Goal: Task Accomplishment & Management: Use online tool/utility

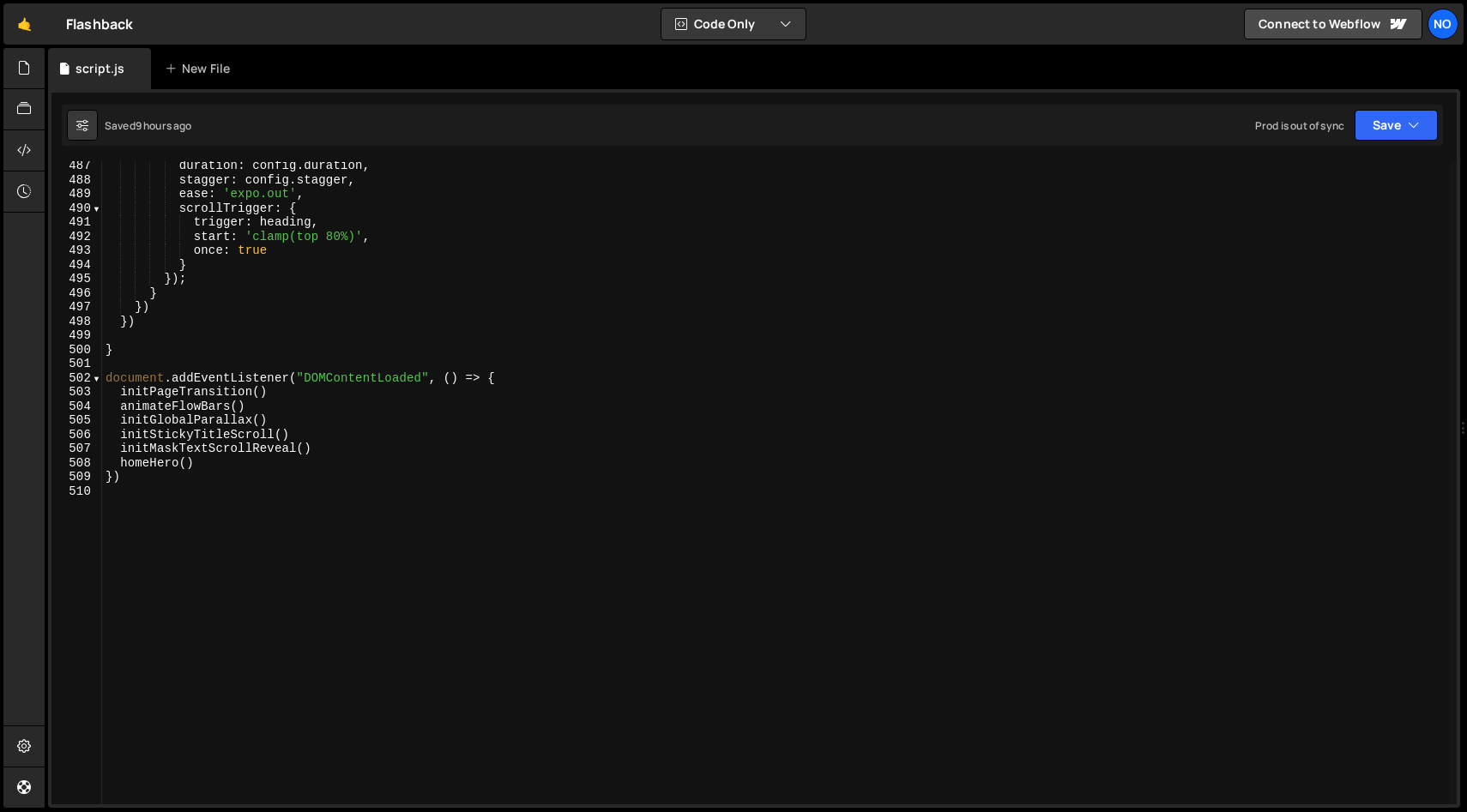
scroll to position [6880, 0]
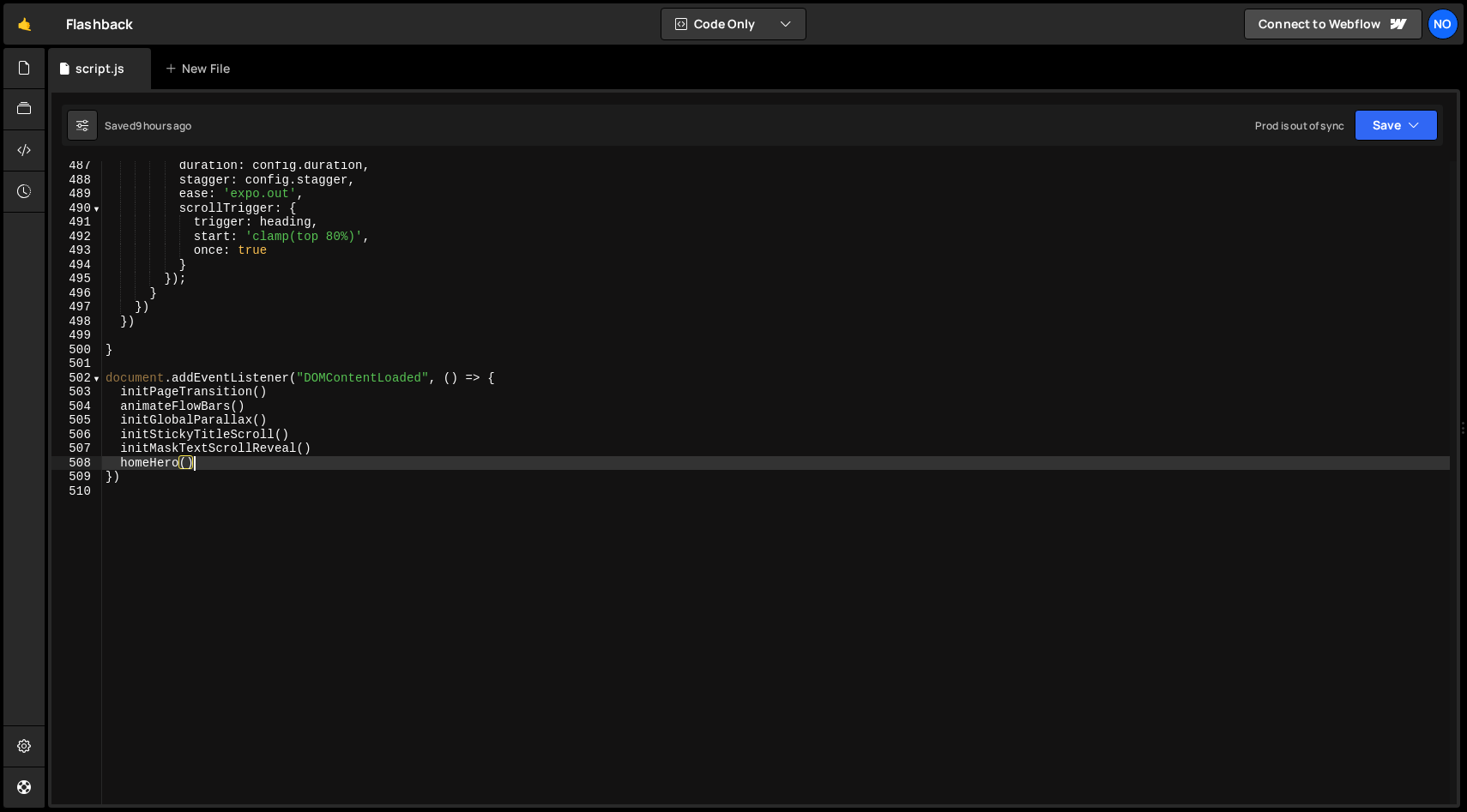
click at [238, 463] on div "duration : config . duration , stagger : config . stagger , ease : 'expo.out' ,…" at bounding box center [775, 495] width 1347 height 672
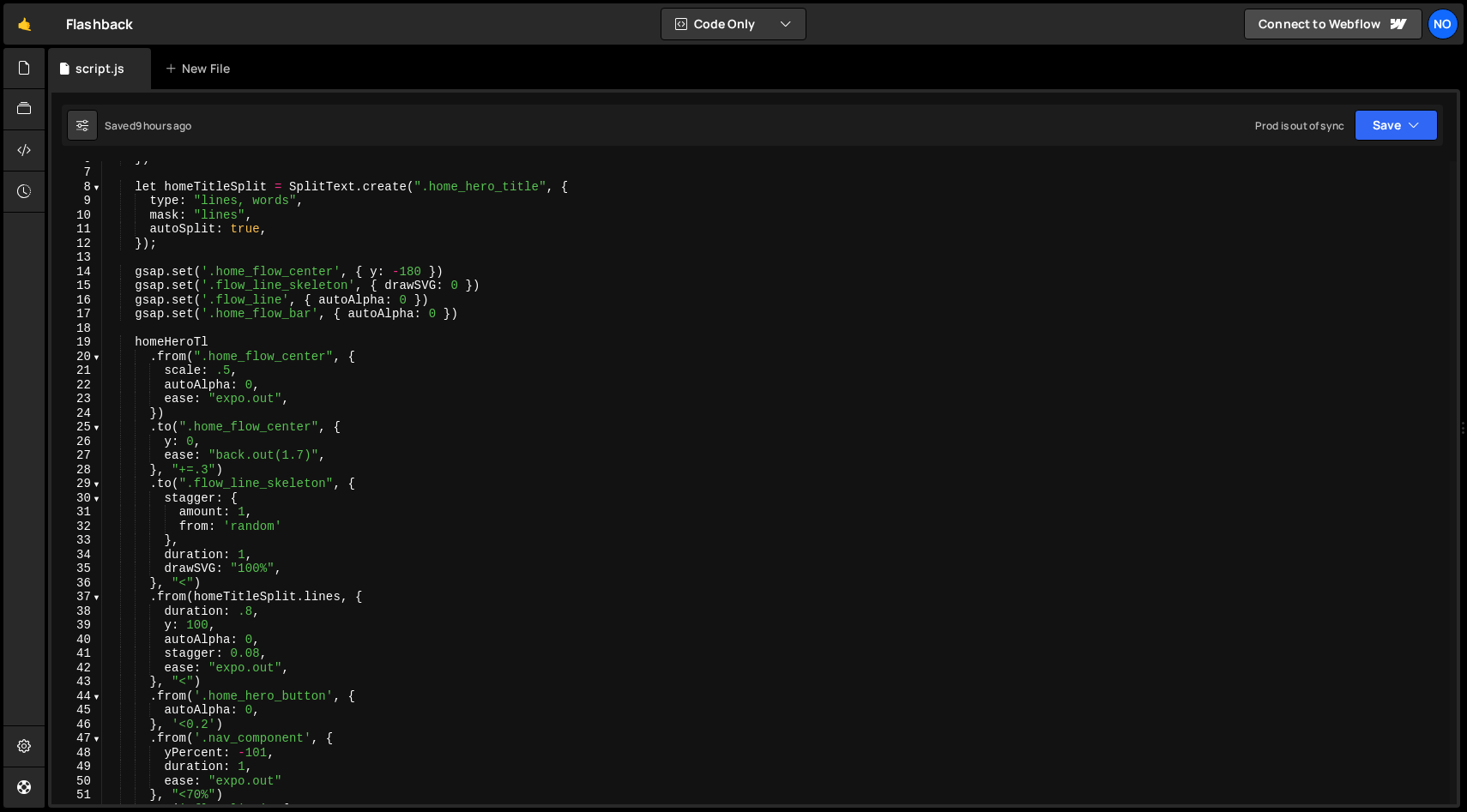
scroll to position [0, 0]
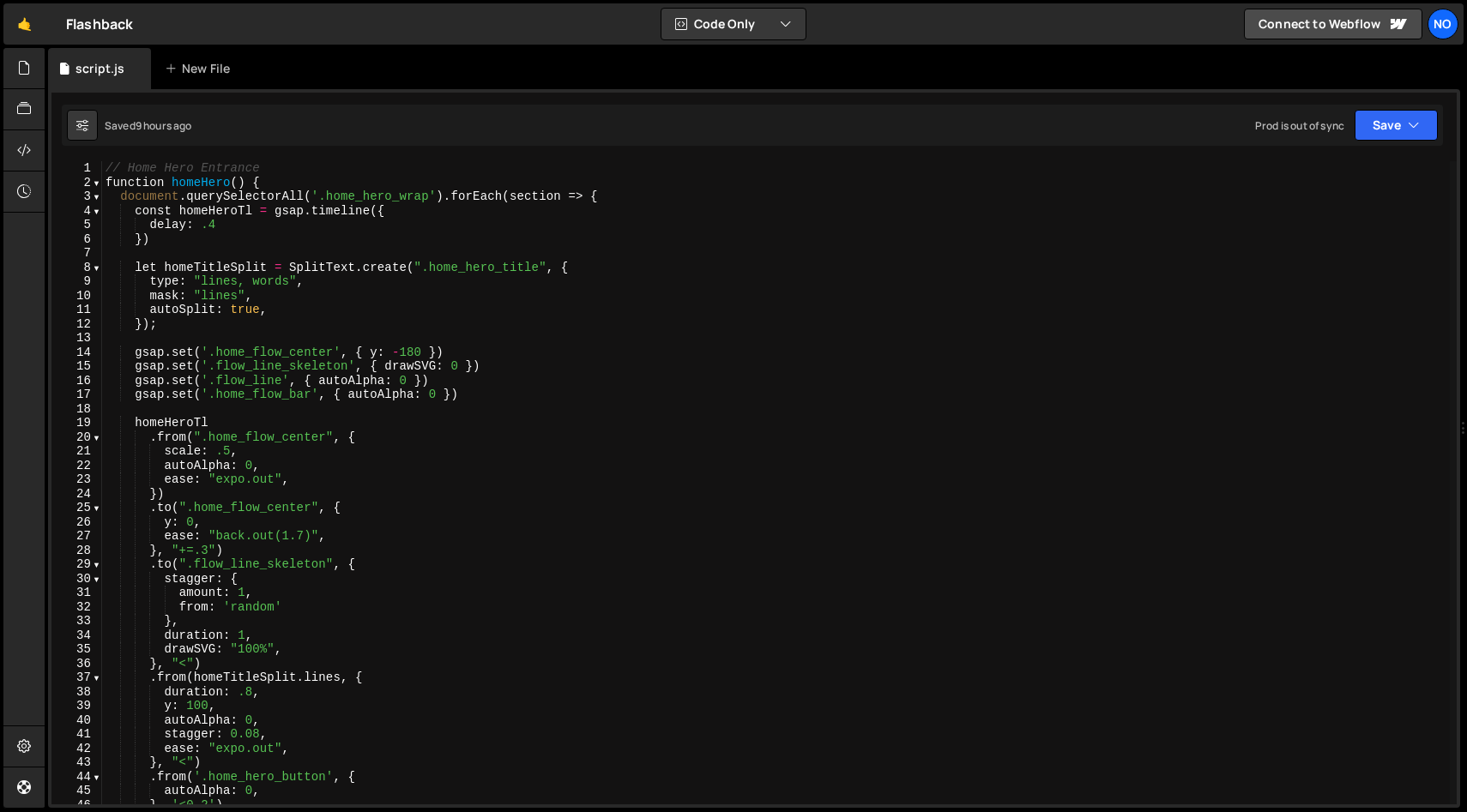
click at [632, 194] on div "// Home Hero Entrance function homeHero ( ) { document . querySelectorAll ( '.h…" at bounding box center [775, 497] width 1347 height 672
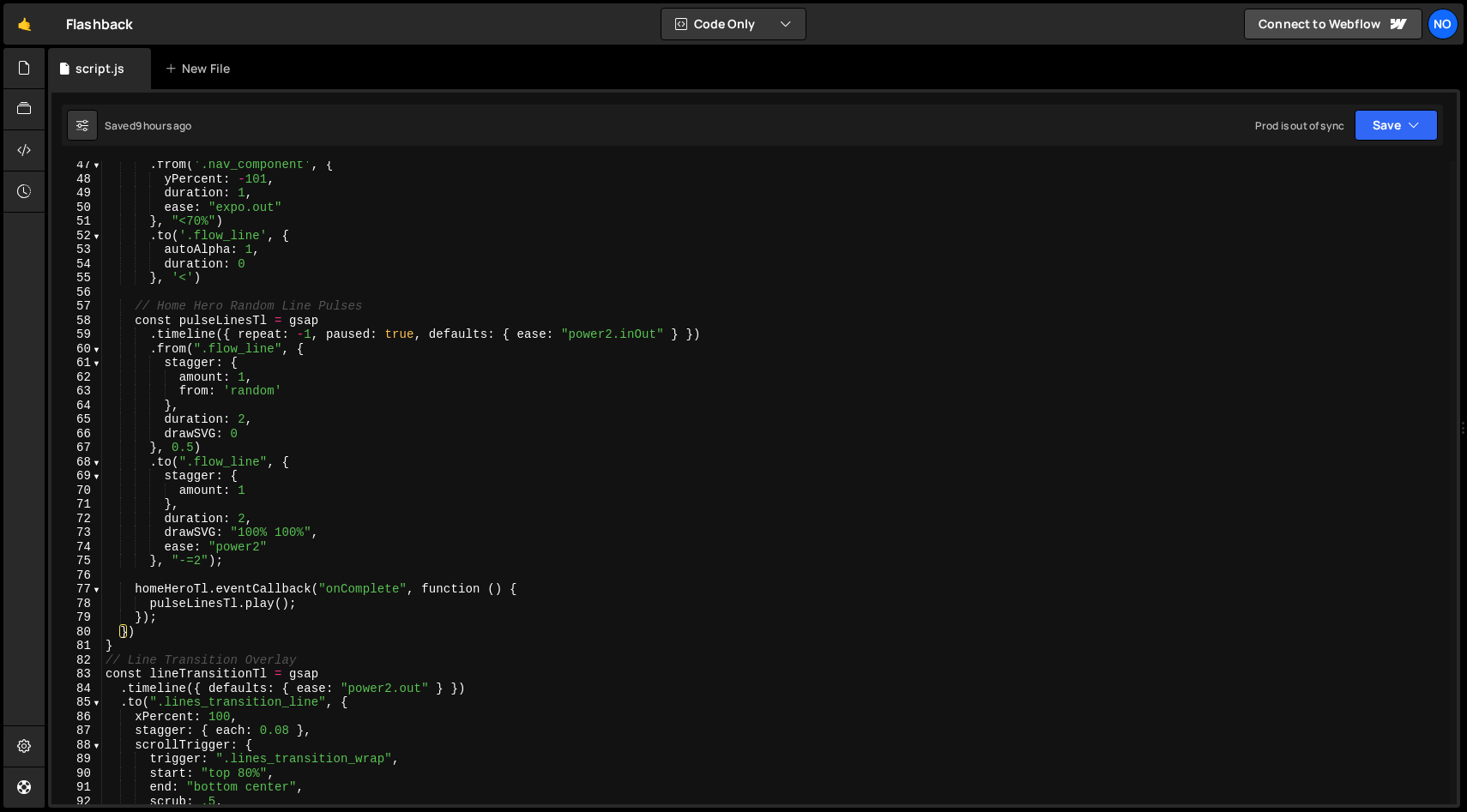
scroll to position [657, 0]
click at [243, 618] on div ". from ( '.nav_component' , { yPercent : - 101 , duration : 1 , ease : "expo.ou…" at bounding box center [775, 491] width 1347 height 672
type textarea "});"
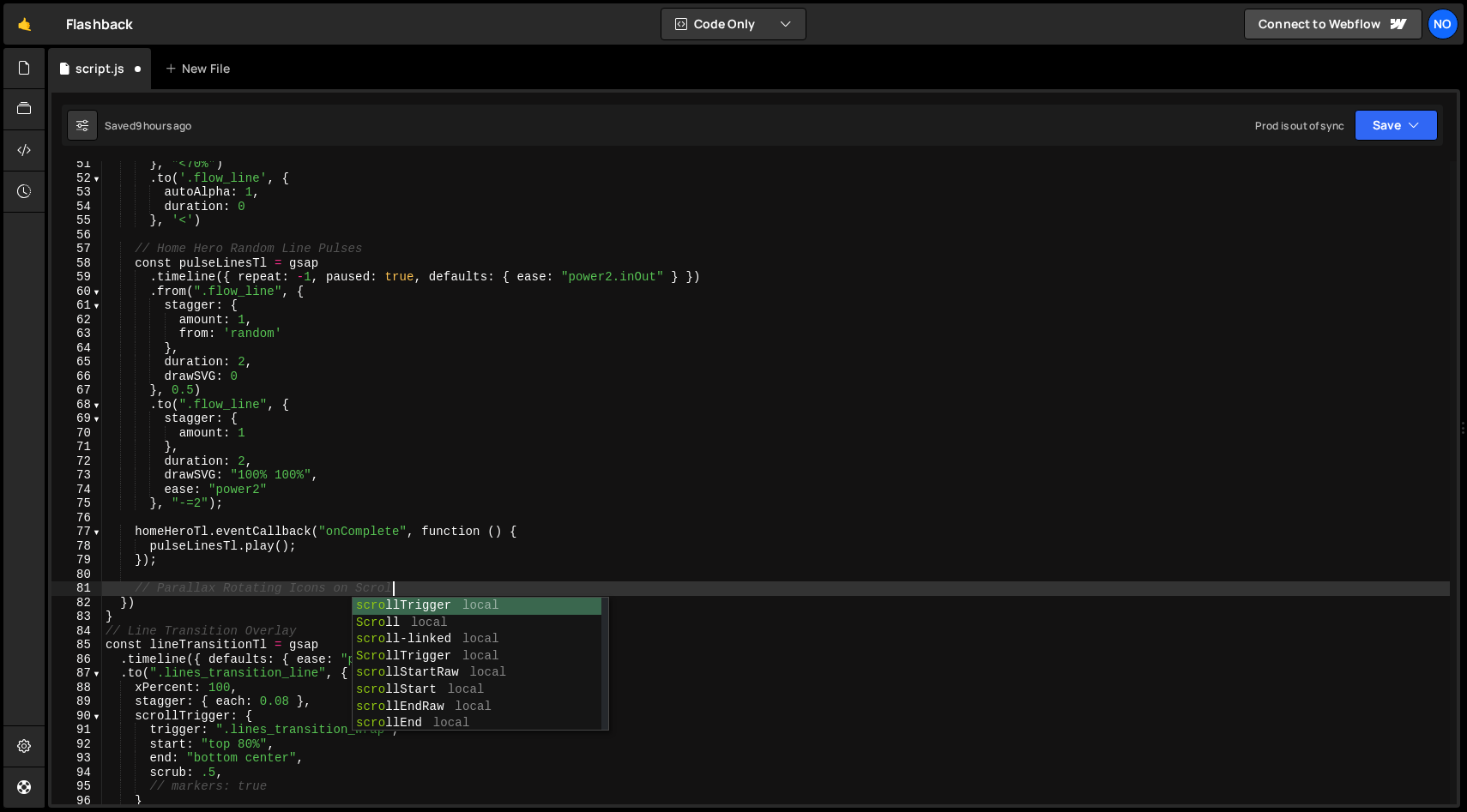
scroll to position [0, 20]
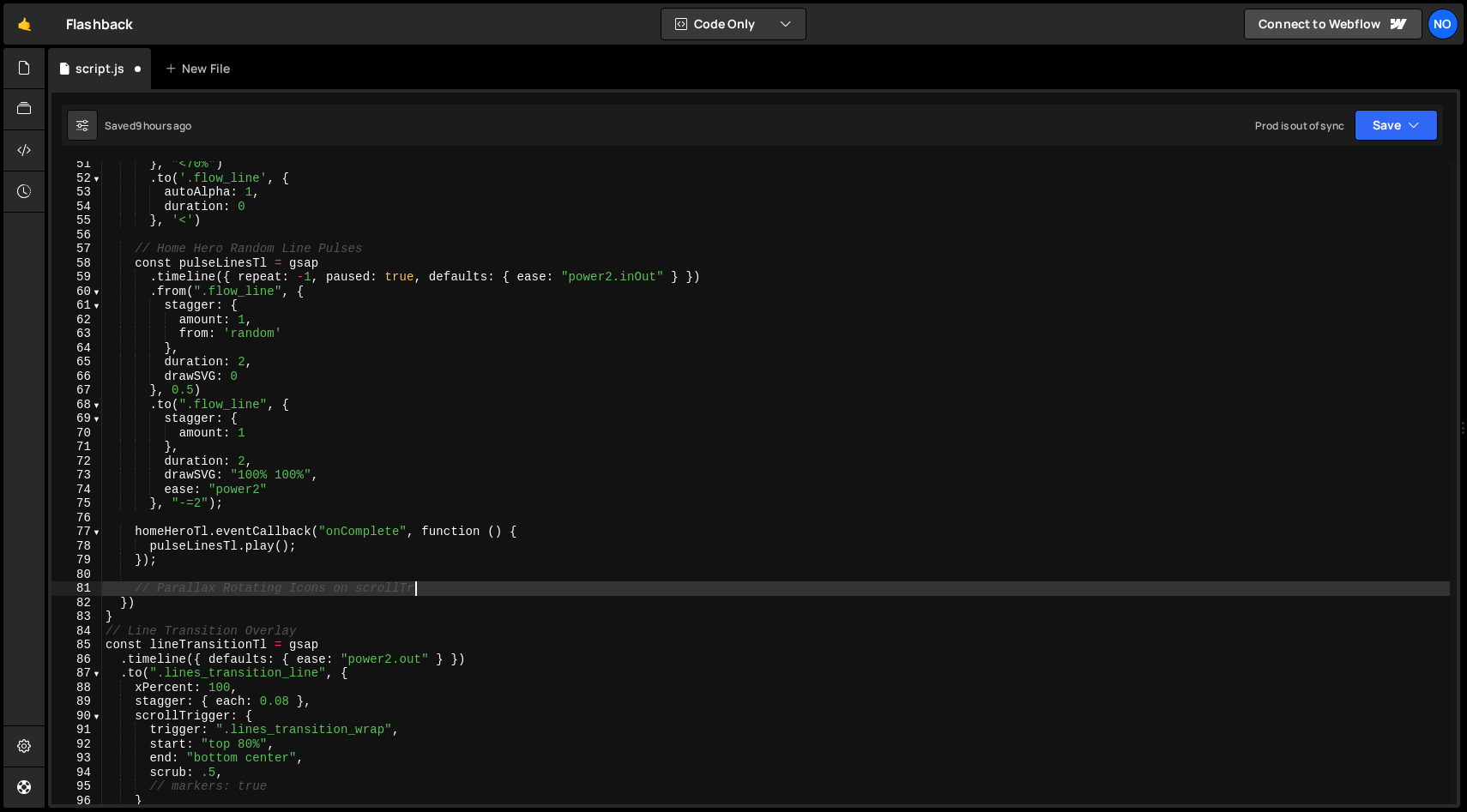
type textarea "// Parallax Rotating Icons on scroll"
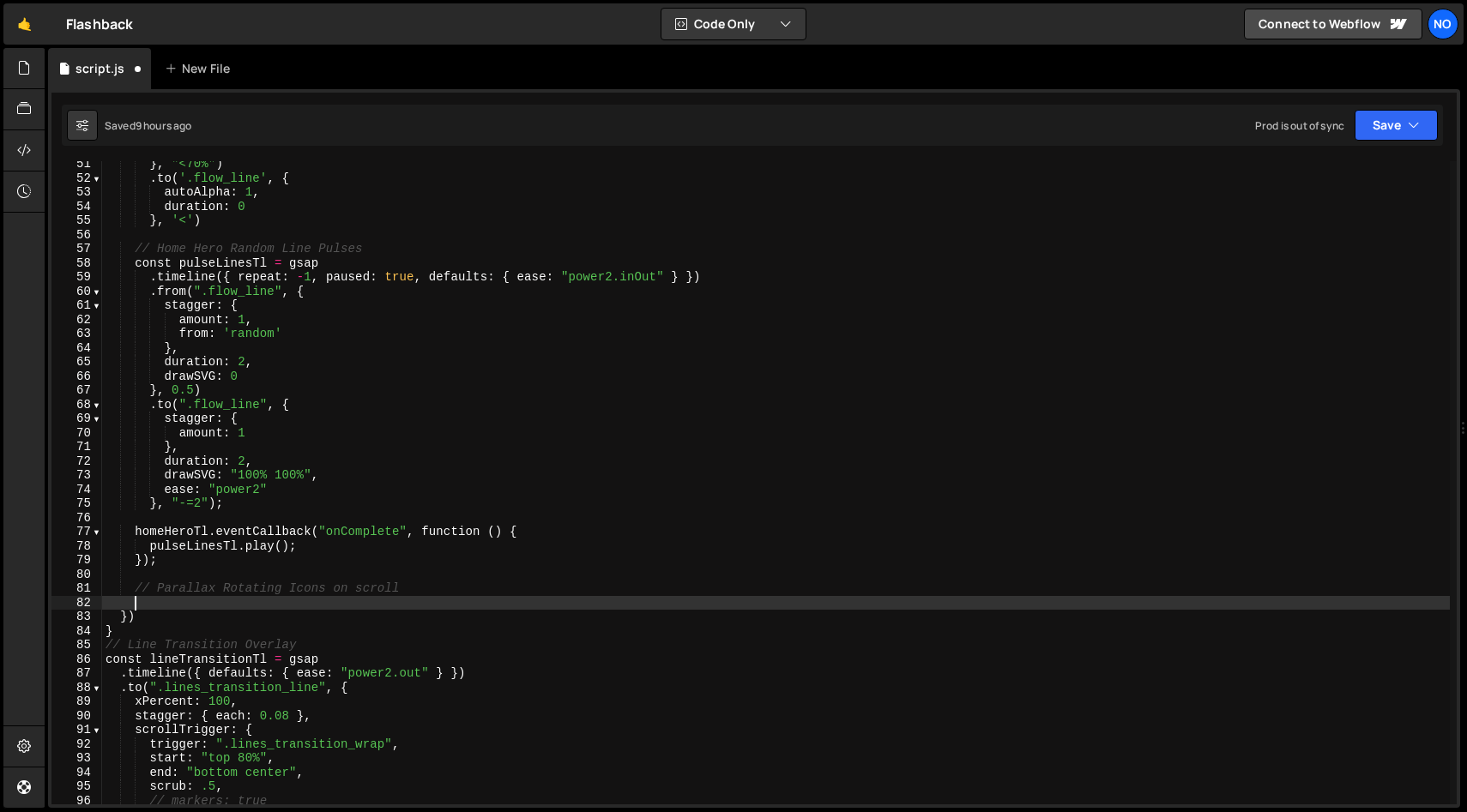
scroll to position [0, 1]
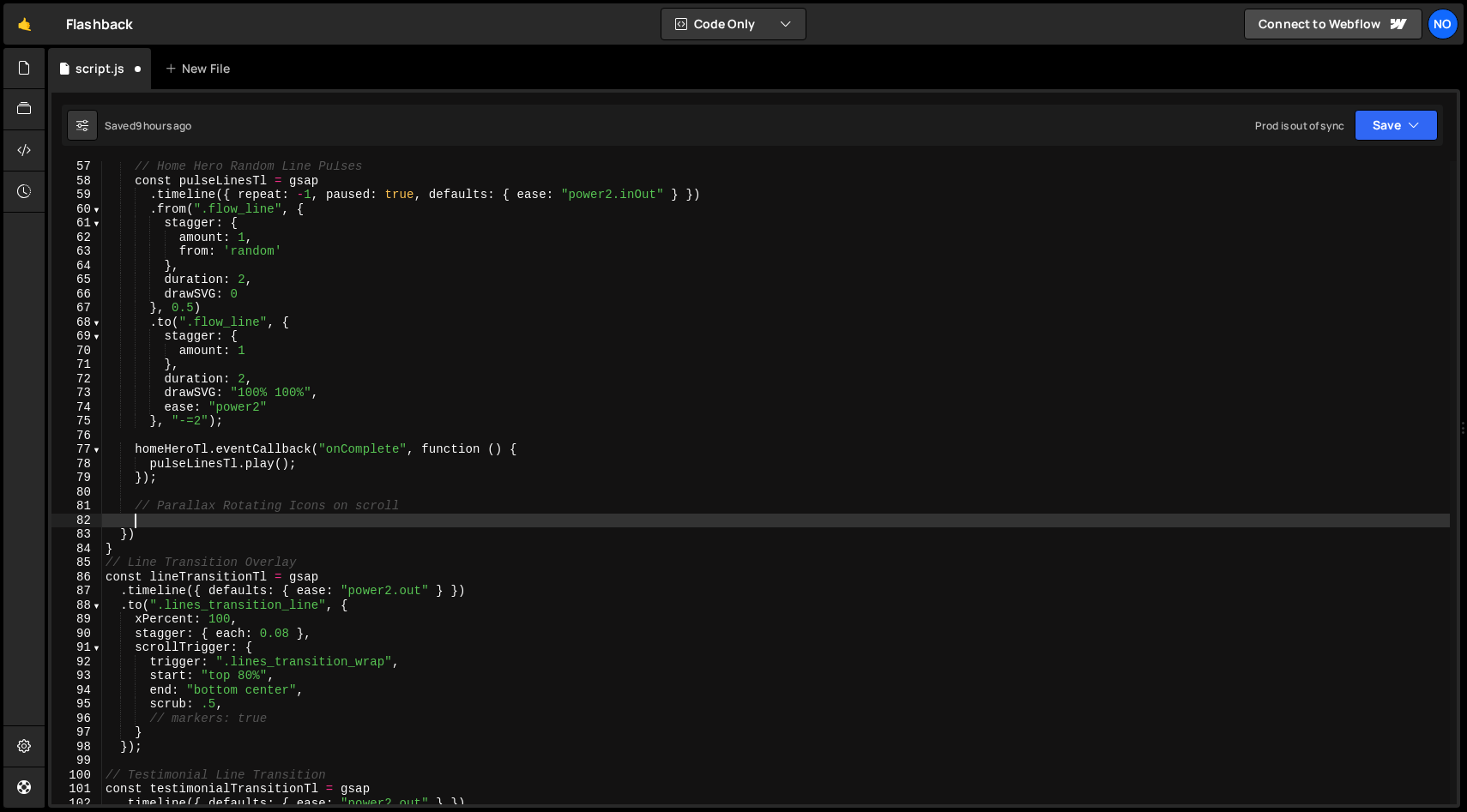
paste textarea "flow_icon_wrap"
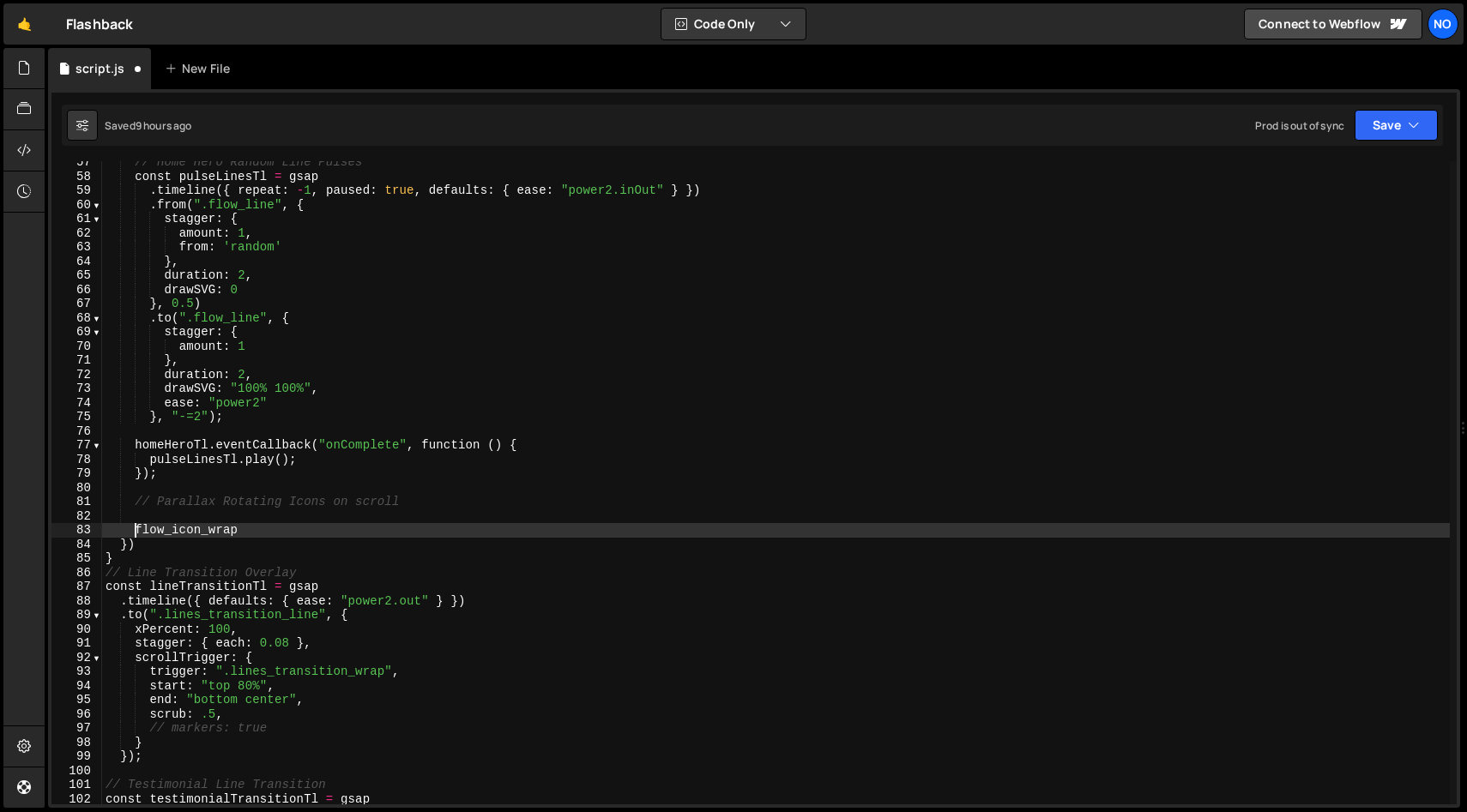
type textarea "flow_icon_wrap"
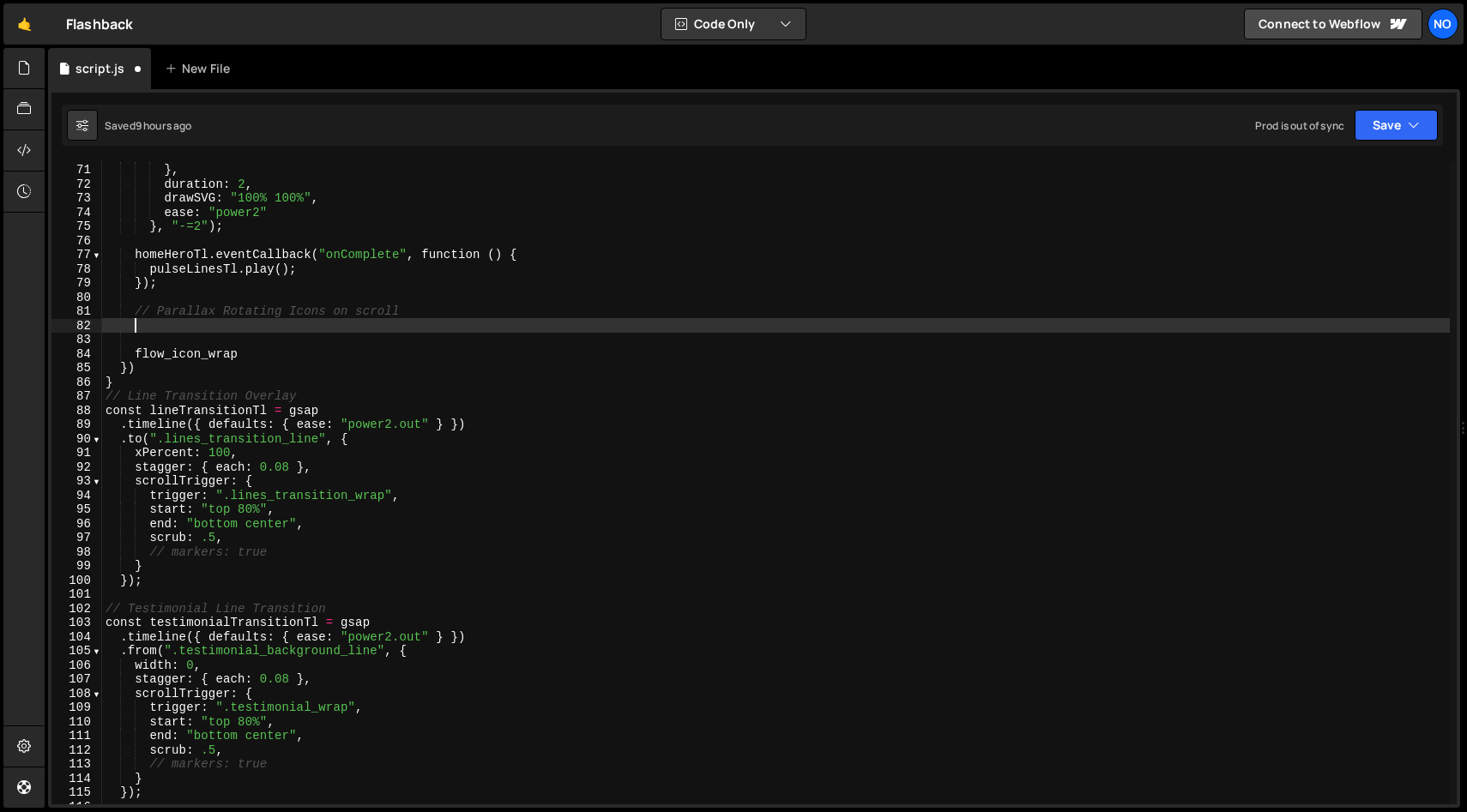
scroll to position [989, 0]
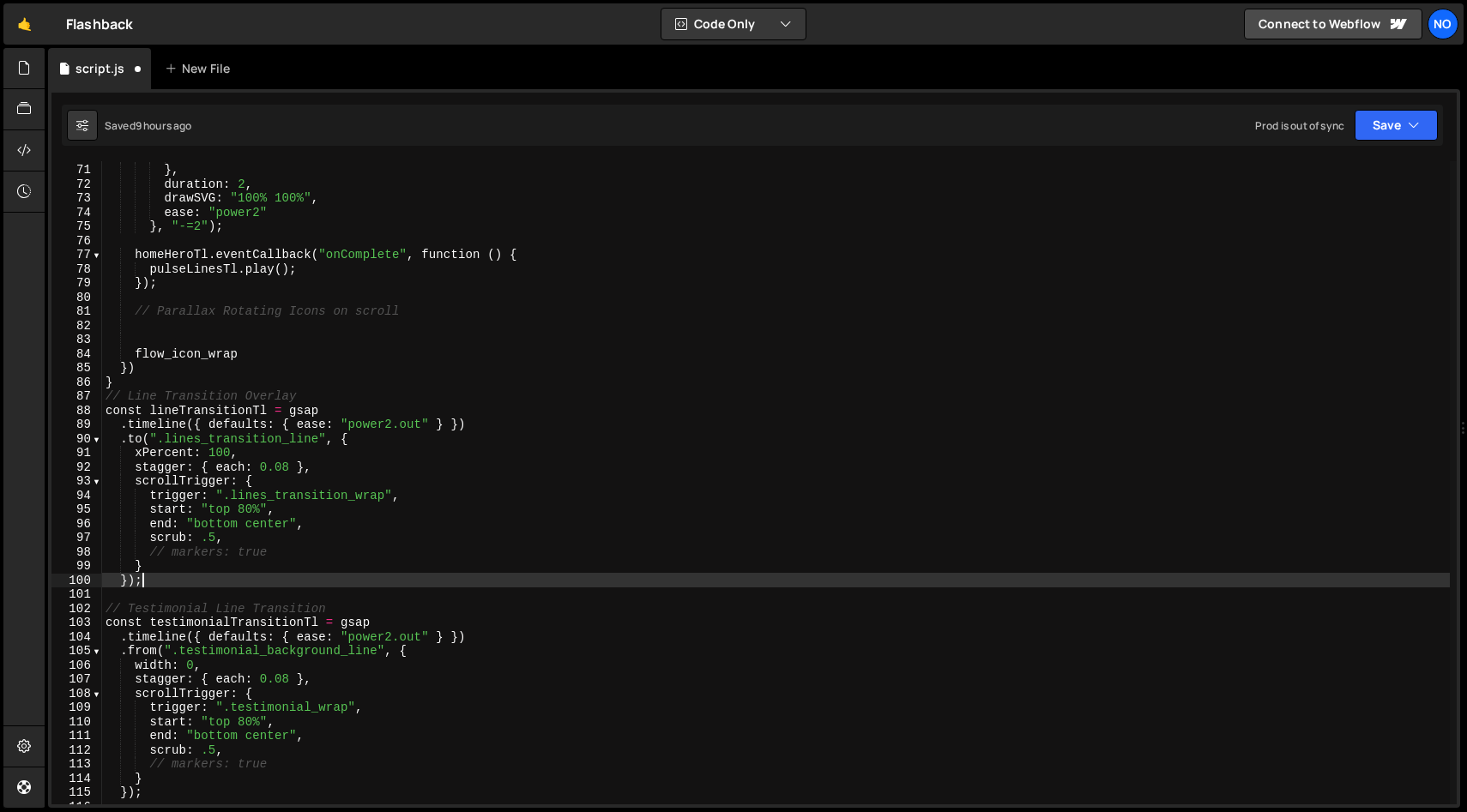
drag, startPoint x: 151, startPoint y: 581, endPoint x: 135, endPoint y: 493, distance: 89.0
click at [151, 581] on div "amount : 1 } , duration : 2 , drawSVG : "100% 100%" , ease : "power2" } , "-=2"…" at bounding box center [775, 484] width 1347 height 672
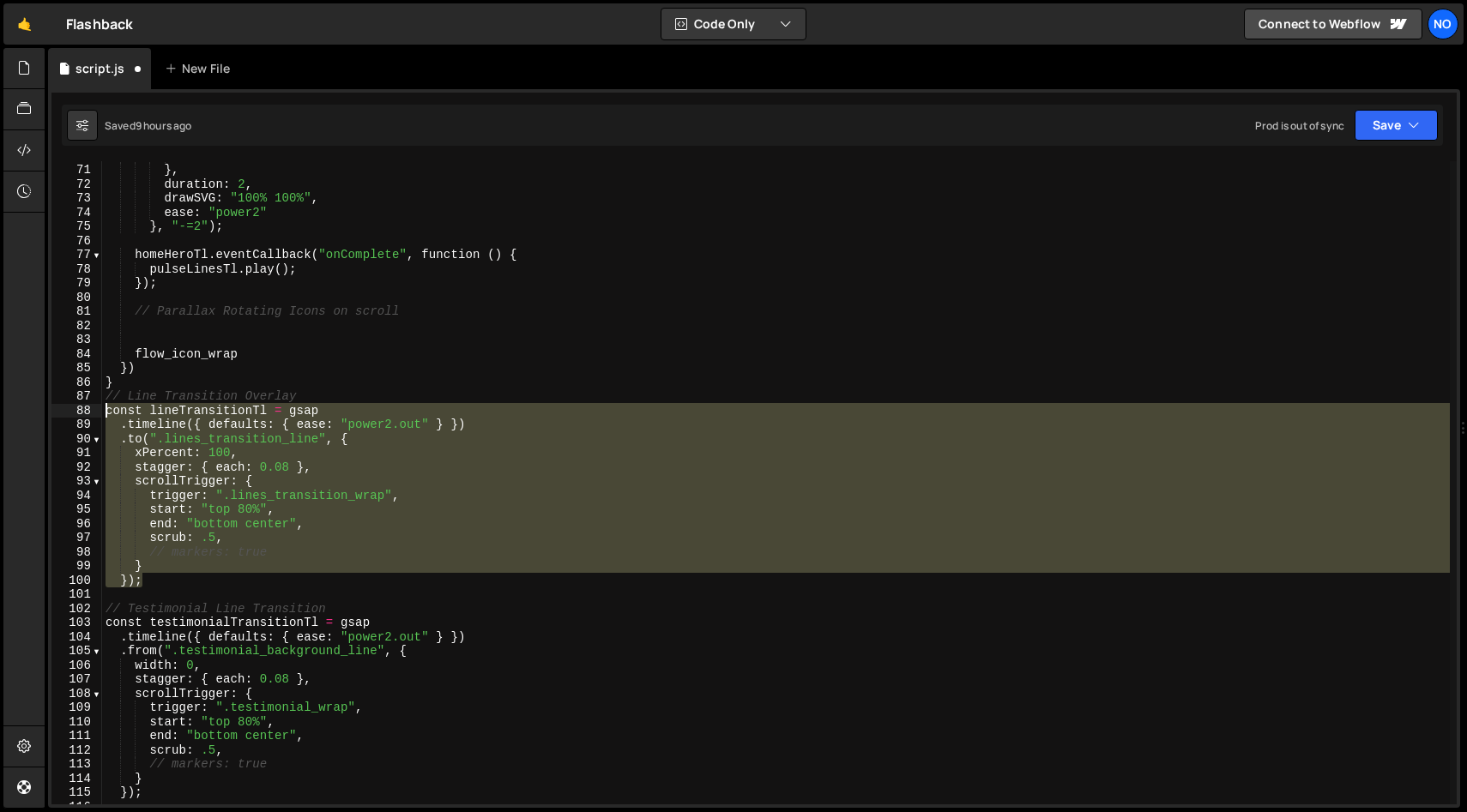
click at [108, 412] on div "amount : 1 } , duration : 2 , drawSVG : "100% 100%" , ease : "power2" } , "-=2"…" at bounding box center [775, 484] width 1347 height 672
type textarea "const lineTransitionTl = gsap .timeline({ defaults: { ease: "power2.out" } })"
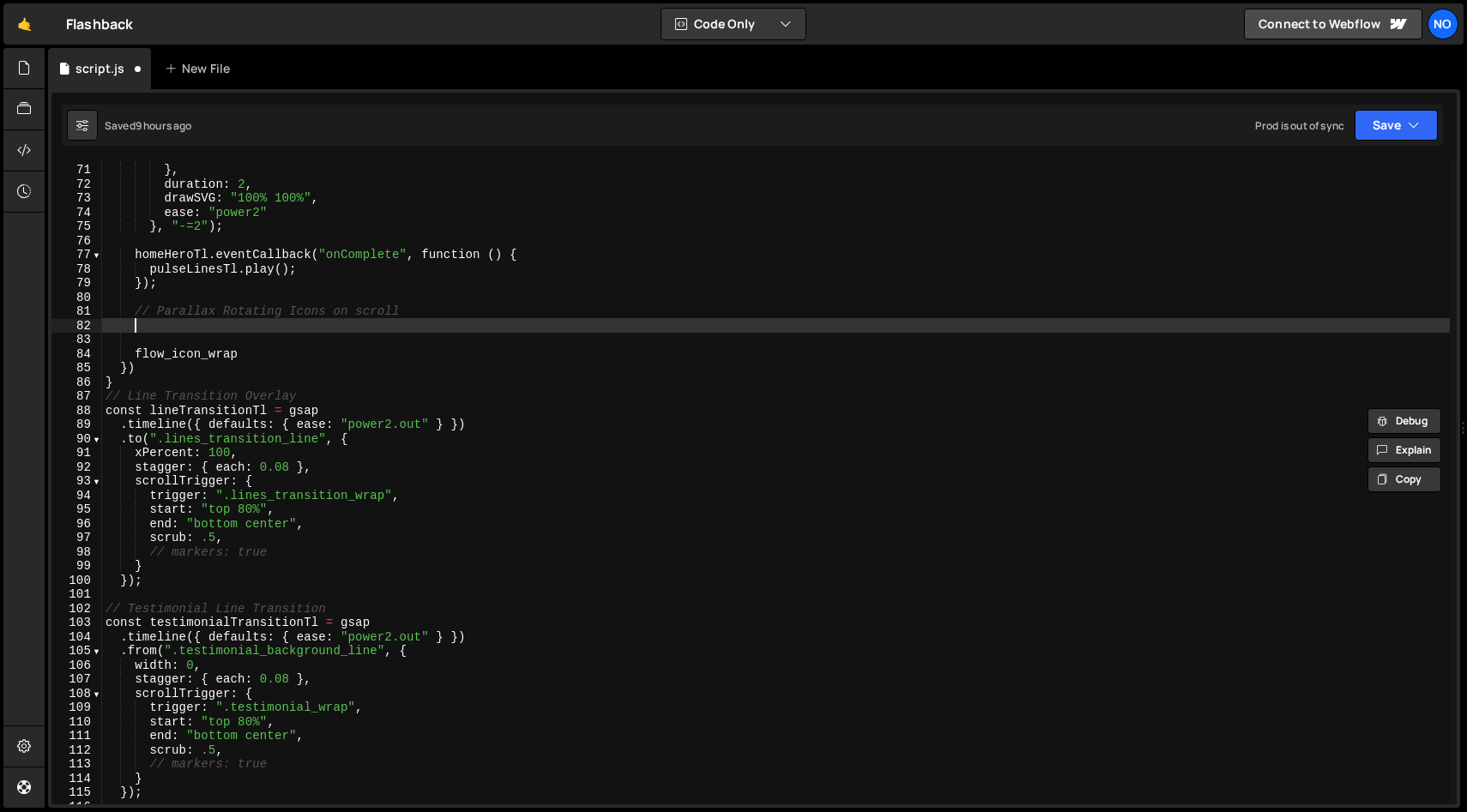
click at [156, 320] on div "amount : 1 } , duration : 2 , drawSVG : "100% 100%" , ease : "power2" } , "-=2"…" at bounding box center [775, 484] width 1347 height 672
paste textarea "});"
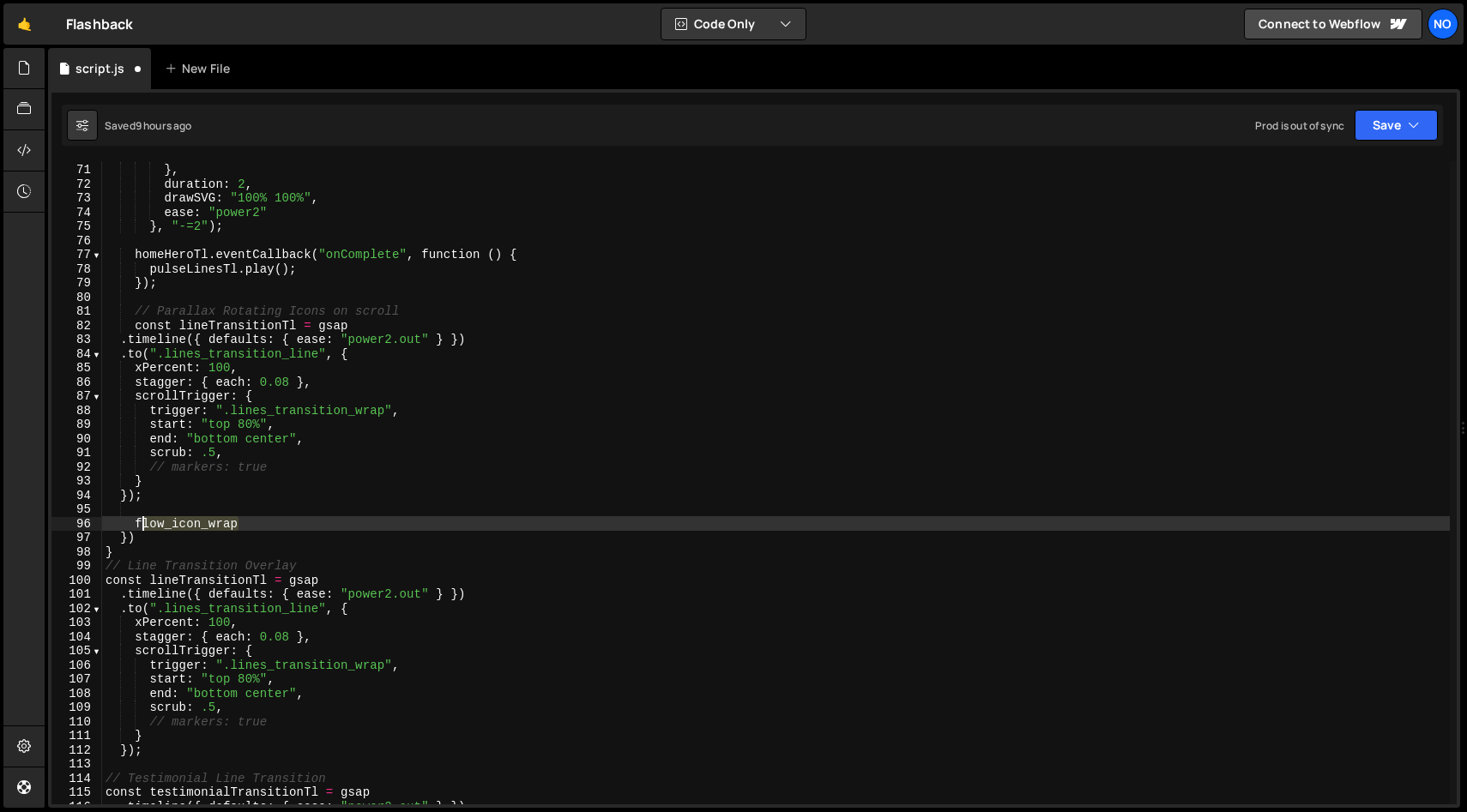
drag, startPoint x: 236, startPoint y: 527, endPoint x: 135, endPoint y: 523, distance: 101.3
click at [137, 523] on div "amount : 1 } , duration : 2 , drawSVG : "100% 100%" , ease : "power2" } , "-=2"…" at bounding box center [775, 484] width 1347 height 672
type textarea "flow_icon_wrap"
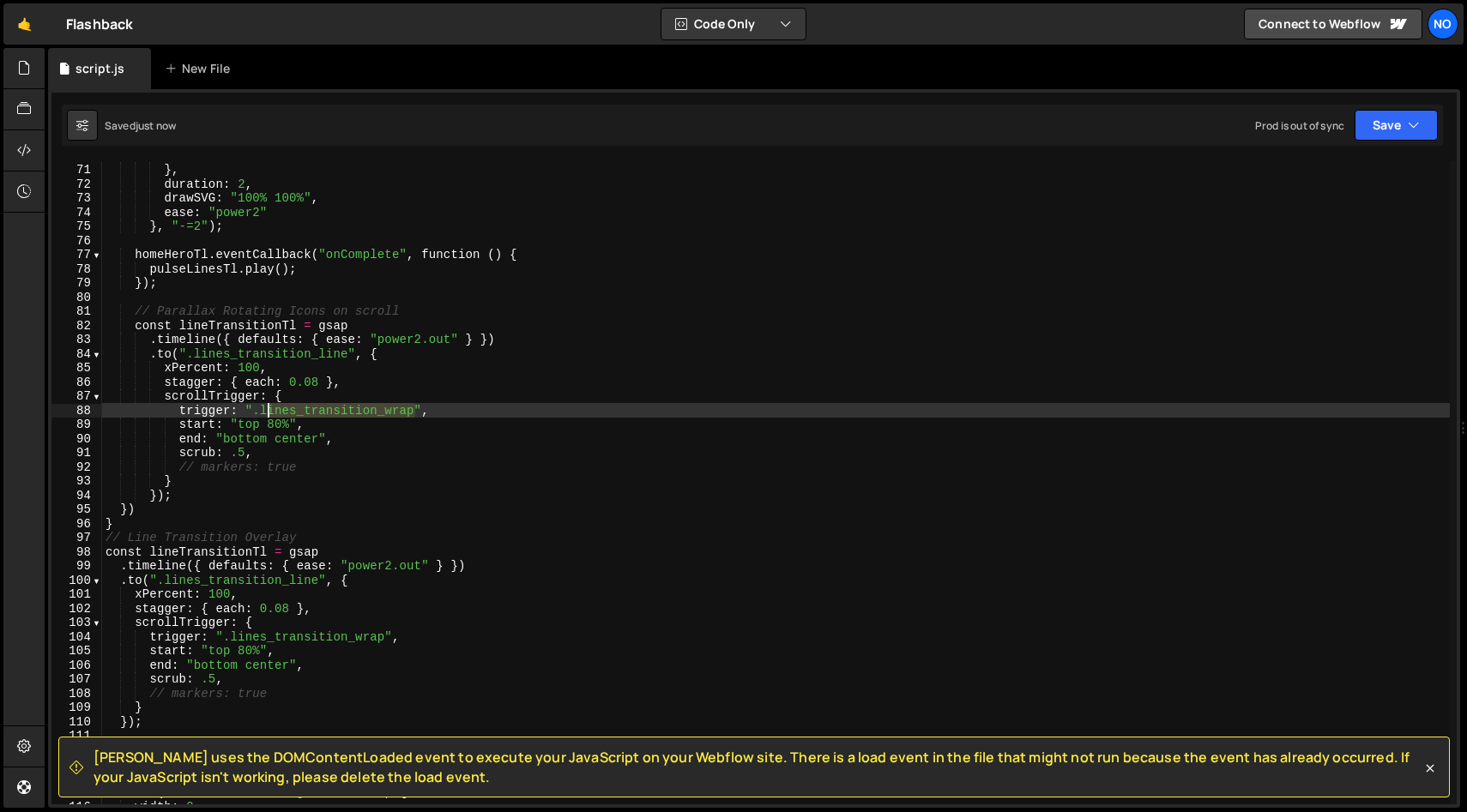
drag, startPoint x: 413, startPoint y: 408, endPoint x: 271, endPoint y: 422, distance: 143.0
click at [264, 412] on div "amount : 1 } , duration : 2 , drawSVG : "100% 100%" , ease : "power2" } , "-=2"…" at bounding box center [775, 484] width 1347 height 672
paste textarea "flow_icon_wrap"
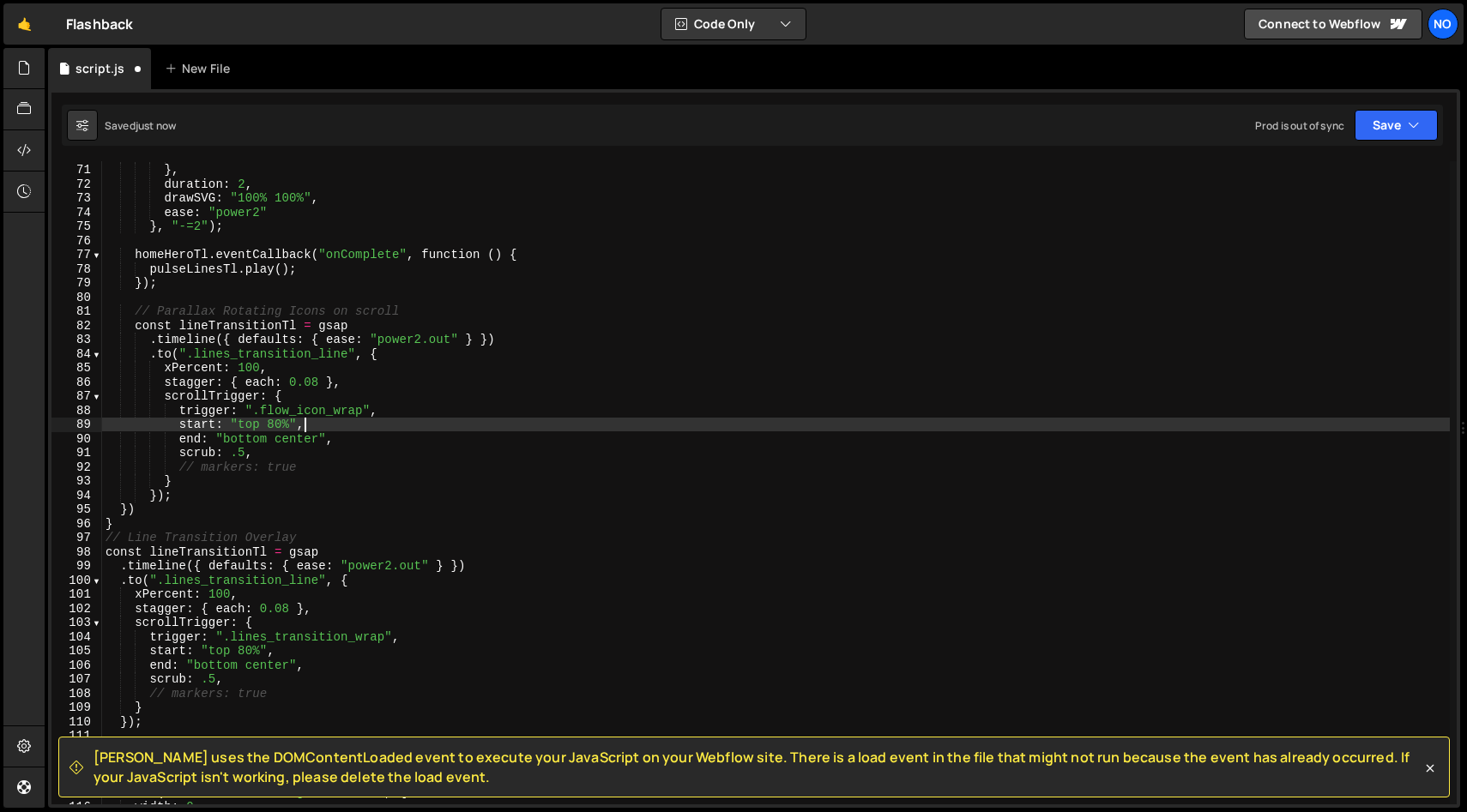
click at [389, 423] on div "amount : 1 } , duration : 2 , drawSVG : "100% 100%" , ease : "power2" } , "-=2"…" at bounding box center [775, 484] width 1347 height 672
click at [385, 436] on div "amount : 1 } , duration : 2 , drawSVG : "100% 100%" , ease : "power2" } , "-=2"…" at bounding box center [775, 484] width 1347 height 672
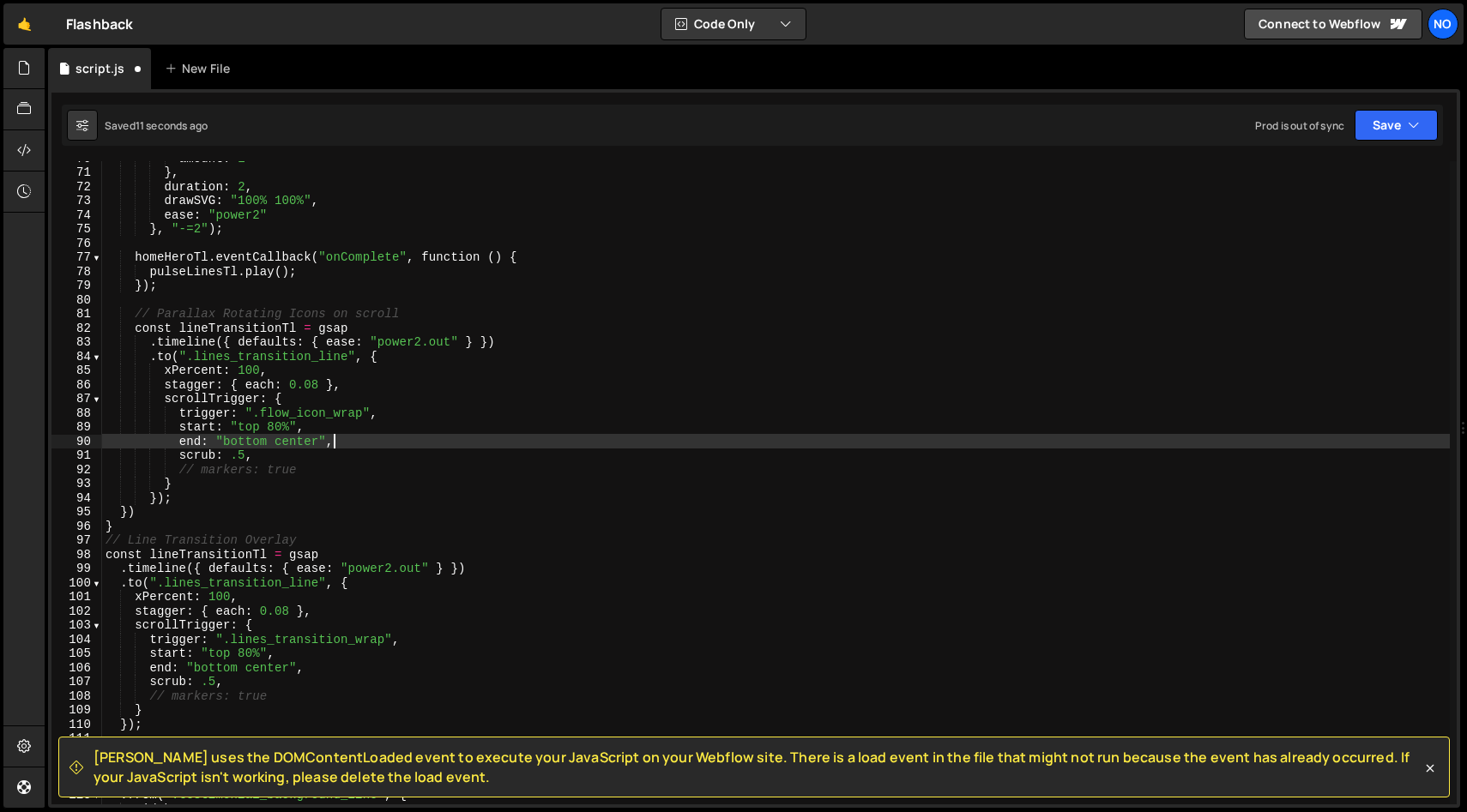
scroll to position [985, 0]
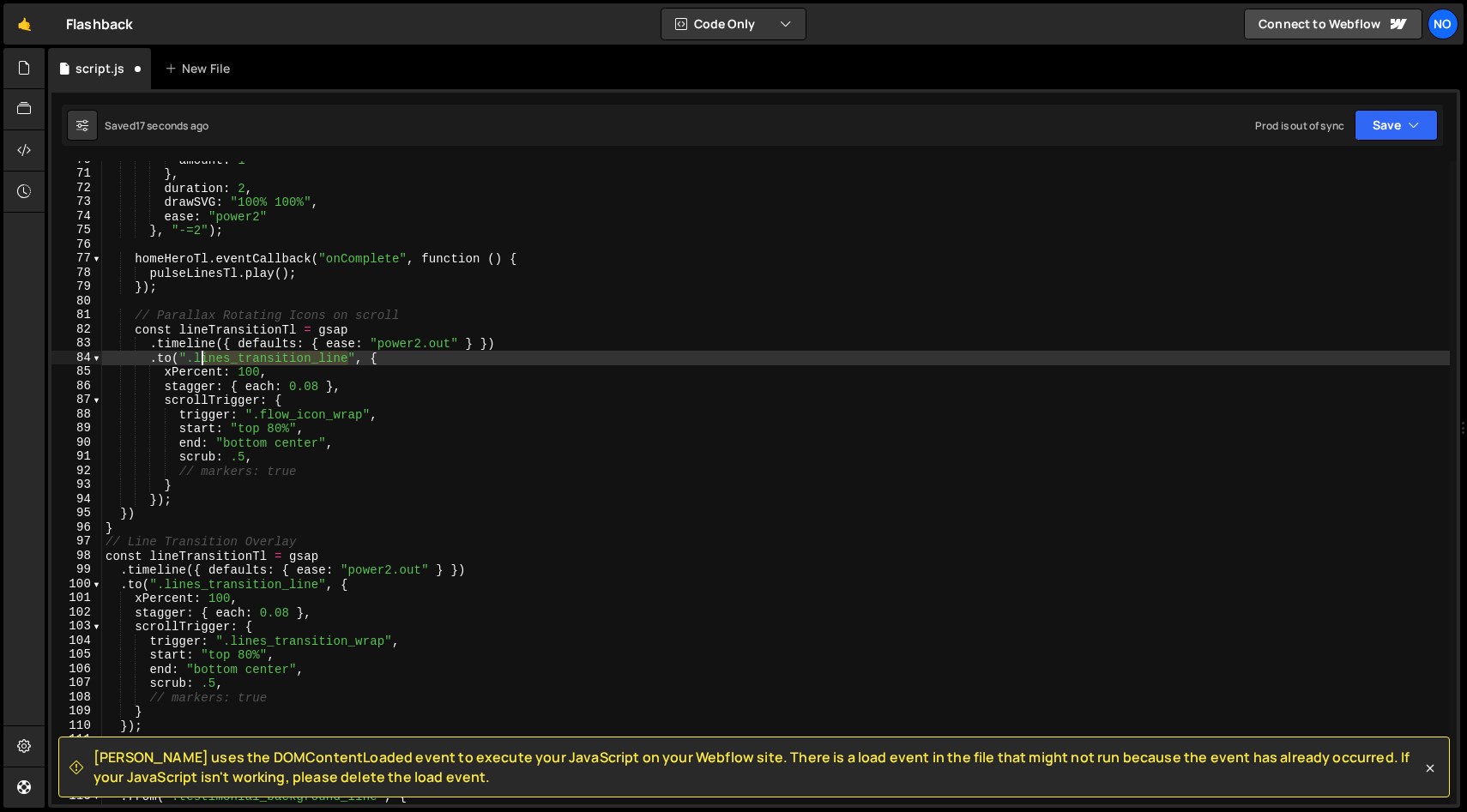
drag, startPoint x: 322, startPoint y: 360, endPoint x: 202, endPoint y: 361, distance: 120.9
click at [198, 359] on div "amount : 1 } , duration : 2 , drawSVG : "100% 100%" , ease : "power2" } , "-=2"…" at bounding box center [775, 489] width 1347 height 672
paste textarea "flow_icon_wrap"
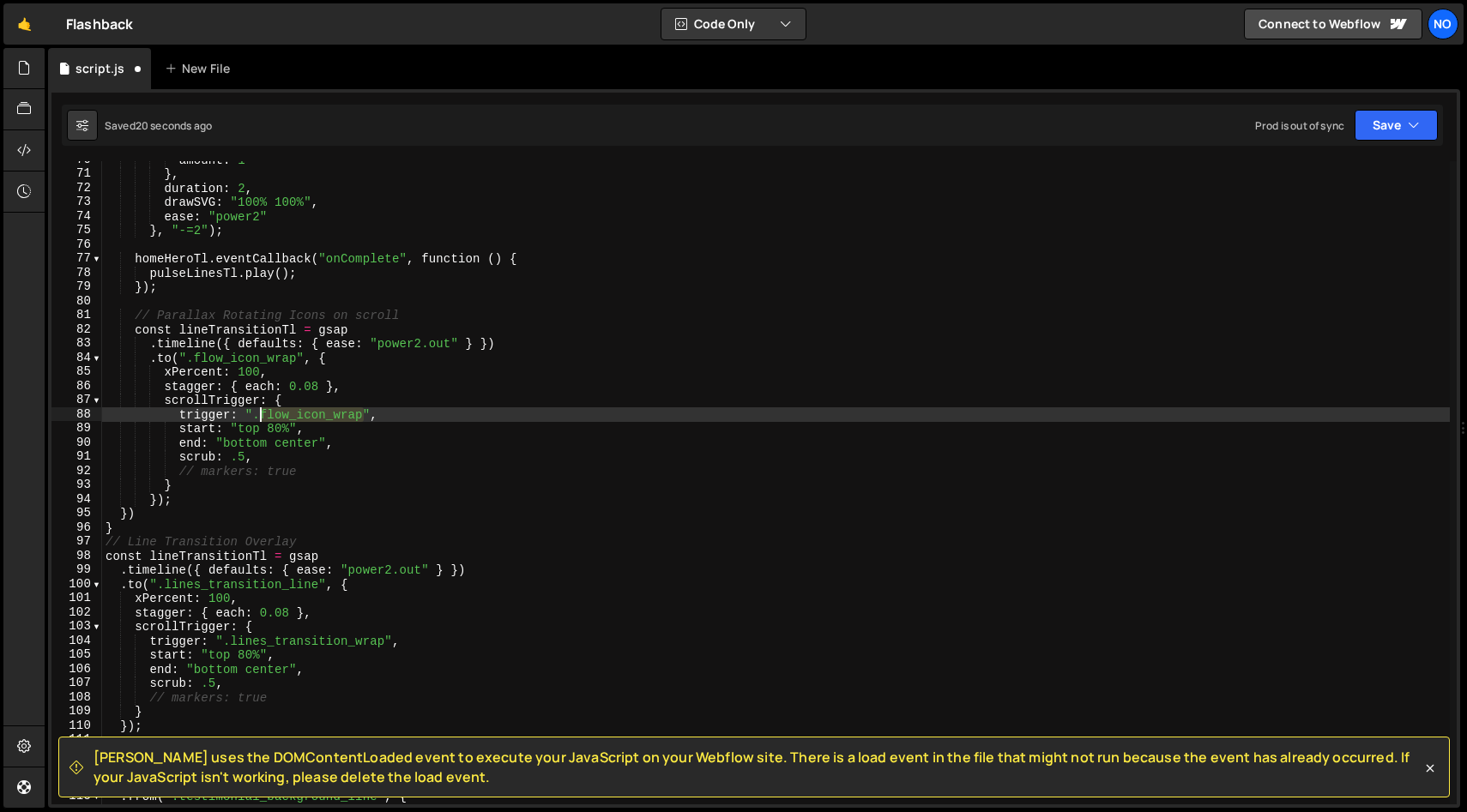
drag, startPoint x: 351, startPoint y: 416, endPoint x: 261, endPoint y: 413, distance: 90.1
click at [261, 413] on div "amount : 1 } , duration : 2 , drawSVG : "100% 100%" , ease : "power2" } , "-=2"…" at bounding box center [775, 489] width 1347 height 672
paste textarea "home_hero"
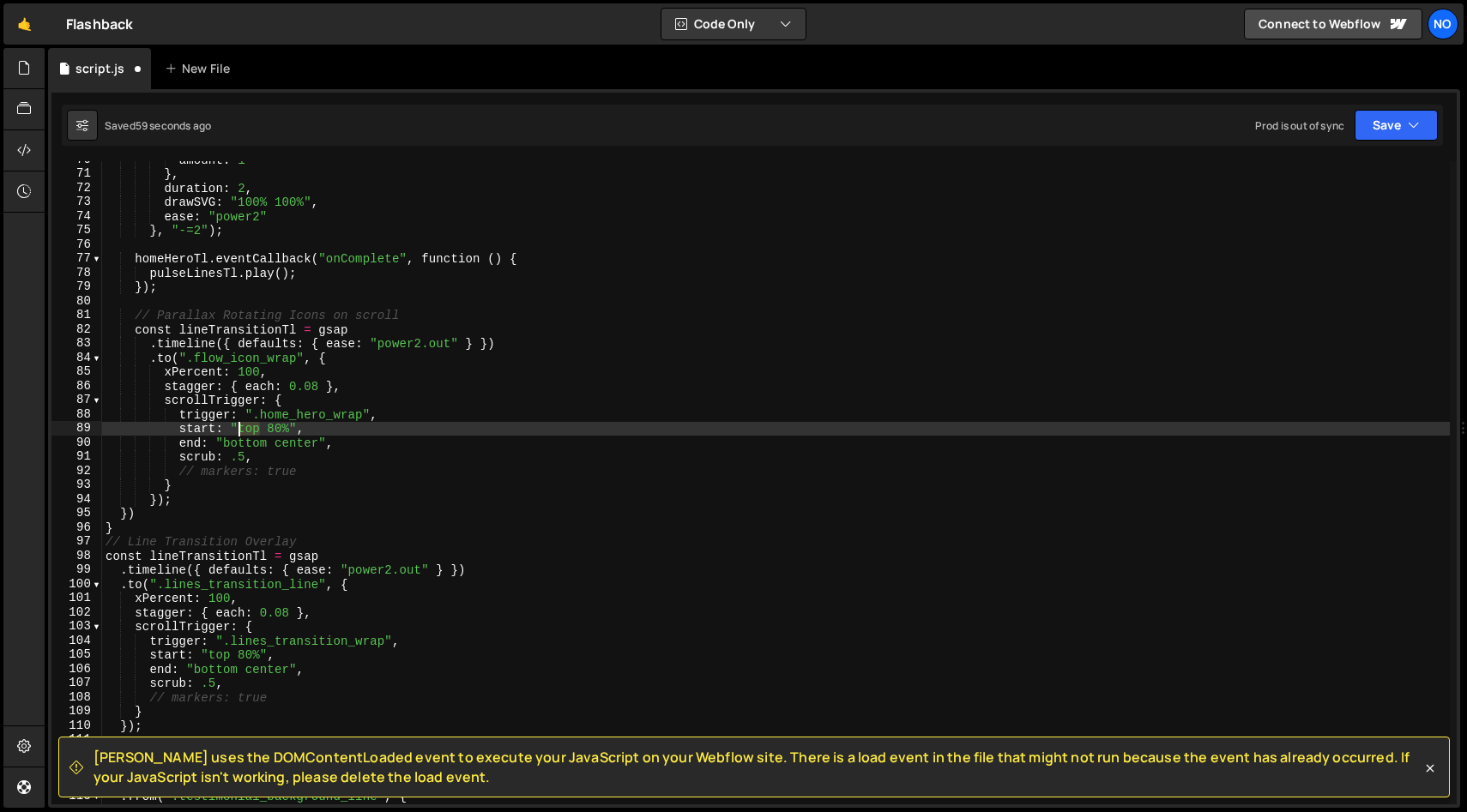
drag, startPoint x: 258, startPoint y: 431, endPoint x: 350, endPoint y: 446, distance: 93.1
click at [238, 431] on div "amount : 1 } , duration : 2 , drawSVG : "100% 100%" , ease : "power2" } , "-=2"…" at bounding box center [775, 489] width 1347 height 672
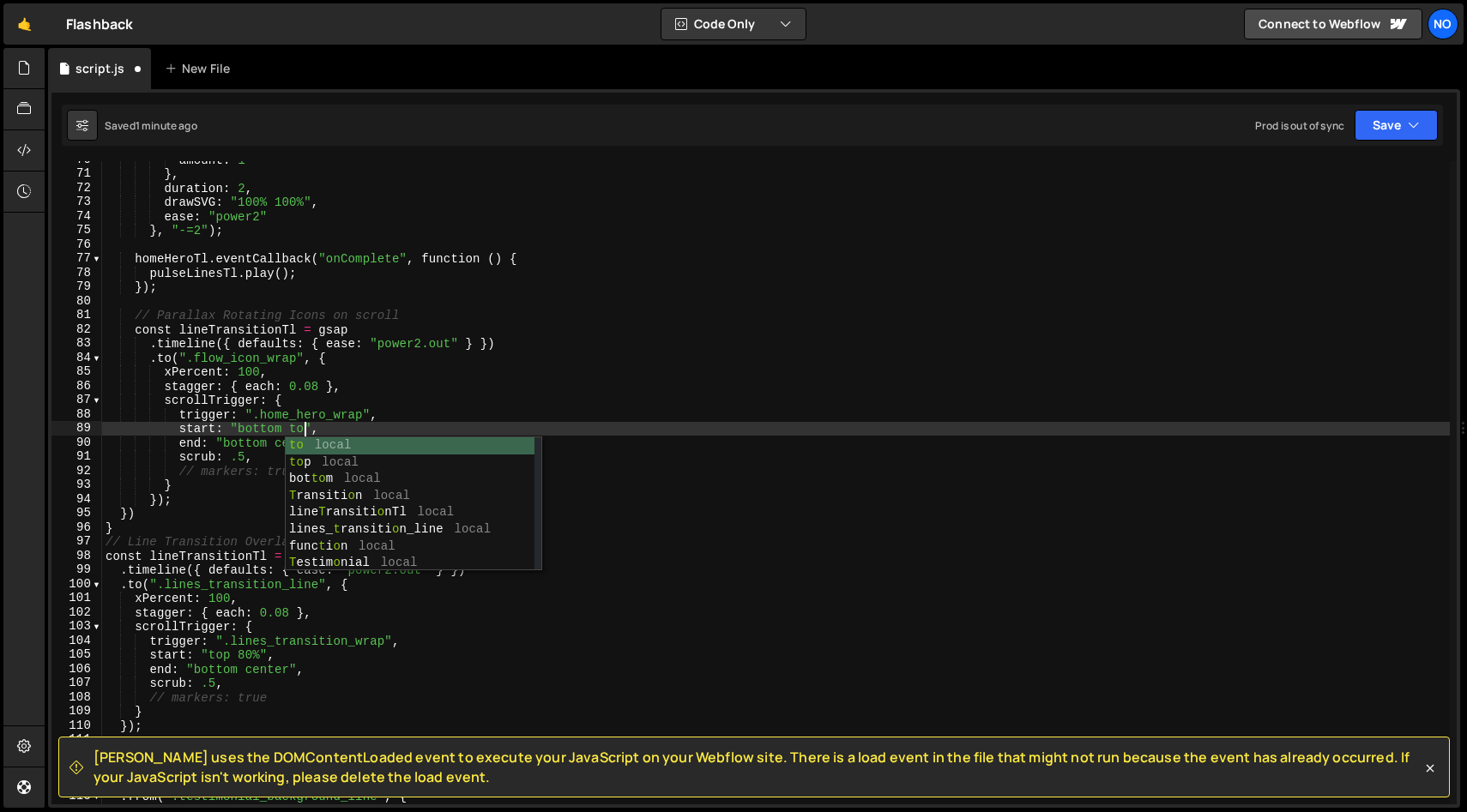
scroll to position [0, 14]
click at [377, 424] on div "amount : 1 } , duration : 2 , drawSVG : "100% 100%" , ease : "power2" } , "-=2"…" at bounding box center [775, 489] width 1347 height 672
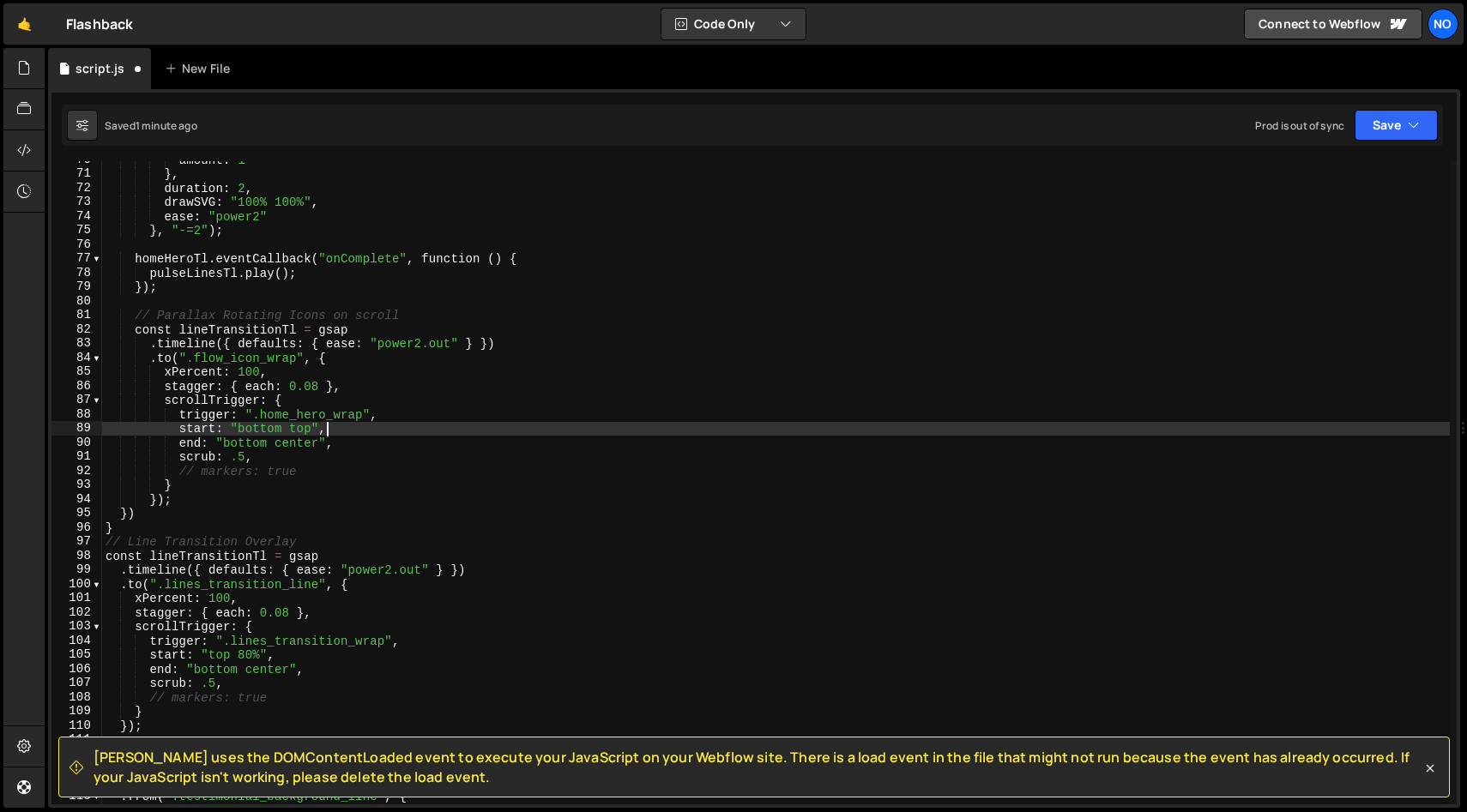
click at [370, 441] on div "amount : 1 } , duration : 2 , drawSVG : "100% 100%" , ease : "power2" } , "-=2"…" at bounding box center [775, 489] width 1347 height 672
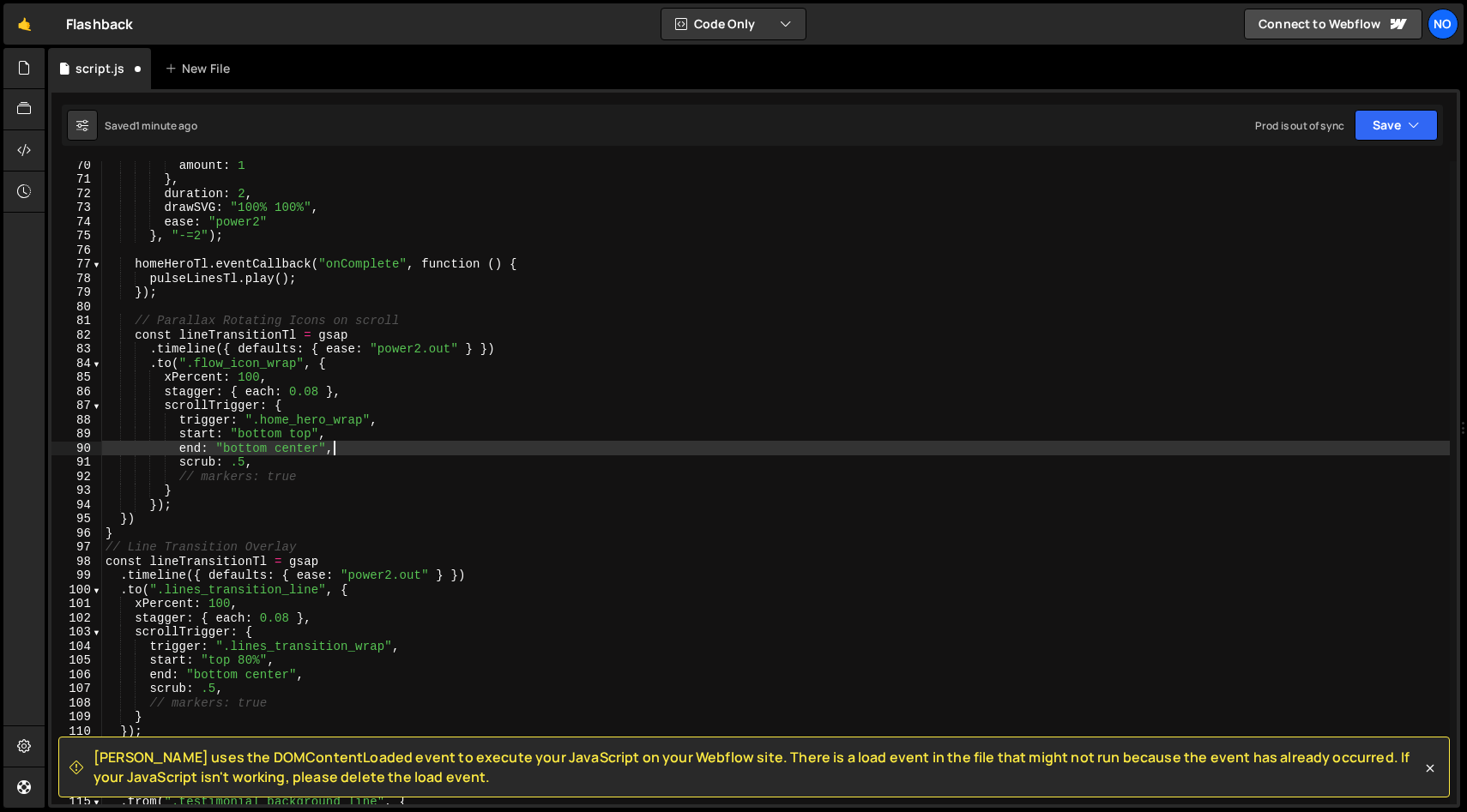
scroll to position [979, 0]
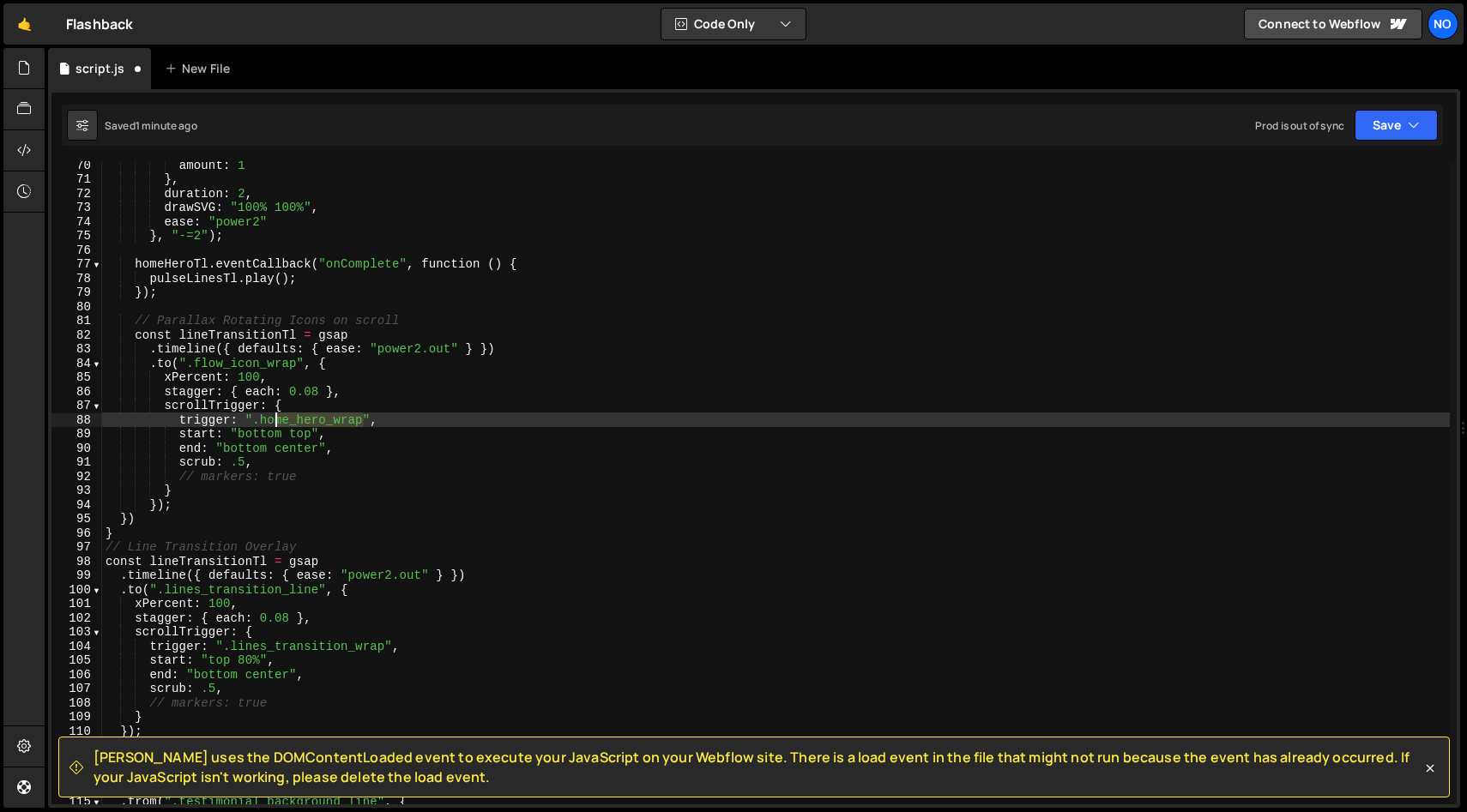
drag, startPoint x: 363, startPoint y: 424, endPoint x: 260, endPoint y: 421, distance: 103.0
click at [262, 420] on div "amount : 1 } , duration : 2 , drawSVG : "100% 100%" , ease : "power2" } , "-=2"…" at bounding box center [775, 494] width 1347 height 672
paste textarea "flow"
click at [415, 424] on div "amount : 1 } , duration : 2 , drawSVG : "100% 100%" , ease : "power2" } , "-=2"…" at bounding box center [775, 494] width 1347 height 672
click at [263, 438] on div "amount : 1 } , duration : 2 , drawSVG : "100% 100%" , ease : "power2" } , "-=2"…" at bounding box center [775, 494] width 1347 height 672
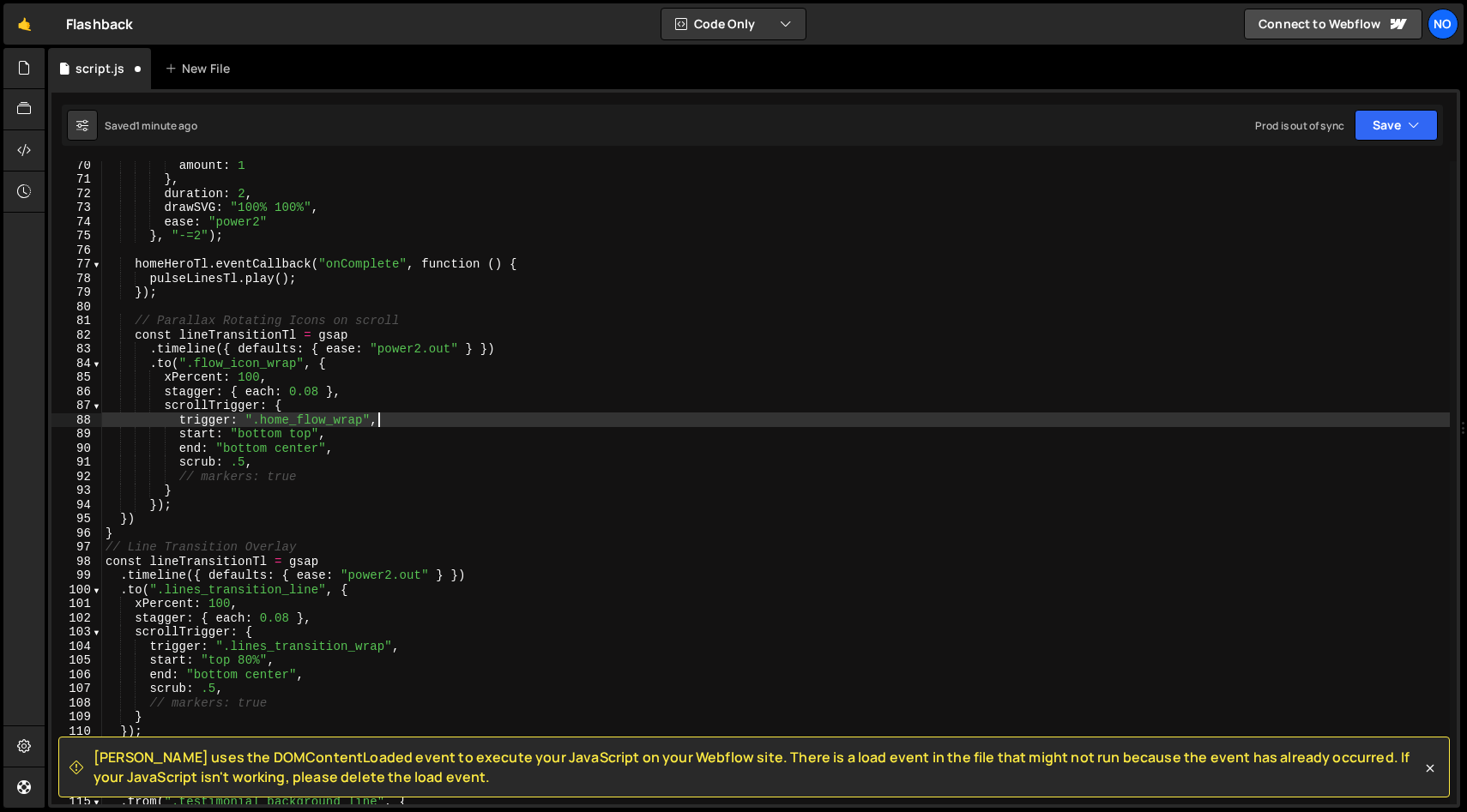
click at [263, 438] on div "amount : 1 } , duration : 2 , drawSVG : "100% 100%" , ease : "power2" } , "-=2"…" at bounding box center [775, 494] width 1347 height 672
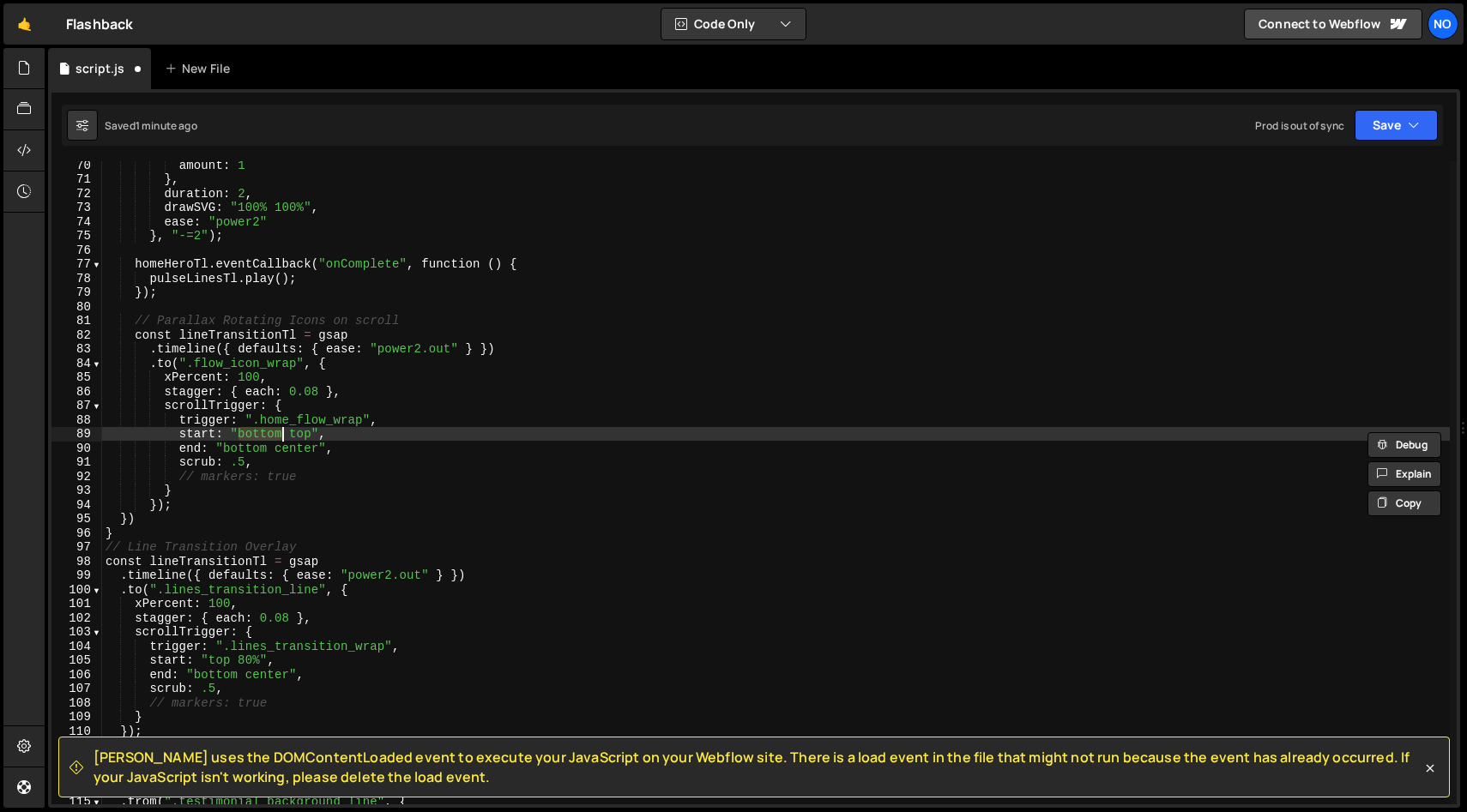
scroll to position [0, 10]
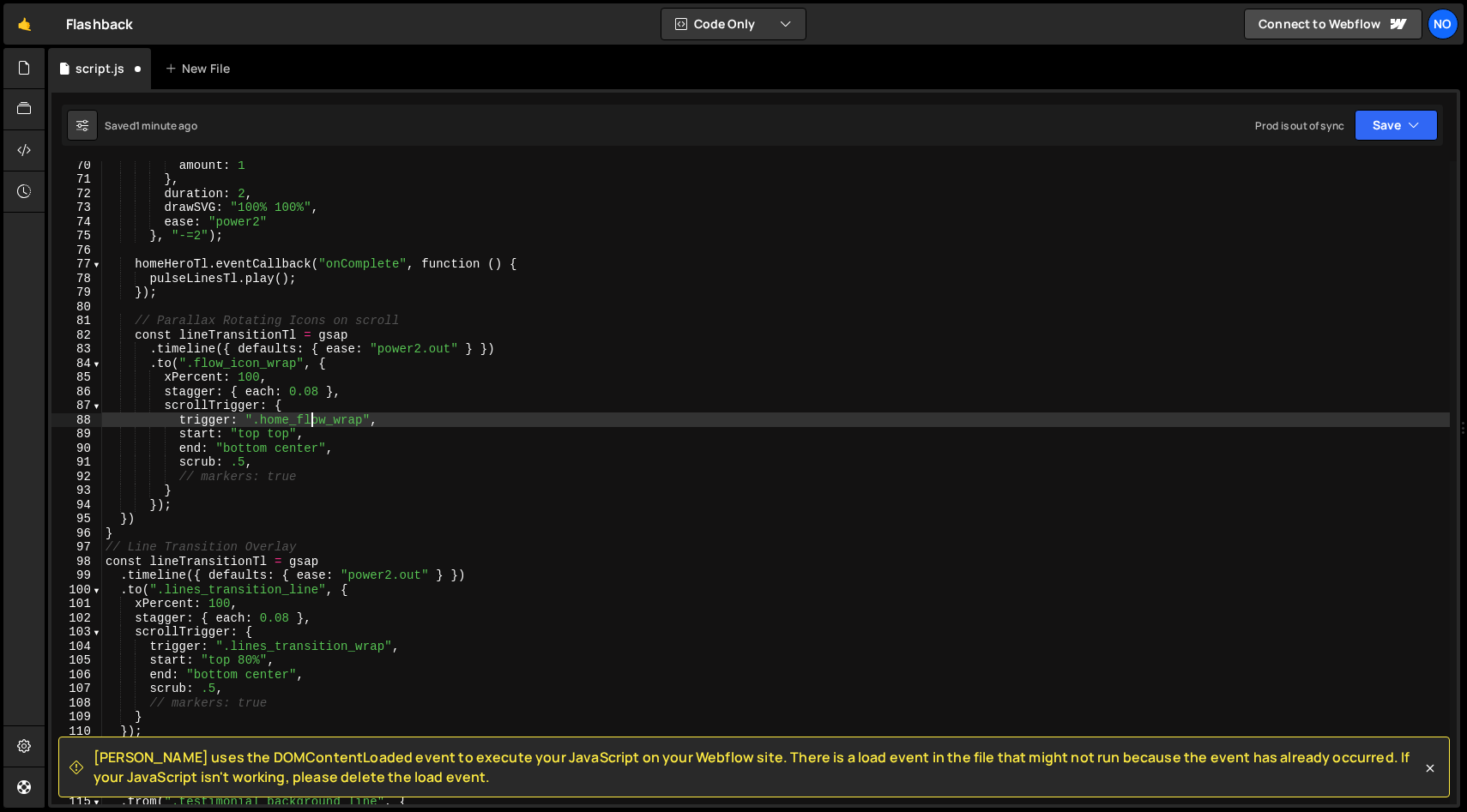
click at [314, 424] on div "amount : 1 } , duration : 2 , drawSVG : "100% 100%" , ease : "power2" } , "-=2"…" at bounding box center [775, 494] width 1347 height 672
click at [298, 445] on div "amount : 1 } , duration : 2 , drawSVG : "100% 100%" , ease : "power2" } , "-=2"…" at bounding box center [775, 494] width 1347 height 672
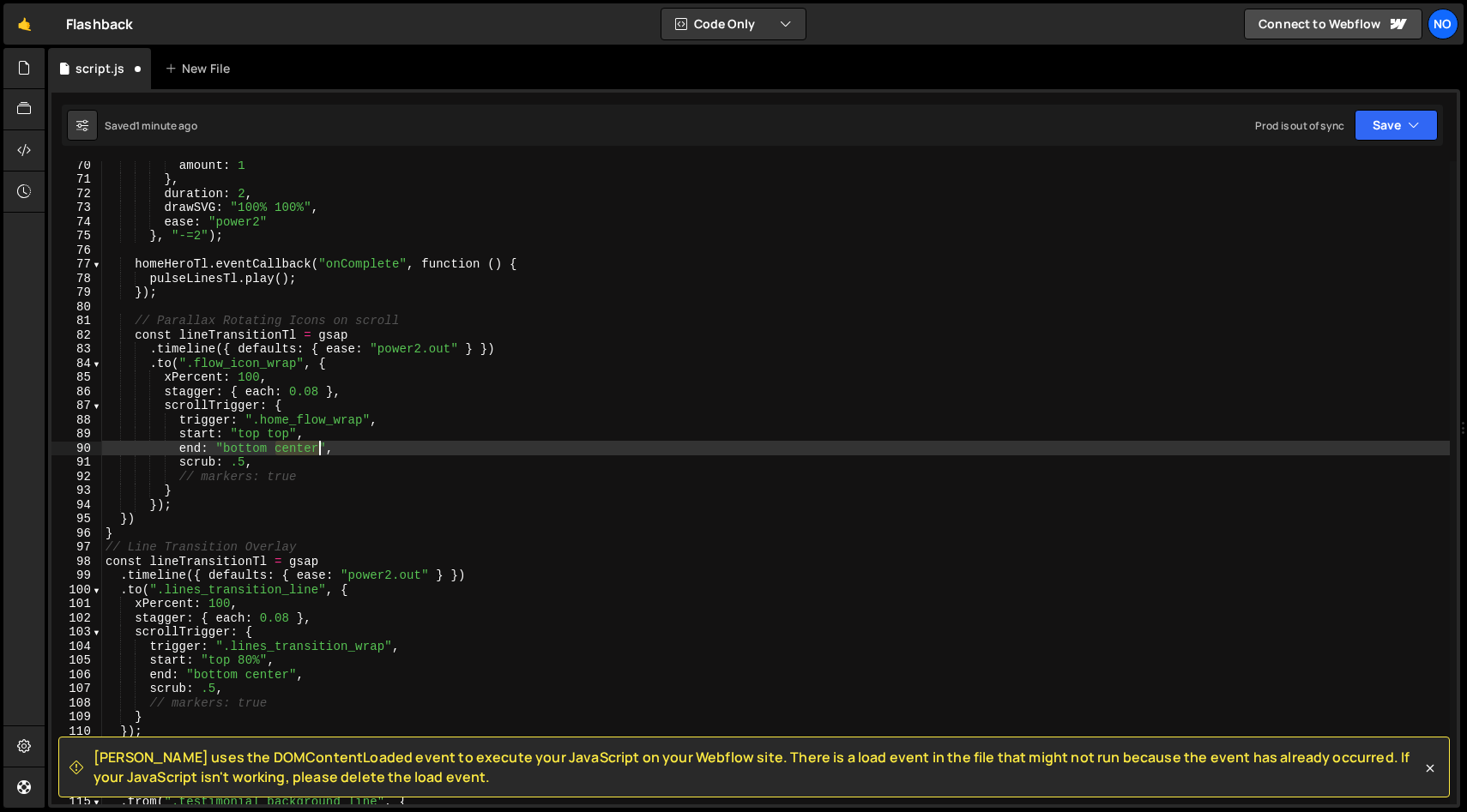
click at [298, 445] on div "amount : 1 } , duration : 2 , drawSVG : "100% 100%" , ease : "power2" } , "-=2"…" at bounding box center [775, 494] width 1347 height 672
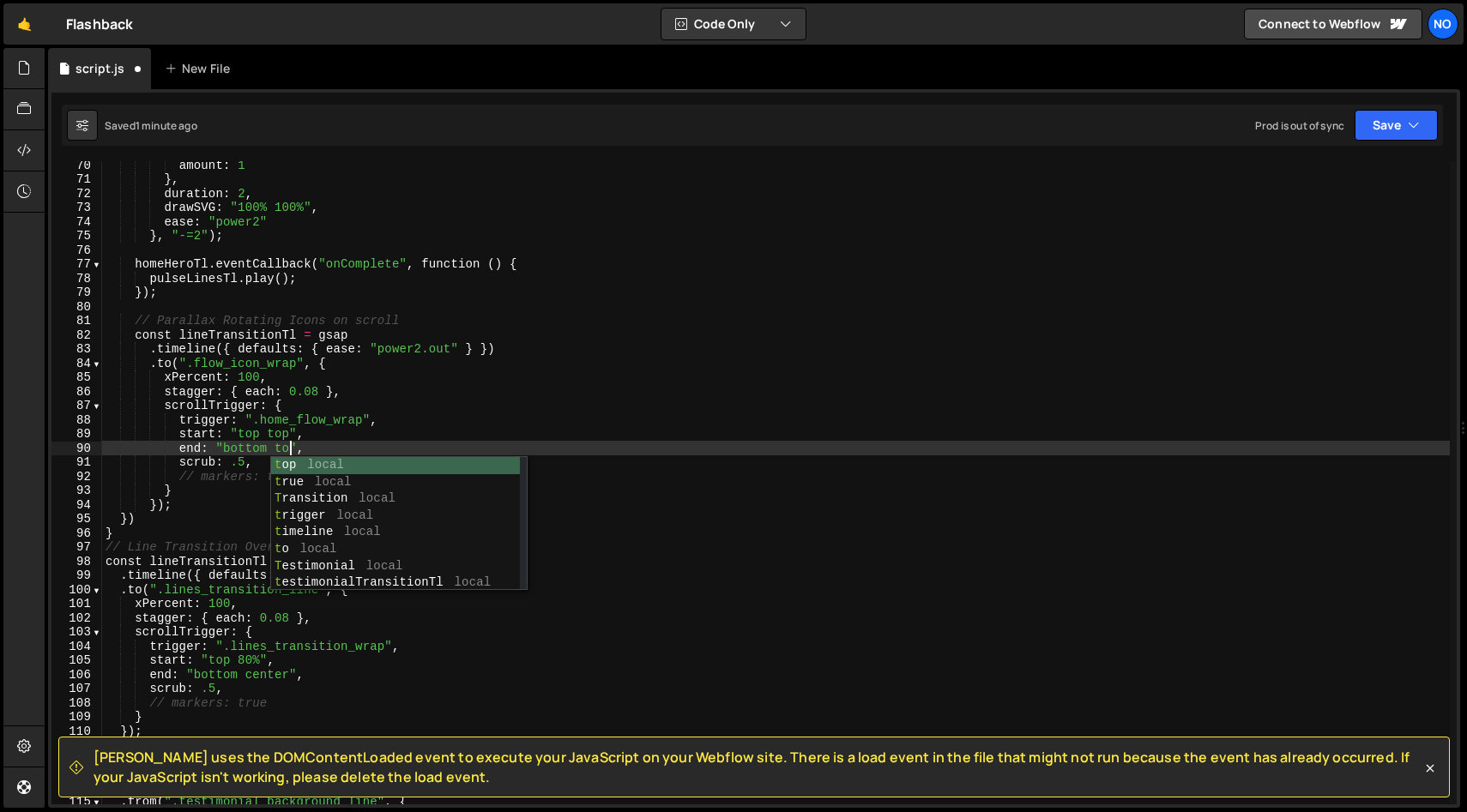
scroll to position [0, 13]
click at [372, 443] on div "amount : 1 } , duration : 2 , drawSVG : "100% 100%" , ease : "power2" } , "-=2"…" at bounding box center [775, 494] width 1347 height 672
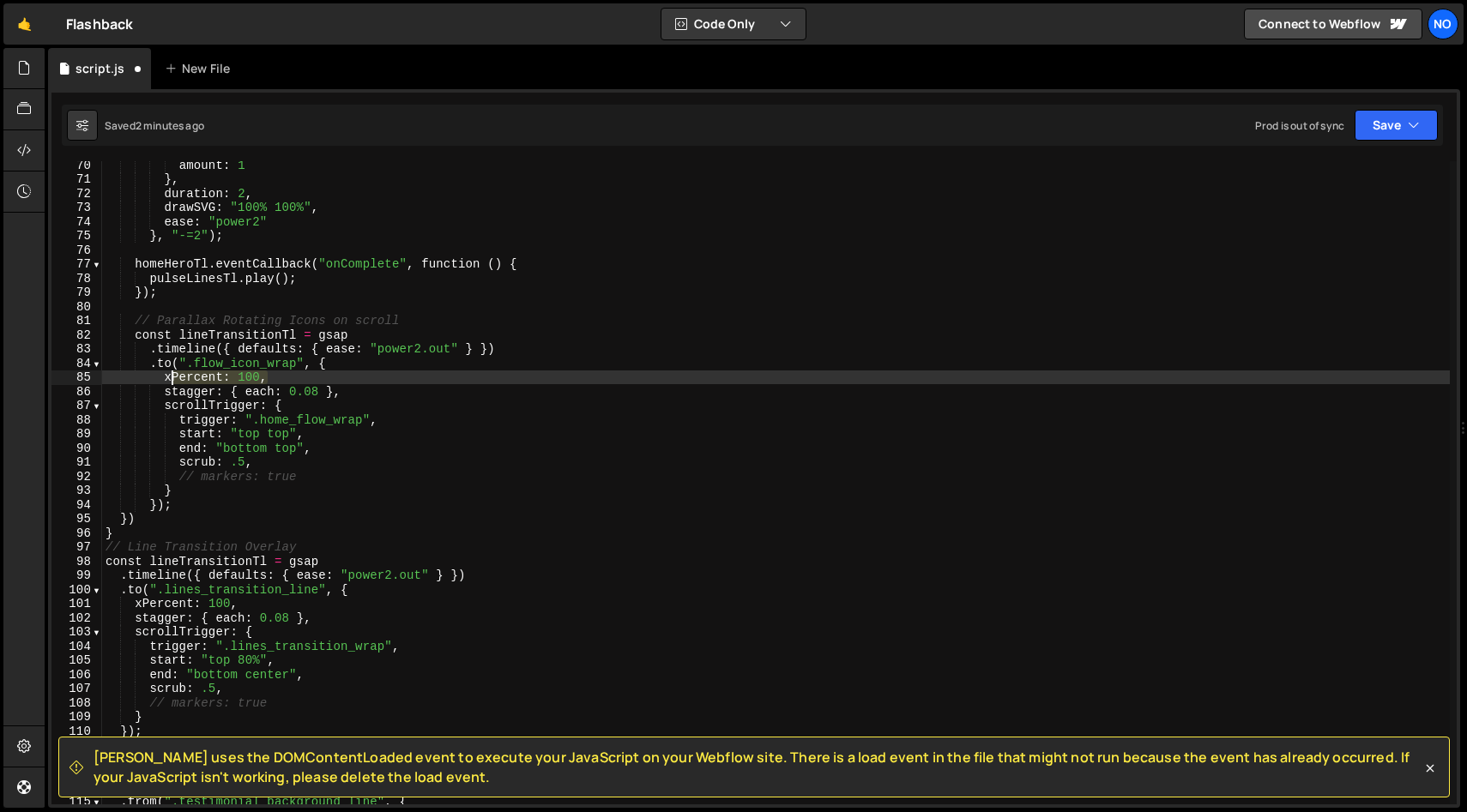
drag, startPoint x: 267, startPoint y: 378, endPoint x: 164, endPoint y: 381, distance: 103.0
click at [163, 381] on div "amount : 1 } , duration : 2 , drawSVG : "100% 100%" , ease : "power2" } , "-=2"…" at bounding box center [775, 494] width 1347 height 672
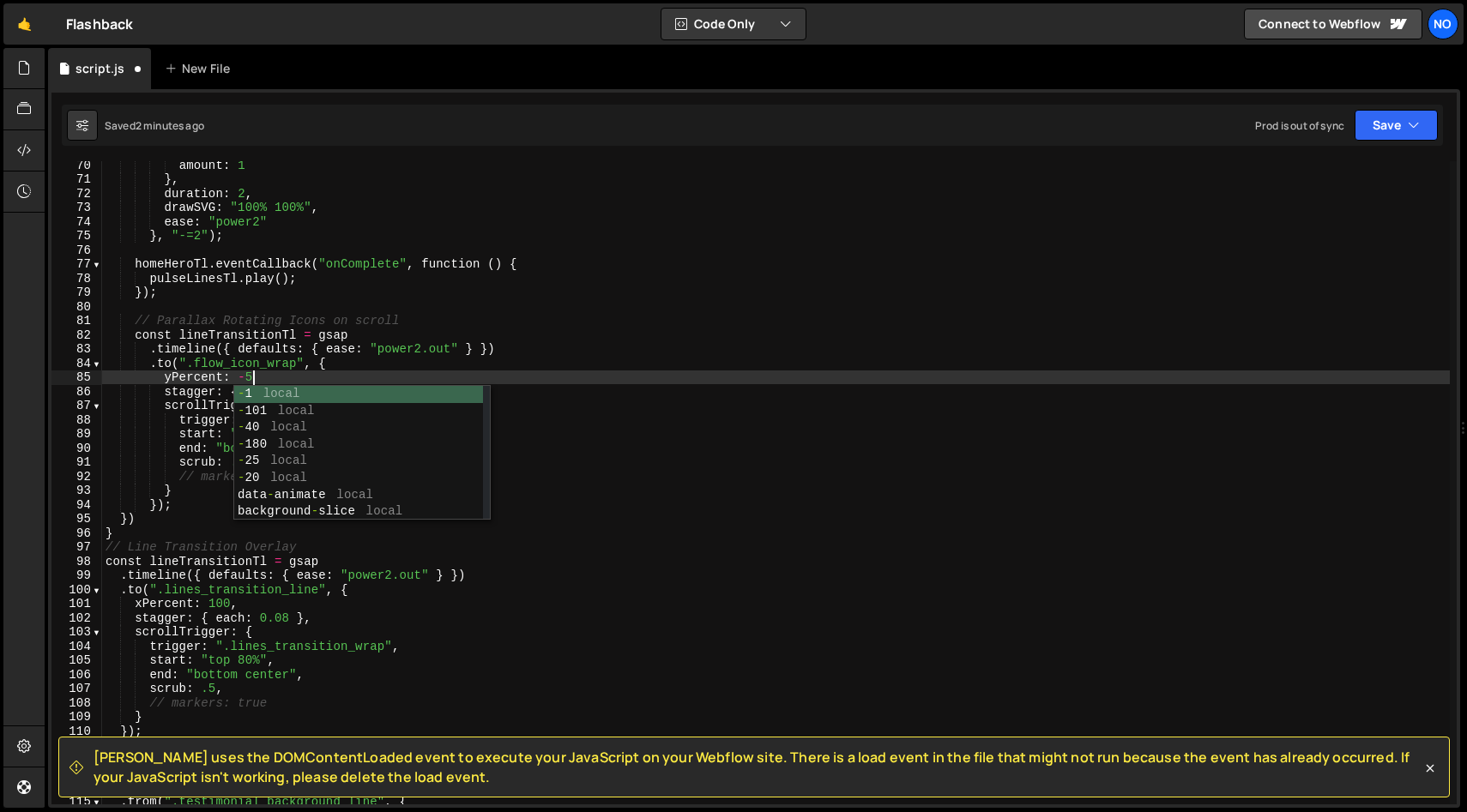
scroll to position [0, 9]
type textarea "yPercent: -50"
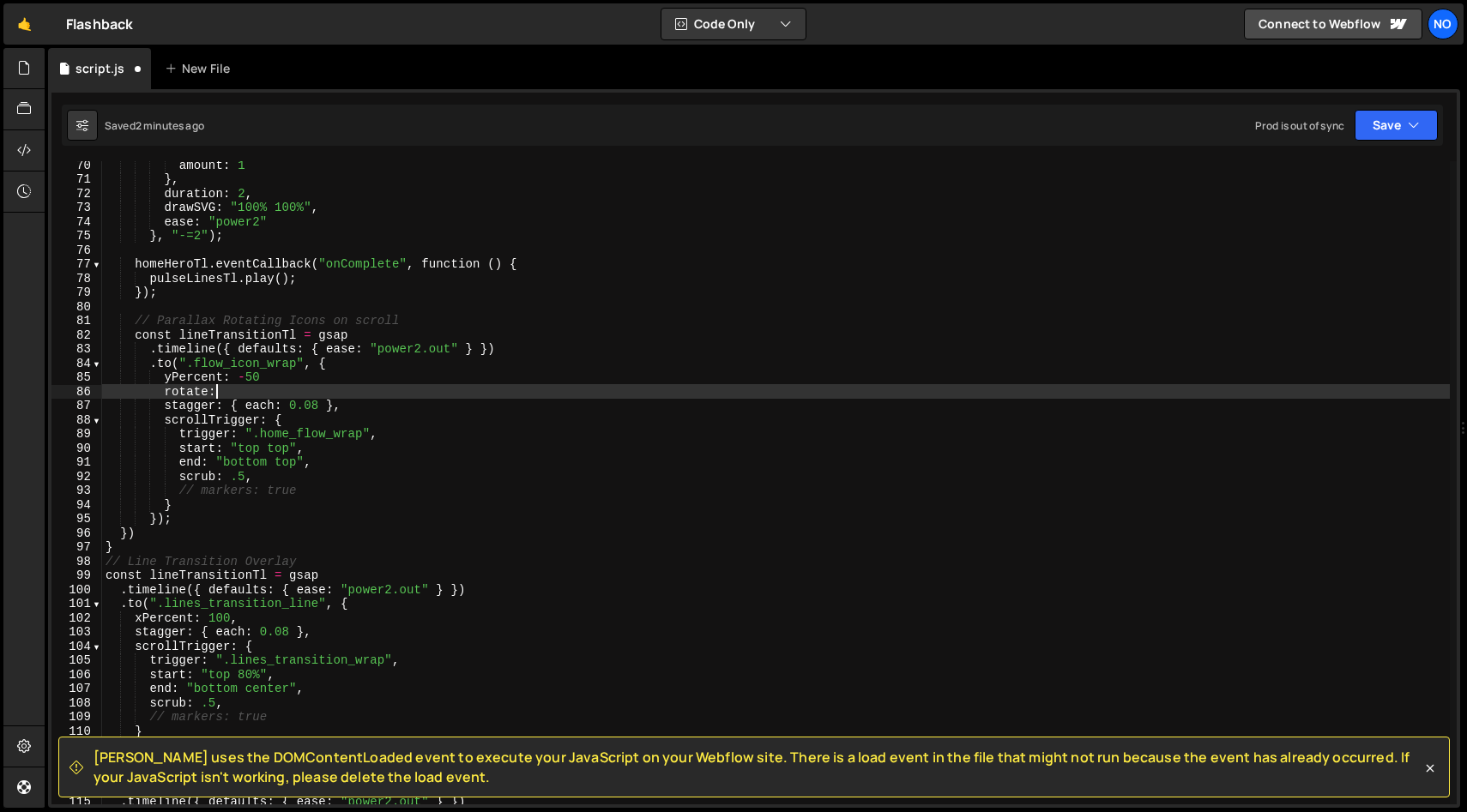
scroll to position [0, 7]
paste textarea "() => gsap.utils.random(-360, 360)"
drag, startPoint x: 422, startPoint y: 392, endPoint x: 412, endPoint y: 392, distance: 10.3
click at [412, 392] on div "amount : 1 } , duration : 2 , drawSVG : "100% 100%" , ease : "power2" } , "-=2"…" at bounding box center [775, 494] width 1347 height 672
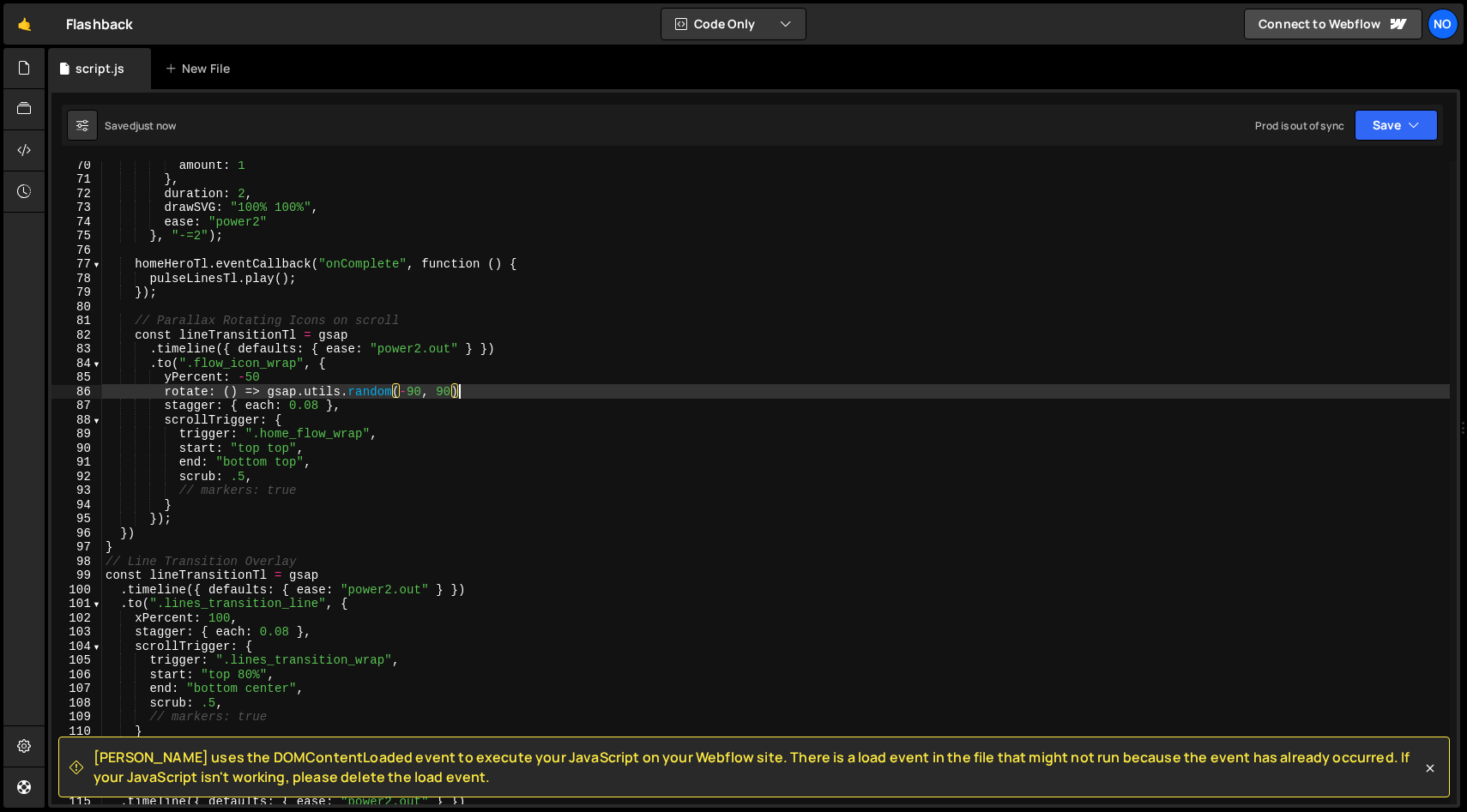
click at [471, 395] on div "amount : 1 } , duration : 2 , drawSVG : "100% 100%" , ease : "power2" } , "-=2"…" at bounding box center [775, 494] width 1347 height 672
click at [335, 386] on div "amount : 1 } , duration : 2 , drawSVG : "100% 100%" , ease : "power2" } , "-=2"…" at bounding box center [775, 494] width 1347 height 672
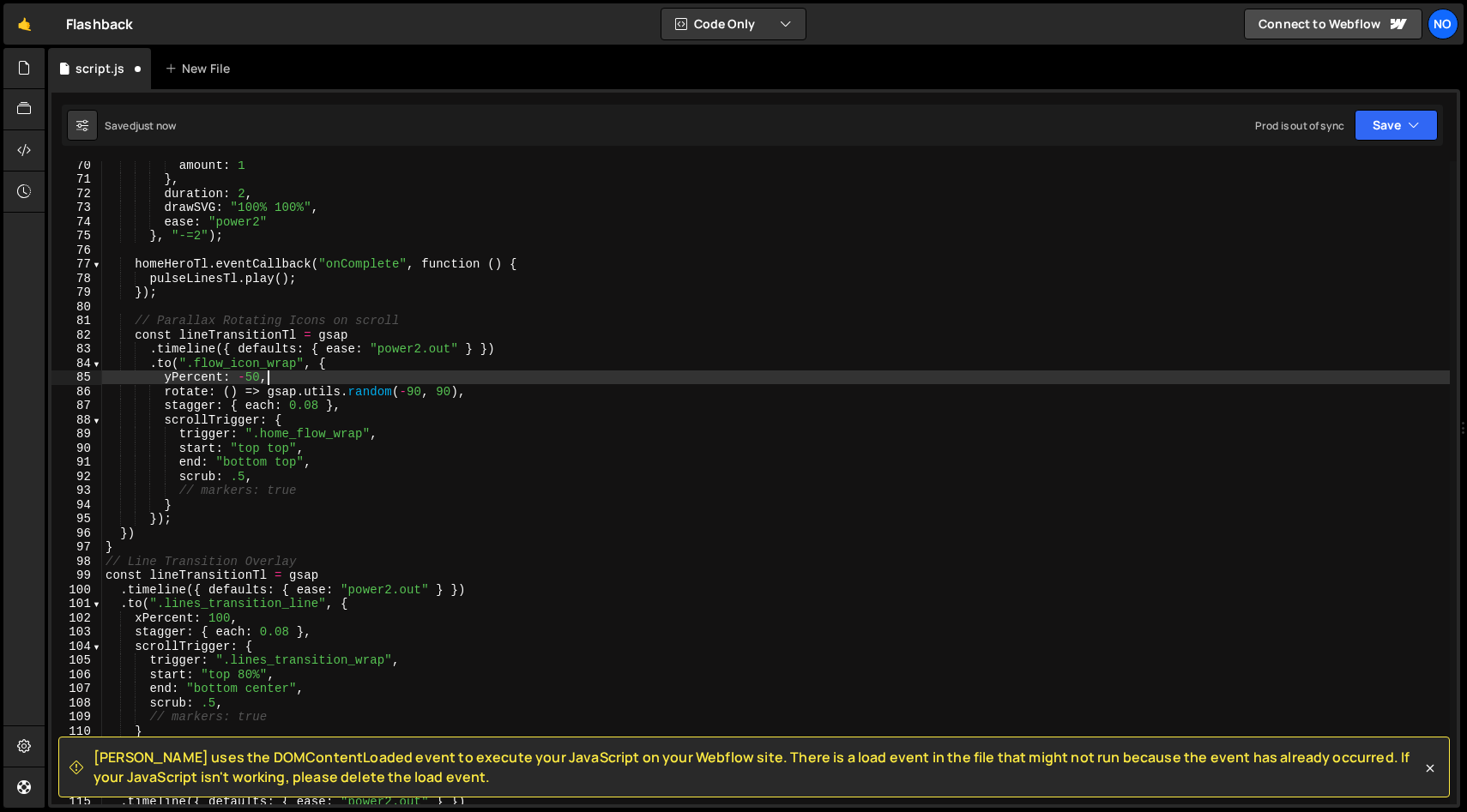
scroll to position [0, 10]
drag, startPoint x: 205, startPoint y: 378, endPoint x: 172, endPoint y: 377, distance: 32.6
click at [175, 377] on div "amount : 1 } , duration : 2 , drawSVG : "100% 100%" , ease : "power2" } , "-=2"…" at bounding box center [775, 494] width 1347 height 672
paste textarea "() => gsap.utils.random(-360, 360)"
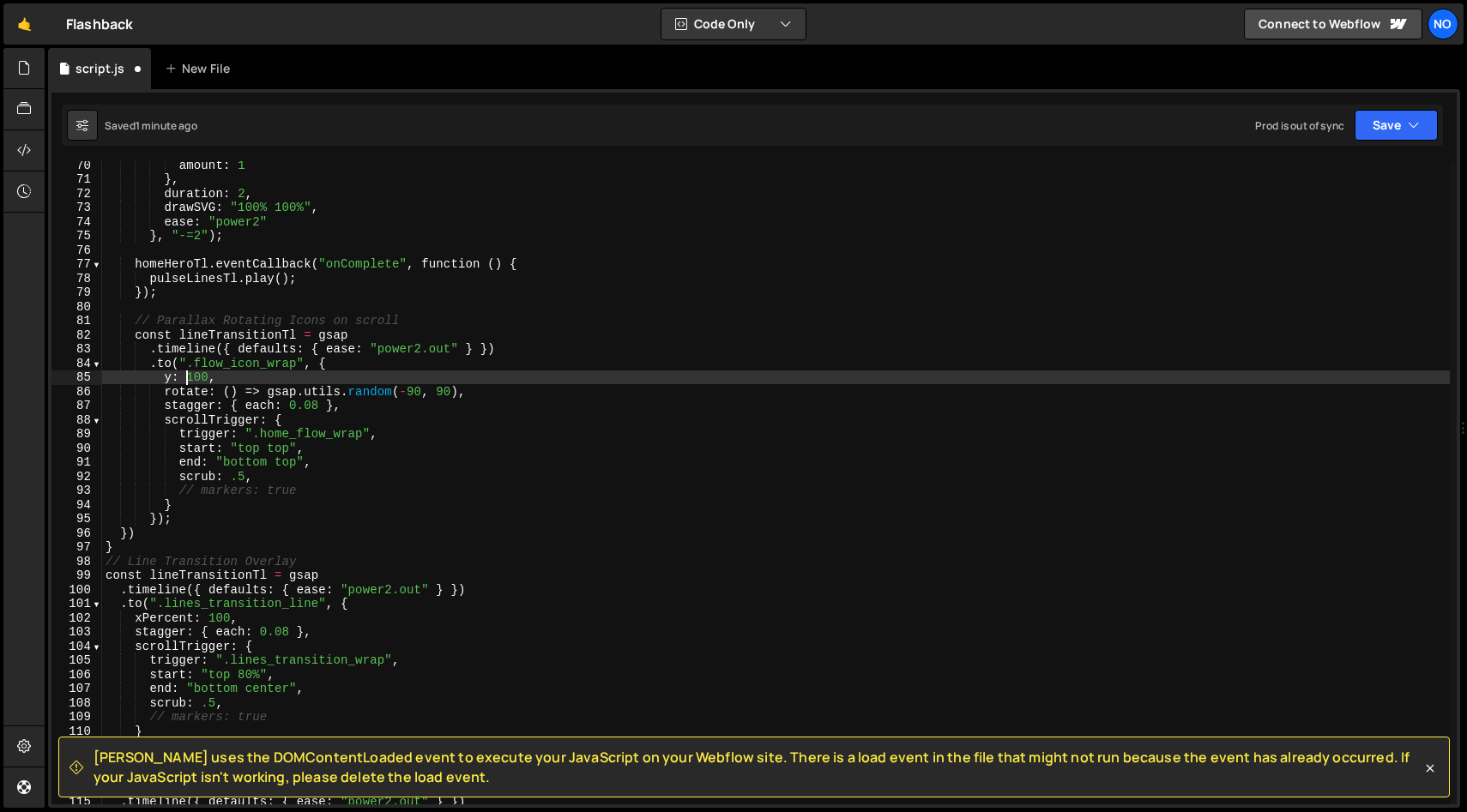
paste textarea "() => gsap.utils.random(-360, 360)"
click at [463, 377] on div "amount : 1 } , duration : 2 , drawSVG : "100% 100%" , ease : "power2" } , "-=2"…" at bounding box center [775, 494] width 1347 height 672
click at [408, 378] on div "amount : 1 } , duration : 2 , drawSVG : "100% 100%" , ease : "power2" } , "-=2"…" at bounding box center [775, 494] width 1347 height 672
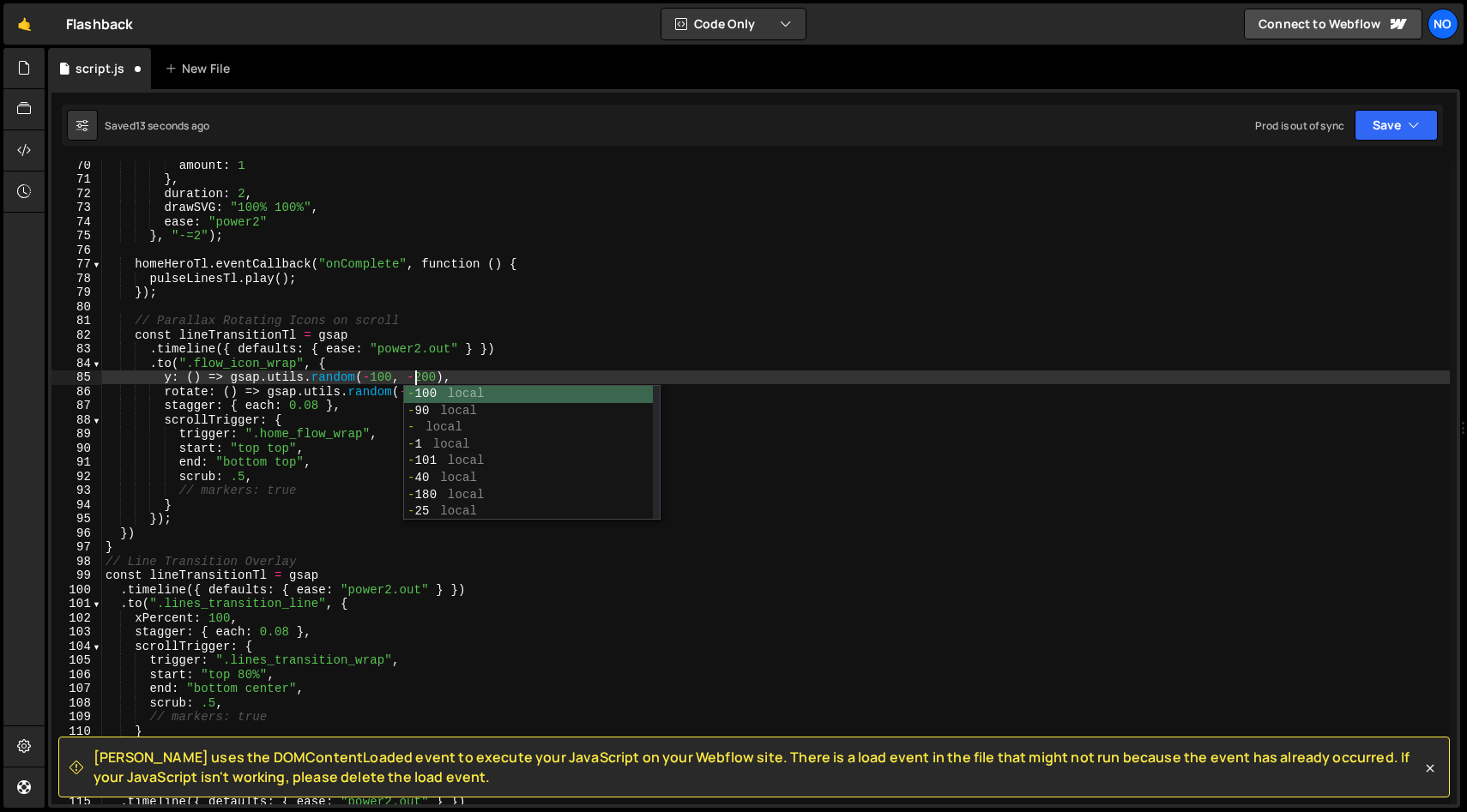
click at [569, 372] on div "amount : 1 } , duration : 2 , drawSVG : "100% 100%" , ease : "power2" } , "-=2"…" at bounding box center [775, 494] width 1347 height 672
click at [412, 448] on div "amount : 1 } , duration : 2 , drawSVG : "100% 100%" , ease : "power2" } , "-=2"…" at bounding box center [775, 494] width 1347 height 672
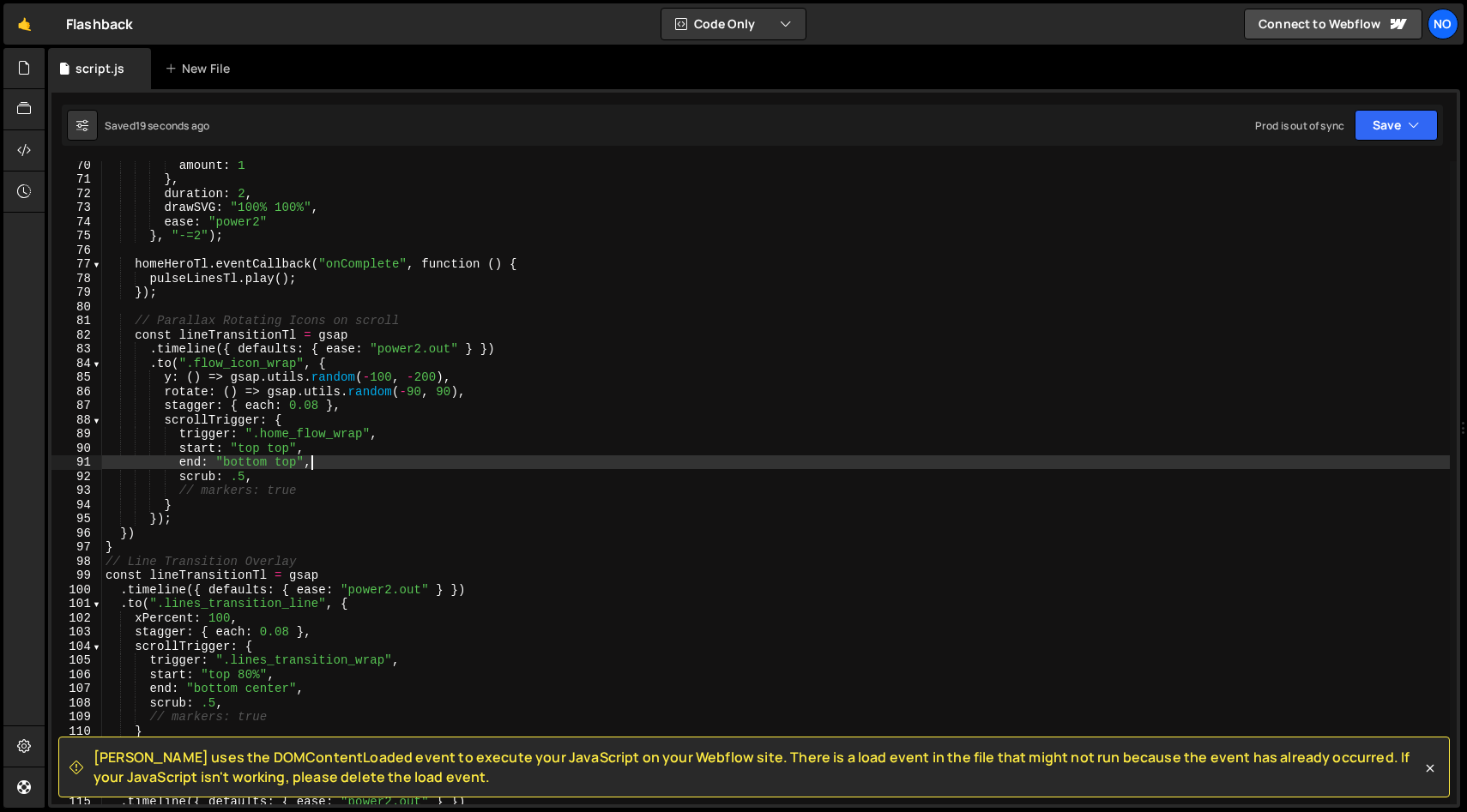
click at [410, 463] on div "amount : 1 } , duration : 2 , drawSVG : "100% 100%" , ease : "power2" } , "-=2"…" at bounding box center [775, 494] width 1347 height 672
click at [349, 409] on div "amount : 1 } , duration : 2 , drawSVG : "100% 100%" , ease : "power2" } , "-=2"…" at bounding box center [775, 494] width 1347 height 672
type textarea "stagger: { each: 0.08 },"
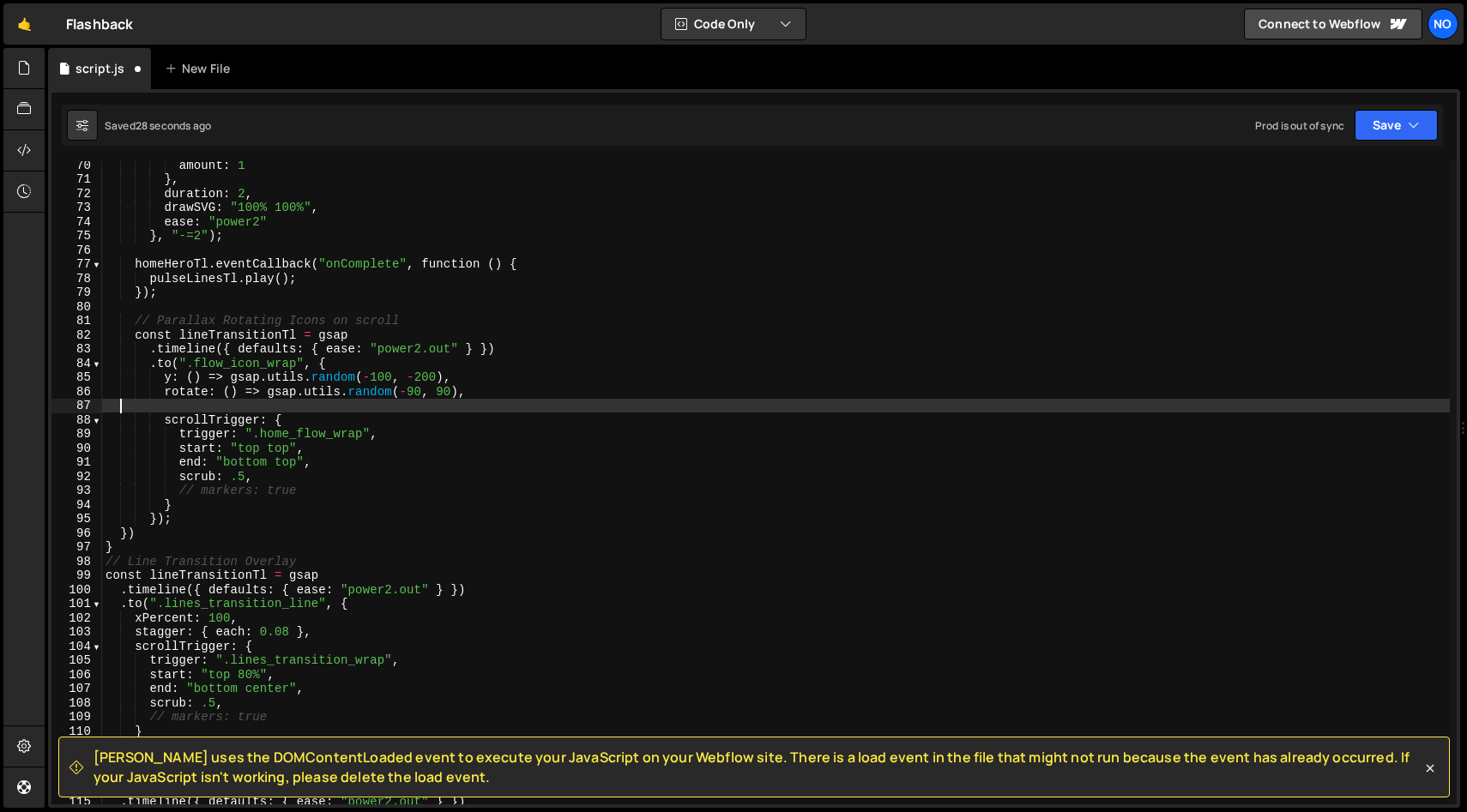
scroll to position [0, 0]
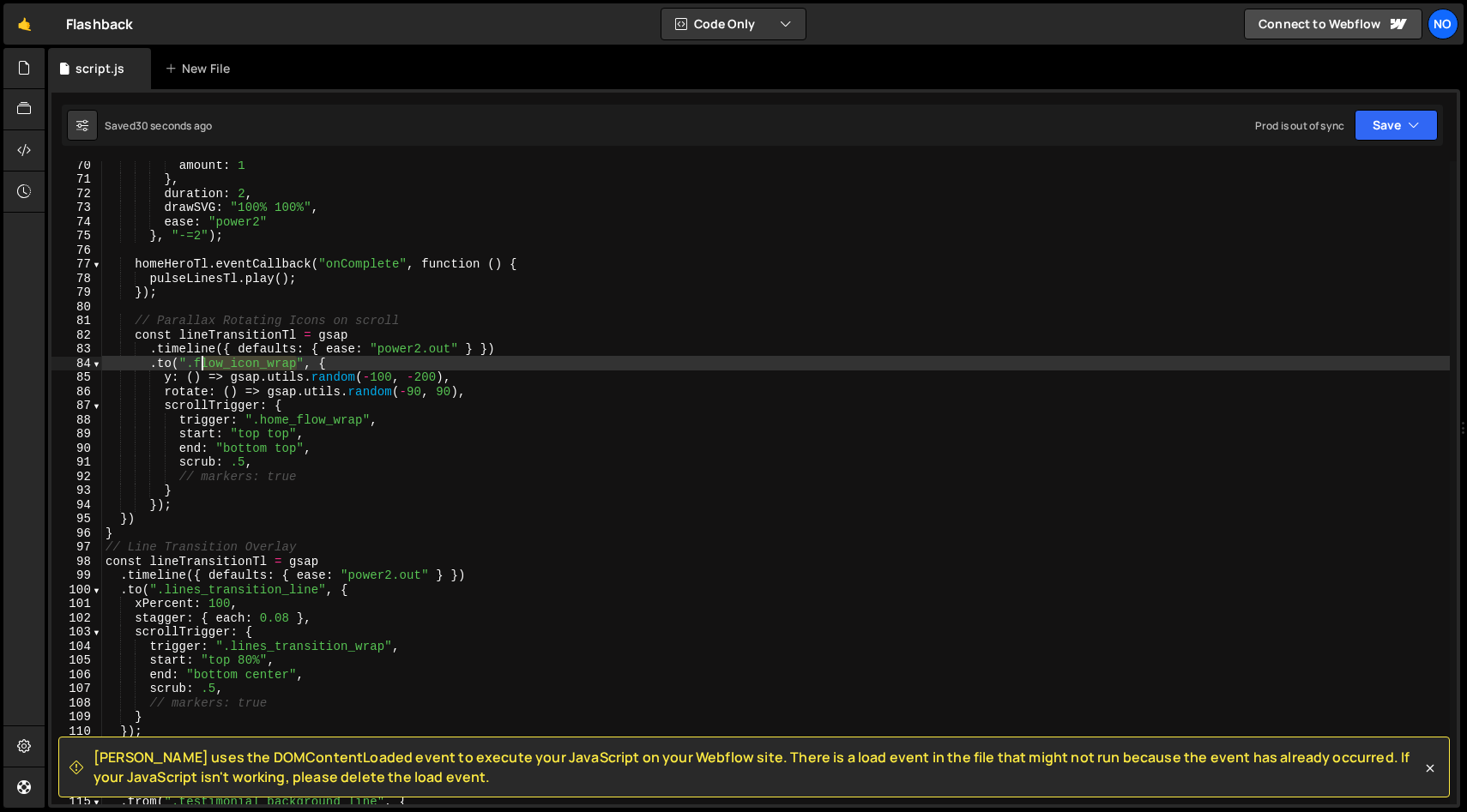
drag, startPoint x: 297, startPoint y: 364, endPoint x: 199, endPoint y: 365, distance: 97.8
click at [200, 364] on div "amount : 1 } , duration : 2 , drawSVG : "100% 100%" , ease : "power2" } , "-=2"…" at bounding box center [775, 494] width 1347 height 672
click at [196, 365] on div "amount : 1 } , duration : 2 , drawSVG : "100% 100%" , ease : "power2" } , "-=2"…" at bounding box center [775, 494] width 1347 height 672
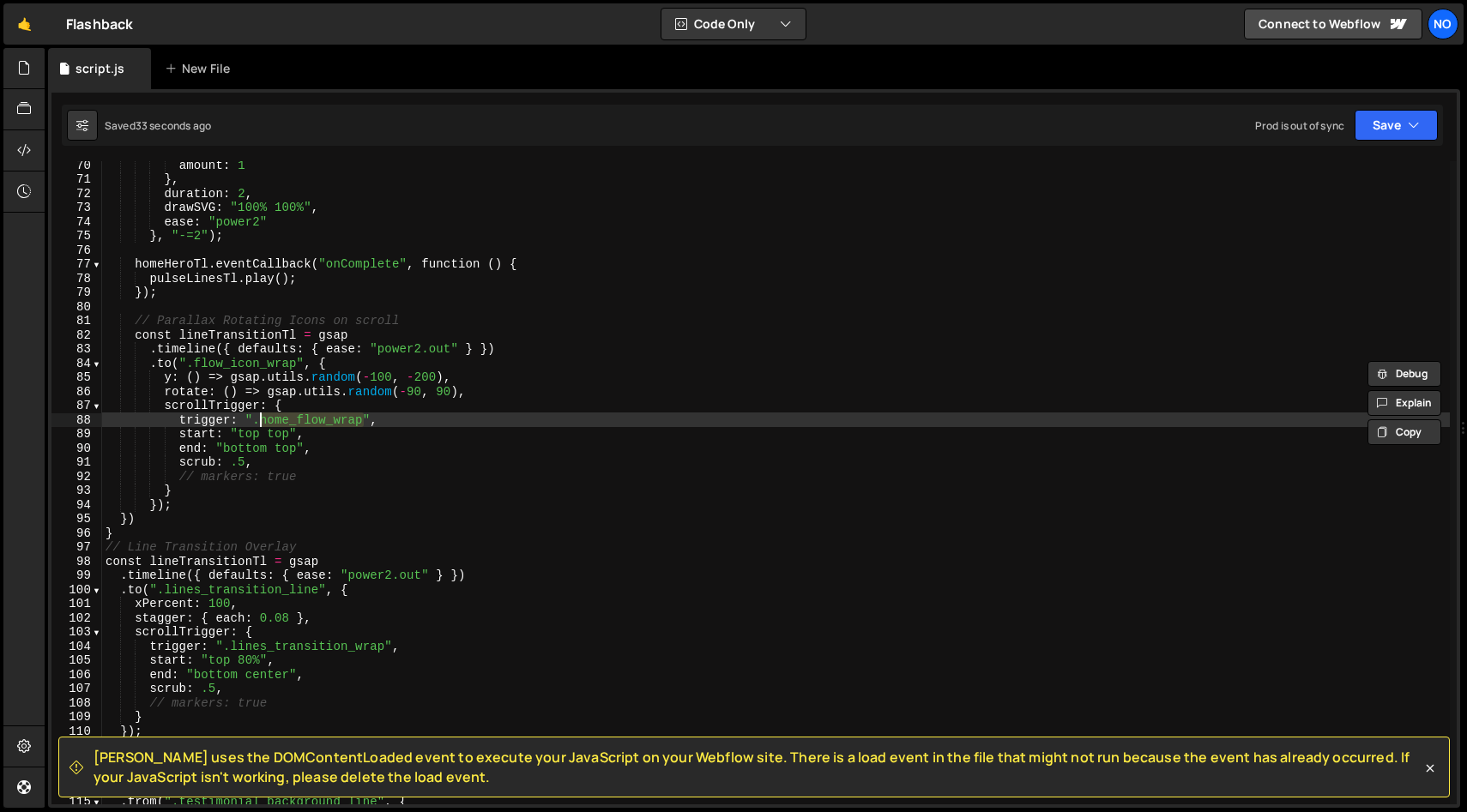
drag, startPoint x: 364, startPoint y: 422, endPoint x: 262, endPoint y: 422, distance: 102.1
click at [260, 422] on div "amount : 1 } , duration : 2 , drawSVG : "100% 100%" , ease : "power2" } , "-=2"…" at bounding box center [775, 494] width 1347 height 672
paste textarea "flow_icon"
click at [334, 441] on div "amount : 1 } , duration : 2 , drawSVG : "100% 100%" , ease : "power2" } , "-=2"…" at bounding box center [775, 494] width 1347 height 672
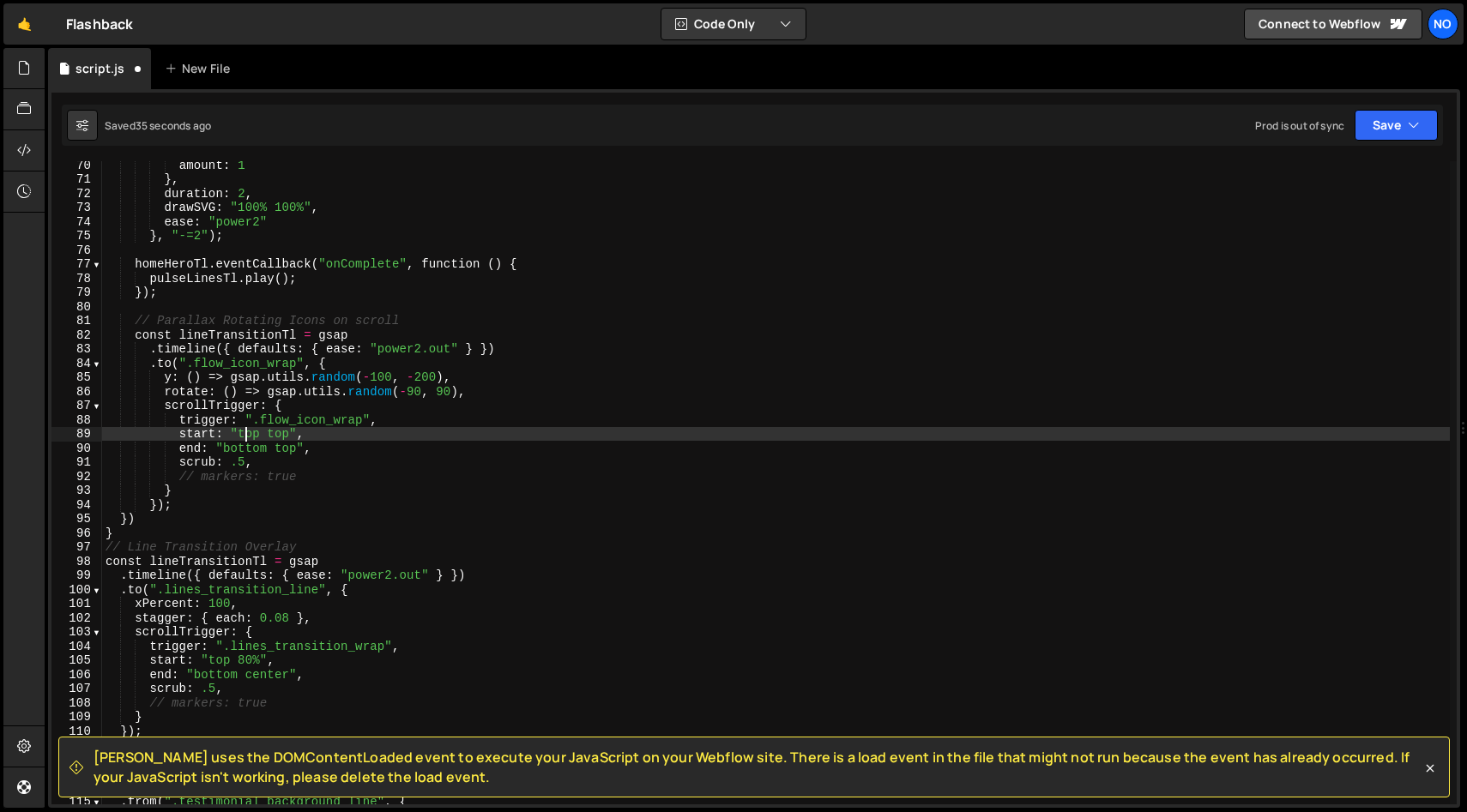
click at [247, 431] on div "amount : 1 } , duration : 2 , drawSVG : "100% 100%" , ease : "power2" } , "-=2"…" at bounding box center [775, 494] width 1347 height 672
click at [278, 437] on div "amount : 1 } , duration : 2 , drawSVG : "100% 100%" , ease : "power2" } , "-=2"…" at bounding box center [775, 494] width 1347 height 672
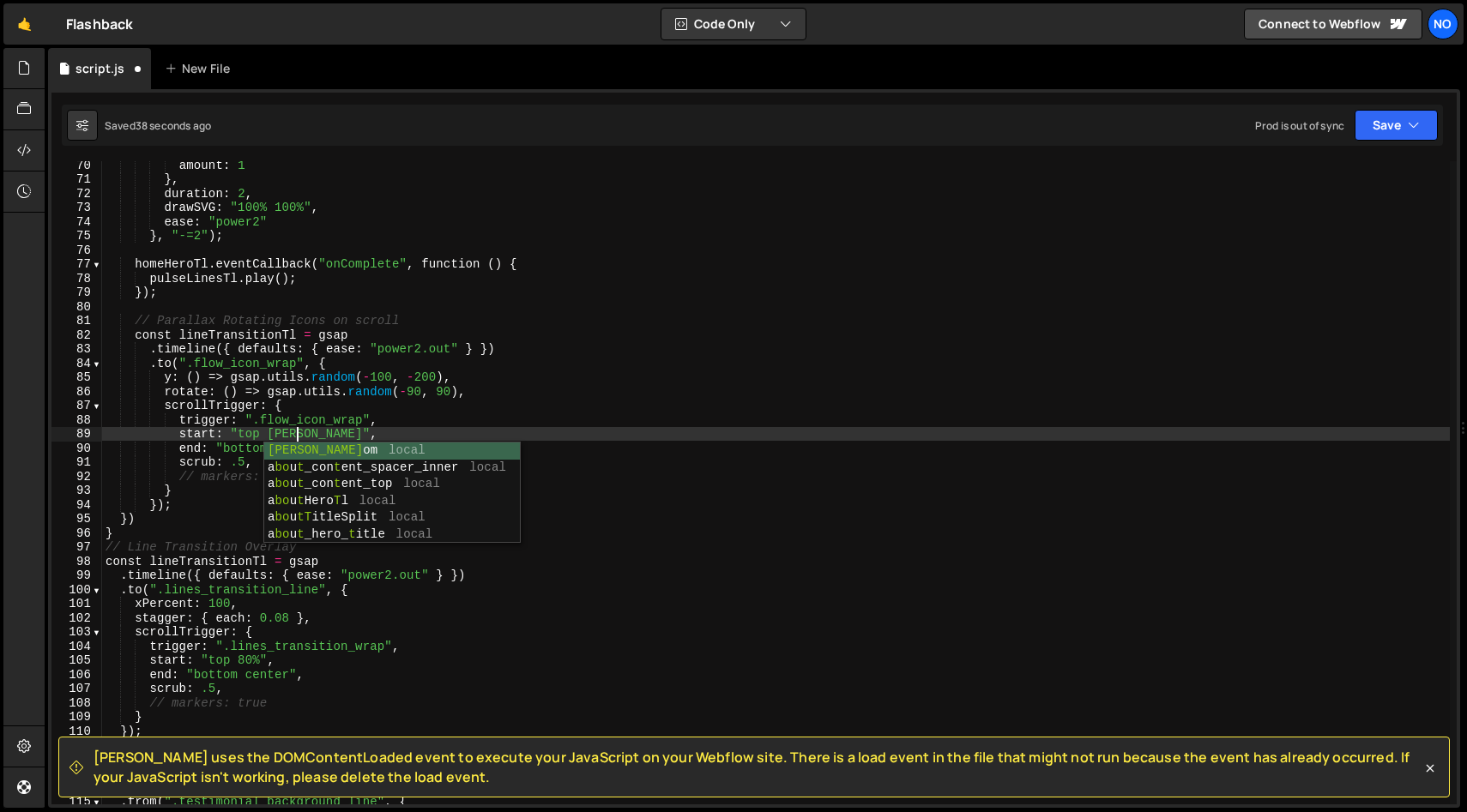
scroll to position [0, 14]
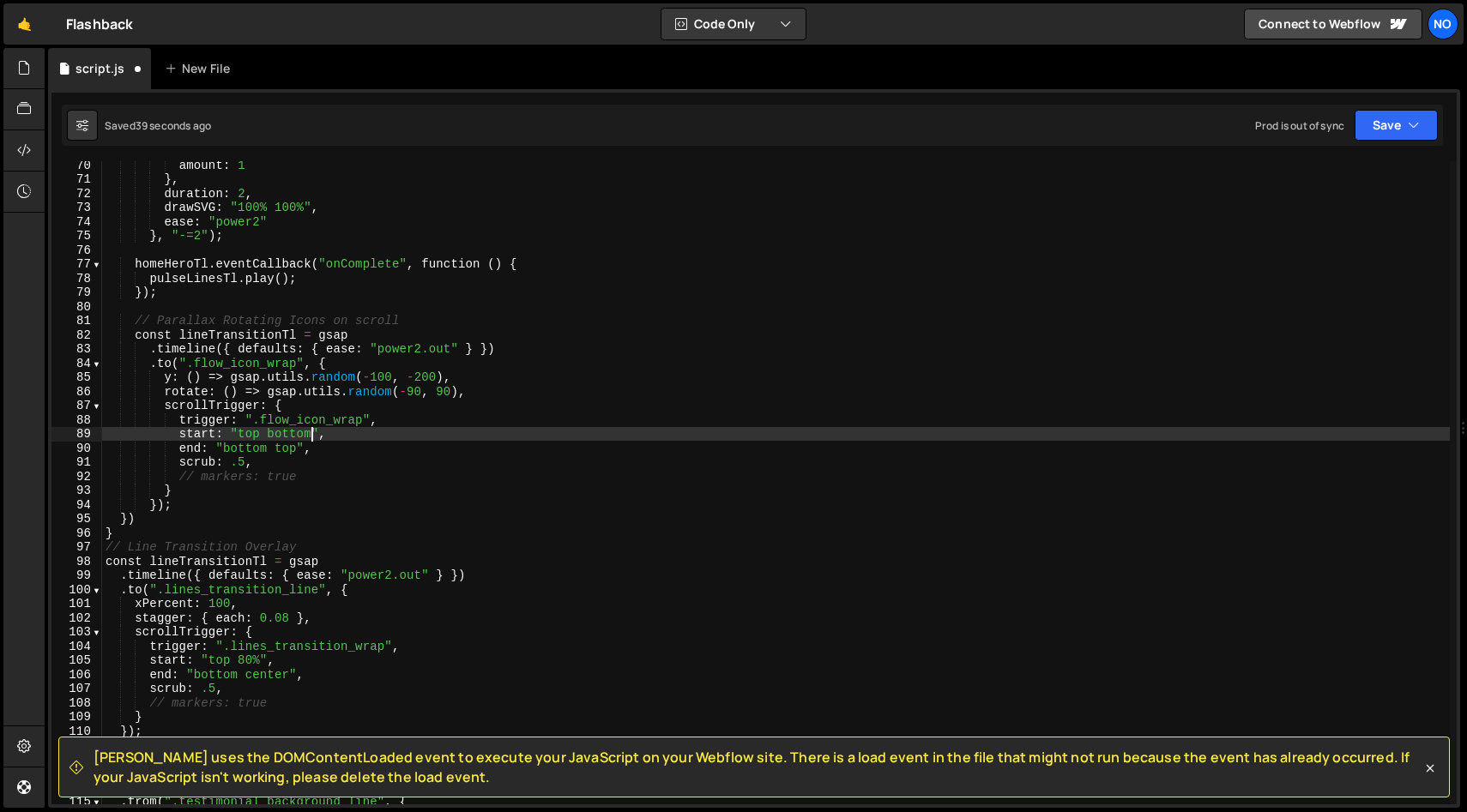
click at [440, 435] on div "amount : 1 } , duration : 2 , drawSVG : "100% 100%" , ease : "power2" } , "-=2"…" at bounding box center [775, 494] width 1347 height 672
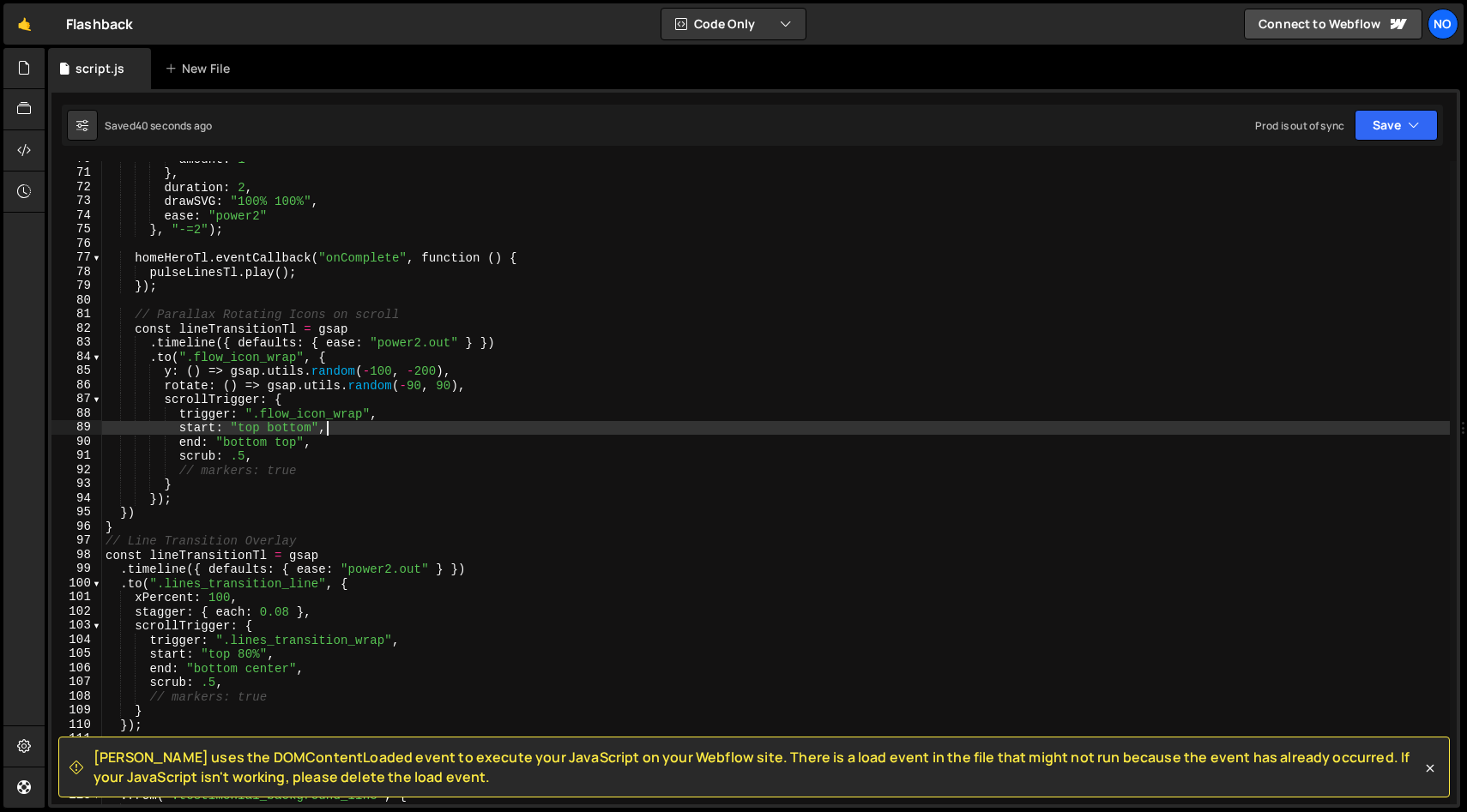
scroll to position [992, 0]
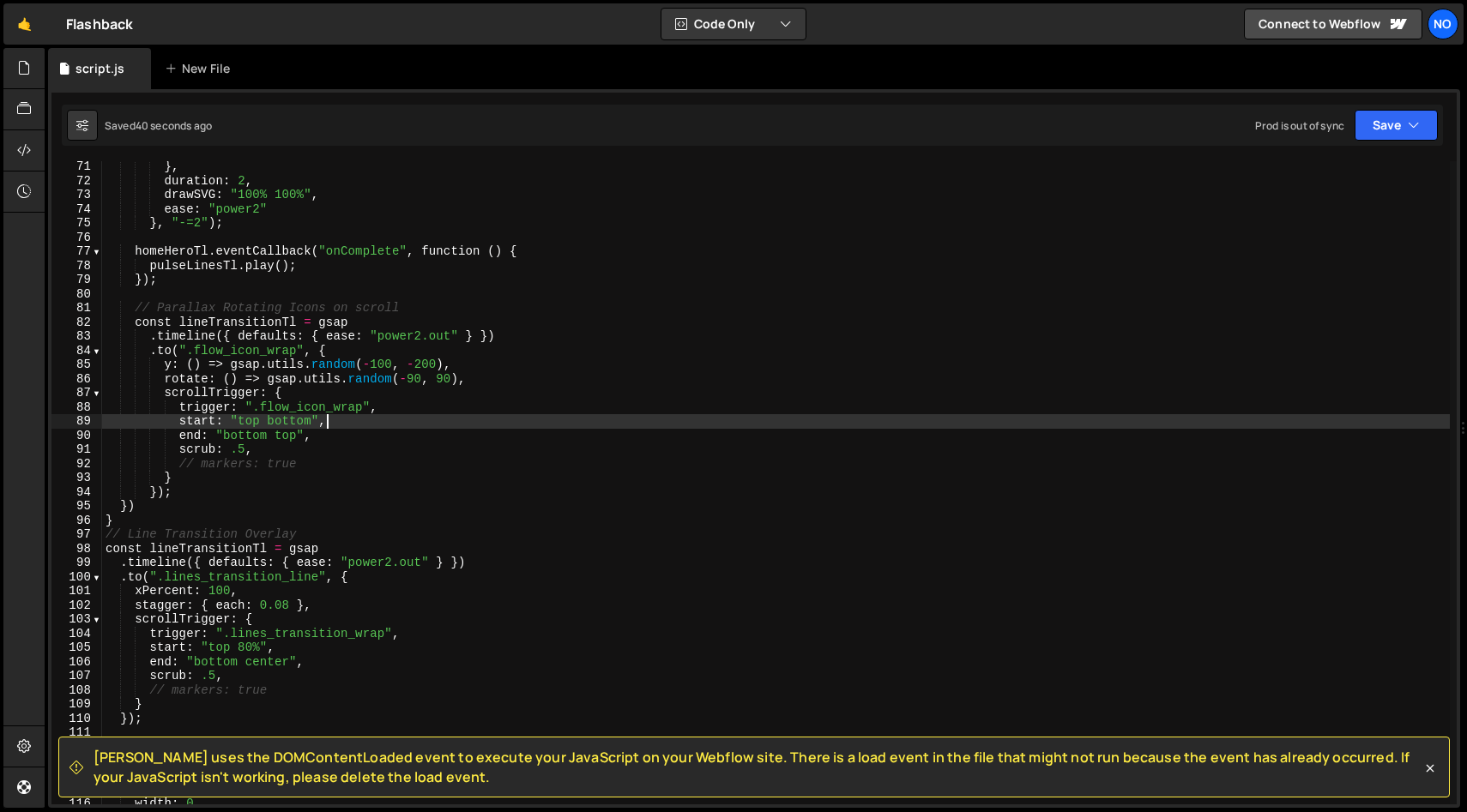
click at [429, 397] on div "} , duration : 2 , drawSVG : "100% 100%" , ease : "power2" } , "-=2" ) ; homeHe…" at bounding box center [775, 496] width 1347 height 672
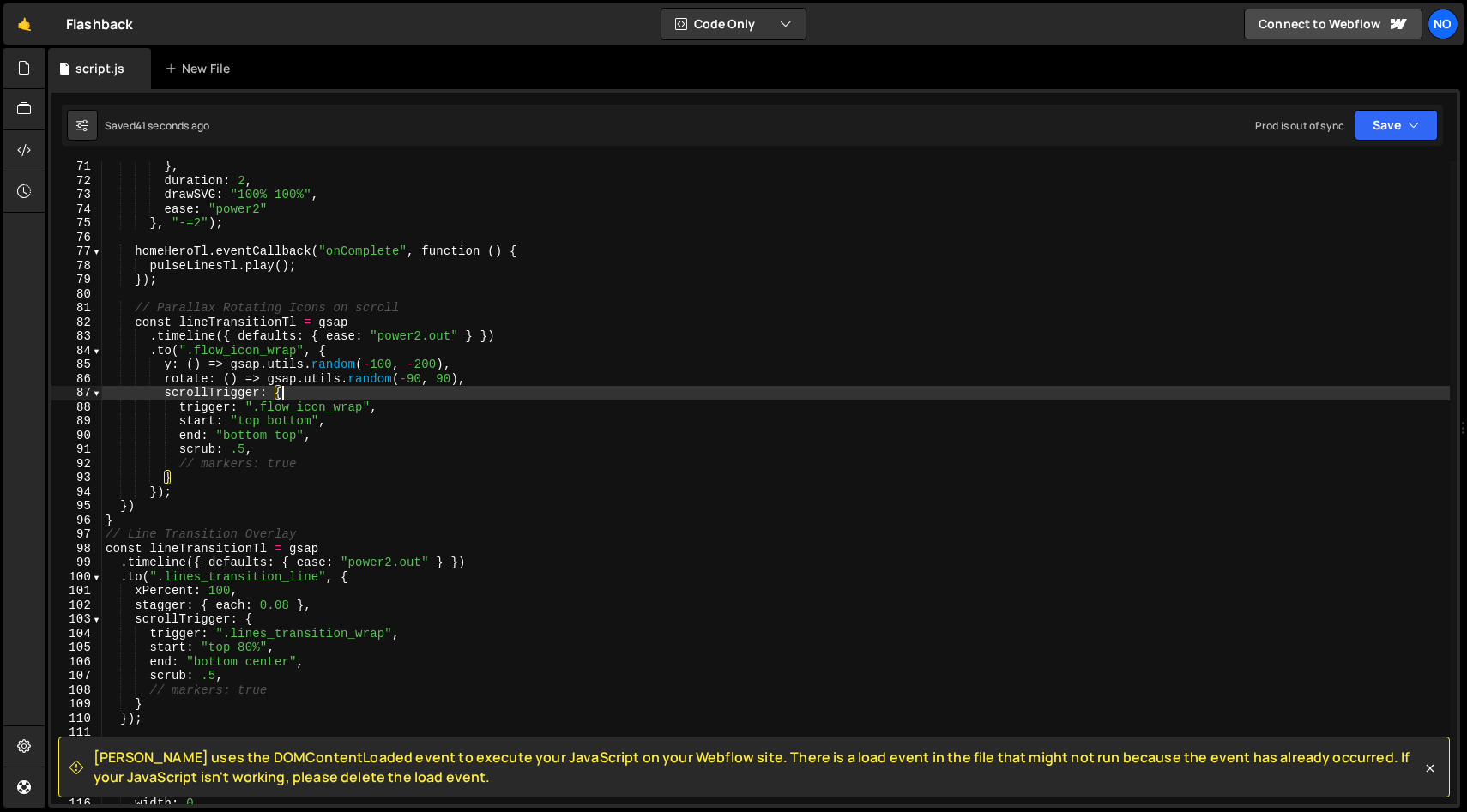
scroll to position [0, 11]
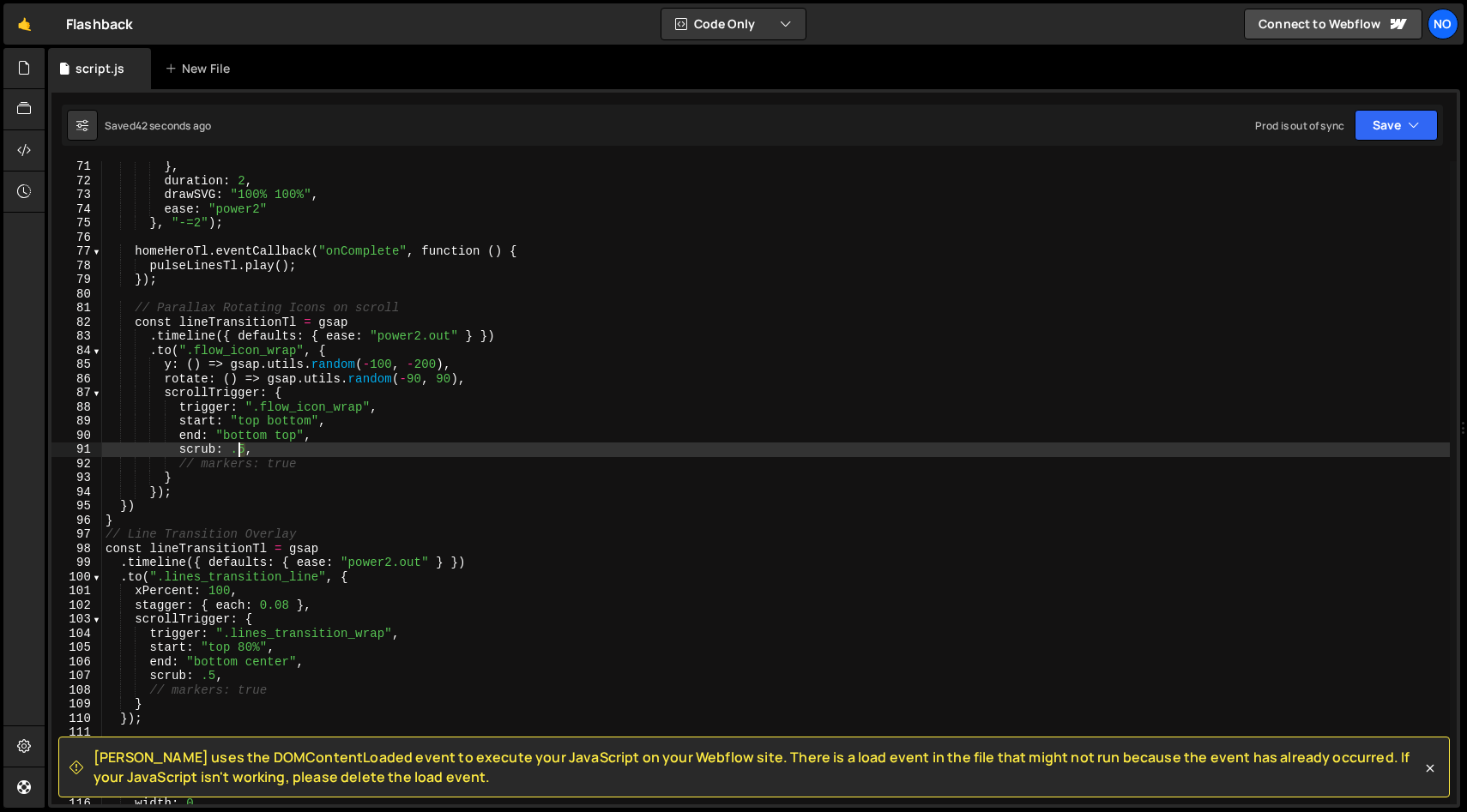
click at [235, 452] on div "} , duration : 2 , drawSVG : "100% 100%" , ease : "power2" } , "-=2" ) ; homeHe…" at bounding box center [775, 496] width 1347 height 672
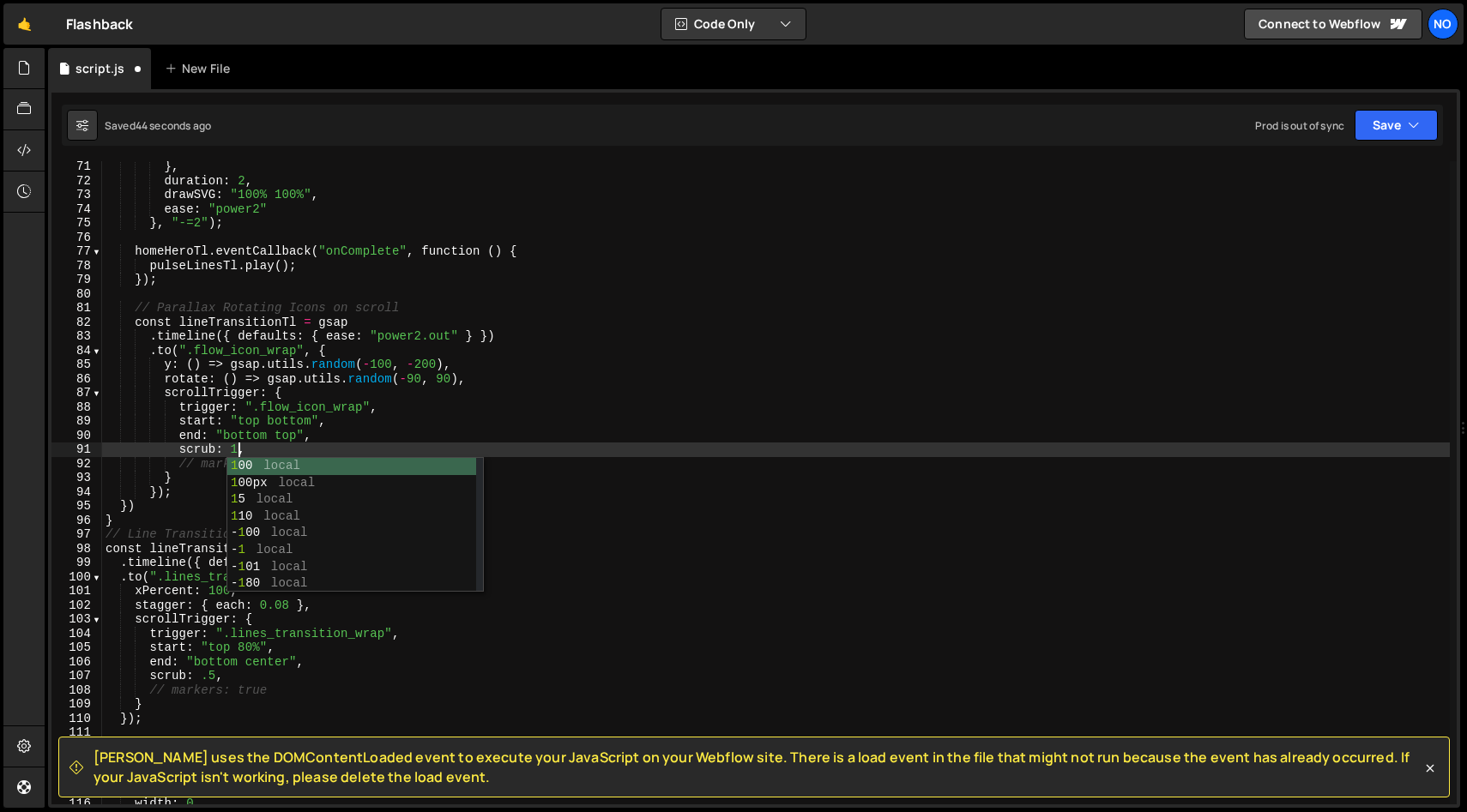
click at [443, 427] on div "} , duration : 2 , drawSVG : "100% 100%" , ease : "power2" } , "-=2" ) ; homeHe…" at bounding box center [775, 496] width 1347 height 672
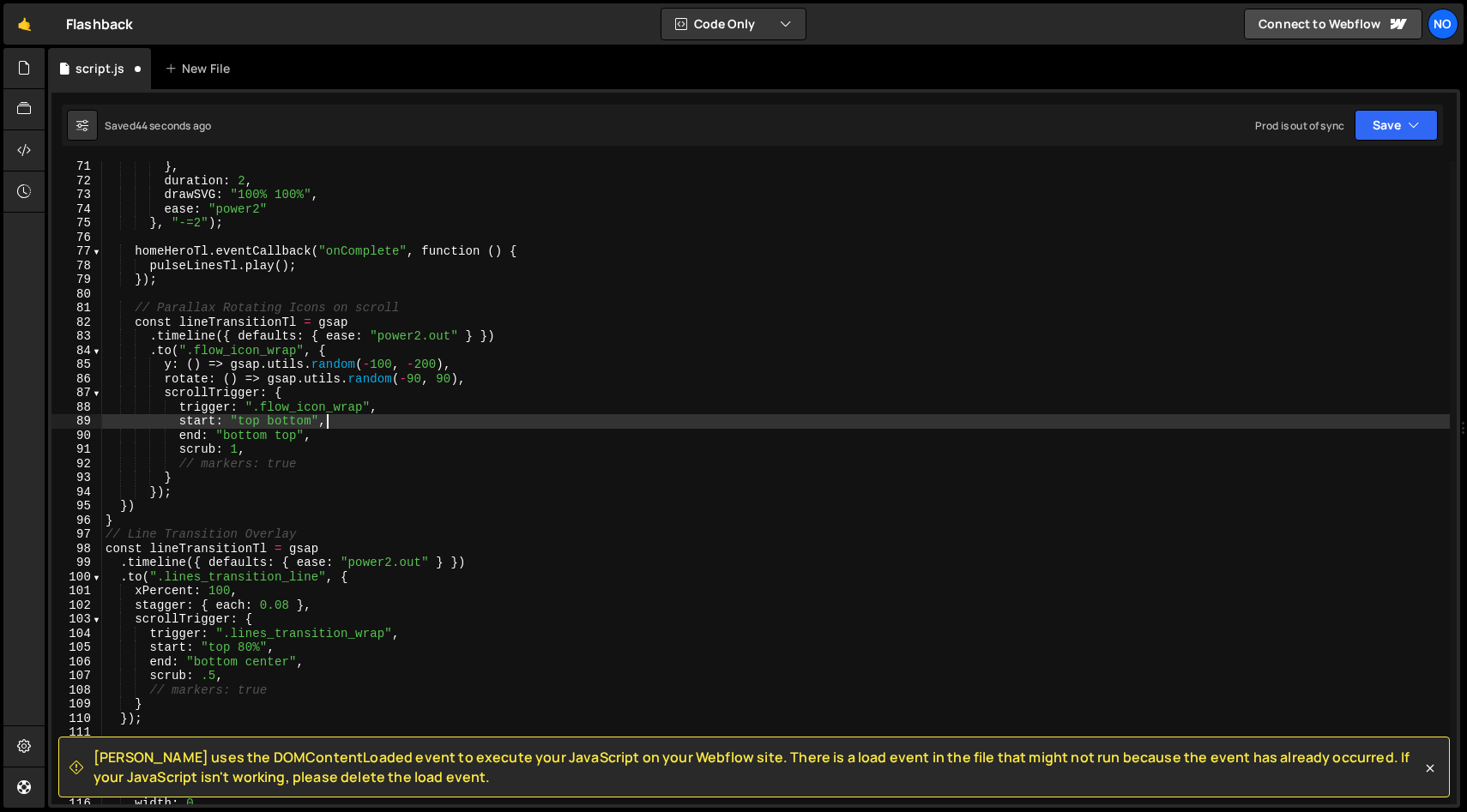
click at [487, 387] on div "} , duration : 2 , drawSVG : "100% 100%" , ease : "power2" } , "-=2" ) ; homeHe…" at bounding box center [775, 496] width 1347 height 672
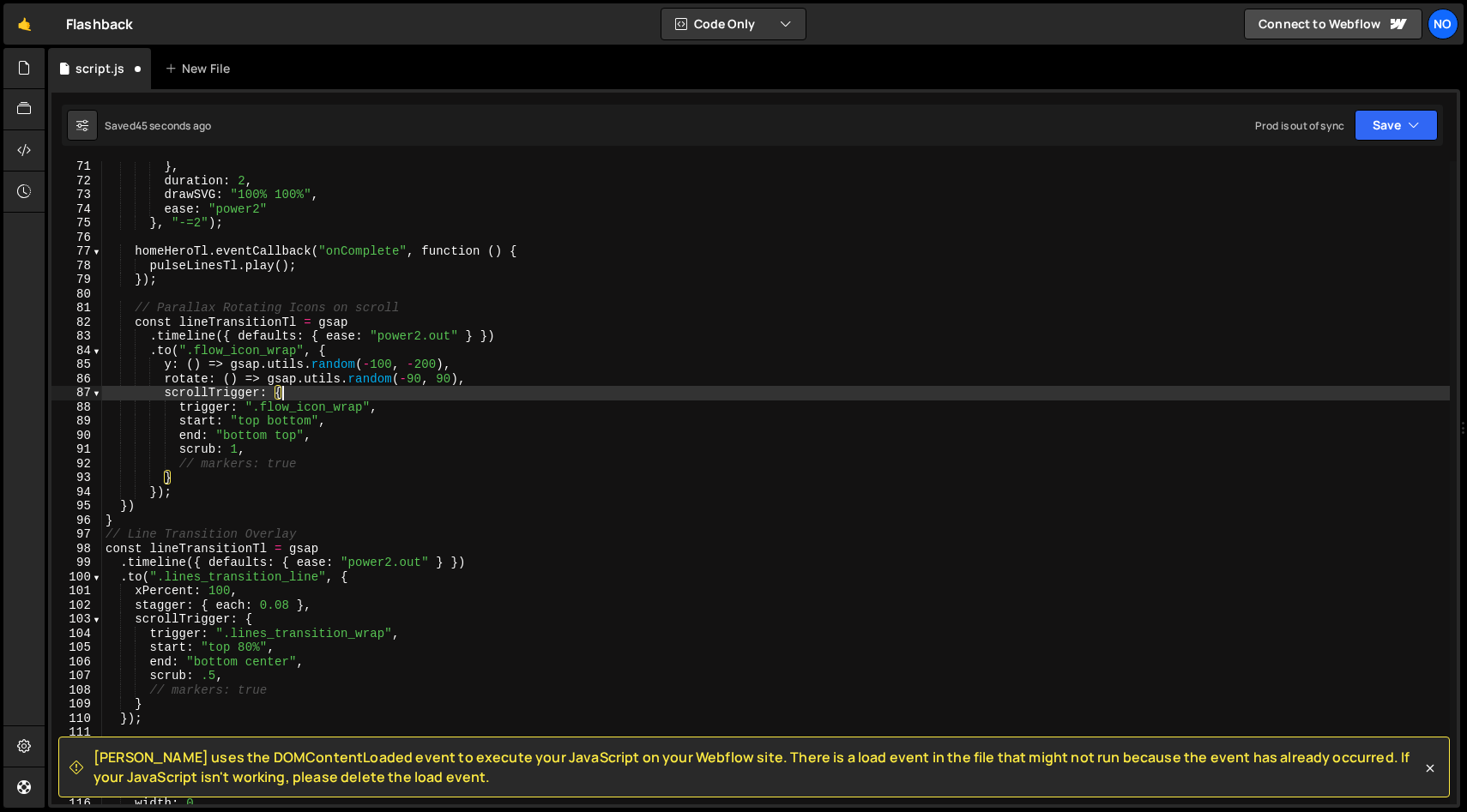
click at [491, 377] on div "} , duration : 2 , drawSVG : "100% 100%" , ease : "power2" } , "-=2" ) ; homeHe…" at bounding box center [775, 496] width 1347 height 672
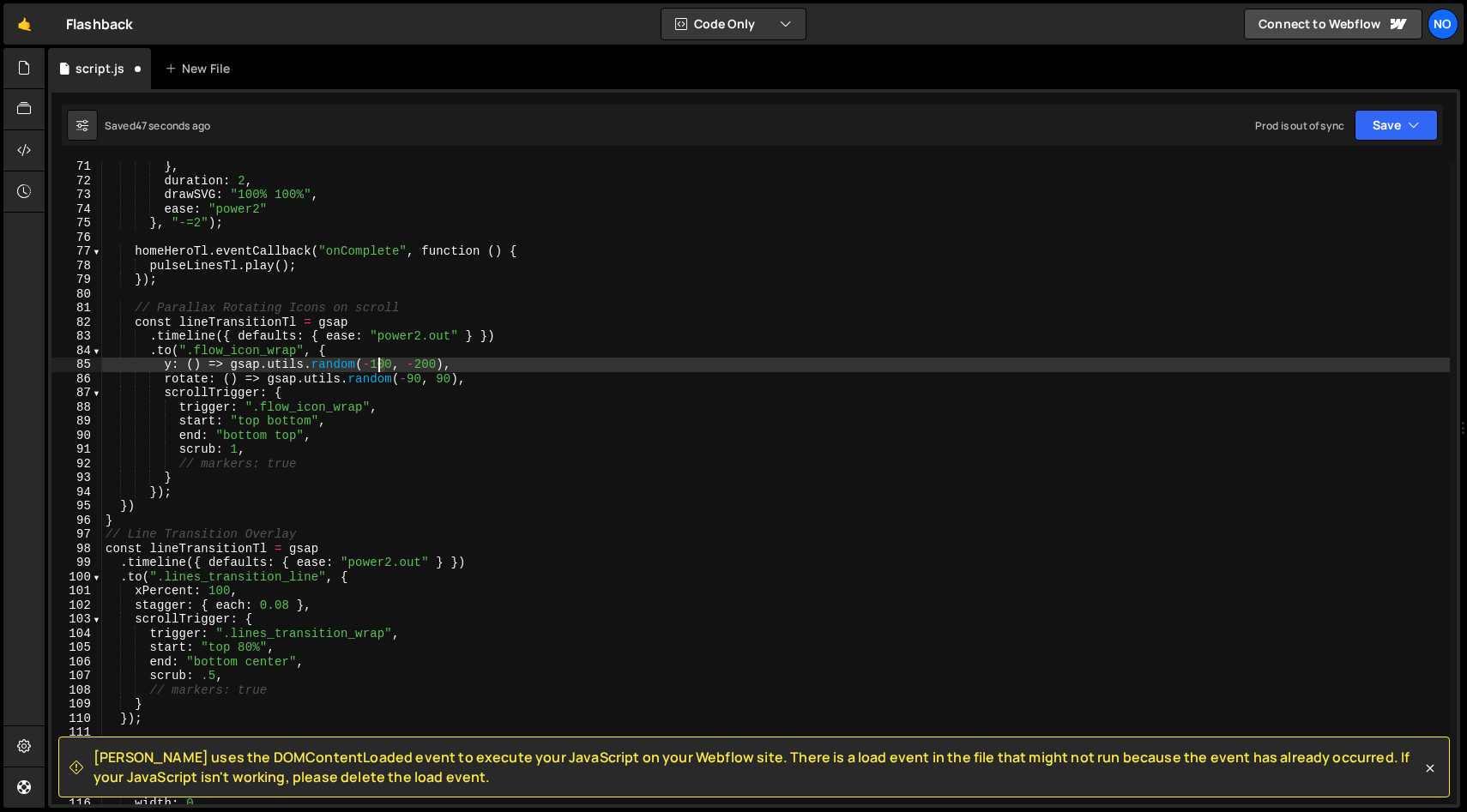
drag, startPoint x: 382, startPoint y: 365, endPoint x: 404, endPoint y: 382, distance: 28.1
click at [379, 366] on div "} , duration : 2 , drawSVG : "100% 100%" , ease : "power2" } , "-=2" ) ; homeHe…" at bounding box center [775, 496] width 1347 height 672
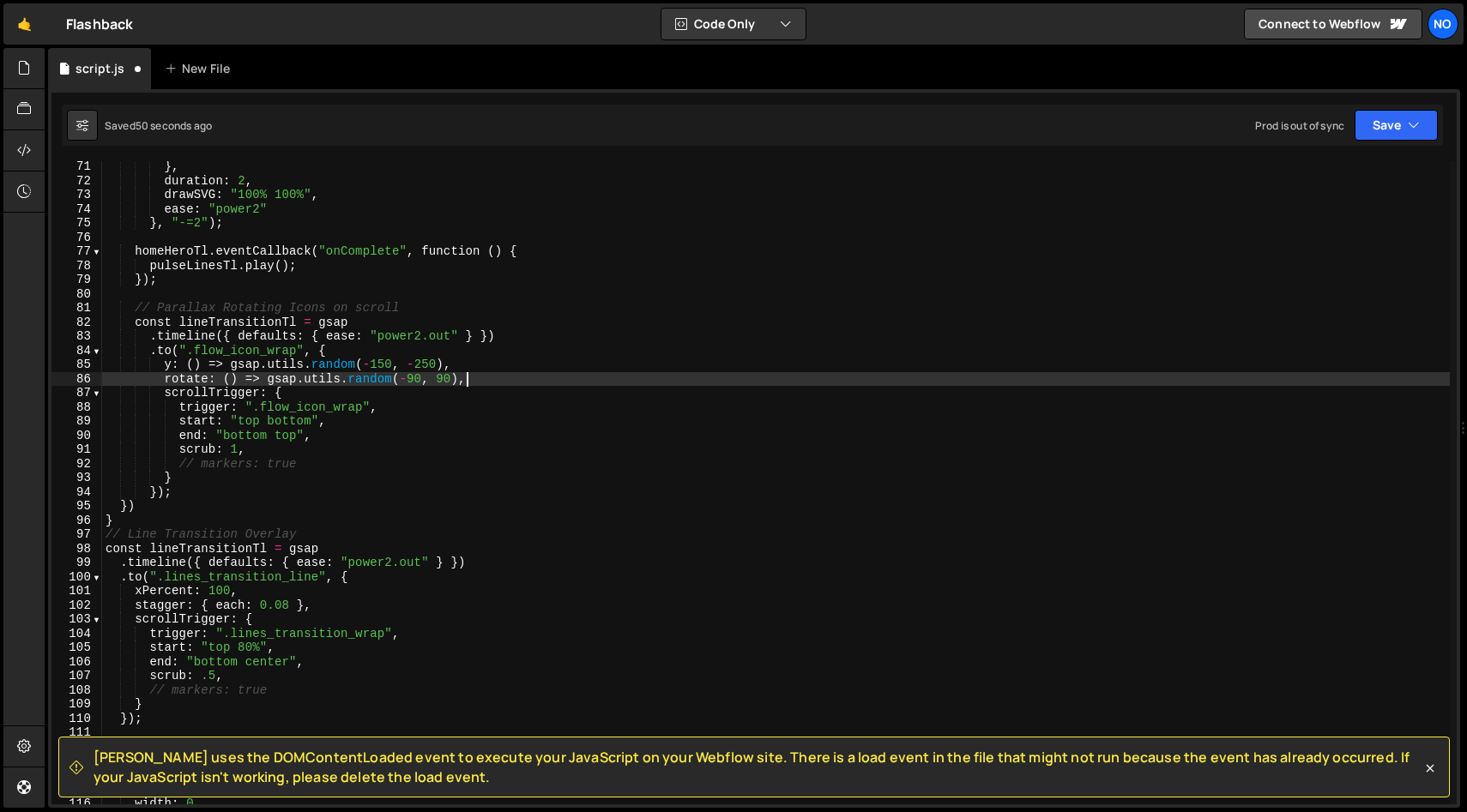
click at [576, 383] on div "} , duration : 2 , drawSVG : "100% 100%" , ease : "power2" } , "-=2" ) ; homeHe…" at bounding box center [775, 496] width 1347 height 672
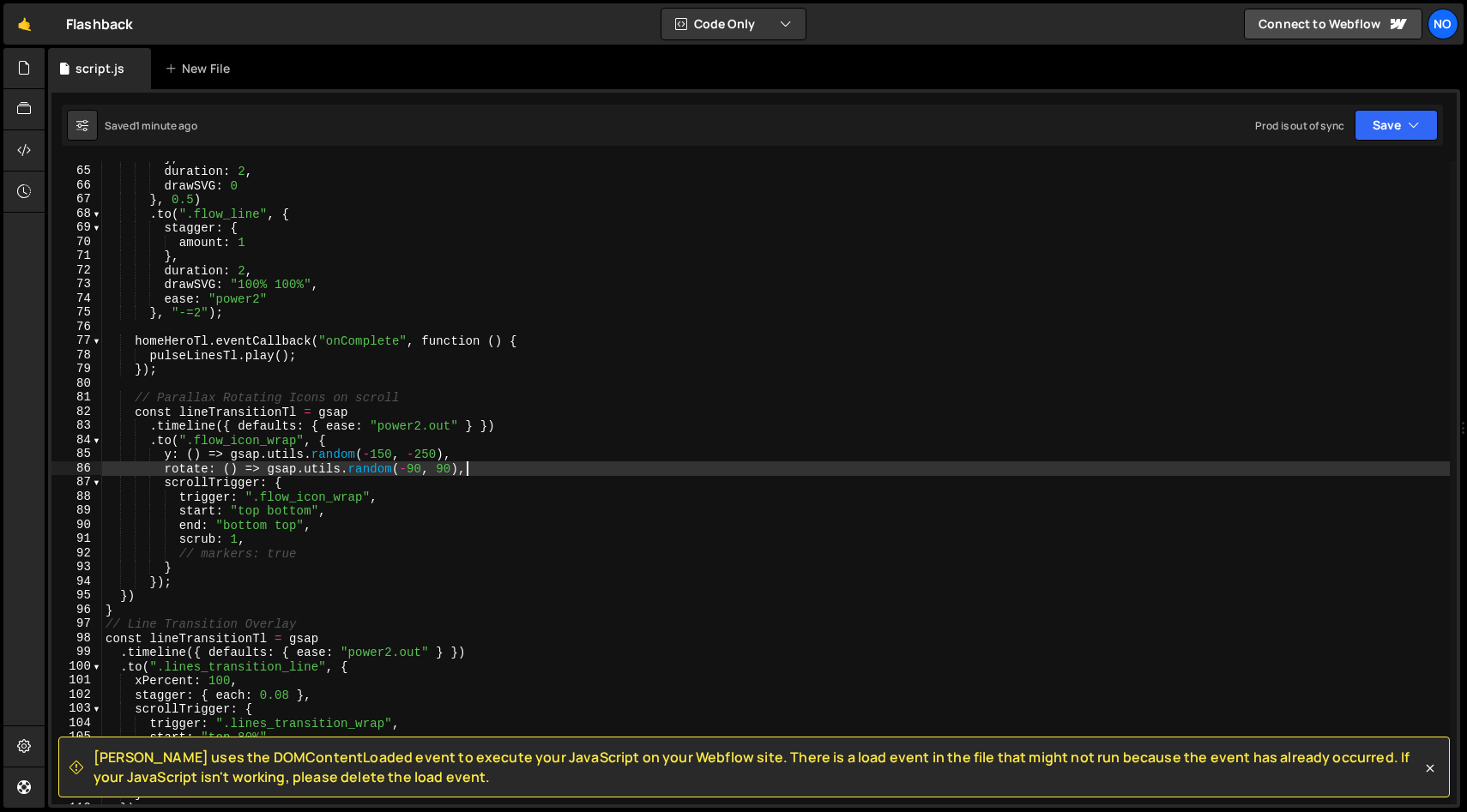
scroll to position [904, 0]
click at [425, 454] on div "} , duration : 2 , drawSVG : 0 } , 0.5 ) . to ( ".flow_line" , { stagger : { am…" at bounding box center [775, 484] width 1347 height 672
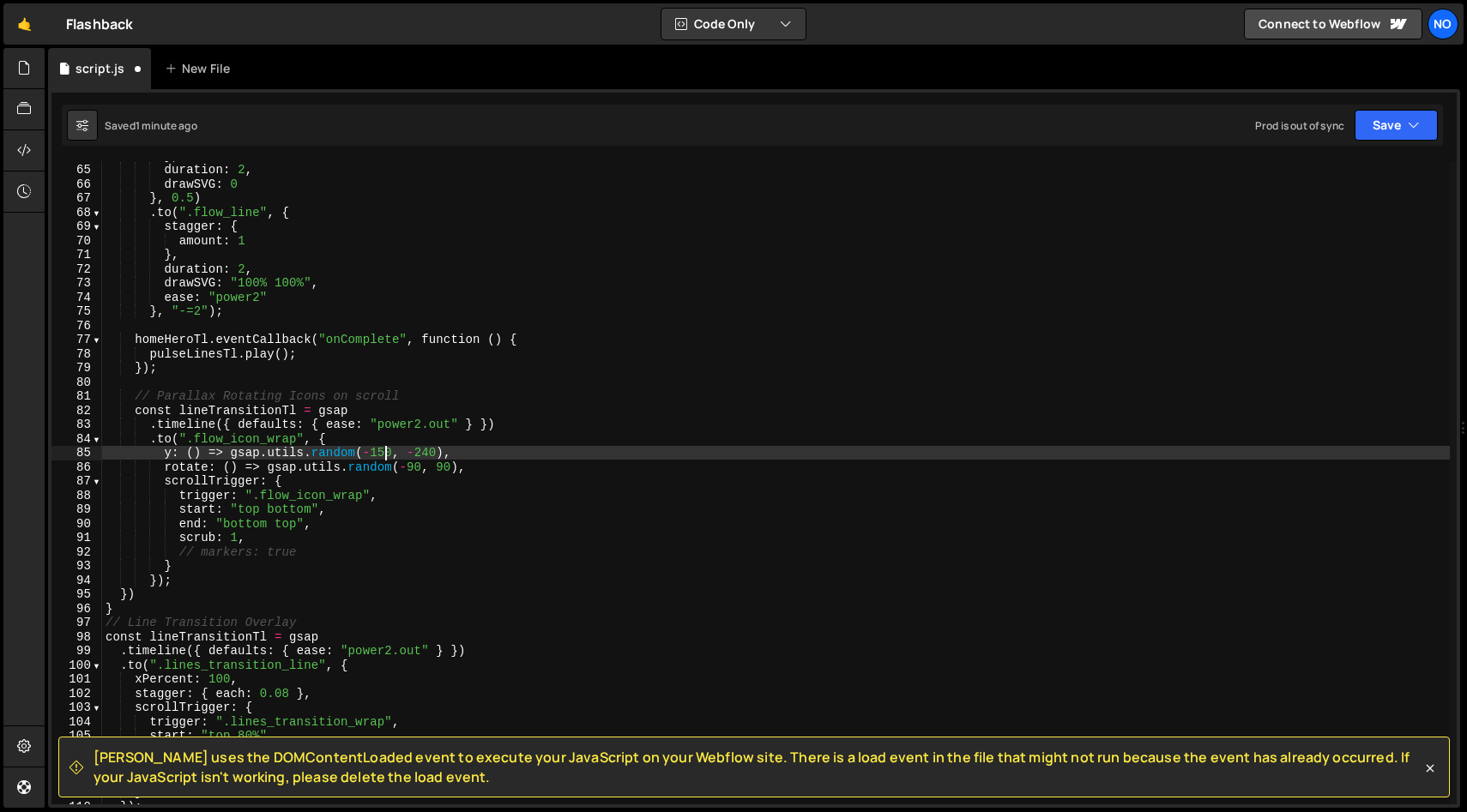
drag, startPoint x: 383, startPoint y: 454, endPoint x: 380, endPoint y: 465, distance: 11.4
click at [381, 454] on div "} , duration : 2 , drawSVG : 0 } , 0.5 ) . to ( ".flow_line" , { stagger : { am…" at bounding box center [775, 484] width 1347 height 672
click at [522, 456] on div "} , duration : 2 , drawSVG : 0 } , 0.5 ) . to ( ".flow_line" , { stagger : { am…" at bounding box center [775, 484] width 1347 height 672
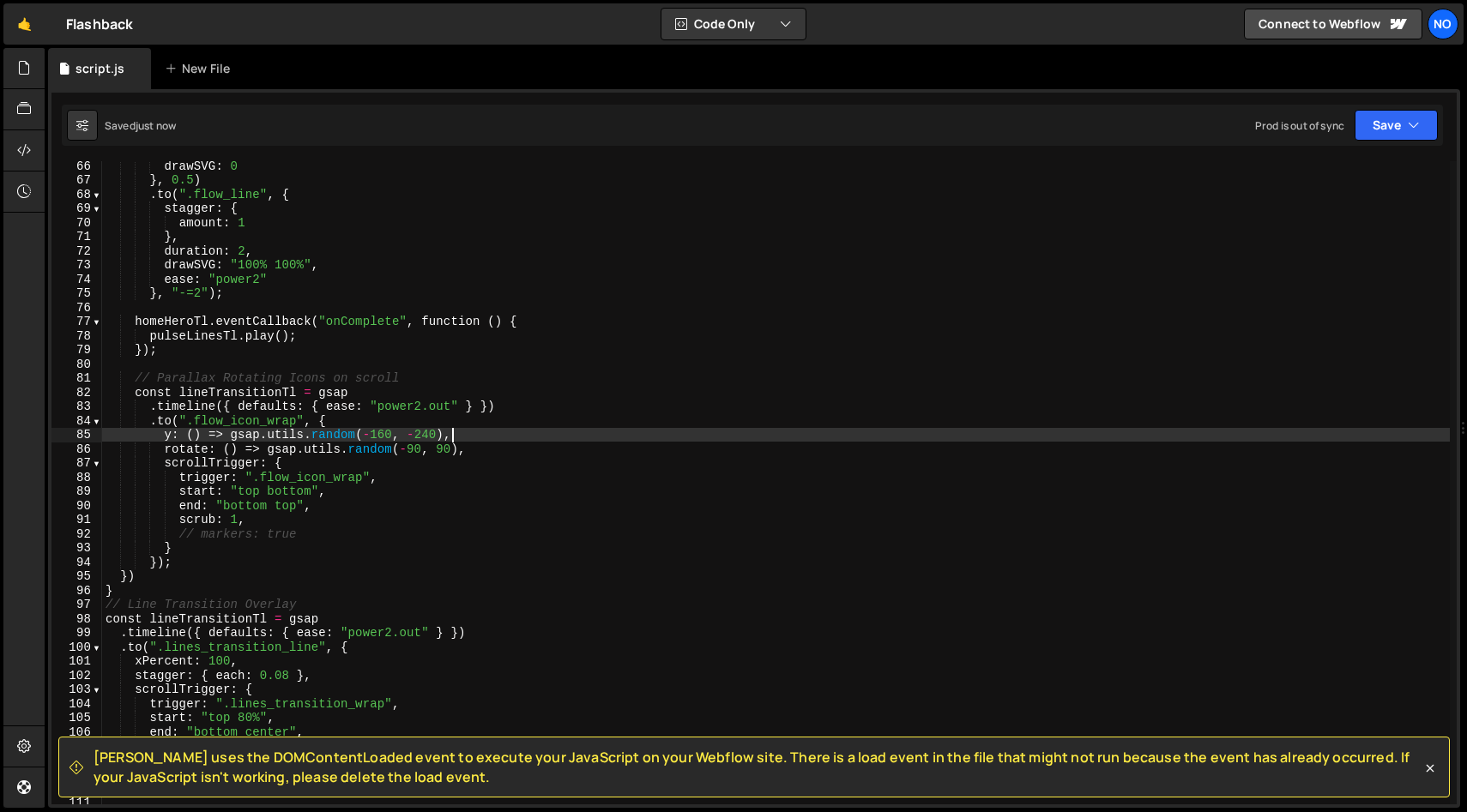
scroll to position [925, 0]
click at [496, 491] on div "drawSVG : 0 } , 0.5 ) . to ( ".flow_line" , { stagger : { amount : 1 } , durati…" at bounding box center [775, 492] width 1347 height 672
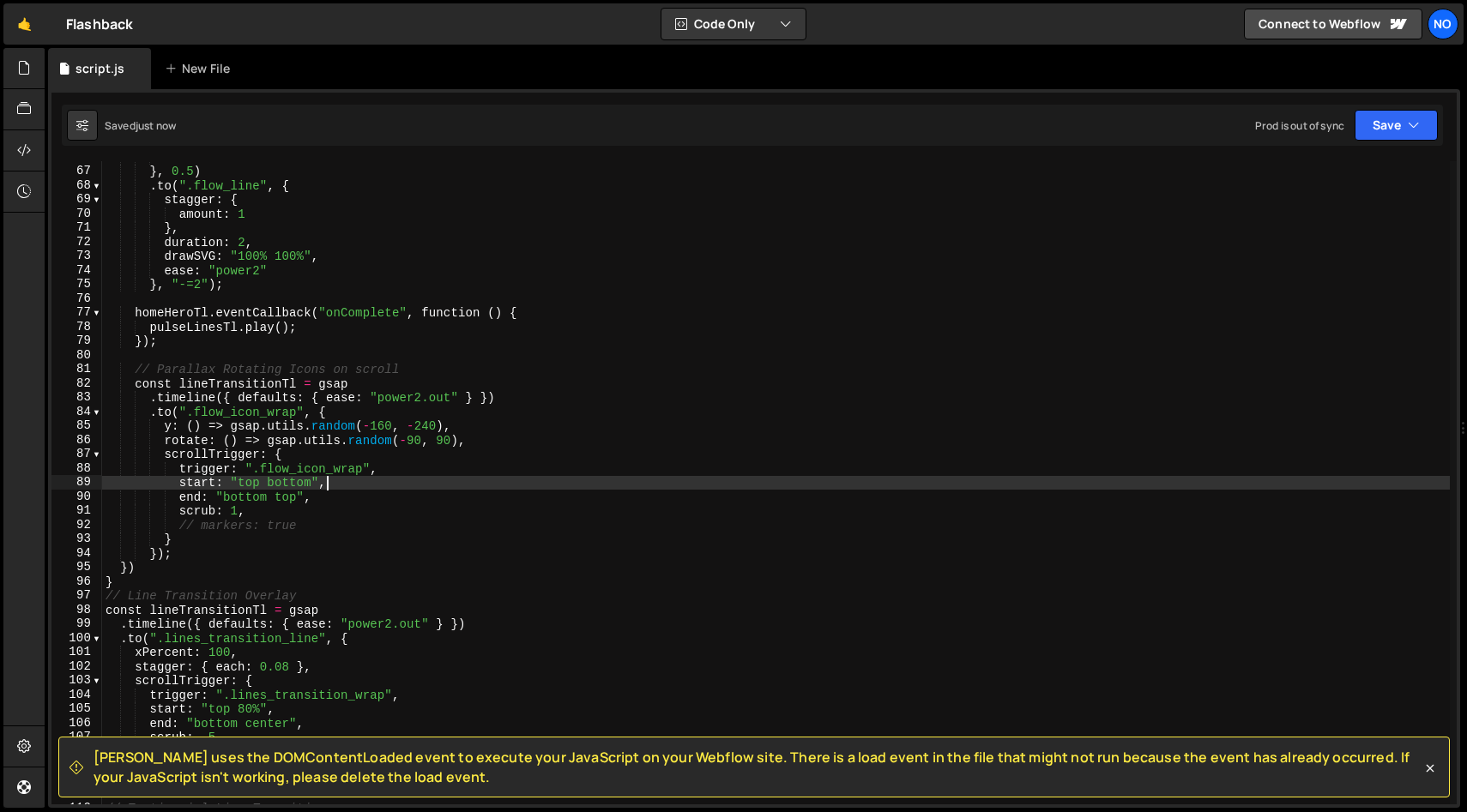
scroll to position [931, 0]
click at [496, 492] on div "drawSVG : 0 } , 0.5 ) . to ( ".flow_line" , { stagger : { amount : 1 } , durati…" at bounding box center [775, 485] width 1347 height 672
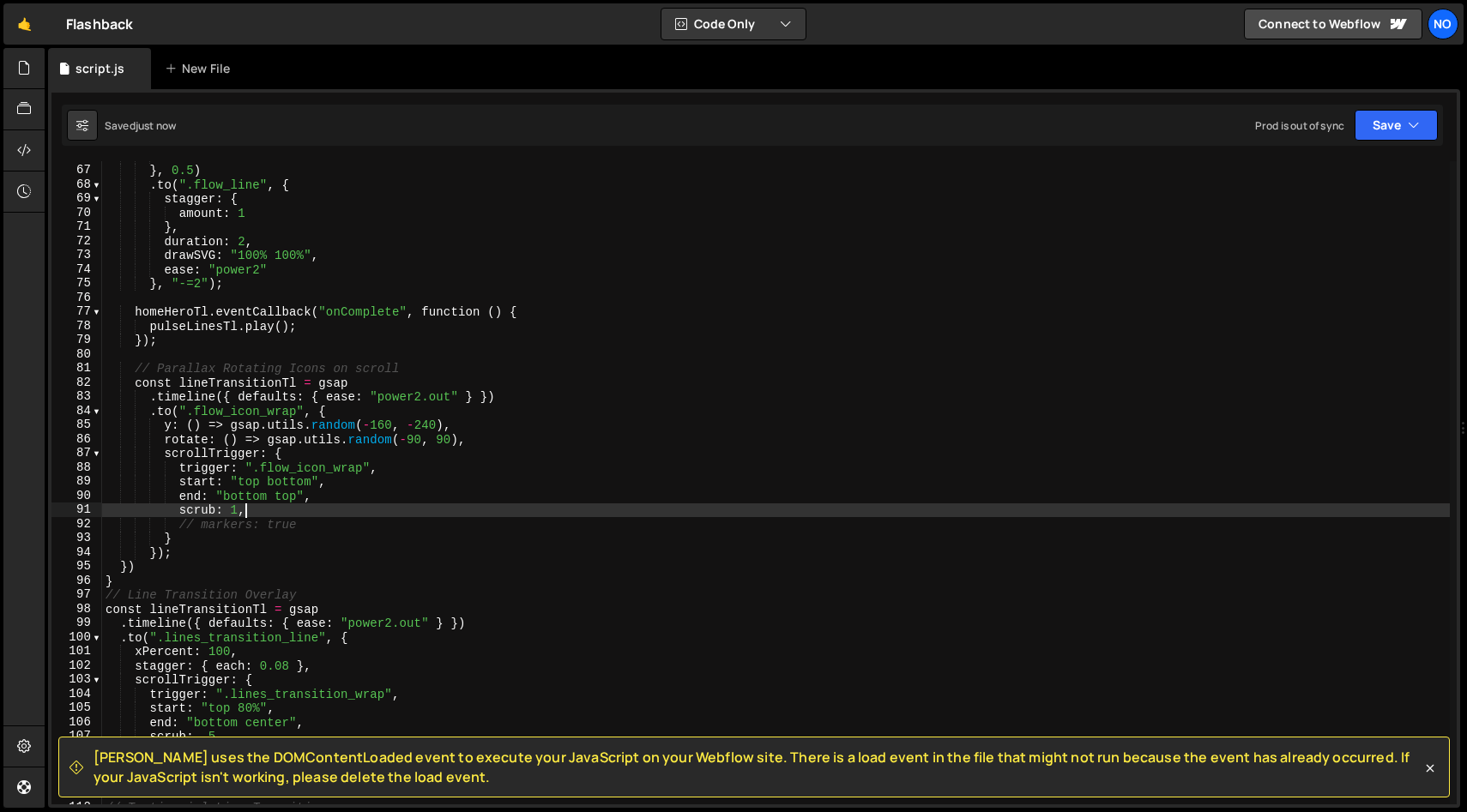
click at [491, 507] on div "drawSVG : 0 } , 0.5 ) . to ( ".flow_line" , { stagger : { amount : 1 } , durati…" at bounding box center [775, 485] width 1347 height 672
click at [239, 533] on div "drawSVG : 0 } , 0.5 ) . to ( ".flow_line" , { stagger : { amount : 1 } , durati…" at bounding box center [775, 485] width 1347 height 672
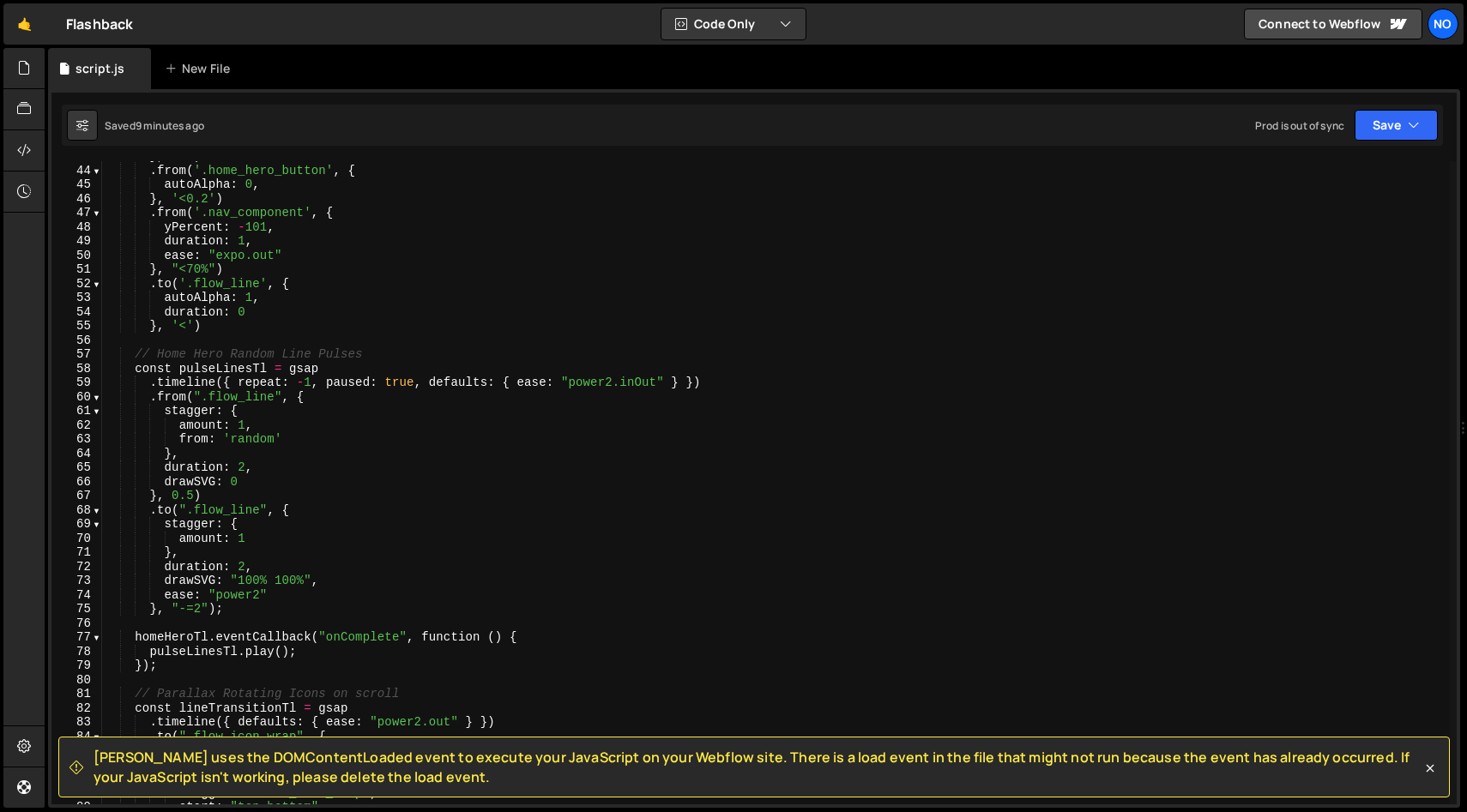
scroll to position [0, 0]
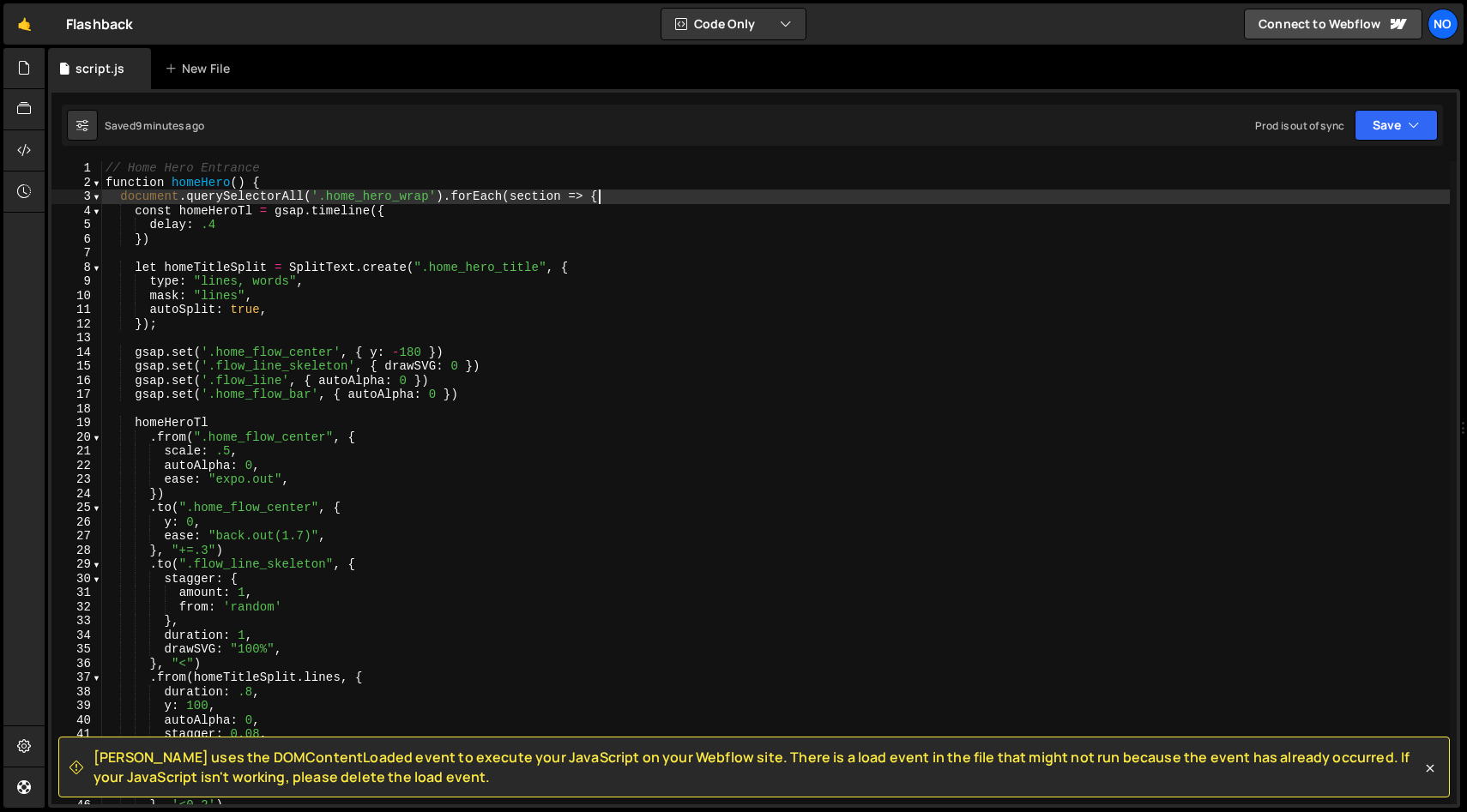
click at [621, 200] on div "// Home Hero Entrance function homeHero ( ) { document . querySelectorAll ( '.h…" at bounding box center [775, 497] width 1347 height 672
type textarea "document.querySelectorAll('.home_hero_wrap').forEach(section => {"
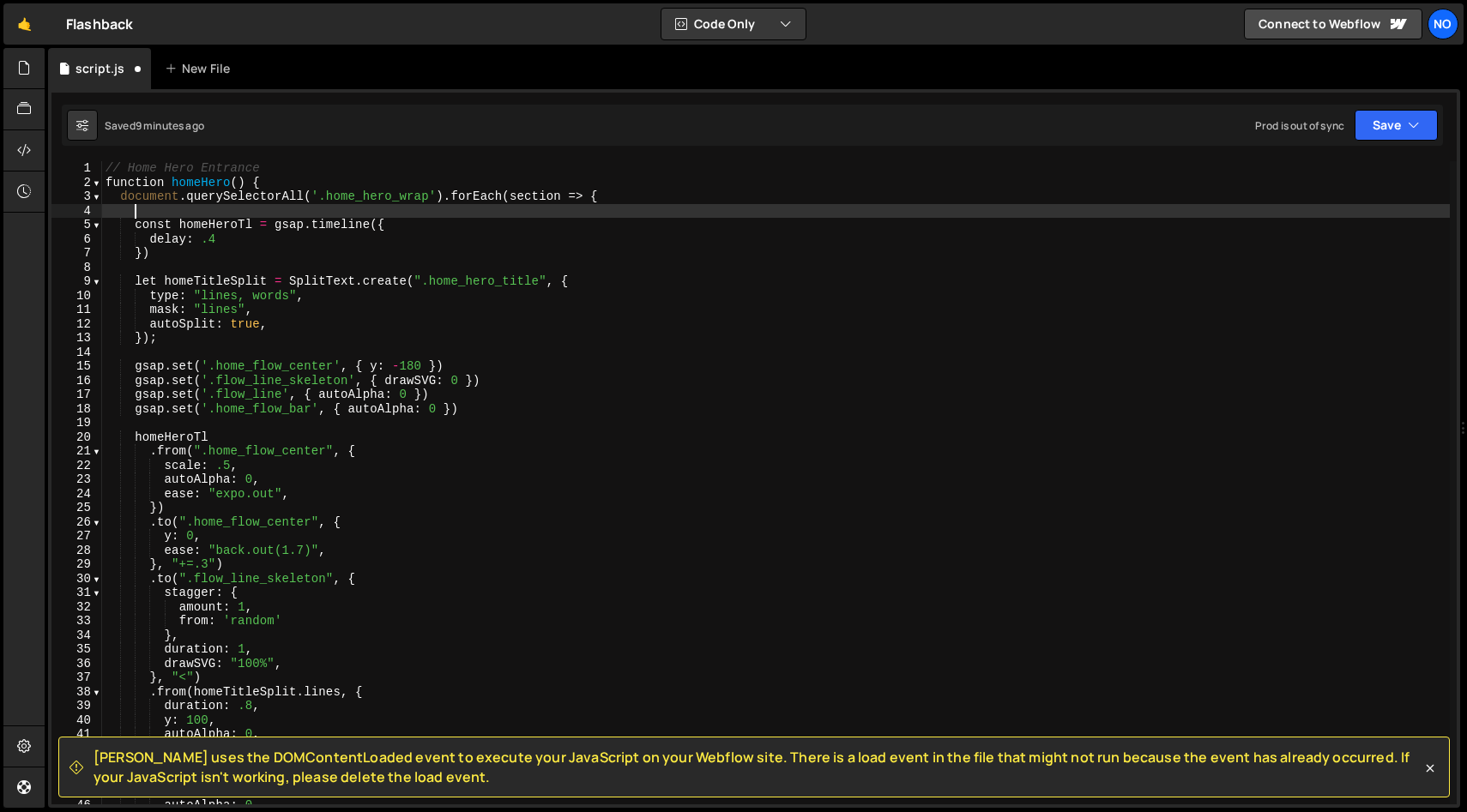
scroll to position [0, 1]
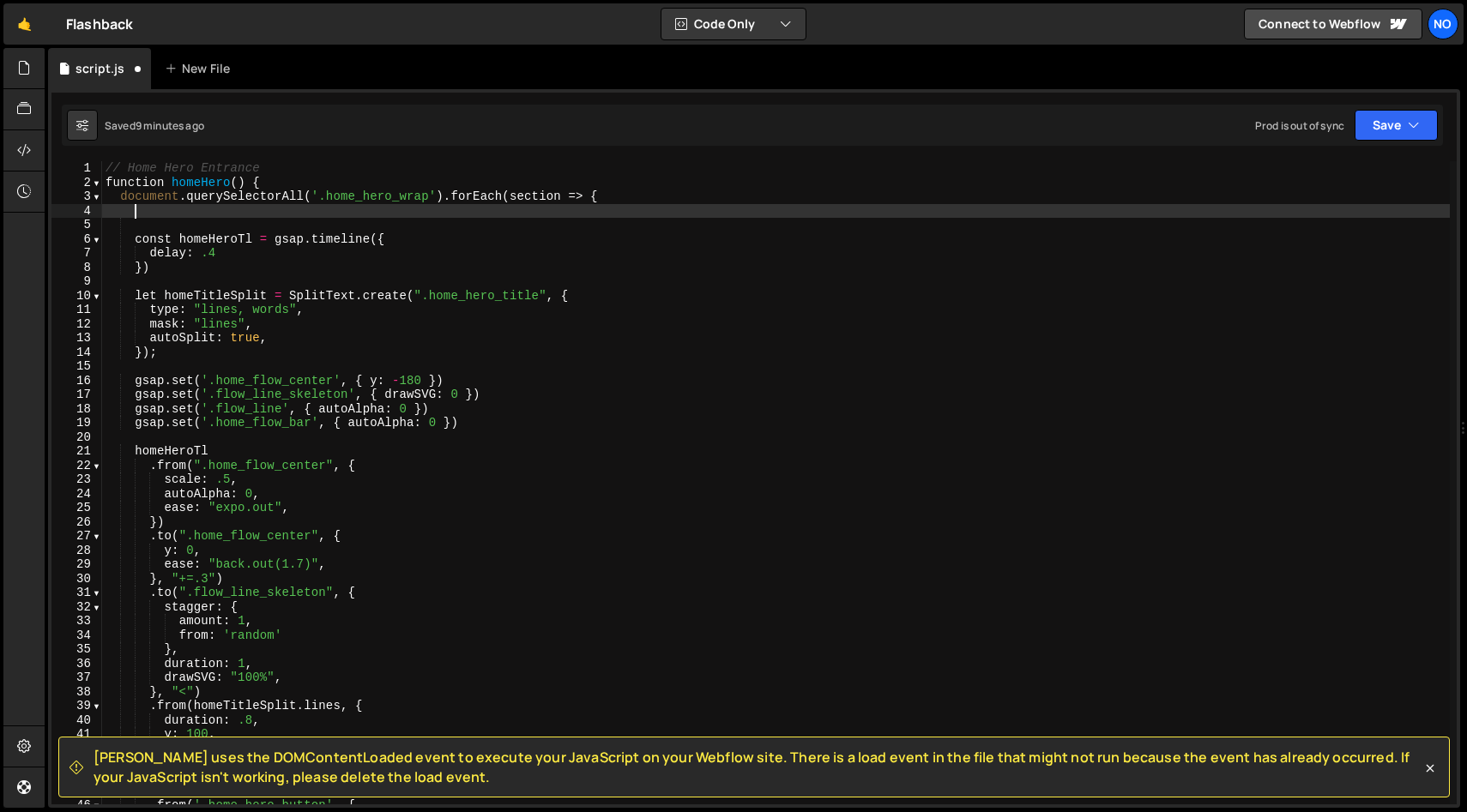
paste textarea "[PERSON_NAME].stop();"
drag, startPoint x: 142, startPoint y: 213, endPoint x: 193, endPoint y: 221, distance: 51.3
click at [142, 213] on div "// Home Hero Entrance function homeHero ( ) { document . querySelectorAll ( '.h…" at bounding box center [775, 497] width 1347 height 672
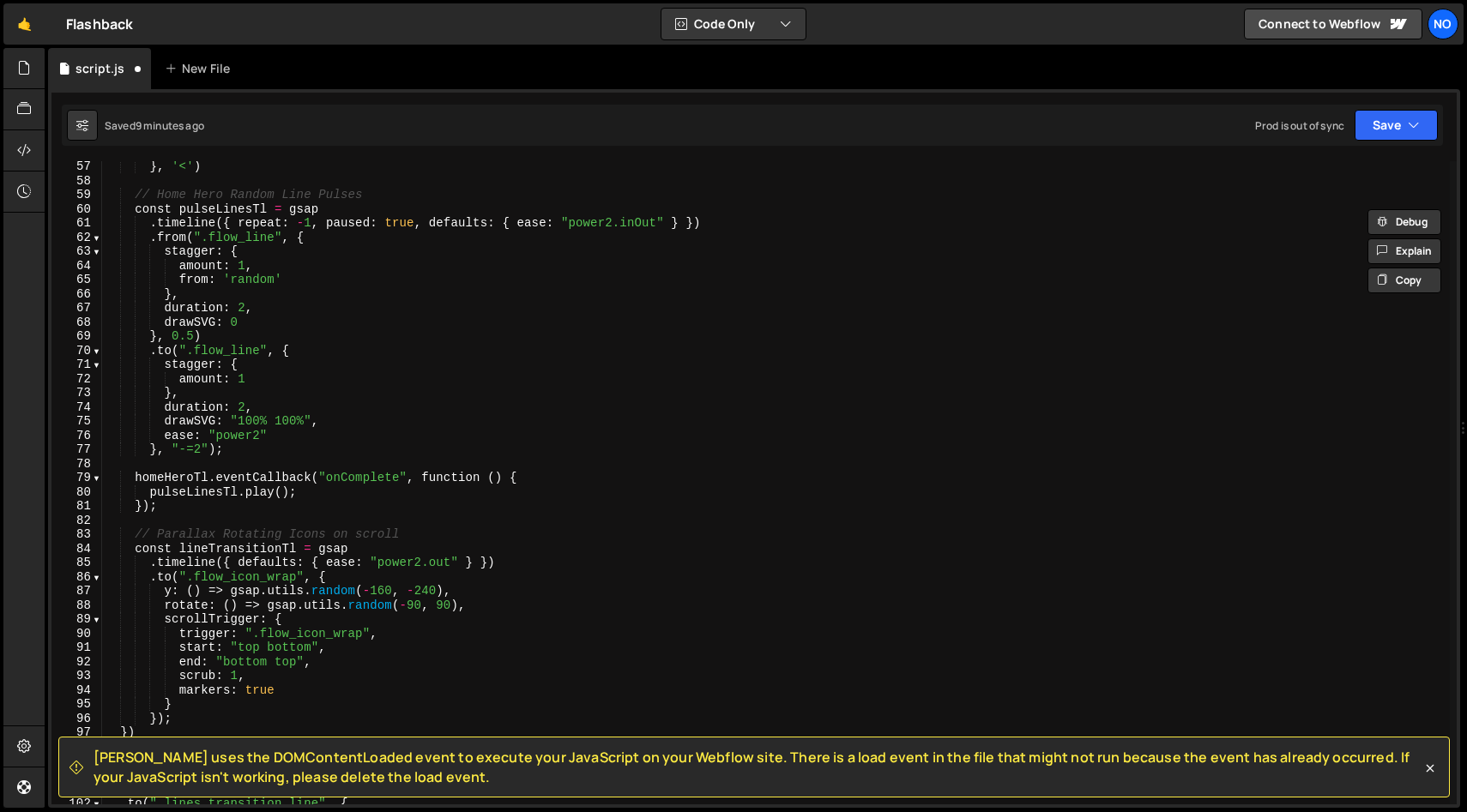
scroll to position [794, 0]
click at [347, 490] on div "} , '<' ) // Home Hero Random Line Pulses const pulseLinesTl = gsap . timeline …" at bounding box center [775, 496] width 1347 height 672
type textarea "[DOMAIN_NAME]();"
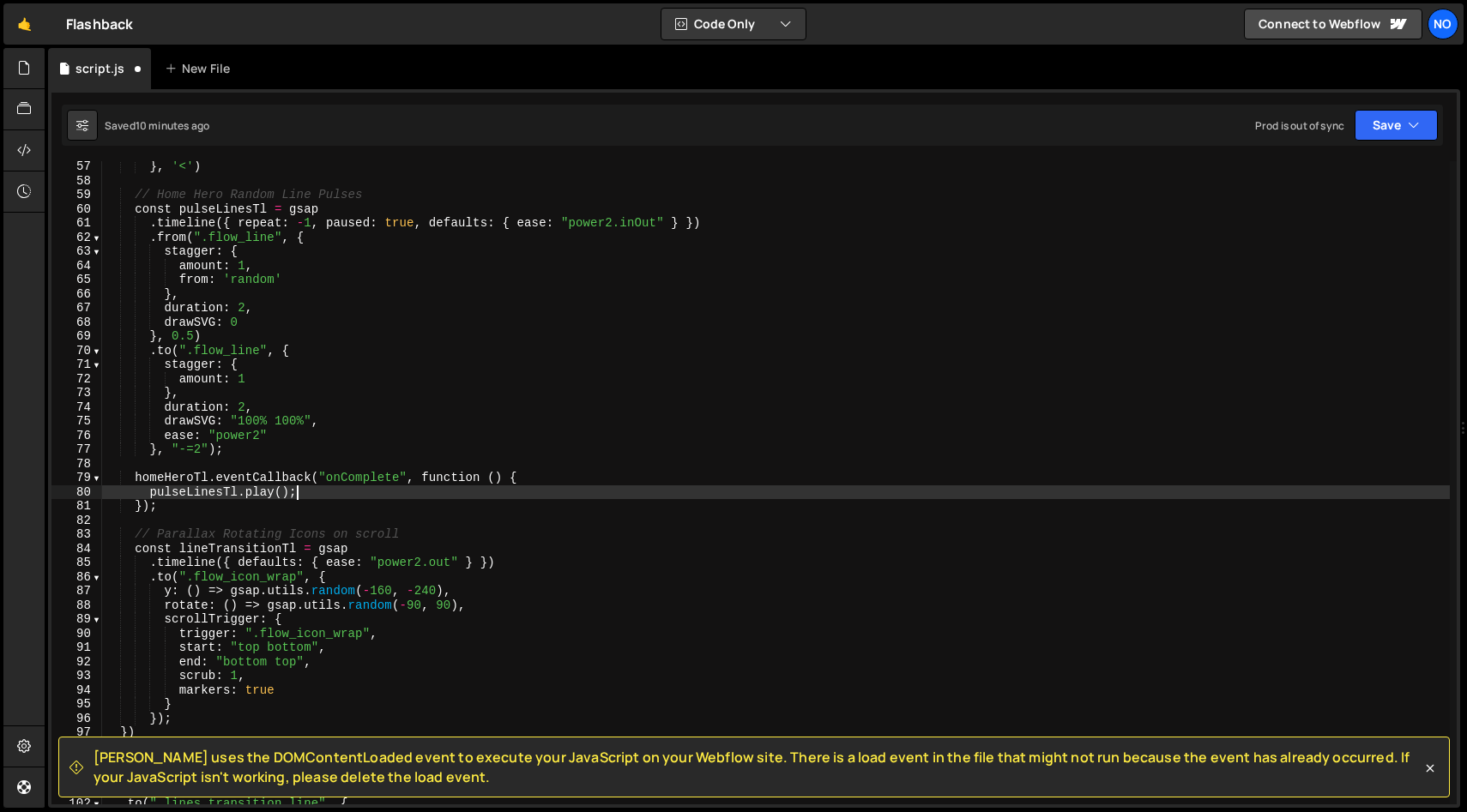
scroll to position [0, 2]
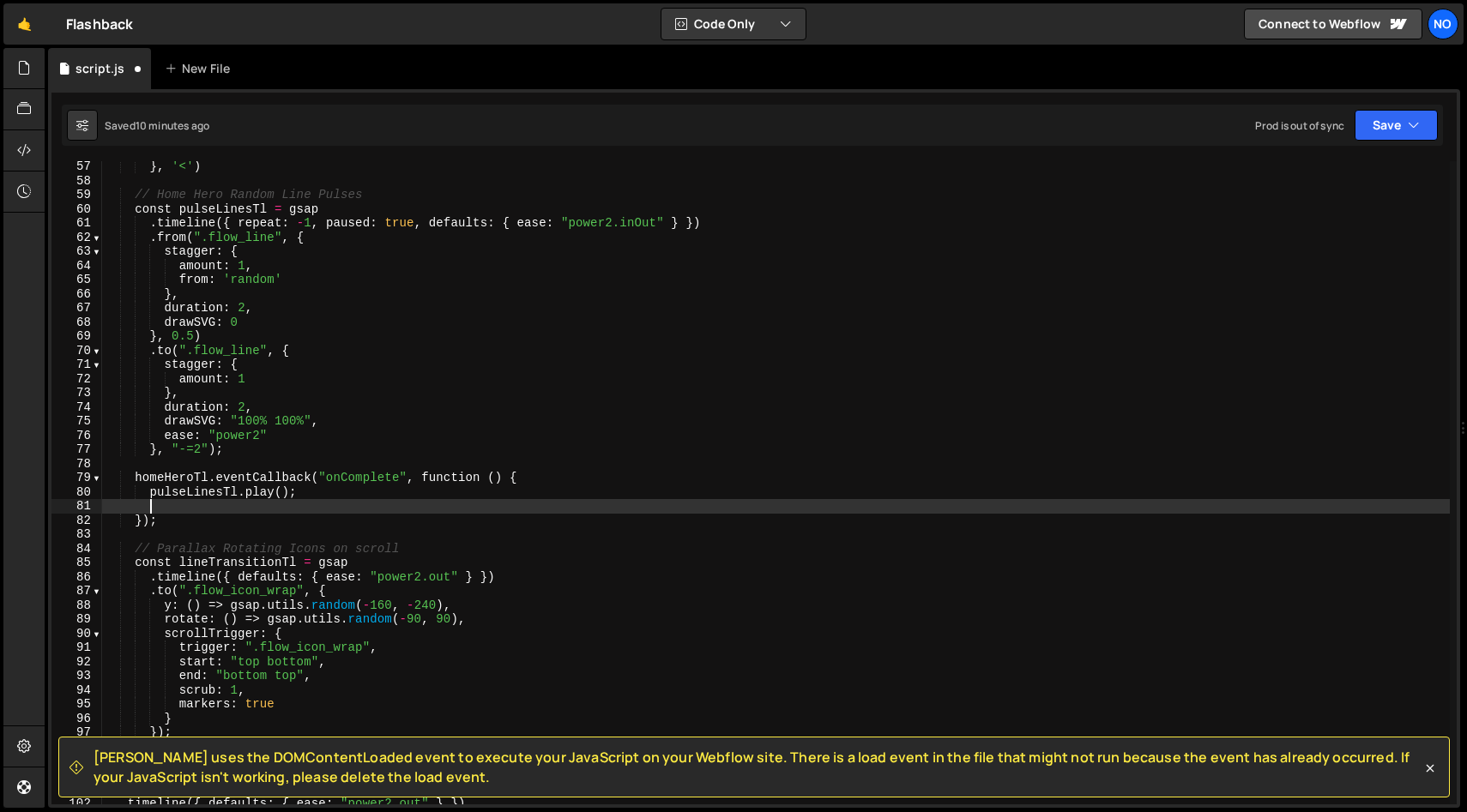
paste textarea "[PERSON_NAME].stop();"
click at [213, 507] on div "} , '<' ) // Home Hero Random Line Pulses const pulseLinesTl = gsap . timeline …" at bounding box center [775, 496] width 1347 height 672
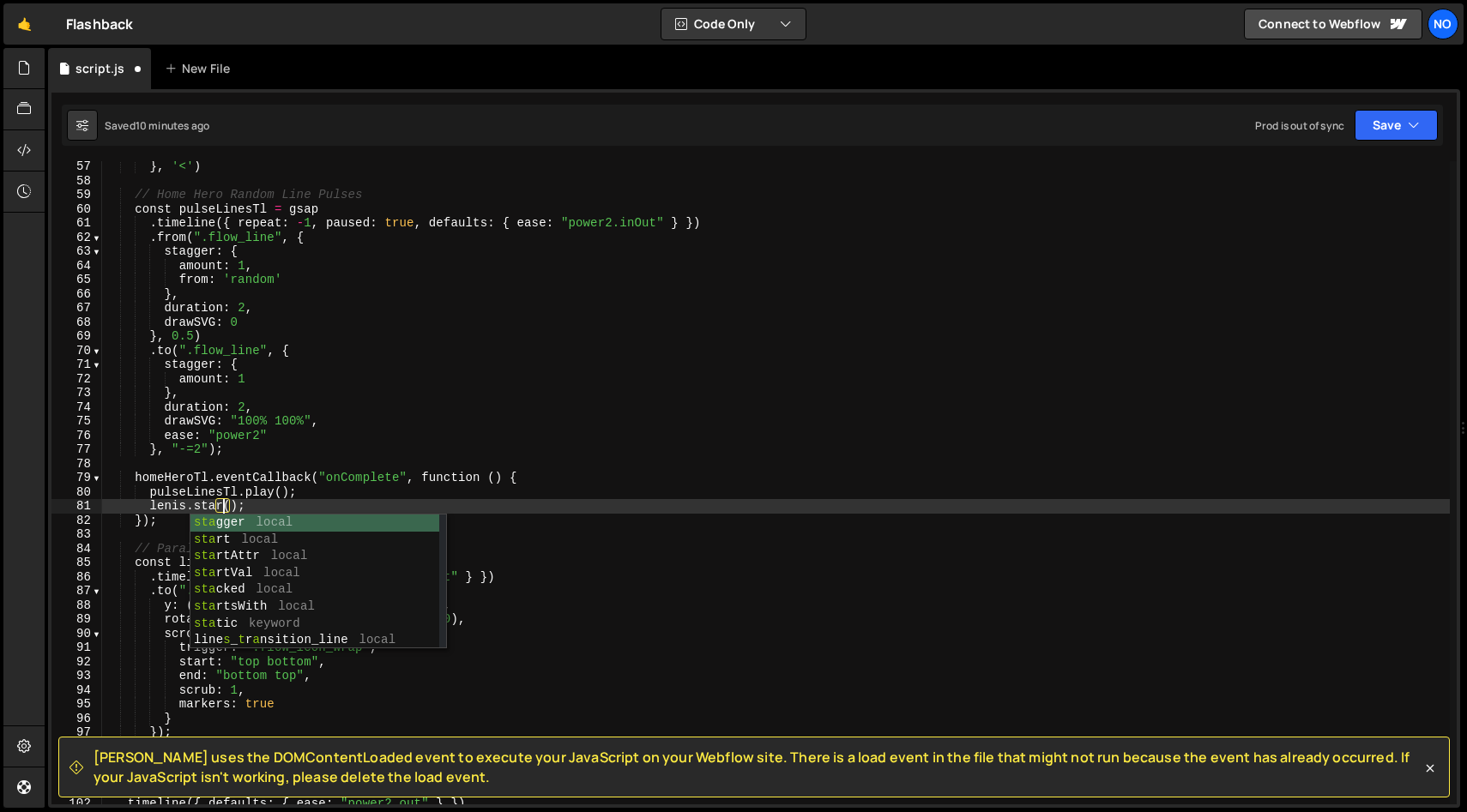
scroll to position [0, 8]
click at [497, 491] on div "} , '<' ) // Home Hero Random Line Pulses const pulseLinesTl = gsap . timeline …" at bounding box center [775, 496] width 1347 height 672
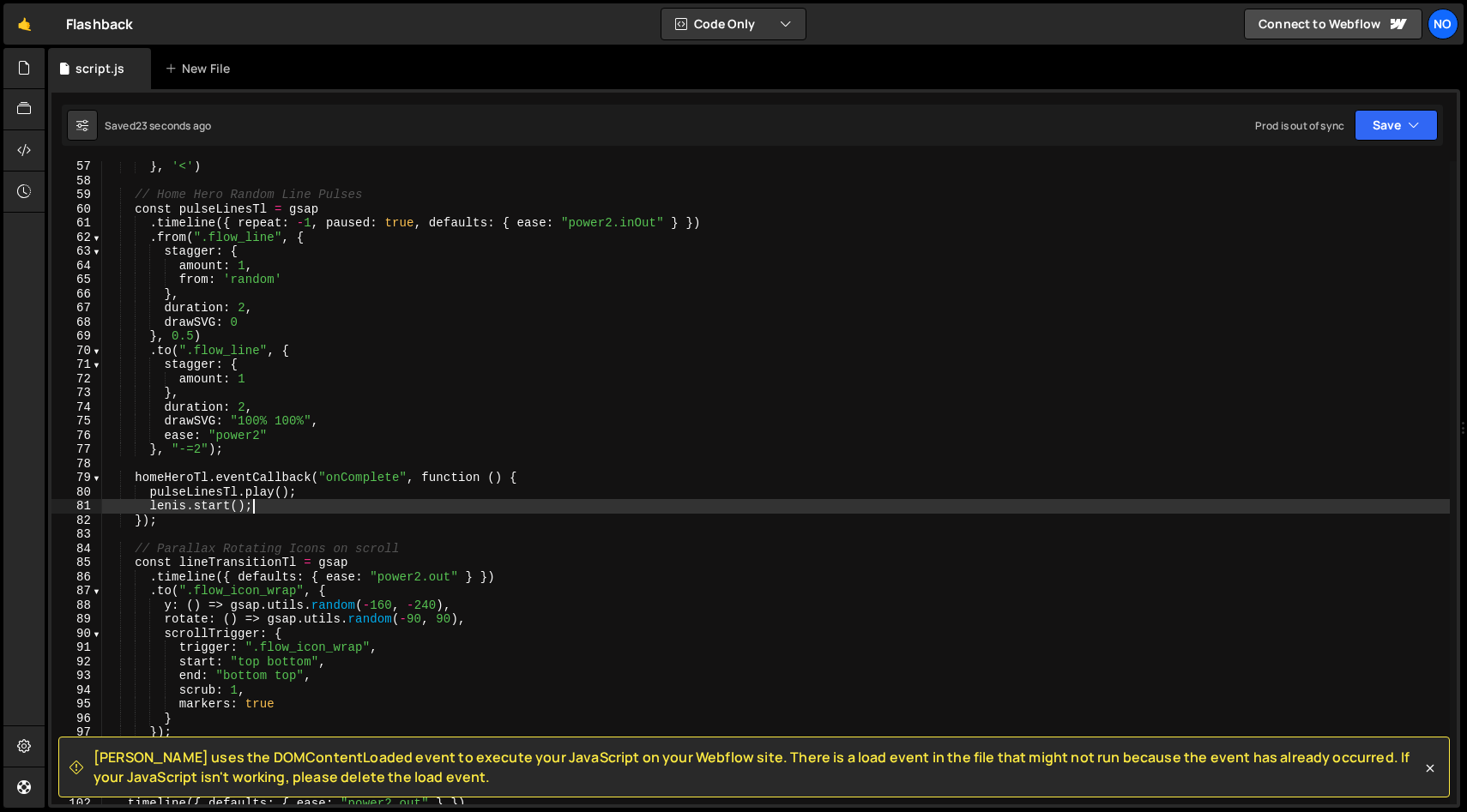
click at [308, 512] on div "} , '<' ) // Home Hero Random Line Pulses const pulseLinesTl = gsap . timeline …" at bounding box center [775, 496] width 1347 height 672
click at [263, 514] on div "} , '<' ) // Home Hero Random Line Pulses const pulseLinesTl = gsap . timeline …" at bounding box center [775, 496] width 1347 height 672
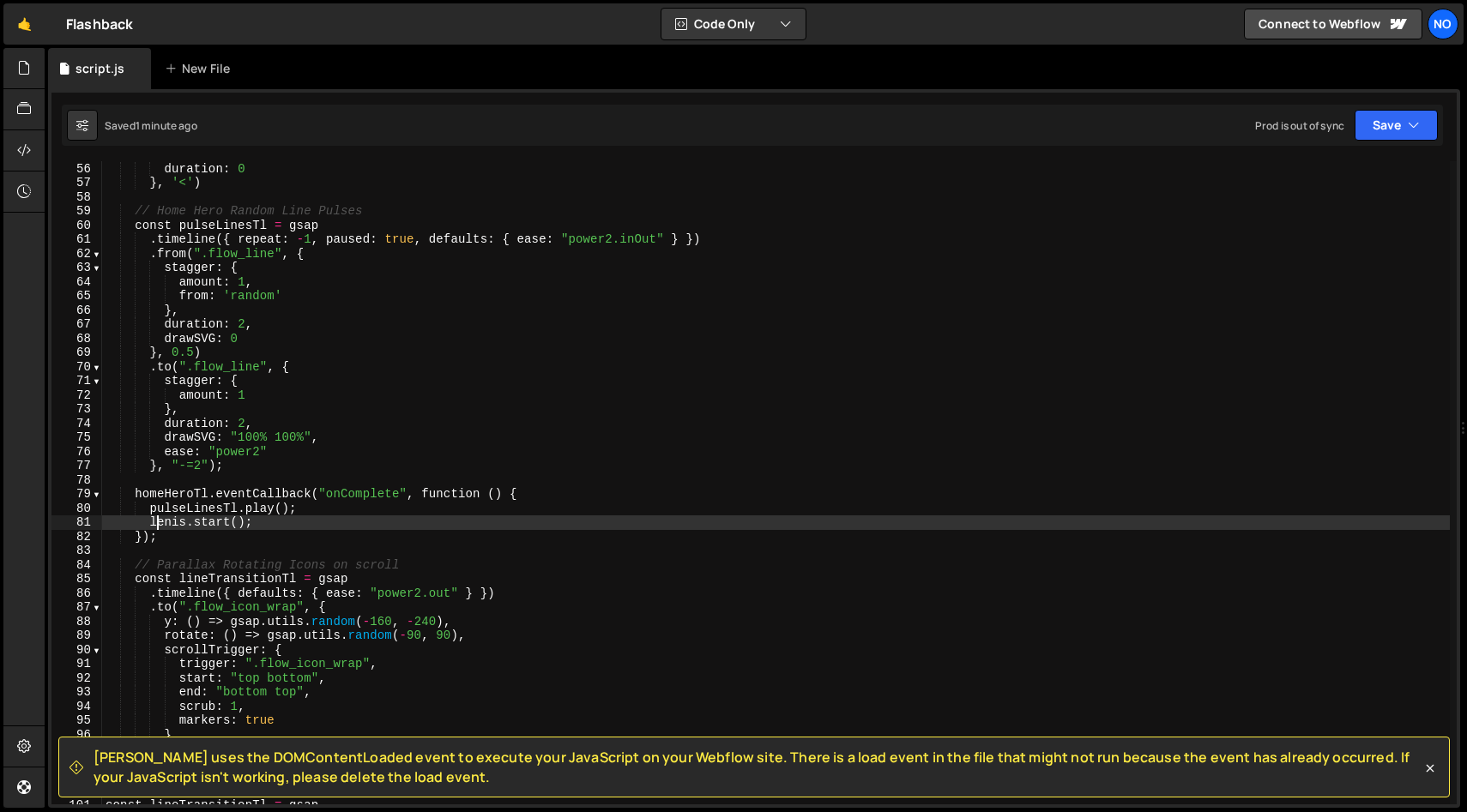
scroll to position [789, 0]
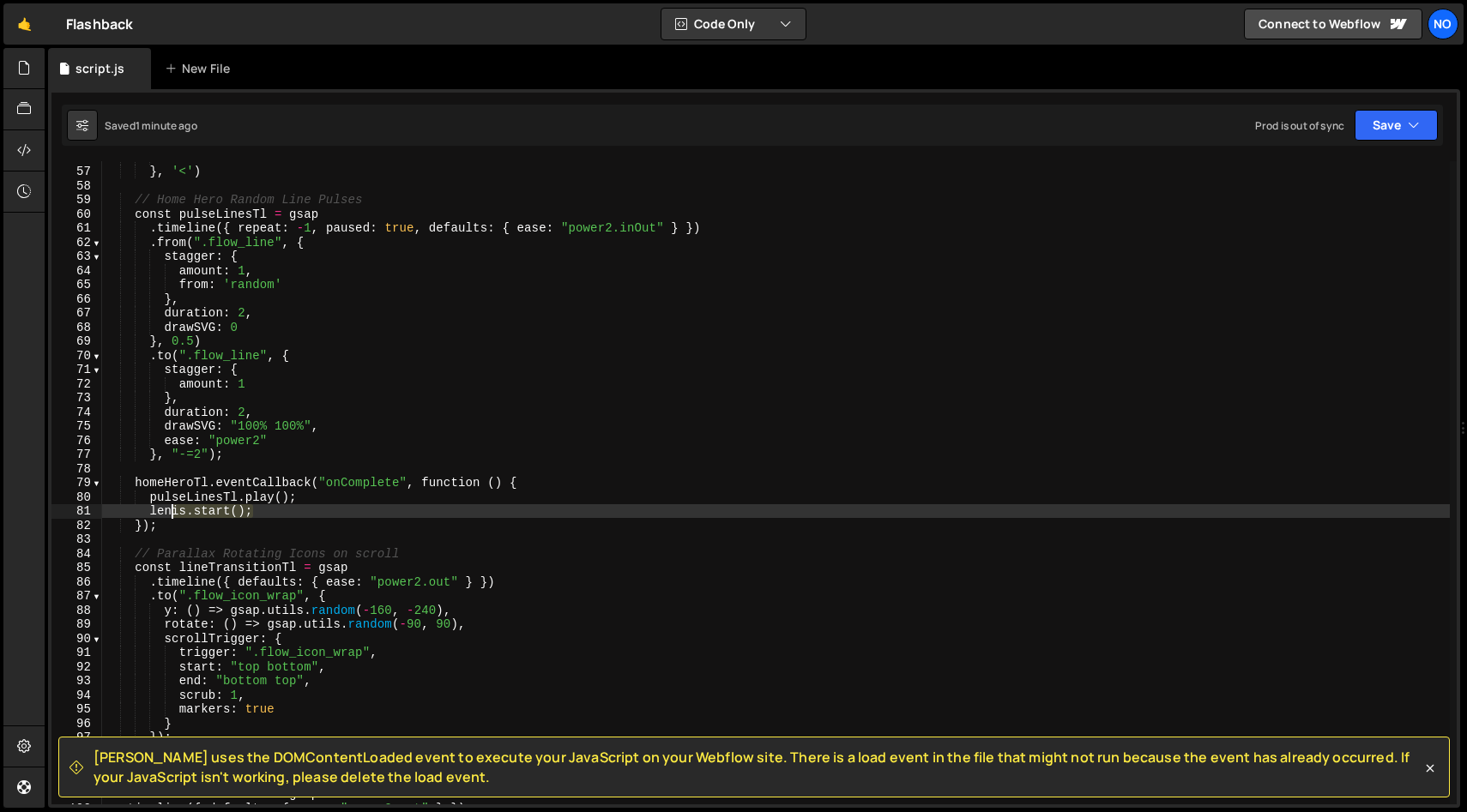
drag, startPoint x: 256, startPoint y: 515, endPoint x: 151, endPoint y: 513, distance: 104.7
click at [151, 513] on div "duration : 0 } , '<' ) // Home Hero Random Line Pulses const pulseLinesTl = gsa…" at bounding box center [775, 486] width 1347 height 672
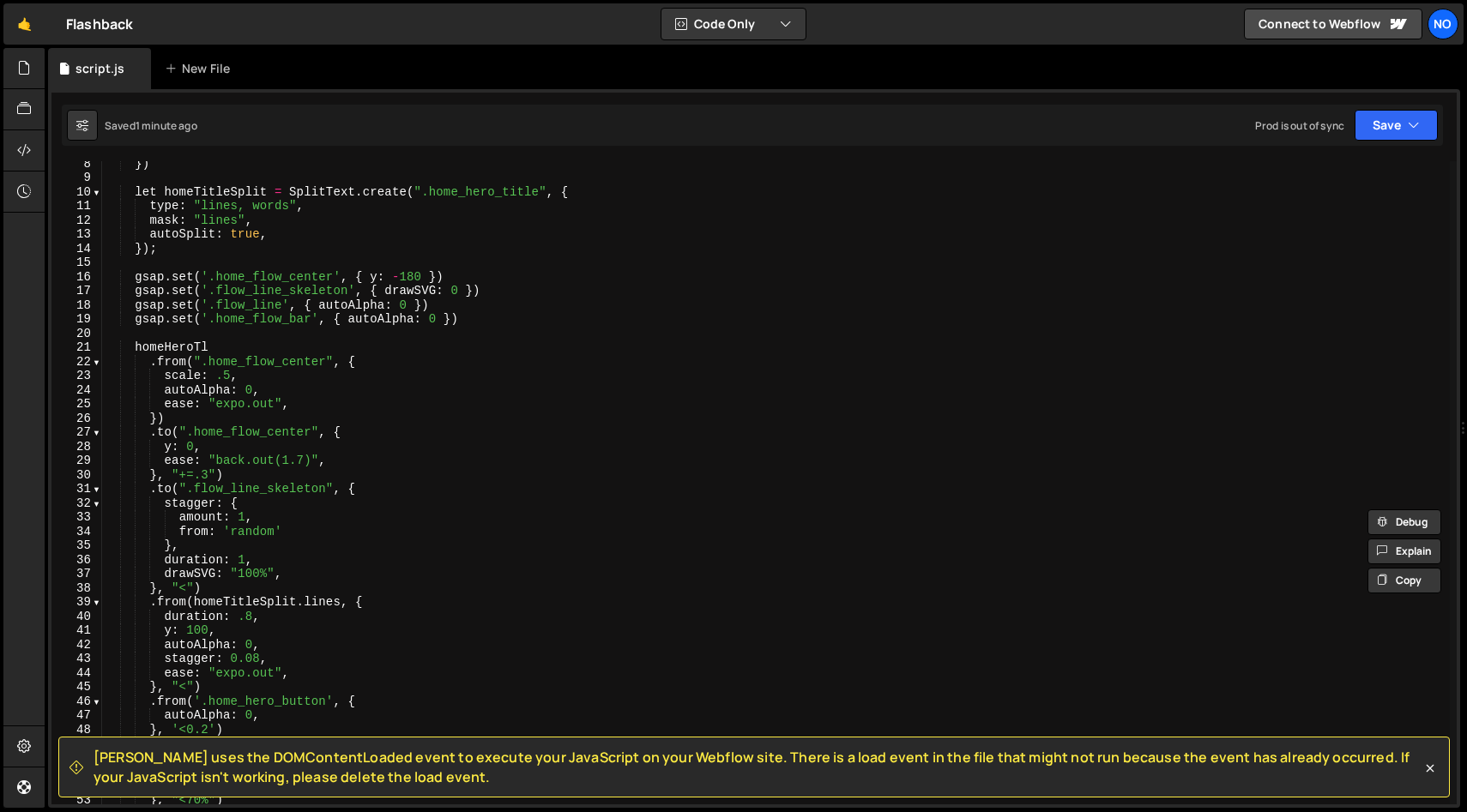
scroll to position [0, 0]
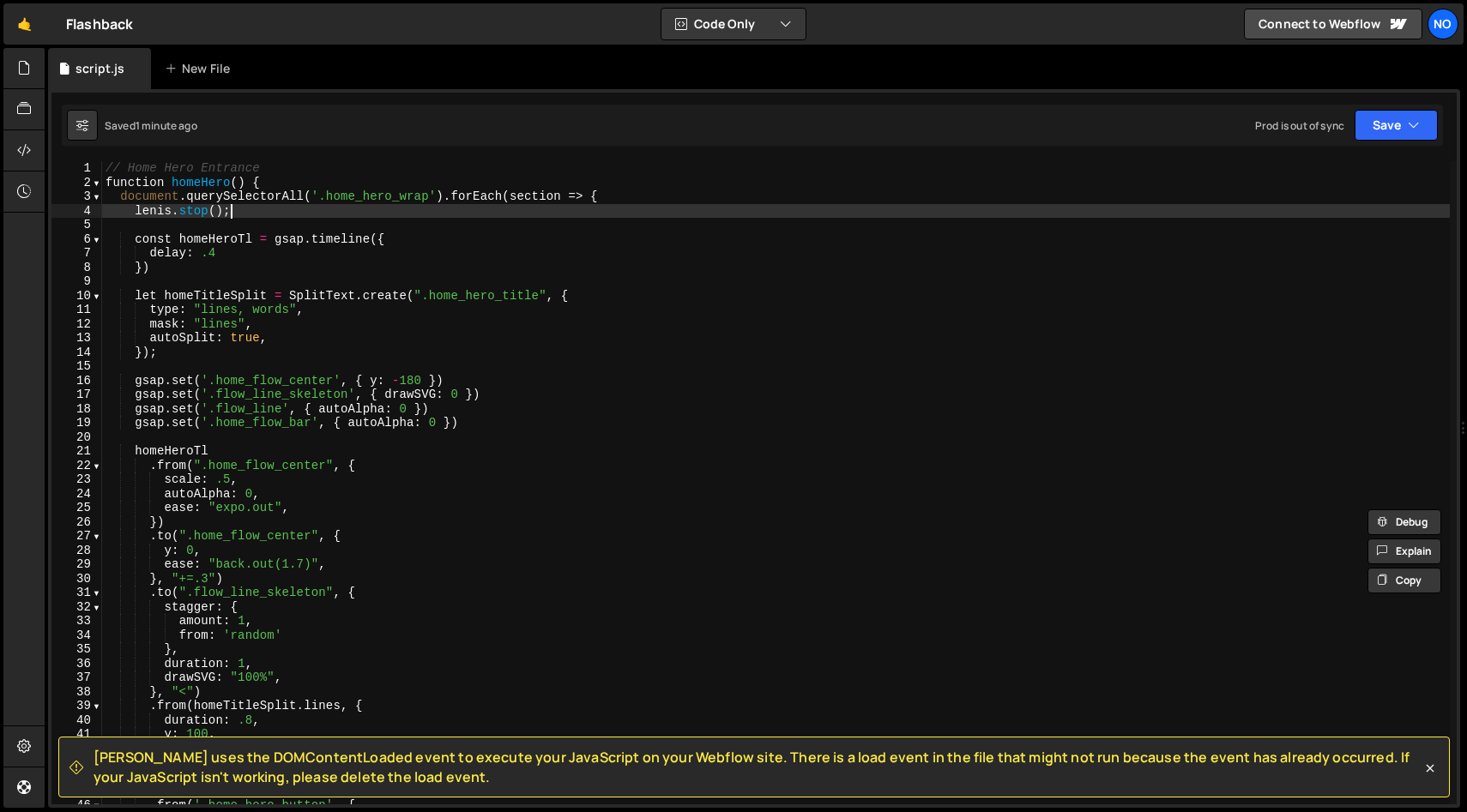
click at [257, 212] on div "// Home Hero Entrance function homeHero ( ) { document . querySelectorAll ( '.h…" at bounding box center [775, 497] width 1347 height 672
type textarea "[PERSON_NAME].stop();"
click at [134, 212] on div "// Home Hero Entrance function homeHero ( ) { document . querySelectorAll ( '.h…" at bounding box center [775, 497] width 1347 height 672
click at [226, 216] on div "// Home Hero Entrance function homeHero ( ) { document . querySelectorAll ( '.h…" at bounding box center [775, 482] width 1347 height 643
click at [250, 211] on div "// Home Hero Entrance function homeHero ( ) { document . querySelectorAll ( '.h…" at bounding box center [775, 497] width 1347 height 672
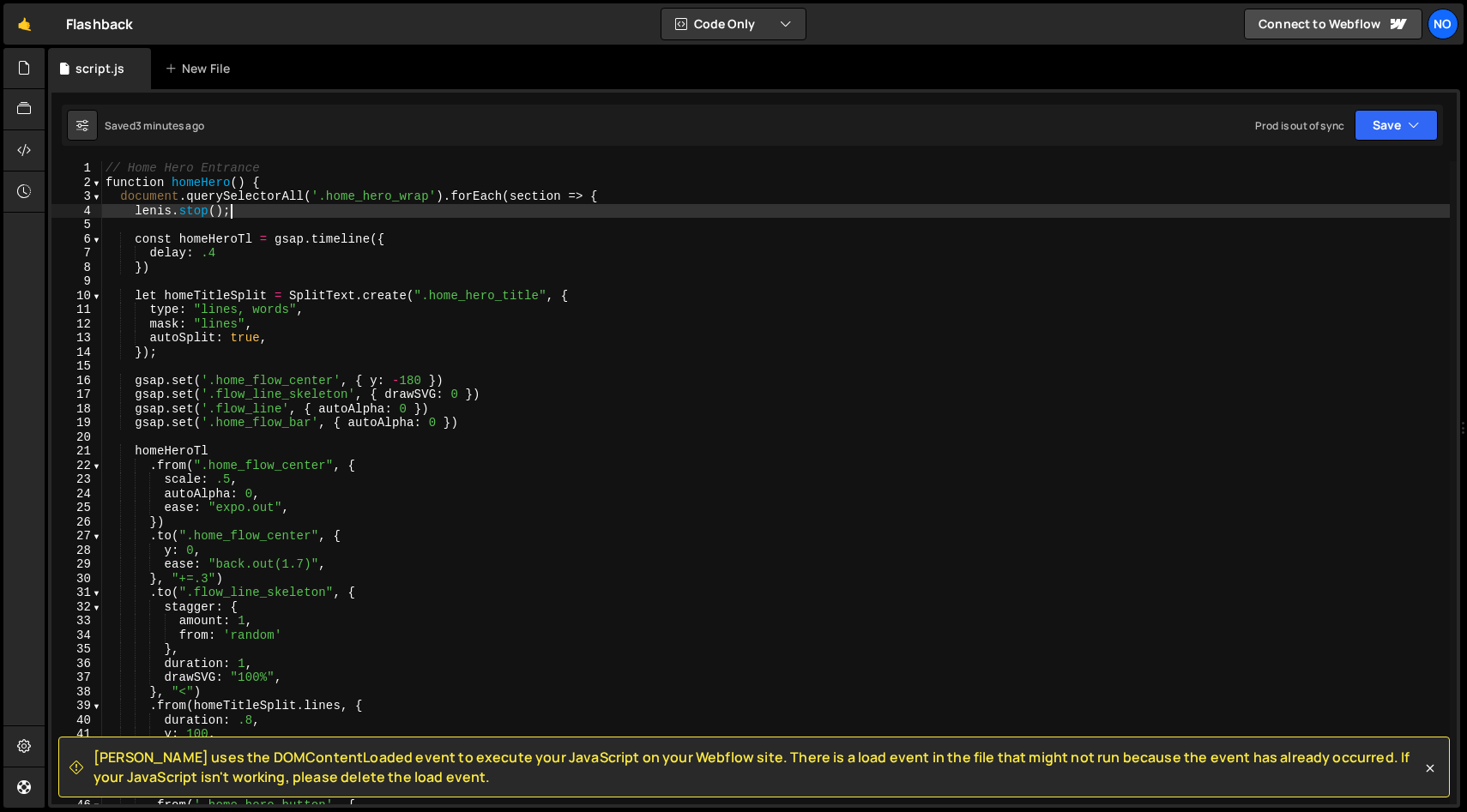
click at [138, 213] on div "// Home Hero Entrance function homeHero ( ) { document . querySelectorAll ( '.h…" at bounding box center [775, 497] width 1347 height 672
click at [257, 210] on div "// Home Hero Entrance function homeHero ( ) { document . querySelectorAll ( '.h…" at bounding box center [775, 497] width 1347 height 672
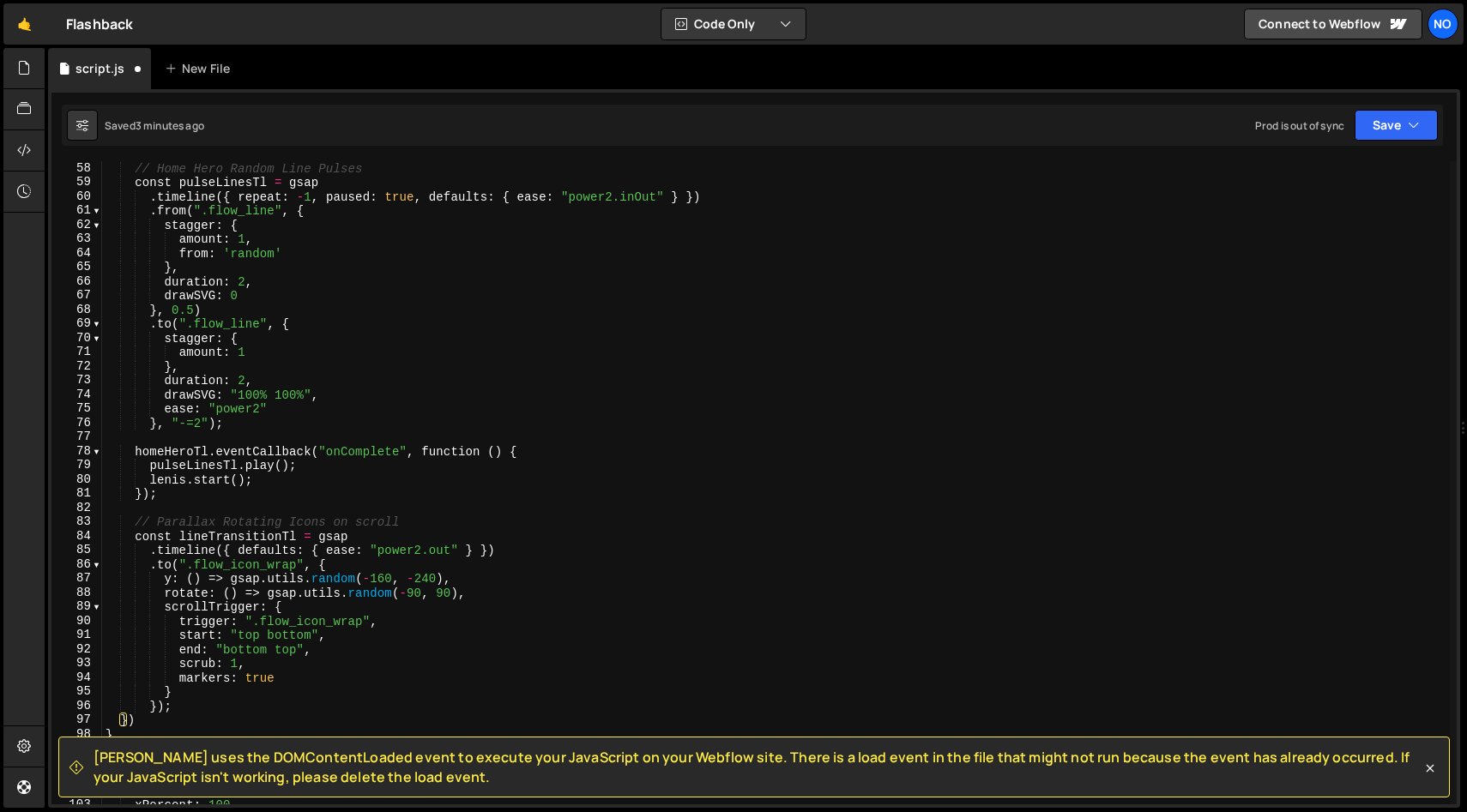
scroll to position [841, 0]
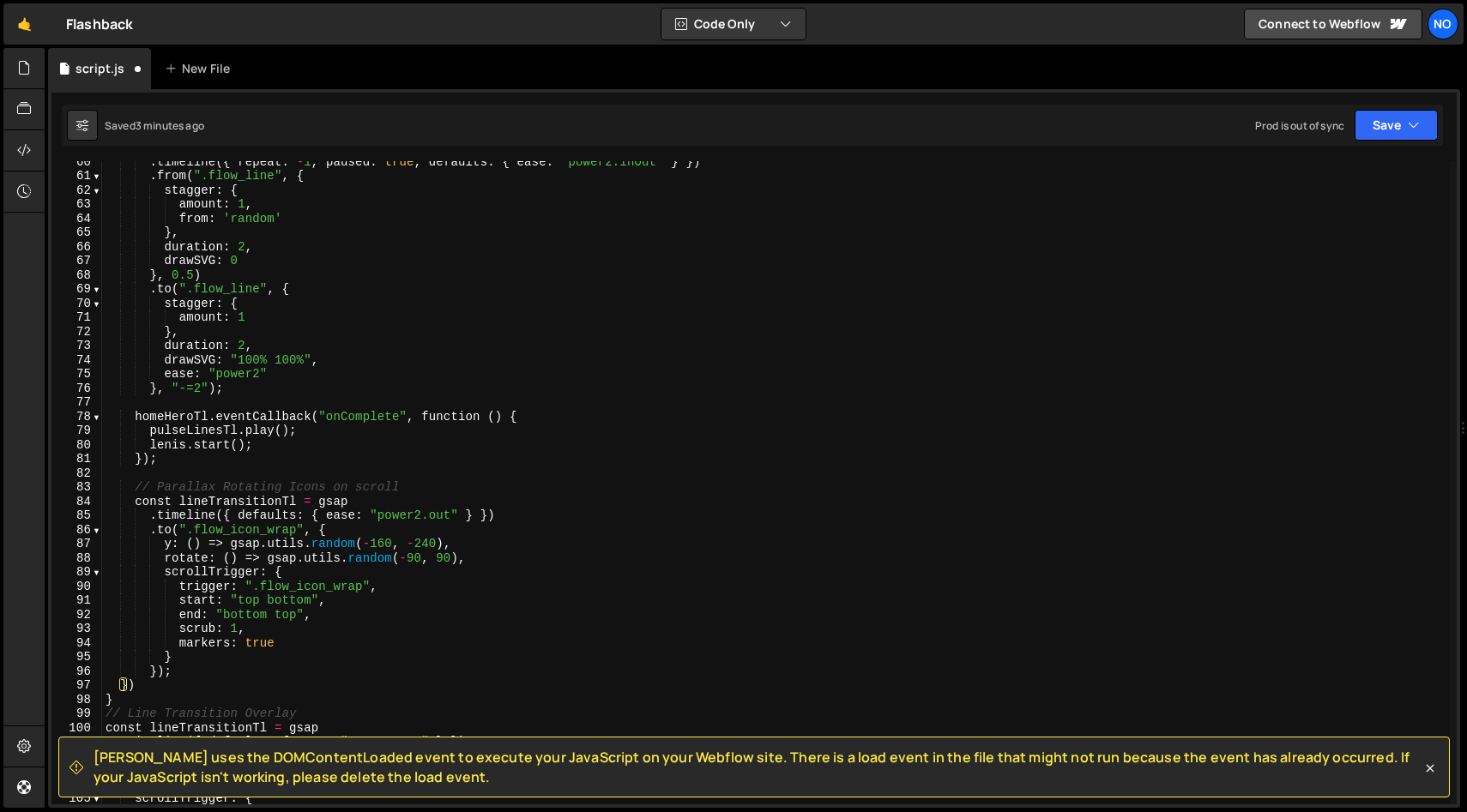
click at [266, 443] on div ". timeline ({ repeat : - 1 , paused : true , defaults : { ease : "power2.inOut"…" at bounding box center [775, 490] width 1347 height 672
type textarea "[PERSON_NAME].start();"
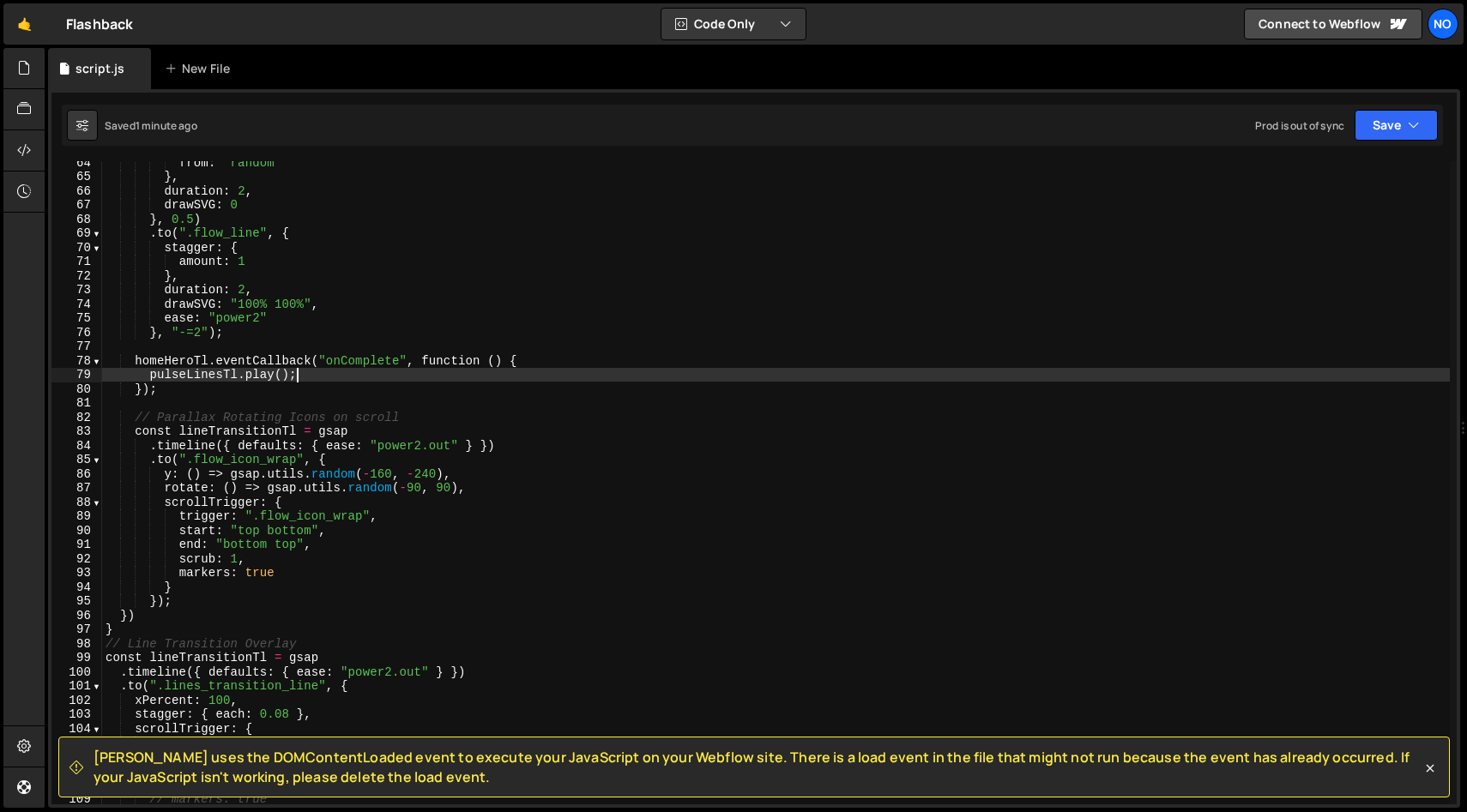
scroll to position [897, 0]
click at [218, 568] on div "from : 'random' } , duration : 2 , drawSVG : 0 } , 0.5 ) . to ( ".flow_line" , …" at bounding box center [775, 491] width 1347 height 672
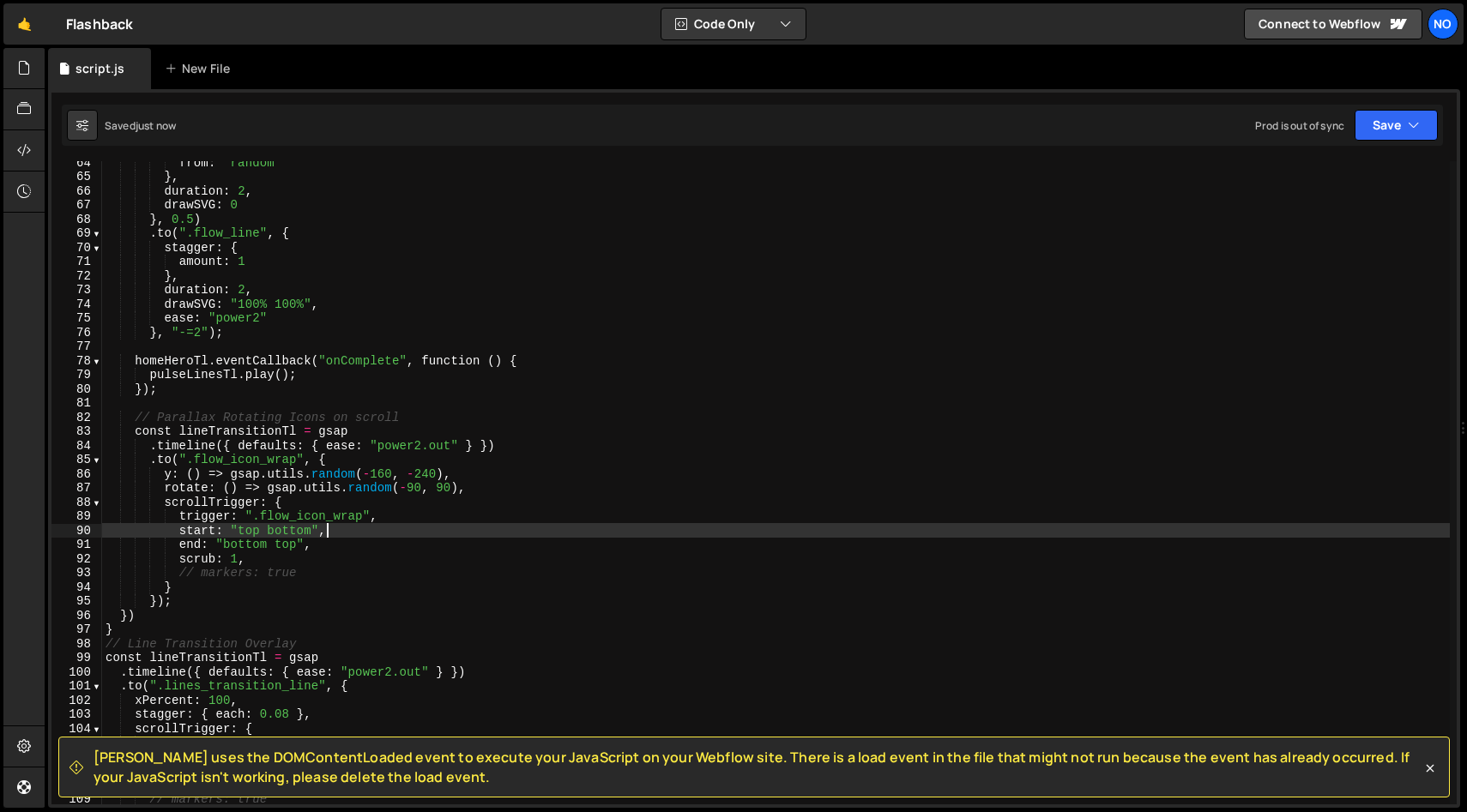
click at [527, 525] on div "from : 'random' } , duration : 2 , drawSVG : 0 } , 0.5 ) . to ( ".flow_line" , …" at bounding box center [775, 491] width 1347 height 672
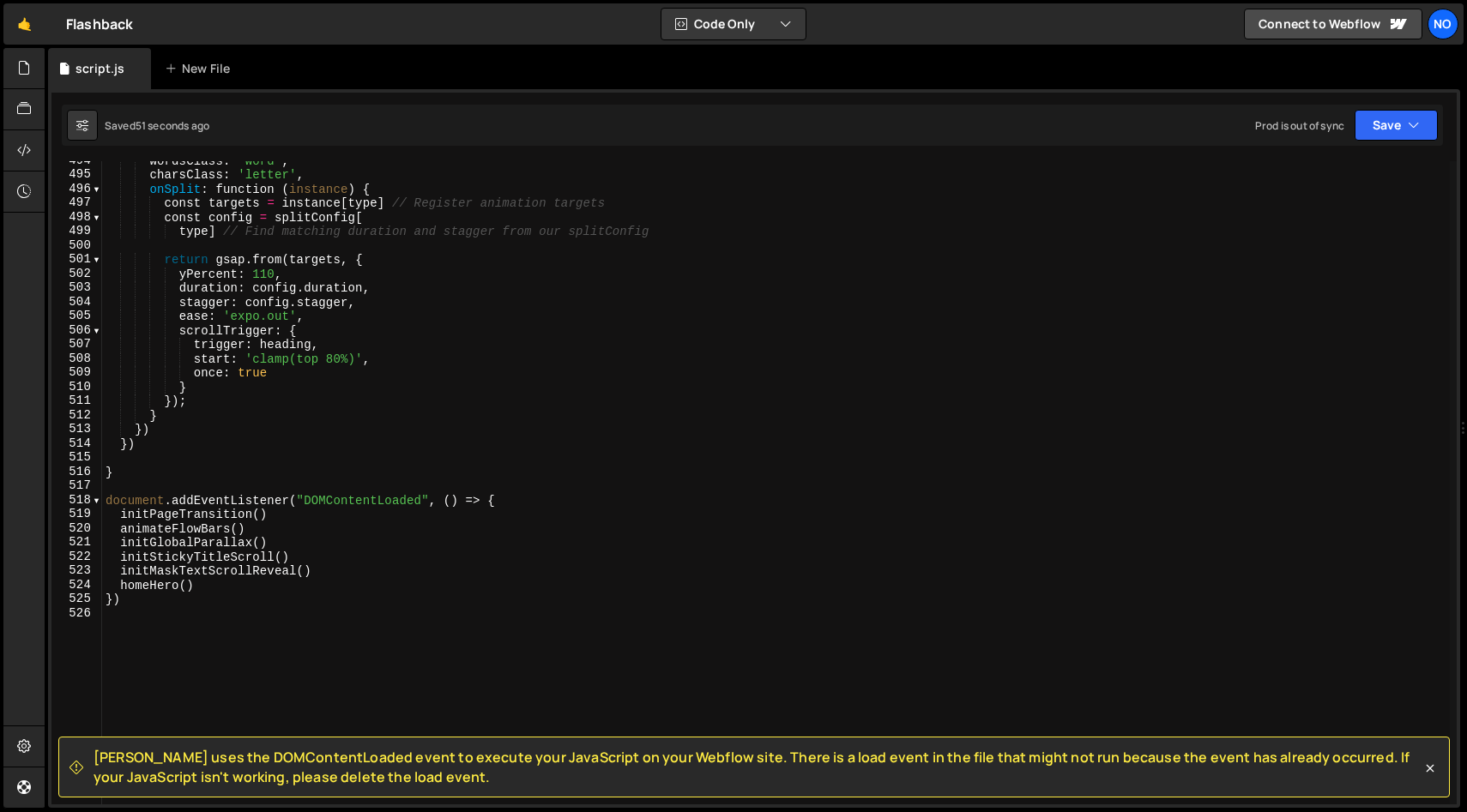
scroll to position [7115, 0]
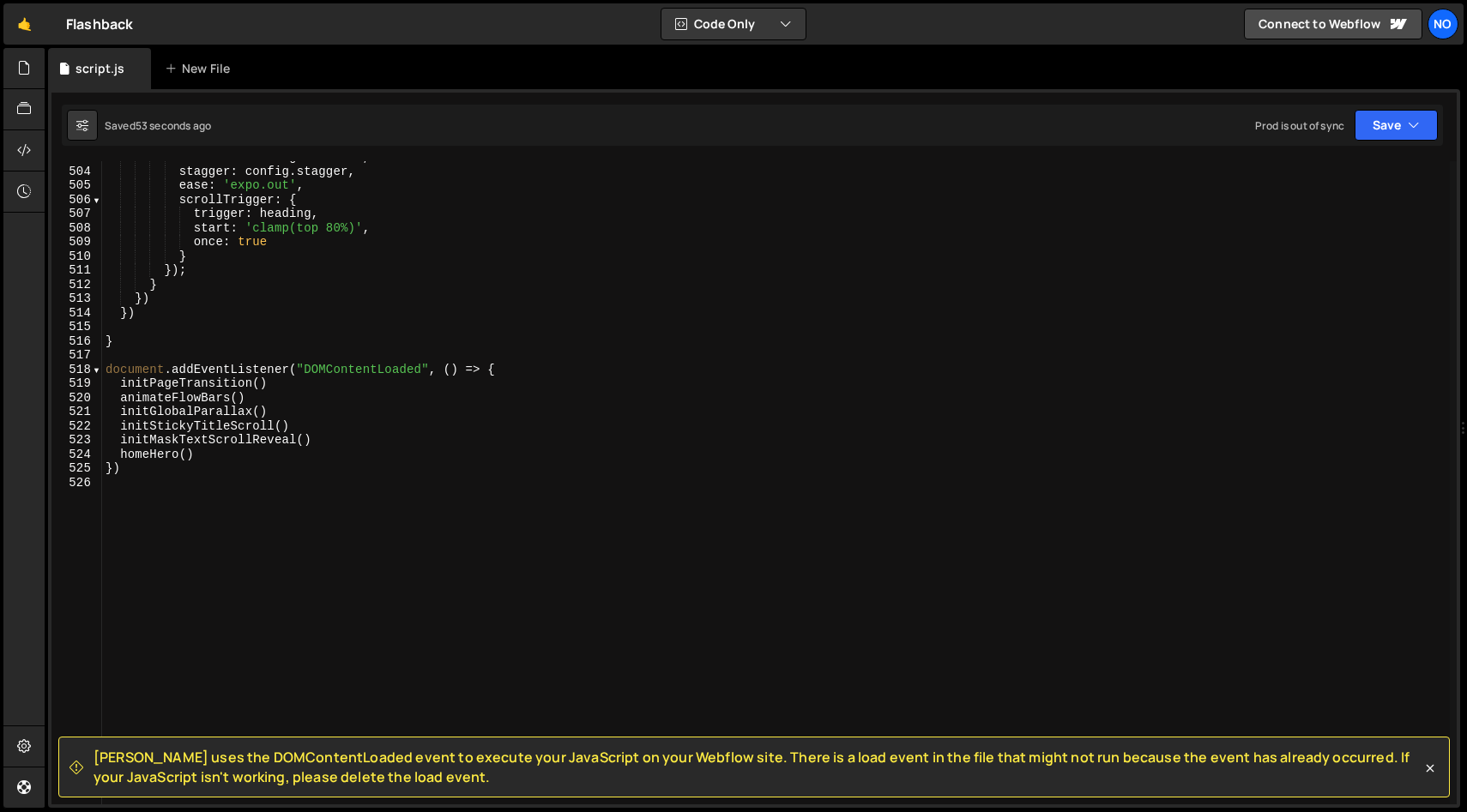
click at [292, 454] on div "duration : config . duration , stagger : config . stagger , ease : 'expo.out' ,…" at bounding box center [775, 486] width 1347 height 672
type textarea "homeHero()"
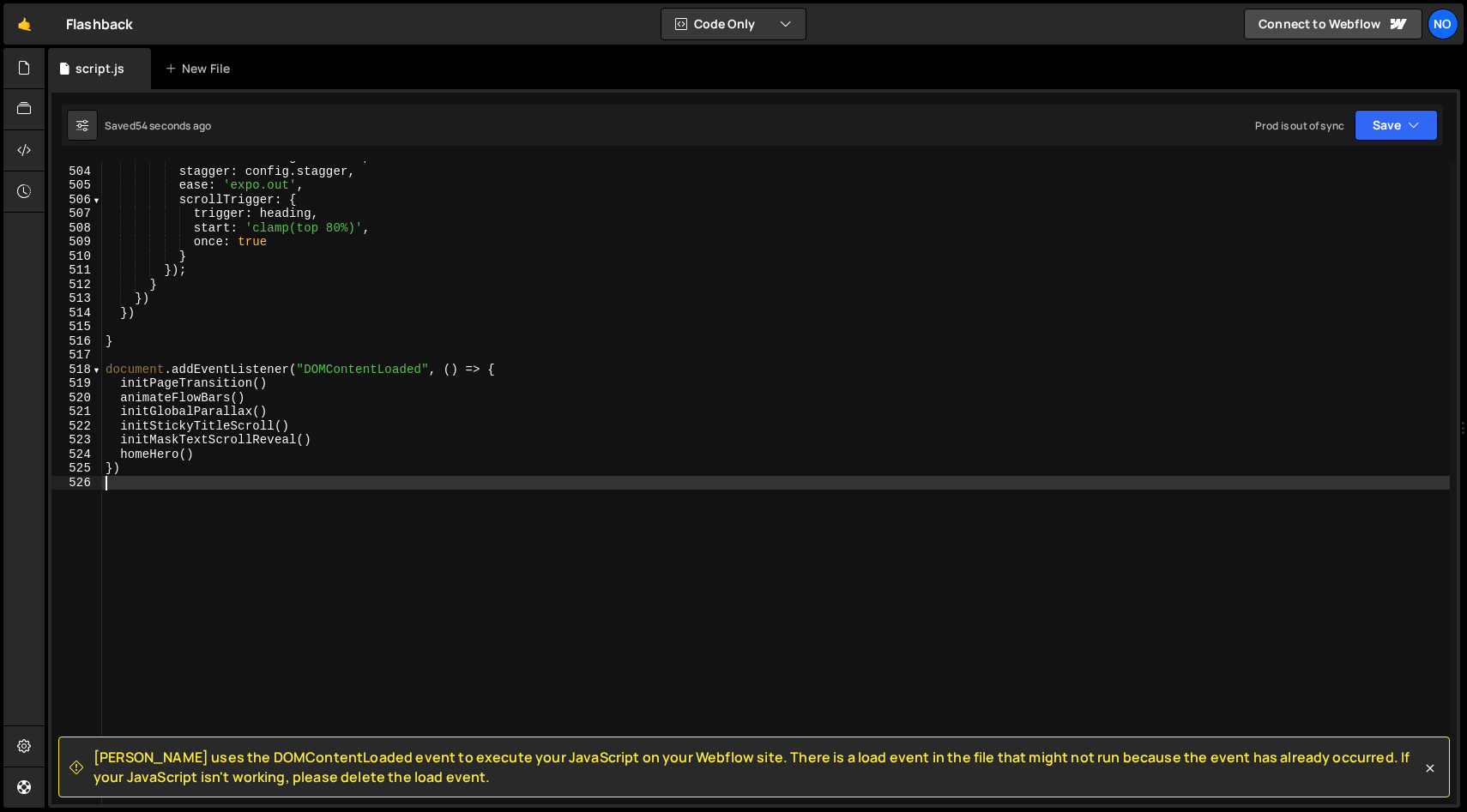
click at [297, 490] on div "duration : config . duration , stagger : config . stagger , ease : 'expo.out' ,…" at bounding box center [775, 486] width 1347 height 672
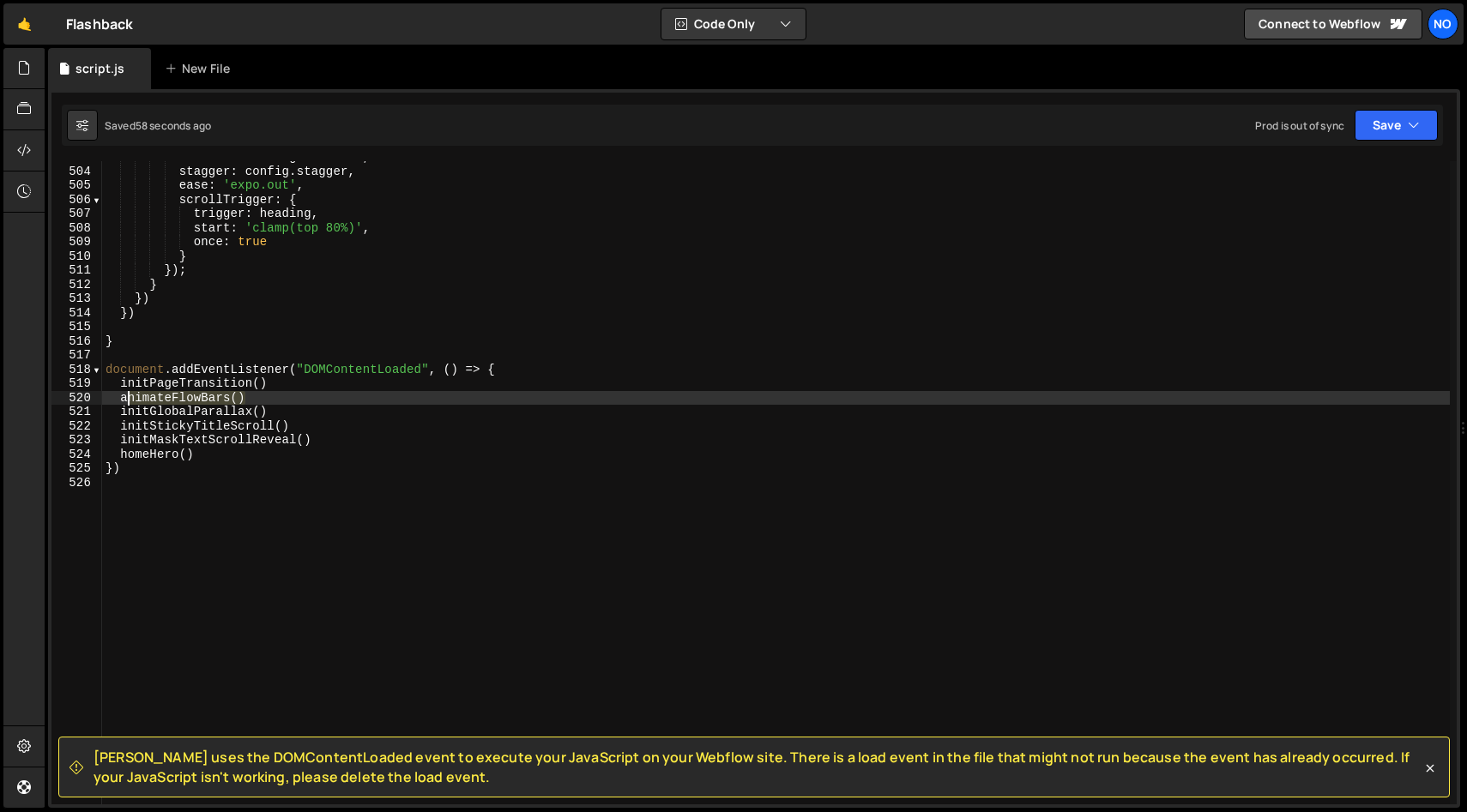
drag, startPoint x: 249, startPoint y: 397, endPoint x: 124, endPoint y: 397, distance: 125.2
click at [124, 396] on div "duration : config . duration , stagger : config . stagger , ease : 'expo.out' ,…" at bounding box center [775, 486] width 1347 height 672
type textarea "animateFlowBars()"
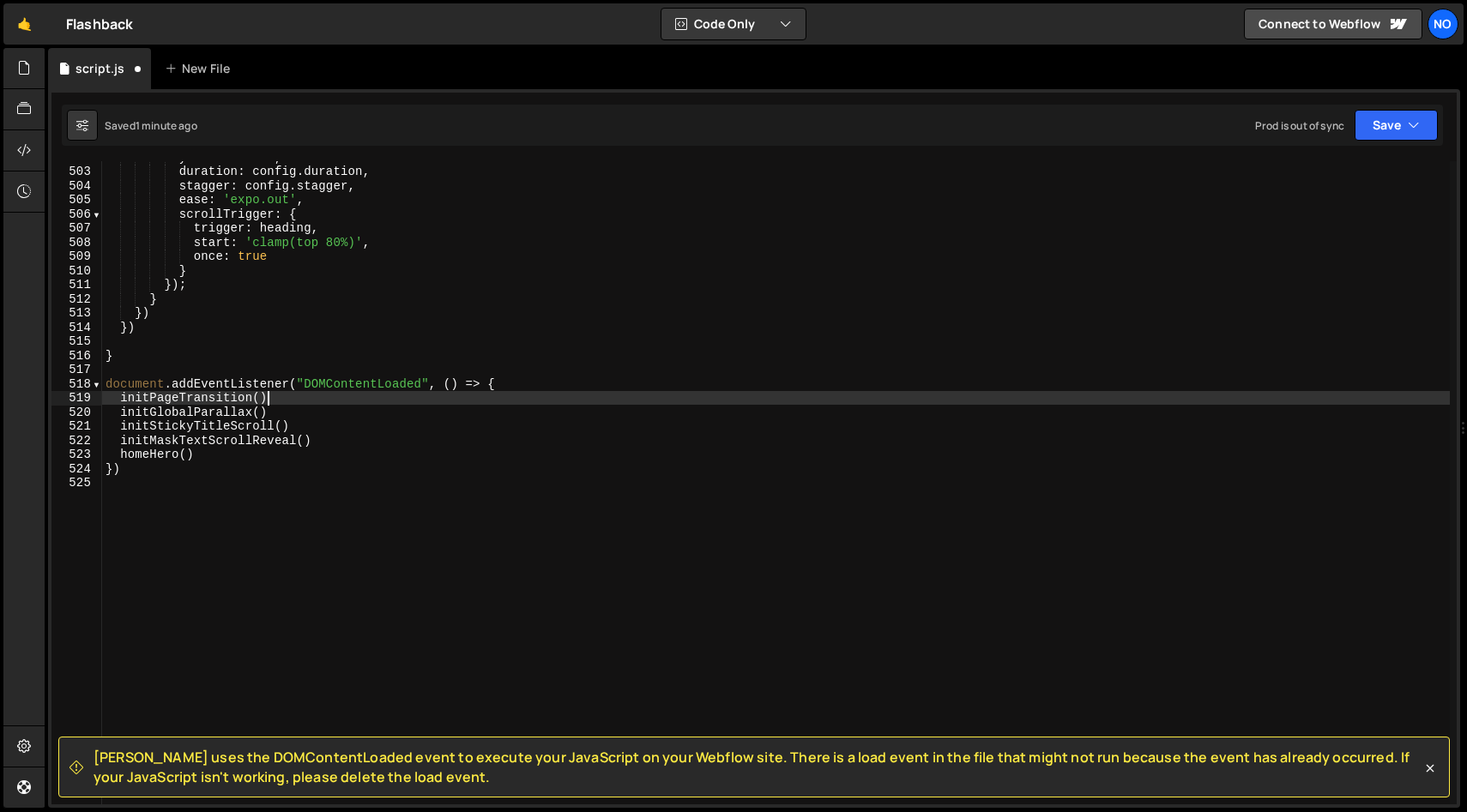
scroll to position [7101, 0]
click at [214, 455] on div "yPercent : 110 , duration : config . duration , stagger : config . stagger , ea…" at bounding box center [775, 486] width 1347 height 672
type textarea "homeHero()"
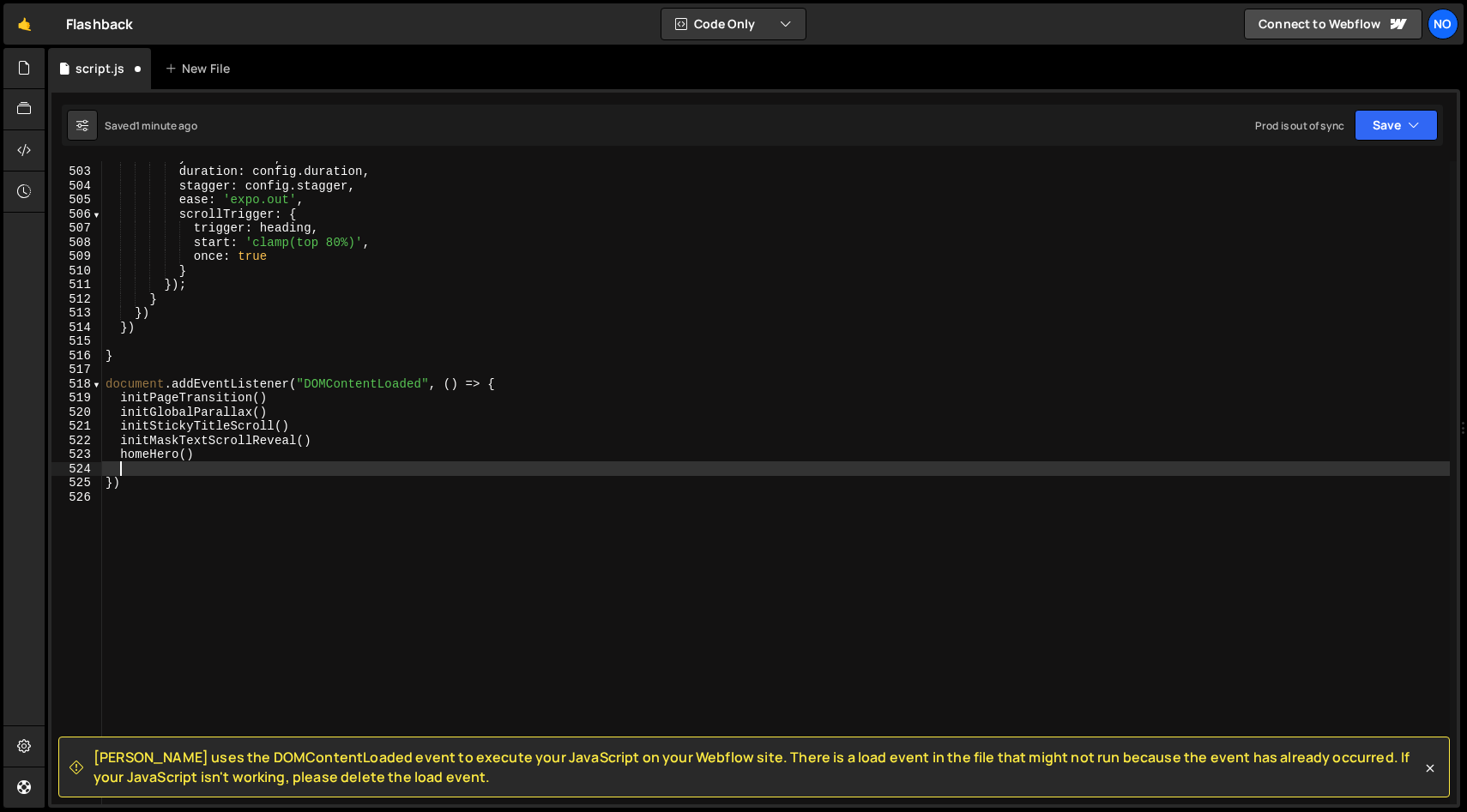
paste textarea "animateFlowBars()"
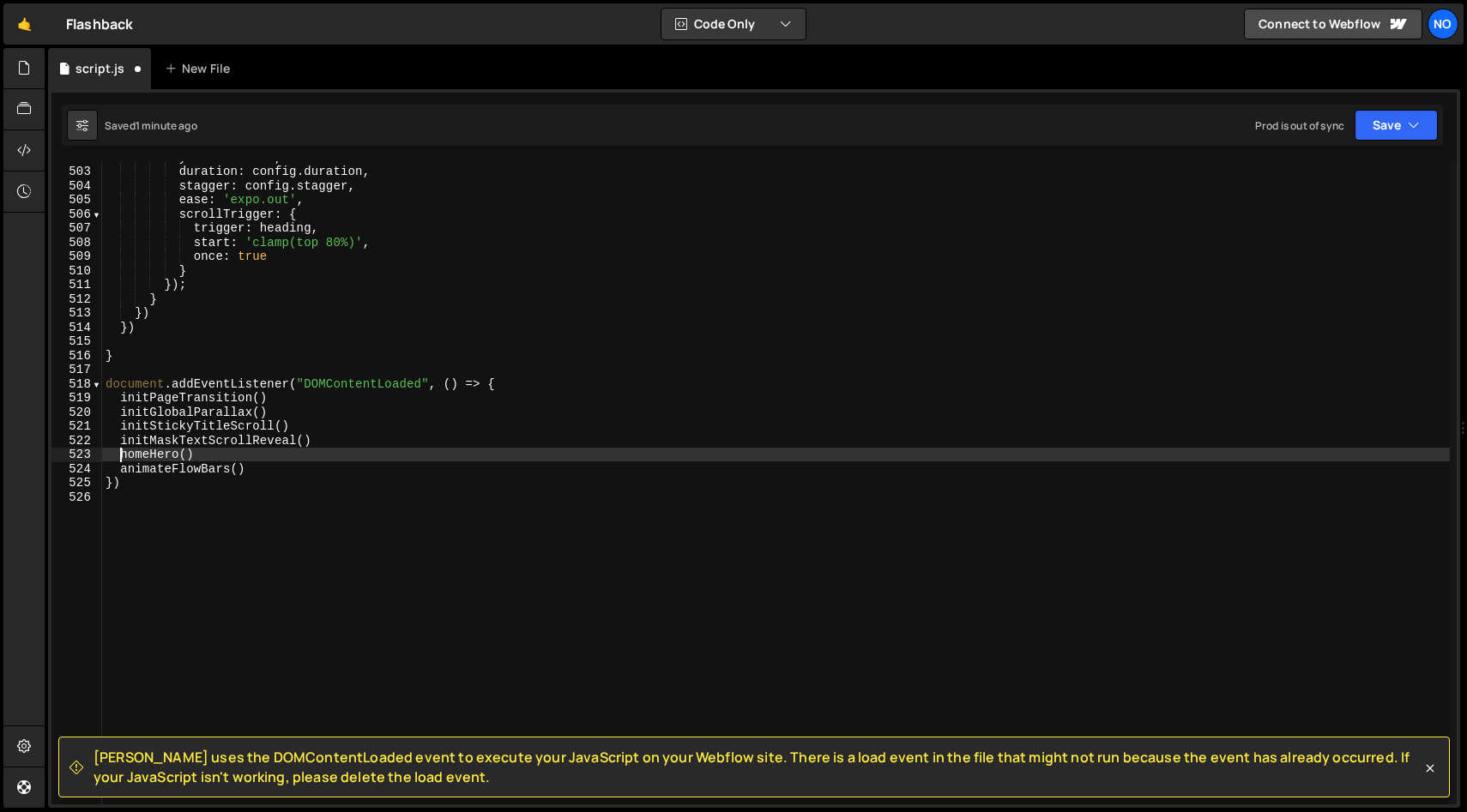
click at [123, 456] on div "yPercent : 110 , duration : config . duration , stagger : config . stagger , ea…" at bounding box center [775, 486] width 1347 height 672
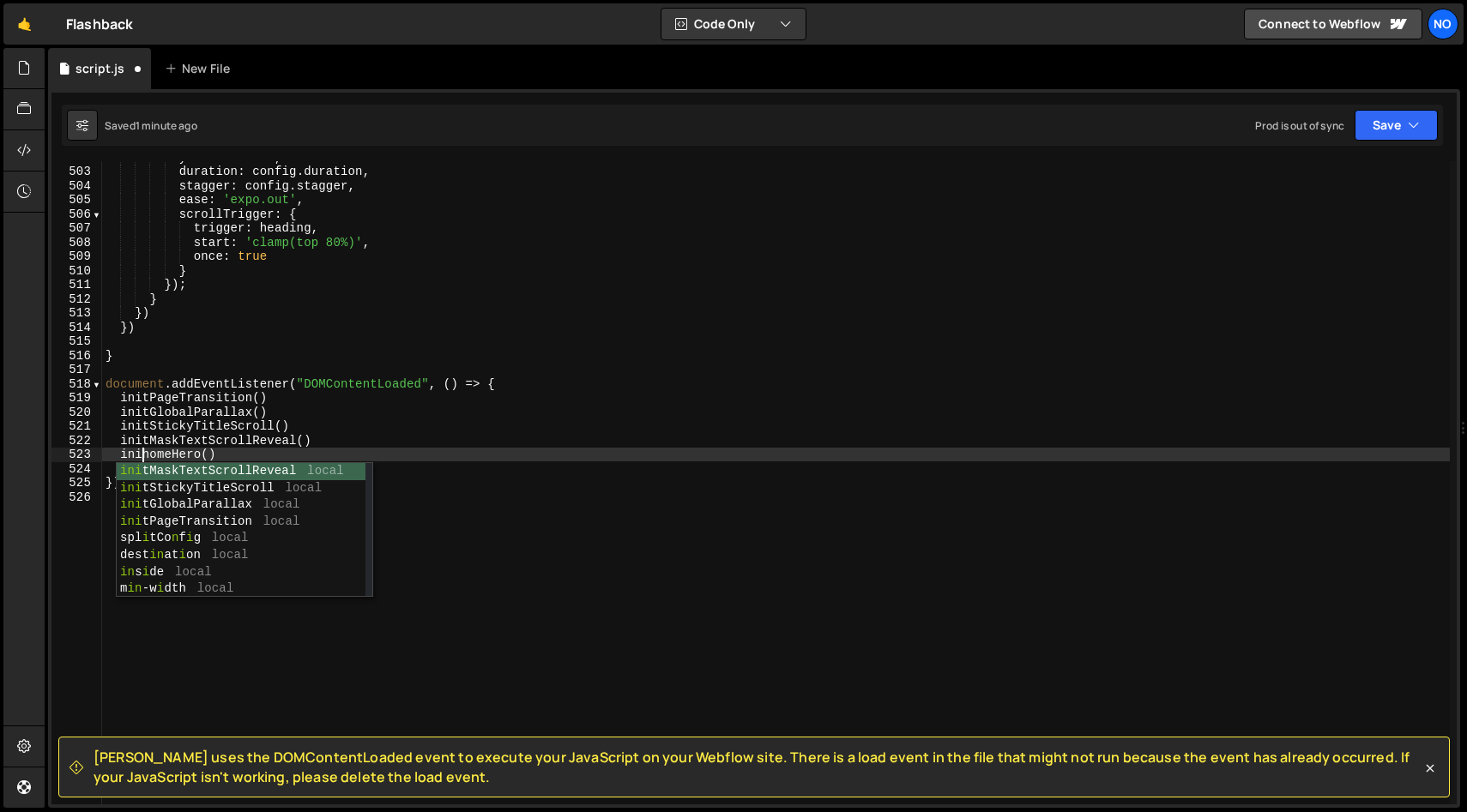
scroll to position [0, 3]
click at [250, 447] on div "yPercent : 110 , duration : config . duration , stagger : config . stagger , ea…" at bounding box center [775, 486] width 1347 height 672
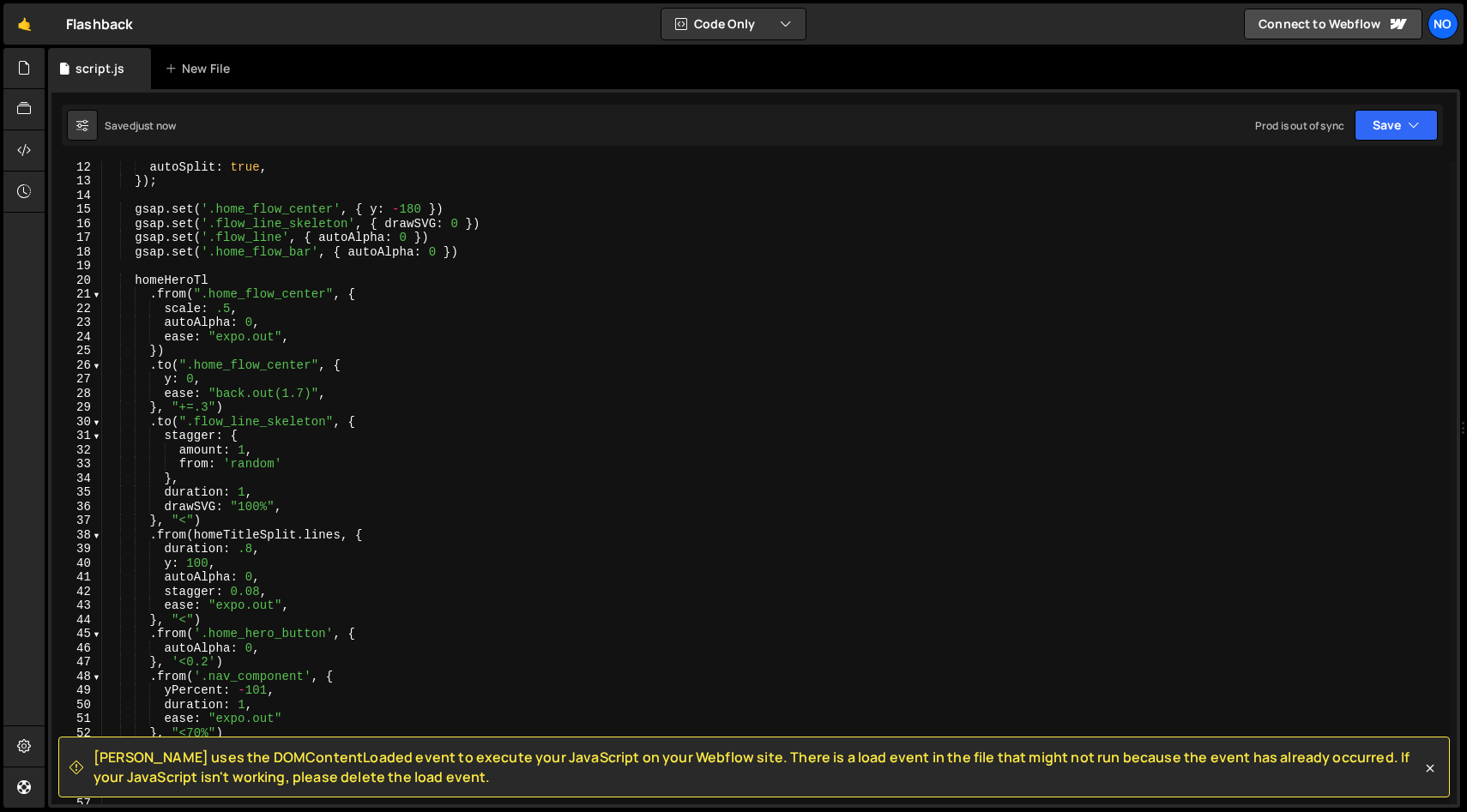
scroll to position [0, 0]
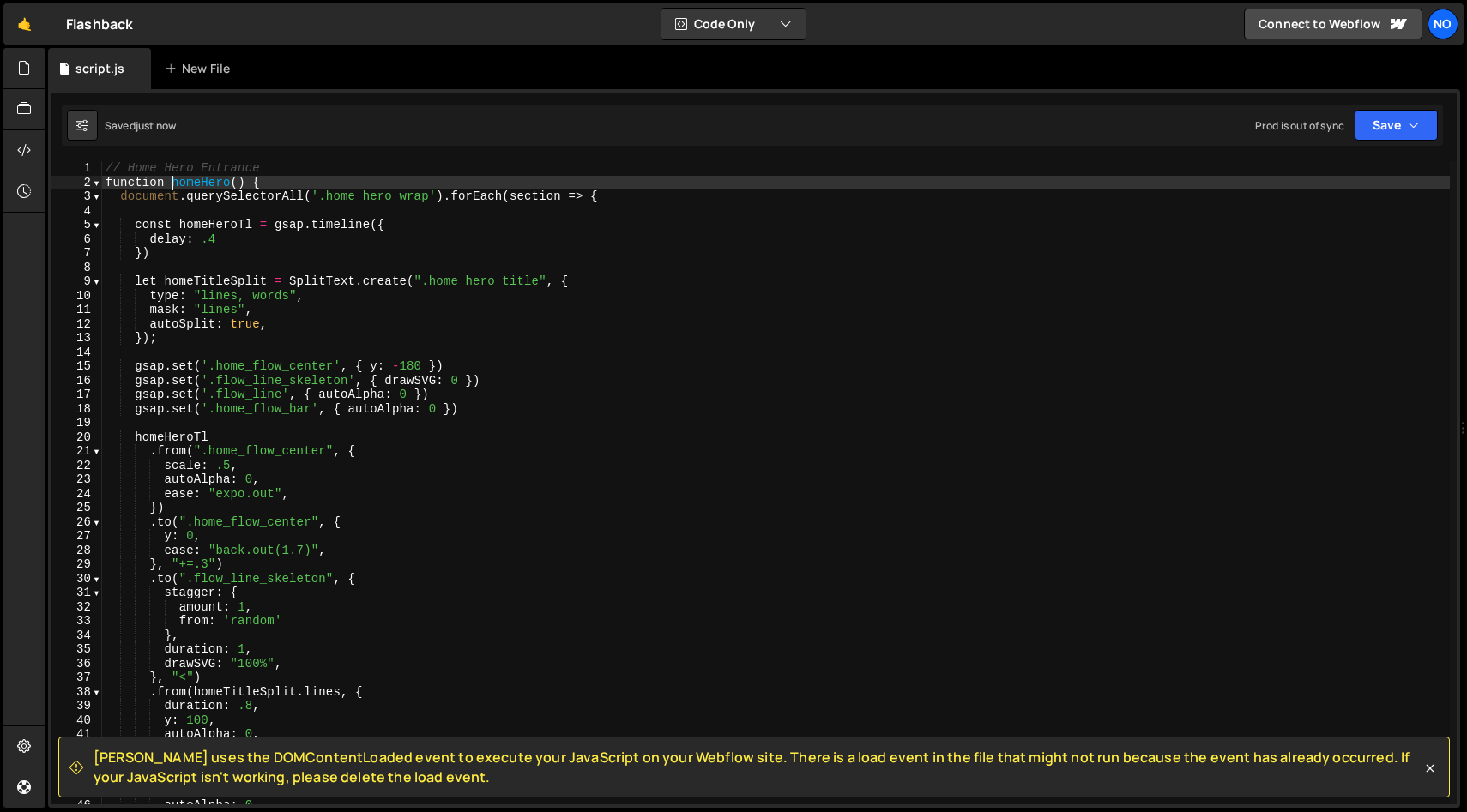
click at [172, 188] on div "// Home Hero Entrance function homeHero ( ) { document . querySelectorAll ( '.h…" at bounding box center [775, 497] width 1347 height 672
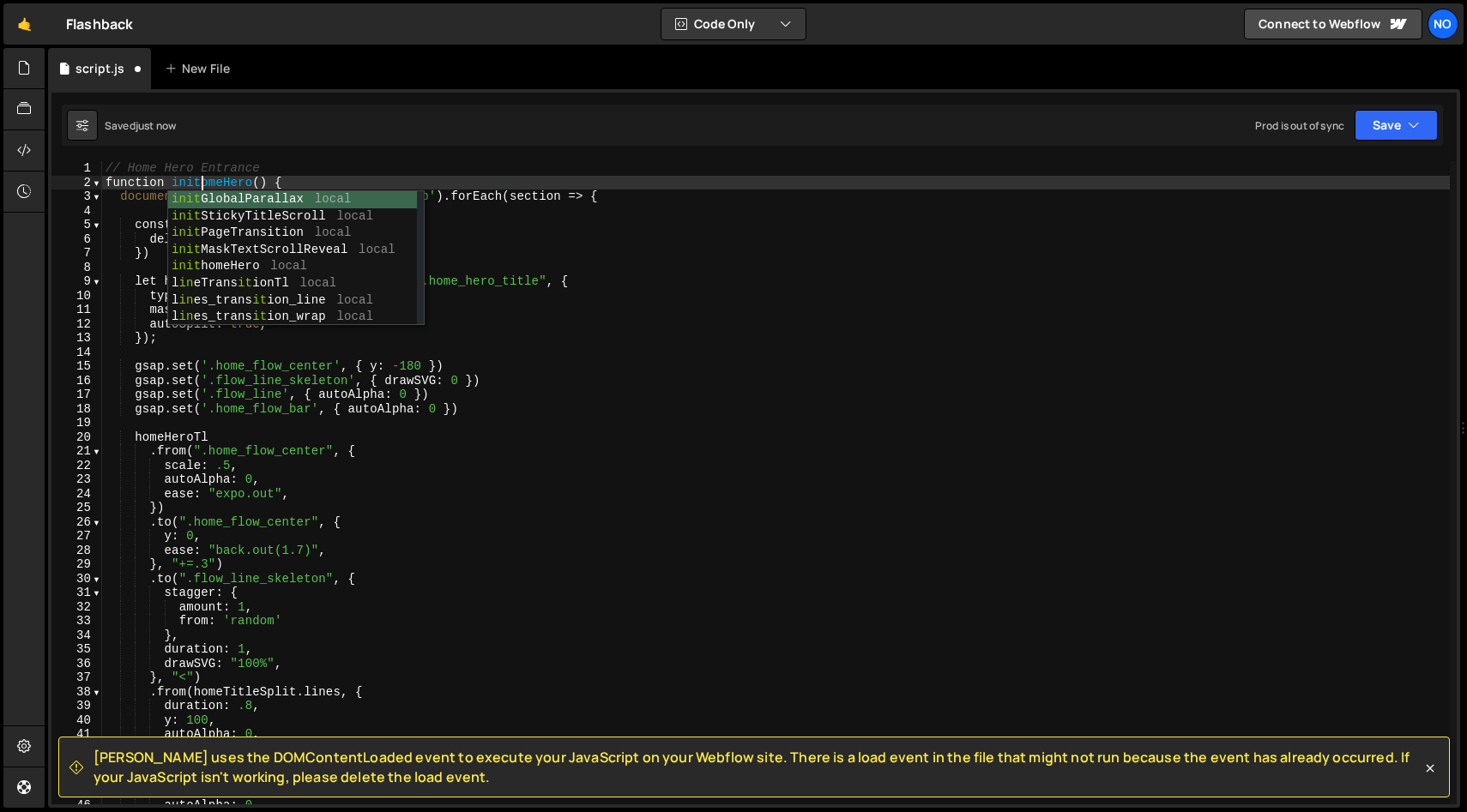
type textarea "function initHomeHero() {"
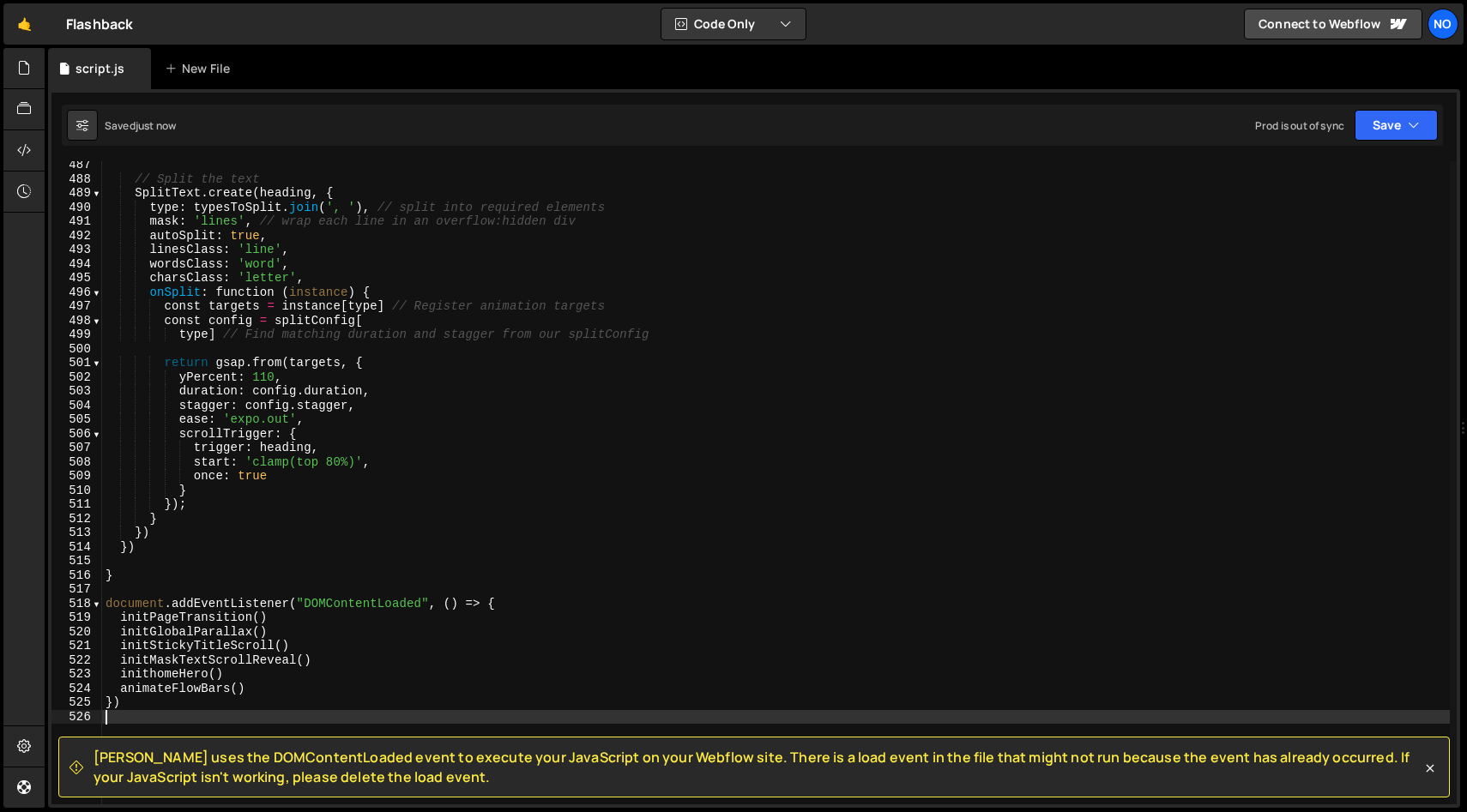
scroll to position [7115, 0]
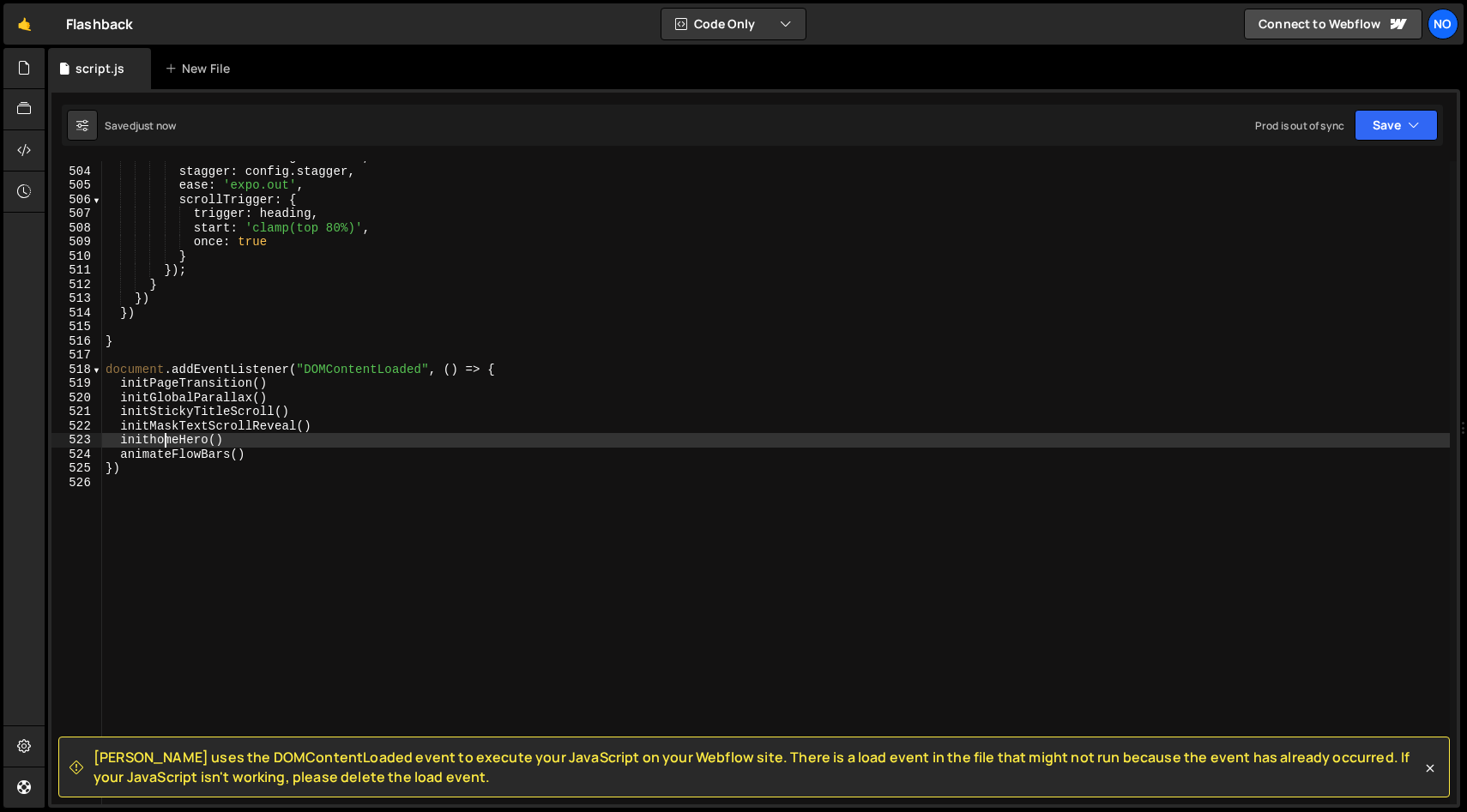
click at [160, 440] on div "duration : config . duration , stagger : config . stagger , ease : 'expo.out' ,…" at bounding box center [775, 486] width 1347 height 672
type textarea "inithHmeHero()"
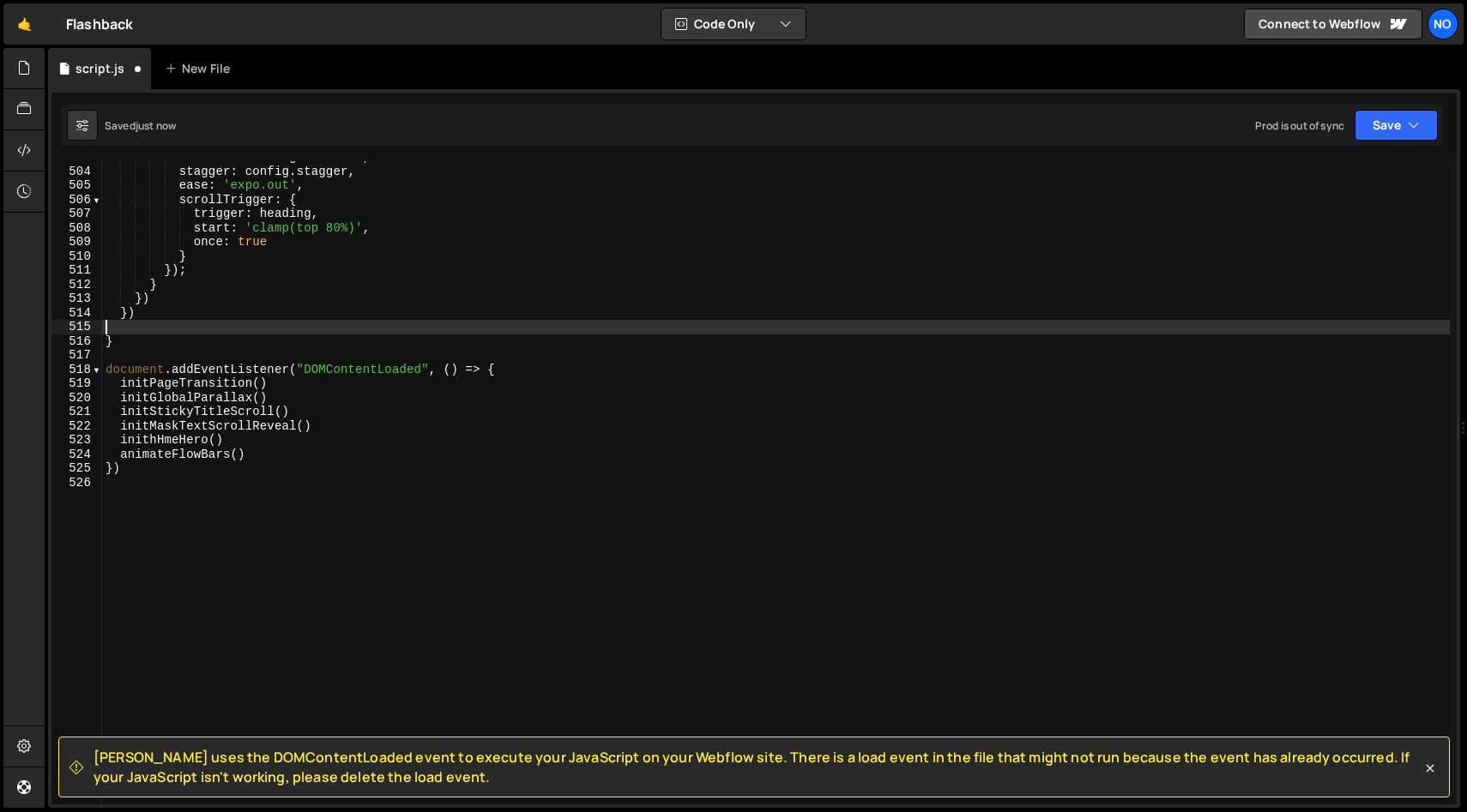
click at [467, 333] on div "duration : config . duration , stagger : config . stagger , ease : 'expo.out' ,…" at bounding box center [775, 486] width 1347 height 672
drag, startPoint x: 162, startPoint y: 441, endPoint x: 189, endPoint y: 473, distance: 41.4
click at [161, 441] on div "duration : config . duration , stagger : config . stagger , ease : 'expo.out' ,…" at bounding box center [775, 486] width 1347 height 672
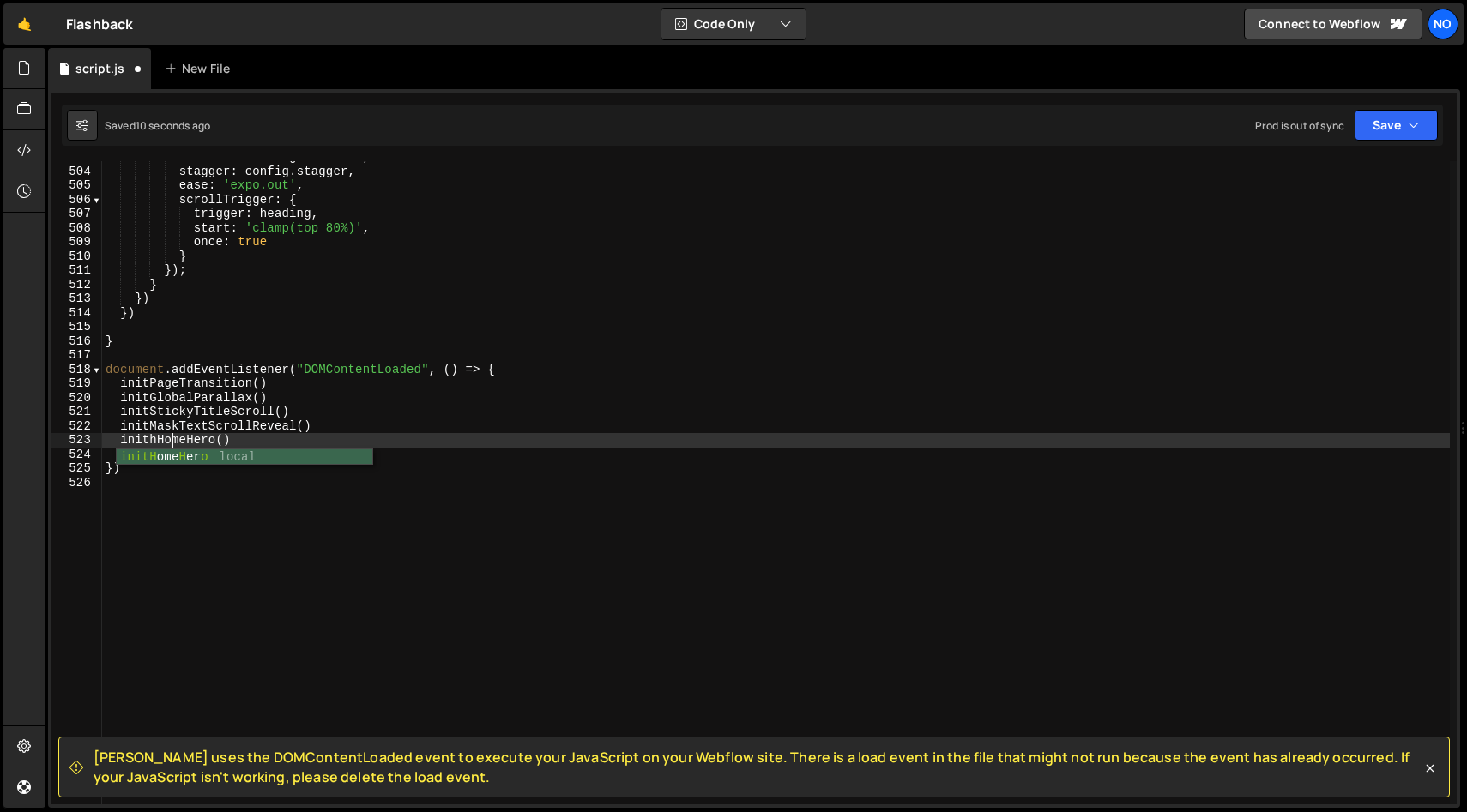
scroll to position [0, 4]
click at [439, 439] on div "duration : config . duration , stagger : config . stagger , ease : 'expo.out' ,…" at bounding box center [775, 486] width 1347 height 672
click at [417, 453] on div "duration : config . duration , stagger : config . stagger , ease : 'expo.out' ,…" at bounding box center [775, 486] width 1347 height 672
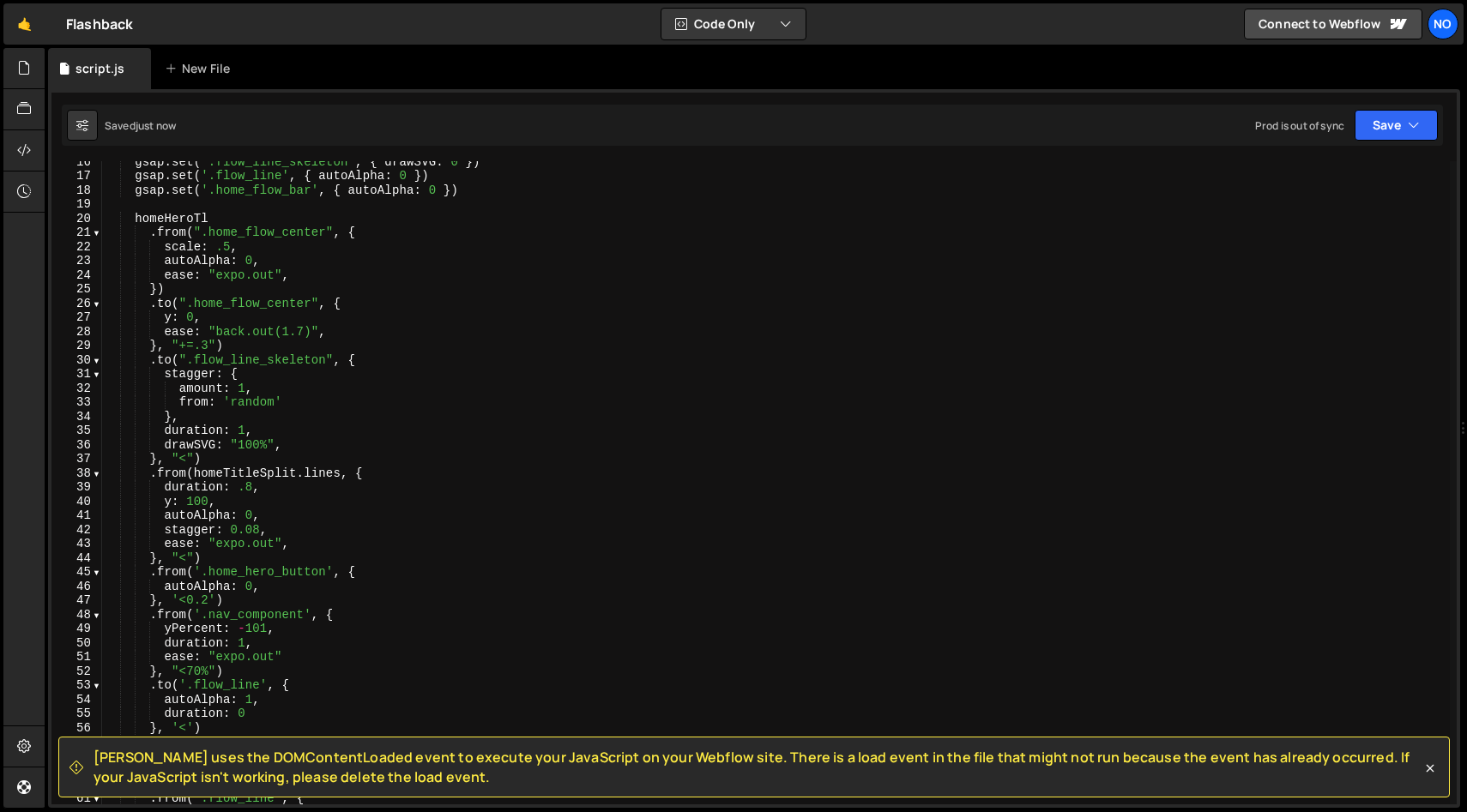
scroll to position [0, 0]
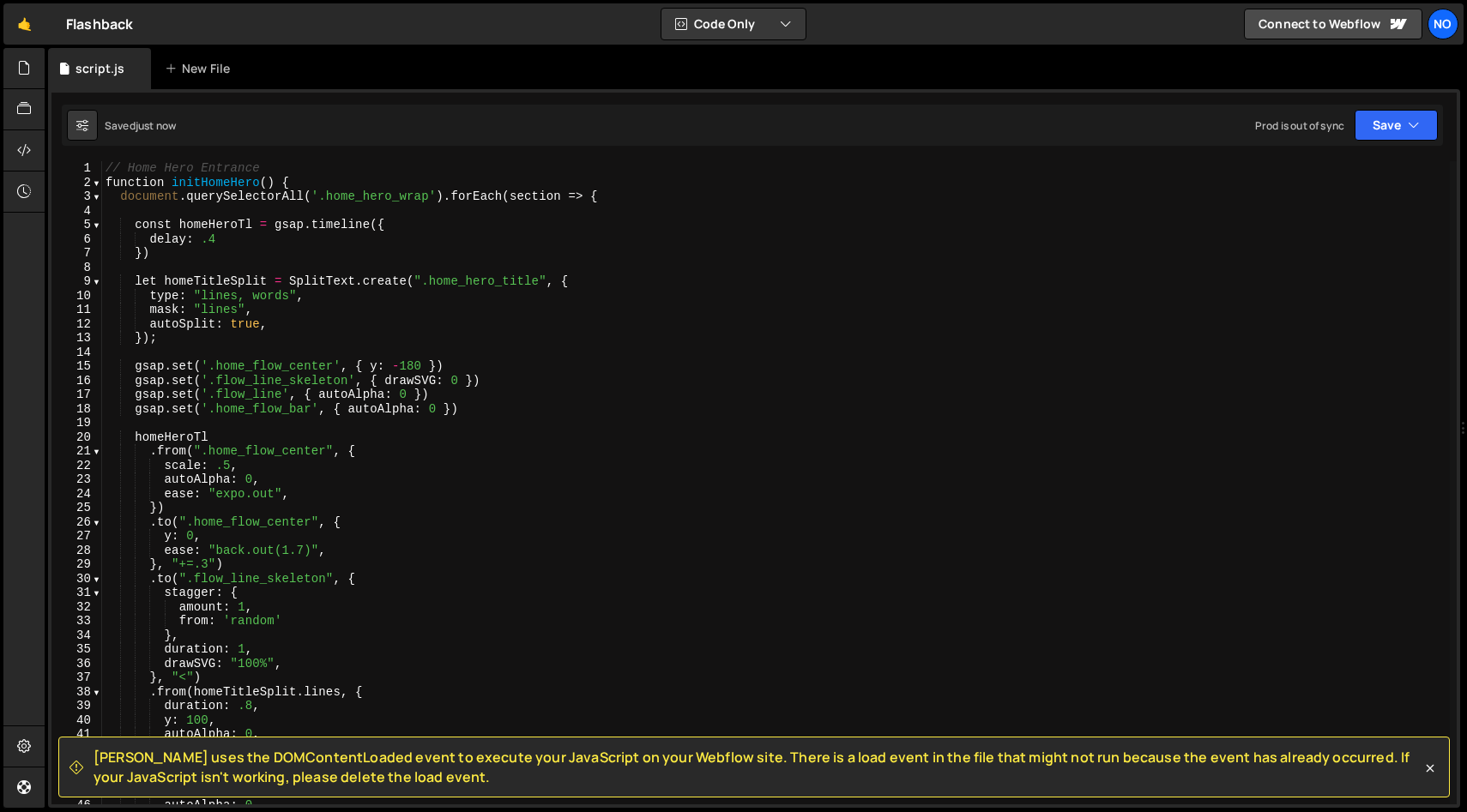
click at [322, 284] on div "// Home Hero Entrance function initHomeHero ( ) { document . querySelectorAll (…" at bounding box center [775, 497] width 1347 height 672
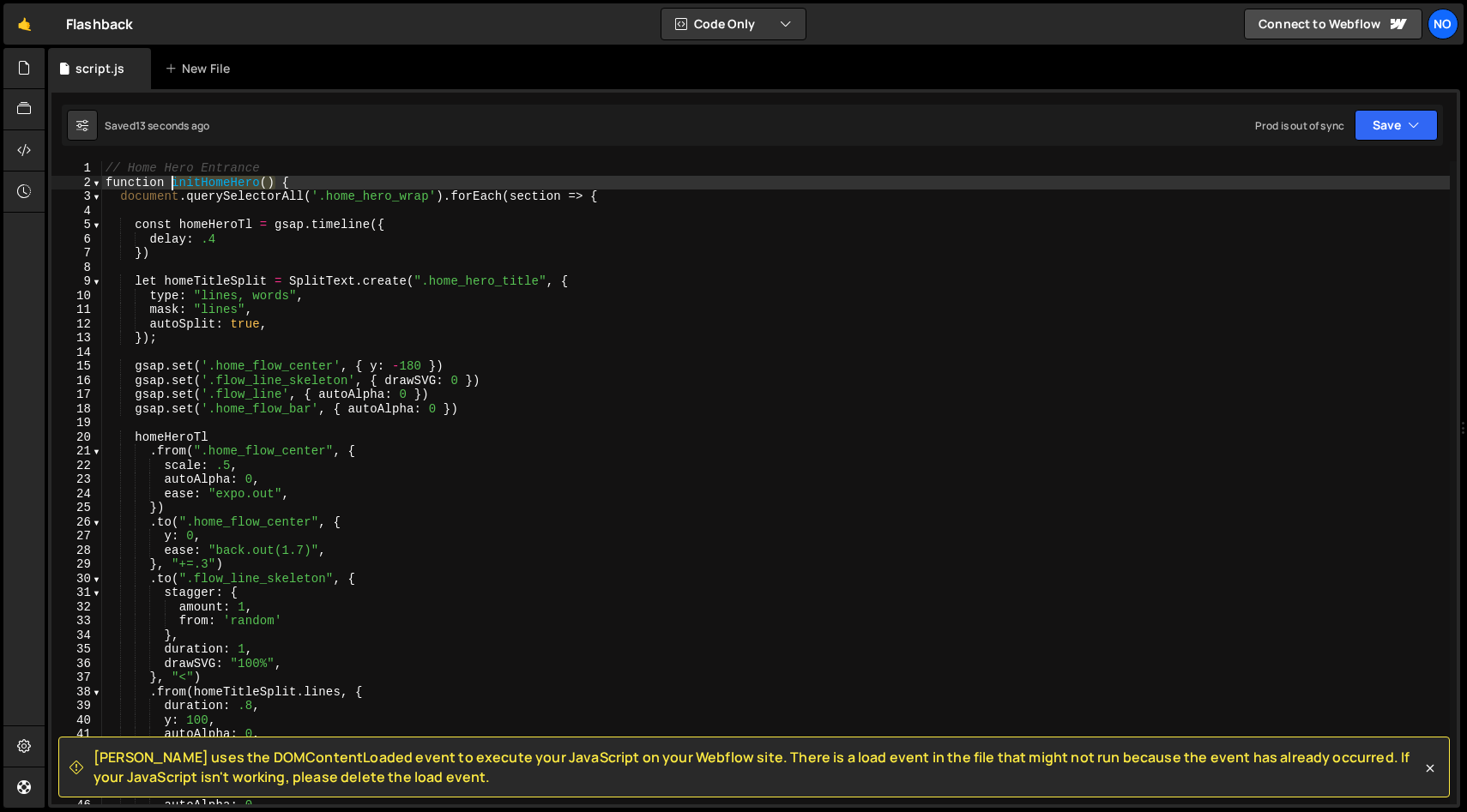
drag, startPoint x: 274, startPoint y: 182, endPoint x: 174, endPoint y: 180, distance: 100.4
click at [174, 180] on div "// Home Hero Entrance function initHomeHero ( ) { document . querySelectorAll (…" at bounding box center [775, 497] width 1347 height 672
click at [335, 170] on div "// Home Hero Entrance function initHomeHero ( ) { document . querySelectorAll (…" at bounding box center [775, 497] width 1347 height 672
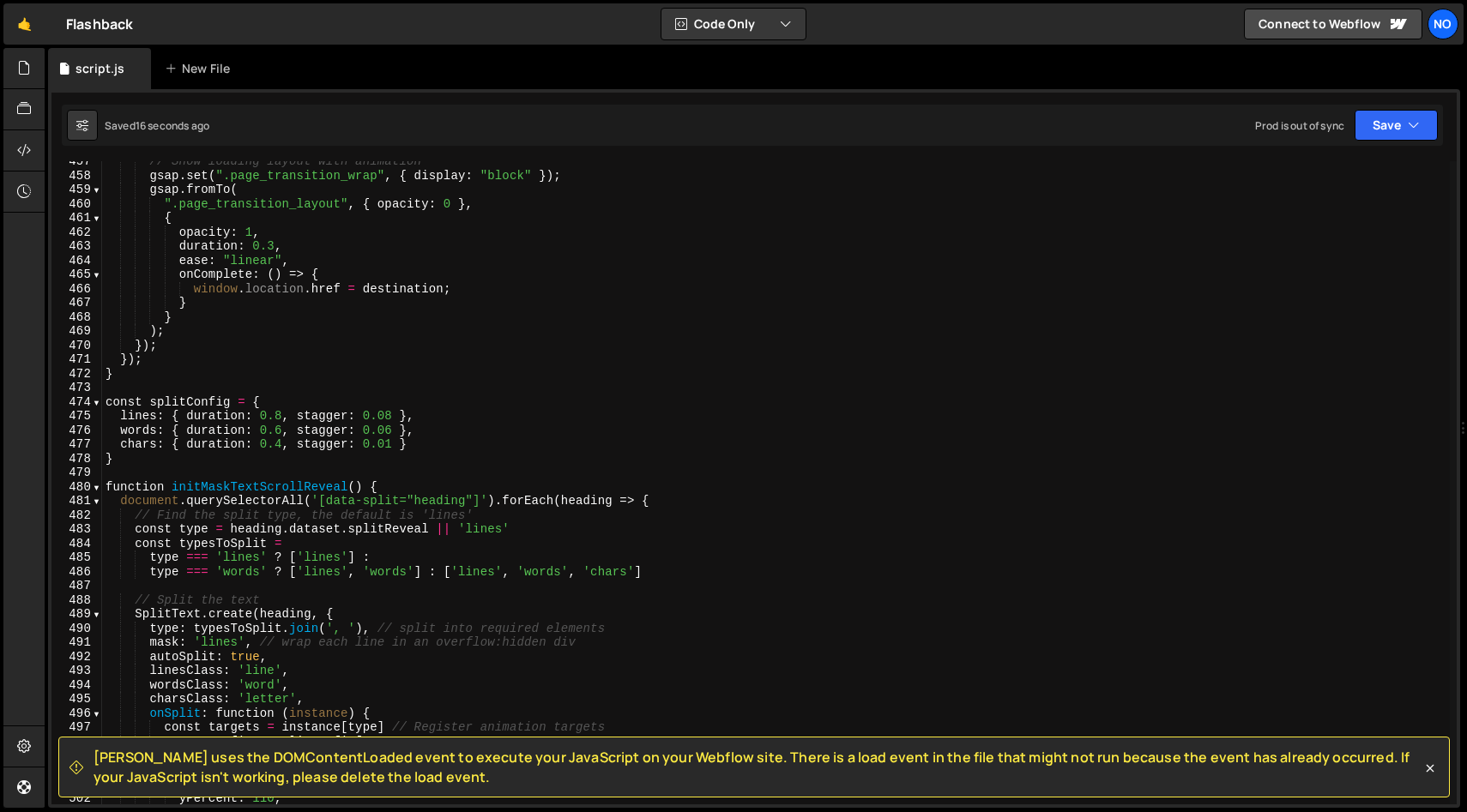
scroll to position [7115, 0]
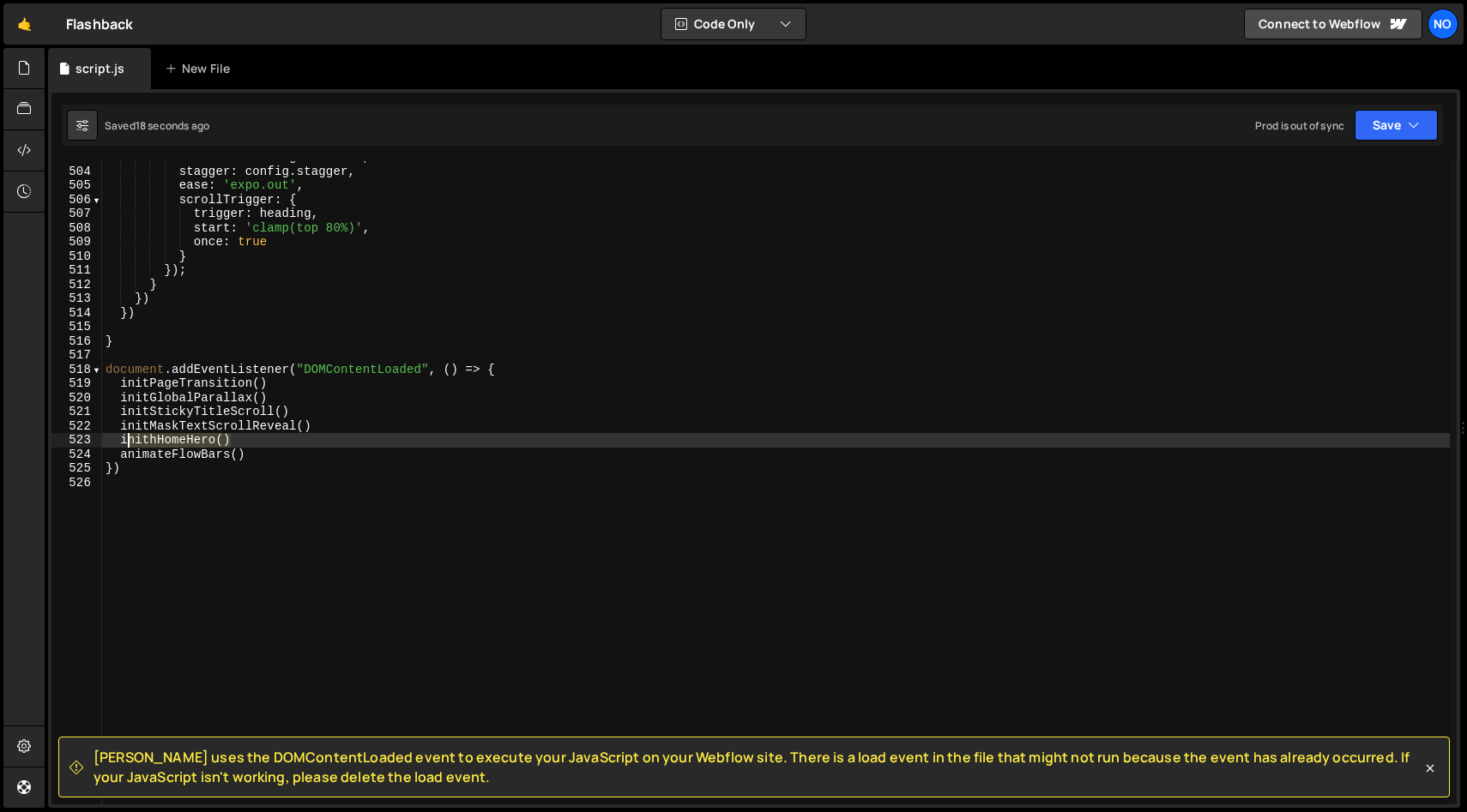
drag, startPoint x: 239, startPoint y: 439, endPoint x: 125, endPoint y: 442, distance: 114.1
click at [122, 438] on div "duration : config . duration , stagger : config . stagger , ease : 'expo.out' ,…" at bounding box center [775, 486] width 1347 height 672
paste textarea
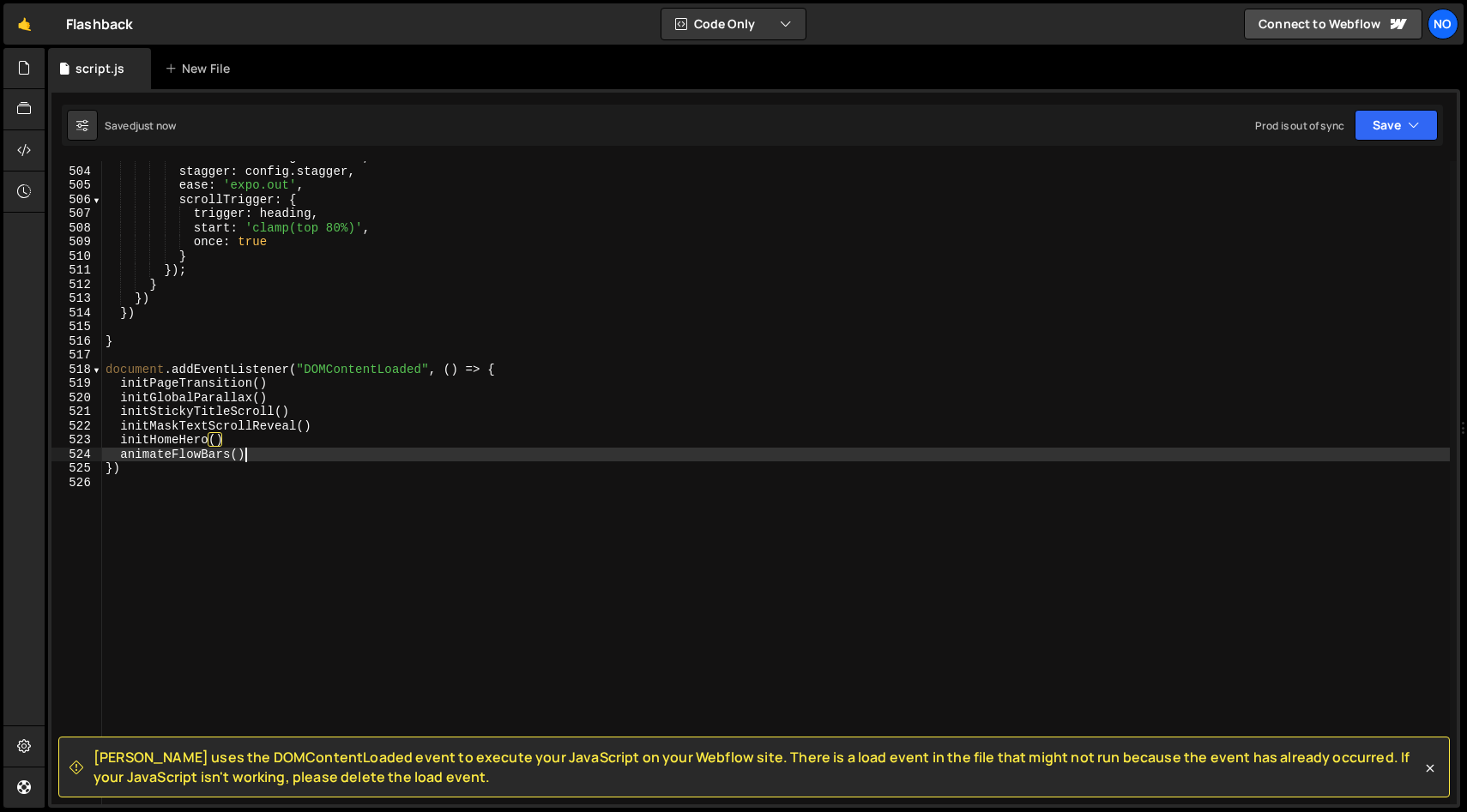
click at [310, 454] on div "duration : config . duration , stagger : config . stagger , ease : 'expo.out' ,…" at bounding box center [775, 486] width 1347 height 672
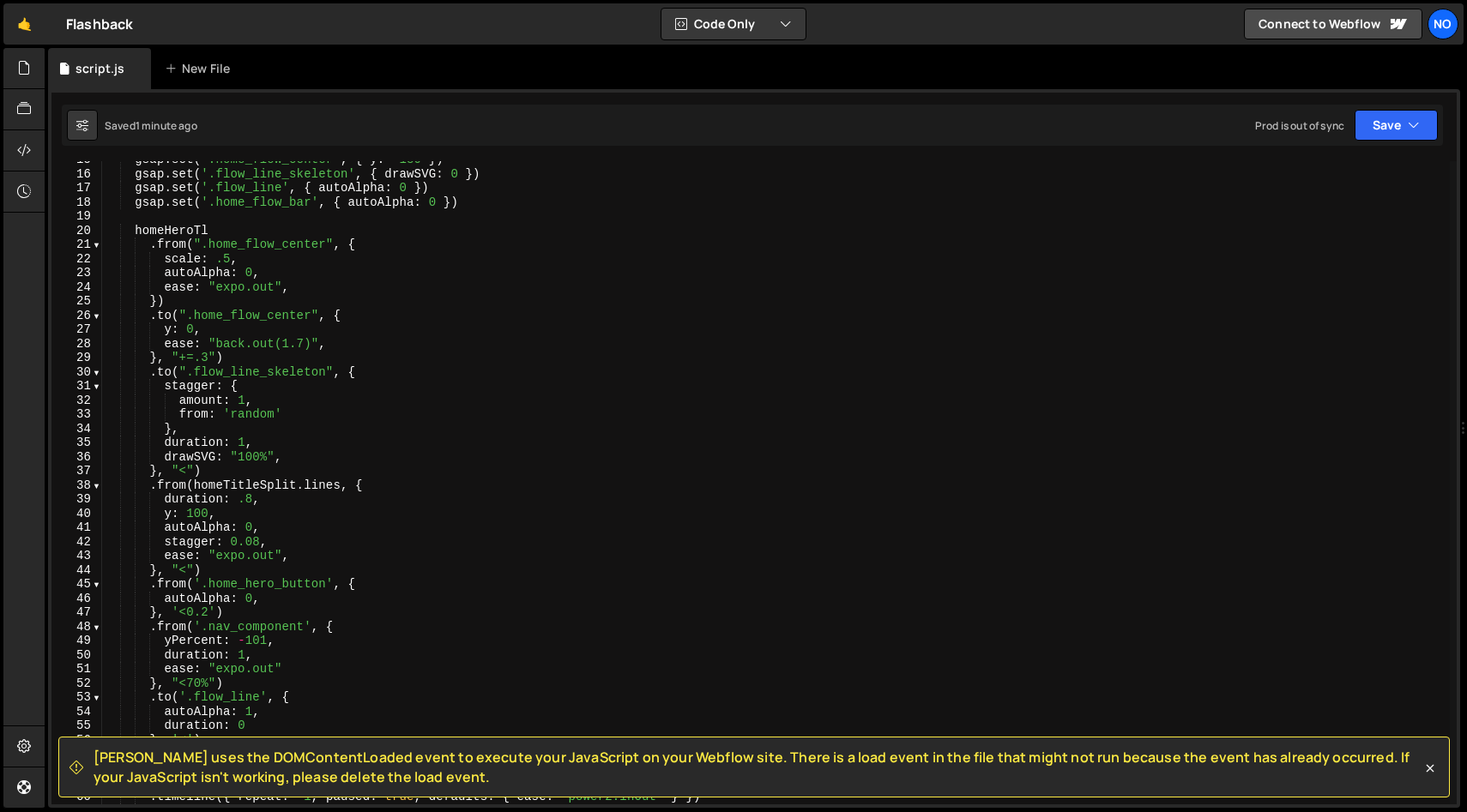
scroll to position [0, 0]
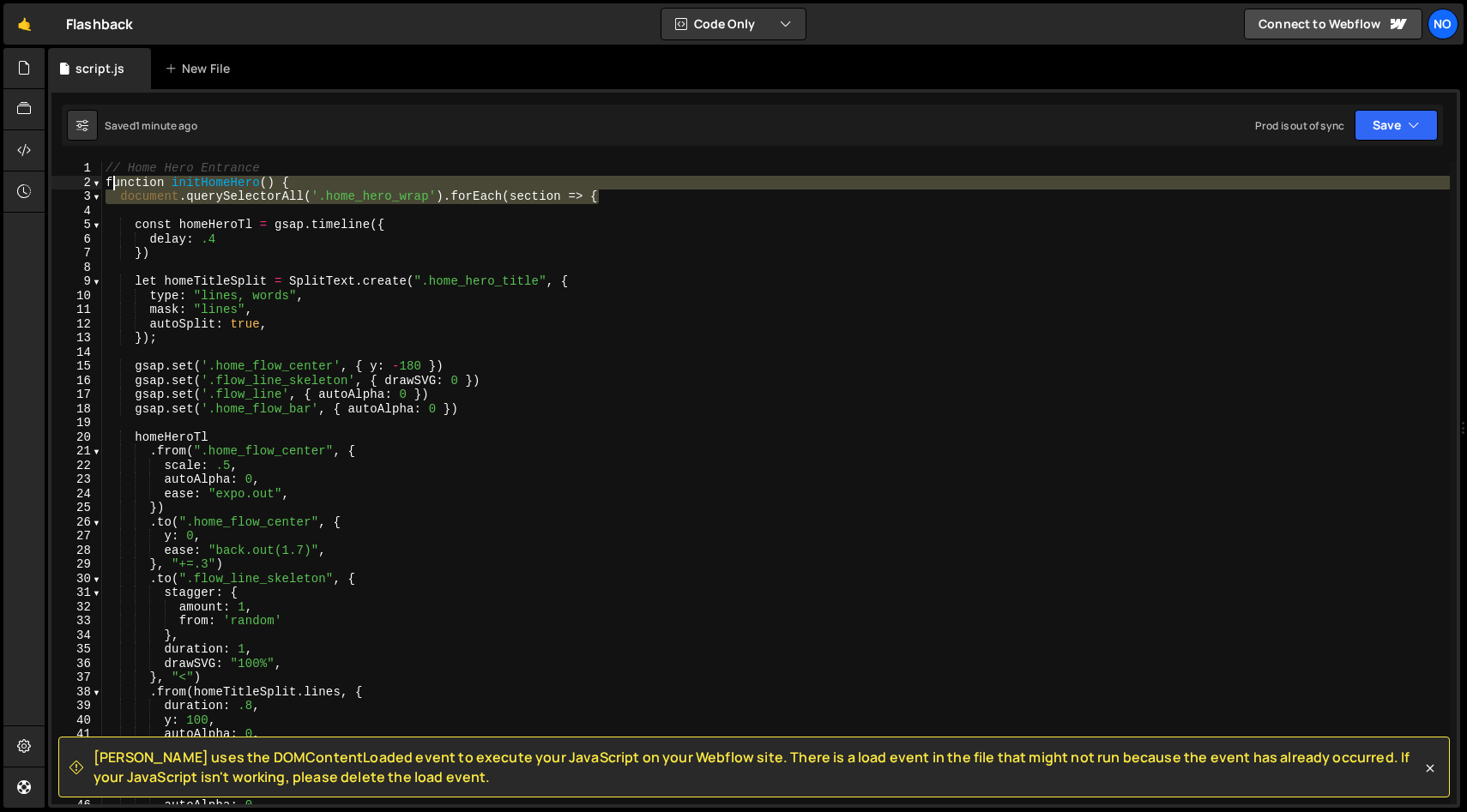
drag, startPoint x: 564, startPoint y: 198, endPoint x: 103, endPoint y: 184, distance: 460.8
click at [103, 184] on div "// Home Hero Entrance function initHomeHero ( ) { document . querySelectorAll (…" at bounding box center [775, 497] width 1347 height 672
click at [743, 199] on div "// Home Hero Entrance function initHomeHero ( ) { document . querySelectorAll (…" at bounding box center [775, 482] width 1347 height 643
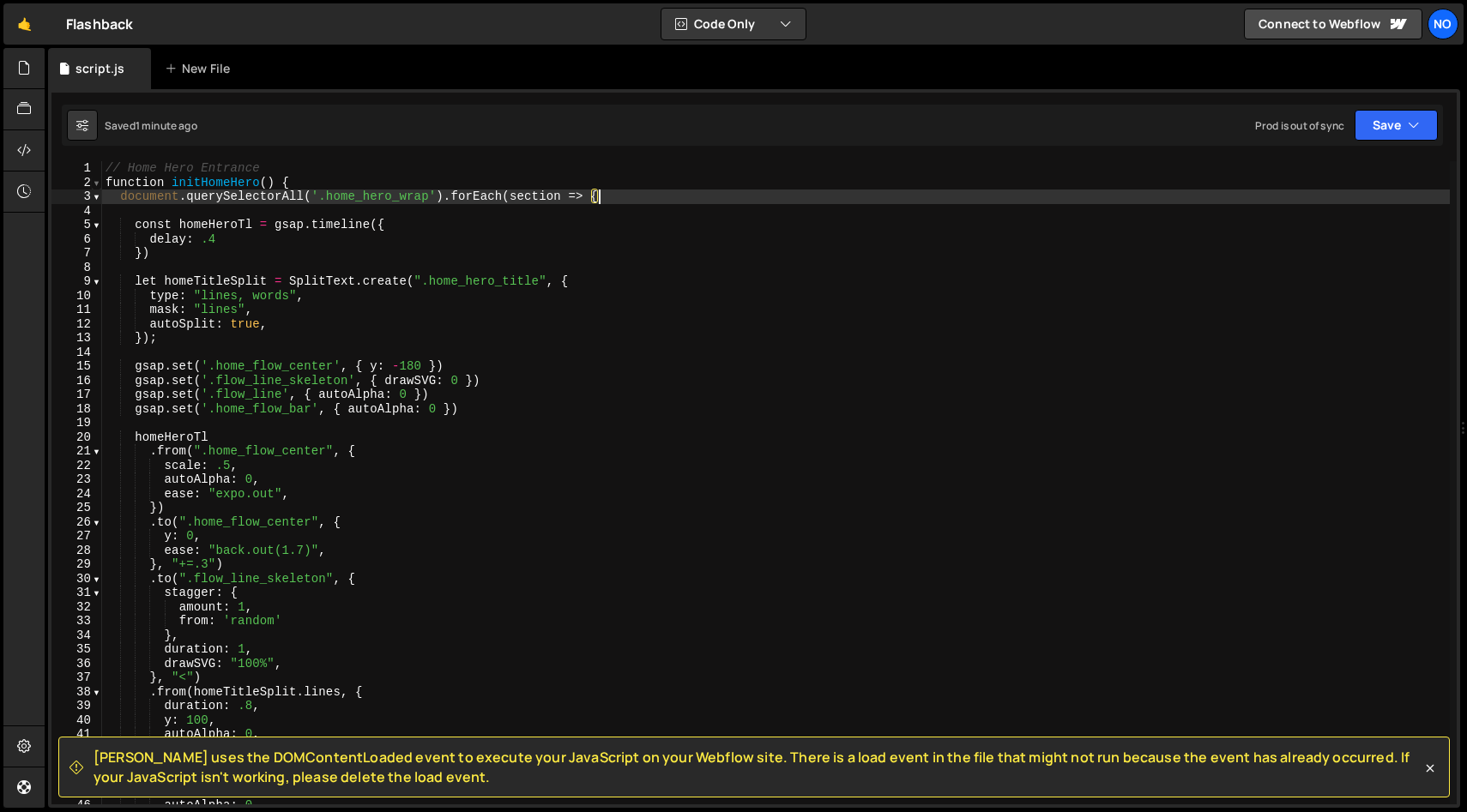
click at [97, 185] on span at bounding box center [96, 183] width 9 height 15
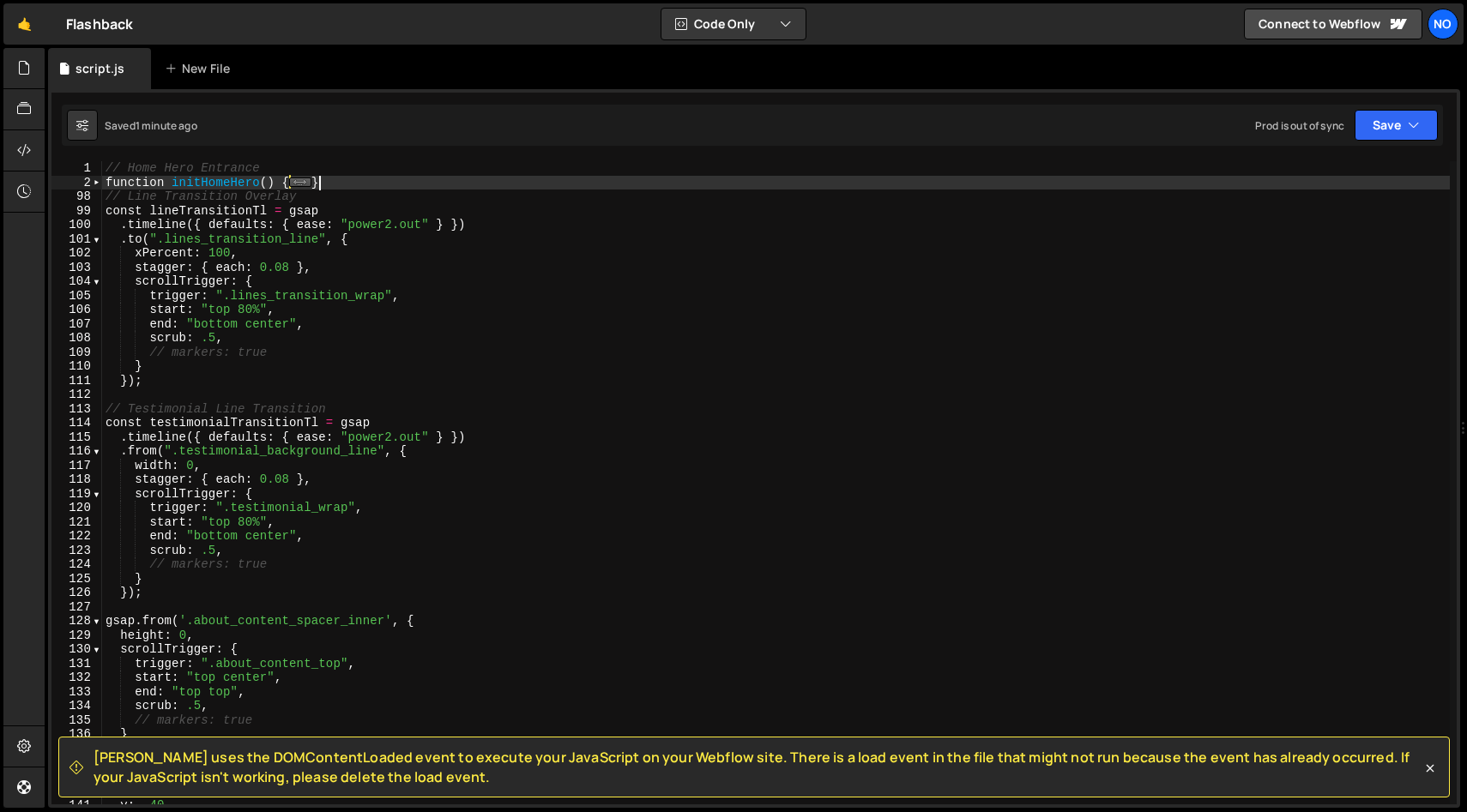
click at [363, 180] on div "// Home Hero Entrance function initHomeHero ( ) { ... } // Line Transition Over…" at bounding box center [775, 497] width 1347 height 672
type textarea "}"
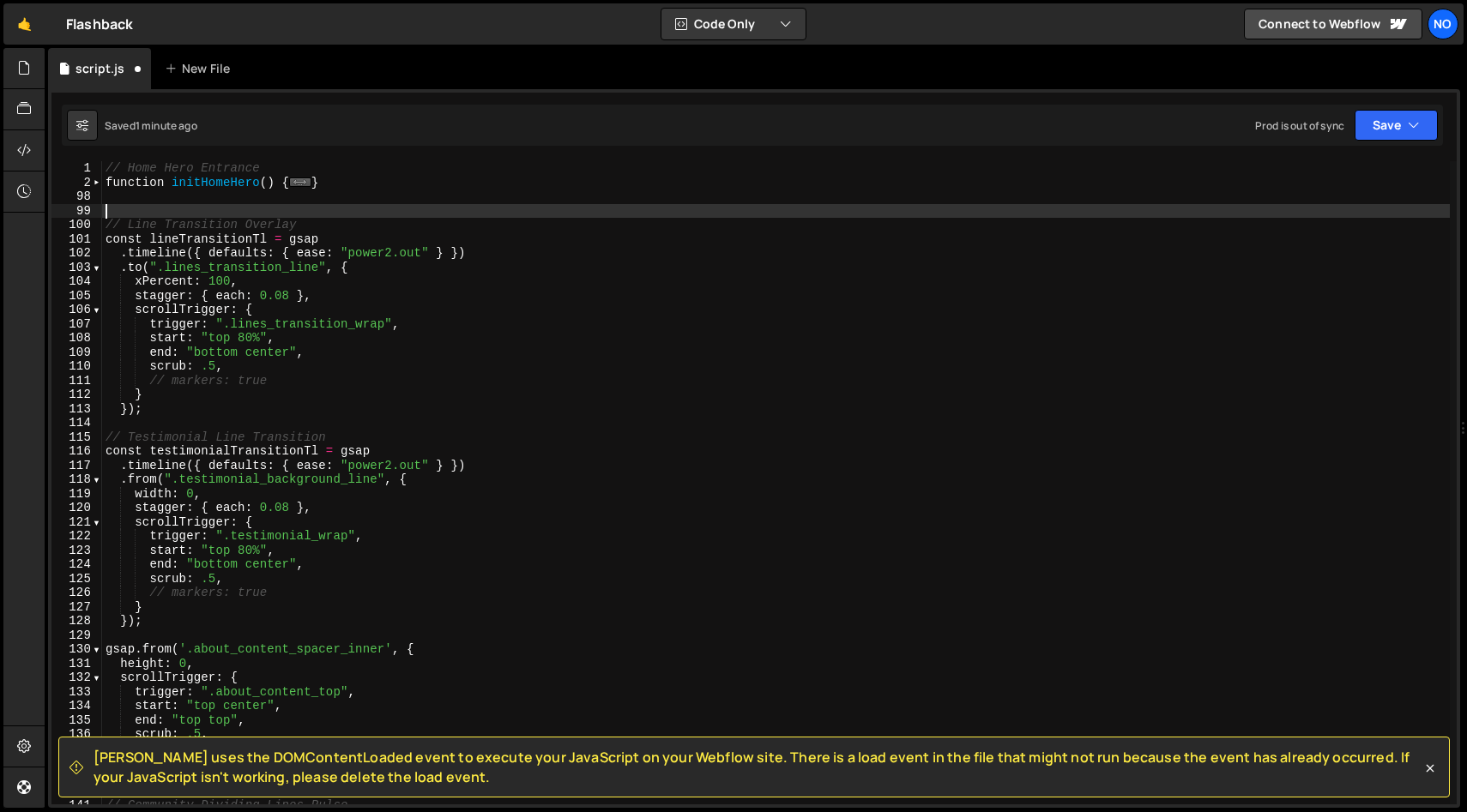
paste textarea "document.querySelectorAll('.home_hero_wrap').forEach(section => {"
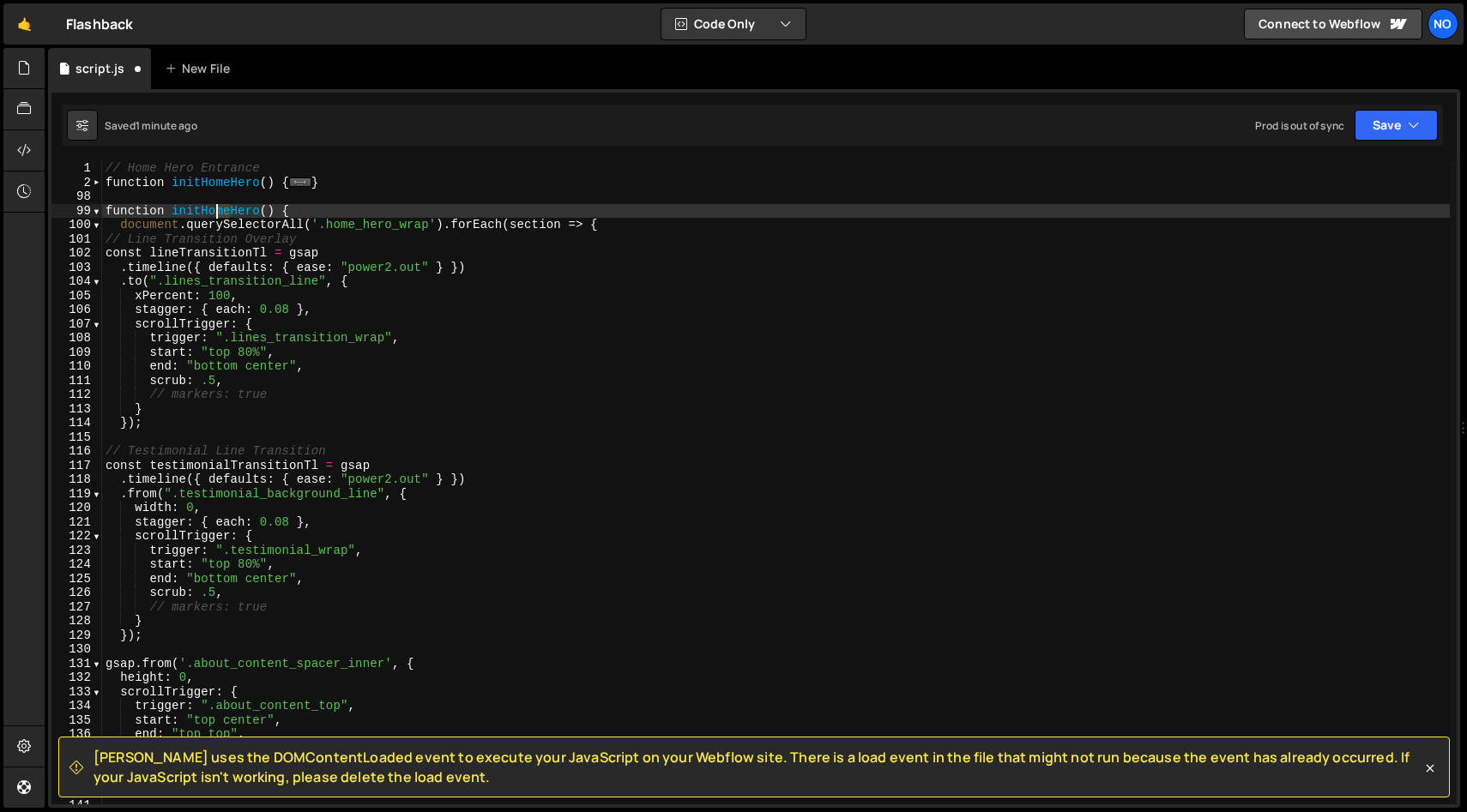
drag, startPoint x: 227, startPoint y: 211, endPoint x: 228, endPoint y: 220, distance: 8.6
click at [207, 211] on div "// Home Hero Entrance function initHomeHero ( ) { ... } function initHomeHero (…" at bounding box center [775, 497] width 1347 height 672
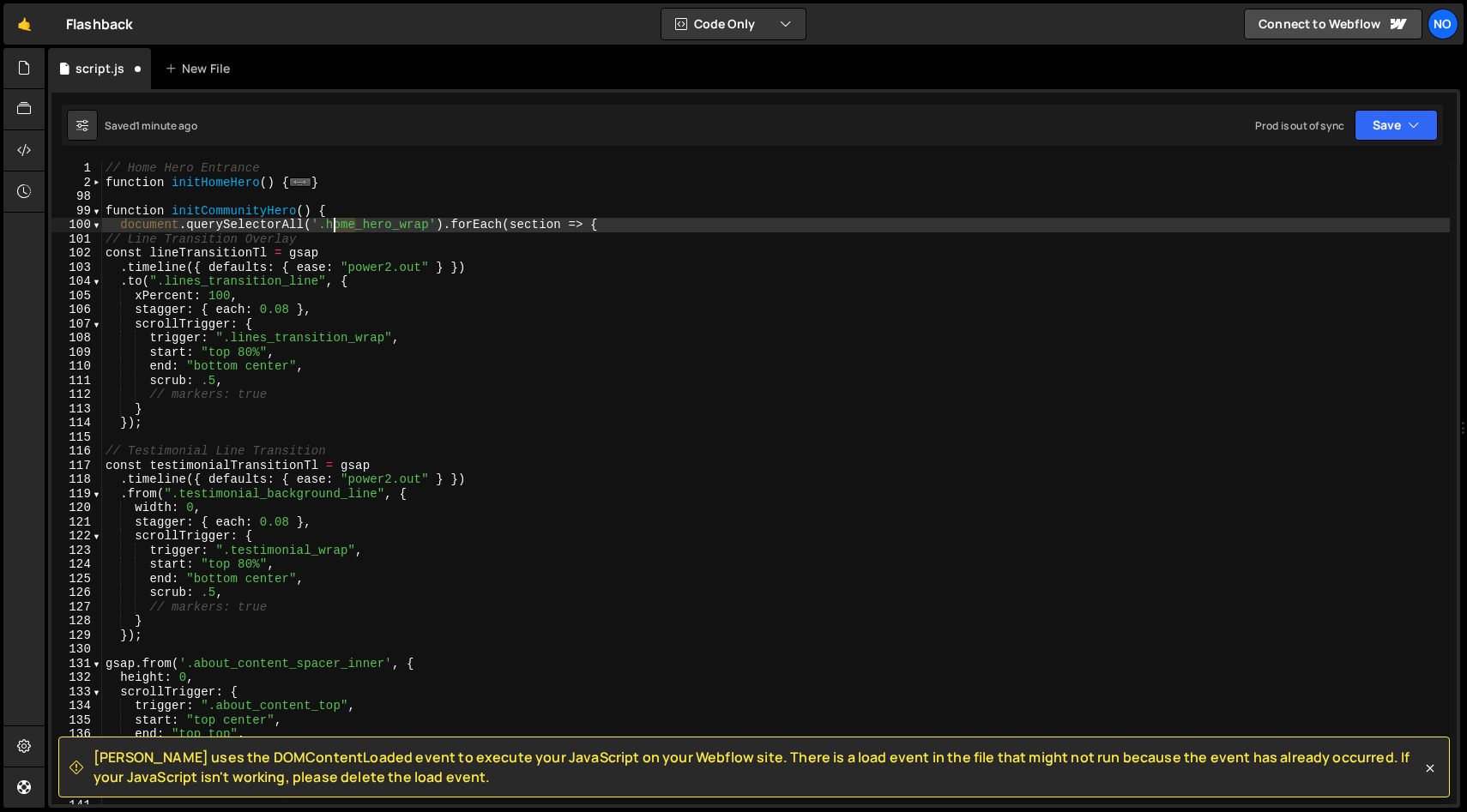
drag, startPoint x: 355, startPoint y: 226, endPoint x: 329, endPoint y: 227, distance: 25.7
click at [329, 227] on div "// Home Hero Entrance function initHomeHero ( ) { ... } function initCommunityH…" at bounding box center [775, 497] width 1347 height 672
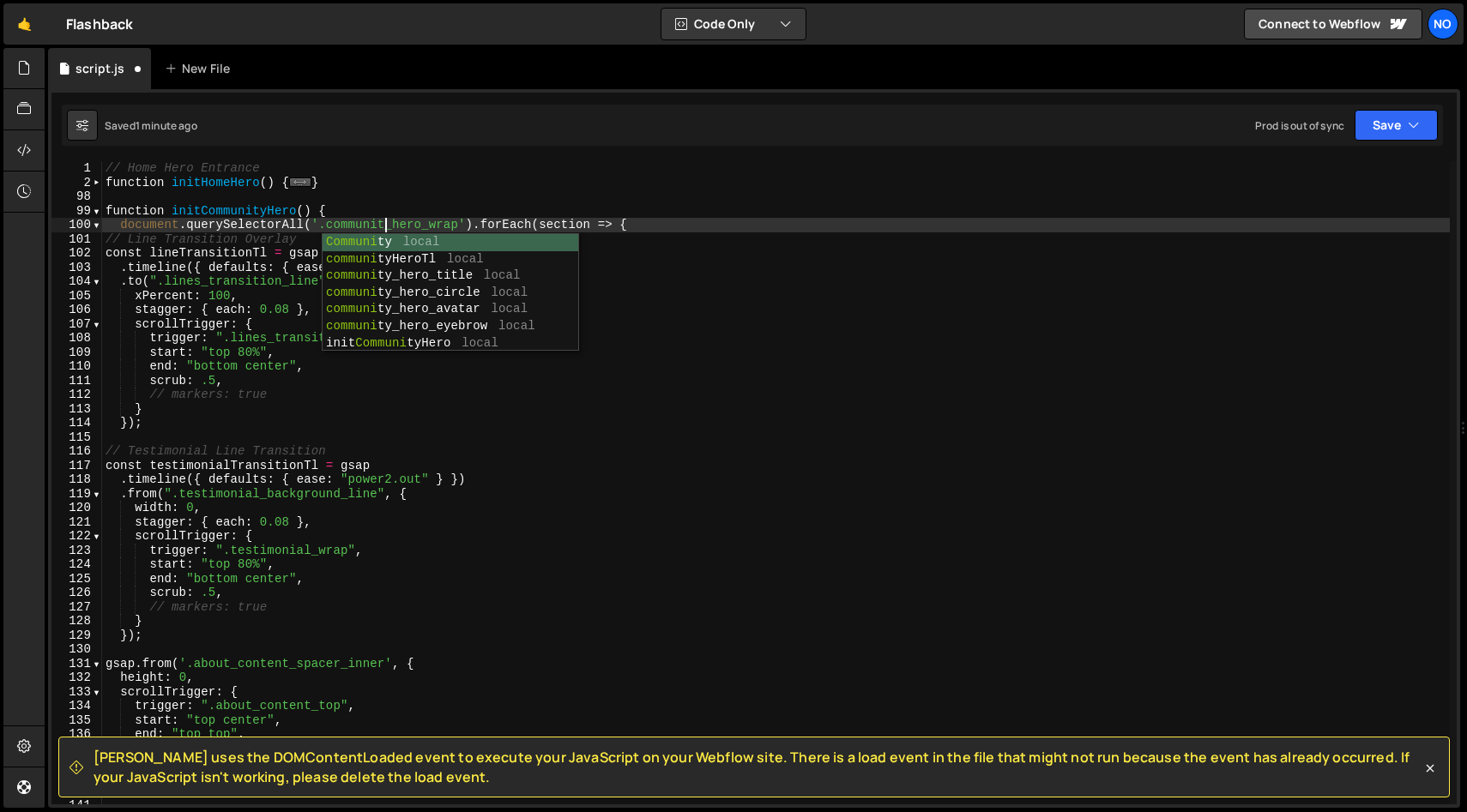
type textarea "document.querySelectorAll('.community_hero_wrap').forEach(section => {"
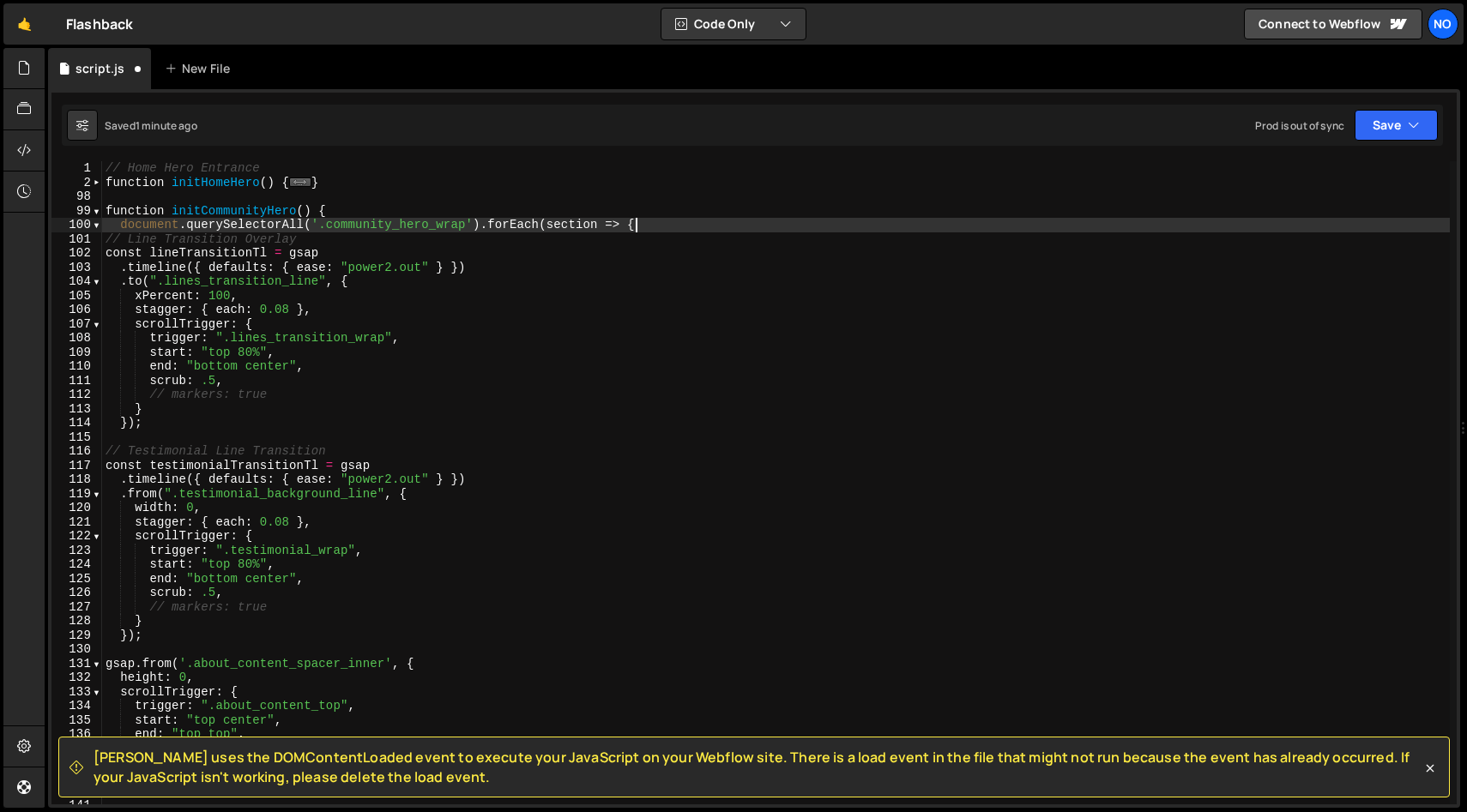
click at [716, 226] on div "// Home Hero Entrance function initHomeHero ( ) { ... } function initCommunityH…" at bounding box center [775, 497] width 1347 height 672
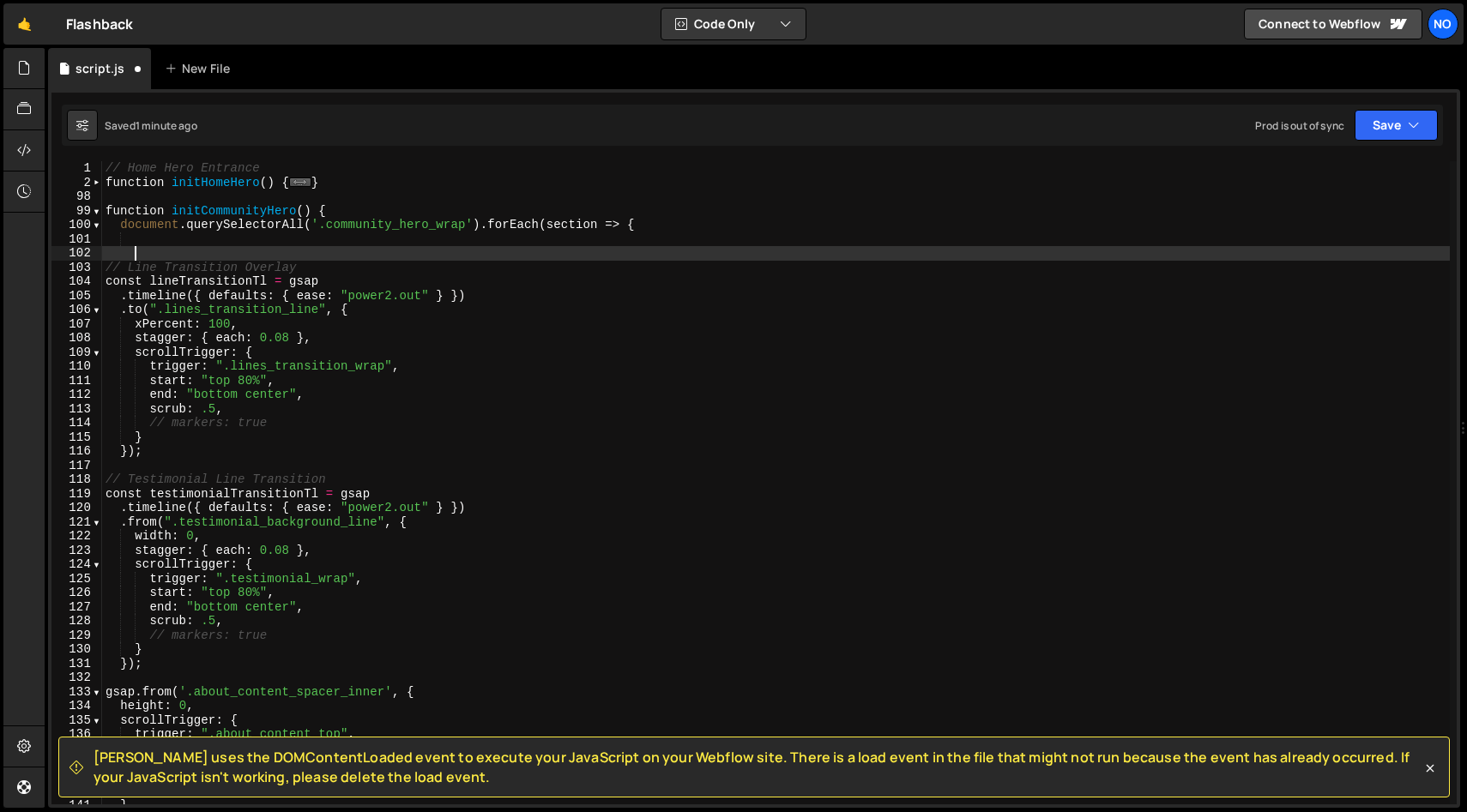
scroll to position [0, 2]
type textarea "})"
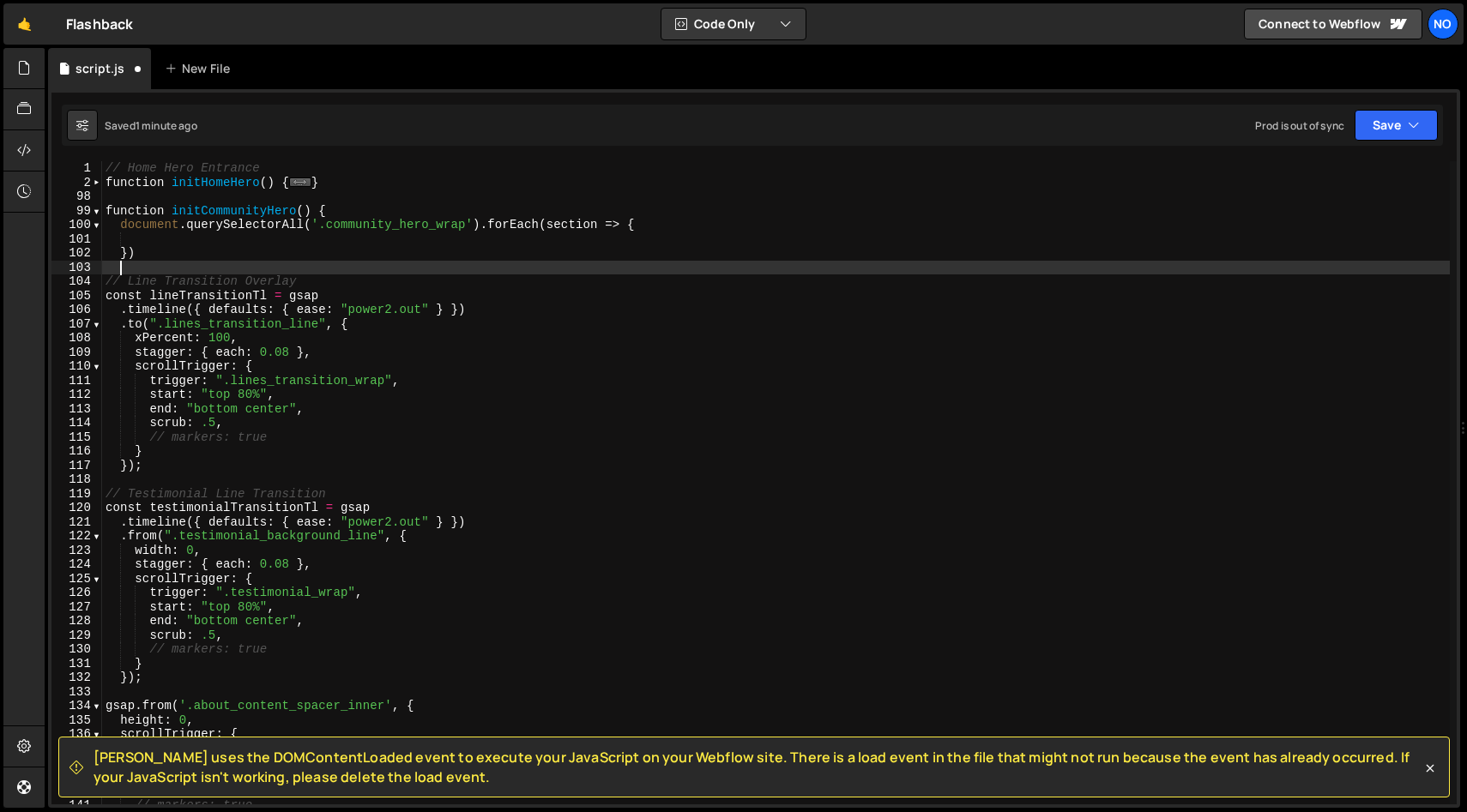
scroll to position [0, 0]
click at [801, 217] on div "// Home Hero Entrance function initHomeHero ( ) { ... } function initCommunityH…" at bounding box center [775, 497] width 1347 height 672
type textarea "function initCommunityHero() {"
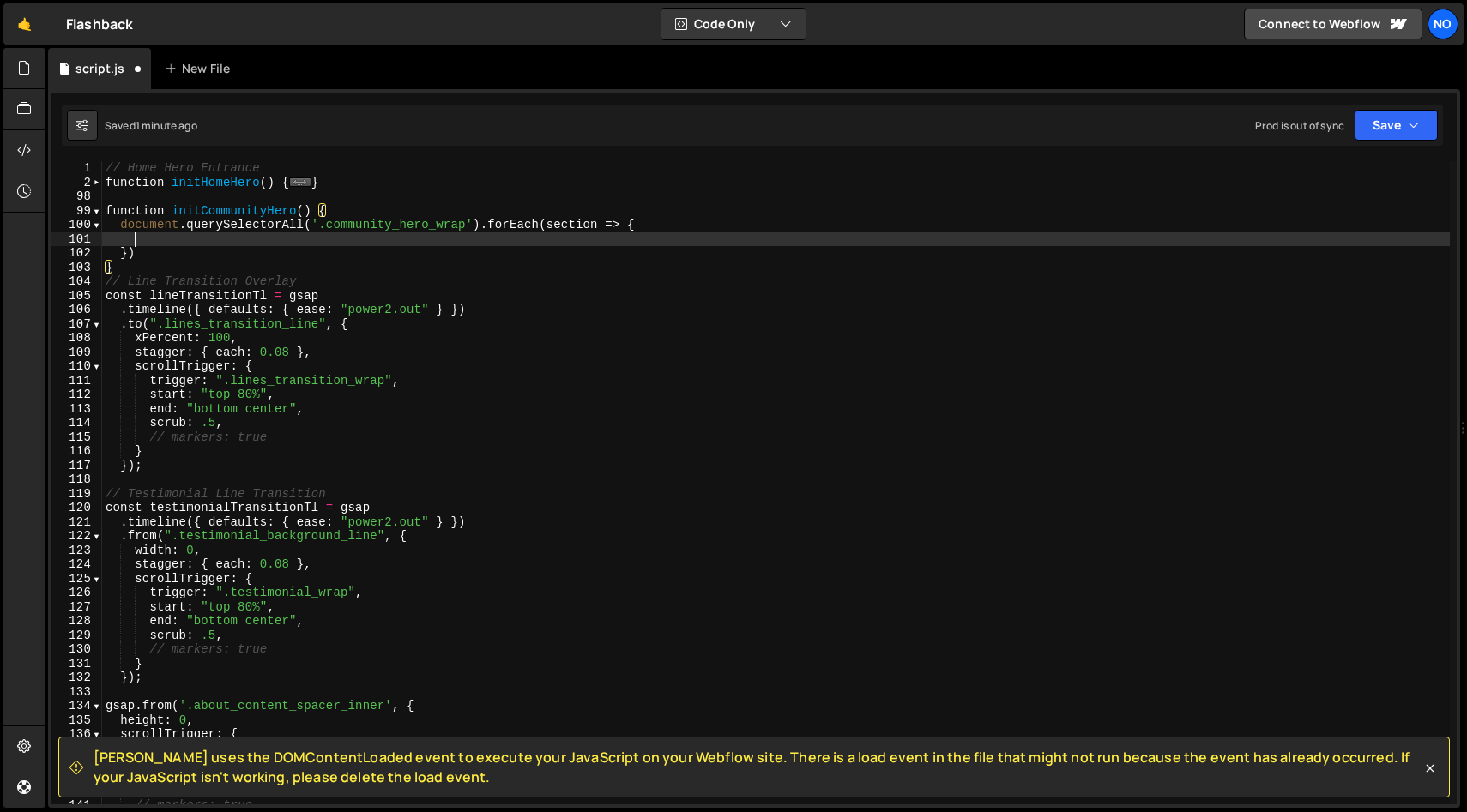
click at [155, 236] on div "// Home Hero Entrance function initHomeHero ( ) { ... } function initCommunityH…" at bounding box center [775, 497] width 1347 height 672
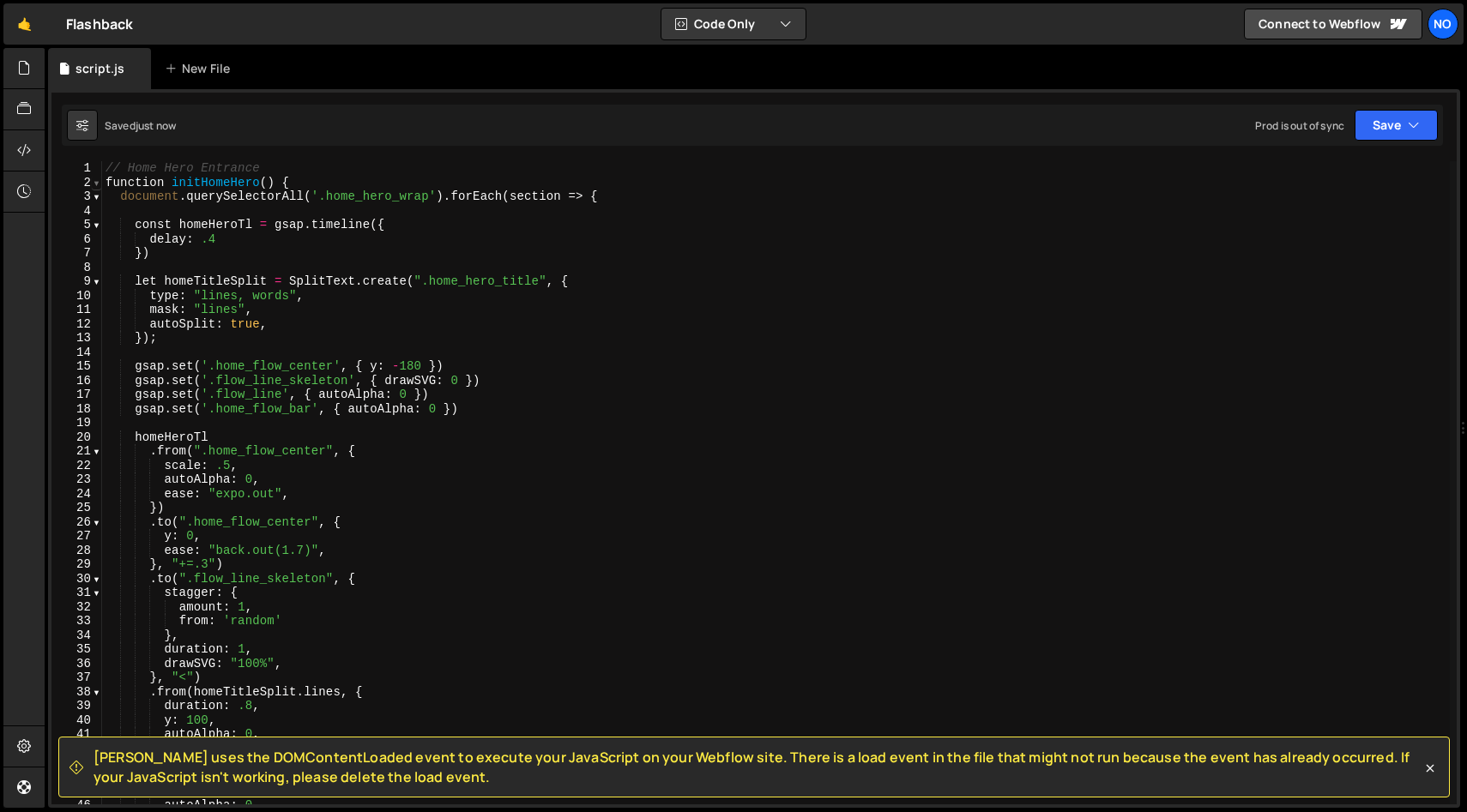
click at [93, 182] on span at bounding box center [96, 183] width 9 height 15
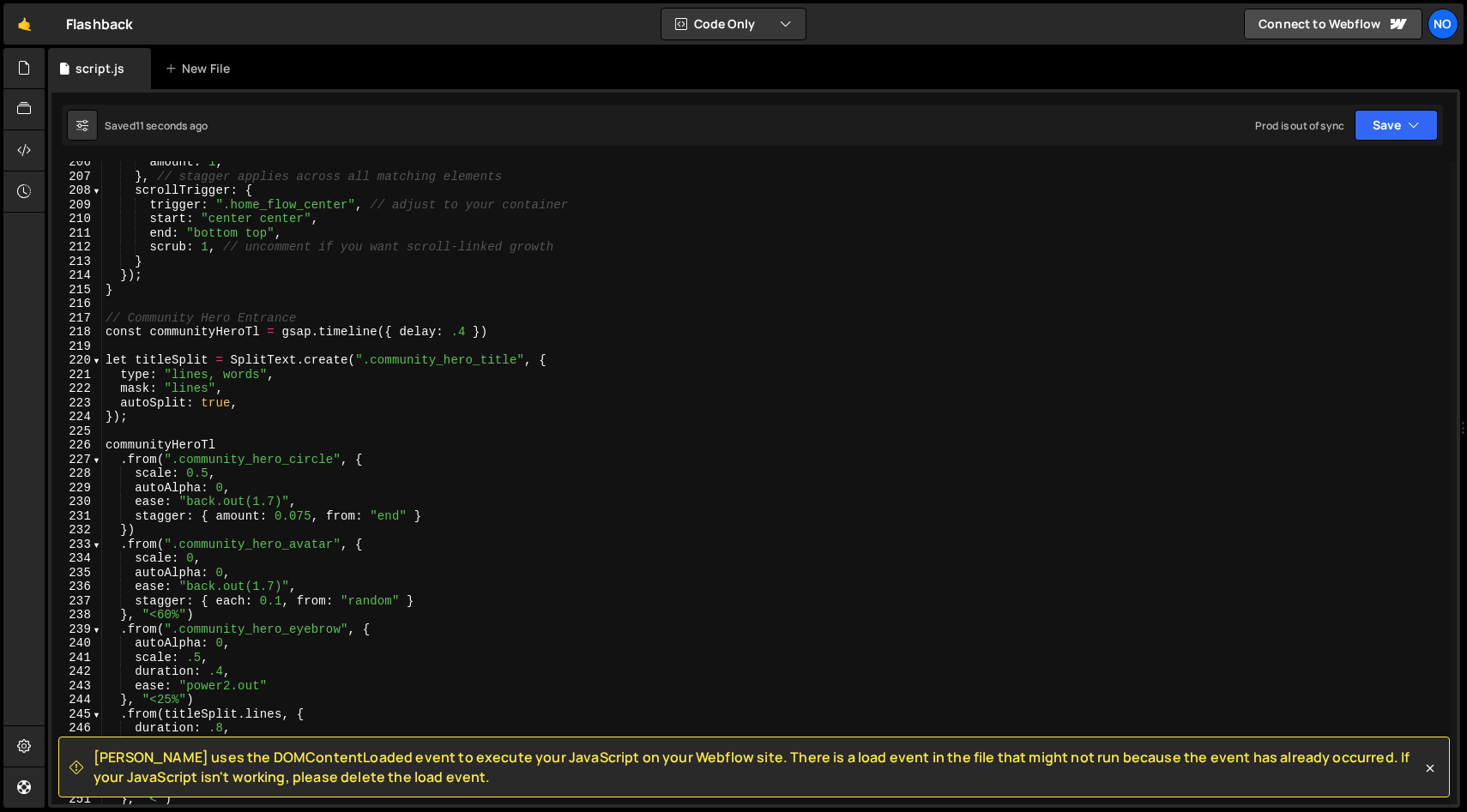
scroll to position [1564, 0]
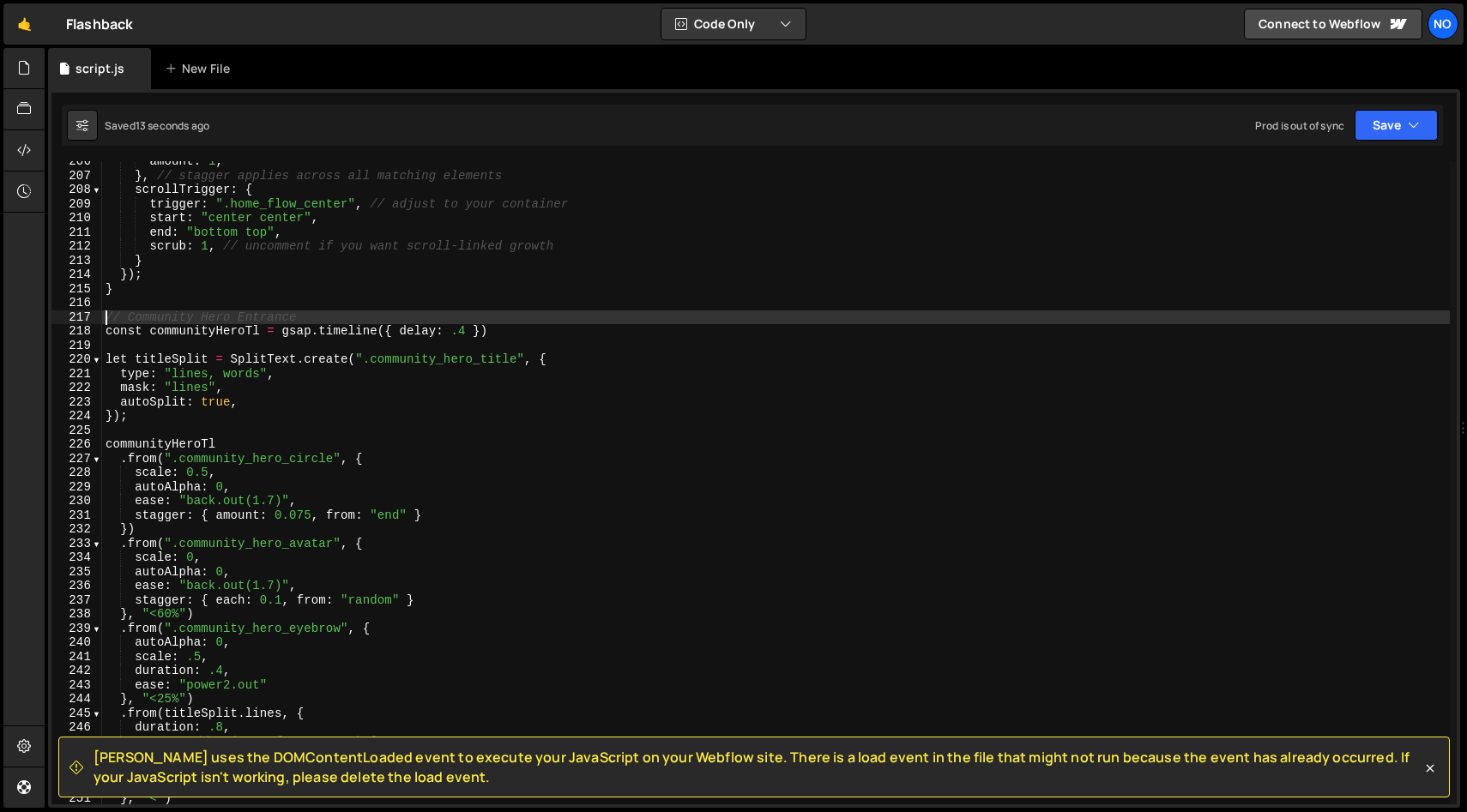
click at [108, 319] on div "amount : 1 , } , // stagger applies across all matching elements scrollTrigger …" at bounding box center [775, 490] width 1347 height 672
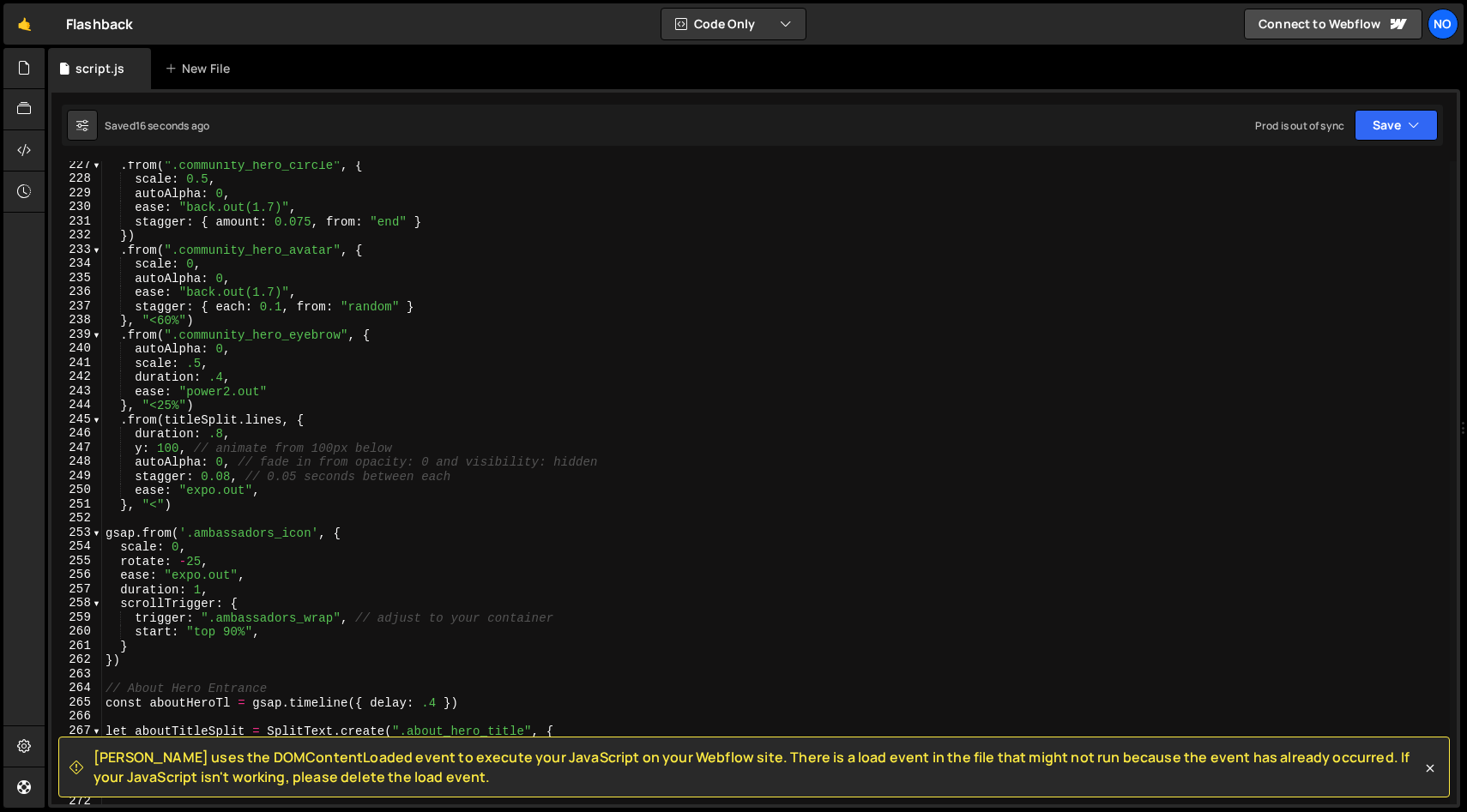
scroll to position [1858, 0]
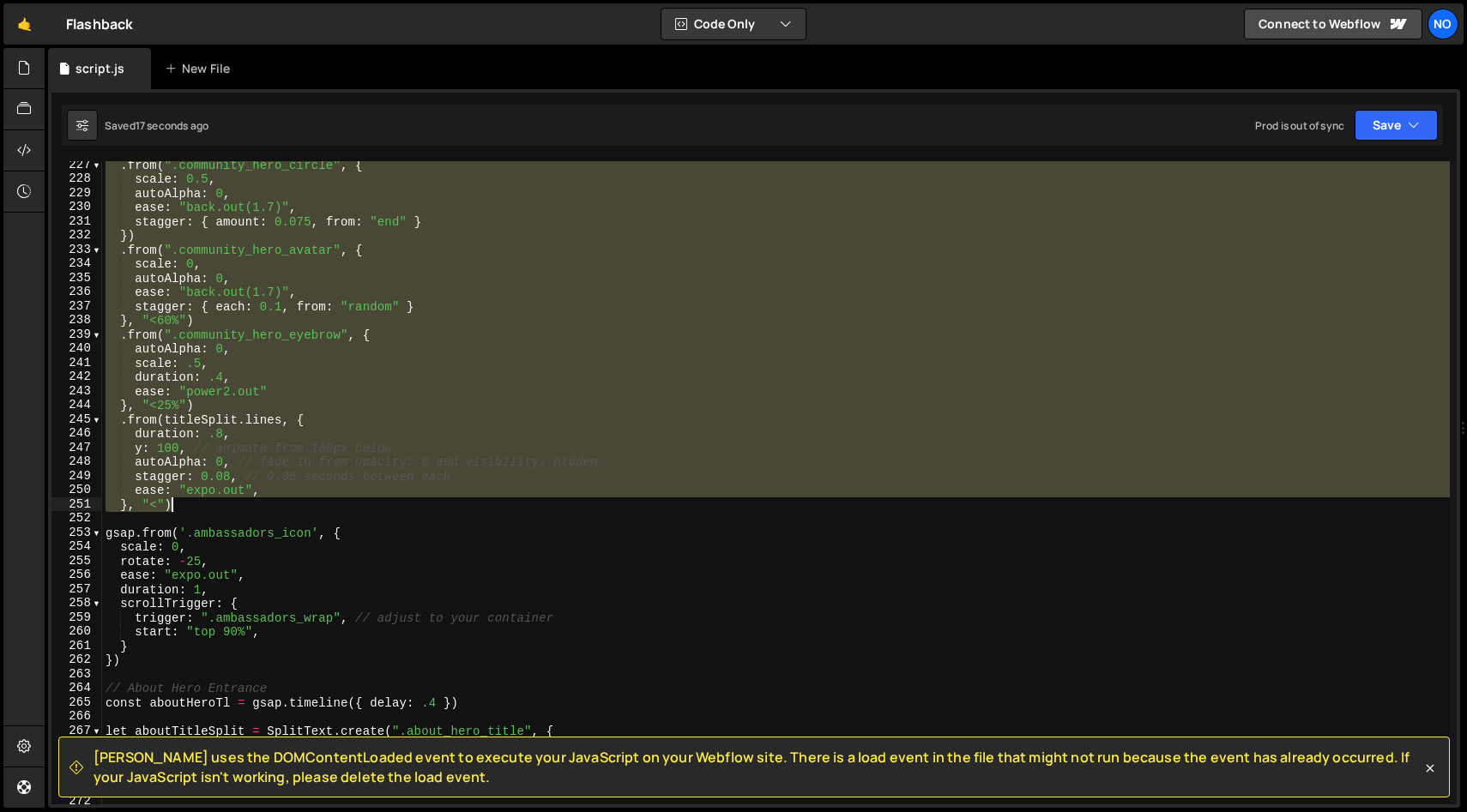
click at [201, 505] on div ". from ( ".community_hero_circle" , { scale : 0.5 , autoAlpha : 0 , ease : "bac…" at bounding box center [775, 494] width 1347 height 672
type textarea "ease: "expo.out", }, "<")"
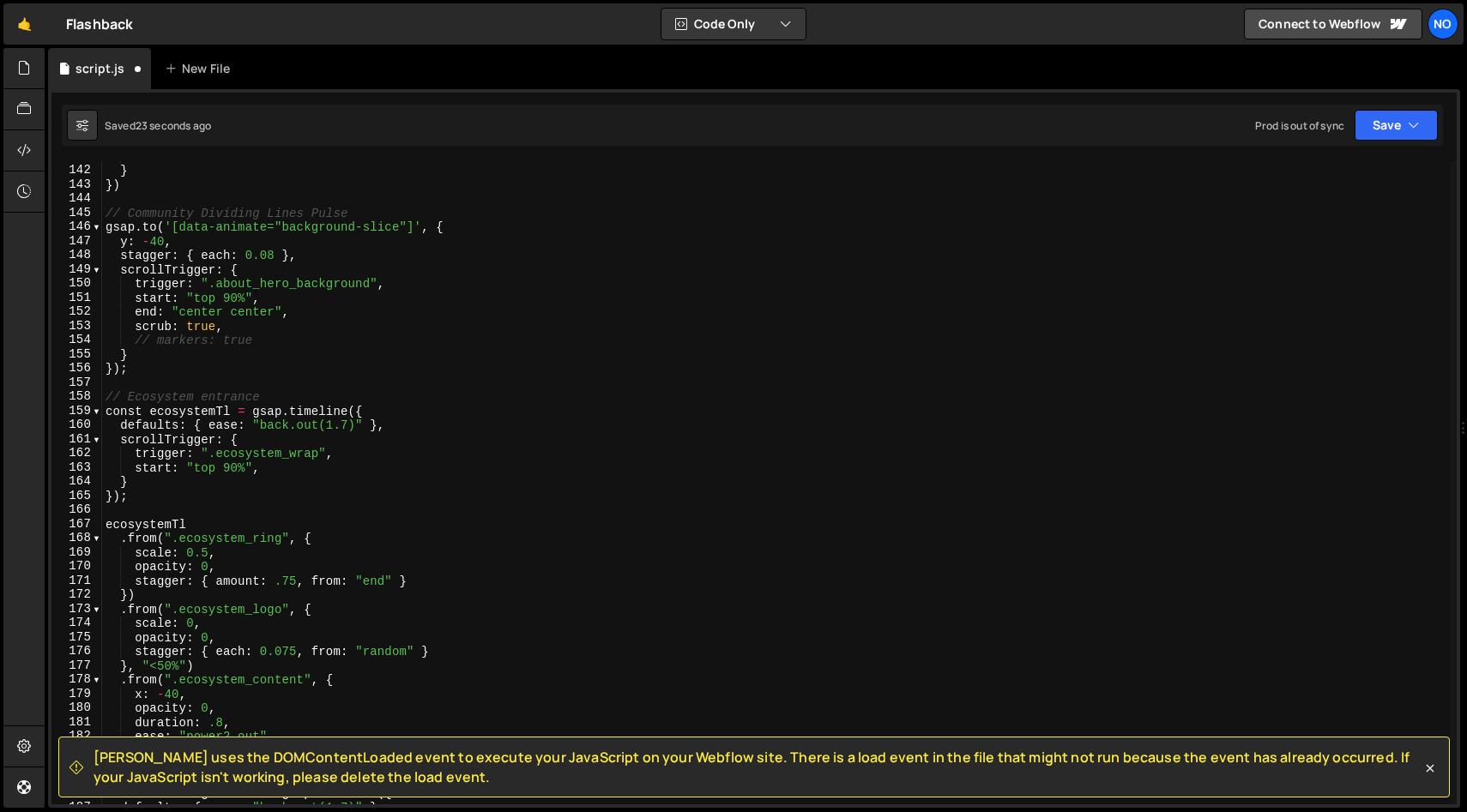
scroll to position [0, 0]
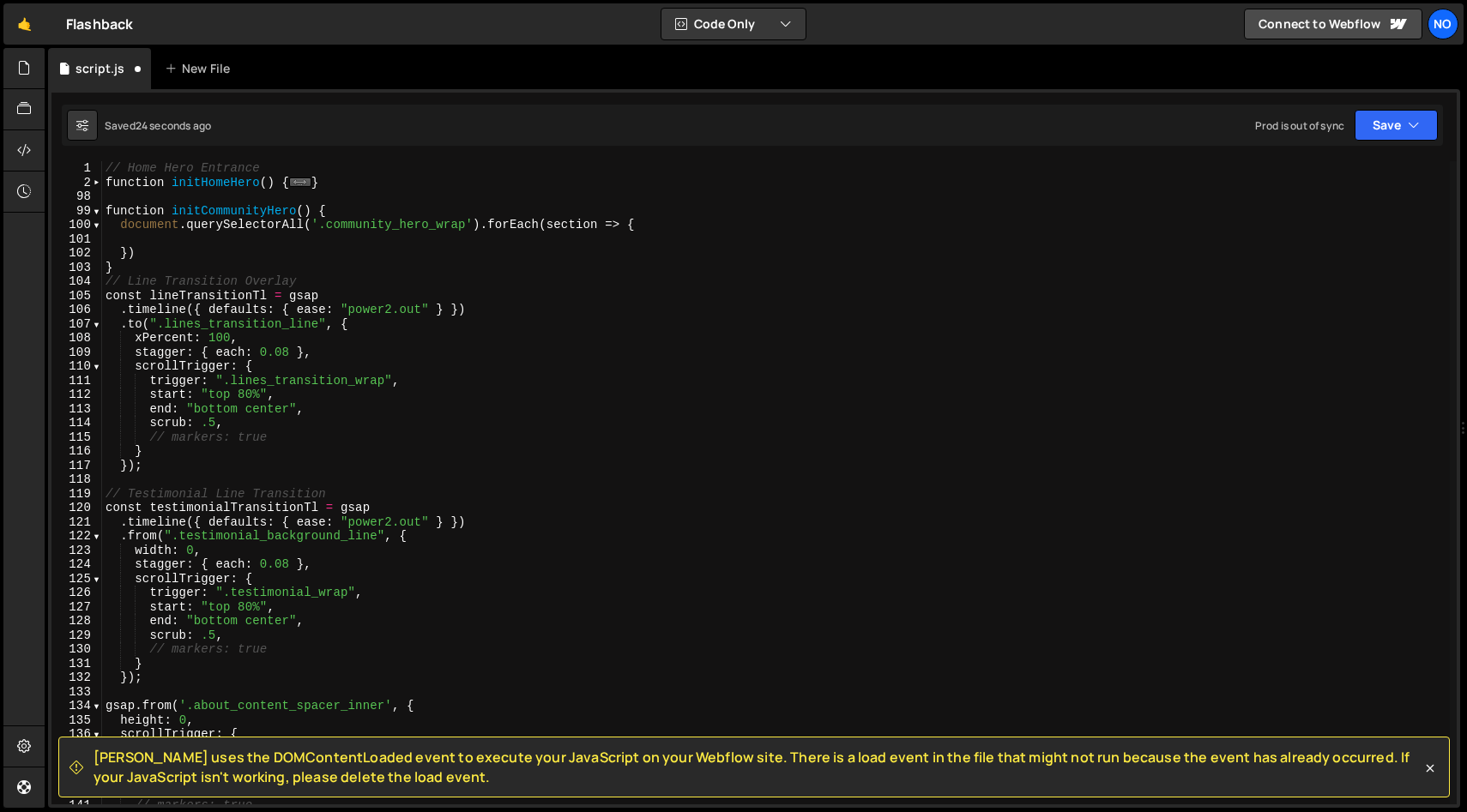
click at [169, 235] on div "// Home Hero Entrance function initHomeHero ( ) { ... } function initCommunityH…" at bounding box center [775, 497] width 1347 height 672
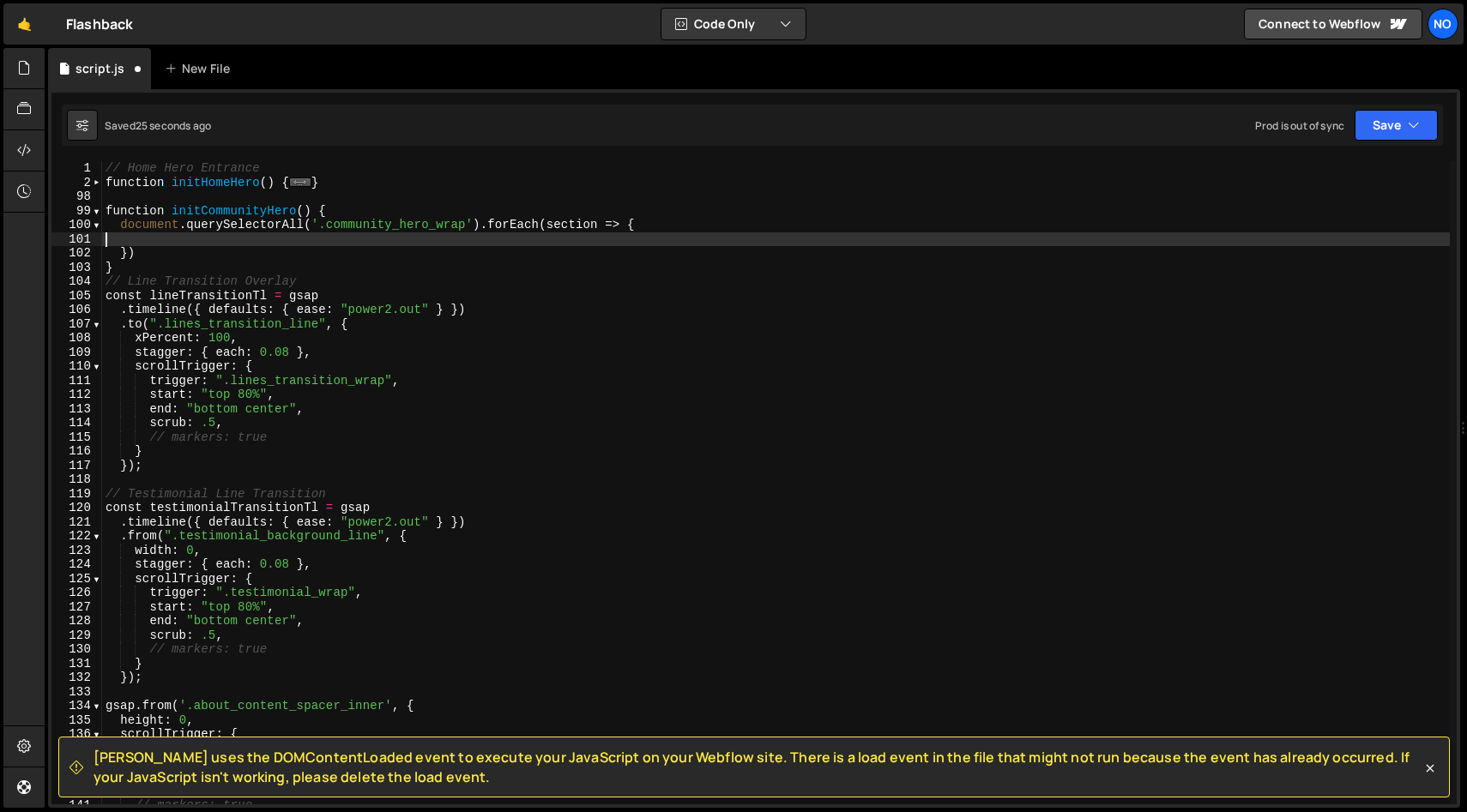
paste textarea "}, "<")"
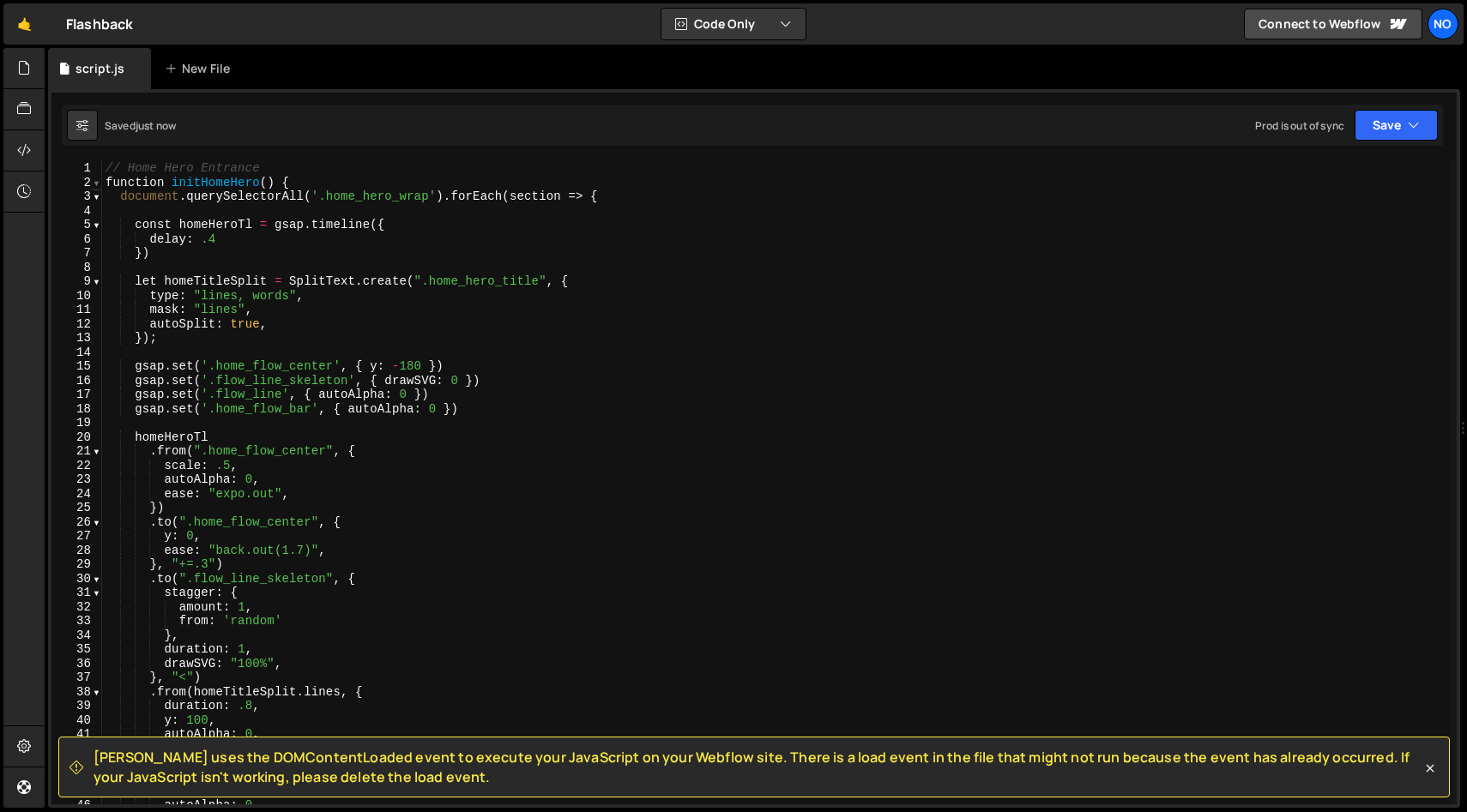
click at [99, 184] on span at bounding box center [96, 183] width 9 height 15
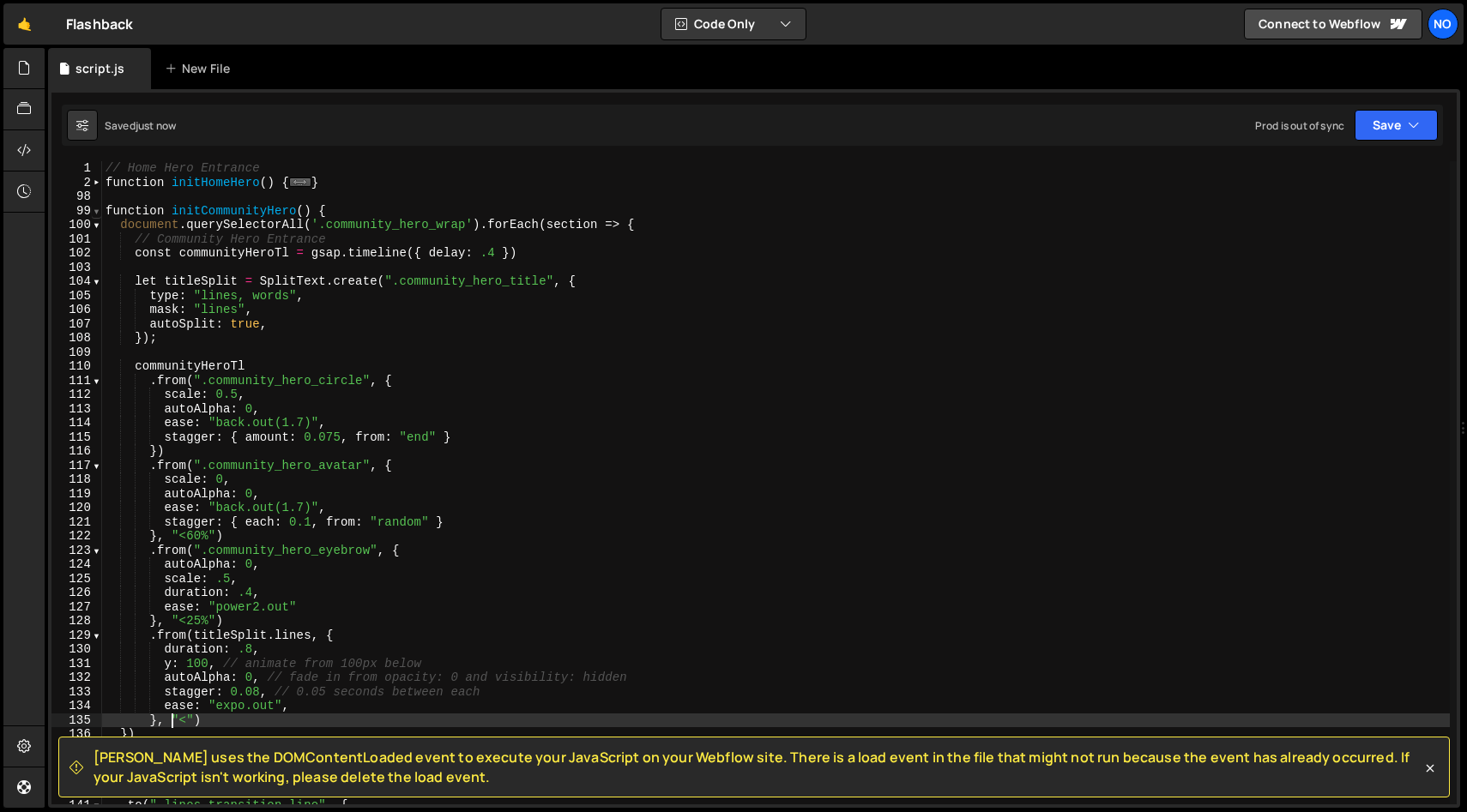
click at [98, 213] on span at bounding box center [96, 211] width 9 height 15
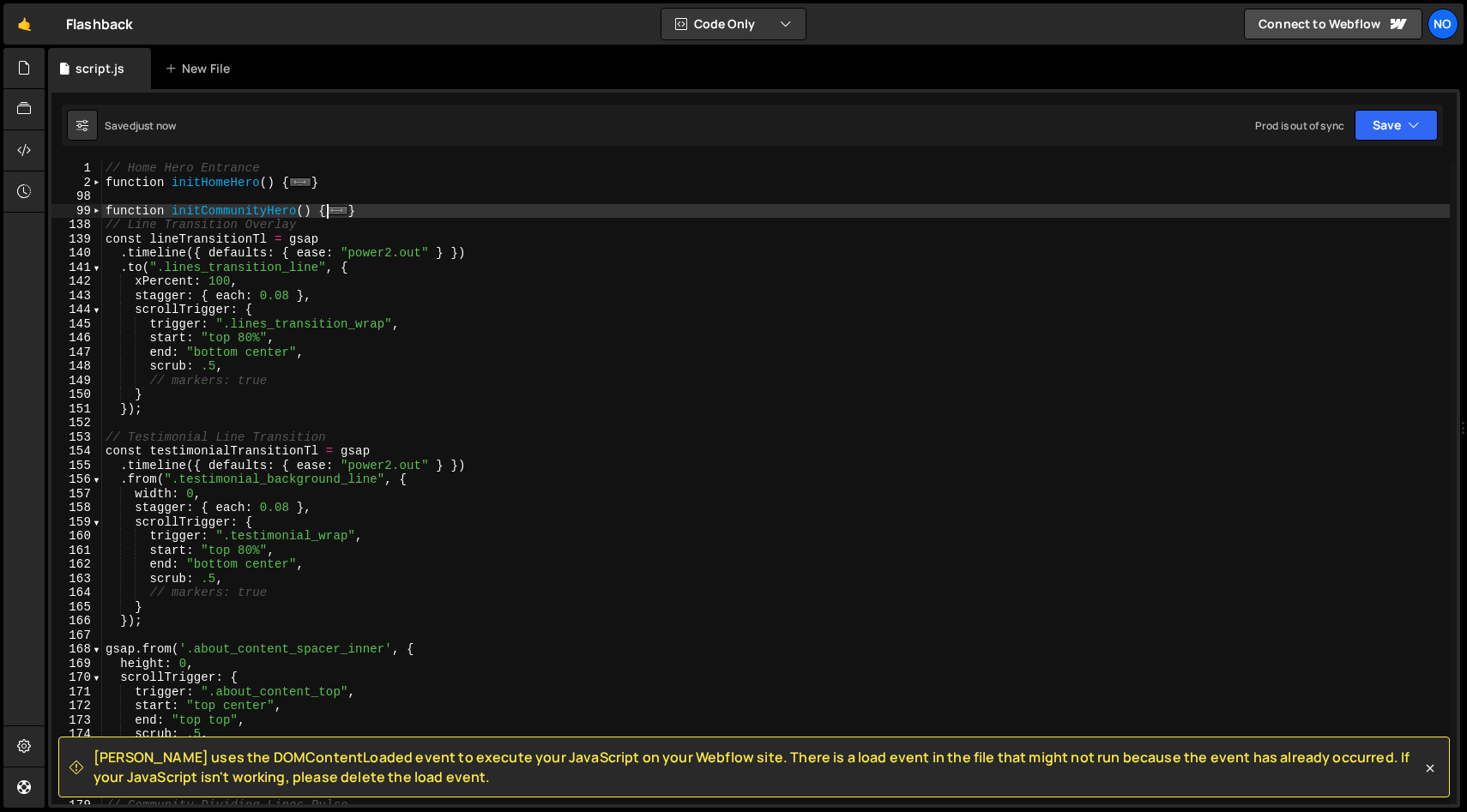
click at [234, 205] on div "// Home Hero Entrance function initHomeHero ( ) { ... } function initCommunityH…" at bounding box center [775, 497] width 1347 height 672
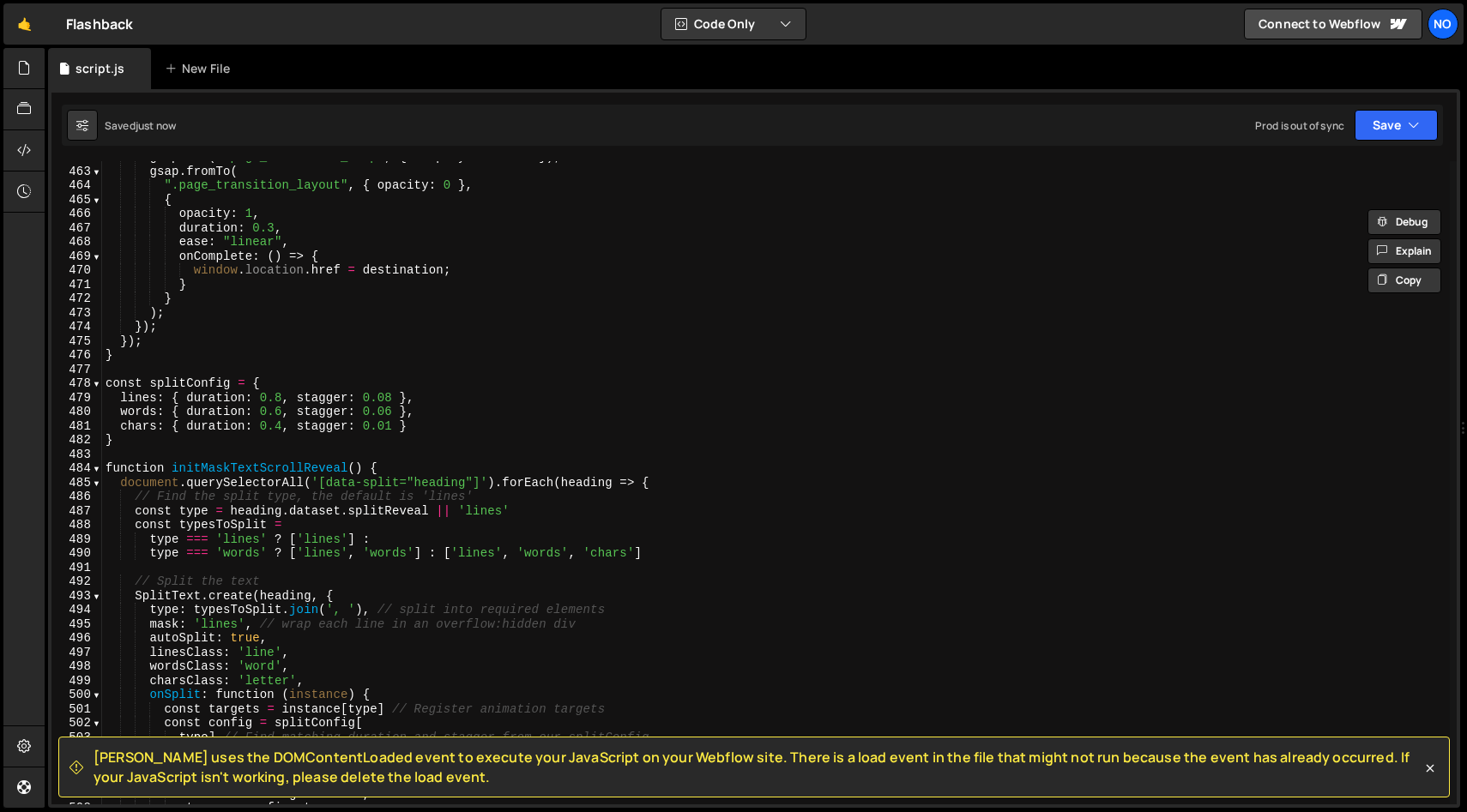
scroll to position [5289, 0]
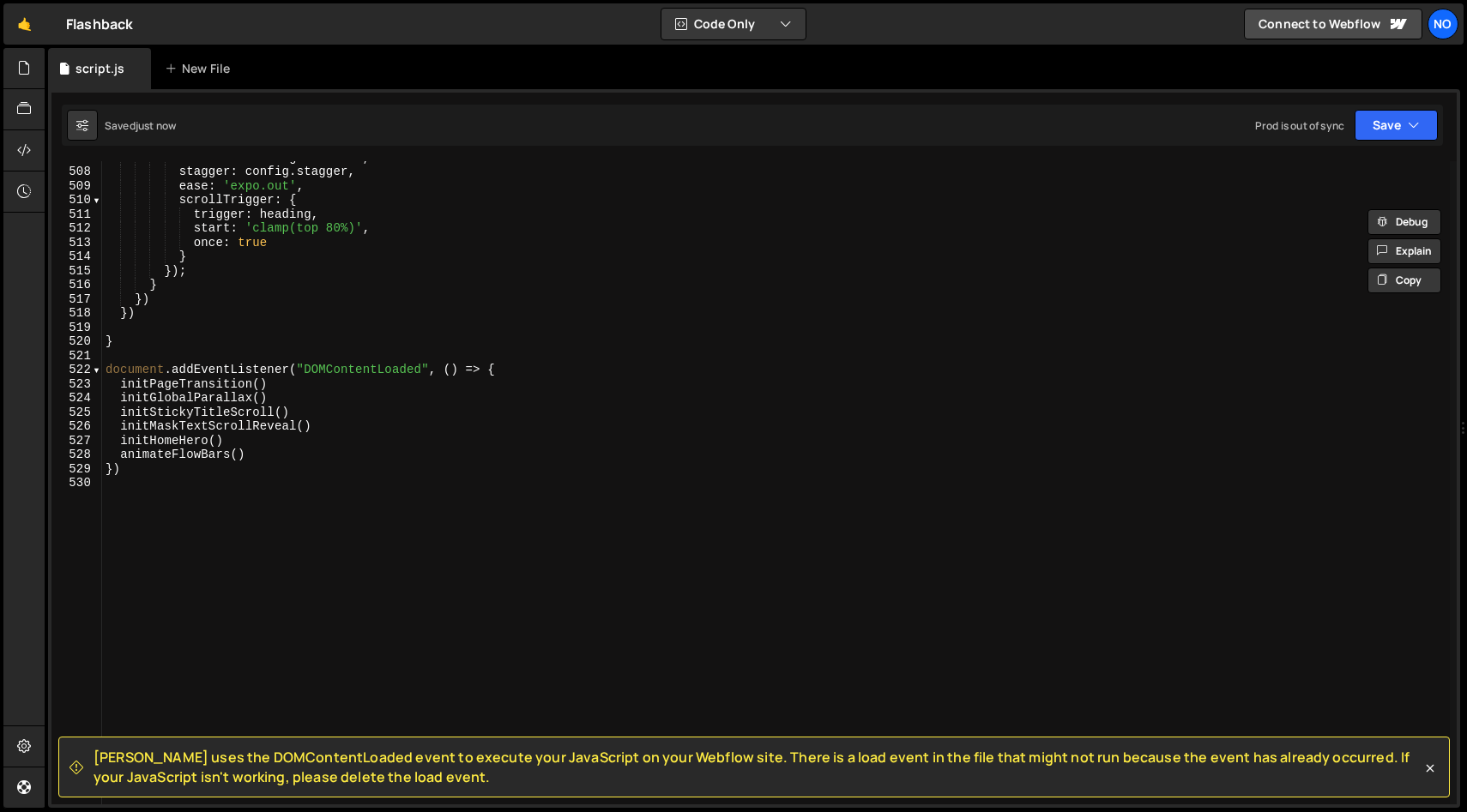
click at [256, 442] on div "duration : config . duration , stagger : config . stagger , ease : 'expo.out' ,…" at bounding box center [775, 486] width 1347 height 672
type textarea "initHomeHero()"
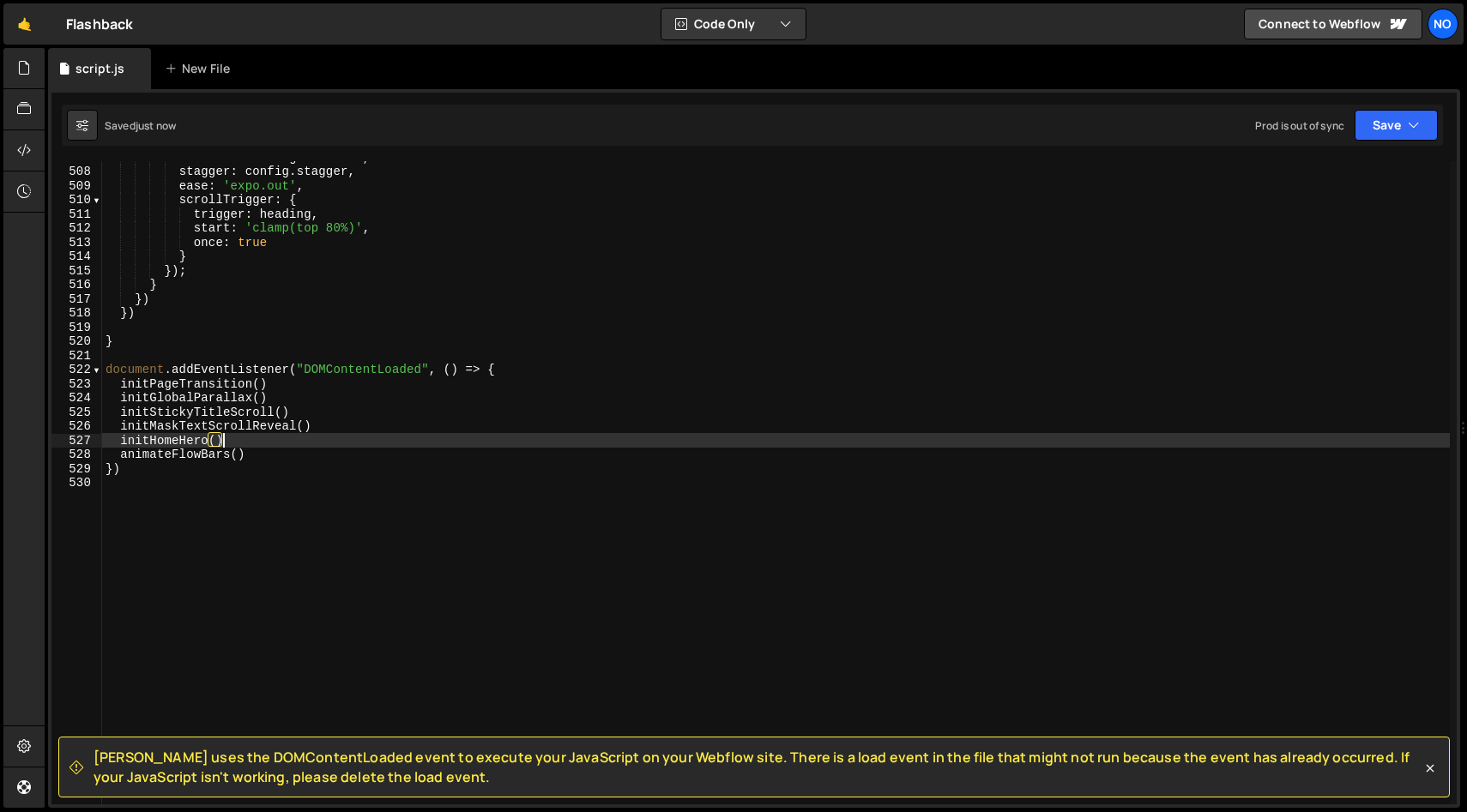
paste textarea "initCommunityHero"
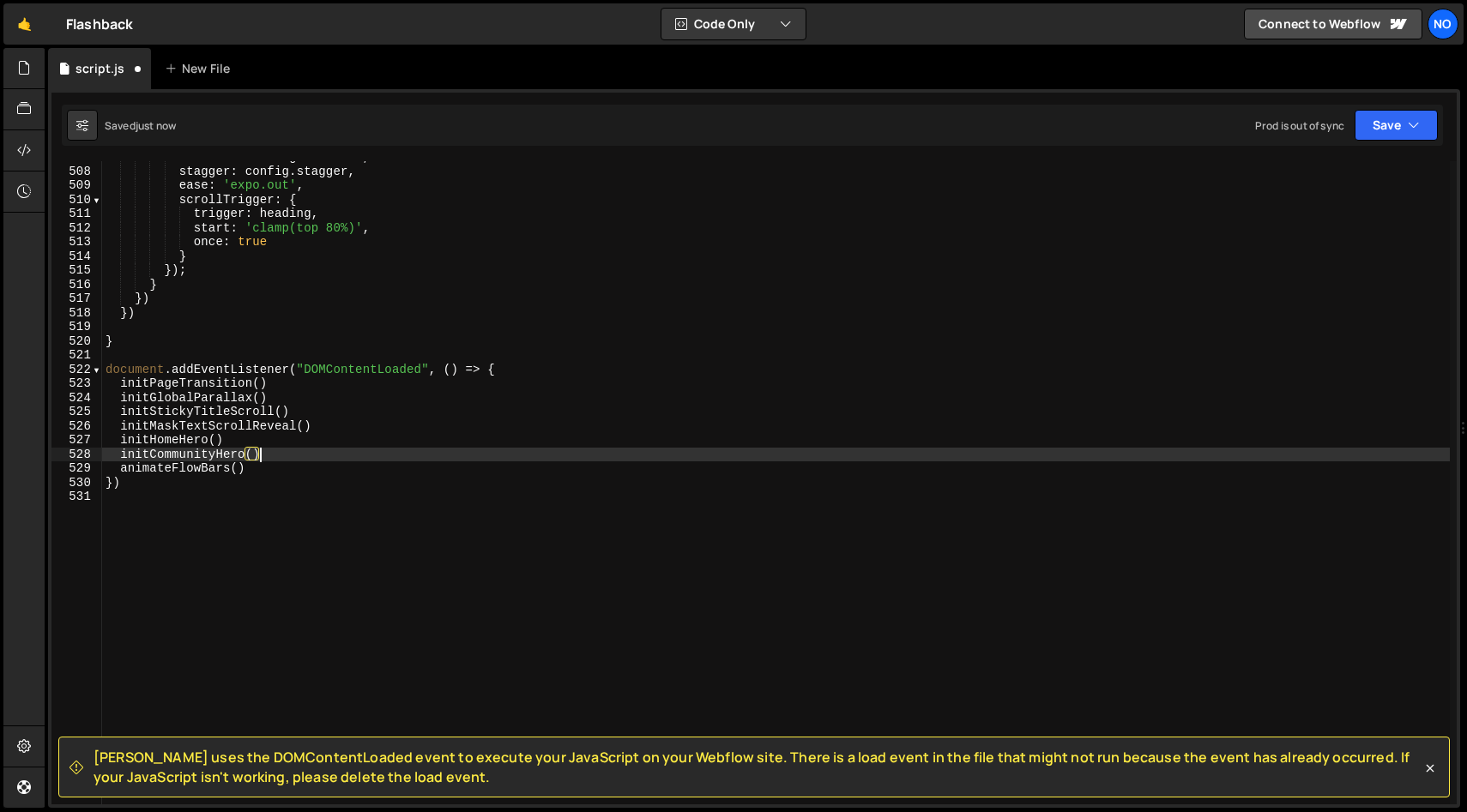
scroll to position [7172, 0]
type textarea "initCommunityHero()"
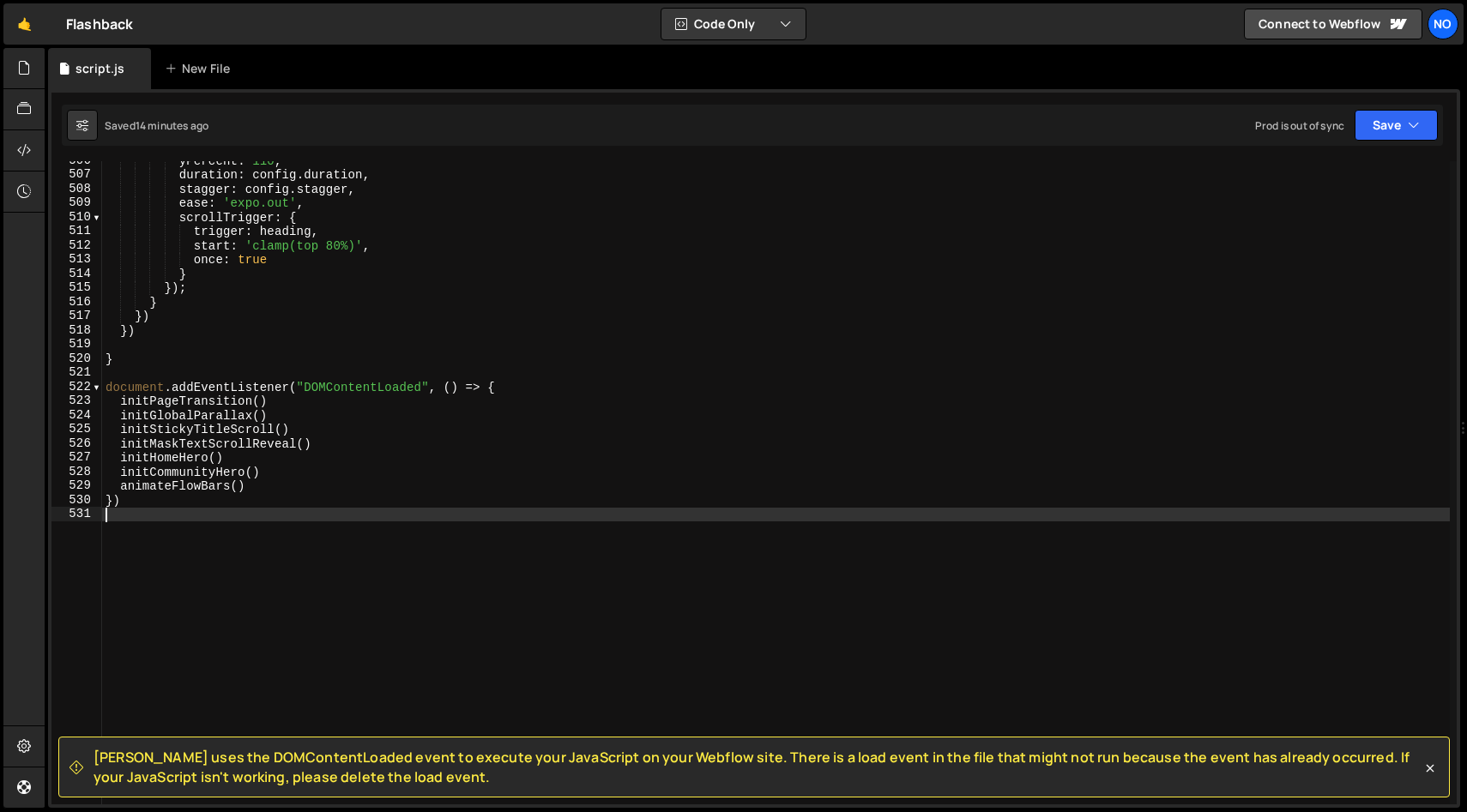
click at [251, 512] on div "yPercent : 110 , duration : config . duration , stagger : config . stagger , ea…" at bounding box center [775, 490] width 1347 height 672
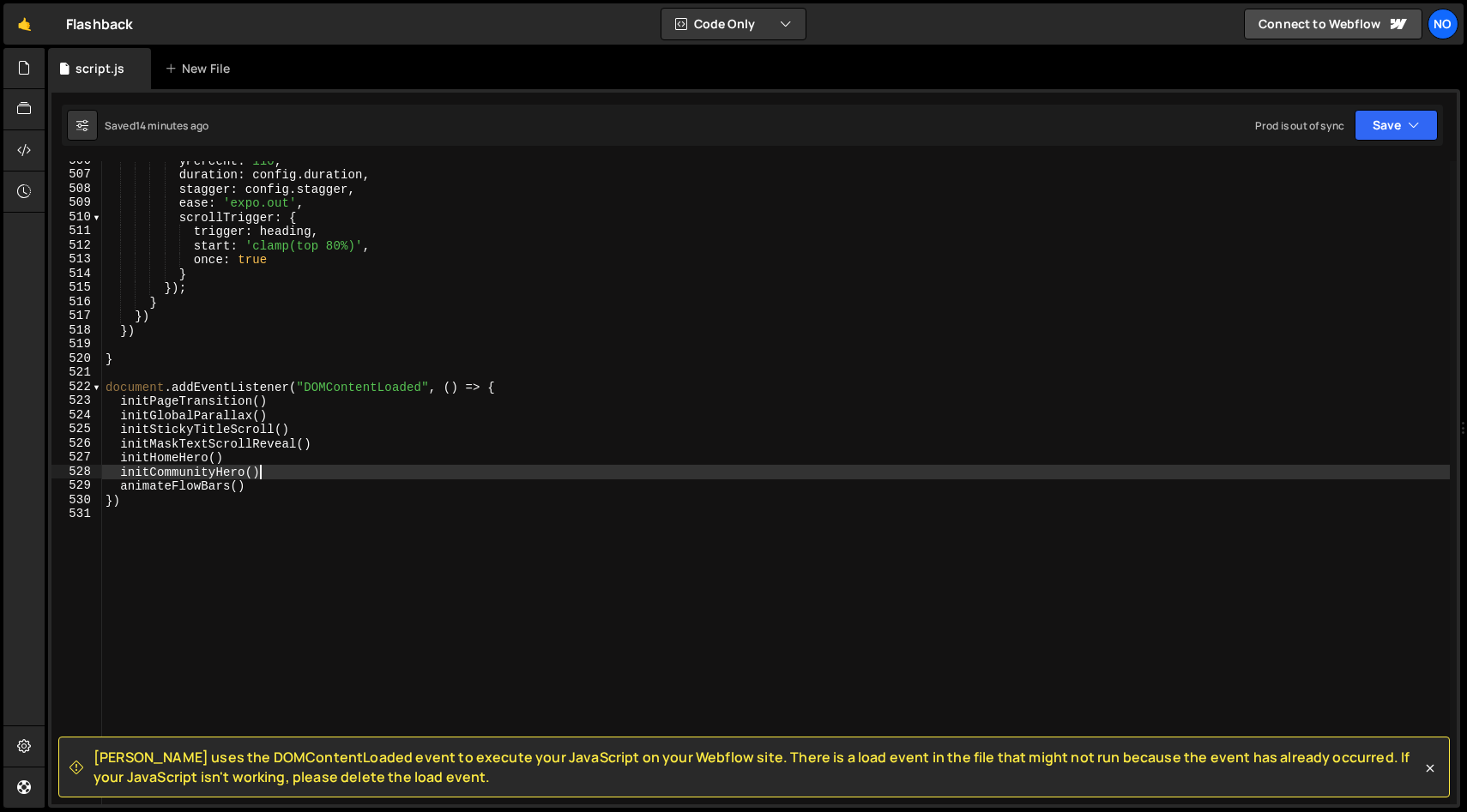
click at [283, 474] on div "yPercent : 110 , duration : config . duration , stagger : config . stagger , ea…" at bounding box center [775, 490] width 1347 height 672
type textarea "initCommunityHero()"
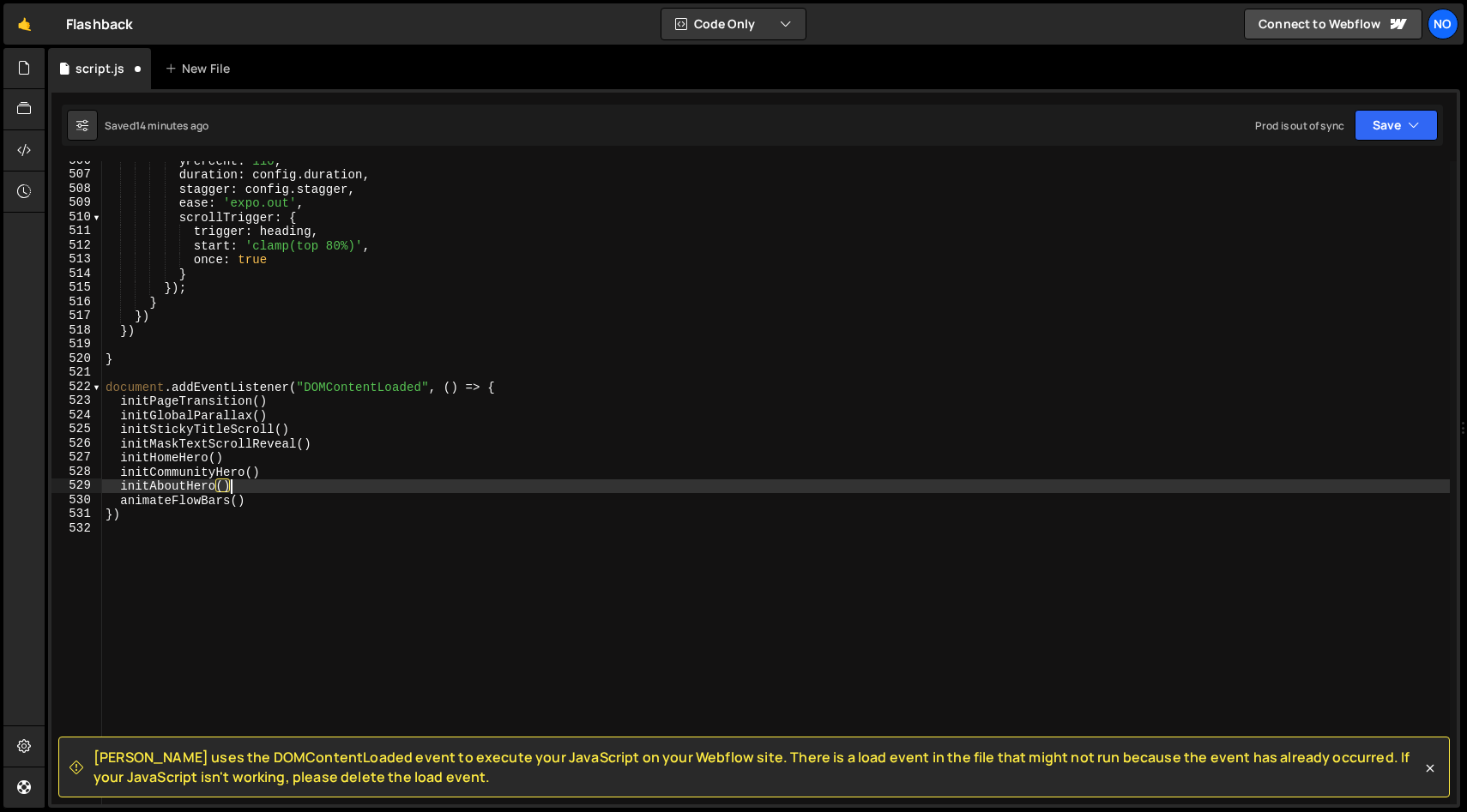
scroll to position [0, 8]
type textarea "initAboutHero()"
click at [539, 132] on div "Saved 14 minutes ago Prod is out of sync Upgrade to Edit Save Save to Staging S…" at bounding box center [752, 125] width 1381 height 41
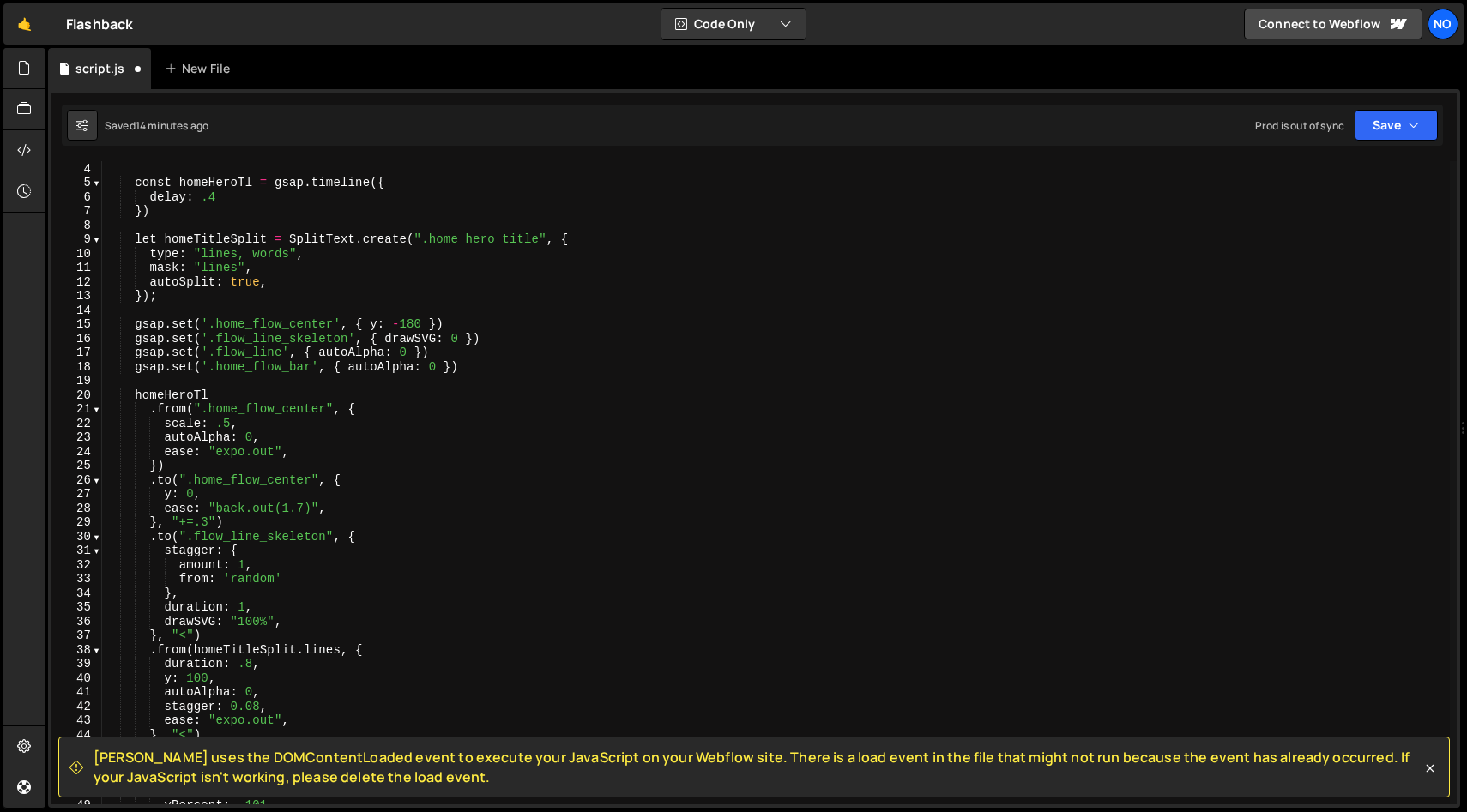
scroll to position [0, 0]
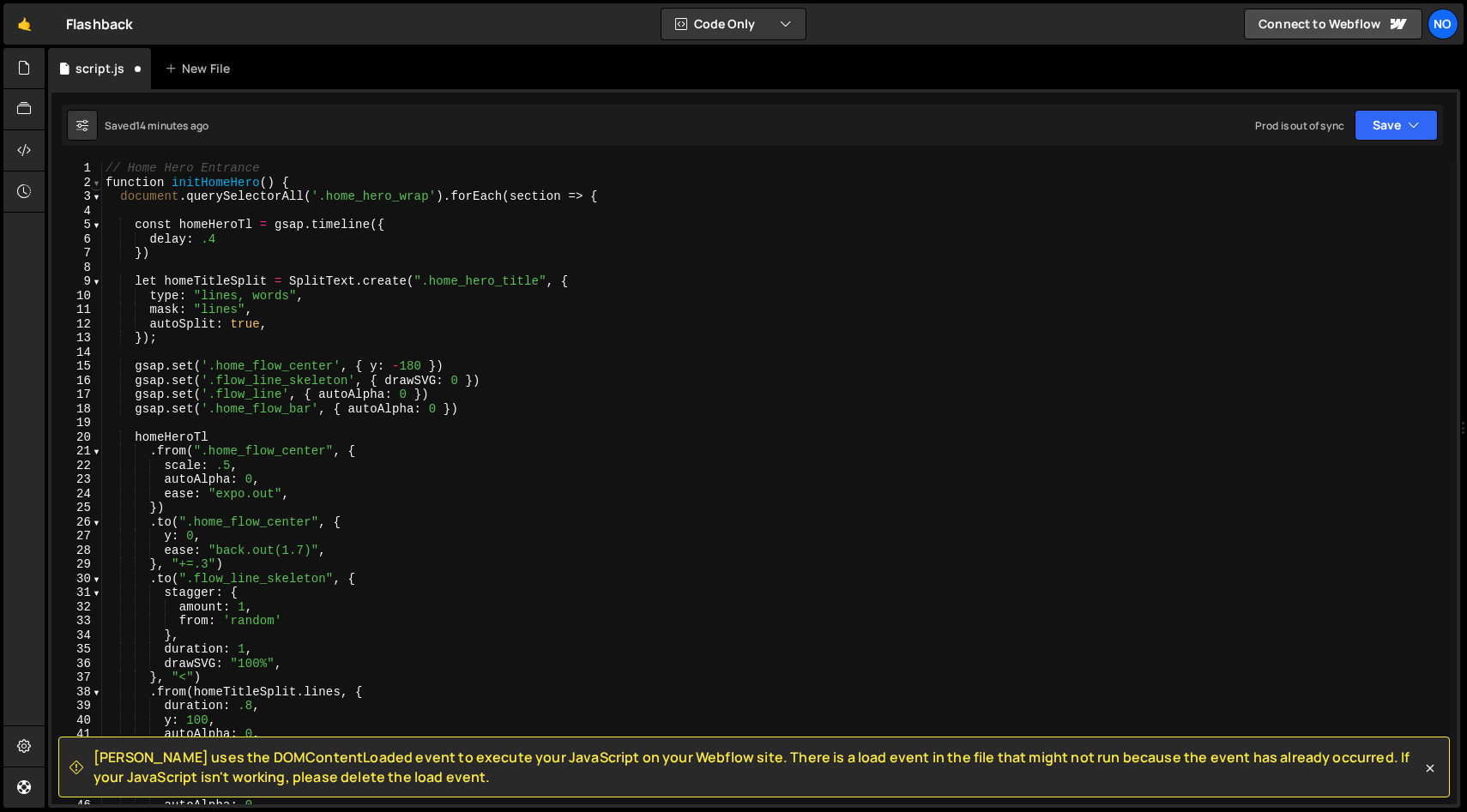
click at [97, 186] on span at bounding box center [96, 183] width 9 height 15
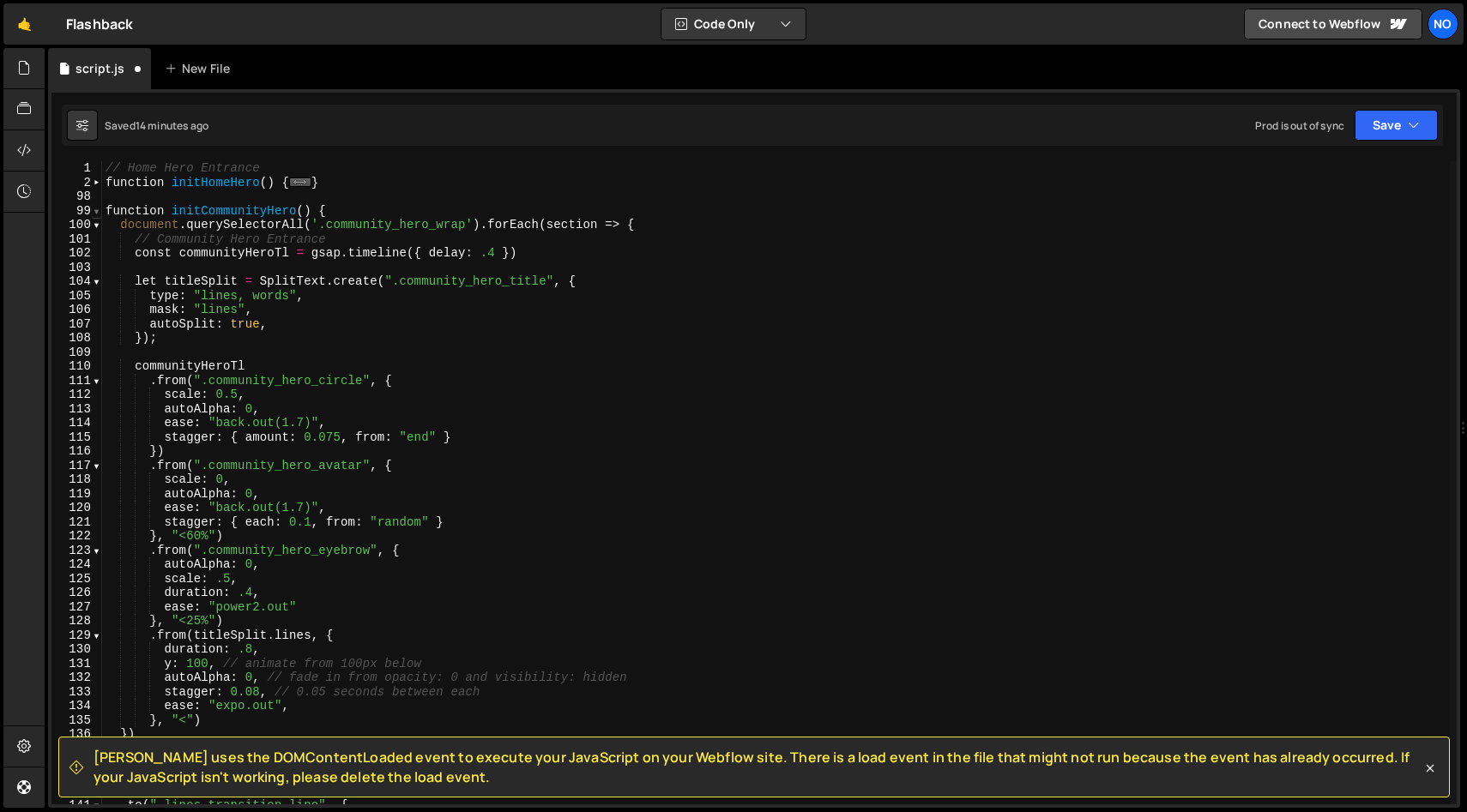
click at [97, 213] on span at bounding box center [96, 211] width 9 height 15
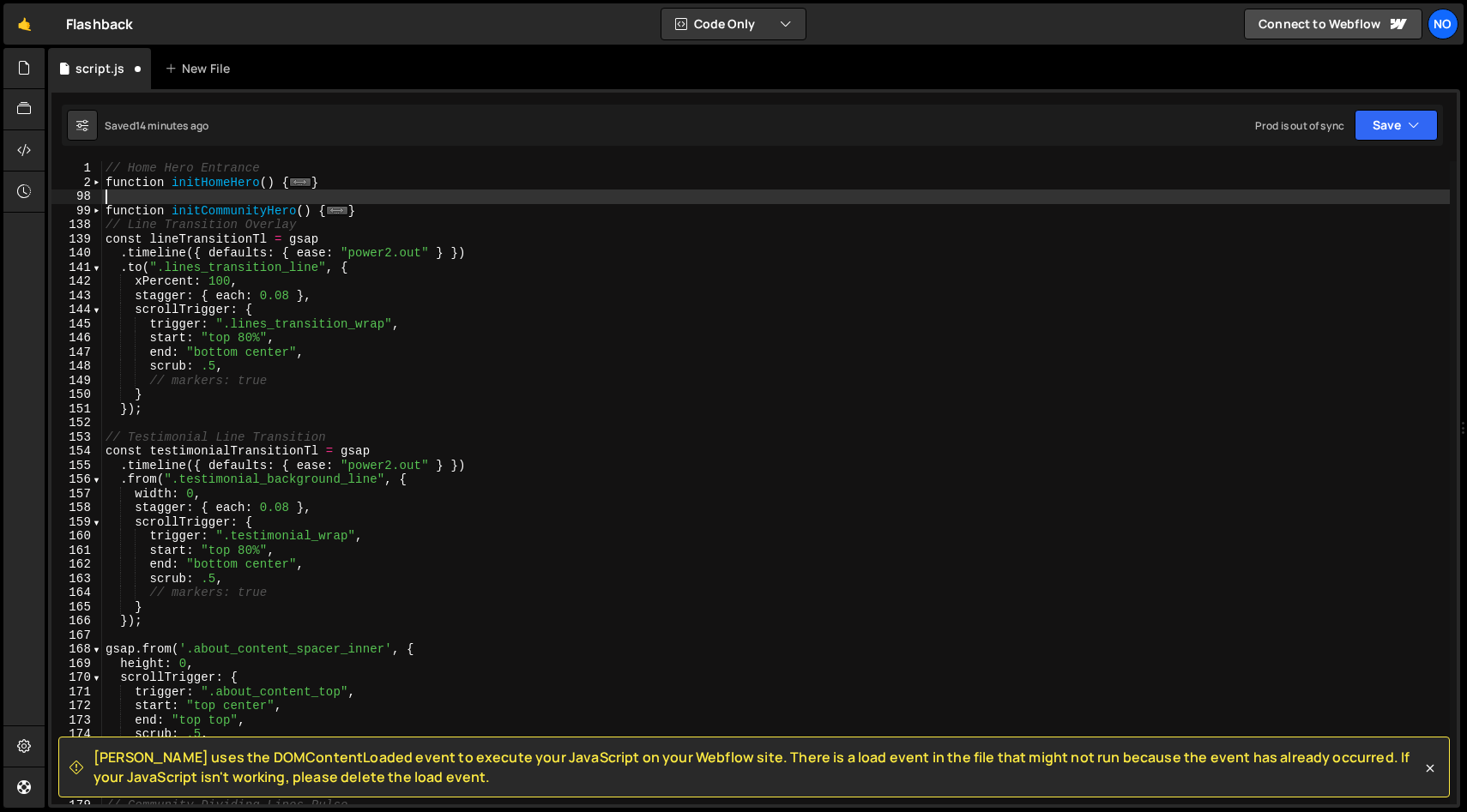
click at [132, 196] on div "// Home Hero Entrance function initHomeHero ( ) { ... } function initCommunityH…" at bounding box center [775, 497] width 1347 height 672
type textarea "}"
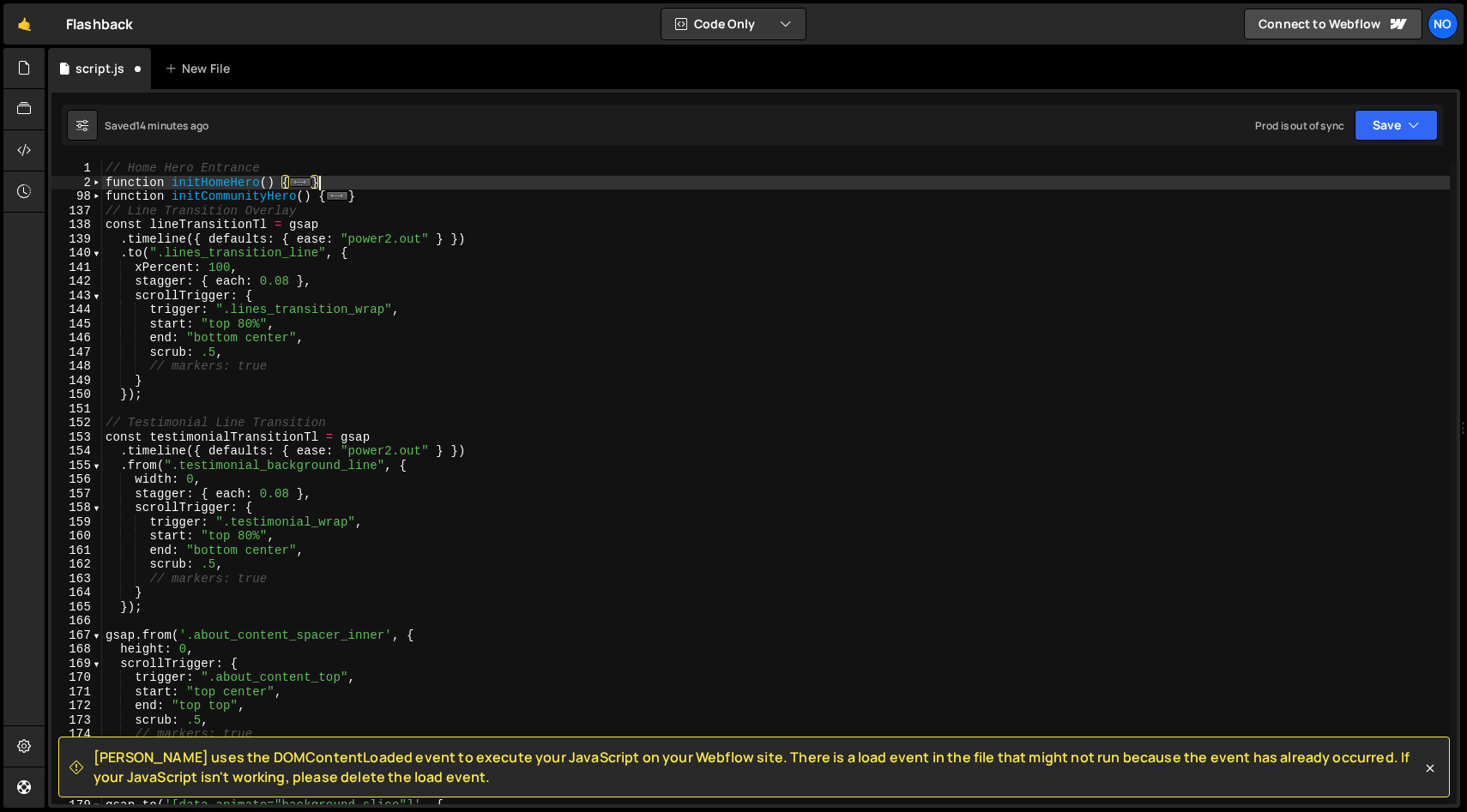
click at [425, 189] on div "// Home Hero Entrance function initHomeHero ( ) { ... } function initCommunityH…" at bounding box center [775, 497] width 1347 height 672
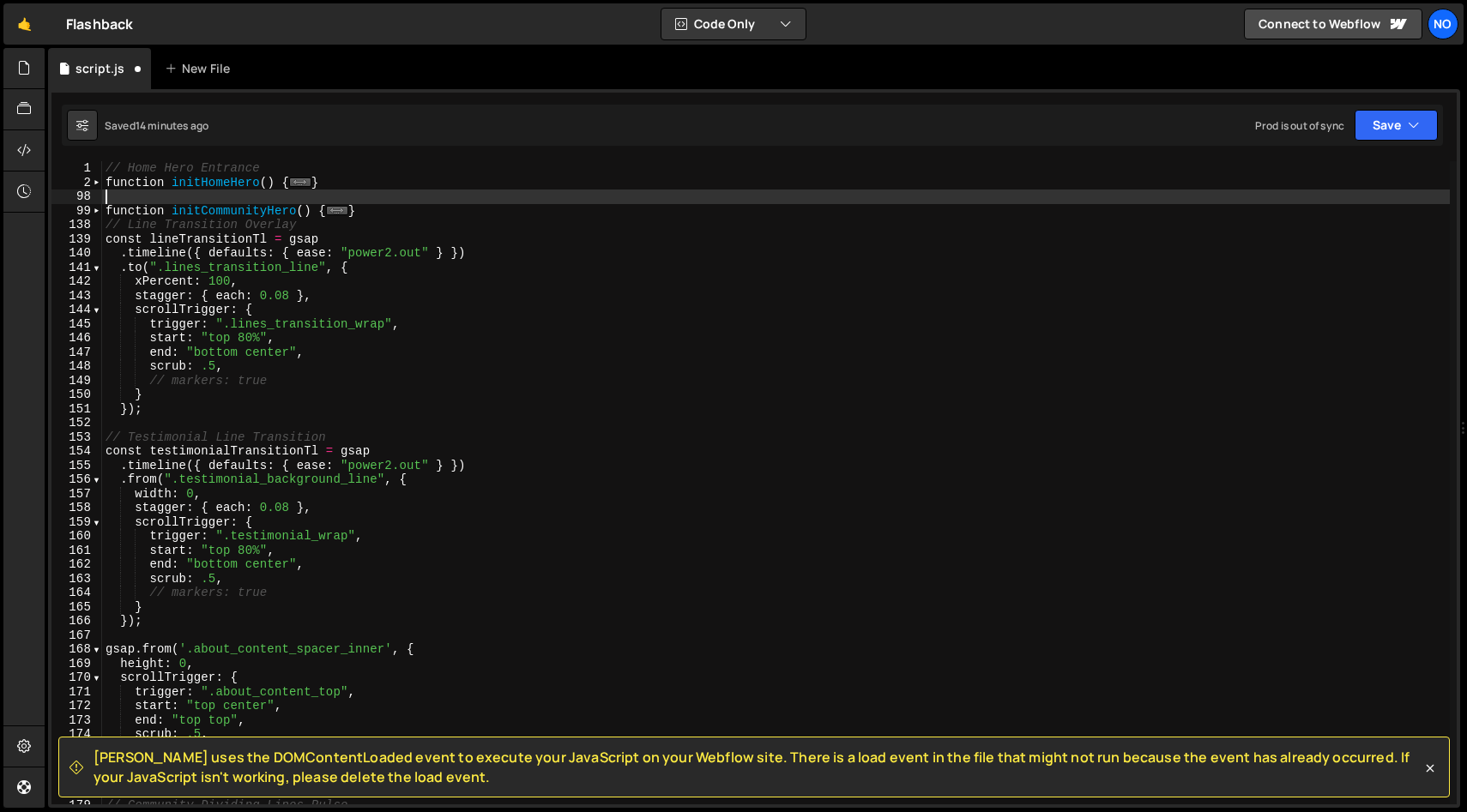
click at [109, 225] on div "// Home Hero Entrance function initHomeHero ( ) { ... } function initCommunityH…" at bounding box center [775, 497] width 1347 height 672
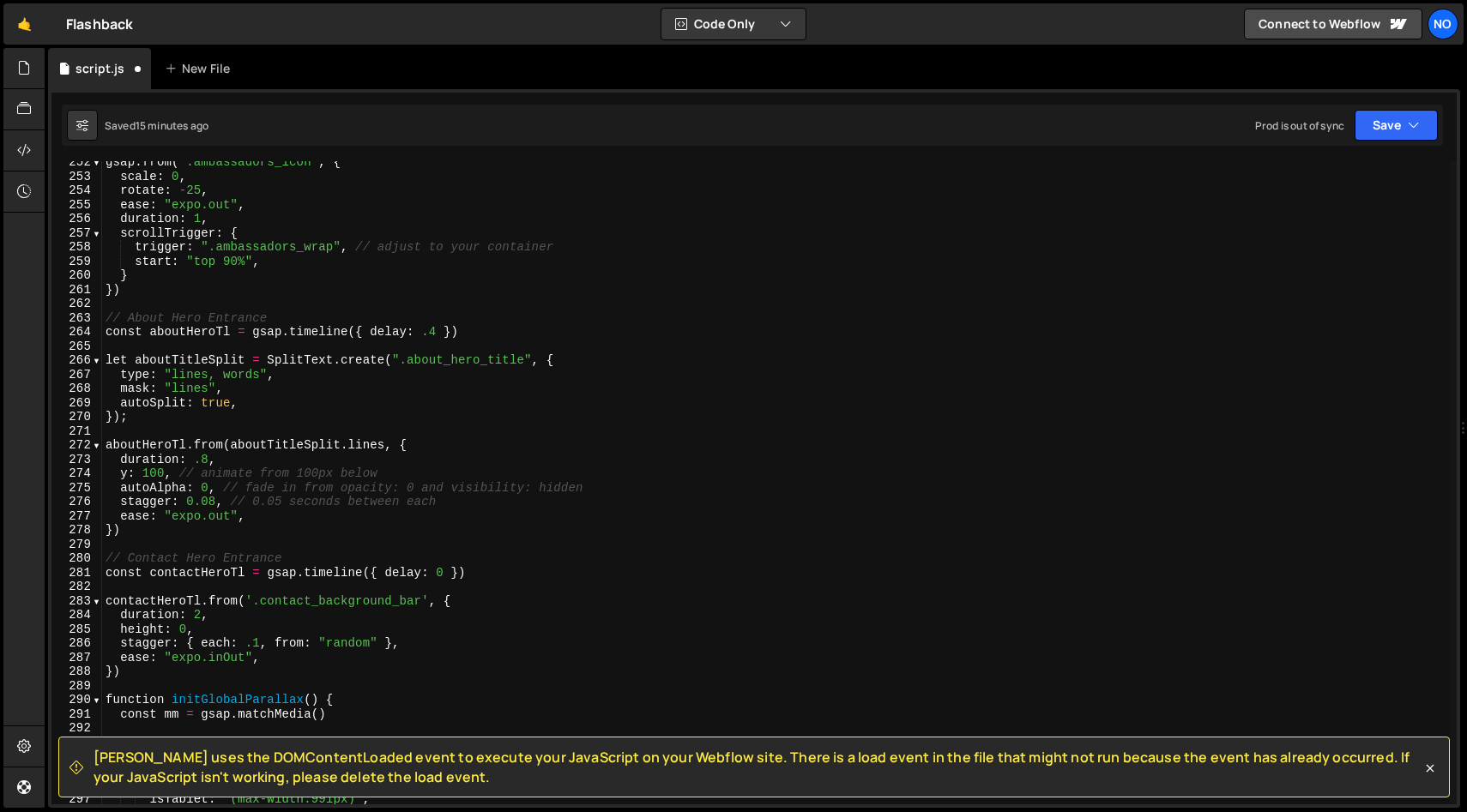
scroll to position [1677, 0]
click at [312, 319] on div "gsap . from ( '.ambassadors_icon' , { scale : 0 , rotate : - 25 , ease : "expo.…" at bounding box center [775, 490] width 1347 height 672
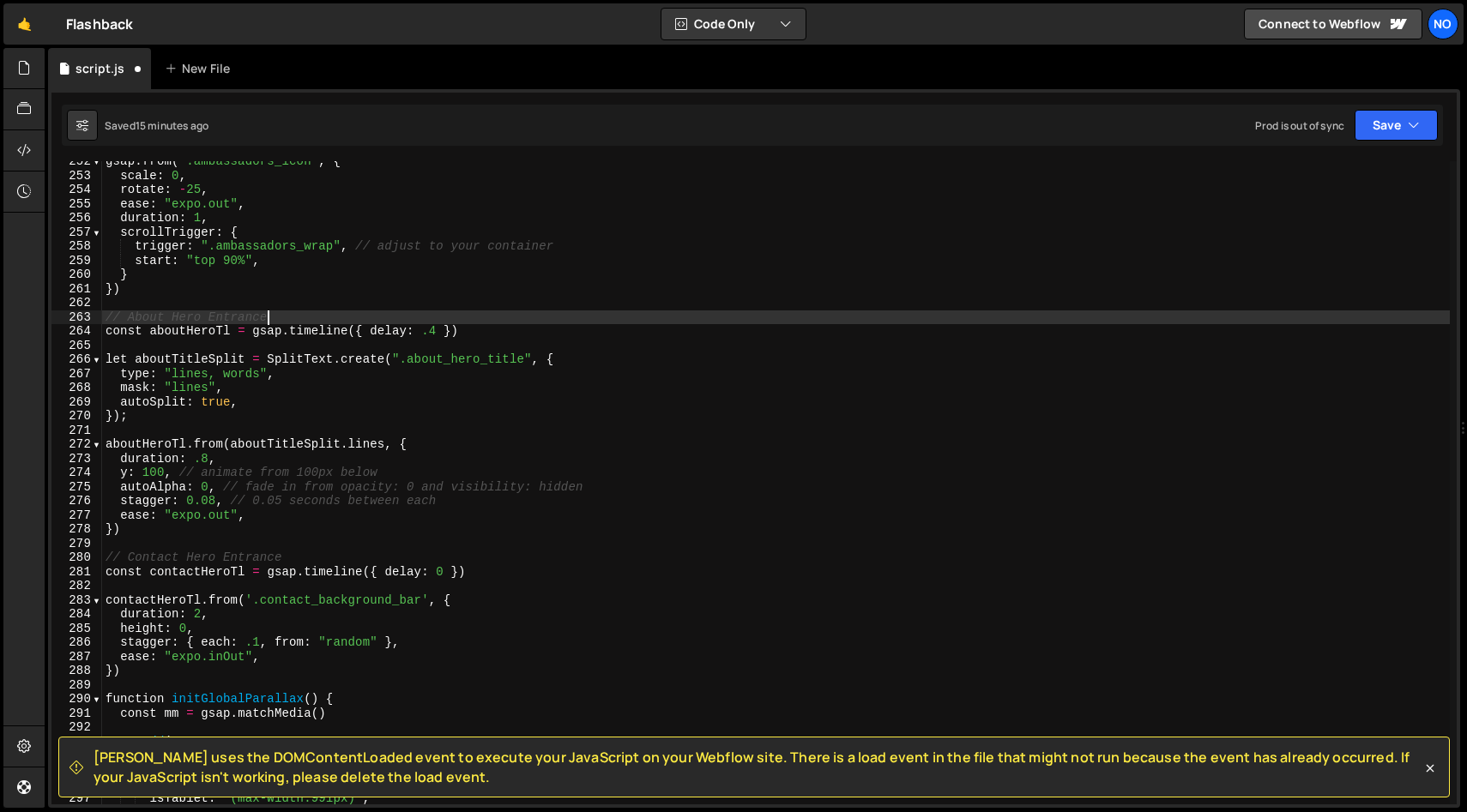
click at [107, 320] on div "gsap . from ( '.ambassadors_icon' , { scale : 0 , rotate : - 25 , ease : "expo.…" at bounding box center [775, 490] width 1347 height 672
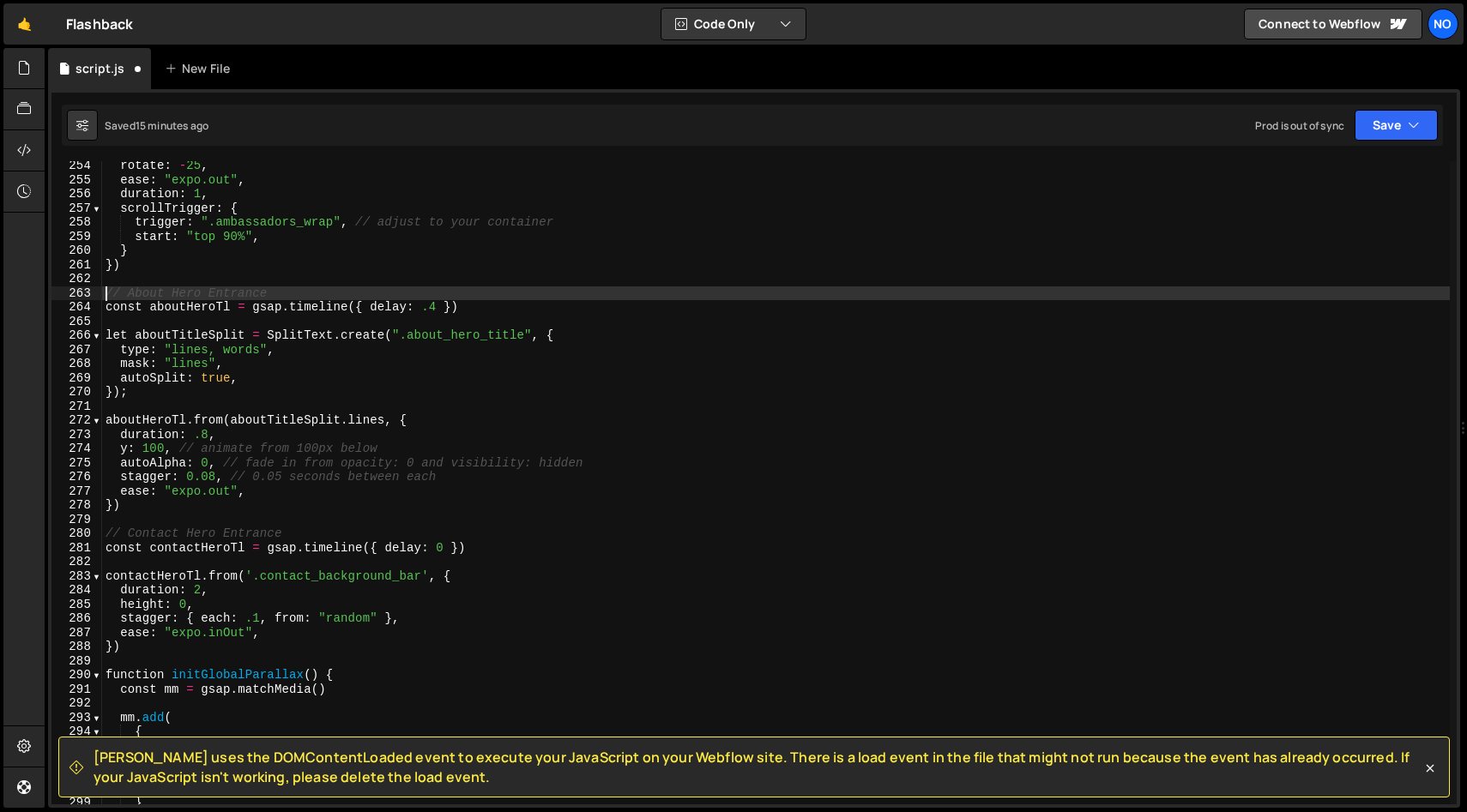
scroll to position [1701, 0]
click at [136, 502] on div "rotate : - 25 , ease : "expo.out" , duration : 1 , scrollTrigger : { trigger : …" at bounding box center [775, 495] width 1347 height 672
type textarea "ease: "expo.out", })"
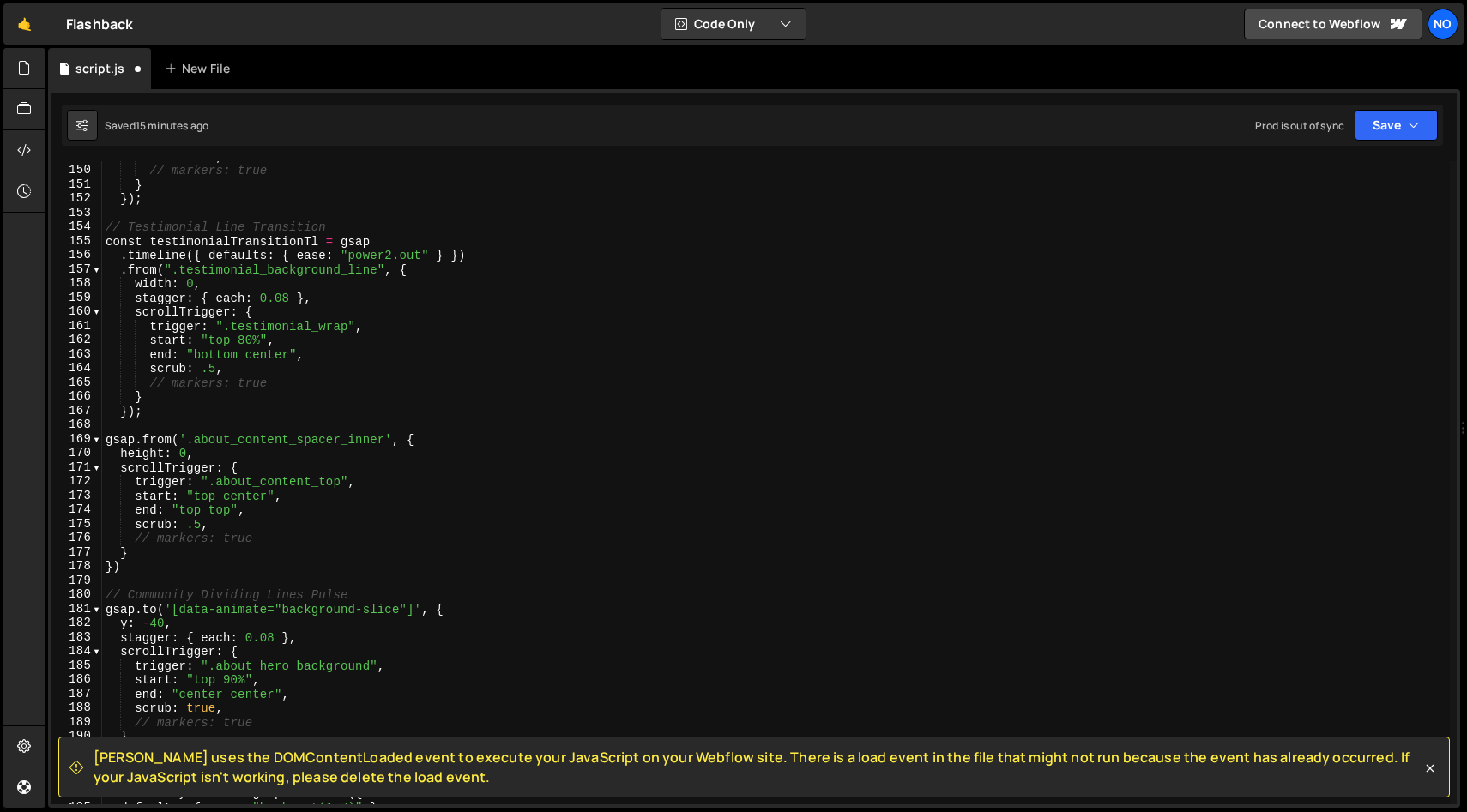
scroll to position [0, 0]
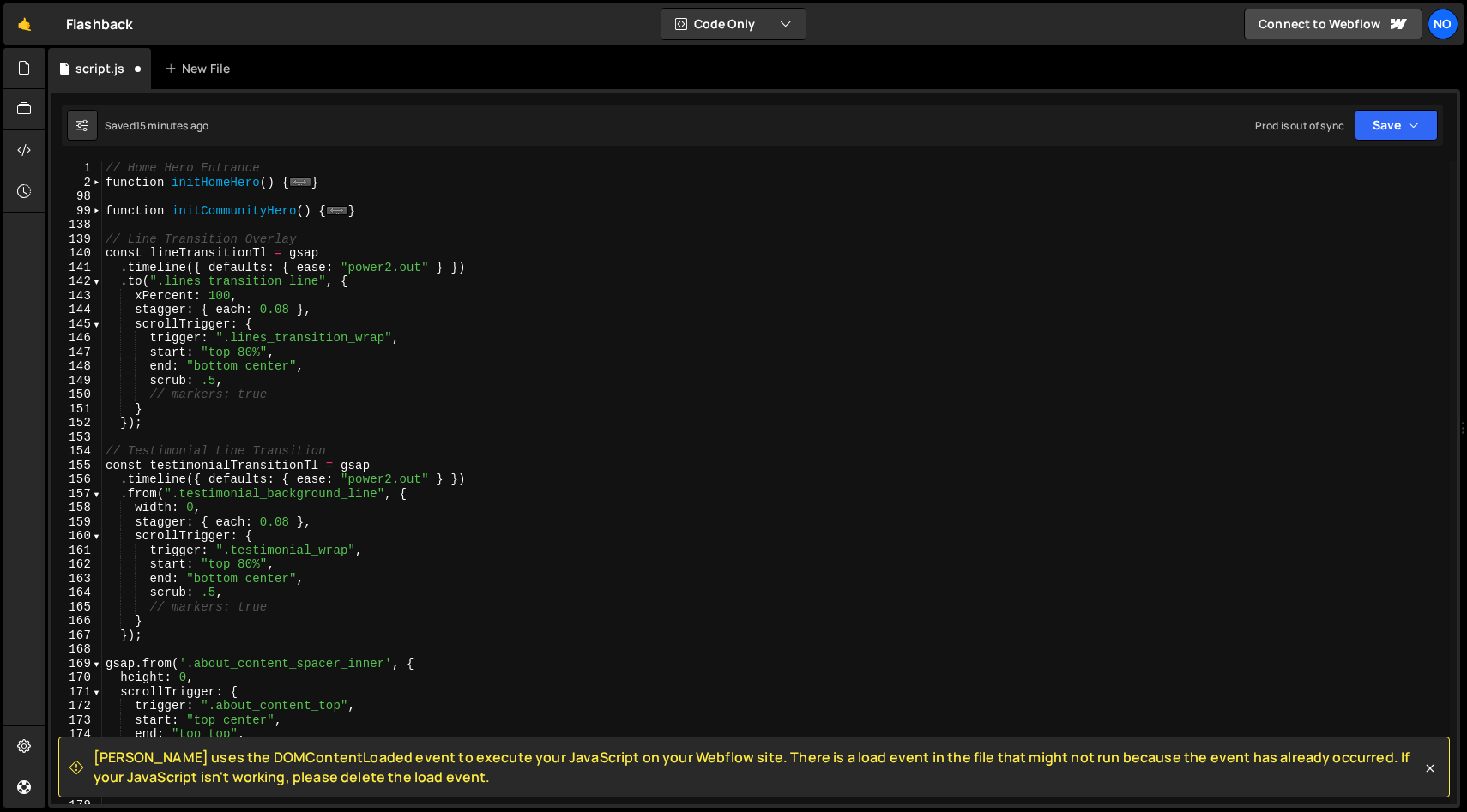
click at [366, 214] on div "// Home Hero Entrance function initHomeHero ( ) { ... } function initCommunityH…" at bounding box center [775, 497] width 1347 height 672
type textarea "}"
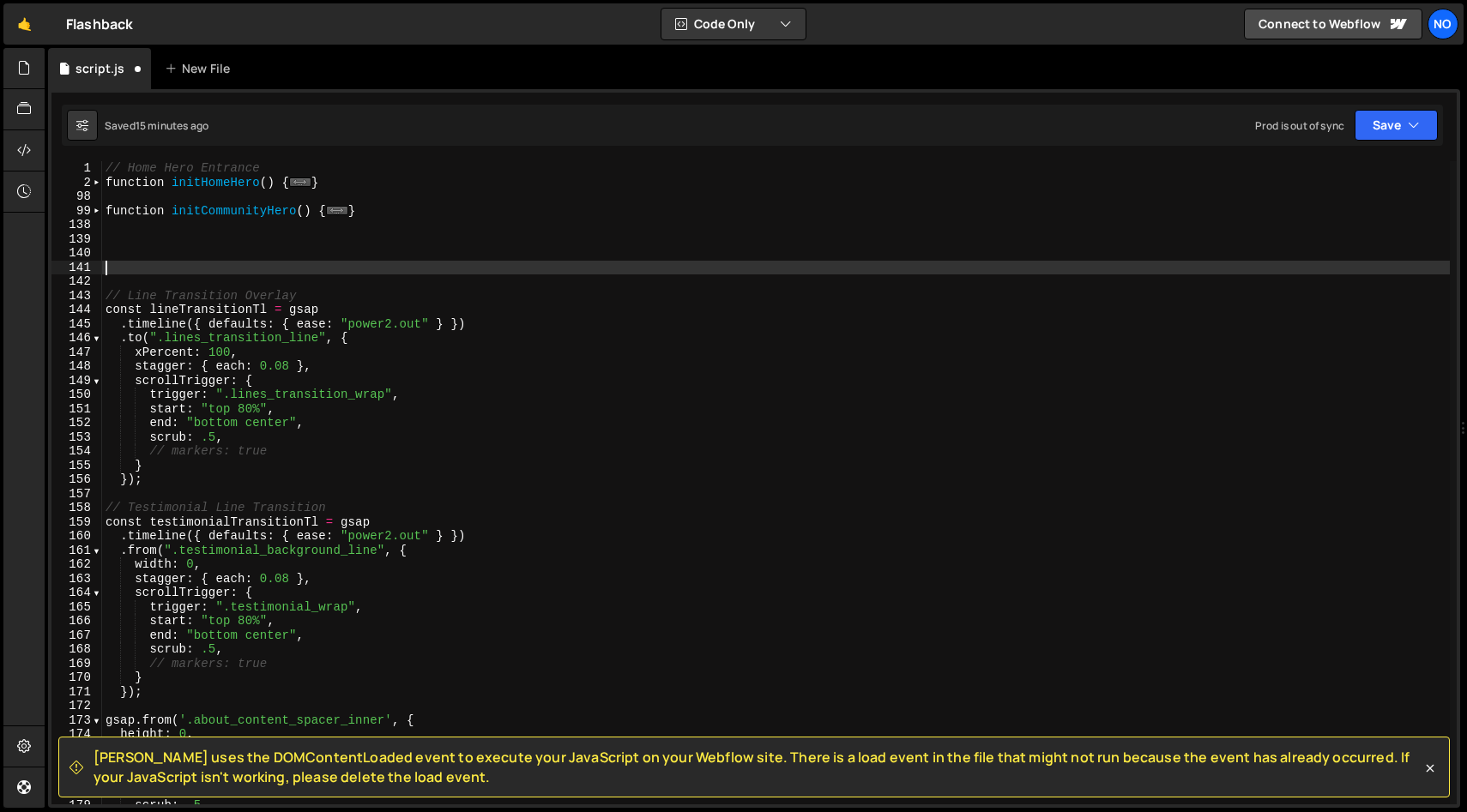
paste textarea "})"
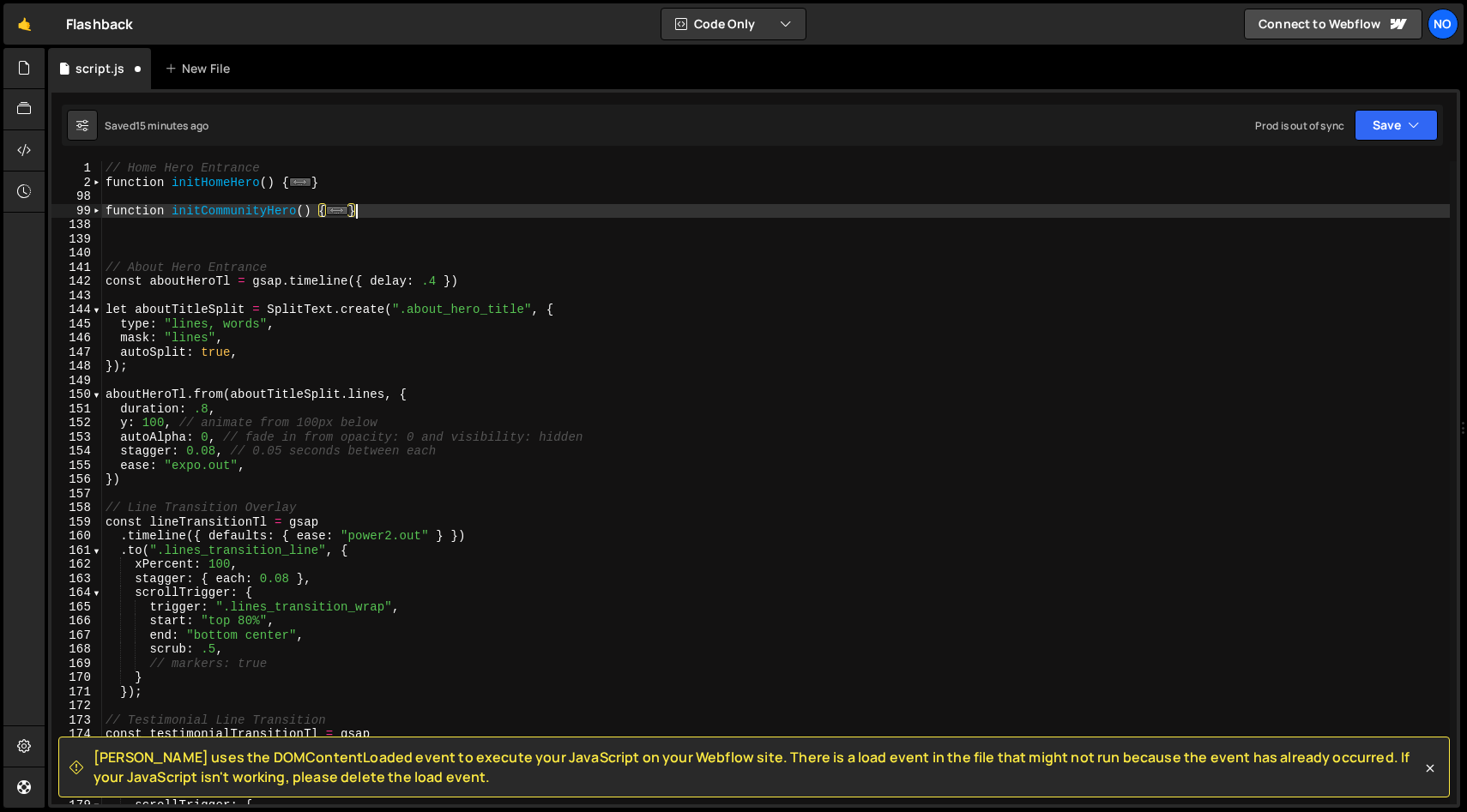
click at [425, 214] on div "// Home Hero Entrance function initHomeHero ( ) { ... } function initCommunityH…" at bounding box center [775, 497] width 1347 height 672
type textarea "}"
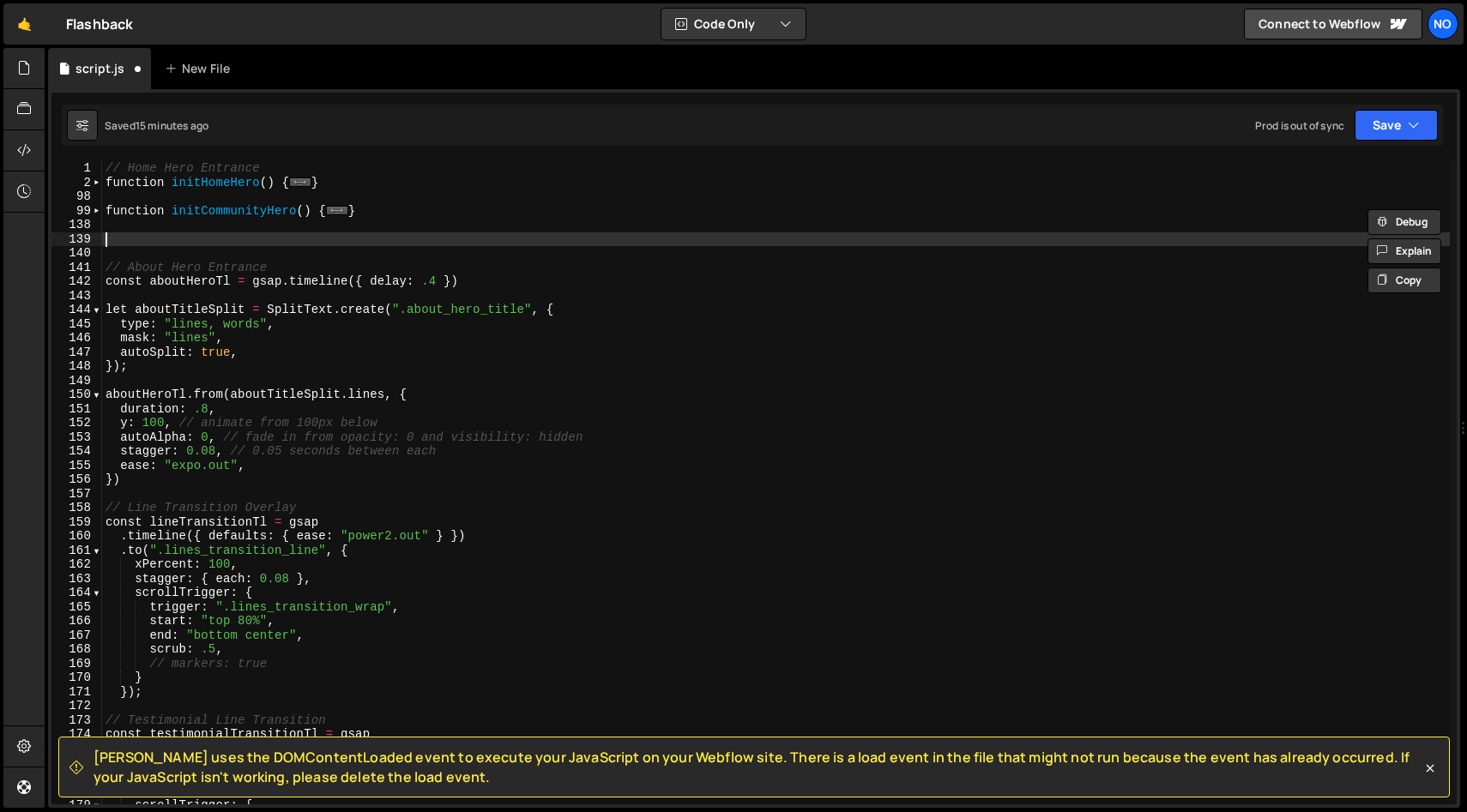
paste textarea "}"
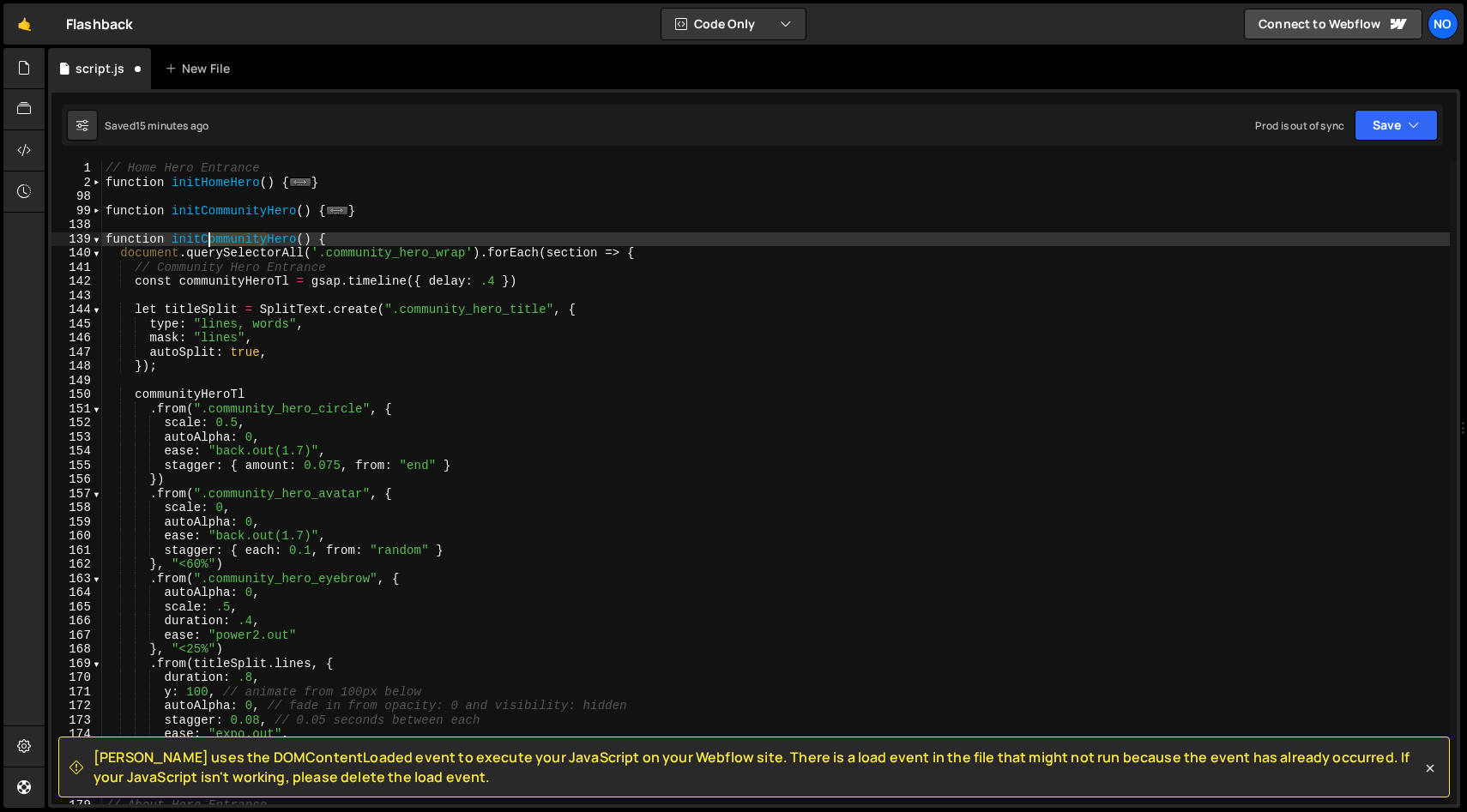
drag, startPoint x: 270, startPoint y: 239, endPoint x: 206, endPoint y: 238, distance: 64.3
click at [206, 238] on div "// Home Hero Entrance function initHomeHero ( ) { ... } function initCommunityH…" at bounding box center [775, 497] width 1347 height 672
click at [636, 256] on div "// Home Hero Entrance function initHomeHero ( ) { ... } function initCommunityH…" at bounding box center [775, 497] width 1347 height 672
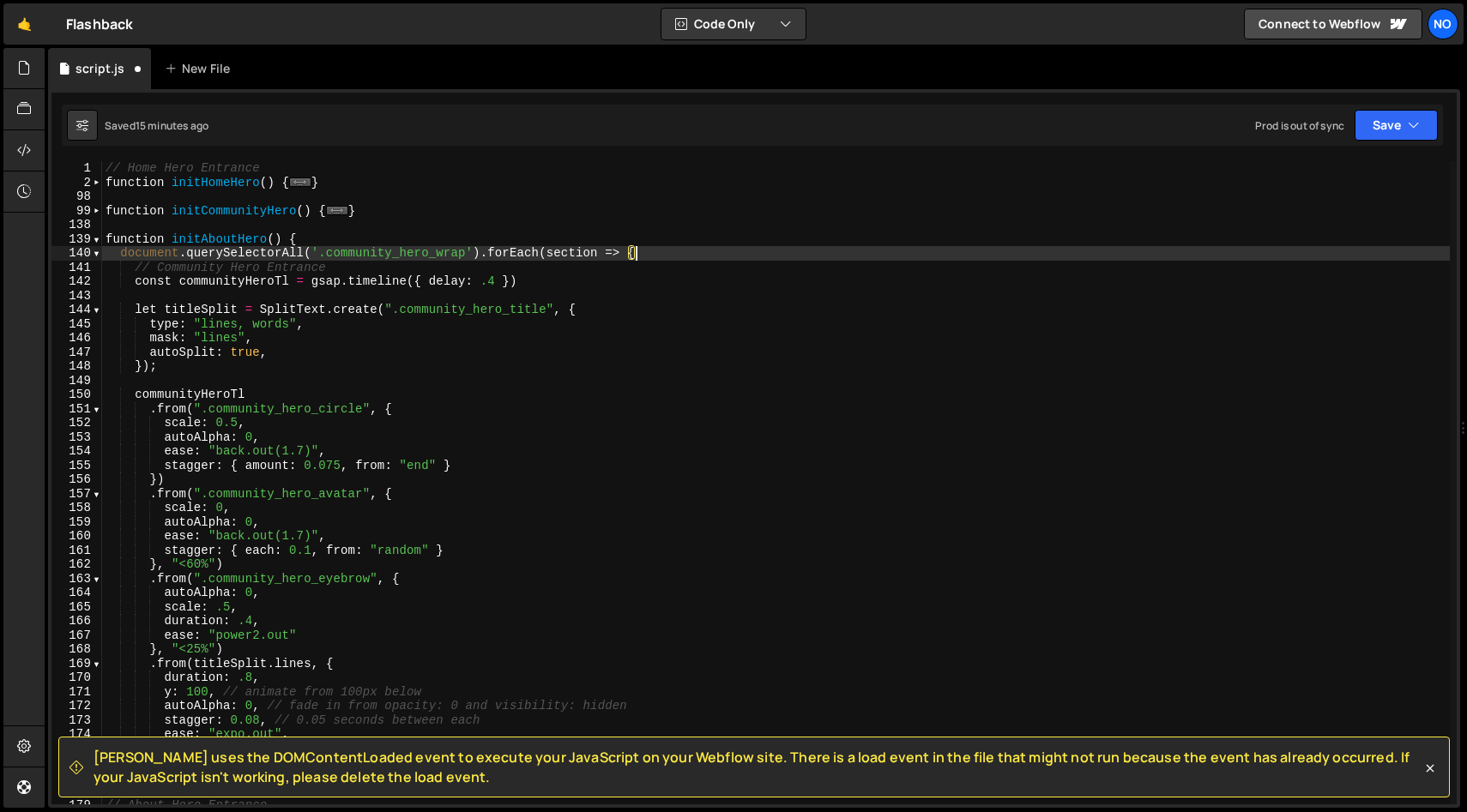
click at [134, 268] on div "// Home Hero Entrance function initHomeHero ( ) { ... } function initCommunityH…" at bounding box center [775, 497] width 1347 height 672
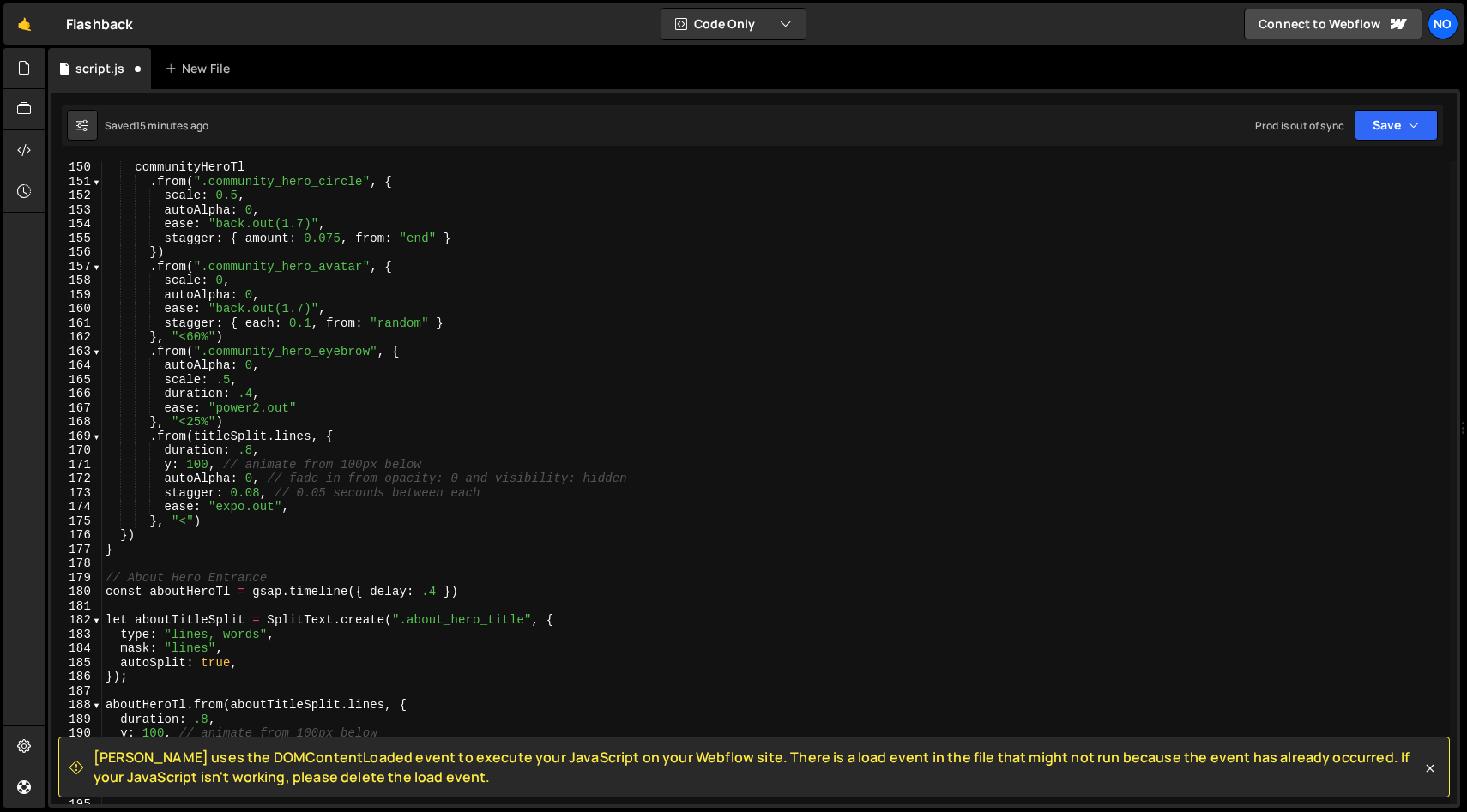
scroll to position [286, 0]
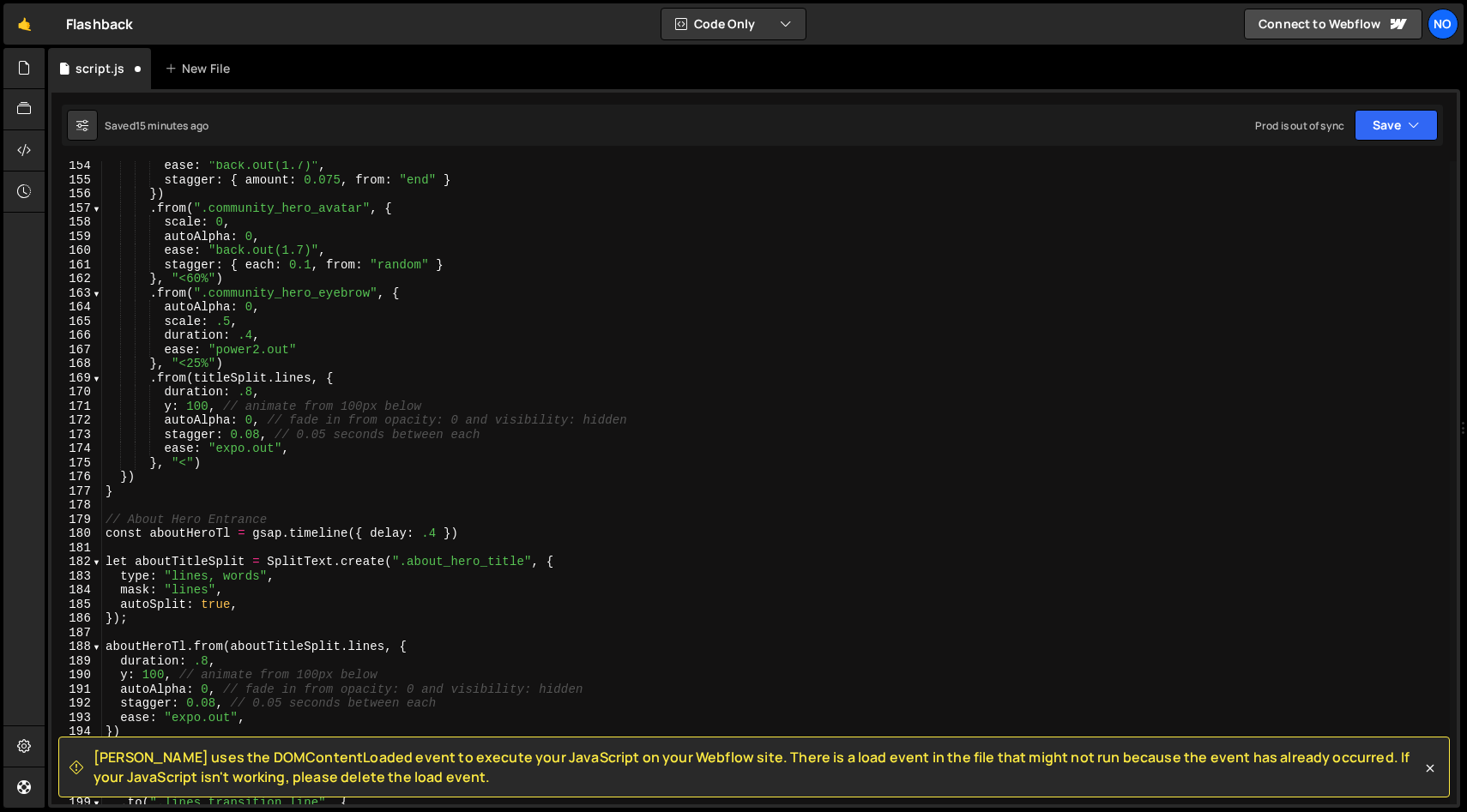
click at [206, 458] on div "ease : "back.out(1.7)" , stagger : { amount : 0.075 , from : "end" } }) . from …" at bounding box center [775, 495] width 1347 height 672
type textarea "ease: "expo.out", }, "<")"
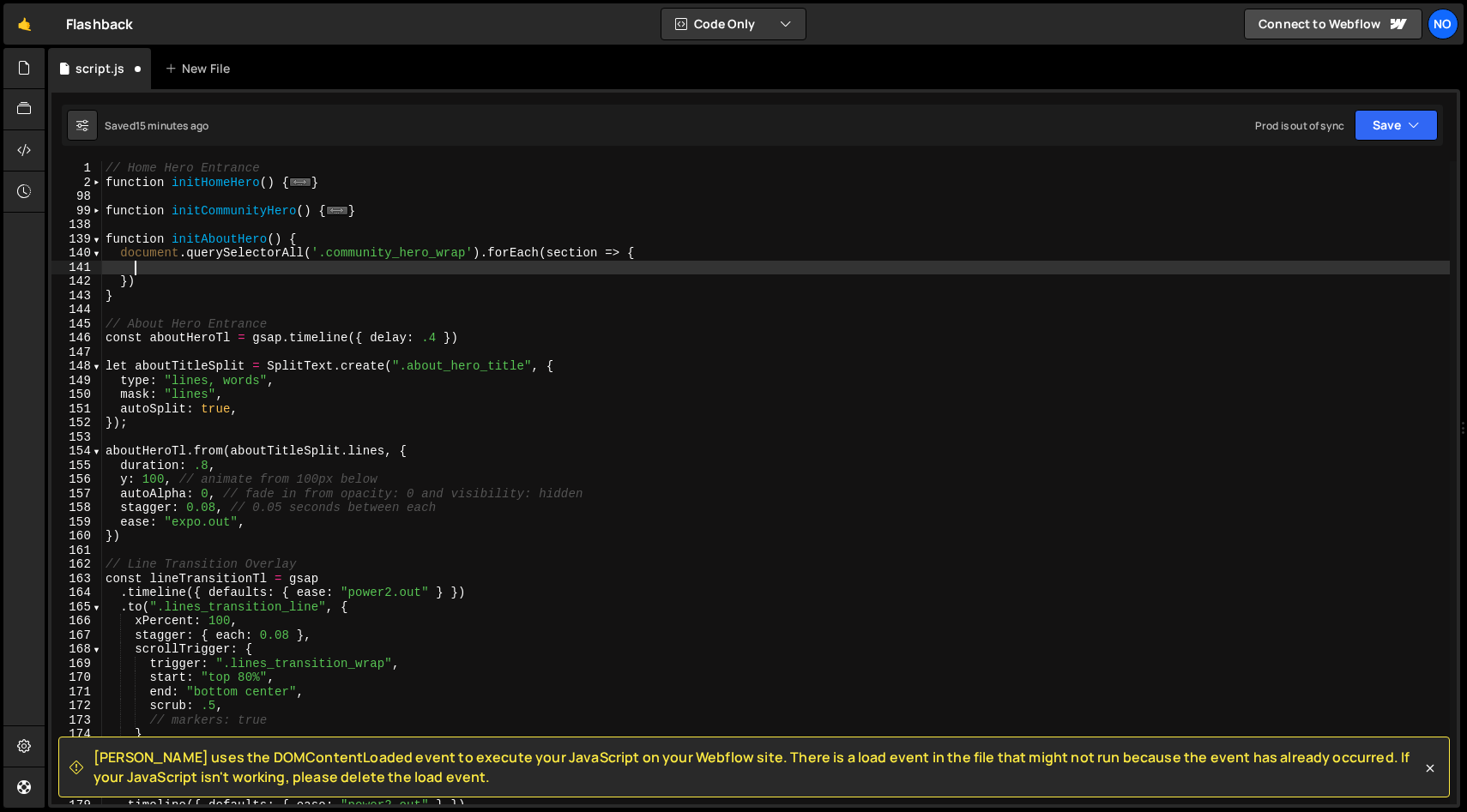
scroll to position [0, 0]
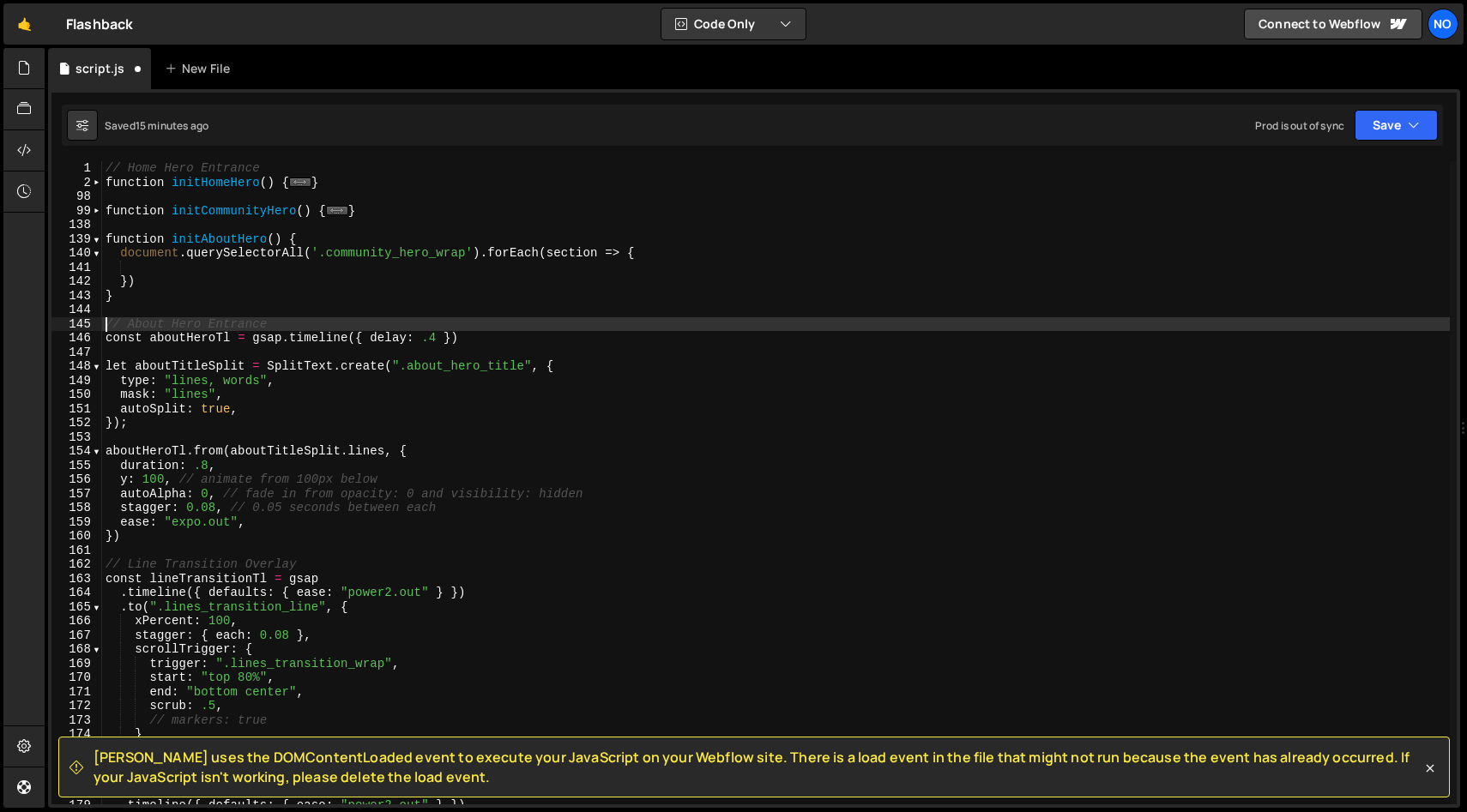
click at [107, 321] on div "// Home Hero Entrance function initHomeHero ( ) { ... } function initCommunityH…" at bounding box center [775, 497] width 1347 height 672
click at [126, 533] on div "// Home Hero Entrance function initHomeHero ( ) { ... } function initCommunityH…" at bounding box center [775, 497] width 1347 height 672
type textarea "ease: "expo.out", })"
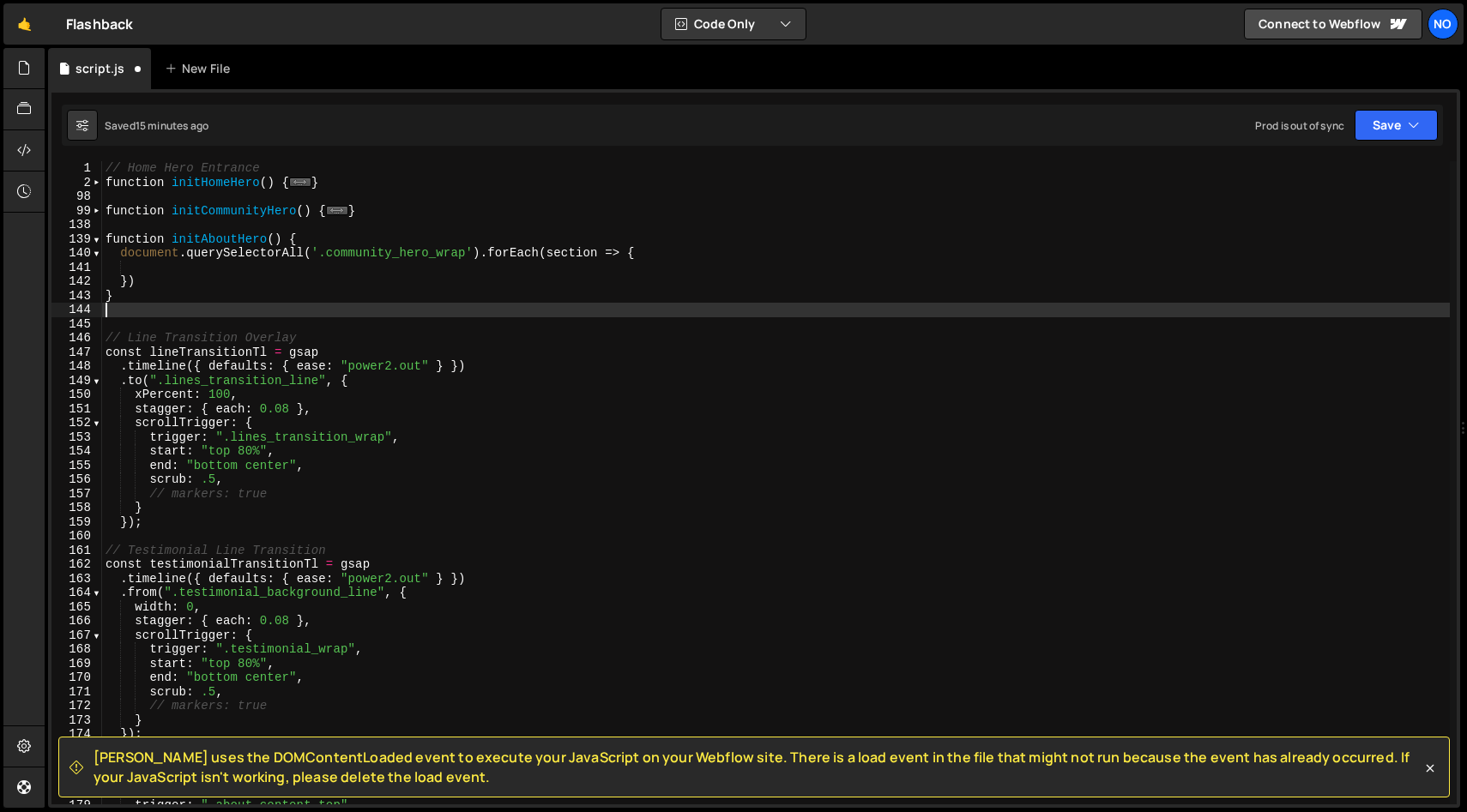
type textarea "}"
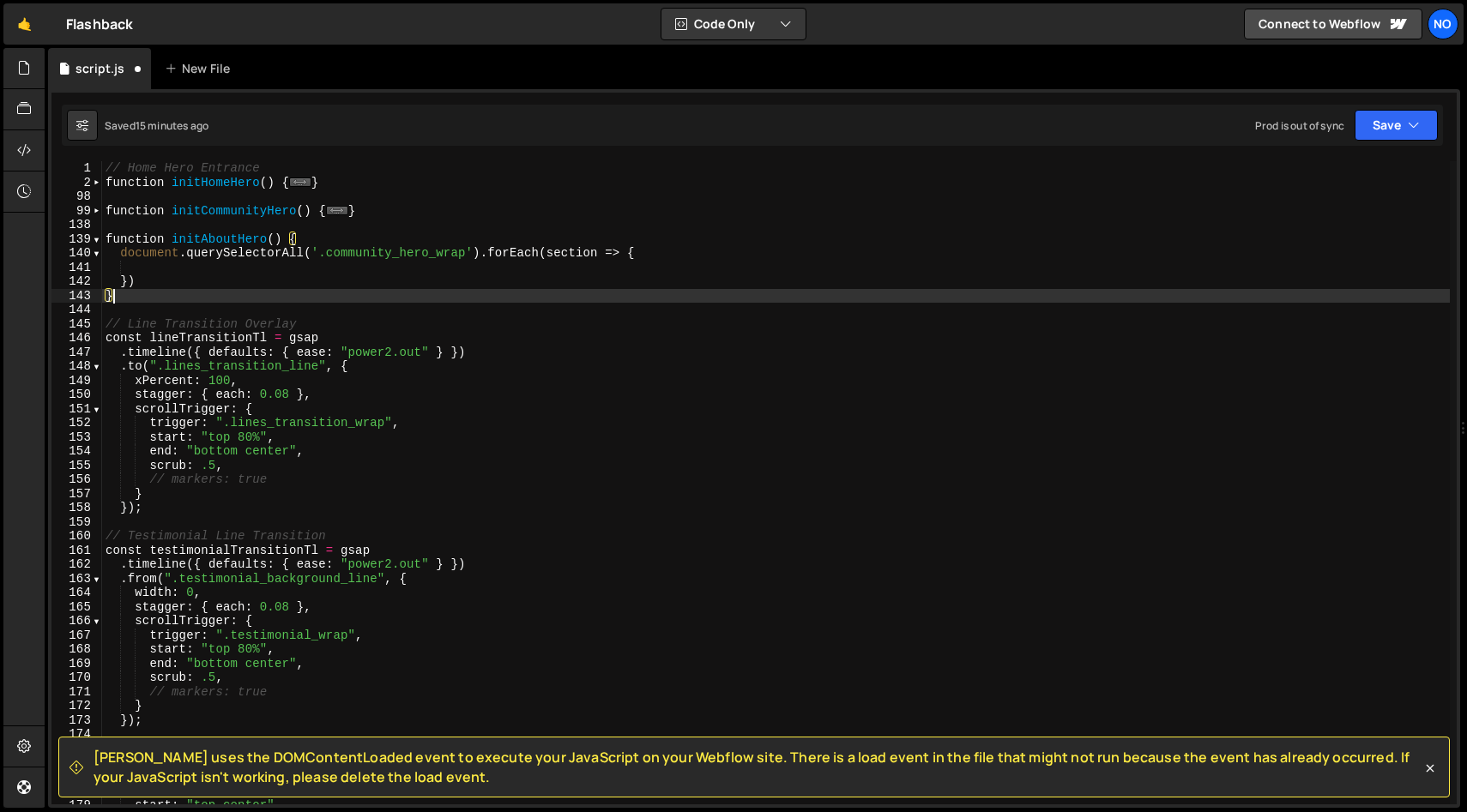
click at [174, 266] on div "// Home Hero Entrance function initHomeHero ( ) { ... } function initCommunityH…" at bounding box center [775, 497] width 1347 height 672
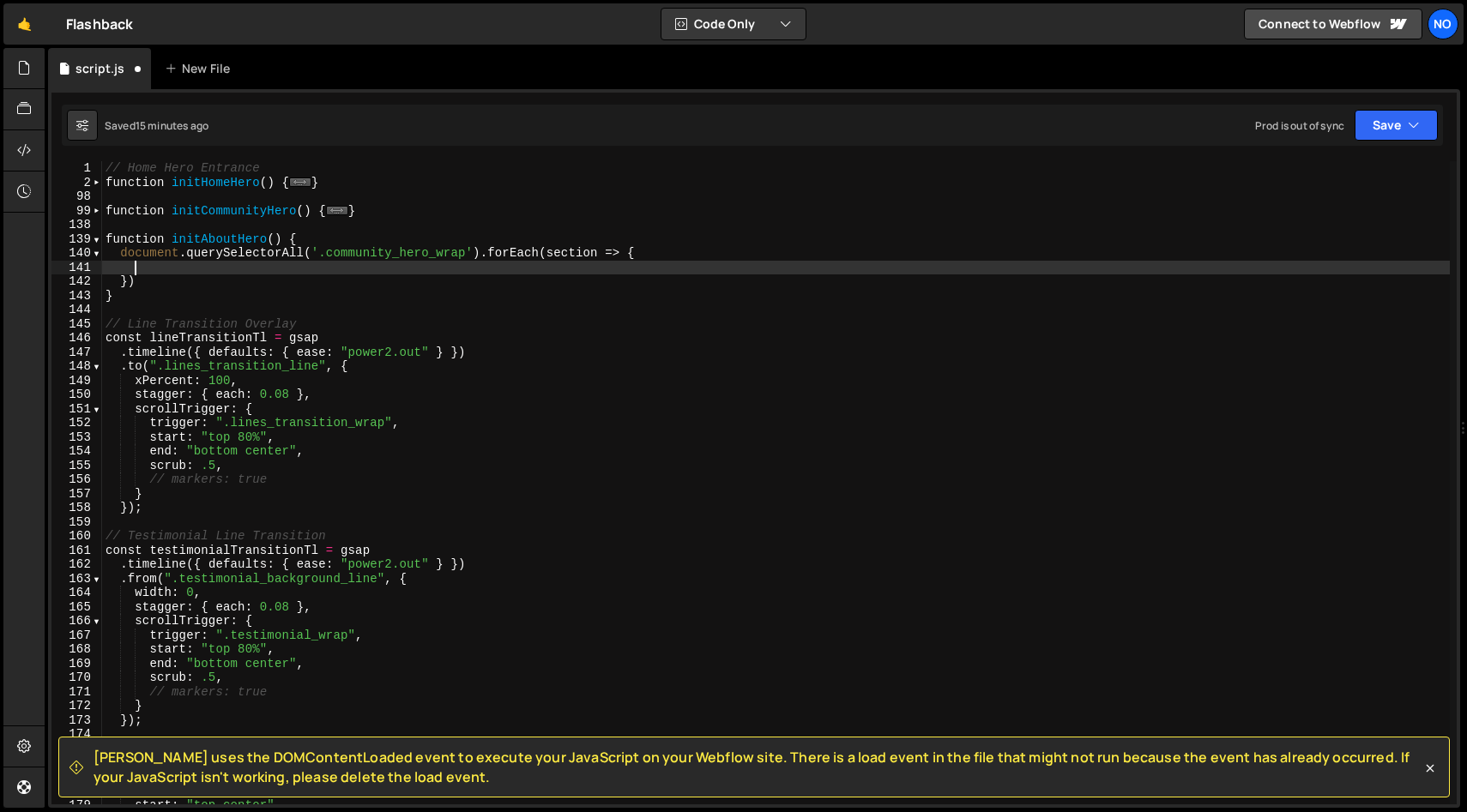
paste textarea "})"
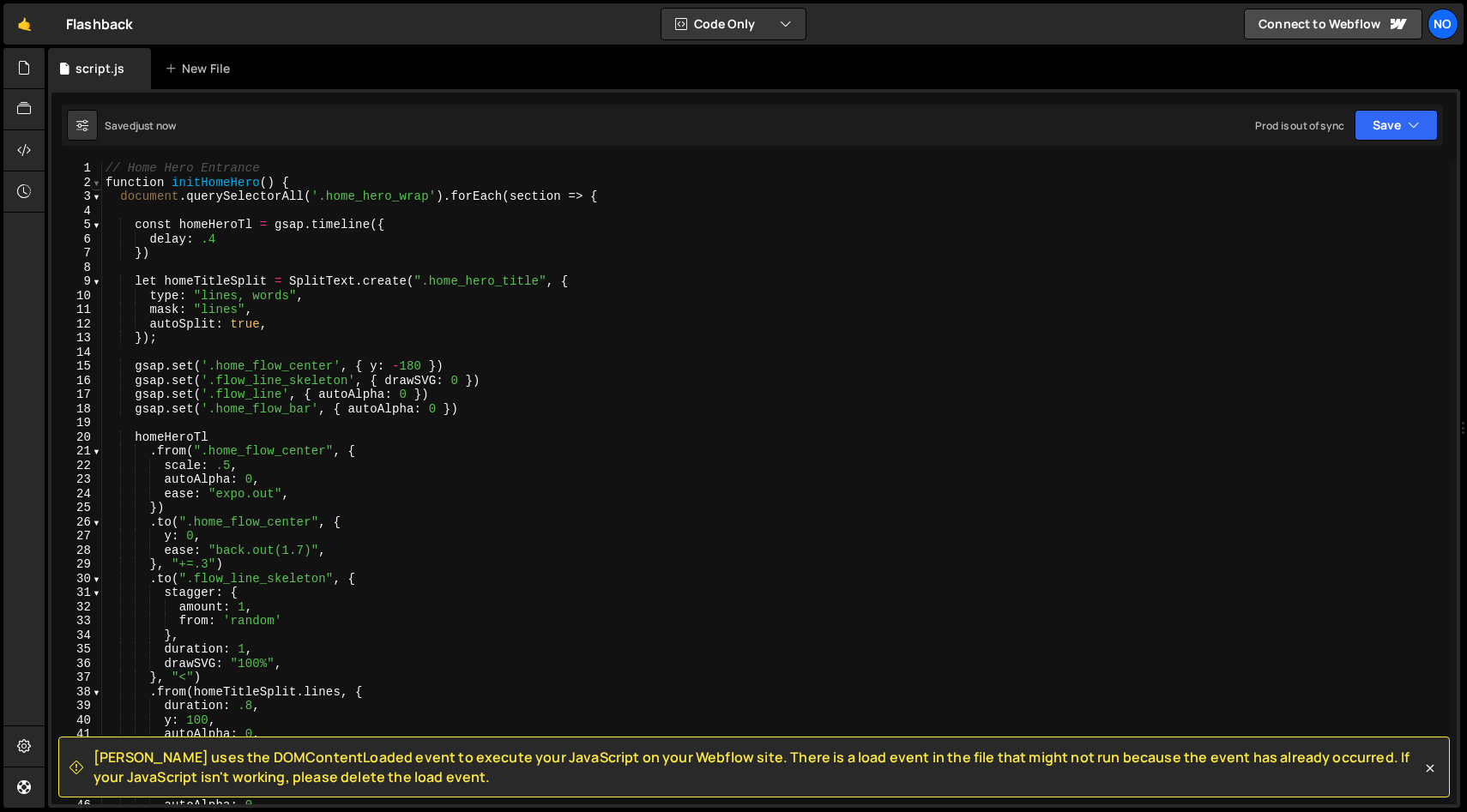
click at [97, 182] on span at bounding box center [96, 183] width 9 height 15
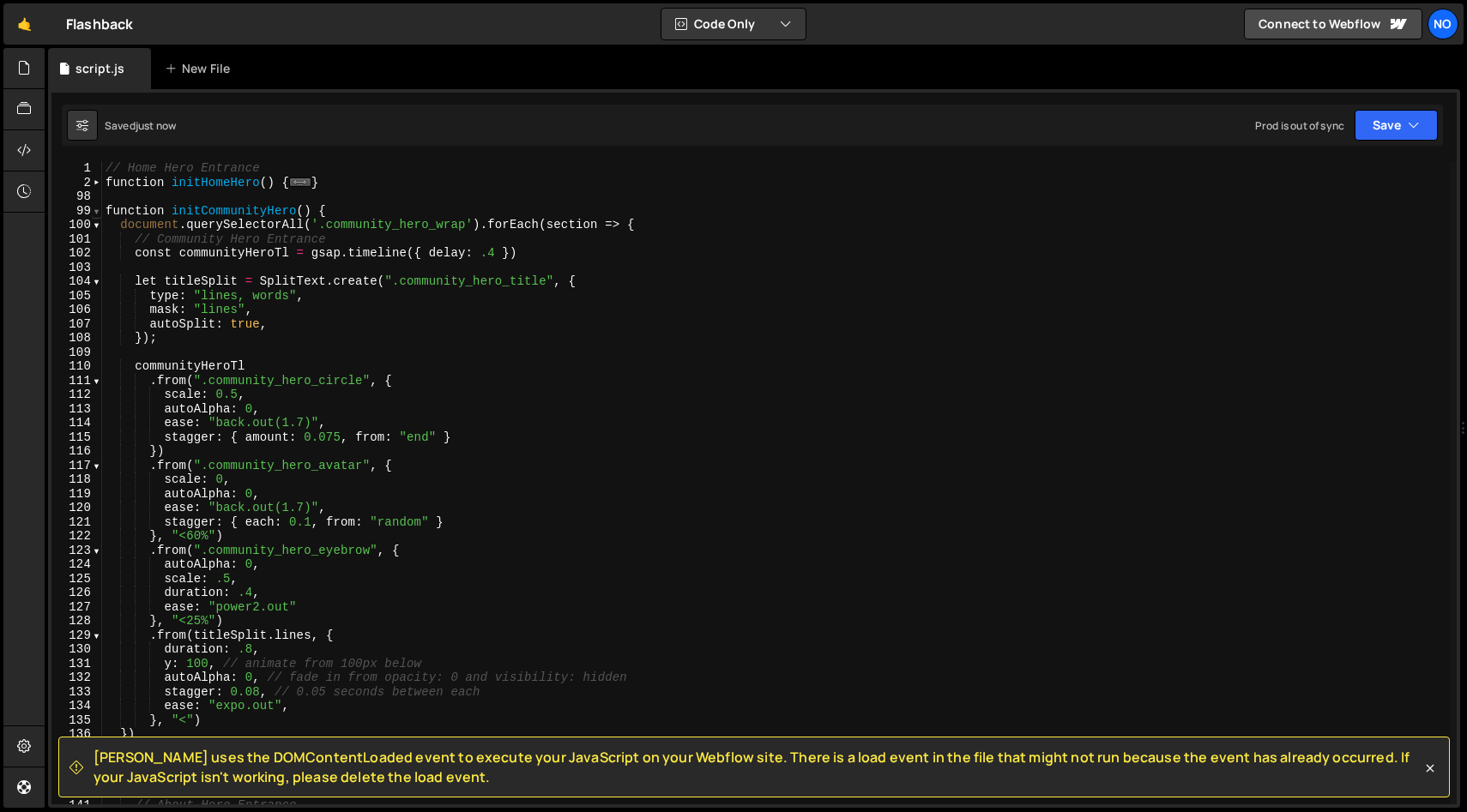
click at [98, 211] on span at bounding box center [96, 211] width 9 height 15
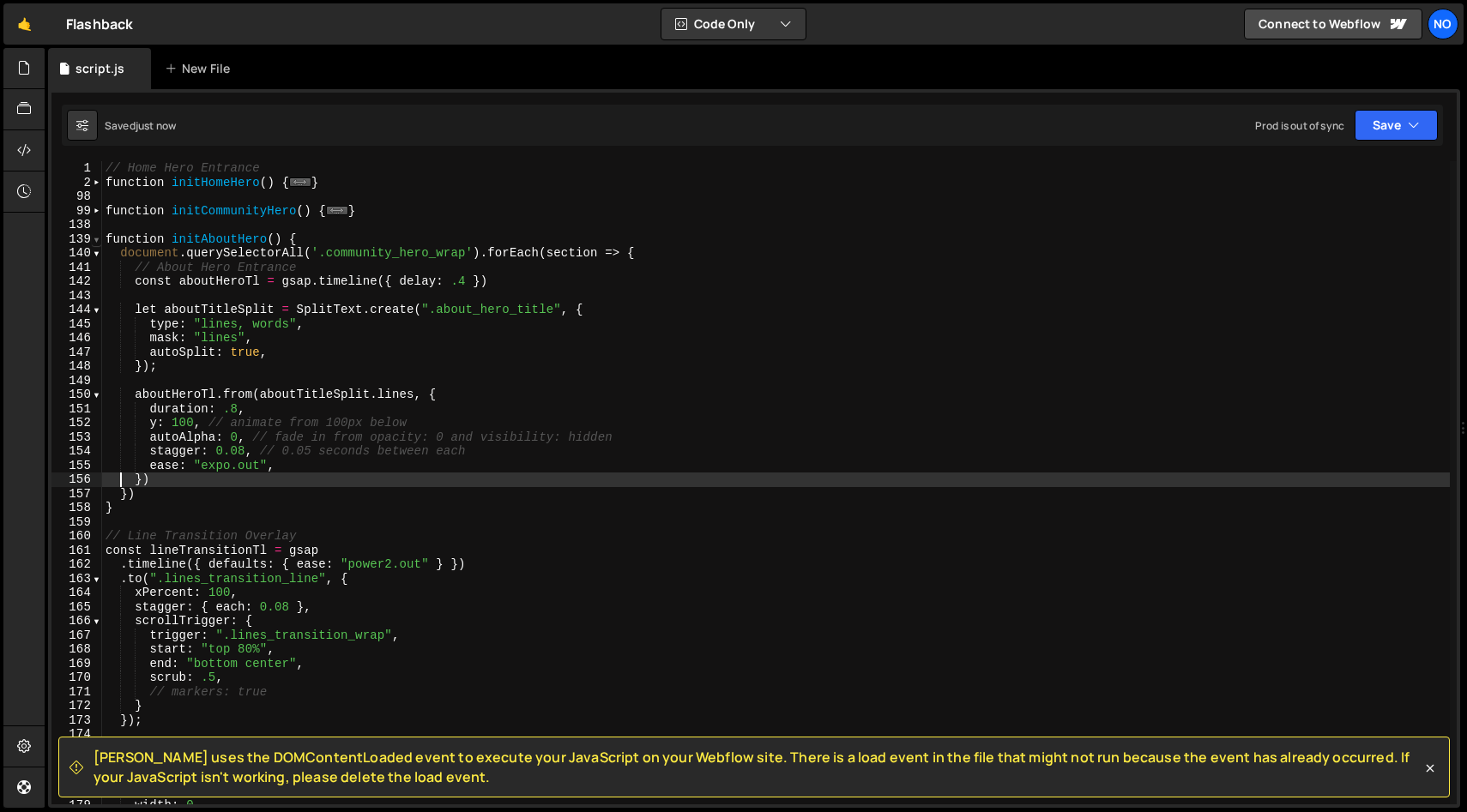
click at [96, 238] on span at bounding box center [96, 239] width 9 height 15
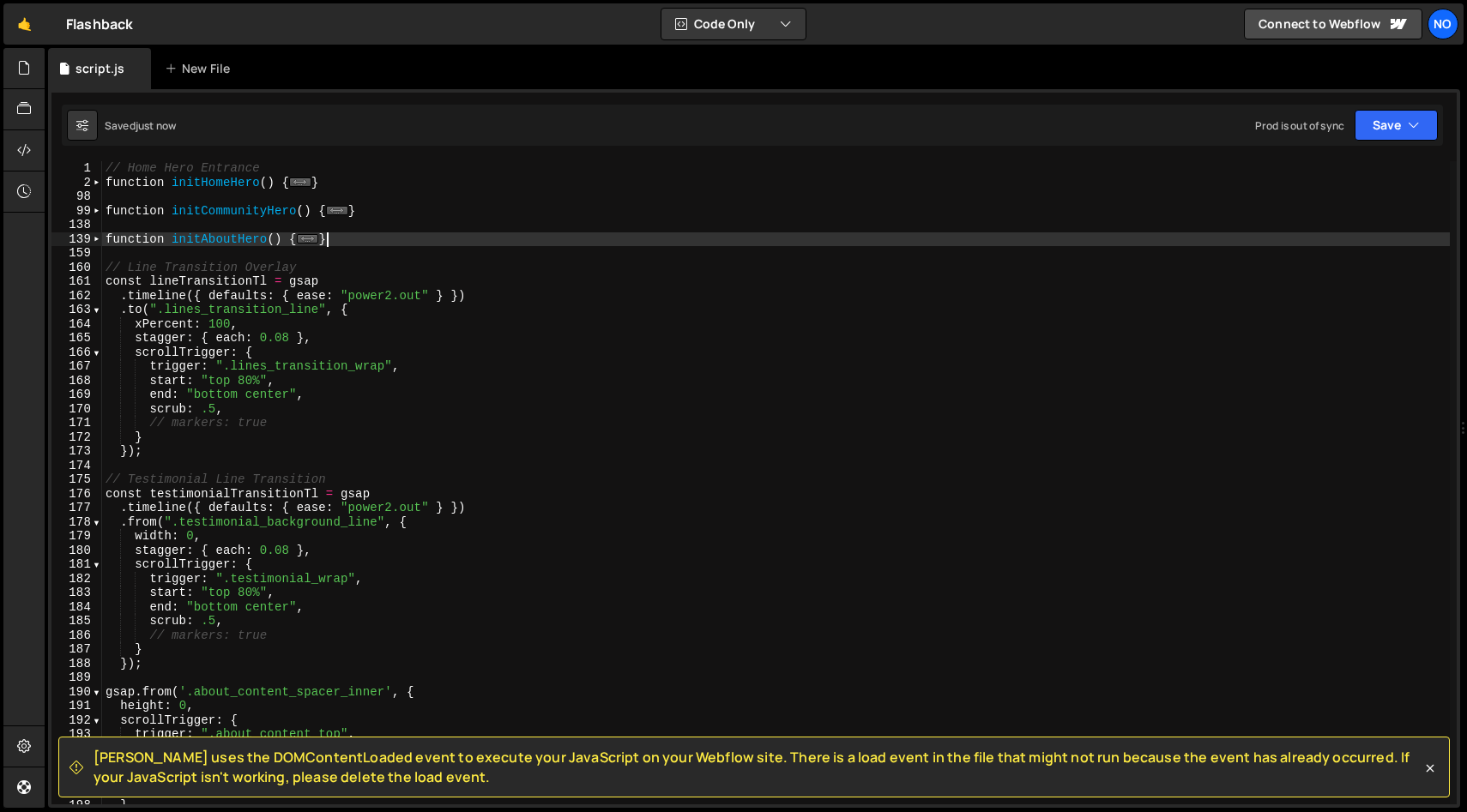
click at [451, 244] on div "// Home Hero Entrance function initHomeHero ( ) { ... } function initCommunityH…" at bounding box center [775, 497] width 1347 height 672
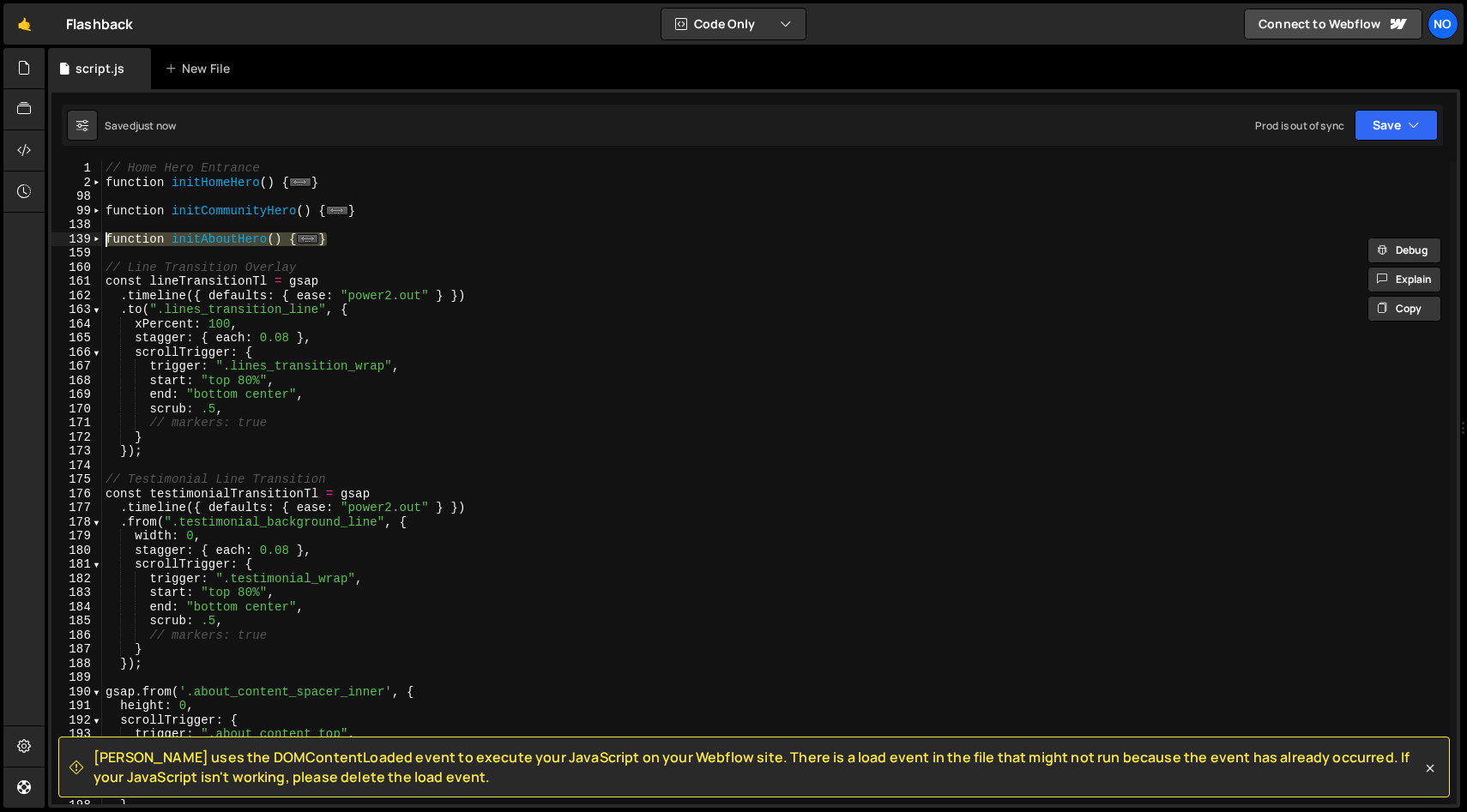
type textarea "}"
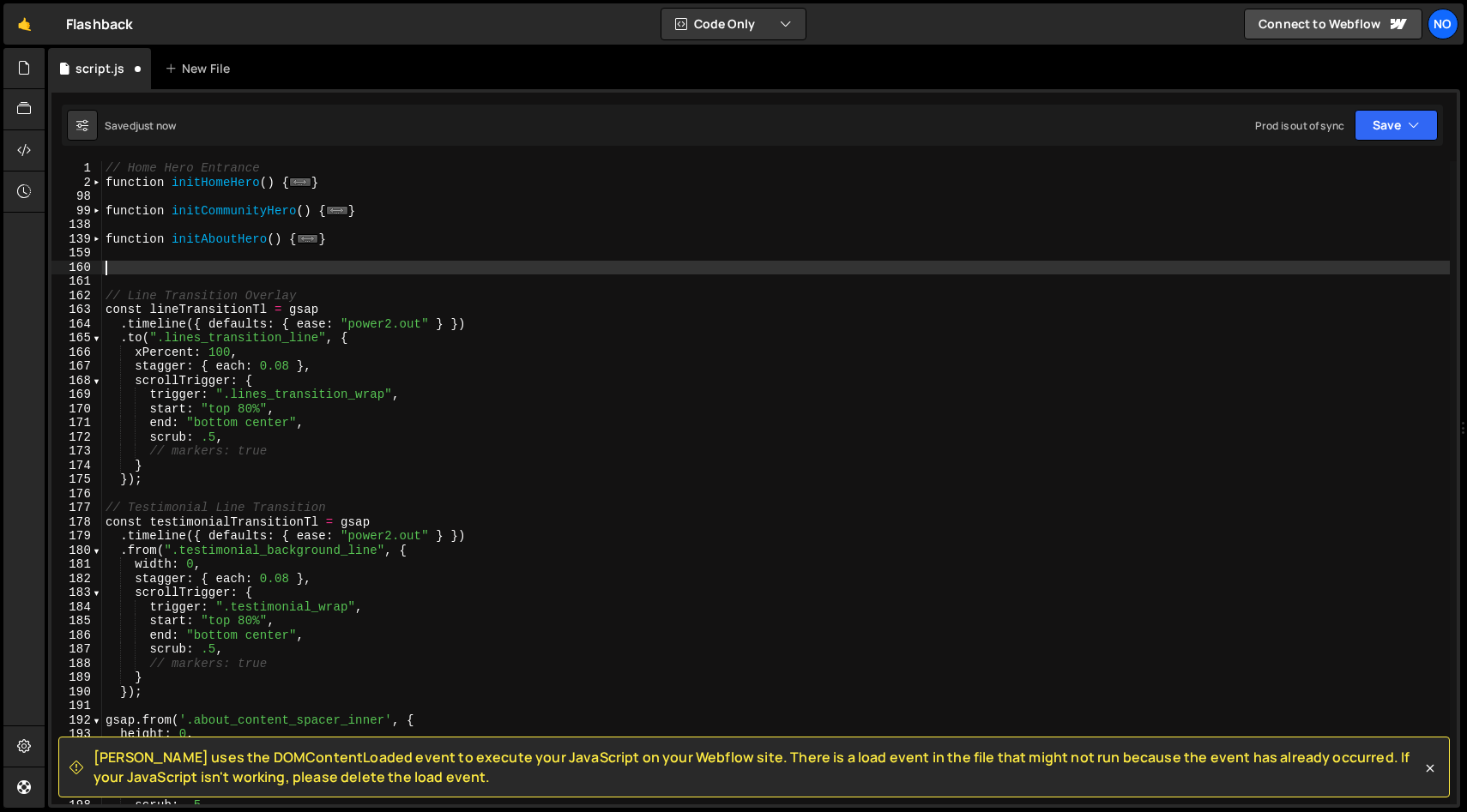
paste textarea "}"
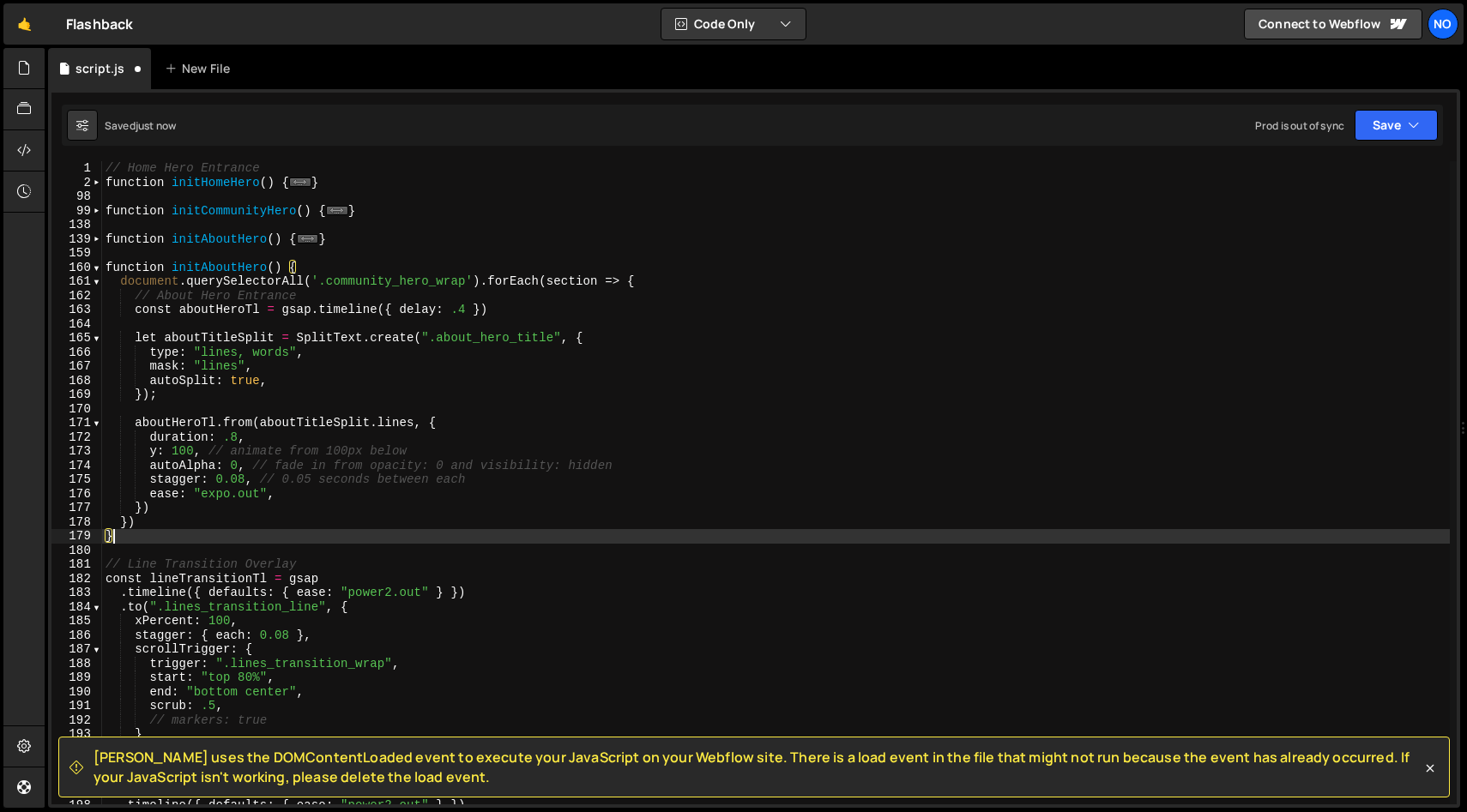
click at [238, 264] on div "// Home Hero Entrance function initHomeHero ( ) { ... } function initCommunityH…" at bounding box center [775, 497] width 1347 height 672
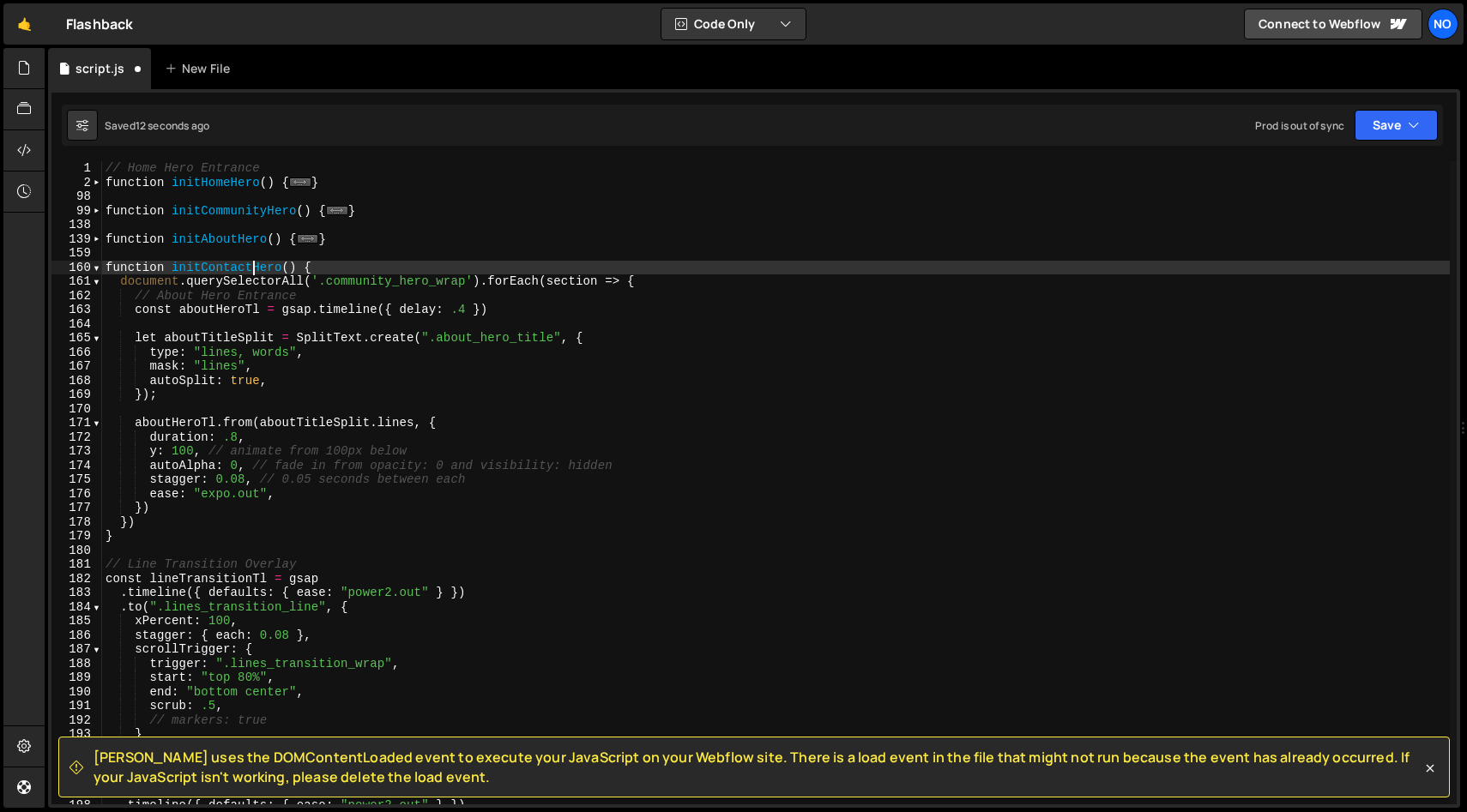
scroll to position [0, 9]
click at [344, 262] on div "// Home Hero Entrance function initHomeHero ( ) { ... } function initCommunityH…" at bounding box center [775, 497] width 1347 height 672
click at [99, 238] on span at bounding box center [96, 239] width 9 height 15
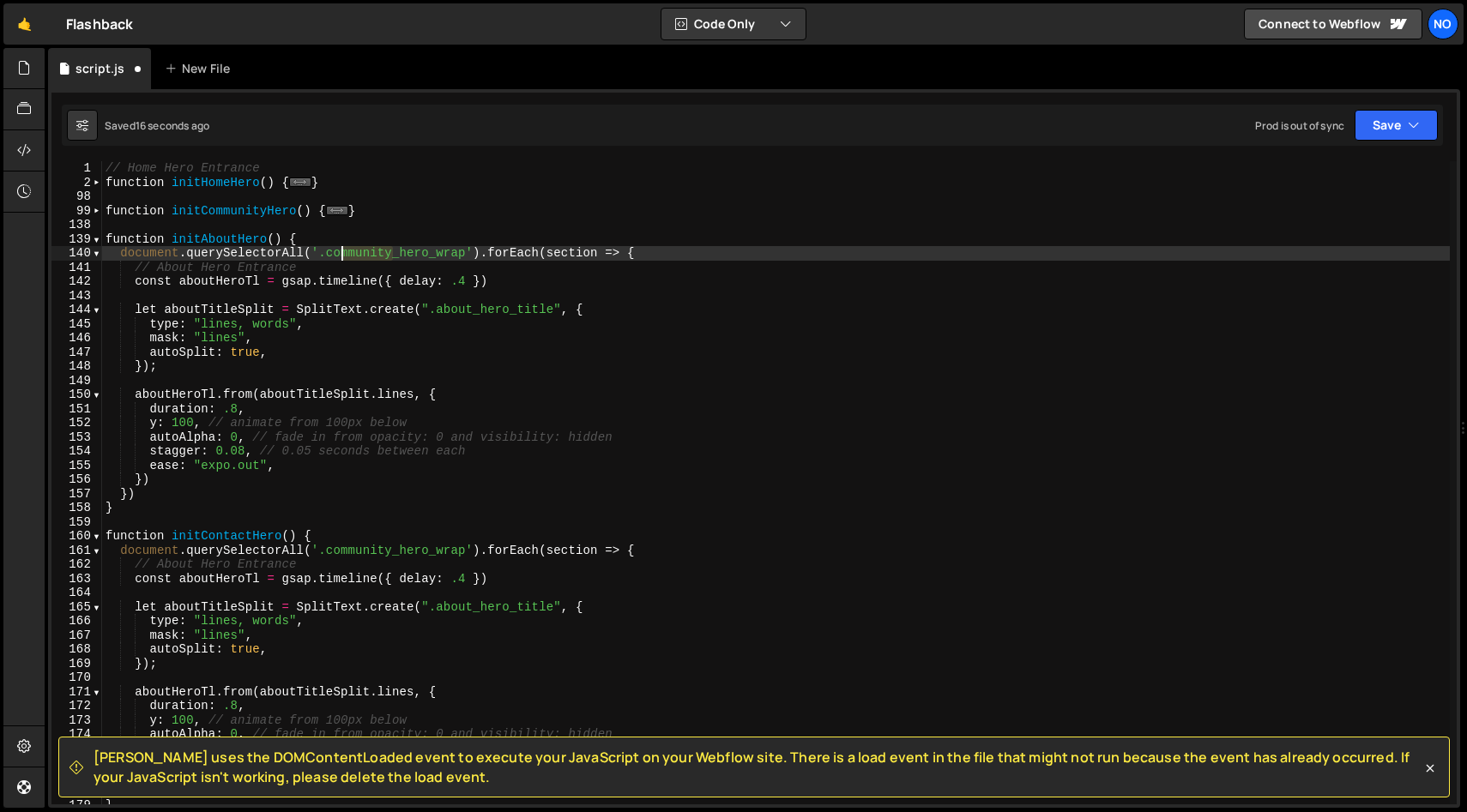
drag, startPoint x: 391, startPoint y: 255, endPoint x: 333, endPoint y: 253, distance: 58.3
click at [333, 253] on div "// Home Hero Entrance function initHomeHero ( ) { ... } function initCommunityH…" at bounding box center [775, 497] width 1347 height 672
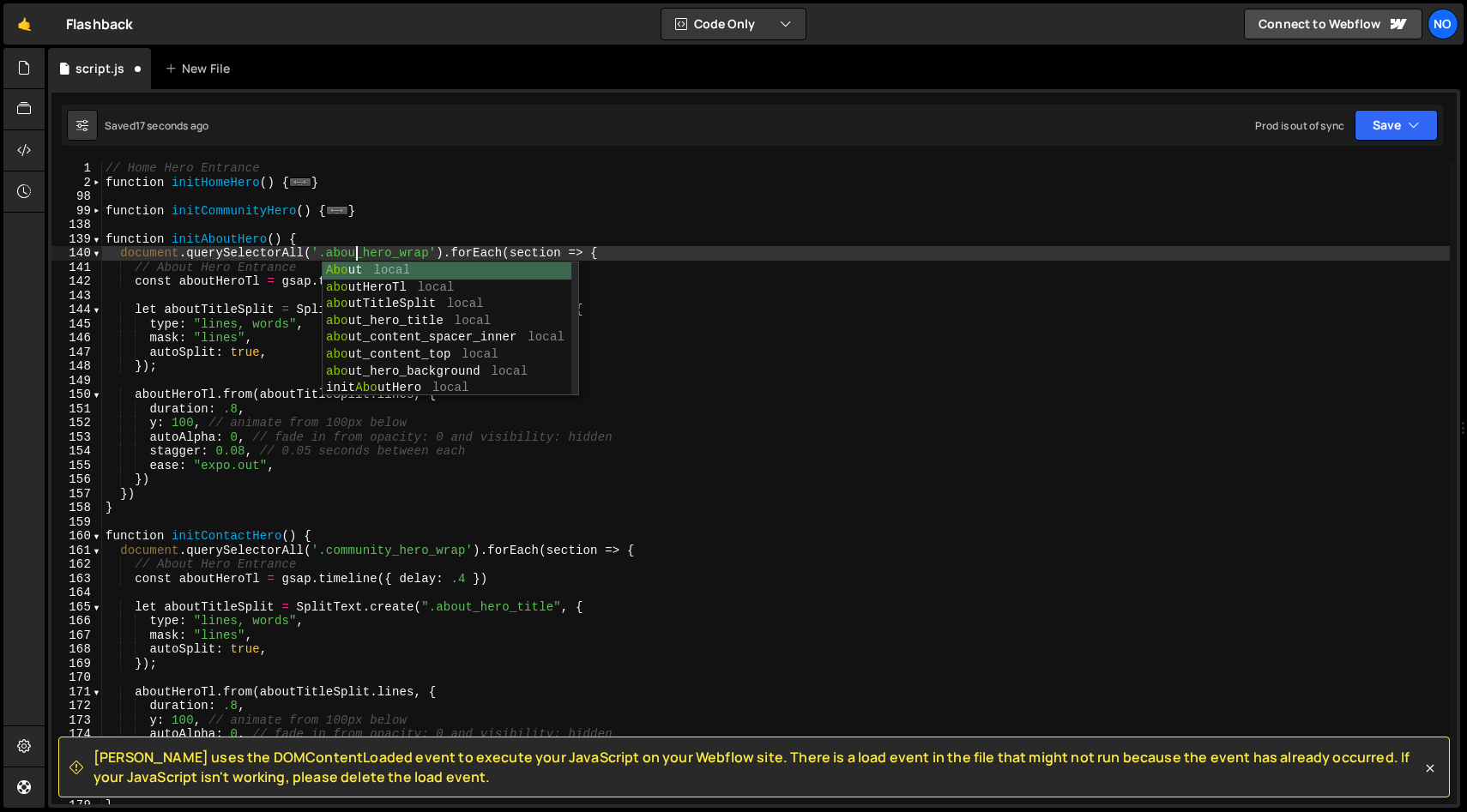
scroll to position [0, 17]
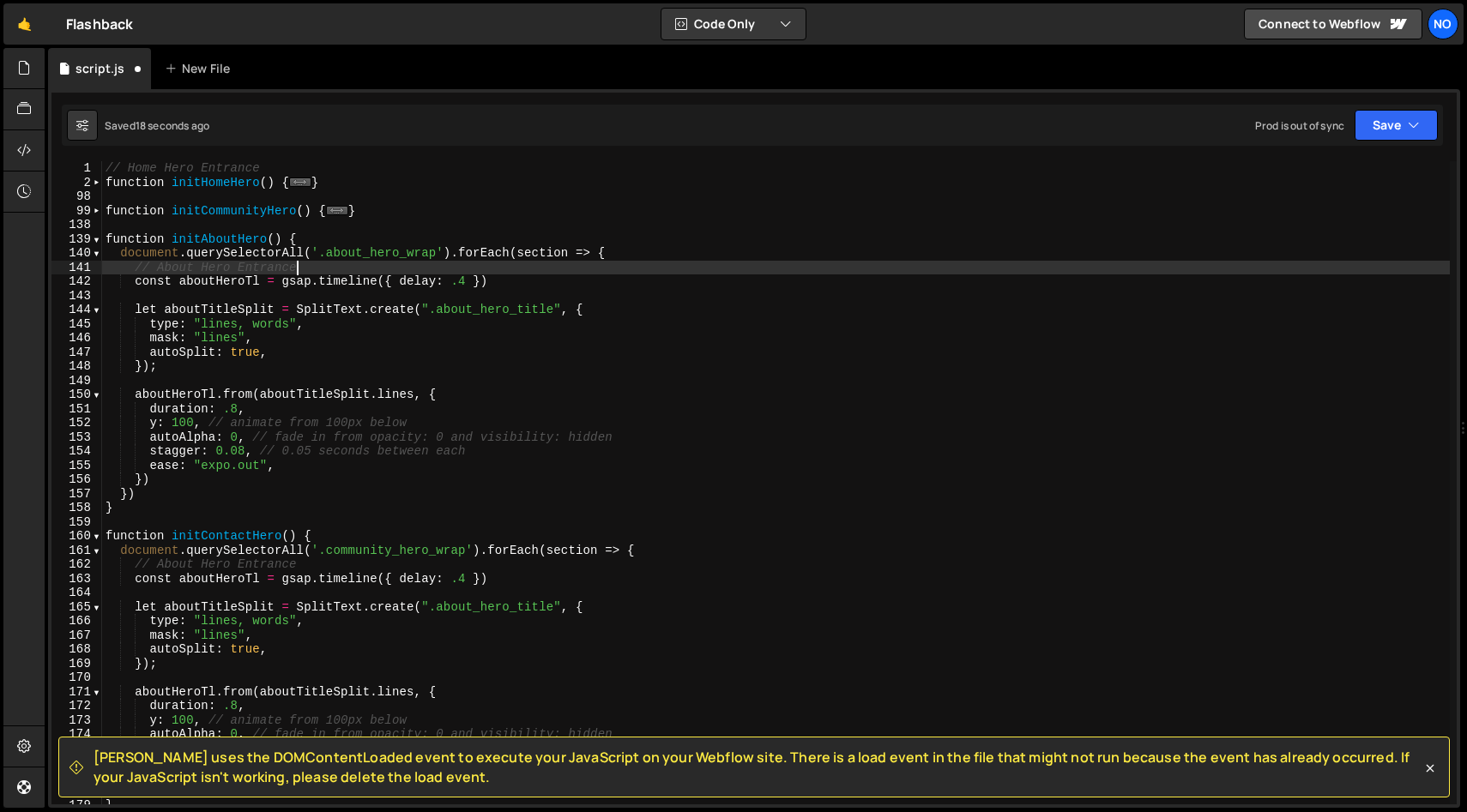
click at [751, 266] on div "// Home Hero Entrance function initHomeHero ( ) { ... } function initCommunityH…" at bounding box center [775, 497] width 1347 height 672
click at [94, 237] on span at bounding box center [96, 239] width 9 height 15
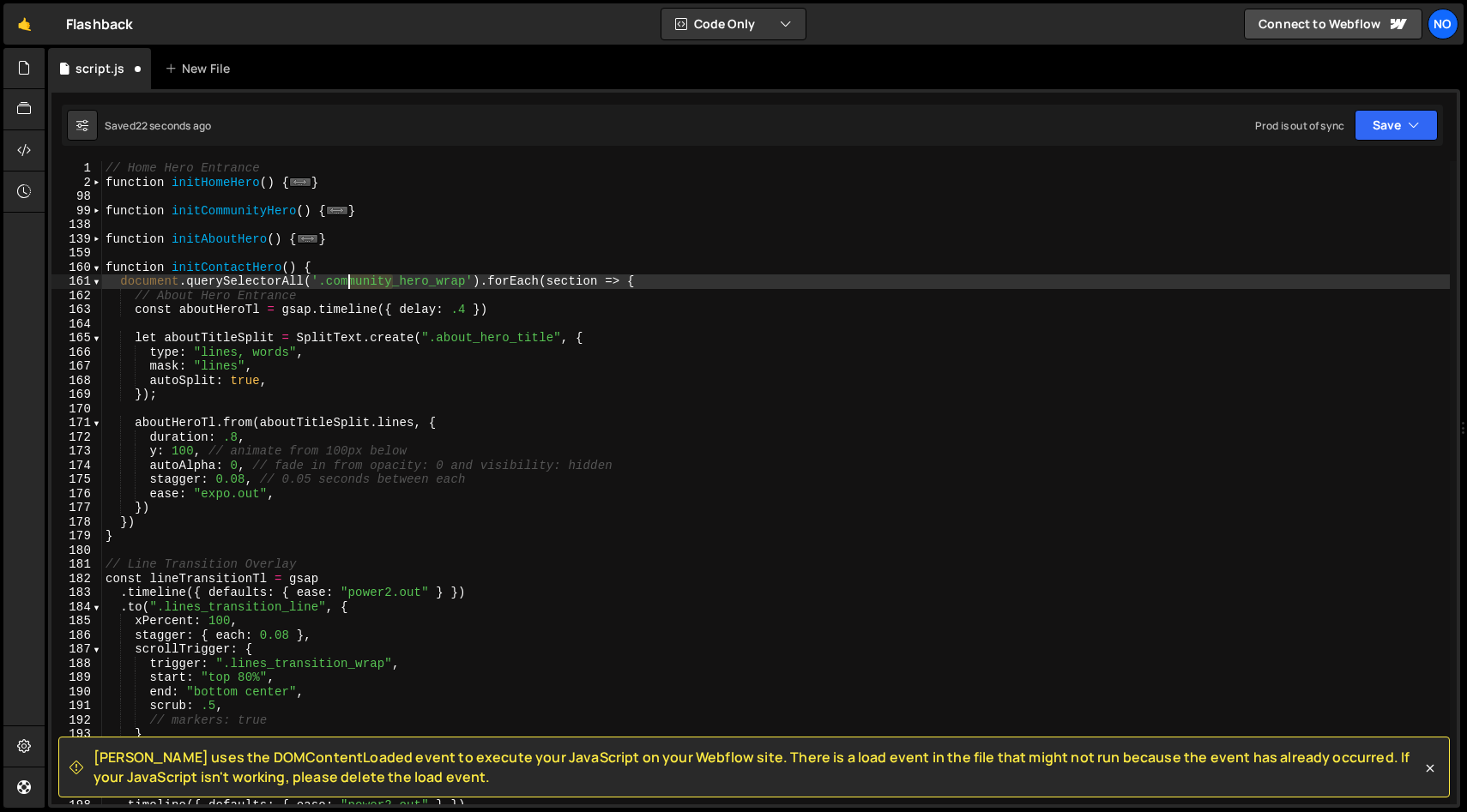
drag, startPoint x: 392, startPoint y: 281, endPoint x: 362, endPoint y: 289, distance: 31.0
click at [347, 282] on div "// Home Hero Entrance function initHomeHero ( ) { ... } function initCommunityH…" at bounding box center [775, 497] width 1347 height 672
click at [574, 261] on div "// Home Hero Entrance function initHomeHero ( ) { ... } function initCommunityH…" at bounding box center [775, 497] width 1347 height 672
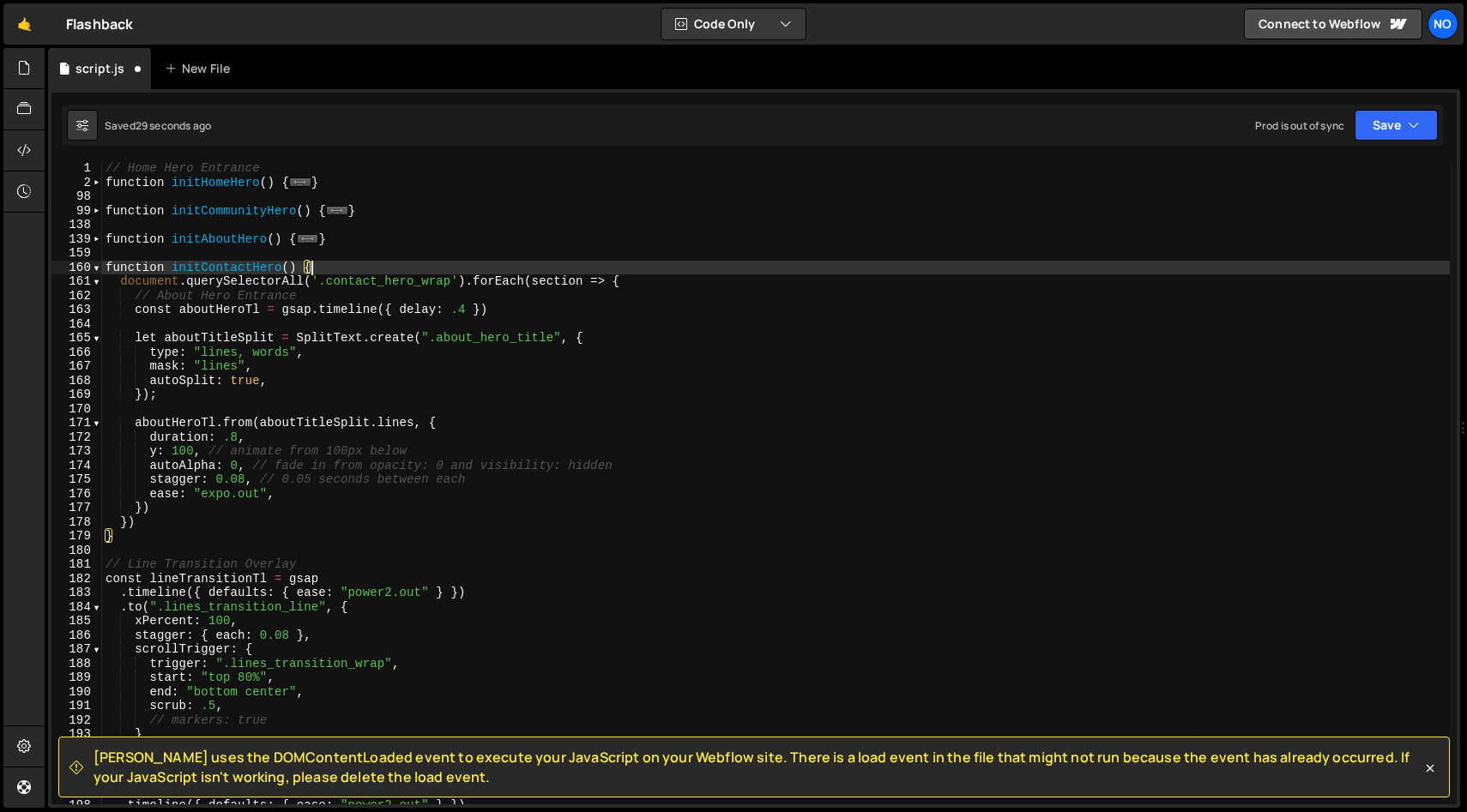
click at [661, 281] on div "// Home Hero Entrance function initHomeHero ( ) { ... } function initCommunityH…" at bounding box center [775, 497] width 1347 height 672
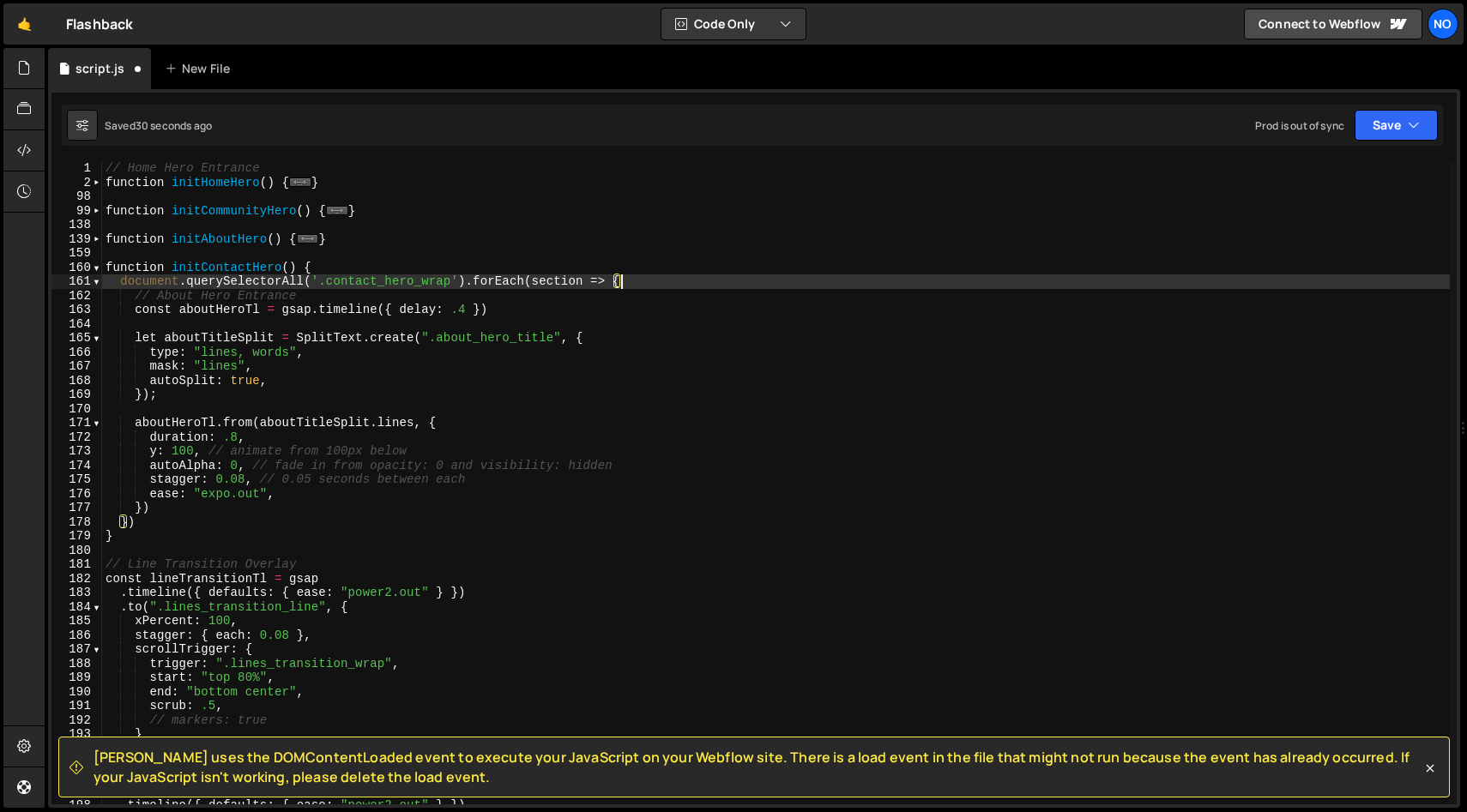
click at [169, 510] on div "// Home Hero Entrance function initHomeHero ( ) { ... } function initCommunityH…" at bounding box center [775, 497] width 1347 height 672
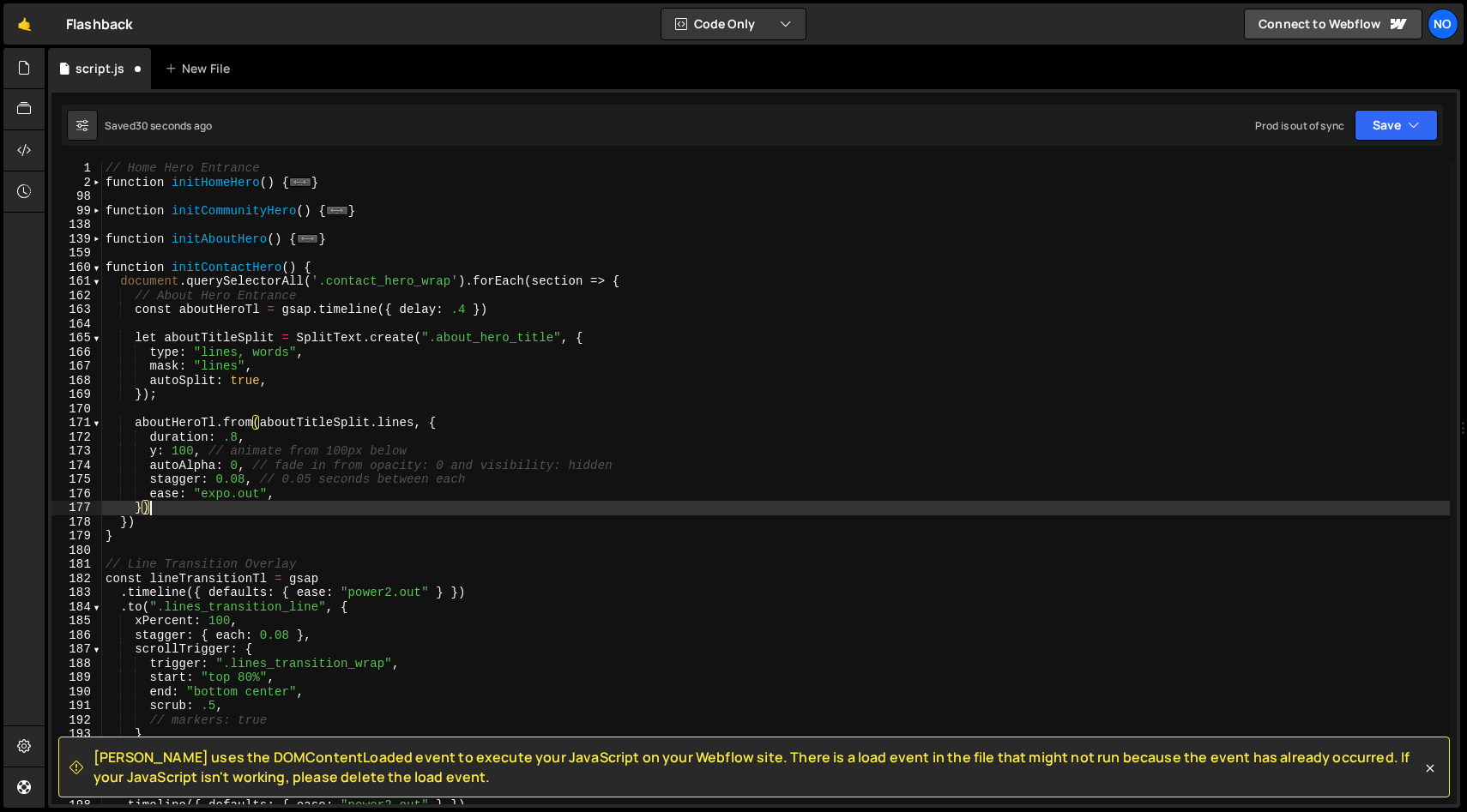
scroll to position [0, 2]
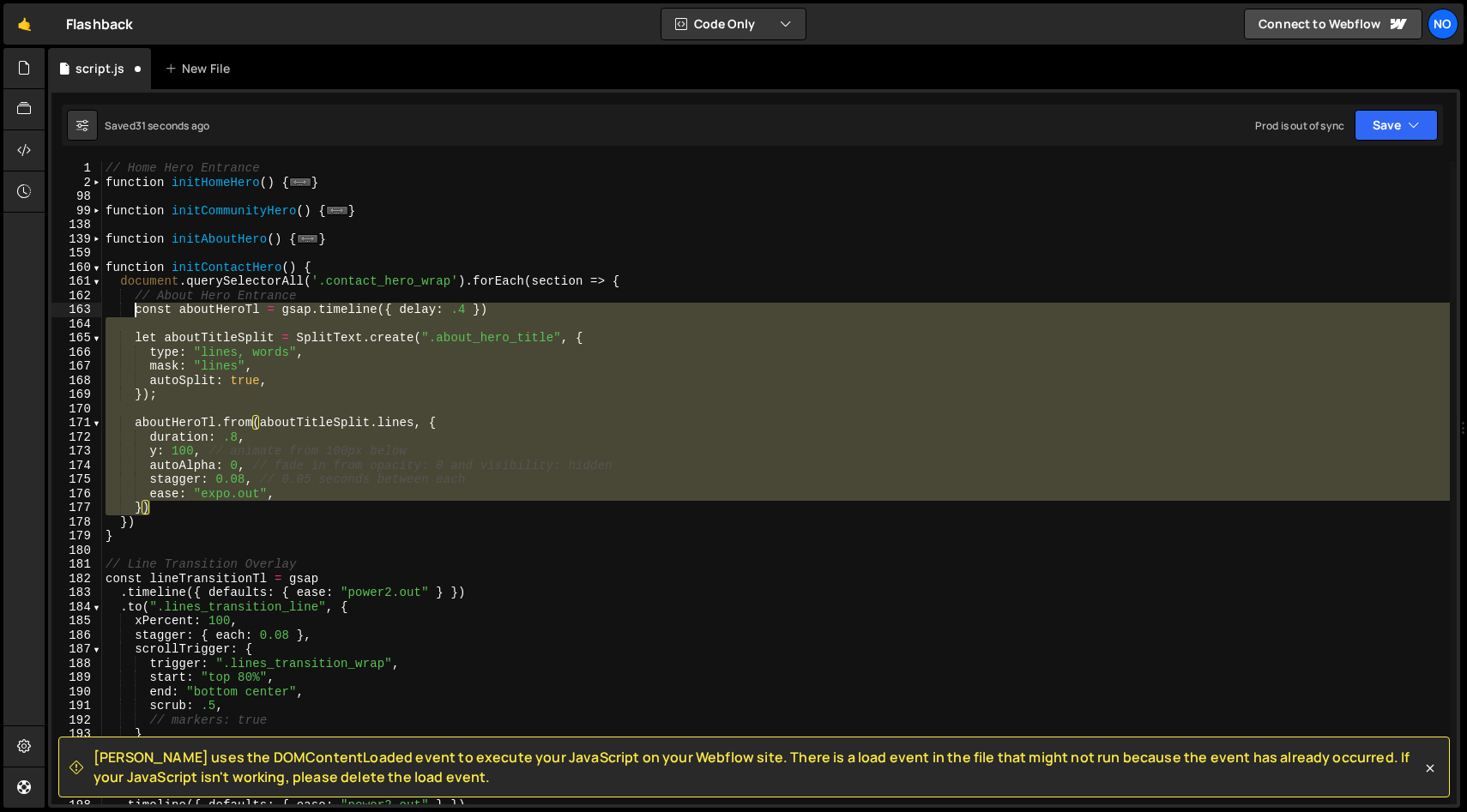
click at [137, 311] on div "// Home Hero Entrance function initHomeHero ( ) { ... } function initCommunityH…" at bounding box center [775, 497] width 1347 height 672
click at [137, 297] on div "// Home Hero Entrance function initHomeHero ( ) { ... } function initCommunityH…" at bounding box center [775, 497] width 1347 height 672
type textarea "// About Hero Entrance const aboutHeroTl = gsap.timeline({ delay: .4 })"
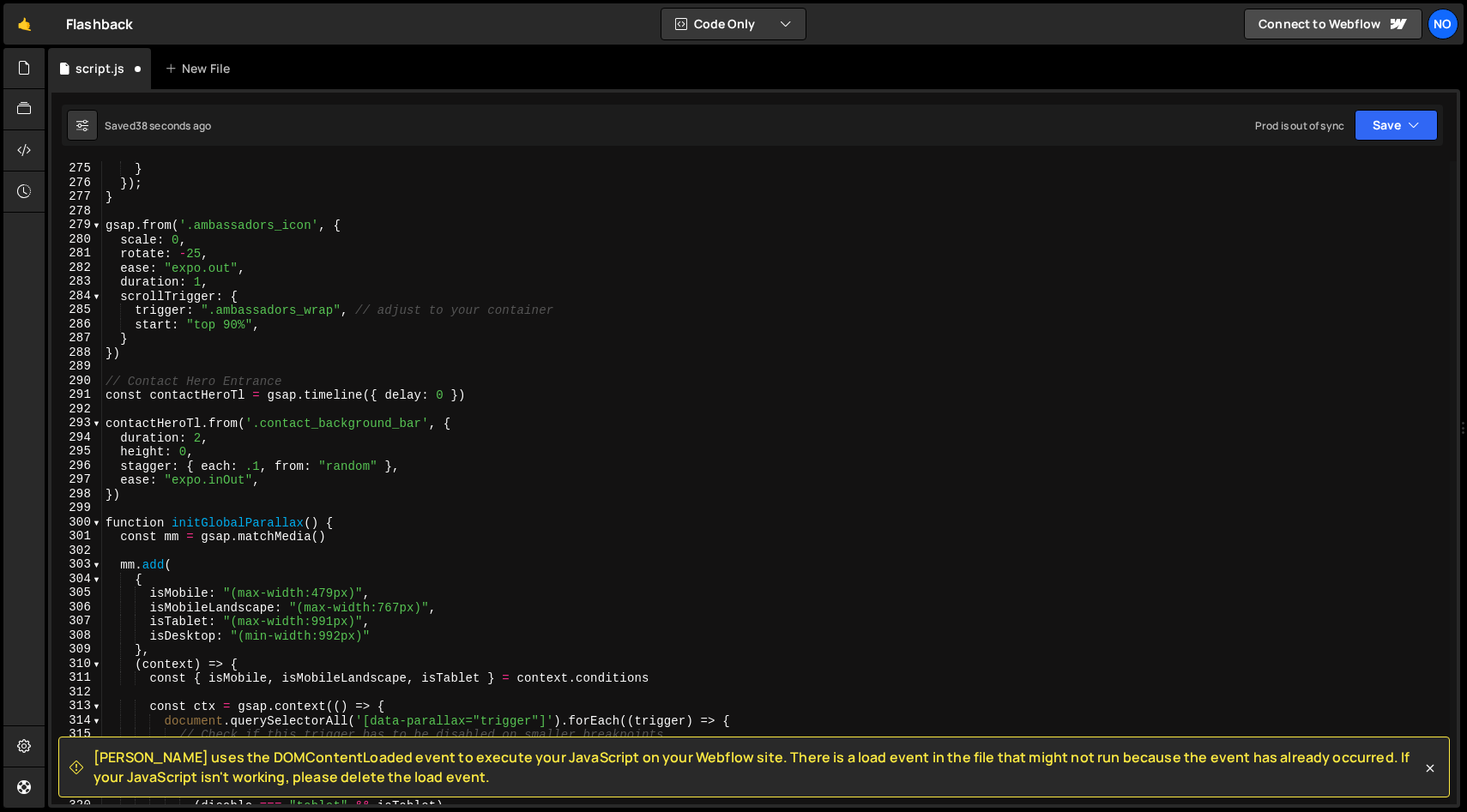
scroll to position [1727, 0]
click at [107, 383] on div "scrub : 1 , // uncomment if you want scroll-linked growth } }) ; } gsap . from …" at bounding box center [775, 484] width 1347 height 672
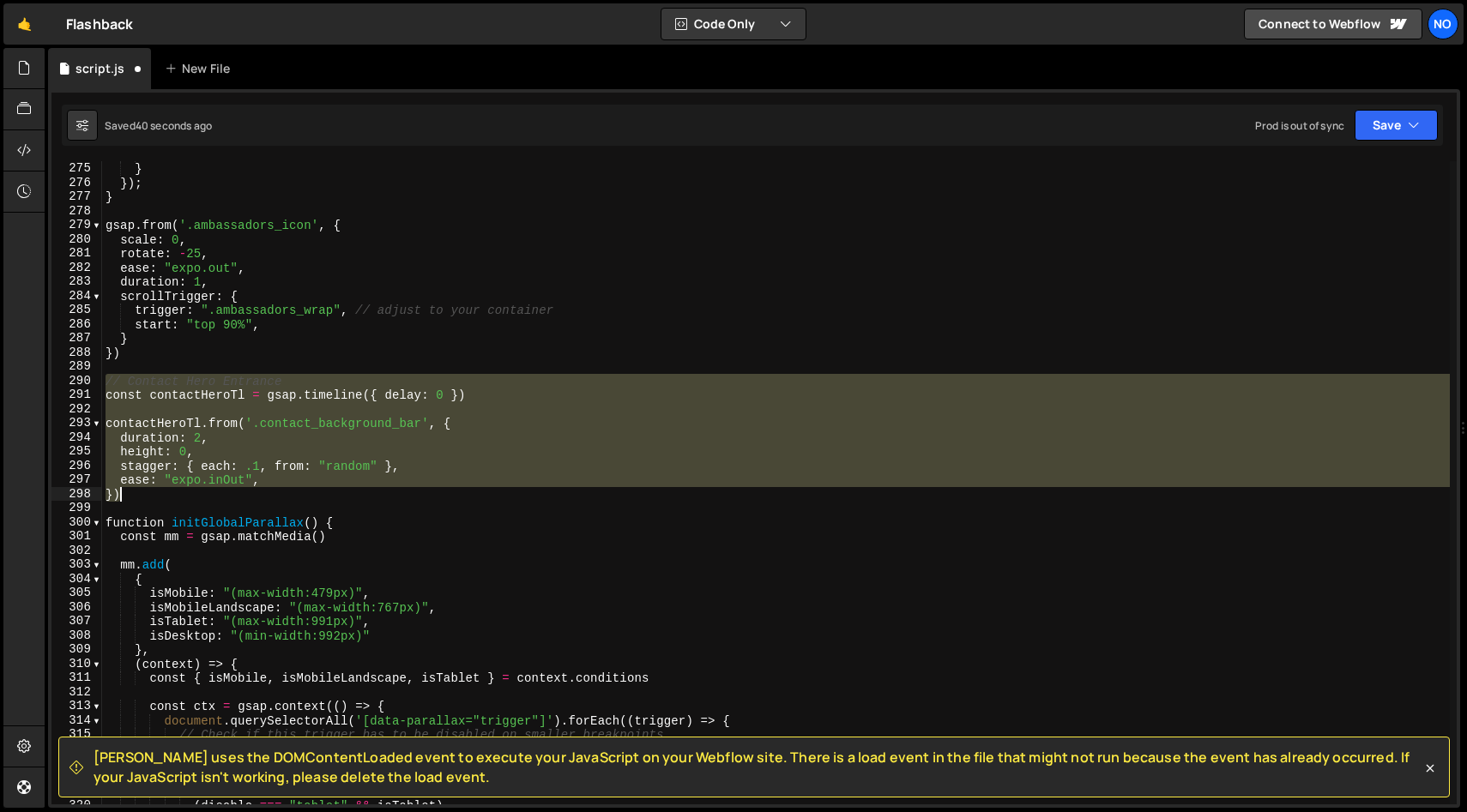
click at [135, 492] on div "scrub : 1 , // uncomment if you want scroll-linked growth } }) ; } gsap . from …" at bounding box center [775, 484] width 1347 height 672
type textarea "ease: "expo.inOut", })"
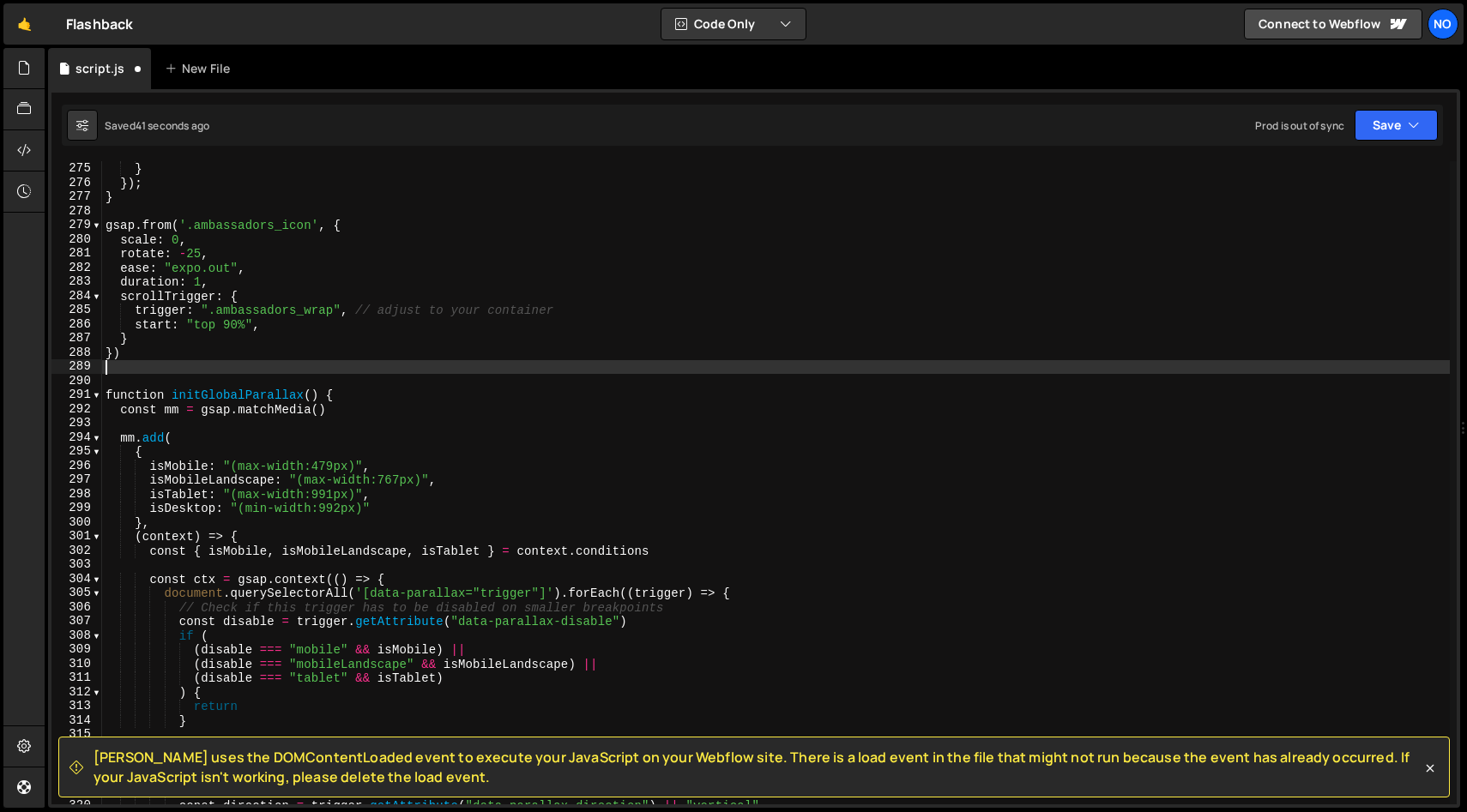
type textarea "})"
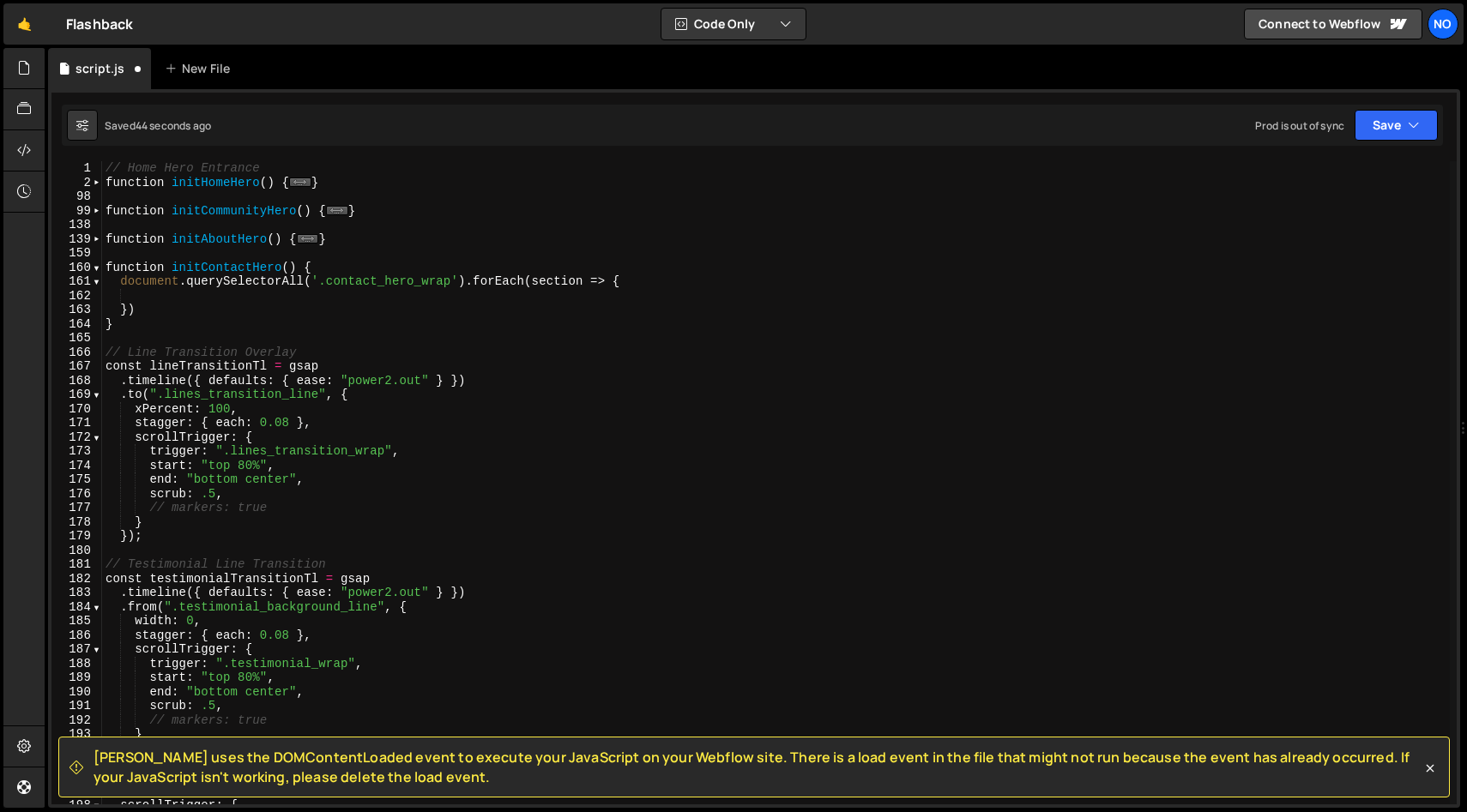
click at [178, 300] on div "// Home Hero Entrance function initHomeHero ( ) { ... } function initCommunityH…" at bounding box center [775, 497] width 1347 height 672
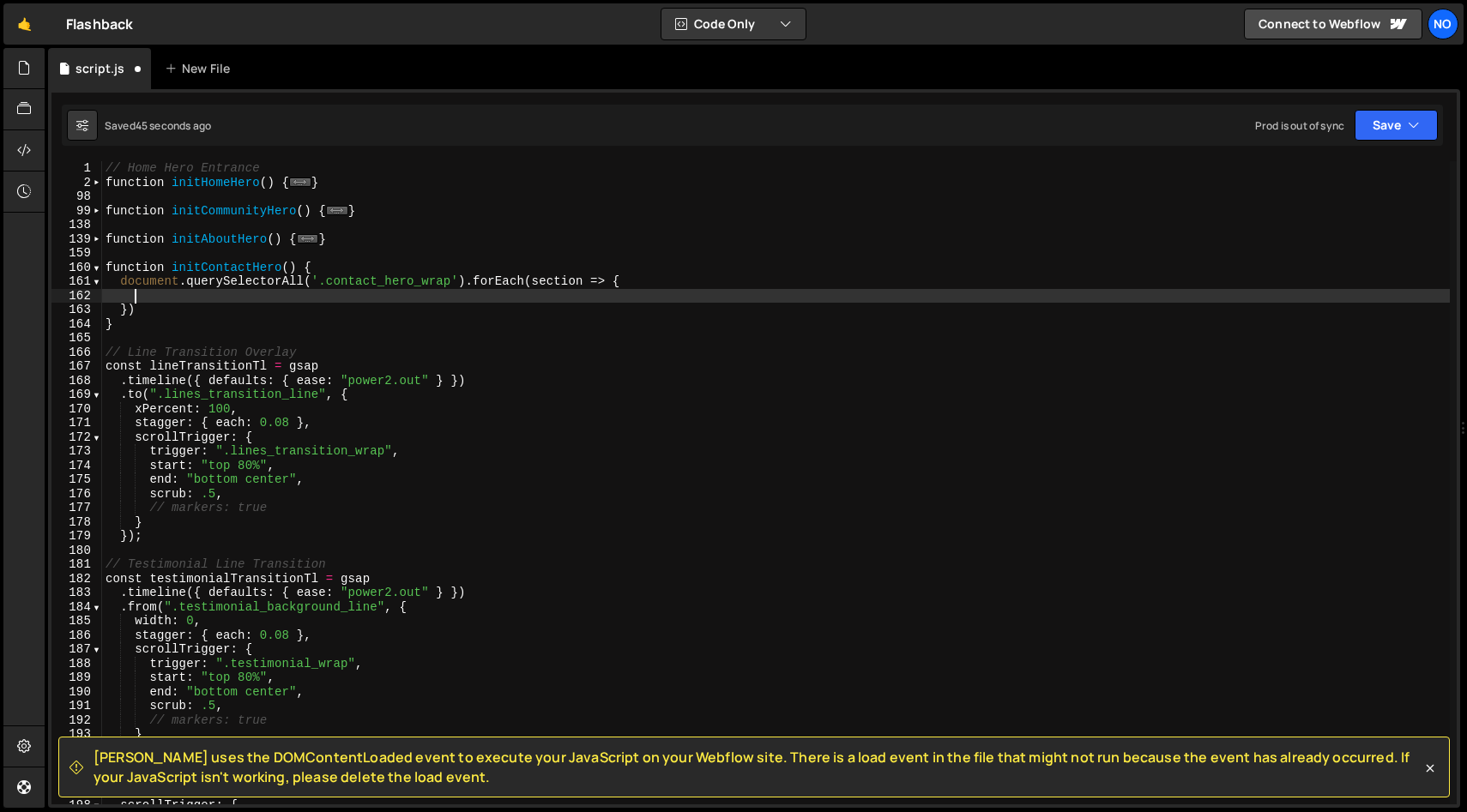
paste textarea "})"
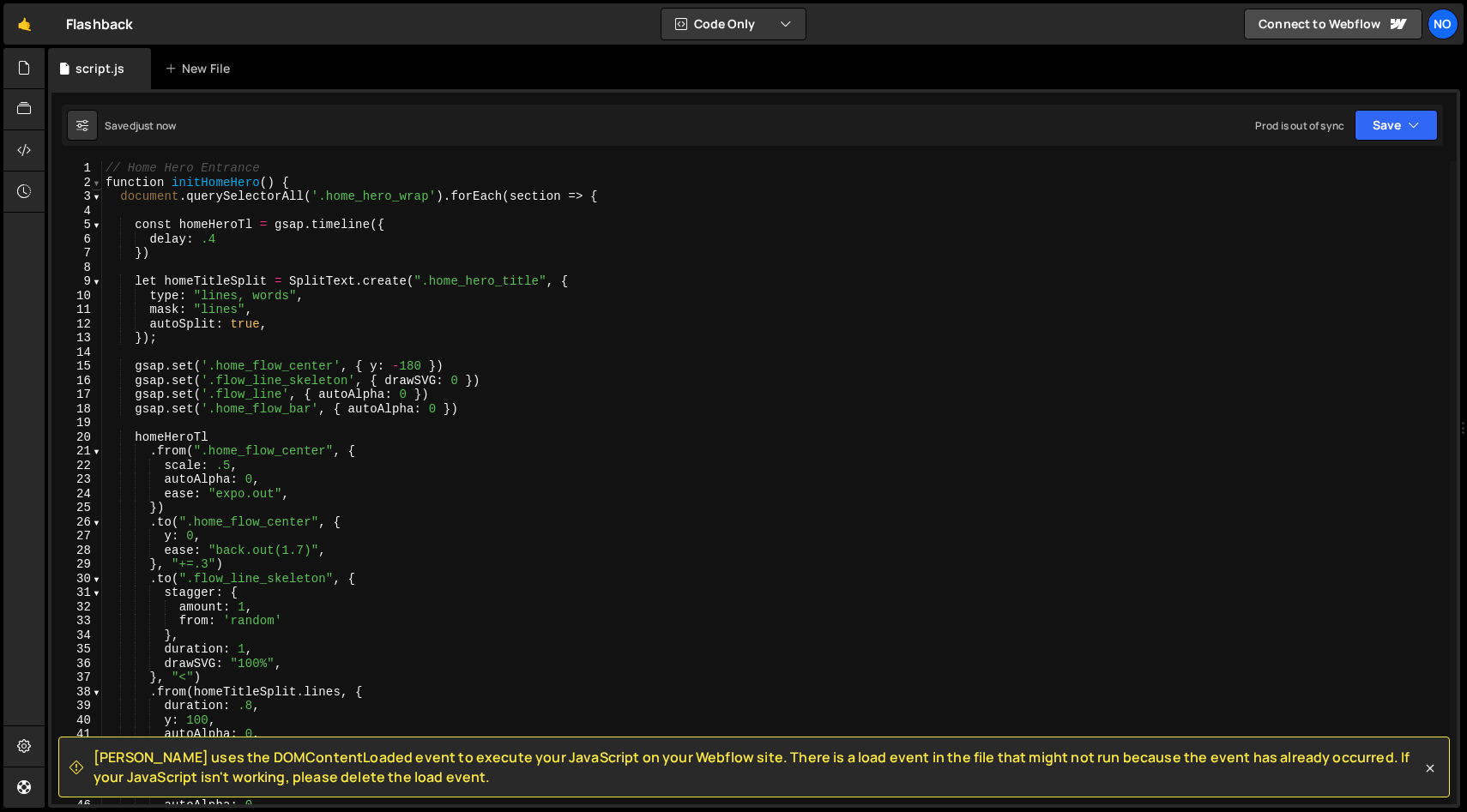
click at [95, 180] on span at bounding box center [96, 183] width 9 height 15
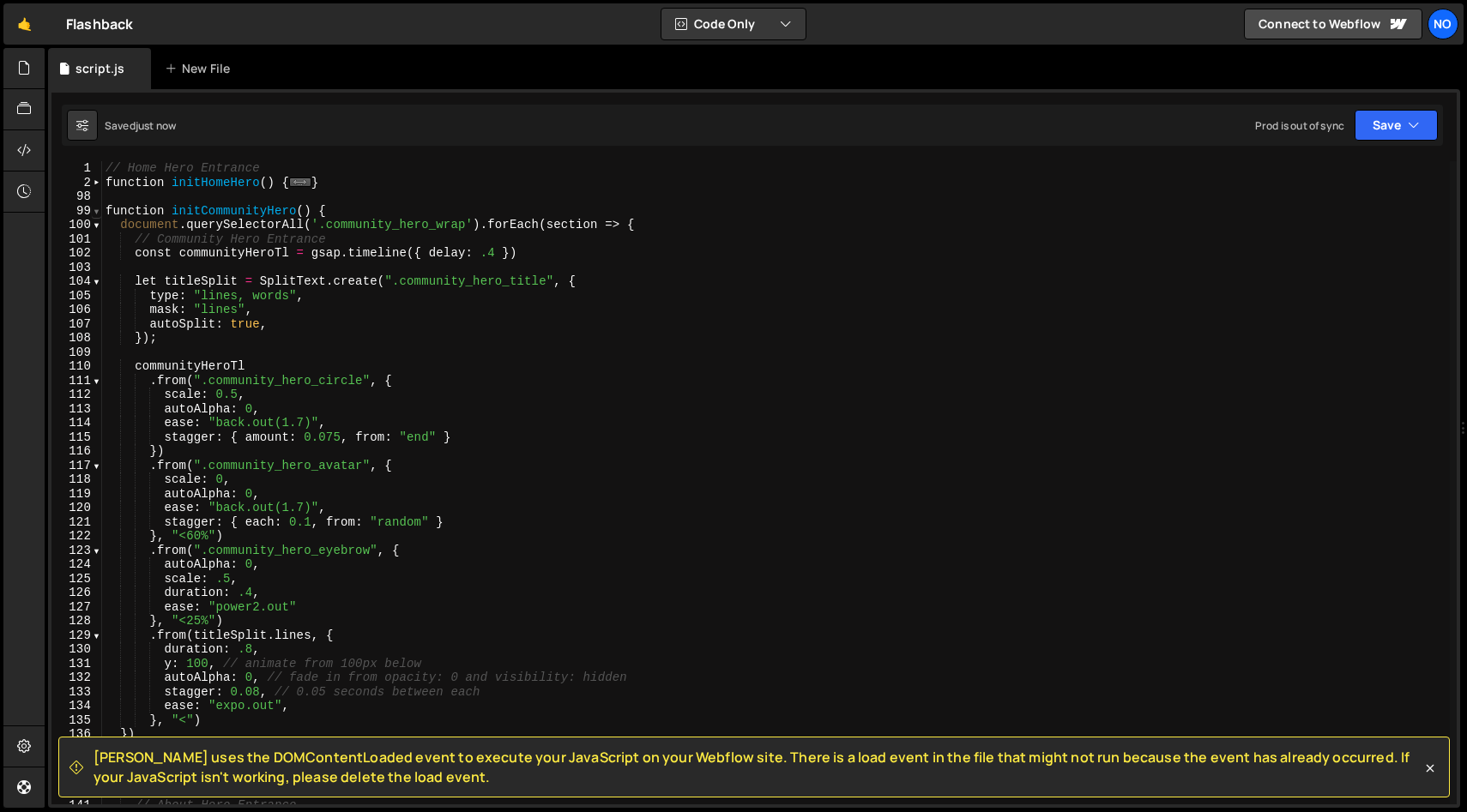
click at [99, 211] on span at bounding box center [96, 211] width 9 height 15
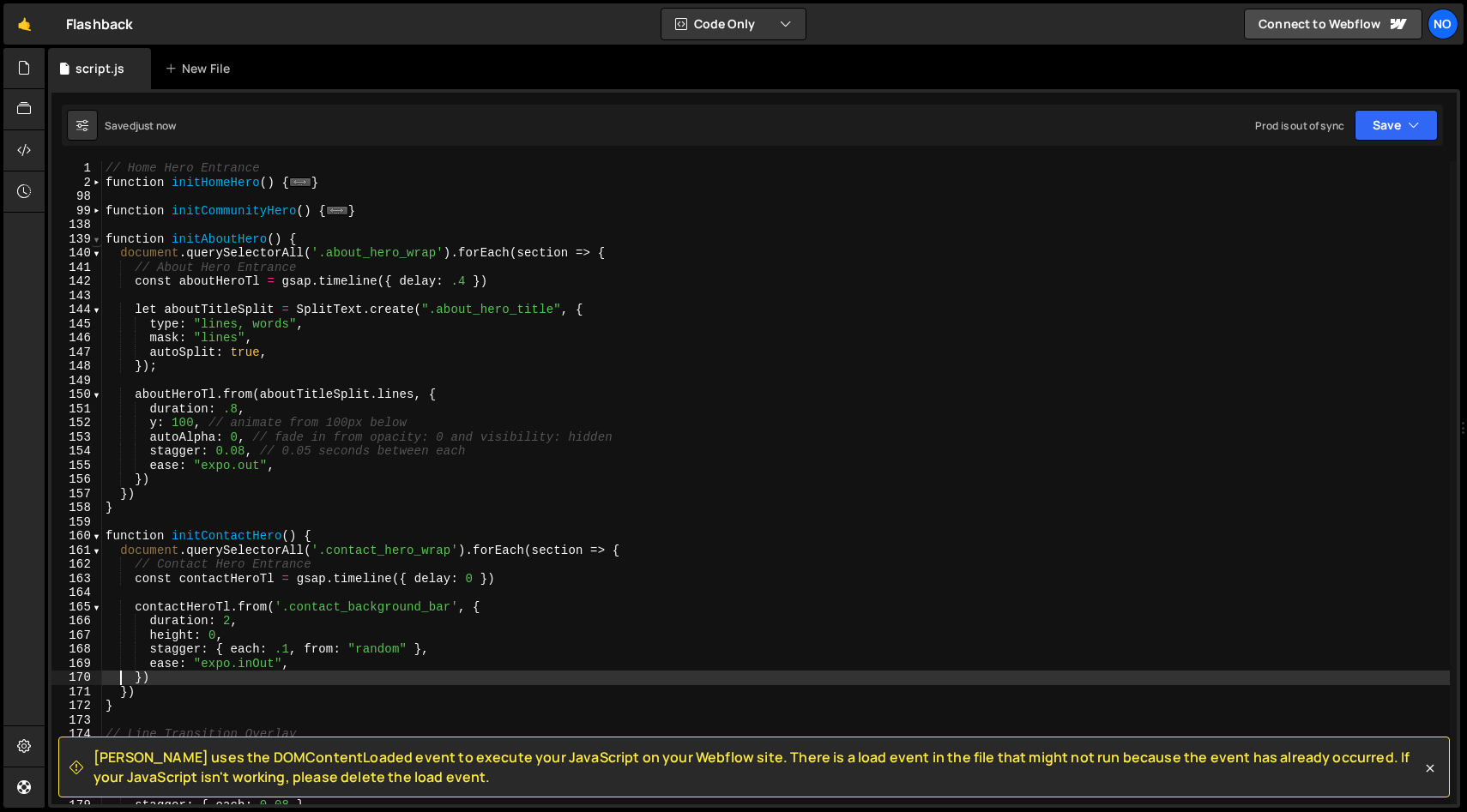
click at [98, 237] on span at bounding box center [96, 239] width 9 height 15
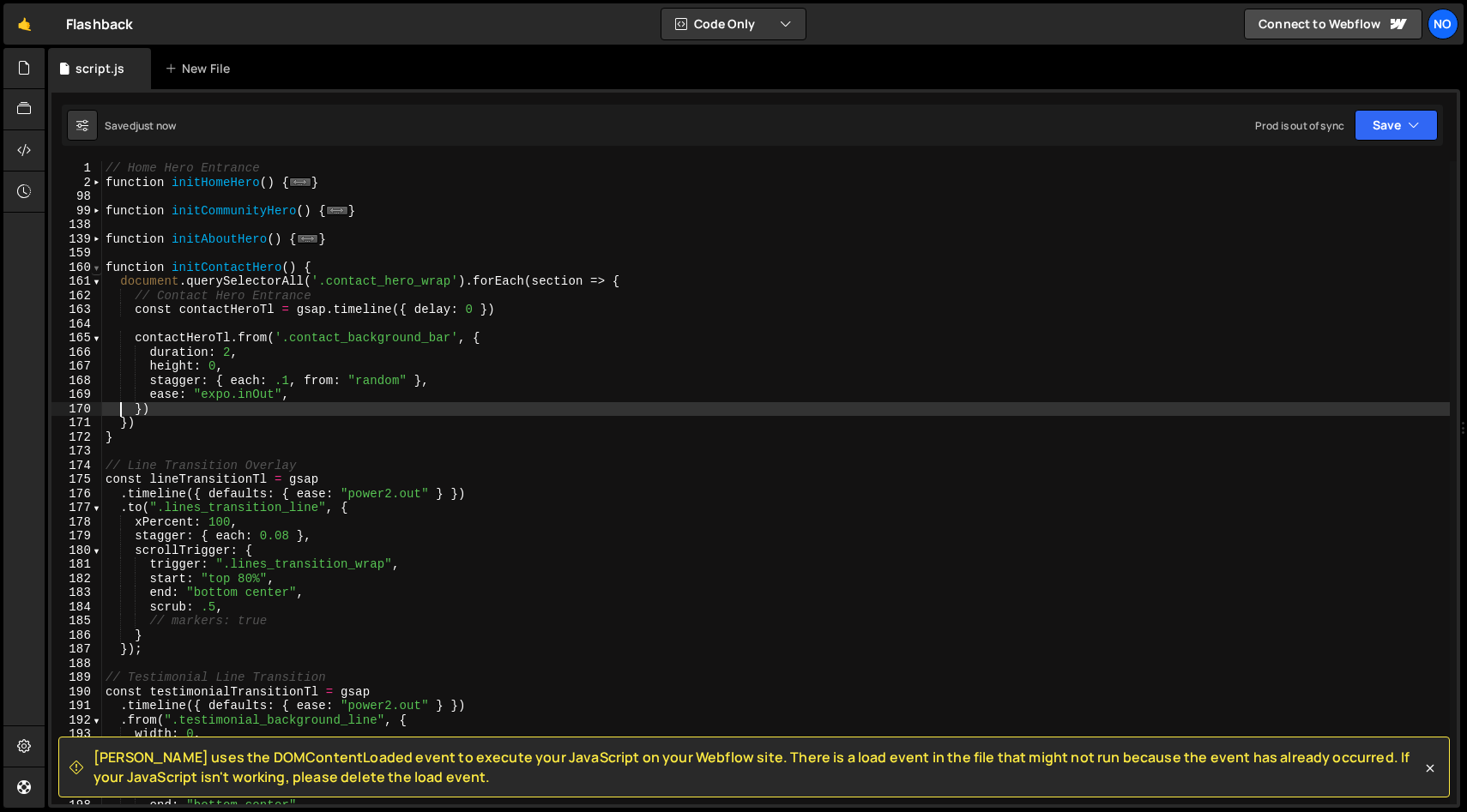
click at [97, 266] on span at bounding box center [96, 268] width 9 height 15
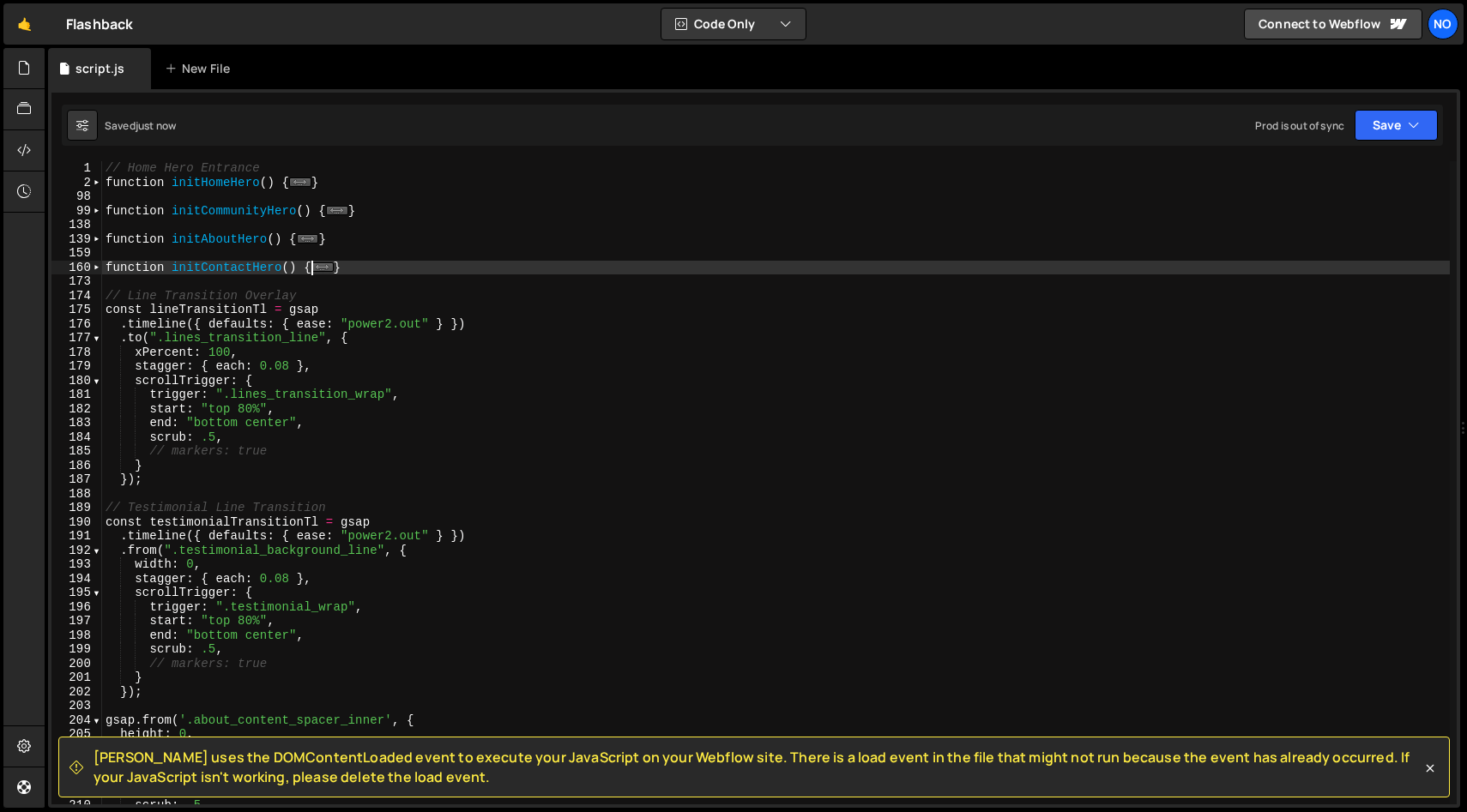
scroll to position [3, 0]
click at [99, 264] on span at bounding box center [96, 264] width 9 height 15
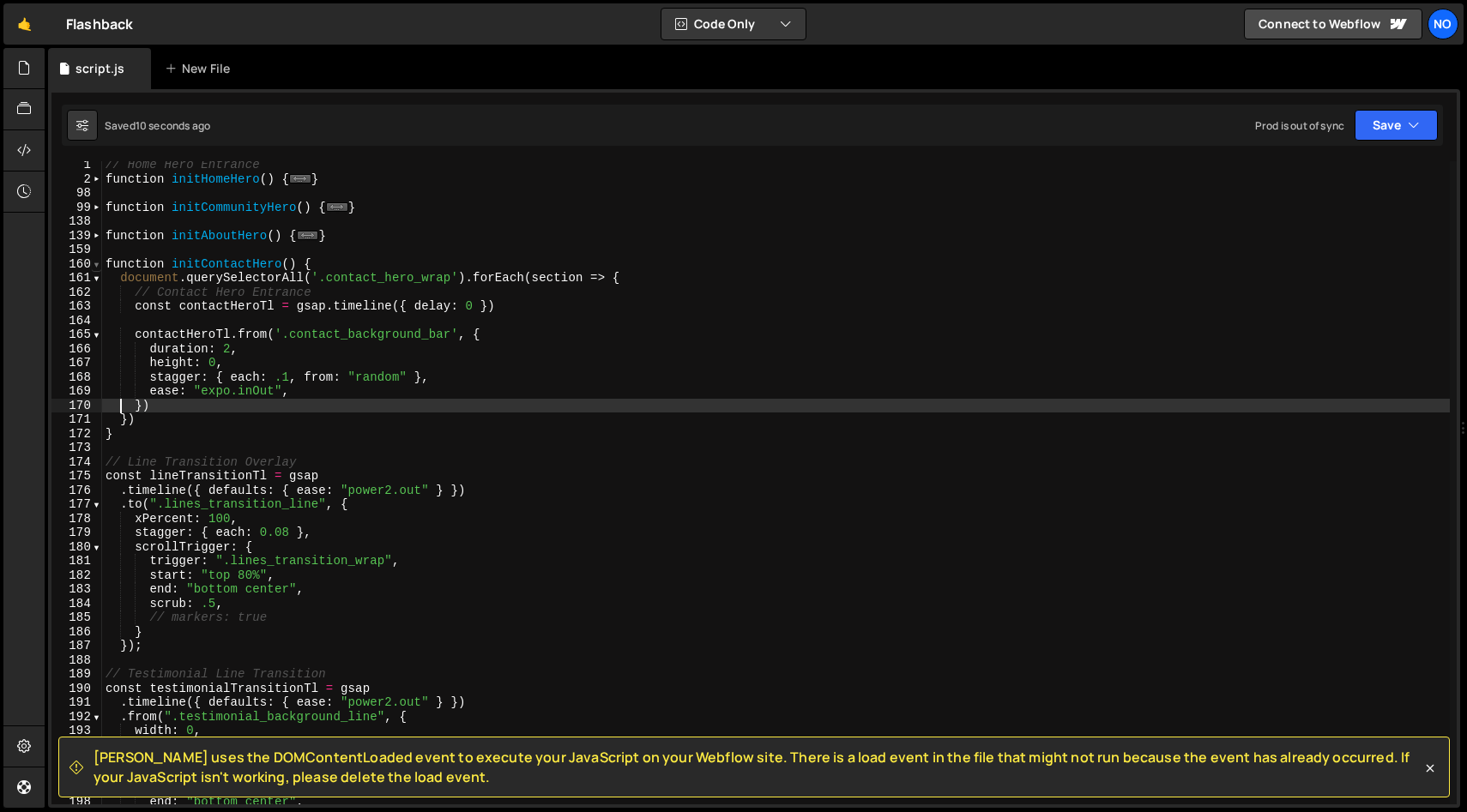
click at [99, 264] on span at bounding box center [96, 264] width 9 height 15
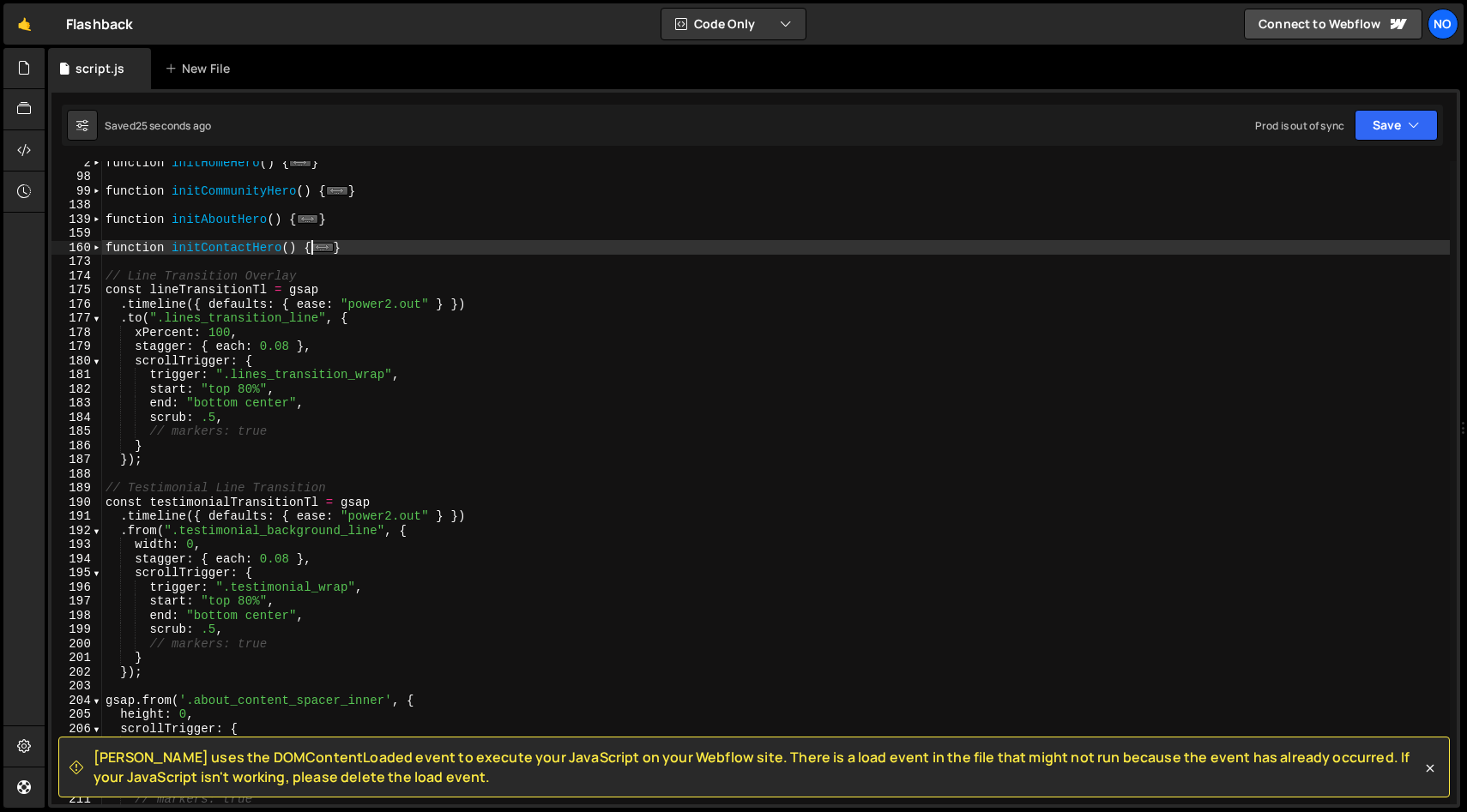
scroll to position [20, 0]
click at [95, 250] on span at bounding box center [96, 248] width 9 height 15
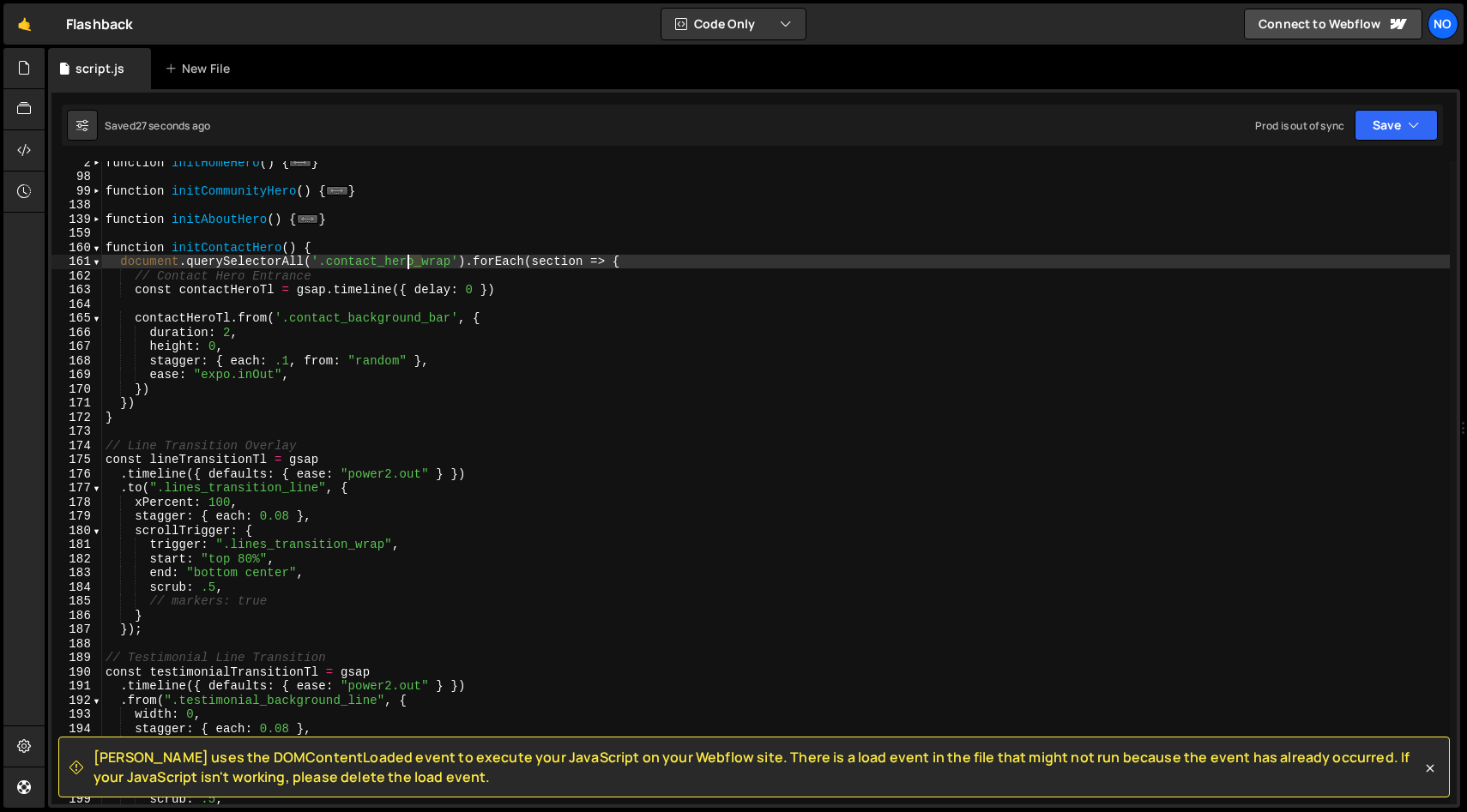
drag, startPoint x: 424, startPoint y: 262, endPoint x: 385, endPoint y: 262, distance: 38.6
click at [385, 262] on div "function initHomeHero ( ) { ... } function initCommunityHero ( ) { ... } functi…" at bounding box center [775, 491] width 1347 height 672
click at [97, 250] on span at bounding box center [96, 248] width 9 height 15
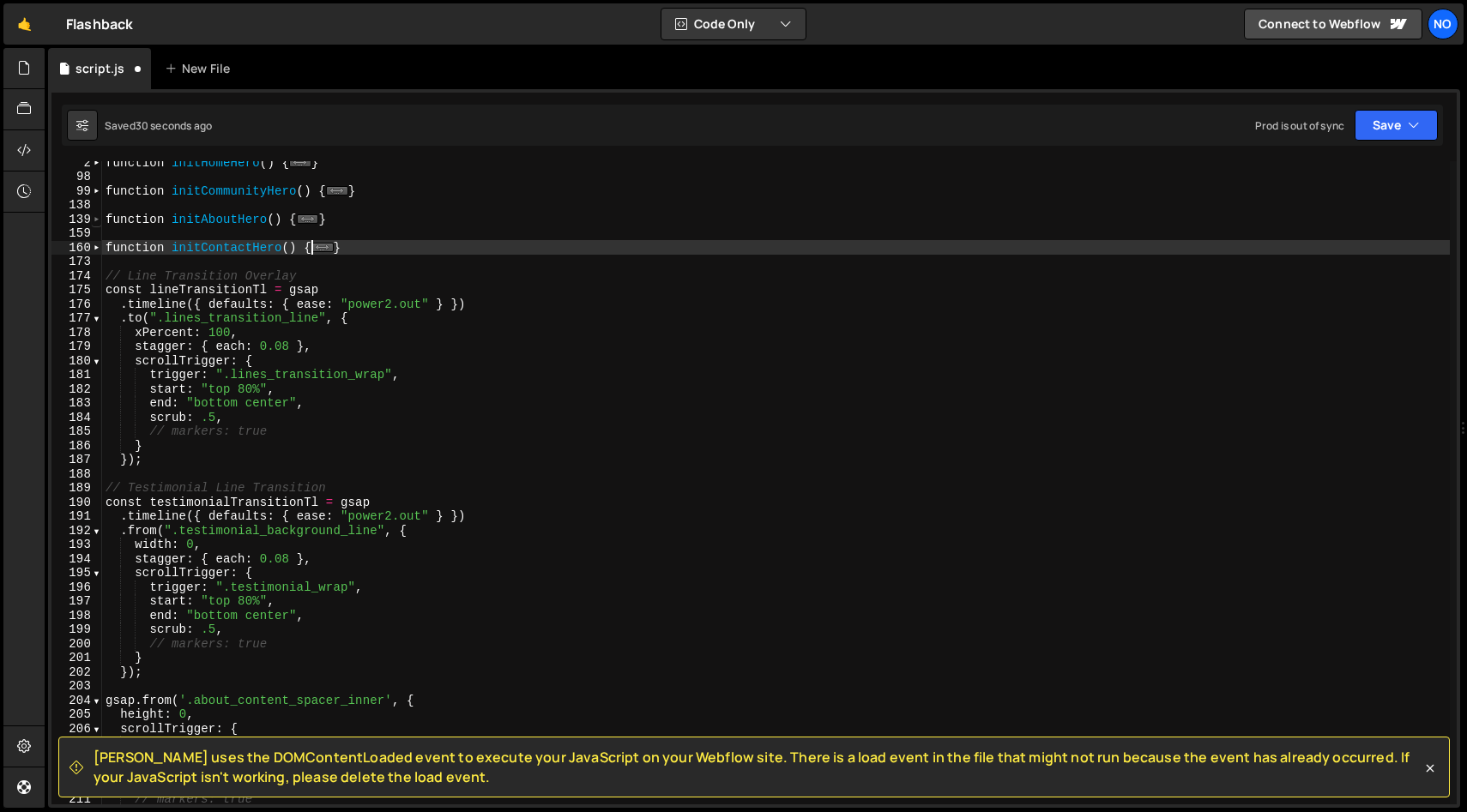
click at [95, 220] on span at bounding box center [96, 220] width 9 height 15
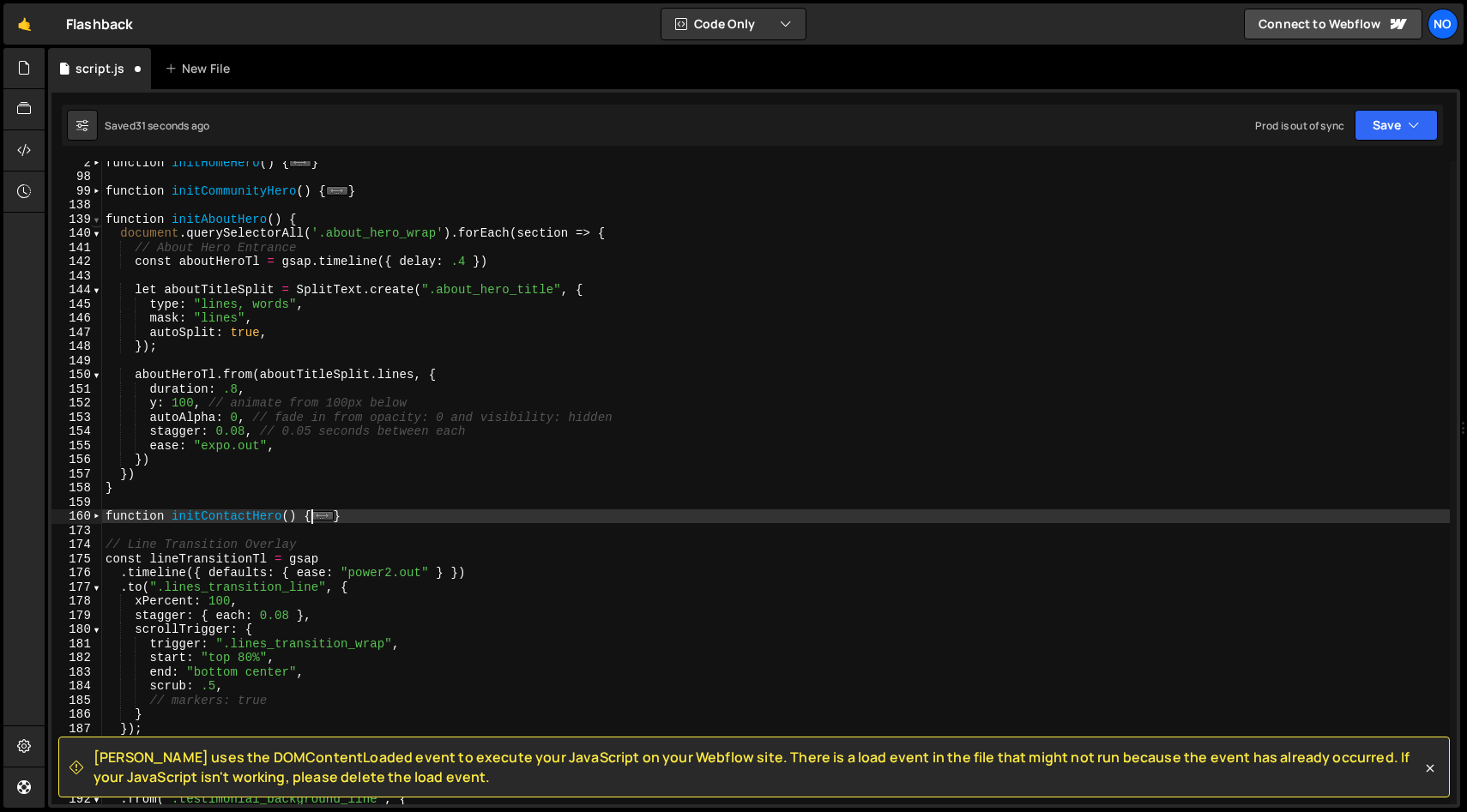
click at [95, 220] on span at bounding box center [96, 220] width 9 height 15
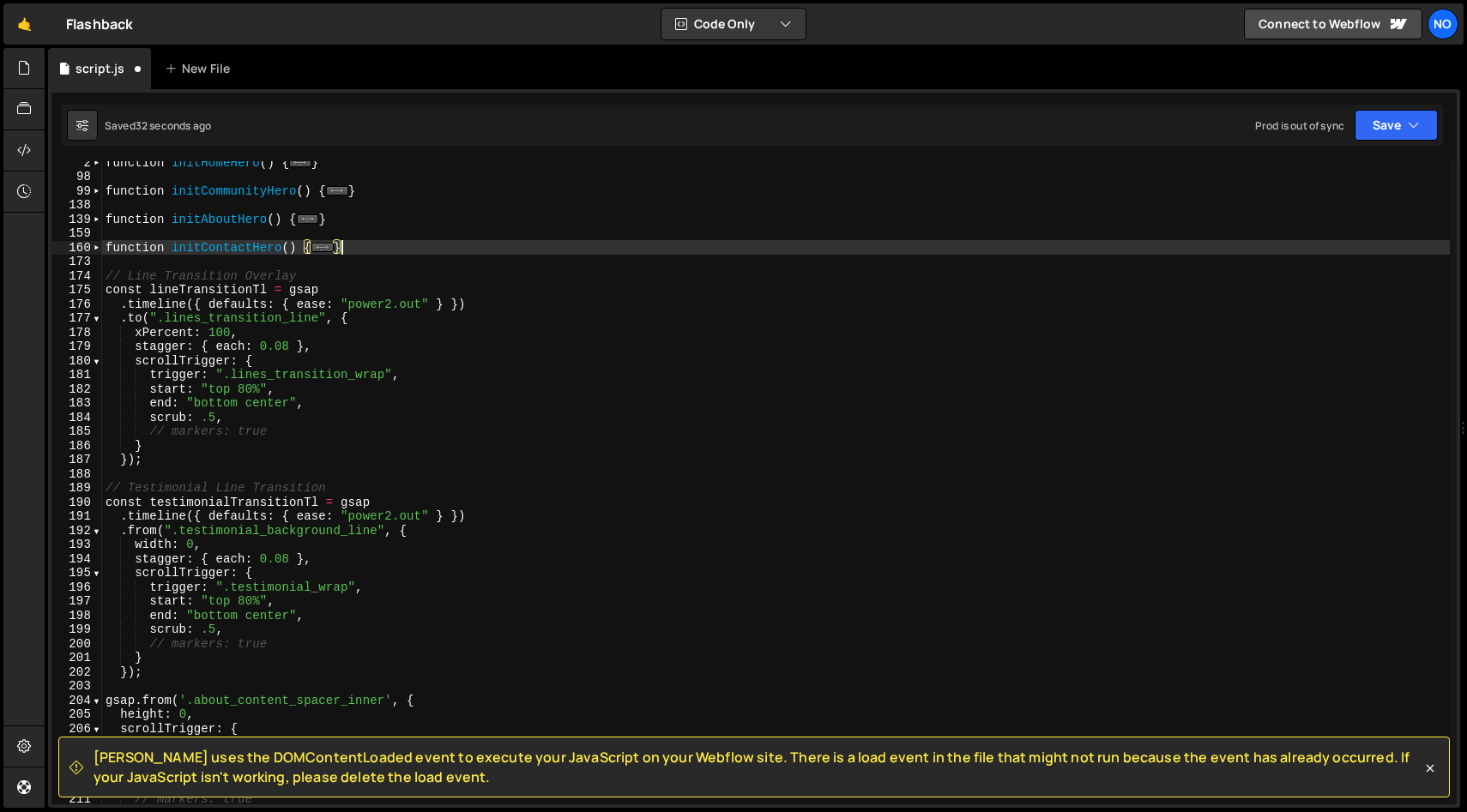
click at [365, 244] on div "function initHomeHero ( ) { ... } function initCommunityHero ( ) { ... } functi…" at bounding box center [775, 491] width 1347 height 672
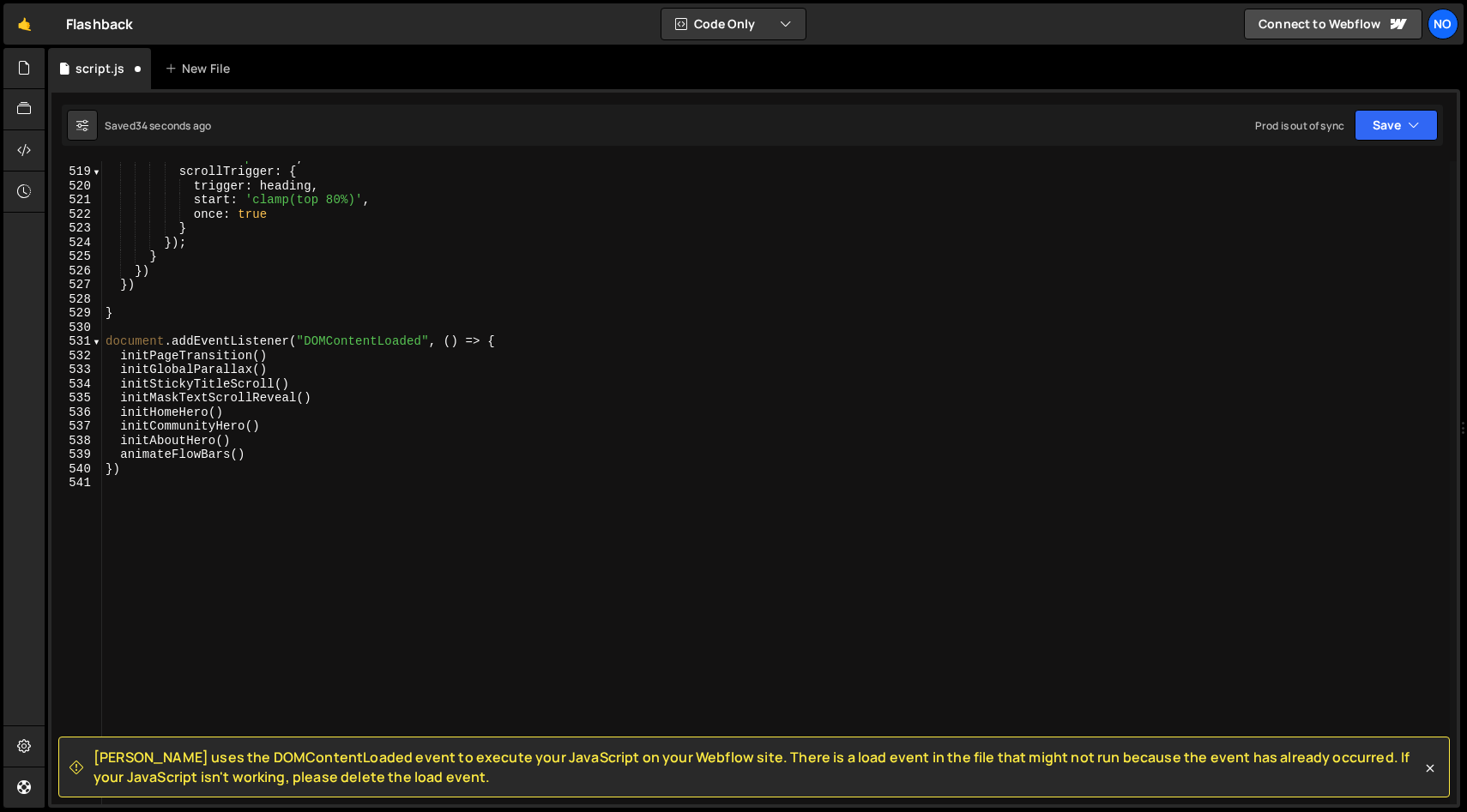
scroll to position [5006, 0]
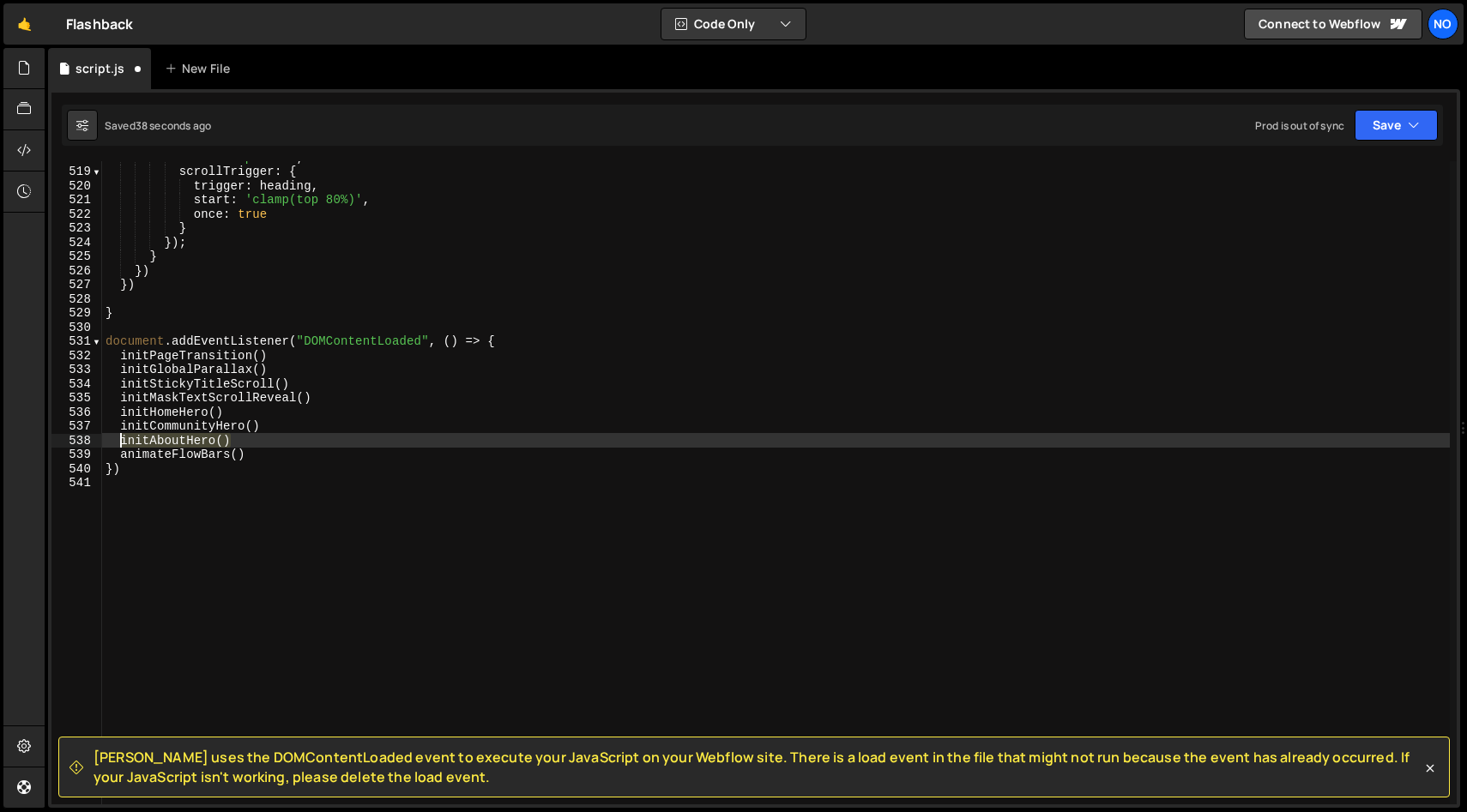
drag, startPoint x: 209, startPoint y: 440, endPoint x: 122, endPoint y: 437, distance: 87.5
click at [122, 437] on div "ease : 'expo.out' , scrollTrigger : { trigger : heading , start : 'clamp(top 80…" at bounding box center [775, 486] width 1347 height 672
type textarea "initAboutHero()"
click at [272, 437] on div "ease : 'expo.out' , scrollTrigger : { trigger : heading , start : 'clamp(top 80…" at bounding box center [775, 482] width 1347 height 643
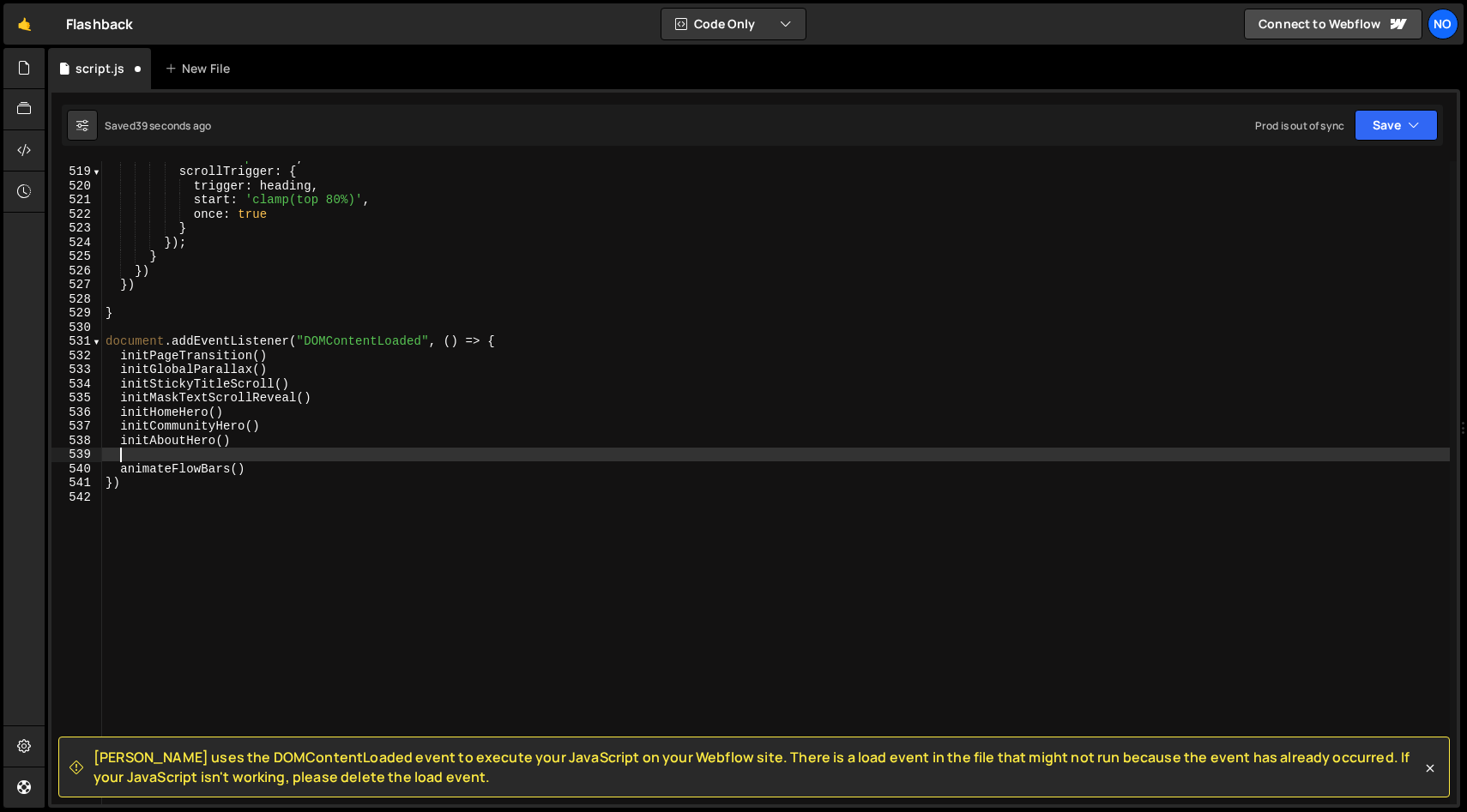
paste textarea "initAboutHero()"
drag, startPoint x: 174, startPoint y: 455, endPoint x: 152, endPoint y: 455, distance: 22.3
click at [152, 455] on div "ease : 'expo.out' , scrollTrigger : { trigger : heading , start : 'clamp(top 80…" at bounding box center [775, 486] width 1347 height 672
click at [469, 433] on div "ease : 'expo.out' , scrollTrigger : { trigger : heading , start : 'clamp(top 80…" at bounding box center [775, 486] width 1347 height 672
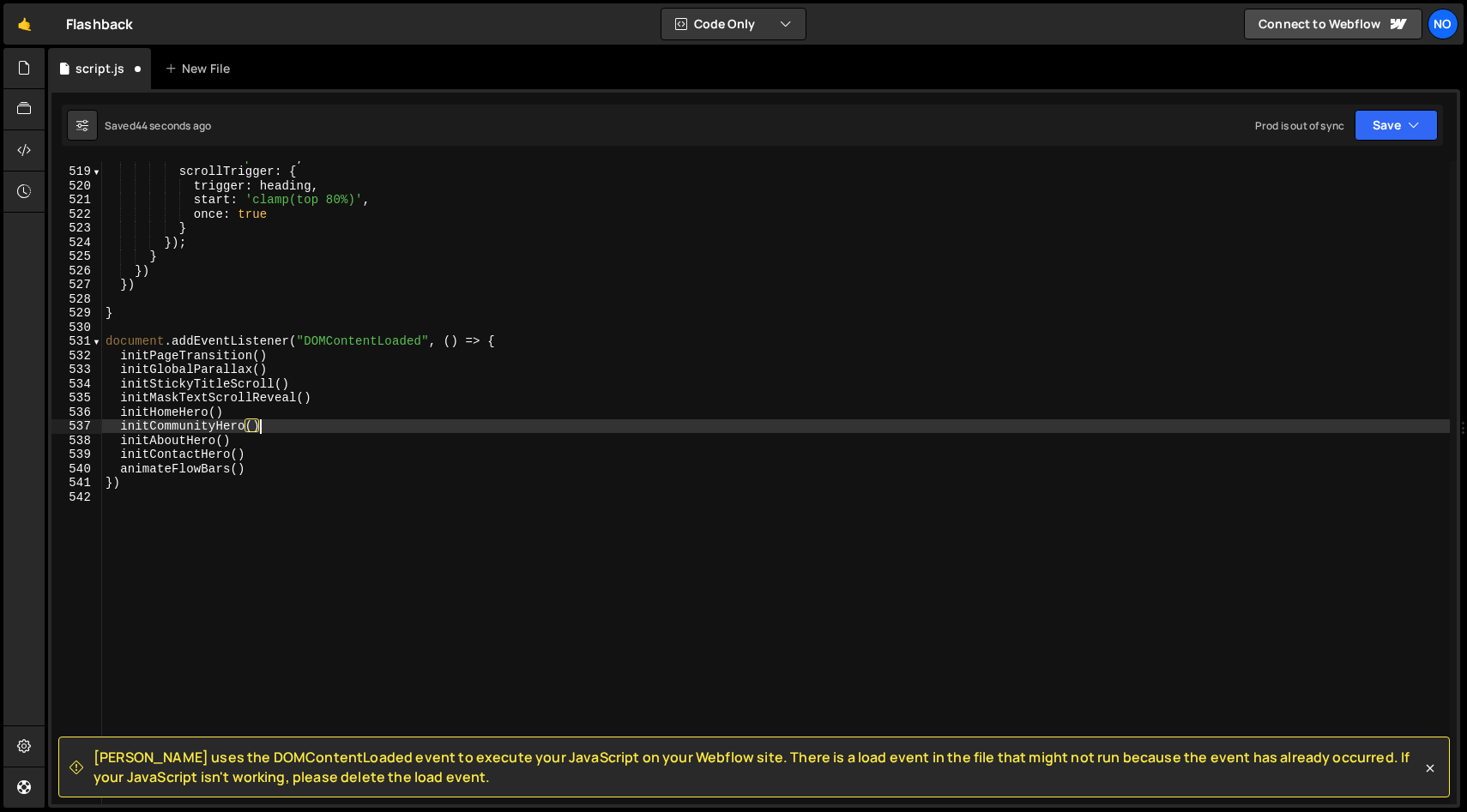
scroll to position [7327, 0]
click at [446, 476] on div "ease : 'expo.out' , scrollTrigger : { trigger : heading , start : 'clamp(top 80…" at bounding box center [775, 486] width 1347 height 672
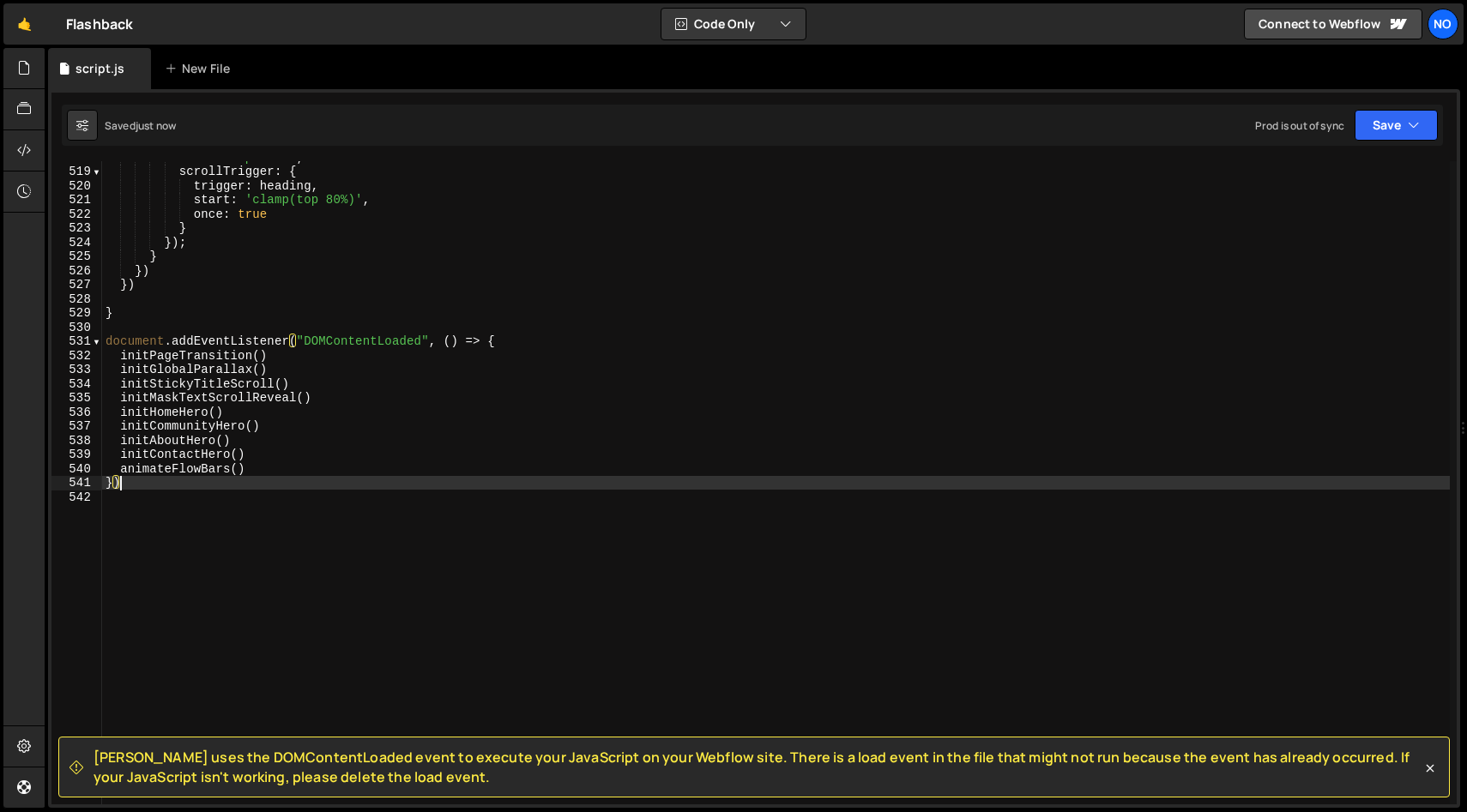
scroll to position [0, 0]
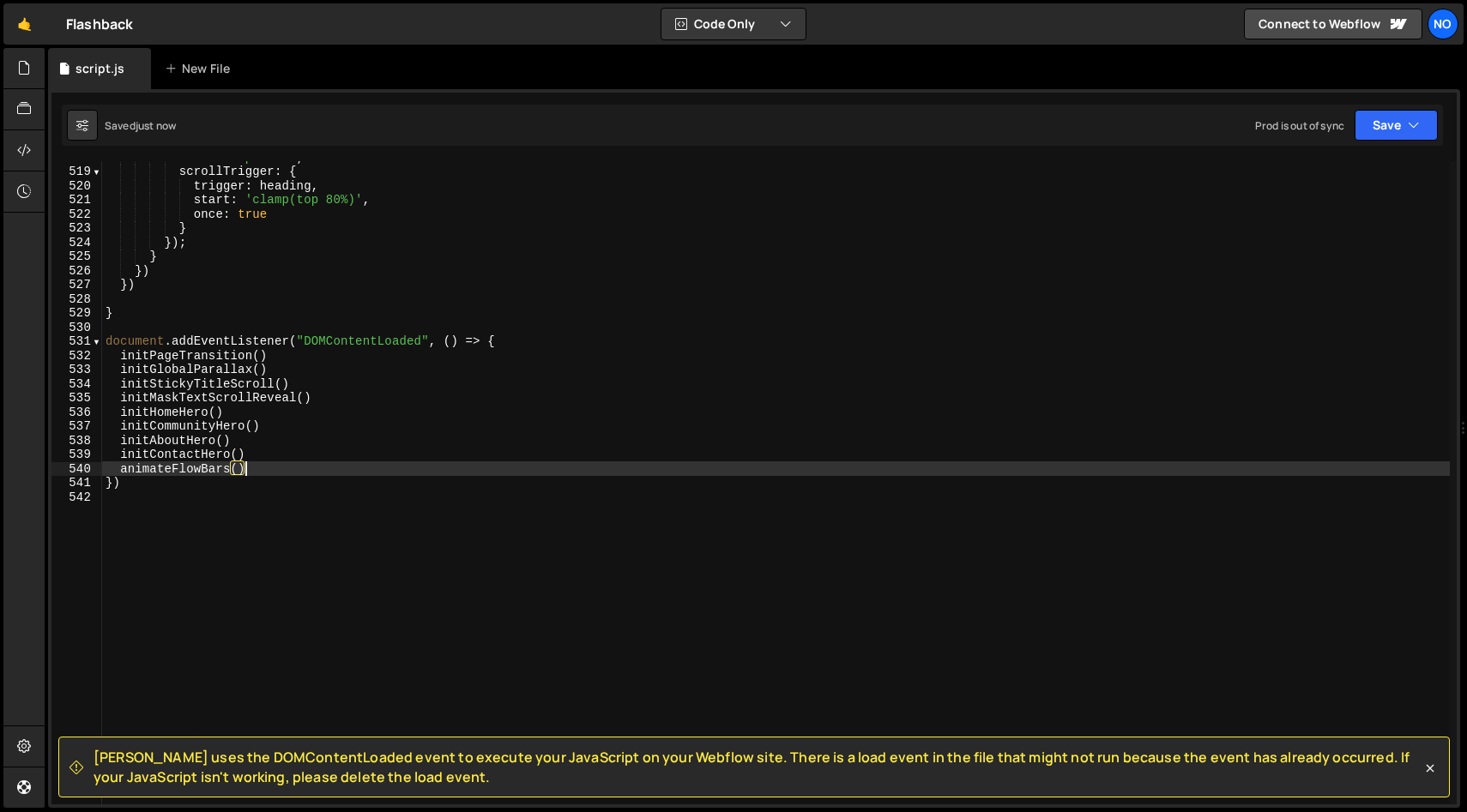
click at [444, 464] on div "ease : 'expo.out' , scrollTrigger : { trigger : heading , start : 'clamp(top 80…" at bounding box center [775, 486] width 1347 height 672
click at [443, 455] on div "ease : 'expo.out' , scrollTrigger : { trigger : heading , start : 'clamp(top 80…" at bounding box center [775, 486] width 1347 height 672
type textarea "initContactHero()"
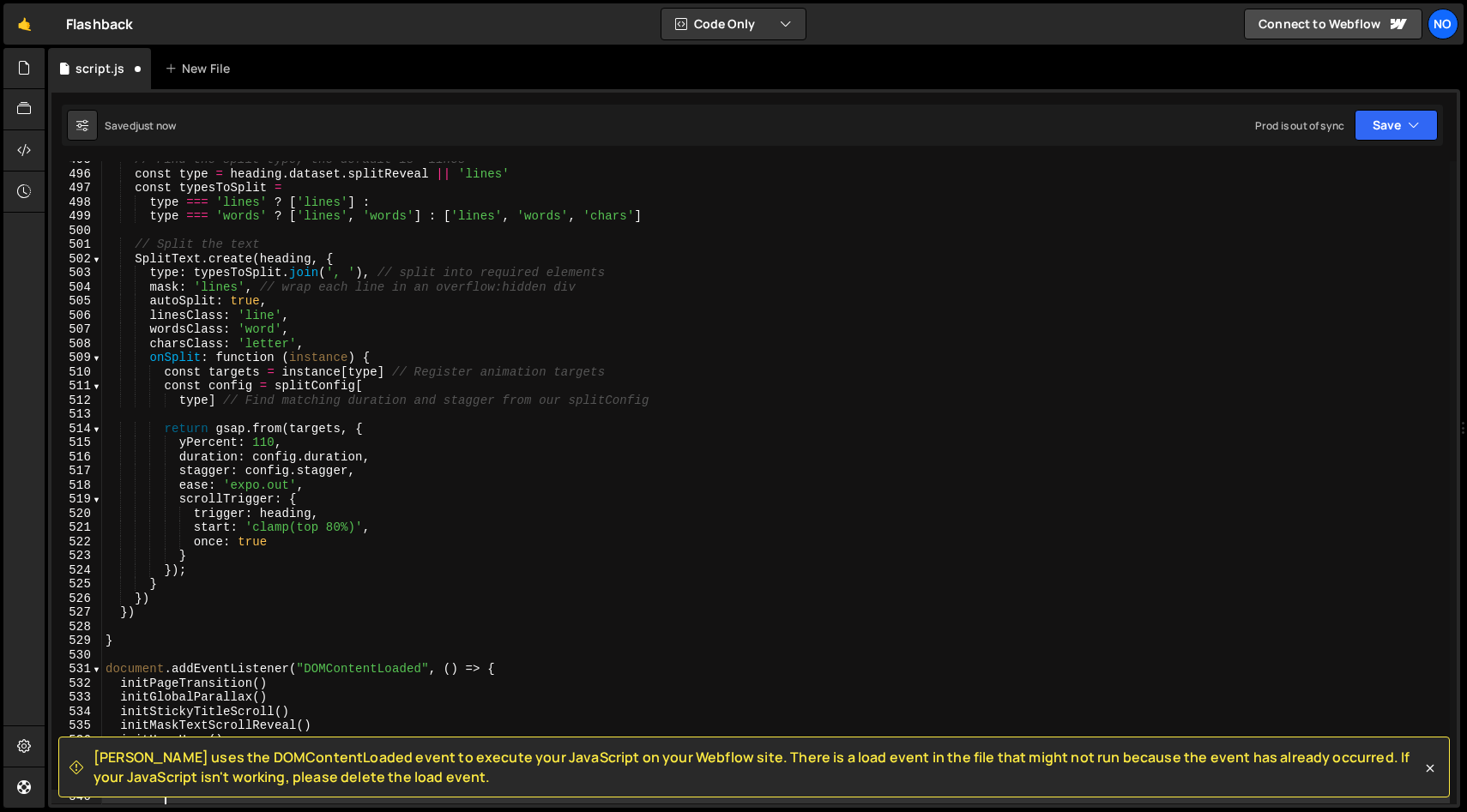
scroll to position [7356, 0]
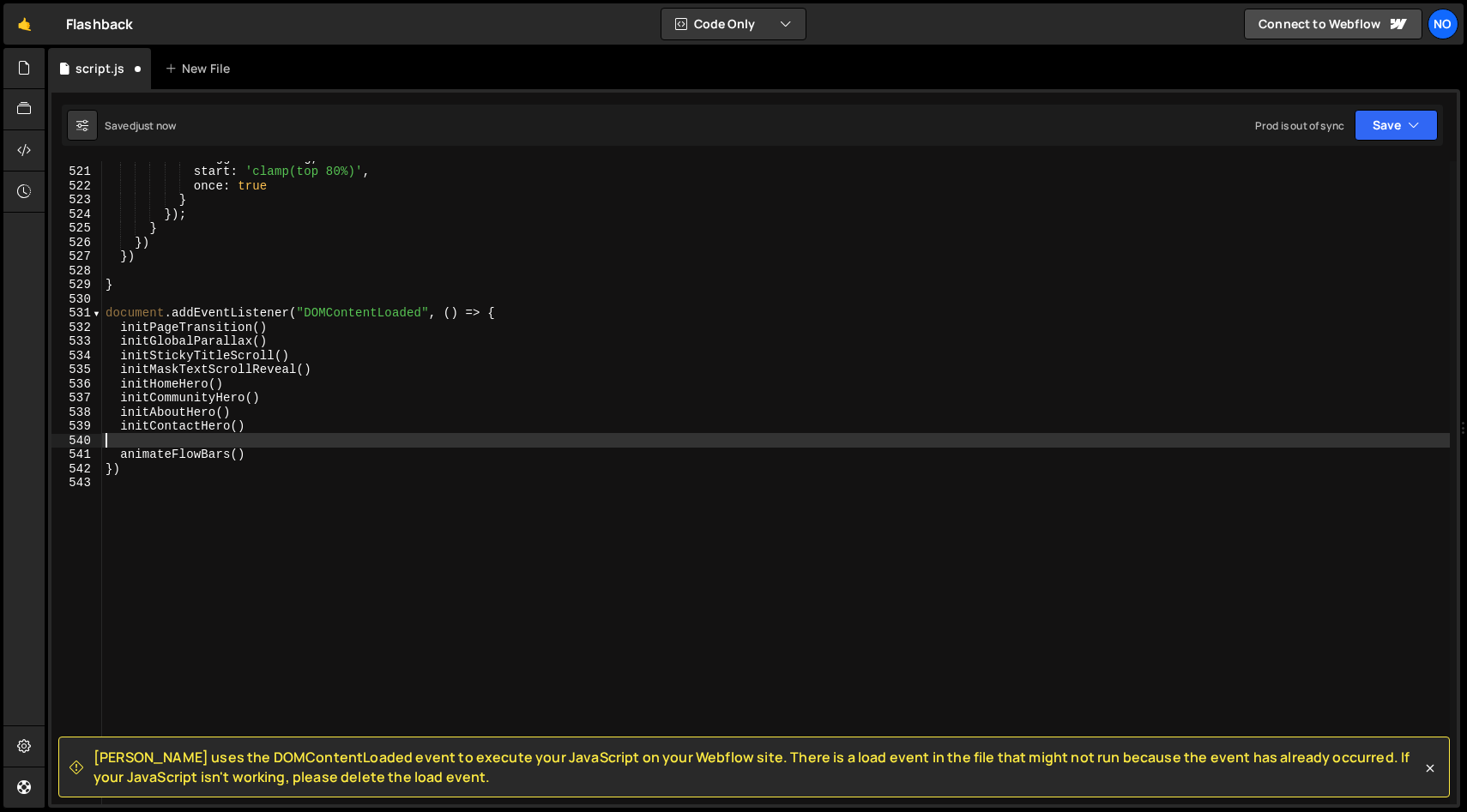
click at [519, 510] on div "trigger : heading , start : 'clamp(top 80%)' , once : true } }) ; } }) }) } doc…" at bounding box center [775, 486] width 1347 height 672
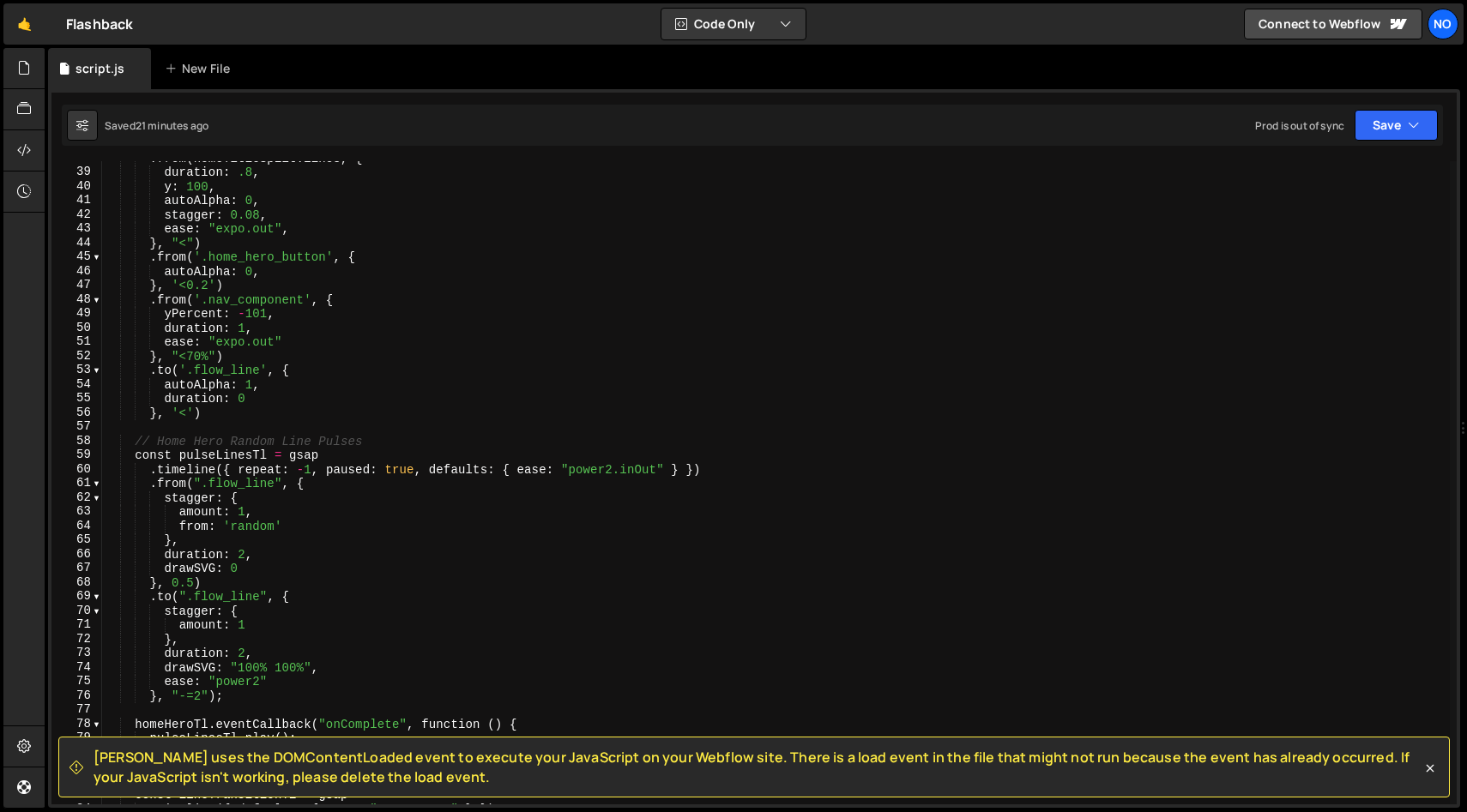
scroll to position [0, 0]
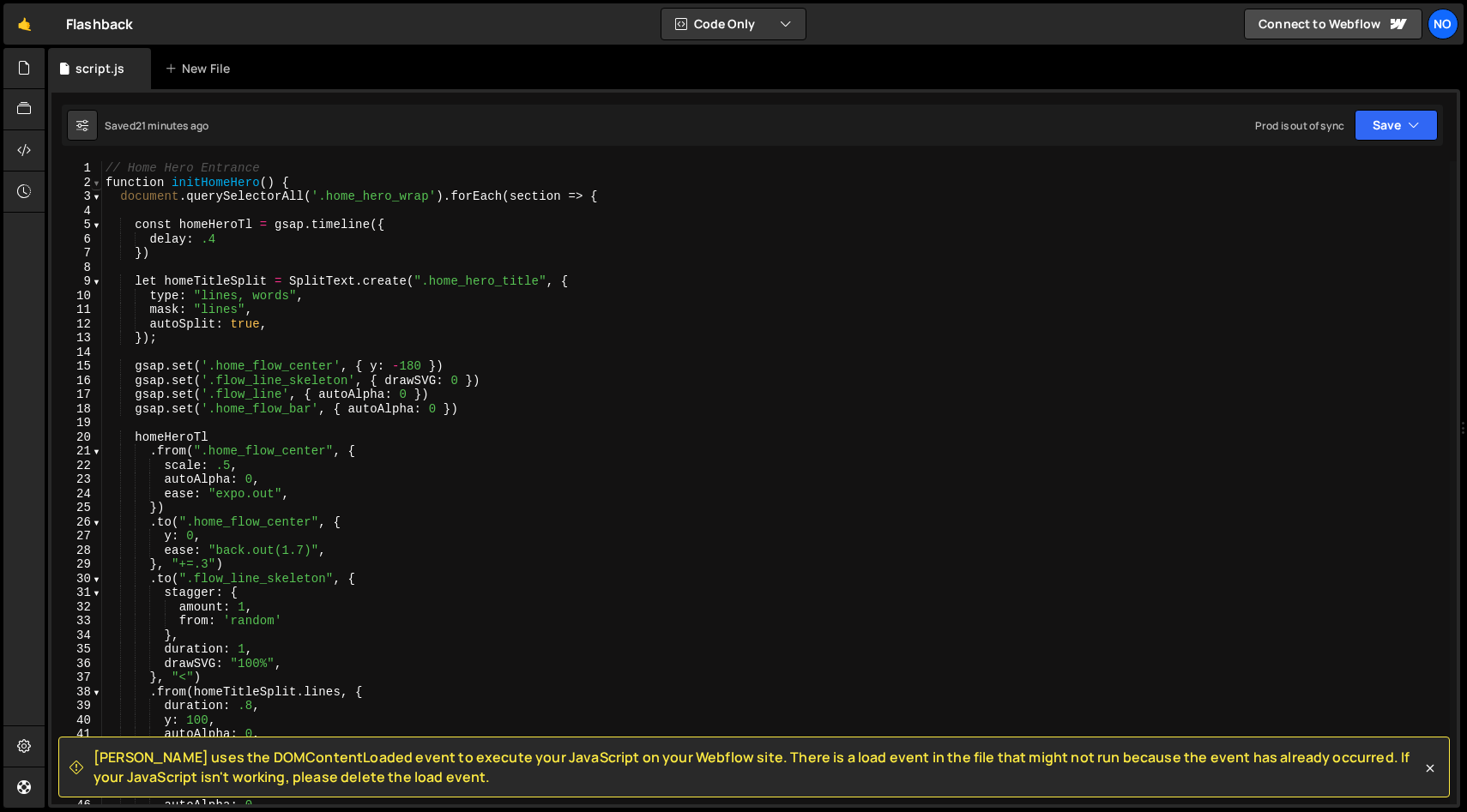
click at [100, 183] on span at bounding box center [96, 183] width 9 height 15
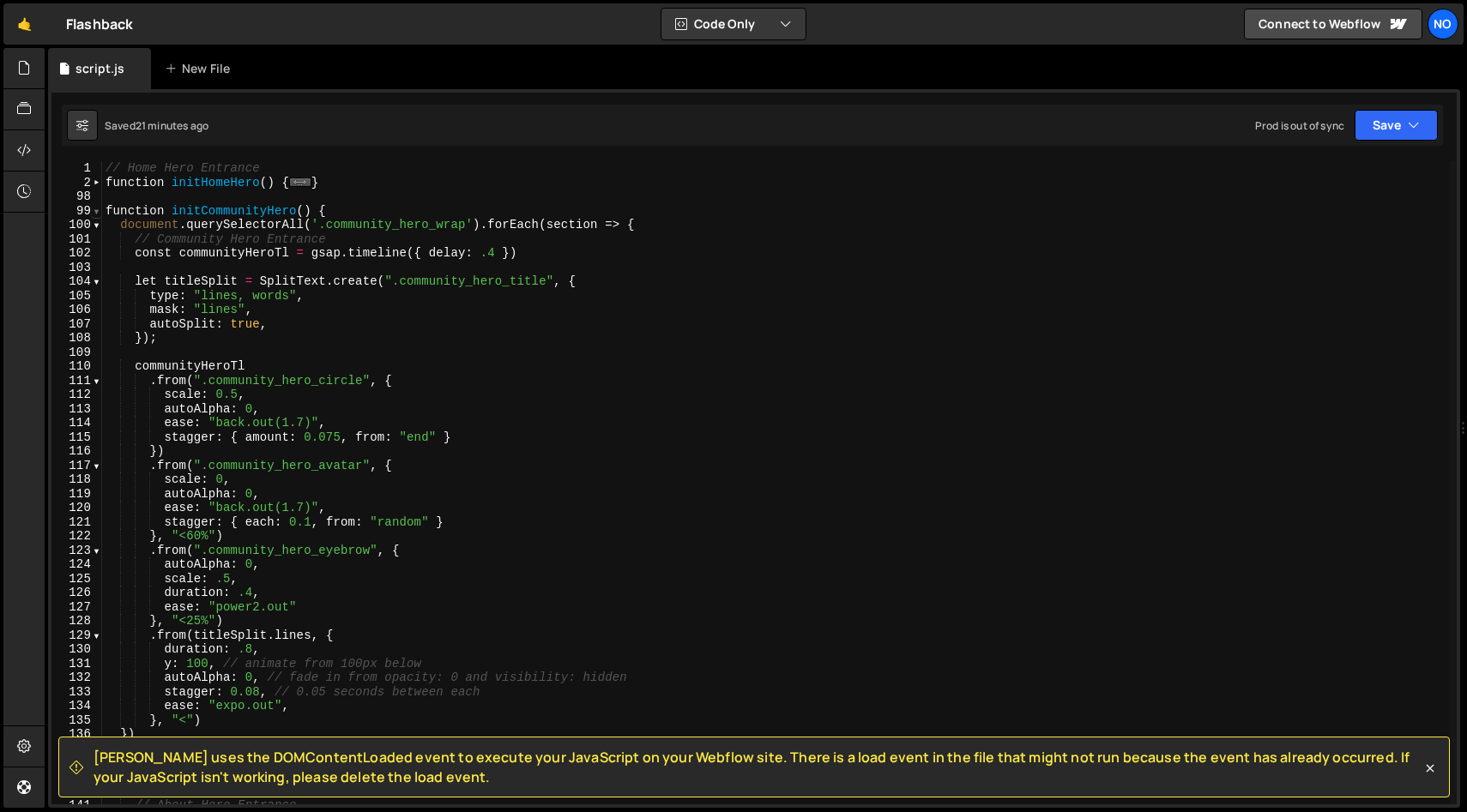
click at [97, 210] on span at bounding box center [96, 211] width 9 height 15
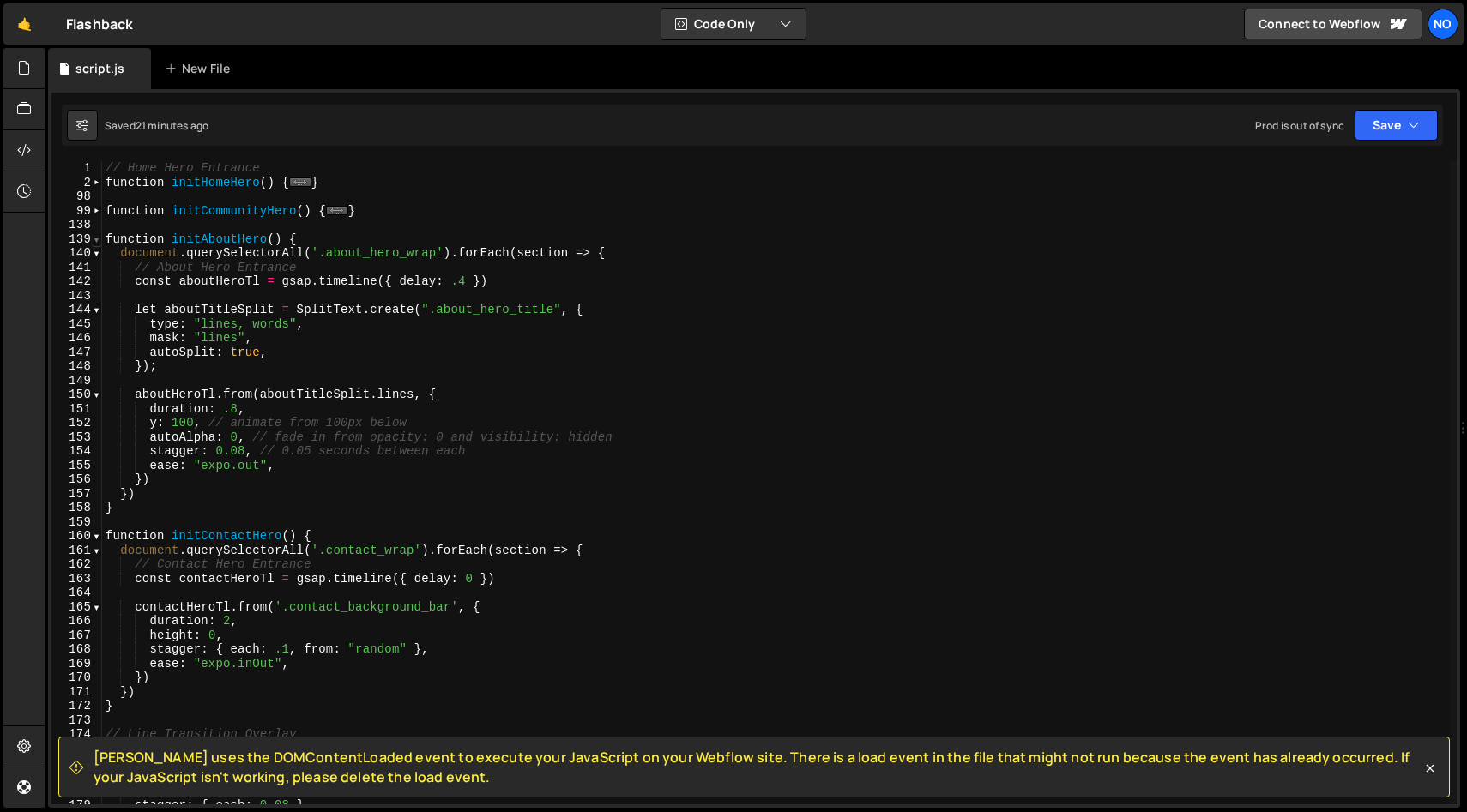
click at [95, 240] on span at bounding box center [96, 239] width 9 height 15
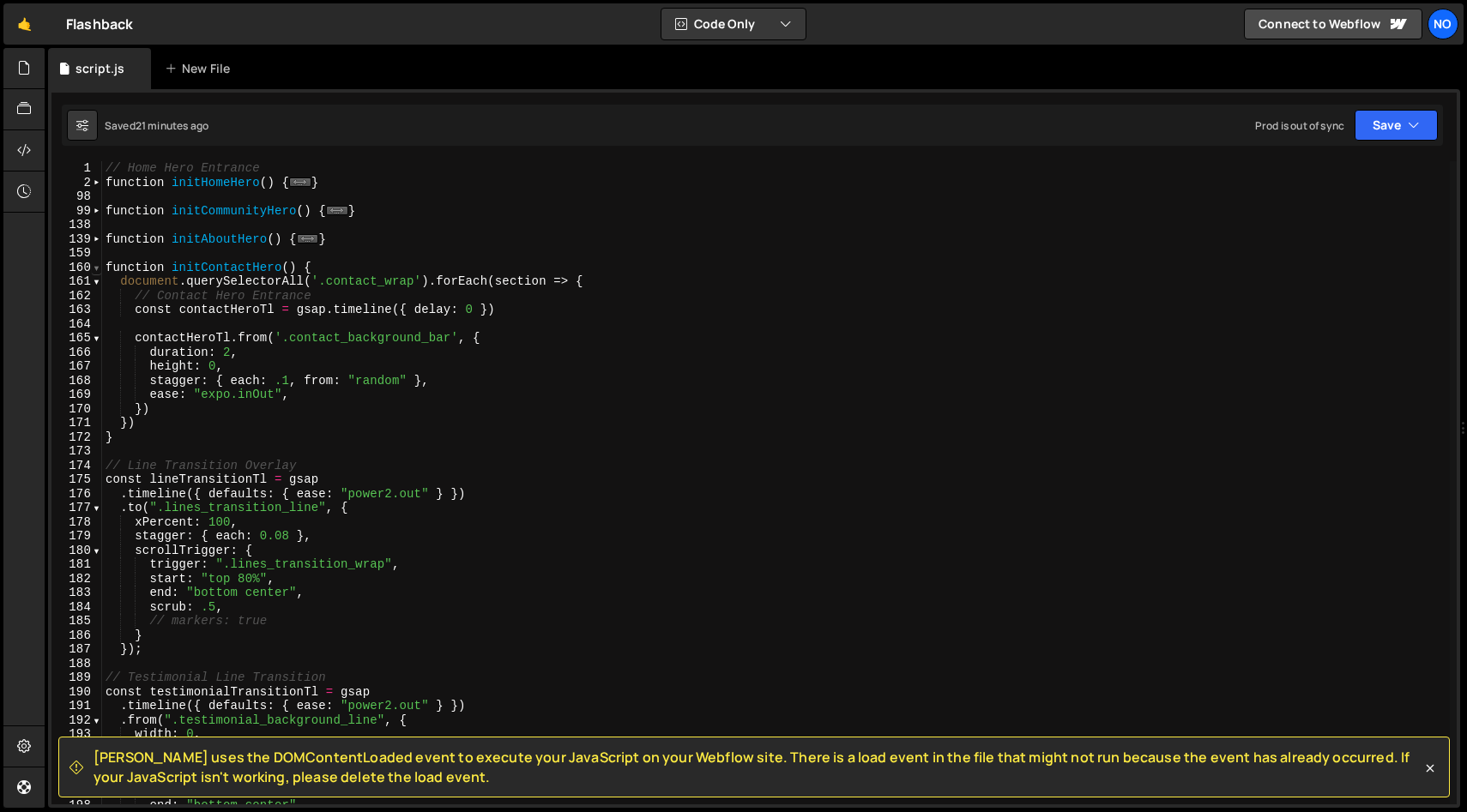
click at [95, 266] on span at bounding box center [96, 268] width 9 height 15
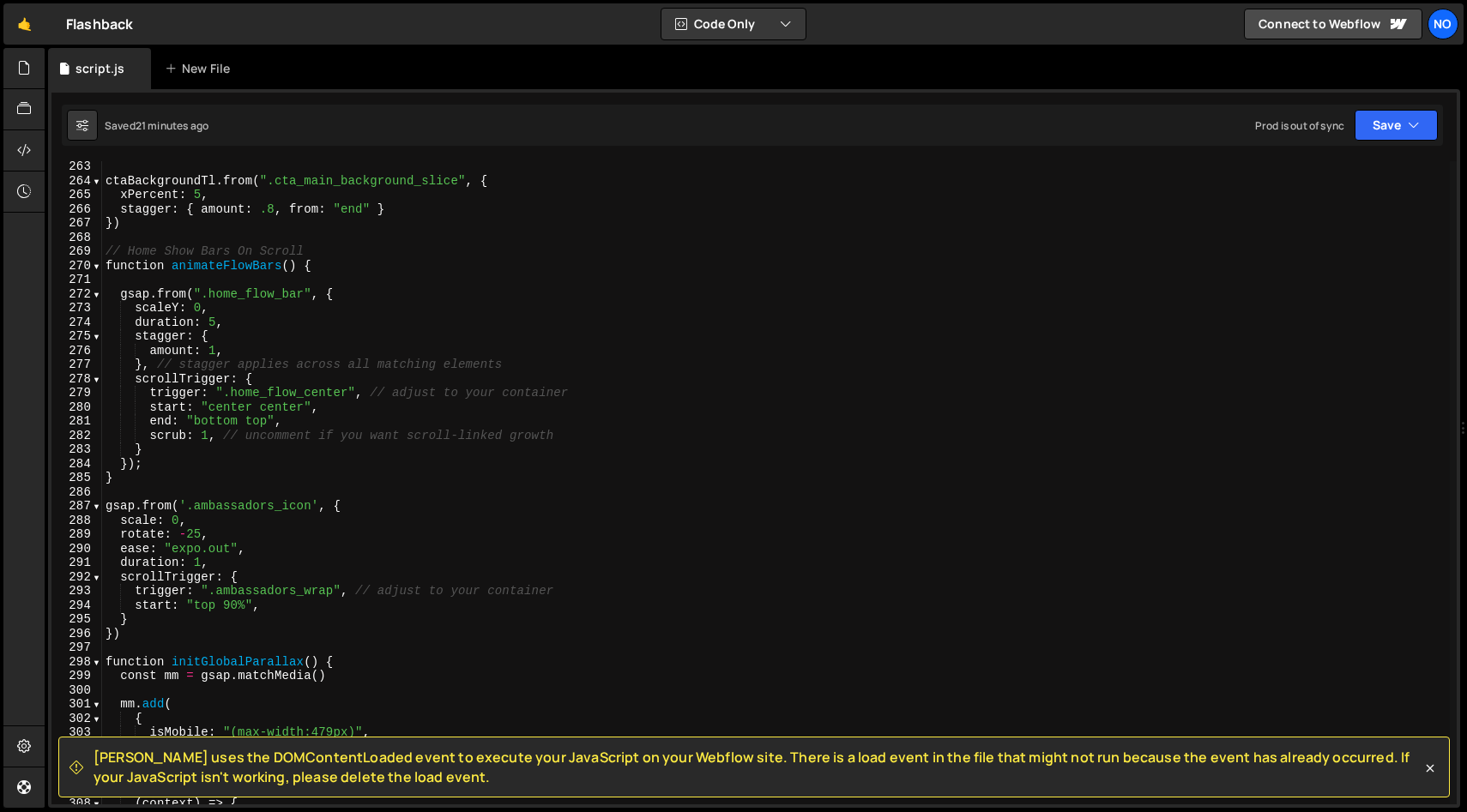
scroll to position [1389, 0]
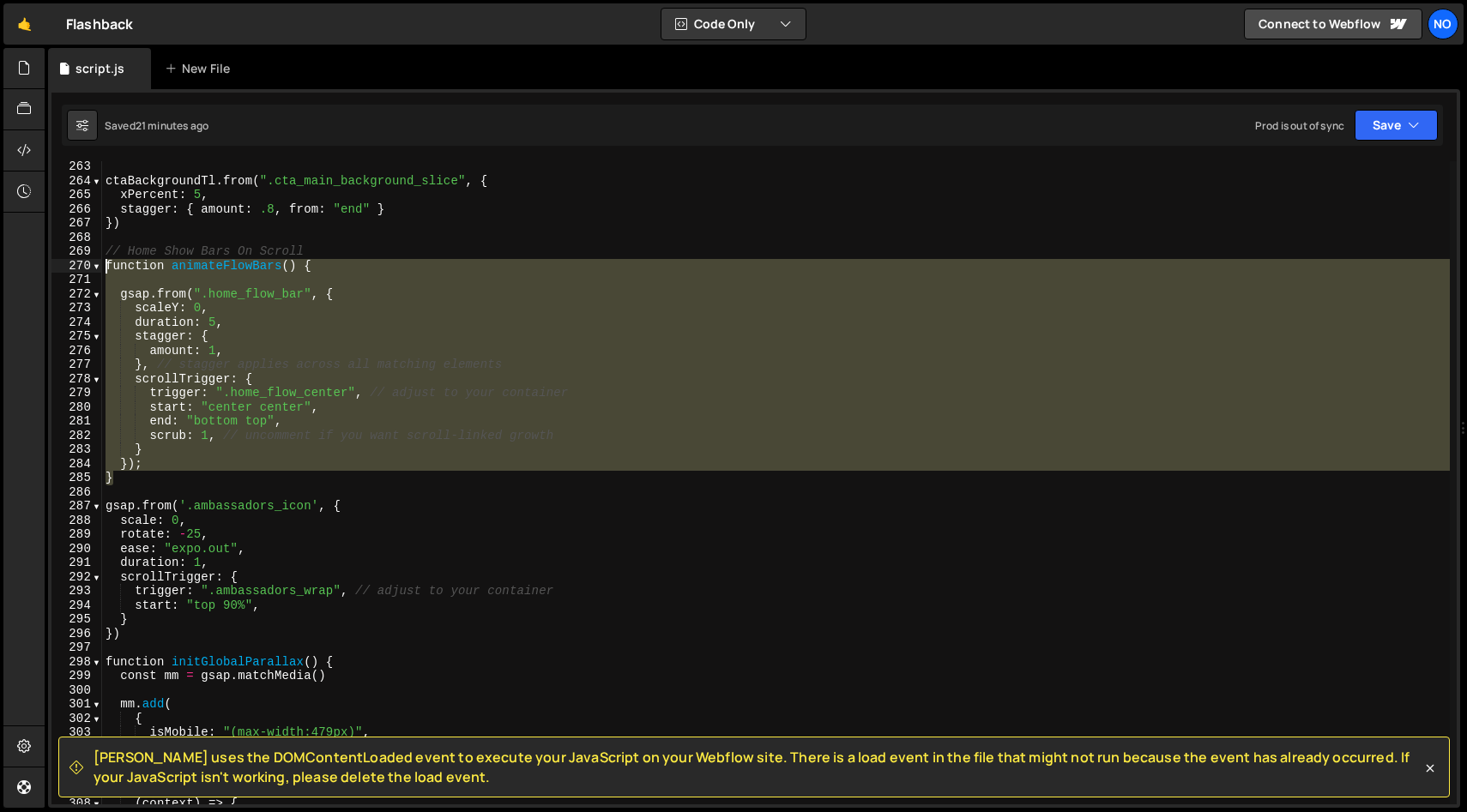
drag, startPoint x: 114, startPoint y: 478, endPoint x: 105, endPoint y: 258, distance: 219.7
click at [105, 258] on div "ctaBackgroundTl . from ( ".cta_main_background_slice" , { xPercent : 5 , stagge…" at bounding box center [775, 496] width 1347 height 672
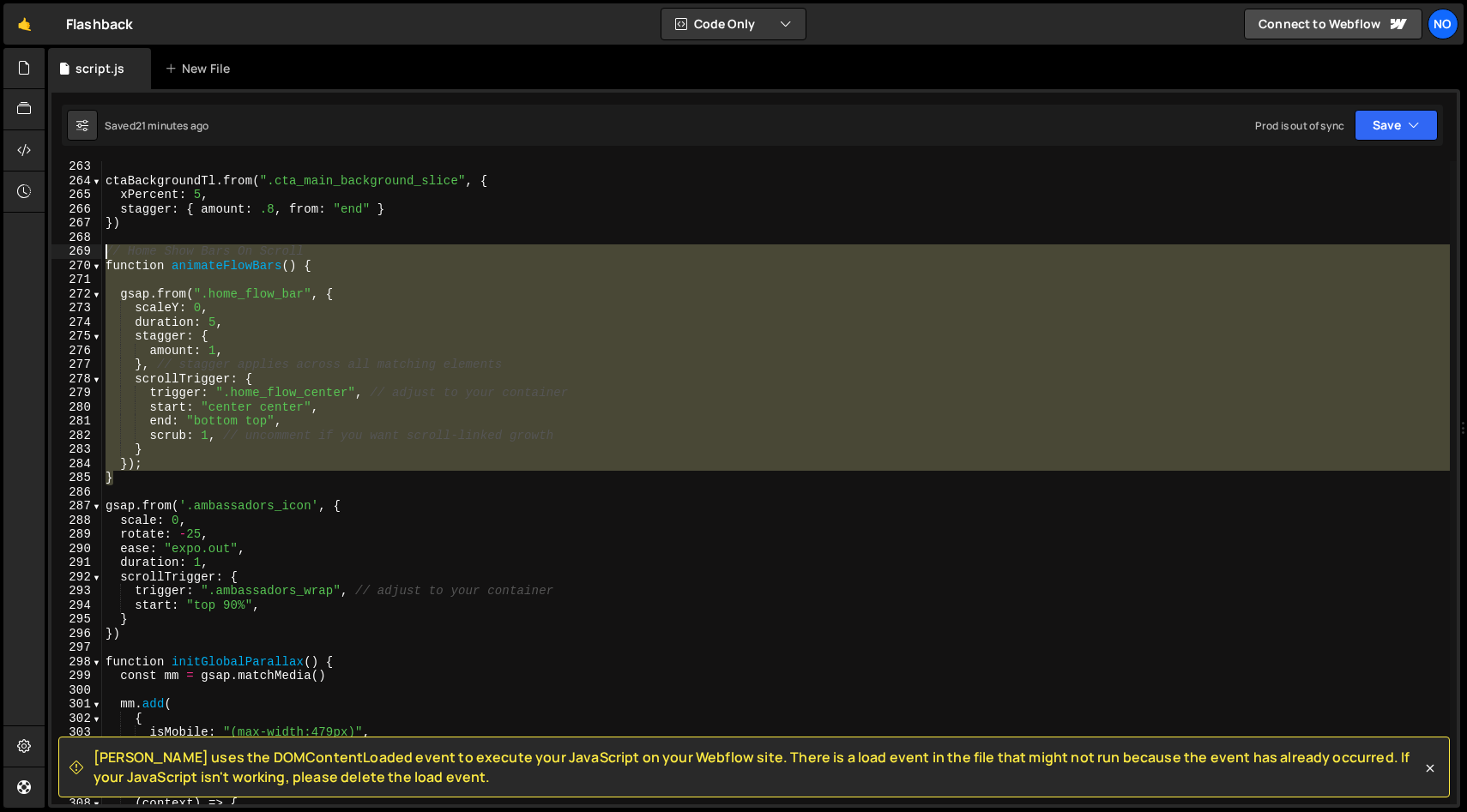
type textarea "// Home Show Bars On Scroll function animateFlowBars() {"
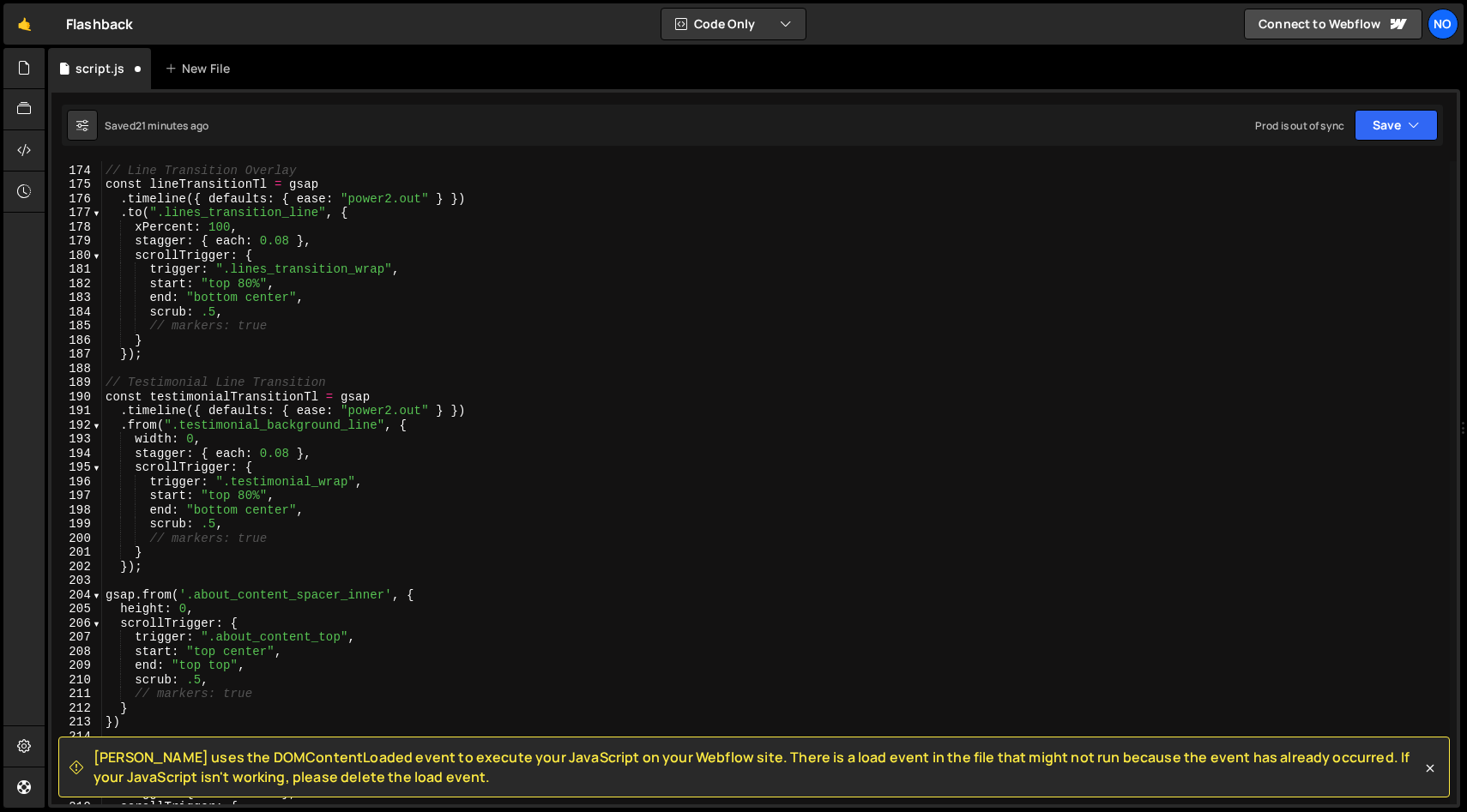
scroll to position [0, 0]
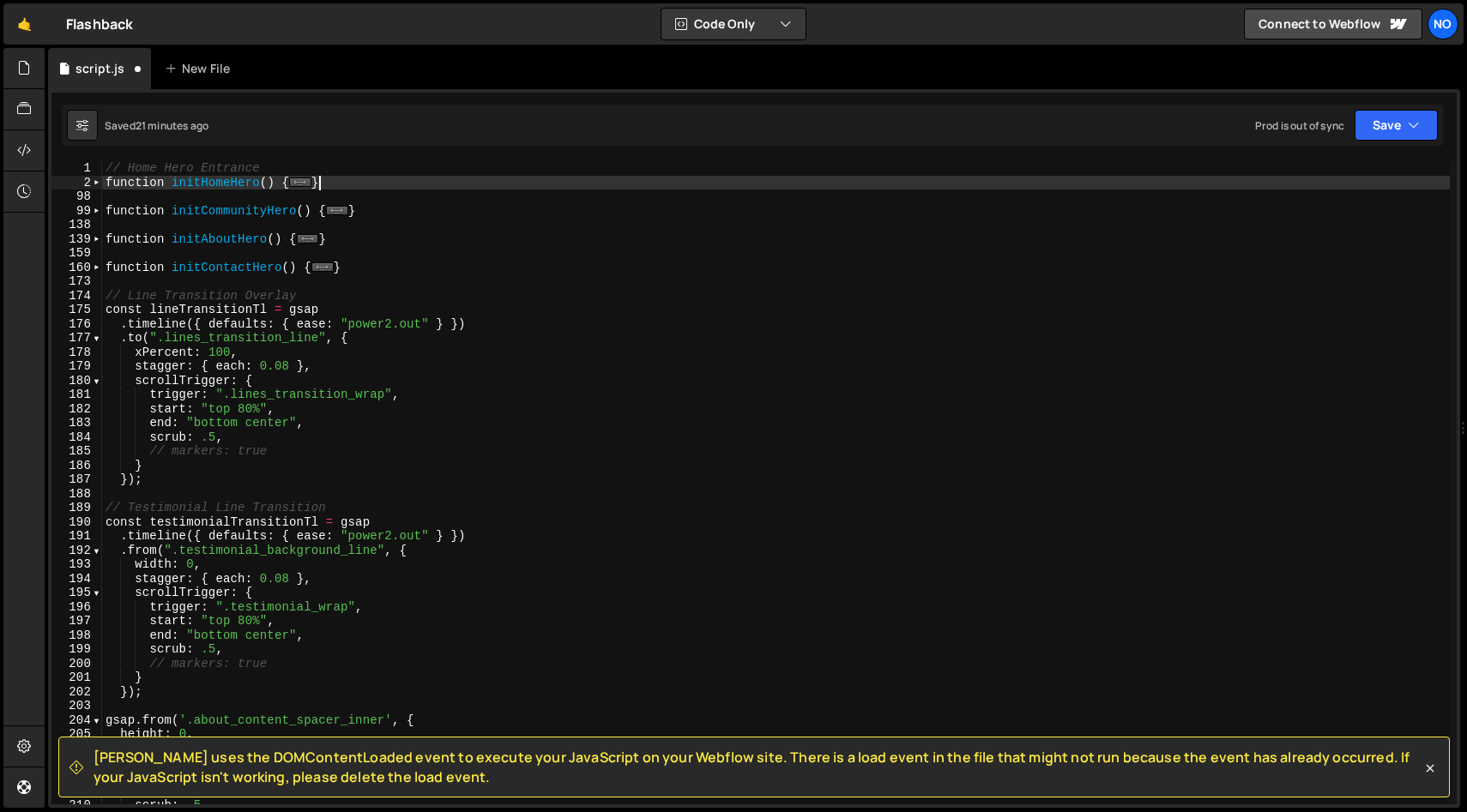
click at [371, 179] on div "// Home Hero Entrance function initHomeHero ( ) { ... } function initCommunityH…" at bounding box center [775, 497] width 1347 height 672
type textarea "}"
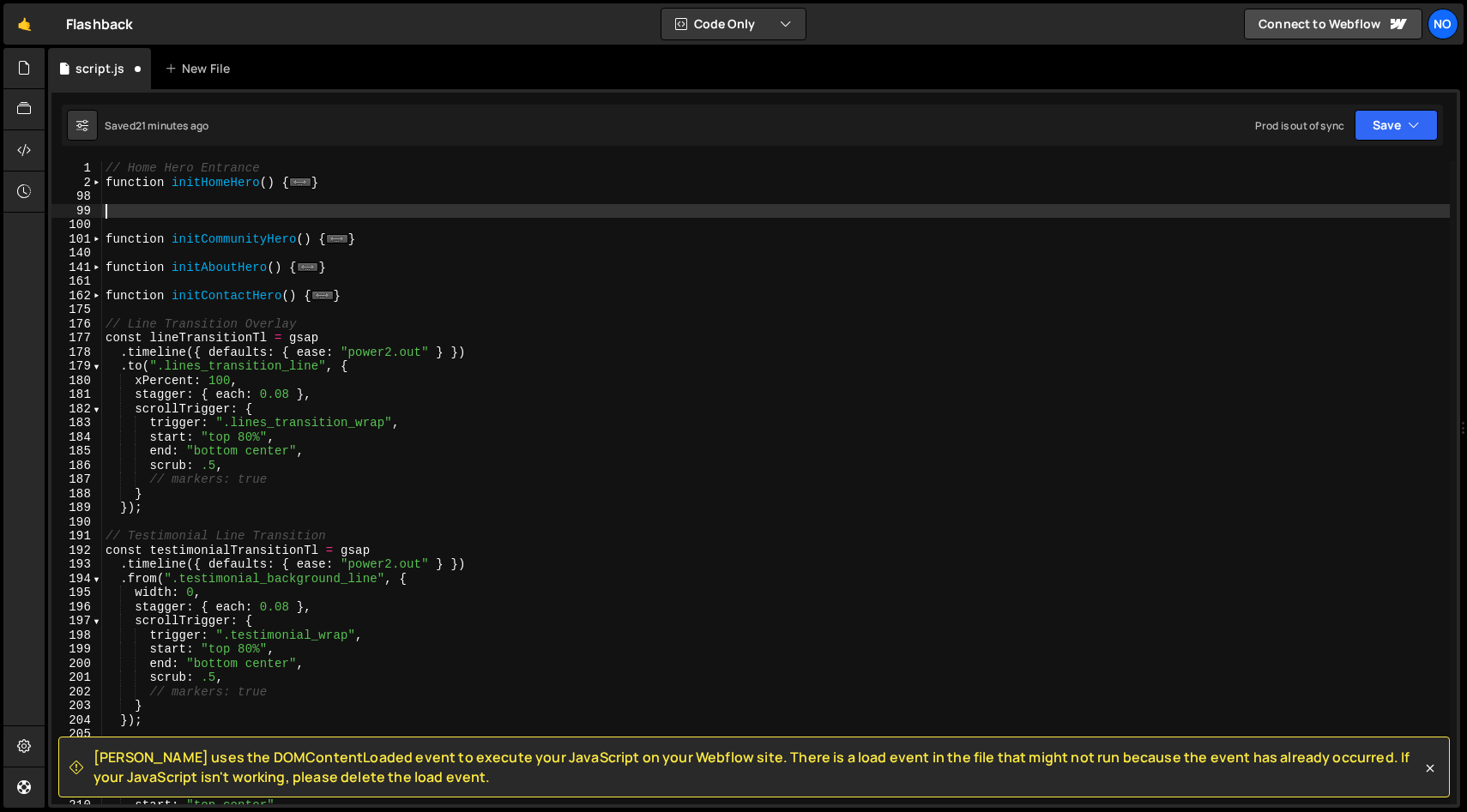
paste textarea "}"
type textarea "}"
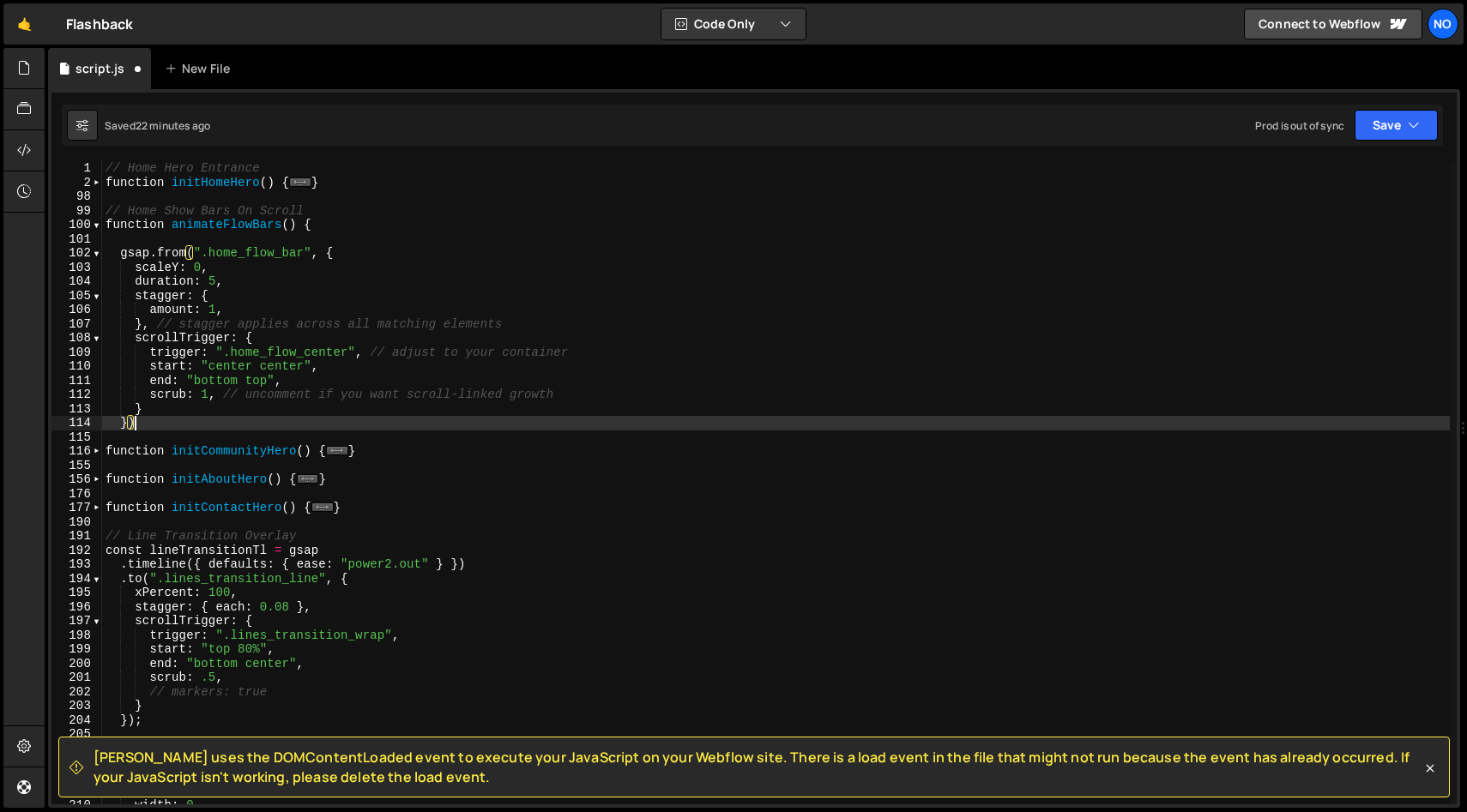
click at [321, 231] on div "// Home Hero Entrance function initHomeHero ( ) { ... } // Home Show Bars On Sc…" at bounding box center [775, 497] width 1347 height 672
type textarea "function animateFlowBars() {"
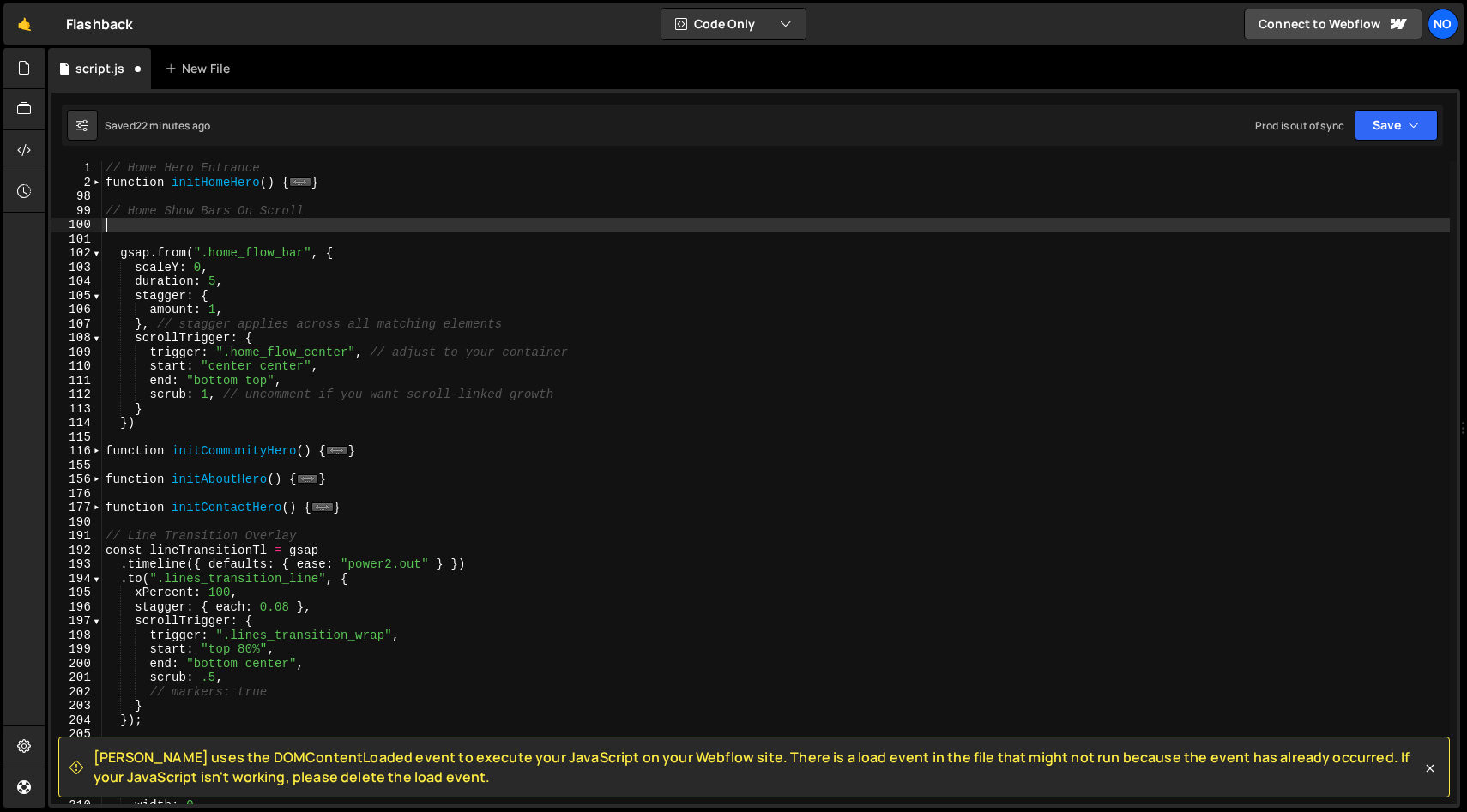
type textarea "// Home Show Bars On Scroll"
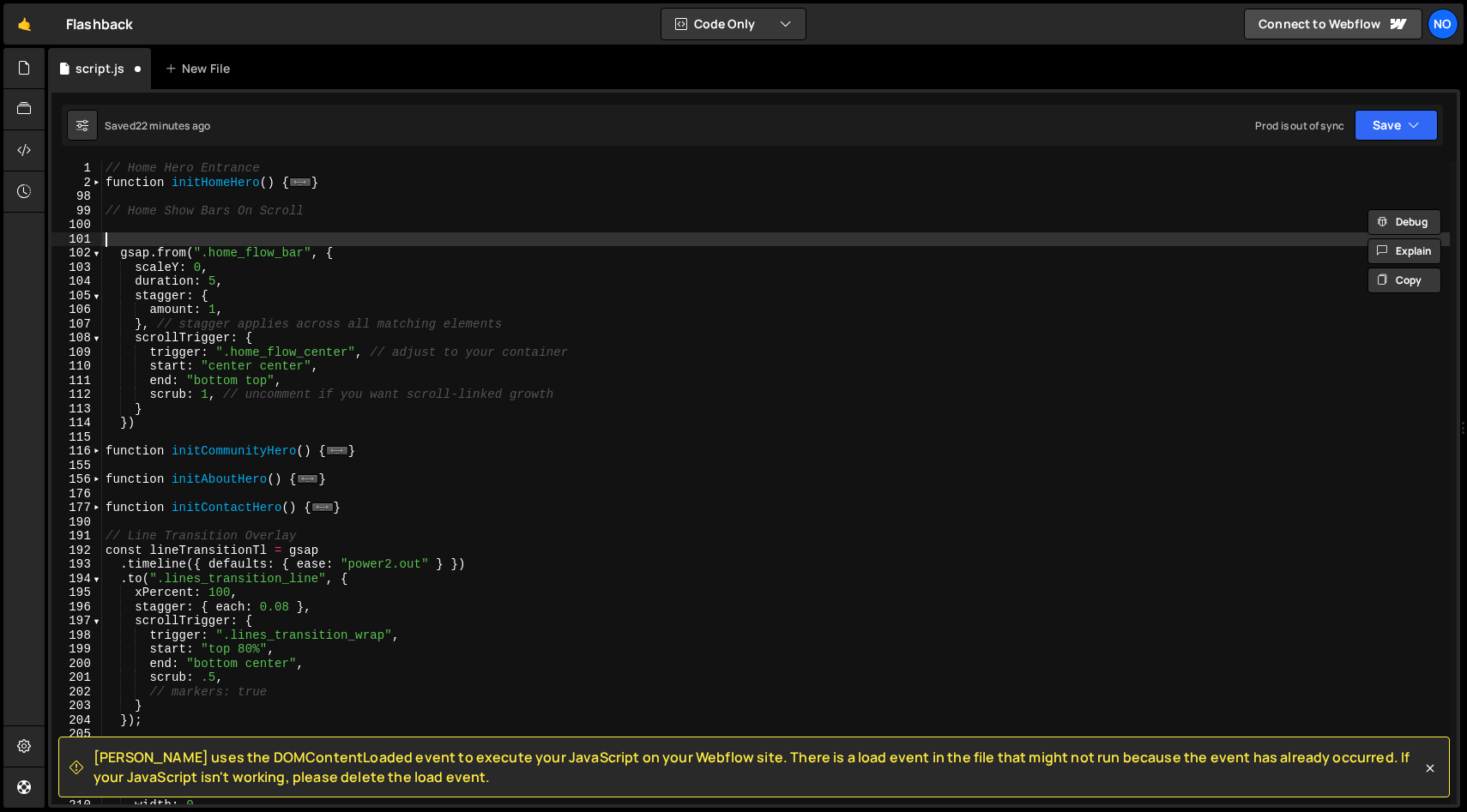
type textarea "gsap.from(".home_flow_bar", {"
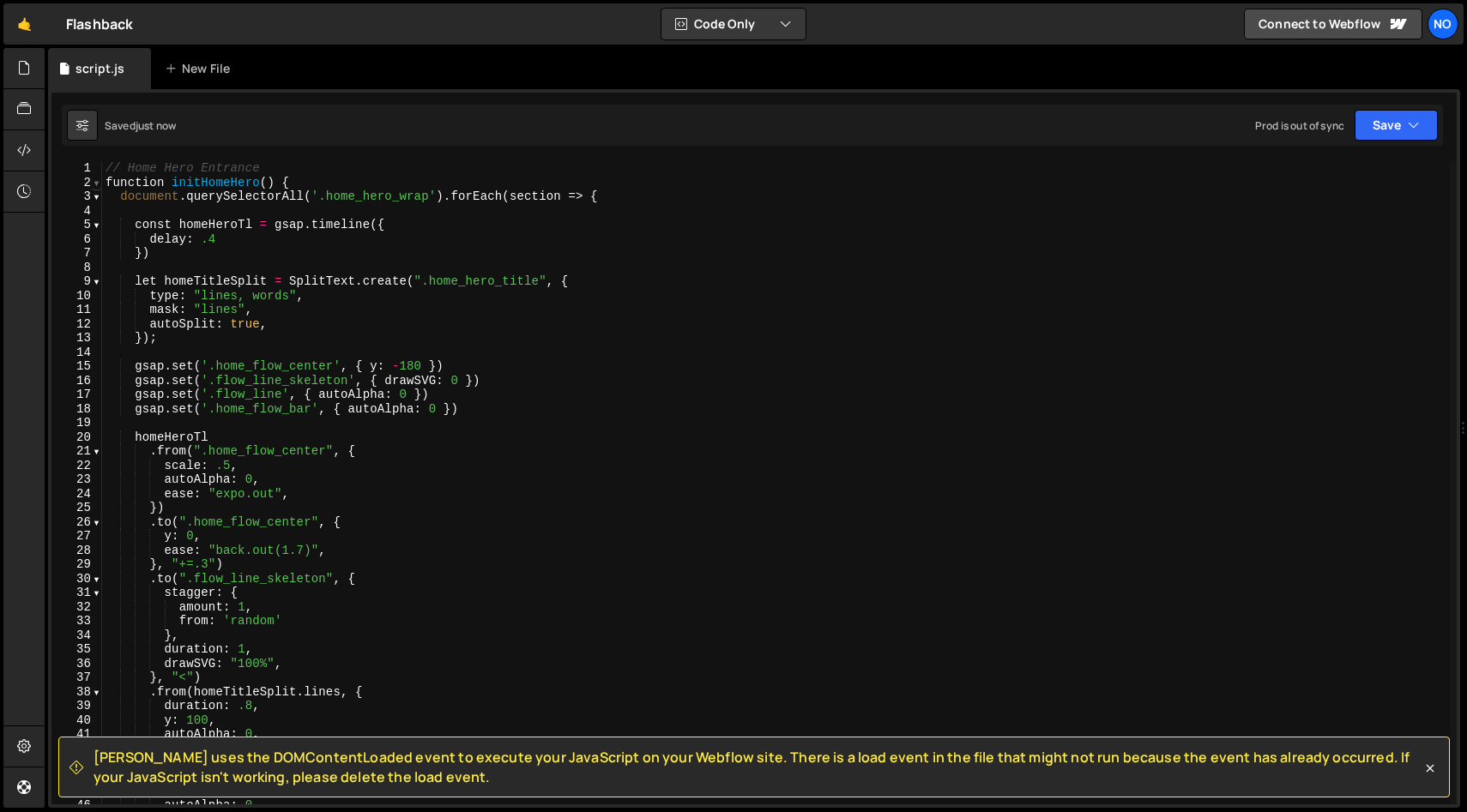
click at [99, 184] on span at bounding box center [96, 183] width 9 height 15
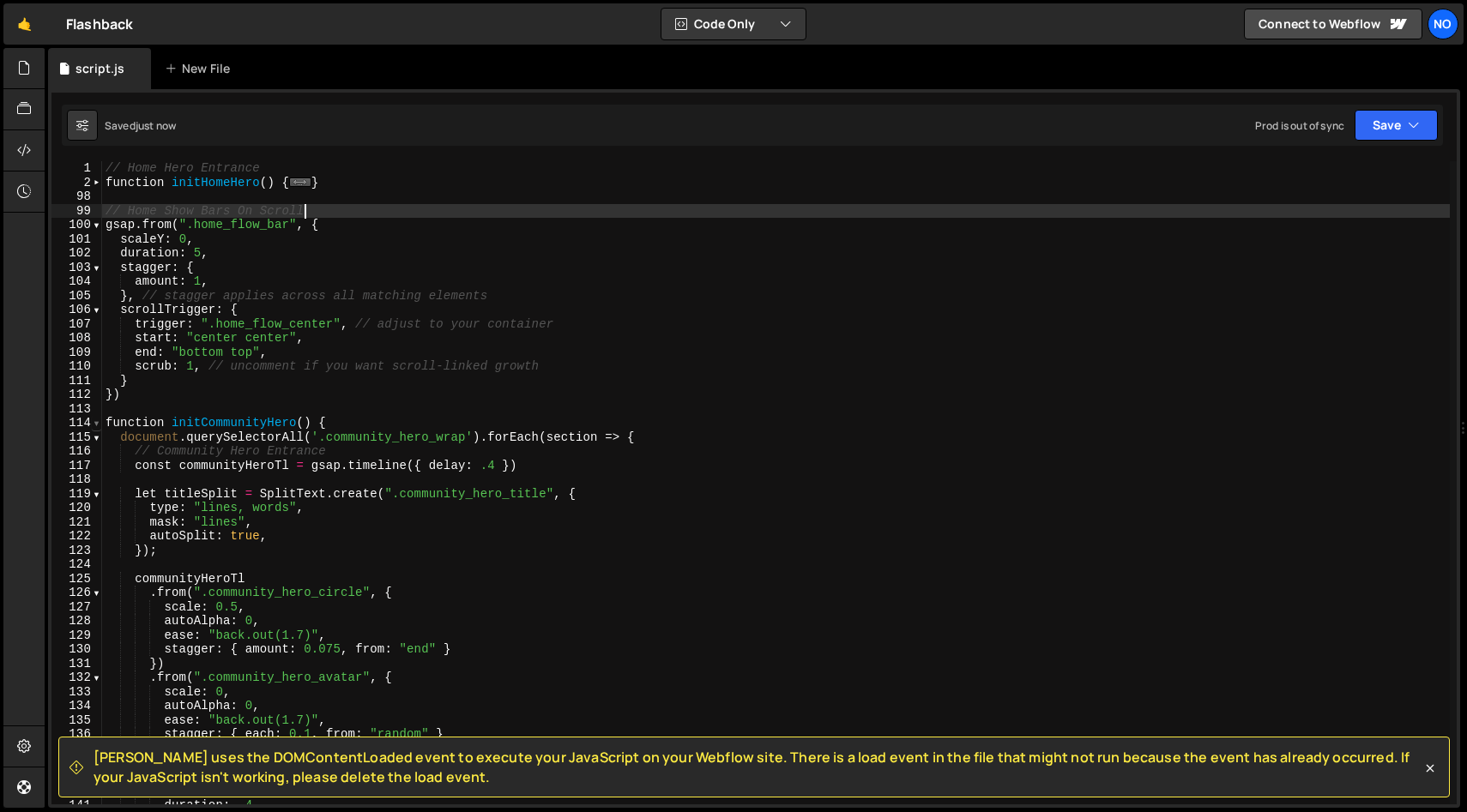
click at [99, 429] on span at bounding box center [96, 423] width 9 height 15
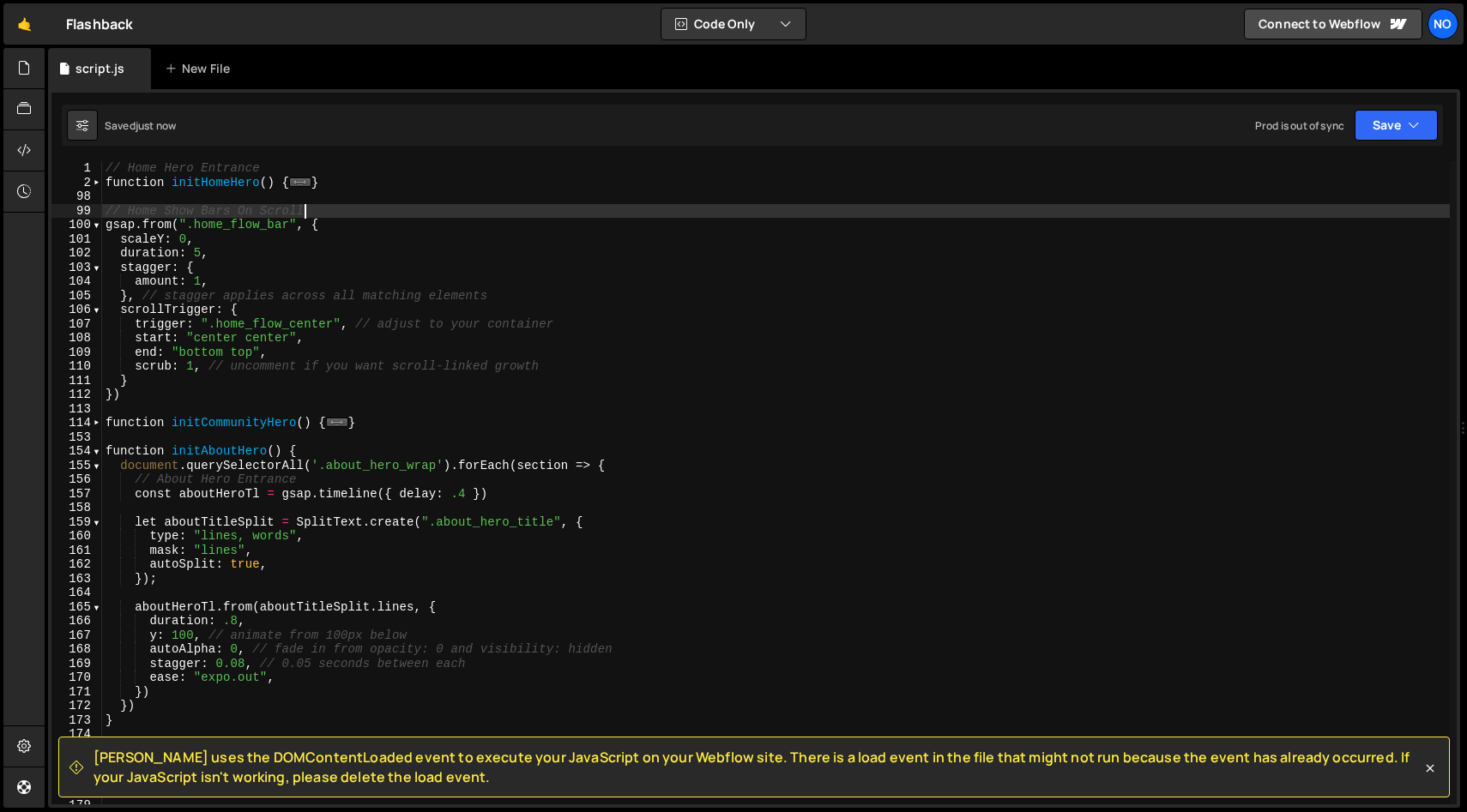
click at [97, 459] on span at bounding box center [96, 466] width 9 height 15
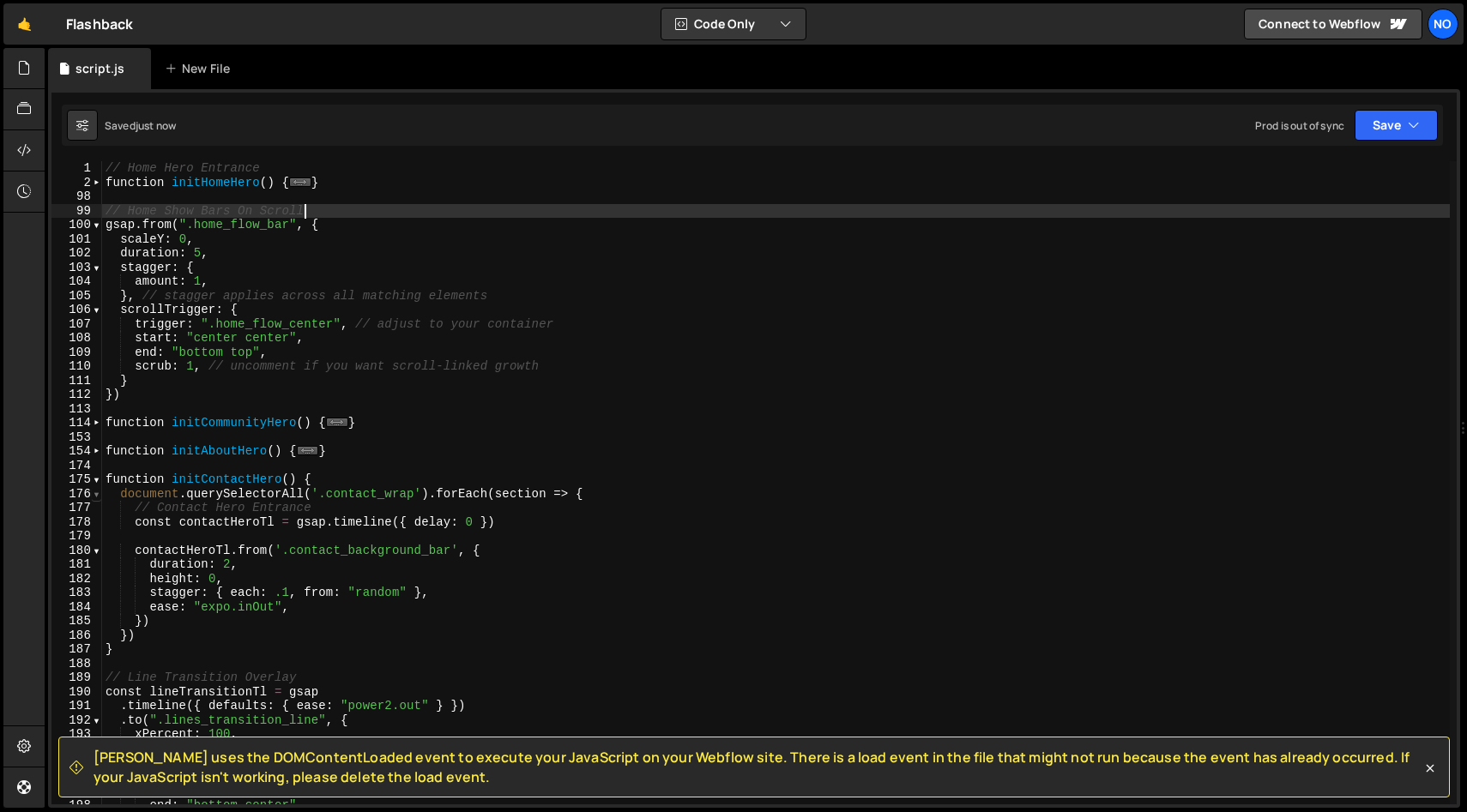
click at [95, 487] on span at bounding box center [96, 494] width 9 height 15
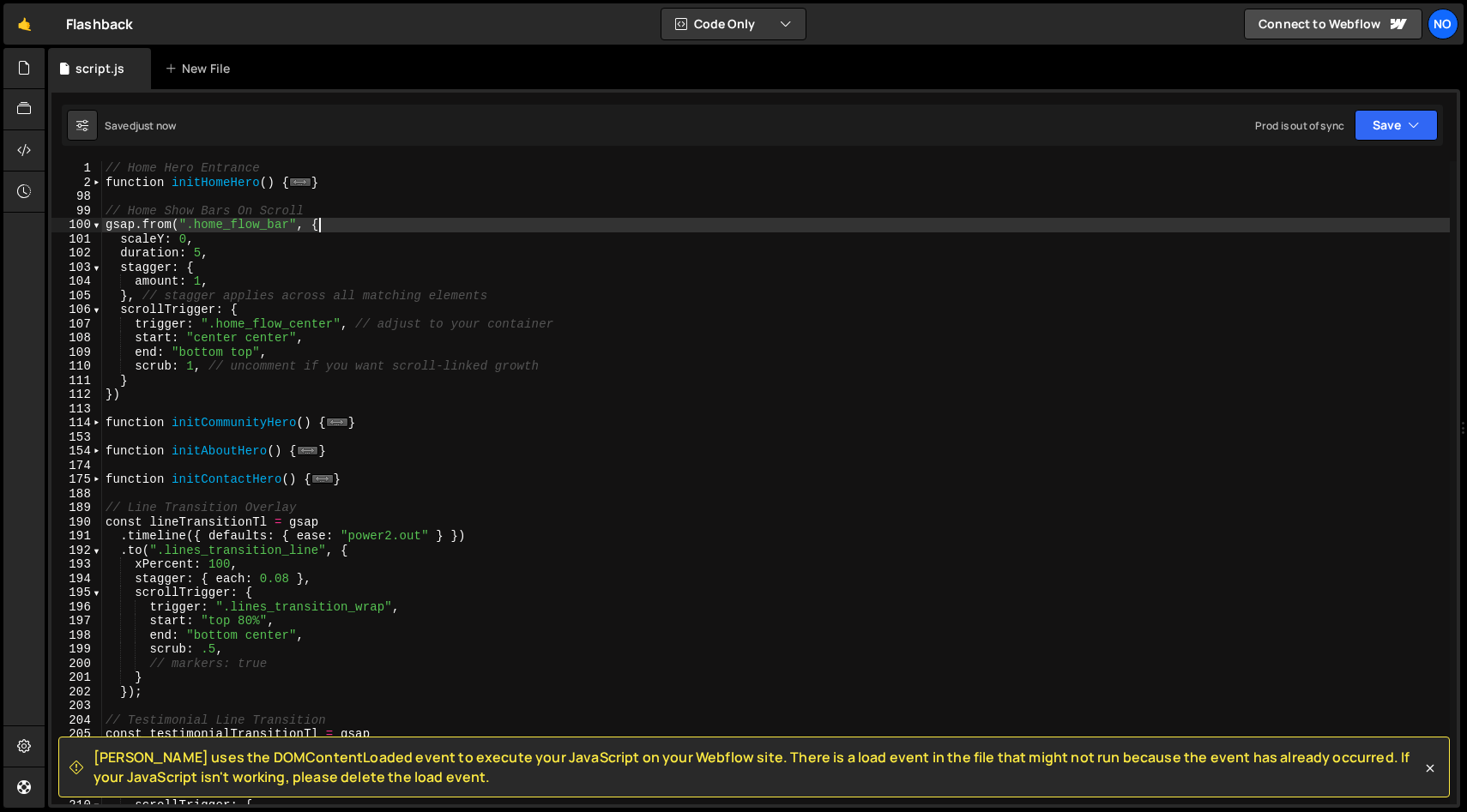
click at [392, 229] on div "// Home Hero Entrance function initHomeHero ( ) { ... } // Home Show Bars On Sc…" at bounding box center [775, 497] width 1347 height 672
click at [220, 236] on div "// Home Hero Entrance function initHomeHero ( ) { ... } // Home Show Bars On Sc…" at bounding box center [775, 497] width 1347 height 672
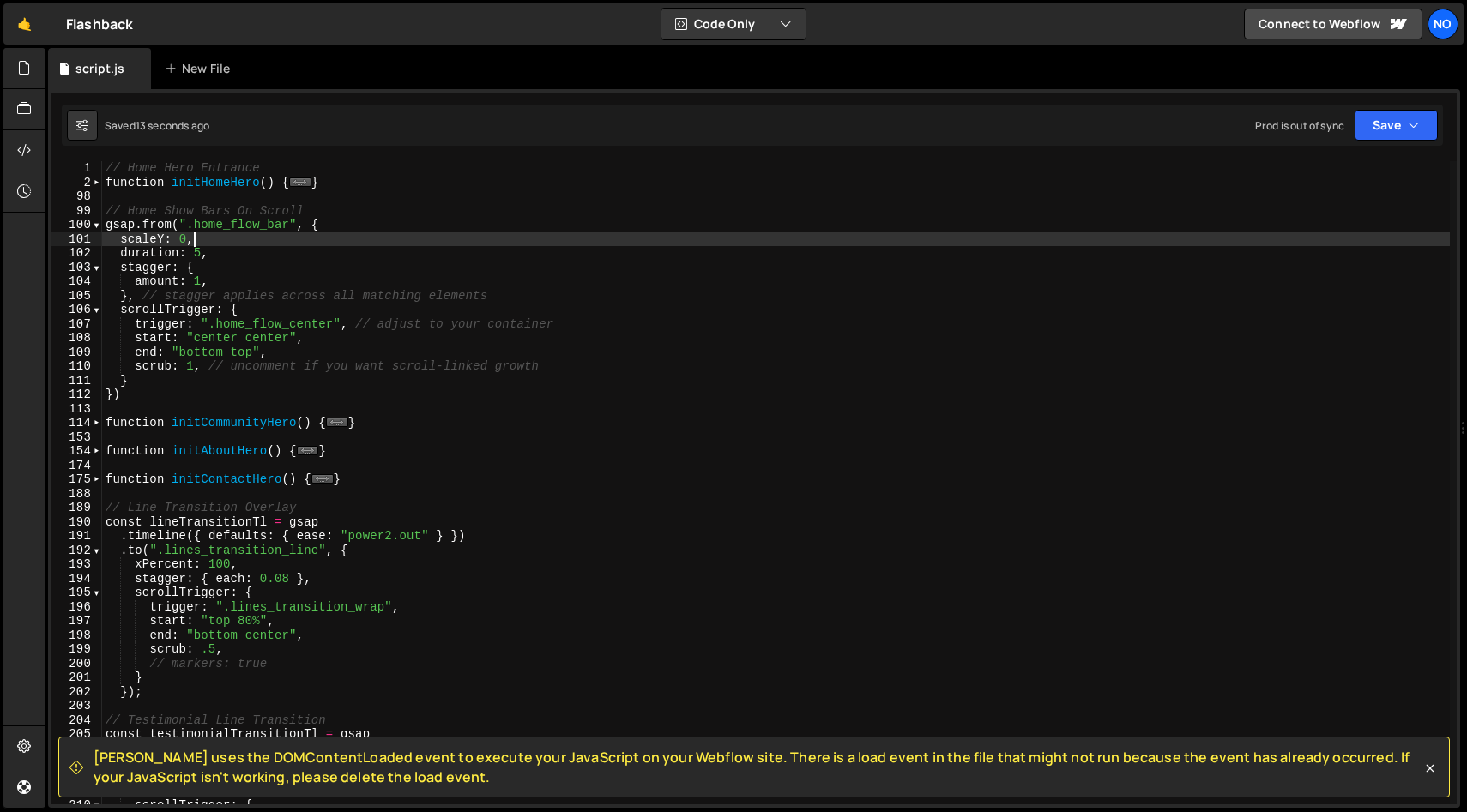
click at [244, 244] on div "// Home Hero Entrance function initHomeHero ( ) { ... } // Home Show Bars On Sc…" at bounding box center [775, 497] width 1347 height 672
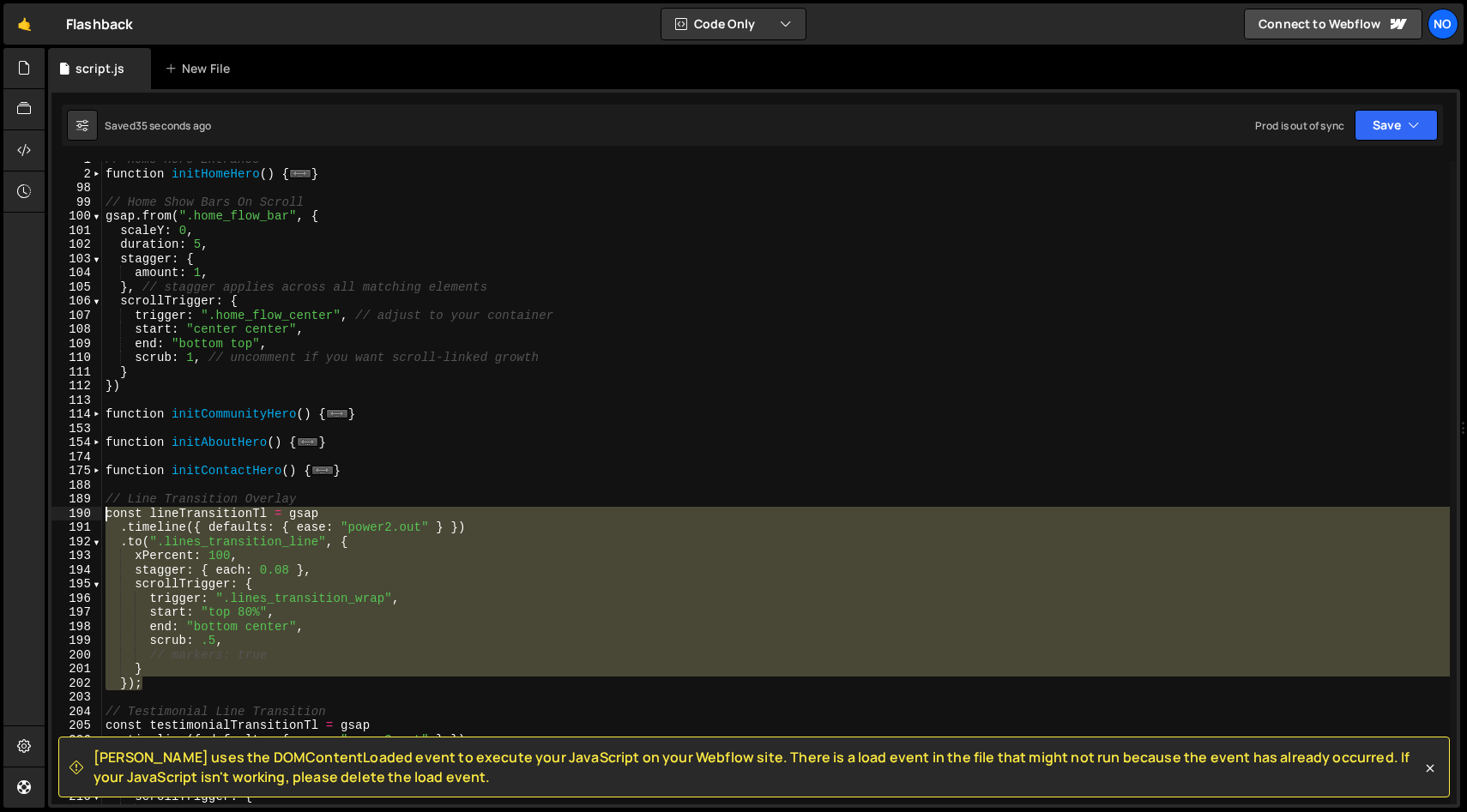
drag, startPoint x: 144, startPoint y: 683, endPoint x: 106, endPoint y: 514, distance: 173.1
click at [106, 514] on div "// Home Hero Entrance function initHomeHero ( ) { ... } // Home Show Bars On Sc…" at bounding box center [775, 489] width 1347 height 672
type textarea "const lineTransitionTl = gsap .timeline({ defaults: { ease: "power2.out" } })"
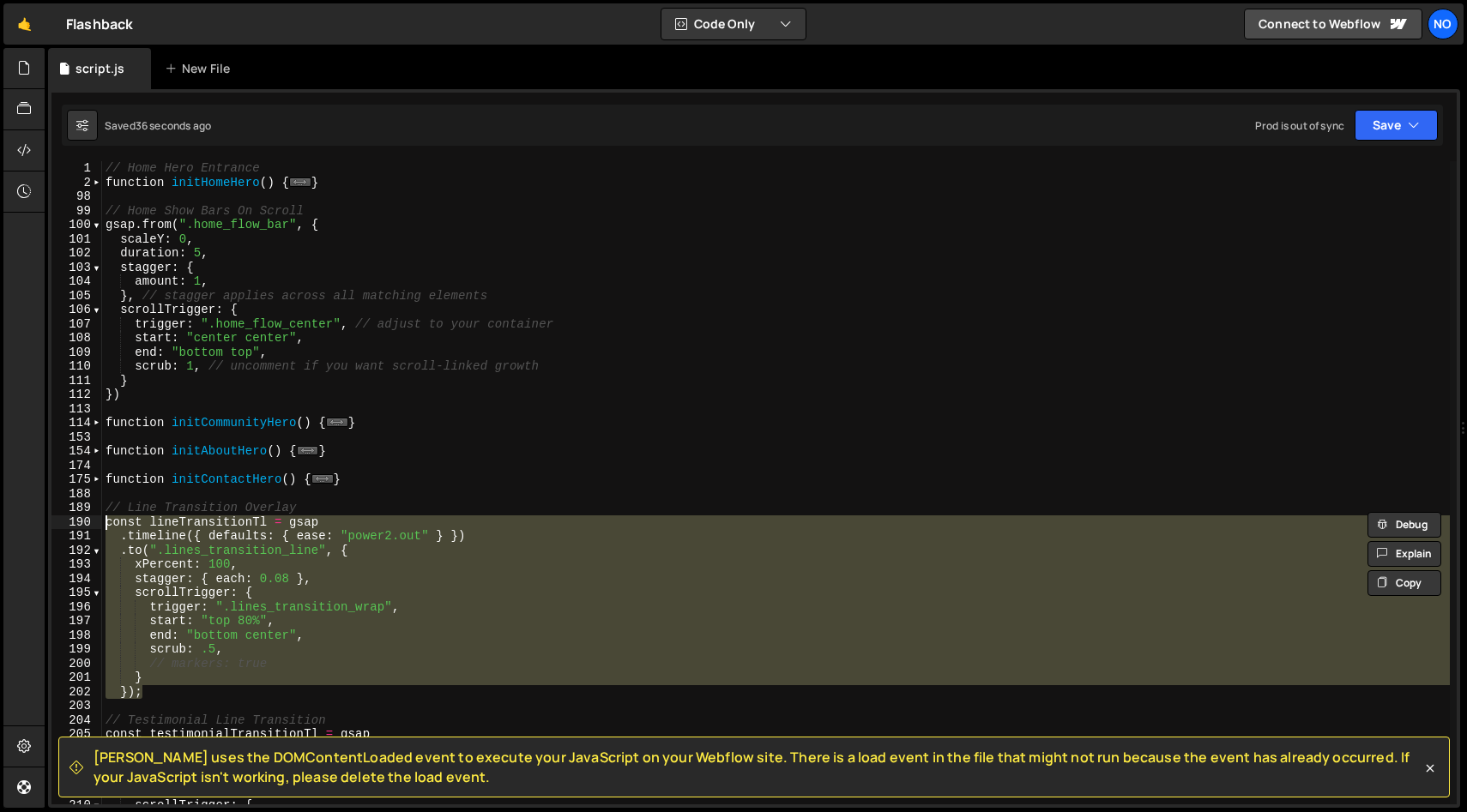
scroll to position [0, 0]
click at [268, 202] on div "// Home Hero Entrance function initHomeHero ( ) { ... } // Home Show Bars On Sc…" at bounding box center [775, 497] width 1347 height 672
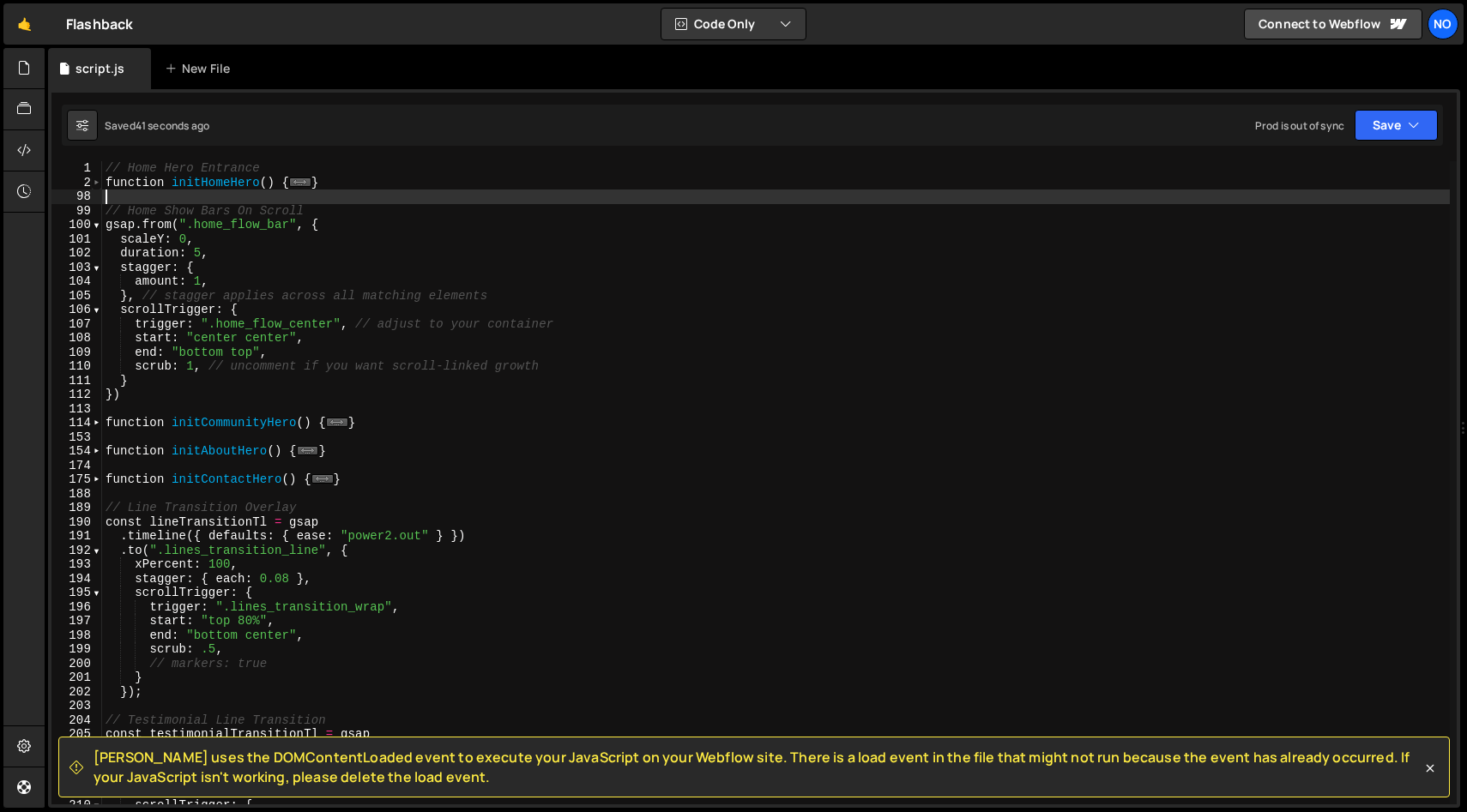
click at [97, 183] on span at bounding box center [96, 183] width 9 height 15
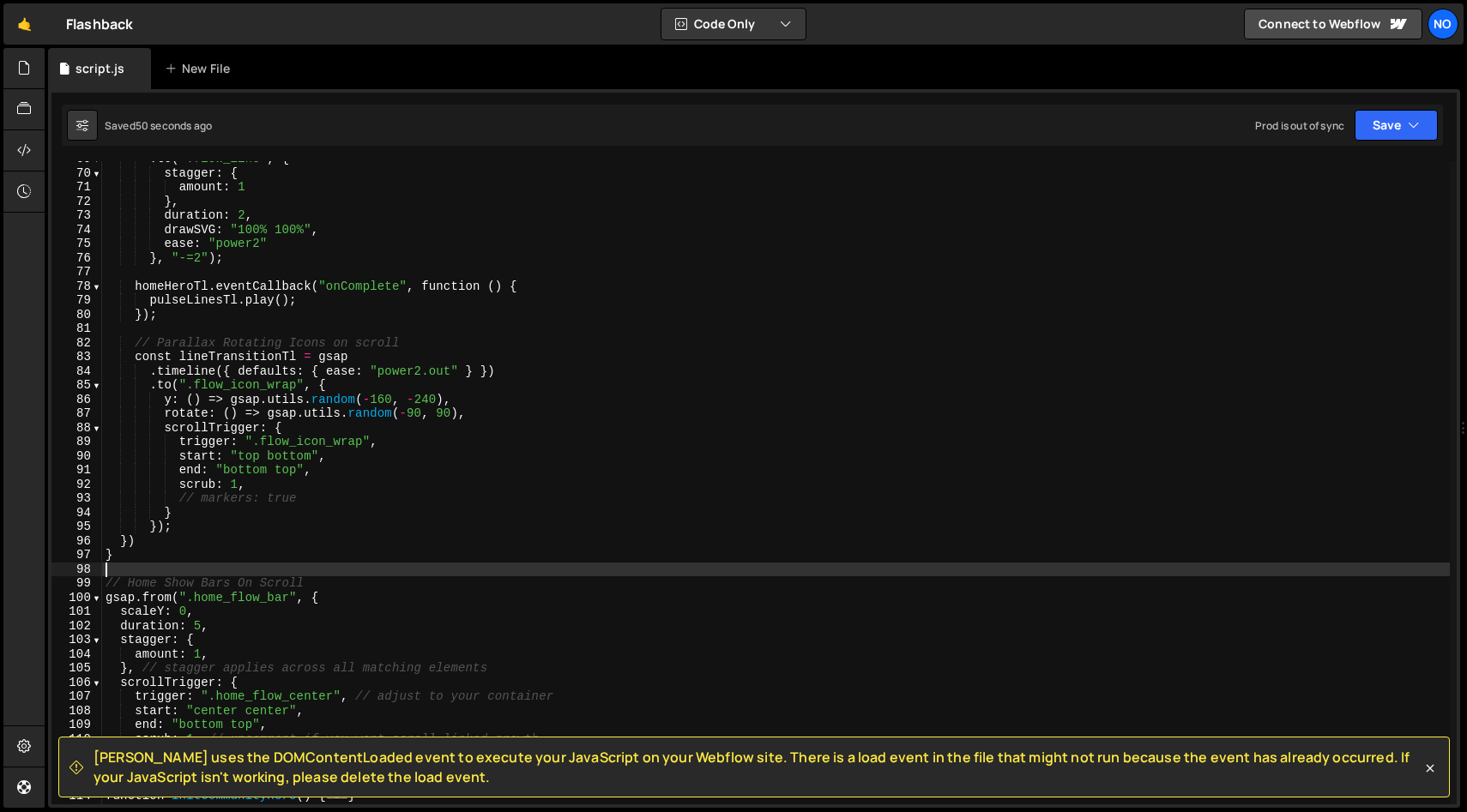
scroll to position [972, 0]
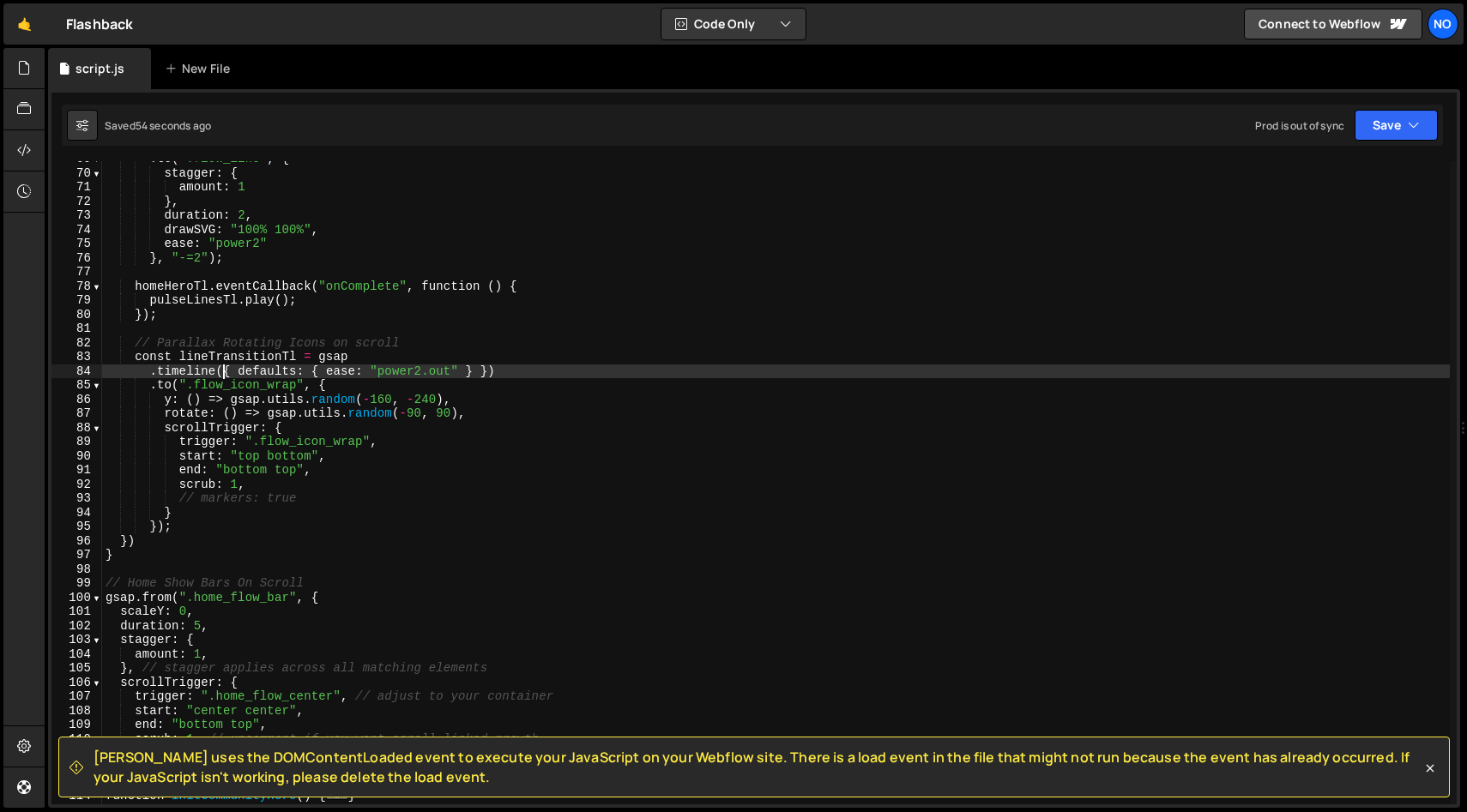
click at [224, 371] on div ". to ( ".flow_line" , { stagger : { amount : 1 } , duration : 2 , drawSVG : "10…" at bounding box center [775, 488] width 1347 height 672
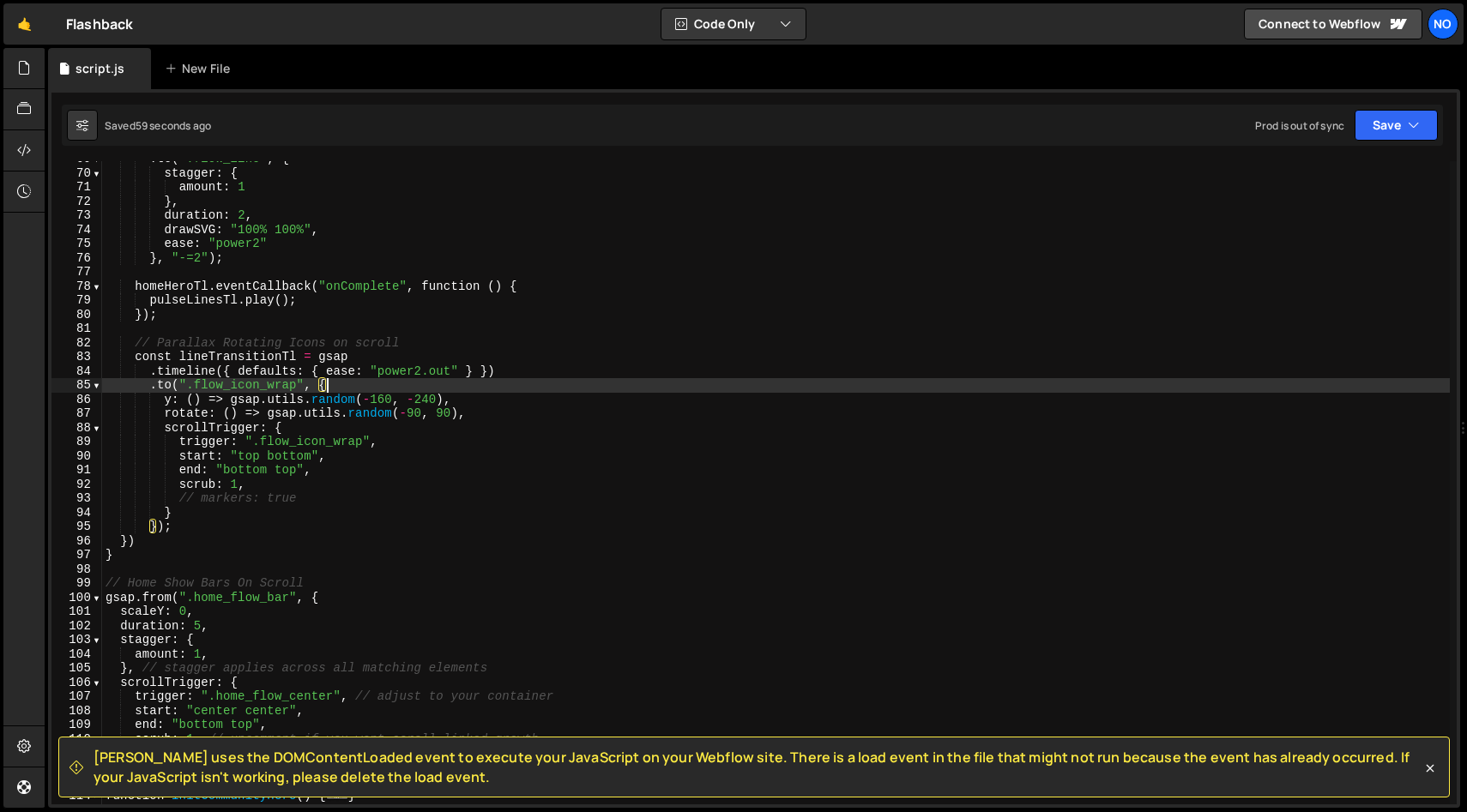
click at [341, 386] on div ". to ( ".flow_line" , { stagger : { amount : 1 } , duration : 2 , drawSVG : "10…" at bounding box center [775, 488] width 1347 height 672
click at [182, 527] on div ". to ( ".flow_line" , { stagger : { amount : 1 } , duration : 2 , drawSVG : "10…" at bounding box center [775, 488] width 1347 height 672
type textarea "});"
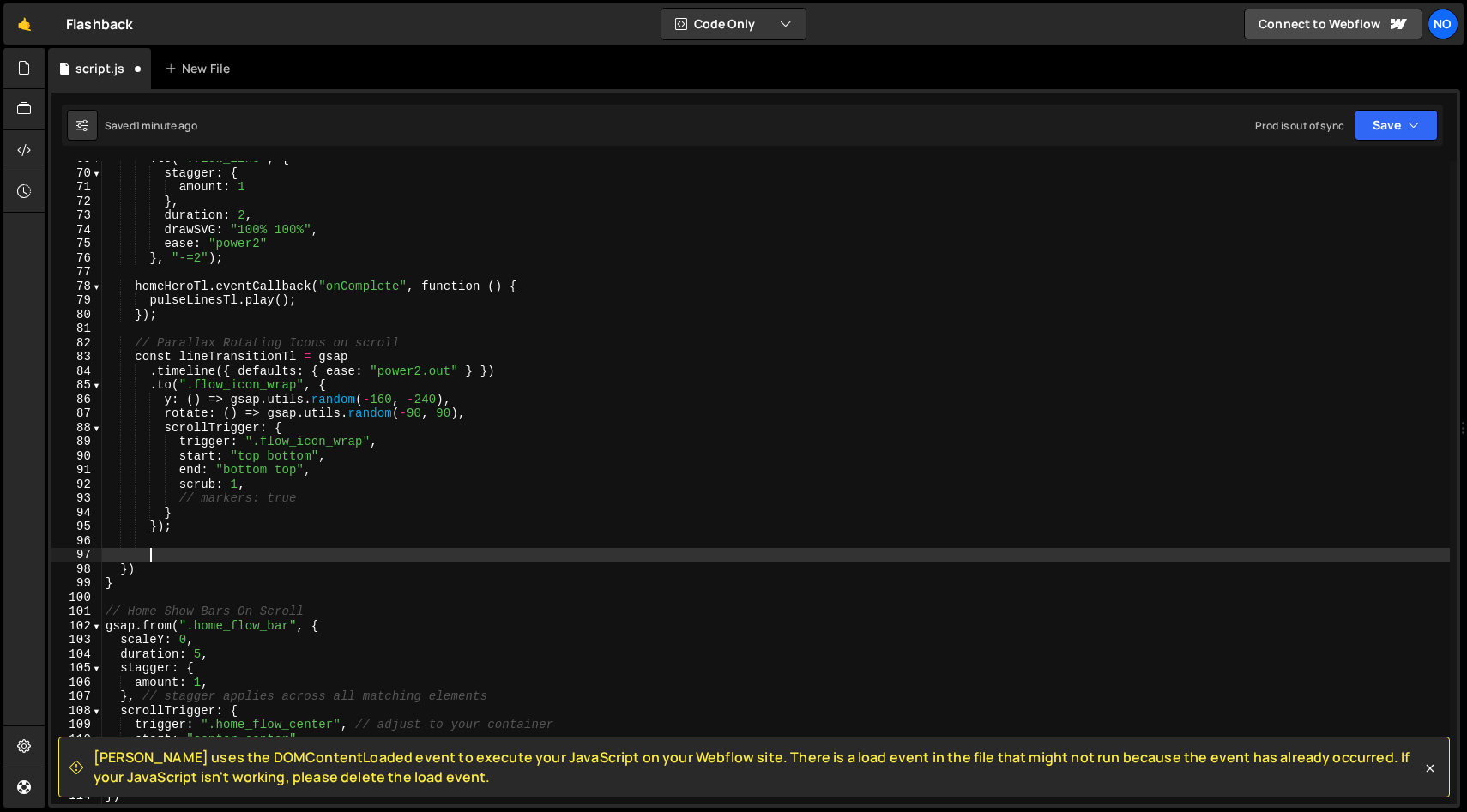
paste textarea "});"
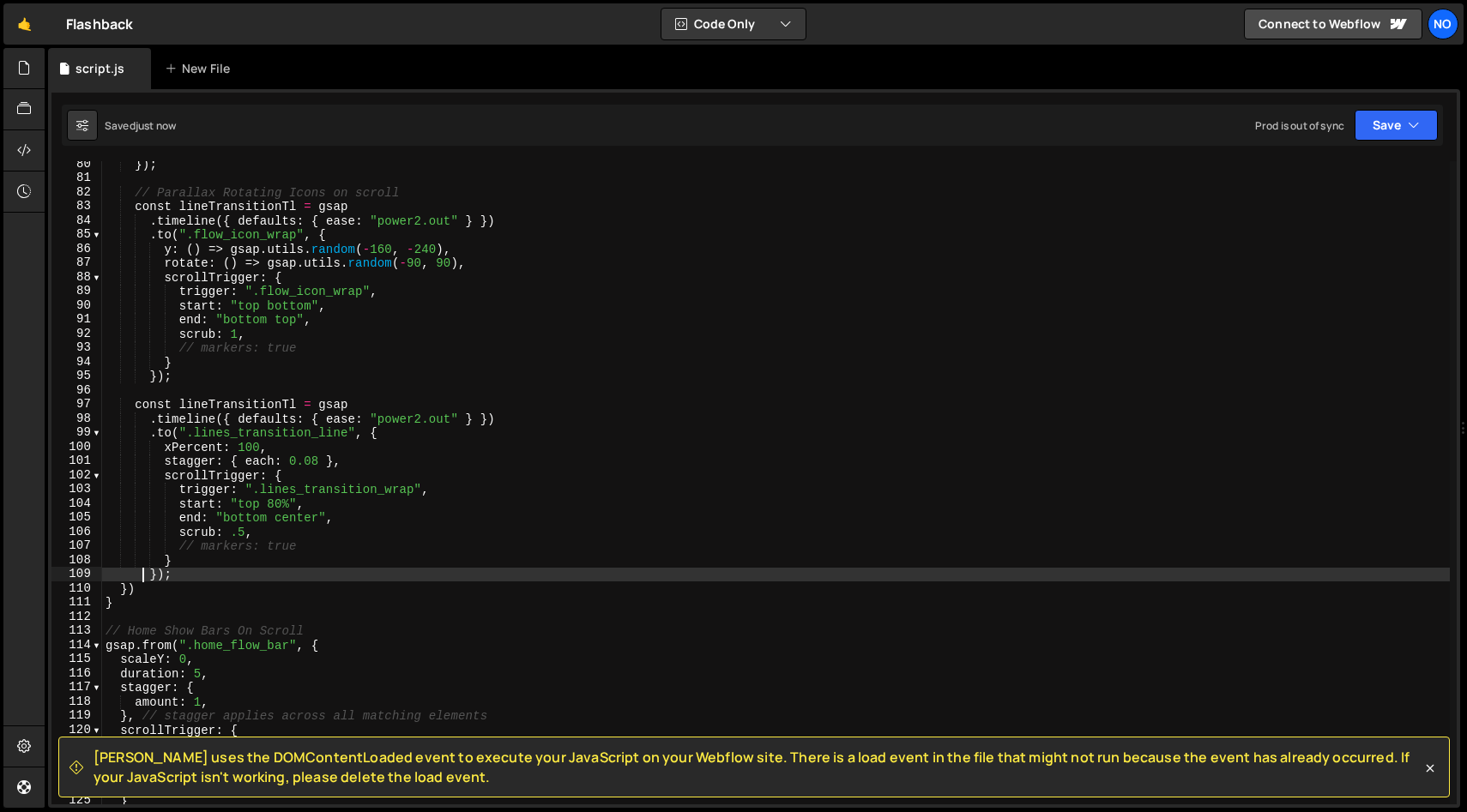
scroll to position [1121, 0]
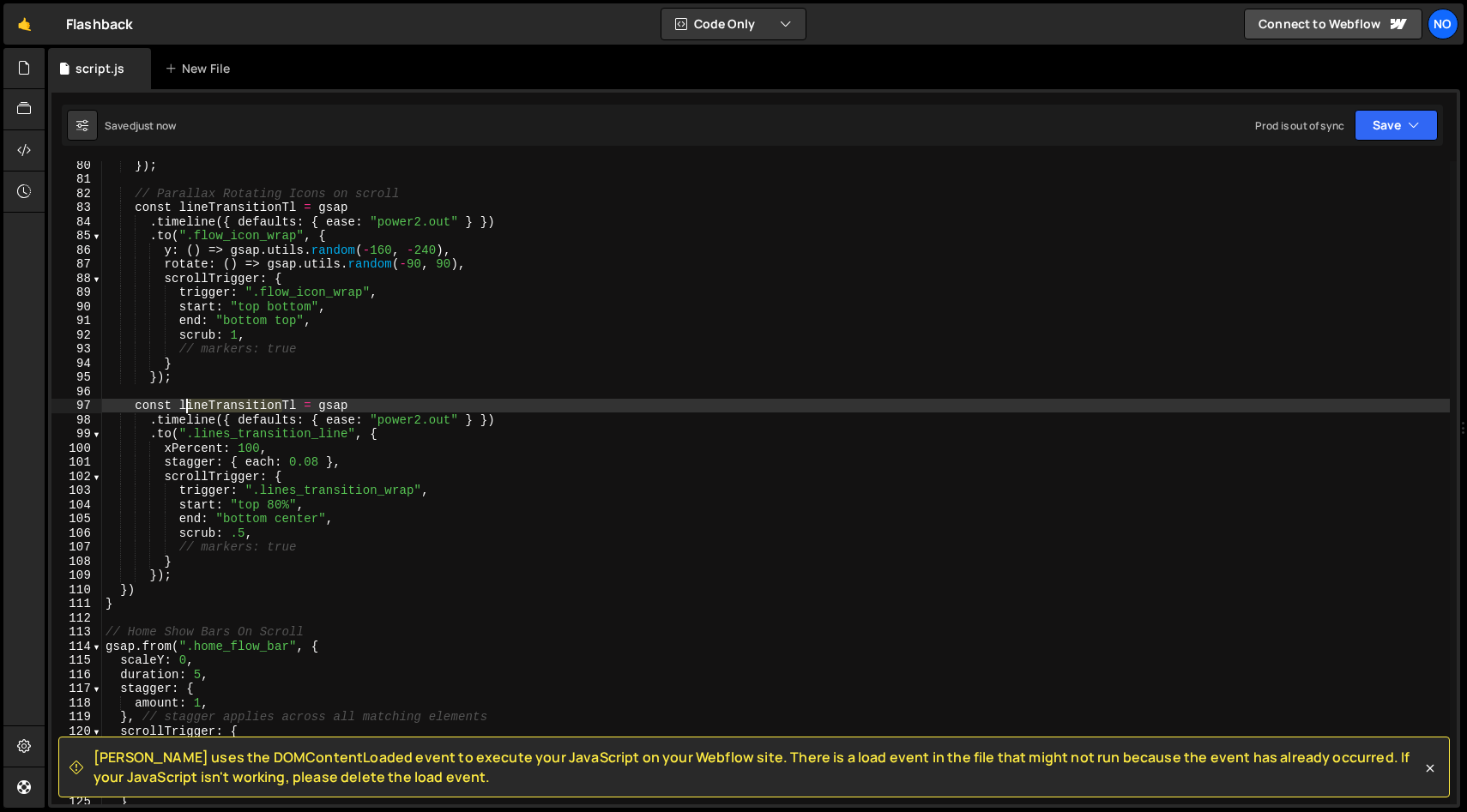
drag, startPoint x: 279, startPoint y: 407, endPoint x: 181, endPoint y: 405, distance: 97.8
click at [184, 404] on div "}) ; // Parallax Rotating Icons on scroll const lineTransitionTl = gsap . timel…" at bounding box center [775, 494] width 1347 height 672
drag, startPoint x: 205, startPoint y: 401, endPoint x: 227, endPoint y: 413, distance: 25.3
click at [205, 401] on div "}) ; // Parallax Rotating Icons on scroll const lineTransitionTl = gsap . timel…" at bounding box center [775, 494] width 1347 height 672
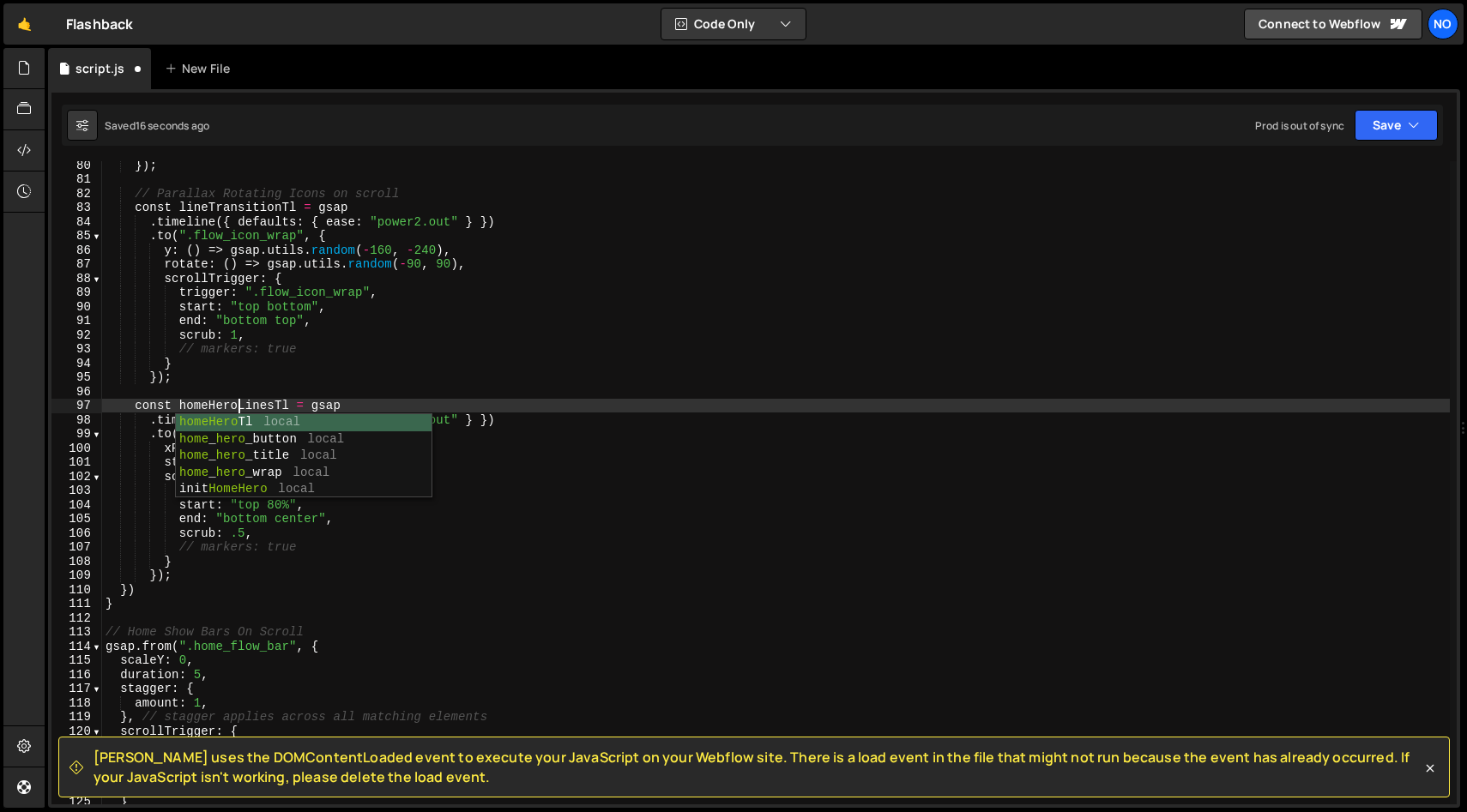
scroll to position [0, 9]
click at [305, 406] on div "}) ; // Parallax Rotating Icons on scroll const lineTransitionTl = gsap . timel…" at bounding box center [775, 494] width 1347 height 672
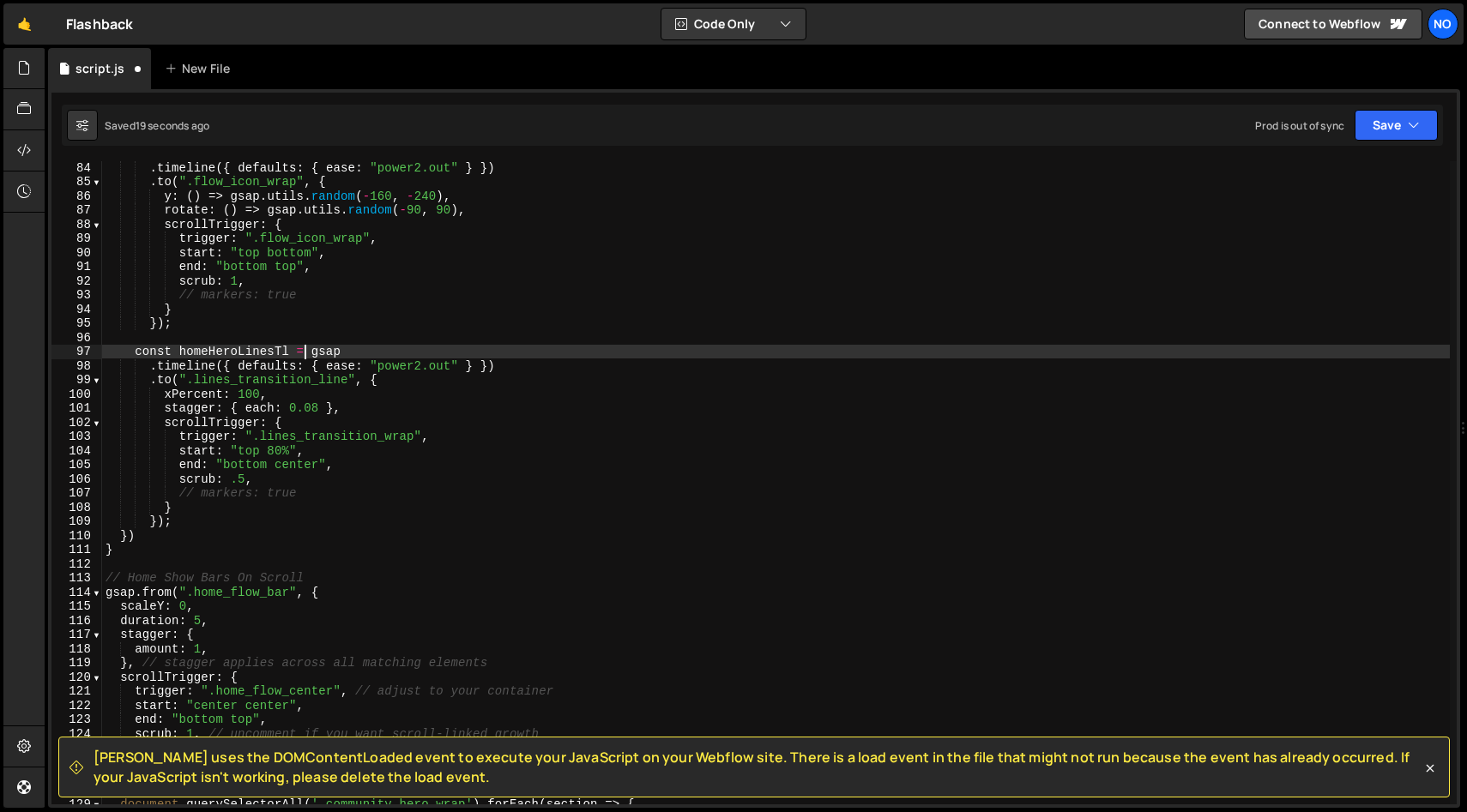
scroll to position [1175, 0]
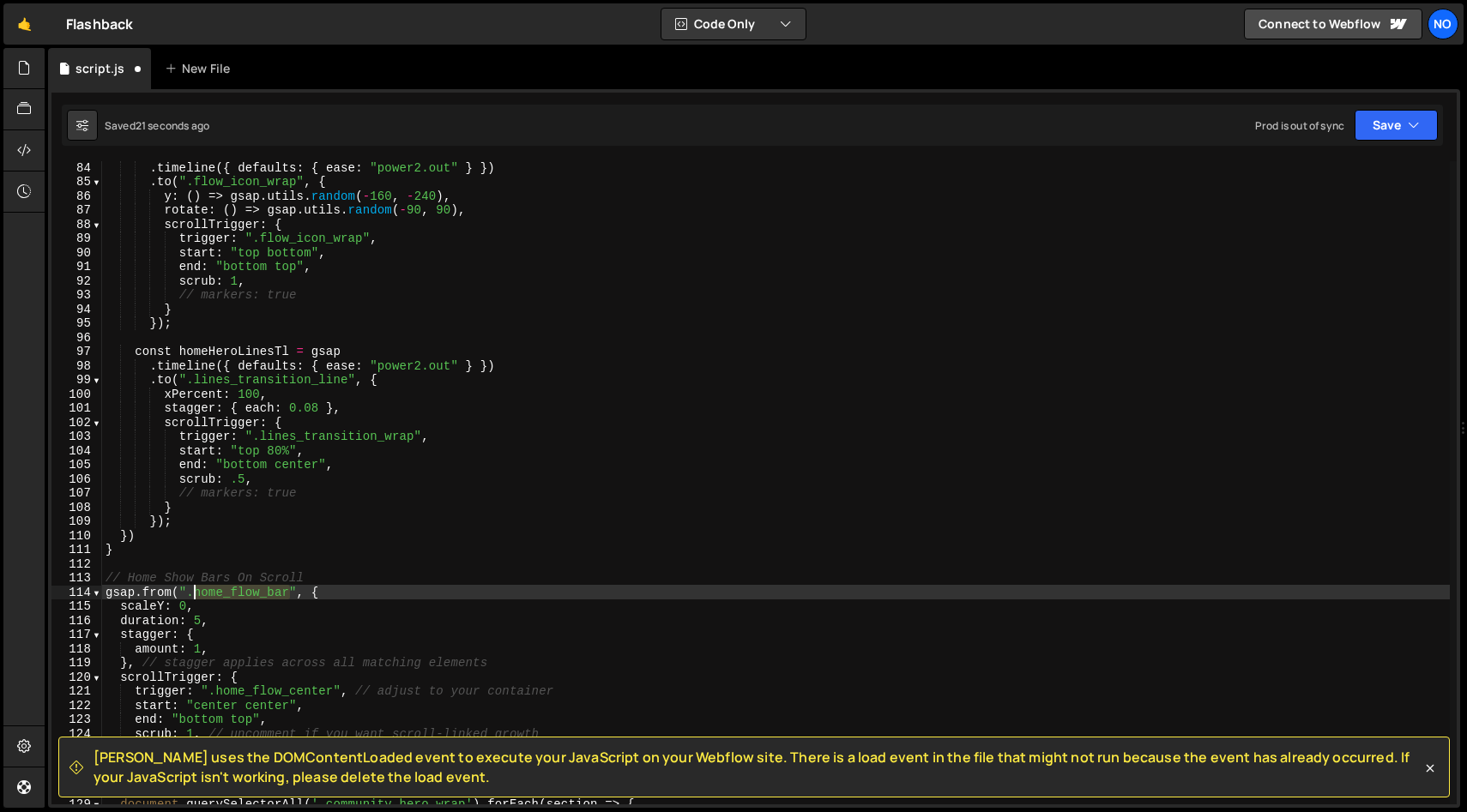
drag, startPoint x: 292, startPoint y: 593, endPoint x: 251, endPoint y: 591, distance: 40.3
click at [194, 591] on div ". timeline ({ defaults : { ease : "power2.out" } }) . to ( ".flow_icon_wrap" , …" at bounding box center [775, 496] width 1347 height 672
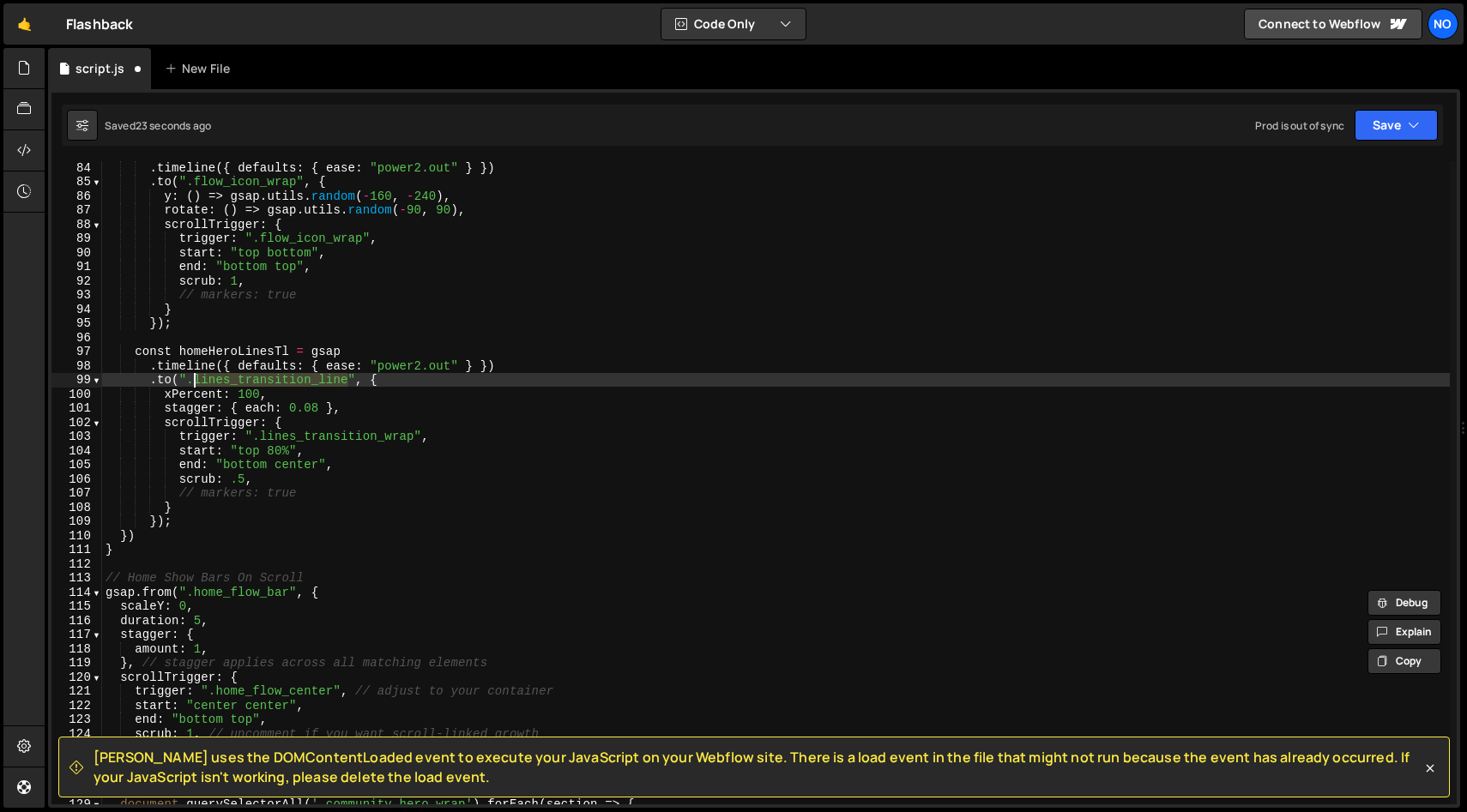
drag, startPoint x: 347, startPoint y: 379, endPoint x: 230, endPoint y: 403, distance: 119.1
click at [193, 377] on div ". timeline ({ defaults : { ease : "power2.out" } }) . to ( ".flow_icon_wrap" , …" at bounding box center [775, 496] width 1347 height 672
paste textarea "home_flow_bar"
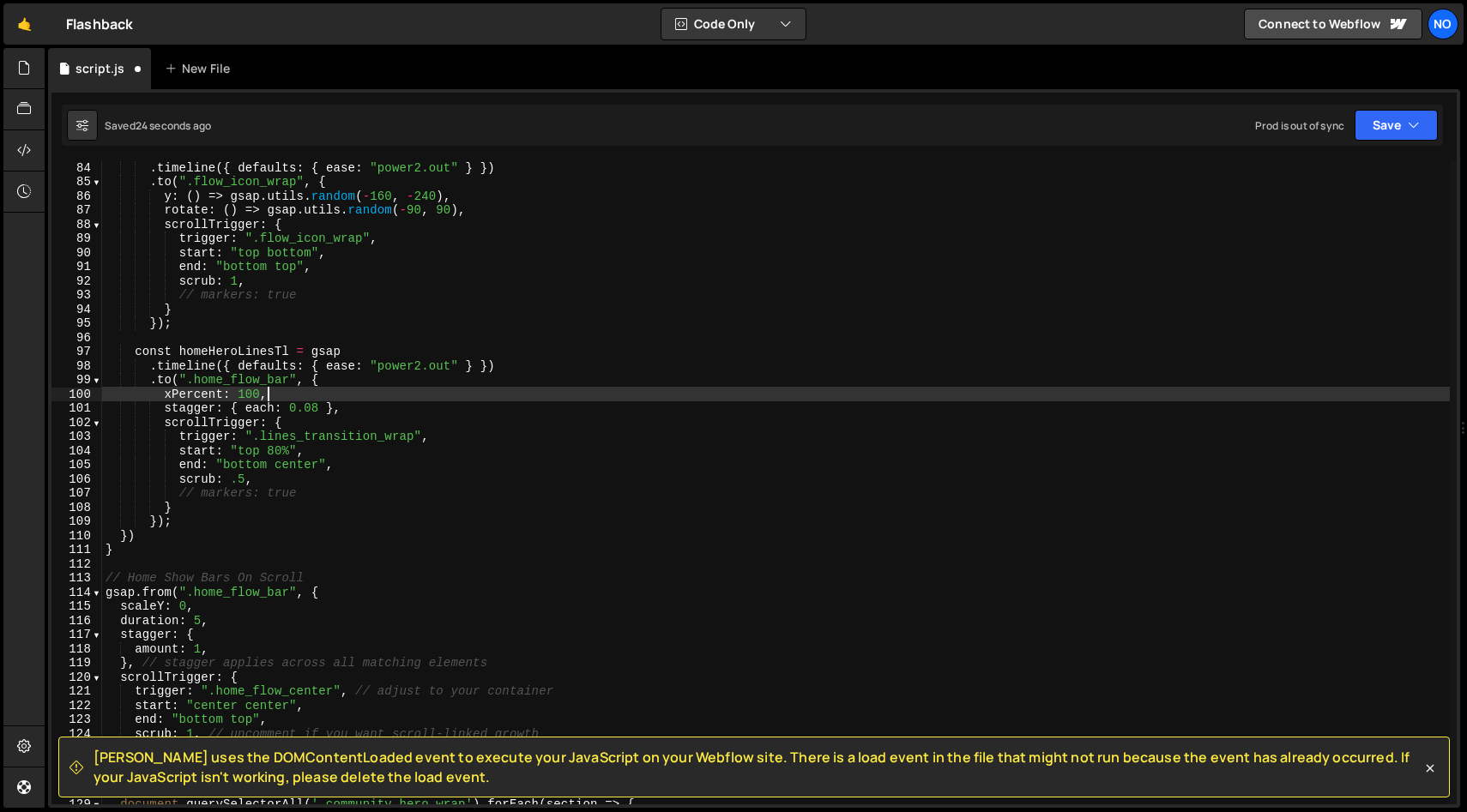
click at [383, 390] on div ". timeline ({ defaults : { ease : "power2.out" } }) . to ( ".flow_icon_wrap" , …" at bounding box center [775, 496] width 1347 height 672
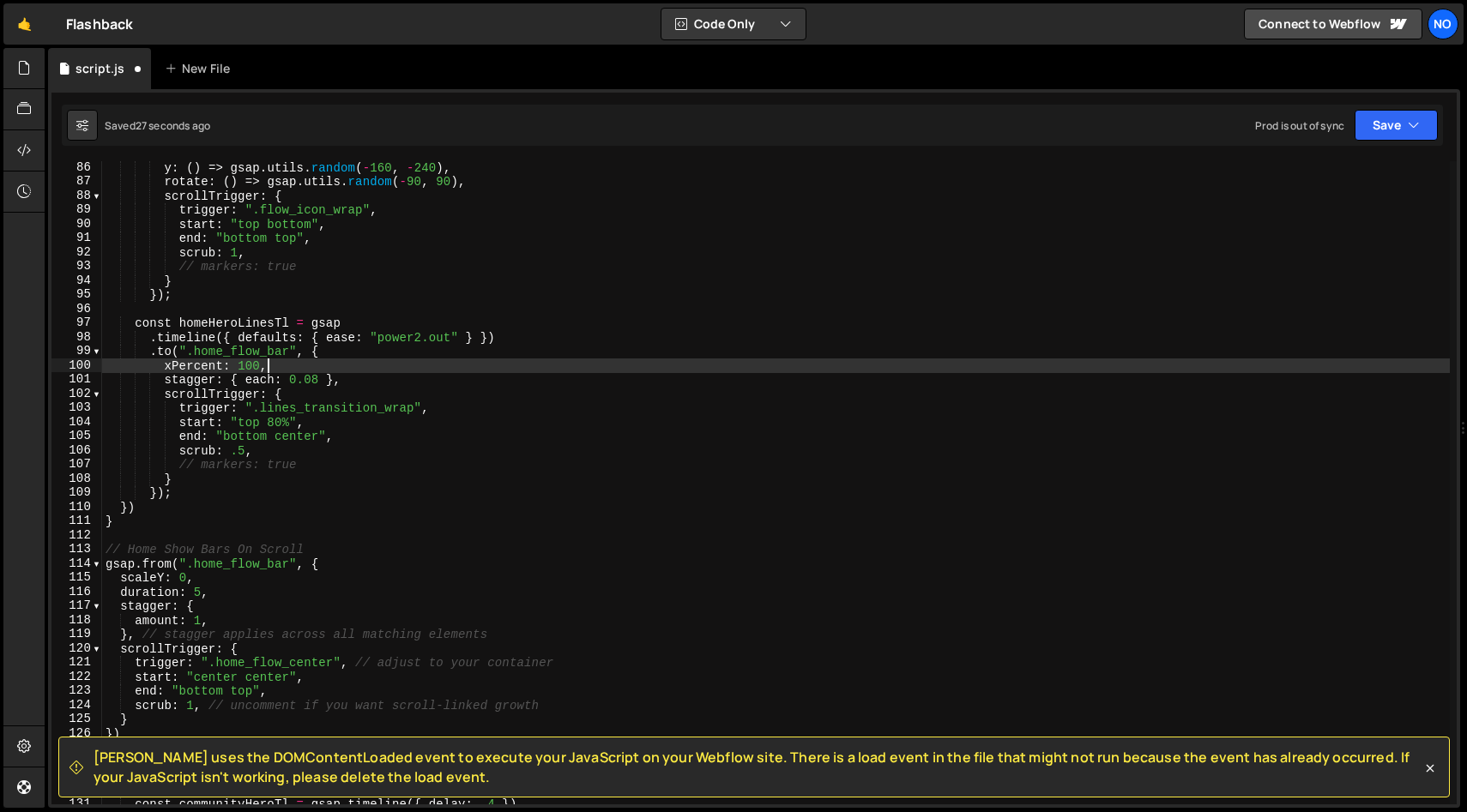
scroll to position [1205, 0]
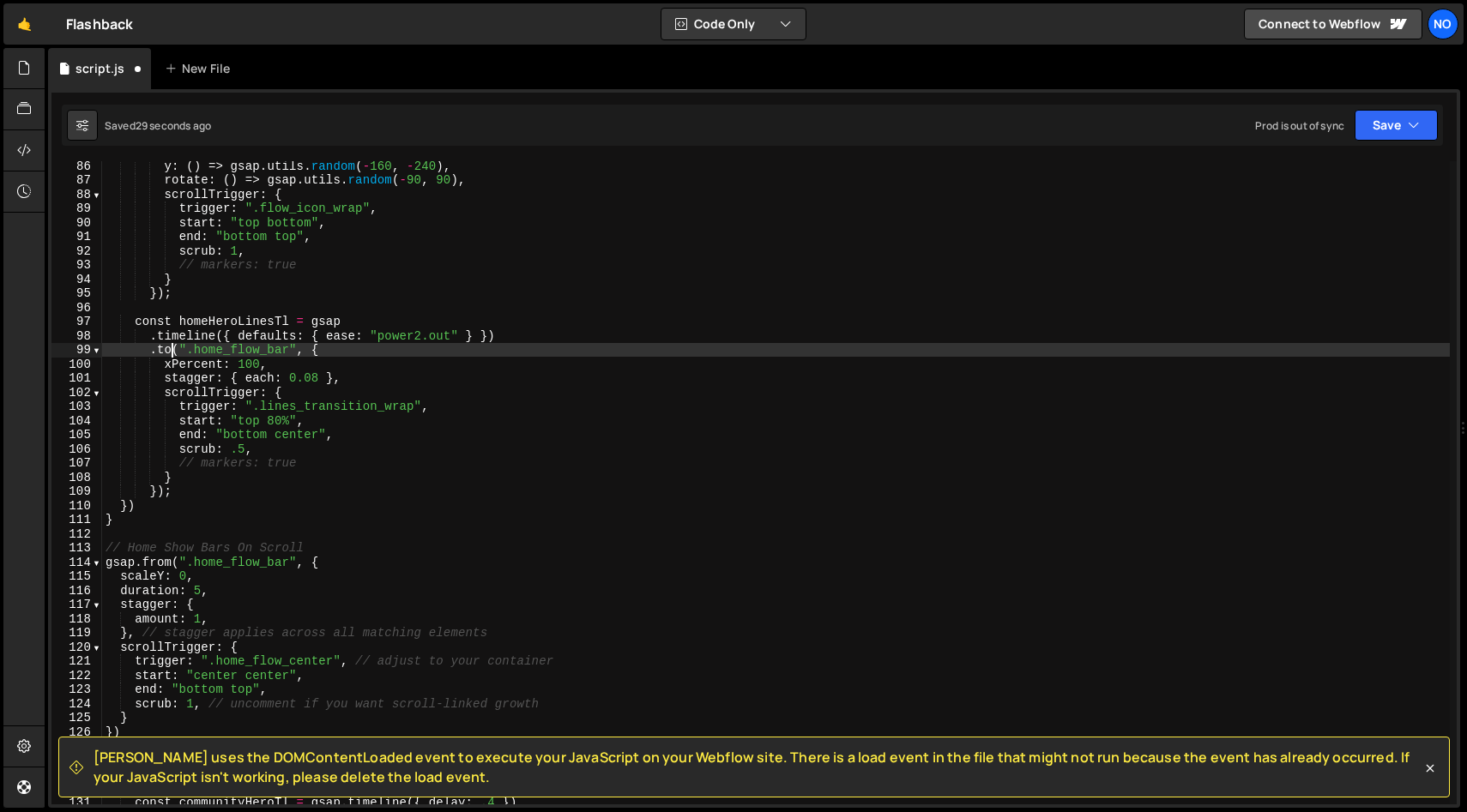
click at [171, 348] on div "y : ( ) => gsap . utils . random ( - 160 , - 240 ) , rotate : ( ) => gsap . uti…" at bounding box center [775, 495] width 1347 height 672
click at [198, 330] on div "y : ( ) => gsap . utils . random ( - 160 , - 240 ) , rotate : ( ) => gsap . uti…" at bounding box center [775, 495] width 1347 height 672
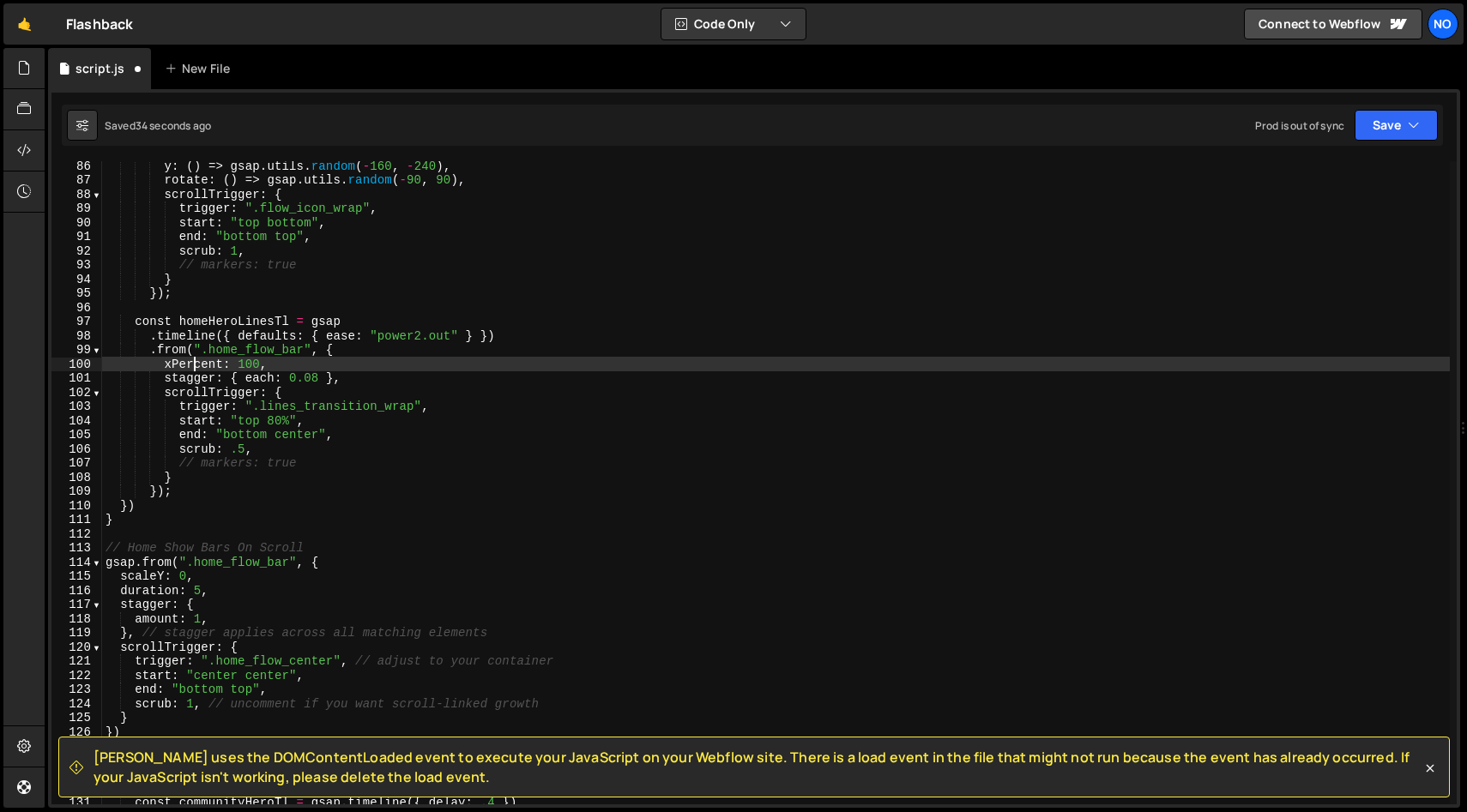
click at [194, 365] on div "y : ( ) => gsap . utils . random ( - 160 , - 240 ) , rotate : ( ) => gsap . uti…" at bounding box center [775, 495] width 1347 height 672
click at [257, 364] on div "y : ( ) => gsap . utils . random ( - 160 , - 240 ) , rotate : ( ) => gsap . uti…" at bounding box center [775, 495] width 1347 height 672
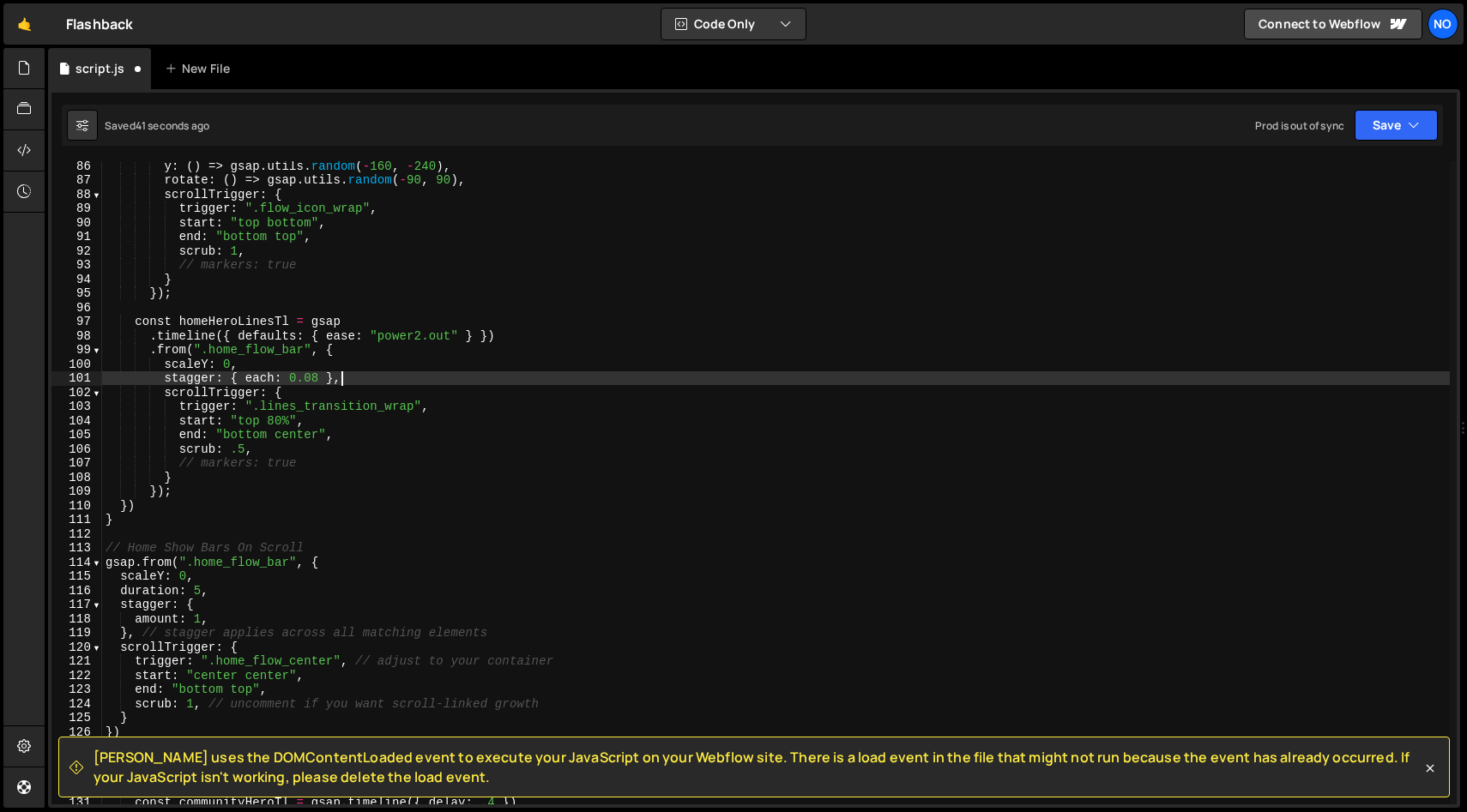
click at [374, 379] on div "y : ( ) => gsap . utils . random ( - 160 , - 240 ) , rotate : ( ) => gsap . uti…" at bounding box center [775, 495] width 1347 height 672
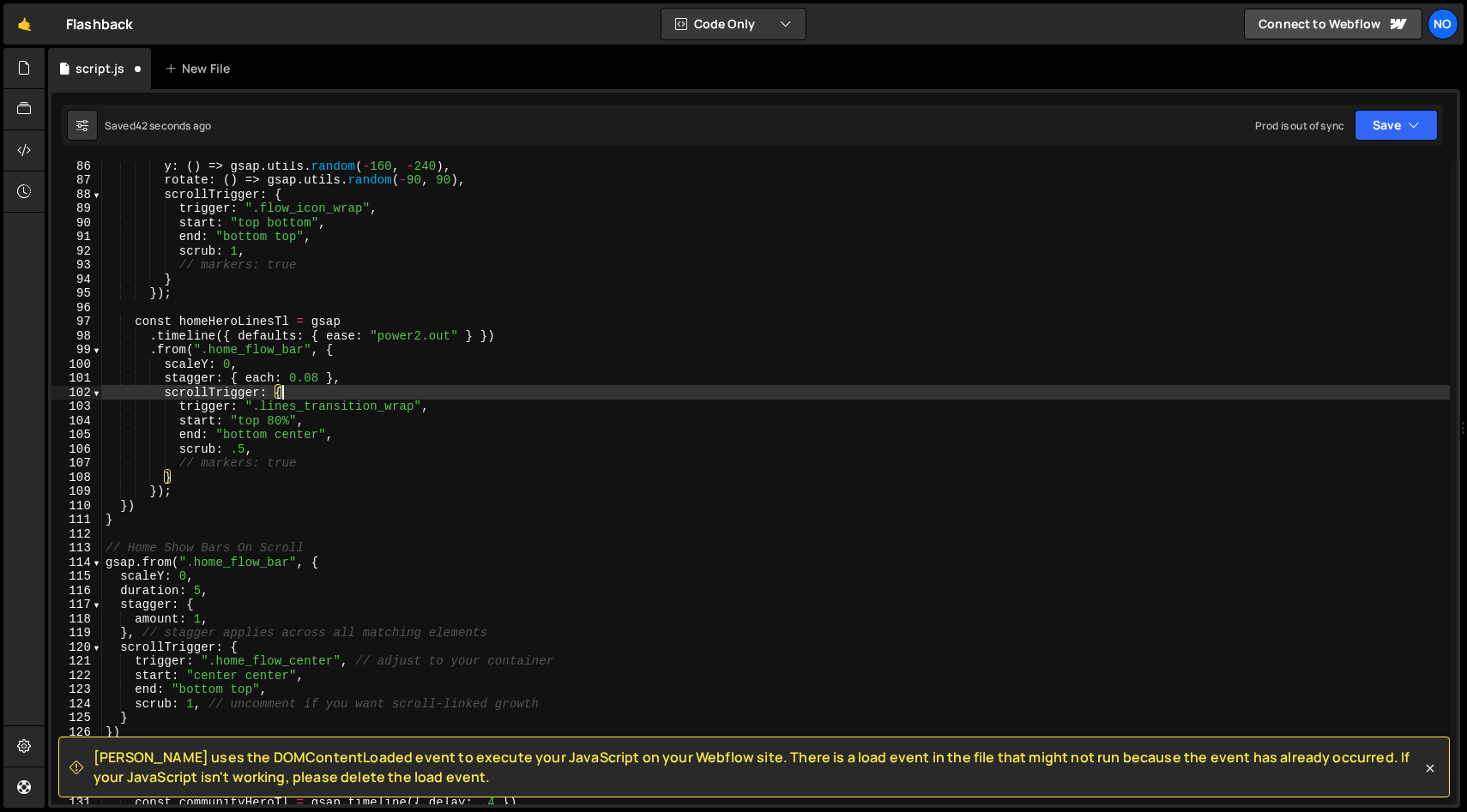
click at [337, 391] on div "y : ( ) => gsap . utils . random ( - 160 , - 240 ) , rotate : ( ) => gsap . uti…" at bounding box center [775, 495] width 1347 height 672
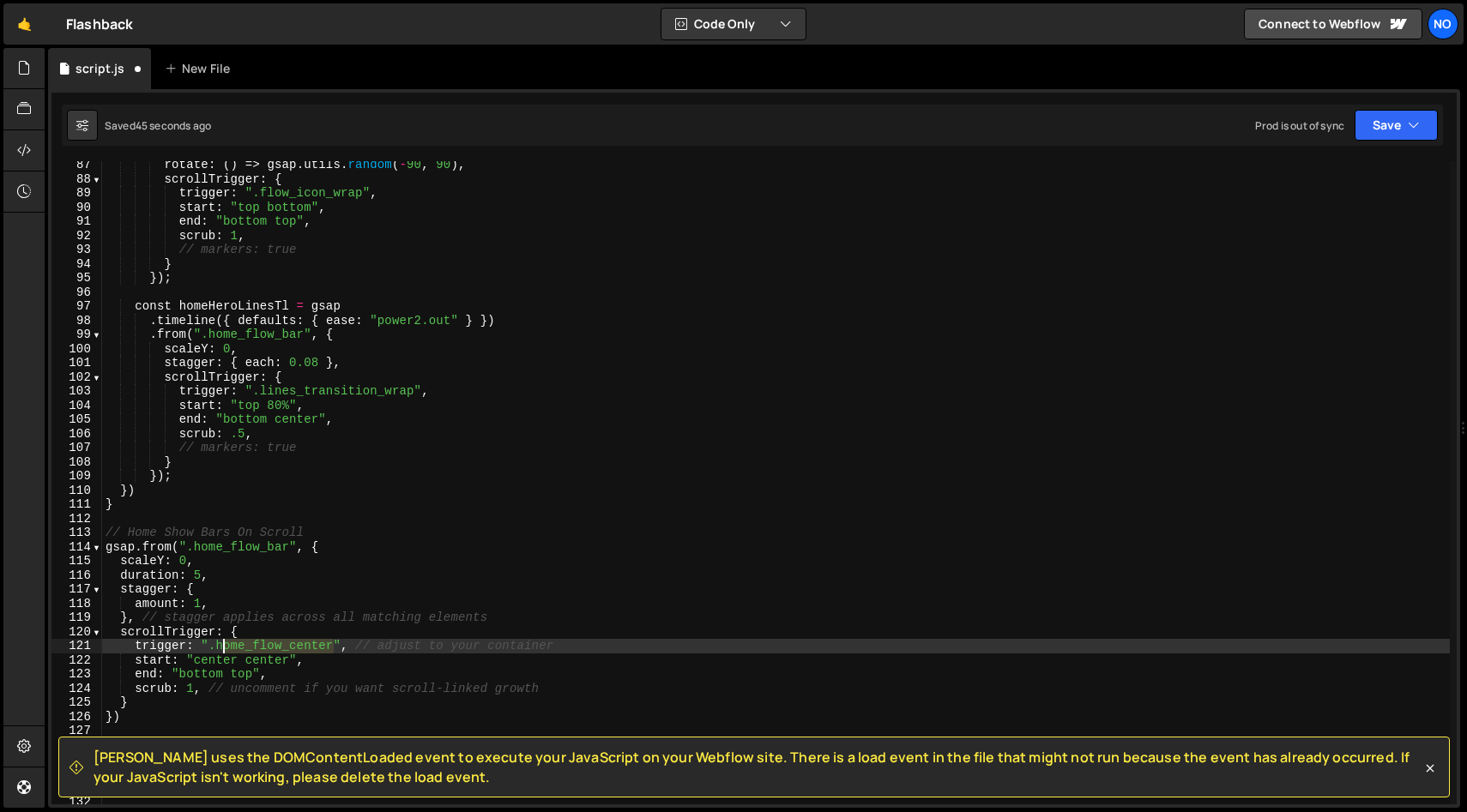
drag, startPoint x: 328, startPoint y: 647, endPoint x: 219, endPoint y: 643, distance: 109.8
click at [219, 643] on div "rotate : ( ) => gsap . utils . random ( - 90 , 90 ) , scrollTrigger : { trigger…" at bounding box center [775, 494] width 1347 height 672
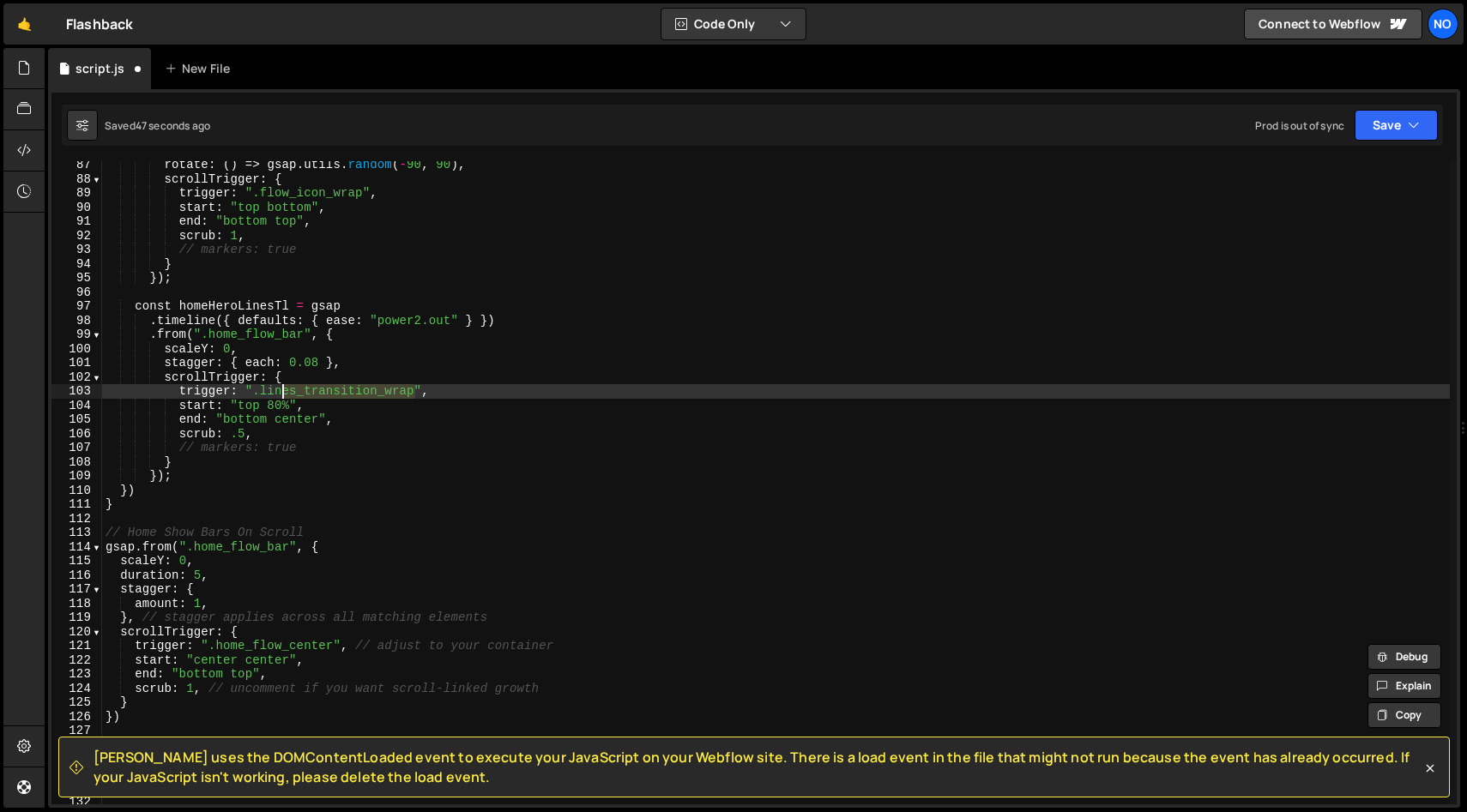
drag, startPoint x: 415, startPoint y: 393, endPoint x: 266, endPoint y: 386, distance: 149.4
click at [266, 386] on div "rotate : ( ) => gsap . utils . random ( - 90 , 90 ) , scrollTrigger : { trigger…" at bounding box center [775, 494] width 1347 height 672
click at [261, 387] on div "rotate : ( ) => gsap . utils . random ( - 90 , 90 ) , scrollTrigger : { trigger…" at bounding box center [775, 494] width 1347 height 672
paste textarea "home_flow_center"
click at [444, 393] on div "rotate : ( ) => gsap . utils . random ( - 90 , 90 ) , scrollTrigger : { trigger…" at bounding box center [775, 494] width 1347 height 672
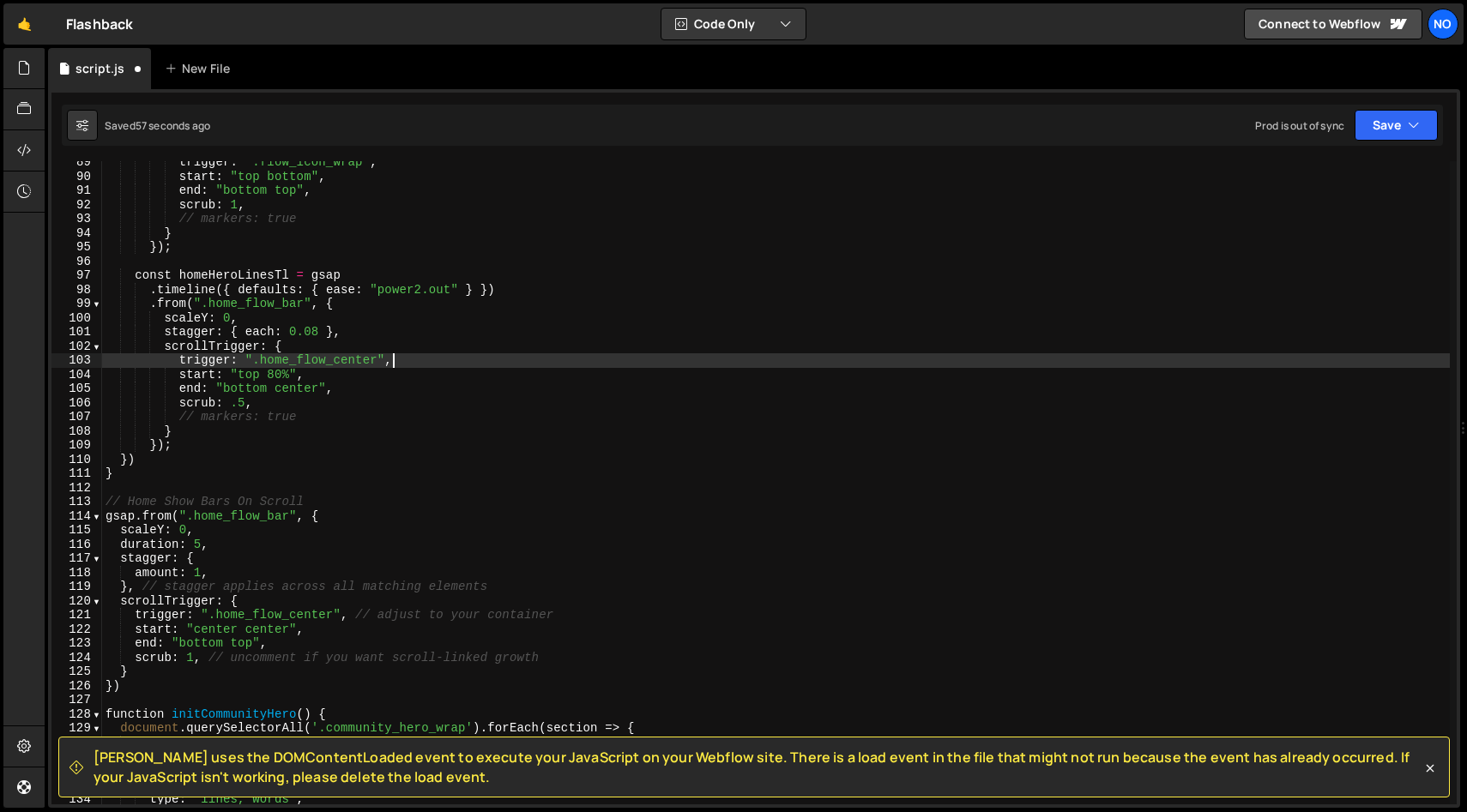
scroll to position [1251, 0]
drag, startPoint x: 379, startPoint y: 362, endPoint x: 260, endPoint y: 361, distance: 119.2
click at [260, 361] on div "trigger : ".flow_icon_wrap" , start : "top bottom" , end : "bottom top" , scrub…" at bounding box center [775, 491] width 1347 height 672
paste textarea "bars_wrap"
click at [271, 373] on div "trigger : ".flow_icon_wrap" , start : "top bottom" , end : "bottom top" , scrub…" at bounding box center [775, 491] width 1347 height 672
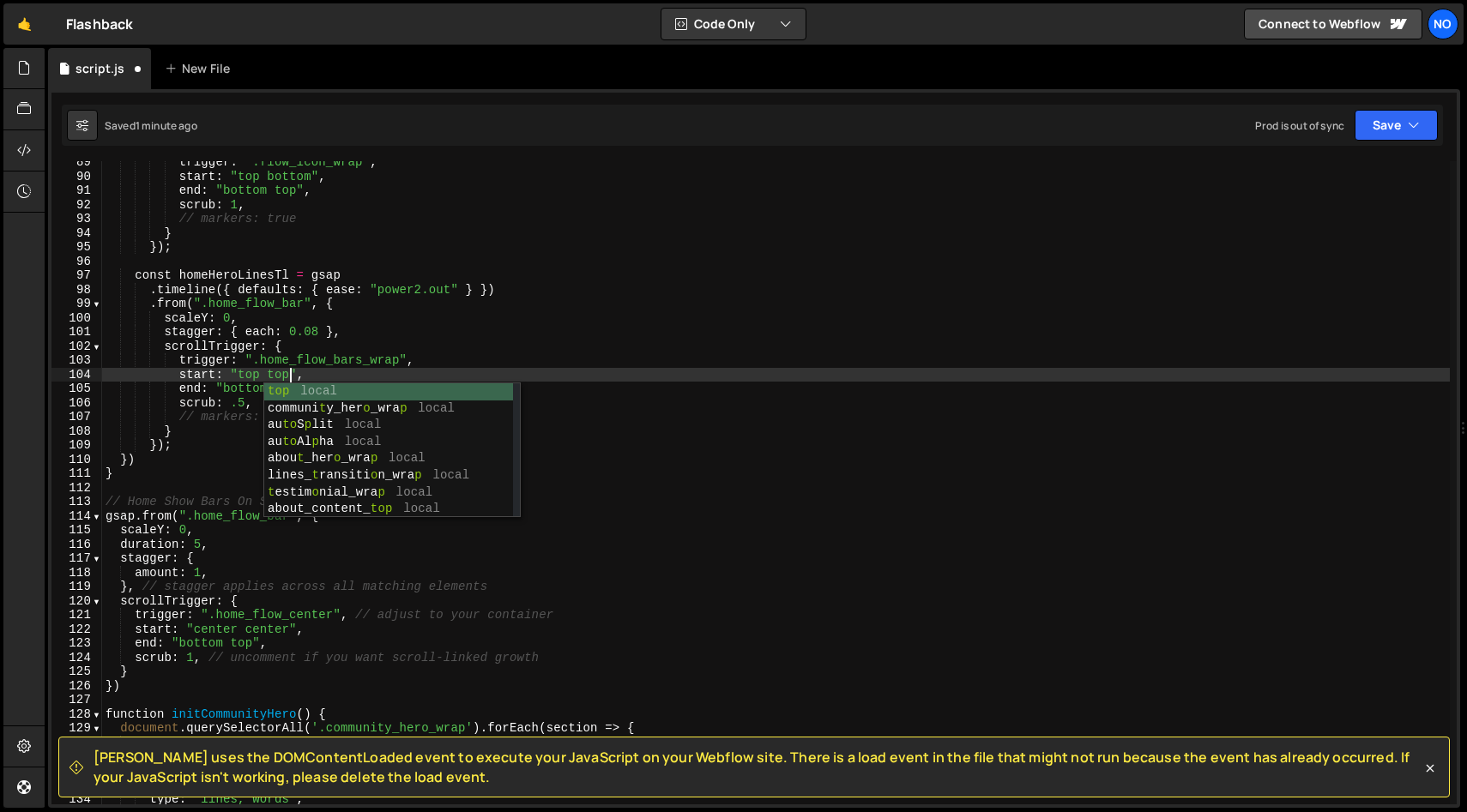
scroll to position [0, 12]
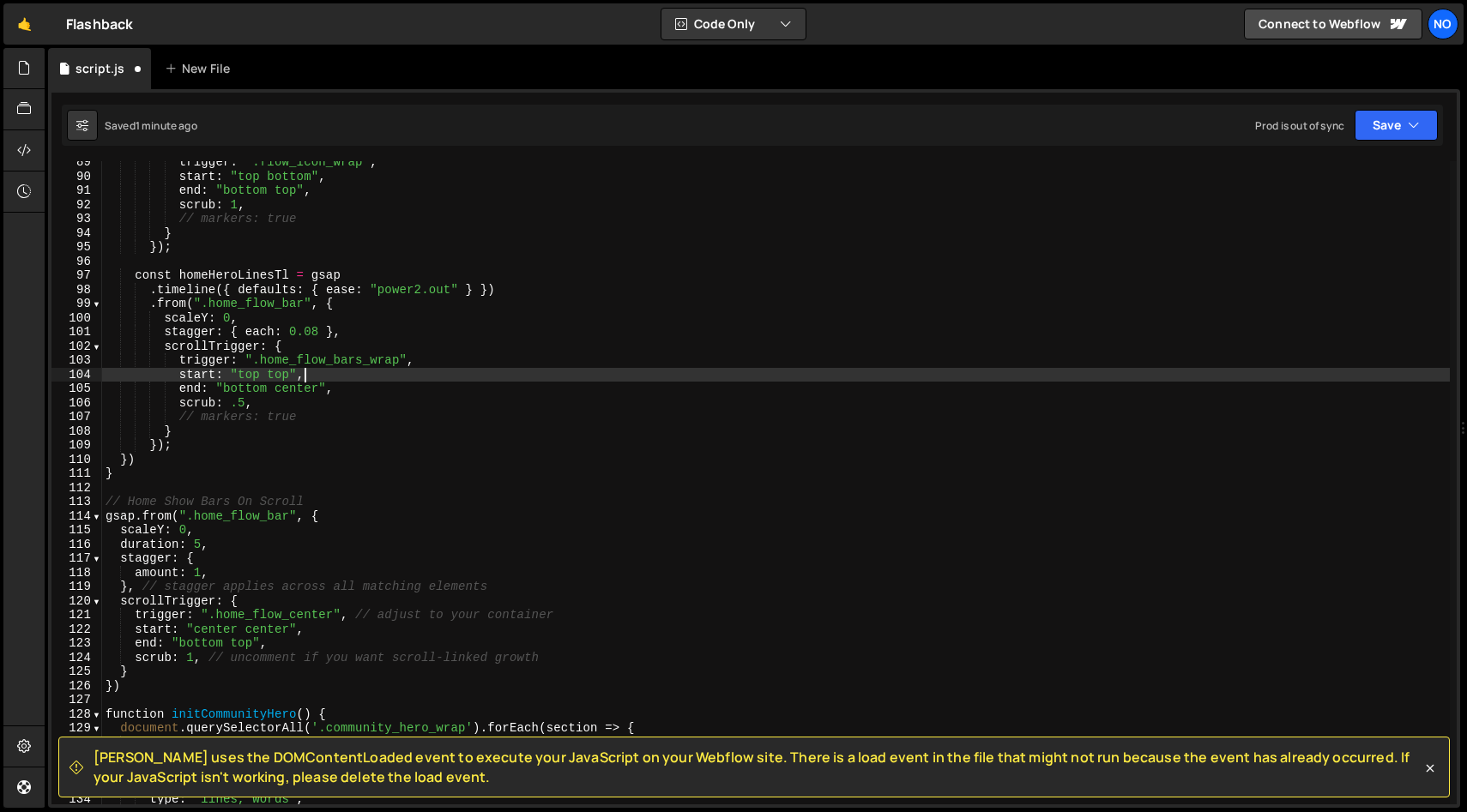
click at [333, 371] on div "trigger : ".flow_icon_wrap" , start : "top bottom" , end : "bottom top" , scrub…" at bounding box center [775, 491] width 1347 height 672
drag, startPoint x: 291, startPoint y: 374, endPoint x: 271, endPoint y: 374, distance: 19.7
click at [273, 374] on div "trigger : ".flow_icon_wrap" , start : "top bottom" , end : "bottom top" , scrub…" at bounding box center [775, 491] width 1347 height 672
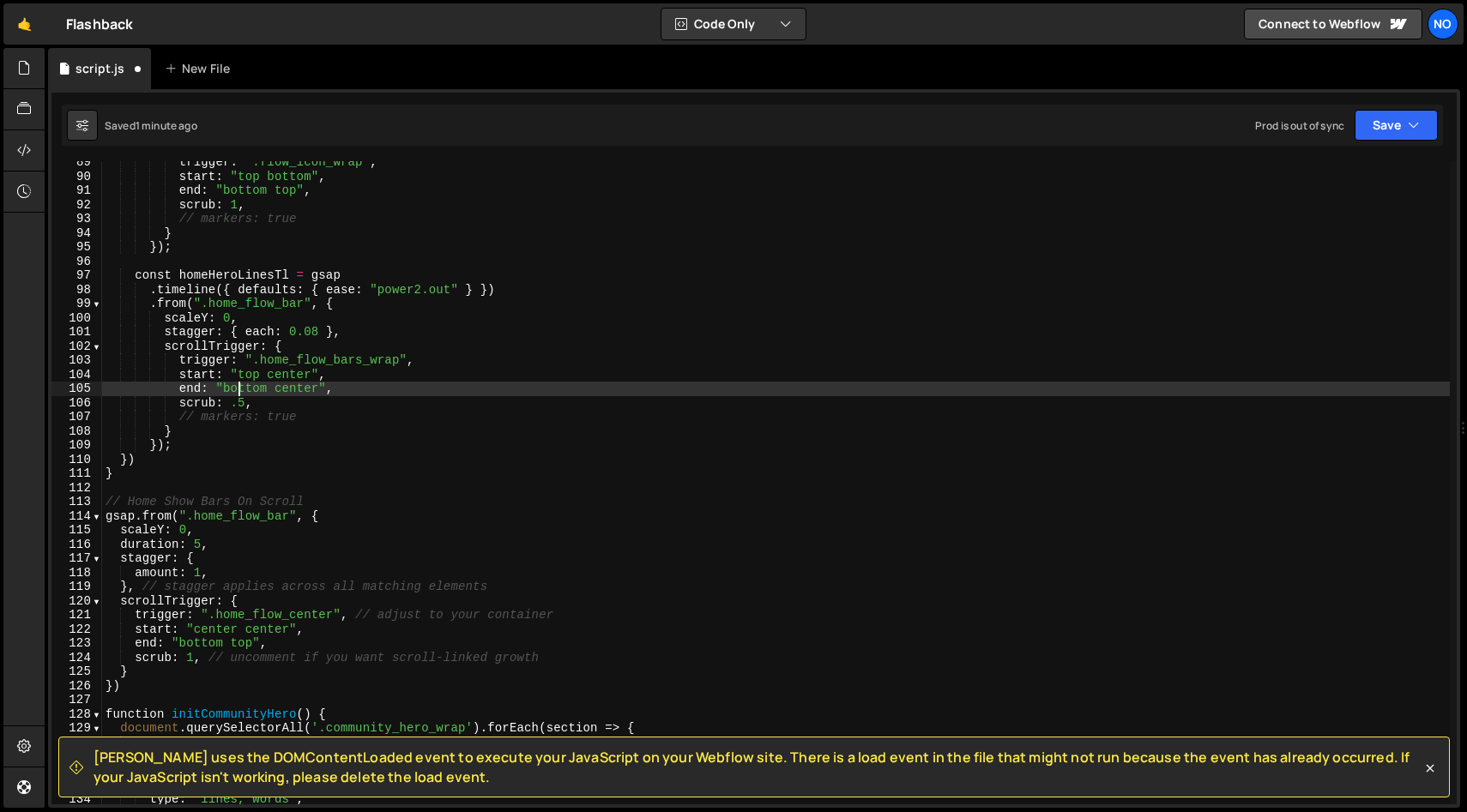
click at [236, 386] on div "trigger : ".flow_icon_wrap" , start : "top bottom" , end : "bottom top" , scrub…" at bounding box center [775, 491] width 1347 height 672
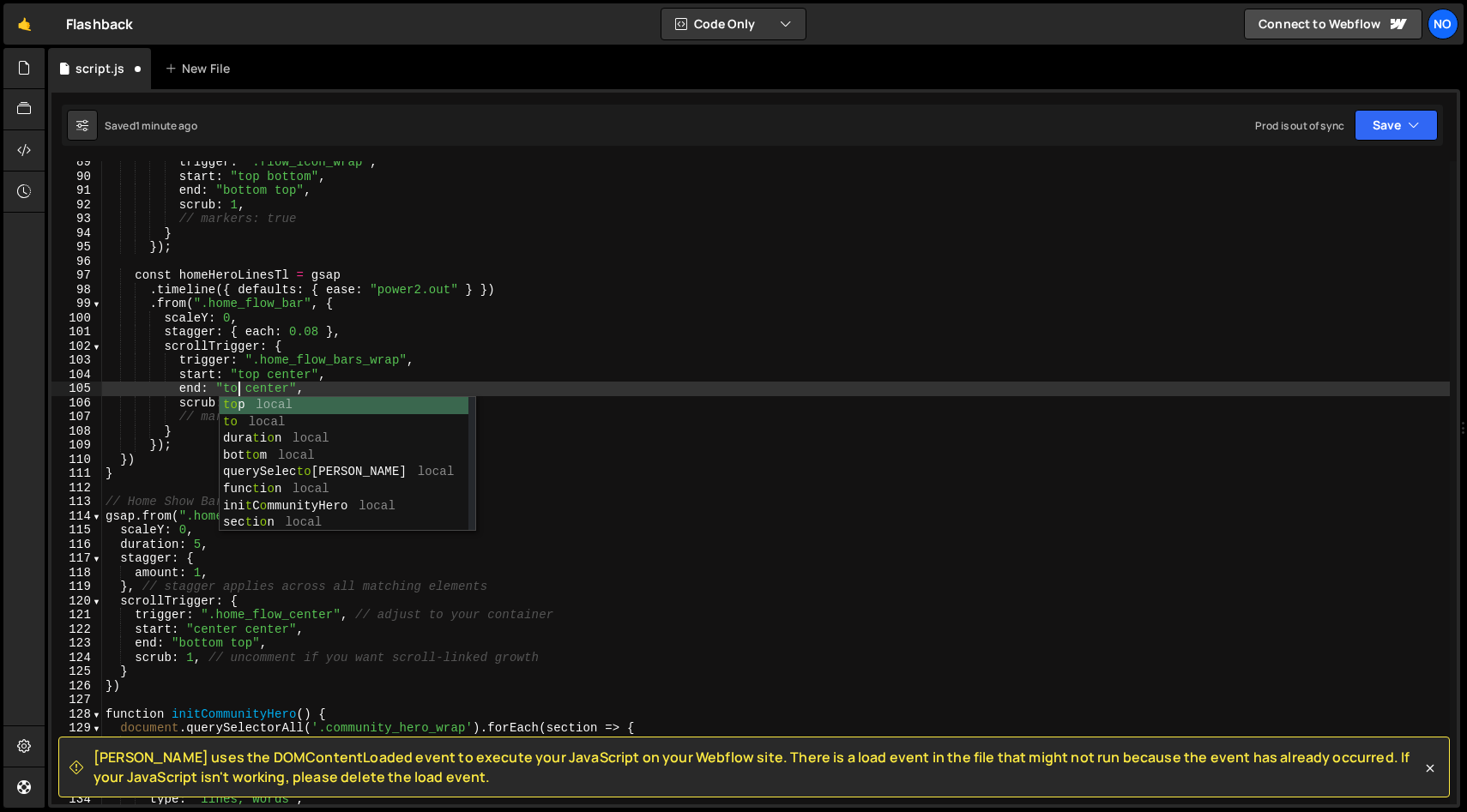
scroll to position [0, 9]
click at [282, 392] on div "trigger : ".flow_icon_wrap" , start : "top bottom" , end : "bottom top" , scrub…" at bounding box center [775, 491] width 1347 height 672
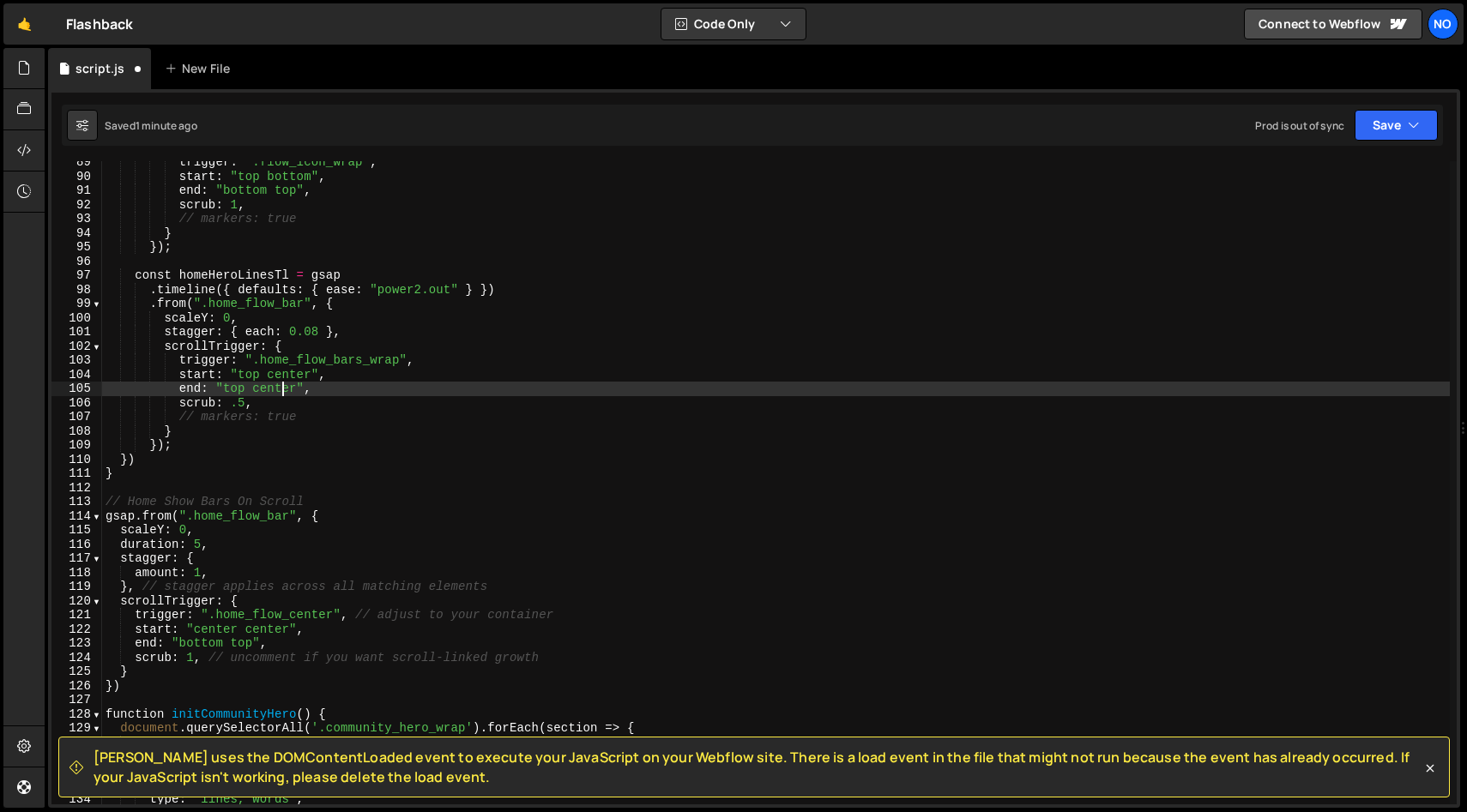
click at [282, 392] on div "trigger : ".flow_icon_wrap" , start : "top bottom" , end : "bottom top" , scrub…" at bounding box center [775, 491] width 1347 height 672
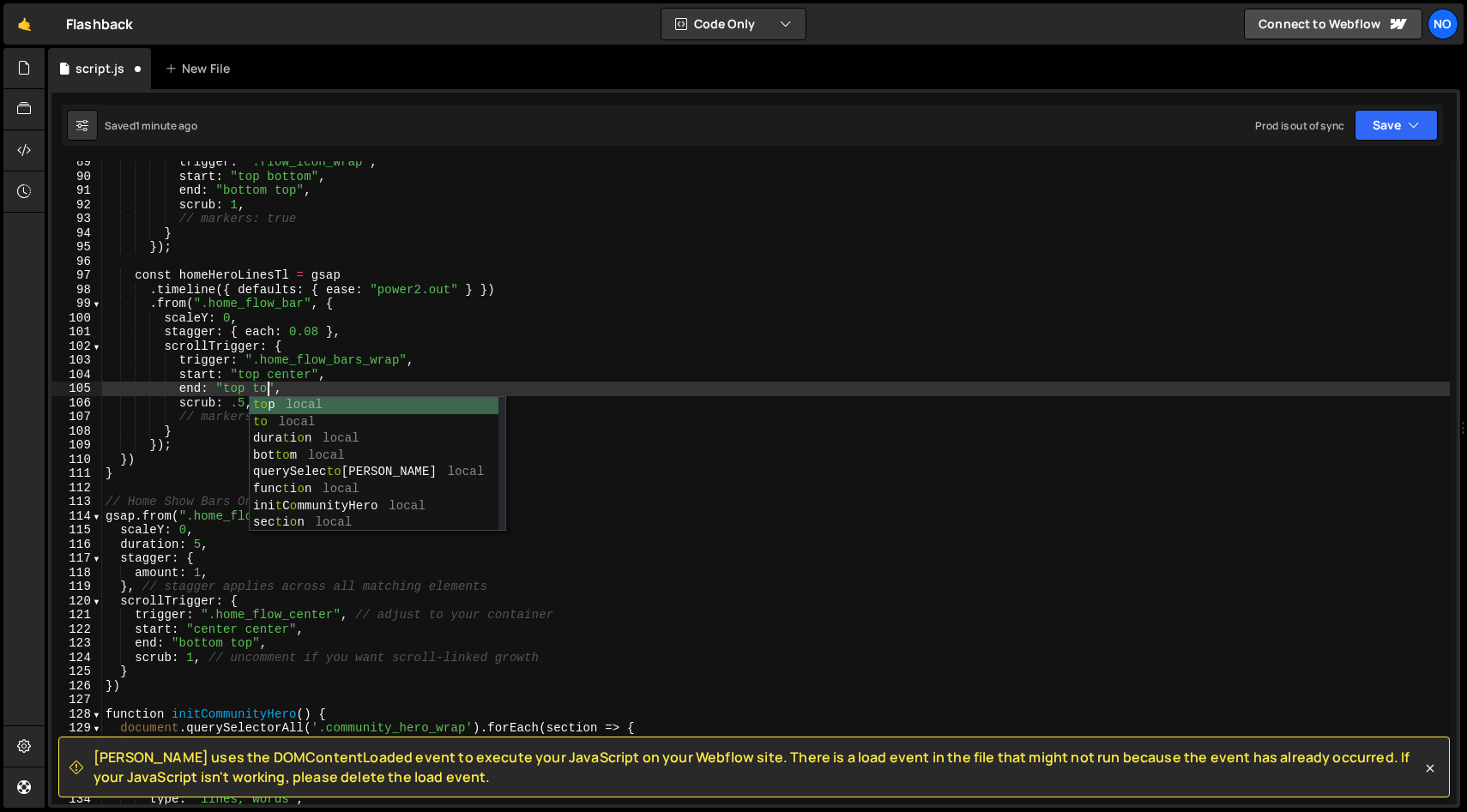
scroll to position [0, 11]
click at [299, 387] on div "trigger : ".flow_icon_wrap" , start : "top bottom" , end : "bottom top" , scrub…" at bounding box center [775, 491] width 1347 height 672
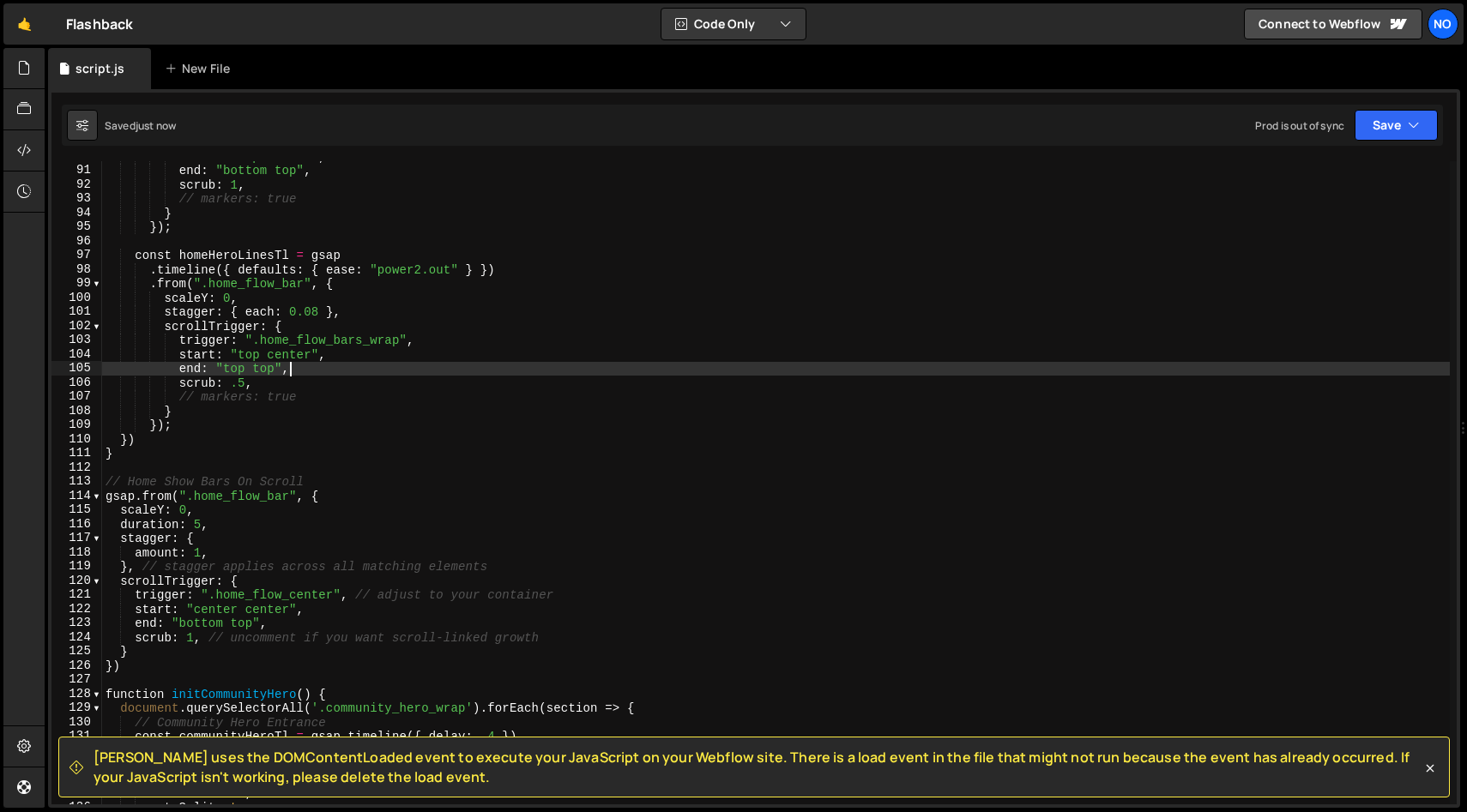
scroll to position [1271, 0]
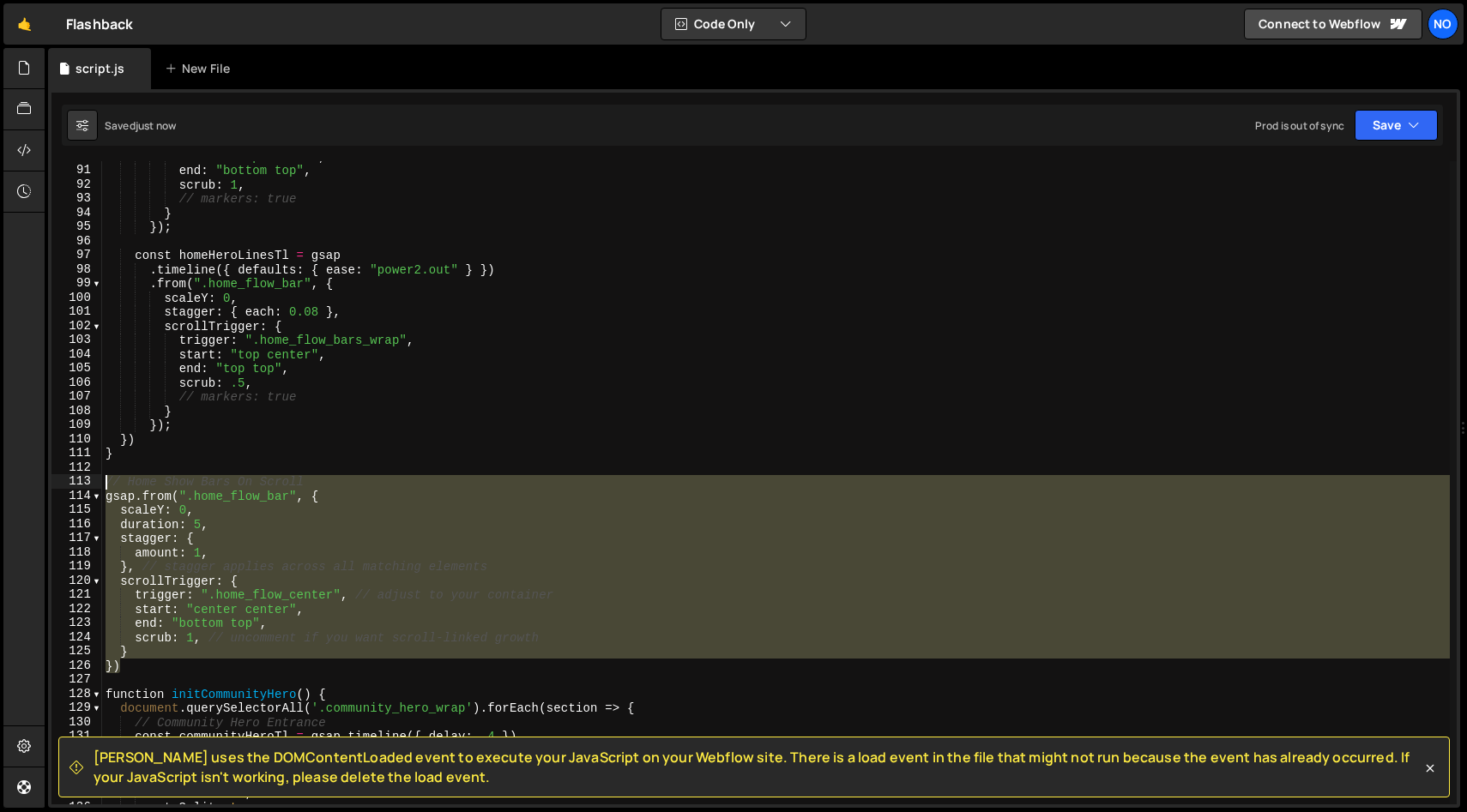
drag, startPoint x: 127, startPoint y: 666, endPoint x: 99, endPoint y: 480, distance: 188.3
click at [99, 480] on div "end: "top top", 90 91 92 93 94 95 96 97 98 99 100 101 102 103 104 105 106 107 1…" at bounding box center [753, 482] width 1405 height 643
type textarea "// Home Show Bars On Scroll gsap.from(".home_flow_bar", {"
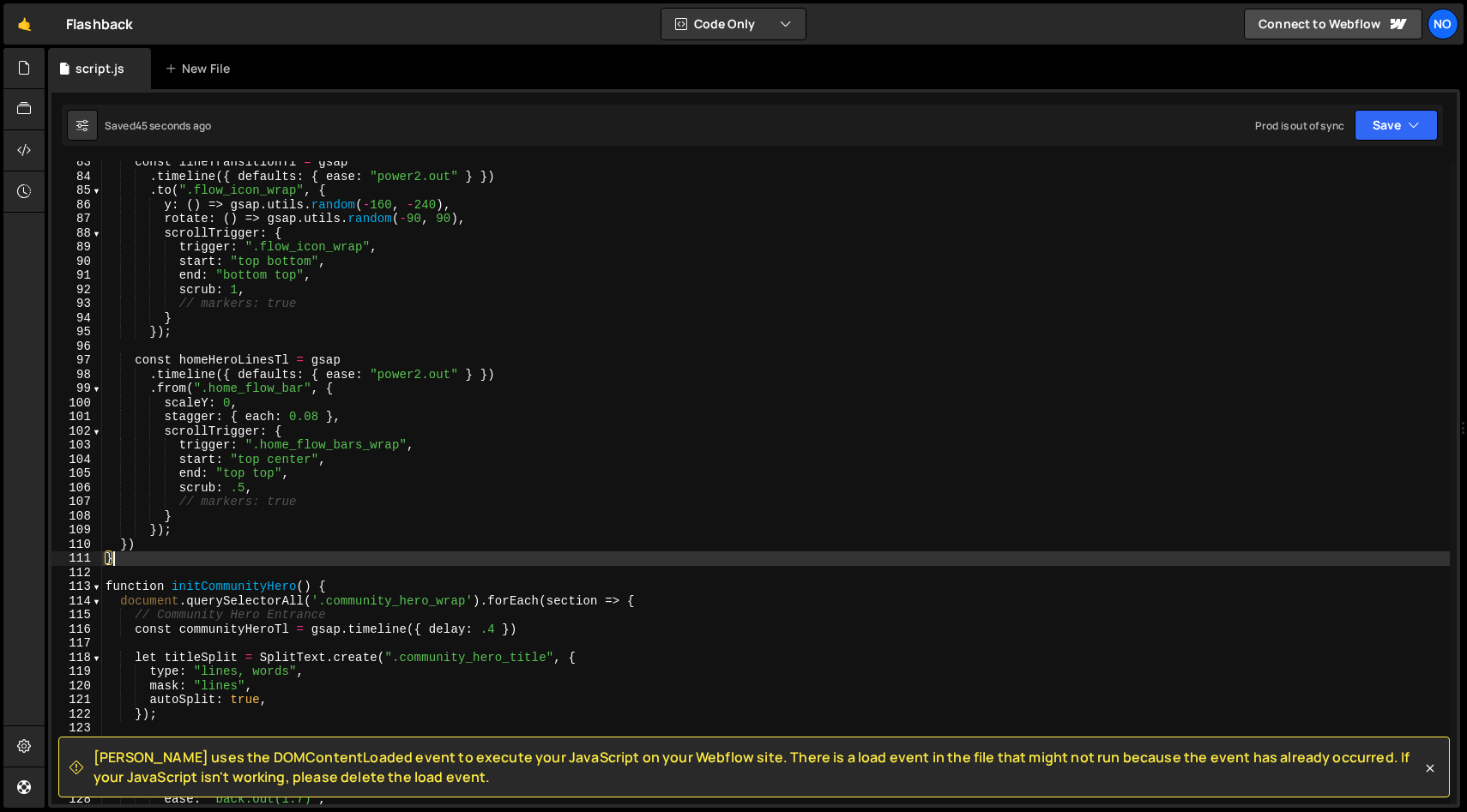
scroll to position [1161, 0]
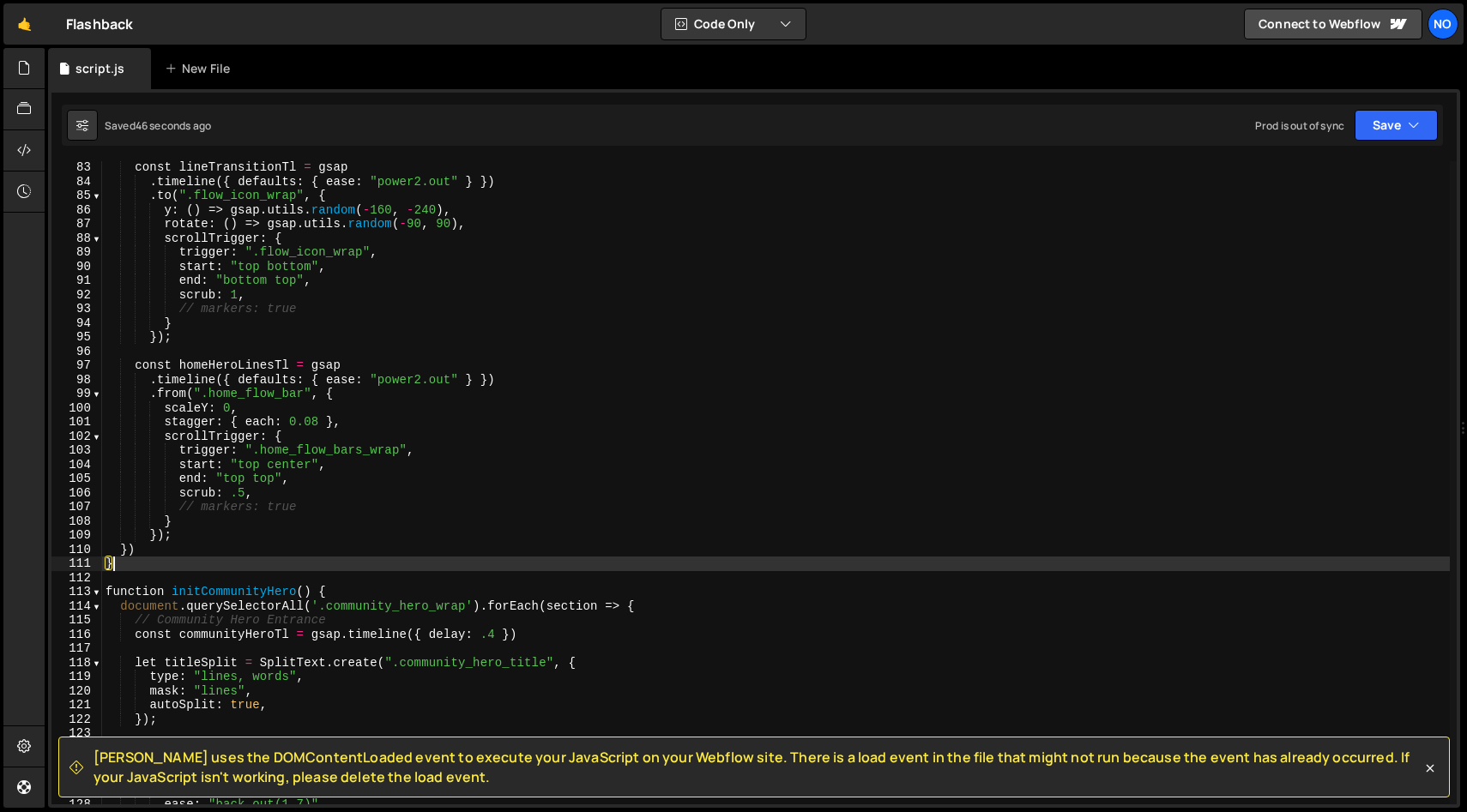
click at [249, 365] on div "const lineTransitionTl = gsap . timeline ({ defaults : { ease : "power2.out" } …" at bounding box center [775, 496] width 1347 height 672
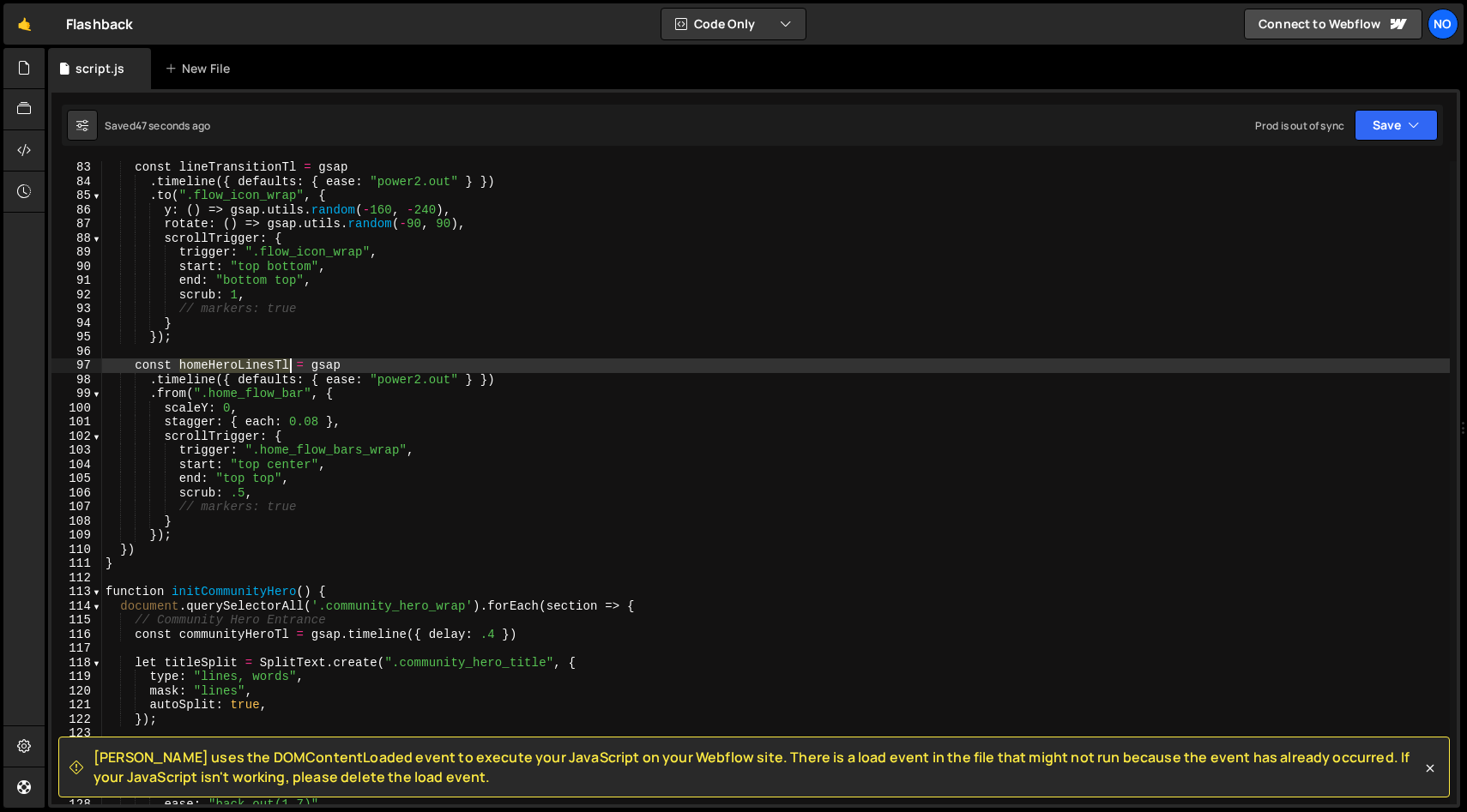
click at [248, 365] on div "const lineTransitionTl = gsap . timeline ({ defaults : { ease : "power2.out" } …" at bounding box center [775, 496] width 1347 height 672
click at [592, 369] on div "const lineTransitionTl = gsap . timeline ({ defaults : { ease : "power2.out" } …" at bounding box center [775, 496] width 1347 height 672
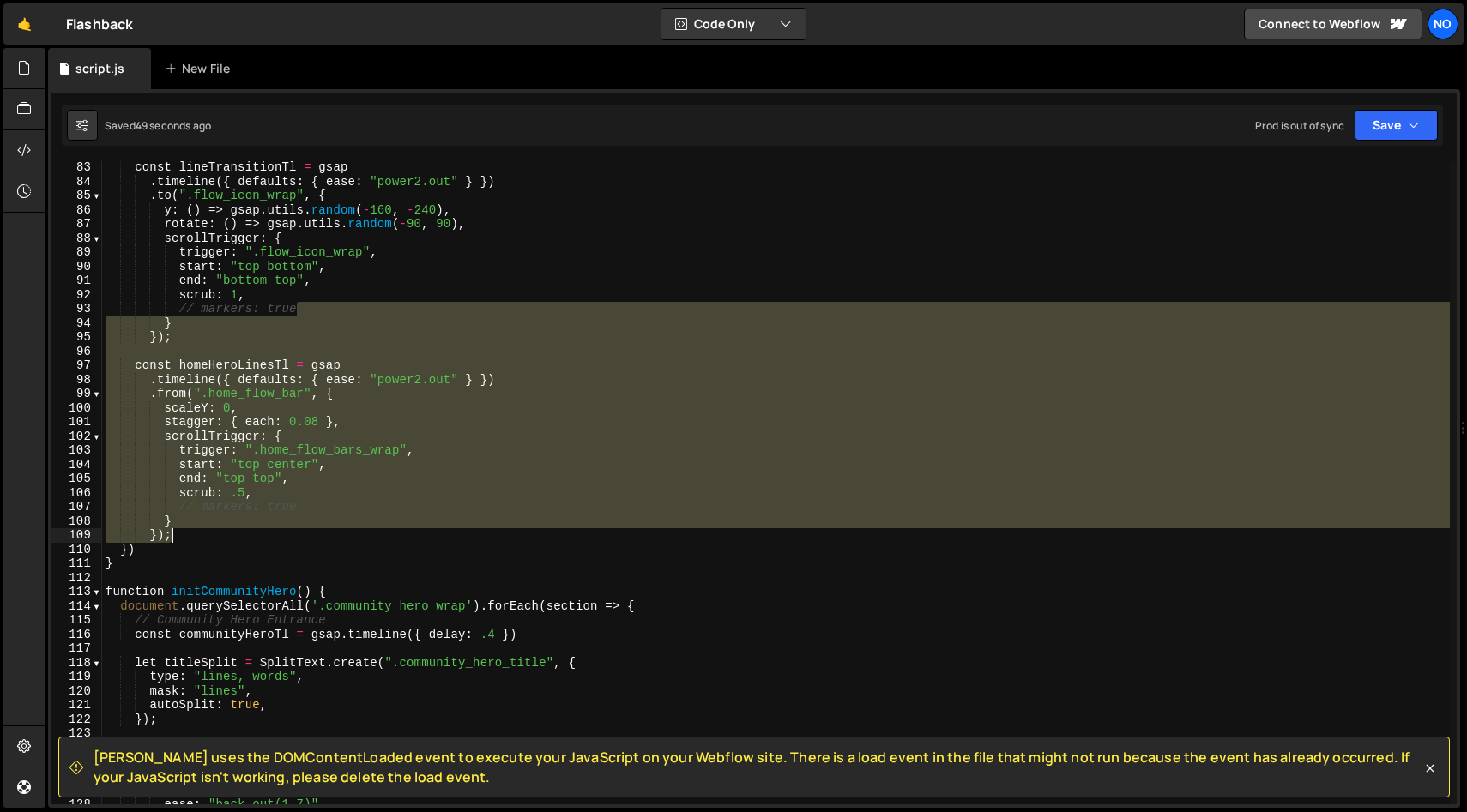
drag, startPoint x: 551, startPoint y: 318, endPoint x: 543, endPoint y: 533, distance: 214.6
click at [543, 533] on div "const lineTransitionTl = gsap . timeline ({ defaults : { ease : "power2.out" } …" at bounding box center [775, 496] width 1347 height 672
click at [640, 523] on div "const lineTransitionTl = gsap . timeline ({ defaults : { ease : "power2.out" } …" at bounding box center [775, 482] width 1347 height 643
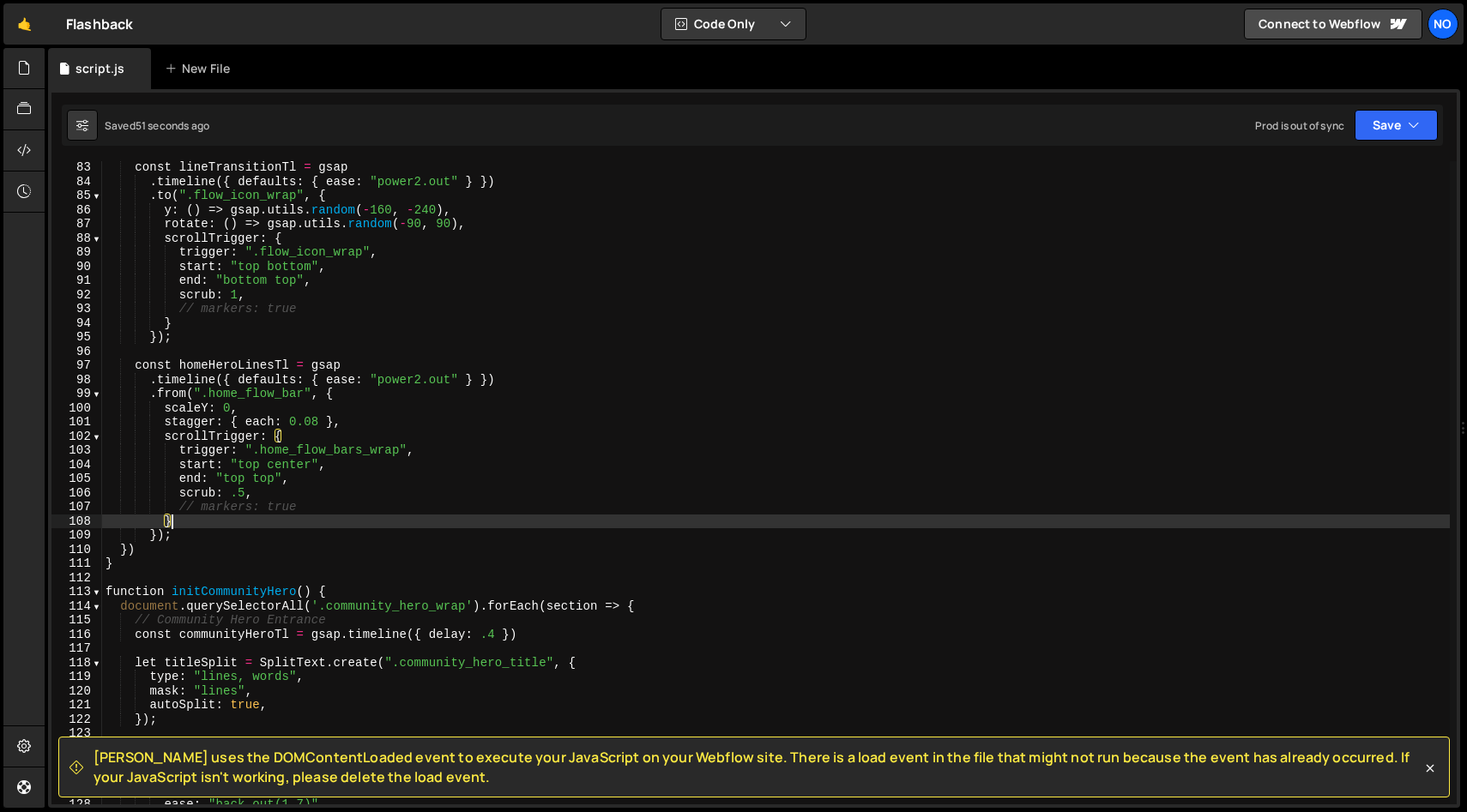
scroll to position [1157, 0]
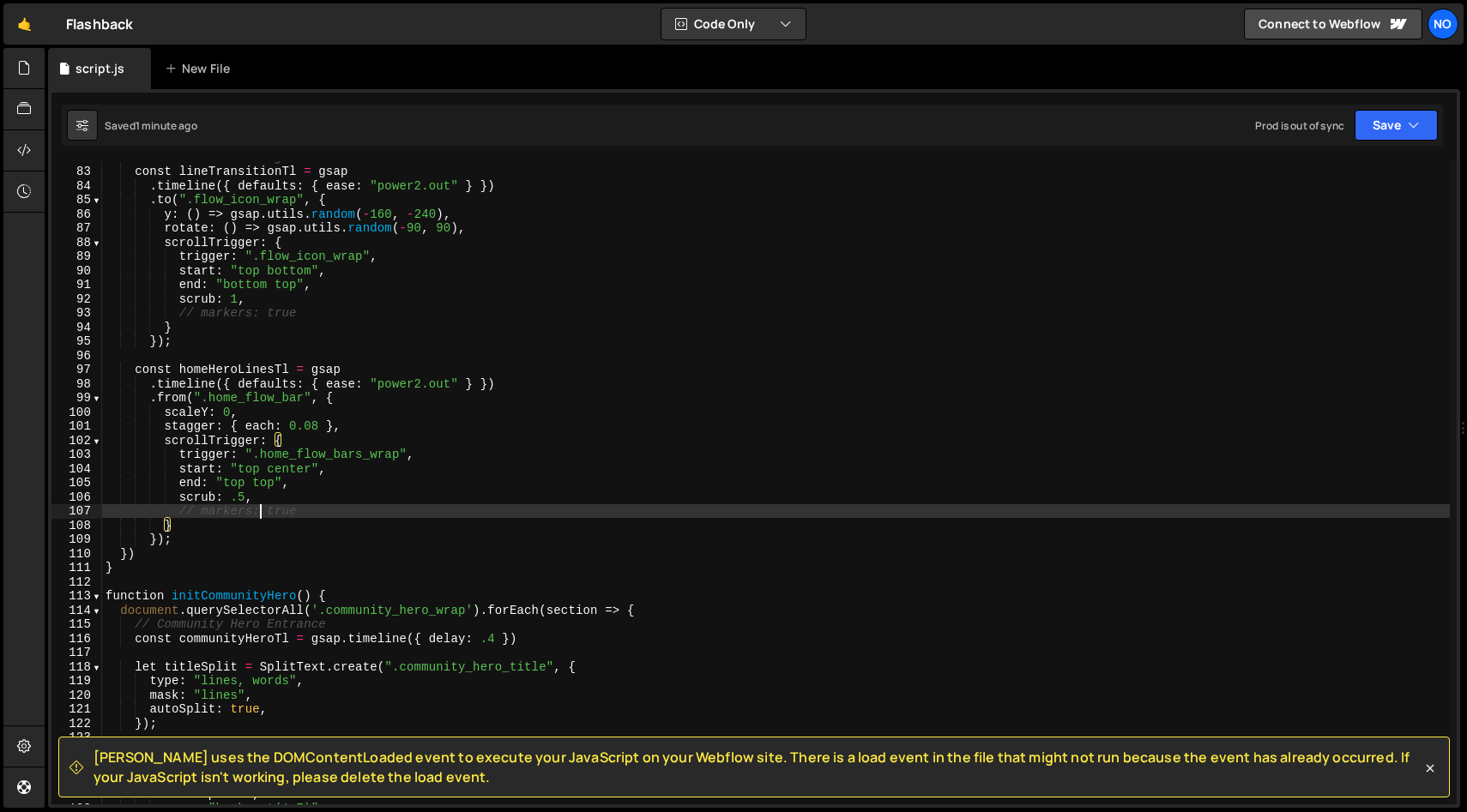
click at [262, 509] on div "// Parallax Rotating Icons on scroll const lineTransitionTl = gsap . timeline (…" at bounding box center [775, 486] width 1347 height 672
click at [299, 566] on div "// Parallax Rotating Icons on scroll const lineTransitionTl = gsap . timeline (…" at bounding box center [775, 486] width 1347 height 672
type textarea "}"
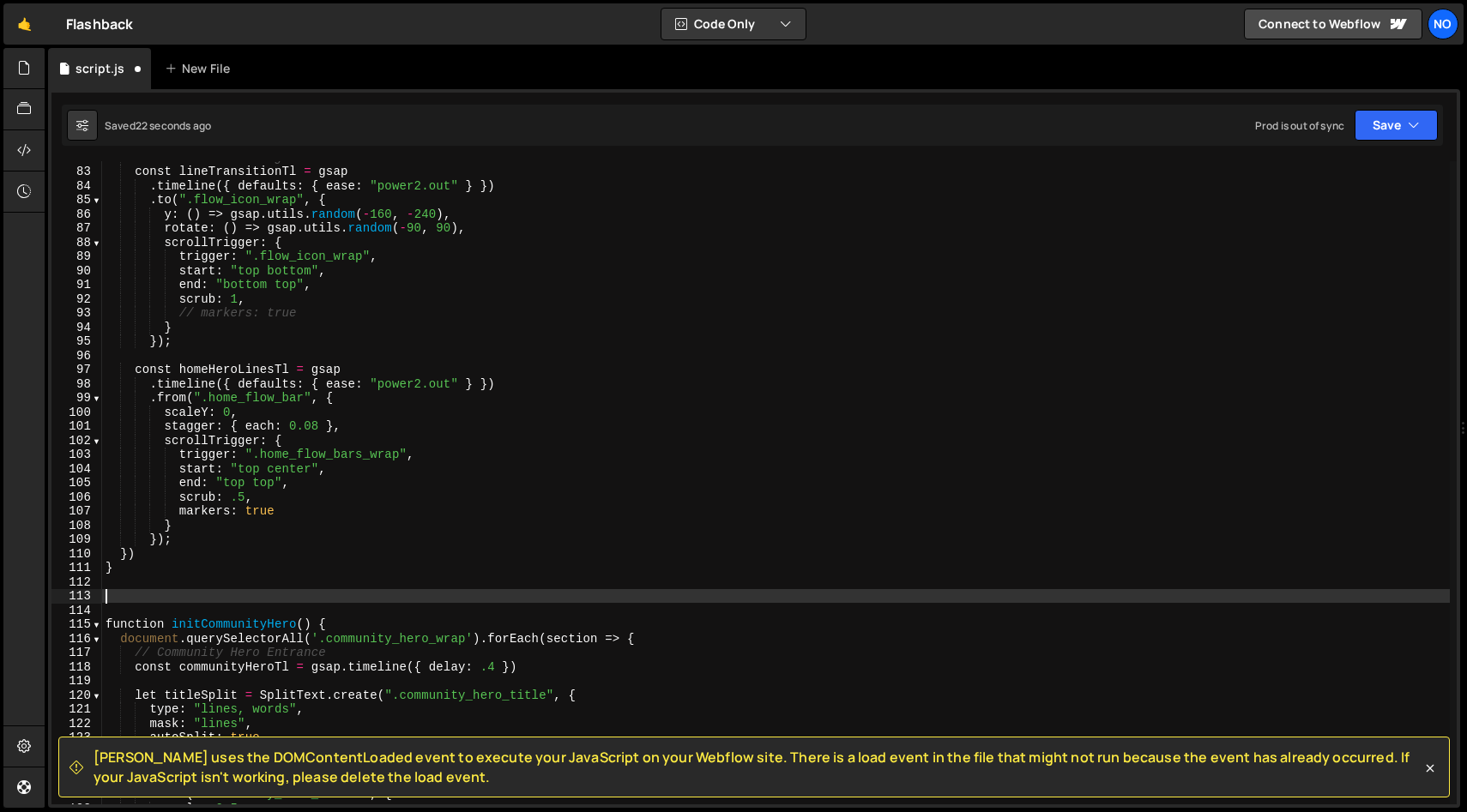
paste textarea "})"
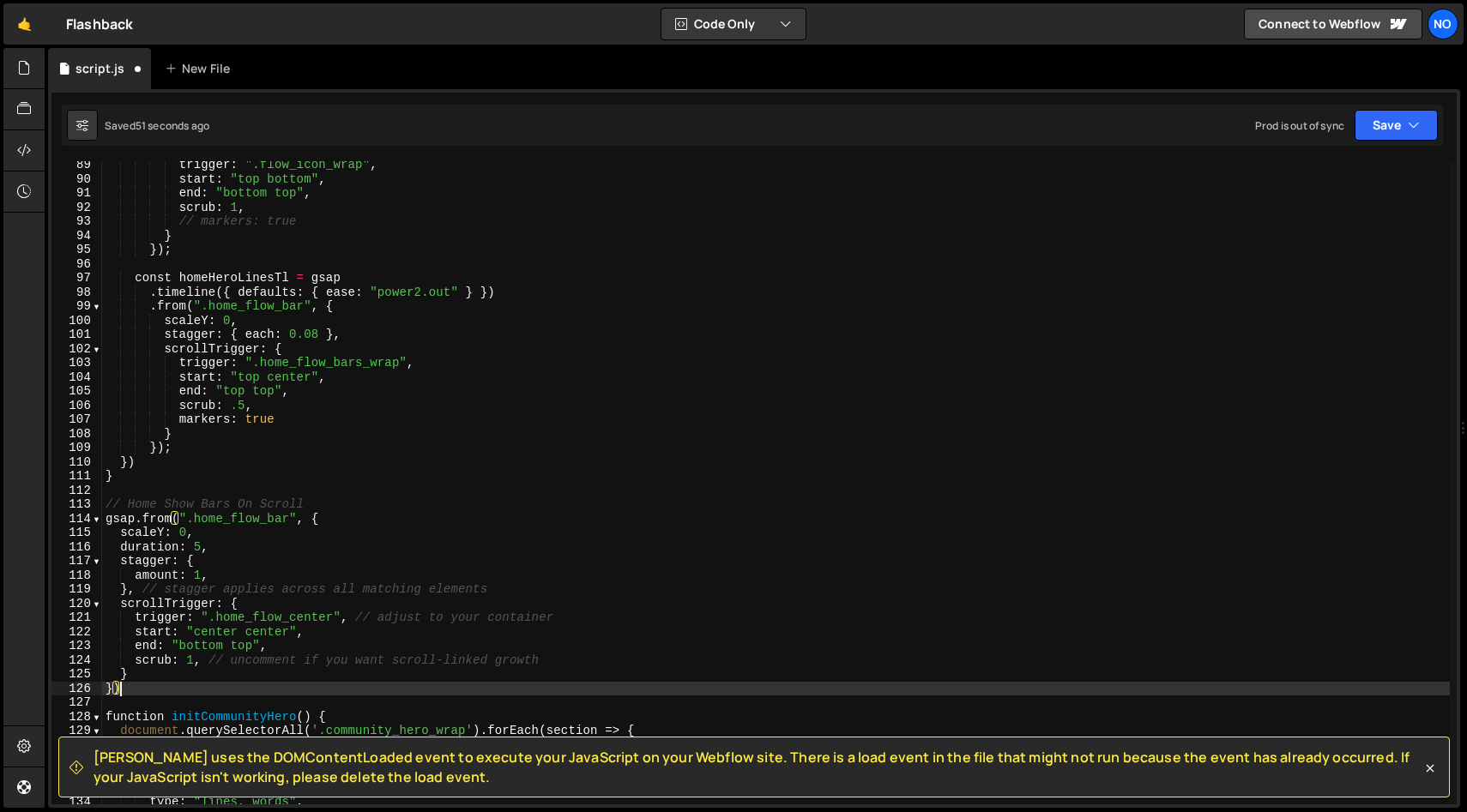
scroll to position [1250, 0]
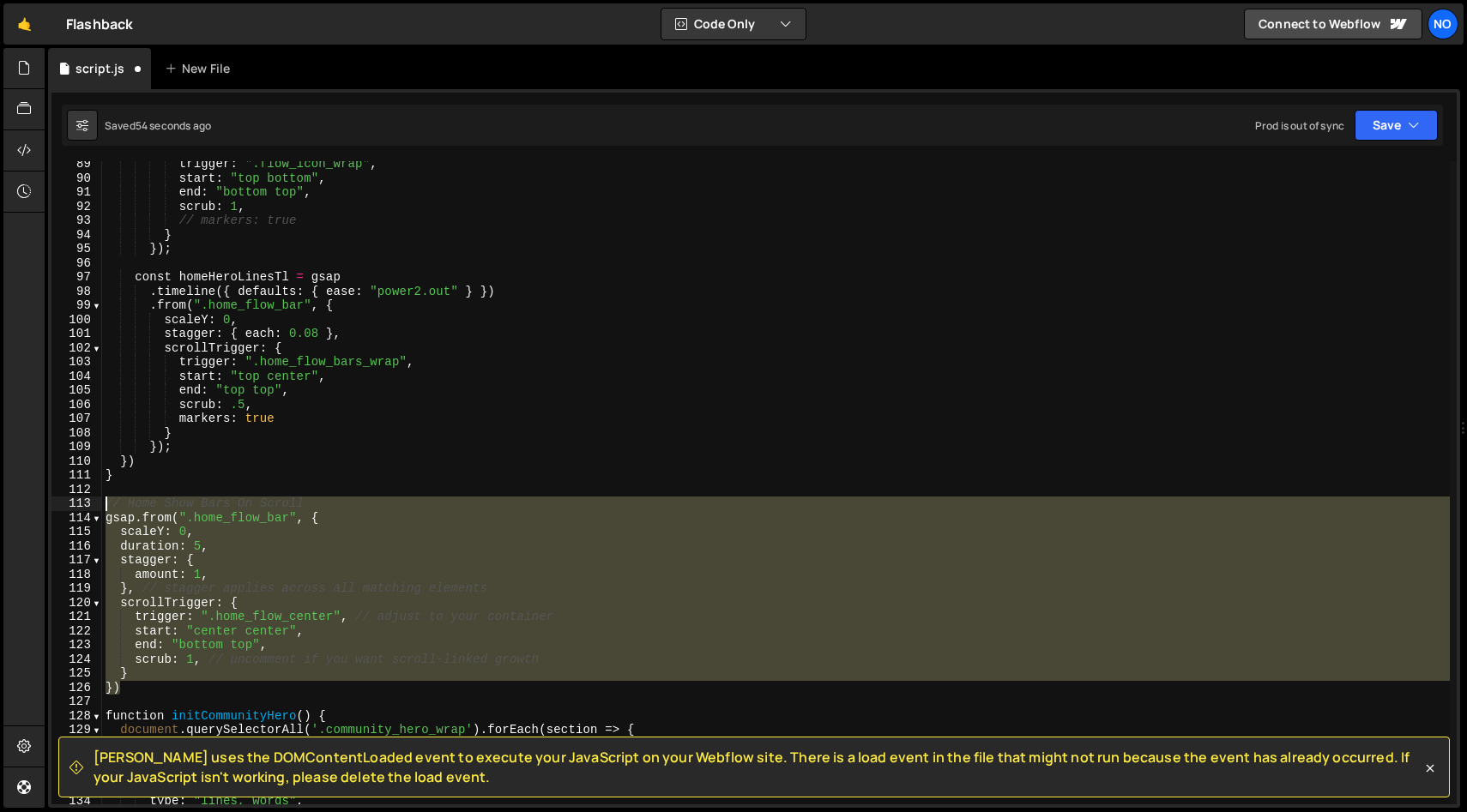
drag, startPoint x: 136, startPoint y: 690, endPoint x: 70, endPoint y: 497, distance: 203.2
click at [70, 497] on div "}) 89 90 91 92 93 94 95 96 97 98 99 100 101 102 103 104 105 106 107 108 109 110…" at bounding box center [753, 482] width 1405 height 643
type textarea "// Home Show Bars On Scroll gsap.from(".home_flow_bar", {"
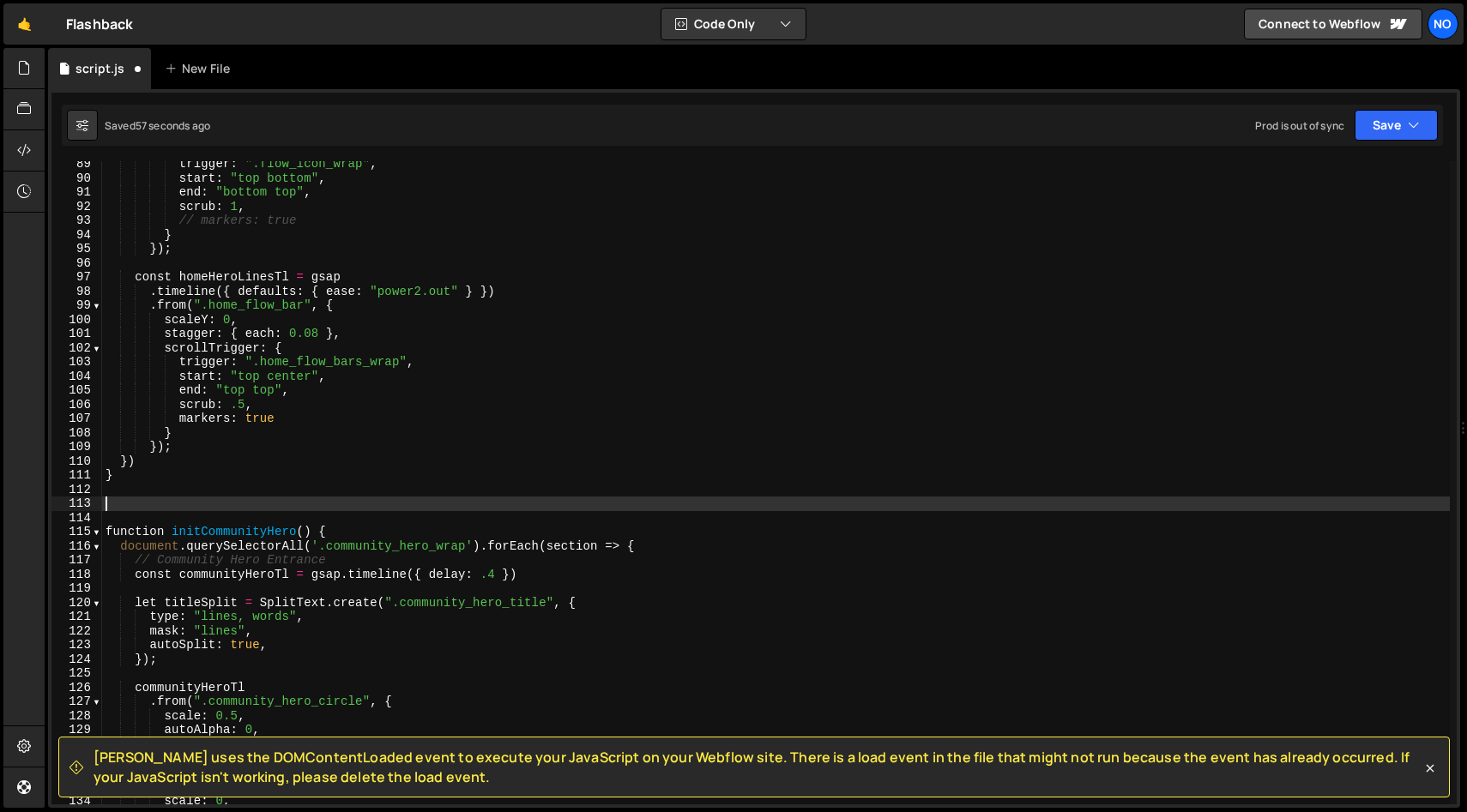
type textarea "} })"
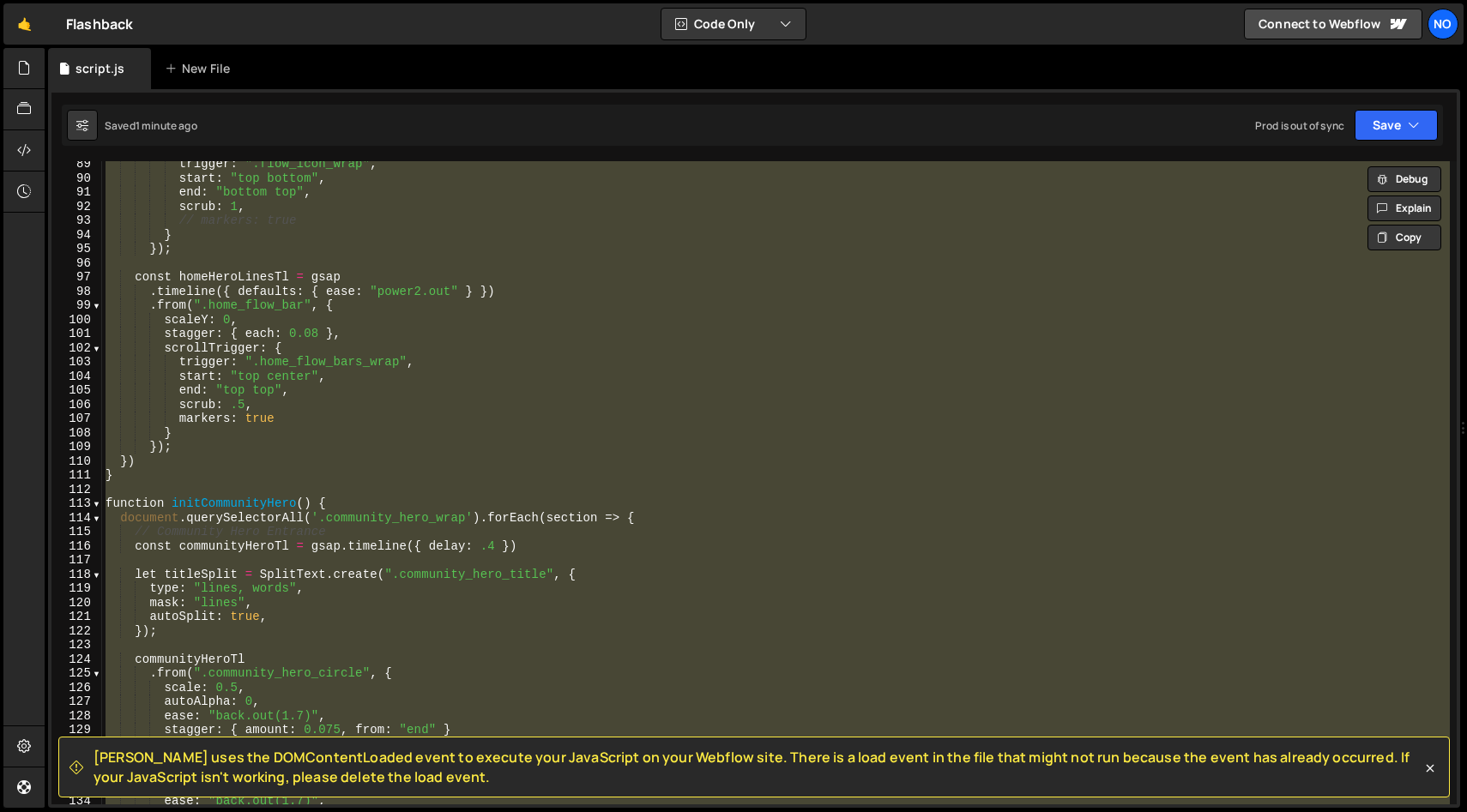
click at [357, 468] on div "trigger : ".flow_icon_wrap" , start : "top bottom" , end : "bottom top" , scrub…" at bounding box center [775, 482] width 1347 height 643
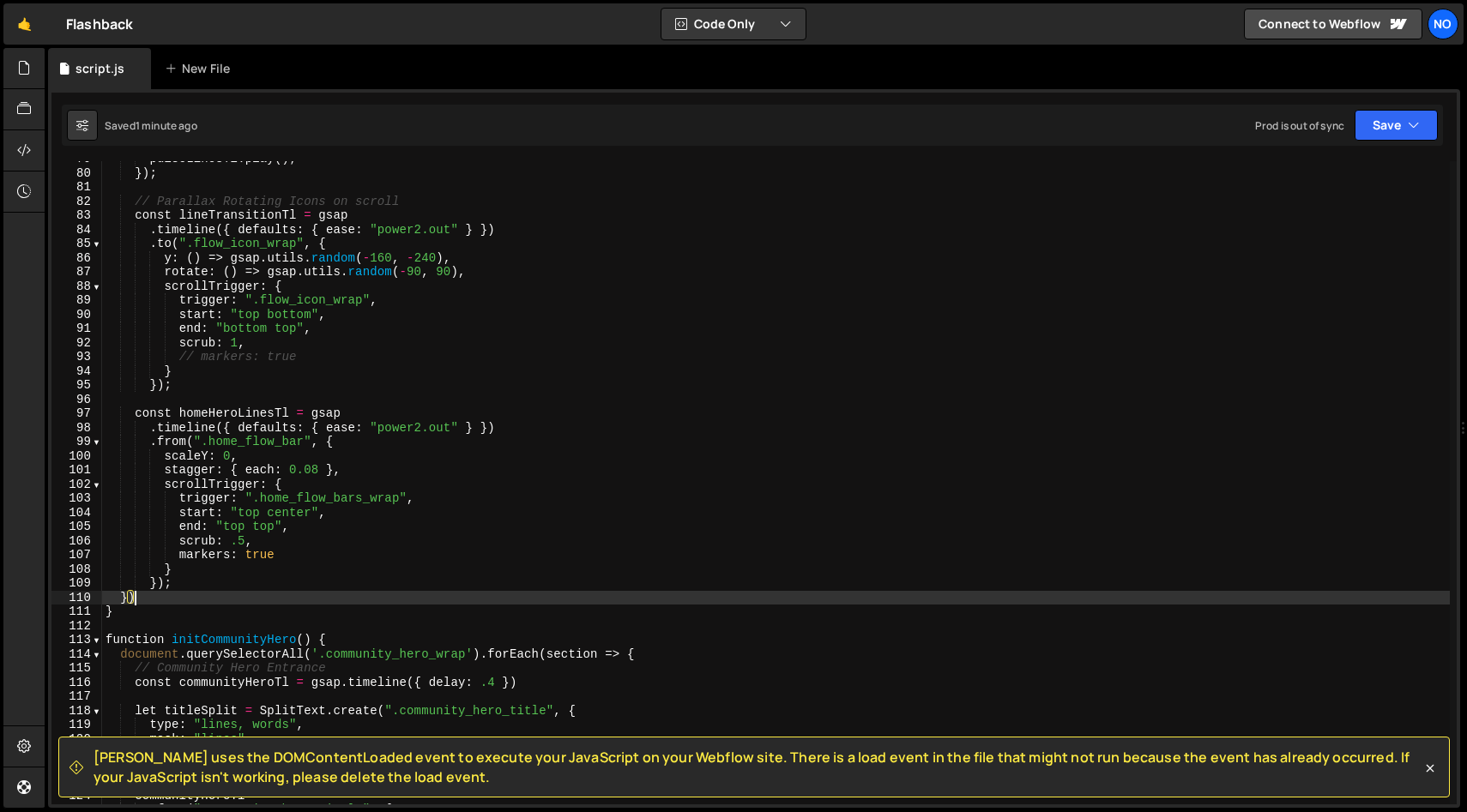
scroll to position [1113, 0]
click at [226, 455] on div "pulseLinesTl . play ( ) ; }) ; // Parallax Rotating Icons on scroll const lineT…" at bounding box center [775, 488] width 1347 height 672
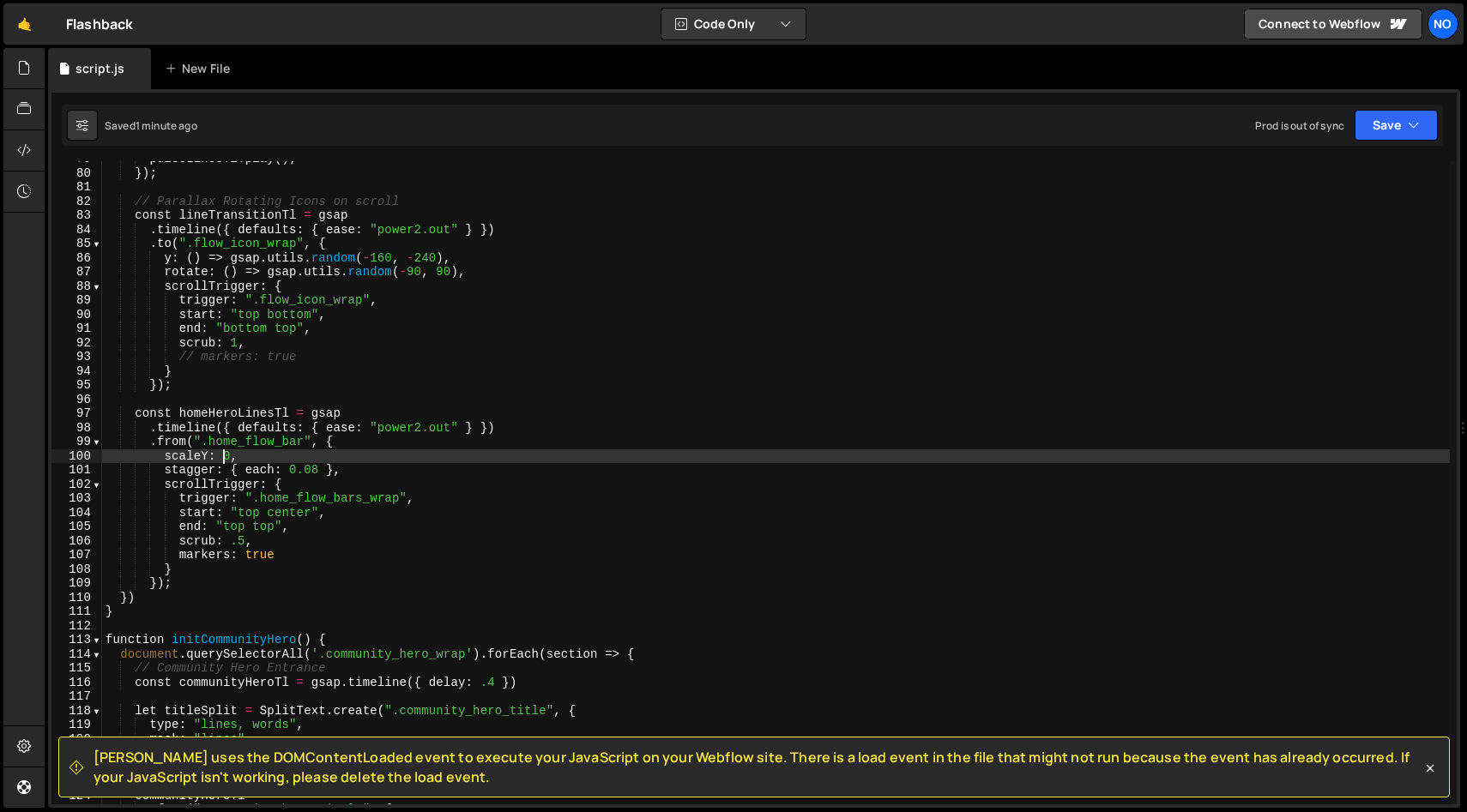
click at [166, 437] on div "pulseLinesTl . play ( ) ; }) ; // Parallax Rotating Icons on scroll const lineT…" at bounding box center [775, 488] width 1347 height 672
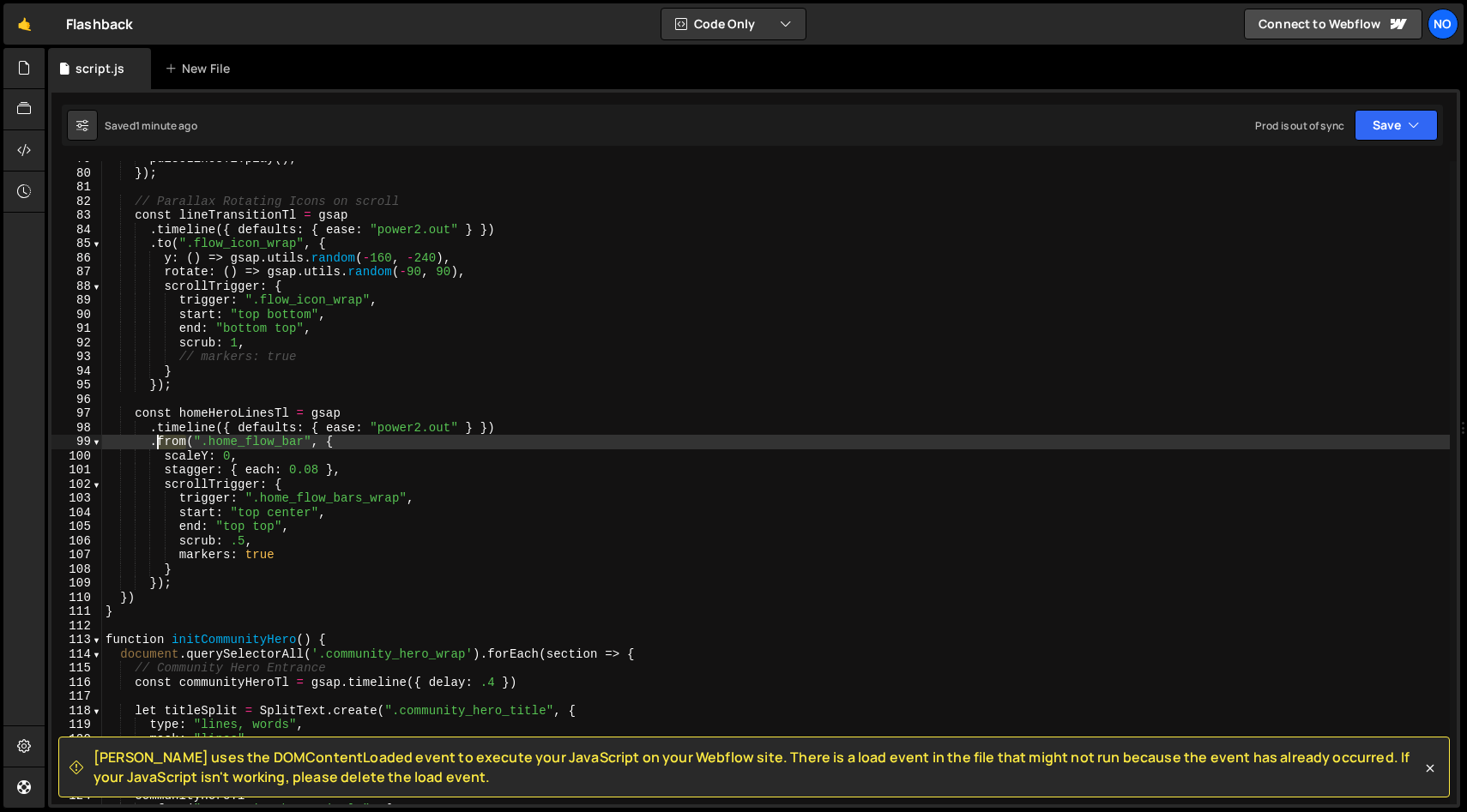
click at [166, 437] on div "pulseLinesTl . play ( ) ; }) ; // Parallax Rotating Icons on scroll const lineT…" at bounding box center [775, 488] width 1347 height 672
click at [229, 455] on div "pulseLinesTl . play ( ) ; }) ; // Parallax Rotating Icons on scroll const lineT…" at bounding box center [775, 488] width 1347 height 672
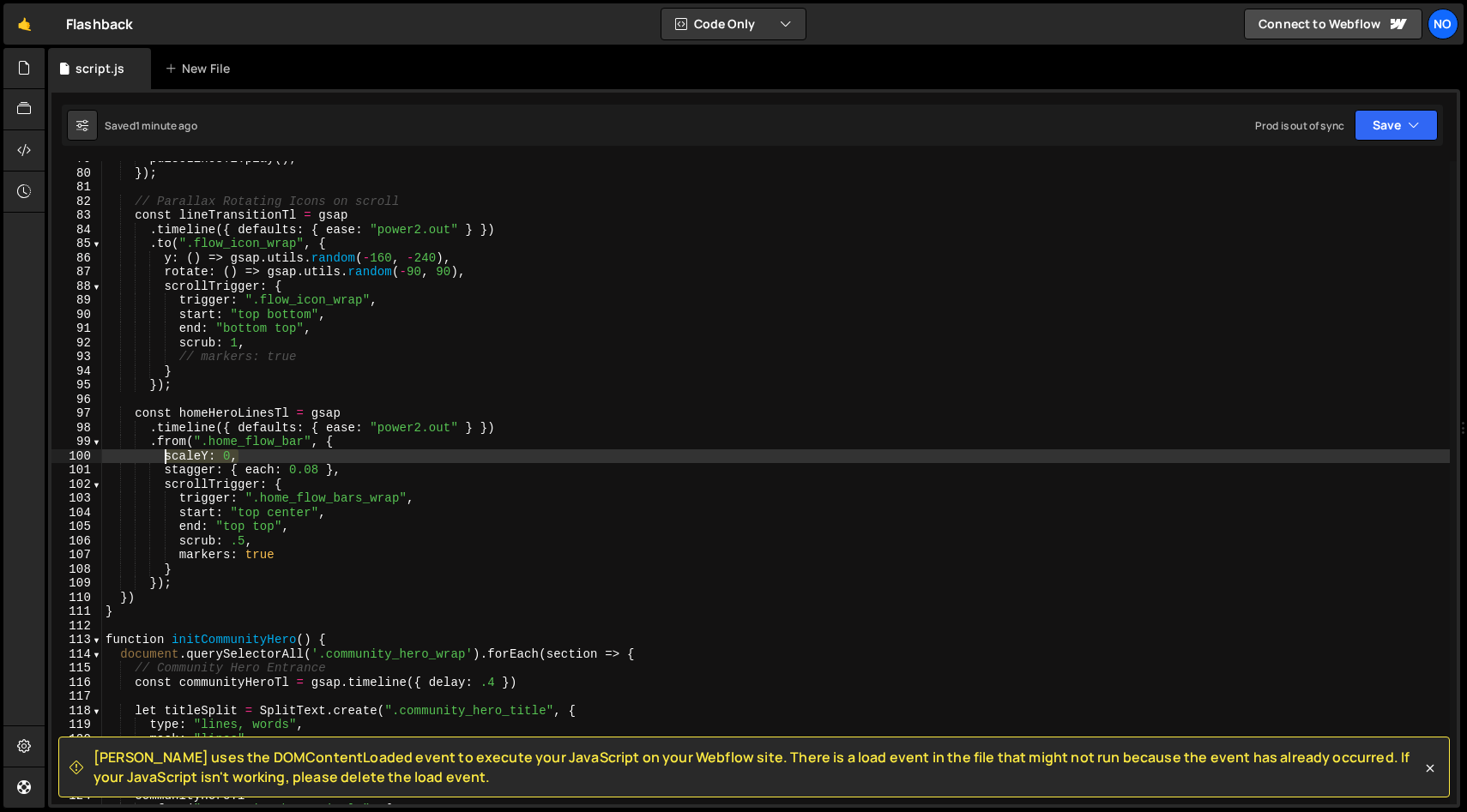
drag, startPoint x: 250, startPoint y: 455, endPoint x: 163, endPoint y: 454, distance: 86.6
click at [161, 454] on div "pulseLinesTl . play ( ) ; }) ; // Parallax Rotating Icons on scroll const lineT…" at bounding box center [775, 488] width 1347 height 672
click at [364, 459] on div "pulseLinesTl . play ( ) ; }) ; // Parallax Rotating Icons on scroll const lineT…" at bounding box center [775, 482] width 1347 height 643
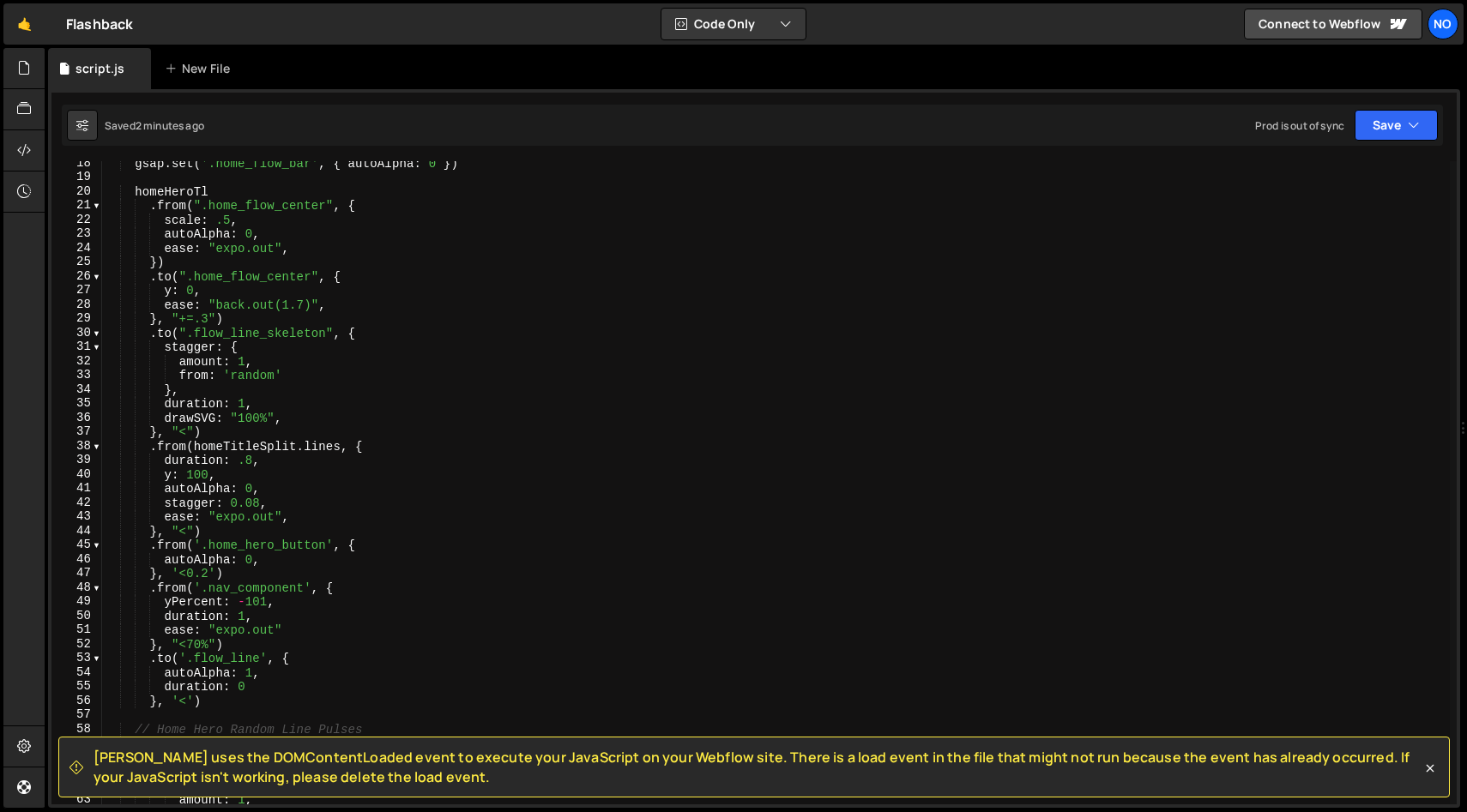
scroll to position [0, 0]
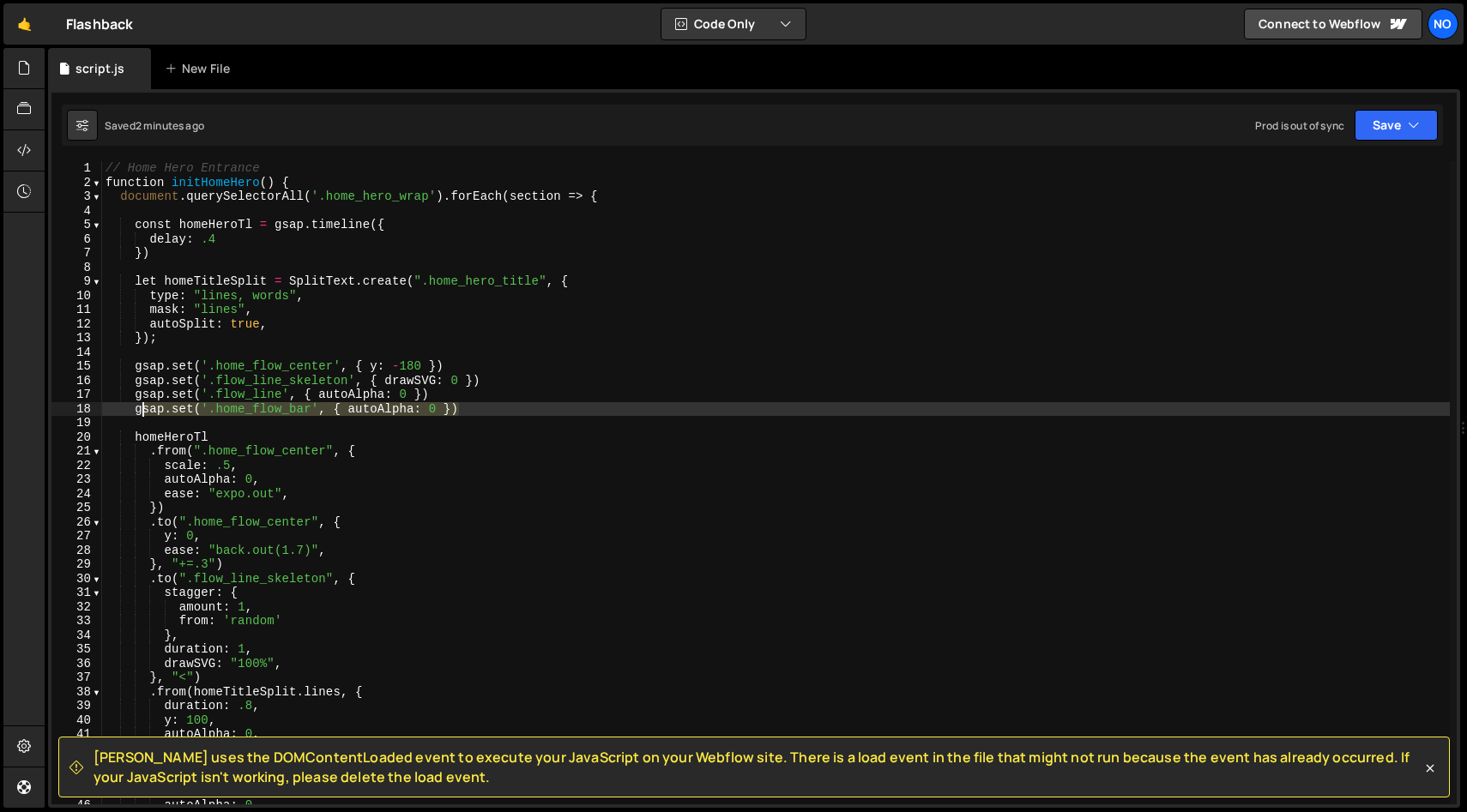
drag, startPoint x: 469, startPoint y: 407, endPoint x: 154, endPoint y: 415, distance: 314.9
click at [134, 408] on div "// Home Hero Entrance function initHomeHero ( ) { document . querySelectorAll (…" at bounding box center [775, 497] width 1347 height 672
type textarea "gsap.set('.home_flow_bar', { autoAlpha: 0 })"
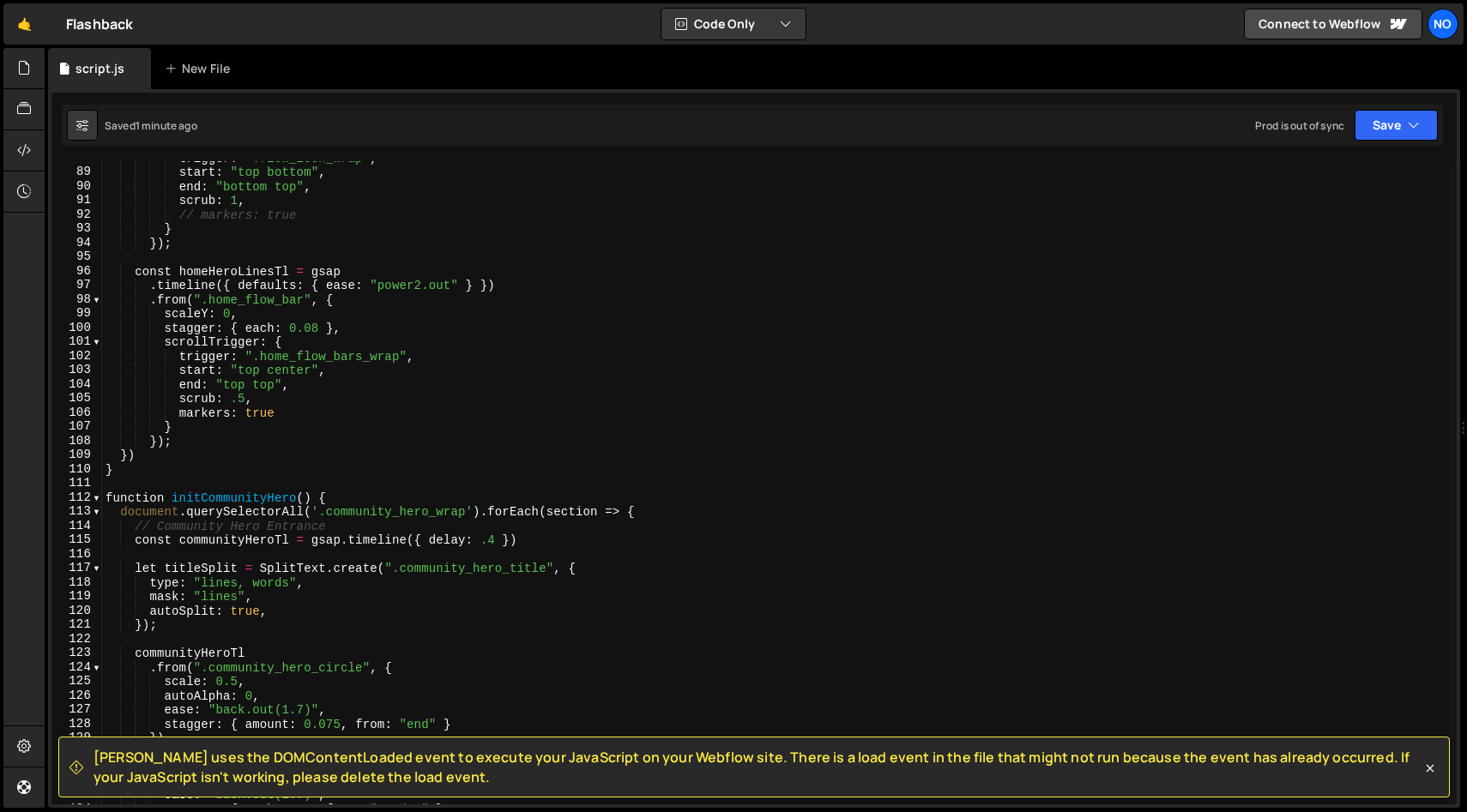
scroll to position [1250, 0]
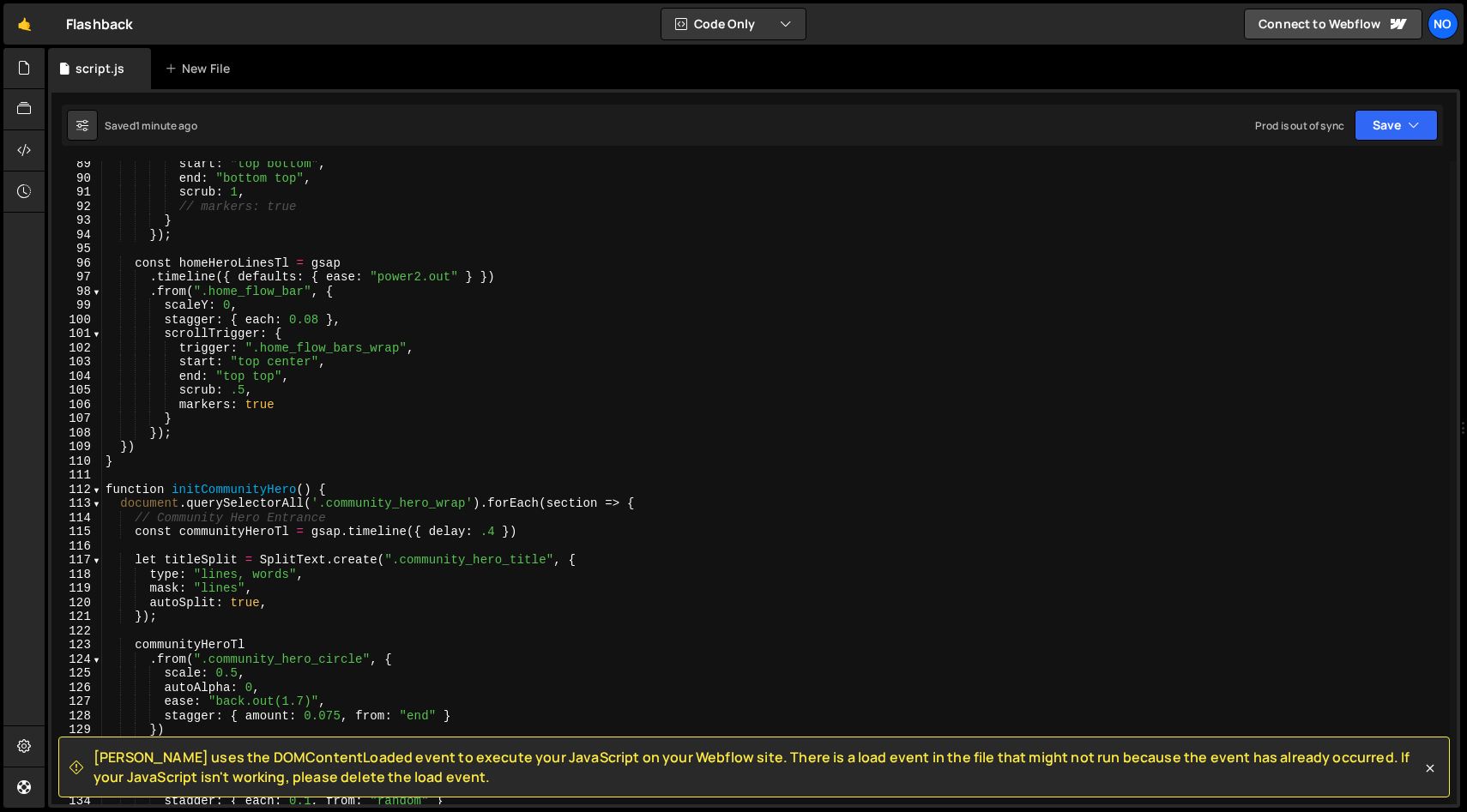
click at [316, 319] on div "start : "top bottom" , end : "bottom top" , scrub : 1 , // markers: true } }) ;…" at bounding box center [775, 493] width 1347 height 672
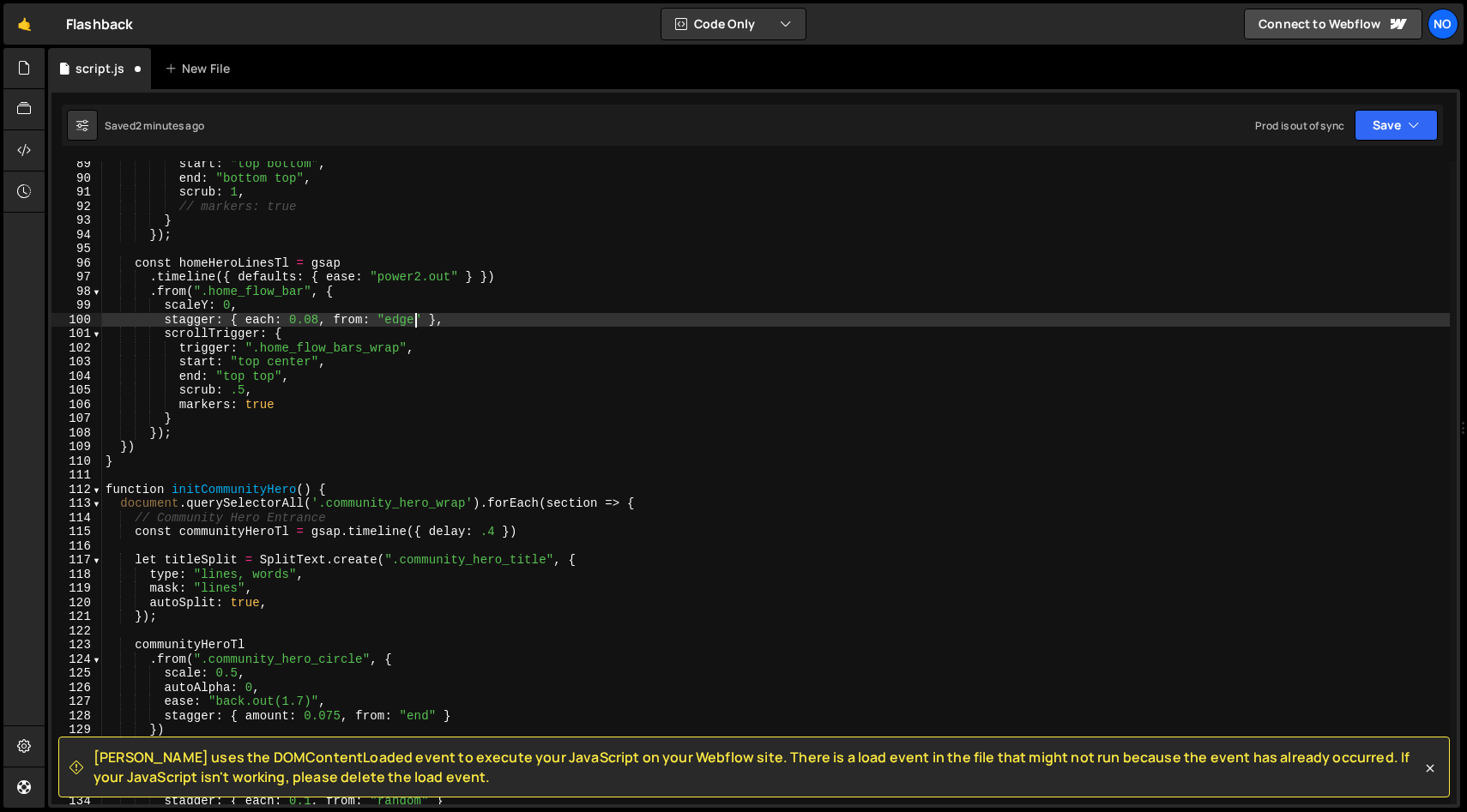
scroll to position [0, 21]
click at [393, 321] on div "start : "top bottom" , end : "bottom top" , scrub : 1 , // markers: true } }) ;…" at bounding box center [775, 493] width 1347 height 672
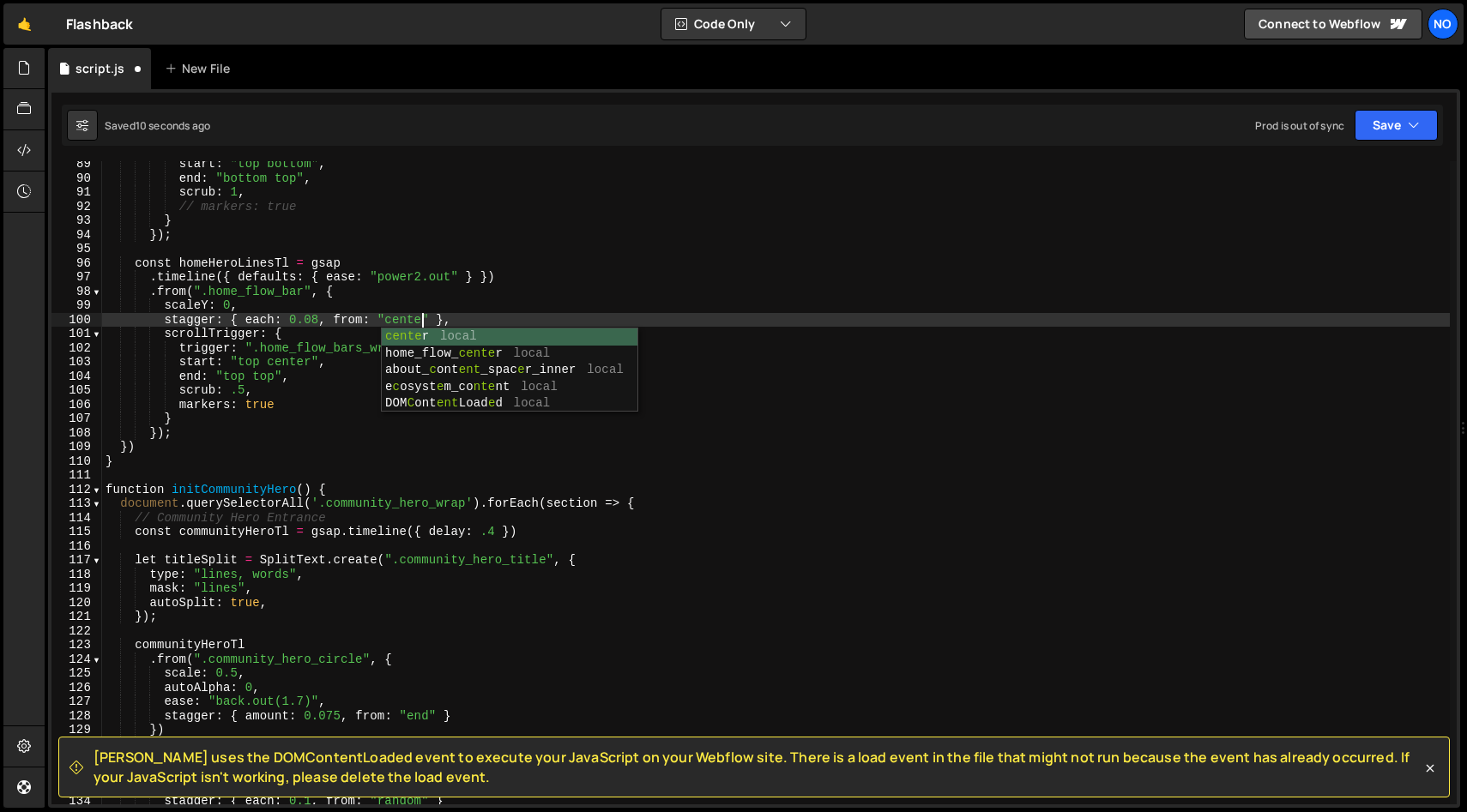
scroll to position [0, 22]
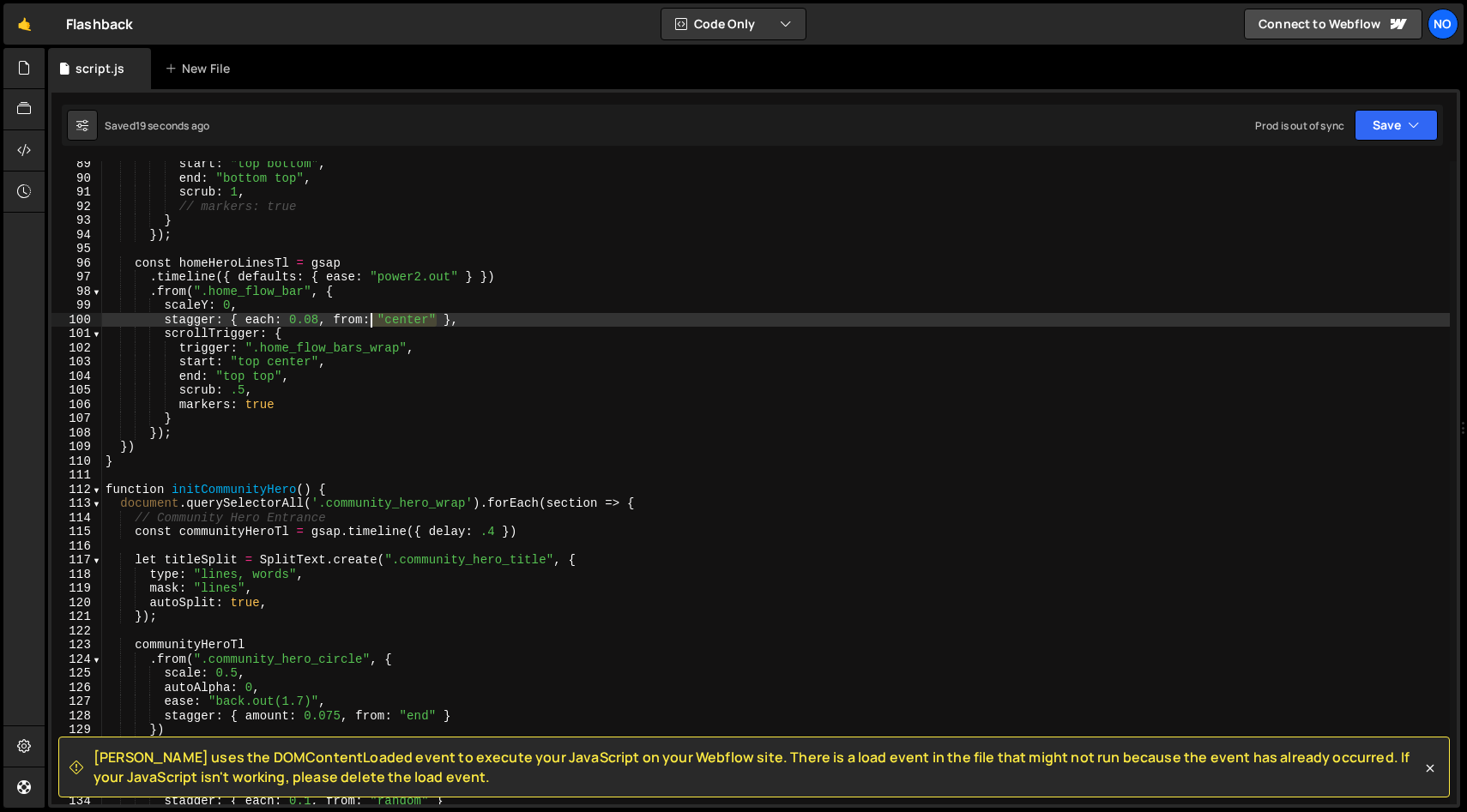
drag, startPoint x: 433, startPoint y: 318, endPoint x: 352, endPoint y: 336, distance: 83.4
click at [331, 317] on div "start : "top bottom" , end : "bottom top" , scrub : 1 , // markers: true } }) ;…" at bounding box center [775, 493] width 1347 height 672
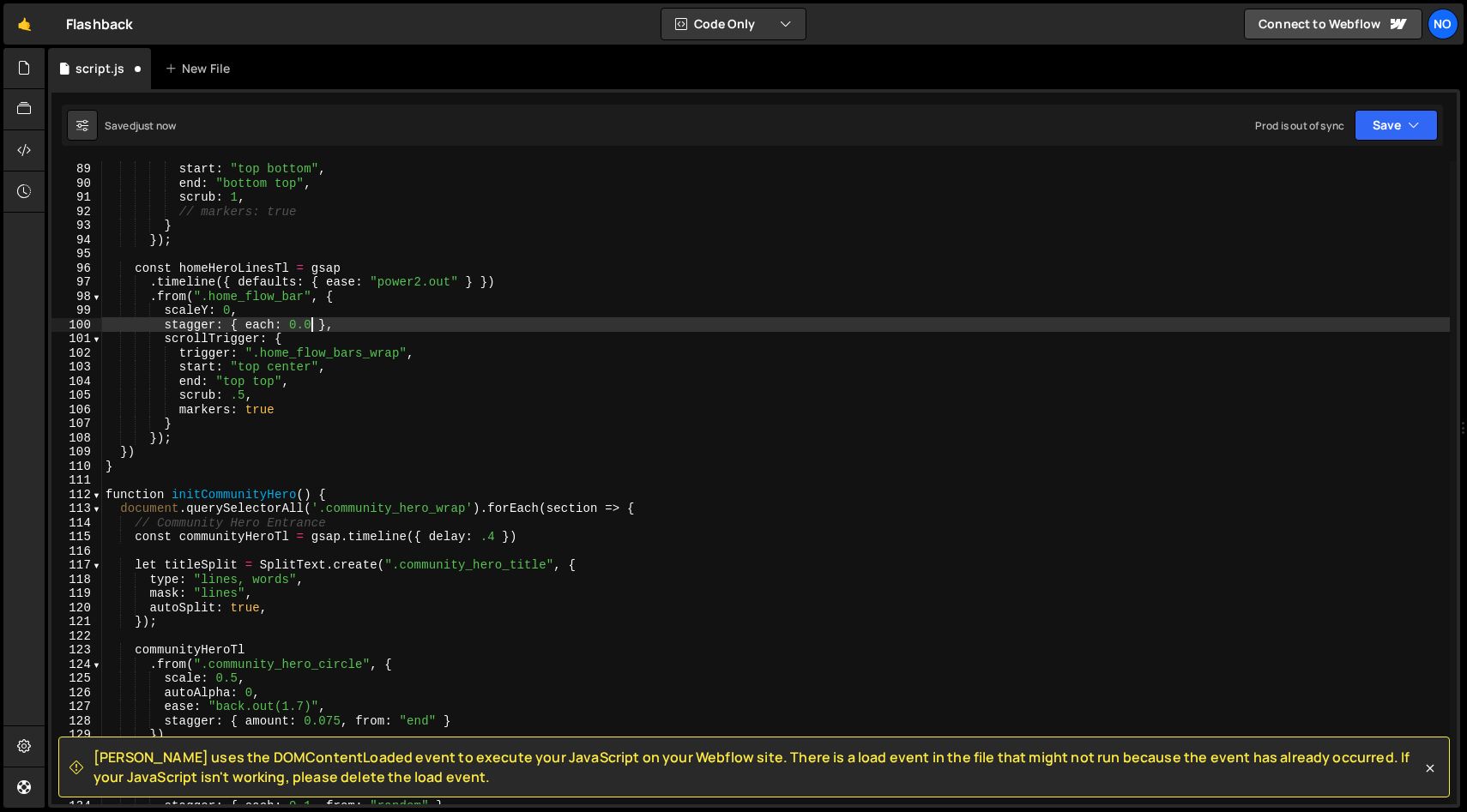
scroll to position [0, 15]
click at [415, 319] on div "trigger : ".flow_icon_wrap" , start : "top bottom" , end : "bottom top" , scrub…" at bounding box center [775, 484] width 1347 height 672
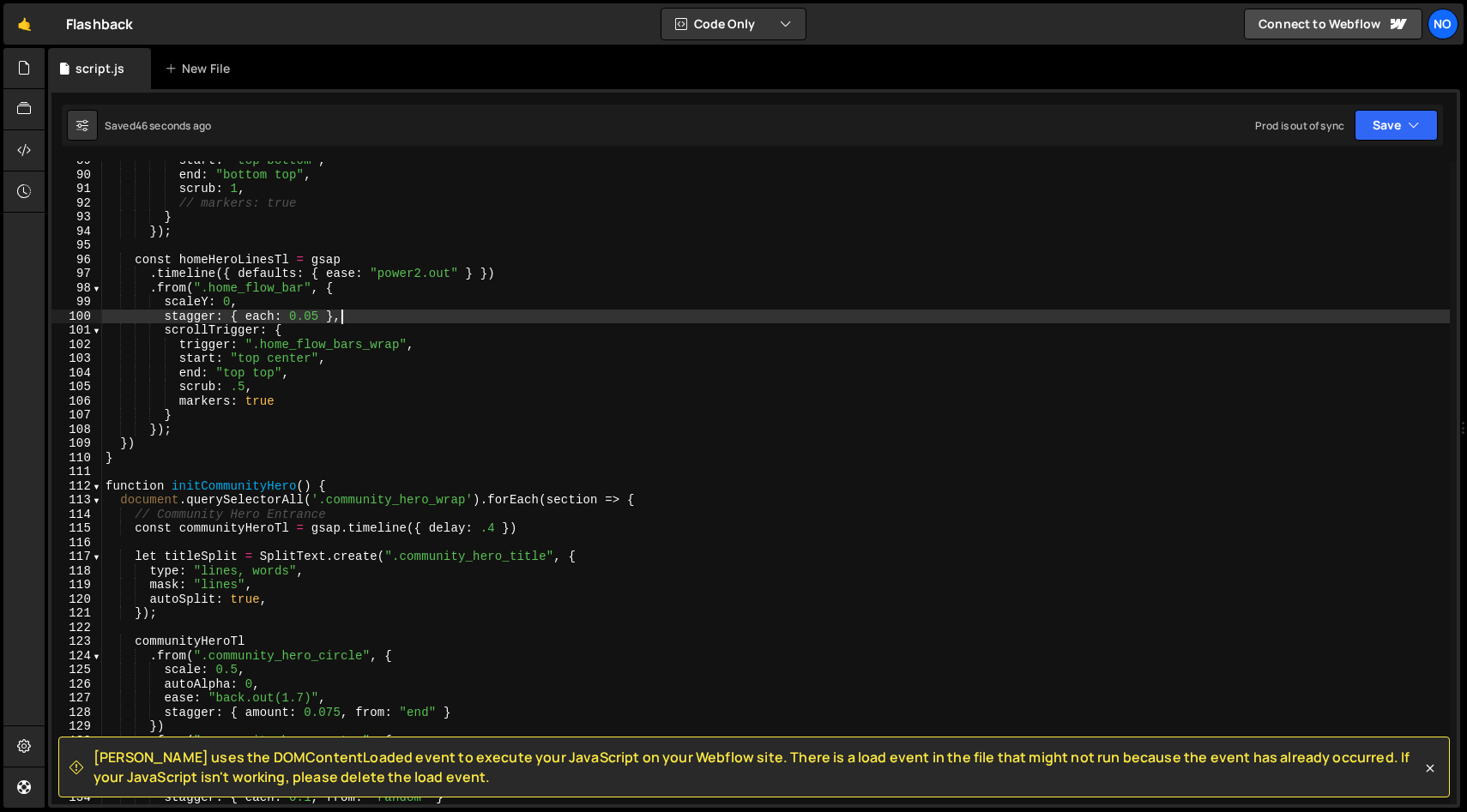
click at [273, 373] on div "start : "top bottom" , end : "bottom top" , scrub : 1 , // markers: true } }) ;…" at bounding box center [775, 490] width 1347 height 672
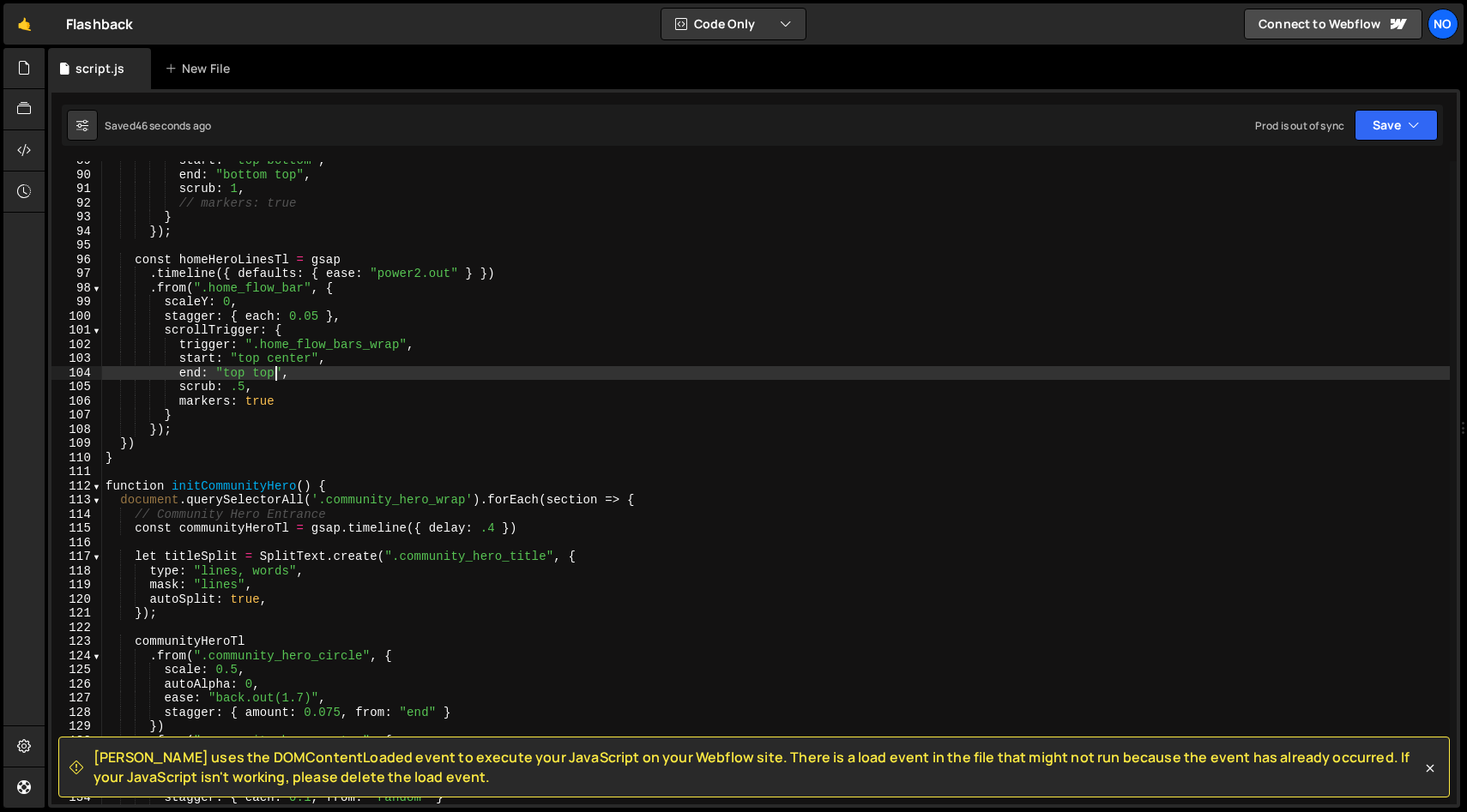
scroll to position [0, 12]
click at [239, 371] on div "start : "top bottom" , end : "bottom top" , scrub : 1 , // markers: true } }) ;…" at bounding box center [775, 490] width 1347 height 672
drag, startPoint x: 273, startPoint y: 376, endPoint x: 261, endPoint y: 379, distance: 12.5
click at [258, 375] on div "start : "top bottom" , end : "bottom top" , scrub : 1 , // markers: true } }) ;…" at bounding box center [775, 490] width 1347 height 672
click at [352, 384] on div "start : "top bottom" , end : "bottom top" , scrub : 1 , // markers: true } }) ;…" at bounding box center [775, 490] width 1347 height 672
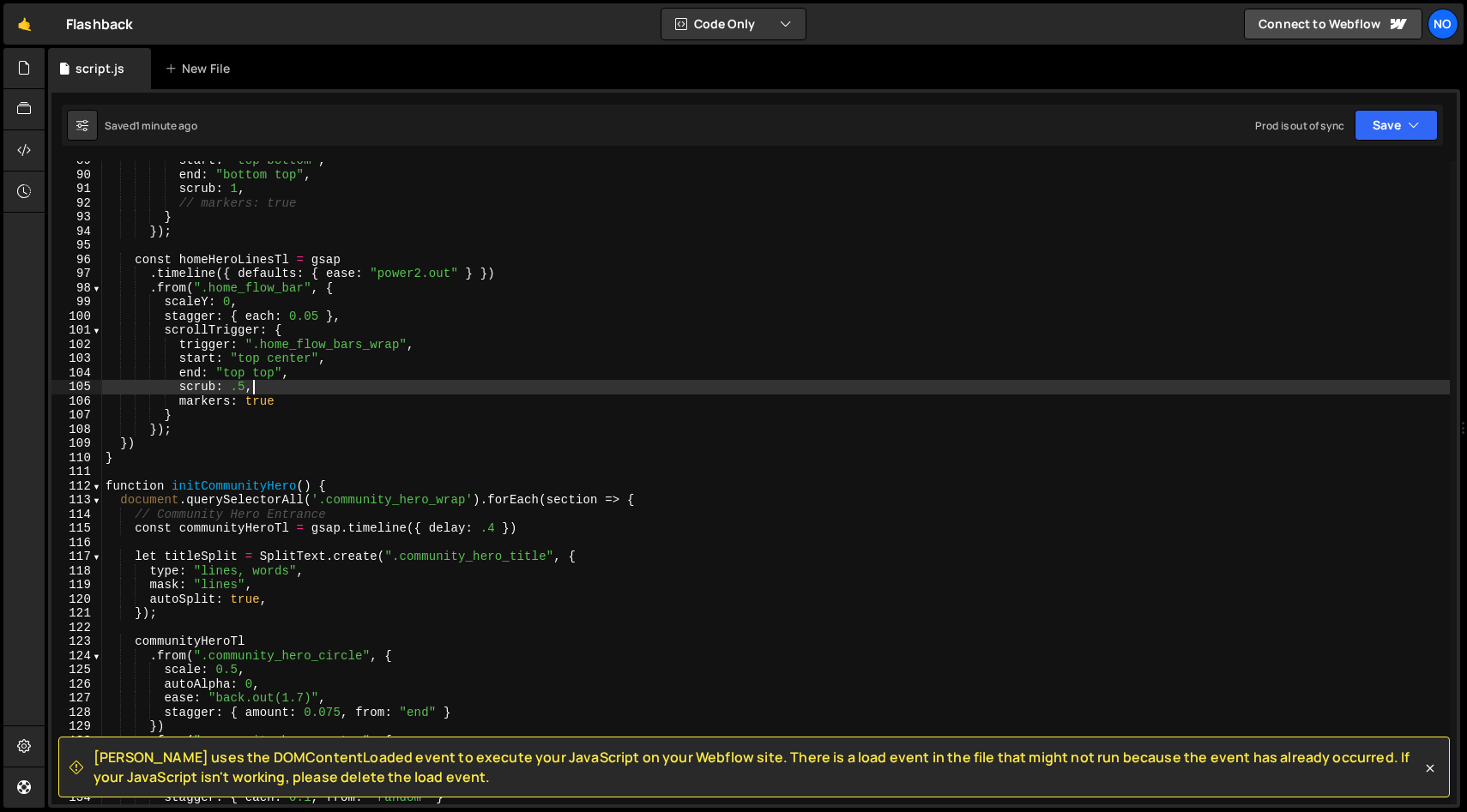
scroll to position [0, 9]
click at [246, 370] on div "start : "top bottom" , end : "bottom top" , scrub : 1 , // markers: true } }) ;…" at bounding box center [775, 490] width 1347 height 672
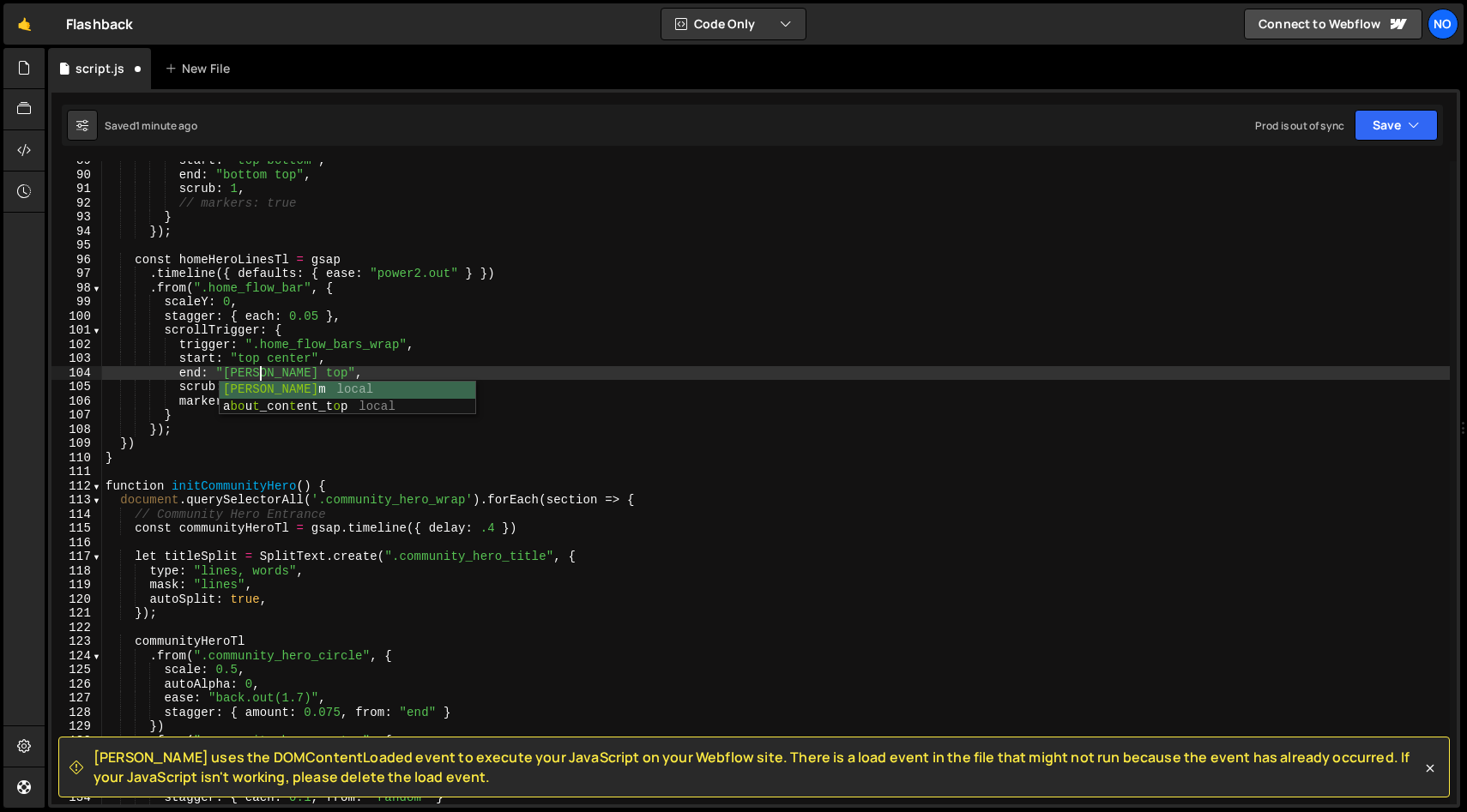
scroll to position [0, 10]
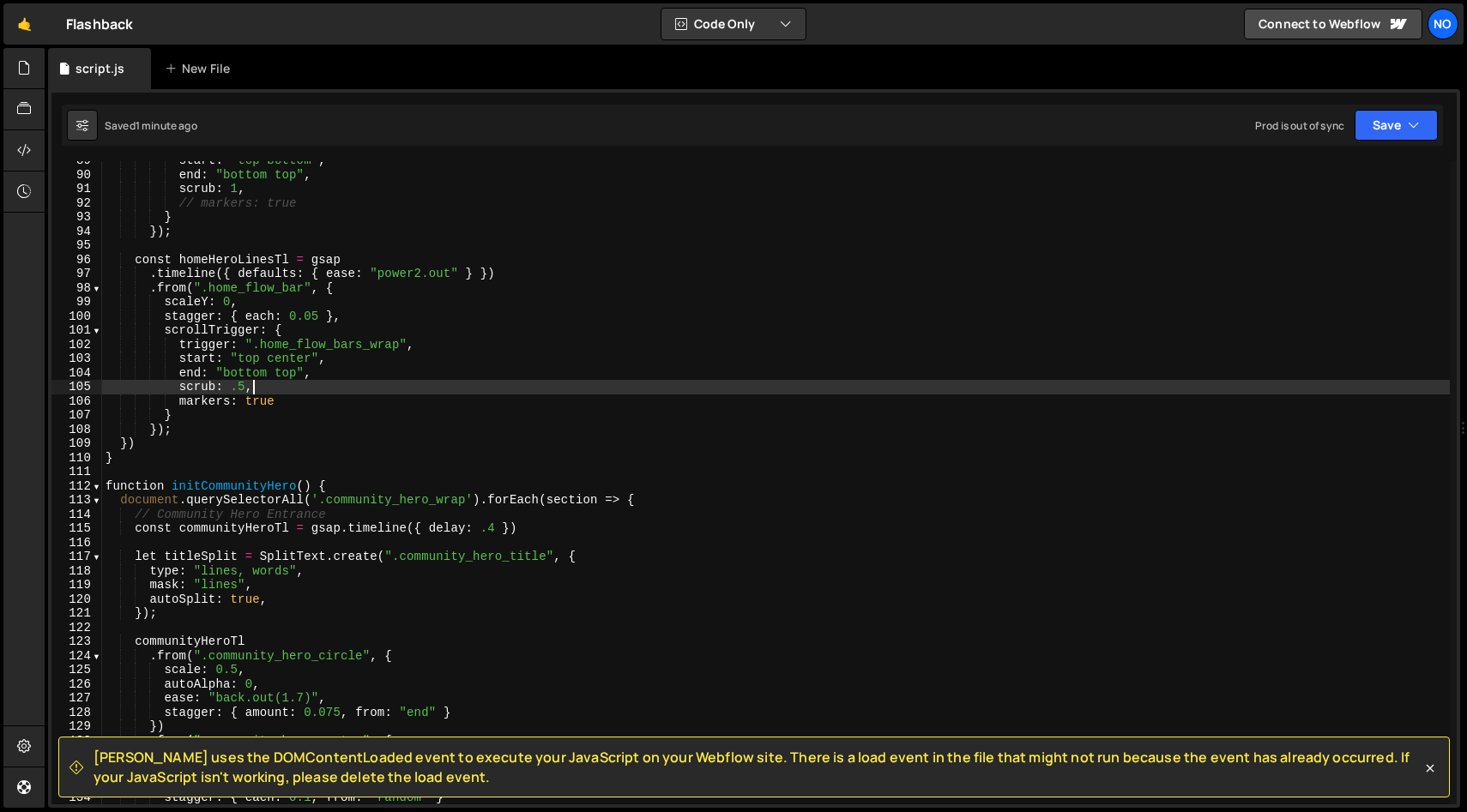
click at [331, 389] on div "start : "top bottom" , end : "bottom top" , scrub : 1 , // markers: true } }) ;…" at bounding box center [775, 490] width 1347 height 672
click at [210, 395] on div "start : "top bottom" , end : "bottom top" , scrub : 1 , // markers: true } }) ;…" at bounding box center [775, 490] width 1347 height 672
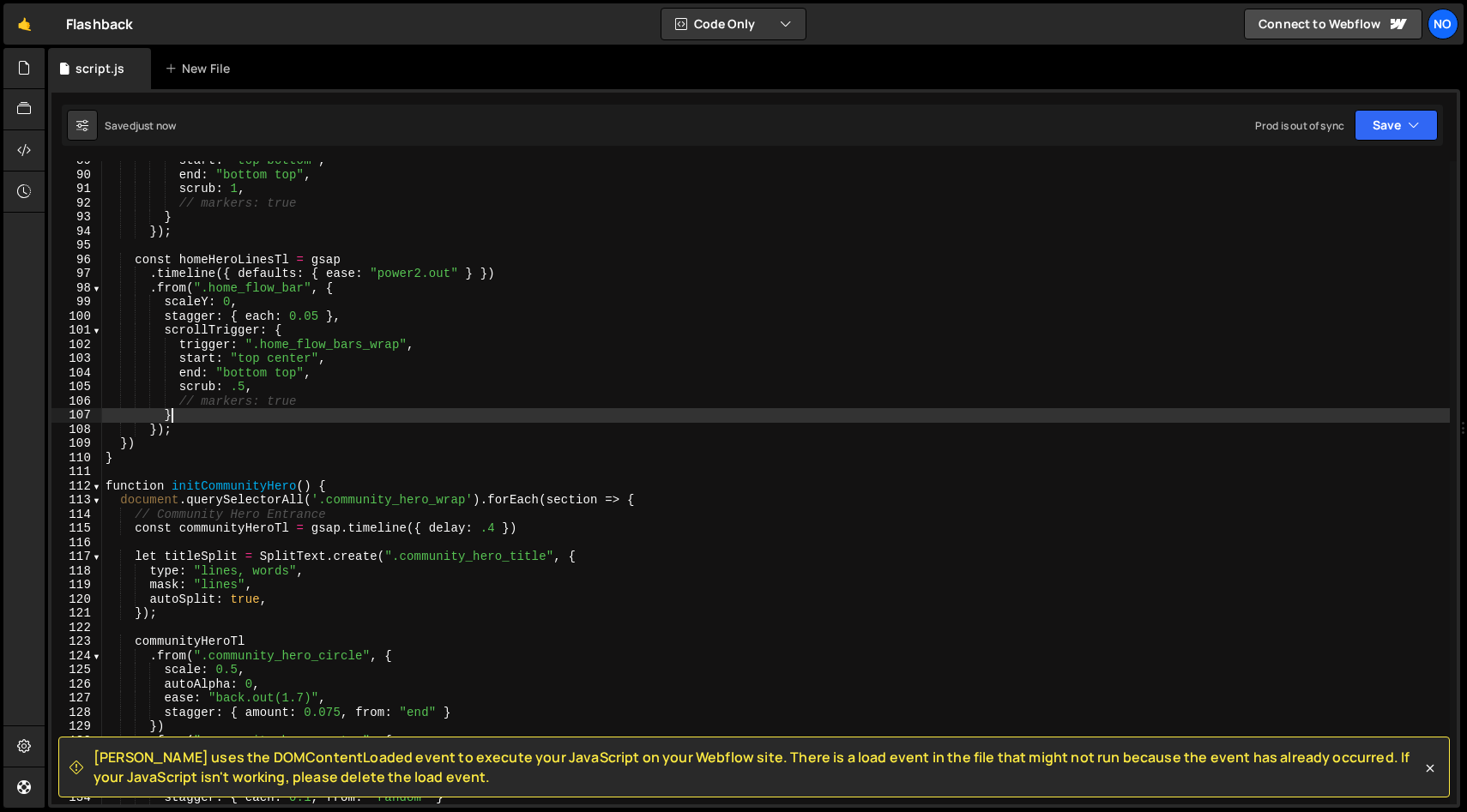
click at [442, 410] on div "start : "top bottom" , end : "bottom top" , scrub : 1 , // markers: true } }) ;…" at bounding box center [775, 490] width 1347 height 672
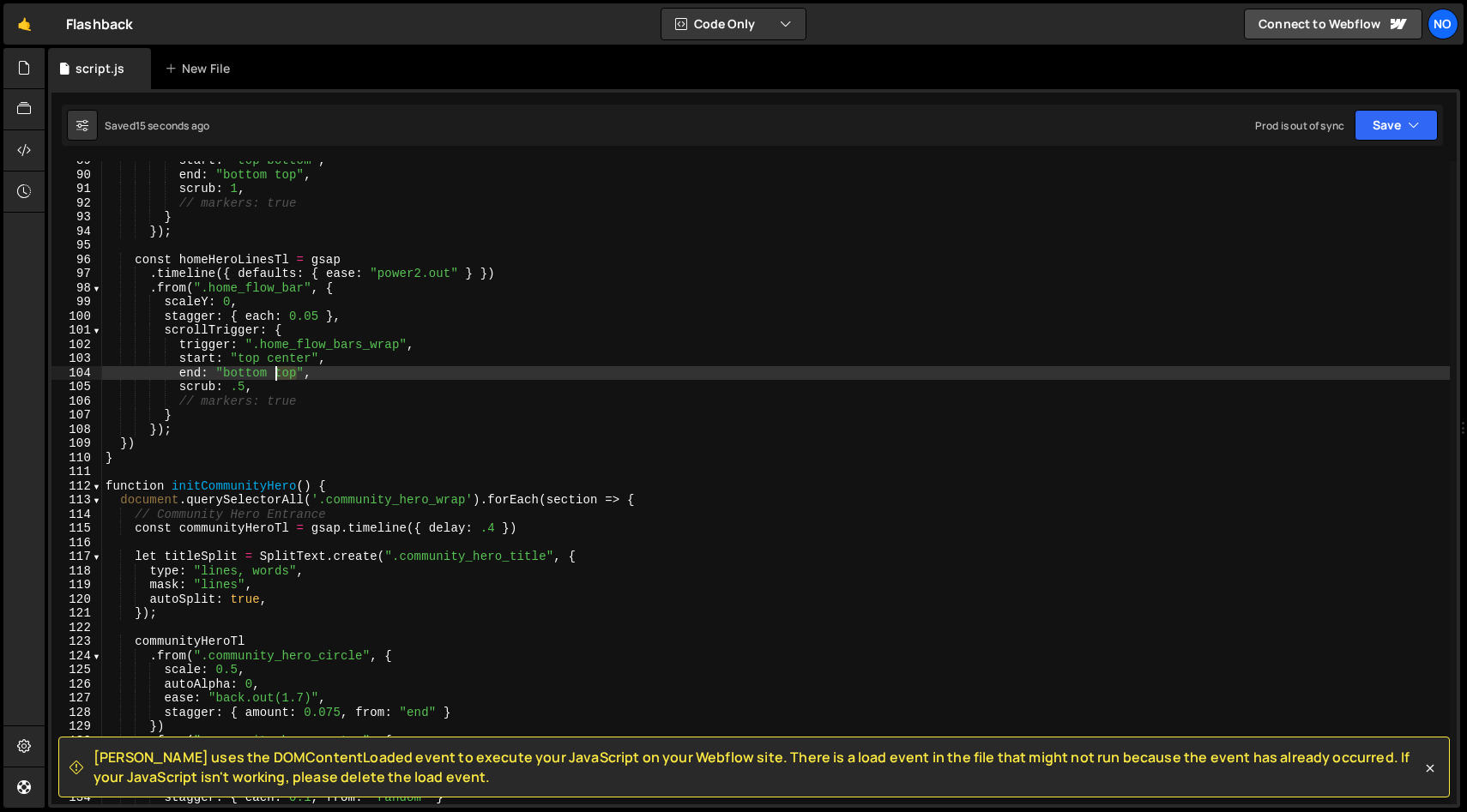
drag, startPoint x: 295, startPoint y: 375, endPoint x: 277, endPoint y: 376, distance: 18.0
click at [269, 375] on div "start : "top bottom" , end : "bottom top" , scrub : 1 , // markers: true } }) ;…" at bounding box center [775, 490] width 1347 height 672
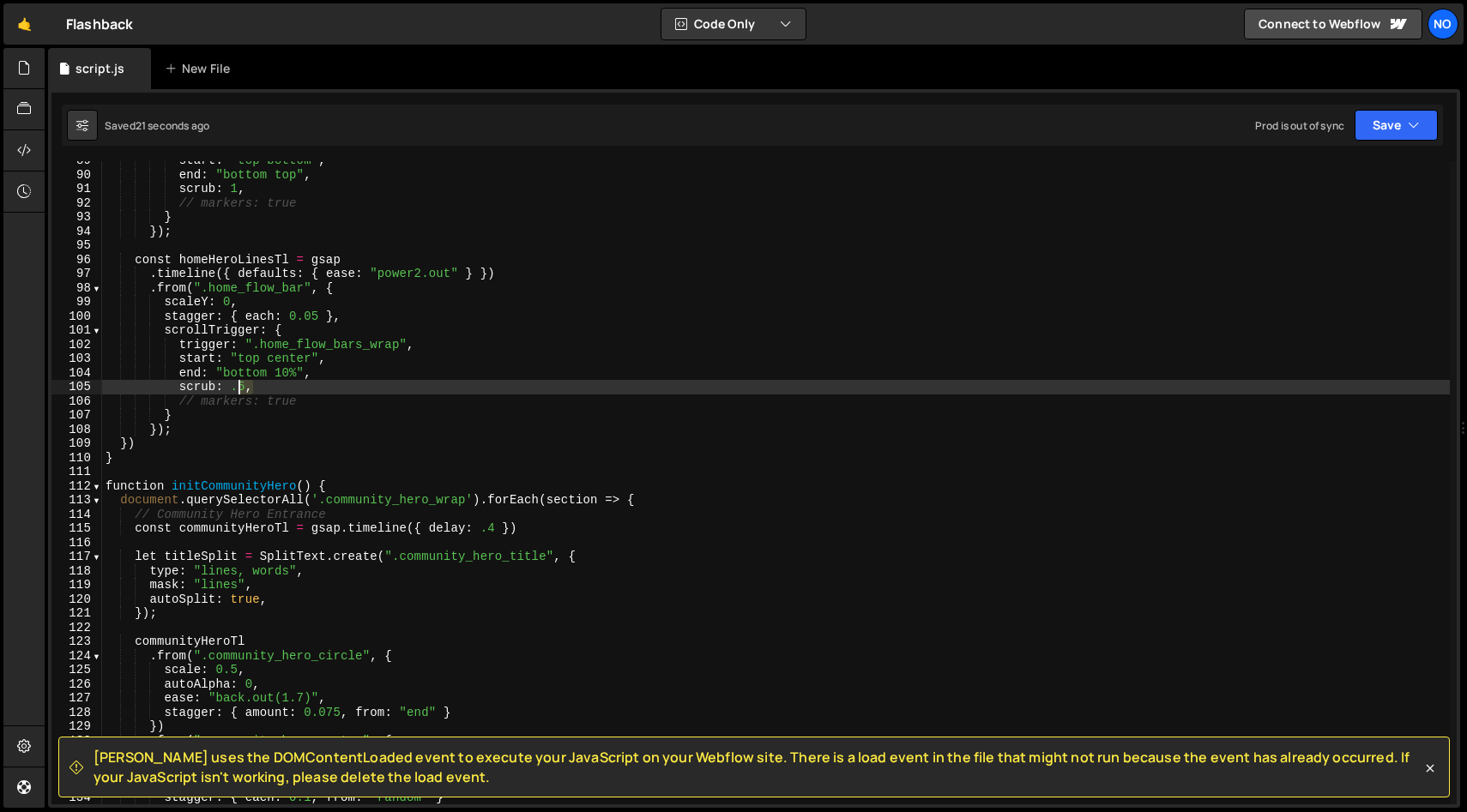
drag, startPoint x: 248, startPoint y: 387, endPoint x: 235, endPoint y: 389, distance: 13.0
click at [235, 389] on div "start : "top bottom" , end : "bottom top" , scrub : 1 , // markers: true } }) ;…" at bounding box center [775, 490] width 1347 height 672
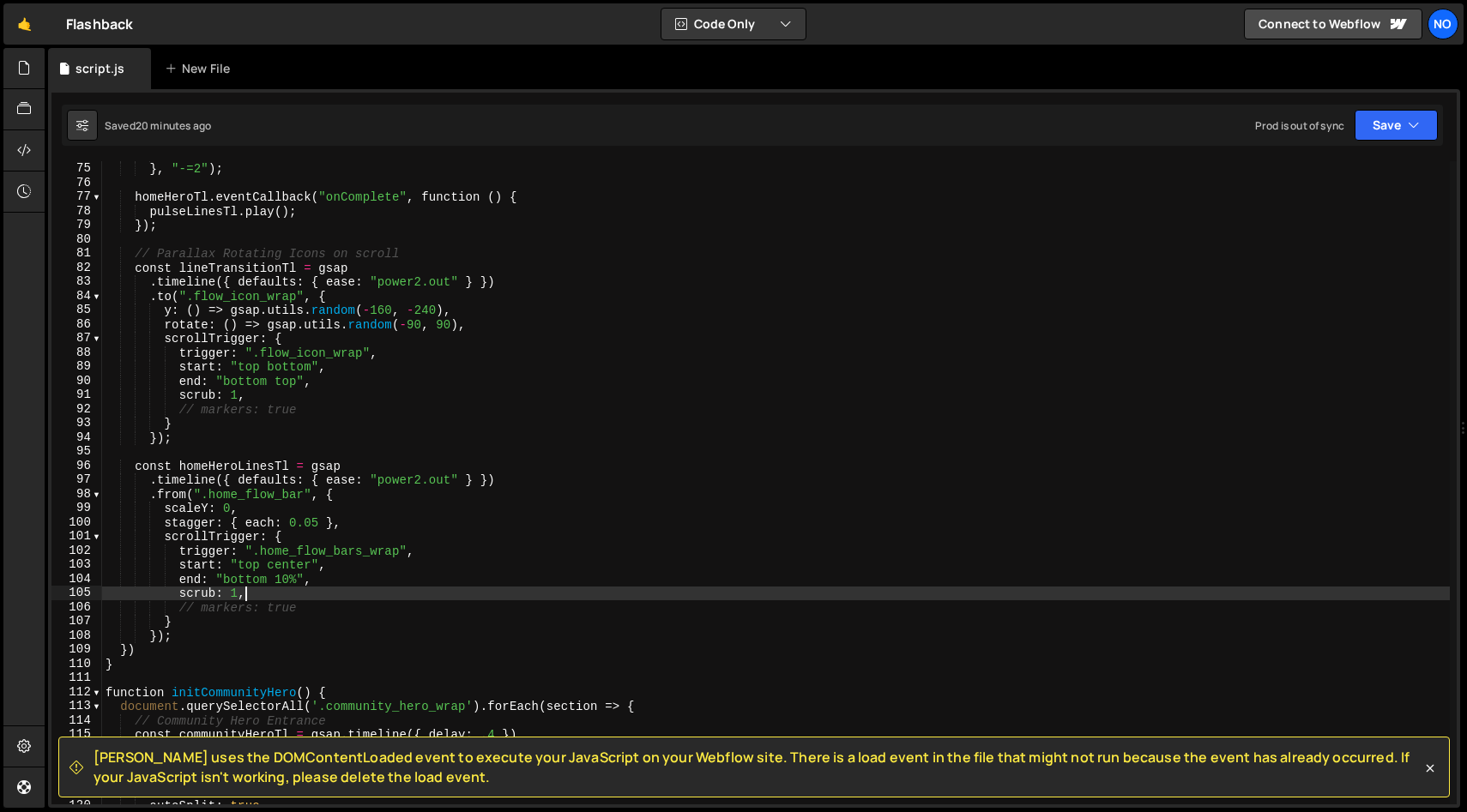
scroll to position [1039, 0]
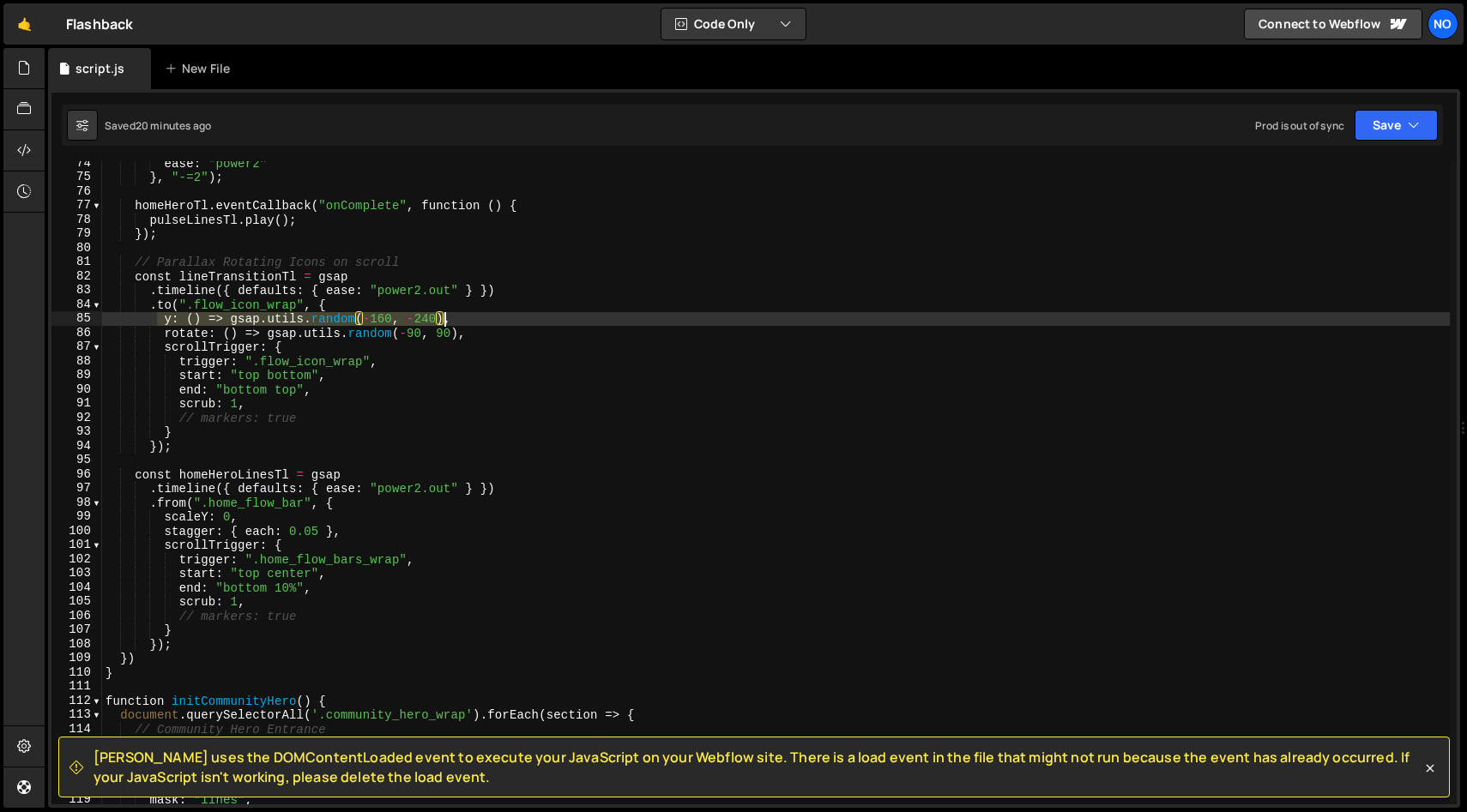
drag, startPoint x: 160, startPoint y: 321, endPoint x: 441, endPoint y: 322, distance: 280.5
click at [441, 322] on div "ease : "power2" } , "-=2" ) ; homeHeroTl . eventCallback ( "onComplete" , funct…" at bounding box center [775, 492] width 1347 height 672
click at [473, 322] on div "ease : "power2" } , "-=2" ) ; homeHeroTl . eventCallback ( "onComplete" , funct…" at bounding box center [775, 492] width 1347 height 672
click at [382, 319] on div "ease : "power2" } , "-=2" ) ; homeHeroTl . eventCallback ( "onComplete" , funct…" at bounding box center [775, 492] width 1347 height 672
drag, startPoint x: 233, startPoint y: 322, endPoint x: 354, endPoint y: 324, distance: 121.0
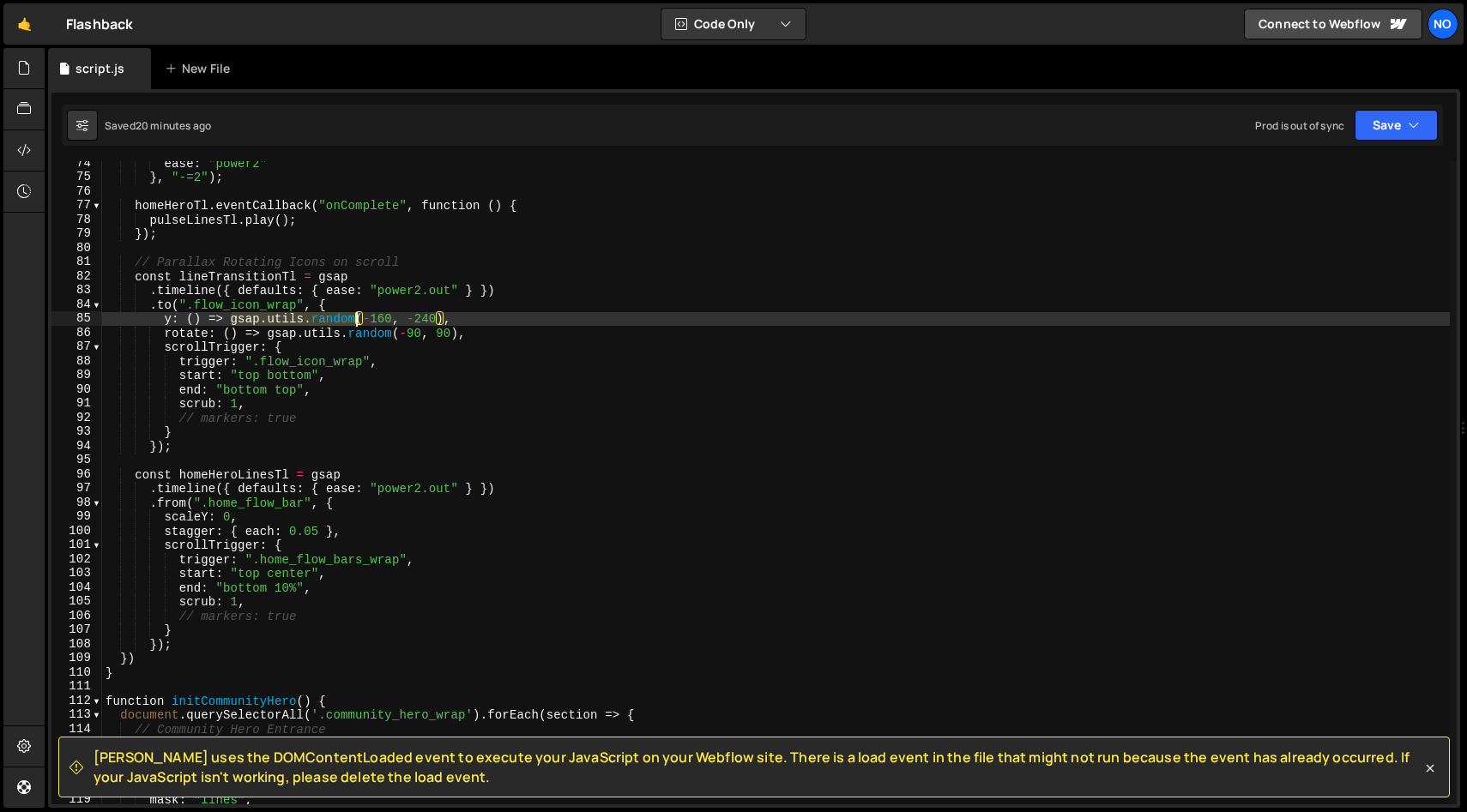
click at [354, 324] on div "ease : "power2" } , "-=2" ) ; homeHeroTl . eventCallback ( "onComplete" , funct…" at bounding box center [775, 492] width 1347 height 672
drag, startPoint x: 440, startPoint y: 317, endPoint x: 481, endPoint y: 342, distance: 48.1
click at [440, 317] on div "ease : "power2" } , "-=2" ) ; homeHeroTl . eventCallback ( "onComplete" , funct…" at bounding box center [775, 492] width 1347 height 672
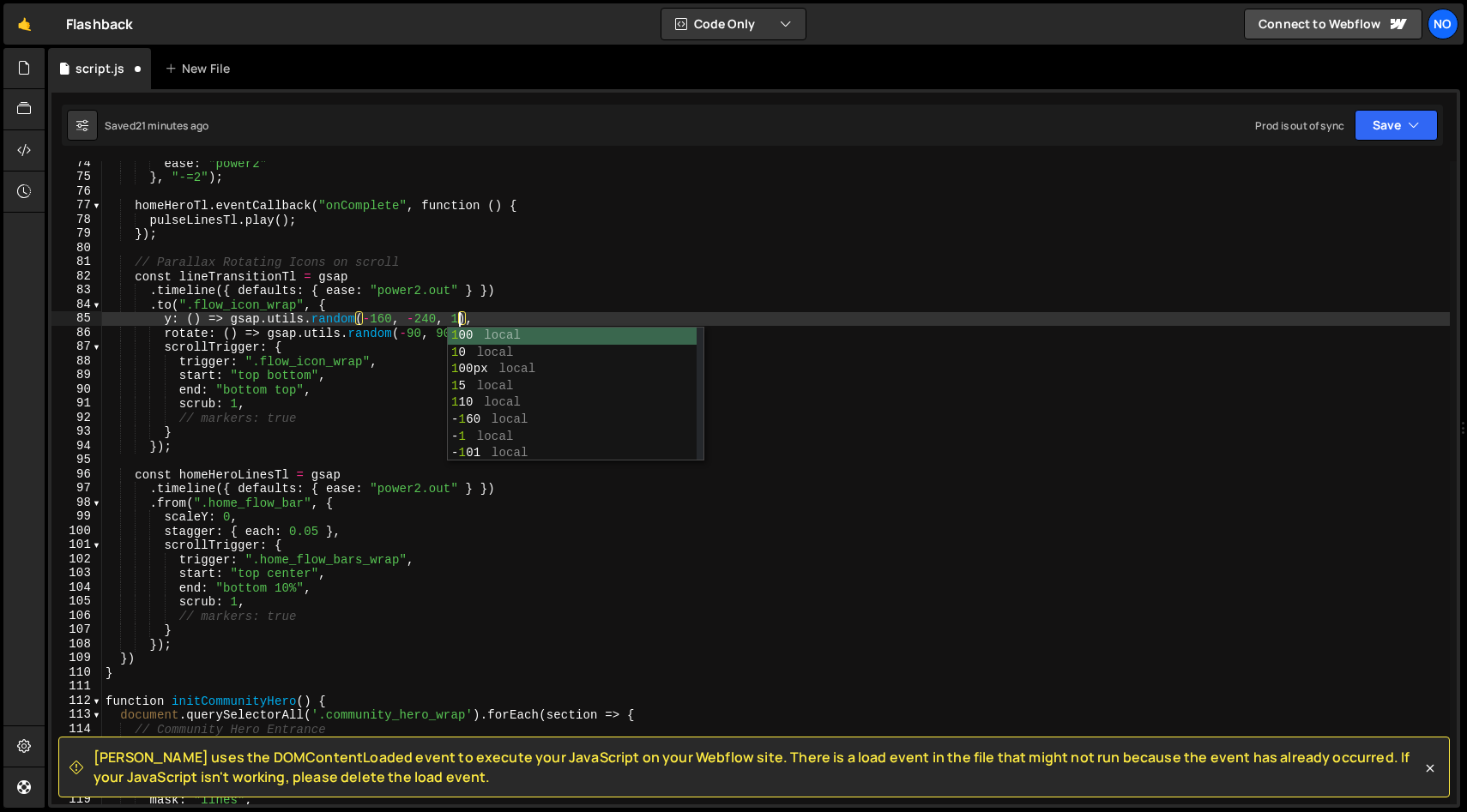
scroll to position [0, 25]
click at [422, 286] on div "ease : "power2" } , "-=2" ) ; homeHeroTl . eventCallback ( "onComplete" , funct…" at bounding box center [775, 492] width 1347 height 672
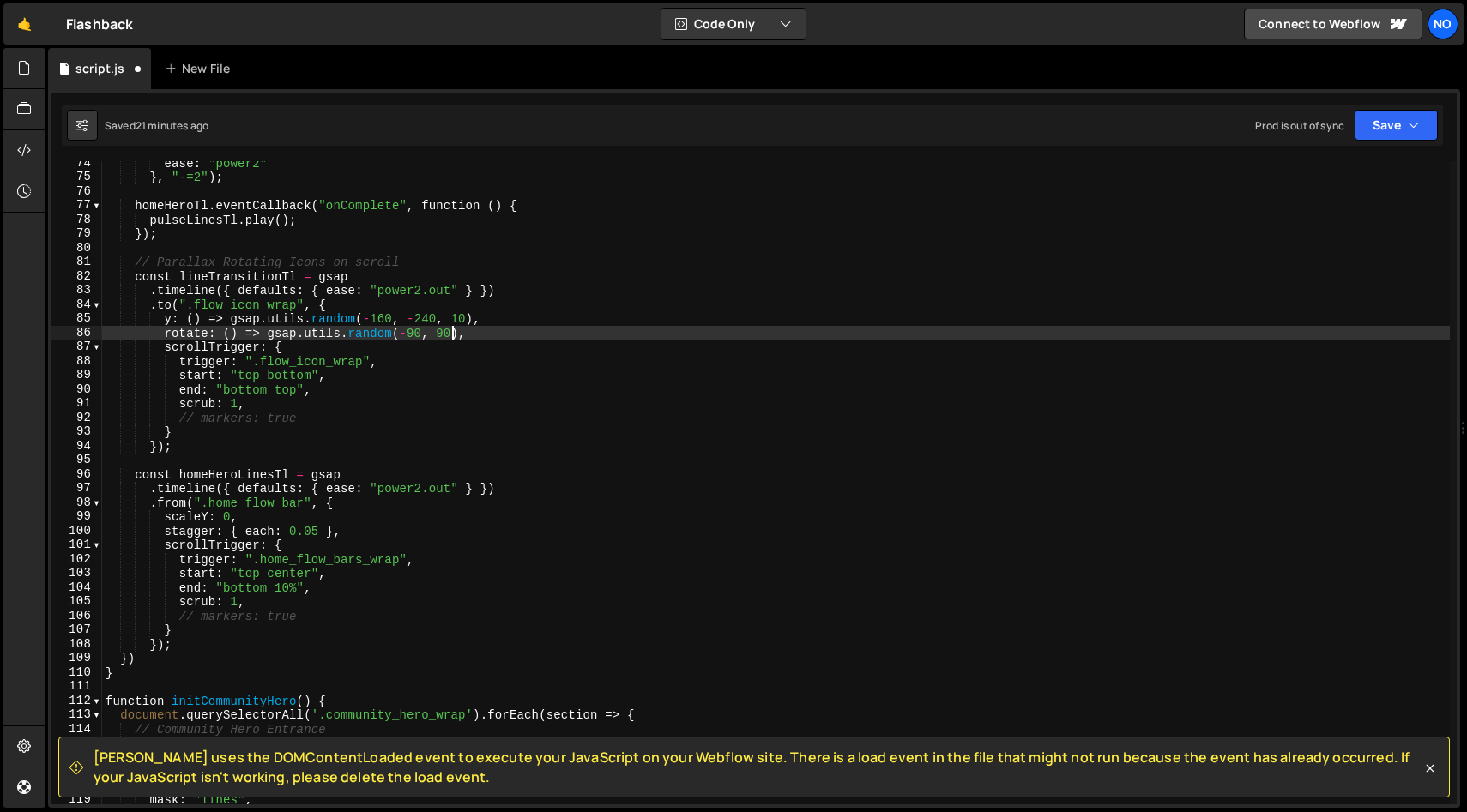
click at [449, 333] on div "ease : "power2" } , "-=2" ) ; homeHeroTl . eventCallback ( "onComplete" , funct…" at bounding box center [775, 492] width 1347 height 672
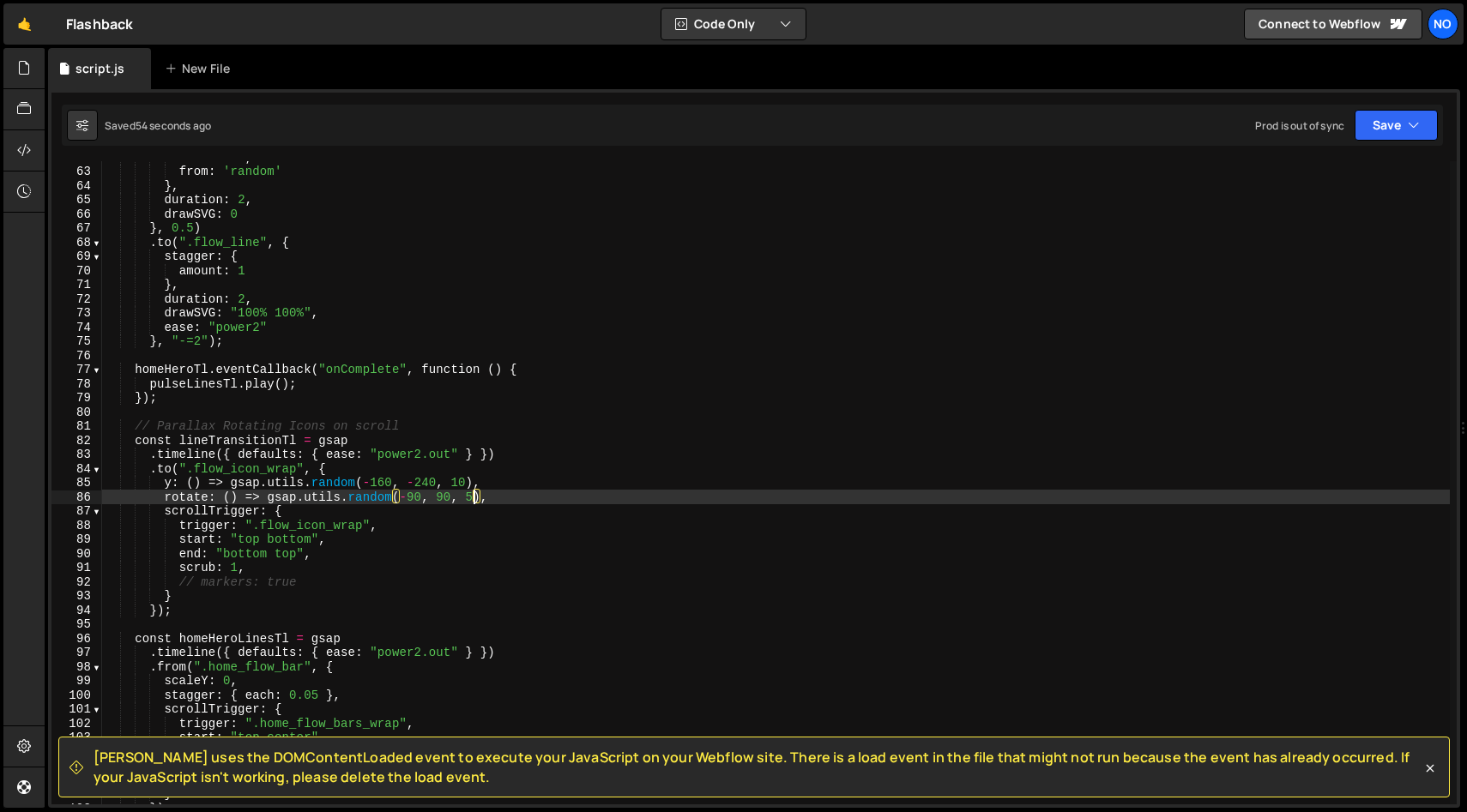
scroll to position [0, 0]
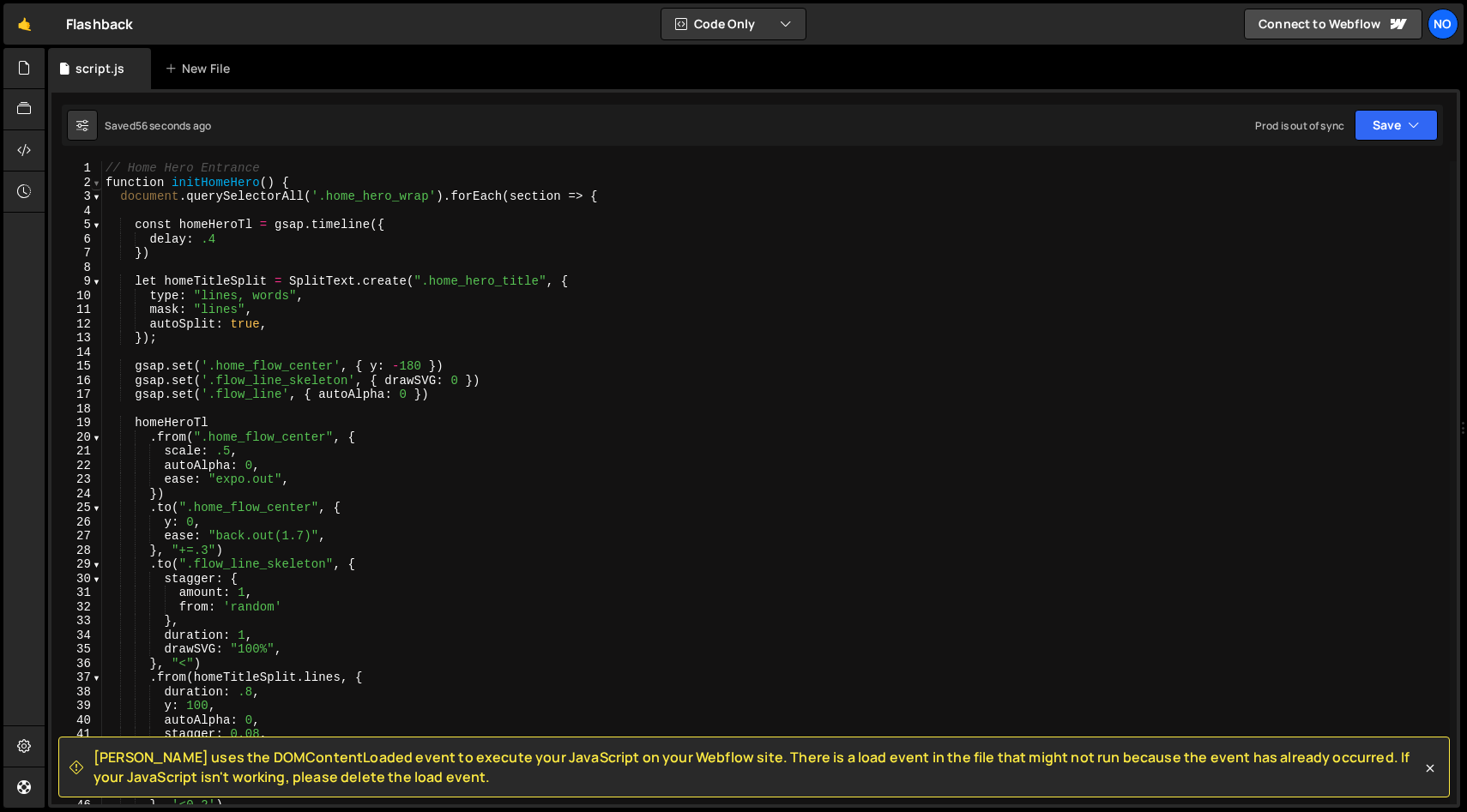
click at [97, 187] on span at bounding box center [96, 183] width 9 height 15
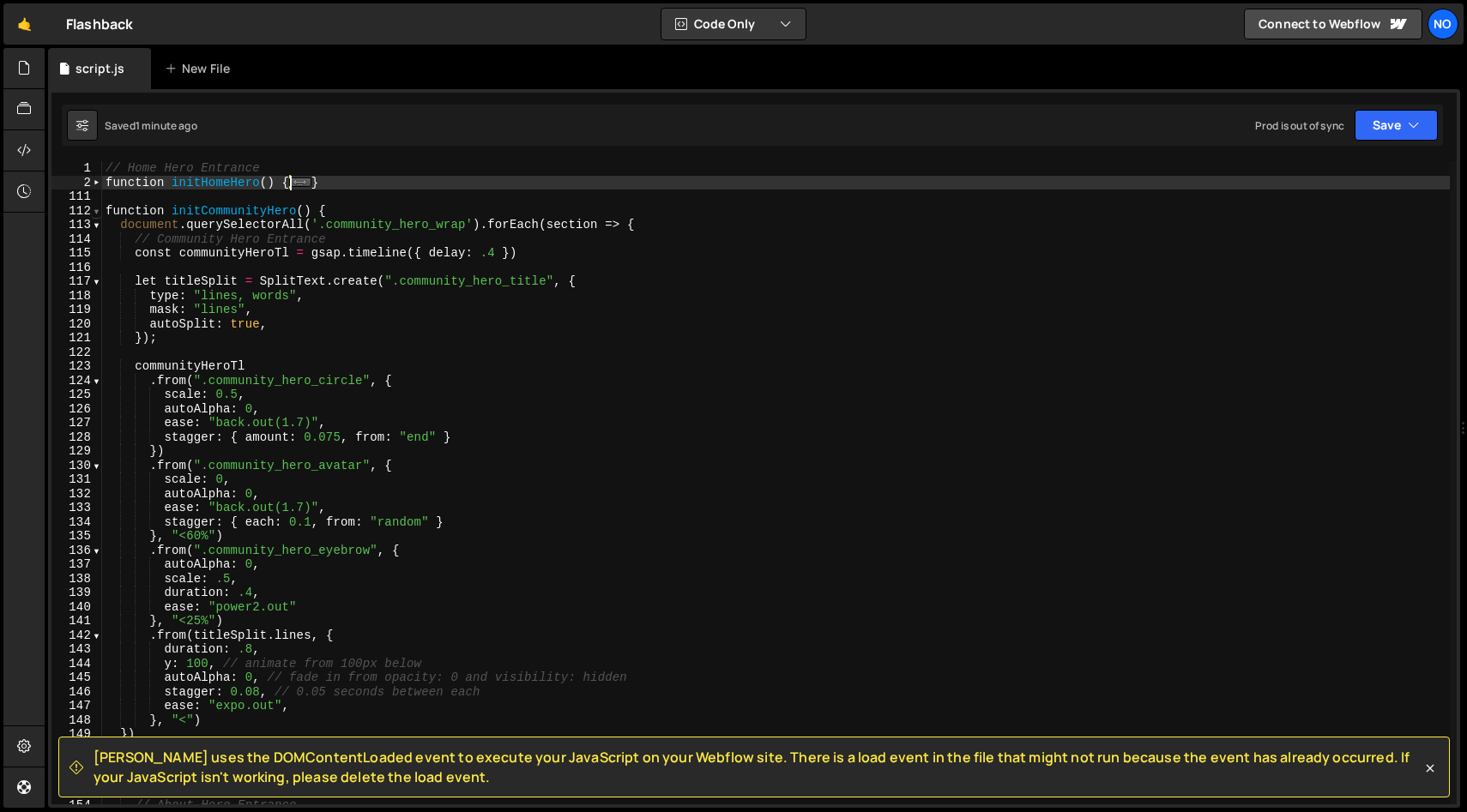
click at [92, 212] on span at bounding box center [96, 211] width 9 height 15
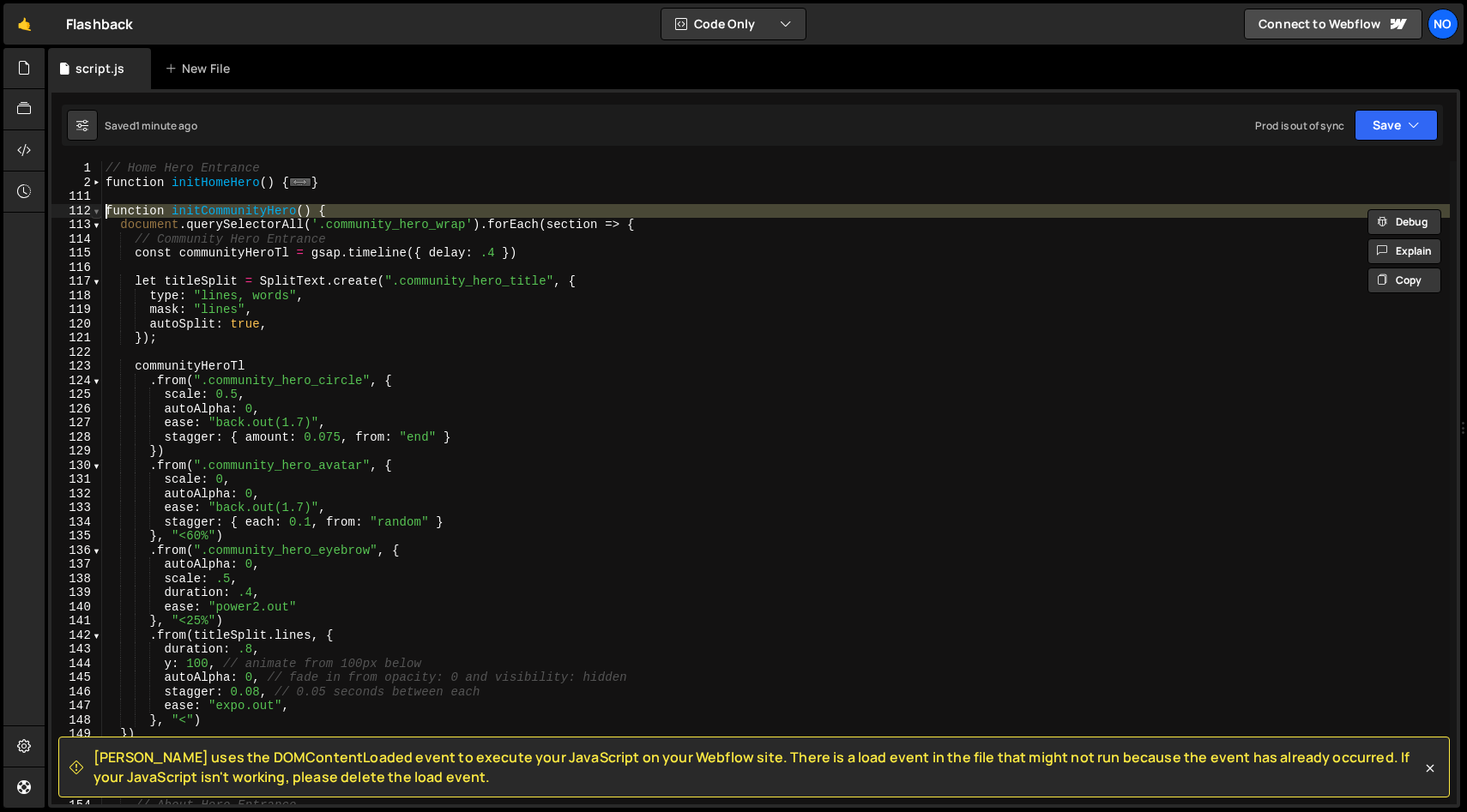
click at [98, 211] on span at bounding box center [96, 211] width 9 height 15
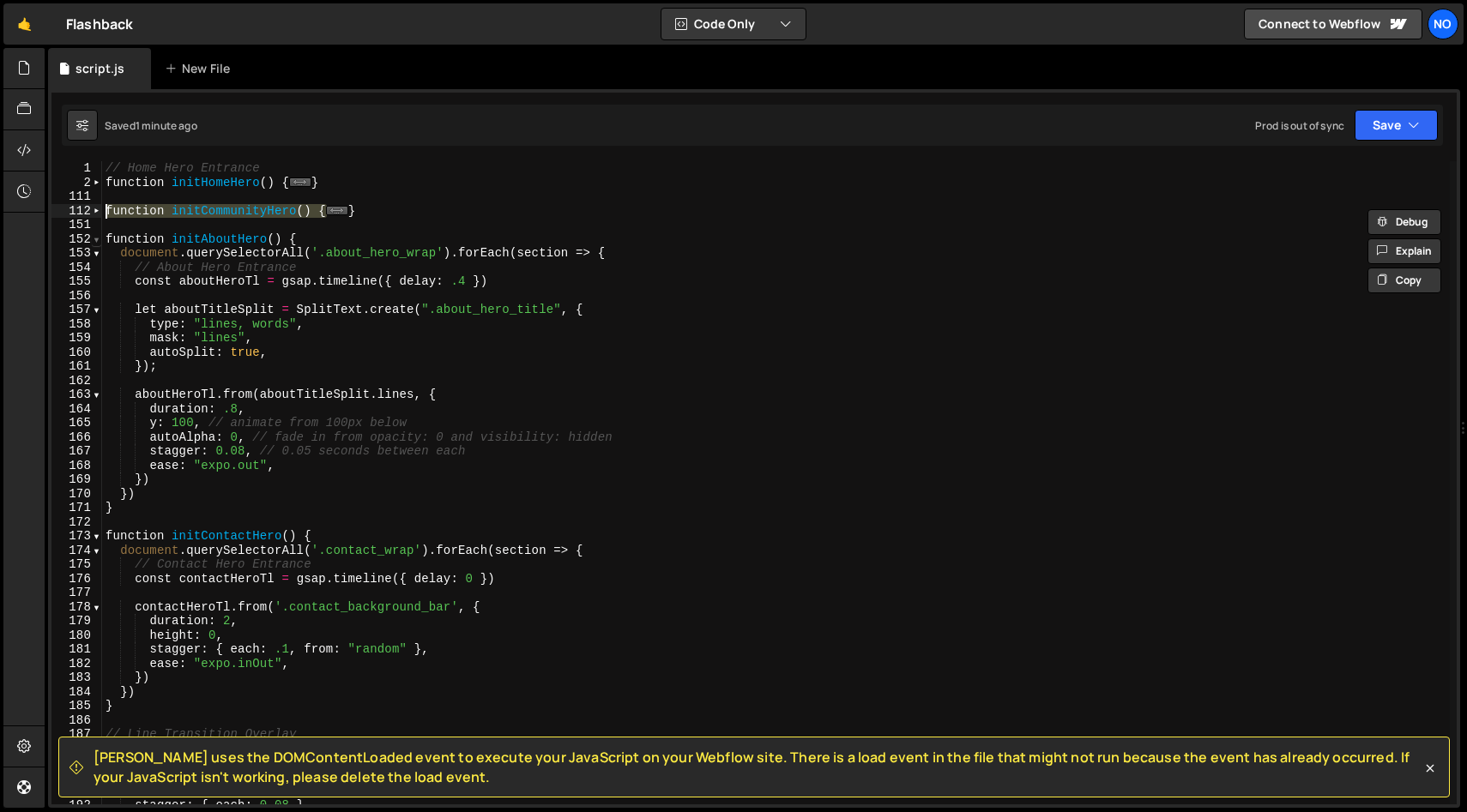
click at [98, 240] on span at bounding box center [96, 239] width 9 height 15
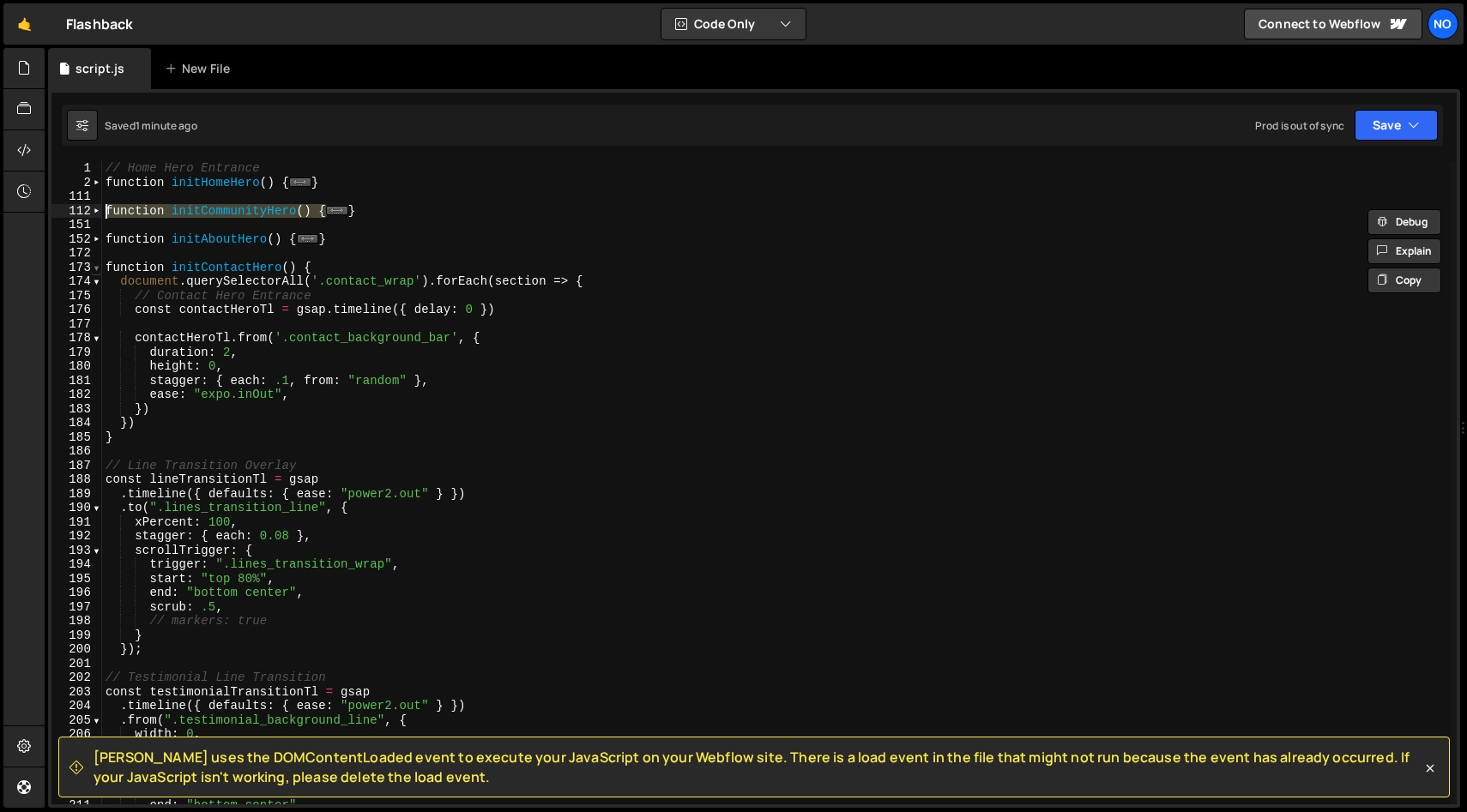
click at [98, 268] on span at bounding box center [96, 268] width 9 height 15
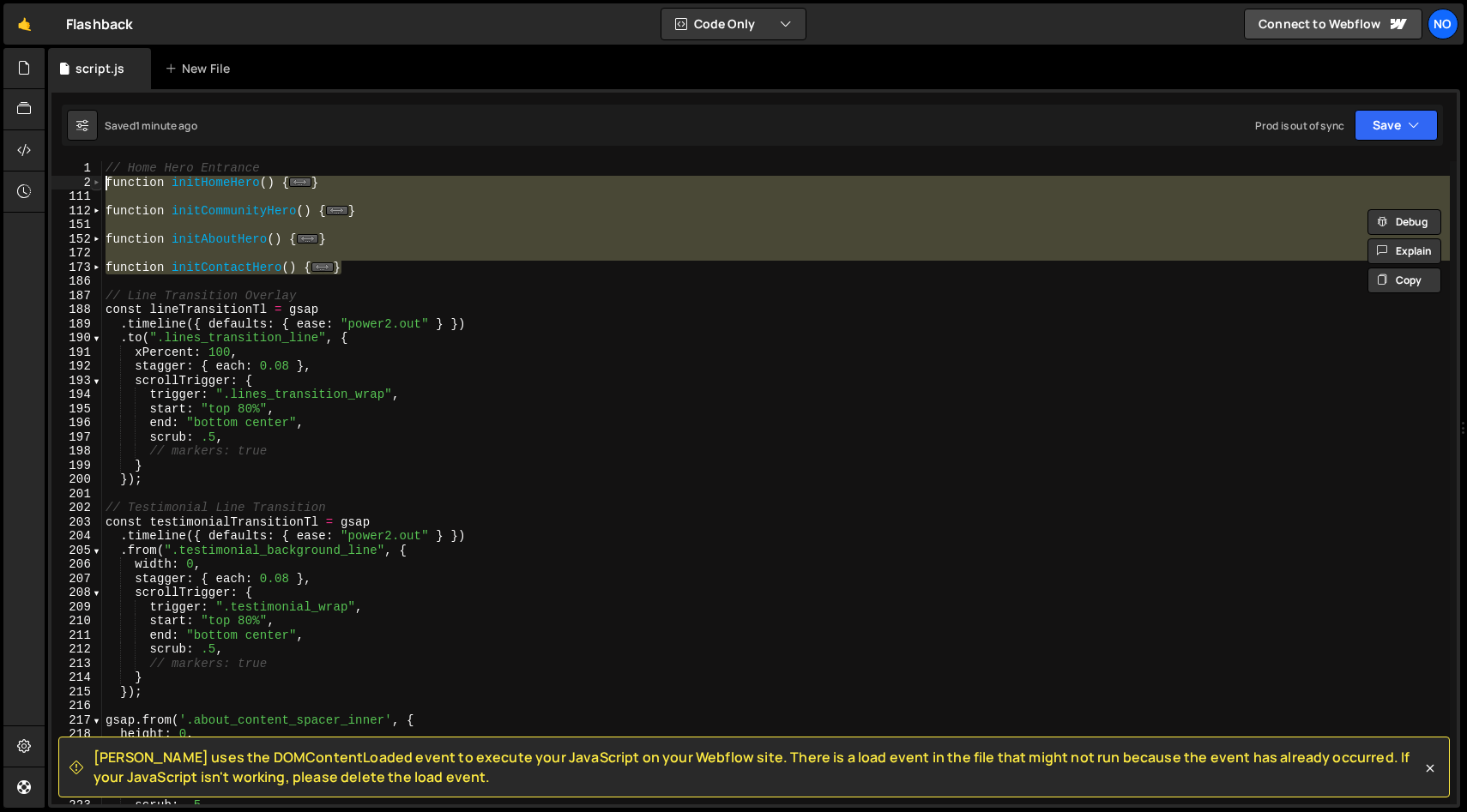
drag, startPoint x: 377, startPoint y: 266, endPoint x: 99, endPoint y: 183, distance: 290.9
click at [99, 183] on div "function initCommunityHero() { document.querySelectorAll('.community_hero_wrap'…" at bounding box center [753, 482] width 1405 height 643
click at [429, 269] on div "// Home Hero Entrance function initHomeHero ( ) { ... } function initCommunityH…" at bounding box center [775, 482] width 1347 height 643
type textarea "}"
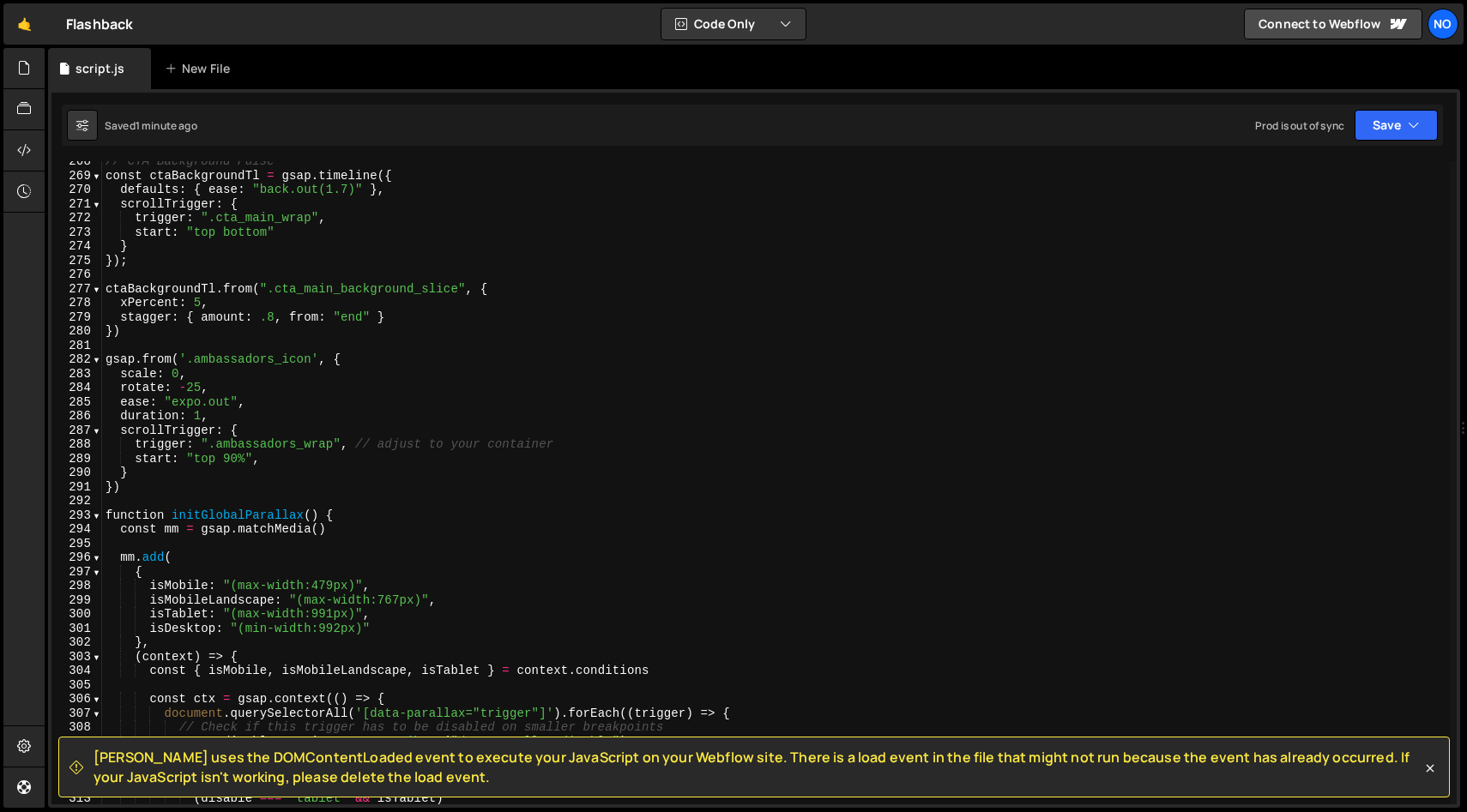
scroll to position [1282, 0]
click at [99, 515] on span at bounding box center [96, 514] width 9 height 15
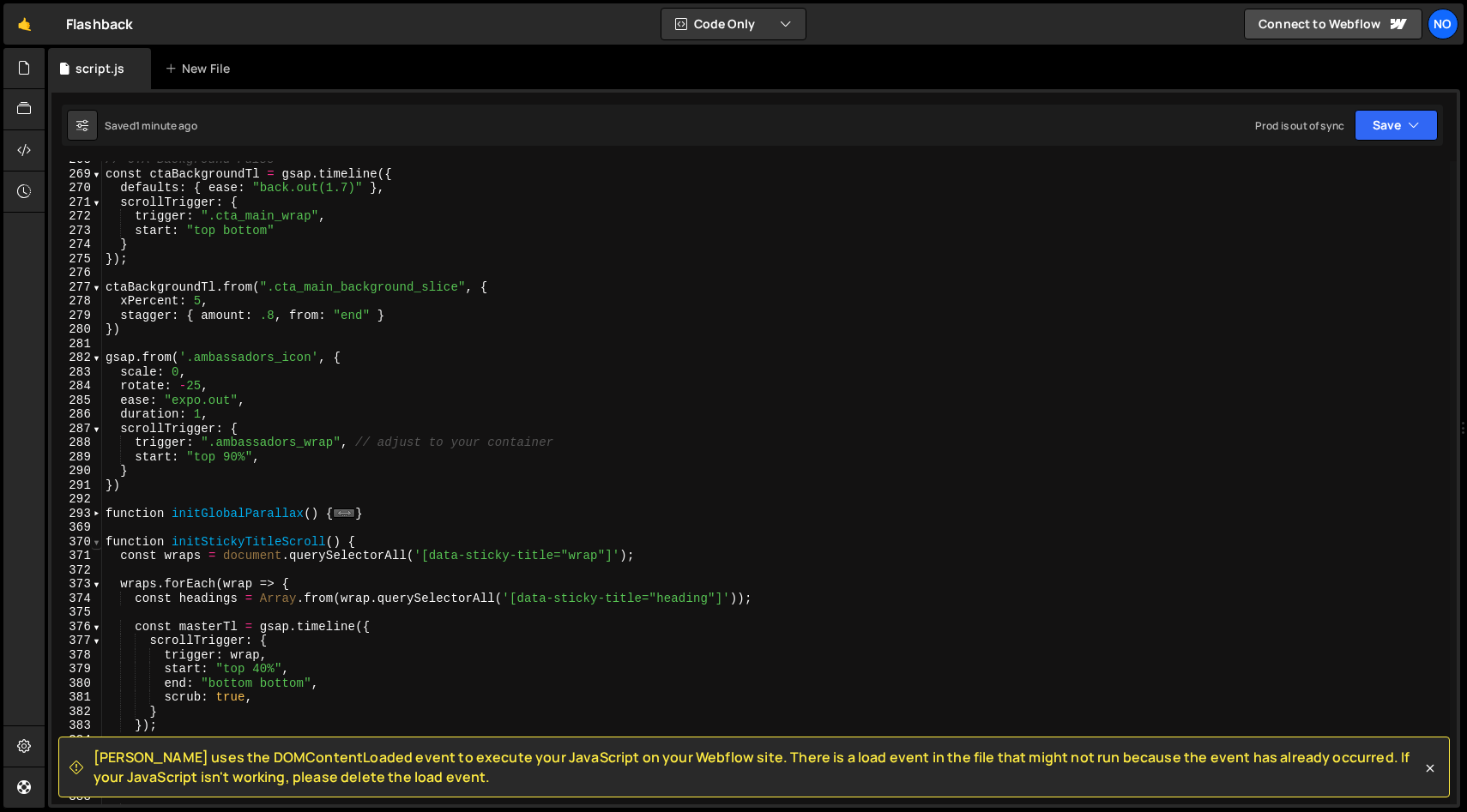
click at [98, 544] on span at bounding box center [96, 542] width 9 height 15
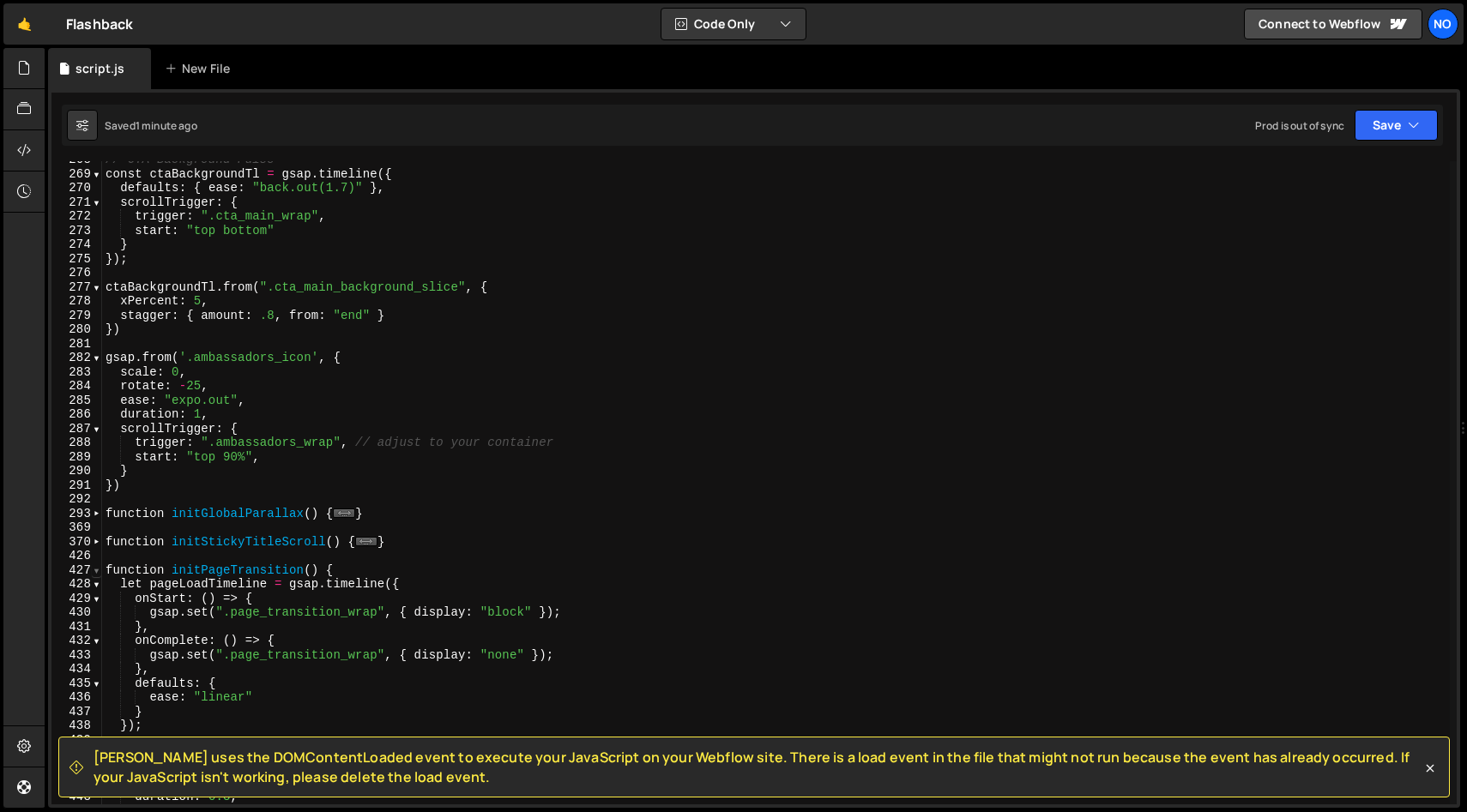
click at [99, 570] on span at bounding box center [96, 571] width 9 height 15
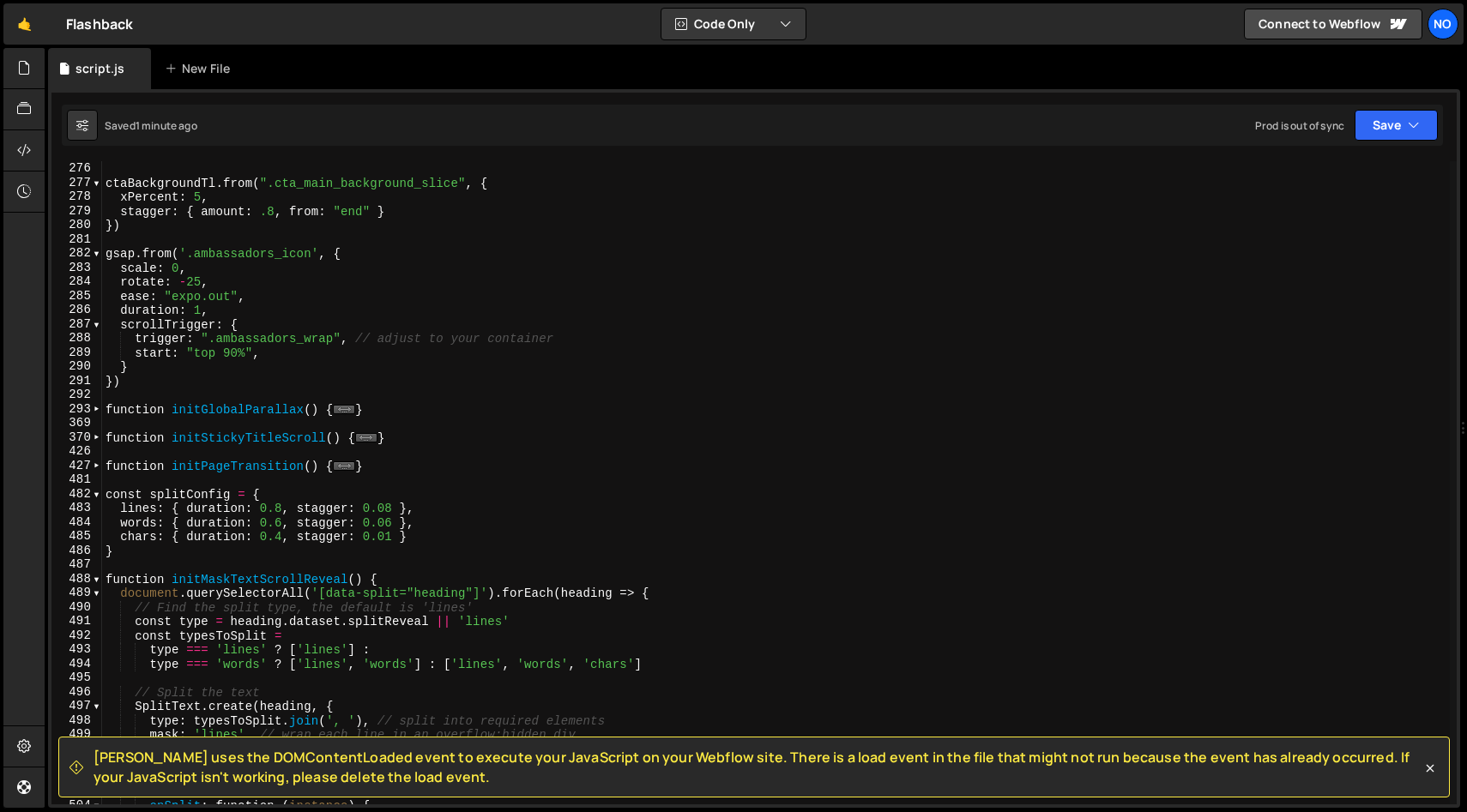
scroll to position [1387, 0]
click at [97, 575] on span at bounding box center [96, 579] width 9 height 15
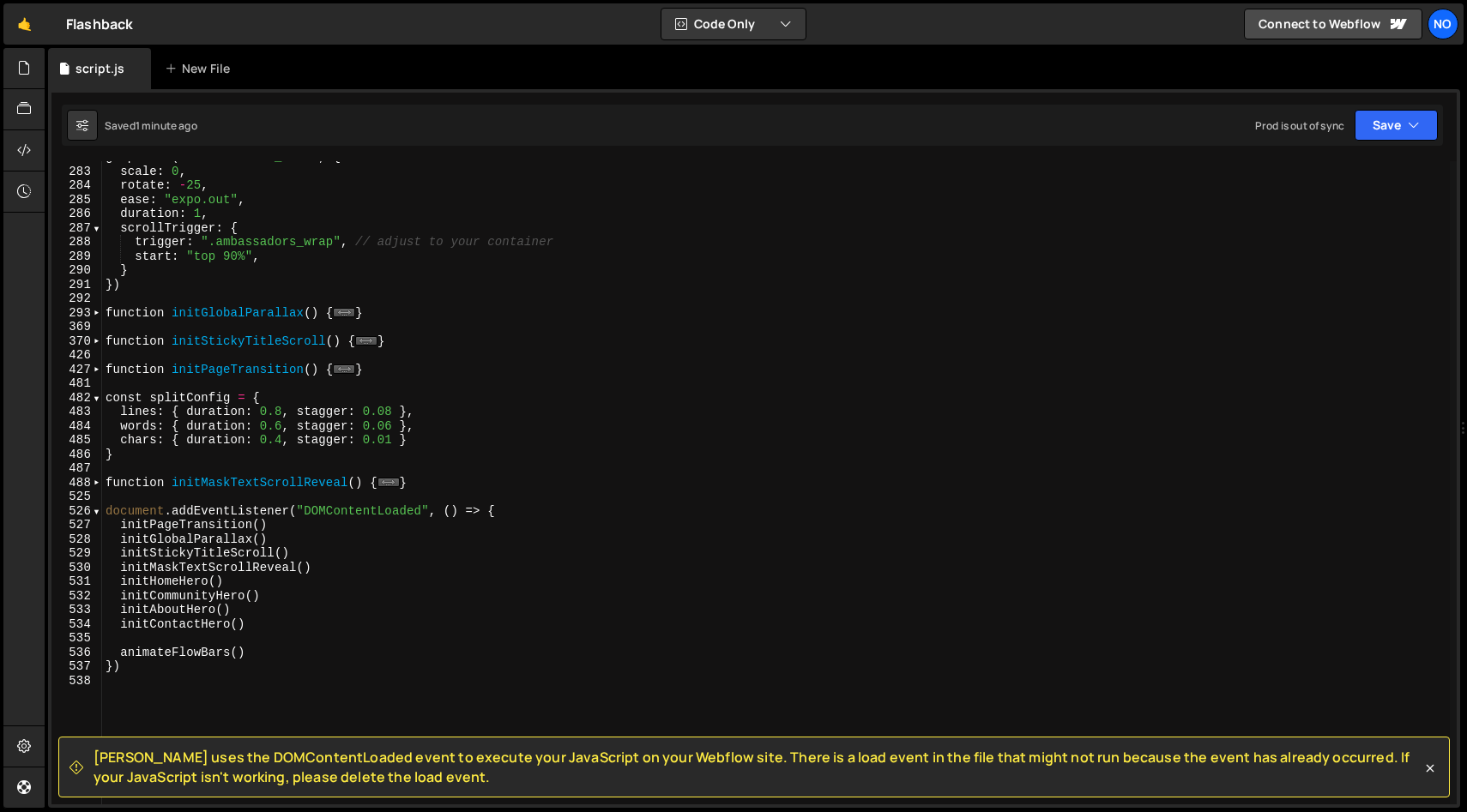
scroll to position [1483, 0]
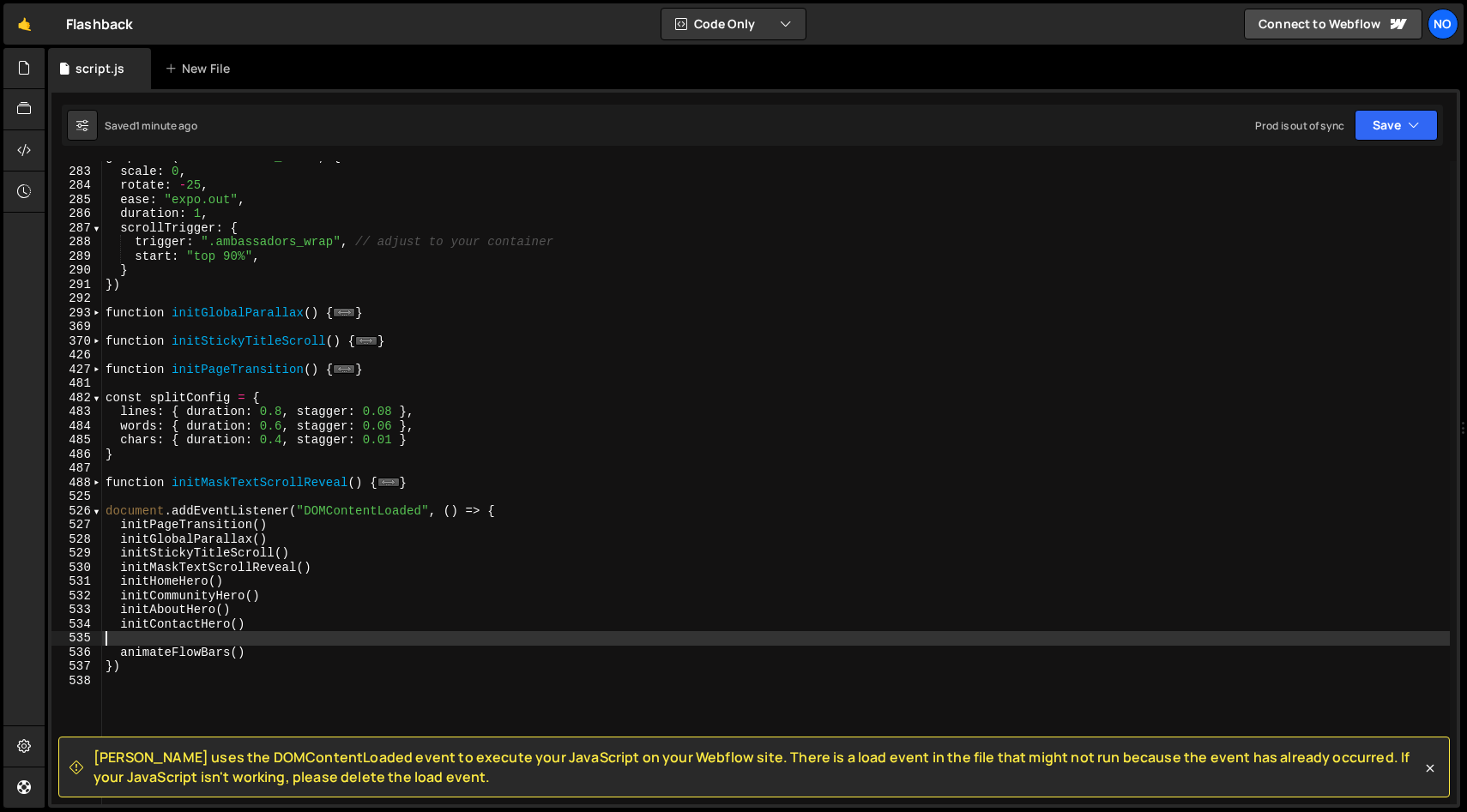
click at [293, 636] on div "gsap . from ( '.ambassadors_icon' , { scale : 0 , rotate : - 25 , ease : "expo.…" at bounding box center [775, 486] width 1347 height 672
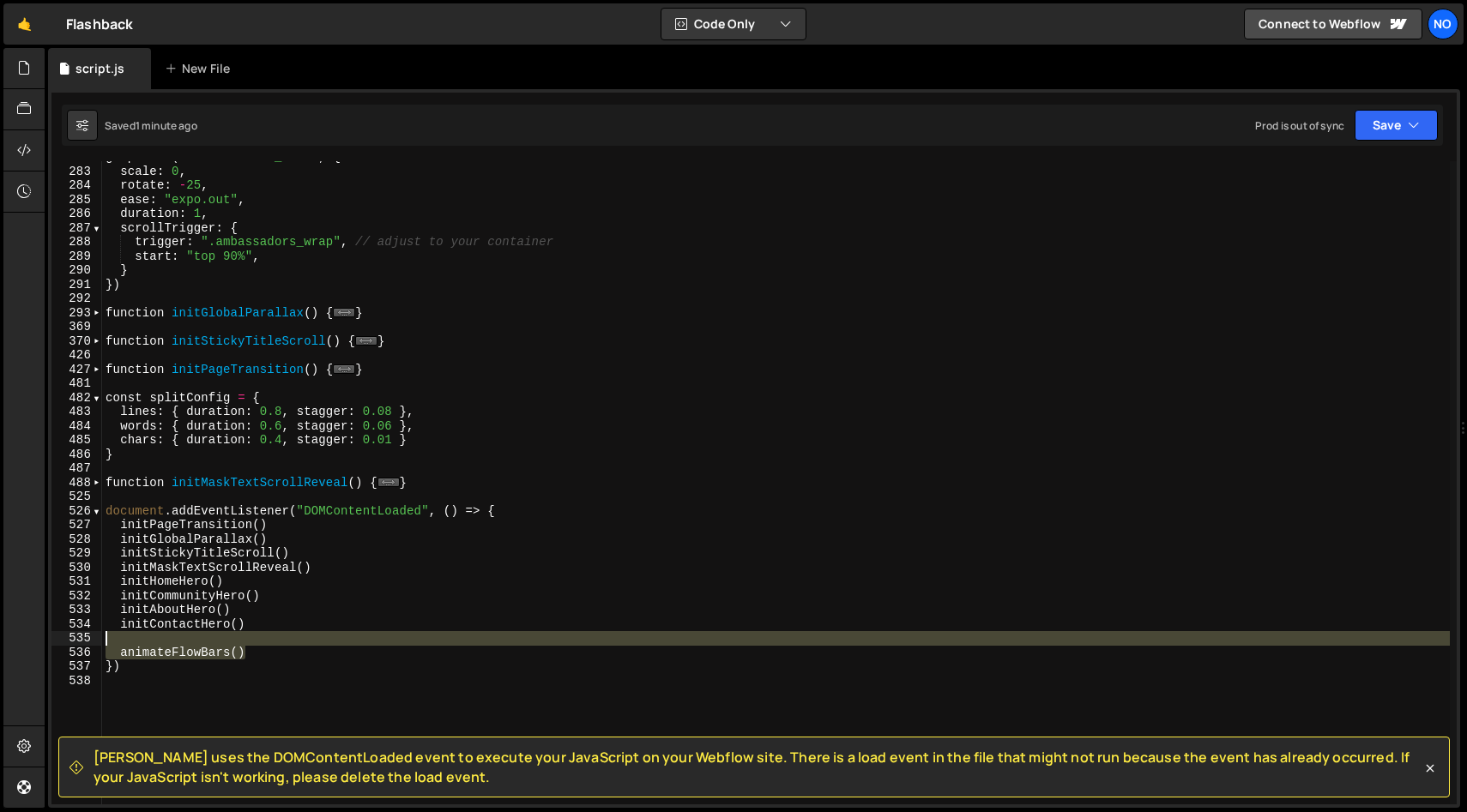
drag, startPoint x: 276, startPoint y: 658, endPoint x: 99, endPoint y: 637, distance: 178.7
click at [99, 638] on div "282 283 284 285 286 287 288 289 290 291 292 293 369 370 426 427 481 482 483 484…" at bounding box center [753, 482] width 1405 height 643
type textarea "animateFlowBars()"
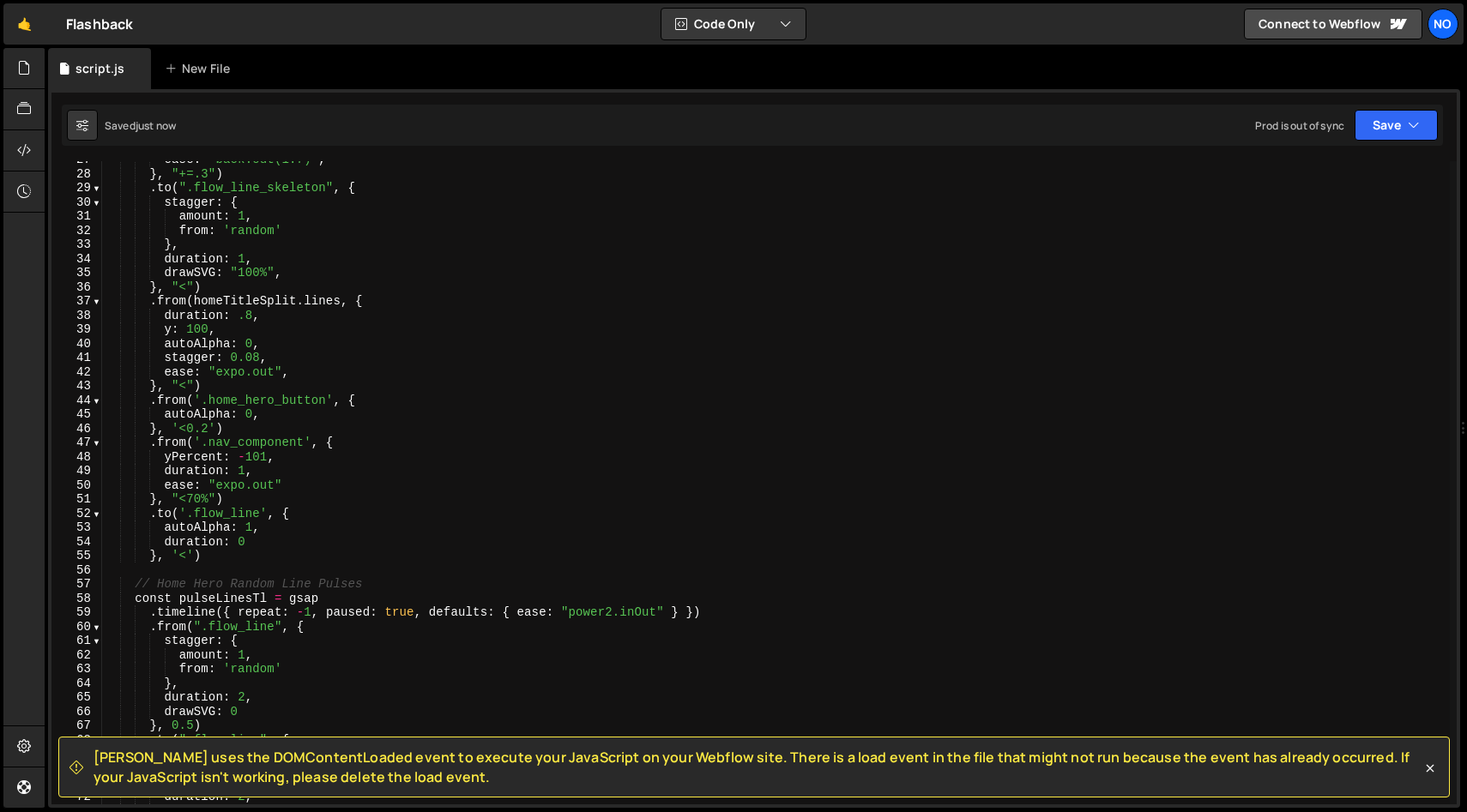
scroll to position [0, 0]
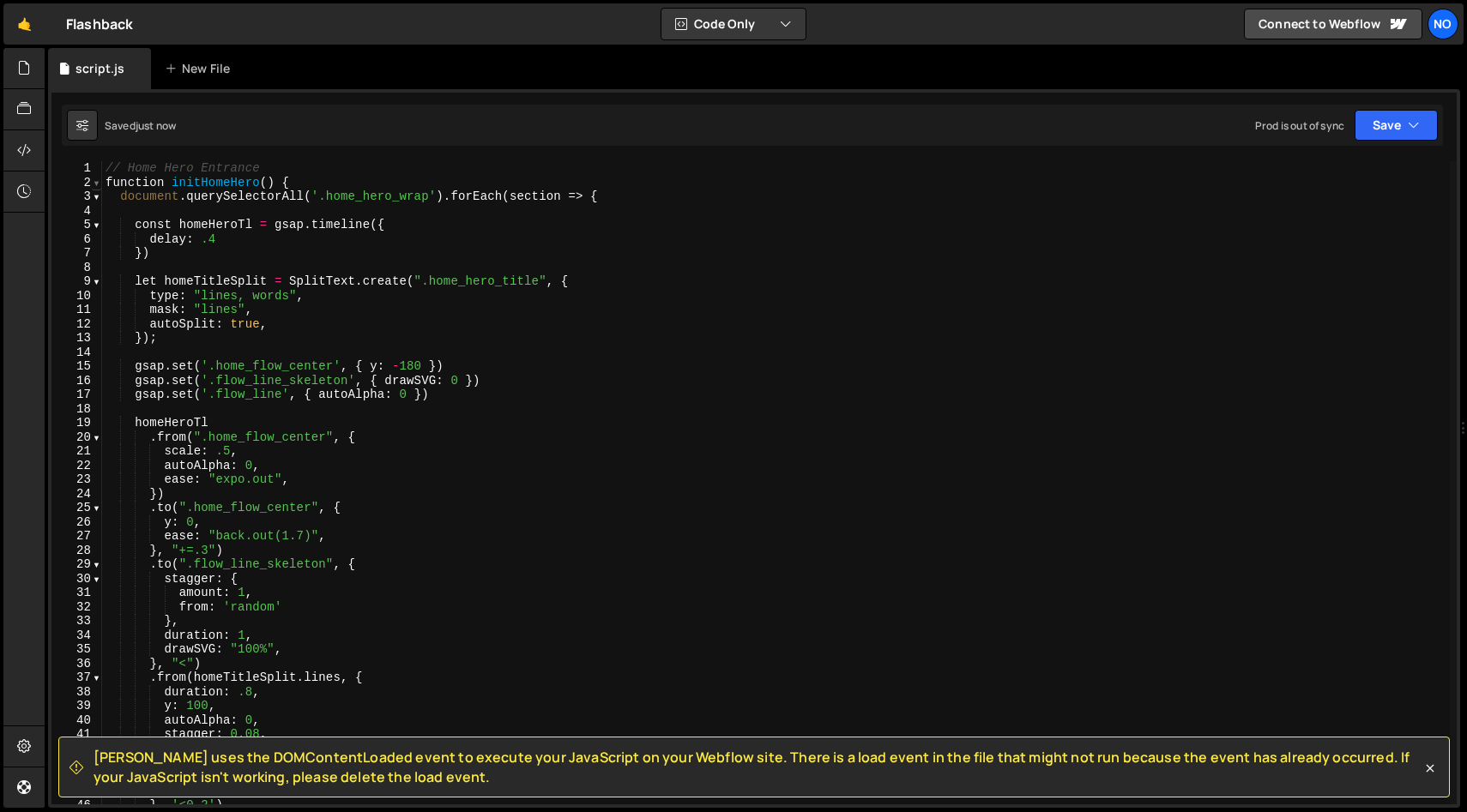
click at [99, 182] on span at bounding box center [96, 183] width 9 height 15
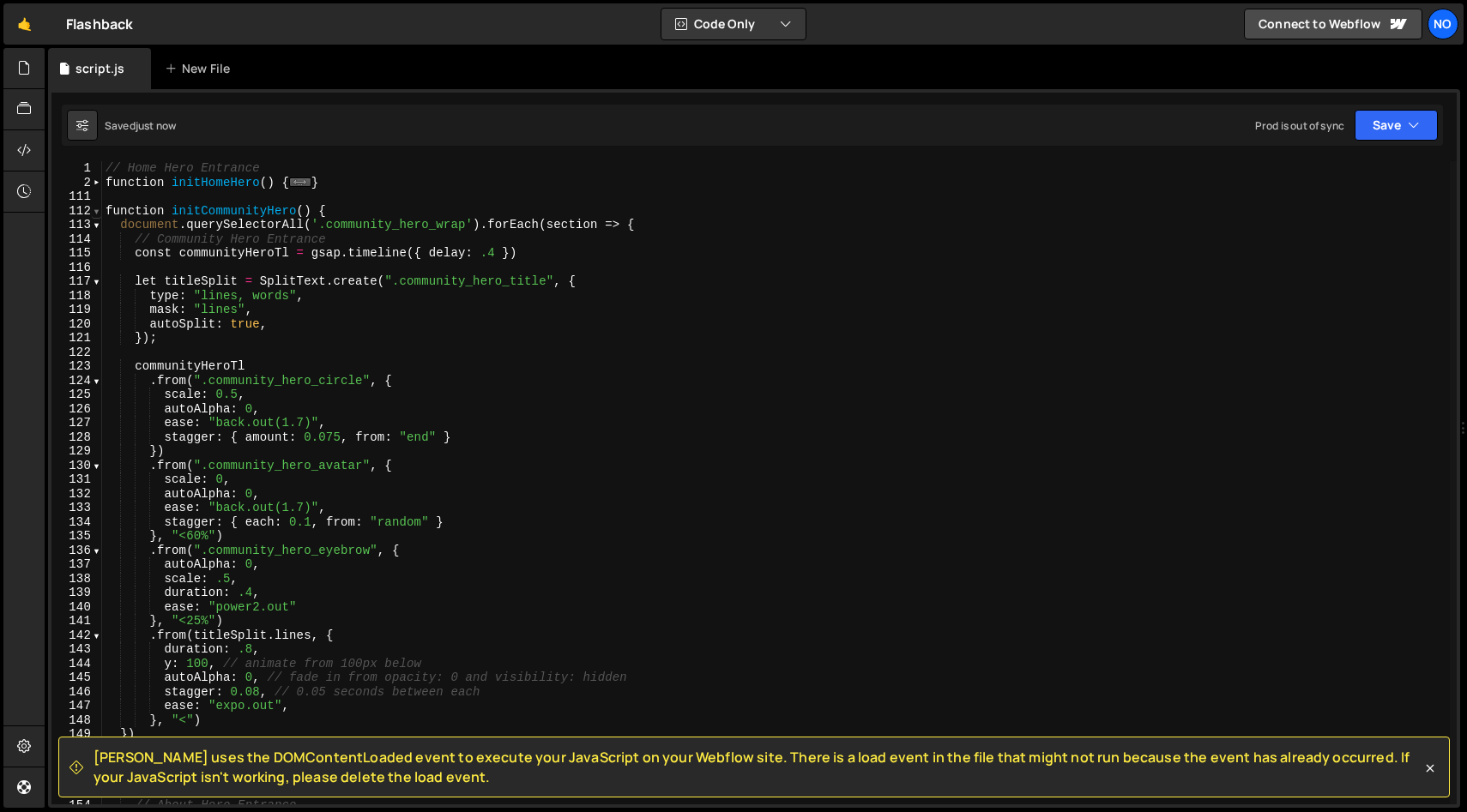
click at [98, 214] on span at bounding box center [96, 211] width 9 height 15
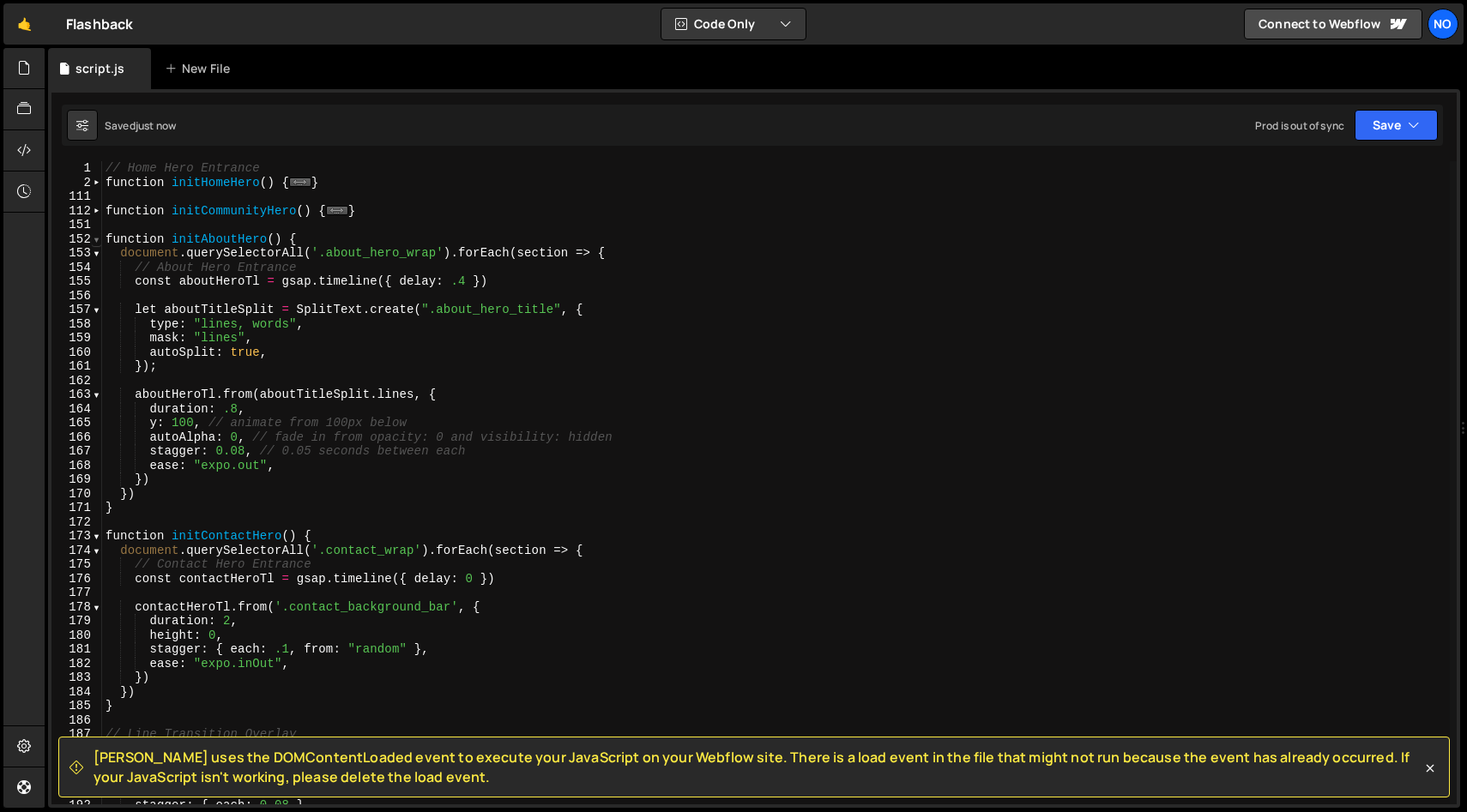
click at [95, 243] on span at bounding box center [96, 239] width 9 height 15
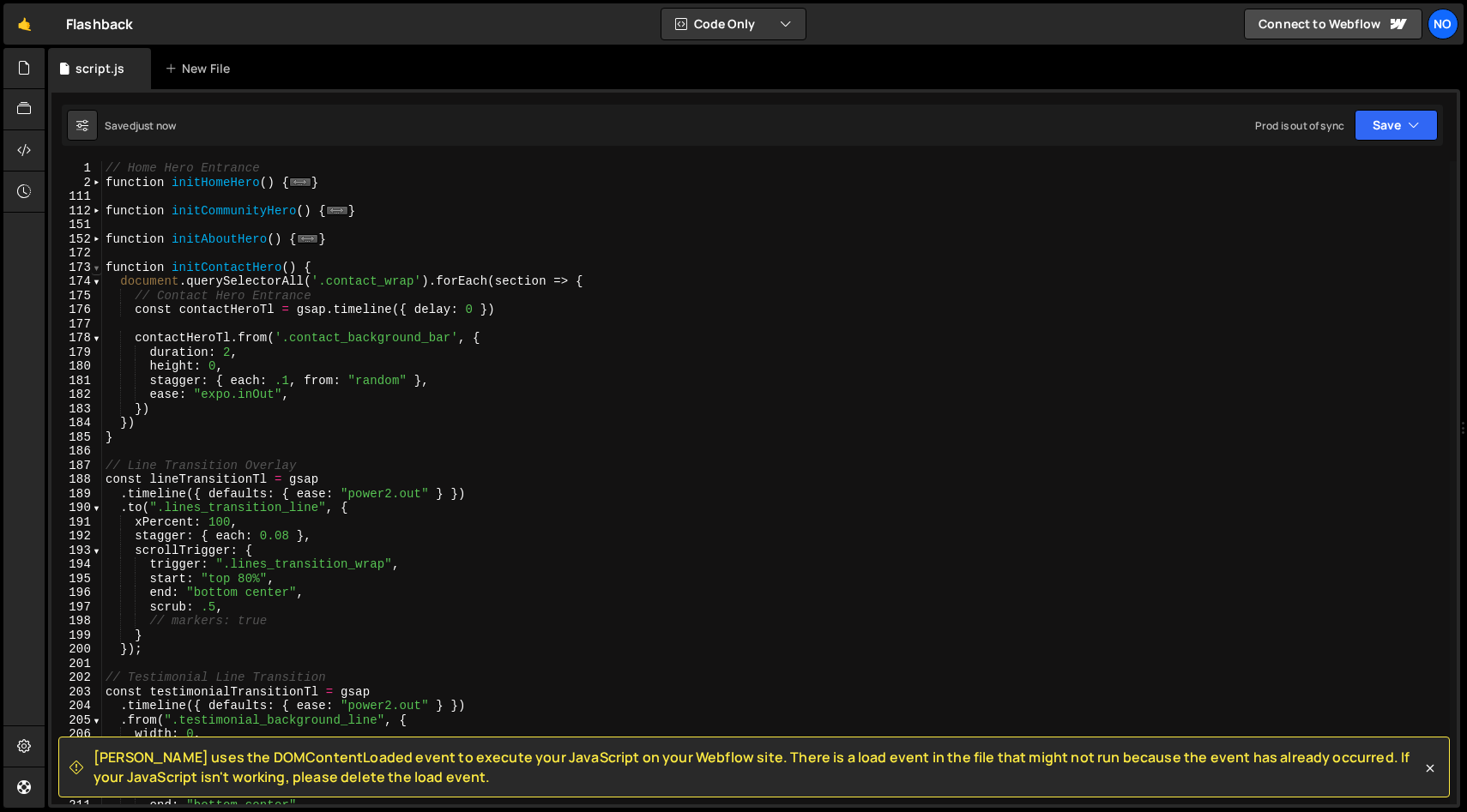
click at [95, 268] on span at bounding box center [96, 268] width 9 height 15
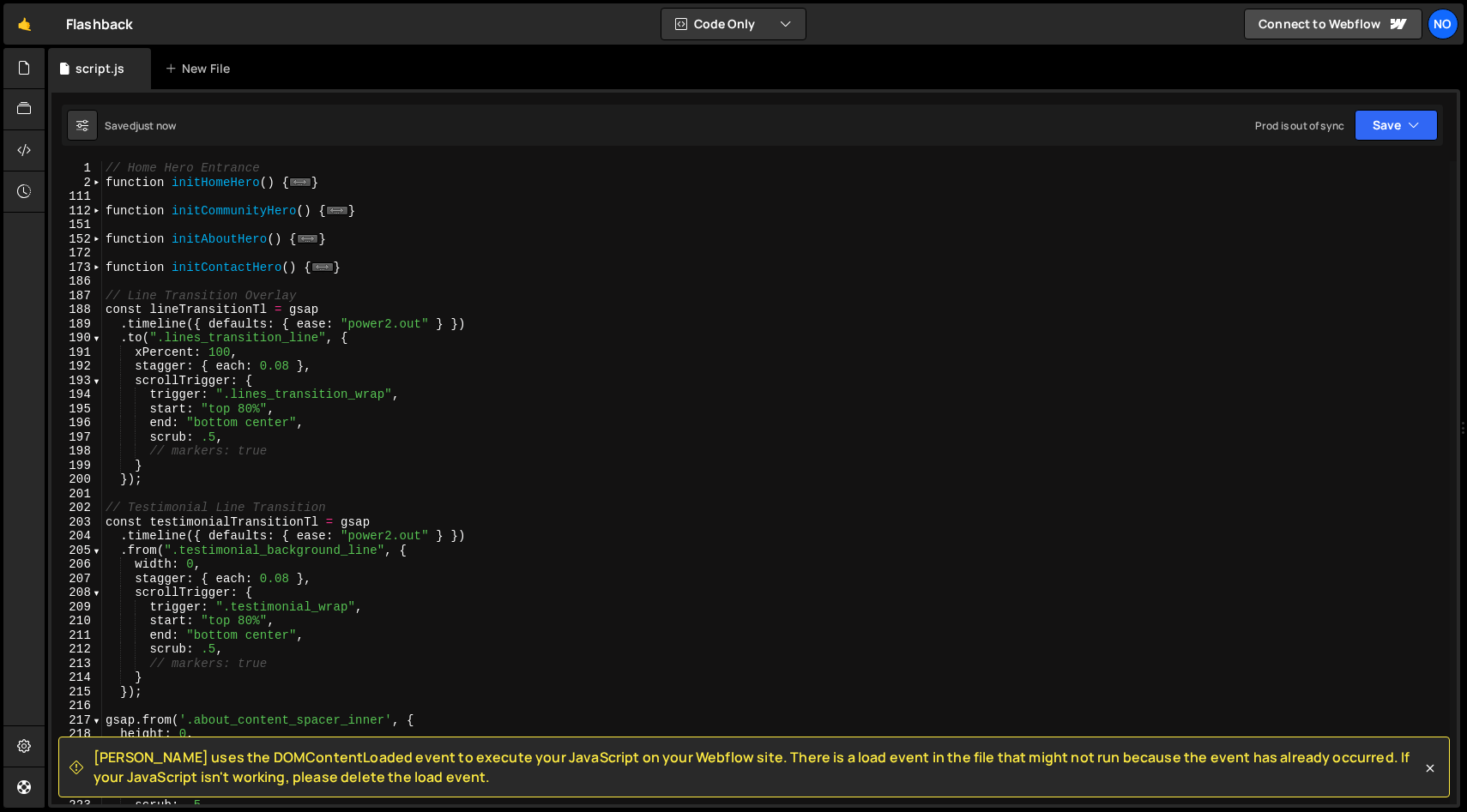
click at [381, 271] on div "// Home Hero Entrance function initHomeHero ( ) { ... } function initCommunityH…" at bounding box center [775, 497] width 1347 height 672
type textarea "}"
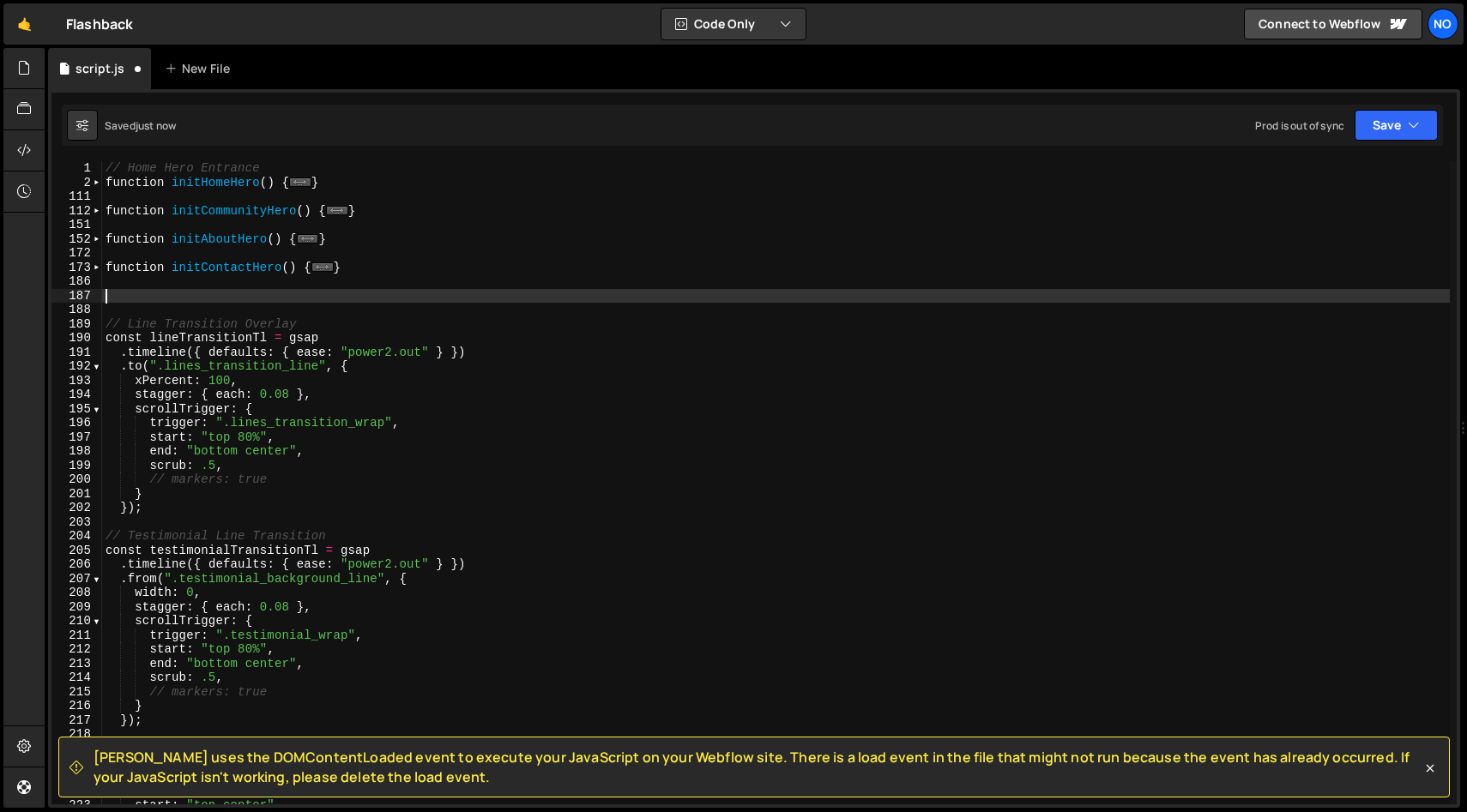
paste textarea "[URL][DOMAIN_NAME]"
type textarea "[URL][DOMAIN_NAME]"
type textarea "gsap.from(".product_visual", {)"
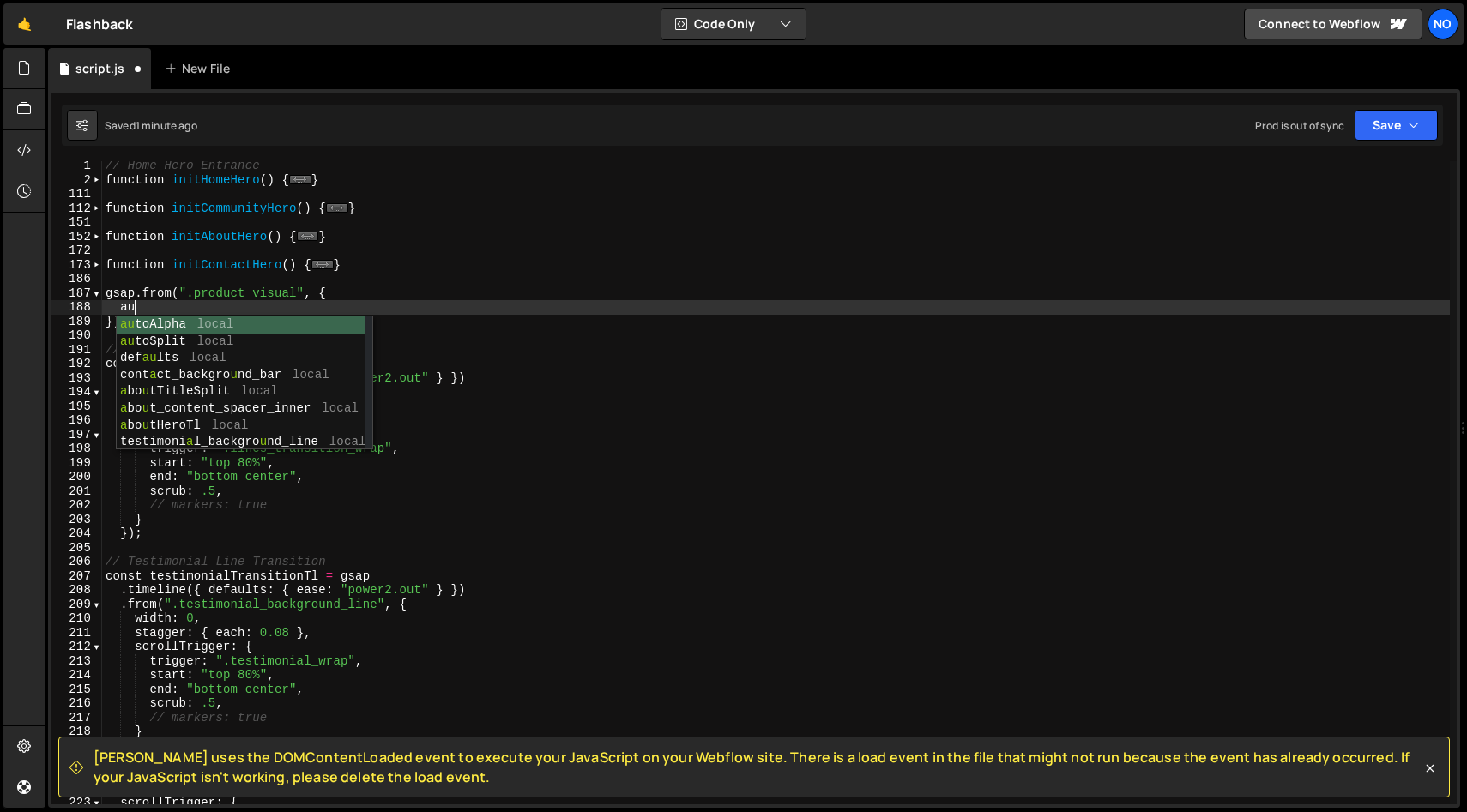
scroll to position [0, 2]
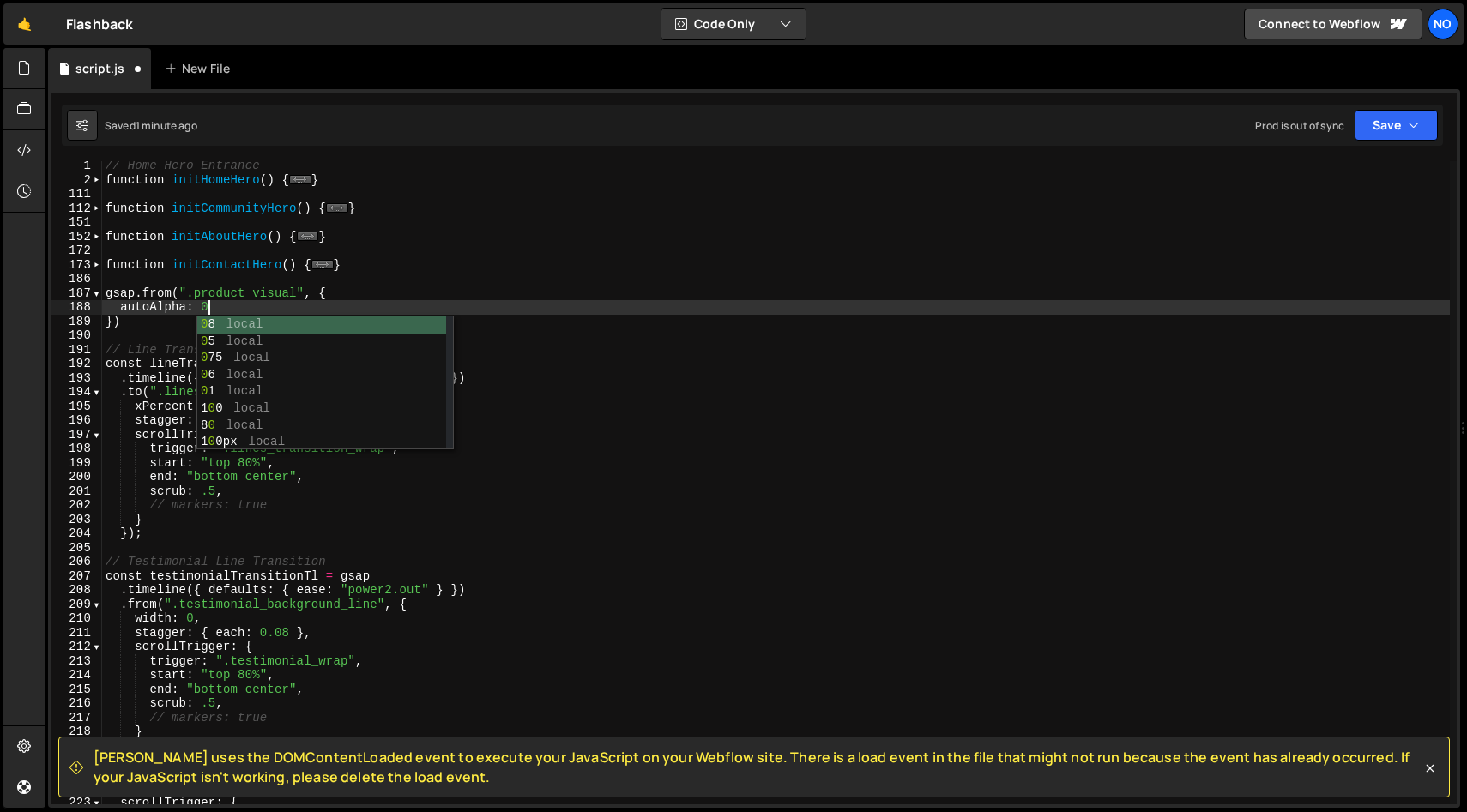
type textarea "autoAlpha: 0,"
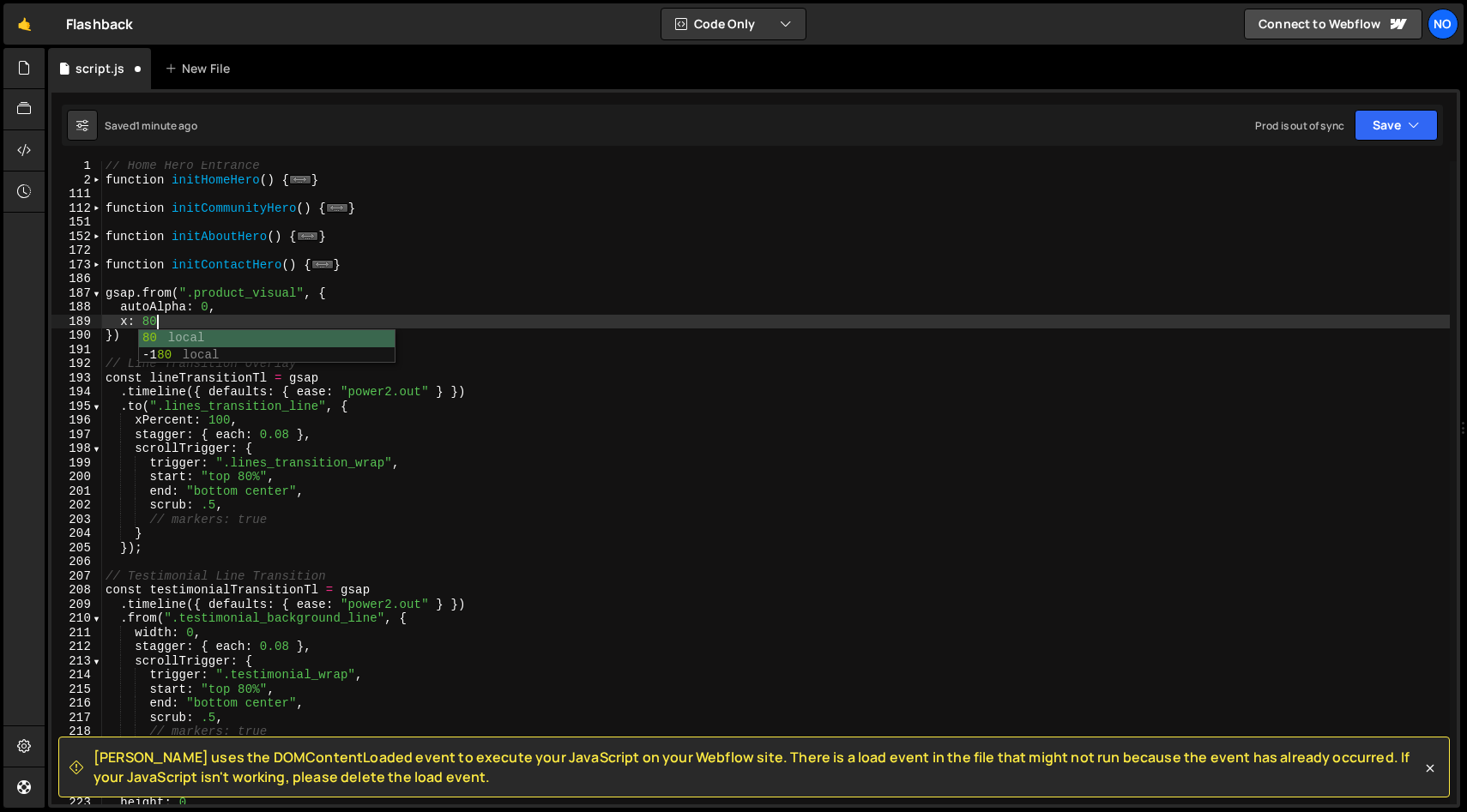
type textarea "x: 80,"
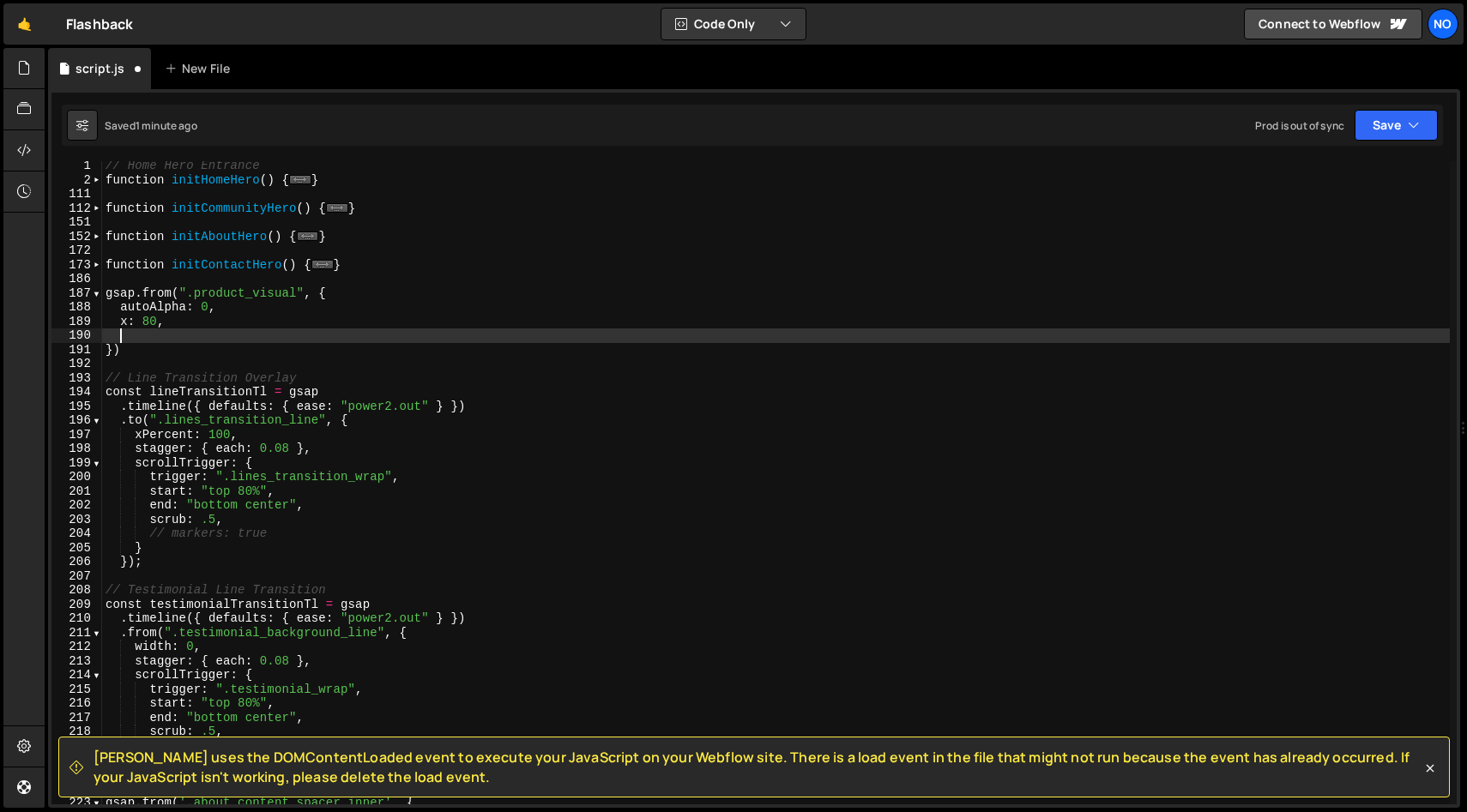
scroll to position [0, 0]
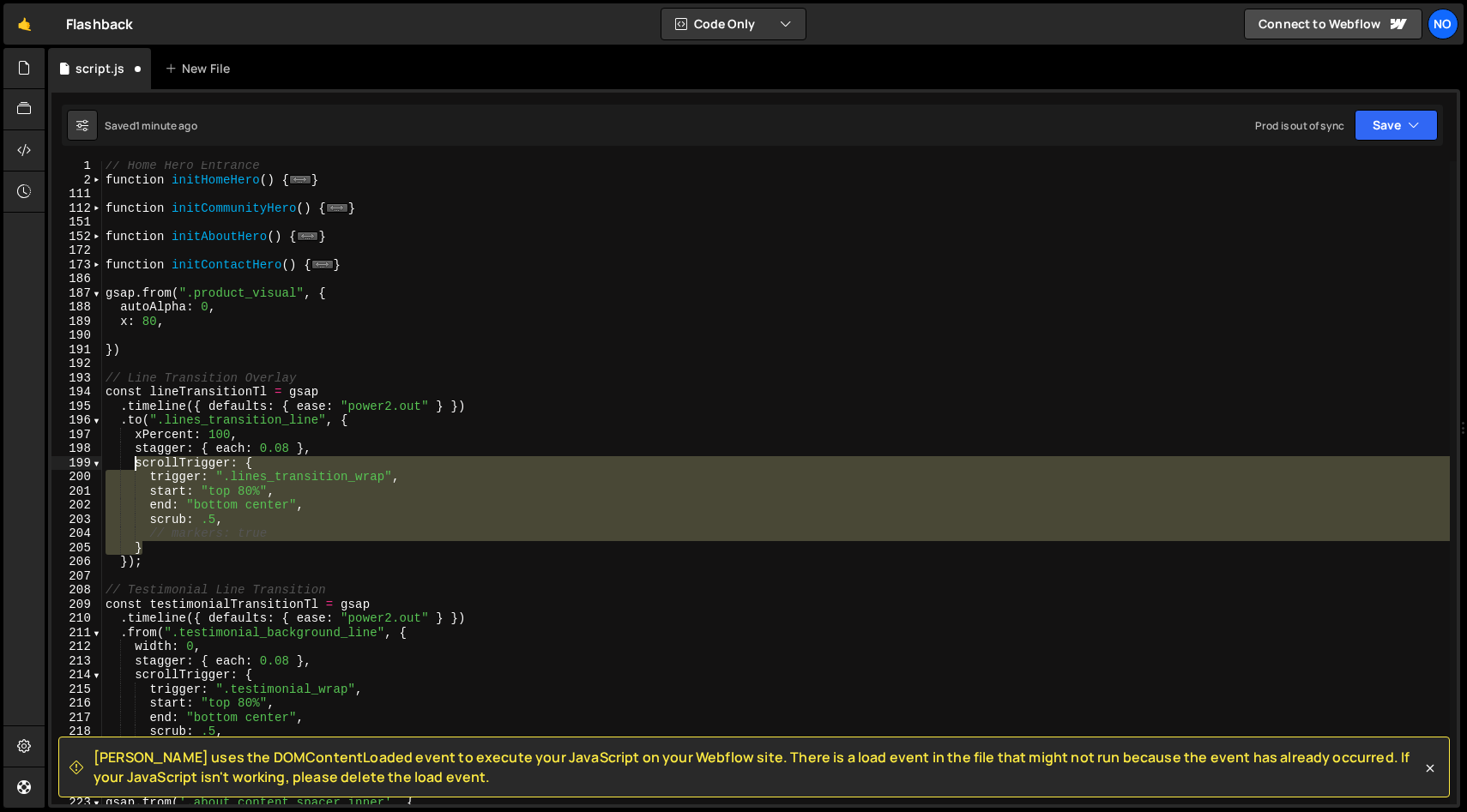
drag, startPoint x: 144, startPoint y: 544, endPoint x: 134, endPoint y: 467, distance: 77.0
click at [134, 467] on div "// Home Hero Entrance function initHomeHero ( ) { ... } function initCommunityH…" at bounding box center [775, 495] width 1347 height 672
click at [178, 322] on div "// Home Hero Entrance function initHomeHero ( ) { ... } function initCommunityH…" at bounding box center [775, 495] width 1347 height 672
type textarea "x: 80,"
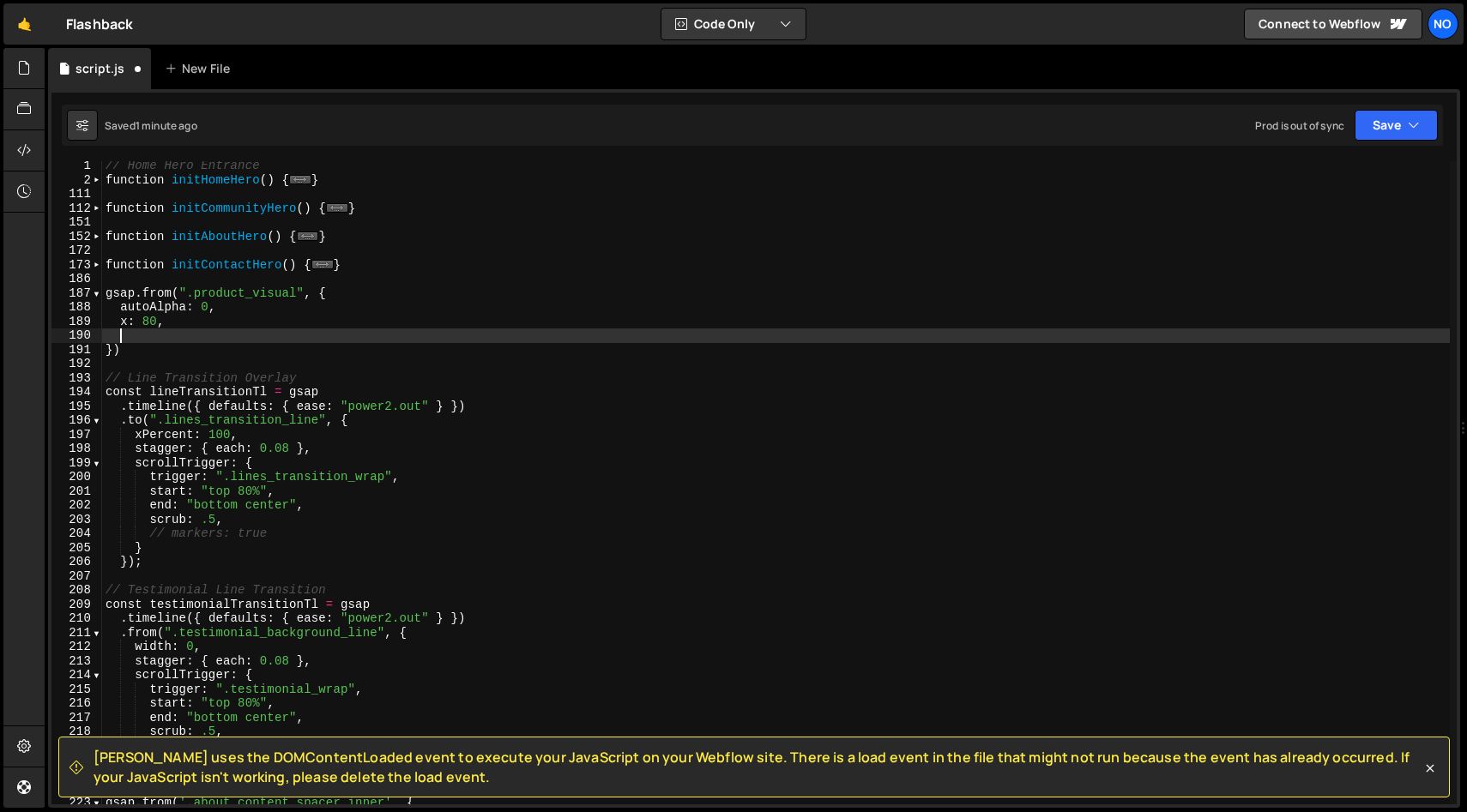
paste textarea "}"
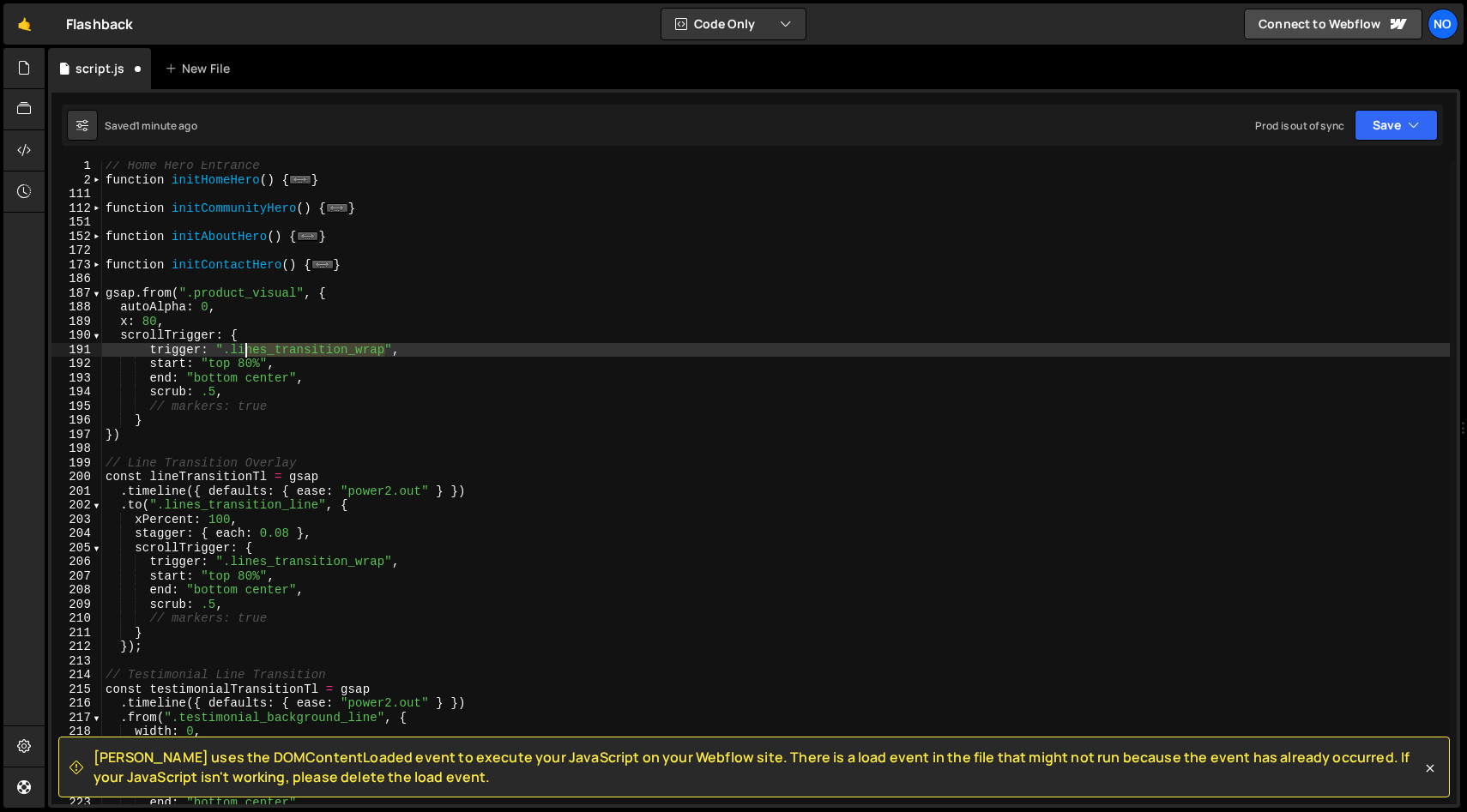
drag, startPoint x: 383, startPoint y: 351, endPoint x: 230, endPoint y: 351, distance: 152.7
click at [231, 351] on div "// Home Hero Entrance function initHomeHero ( ) { ... } function initCommunityH…" at bounding box center [775, 495] width 1347 height 672
paste textarea "product"
click at [400, 358] on div "// Home Hero Entrance function initHomeHero ( ) { ... } function initCommunityH…" at bounding box center [775, 495] width 1347 height 672
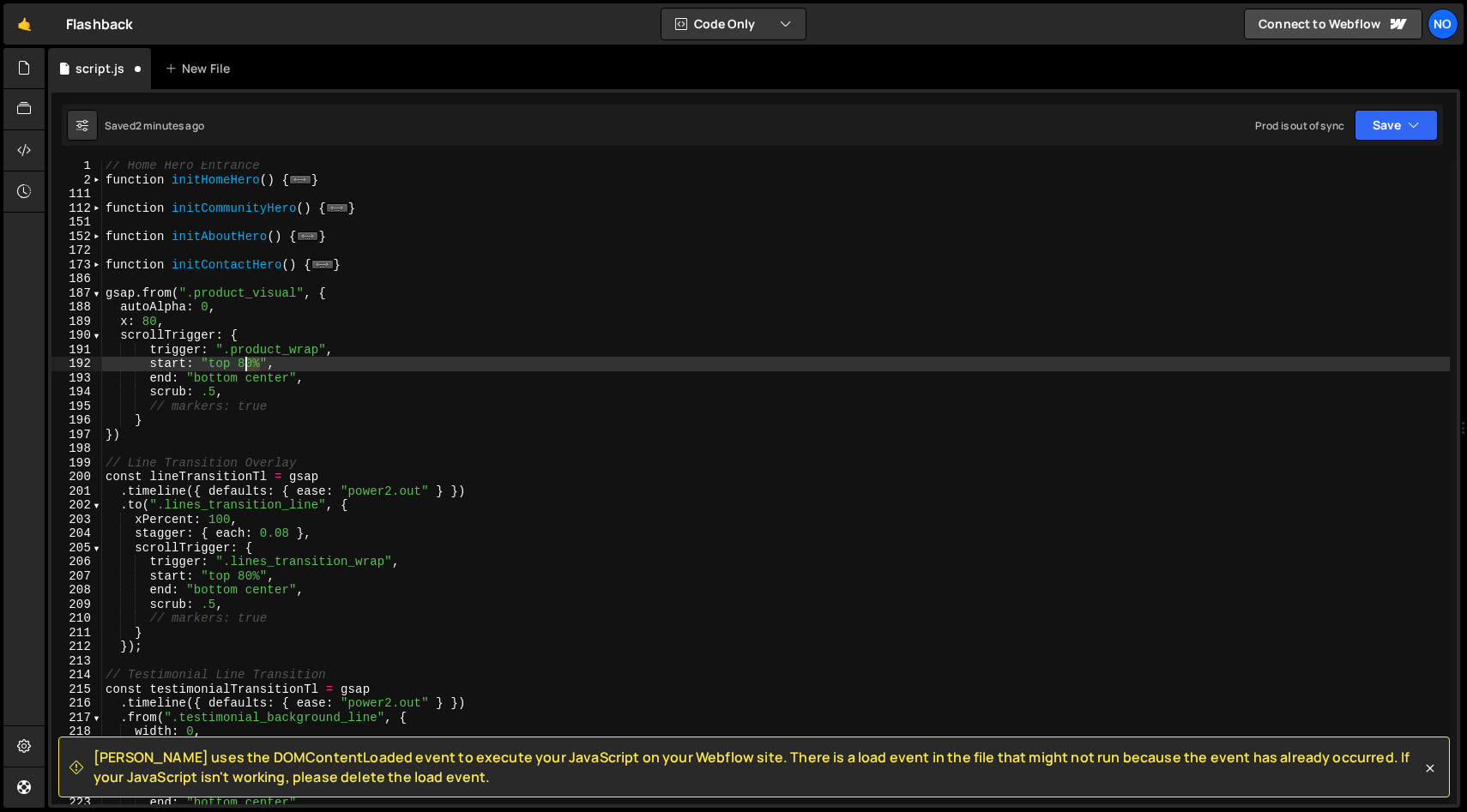
drag, startPoint x: 258, startPoint y: 364, endPoint x: 248, endPoint y: 365, distance: 10.3
click at [239, 364] on div "// Home Hero Entrance function initHomeHero ( ) { ... } function initCommunityH…" at bounding box center [775, 495] width 1347 height 672
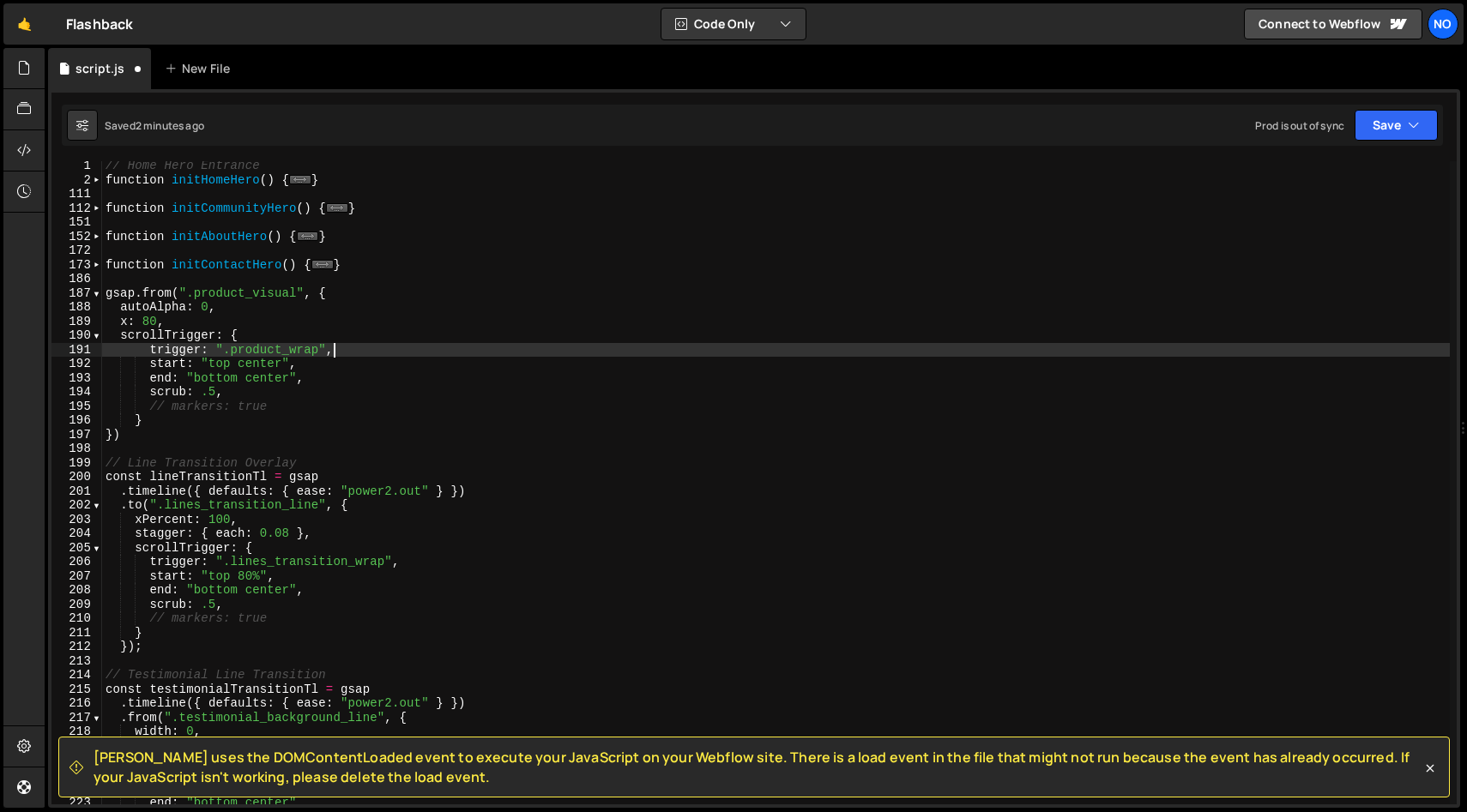
click at [433, 354] on div "// Home Hero Entrance function initHomeHero ( ) { ... } function initCommunityH…" at bounding box center [775, 495] width 1347 height 672
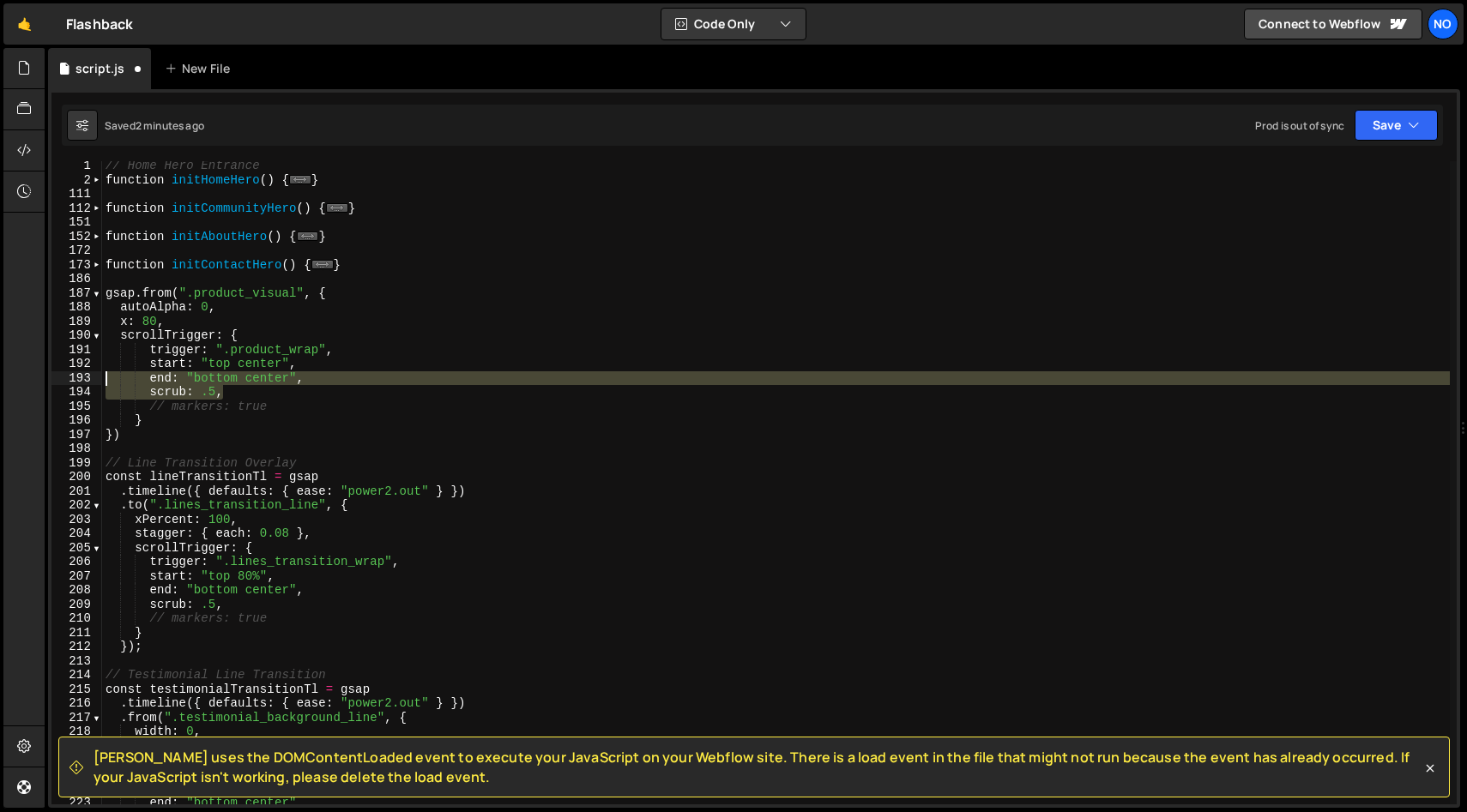
drag, startPoint x: 231, startPoint y: 390, endPoint x: 66, endPoint y: 376, distance: 165.3
click at [69, 377] on div "trigger: ".product_wrap", 1 2 111 112 151 152 172 173 186 187 188 189 190 191 1…" at bounding box center [753, 482] width 1405 height 643
type textarea "end: "bottom center", scrub: .5,"
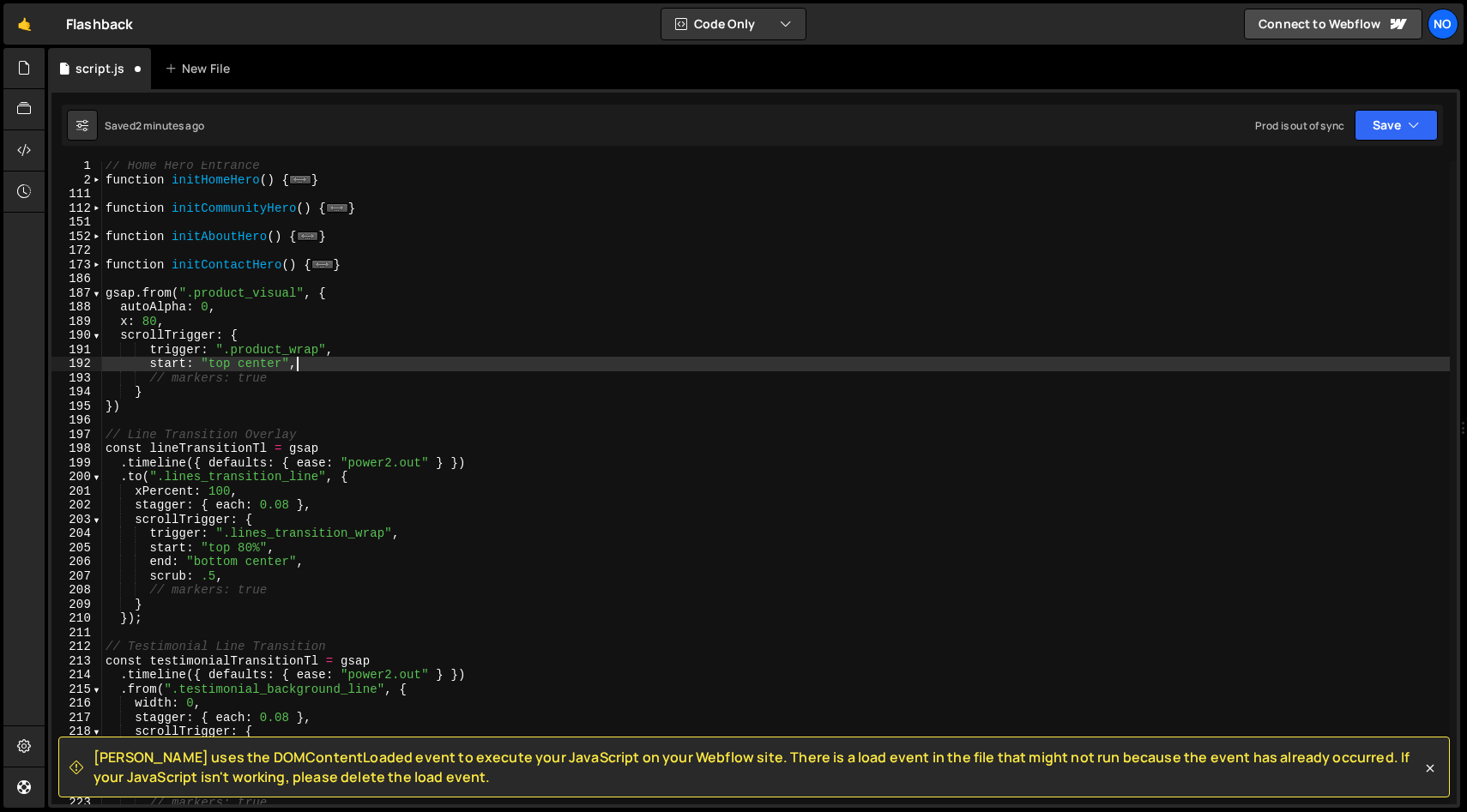
click at [328, 363] on div "// Home Hero Entrance function initHomeHero ( ) { ... } function initCommunityH…" at bounding box center [775, 495] width 1347 height 672
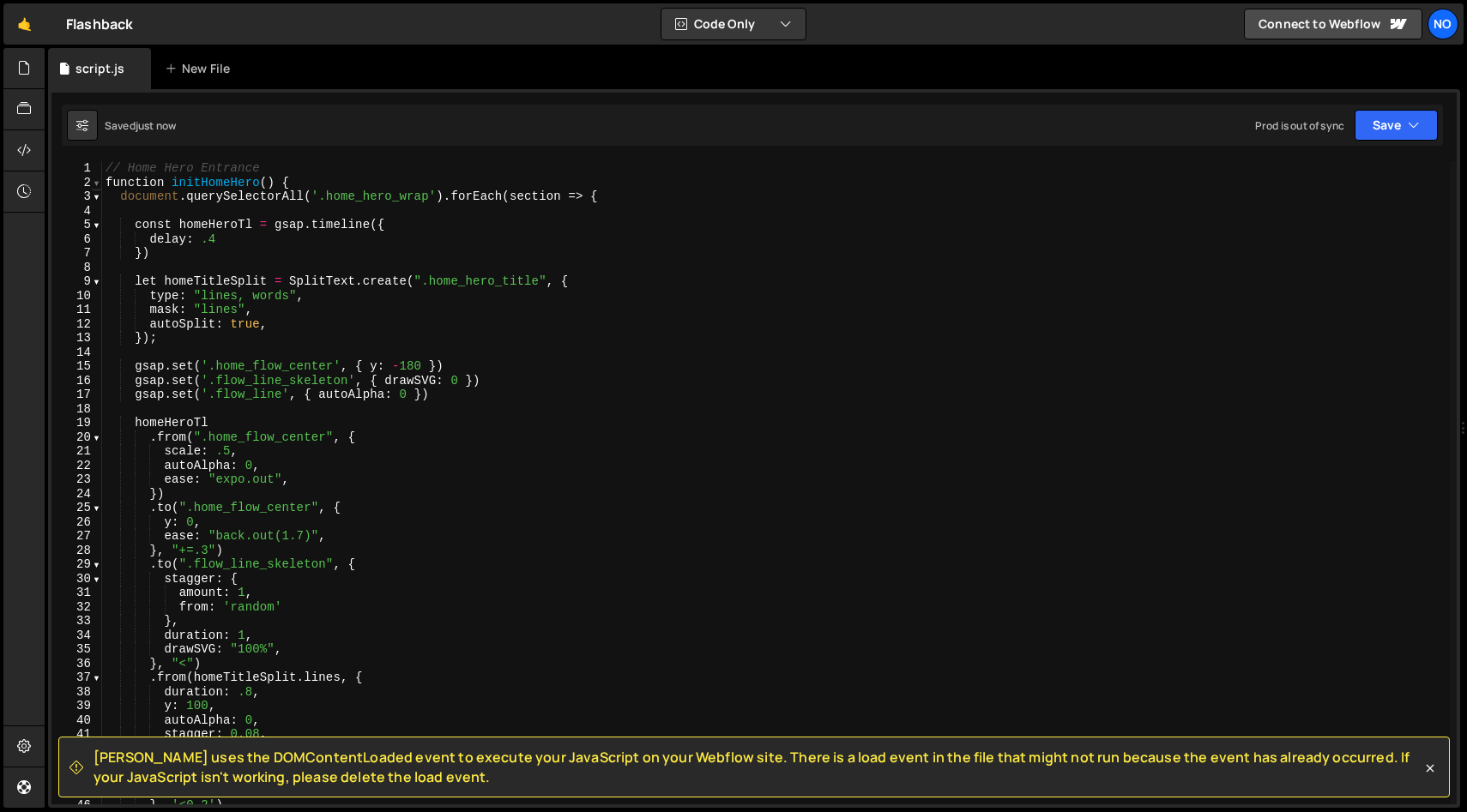
click at [92, 178] on span at bounding box center [96, 183] width 9 height 15
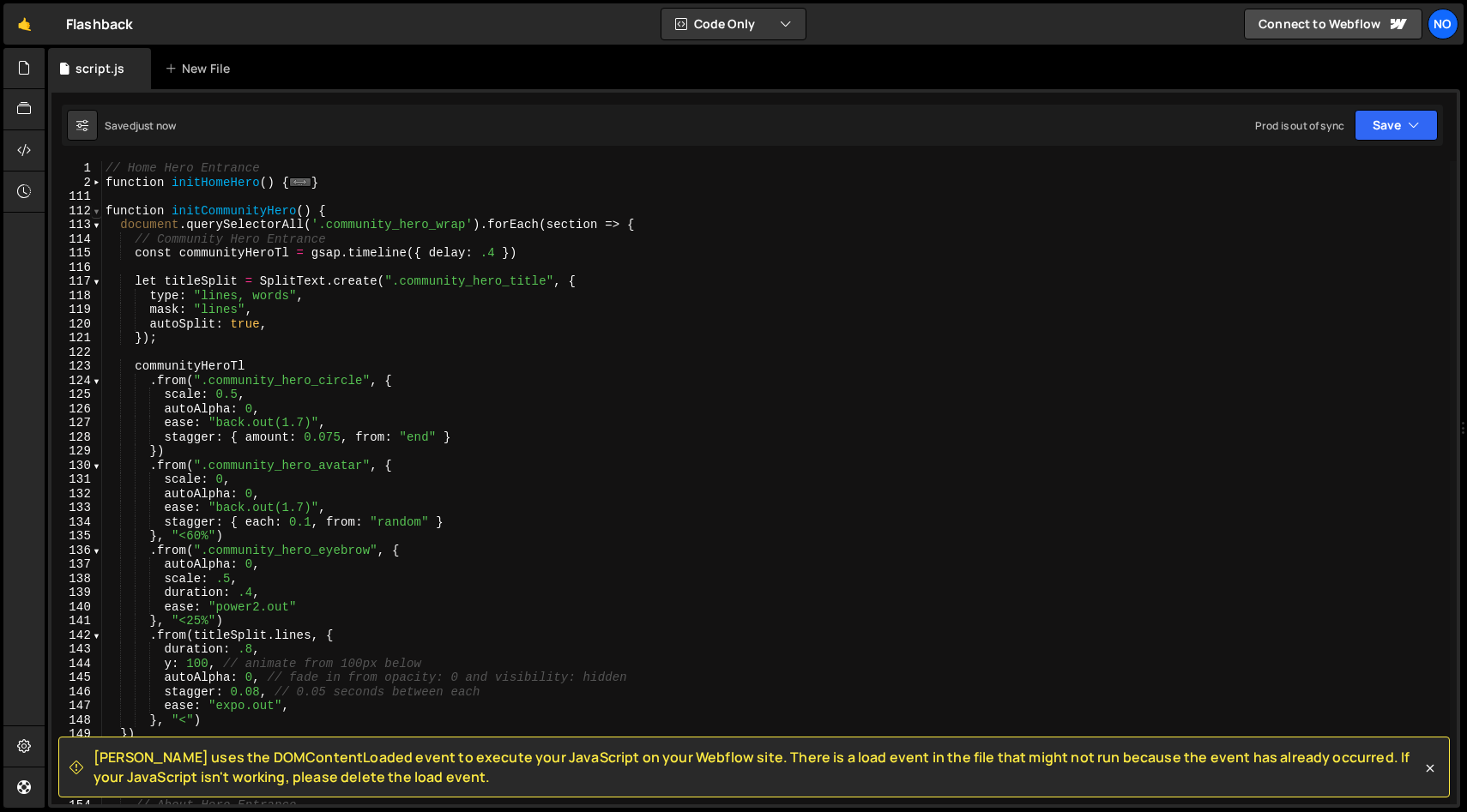
click at [93, 210] on span at bounding box center [96, 211] width 9 height 15
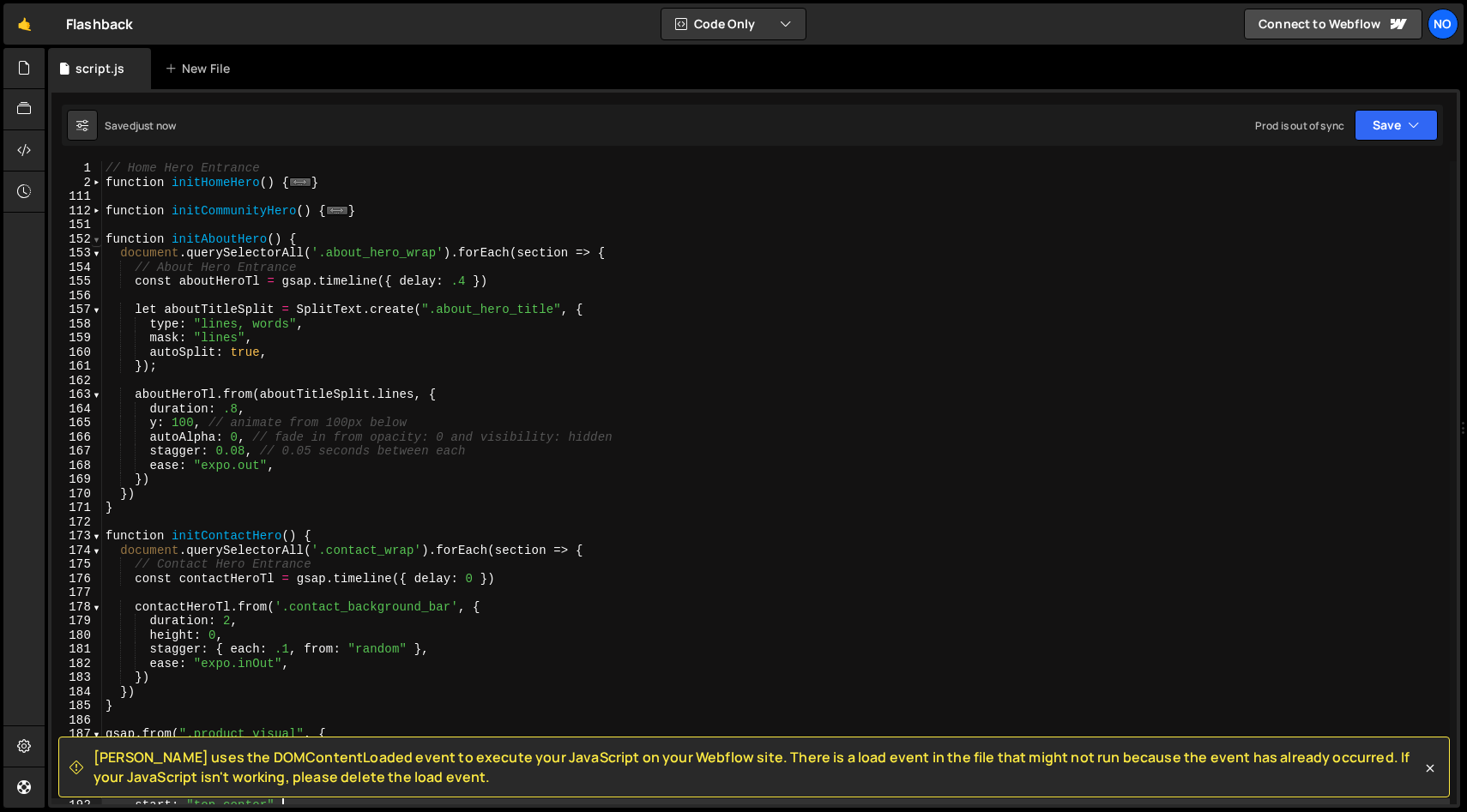
click at [98, 242] on span at bounding box center [96, 239] width 9 height 15
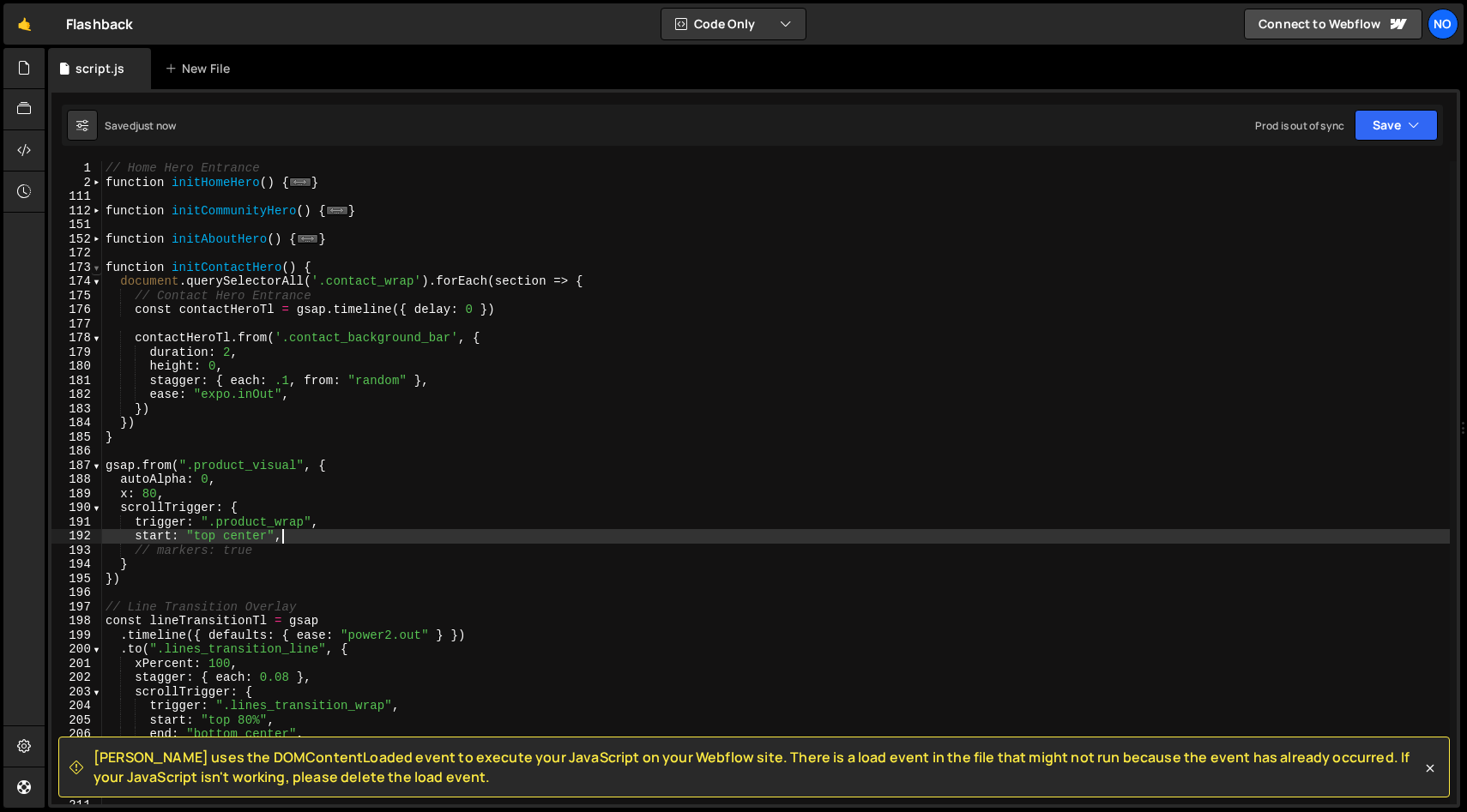
click at [98, 267] on span at bounding box center [96, 268] width 9 height 15
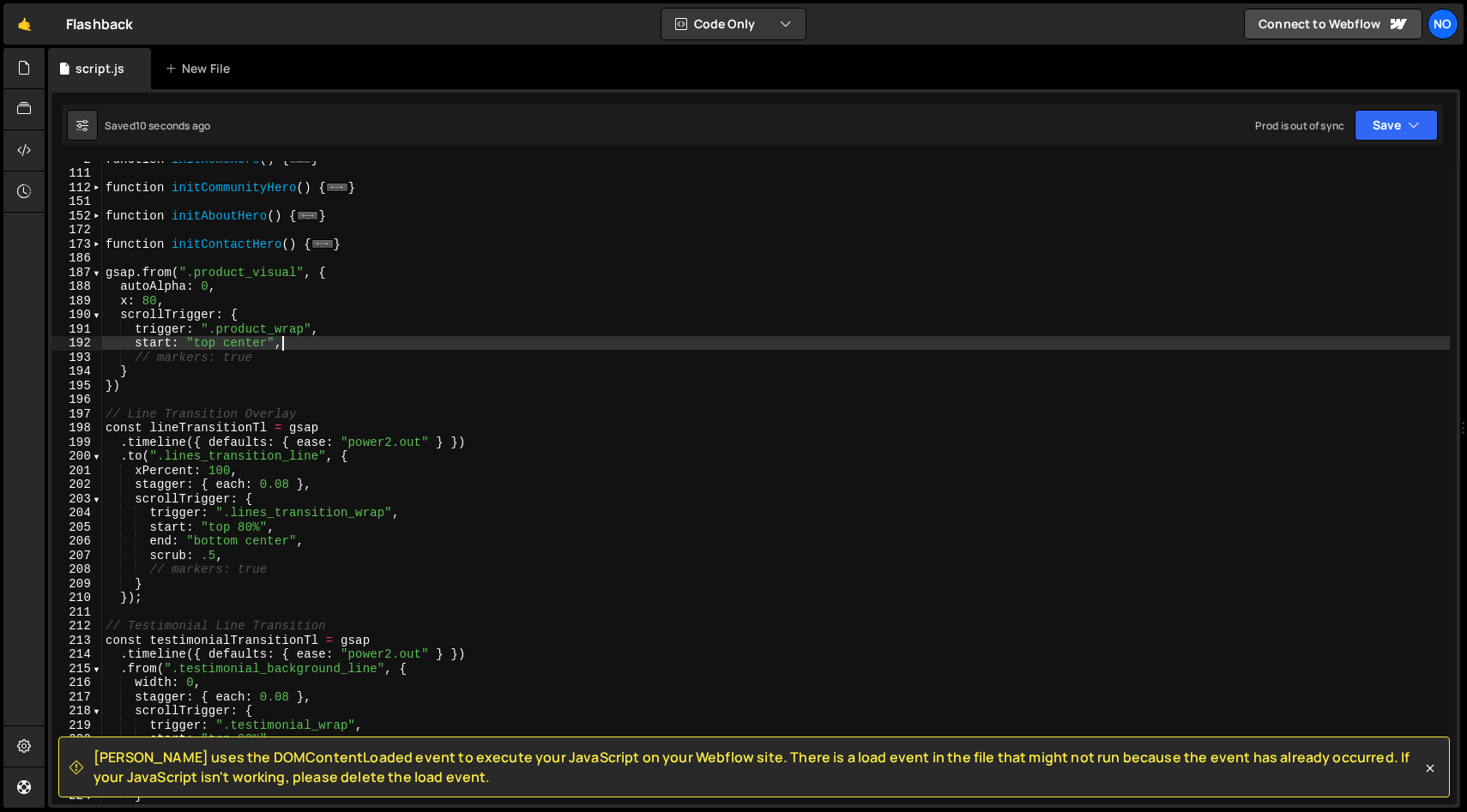
scroll to position [22, 0]
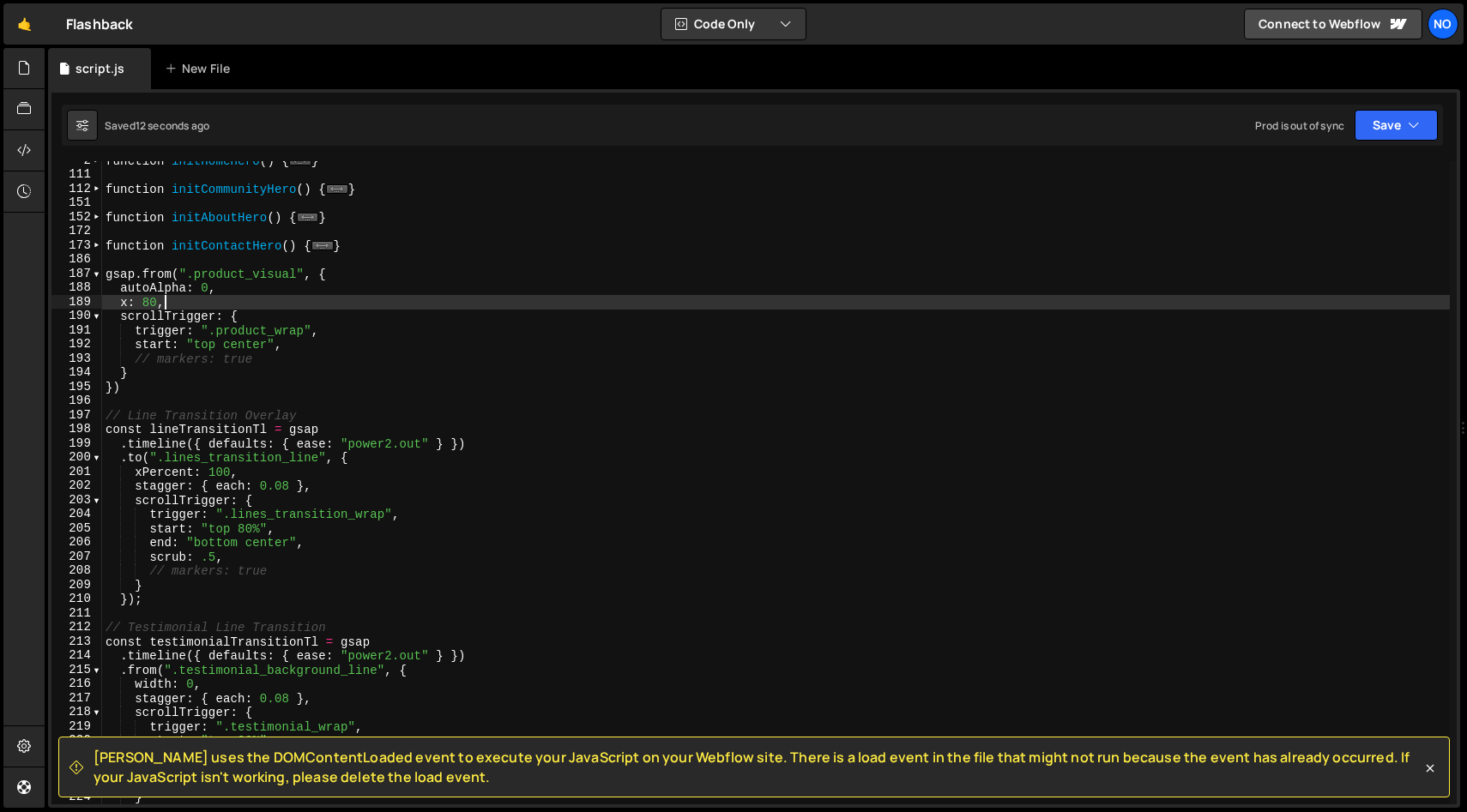
click at [188, 304] on div "function initHomeHero ( ) { ... } function initCommunityHero ( ) { ... } functi…" at bounding box center [775, 490] width 1347 height 672
type textarea "x: 80,"
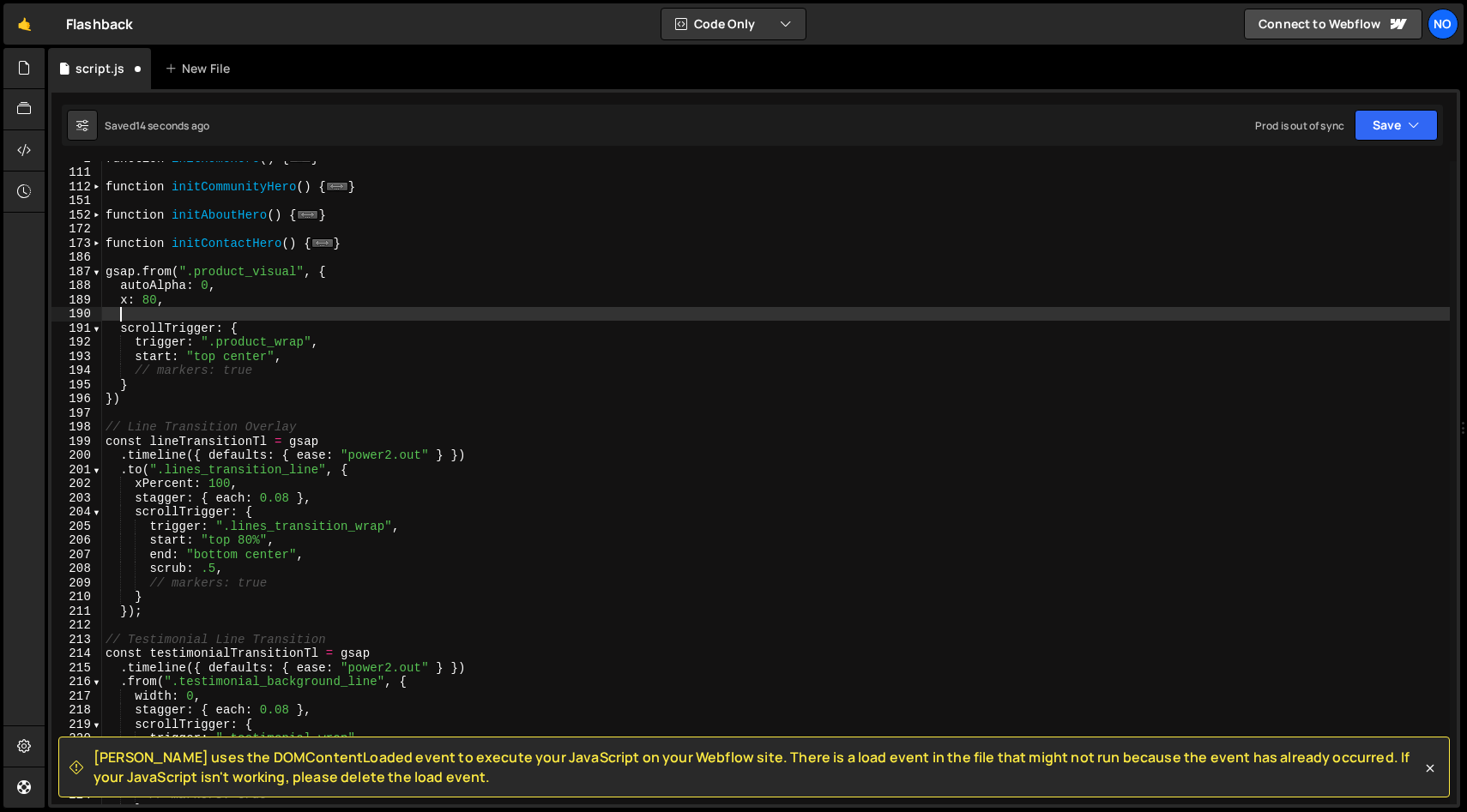
type textarea "x: 80,"
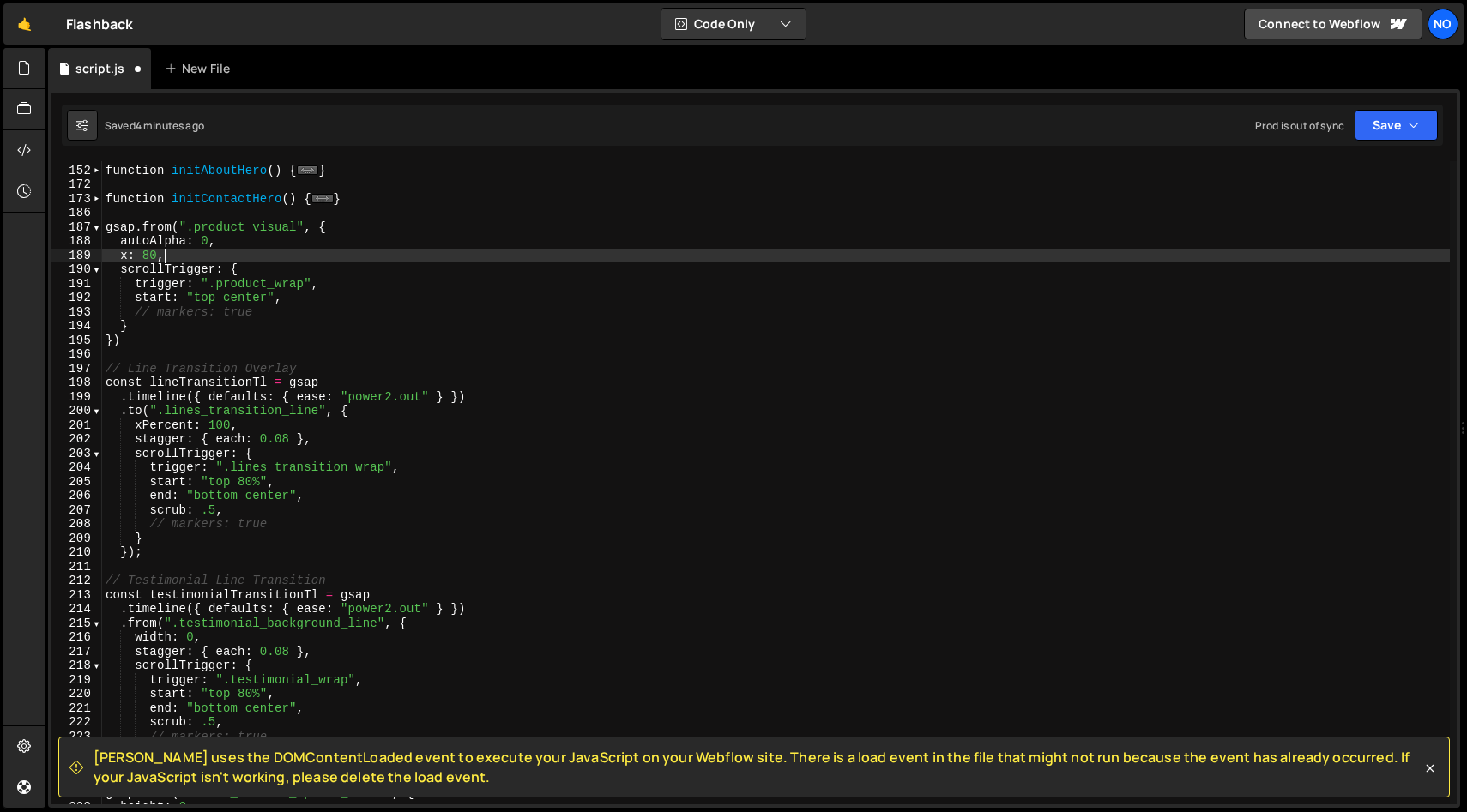
scroll to position [69, 0]
click at [98, 231] on span at bounding box center [96, 227] width 9 height 15
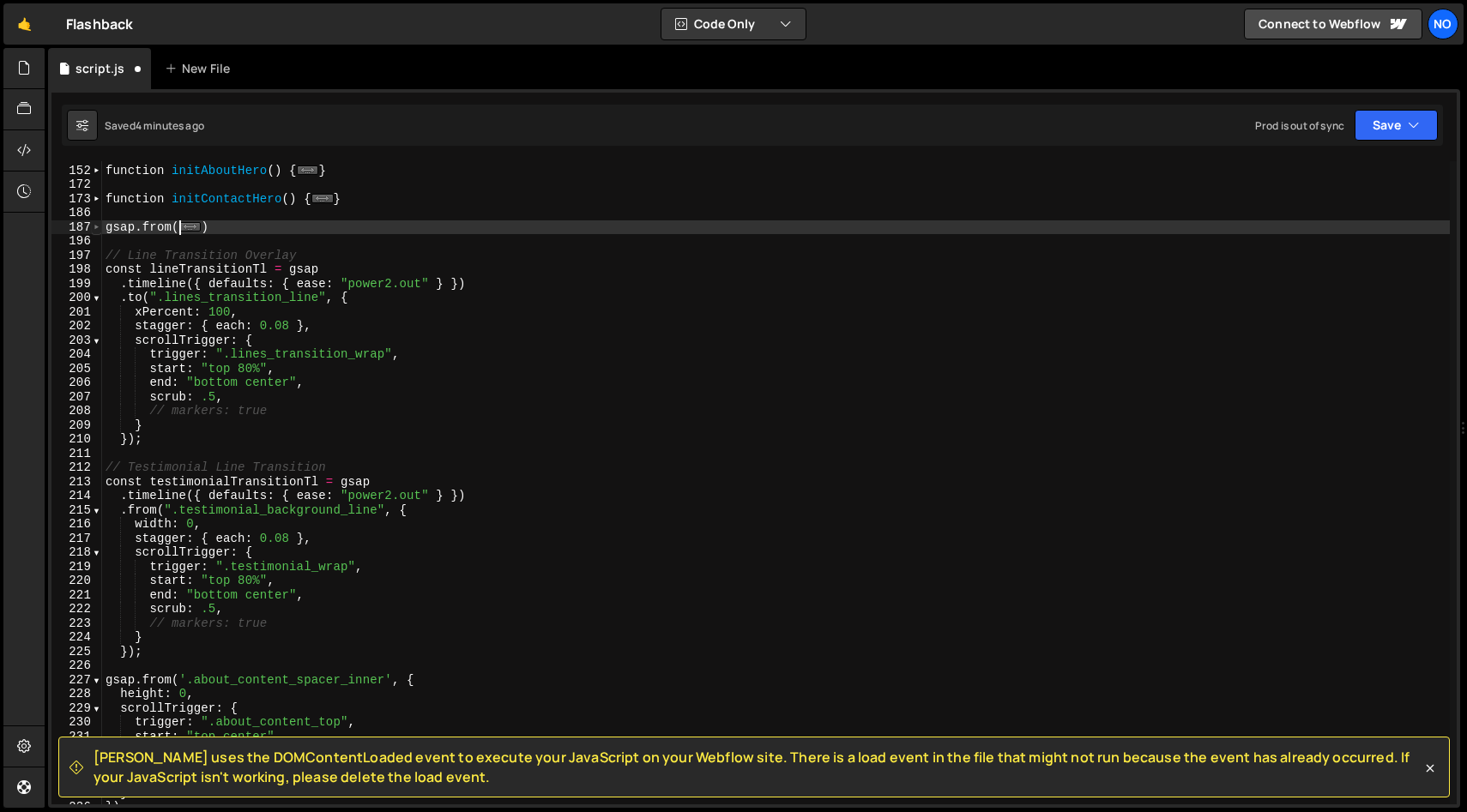
click at [96, 226] on span at bounding box center [96, 227] width 9 height 15
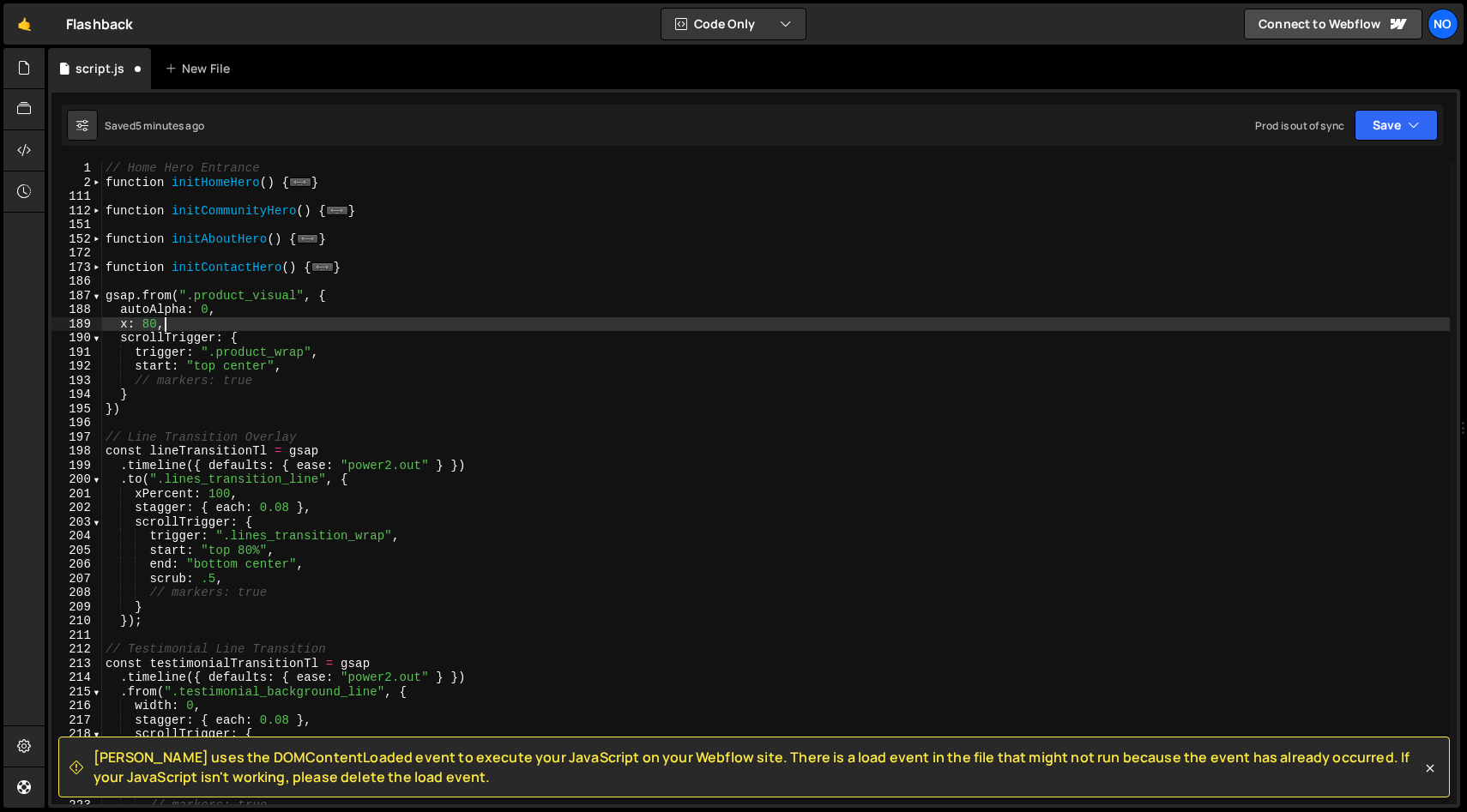
scroll to position [3, 0]
click at [140, 416] on div "// Home Hero Entrance function initHomeHero ( ) { ... } function initCommunityH…" at bounding box center [775, 494] width 1347 height 672
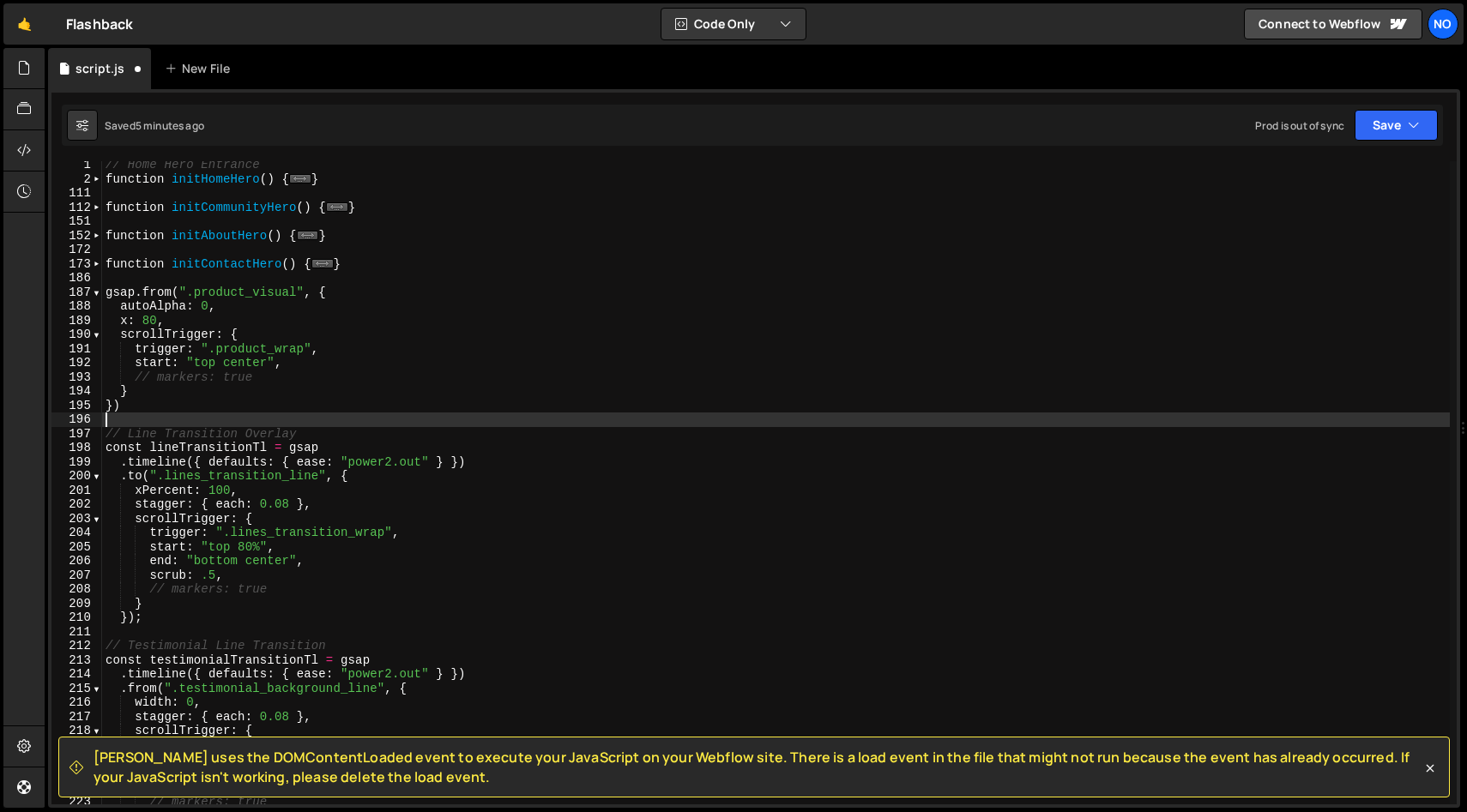
click at [153, 403] on div "// Home Hero Entrance function initHomeHero ( ) { ... } function initCommunityH…" at bounding box center [775, 494] width 1347 height 672
type textarea "})"
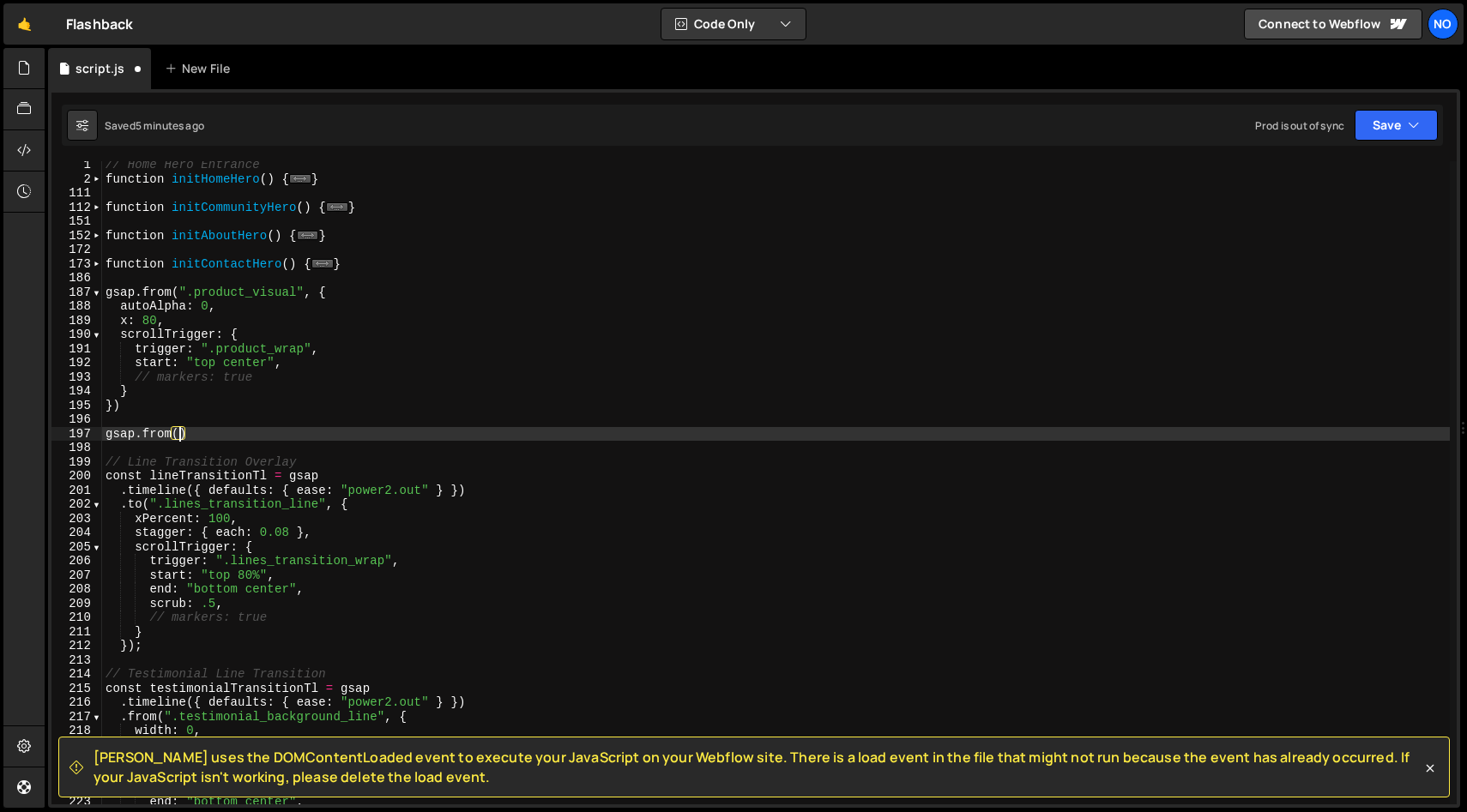
scroll to position [0, 5]
paste textarea "content_loop_scroll_indicator'"
type textarea "gsap.from(".content_loop_scroll_indicator", {)"
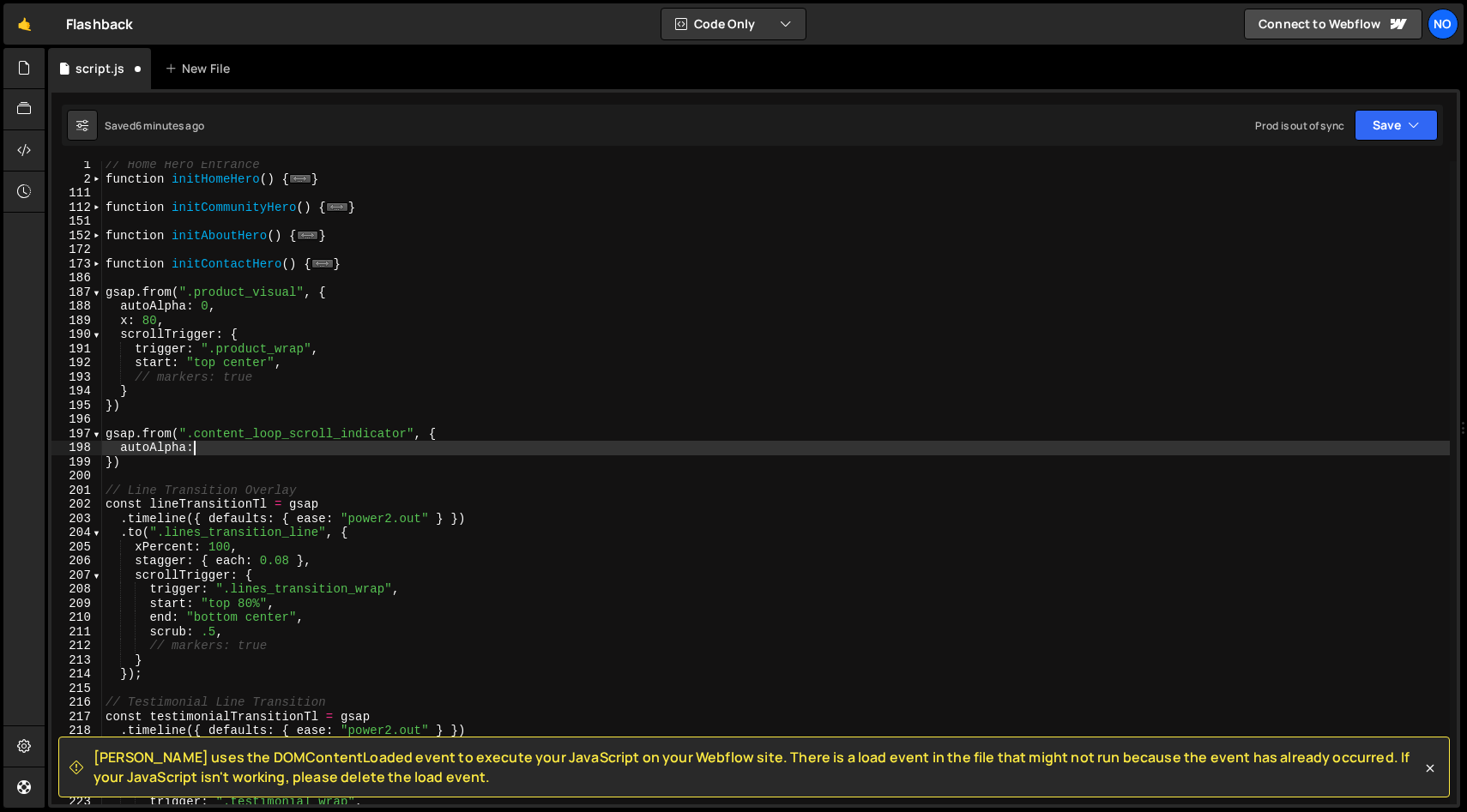
scroll to position [0, 6]
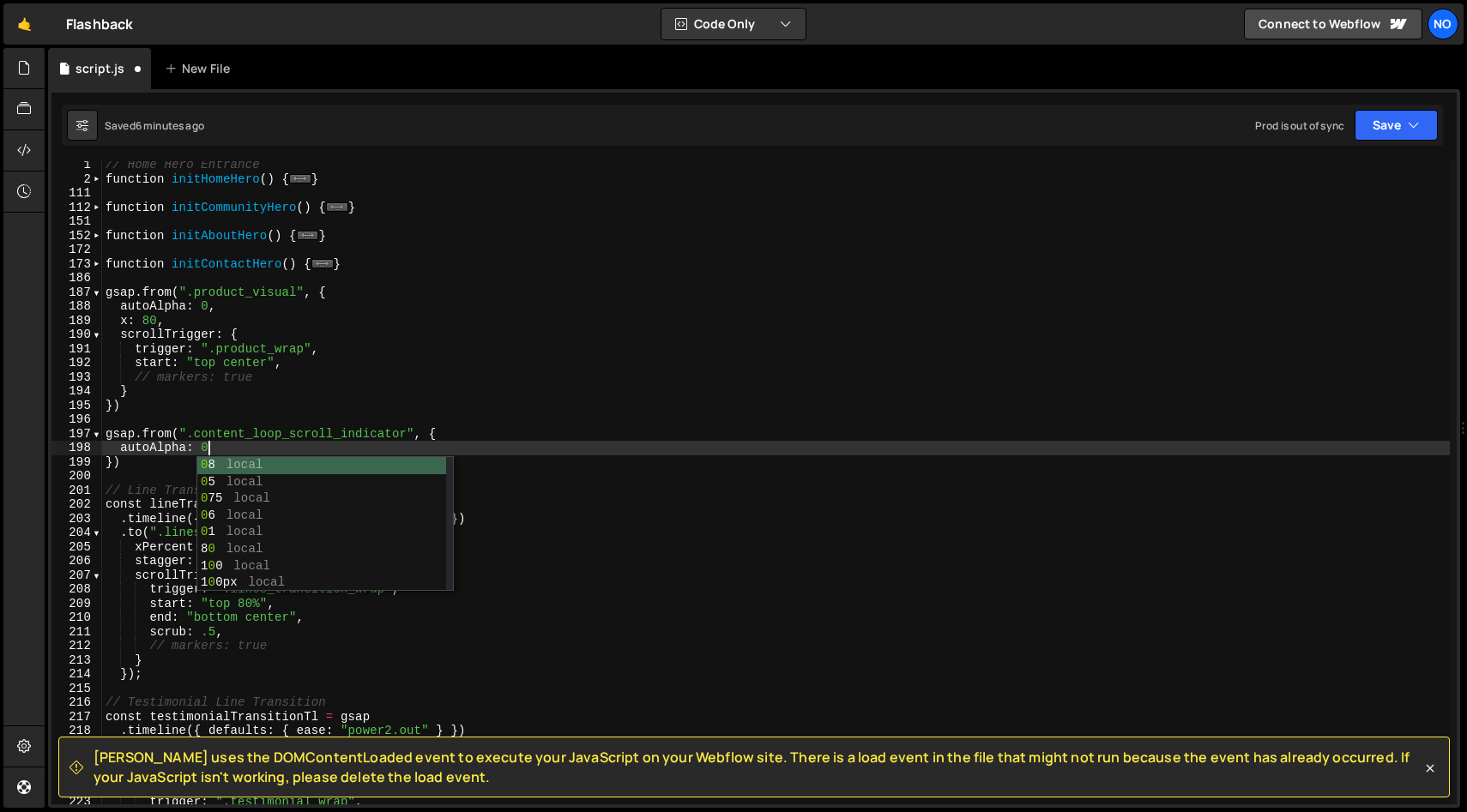
click at [255, 440] on div "// Home Hero Entrance function initHomeHero ( ) { ... } function initCommunityH…" at bounding box center [775, 494] width 1347 height 672
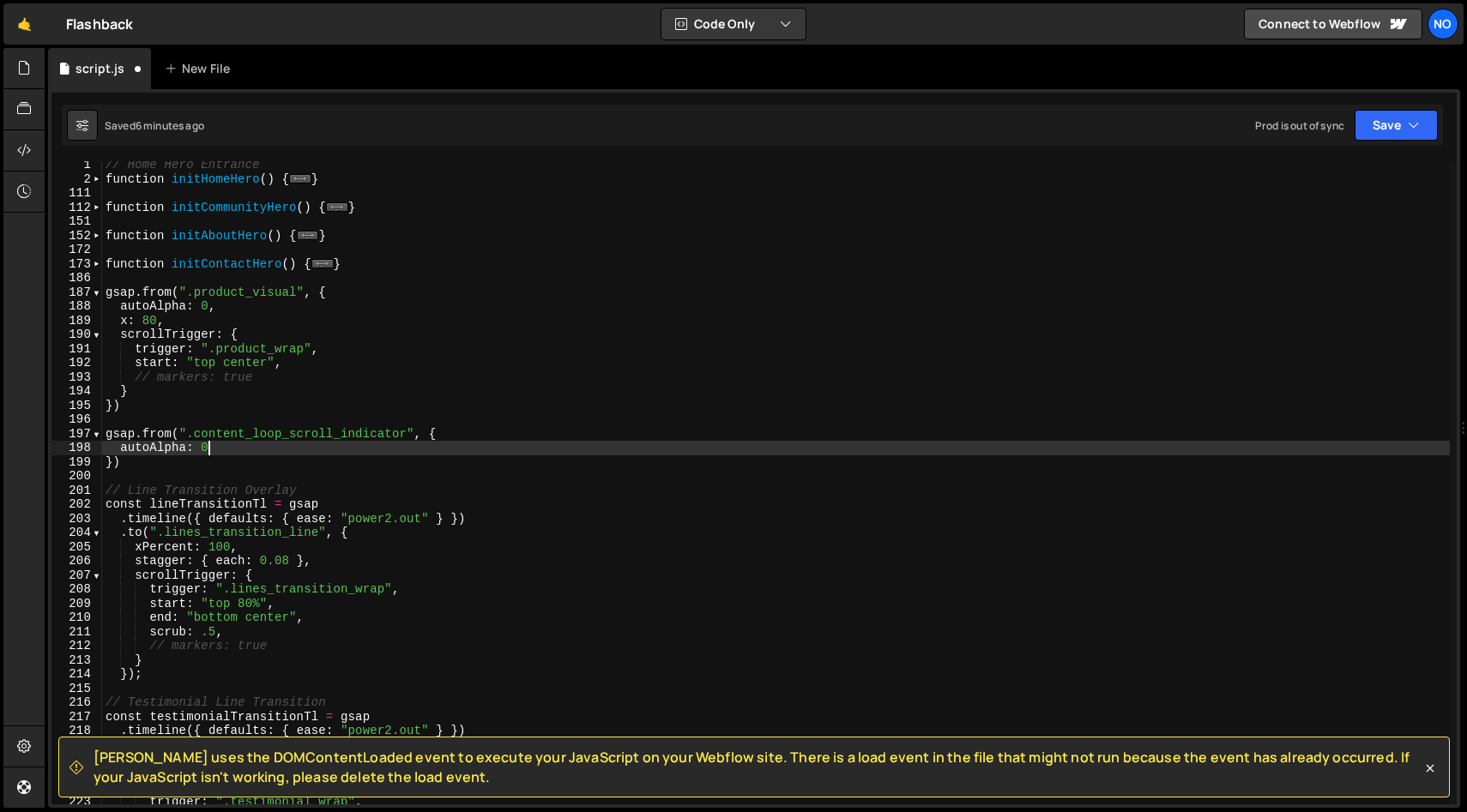
click at [254, 444] on div "// Home Hero Entrance function initHomeHero ( ) { ... } function initCommunityH…" at bounding box center [775, 494] width 1347 height 672
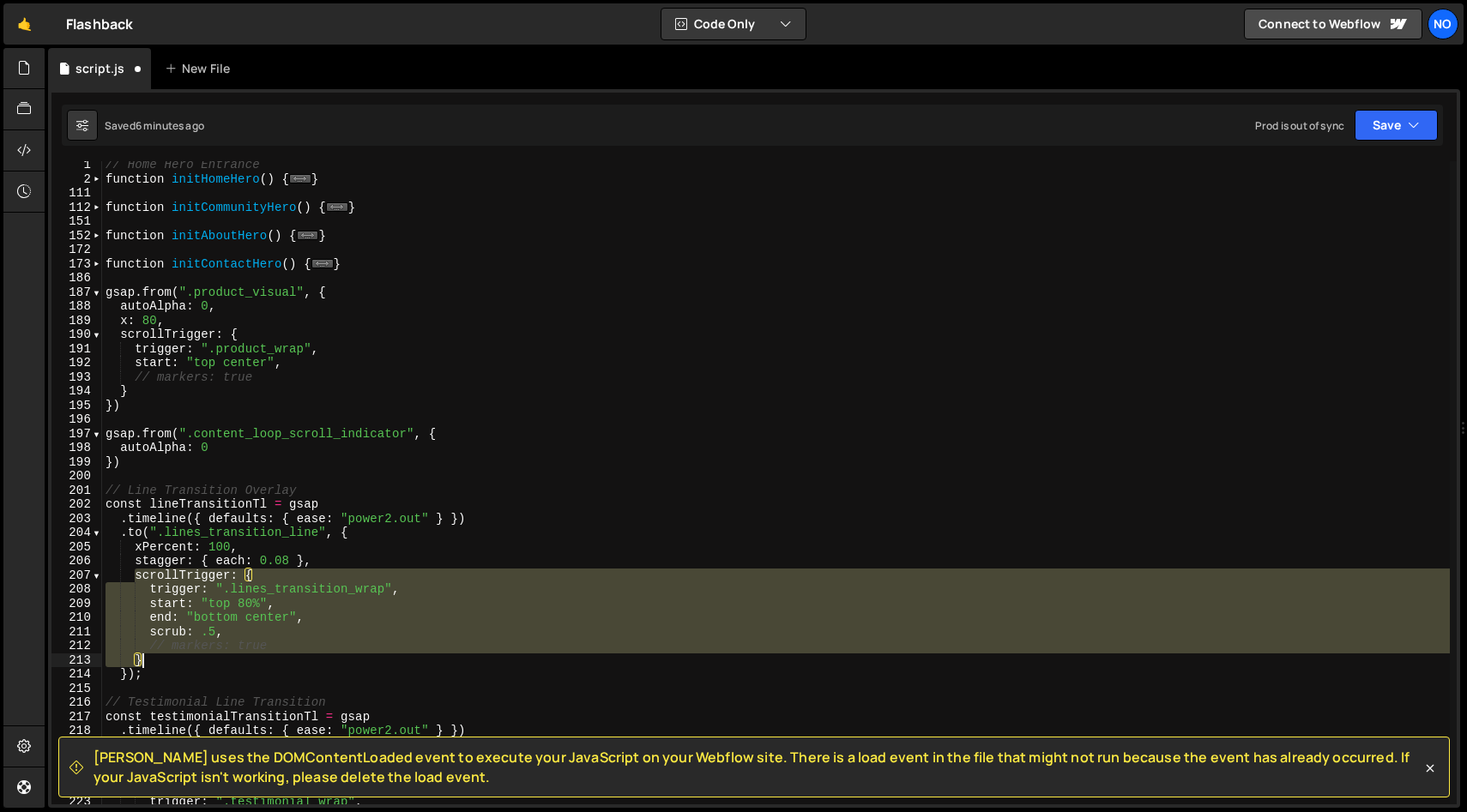
drag, startPoint x: 136, startPoint y: 576, endPoint x: 142, endPoint y: 657, distance: 81.8
click at [142, 657] on div "// Home Hero Entrance function initHomeHero ( ) { ... } function initCommunityH…" at bounding box center [775, 494] width 1347 height 672
click at [226, 450] on div "// Home Hero Entrance function initHomeHero ( ) { ... } function initCommunityH…" at bounding box center [775, 494] width 1347 height 672
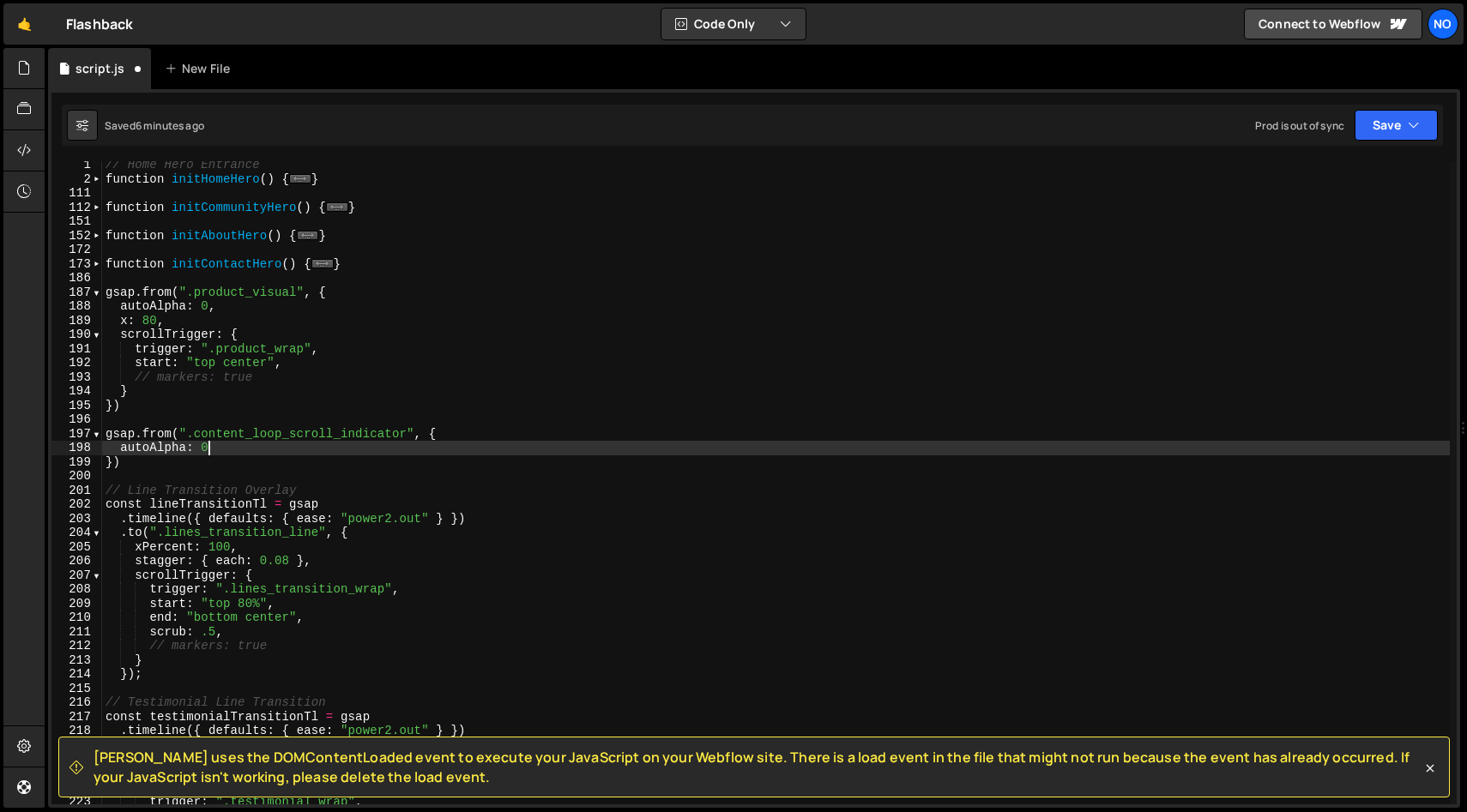
type textarea "autoAlpha: 0,"
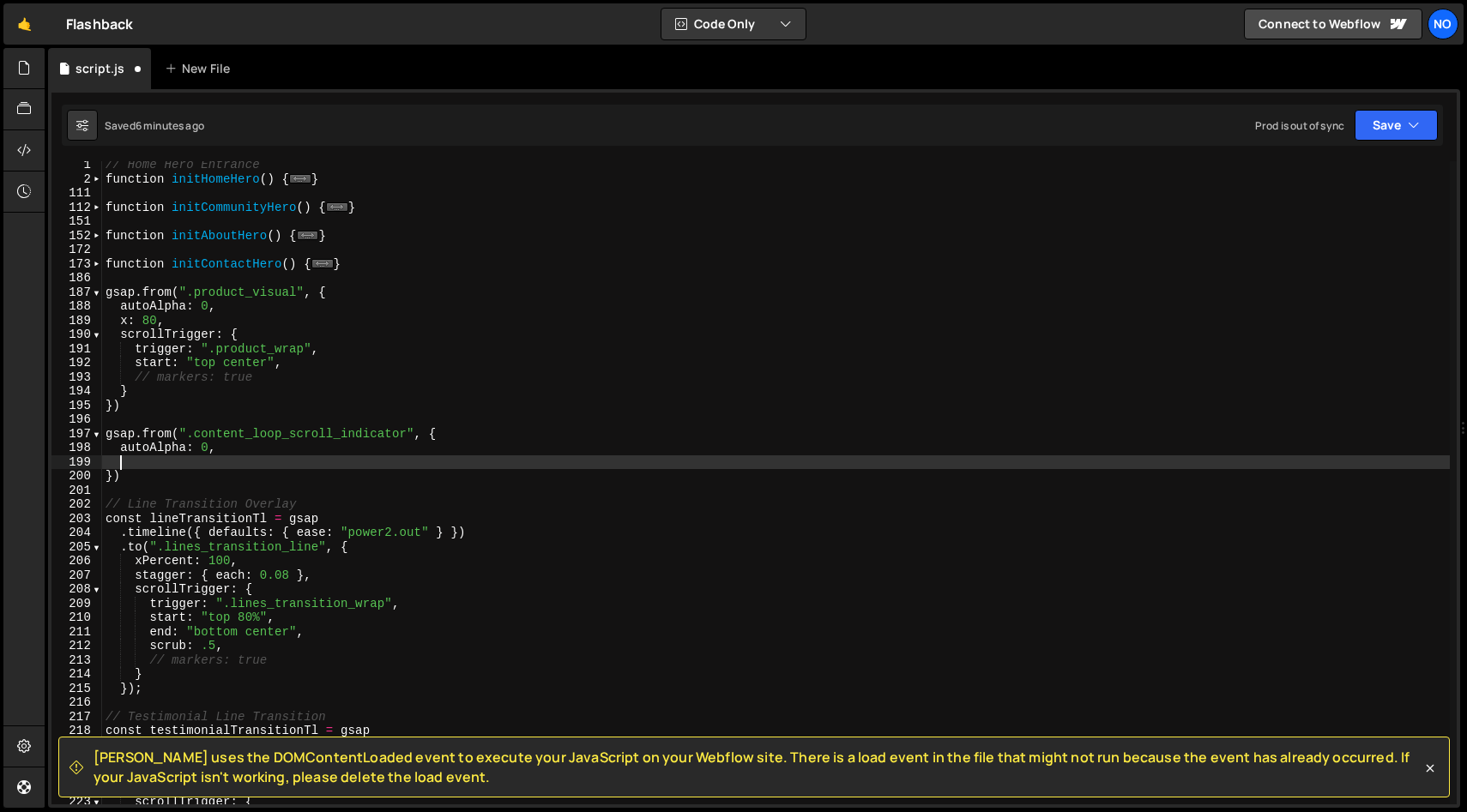
paste textarea "}"
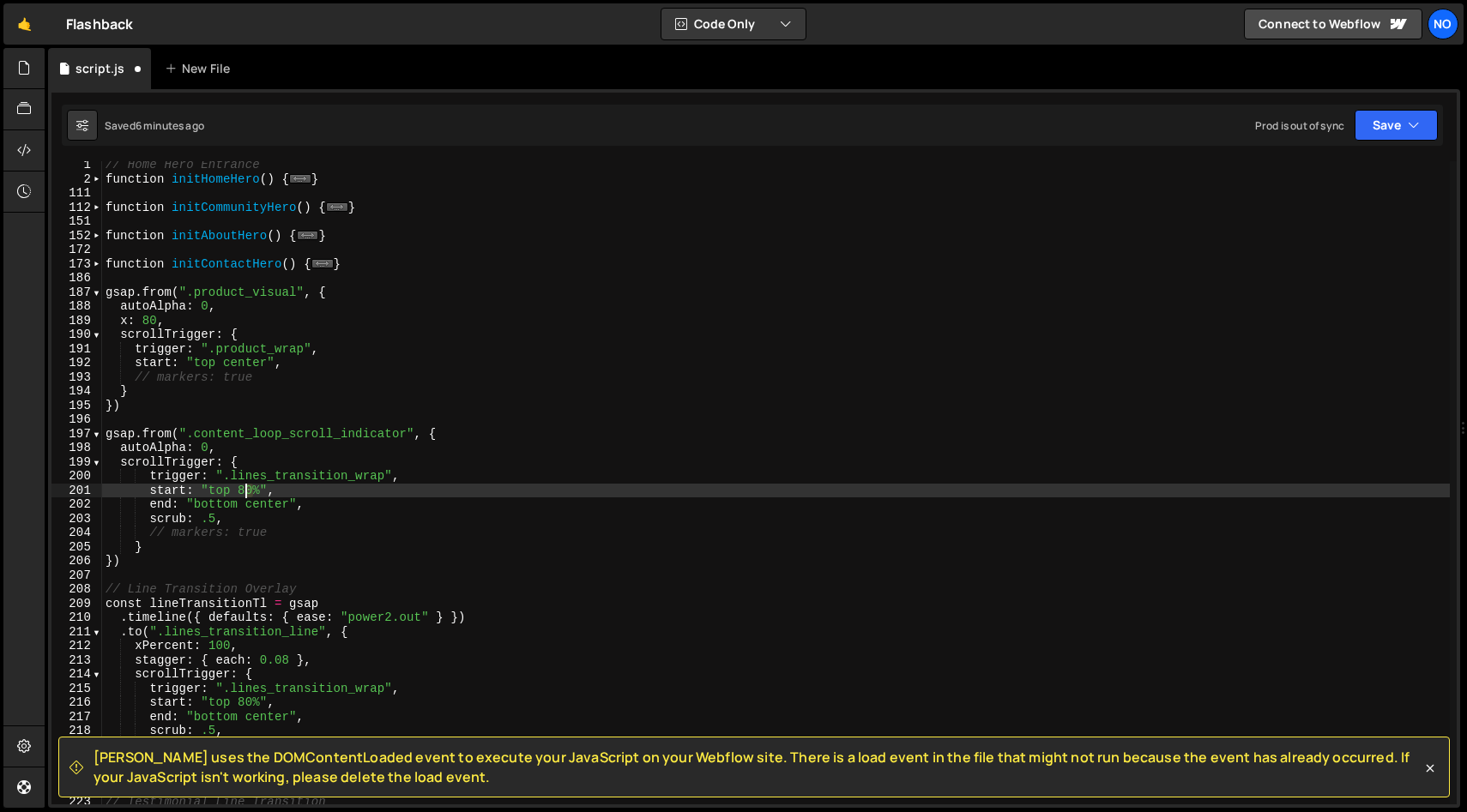
drag, startPoint x: 248, startPoint y: 490, endPoint x: 294, endPoint y: 526, distance: 58.7
click at [242, 490] on div "// Home Hero Entrance function initHomeHero ( ) { ... } function initCommunityH…" at bounding box center [775, 494] width 1347 height 672
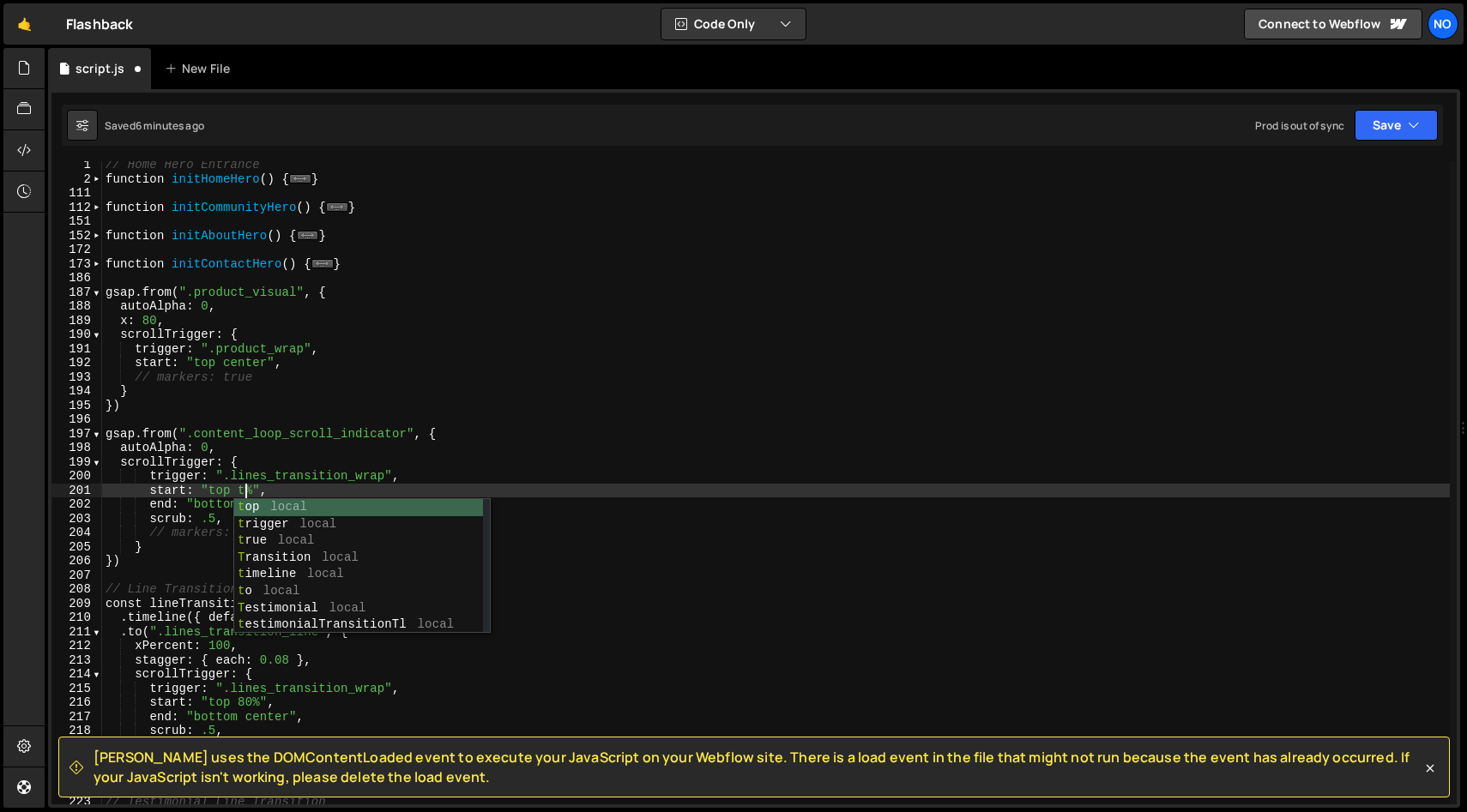
scroll to position [0, 10]
click at [184, 503] on div "// Home Hero Entrance function initHomeHero ( ) { ... } function initCommunityH…" at bounding box center [775, 494] width 1347 height 672
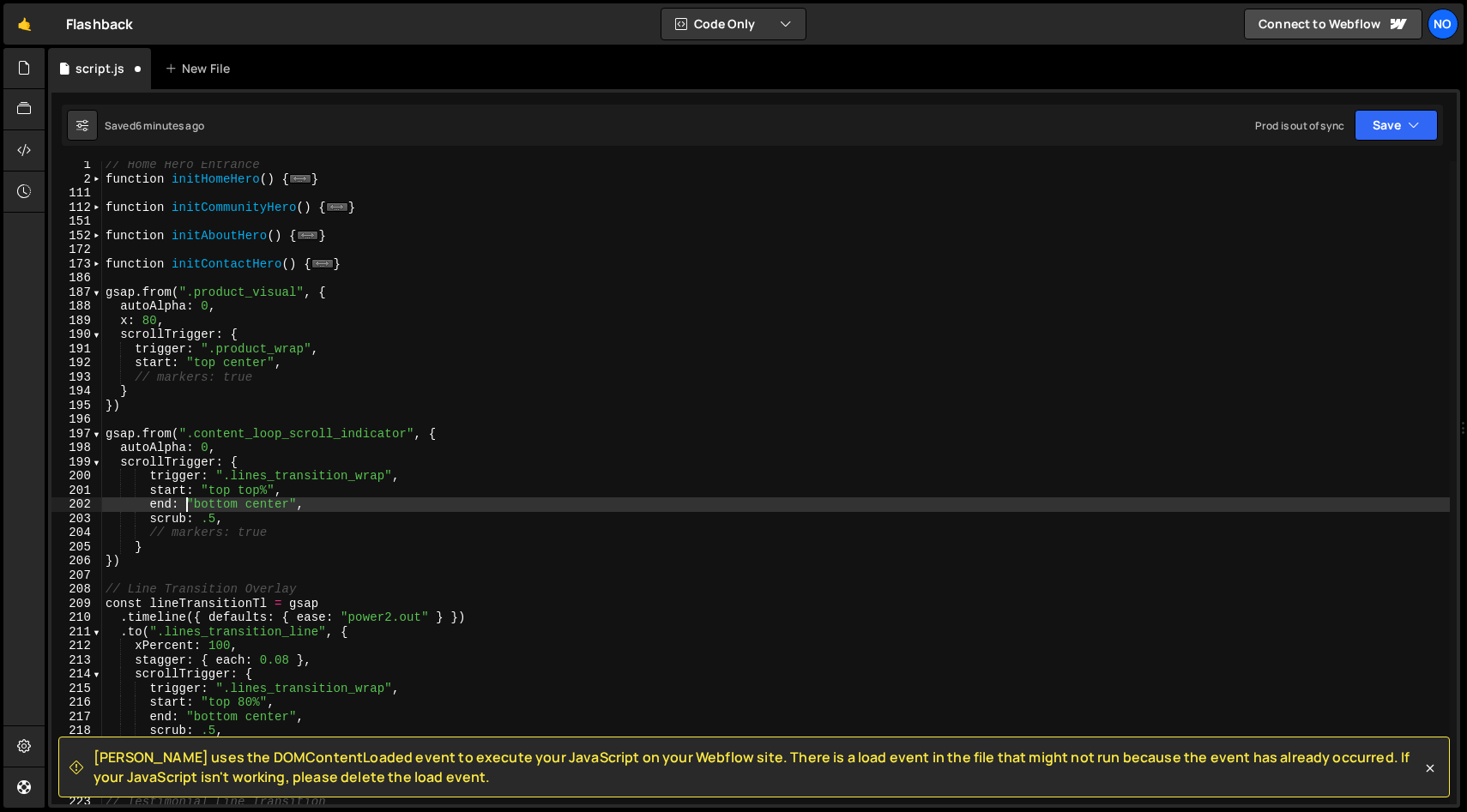
click at [282, 505] on div "// Home Hero Entrance function initHomeHero ( ) { ... } function initCommunityH…" at bounding box center [775, 494] width 1347 height 672
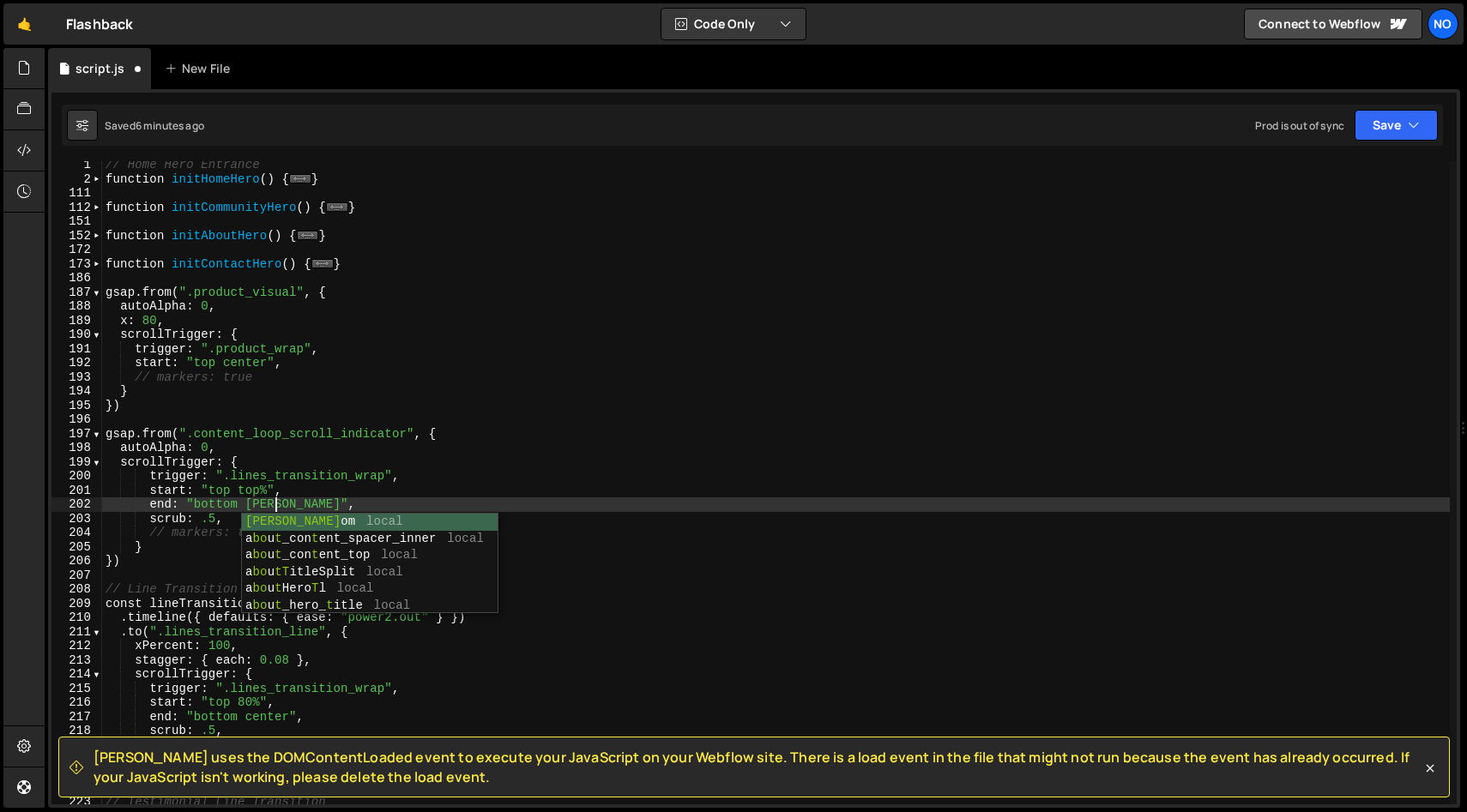
scroll to position [0, 12]
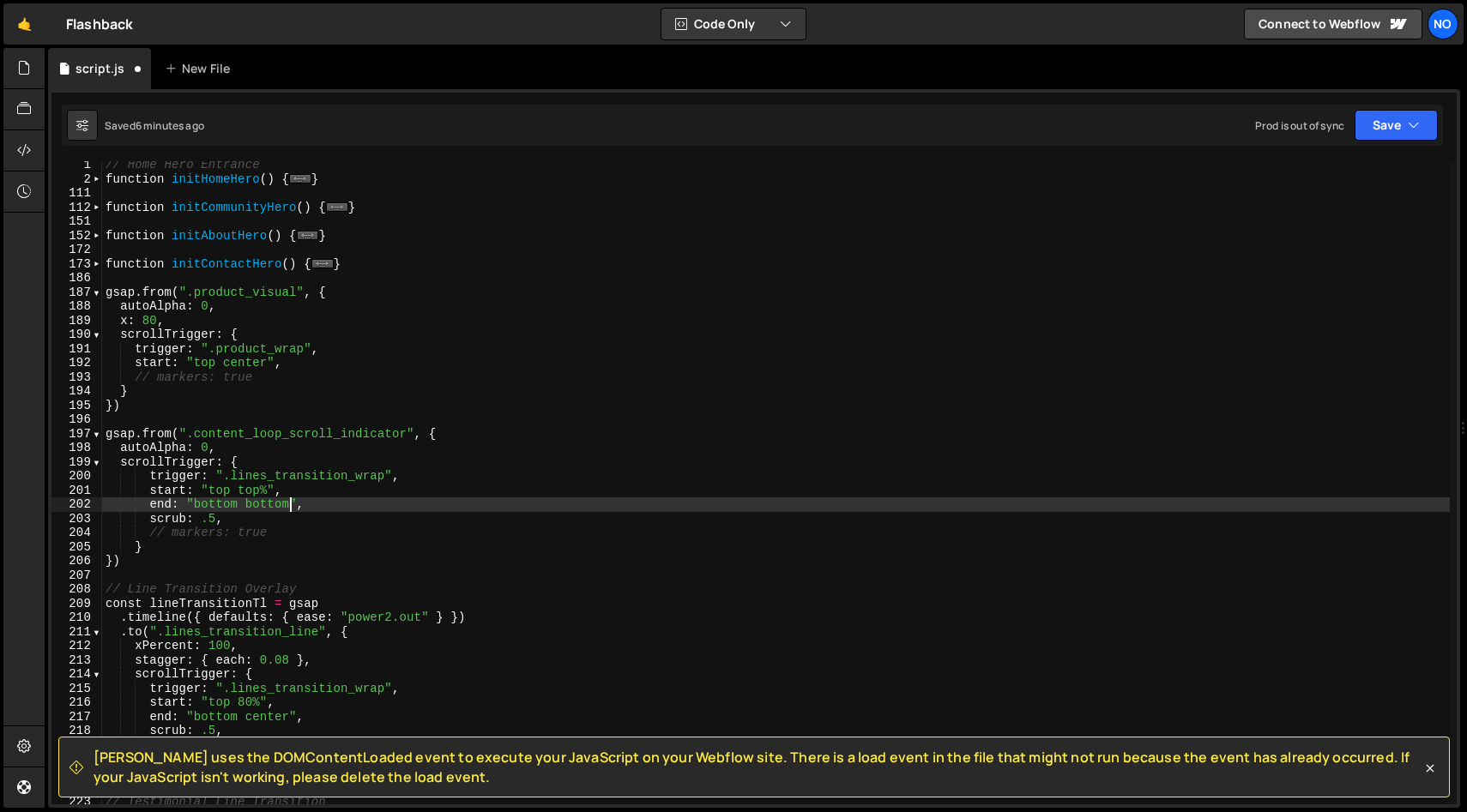
click at [229, 521] on div "// Home Hero Entrance function initHomeHero ( ) { ... } function initCommunityH…" at bounding box center [775, 494] width 1347 height 672
type textarea "scrub: .5,"
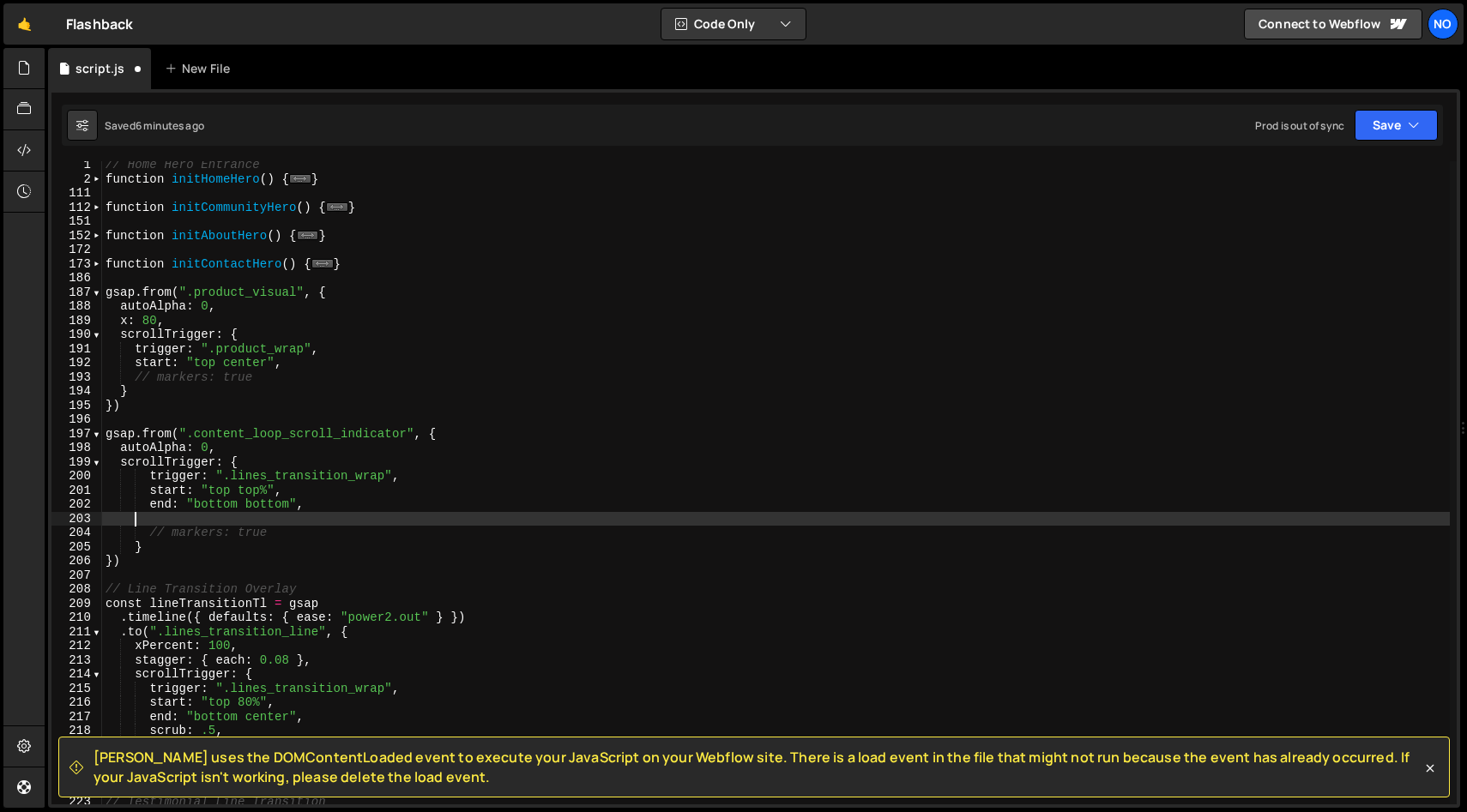
scroll to position [0, 0]
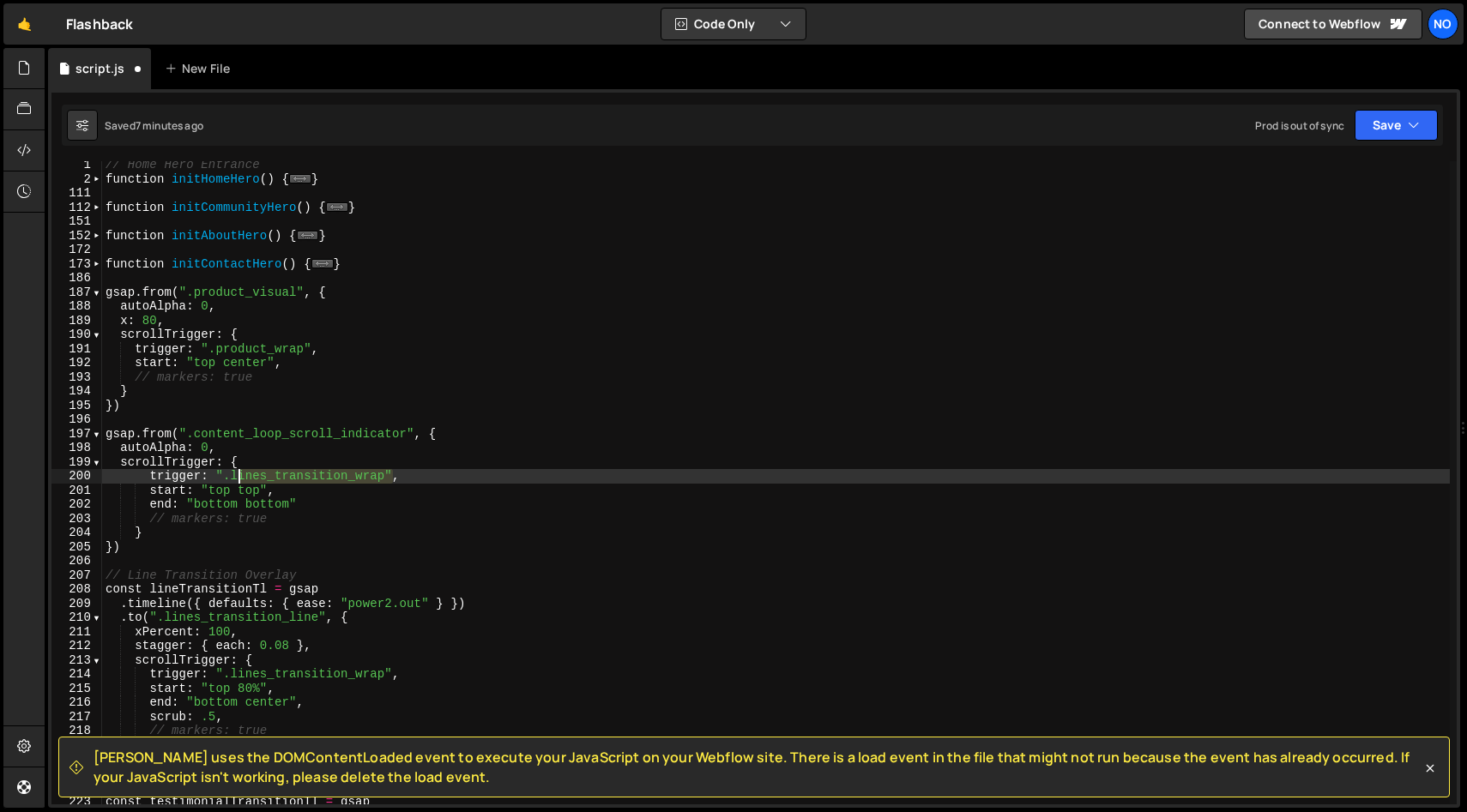
drag, startPoint x: 386, startPoint y: 478, endPoint x: 233, endPoint y: 478, distance: 152.7
click at [232, 478] on div "// Home Hero Entrance function initHomeHero ( ) { ... } function initCommunityH…" at bounding box center [775, 494] width 1347 height 672
paste textarea "content_loop_wrap"
click at [450, 479] on div "// Home Hero Entrance function initHomeHero ( ) { ... } function initCommunityH…" at bounding box center [775, 494] width 1347 height 672
drag, startPoint x: 384, startPoint y: 479, endPoint x: 368, endPoint y: 527, distance: 50.7
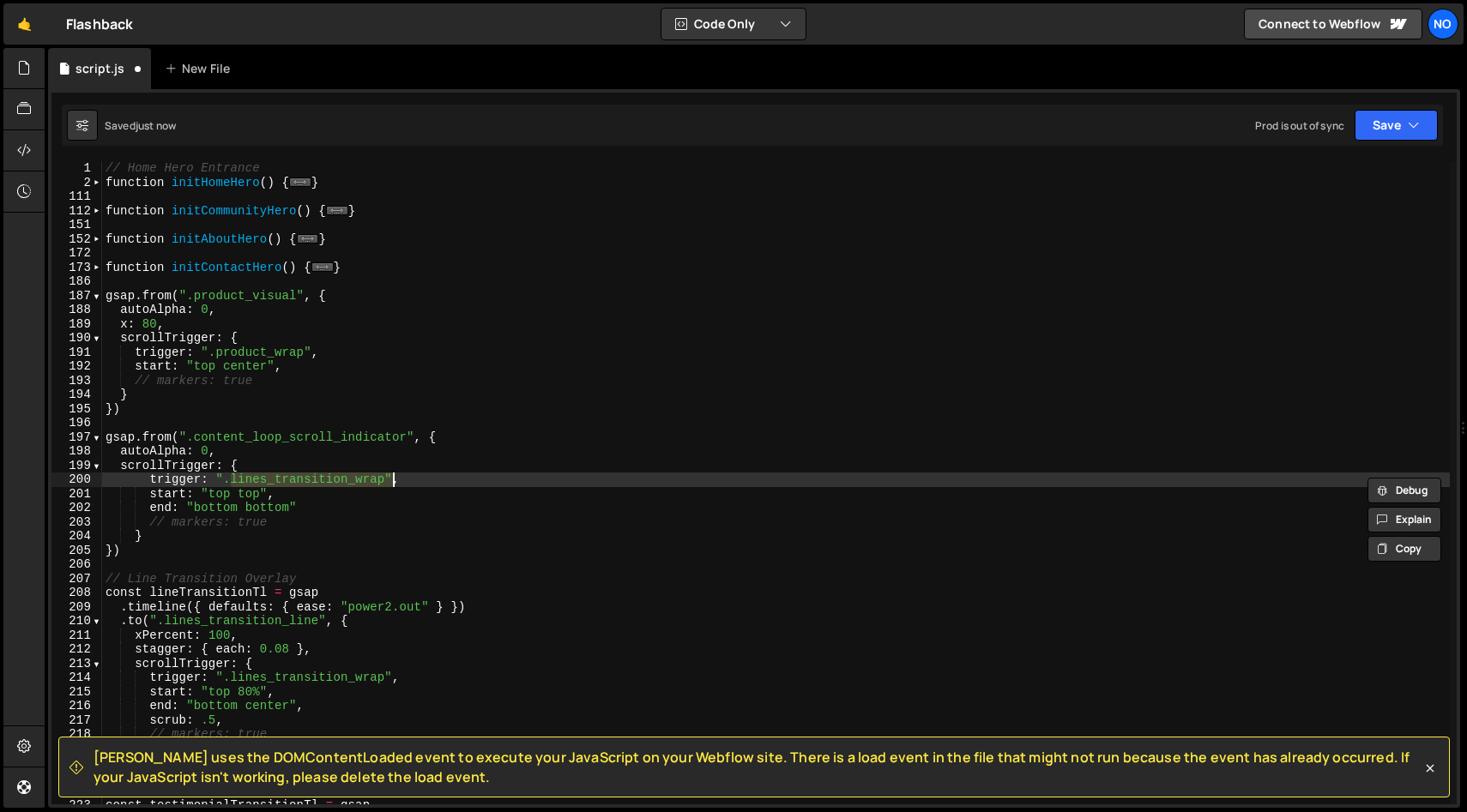
click at [384, 479] on div "// Home Hero Entrance function initHomeHero ( ) { ... } function initCommunityH…" at bounding box center [775, 482] width 1347 height 643
click at [232, 481] on div "// Home Hero Entrance function initHomeHero ( ) { ... } function initCommunityH…" at bounding box center [775, 497] width 1347 height 672
paste textarea "content_loop"
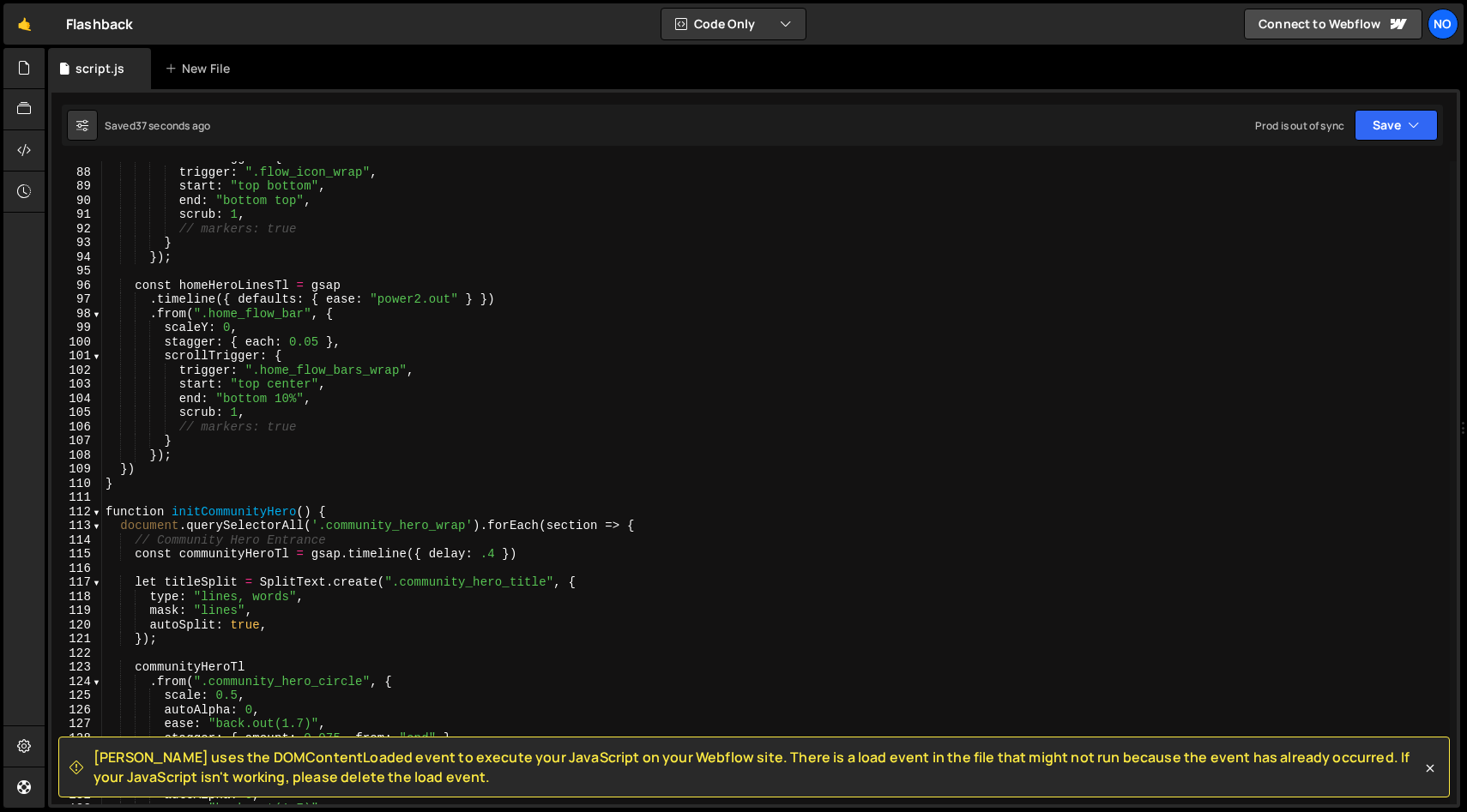
scroll to position [1257, 0]
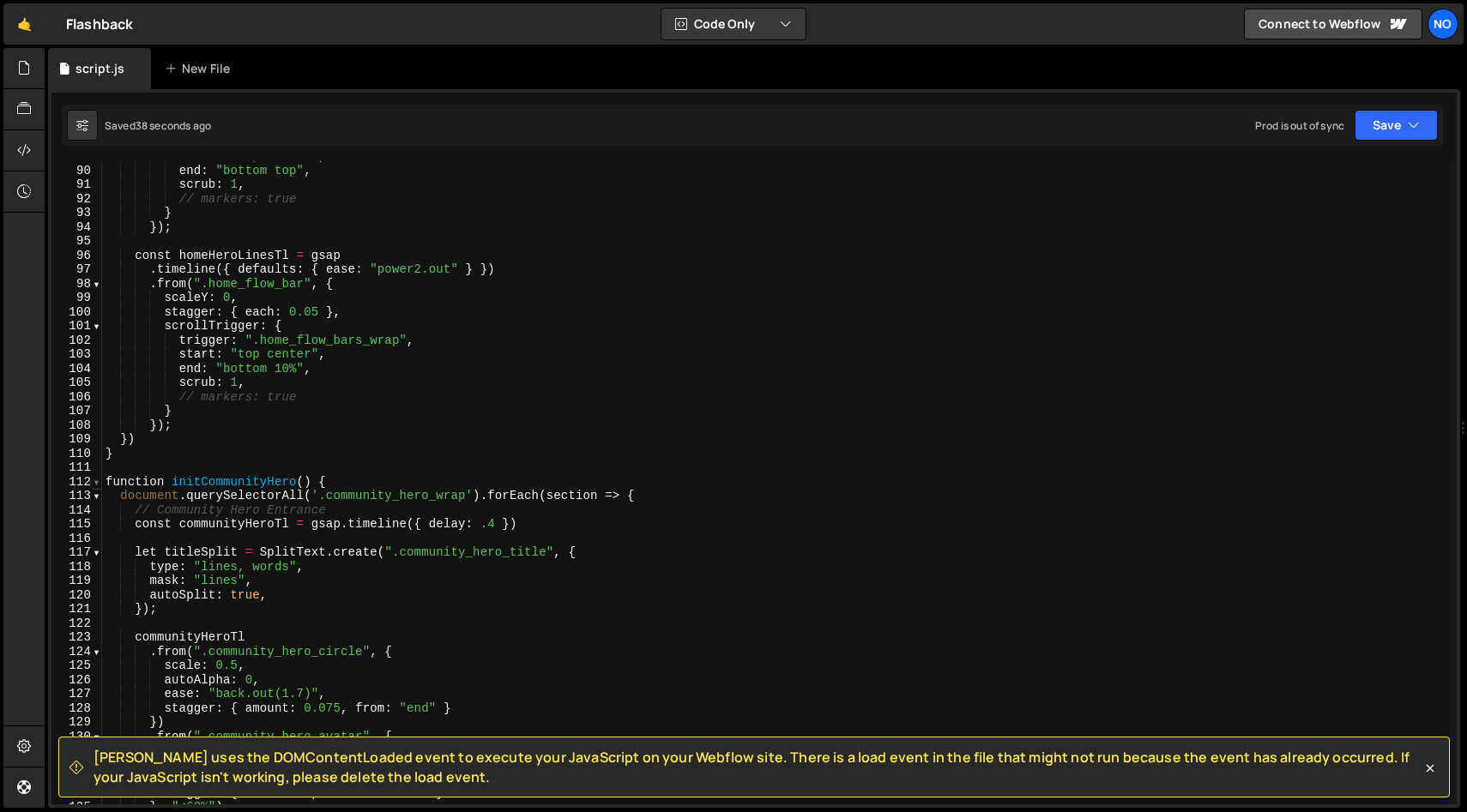
click at [92, 482] on span at bounding box center [96, 482] width 9 height 15
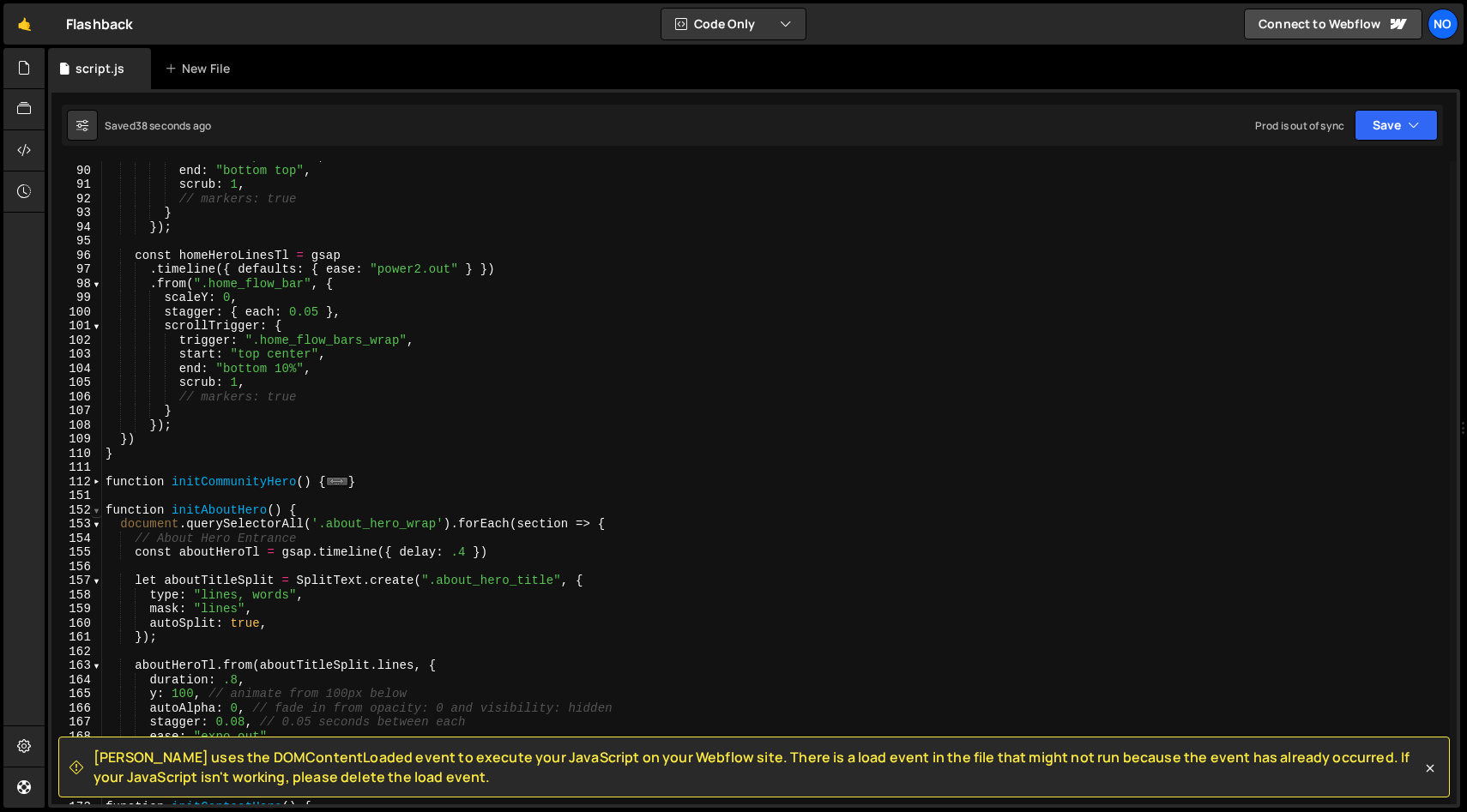
click at [93, 508] on span at bounding box center [96, 510] width 9 height 15
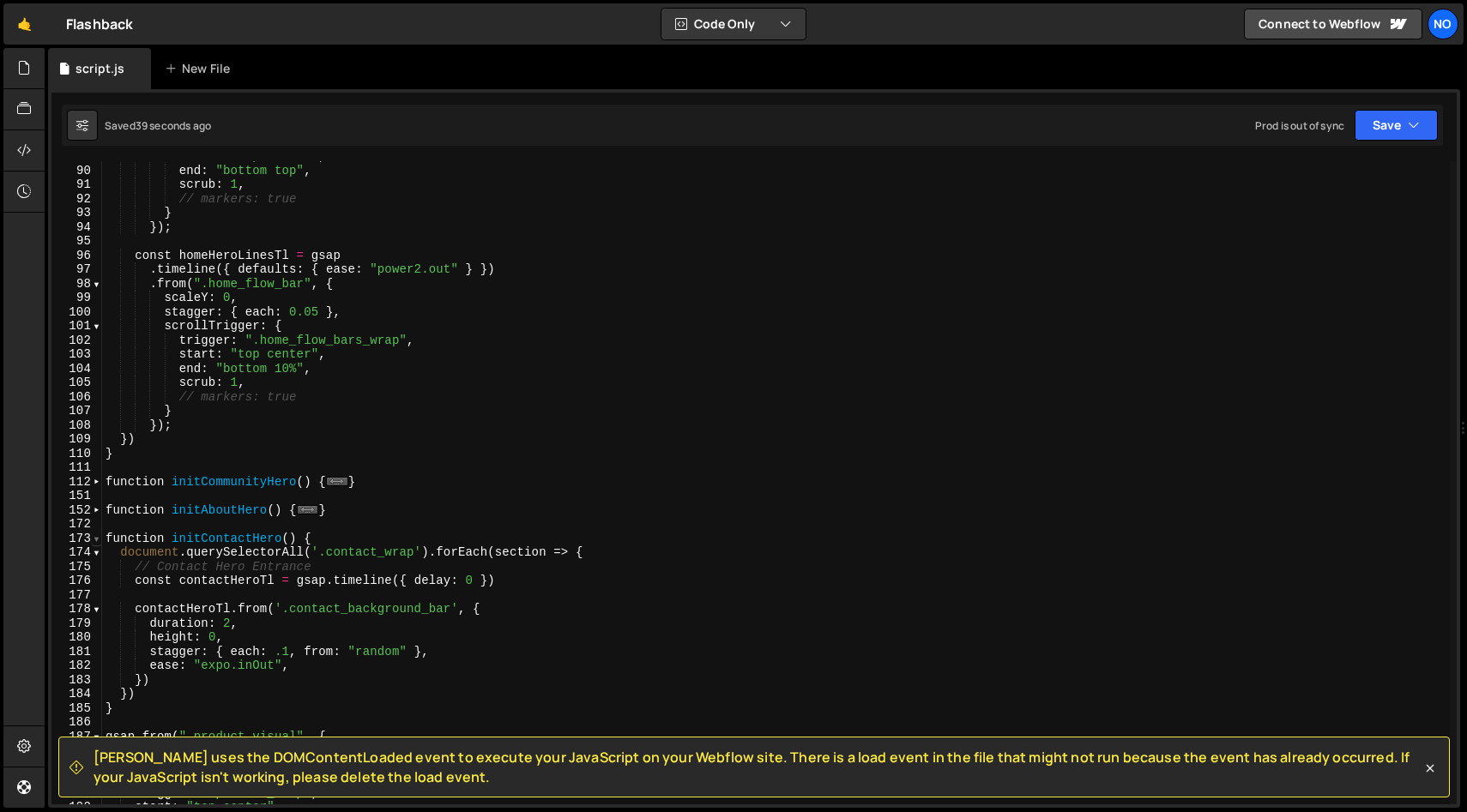
click at [100, 543] on span at bounding box center [96, 539] width 9 height 15
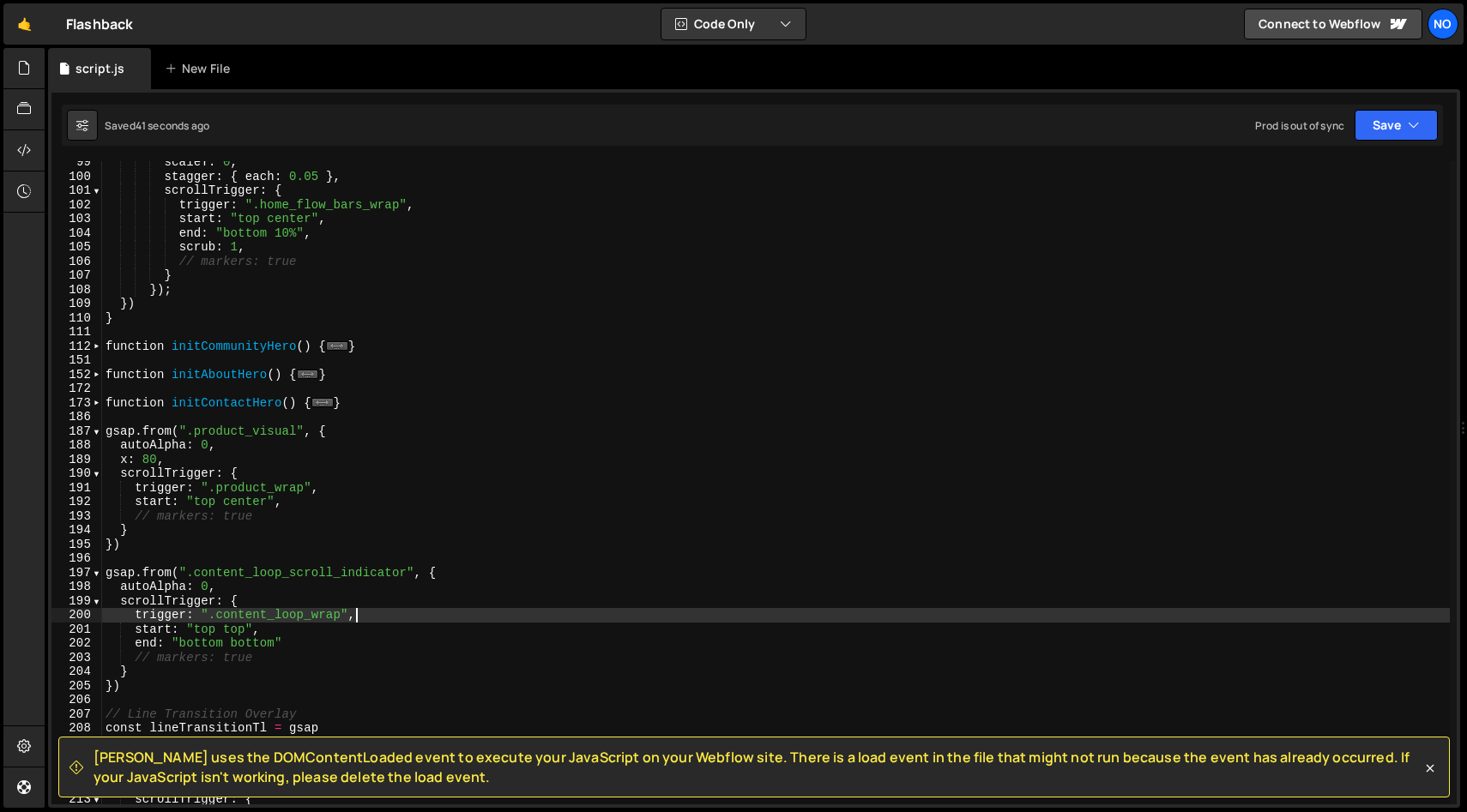
scroll to position [1407, 0]
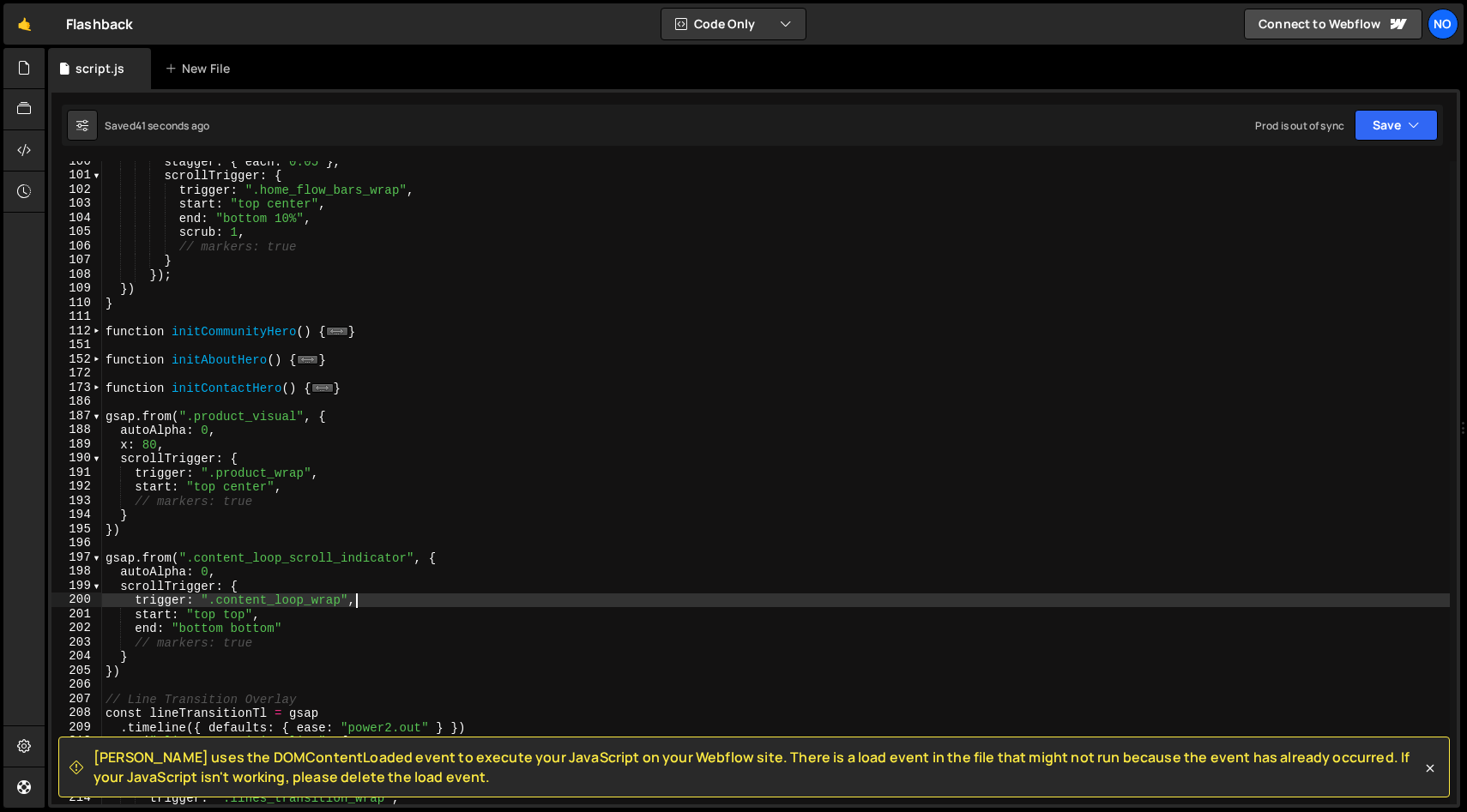
click at [291, 475] on div "stagger : { each : 0.05 } , scrollTrigger : { trigger : ".home_flow_bars_wrap" …" at bounding box center [775, 490] width 1347 height 672
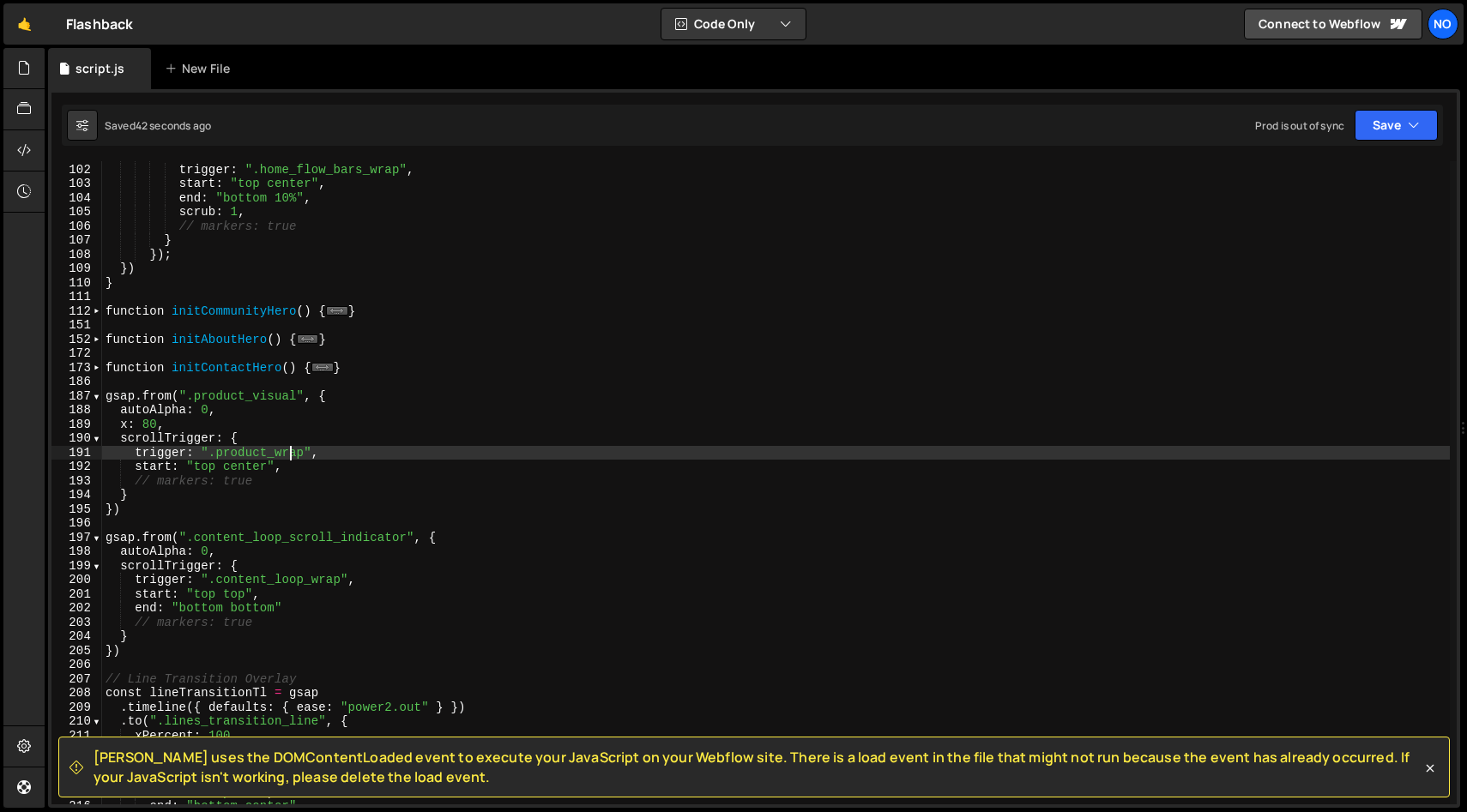
scroll to position [1428, 0]
click at [428, 472] on div "scrollTrigger : { trigger : ".home_flow_bars_wrap" , start : "top center" , end…" at bounding box center [775, 484] width 1347 height 672
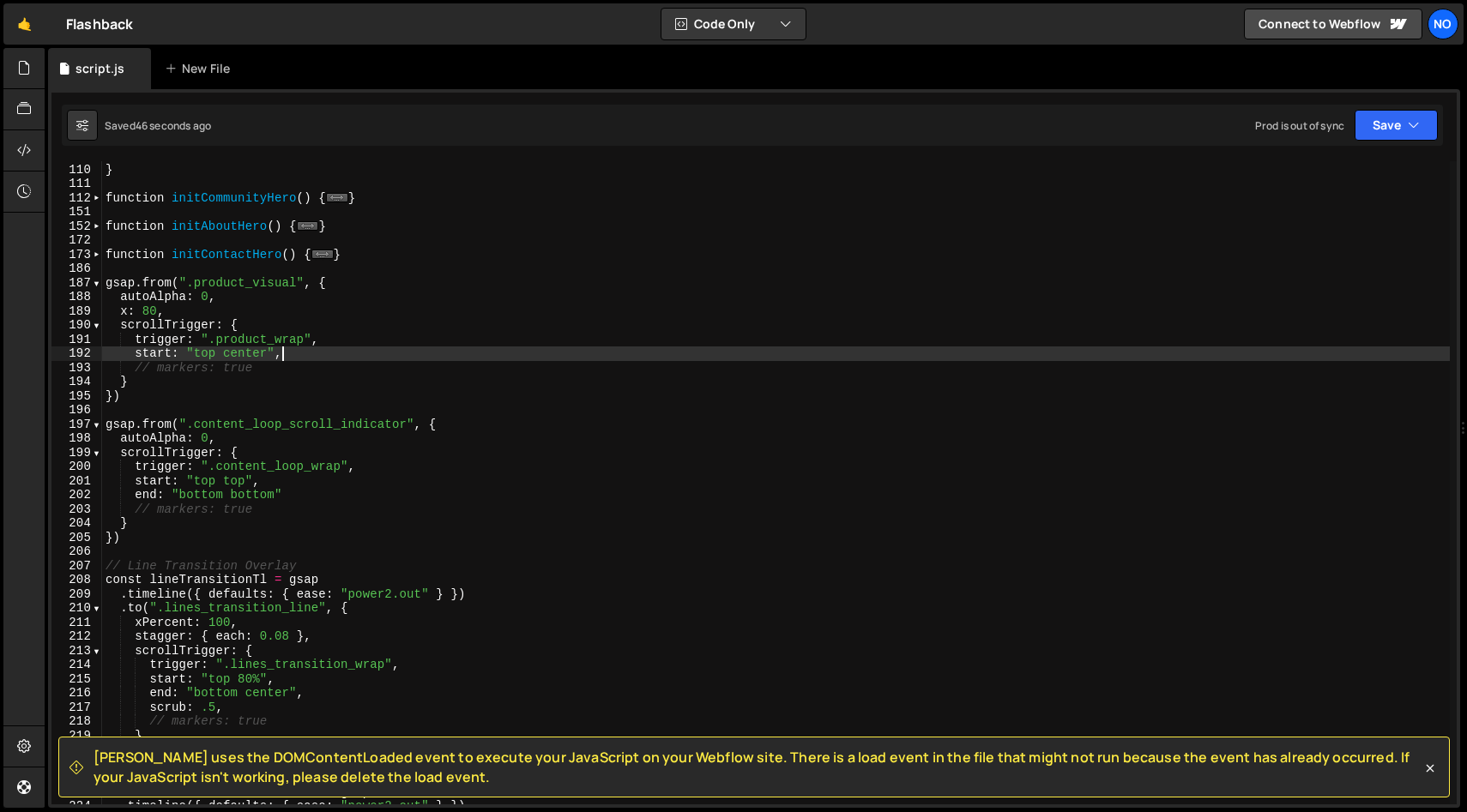
scroll to position [1556, 0]
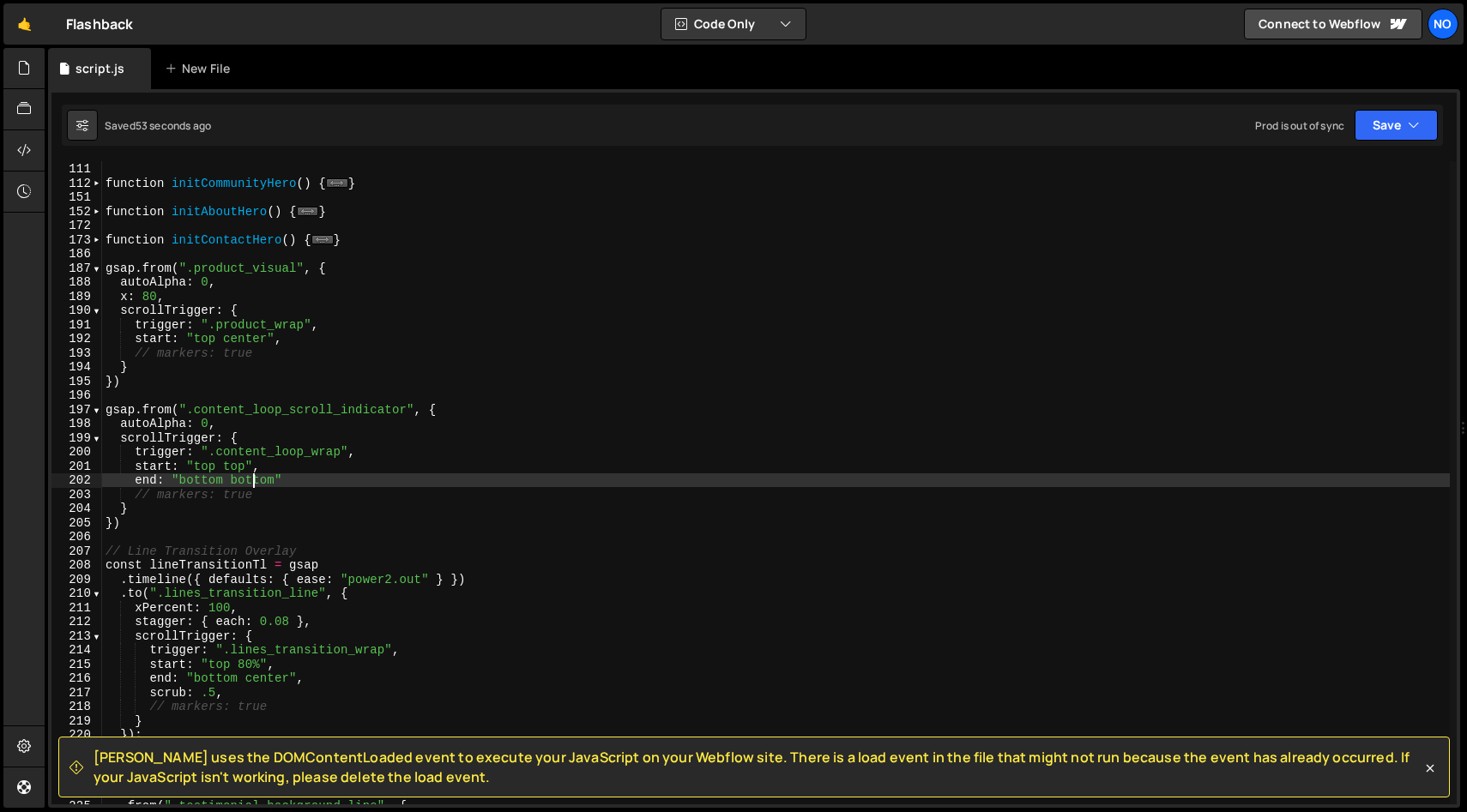
click at [252, 482] on div "} function initCommunityHero ( ) { ... } function initAboutHero ( ) { ... } fun…" at bounding box center [775, 484] width 1347 height 672
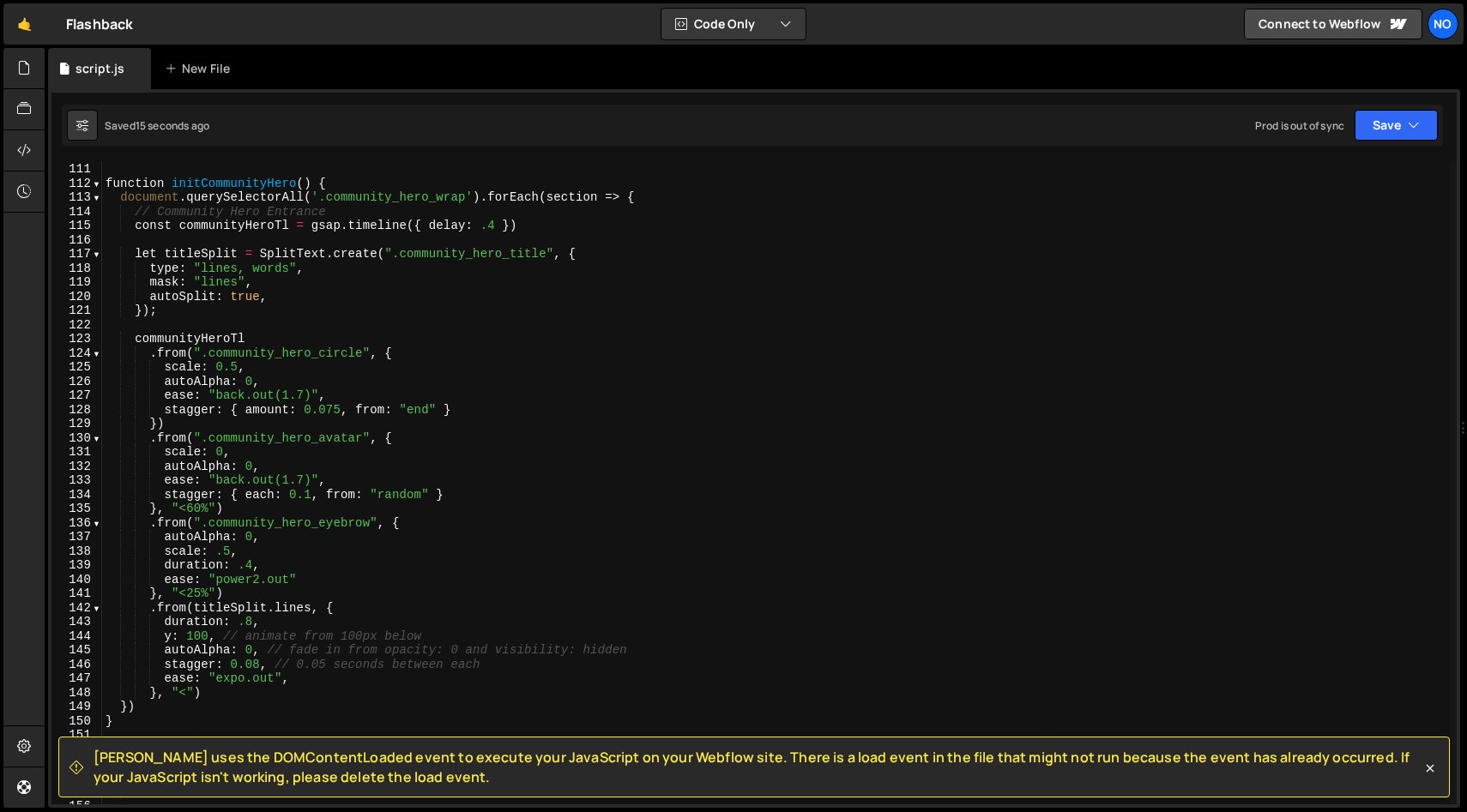
click at [353, 445] on div "} function initCommunityHero ( ) { document . querySelectorAll ( '.community_he…" at bounding box center [775, 484] width 1347 height 672
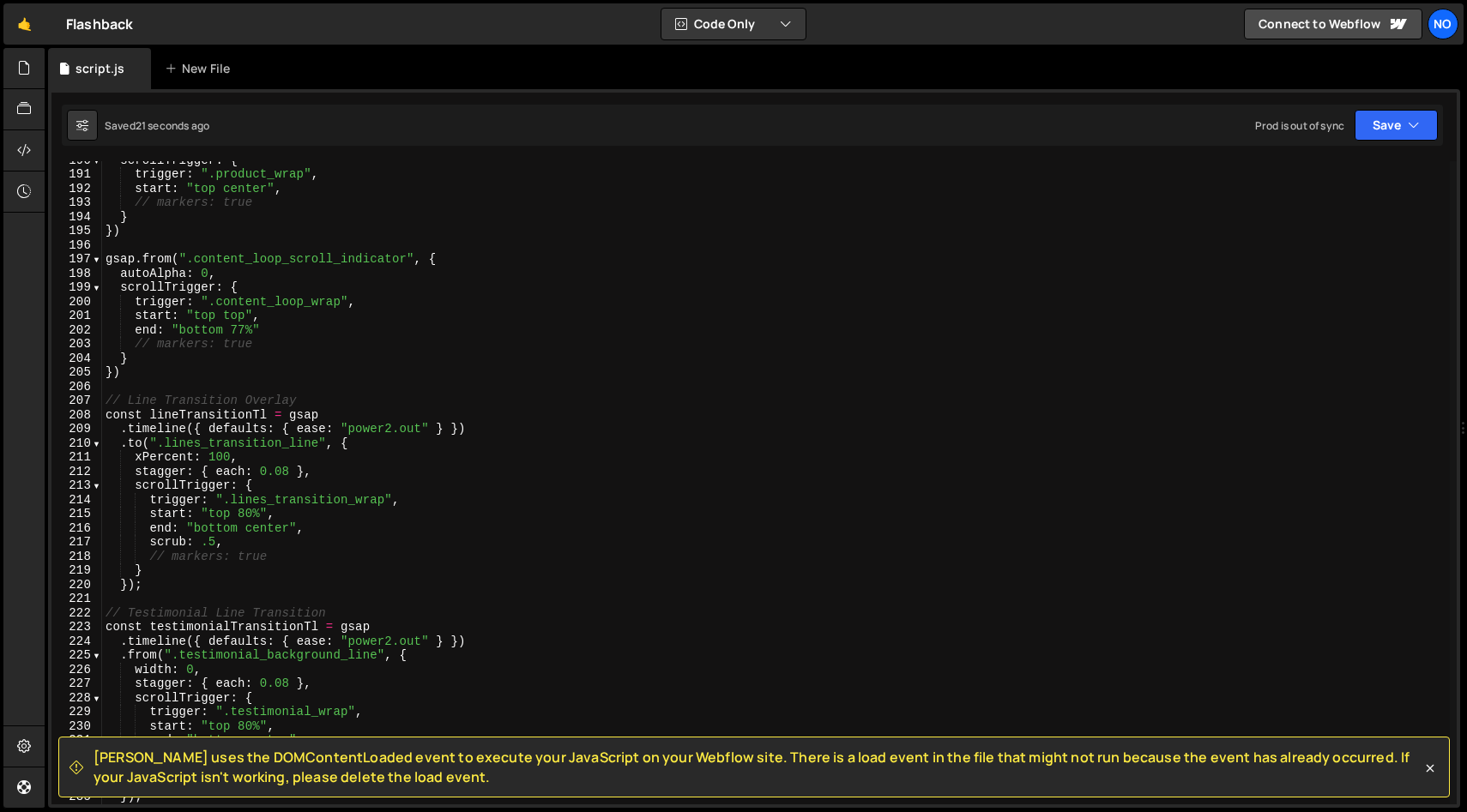
scroll to position [2672, 0]
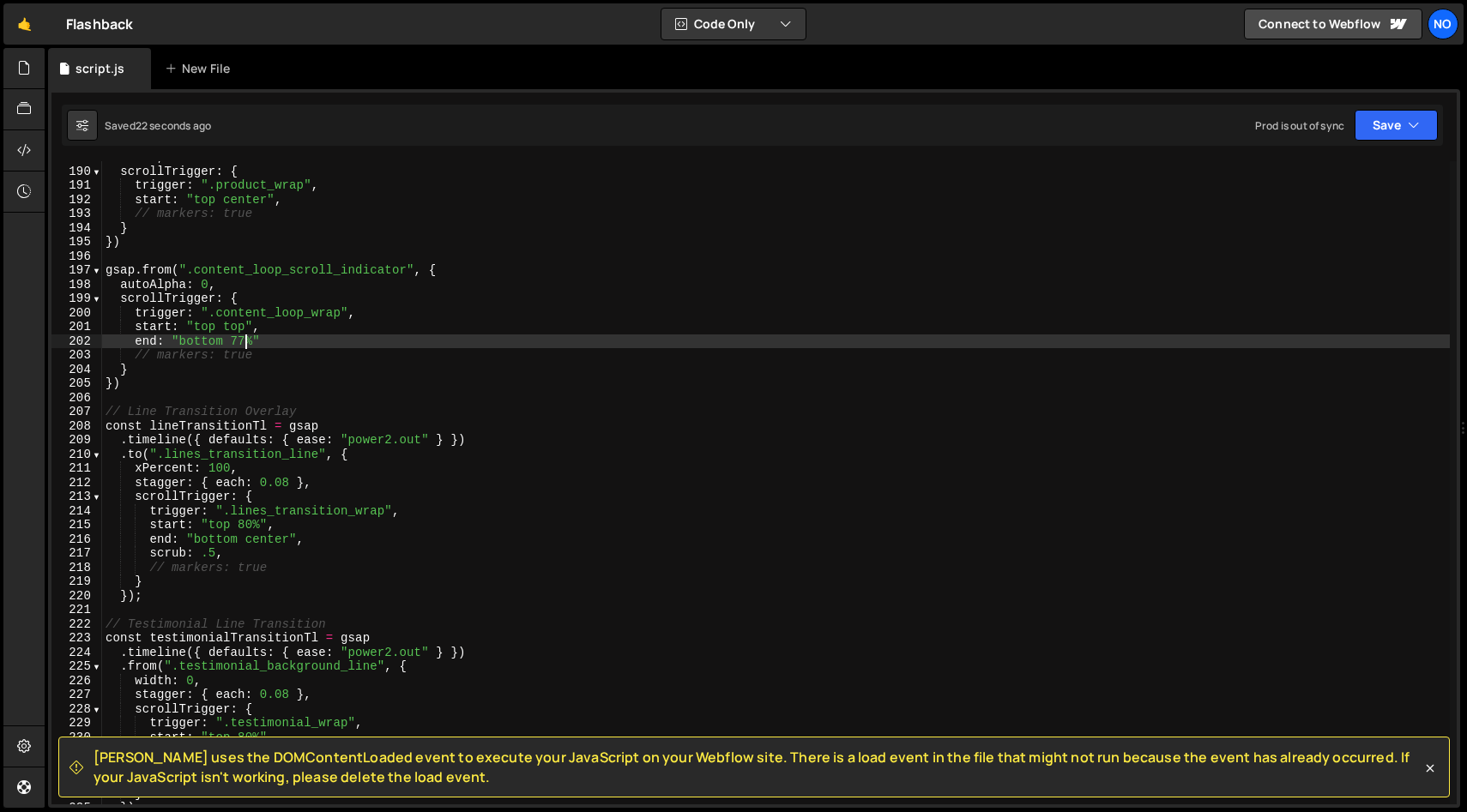
drag, startPoint x: 246, startPoint y: 345, endPoint x: 236, endPoint y: 346, distance: 10.3
click at [236, 346] on div "x : 80 , scrollTrigger : { trigger : ".product_wrap" , start : "top center" , /…" at bounding box center [775, 486] width 1347 height 672
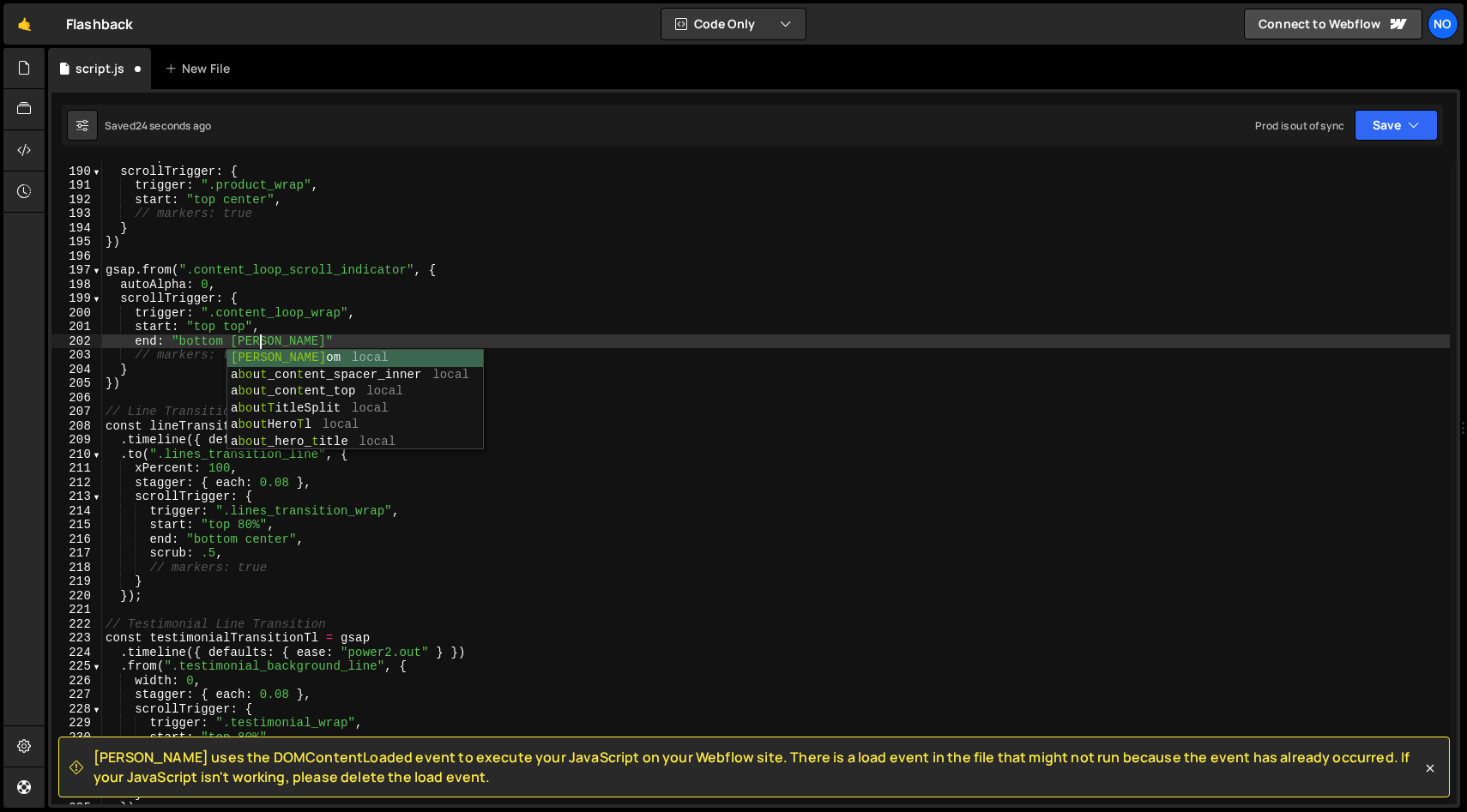
scroll to position [0, 11]
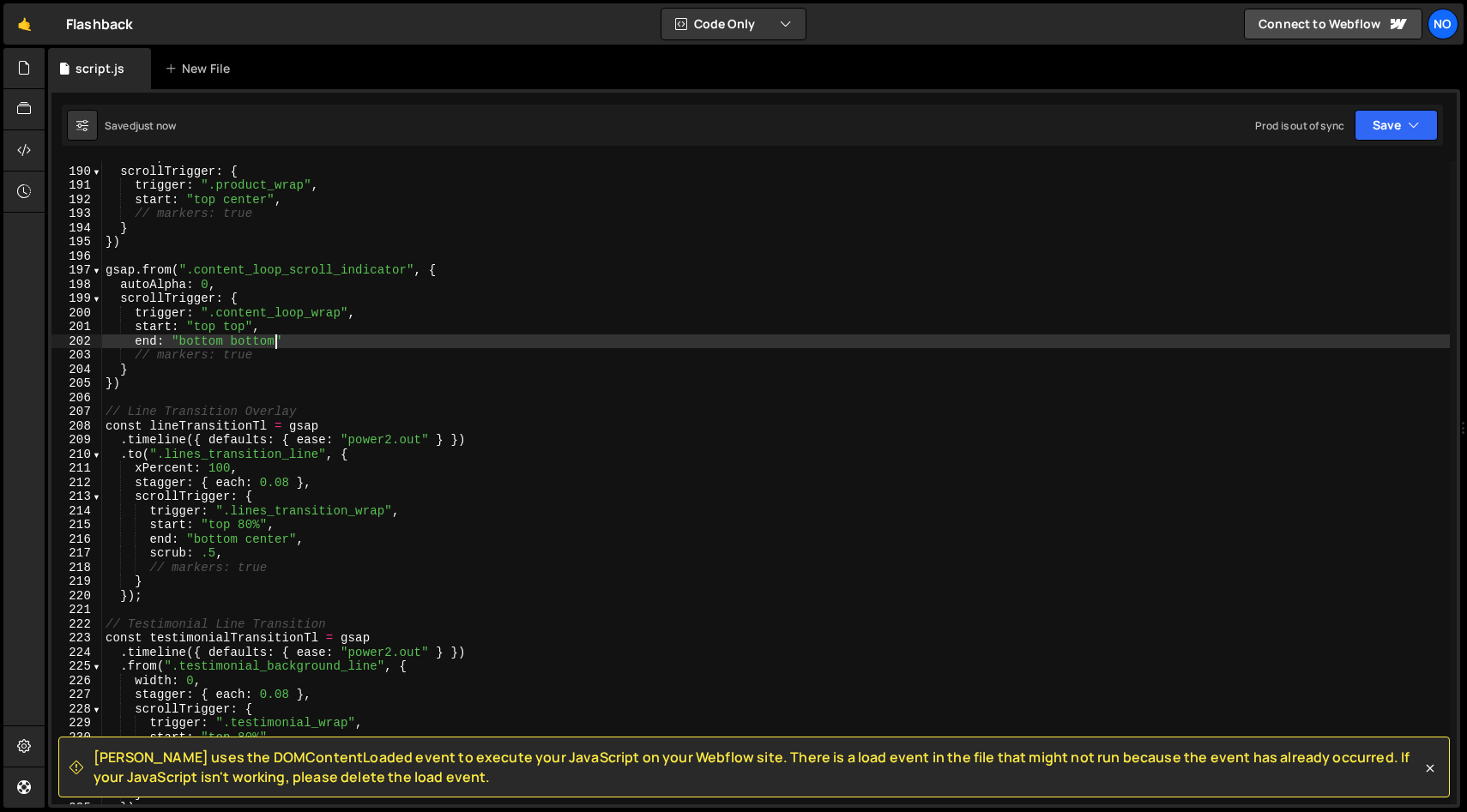
click at [351, 346] on div "x : 80 , scrollTrigger : { trigger : ".product_wrap" , start : "top center" , /…" at bounding box center [775, 486] width 1347 height 672
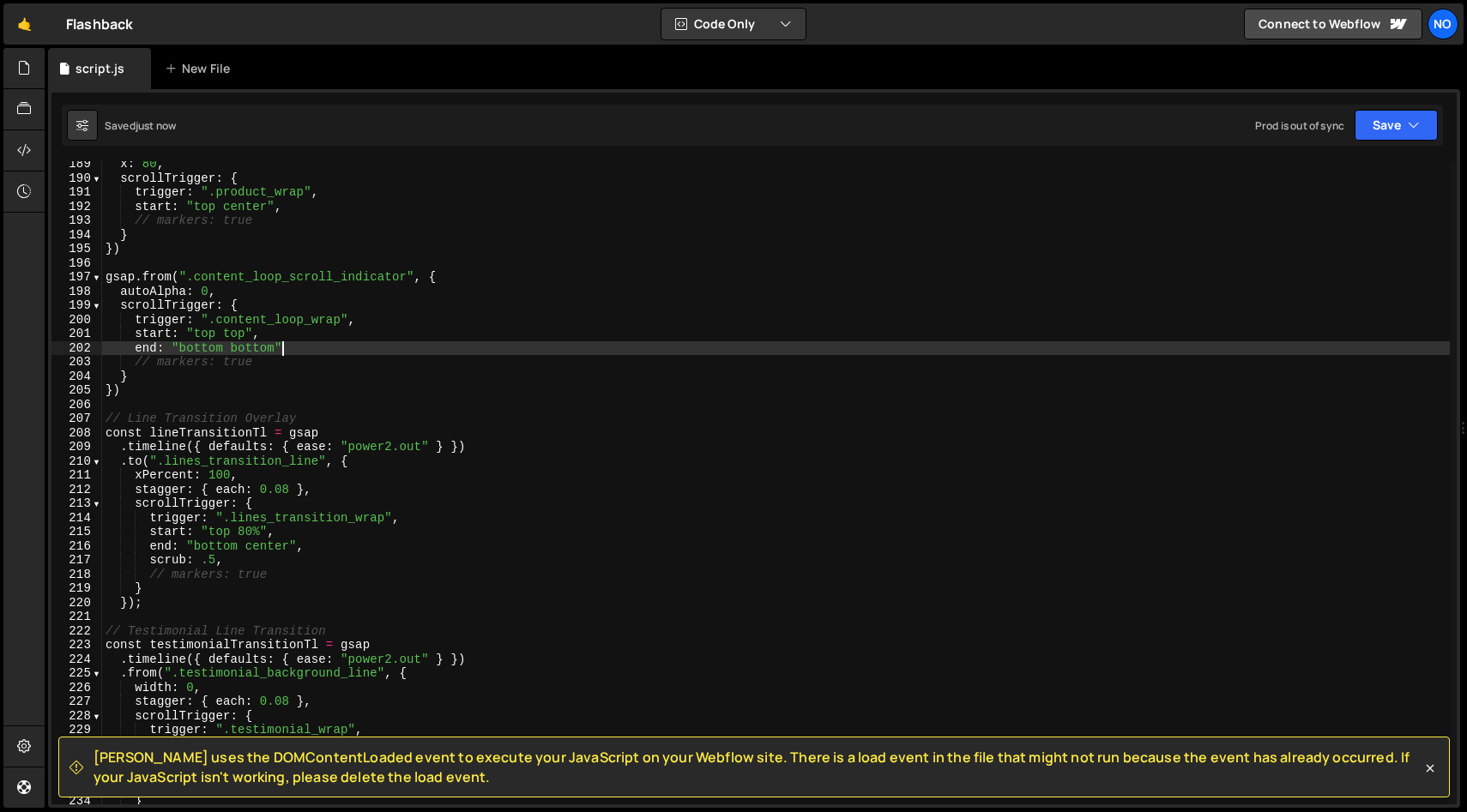
scroll to position [2649, 0]
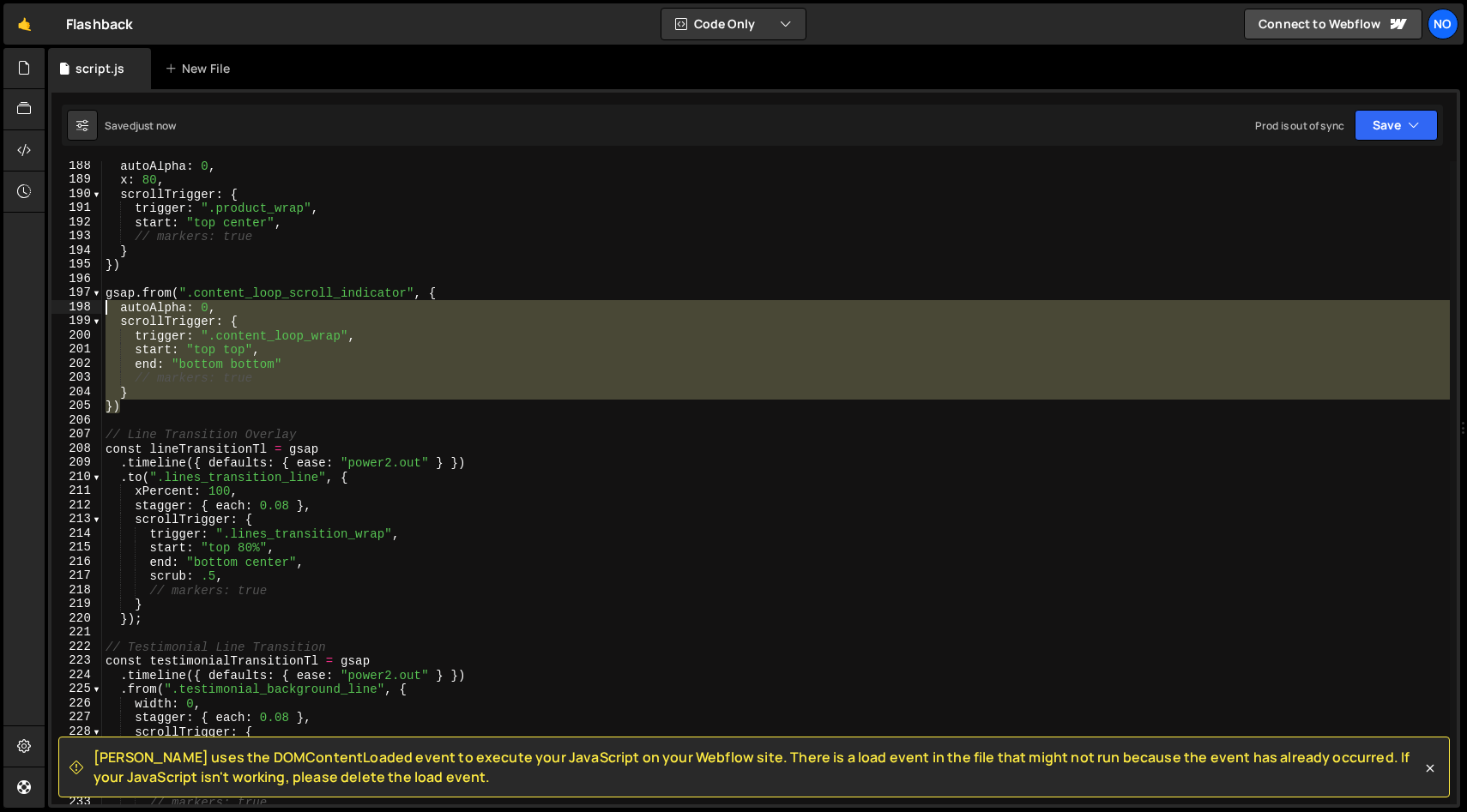
drag, startPoint x: 142, startPoint y: 409, endPoint x: 102, endPoint y: 303, distance: 113.7
click at [102, 303] on div "autoAlpha : 0 , x : 80 , scrollTrigger : { trigger : ".product_wrap" , start : …" at bounding box center [775, 495] width 1347 height 672
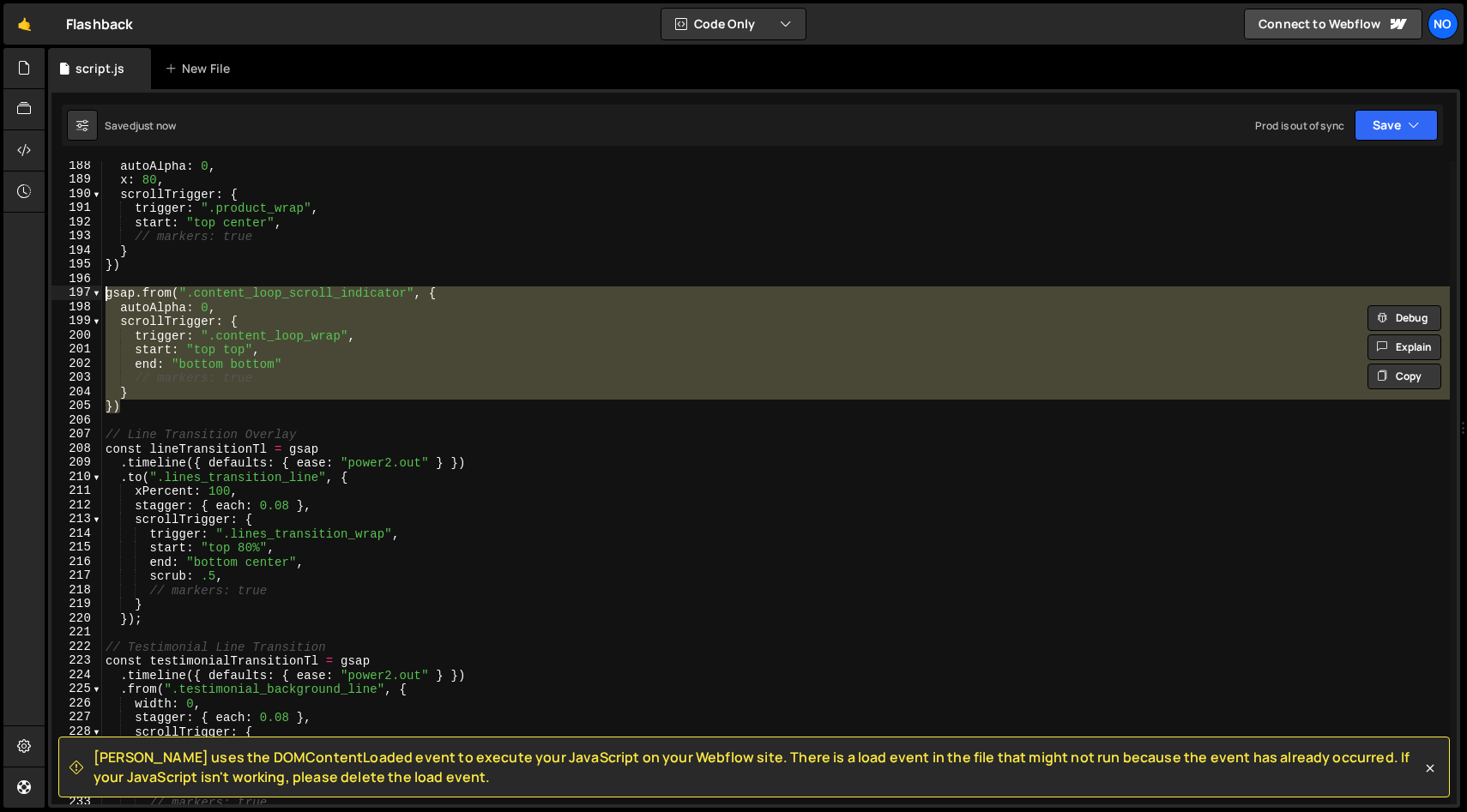
click at [104, 296] on div "autoAlpha : 0 , x : 80 , scrollTrigger : { trigger : ".product_wrap" , start : …" at bounding box center [775, 495] width 1347 height 672
click at [185, 377] on div "autoAlpha : 0 , x : 80 , scrollTrigger : { trigger : ".product_wrap" , start : …" at bounding box center [775, 495] width 1347 height 672
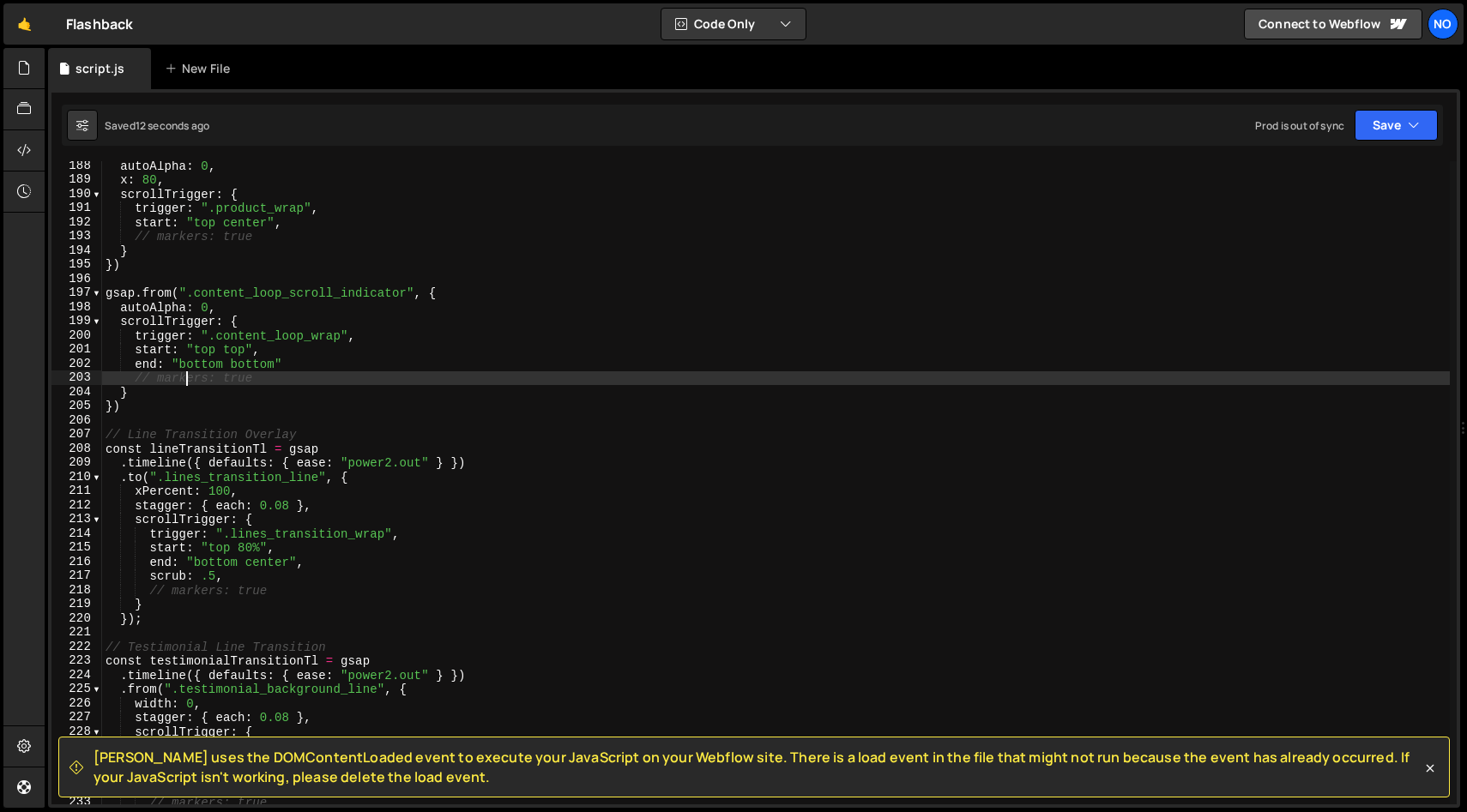
click at [290, 366] on div "autoAlpha : 0 , x : 80 , scrollTrigger : { trigger : ".product_wrap" , start : …" at bounding box center [775, 495] width 1347 height 672
type textarea "end: "bottom bottom""
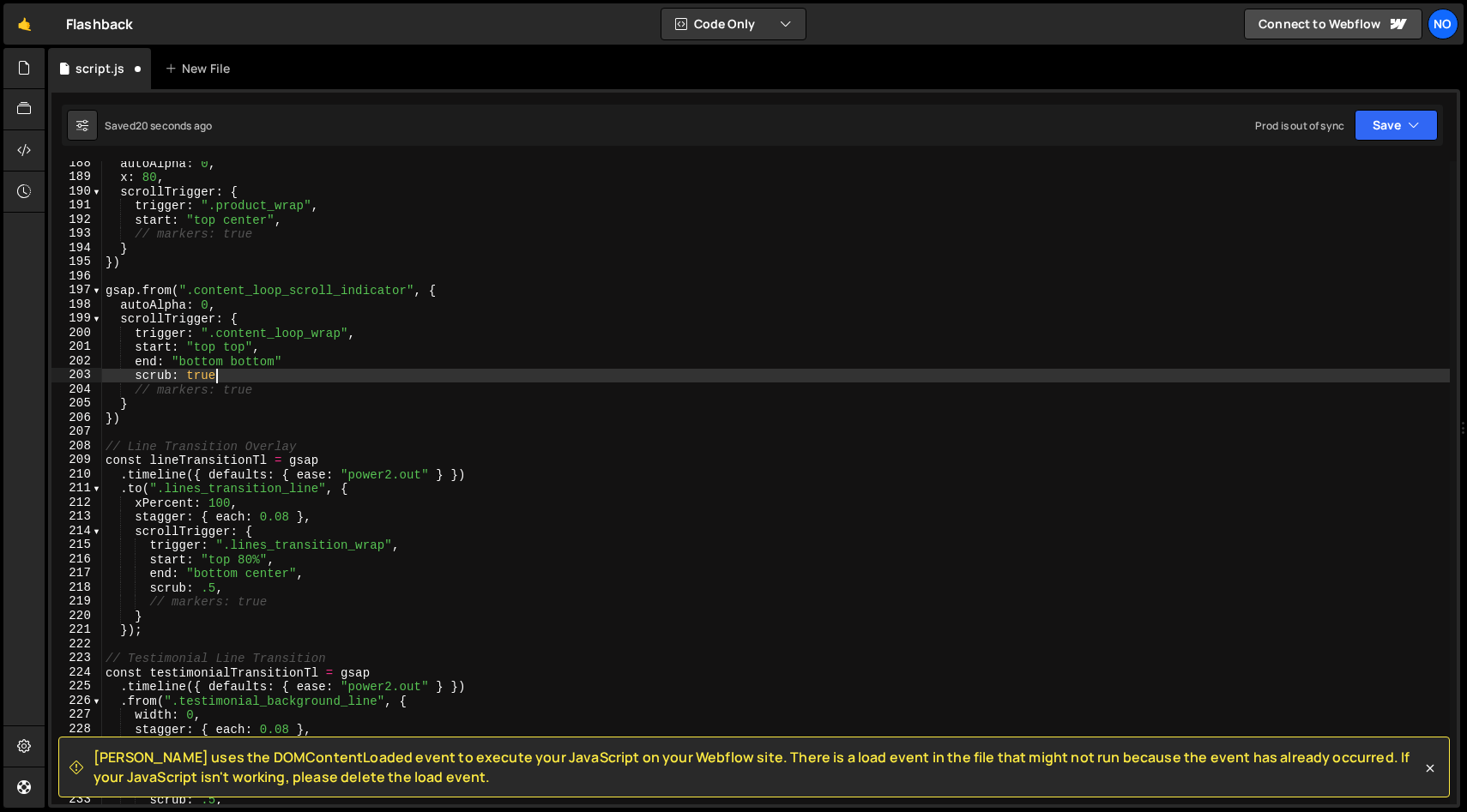
scroll to position [2652, 0]
click at [314, 368] on div "autoAlpha : 0 , x : 80 , scrollTrigger : { trigger : ".product_wrap" , start : …" at bounding box center [775, 492] width 1347 height 672
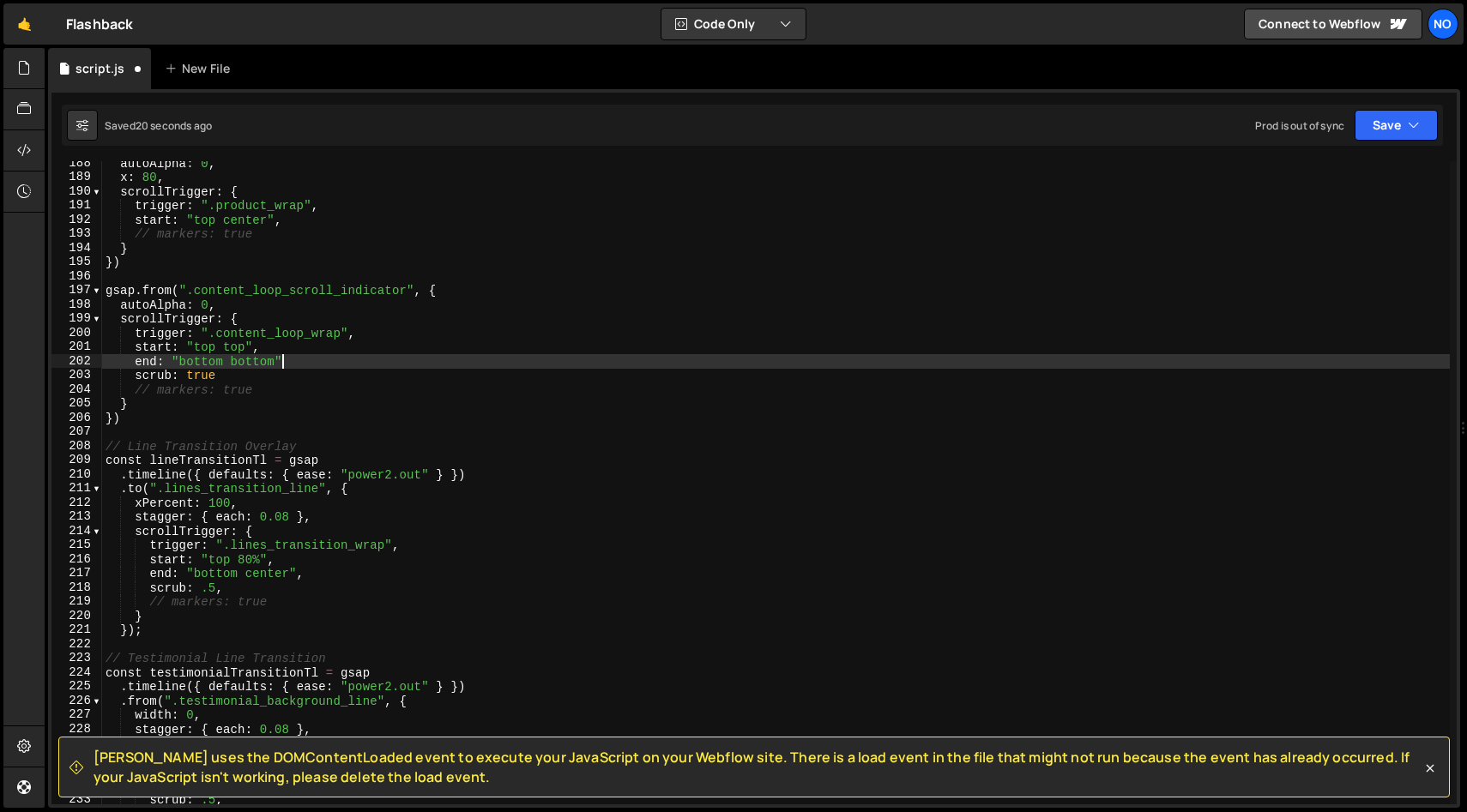
scroll to position [0, 12]
click at [245, 374] on div "autoAlpha : 0 , x : 80 , scrollTrigger : { trigger : ".product_wrap" , start : …" at bounding box center [775, 492] width 1347 height 672
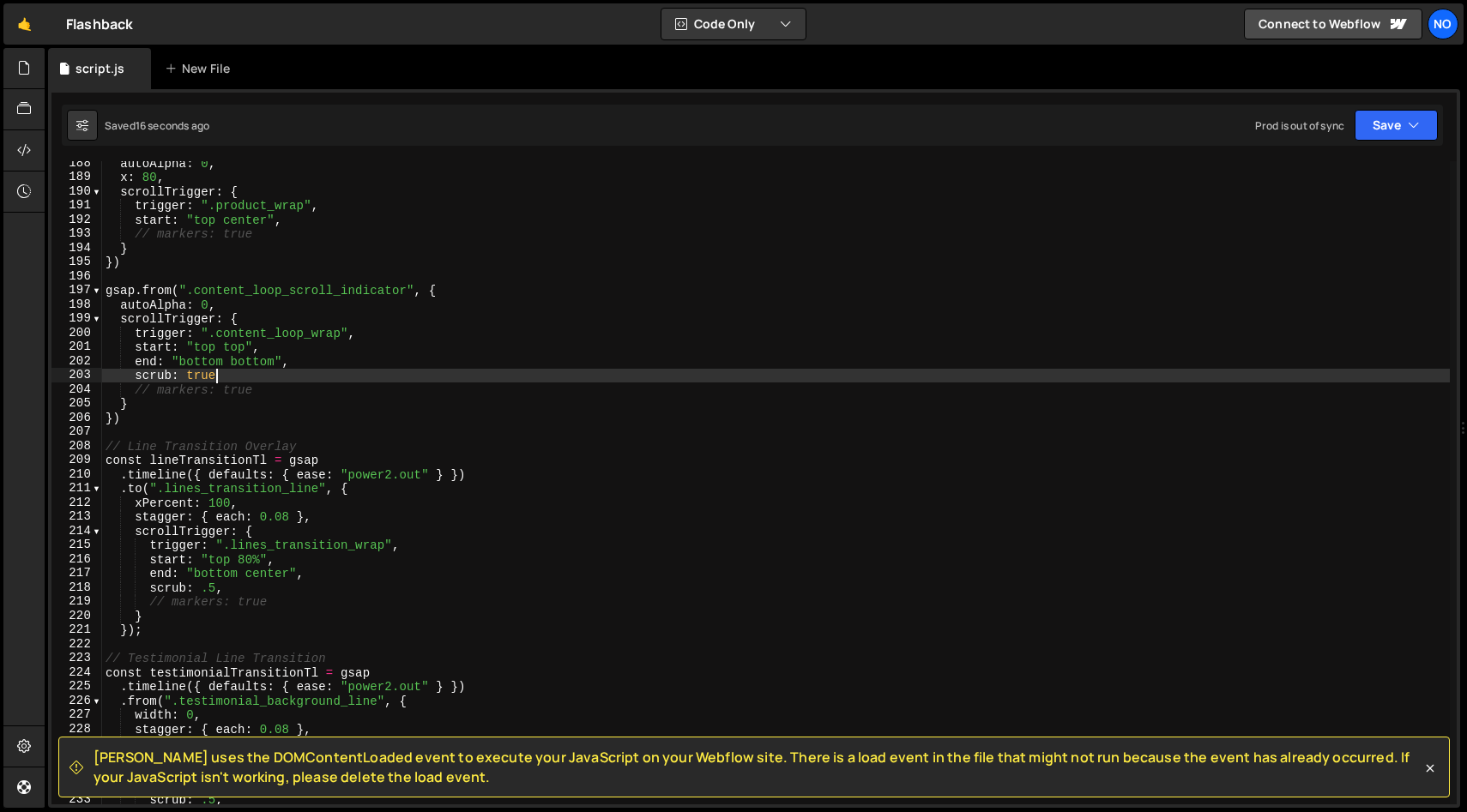
scroll to position [0, 7]
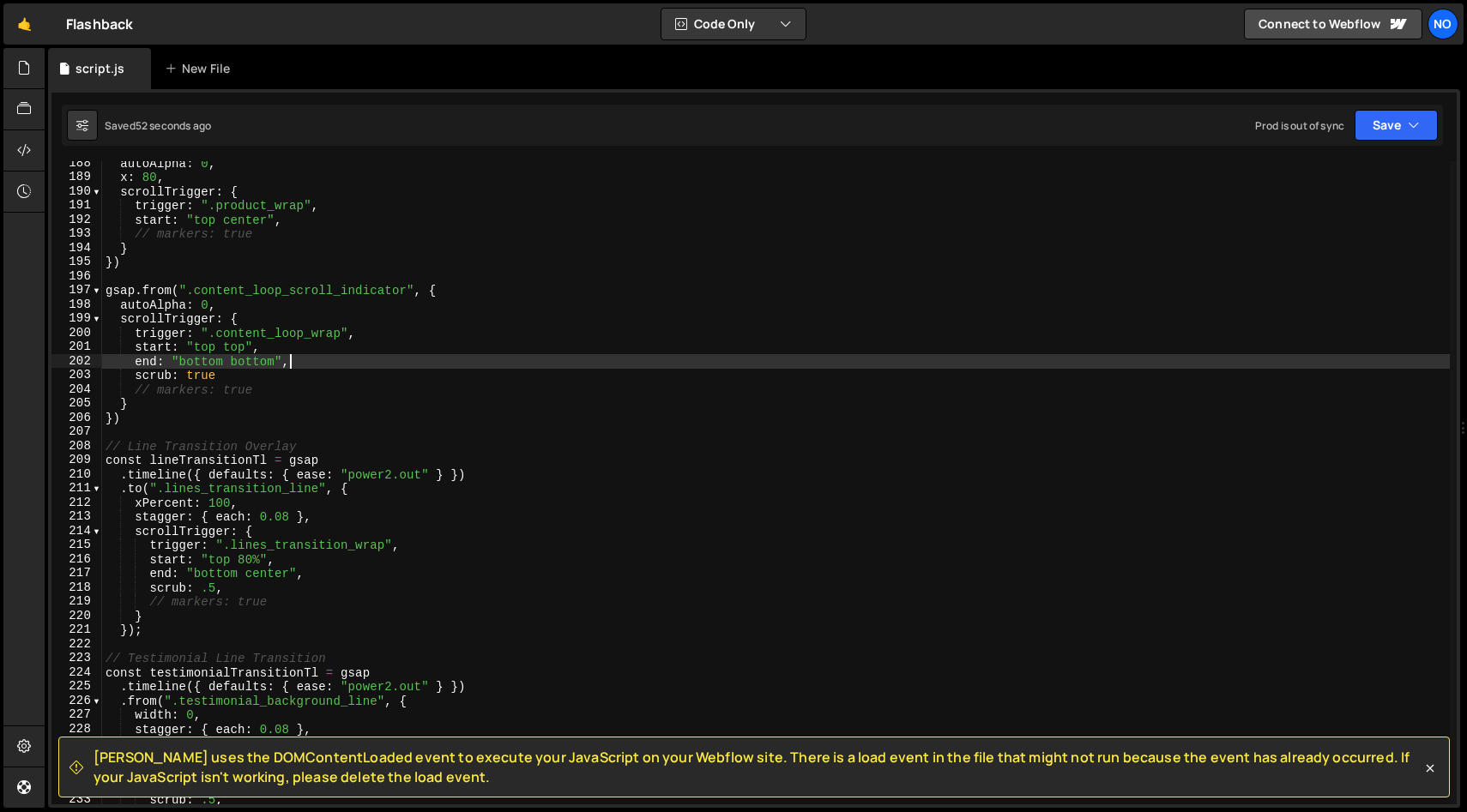
click at [306, 361] on div "autoAlpha : 0 , x : 80 , scrollTrigger : { trigger : ".product_wrap" , start : …" at bounding box center [775, 492] width 1347 height 672
type textarea "end: "bottom bottom","
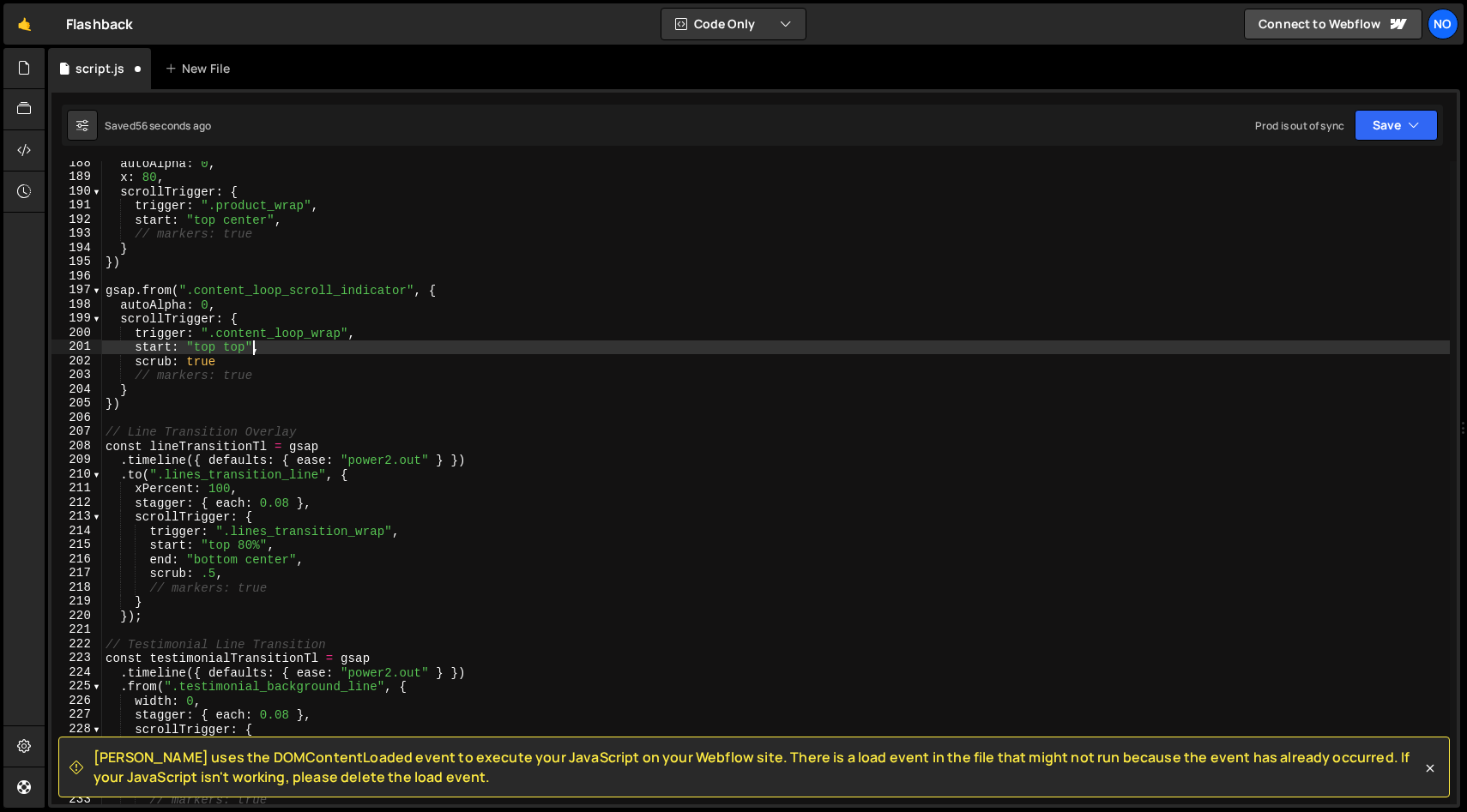
type textarea "scrub: true"
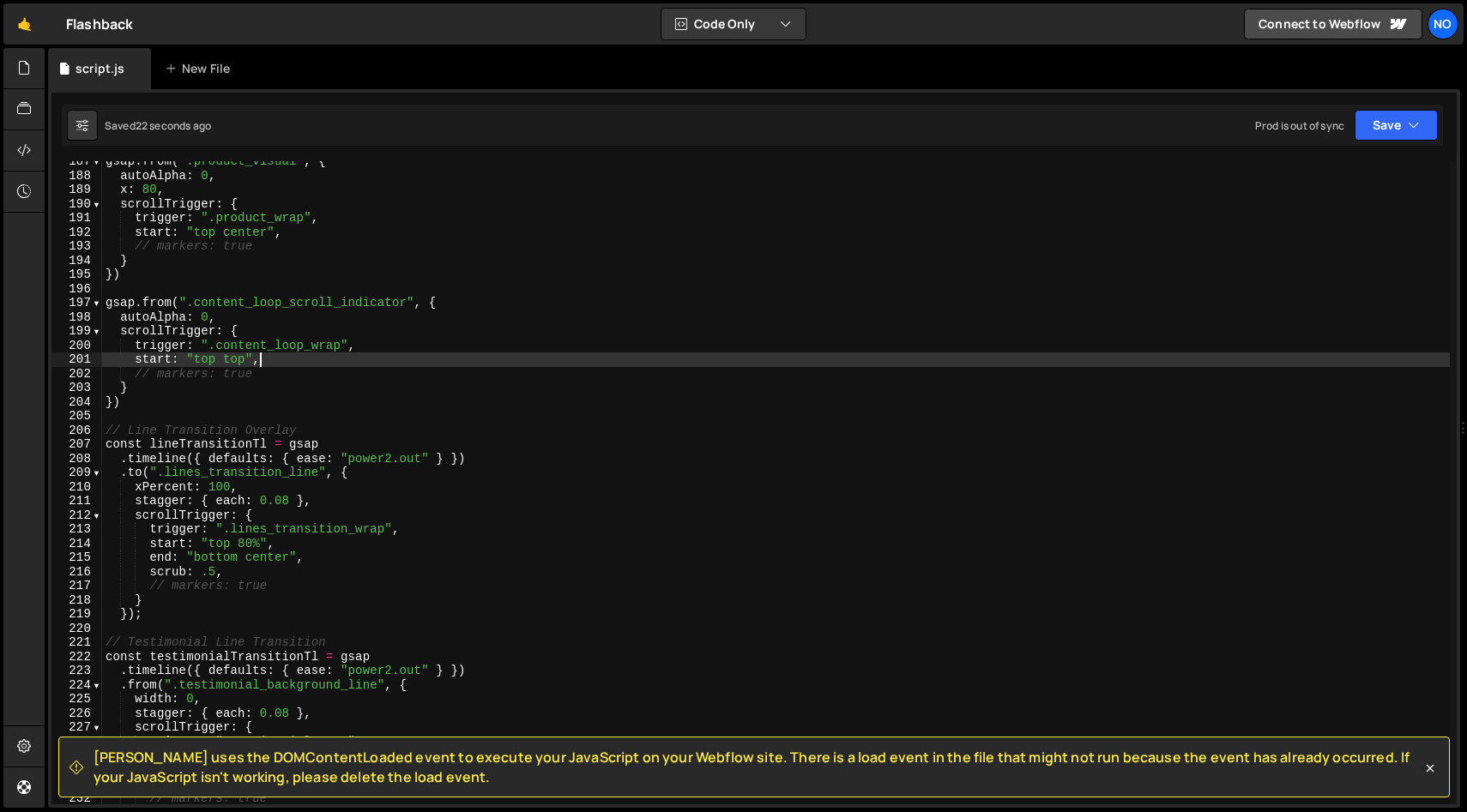
scroll to position [2638, 0]
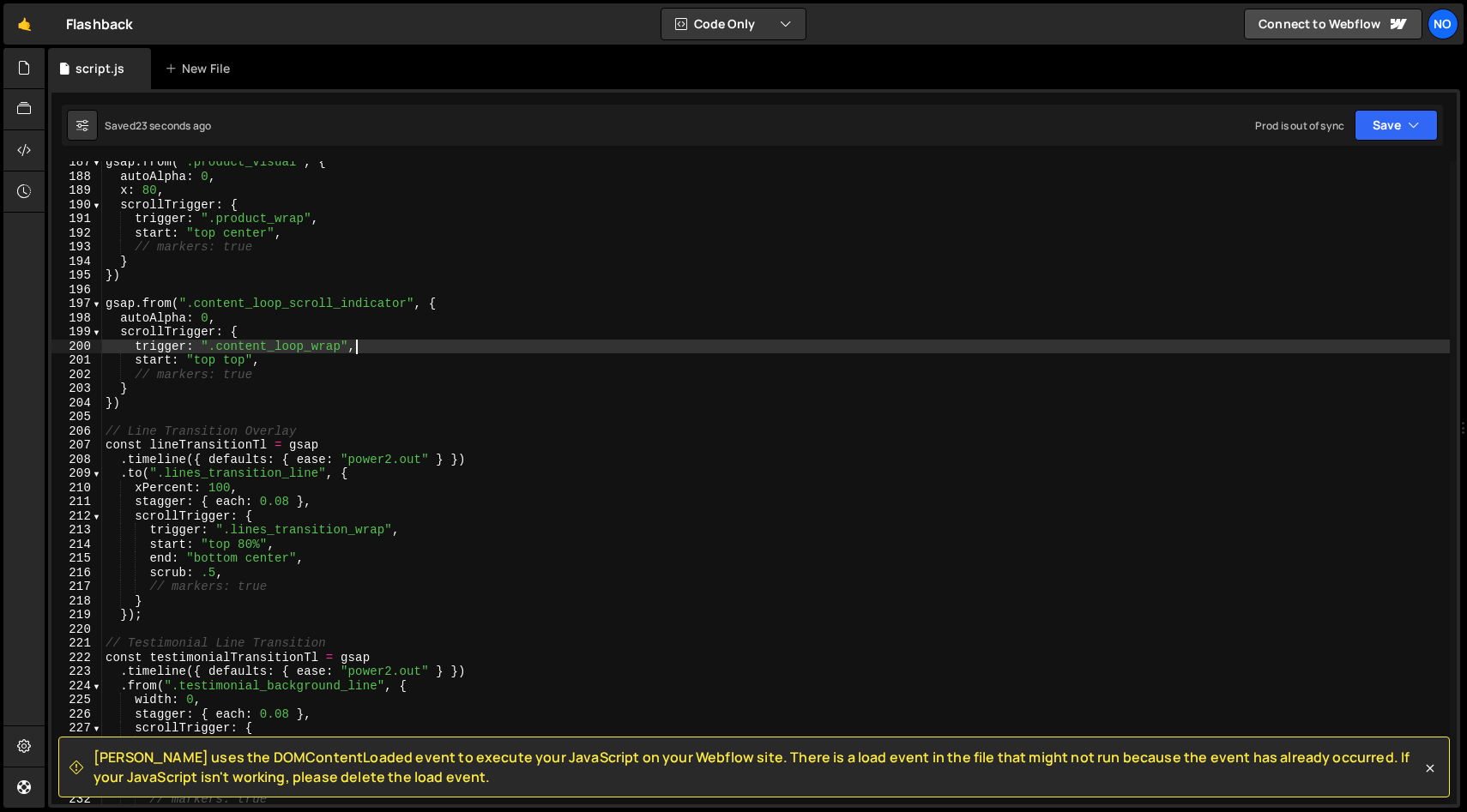
click at [413, 353] on div "gsap . from ( ".product_visual" , { autoAlpha : 0 , x : 80 , scrollTrigger : { …" at bounding box center [775, 491] width 1347 height 672
click at [231, 318] on div "gsap . from ( ".product_visual" , { autoAlpha : 0 , x : 80 , scrollTrigger : { …" at bounding box center [775, 491] width 1347 height 672
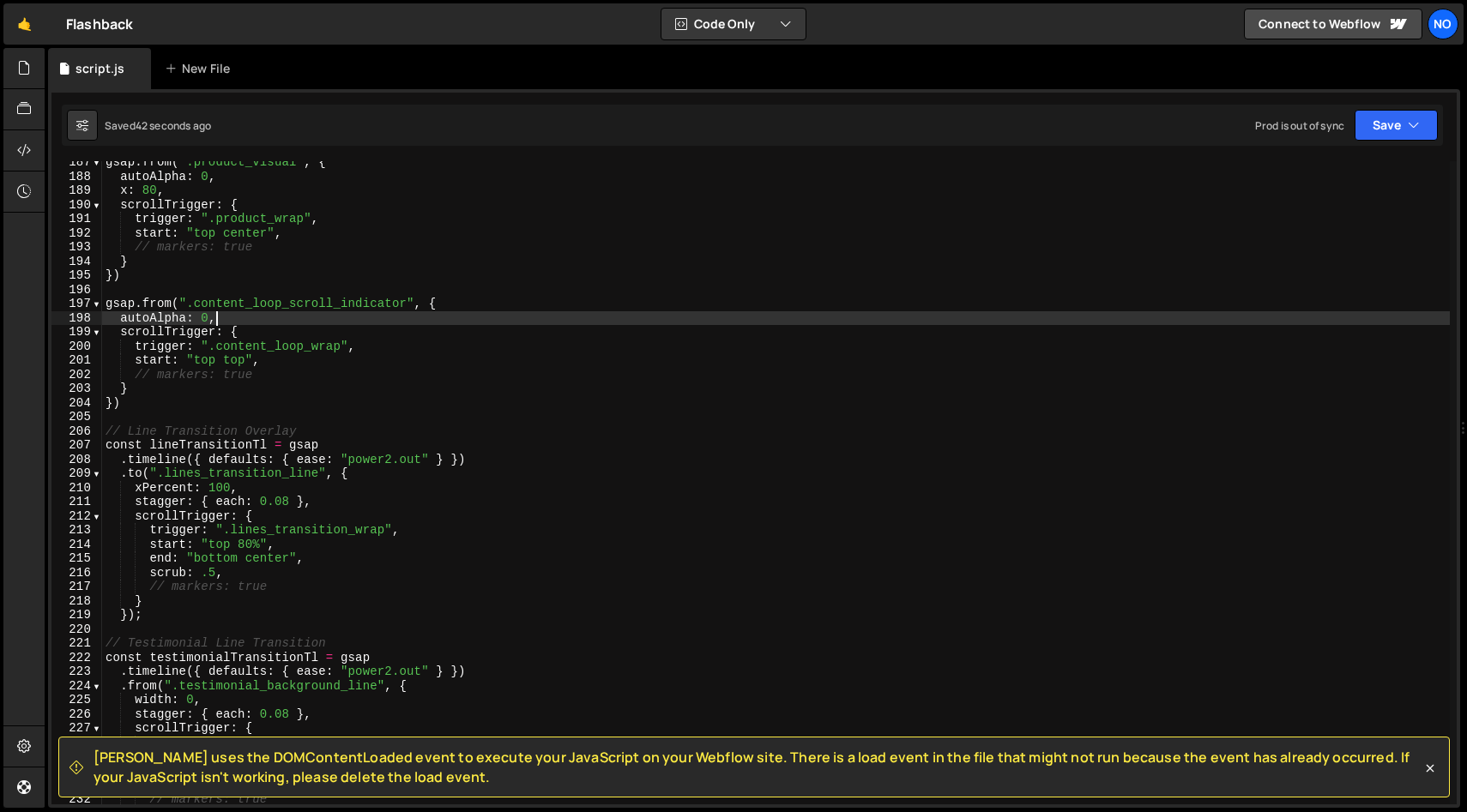
scroll to position [0, 7]
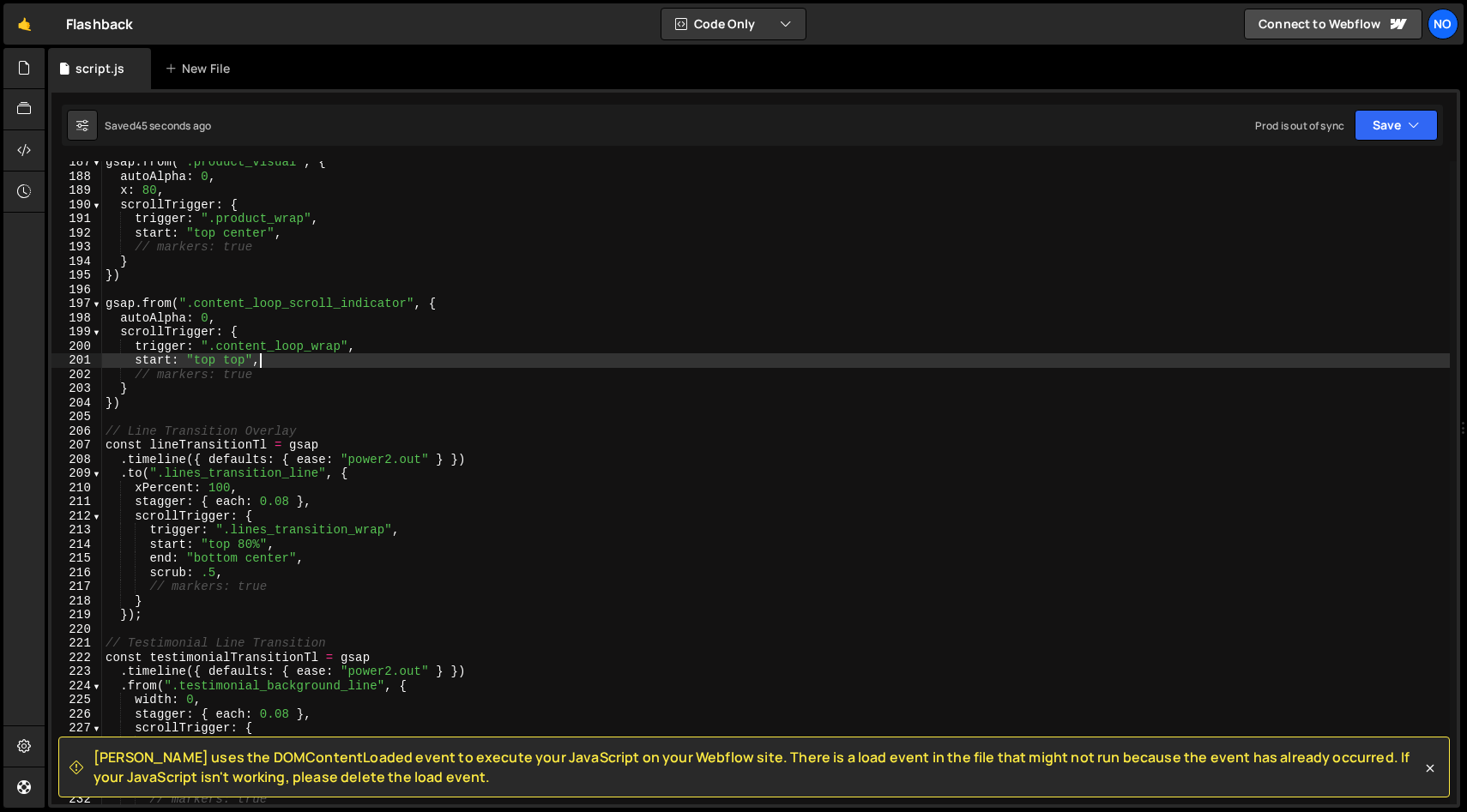
click at [385, 360] on div "gsap . from ( ".product_visual" , { autoAlpha : 0 , x : 80 , scrollTrigger : { …" at bounding box center [775, 491] width 1347 height 672
type textarea "start: "top top","
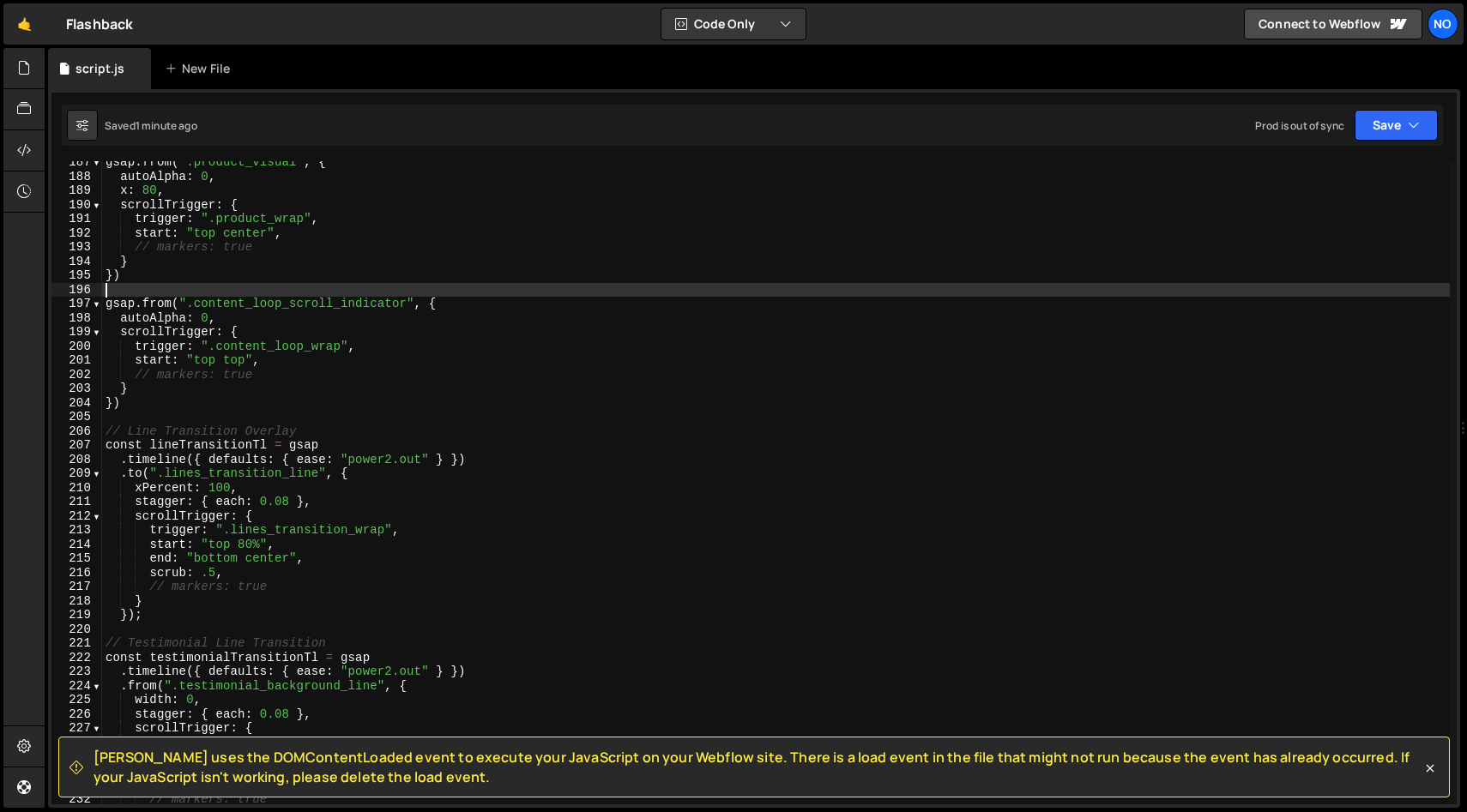
click at [142, 292] on div "gsap . from ( ".product_visual" , { autoAlpha : 0 , x : 80 , scrollTrigger : { …" at bounding box center [775, 491] width 1347 height 672
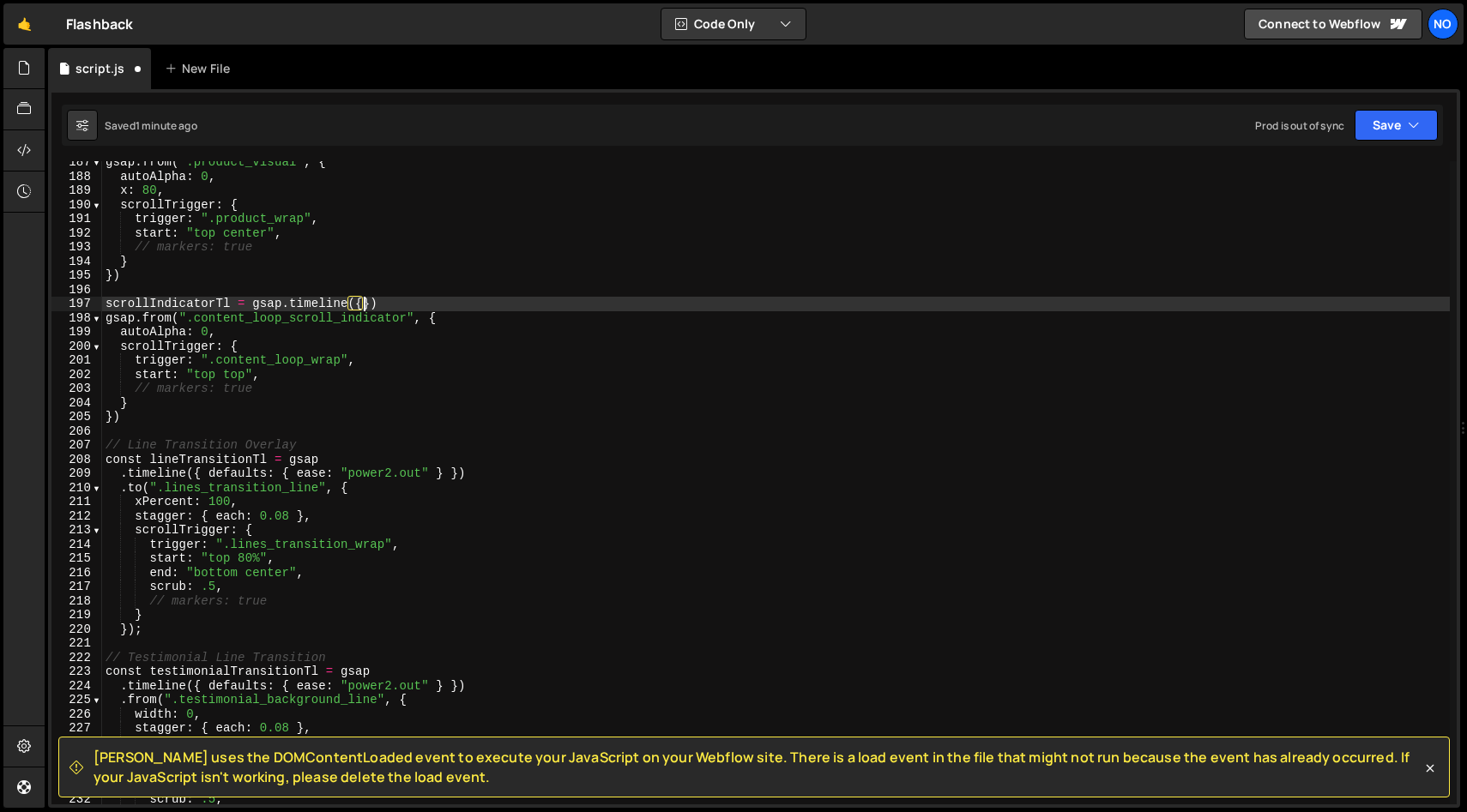
scroll to position [0, 17]
type textarea "scrollIndicatorTl = gsap.timeline({})"
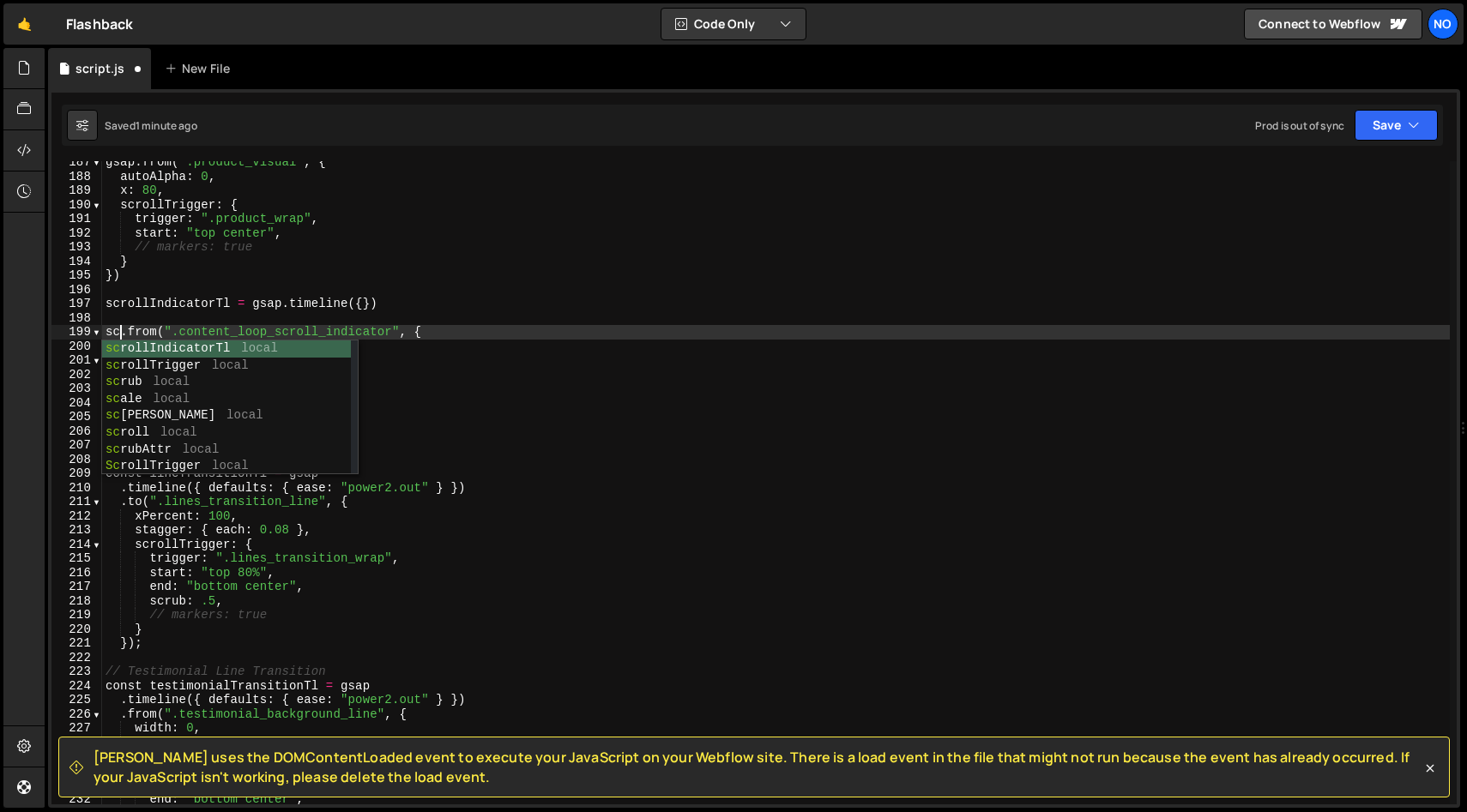
scroll to position [0, 2]
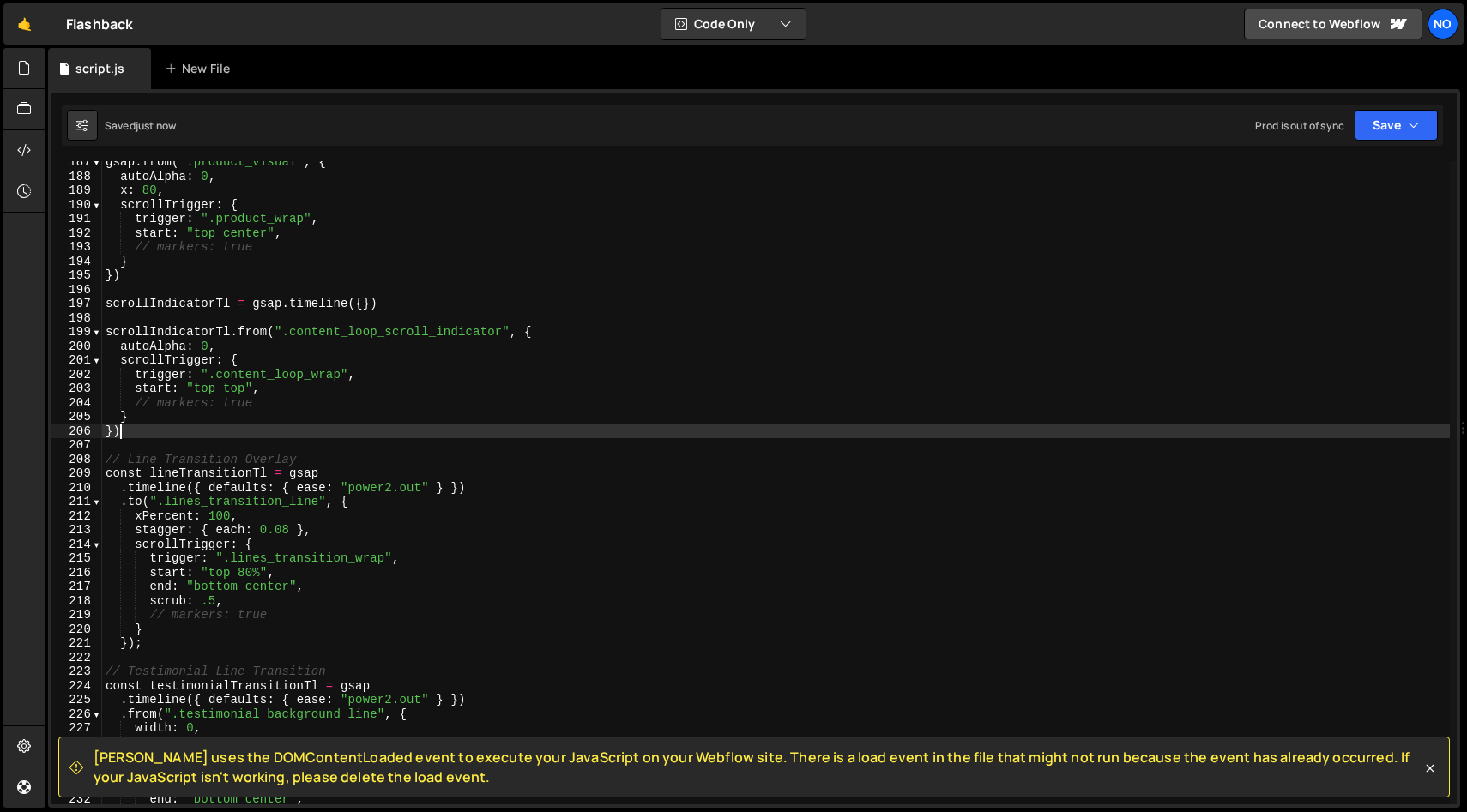
click at [151, 427] on div "gsap . from ( ".product_visual" , { autoAlpha : 0 , x : 80 , scrollTrigger : { …" at bounding box center [775, 491] width 1347 height 672
type textarea "}).to("", {)"
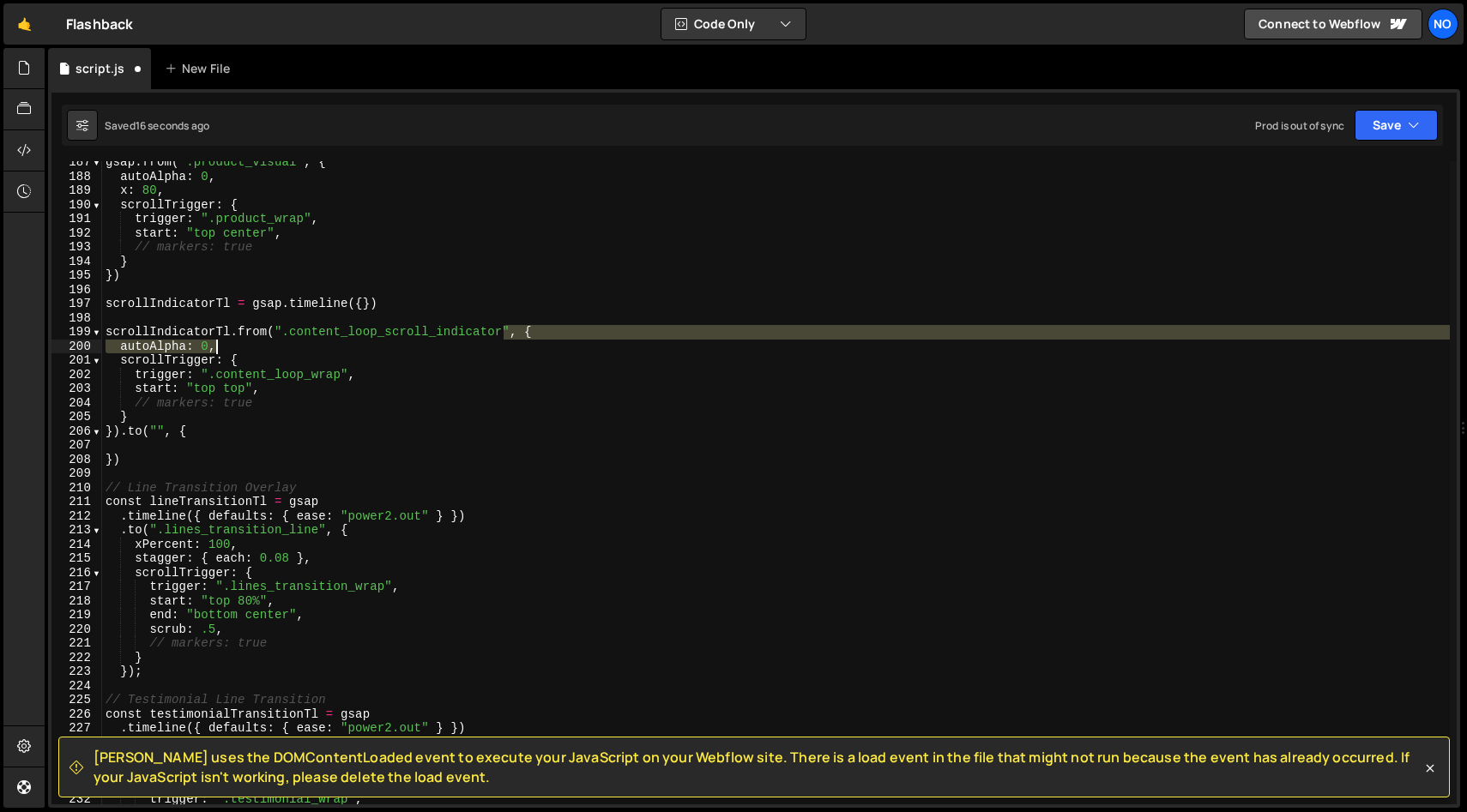
drag, startPoint x: 504, startPoint y: 331, endPoint x: 285, endPoint y: 338, distance: 219.7
click at [285, 338] on div "gsap . from ( ".product_visual" , { autoAlpha : 0 , x : 80 , scrollTrigger : { …" at bounding box center [775, 491] width 1347 height 672
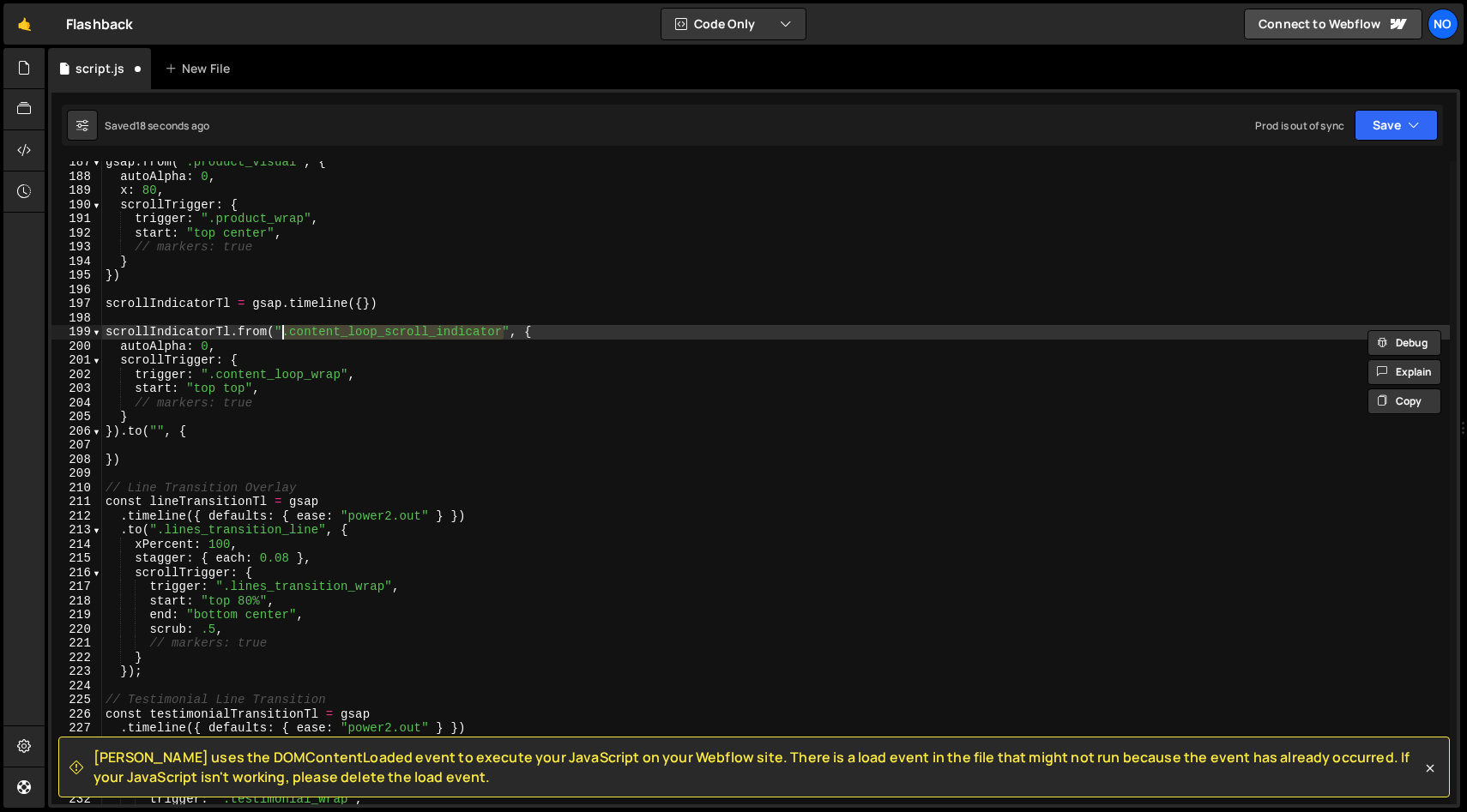
click at [155, 427] on div "gsap . from ( ".product_visual" , { autoAlpha : 0 , x : 80 , scrollTrigger : { …" at bounding box center [775, 491] width 1347 height 672
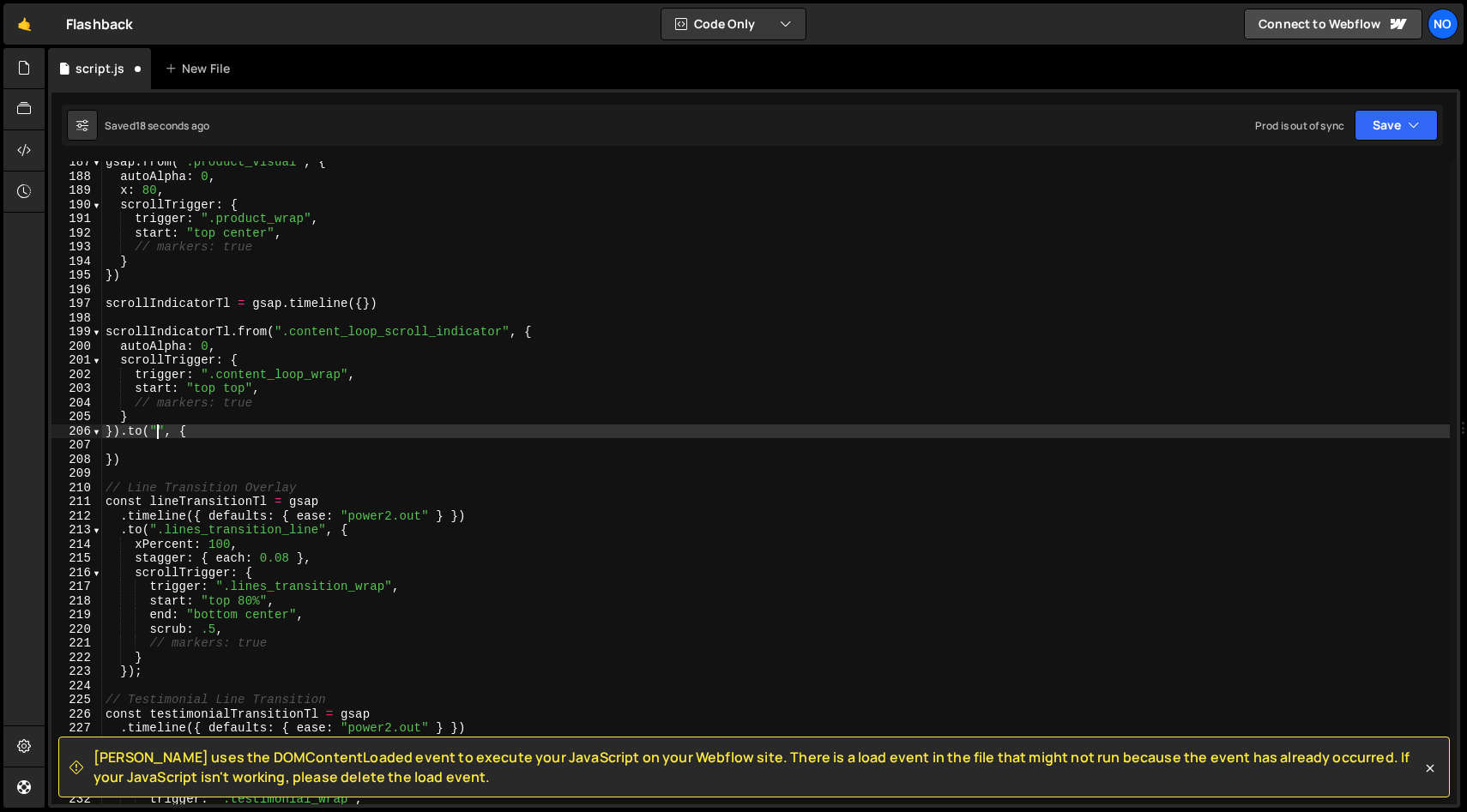
paste textarea ".content_loop_scroll_indicator"
type textarea "}).to(".content_loop_scroll_indicator", {"
click at [212, 447] on div "gsap . from ( ".product_visual" , { autoAlpha : 0 , x : 80 , scrollTrigger : { …" at bounding box center [775, 491] width 1347 height 672
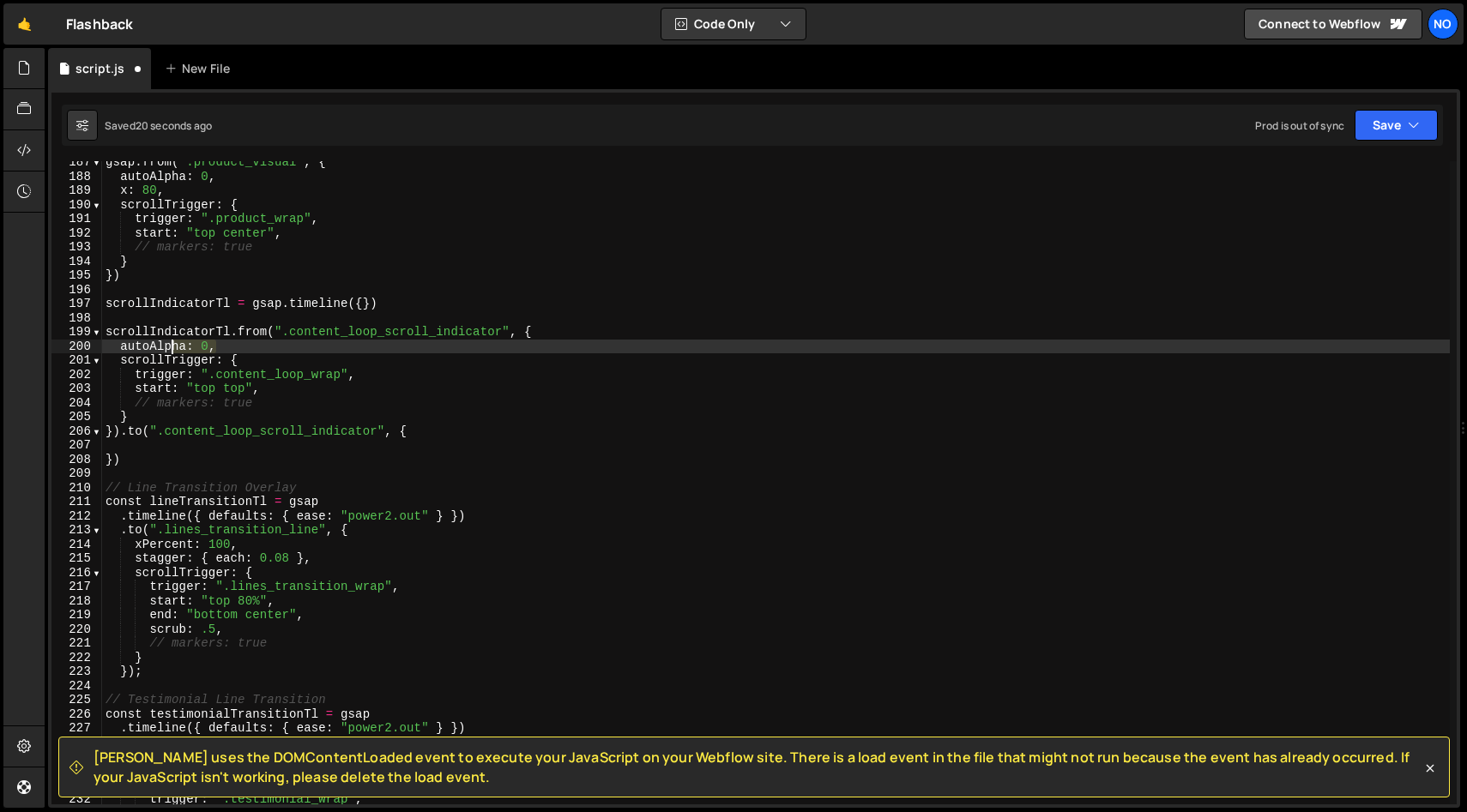
drag, startPoint x: 192, startPoint y: 347, endPoint x: 171, endPoint y: 347, distance: 21.5
click at [171, 347] on div "gsap . from ( ".product_visual" , { autoAlpha : 0 , x : 80 , scrollTrigger : { …" at bounding box center [775, 491] width 1347 height 672
type textarea "autoAlpha: 0,"
click at [121, 346] on div "gsap . from ( ".product_visual" , { autoAlpha : 0 , x : 80 , scrollTrigger : { …" at bounding box center [775, 491] width 1347 height 672
click at [158, 446] on div "gsap . from ( ".product_visual" , { autoAlpha : 0 , x : 80 , scrollTrigger : { …" at bounding box center [775, 491] width 1347 height 672
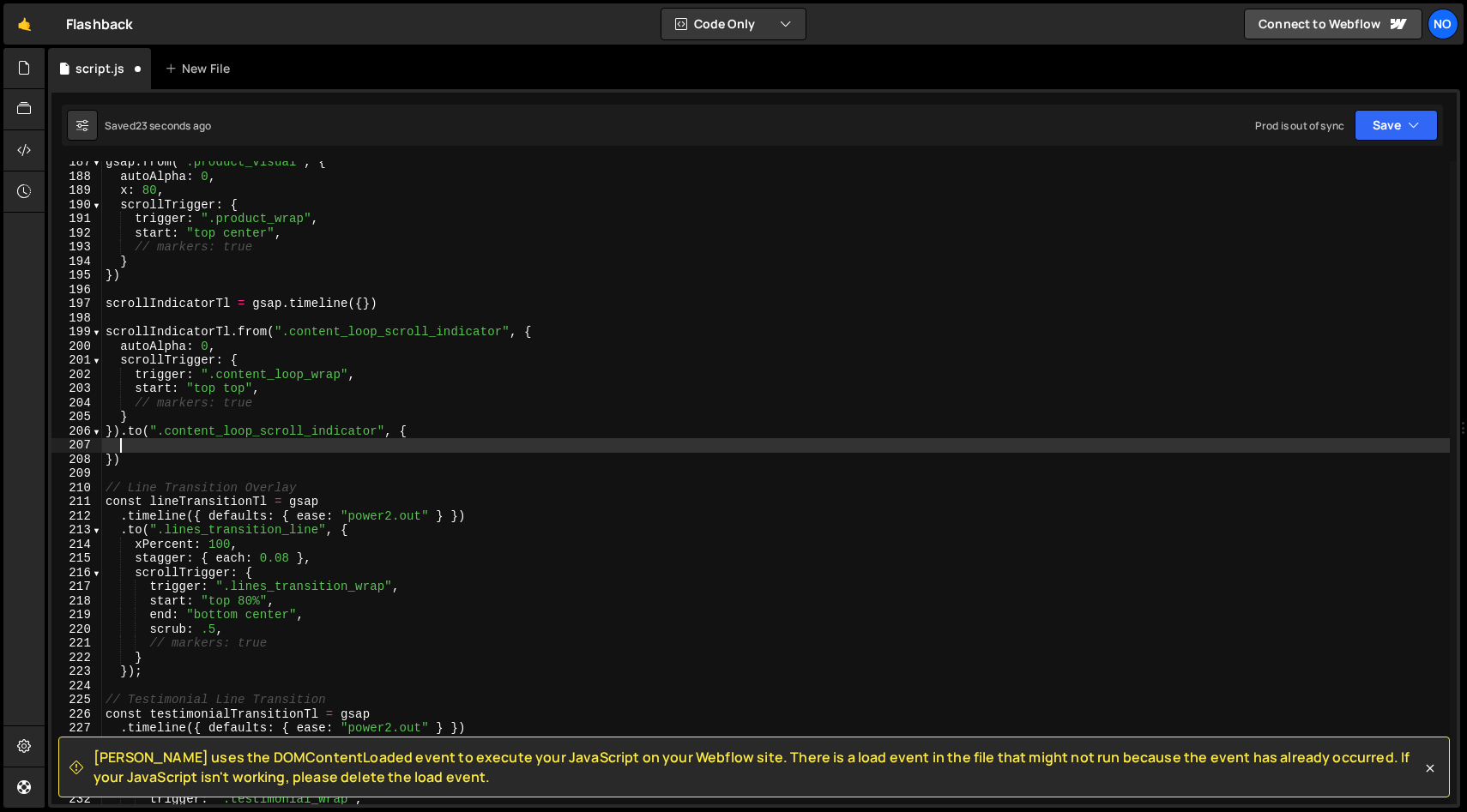
paste textarea "autoAlpha: 0,"
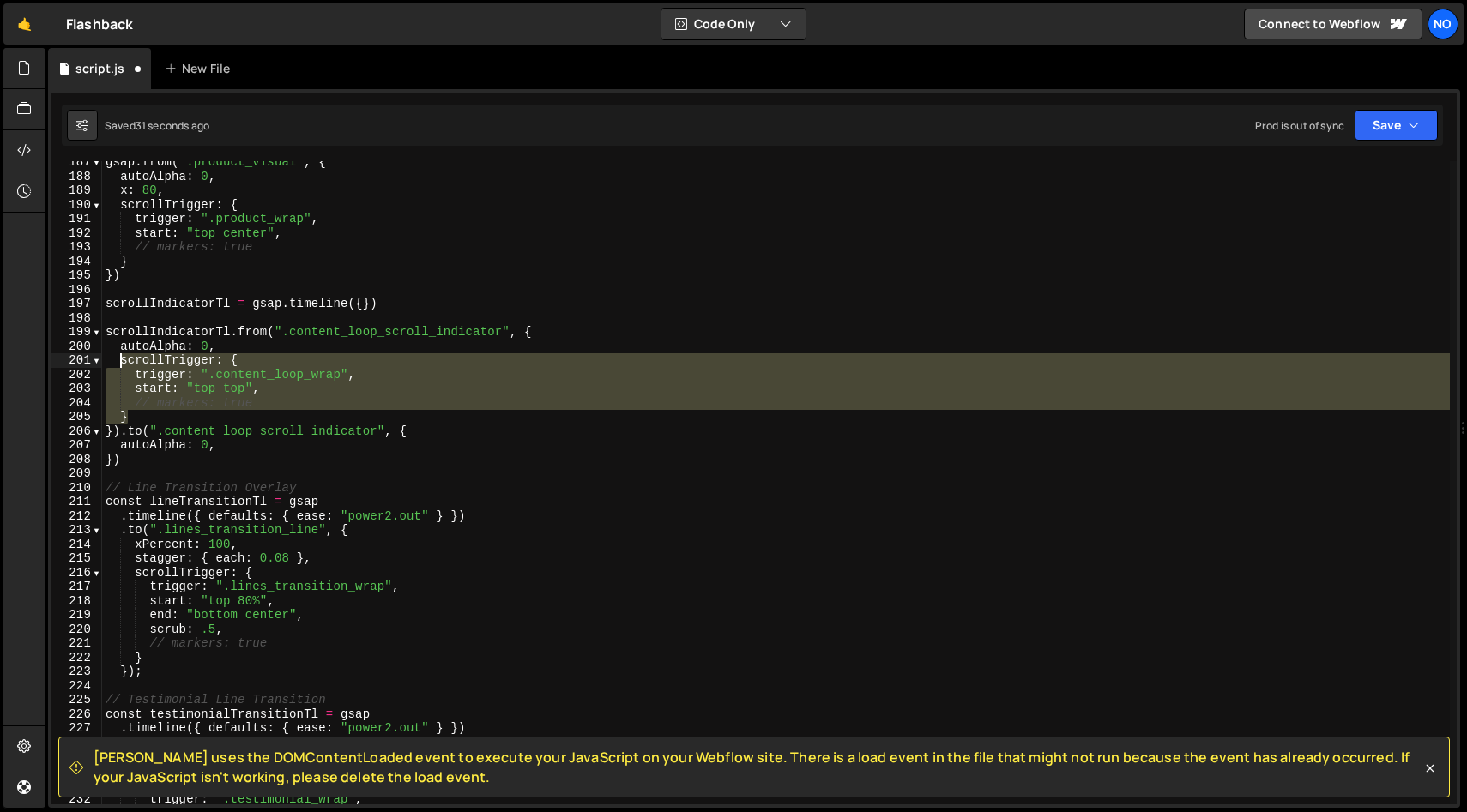
drag, startPoint x: 126, startPoint y: 417, endPoint x: 122, endPoint y: 365, distance: 51.6
click at [121, 363] on div "gsap . from ( ".product_visual" , { autoAlpha : 0 , x : 80 , scrollTrigger : { …" at bounding box center [775, 491] width 1347 height 672
click at [247, 446] on div "gsap . from ( ".product_visual" , { autoAlpha : 0 , x : 80 , scrollTrigger : { …" at bounding box center [775, 491] width 1347 height 672
type textarea "autoAlpha: 0,"
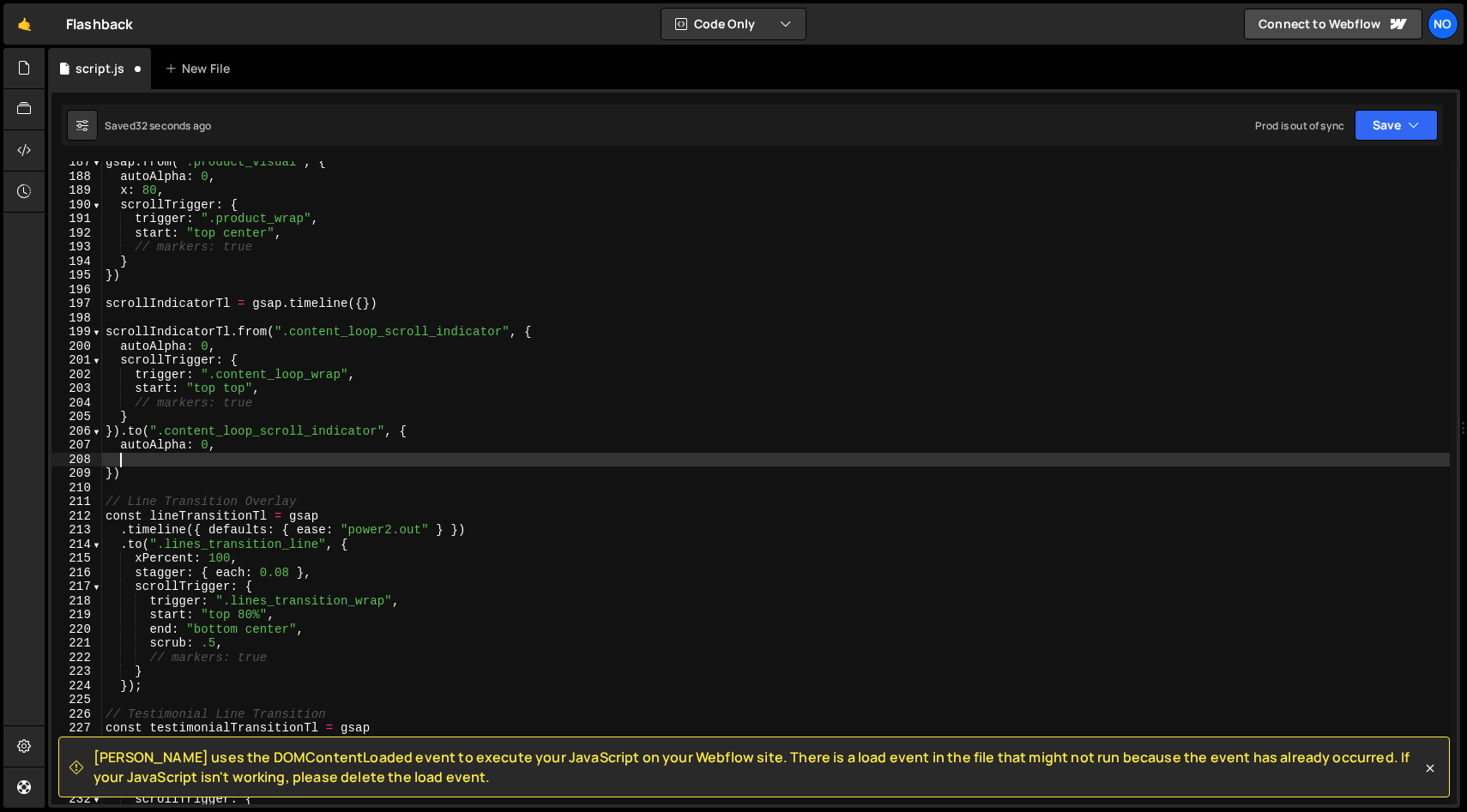
paste textarea "}"
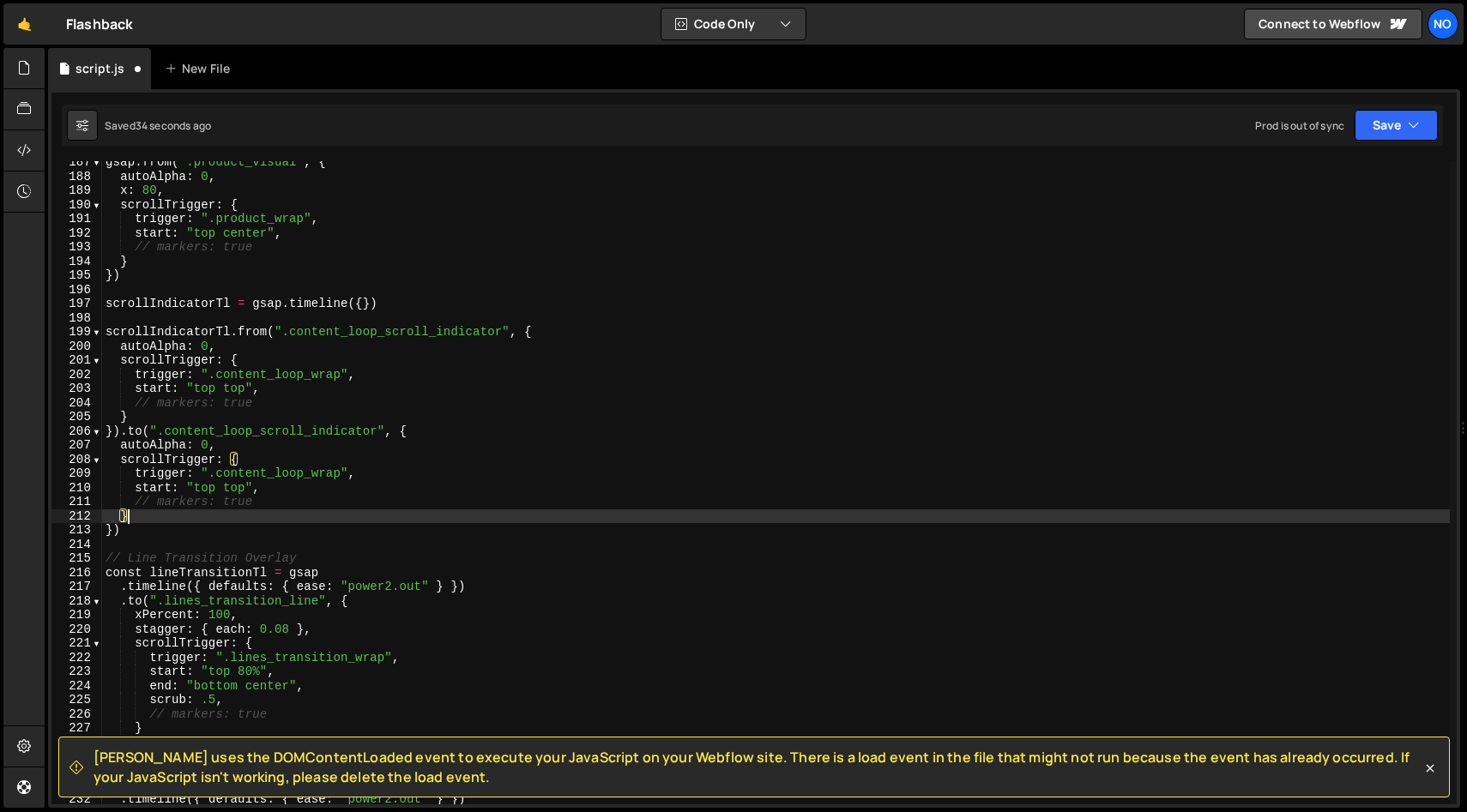
drag, startPoint x: 256, startPoint y: 485, endPoint x: 226, endPoint y: 488, distance: 30.1
click at [256, 485] on div "gsap . from ( ".product_visual" , { autoAlpha : 0 , x : 80 , scrollTrigger : { …" at bounding box center [775, 491] width 1347 height 672
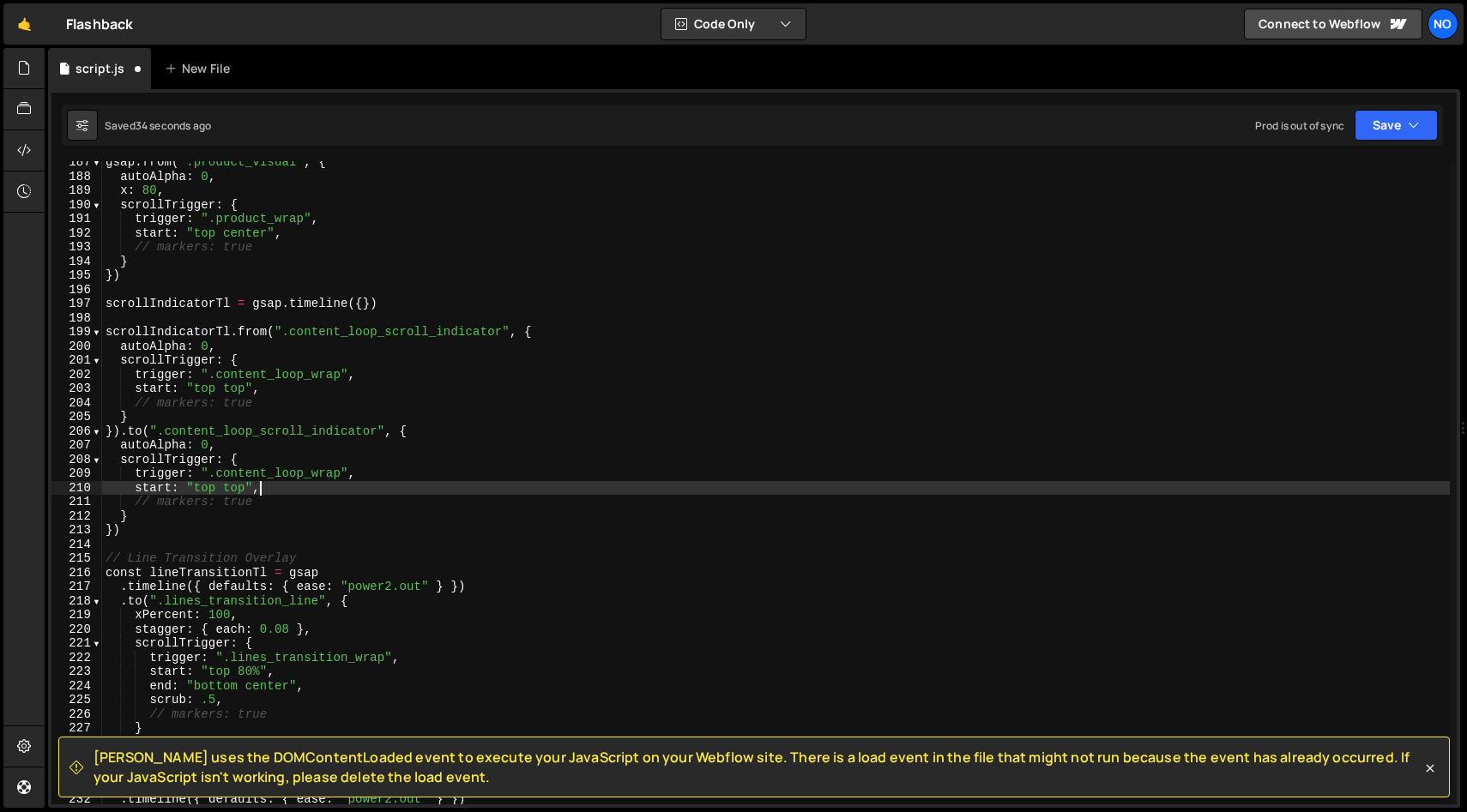
click at [142, 490] on div "gsap . from ( ".product_visual" , { autoAlpha : 0 , x : 80 , scrollTrigger : { …" at bounding box center [775, 491] width 1347 height 672
click at [206, 492] on div "gsap . from ( ".product_visual" , { autoAlpha : 0 , x : 80 , scrollTrigger : { …" at bounding box center [775, 491] width 1347 height 672
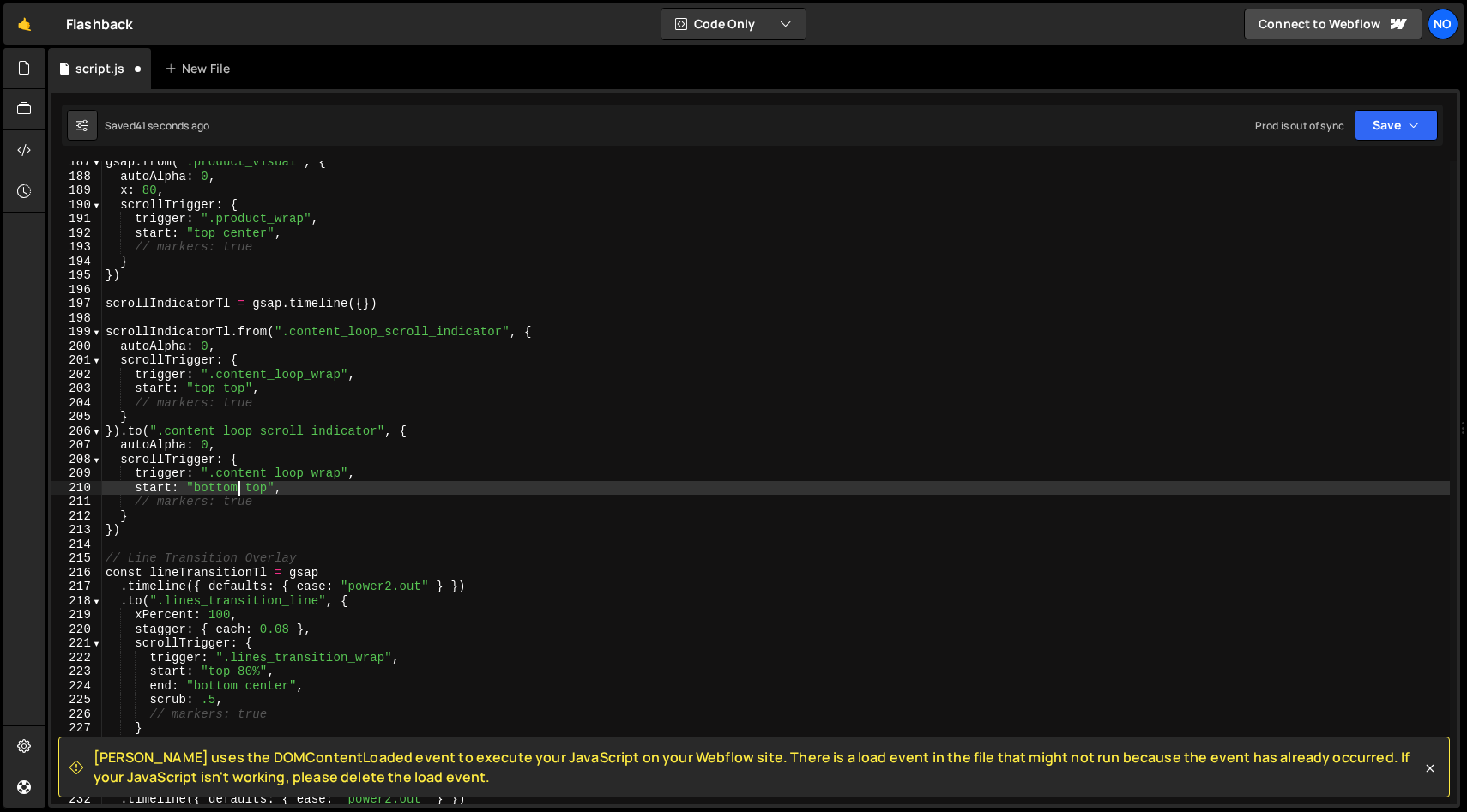
click at [253, 484] on div "gsap . from ( ".product_visual" , { autoAlpha : 0 , x : 80 , scrollTrigger : { …" at bounding box center [775, 491] width 1347 height 672
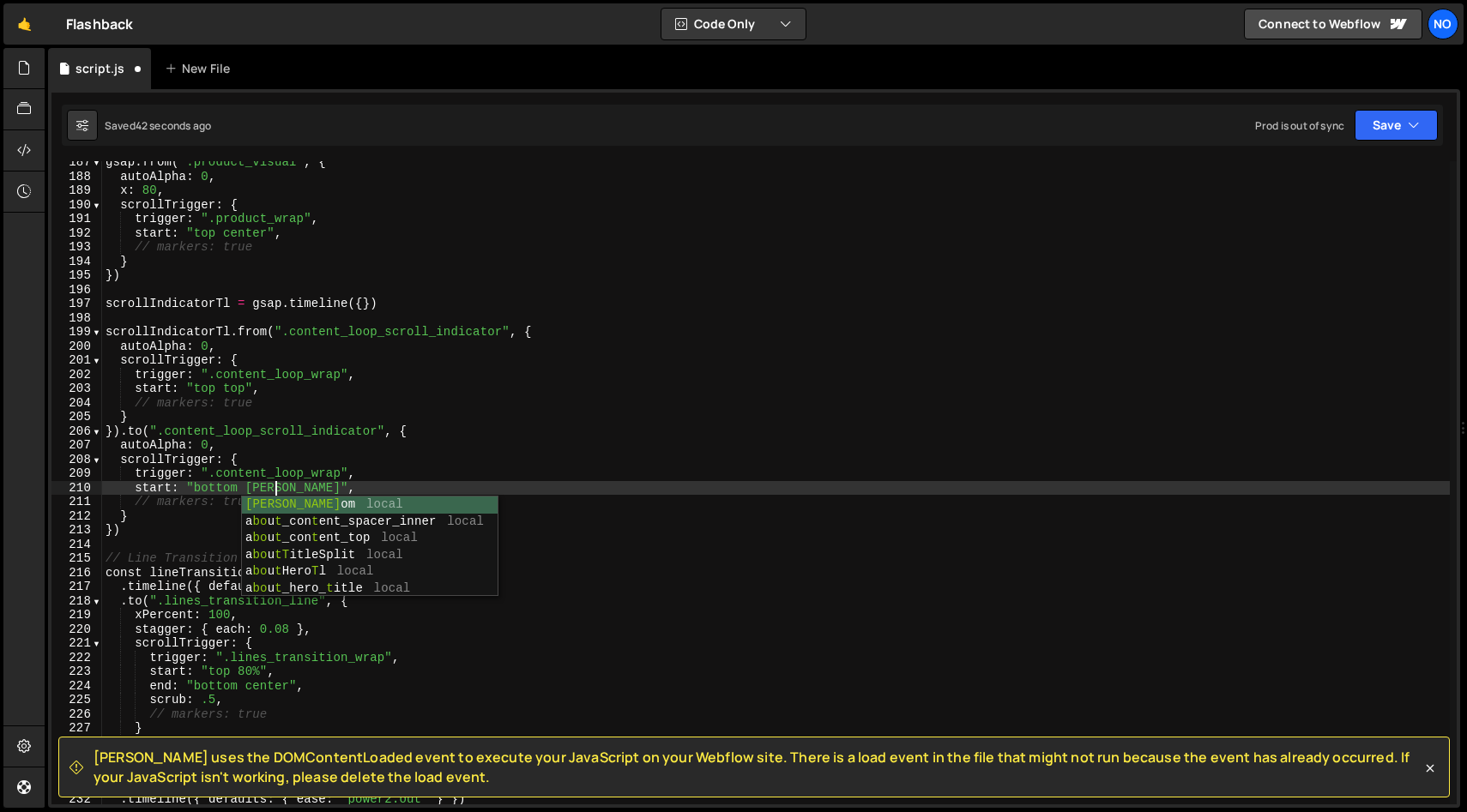
scroll to position [0, 12]
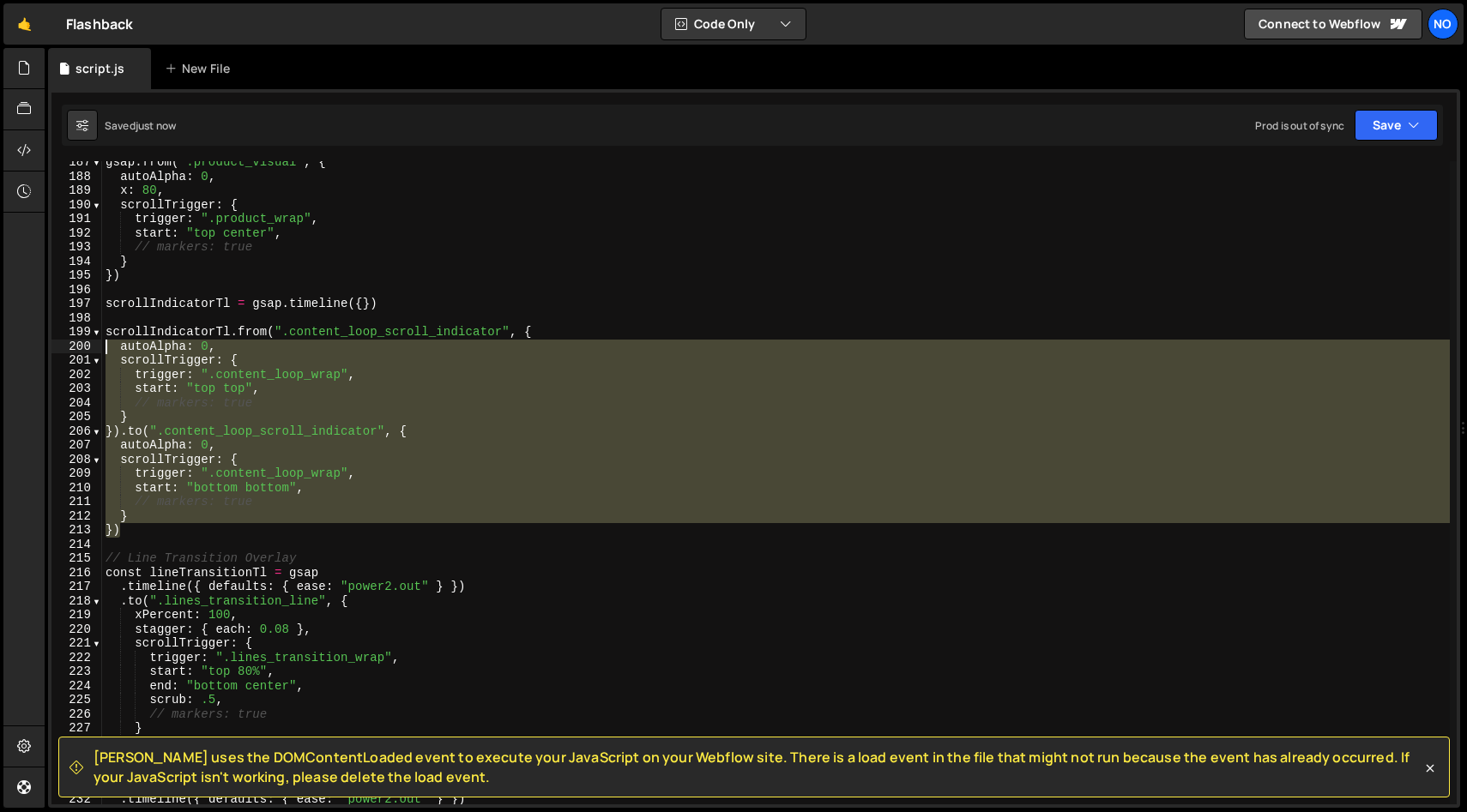
drag, startPoint x: 149, startPoint y: 532, endPoint x: 70, endPoint y: 329, distance: 217.3
click at [70, 328] on div "start: "bottom bottom", 187 188 189 190 191 192 193 194 195 196 197 198 199 200…" at bounding box center [753, 482] width 1405 height 643
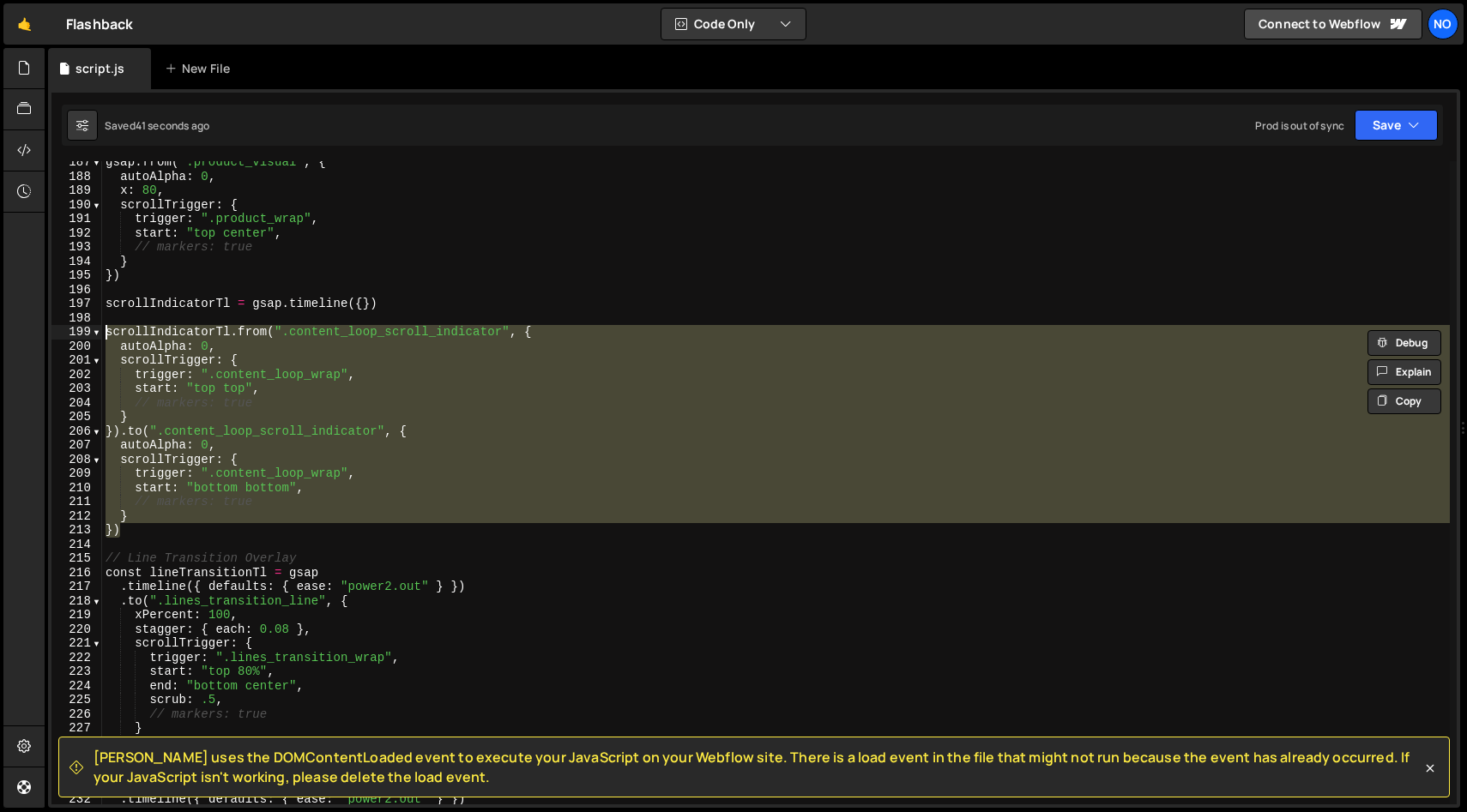
click at [322, 361] on div "gsap . from ( ".product_visual" , { autoAlpha : 0 , x : 80 , scrollTrigger : { …" at bounding box center [775, 491] width 1347 height 672
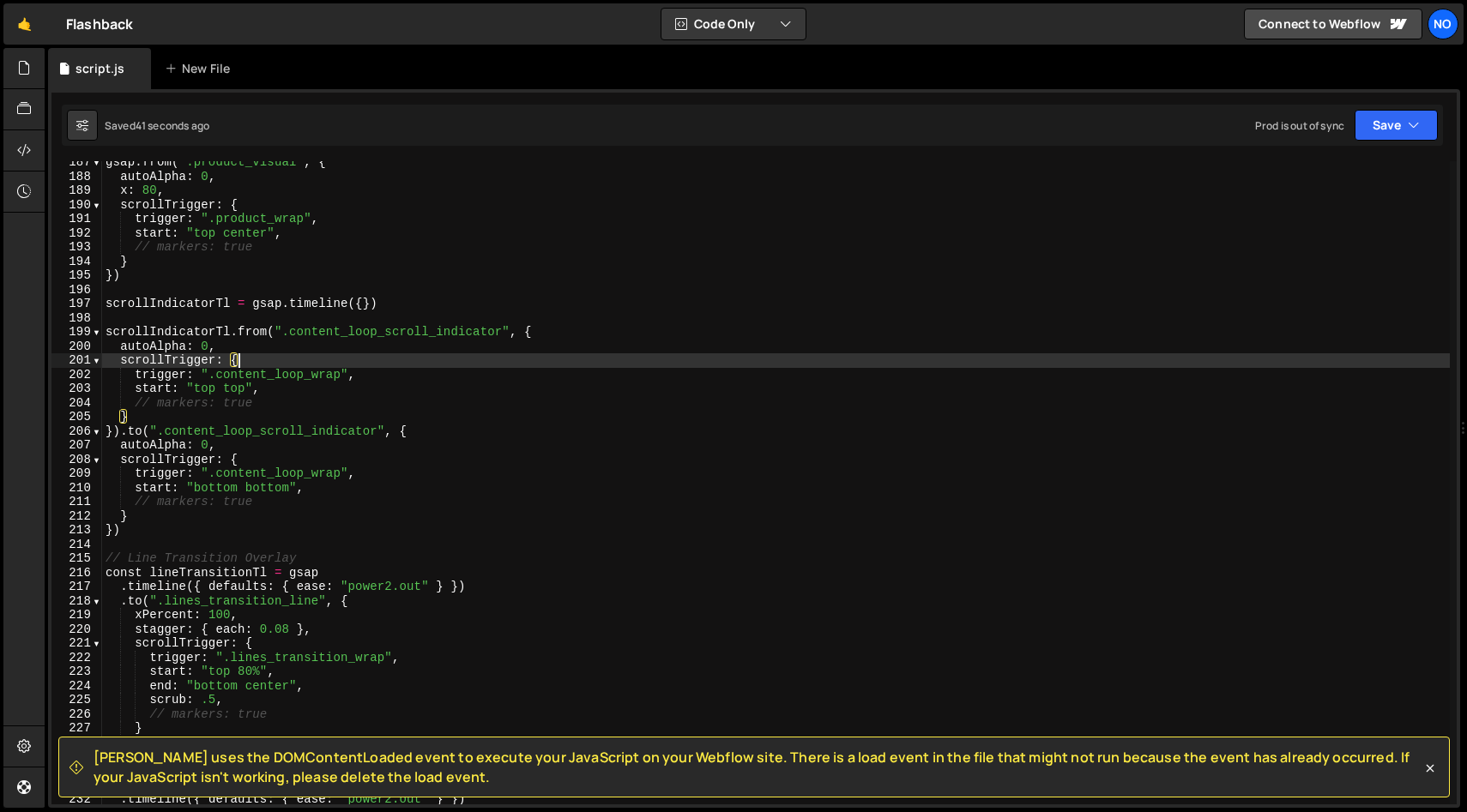
click at [328, 353] on div "gsap . from ( ".product_visual" , { autoAlpha : 0 , x : 80 , scrollTrigger : { …" at bounding box center [775, 491] width 1347 height 672
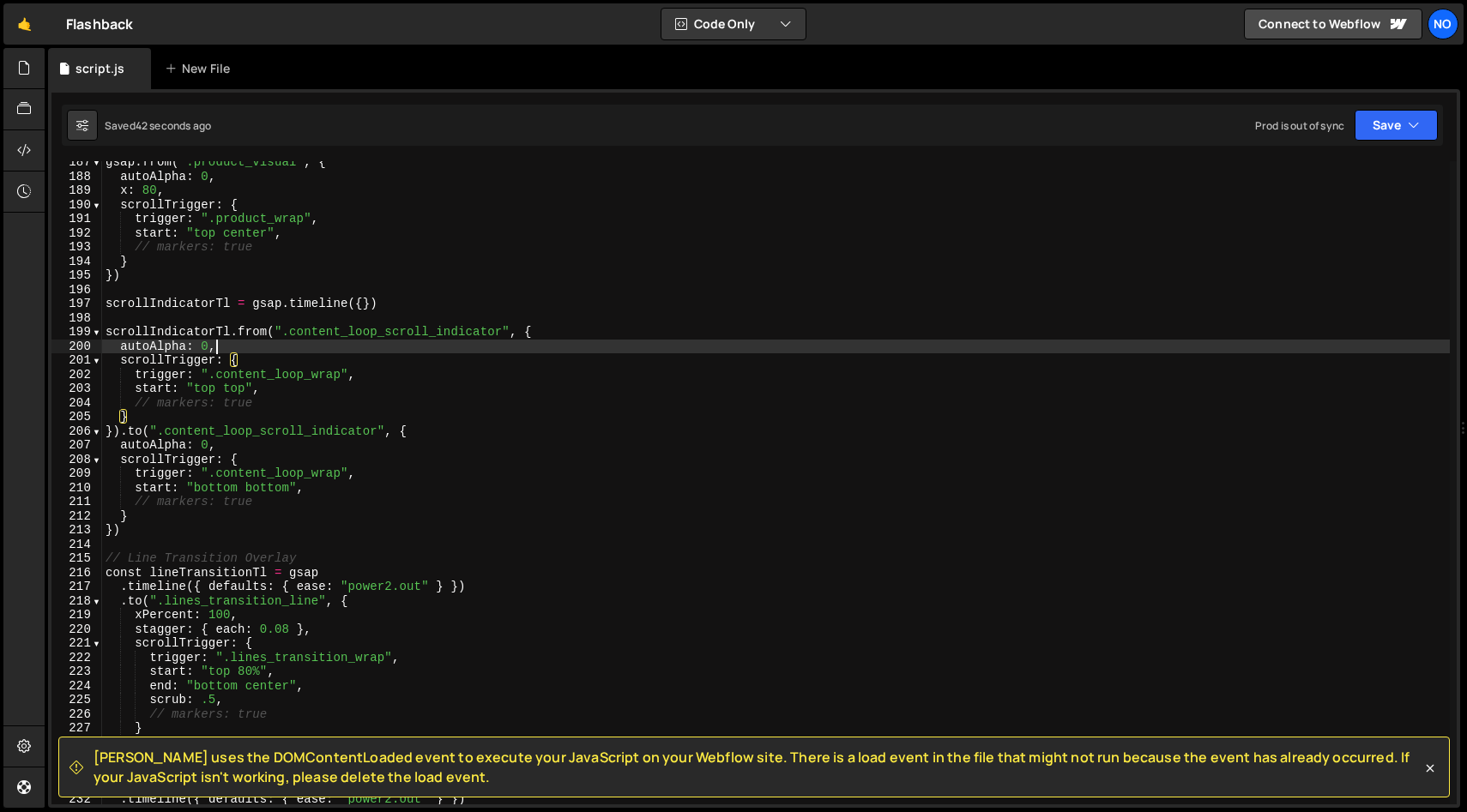
click at [334, 341] on div "gsap . from ( ".product_visual" , { autoAlpha : 0 , x : 80 , scrollTrigger : { …" at bounding box center [775, 491] width 1347 height 672
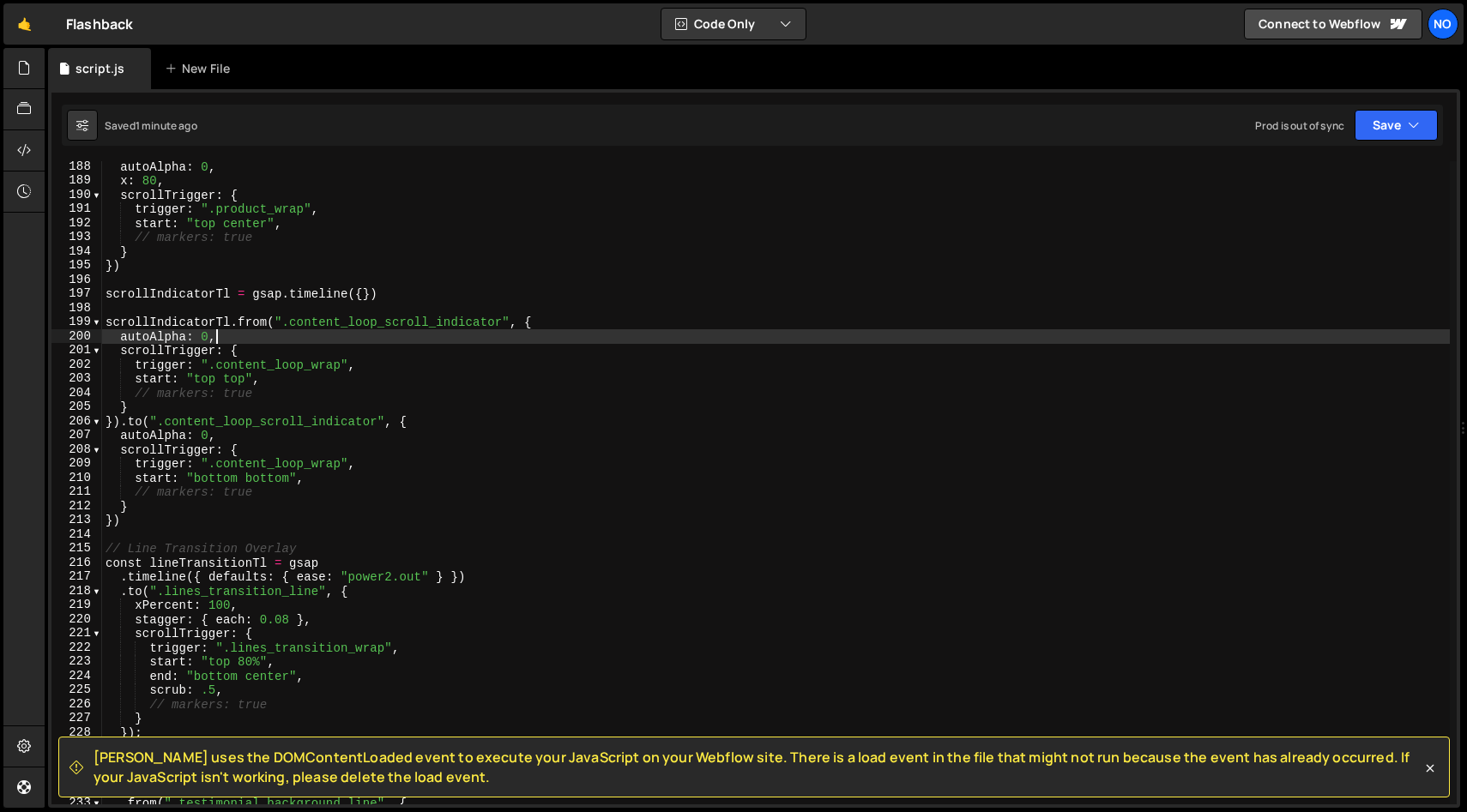
scroll to position [2652, 0]
click at [312, 391] on div "autoAlpha : 0 , x : 80 , scrollTrigger : { trigger : ".product_wrap" , start : …" at bounding box center [775, 492] width 1347 height 672
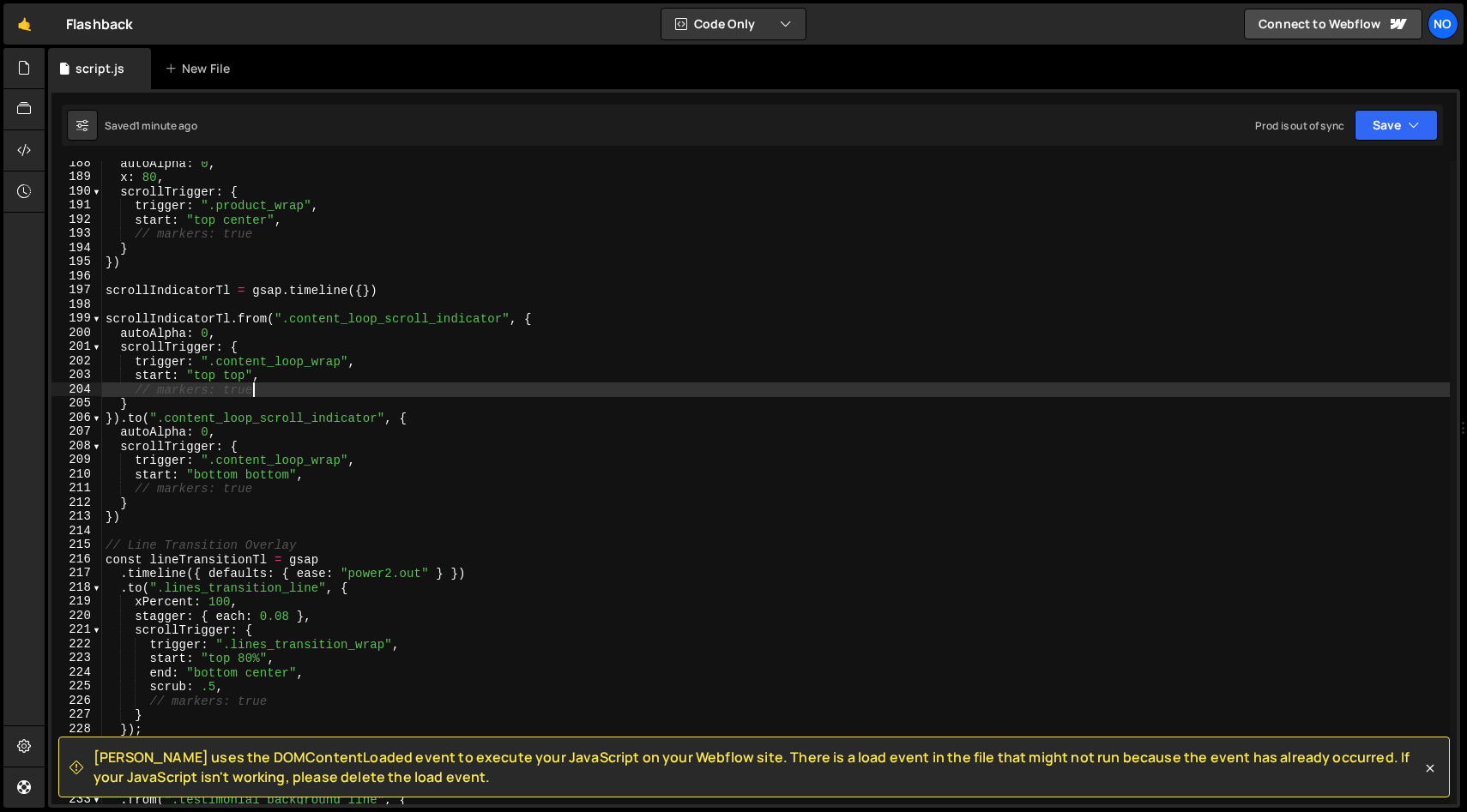
click at [371, 367] on div "autoAlpha : 0 , x : 80 , scrollTrigger : { trigger : ".product_wrap" , start : …" at bounding box center [775, 492] width 1347 height 672
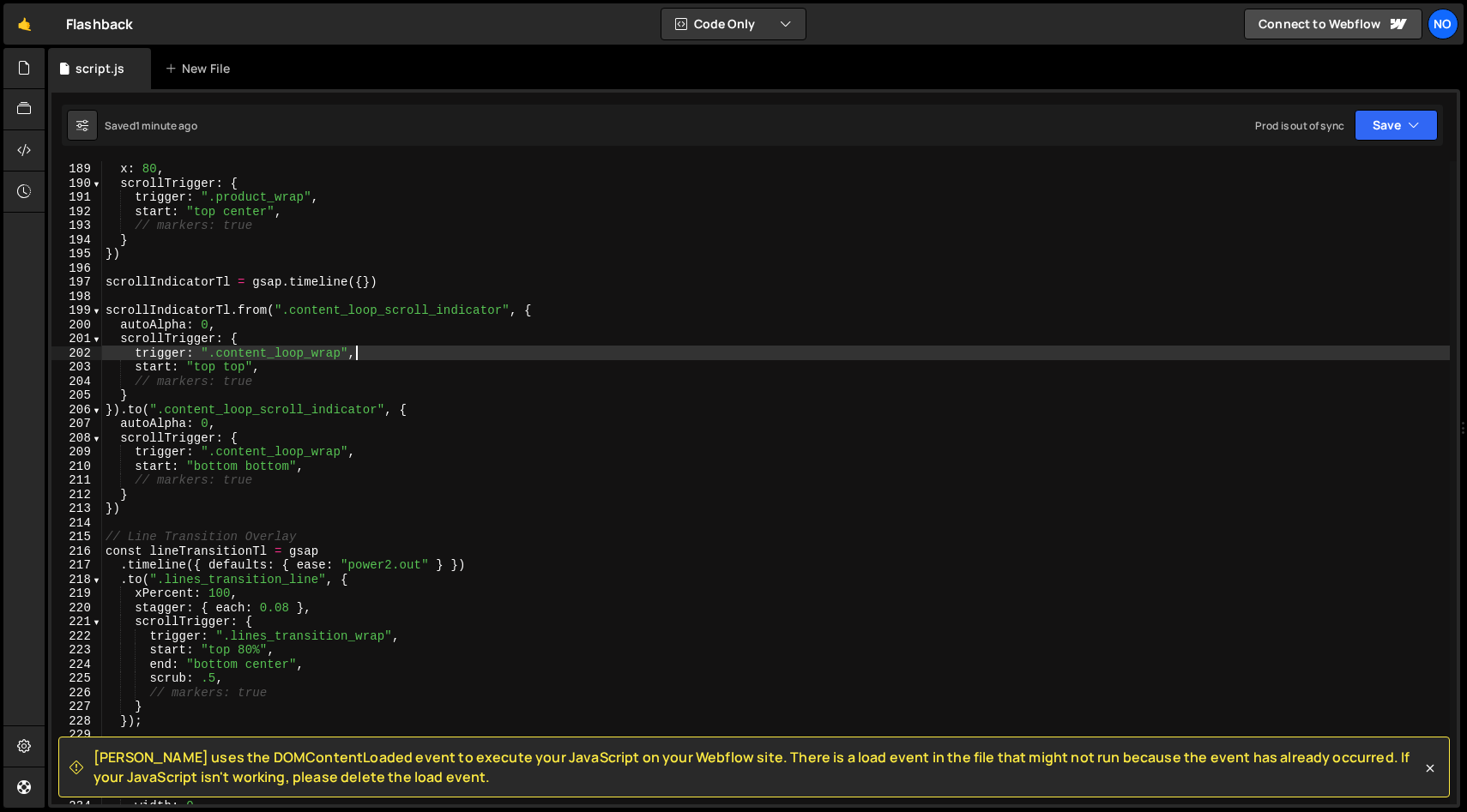
scroll to position [2661, 0]
click at [511, 407] on div "x : 80 , scrollTrigger : { trigger : ".product_wrap" , start : "top center" , /…" at bounding box center [775, 496] width 1347 height 672
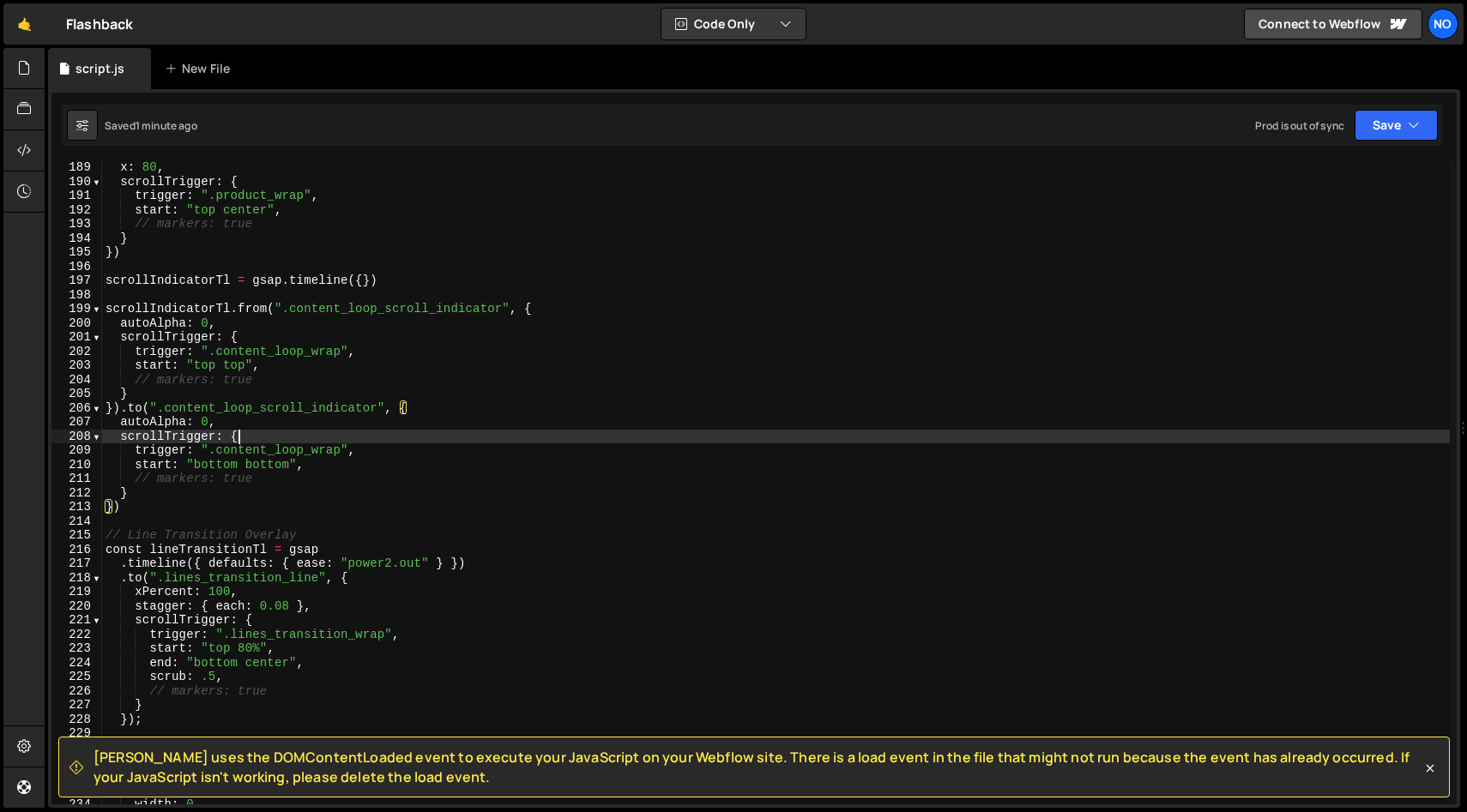
click at [500, 435] on div "x : 80 , scrollTrigger : { trigger : ".product_wrap" , start : "top center" , /…" at bounding box center [775, 496] width 1347 height 672
click at [500, 453] on div "x : 80 , scrollTrigger : { trigger : ".product_wrap" , start : "top center" , /…" at bounding box center [775, 496] width 1347 height 672
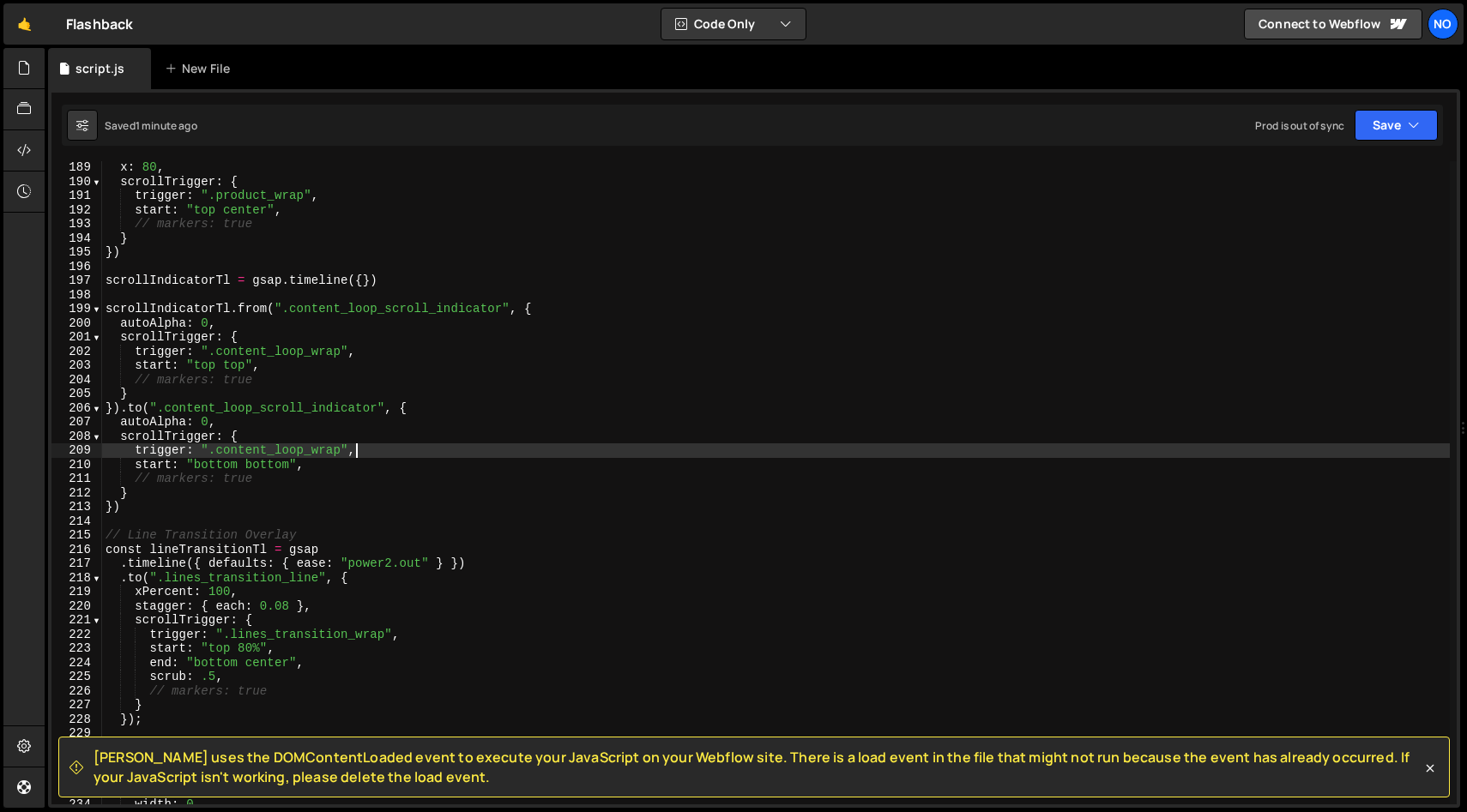
click at [499, 477] on div "x : 80 , scrollTrigger : { trigger : ".product_wrap" , start : "top center" , /…" at bounding box center [775, 496] width 1347 height 672
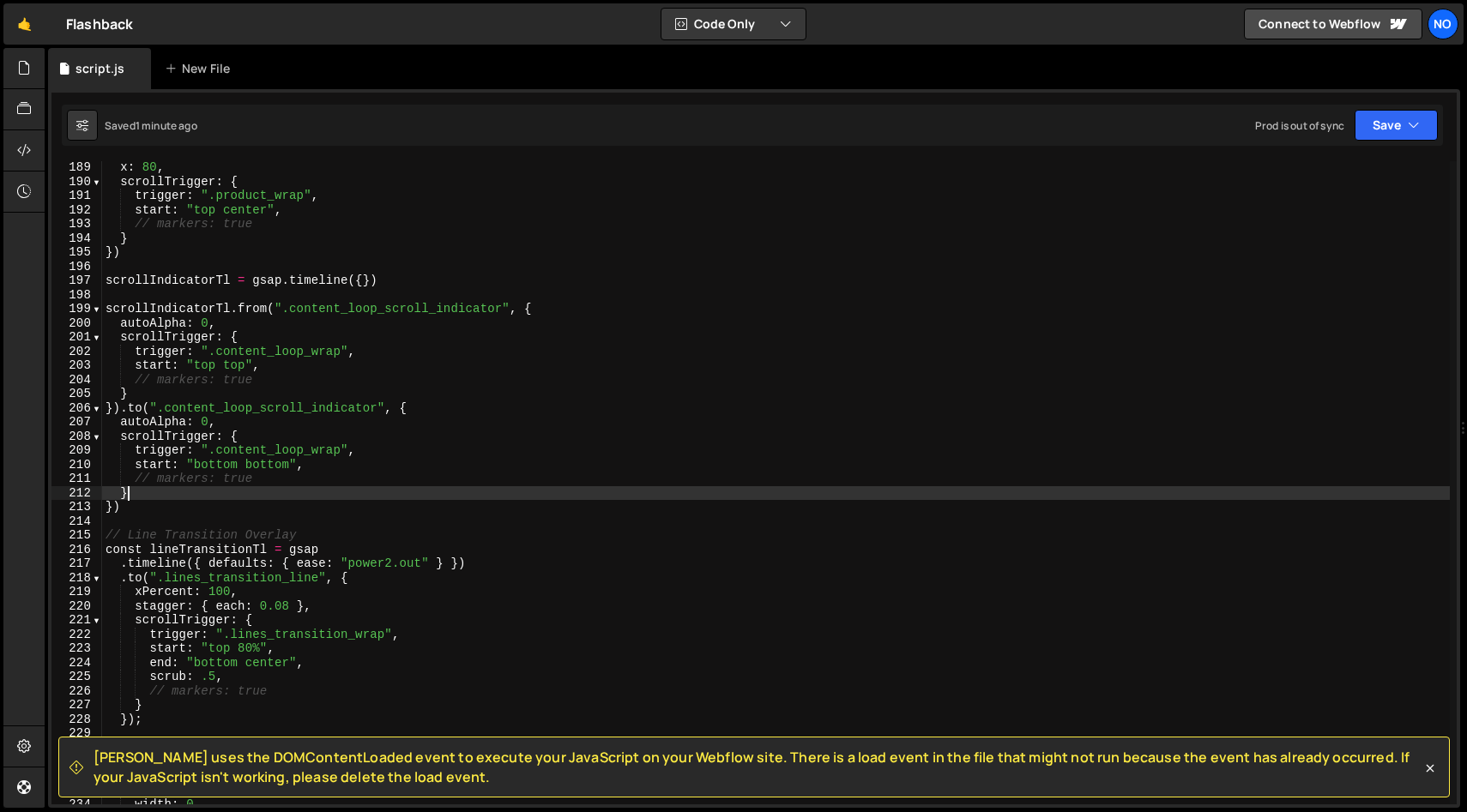
click at [495, 493] on div "x : 80 , scrollTrigger : { trigger : ".product_wrap" , start : "top center" , /…" at bounding box center [775, 496] width 1347 height 672
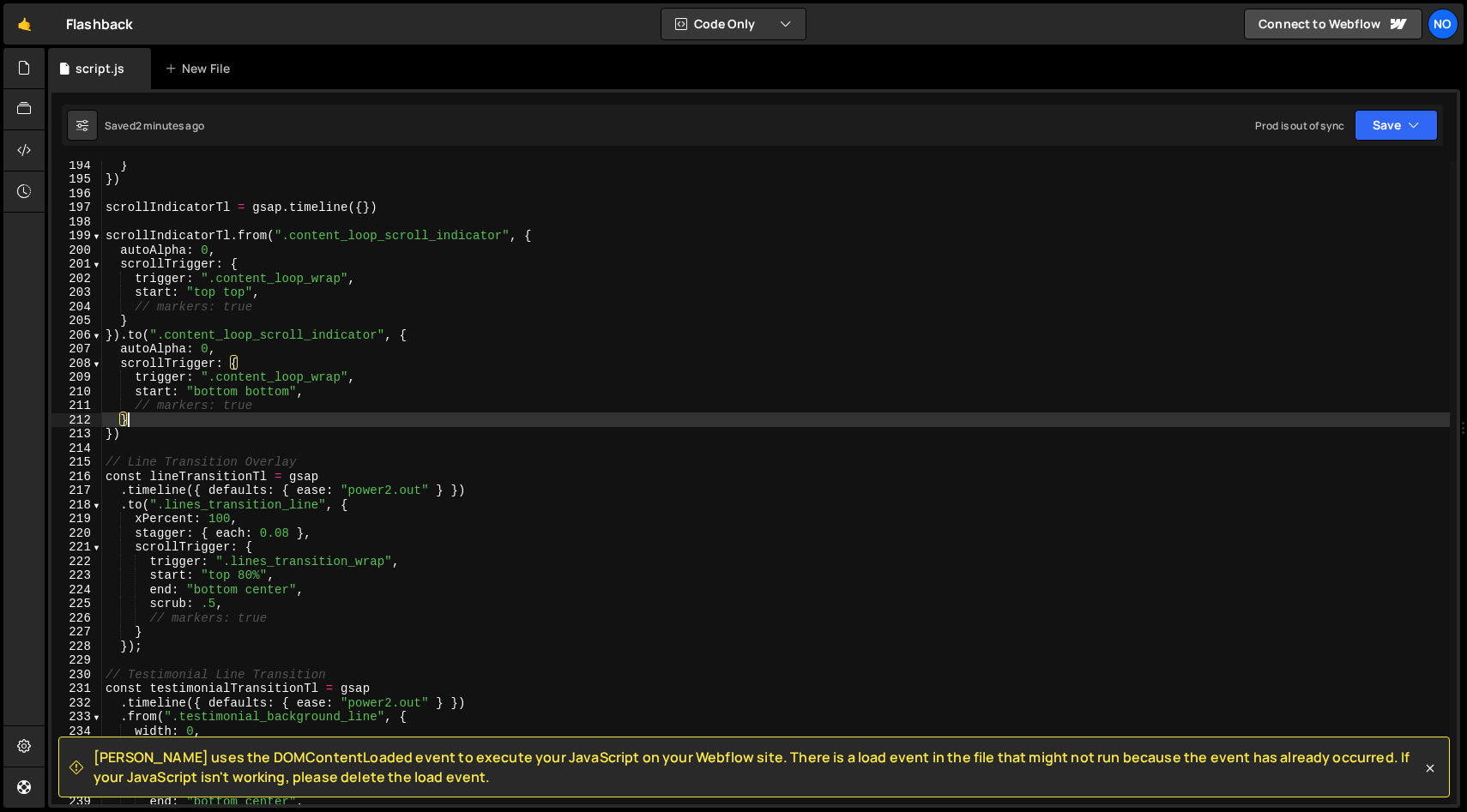
scroll to position [2751, 0]
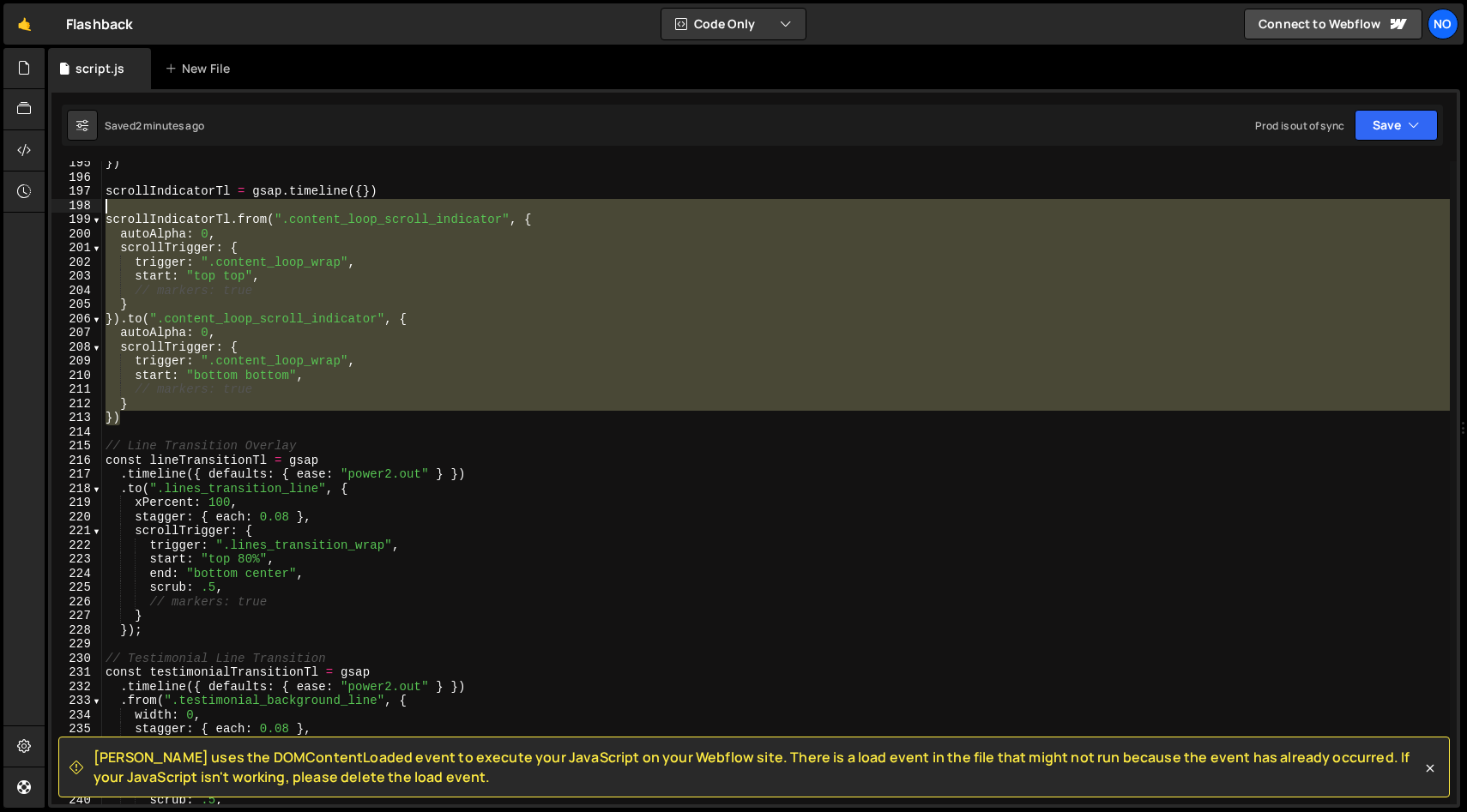
drag, startPoint x: 144, startPoint y: 388, endPoint x: 112, endPoint y: 202, distance: 188.0
click at [112, 202] on div "}) scrollIndicatorTl = gsap . timeline ({ }) scrollIndicatorTl . from ( ".conte…" at bounding box center [775, 492] width 1347 height 672
click at [105, 189] on div "}) scrollIndicatorTl = gsap . timeline ({ }) scrollIndicatorTl . from ( ".conte…" at bounding box center [775, 492] width 1347 height 672
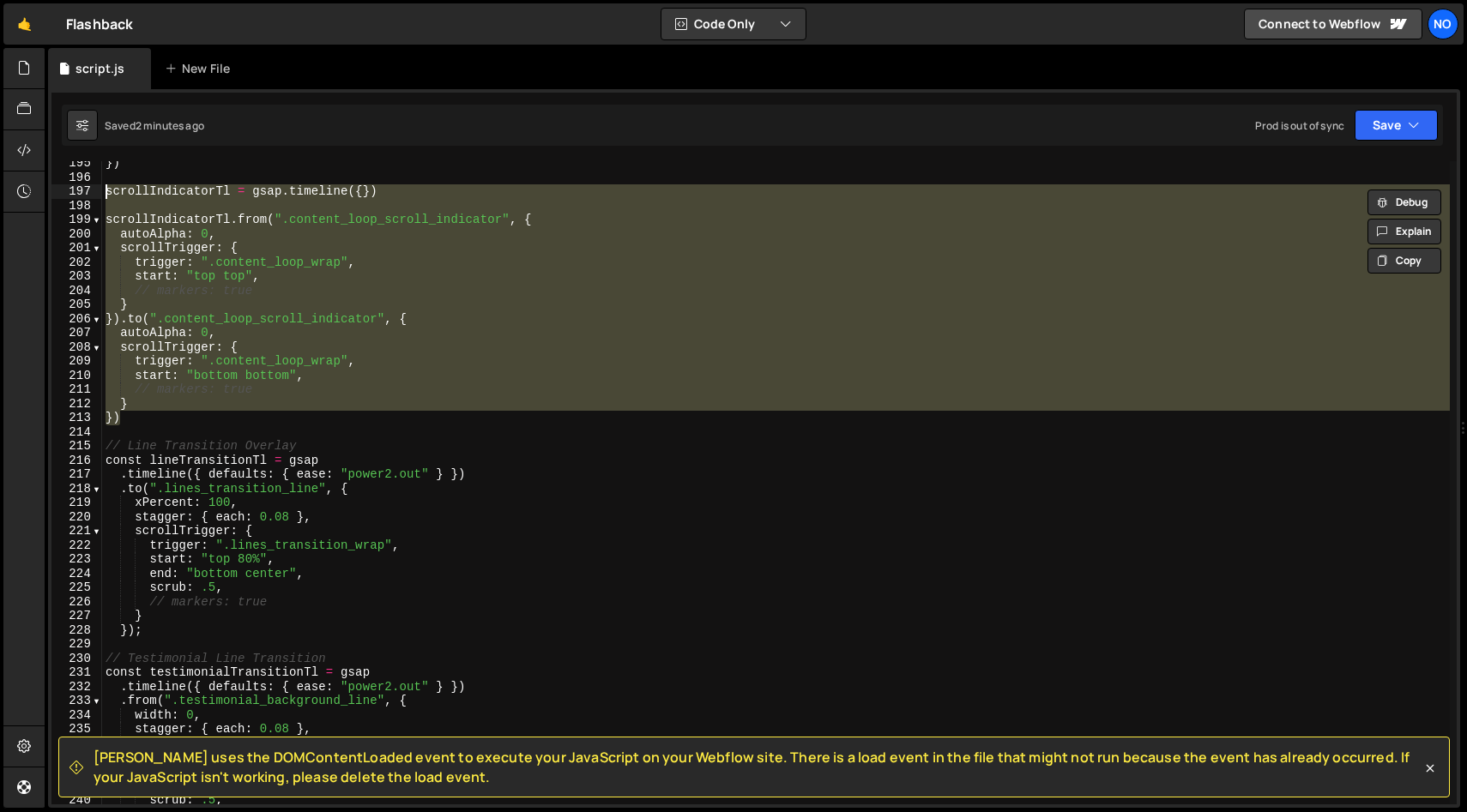
click at [364, 188] on div "}) scrollIndicatorTl = gsap . timeline ({ }) scrollIndicatorTl . from ( ".conte…" at bounding box center [775, 482] width 1347 height 643
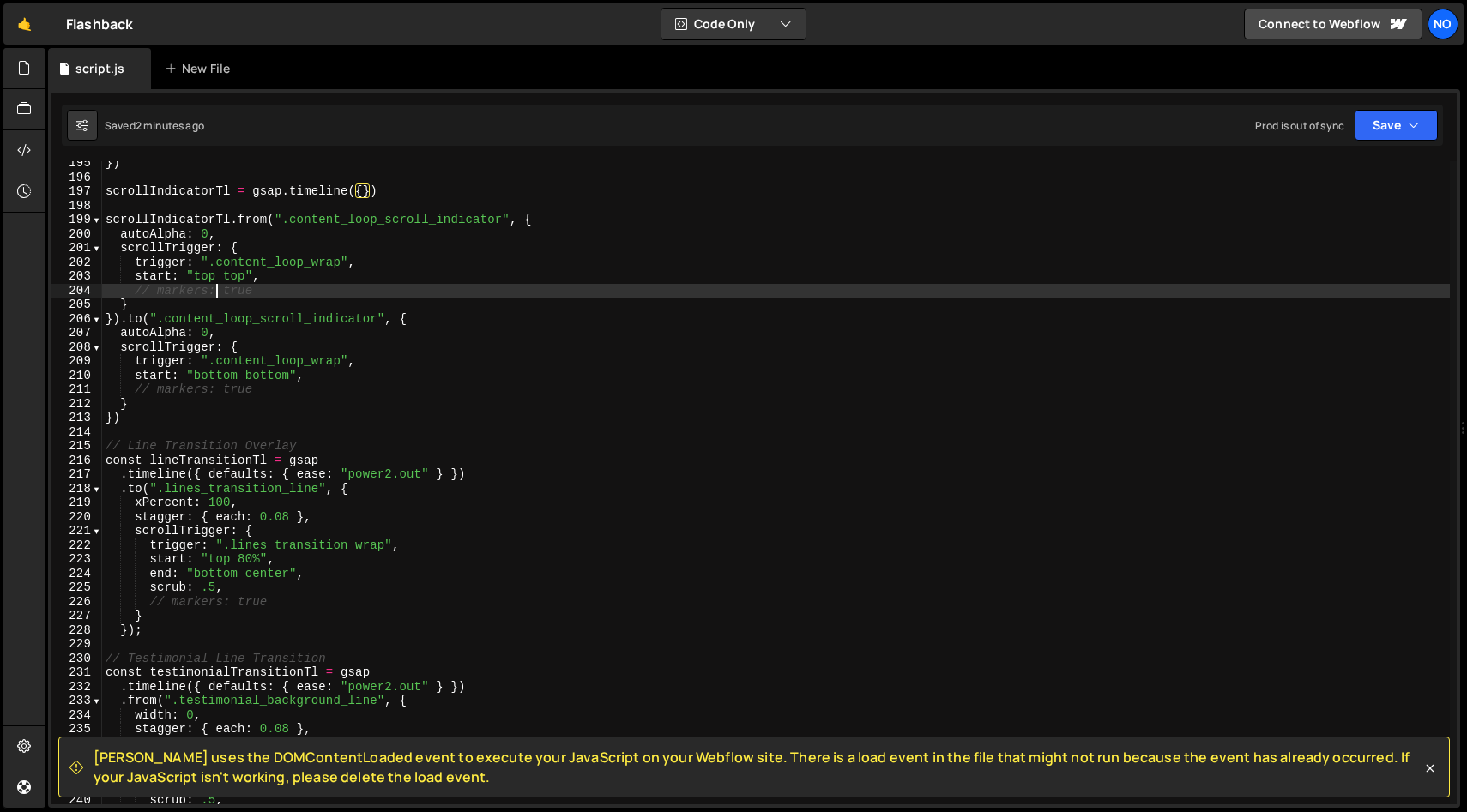
click at [213, 290] on div "}) scrollIndicatorTl = gsap . timeline ({ }) scrollIndicatorTl . from ( ".conte…" at bounding box center [775, 492] width 1347 height 672
click at [190, 389] on div "}) scrollIndicatorTl = gsap . timeline ({ }) scrollIndicatorTl . from ( ".conte…" at bounding box center [775, 492] width 1347 height 672
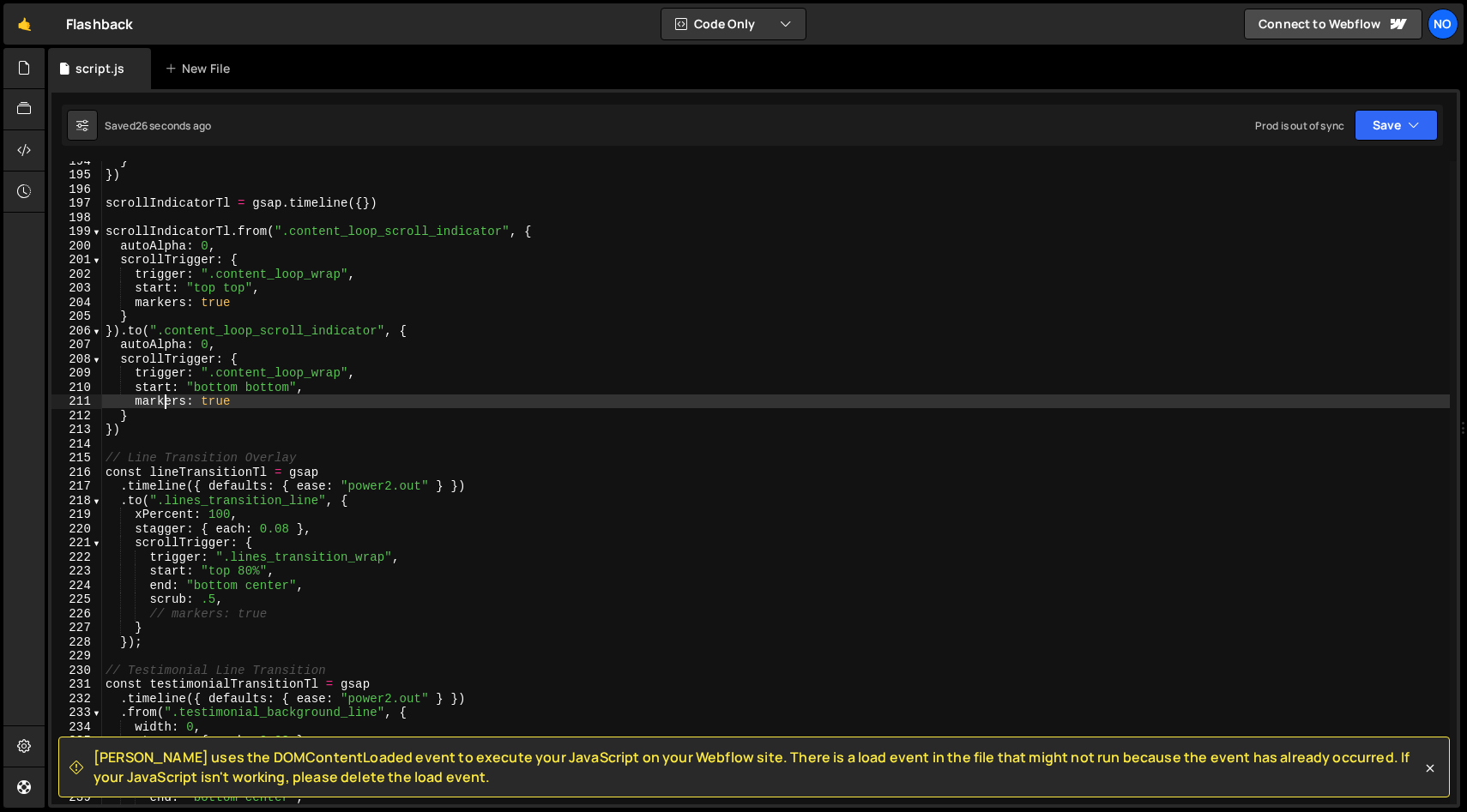
scroll to position [2739, 0]
drag, startPoint x: 365, startPoint y: 201, endPoint x: 397, endPoint y: 242, distance: 52.5
click at [365, 201] on div "} }) scrollIndicatorTl = gsap . timeline ({ }) scrollIndicatorTl . from ( ".con…" at bounding box center [775, 490] width 1347 height 672
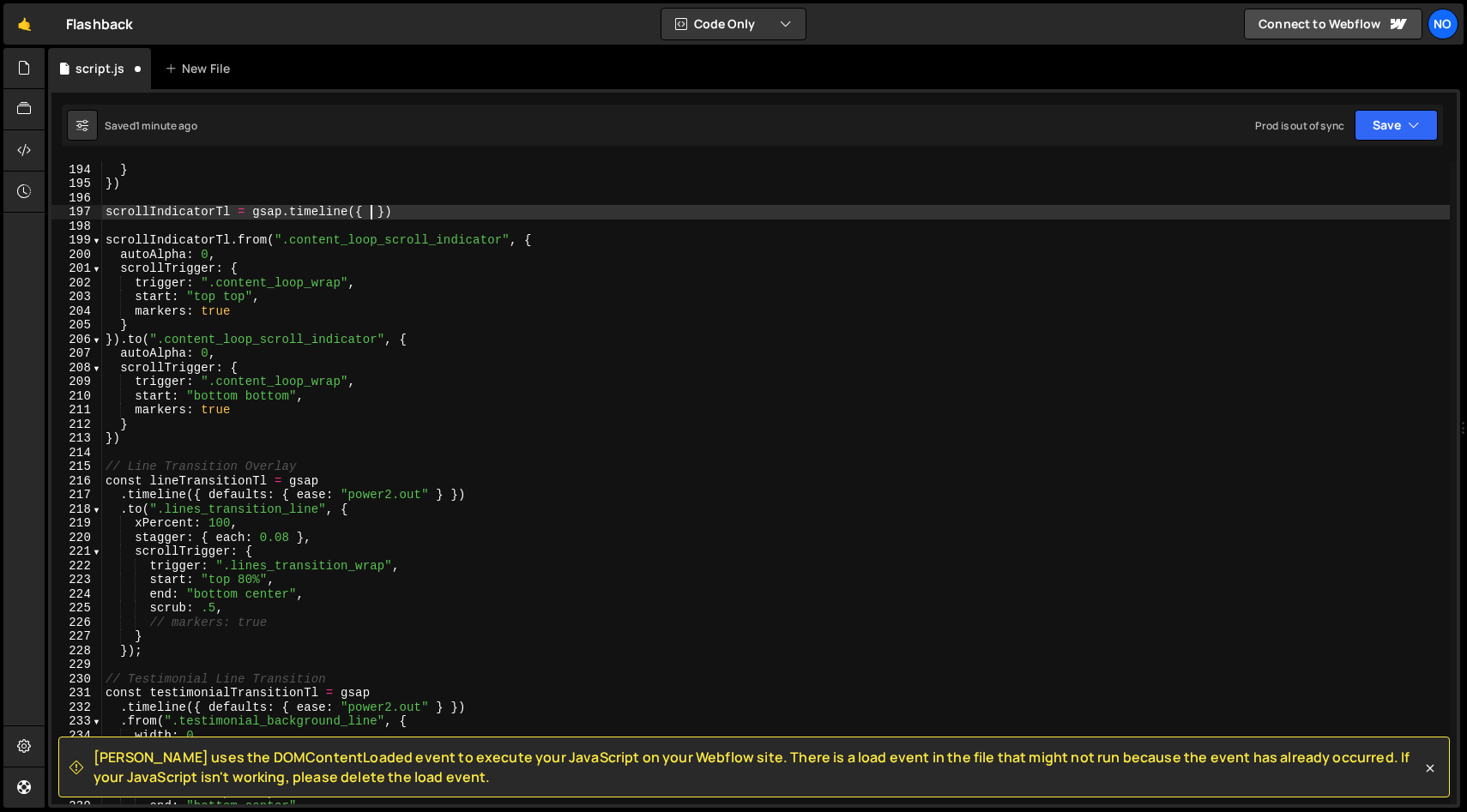
scroll to position [2729, 0]
paste textarea "toggleActions: "play pause resume reset","
click at [370, 212] on div "// markers: true } }) scrollIndicatorTl = gsap . timeline ({ toggleActions : "p…" at bounding box center [775, 485] width 1347 height 672
type textarea "scrollIndicatorTl = gsap.timeline({ defaults: { toggleActions: "play pause resu…"
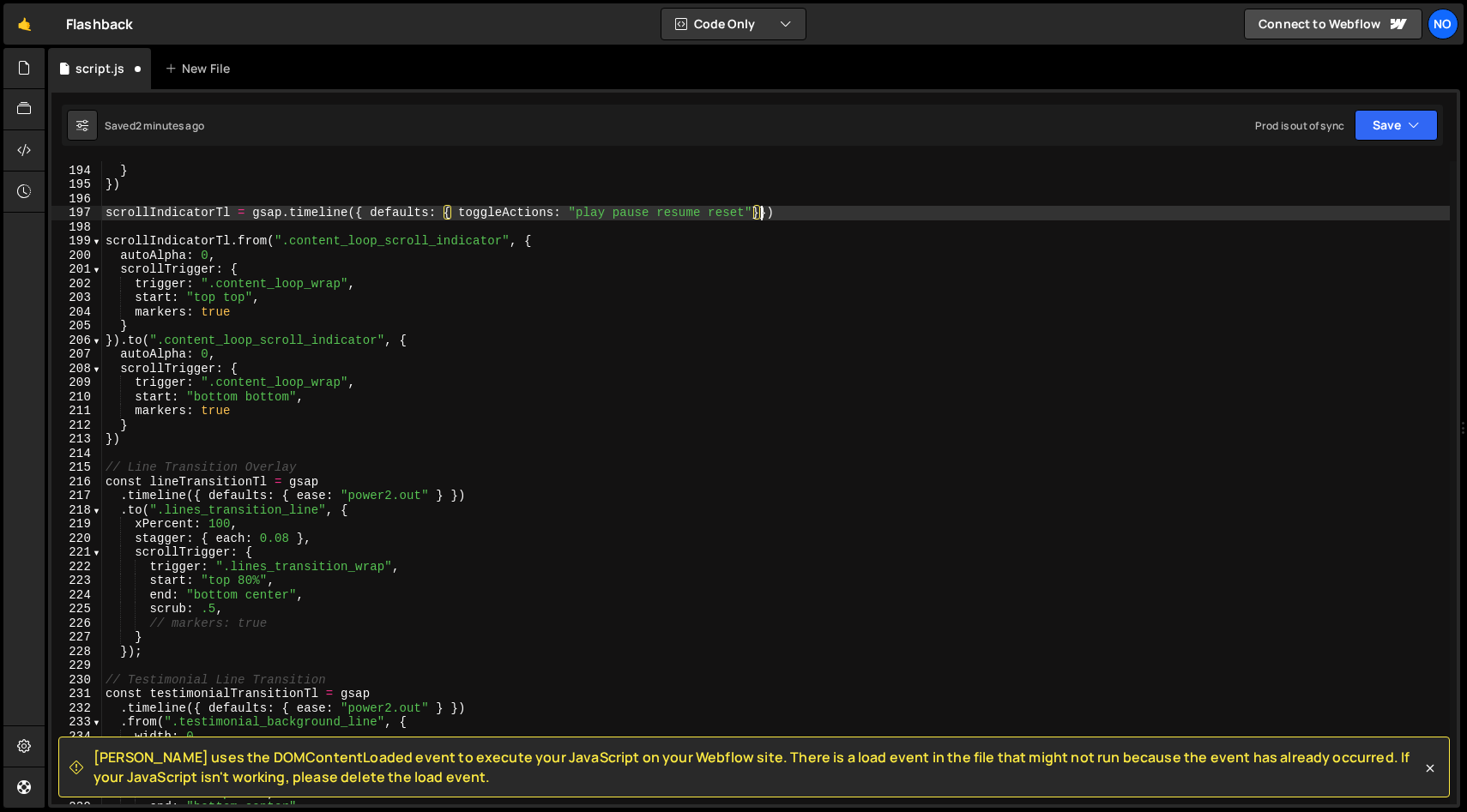
scroll to position [0, 45]
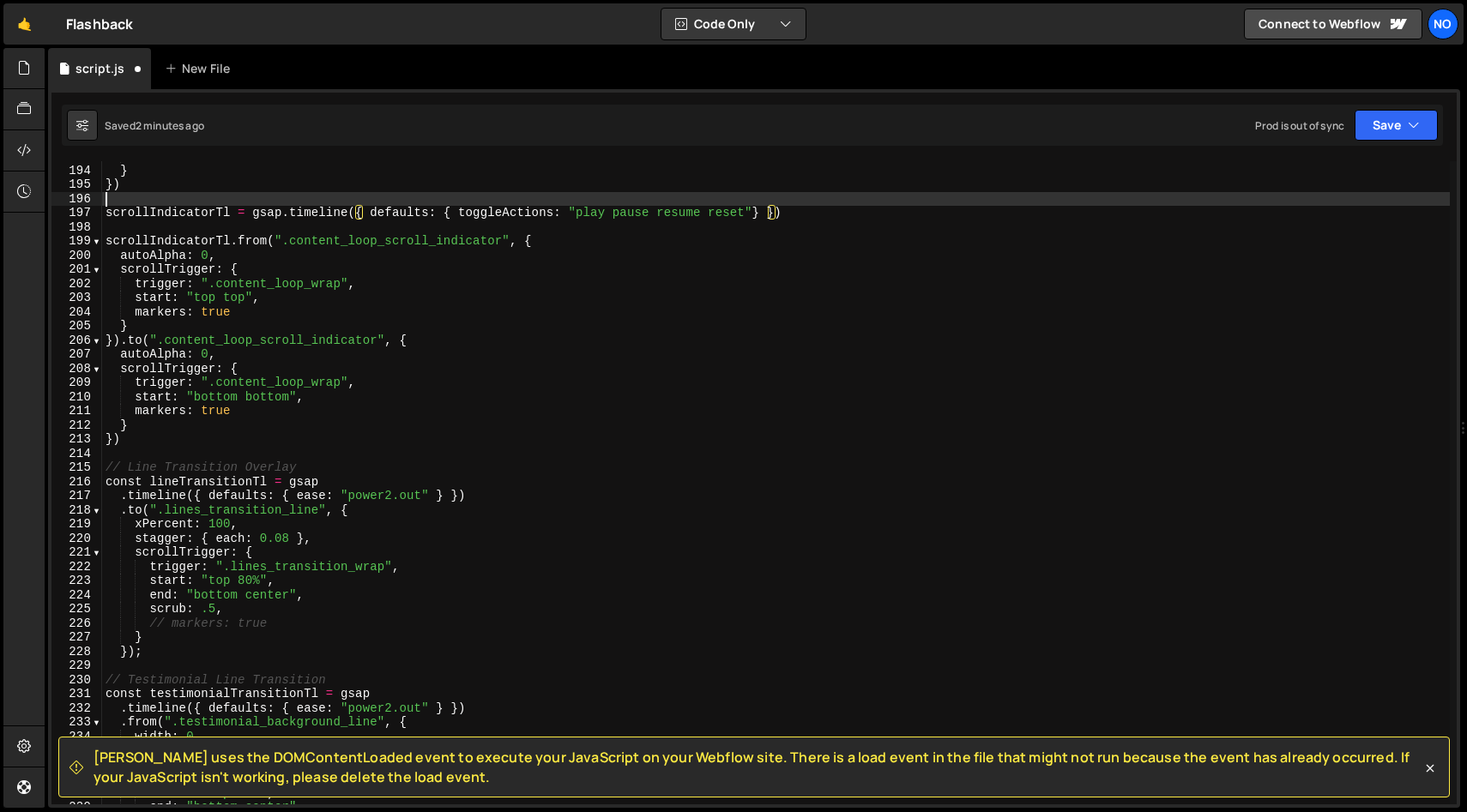
click at [811, 202] on div "// markers: true } }) scrollIndicatorTl = gsap . timeline ({ defaults : { toggl…" at bounding box center [775, 485] width 1347 height 672
click at [809, 208] on div "// markers: true } }) scrollIndicatorTl = gsap . timeline ({ defaults : { toggl…" at bounding box center [775, 485] width 1347 height 672
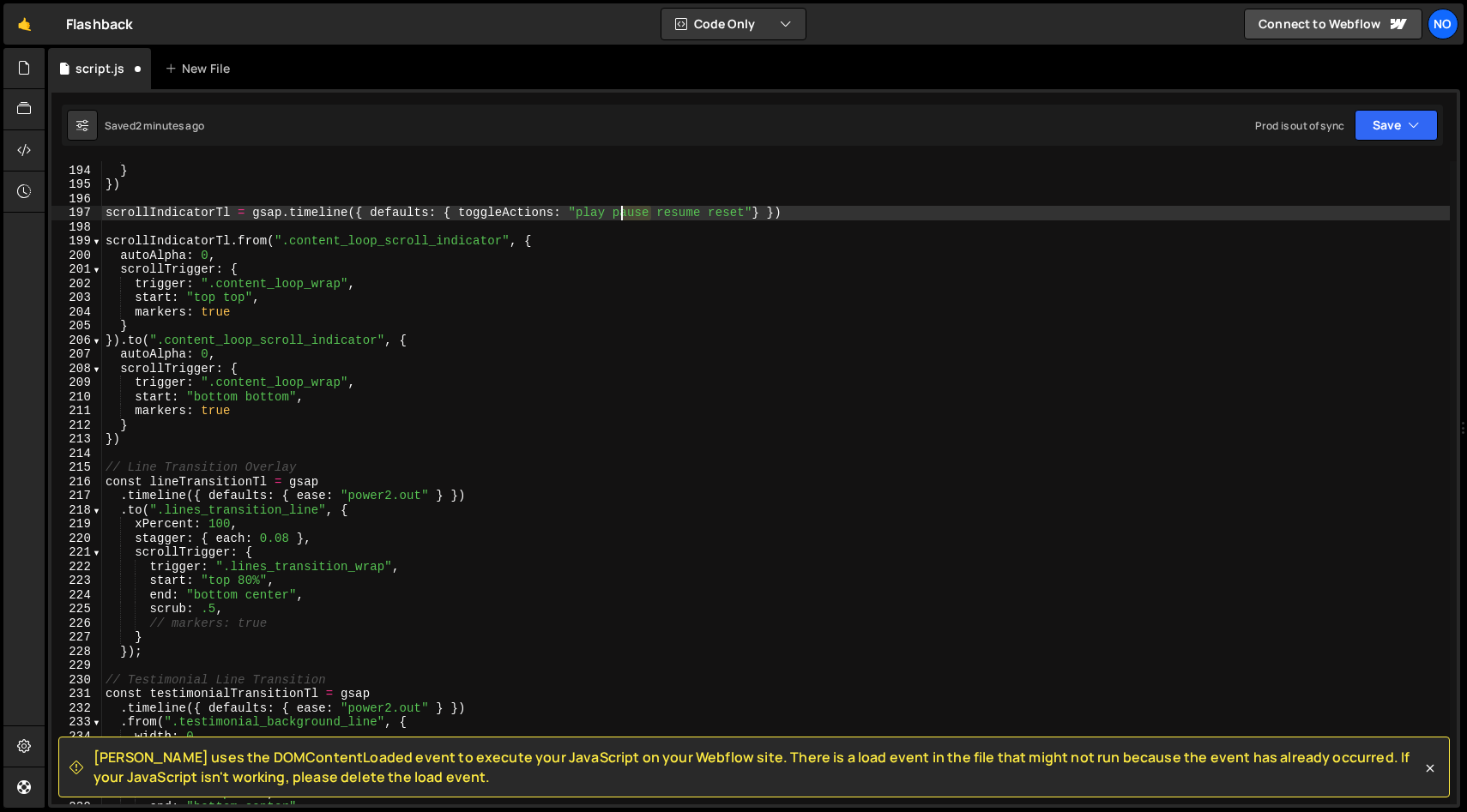
drag, startPoint x: 650, startPoint y: 216, endPoint x: 637, endPoint y: 232, distance: 20.8
click at [618, 214] on div "// markers: true } }) scrollIndicatorTl = gsap . timeline ({ defaults : { toggl…" at bounding box center [775, 485] width 1347 height 672
click at [631, 213] on div "// markers: true } }) scrollIndicatorTl = gsap . timeline ({ defaults : { toggl…" at bounding box center [775, 482] width 1347 height 643
click at [630, 213] on div "// markers: true } }) scrollIndicatorTl = gsap . timeline ({ defaults : { toggl…" at bounding box center [775, 485] width 1347 height 672
click at [689, 215] on div "// markers: true } }) scrollIndicatorTl = gsap . timeline ({ defaults : { toggl…" at bounding box center [775, 485] width 1347 height 672
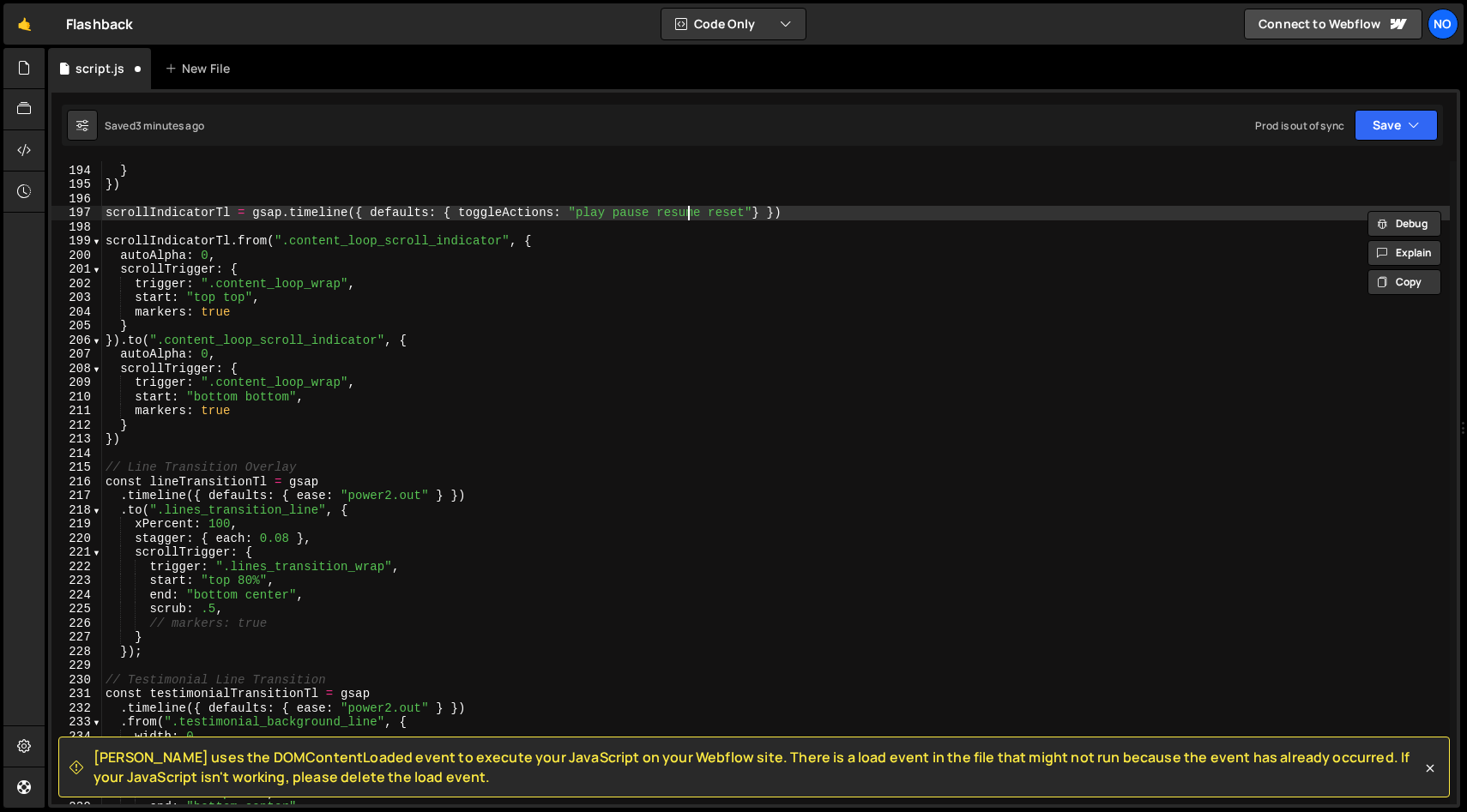
click at [689, 215] on div "// markers: true } }) scrollIndicatorTl = gsap . timeline ({ defaults : { toggl…" at bounding box center [775, 485] width 1347 height 672
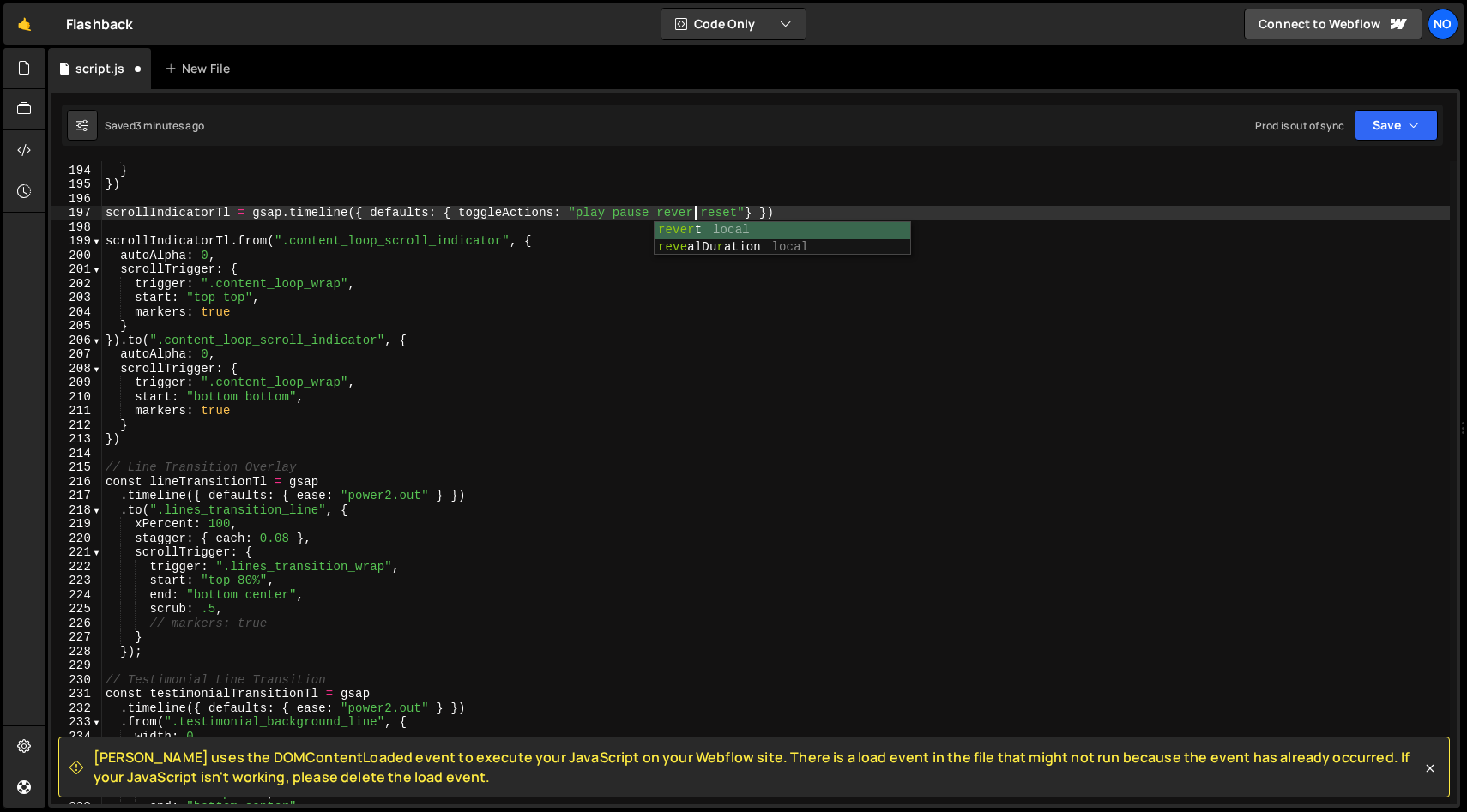
scroll to position [0, 42]
click at [737, 213] on div "// markers: true } }) scrollIndicatorTl = gsap . timeline ({ defaults : { toggl…" at bounding box center [775, 485] width 1347 height 672
click at [835, 214] on div "// markers: true } }) scrollIndicatorTl = gsap . timeline ({ defaults : { toggl…" at bounding box center [775, 485] width 1347 height 672
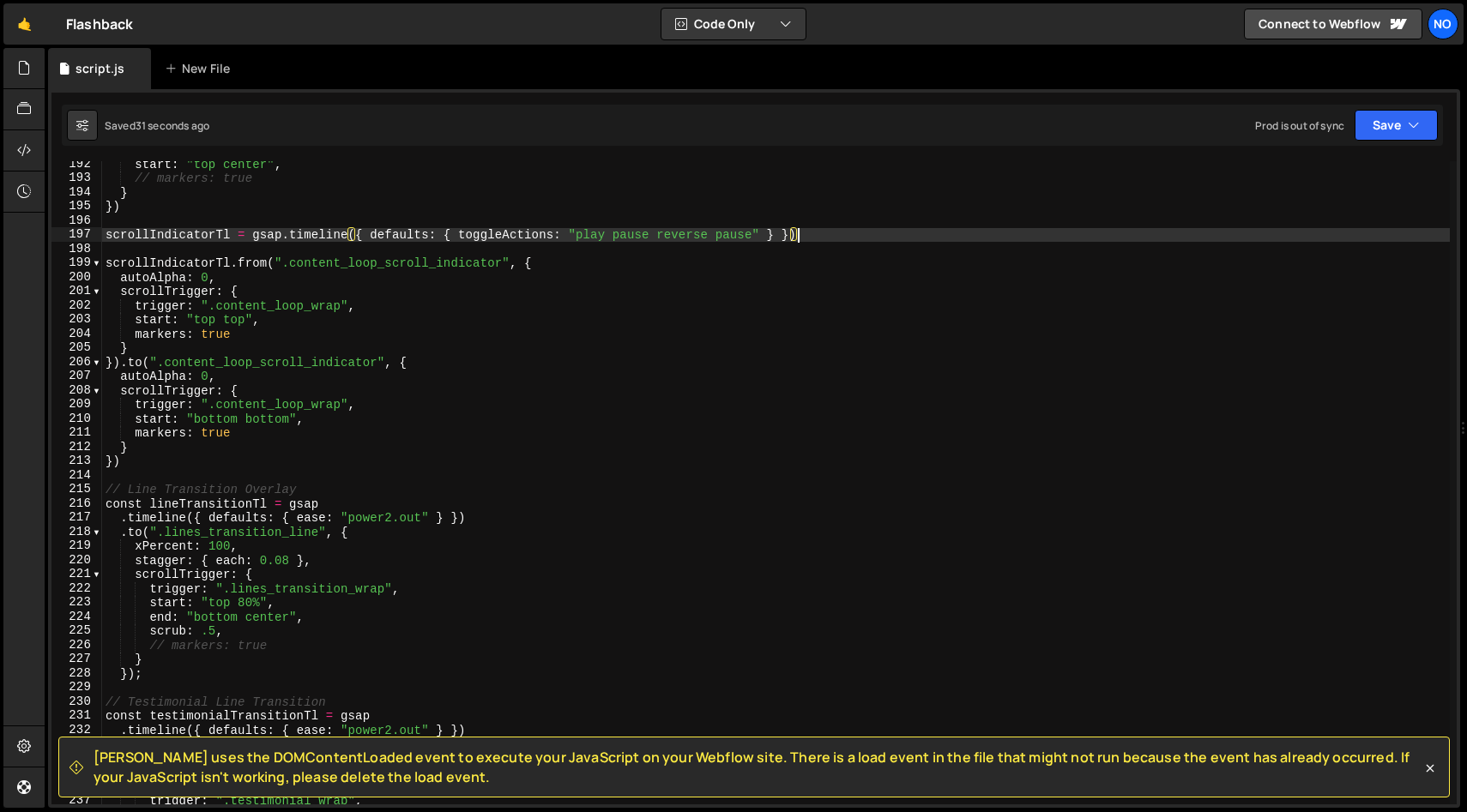
scroll to position [2707, 0]
drag, startPoint x: 265, startPoint y: 264, endPoint x: 269, endPoint y: 286, distance: 22.7
click at [265, 264] on div "start : "top center" , // markers: true } }) scrollIndicatorTl = gsap . timelin…" at bounding box center [775, 493] width 1347 height 672
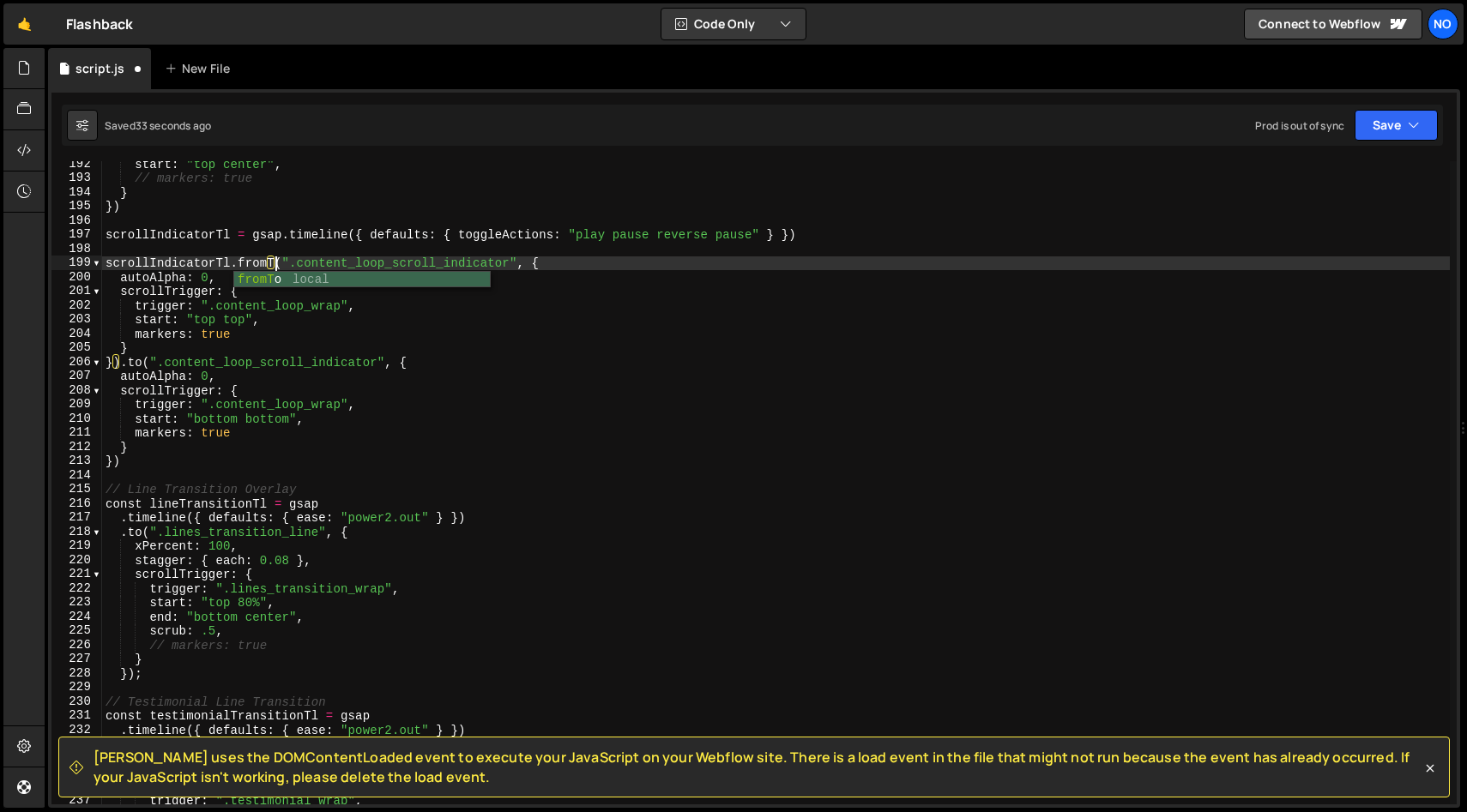
scroll to position [0, 12]
click at [147, 345] on div "start : "top center" , // markers: true } }) scrollIndicatorTl = gsap . timelin…" at bounding box center [775, 493] width 1347 height 672
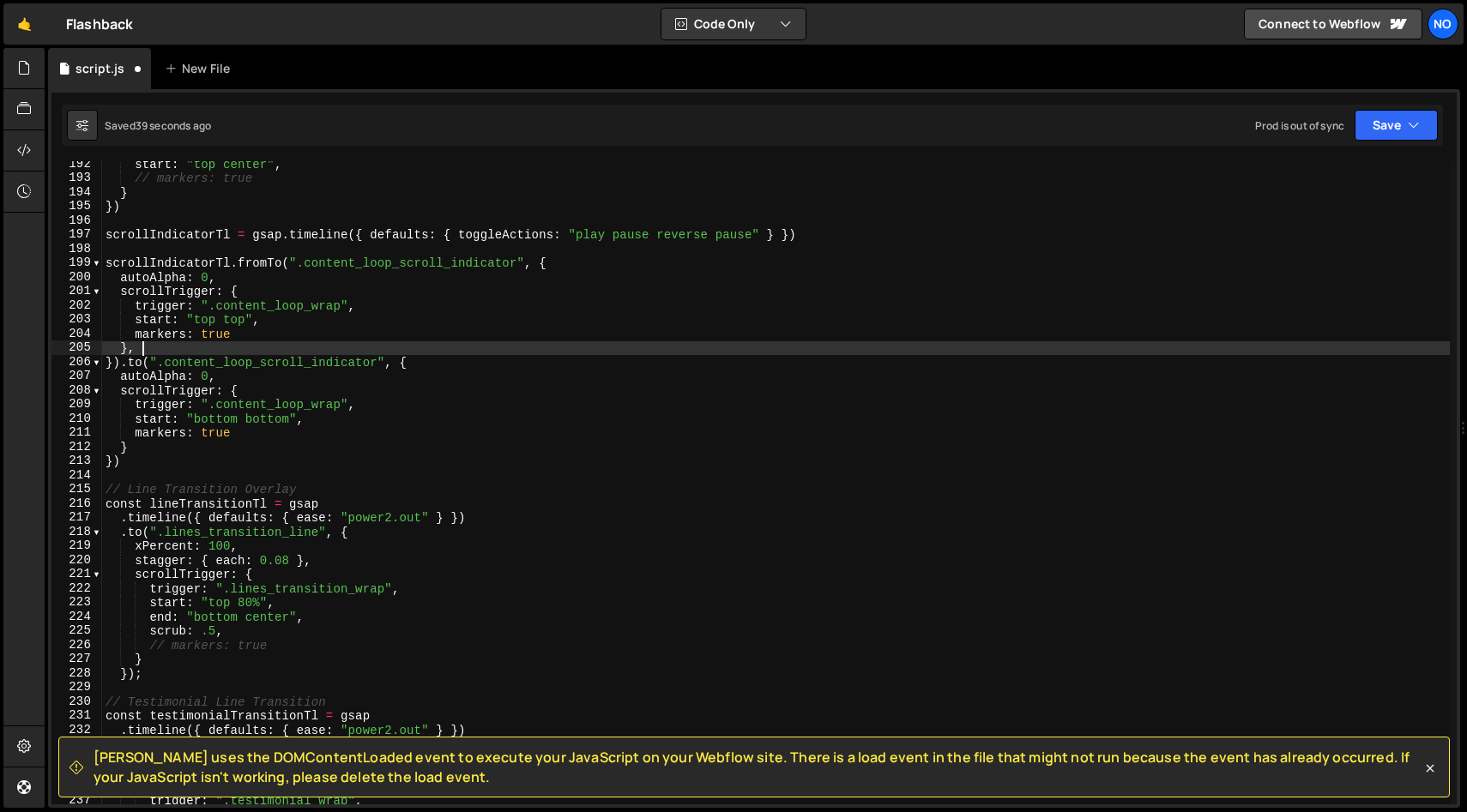
type textarea "}, {"
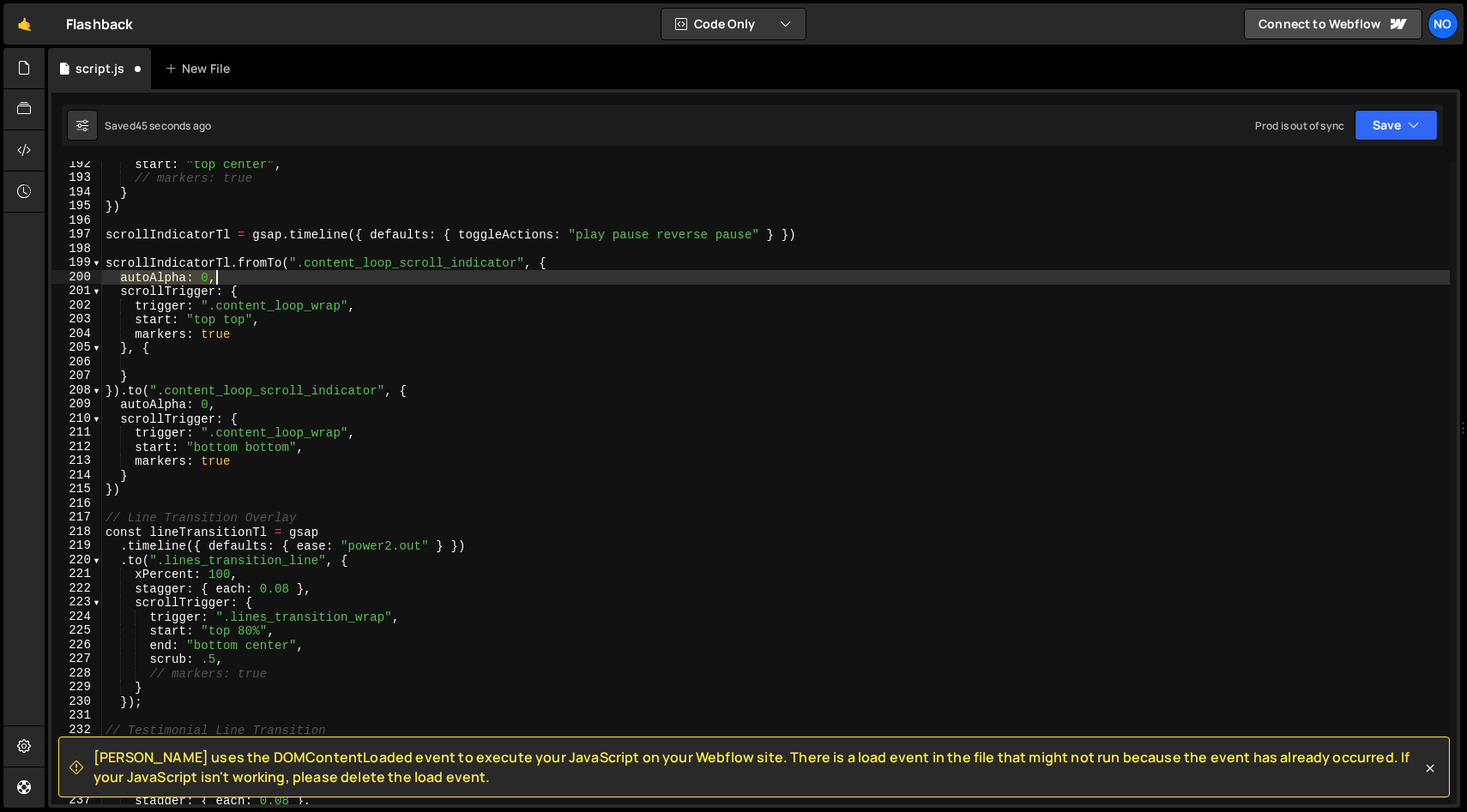
drag, startPoint x: 121, startPoint y: 277, endPoint x: 218, endPoint y: 278, distance: 96.9
click at [218, 278] on div "start : "top center" , // markers: true } }) scrollIndicatorTl = gsap . timelin…" at bounding box center [775, 493] width 1347 height 672
type textarea "autoAlpha: 0,"
click at [163, 361] on div "start : "top center" , // markers: true } }) scrollIndicatorTl = gsap . timelin…" at bounding box center [775, 493] width 1347 height 672
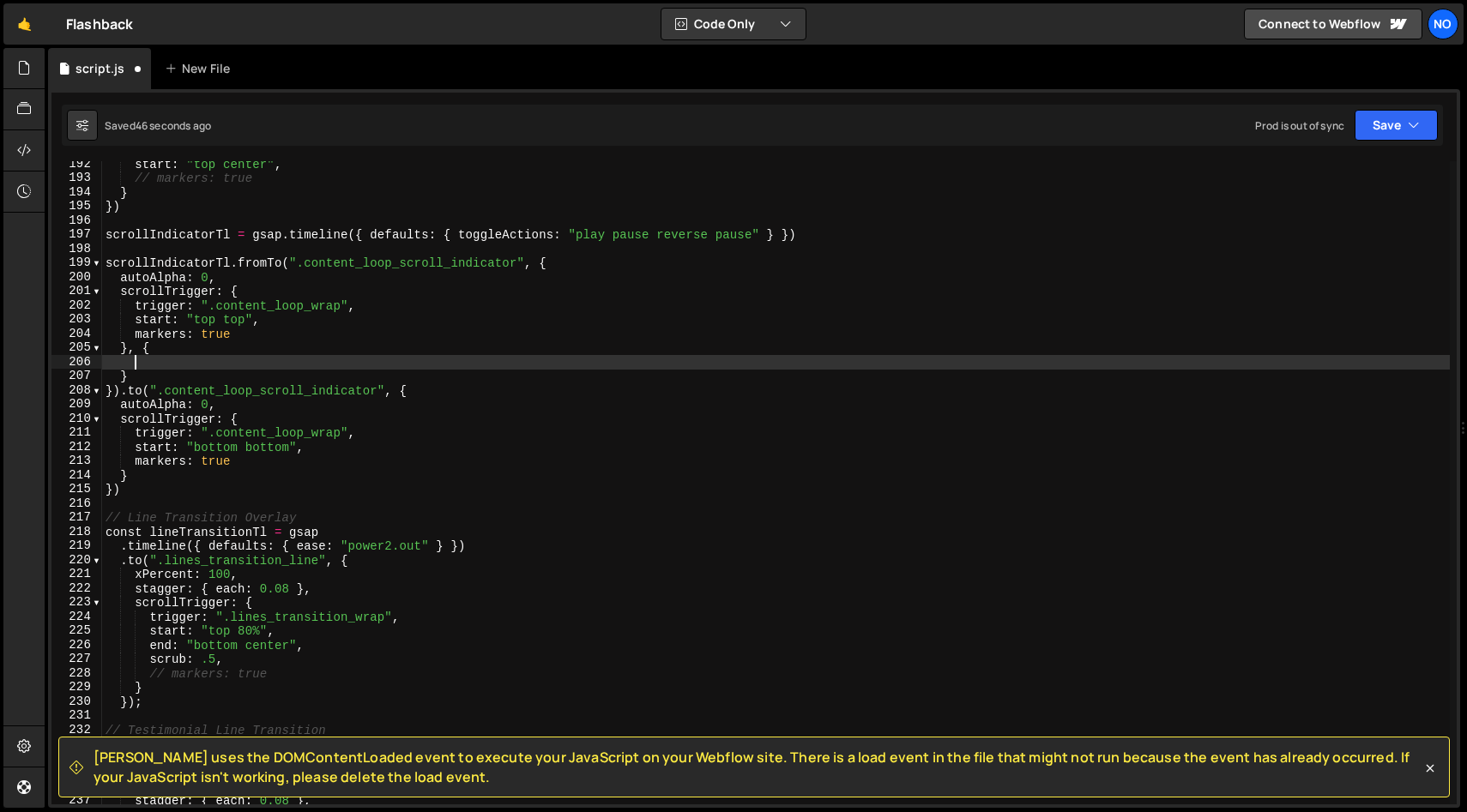
paste textarea "autoAlpha: 0,"
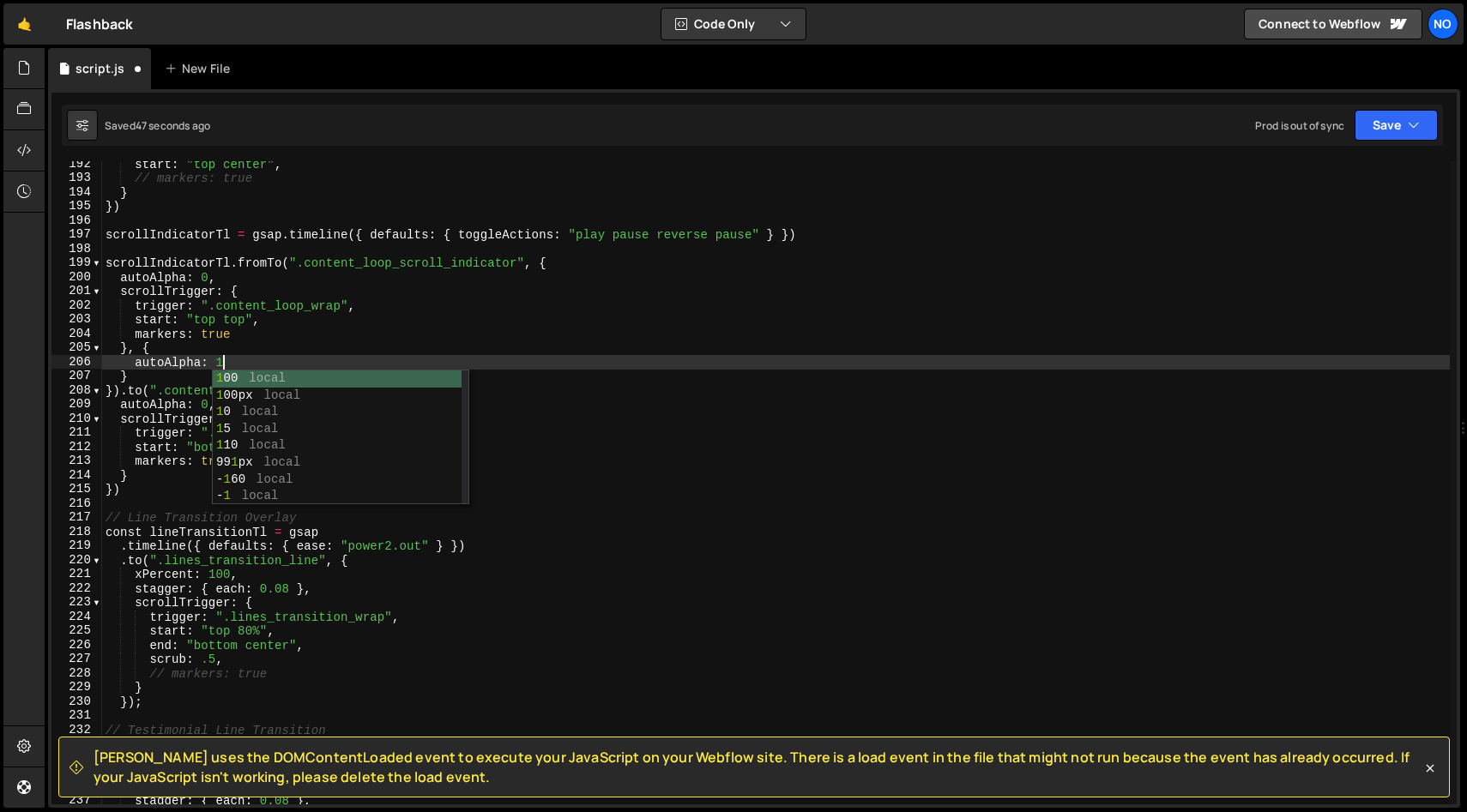
scroll to position [0, 8]
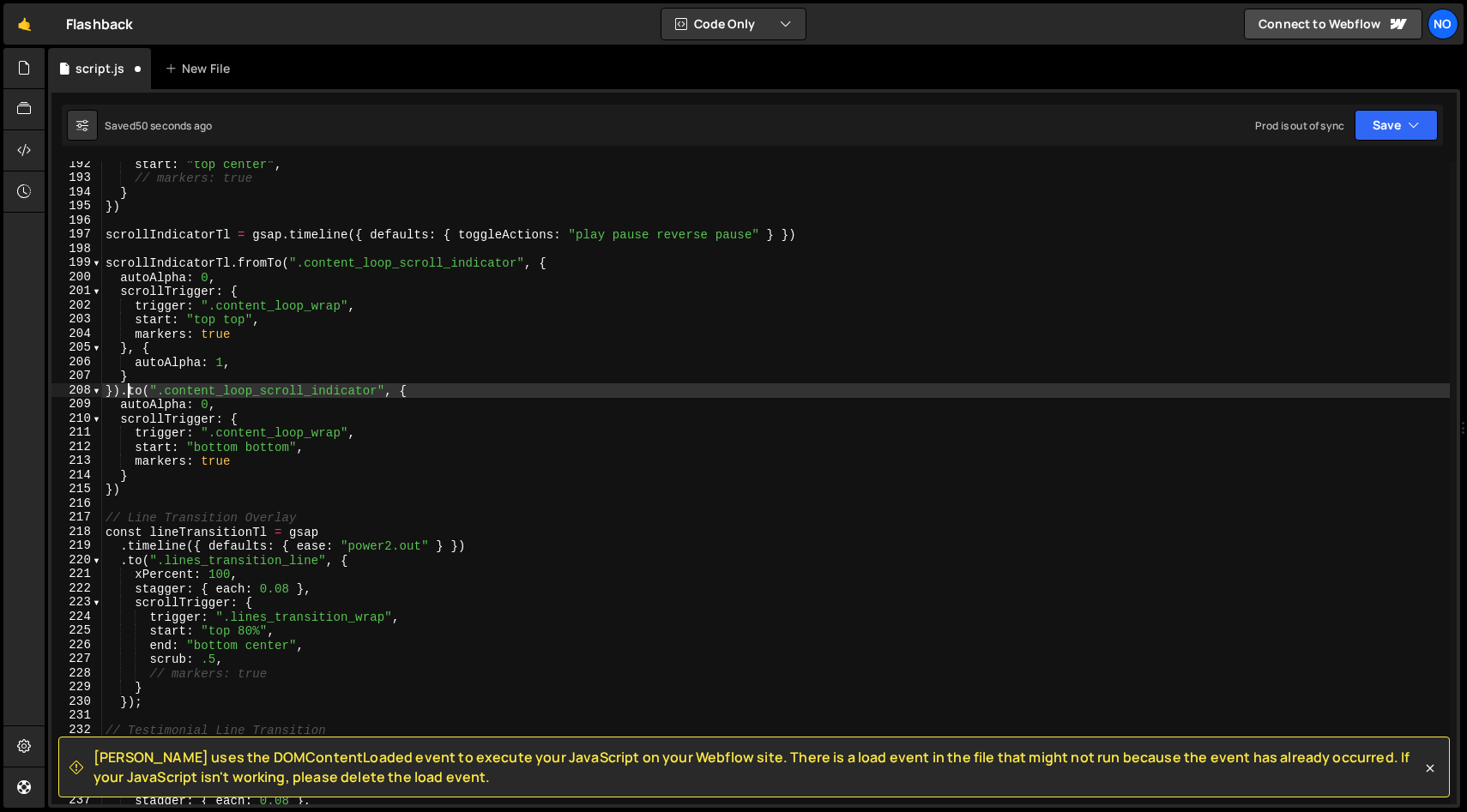
click at [130, 392] on div "start : "top center" , // markers: true } }) scrollIndicatorTl = gsap . timelin…" at bounding box center [775, 493] width 1347 height 672
click at [149, 479] on div "start : "top center" , // markers: true } }) scrollIndicatorTl = gsap . timelin…" at bounding box center [775, 493] width 1347 height 672
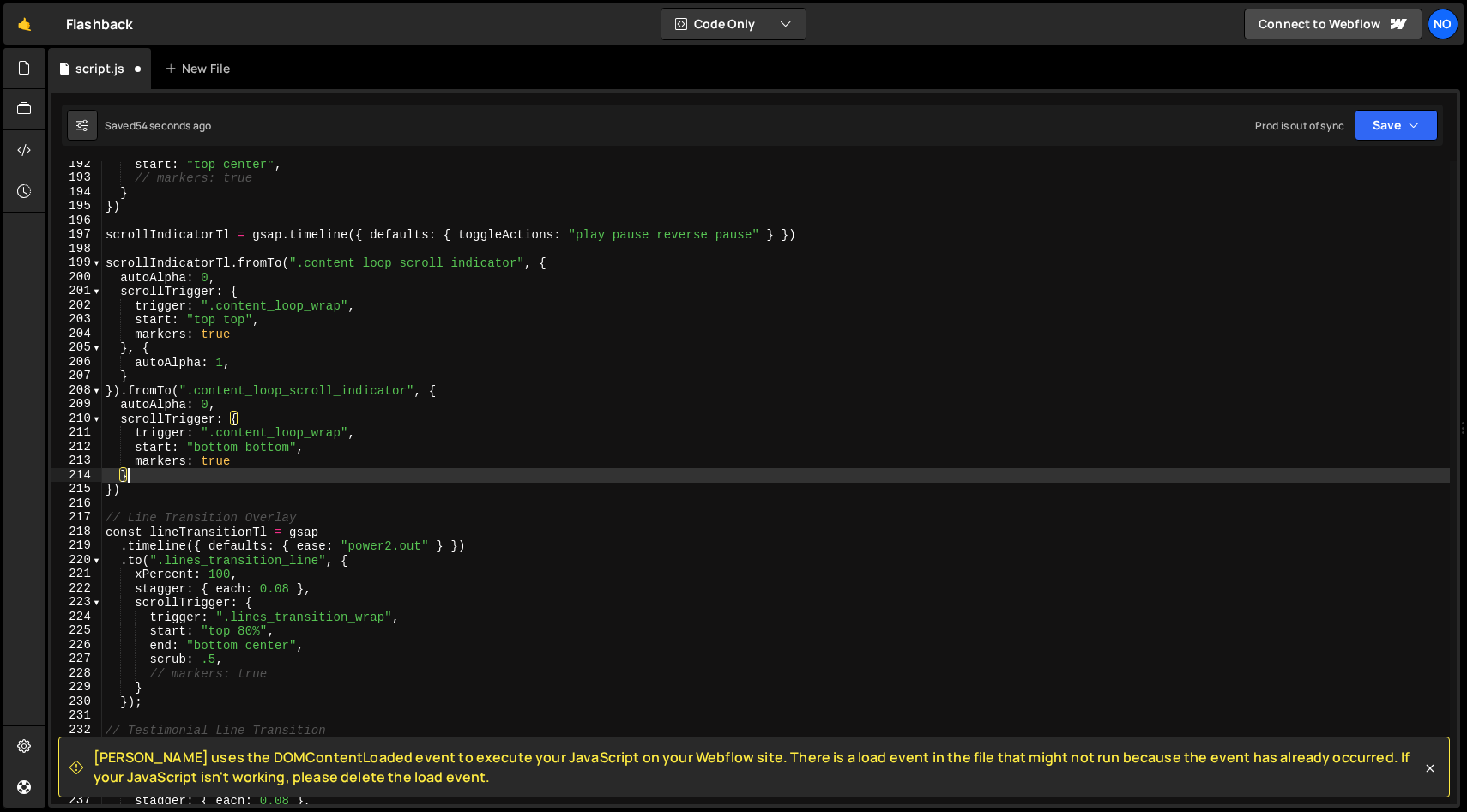
scroll to position [0, 1]
type textarea "}, {"
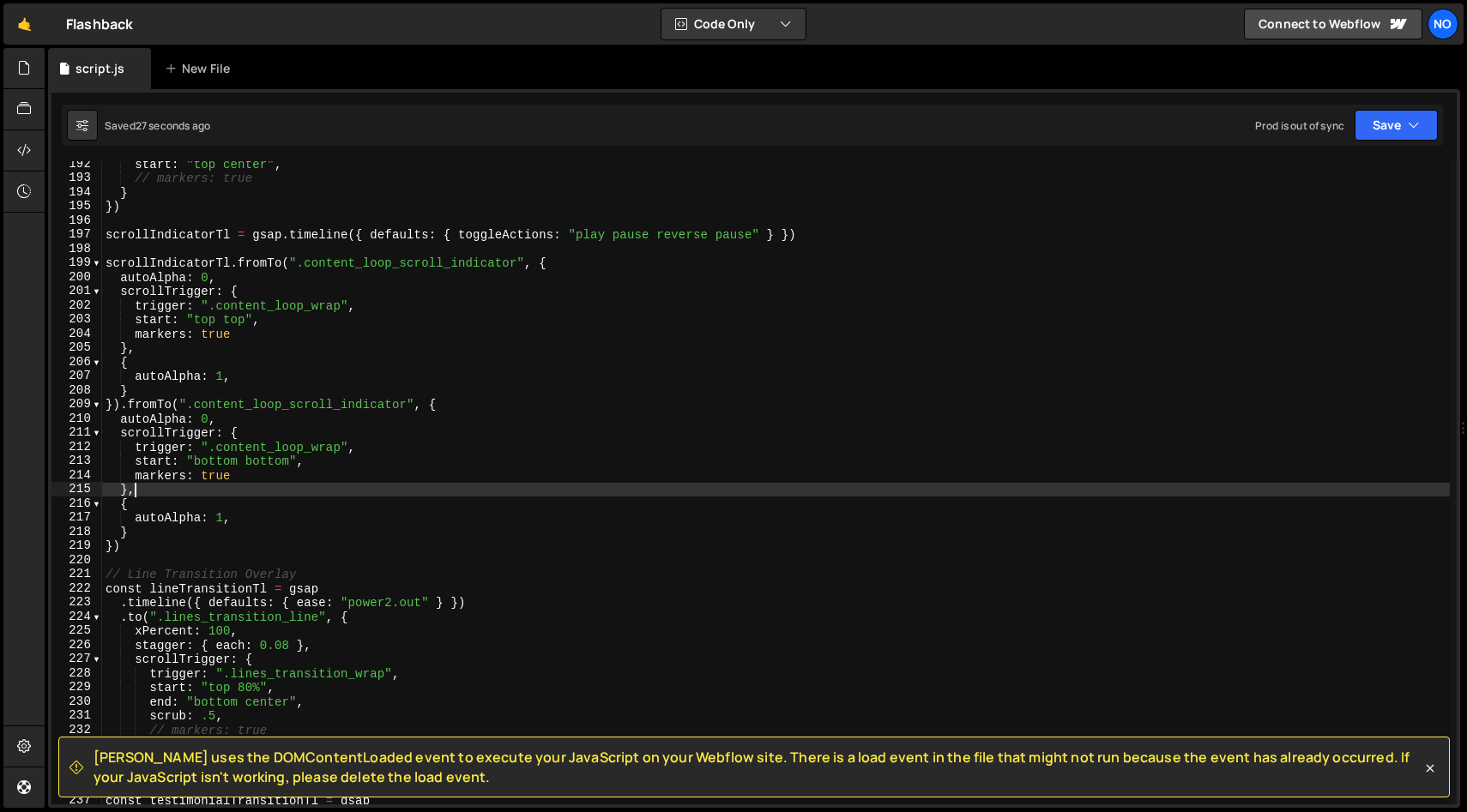
click at [561, 262] on div "start : "top center" , // markers: true } }) scrollIndicatorTl = gsap . timelin…" at bounding box center [775, 493] width 1347 height 672
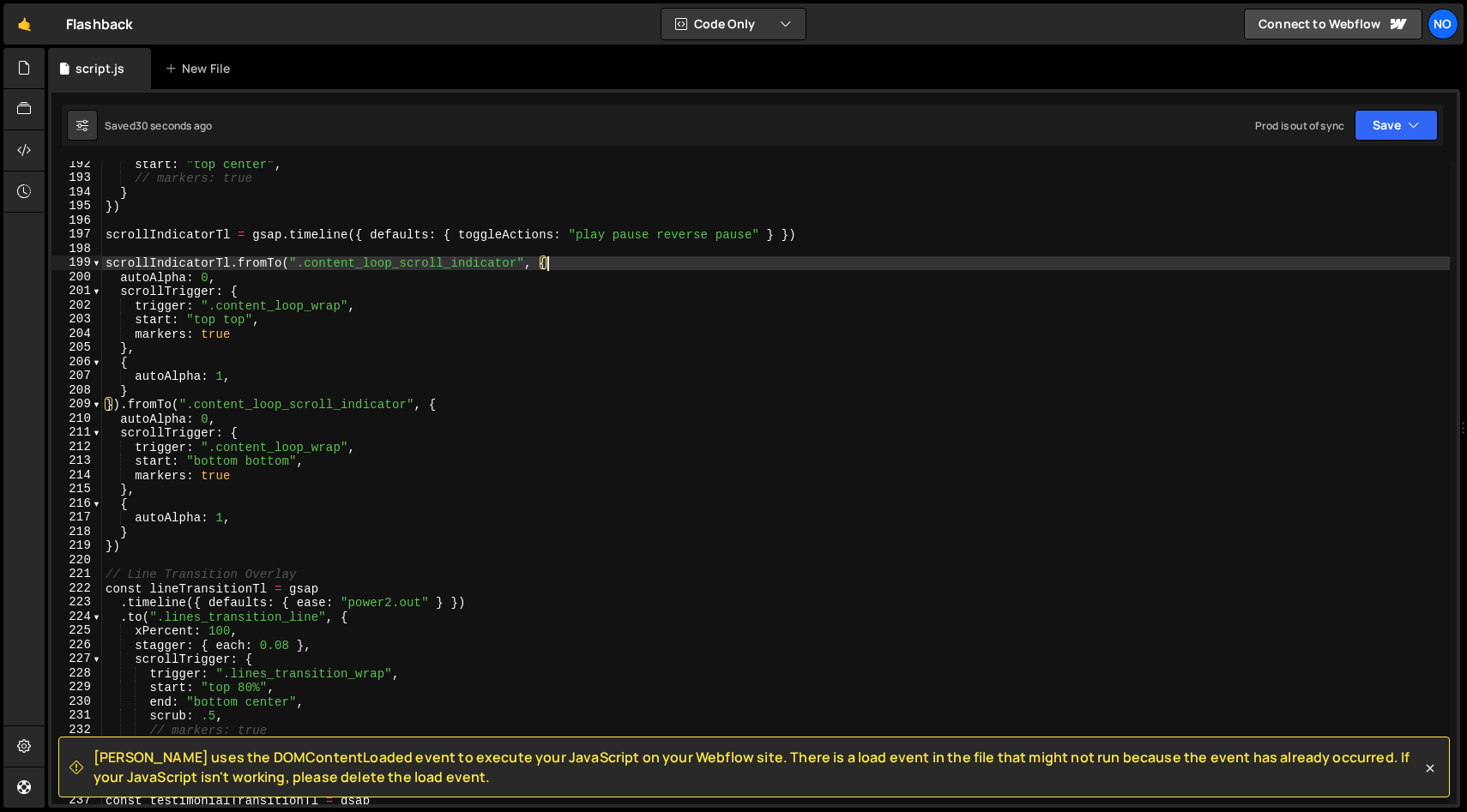
click at [259, 291] on div "start : "top center" , // markers: true } }) scrollIndicatorTl = gsap . timelin…" at bounding box center [775, 493] width 1347 height 672
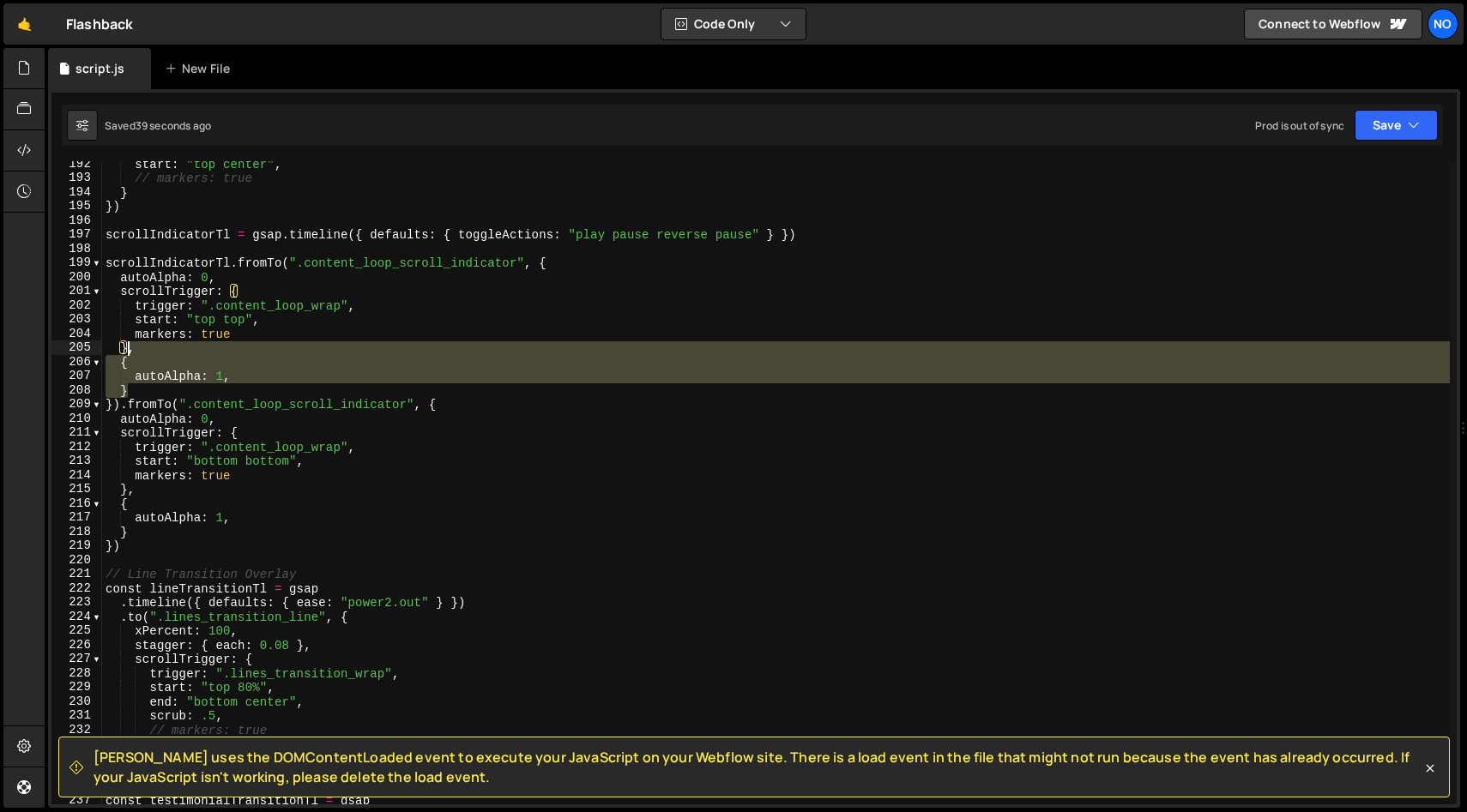
drag, startPoint x: 132, startPoint y: 392, endPoint x: 189, endPoint y: 373, distance: 59.7
click at [130, 353] on div "start : "top center" , // markers: true } }) scrollIndicatorTl = gsap . timelin…" at bounding box center [775, 493] width 1347 height 672
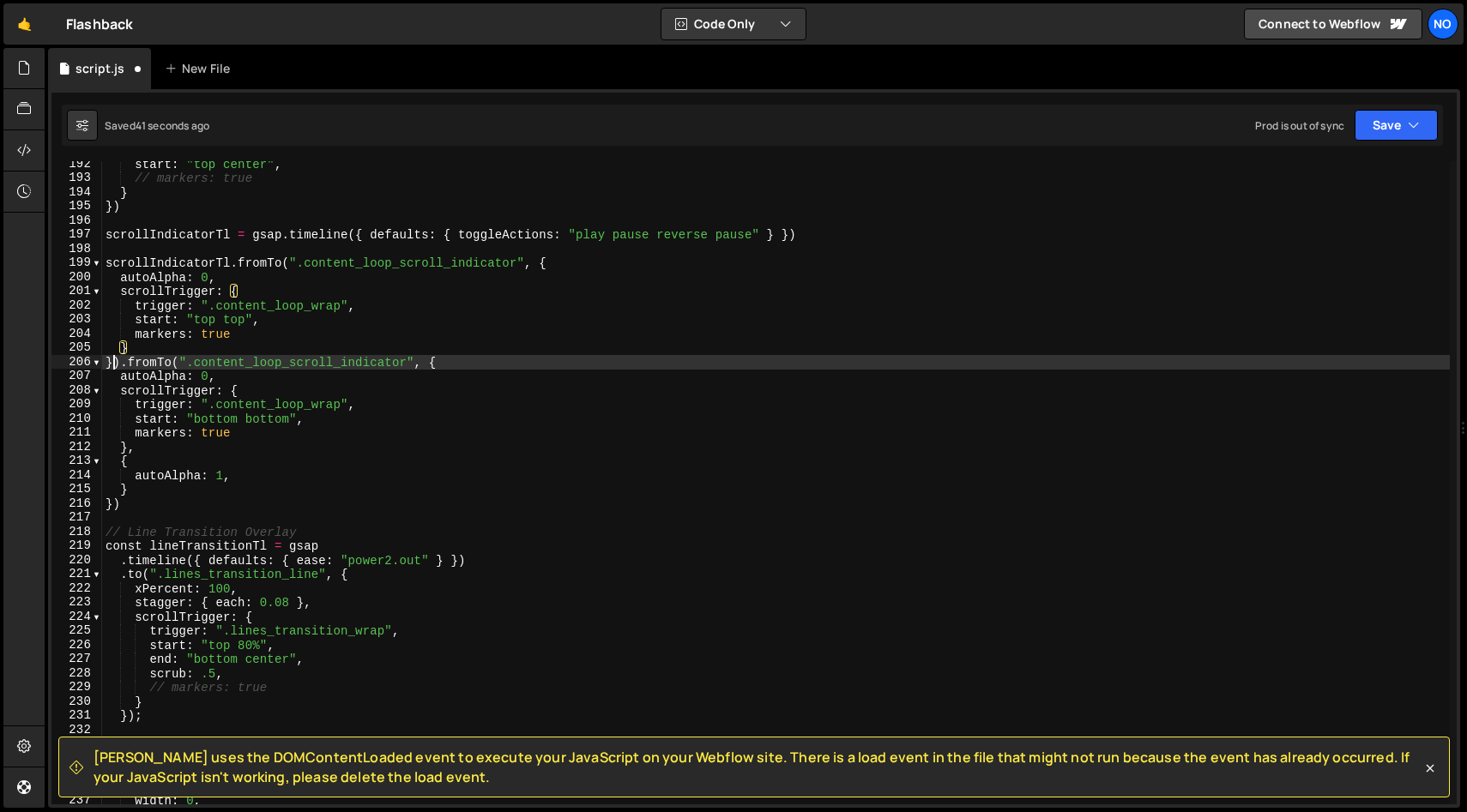
drag, startPoint x: 113, startPoint y: 364, endPoint x: 141, endPoint y: 397, distance: 43.3
click at [113, 365] on div "start : "top center" , // markers: true } }) scrollIndicatorTl = gsap . timelin…" at bounding box center [775, 493] width 1347 height 672
paste textarea
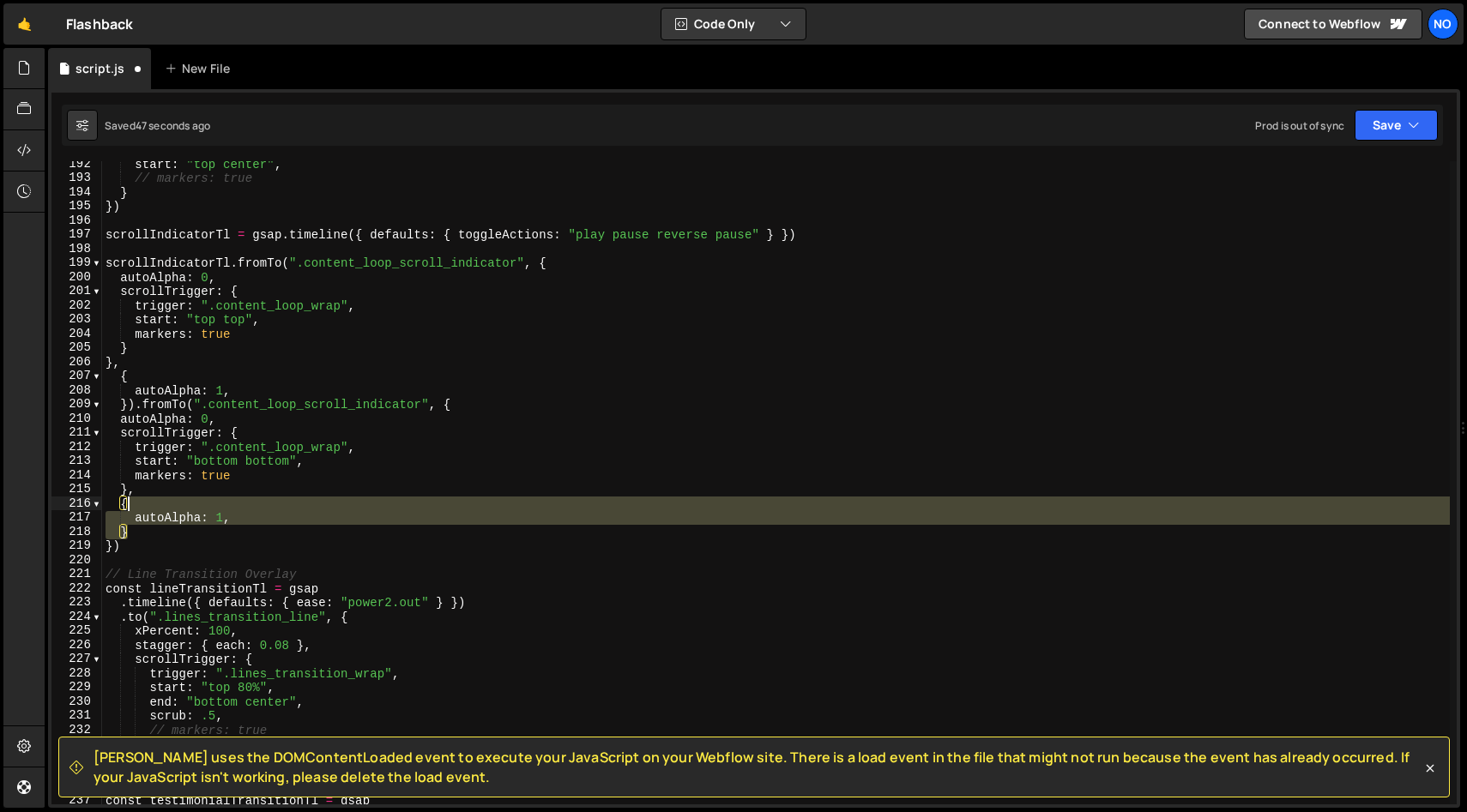
drag, startPoint x: 130, startPoint y: 534, endPoint x: 127, endPoint y: 504, distance: 30.1
click at [121, 503] on div "start : "top center" , // markers: true } }) scrollIndicatorTl = gsap . timelin…" at bounding box center [775, 493] width 1347 height 672
click at [129, 490] on div "start : "top center" , // markers: true } }) scrollIndicatorTl = gsap . timelin…" at bounding box center [775, 493] width 1347 height 672
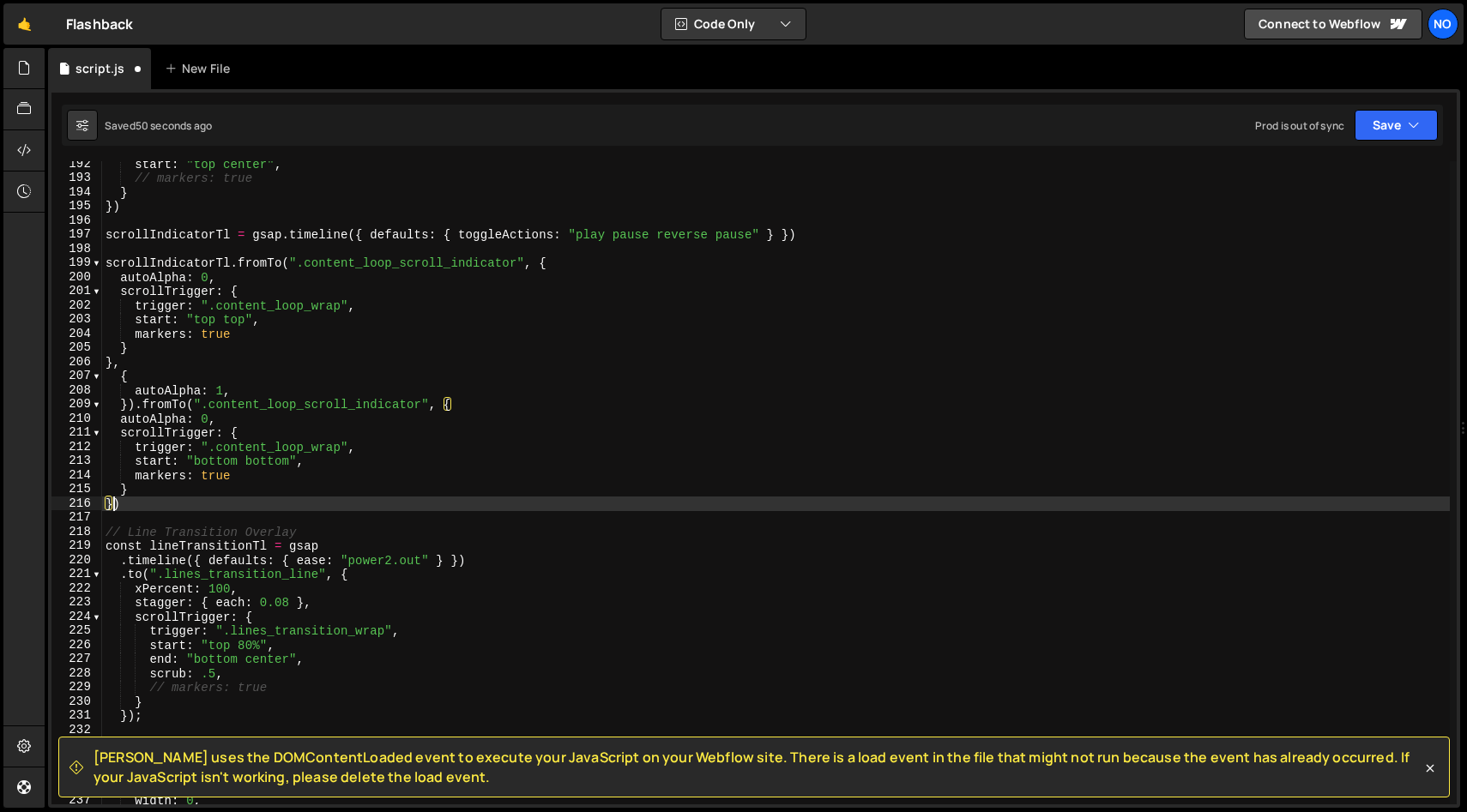
drag, startPoint x: 113, startPoint y: 503, endPoint x: 126, endPoint y: 503, distance: 12.9
click at [113, 503] on div "start : "top center" , // markers: true } }) scrollIndicatorTl = gsap . timelin…" at bounding box center [775, 493] width 1347 height 672
paste textarea
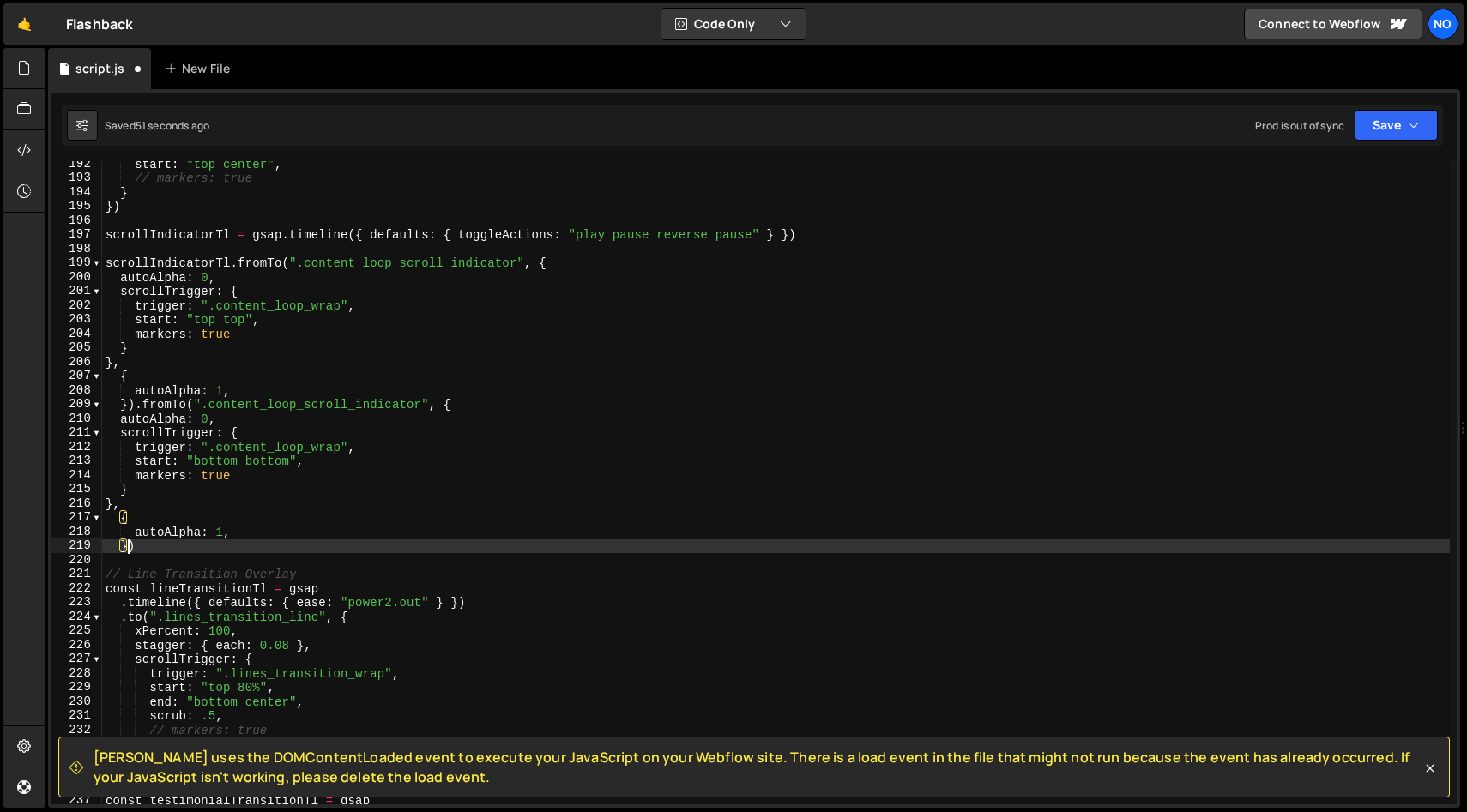
type textarea "})"
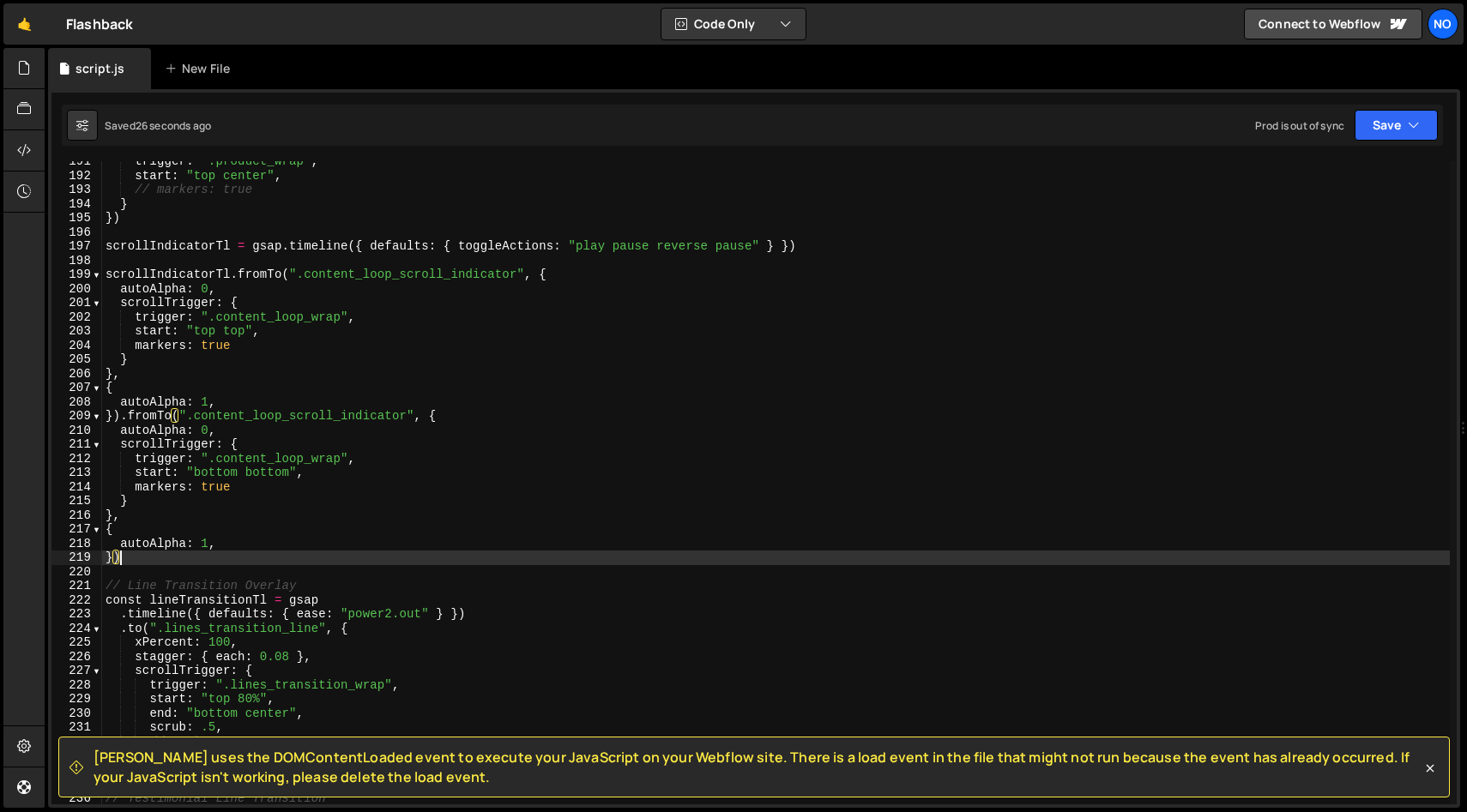
scroll to position [2696, 0]
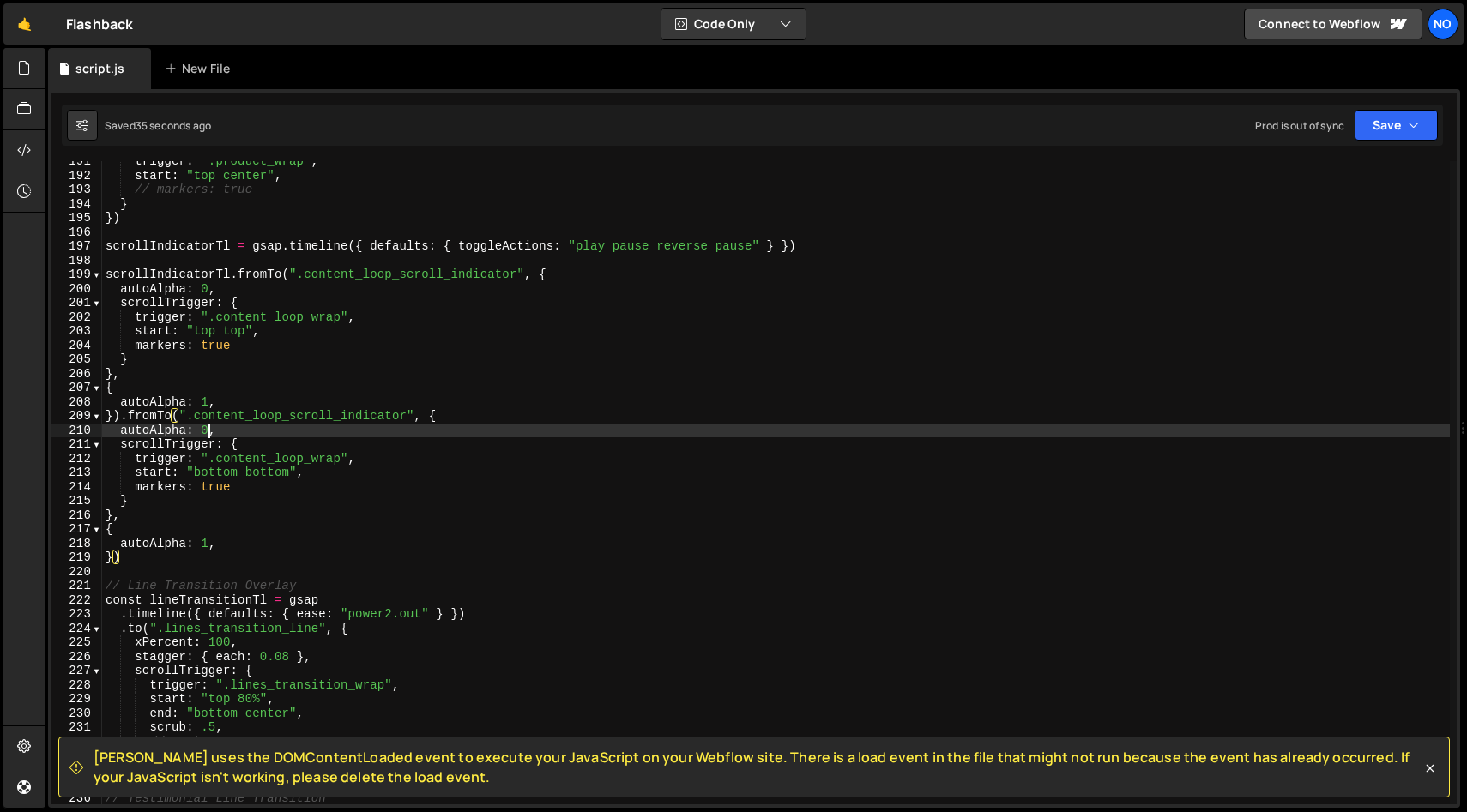
click at [201, 428] on div "trigger : ".product_wrap" , start : "top center" , // markers: true } }) scroll…" at bounding box center [775, 490] width 1347 height 672
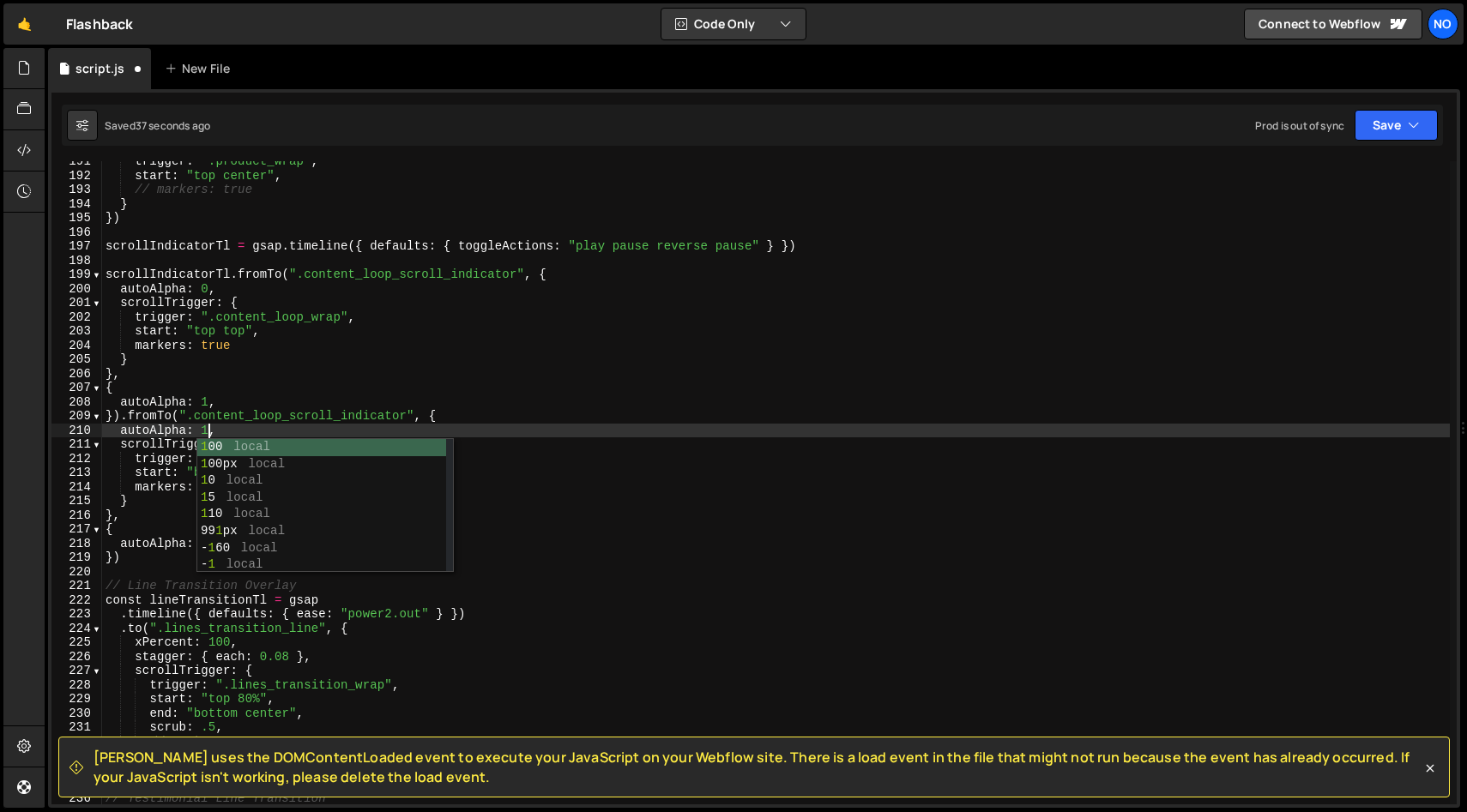
click at [149, 509] on div "trigger : ".product_wrap" , start : "top center" , // markers: true } }) scroll…" at bounding box center [775, 490] width 1347 height 672
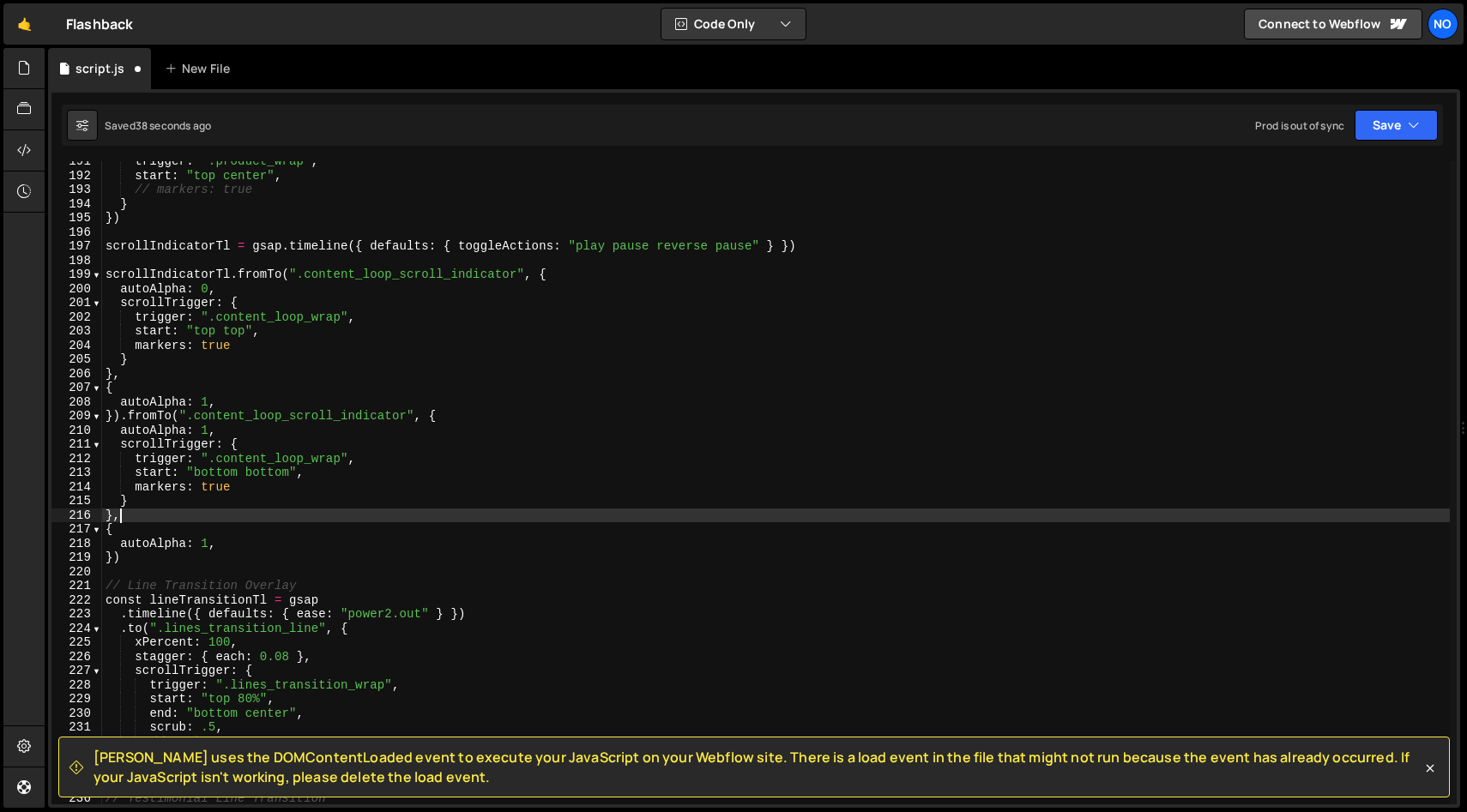
scroll to position [0, 0]
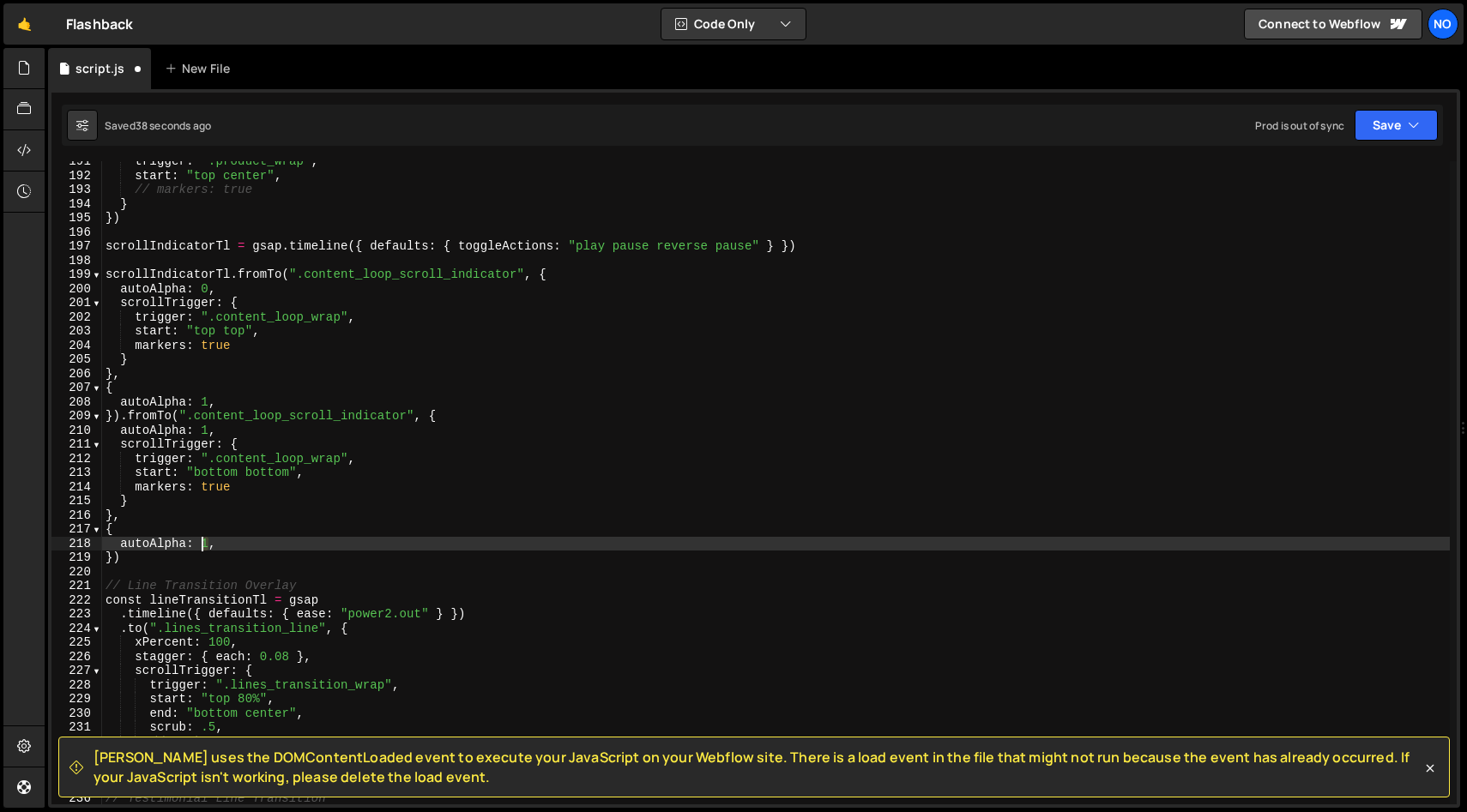
drag, startPoint x: 205, startPoint y: 539, endPoint x: 221, endPoint y: 543, distance: 16.9
click at [204, 539] on div "trigger : ".product_wrap" , start : "top center" , // markers: true } }) scroll…" at bounding box center [775, 490] width 1347 height 672
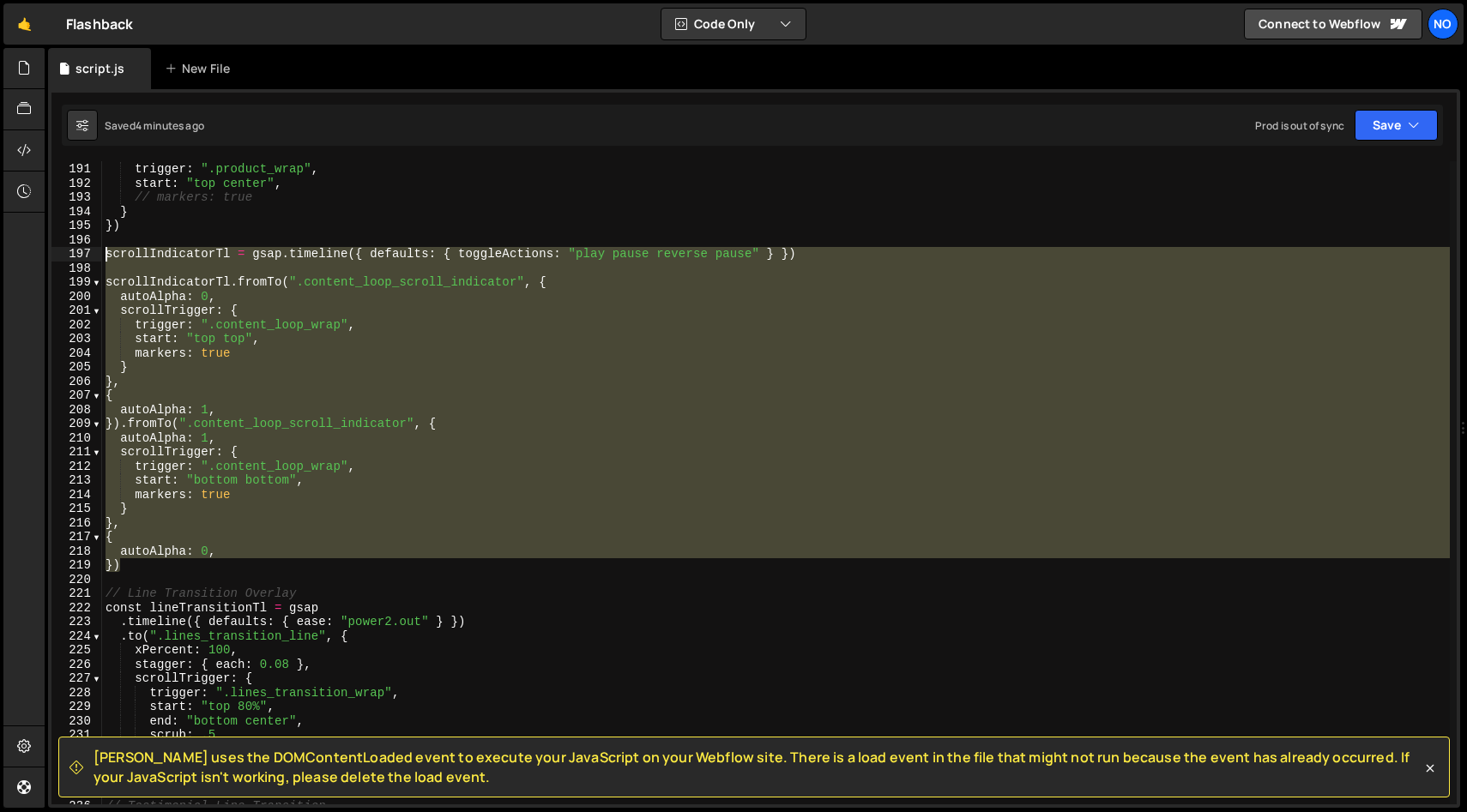
drag, startPoint x: 126, startPoint y: 564, endPoint x: 106, endPoint y: 257, distance: 306.8
click at [105, 257] on div "scrollTrigger : { trigger : ".product_wrap" , start : "top center" , // markers…" at bounding box center [775, 484] width 1347 height 672
type textarea "scrollIndicatorTl = gsap.timeline({ defaults: { toggleActions: "play pause reve…"
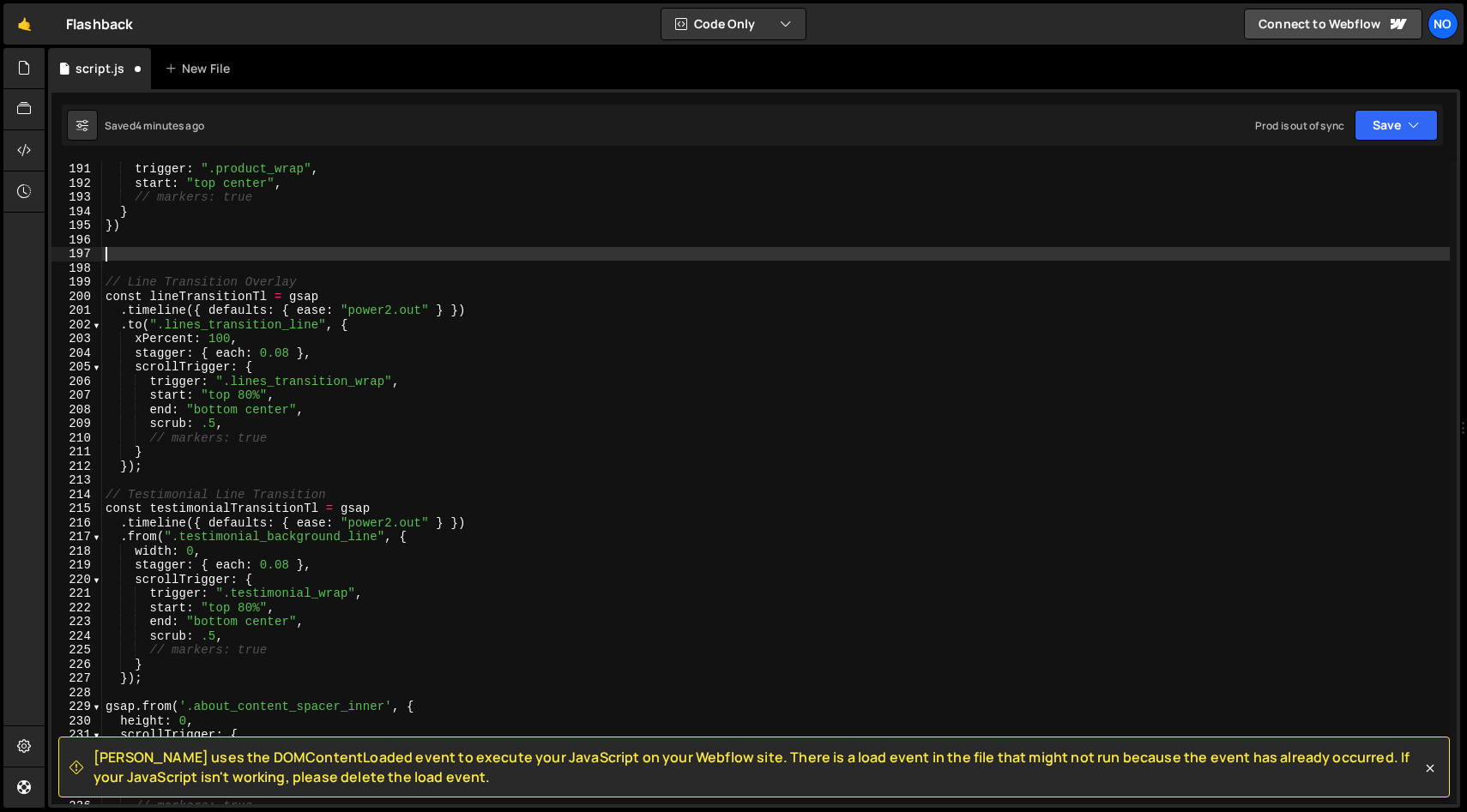
scroll to position [0, 0]
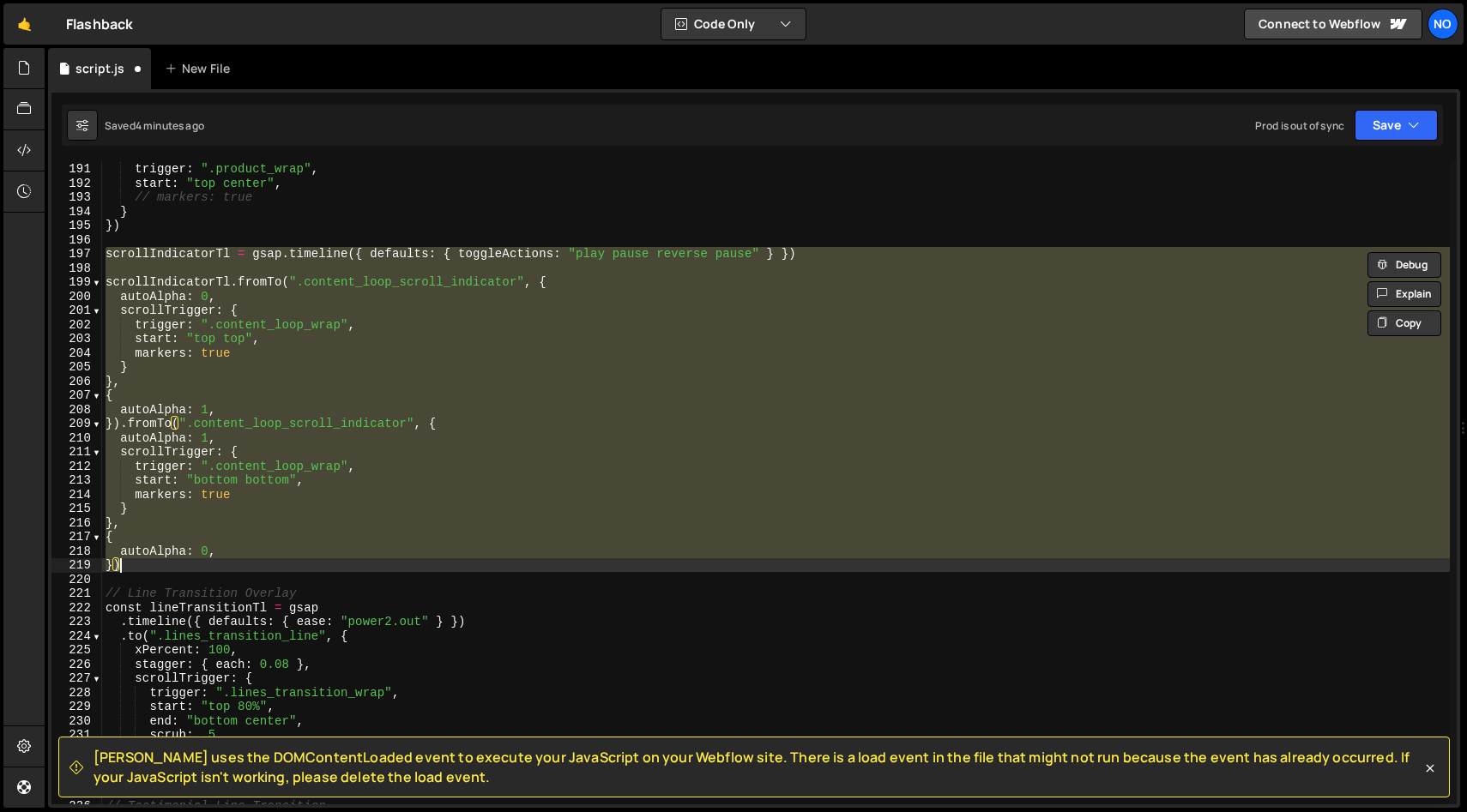
click at [136, 561] on div "scrollTrigger : { trigger : ".product_wrap" , start : "top center" , // markers…" at bounding box center [775, 482] width 1347 height 643
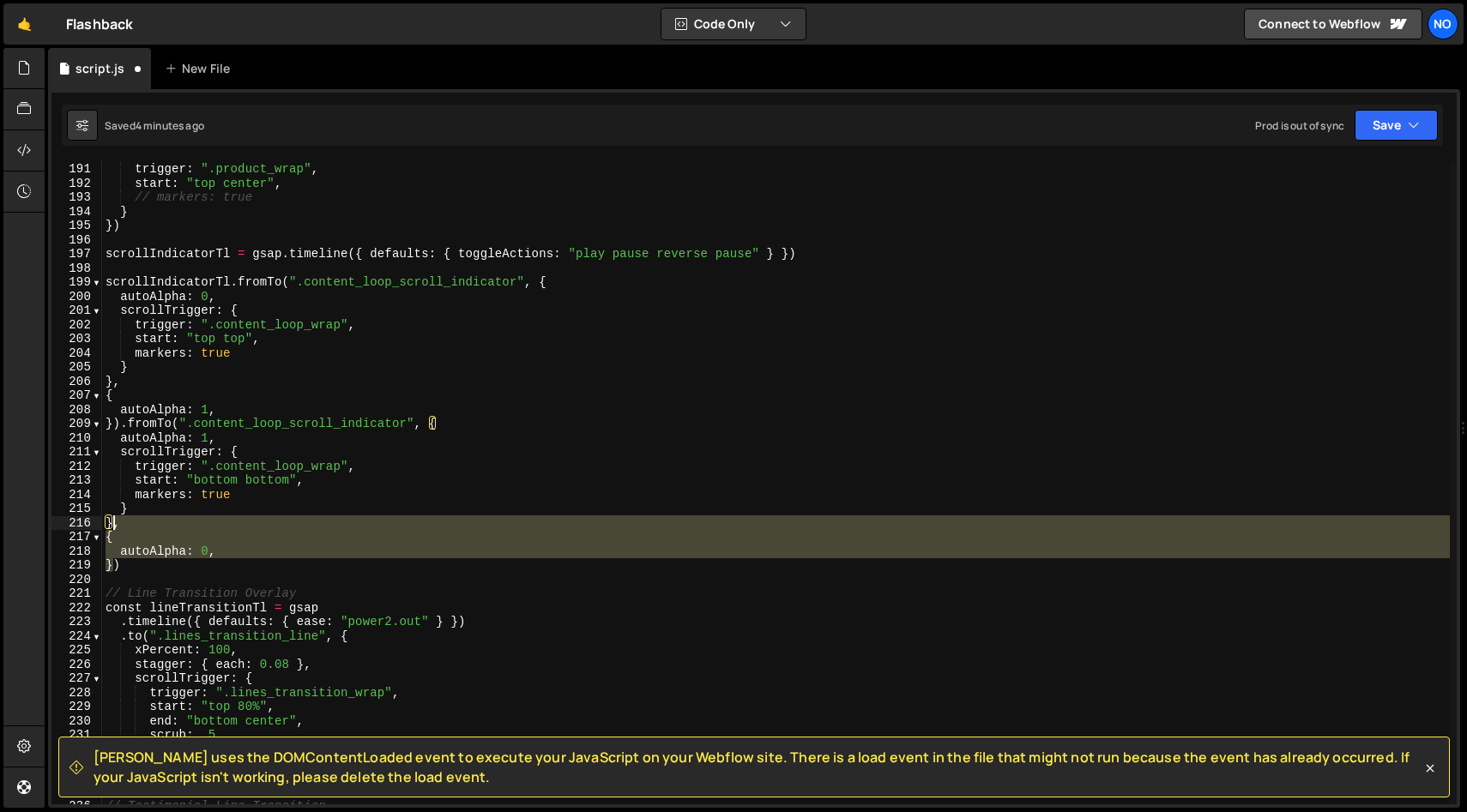
drag, startPoint x: 112, startPoint y: 566, endPoint x: 111, endPoint y: 524, distance: 42.0
click at [111, 524] on div "scrollTrigger : { trigger : ".product_wrap" , start : "top center" , // markers…" at bounding box center [775, 484] width 1347 height 672
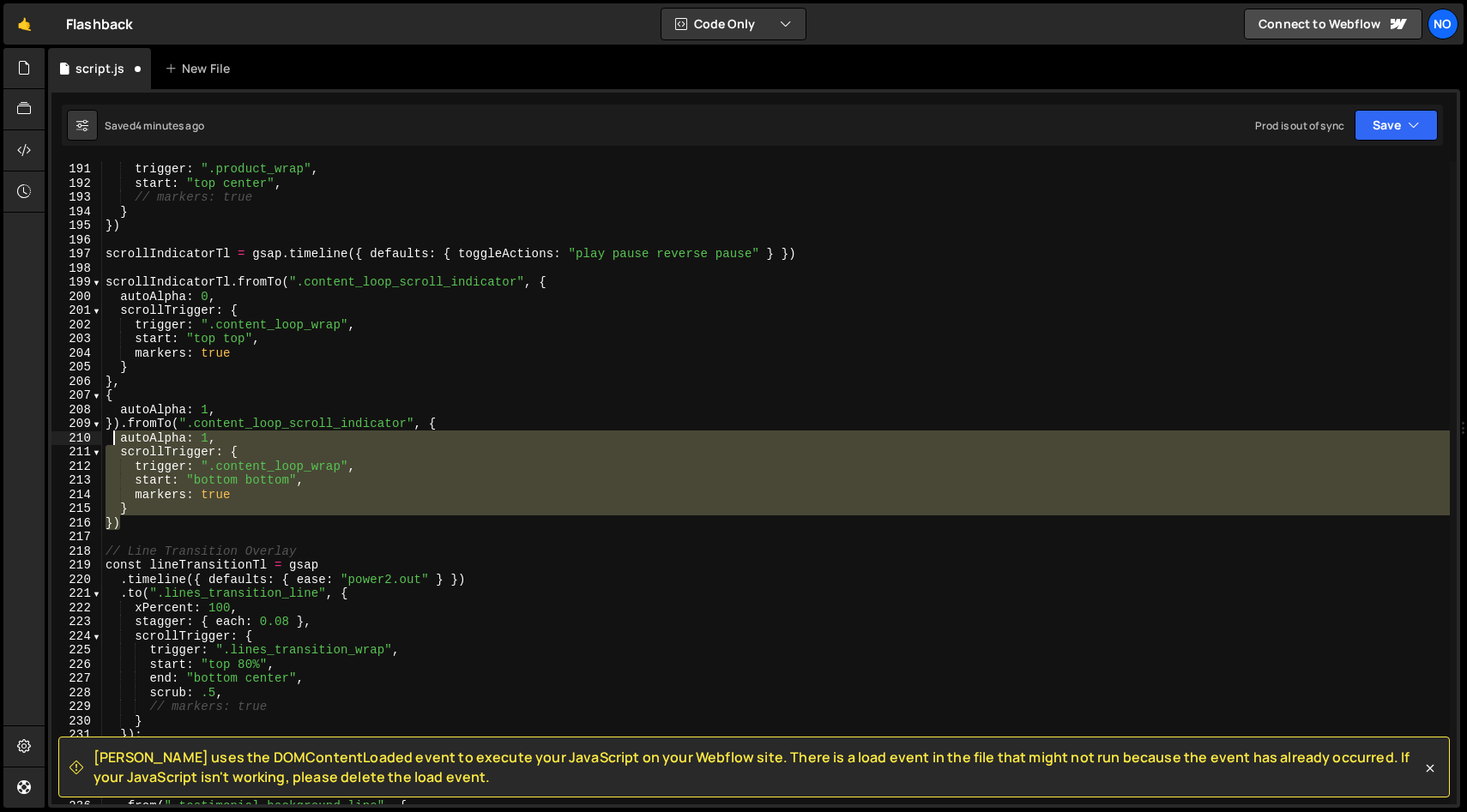
drag, startPoint x: 125, startPoint y: 520, endPoint x: 116, endPoint y: 437, distance: 83.7
click at [116, 437] on div "scrollTrigger : { trigger : ".product_wrap" , start : "top center" , // markers…" at bounding box center [775, 484] width 1347 height 672
click at [208, 438] on div "scrollTrigger : { trigger : ".product_wrap" , start : "top center" , // markers…" at bounding box center [775, 482] width 1347 height 643
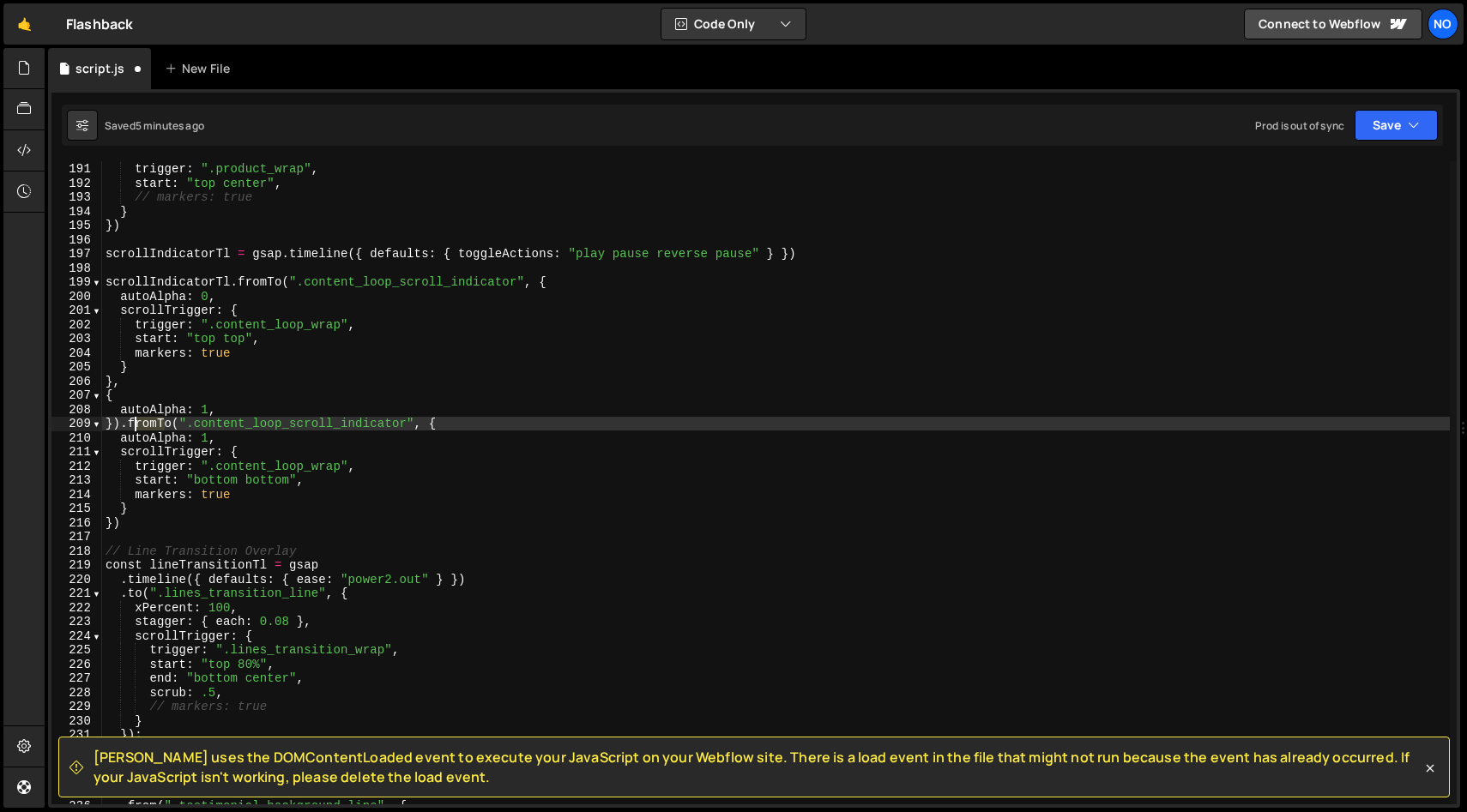
drag, startPoint x: 166, startPoint y: 425, endPoint x: 130, endPoint y: 425, distance: 36.9
click at [130, 425] on div "scrollTrigger : { trigger : ".product_wrap" , start : "top center" , // markers…" at bounding box center [775, 484] width 1347 height 672
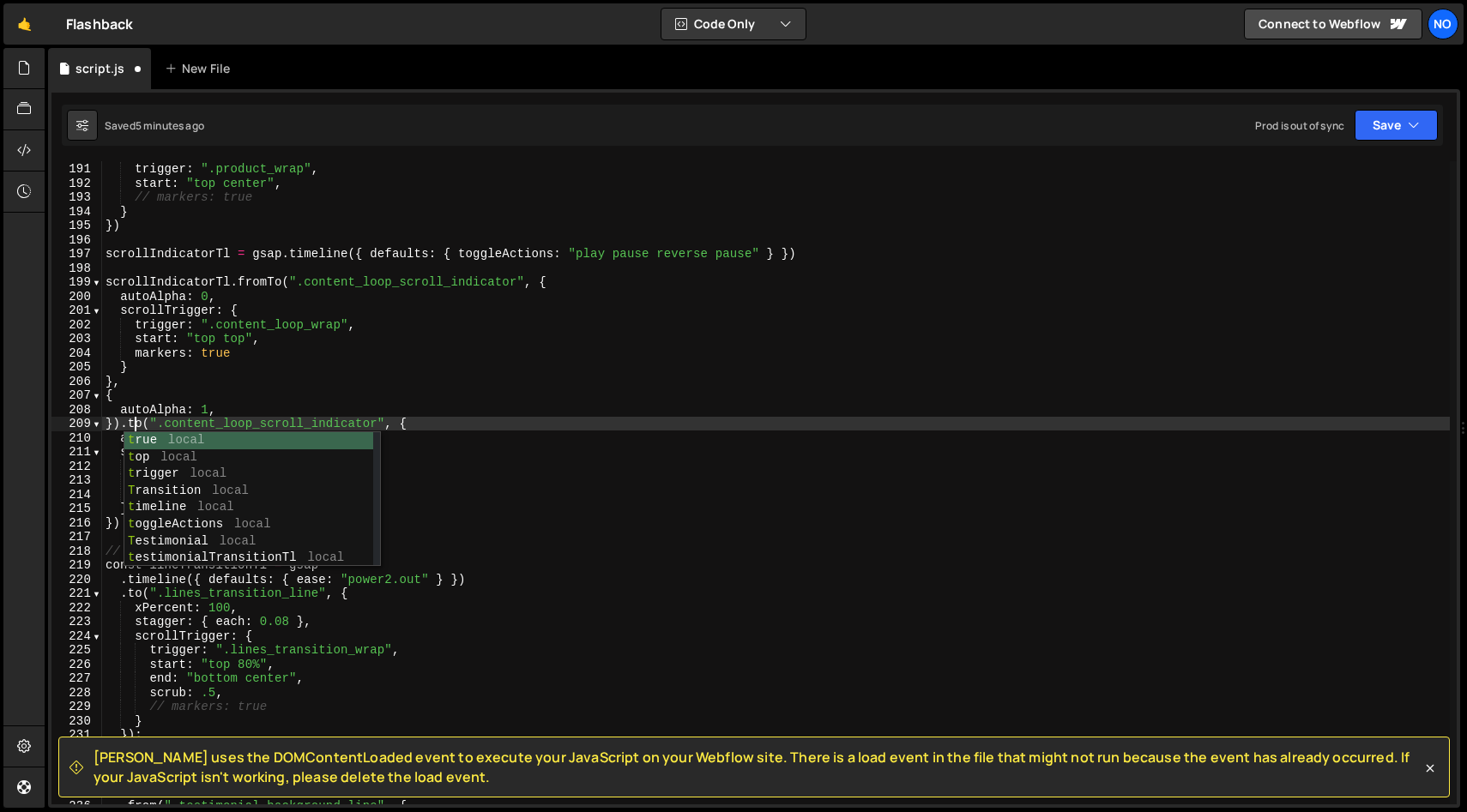
scroll to position [0, 2]
click at [196, 419] on div "scrollTrigger : { trigger : ".product_wrap" , start : "top center" , // markers…" at bounding box center [775, 484] width 1347 height 672
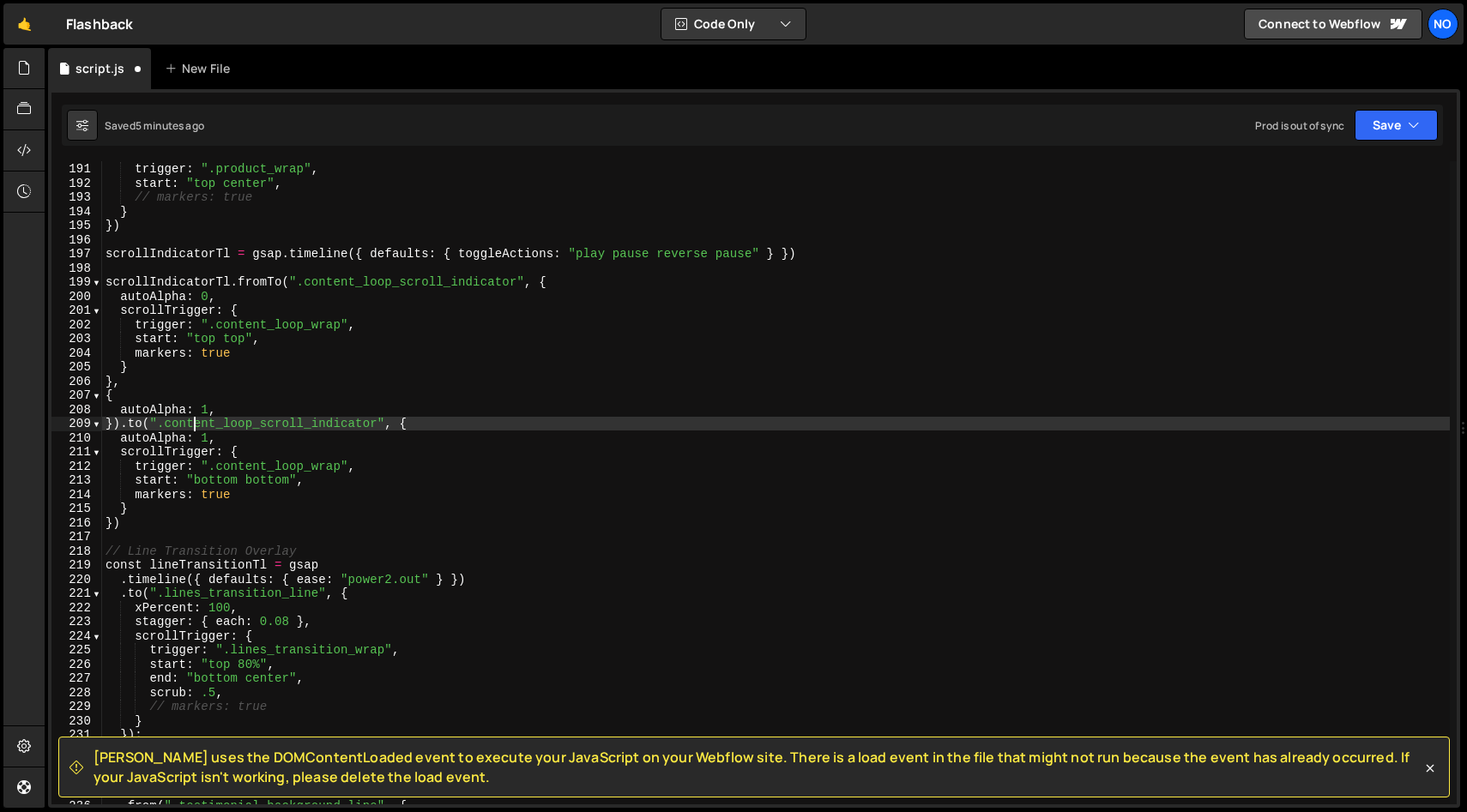
click at [207, 434] on div "scrollTrigger : { trigger : ".product_wrap" , start : "top center" , // markers…" at bounding box center [775, 484] width 1347 height 672
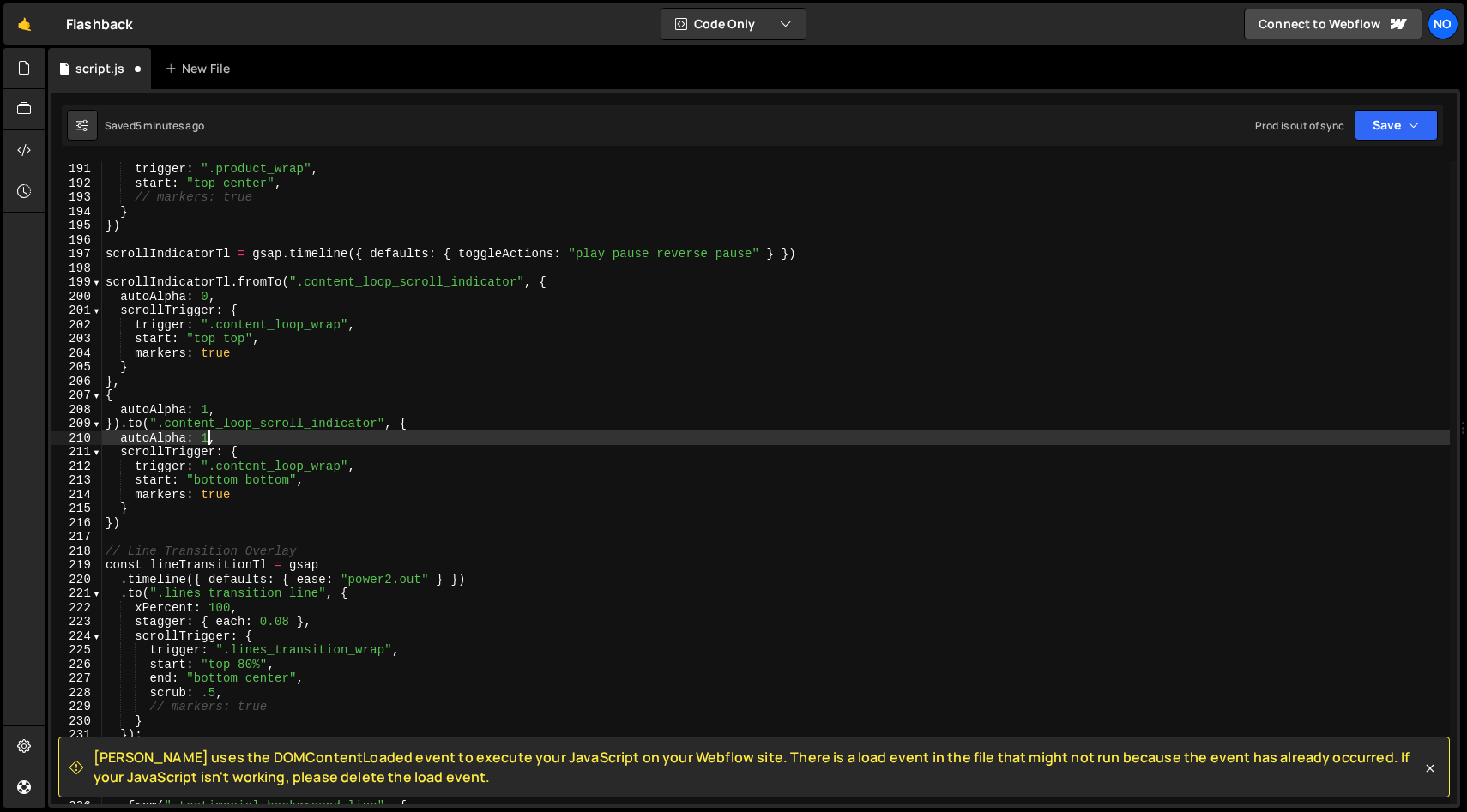
scroll to position [0, 7]
click at [167, 492] on div "scrollTrigger : { trigger : ".product_wrap" , start : "top center" , // markers…" at bounding box center [775, 484] width 1347 height 672
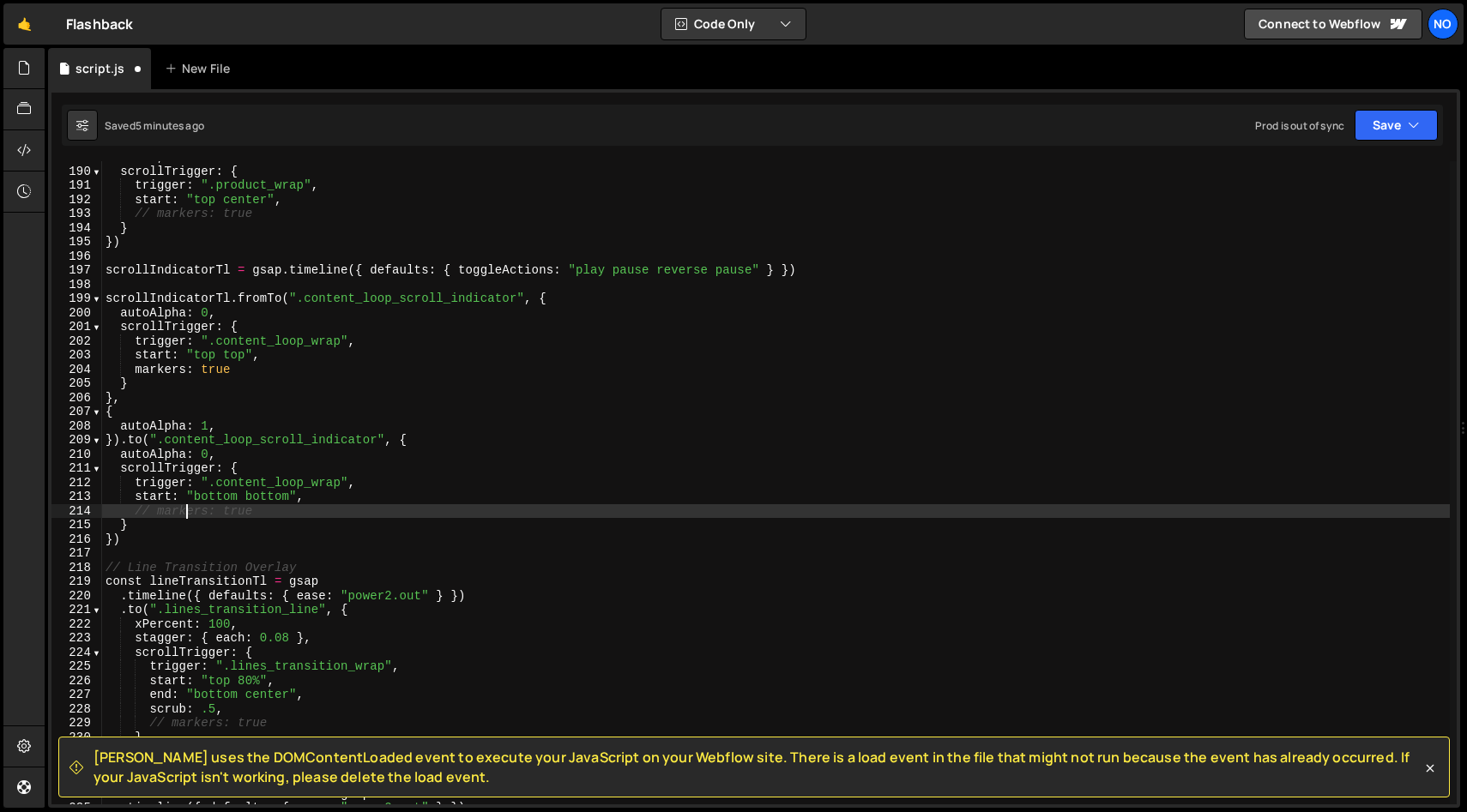
scroll to position [2668, 0]
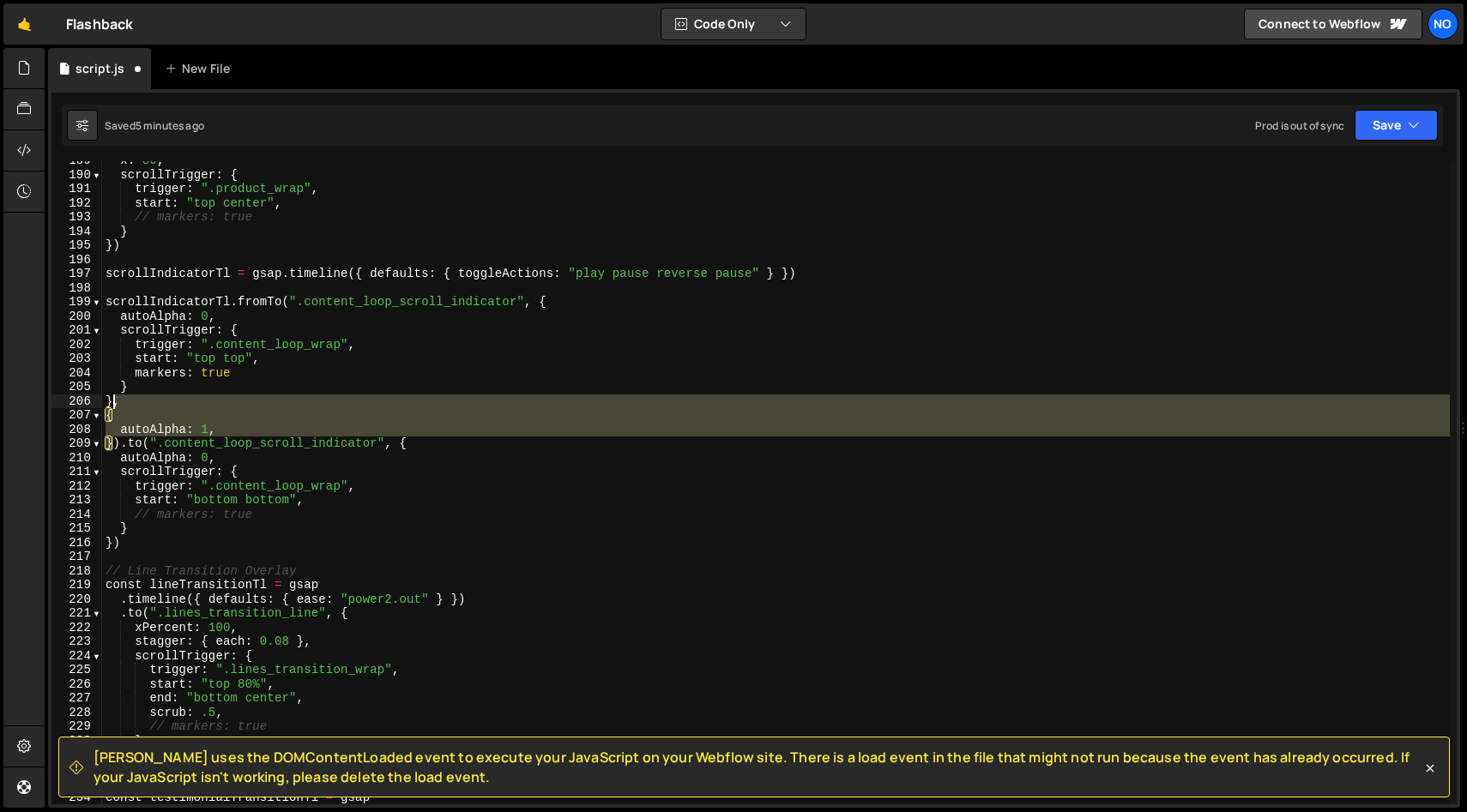
drag, startPoint x: 113, startPoint y: 445, endPoint x: 113, endPoint y: 408, distance: 36.9
click at [113, 408] on div "x : 80 , scrollTrigger : { trigger : ".product_wrap" , start : "top center" , /…" at bounding box center [775, 490] width 1347 height 672
click at [116, 444] on div "x : 80 , scrollTrigger : { trigger : ".product_wrap" , start : "top center" , /…" at bounding box center [775, 482] width 1347 height 643
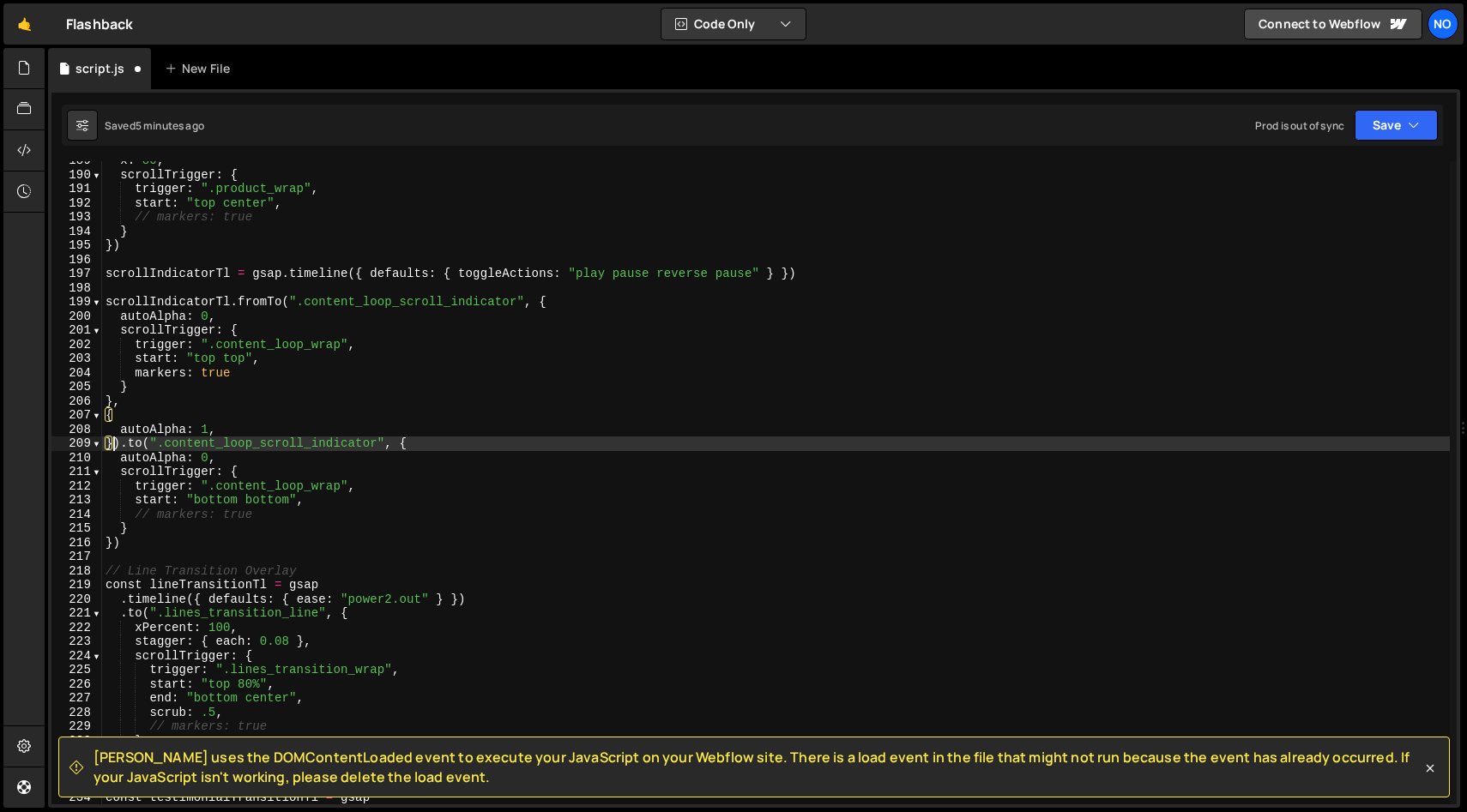
click at [106, 442] on div "x : 80 , scrollTrigger : { trigger : ".product_wrap" , start : "top center" , /…" at bounding box center [775, 490] width 1347 height 672
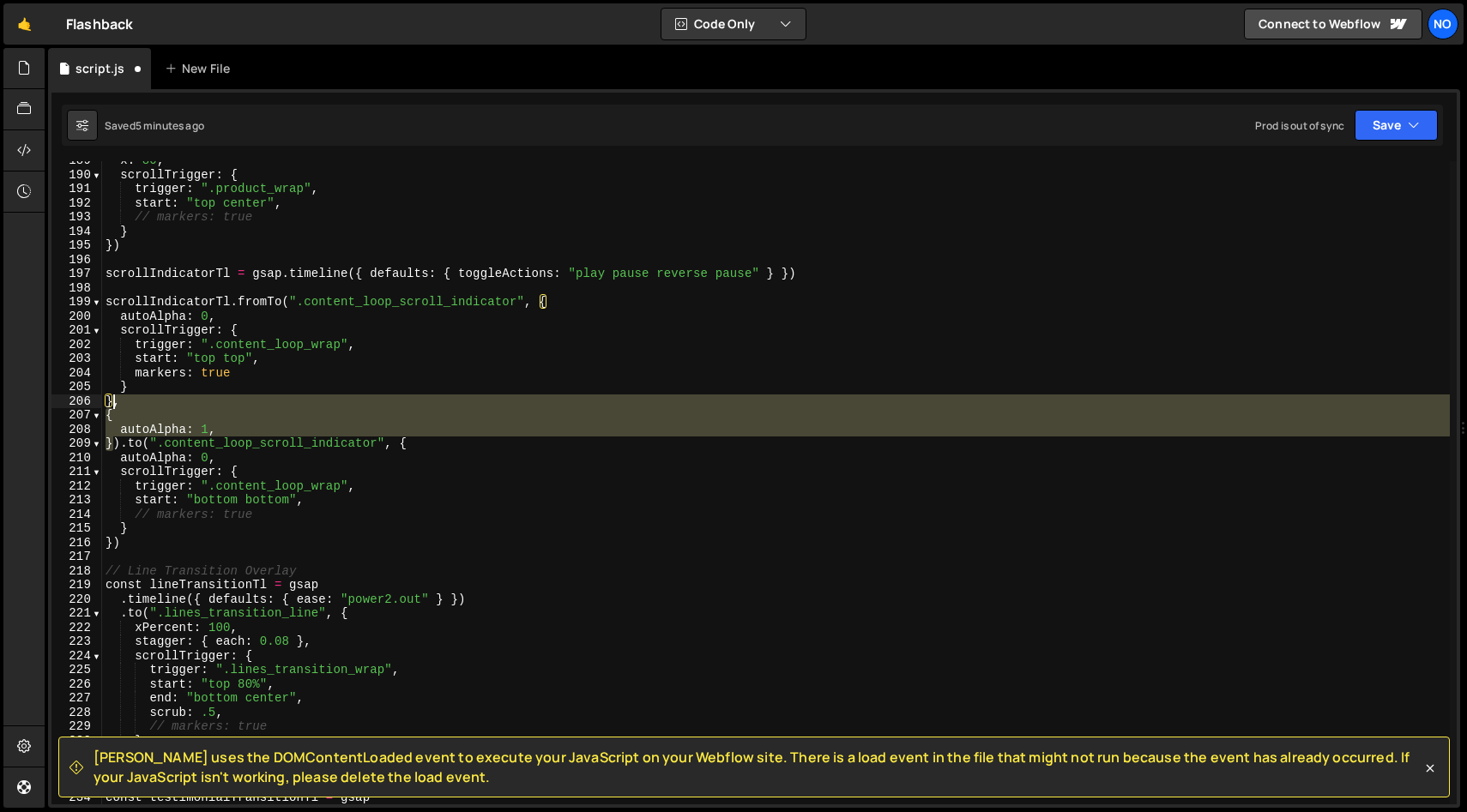
drag, startPoint x: 111, startPoint y: 448, endPoint x: 115, endPoint y: 401, distance: 46.4
click at [115, 401] on div "x : 80 , scrollTrigger : { trigger : ".product_wrap" , start : "top center" , /…" at bounding box center [775, 490] width 1347 height 672
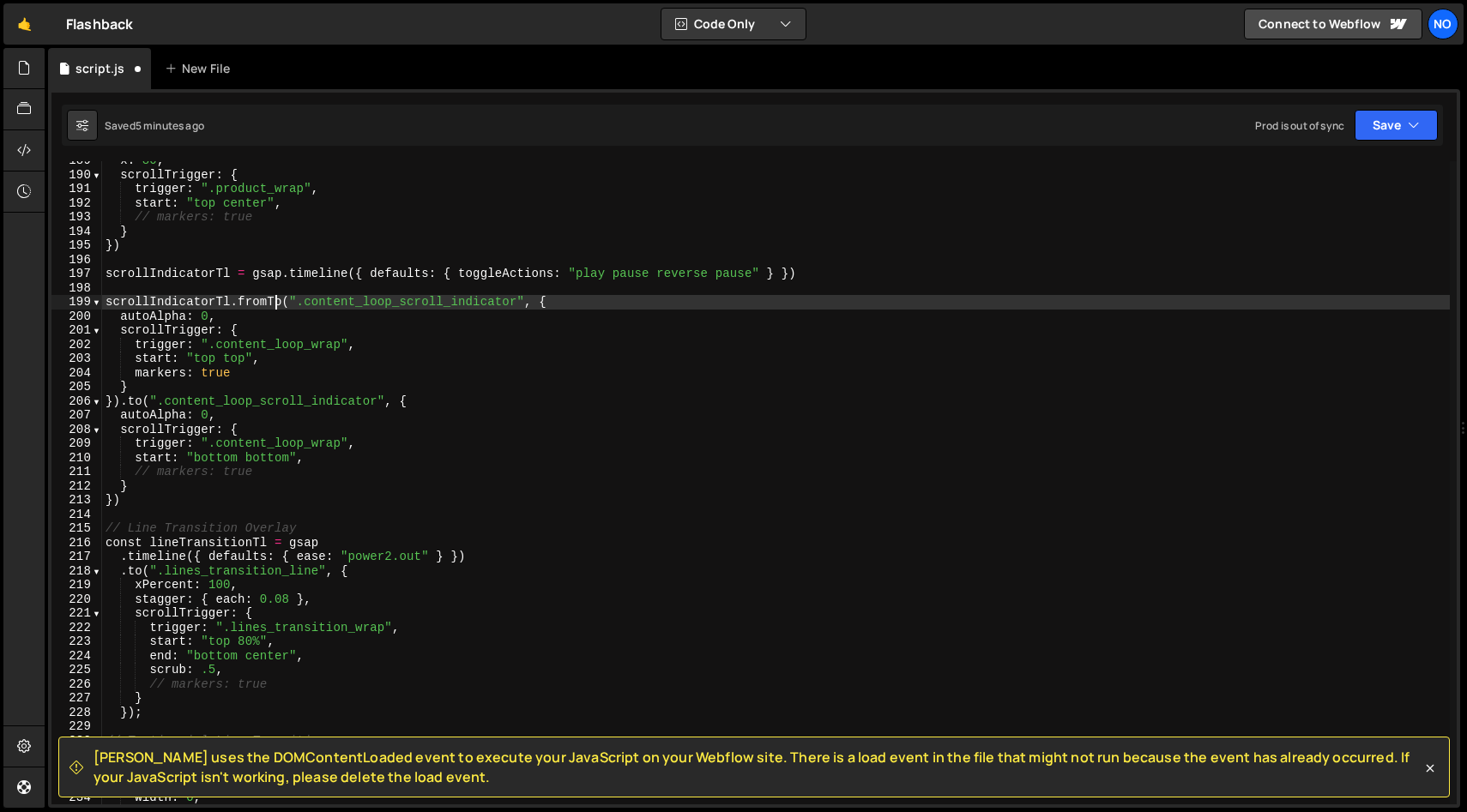
click at [280, 302] on div "x : 80 , scrollTrigger : { trigger : ".product_wrap" , start : "top center" , /…" at bounding box center [775, 490] width 1347 height 672
click at [281, 302] on div "x : 80 , scrollTrigger : { trigger : ".product_wrap" , start : "top center" , /…" at bounding box center [775, 482] width 1347 height 643
click at [184, 375] on div "x : 80 , scrollTrigger : { trigger : ".product_wrap" , start : "top center" , /…" at bounding box center [775, 490] width 1347 height 672
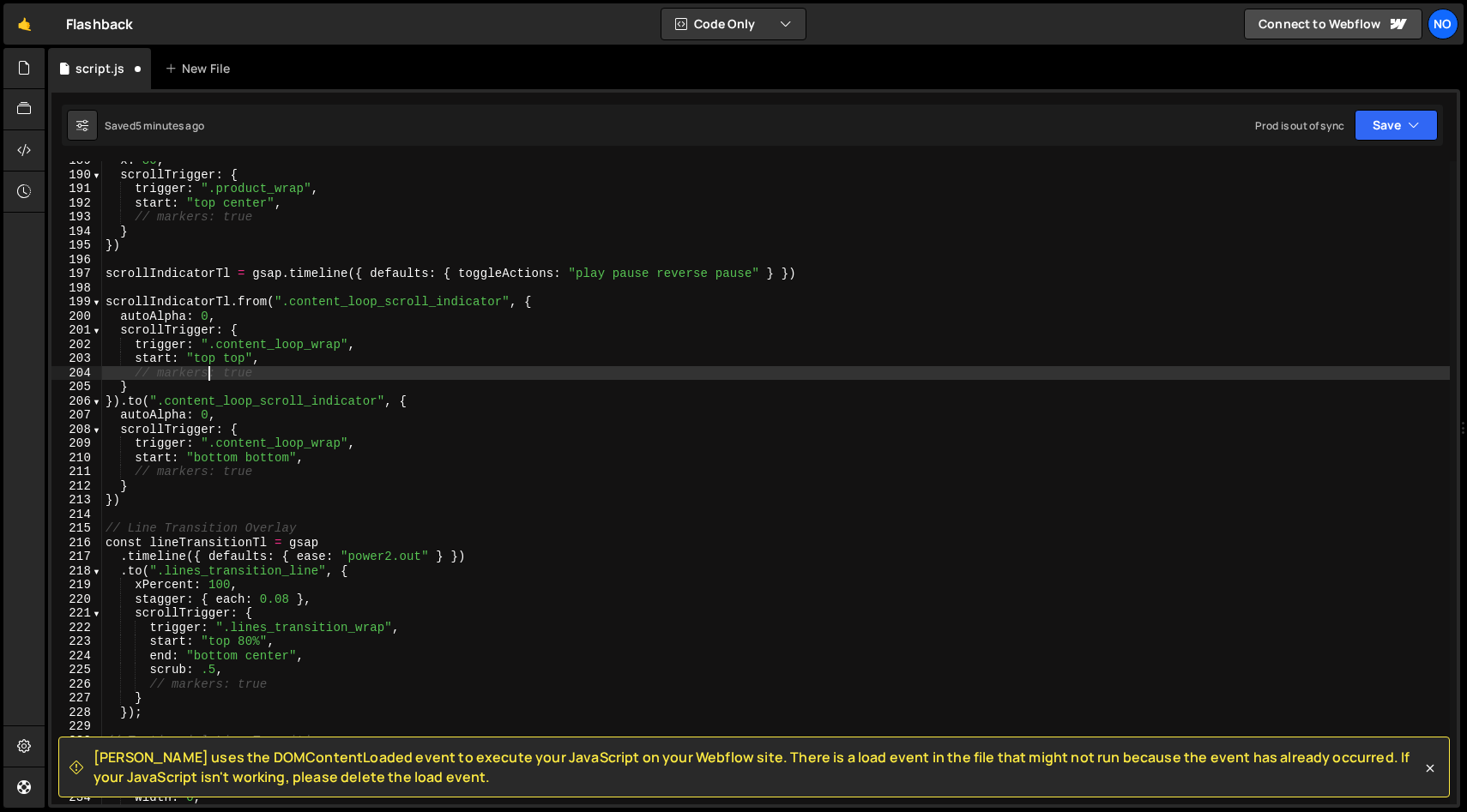
click at [159, 377] on div "x : 80 , scrollTrigger : { trigger : ".product_wrap" , start : "top center" , /…" at bounding box center [775, 490] width 1347 height 672
click at [146, 389] on div "x : 80 , scrollTrigger : { trigger : ".product_wrap" , start : "top center" , /…" at bounding box center [775, 490] width 1347 height 672
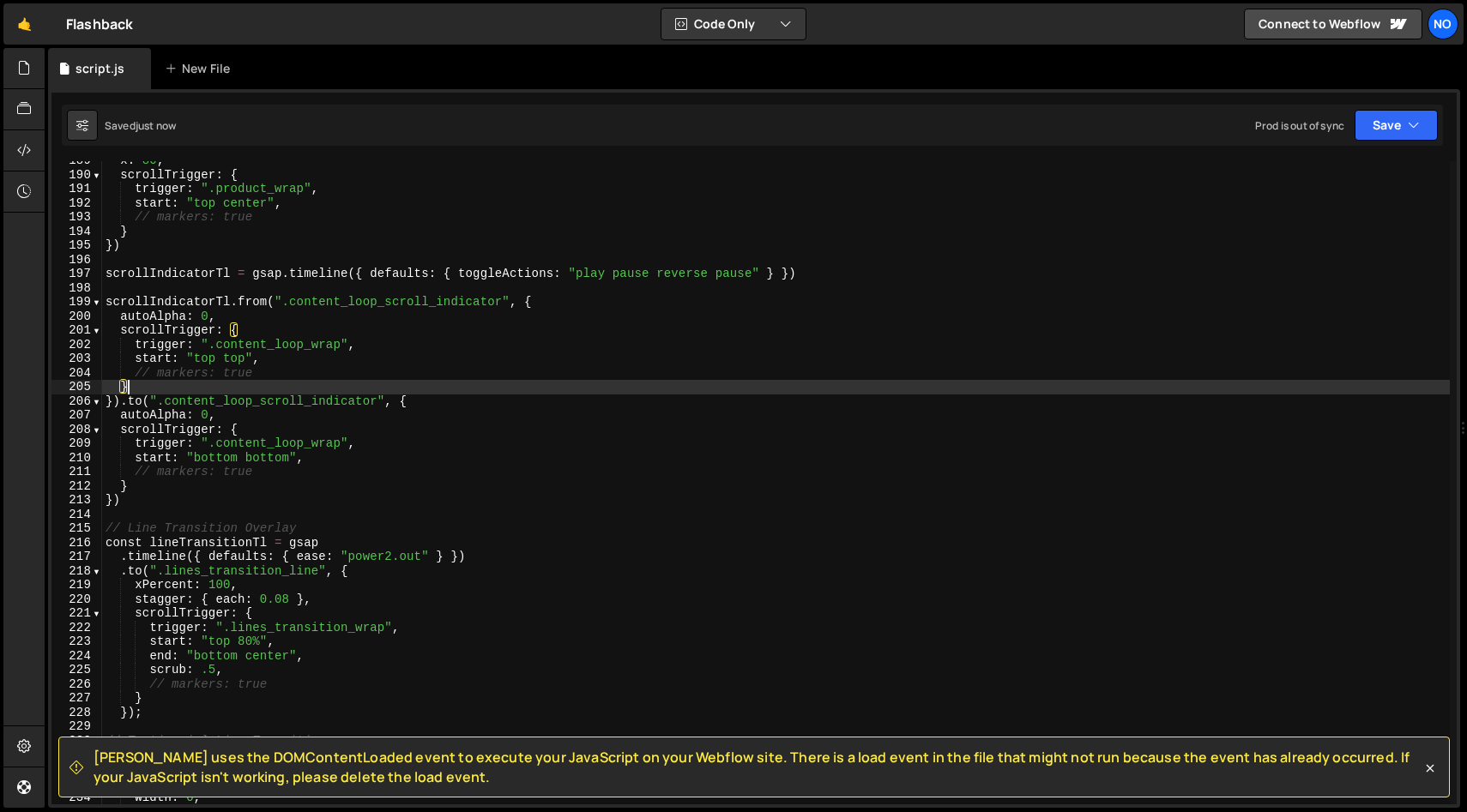
click at [811, 278] on div "x : 80 , scrollTrigger : { trigger : ".product_wrap" , start : "top center" , /…" at bounding box center [775, 490] width 1347 height 672
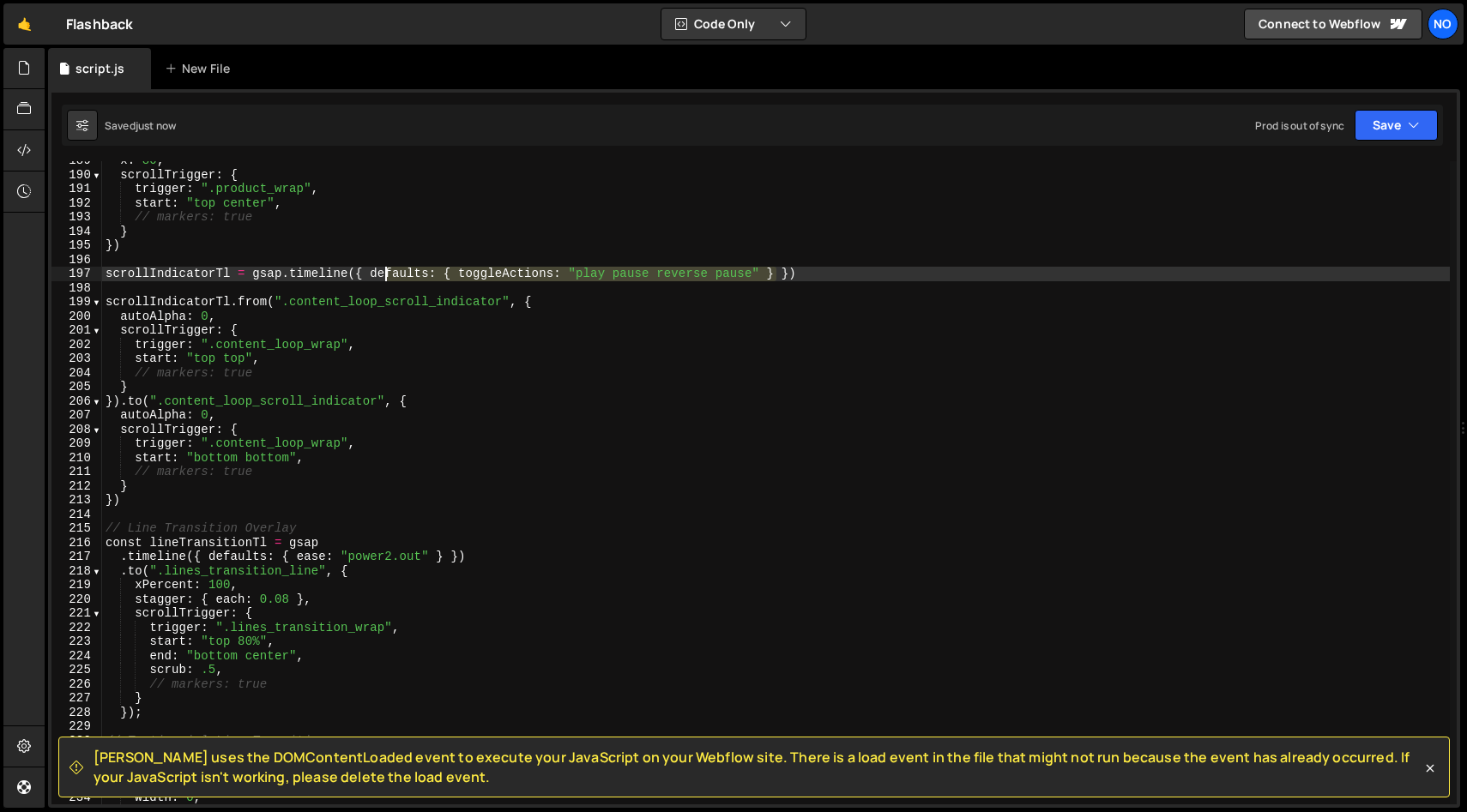
drag, startPoint x: 774, startPoint y: 272, endPoint x: 376, endPoint y: 280, distance: 398.0
click at [376, 280] on div "x : 80 , scrollTrigger : { trigger : ".product_wrap" , start : "top center" , /…" at bounding box center [775, 490] width 1347 height 672
click at [421, 307] on div "x : 80 , scrollTrigger : { trigger : ".product_wrap" , start : "top center" , /…" at bounding box center [775, 490] width 1347 height 672
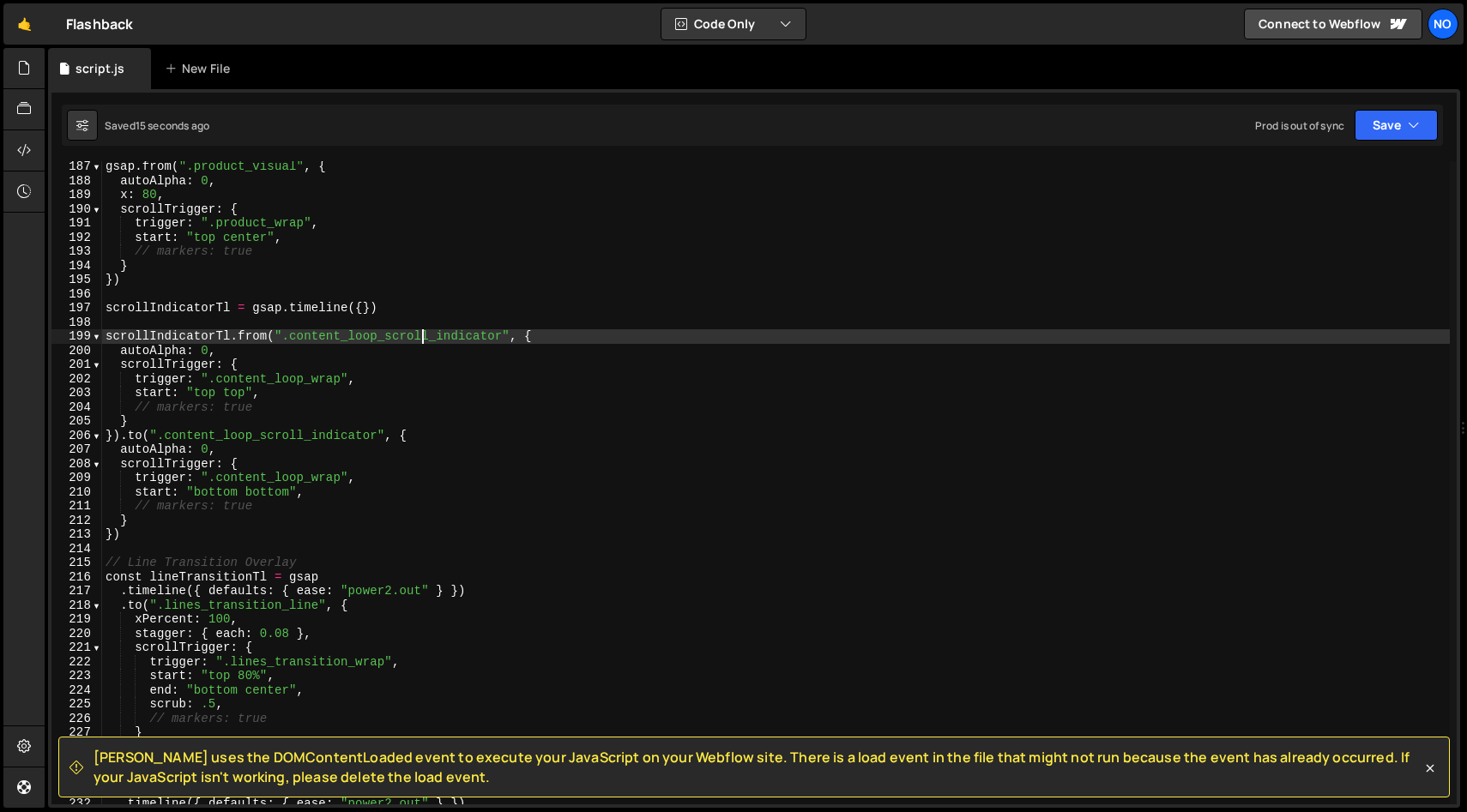
scroll to position [2634, 0]
click at [224, 352] on div "gsap . from ( ".product_visual" , { autoAlpha : 0 , x : 80 , scrollTrigger : { …" at bounding box center [775, 496] width 1347 height 672
type textarea "autoAlpha: 0,"
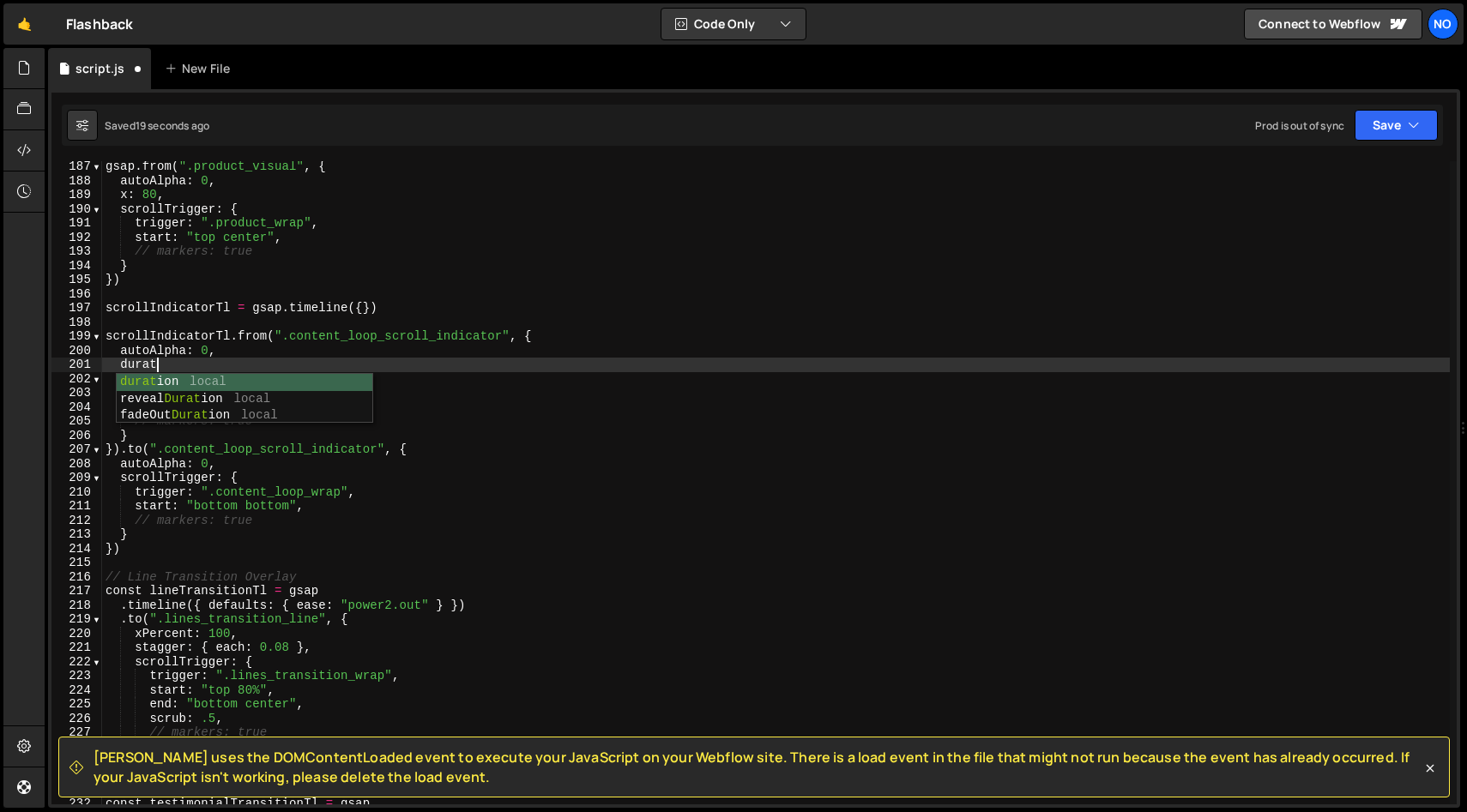
scroll to position [0, 4]
click at [214, 475] on div "gsap . from ( ".product_visual" , { autoAlpha : 0 , x : 80 , scrollTrigger : { …" at bounding box center [775, 496] width 1347 height 672
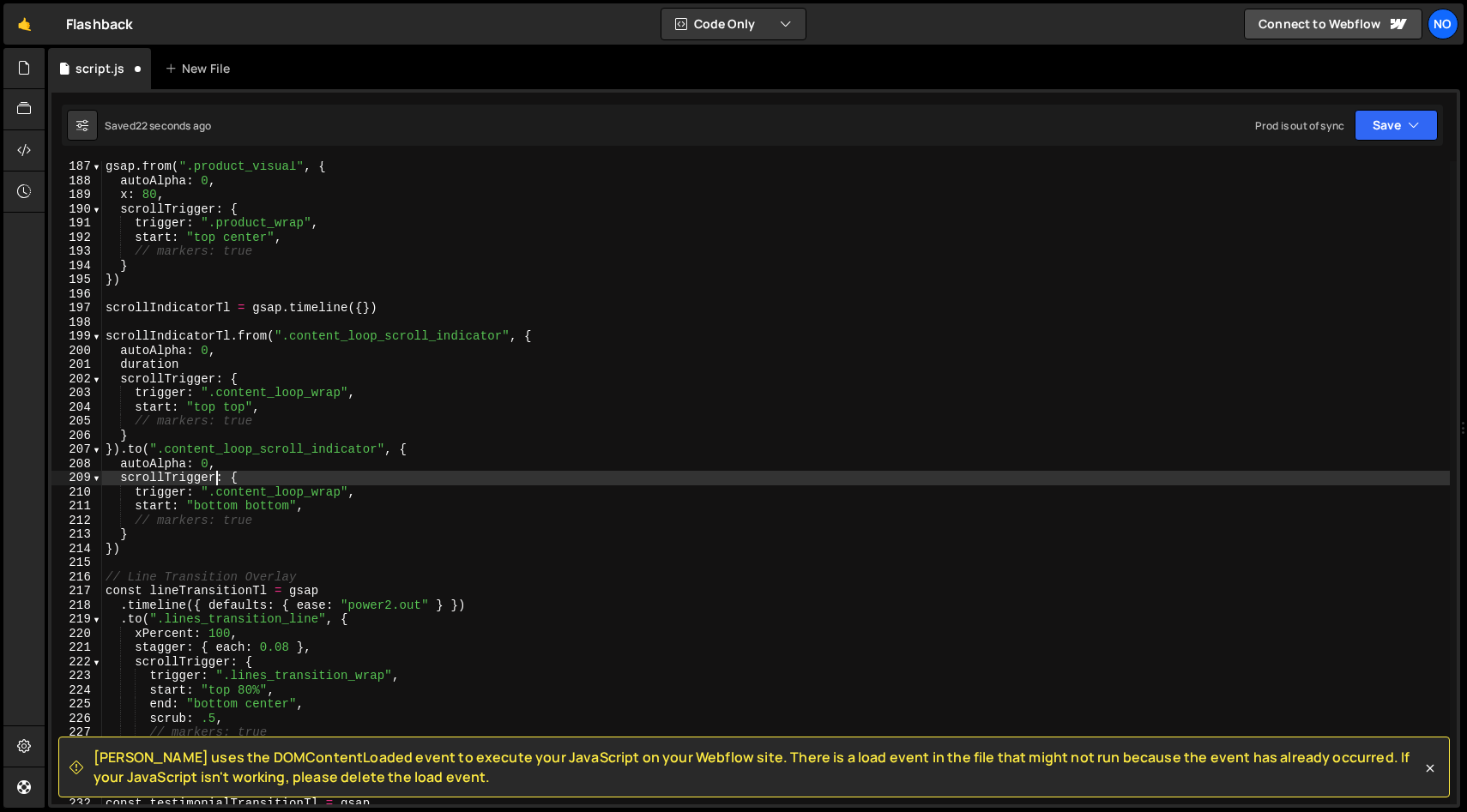
click at [205, 361] on div "gsap . from ( ".product_visual" , { autoAlpha : 0 , x : 80 , scrollTrigger : { …" at bounding box center [775, 496] width 1347 height 672
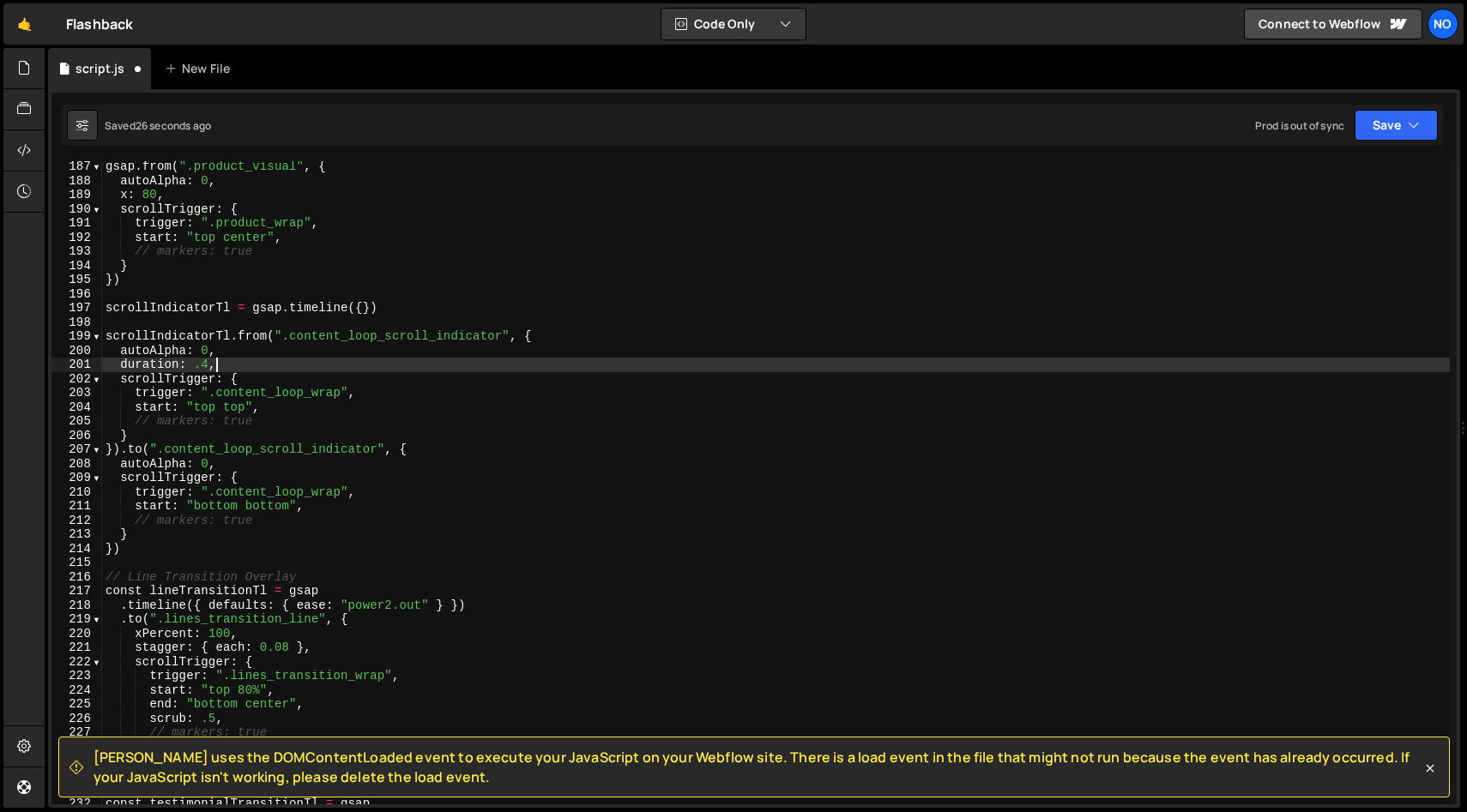
scroll to position [0, 7]
click at [299, 407] on div "gsap . from ( ".product_visual" , { autoAlpha : 0 , x : 80 , scrollTrigger : { …" at bounding box center [775, 496] width 1347 height 672
click at [200, 364] on div "gsap . from ( ".product_visual" , { autoAlpha : 0 , x : 80 , scrollTrigger : { …" at bounding box center [775, 496] width 1347 height 672
click at [236, 350] on div "gsap . from ( ".product_visual" , { autoAlpha : 0 , x : 80 , scrollTrigger : { …" at bounding box center [775, 496] width 1347 height 672
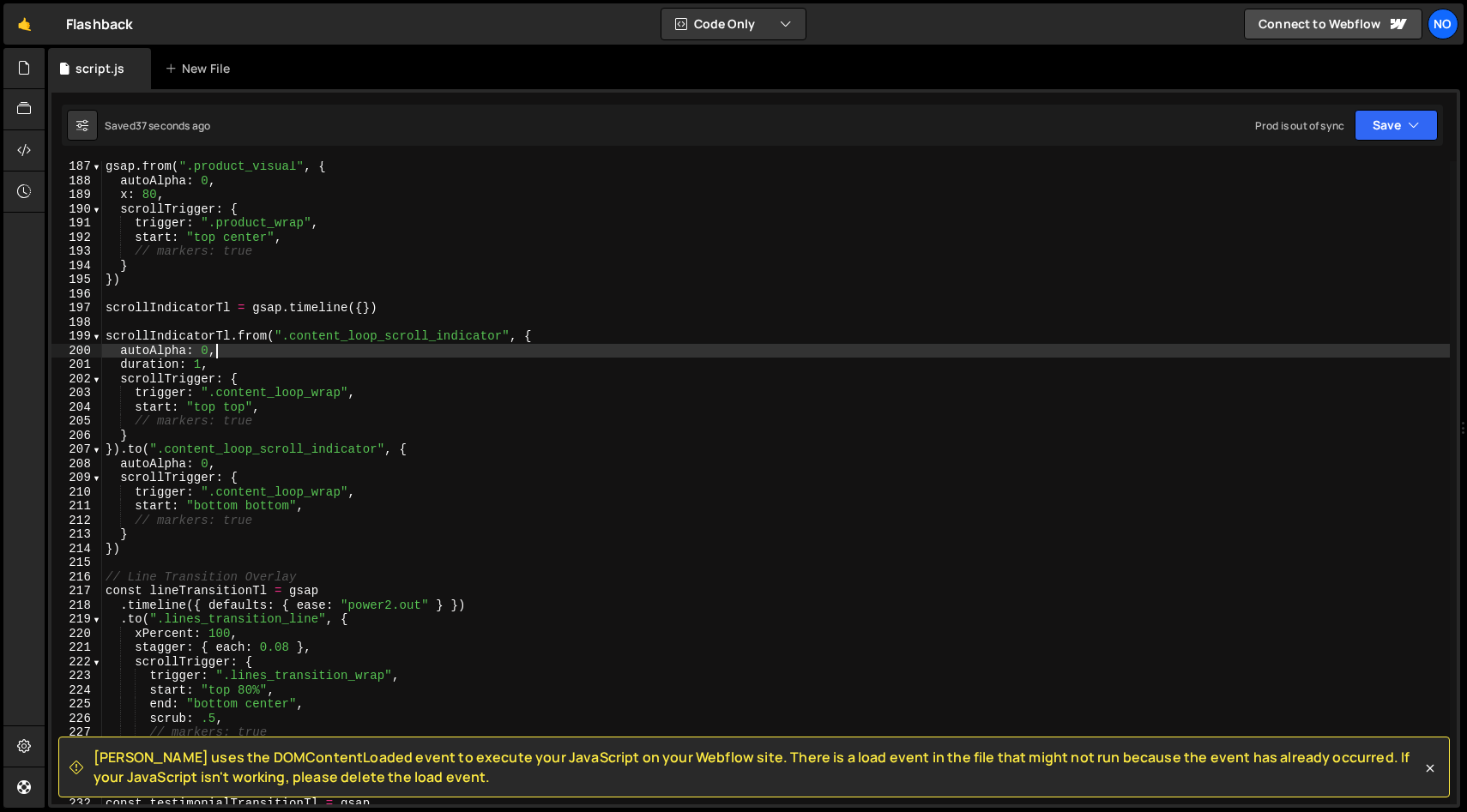
click at [155, 462] on div "gsap . from ( ".product_visual" , { autoAlpha : 0 , x : 80 , scrollTrigger : { …" at bounding box center [775, 496] width 1347 height 672
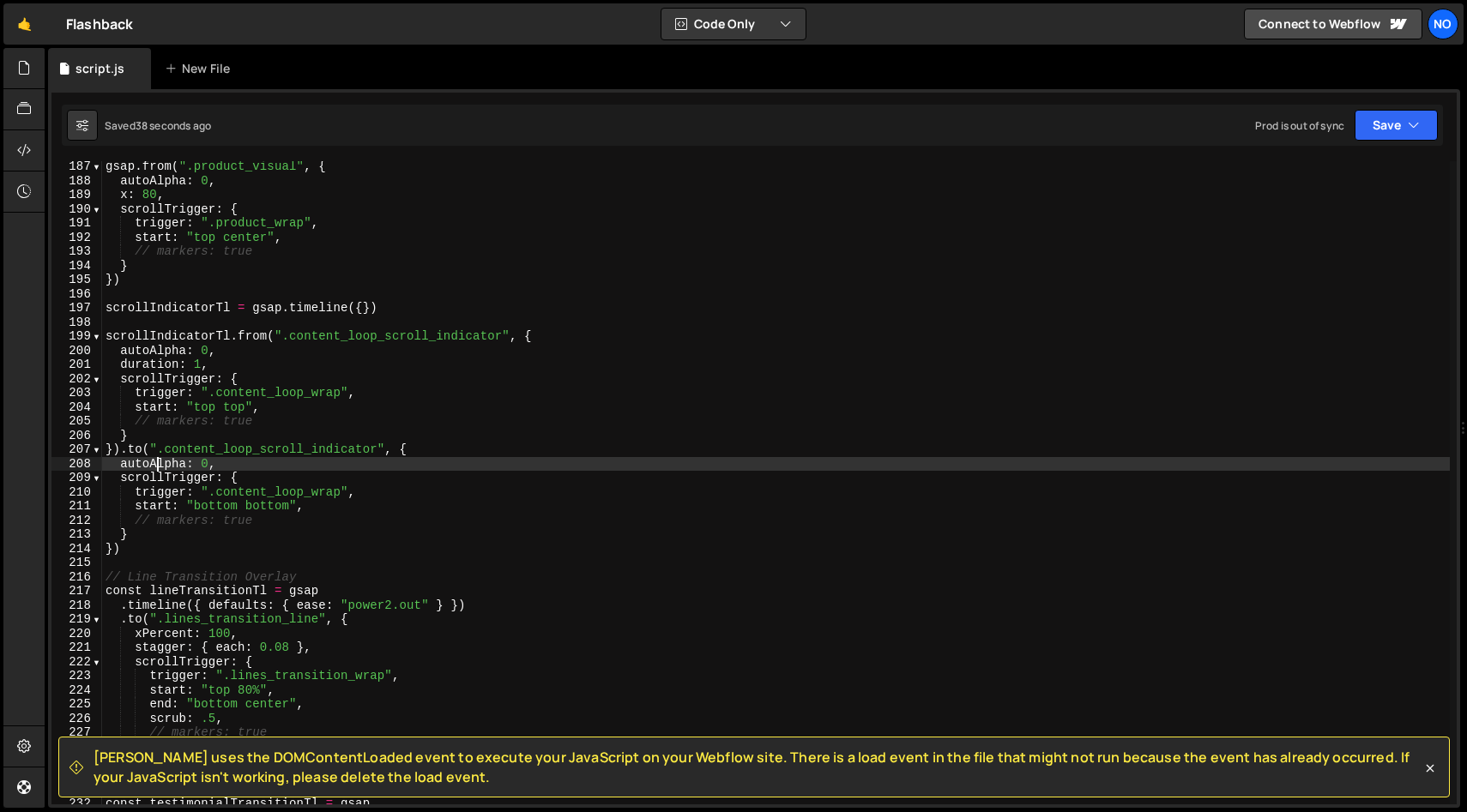
click at [155, 462] on div "gsap . from ( ".product_visual" , { autoAlpha : 0 , x : 80 , scrollTrigger : { …" at bounding box center [775, 496] width 1347 height 672
click at [217, 463] on div "gsap . from ( ".product_visual" , { autoAlpha : 0 , x : 80 , scrollTrigger : { …" at bounding box center [775, 496] width 1347 height 672
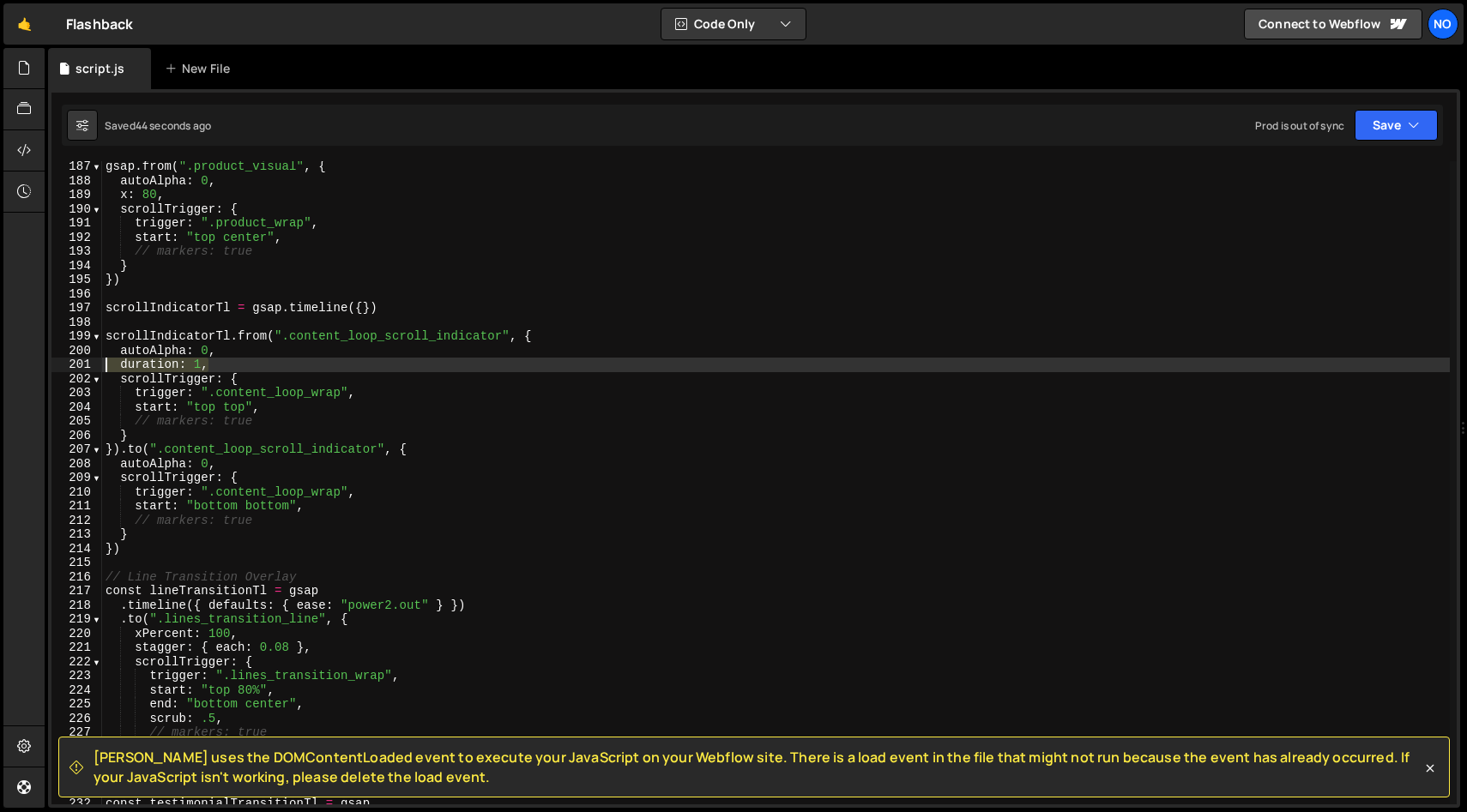
drag, startPoint x: 216, startPoint y: 365, endPoint x: 95, endPoint y: 365, distance: 120.9
click at [95, 365] on div "autoAlpha: 0, 187 188 189 190 191 192 193 194 195 196 197 198 199 200 201 202 2…" at bounding box center [753, 482] width 1405 height 643
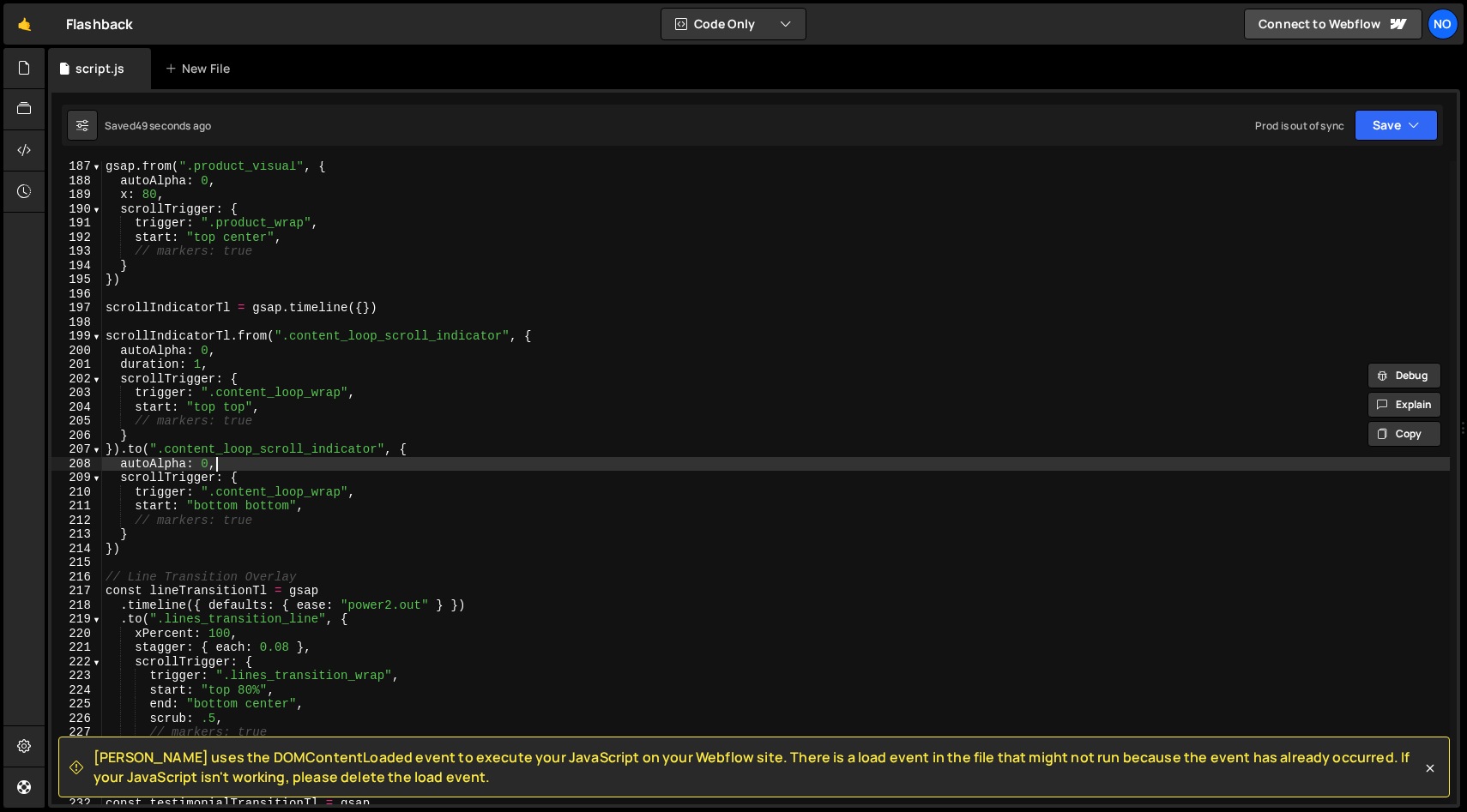
click at [223, 461] on div "gsap . from ( ".product_visual" , { autoAlpha : 0 , x : 80 , scrollTrigger : { …" at bounding box center [775, 496] width 1347 height 672
type textarea "autoAlpha: 0,"
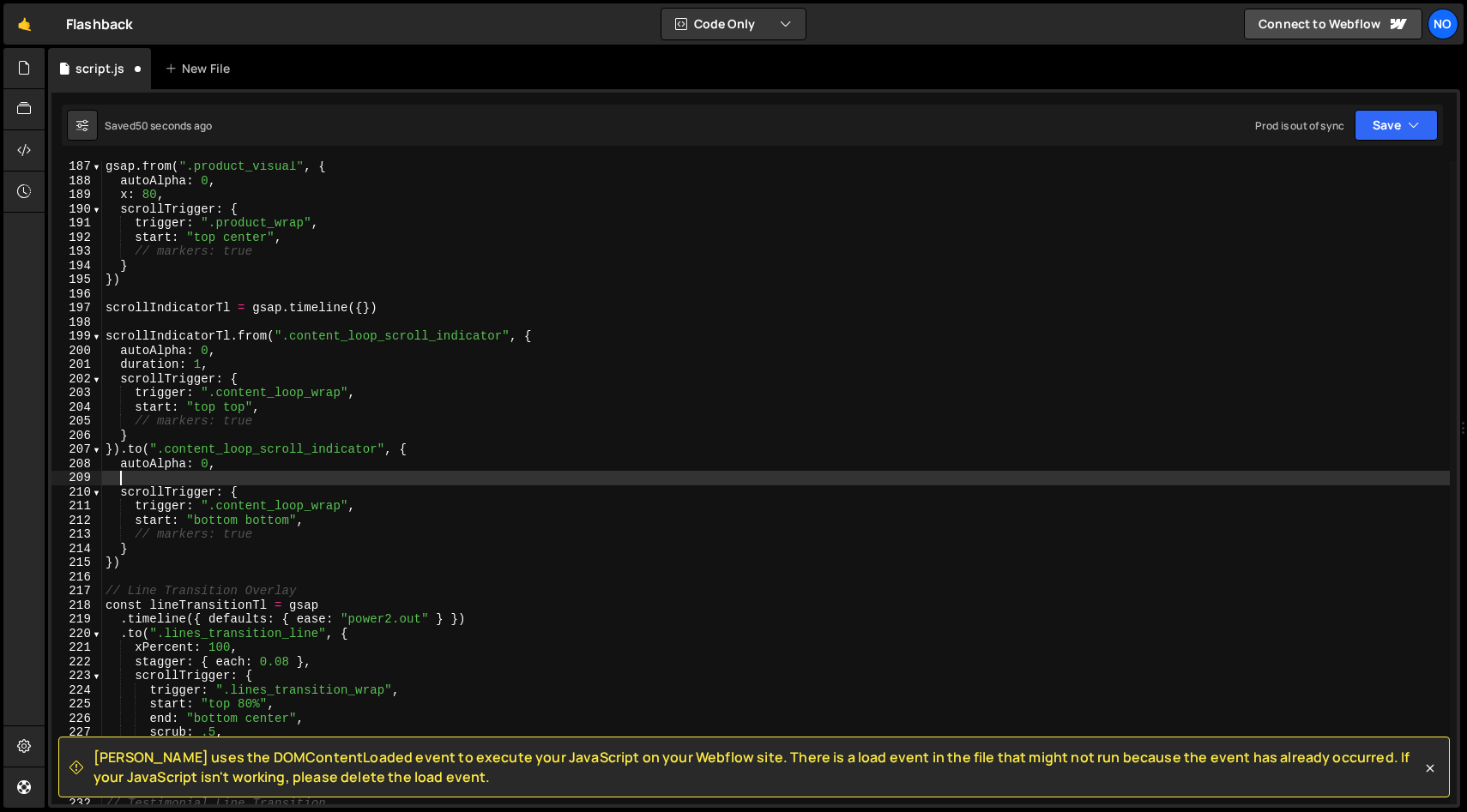
paste textarea "duration: 1,"
type textarea "duration: 1,"
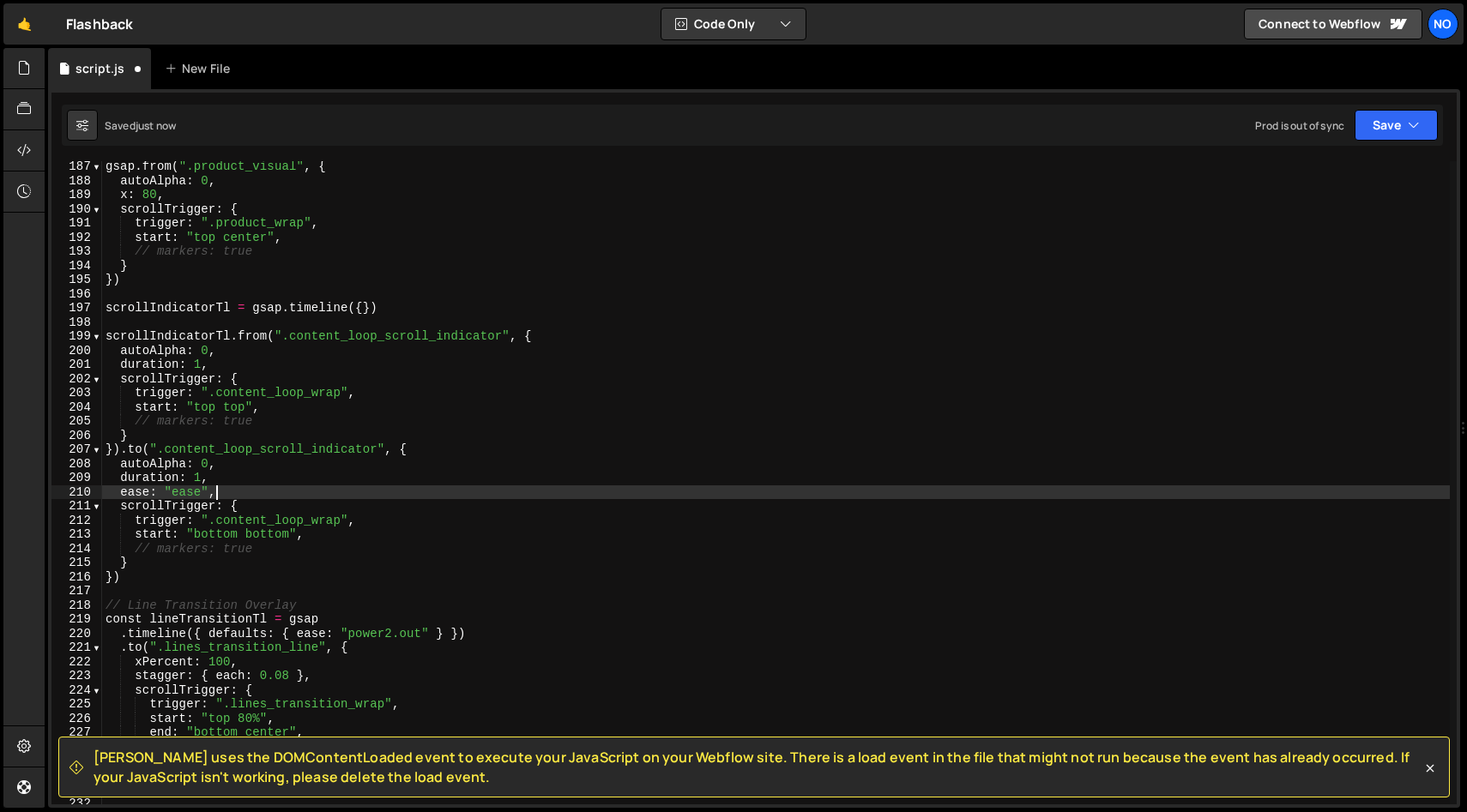
scroll to position [0, 7]
click at [271, 360] on div "gsap . from ( ".product_visual" , { autoAlpha : 0 , x : 80 , scrollTrigger : { …" at bounding box center [775, 496] width 1347 height 672
type textarea "duration: 1,"
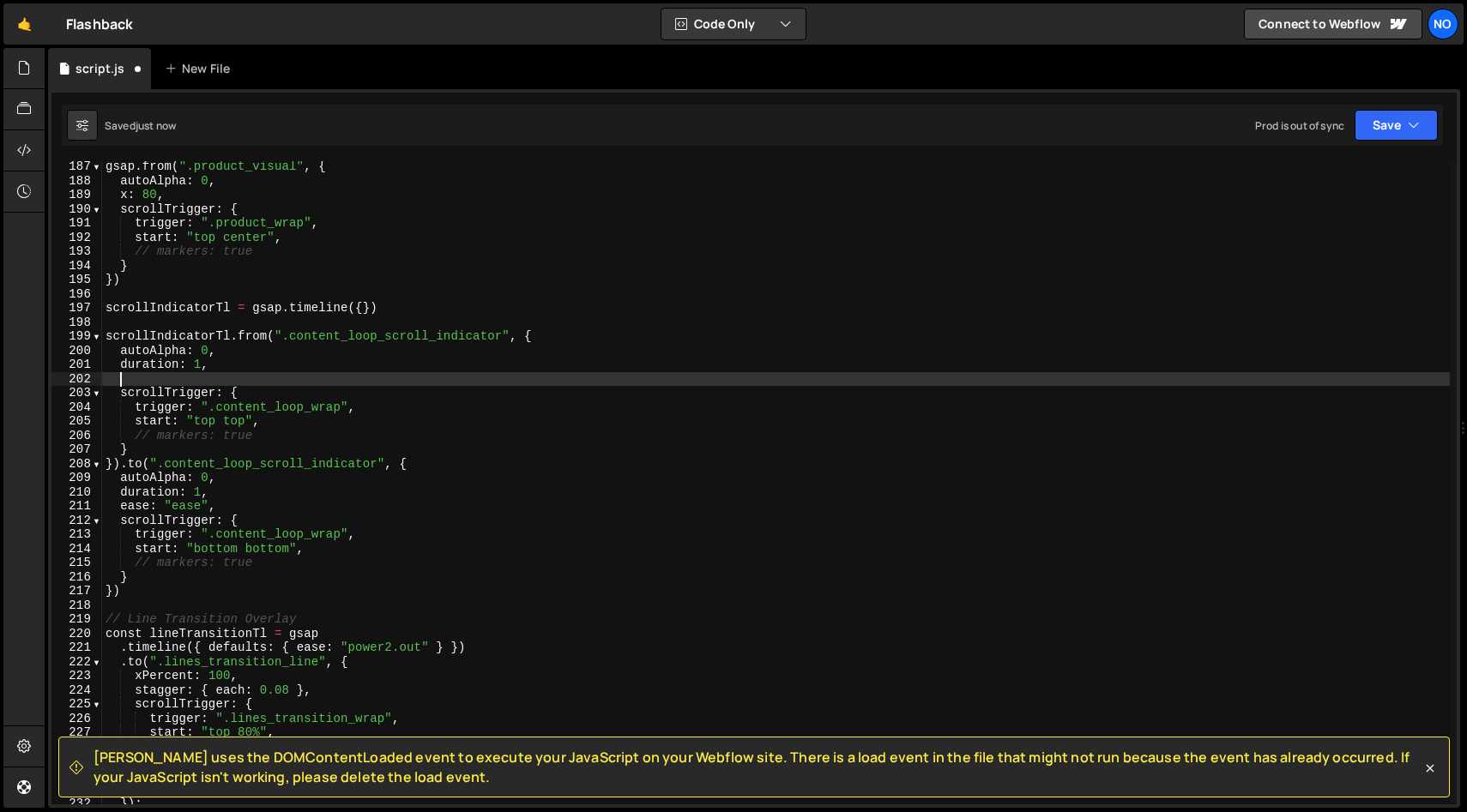
scroll to position [0, 0]
paste textarea "ease: "ease","
click at [252, 375] on div "gsap . from ( ".product_visual" , { autoAlpha : 0 , x : 80 , scrollTrigger : { …" at bounding box center [775, 496] width 1347 height 672
click at [429, 391] on div "gsap . from ( ".product_visual" , { autoAlpha : 0 , x : 80 , scrollTrigger : { …" at bounding box center [775, 496] width 1347 height 672
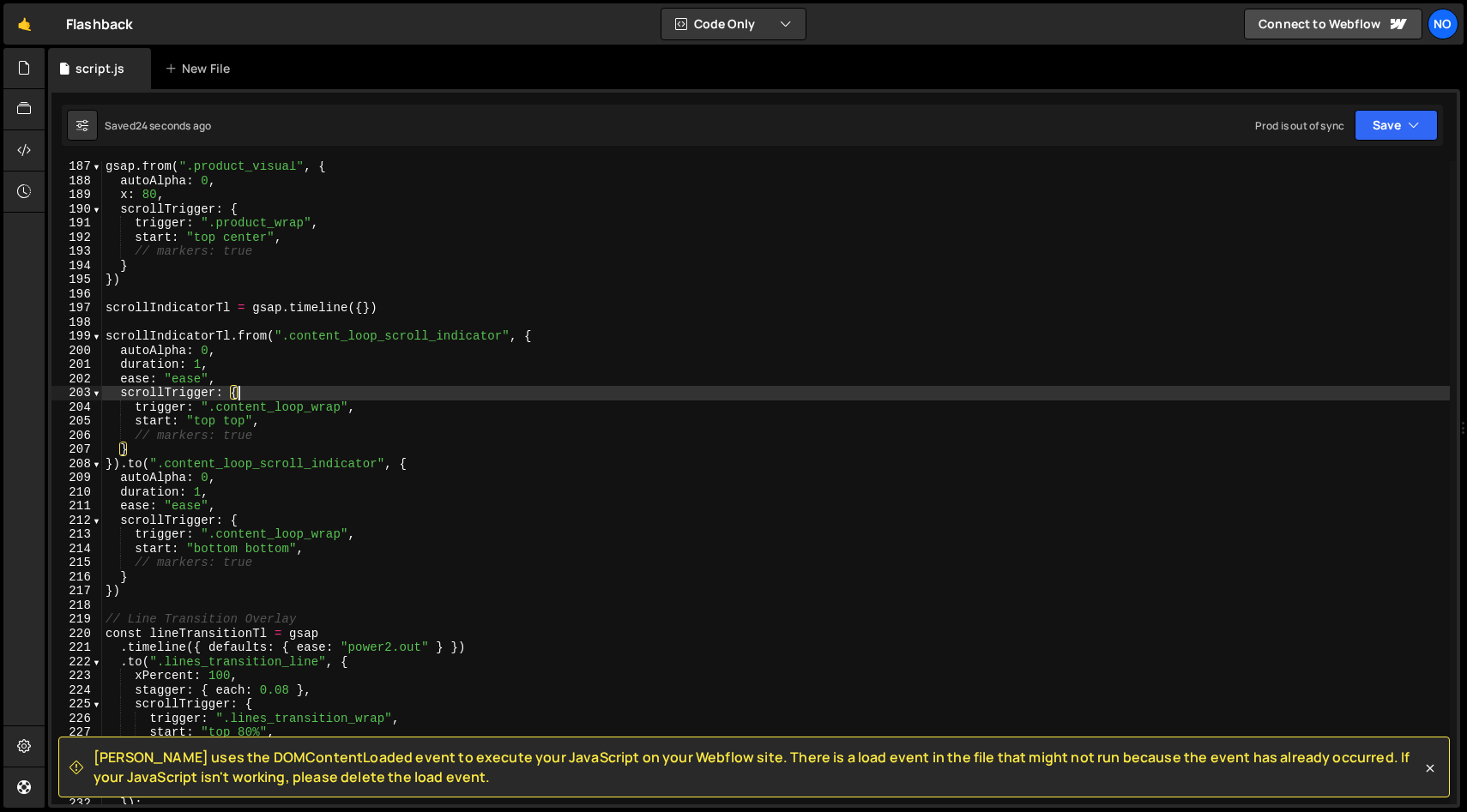
click at [314, 419] on div "gsap . from ( ".product_visual" , { autoAlpha : 0 , x : 80 , scrollTrigger : { …" at bounding box center [775, 496] width 1347 height 672
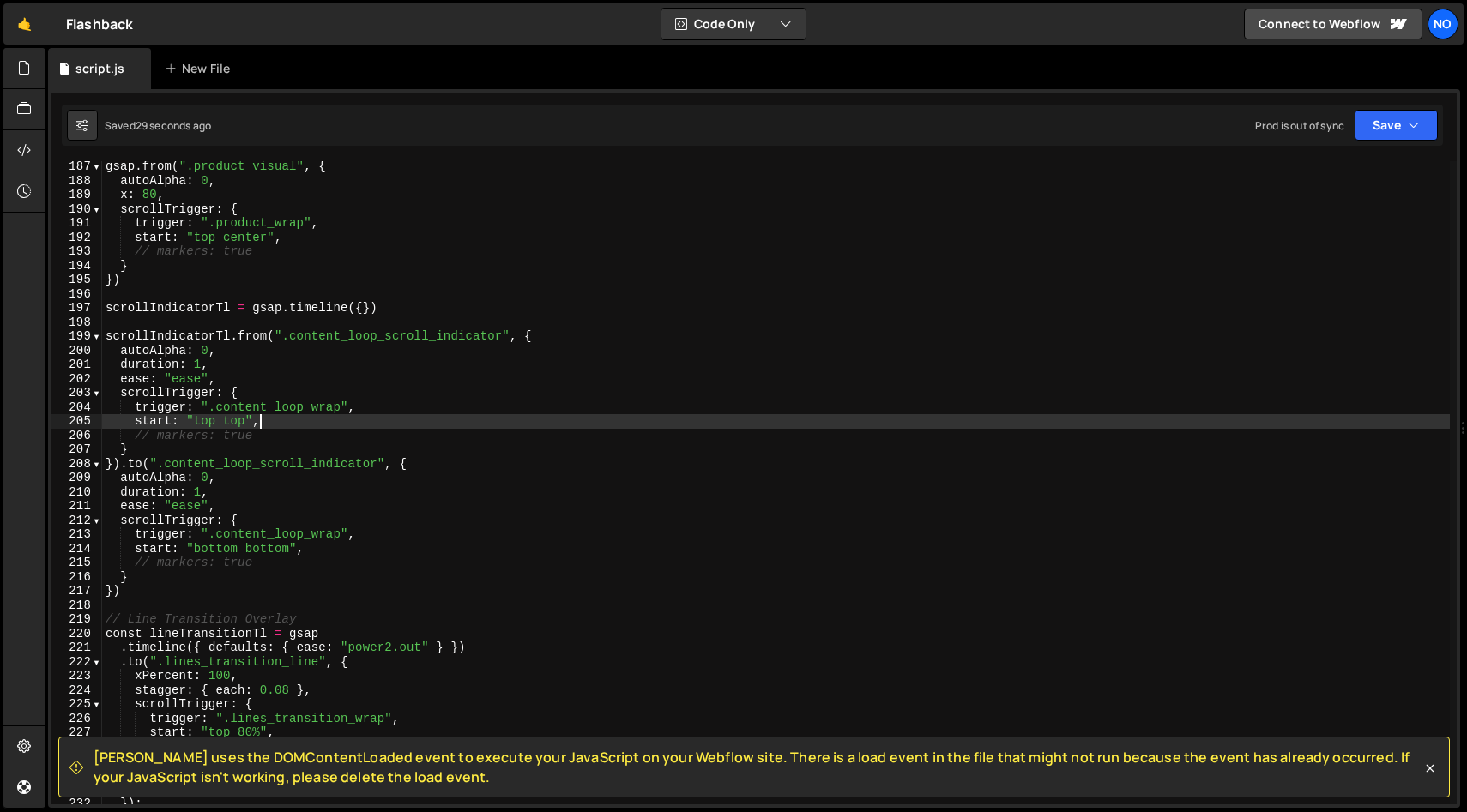
click at [233, 354] on div "gsap . from ( ".product_visual" , { autoAlpha : 0 , x : 80 , scrollTrigger : { …" at bounding box center [775, 496] width 1347 height 672
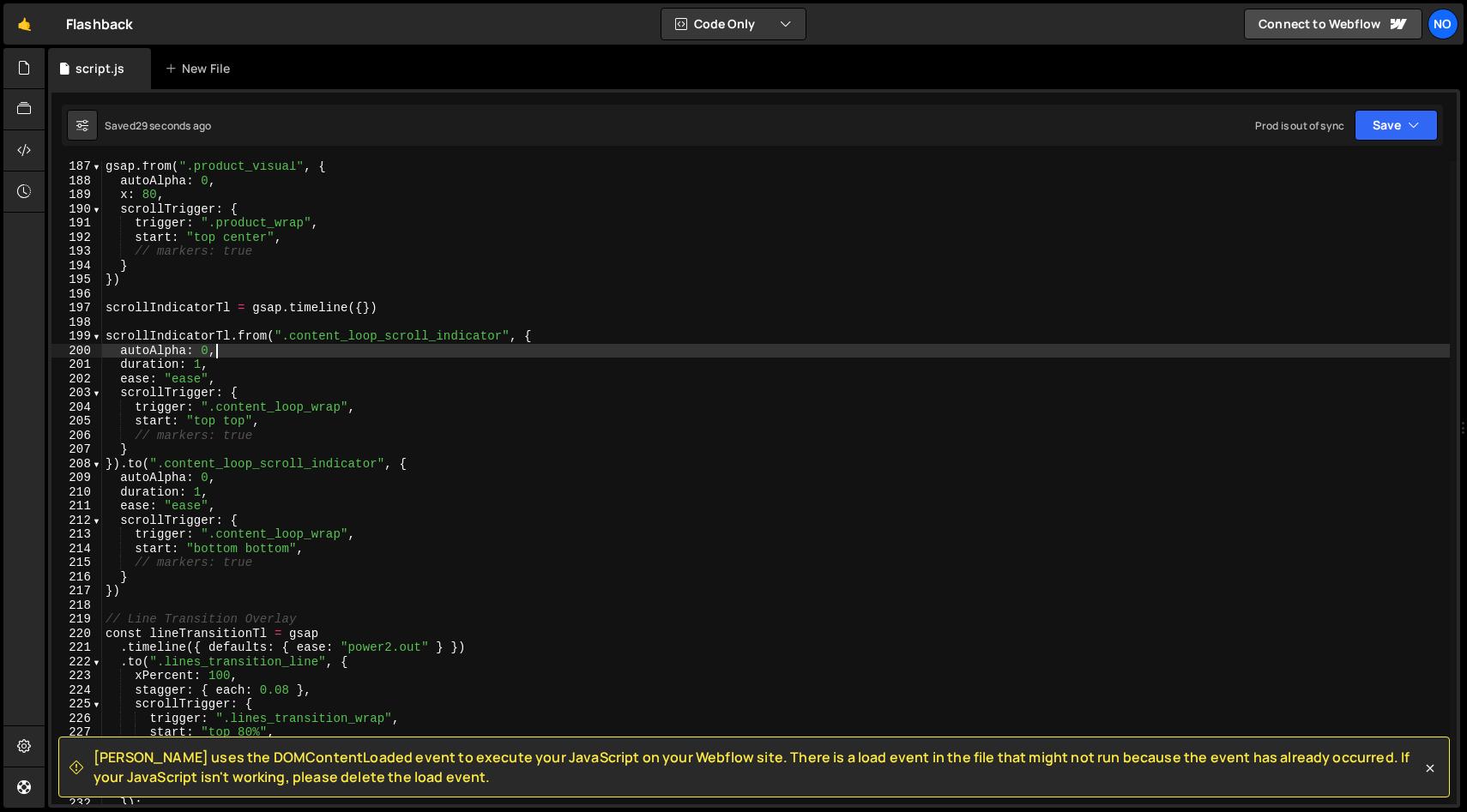
click at [161, 347] on div "gsap . from ( ".product_visual" , { autoAlpha : 0 , x : 80 , scrollTrigger : { …" at bounding box center [775, 496] width 1347 height 672
click at [151, 349] on div "gsap . from ( ".product_visual" , { autoAlpha : 0 , x : 80 , scrollTrigger : { …" at bounding box center [775, 496] width 1347 height 672
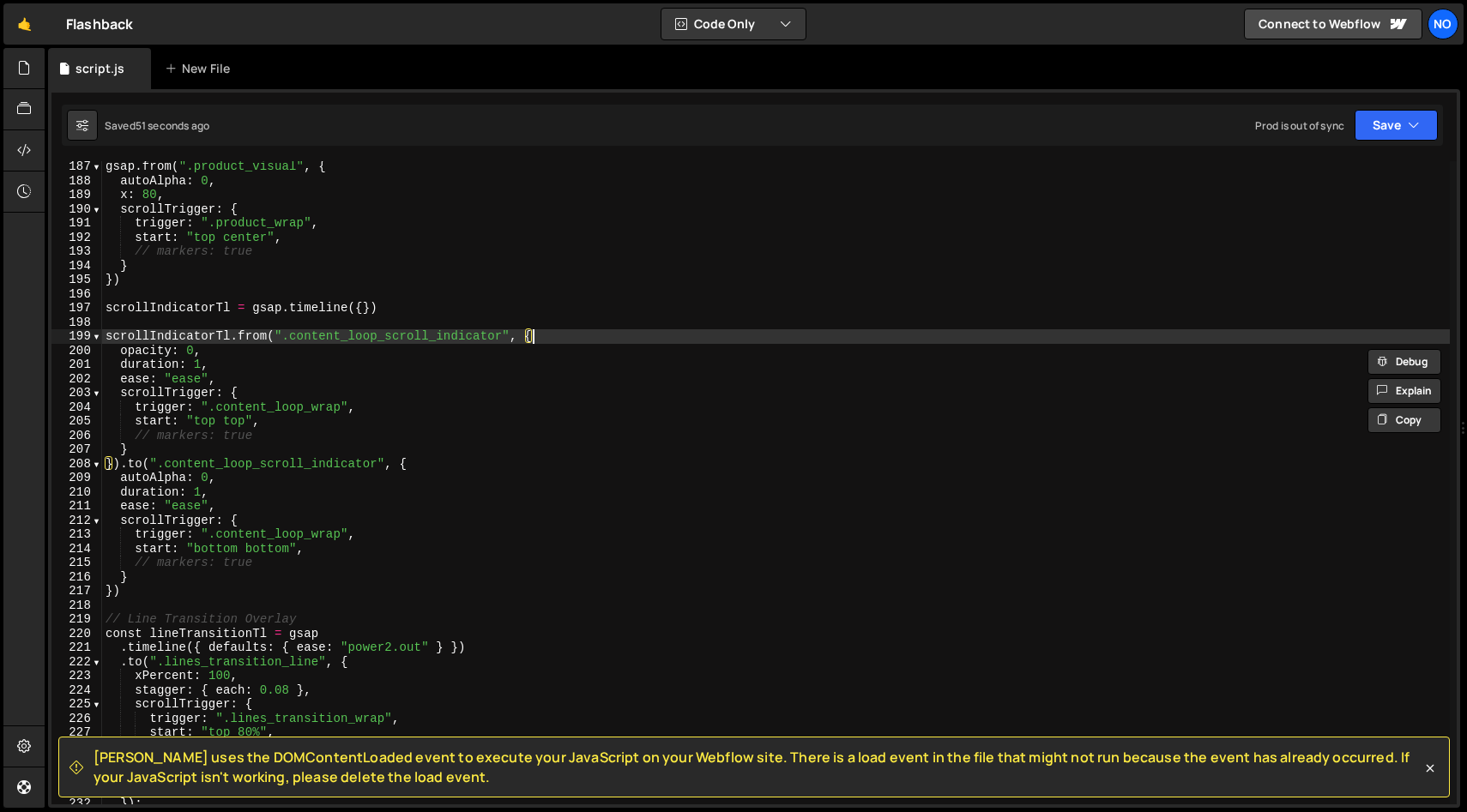
click at [548, 339] on div "gsap . from ( ".product_visual" , { autoAlpha : 0 , x : 80 , scrollTrigger : { …" at bounding box center [775, 496] width 1347 height 672
click at [421, 420] on div "gsap . from ( ".product_visual" , { autoAlpha : 0 , x : 80 , scrollTrigger : { …" at bounding box center [775, 496] width 1347 height 672
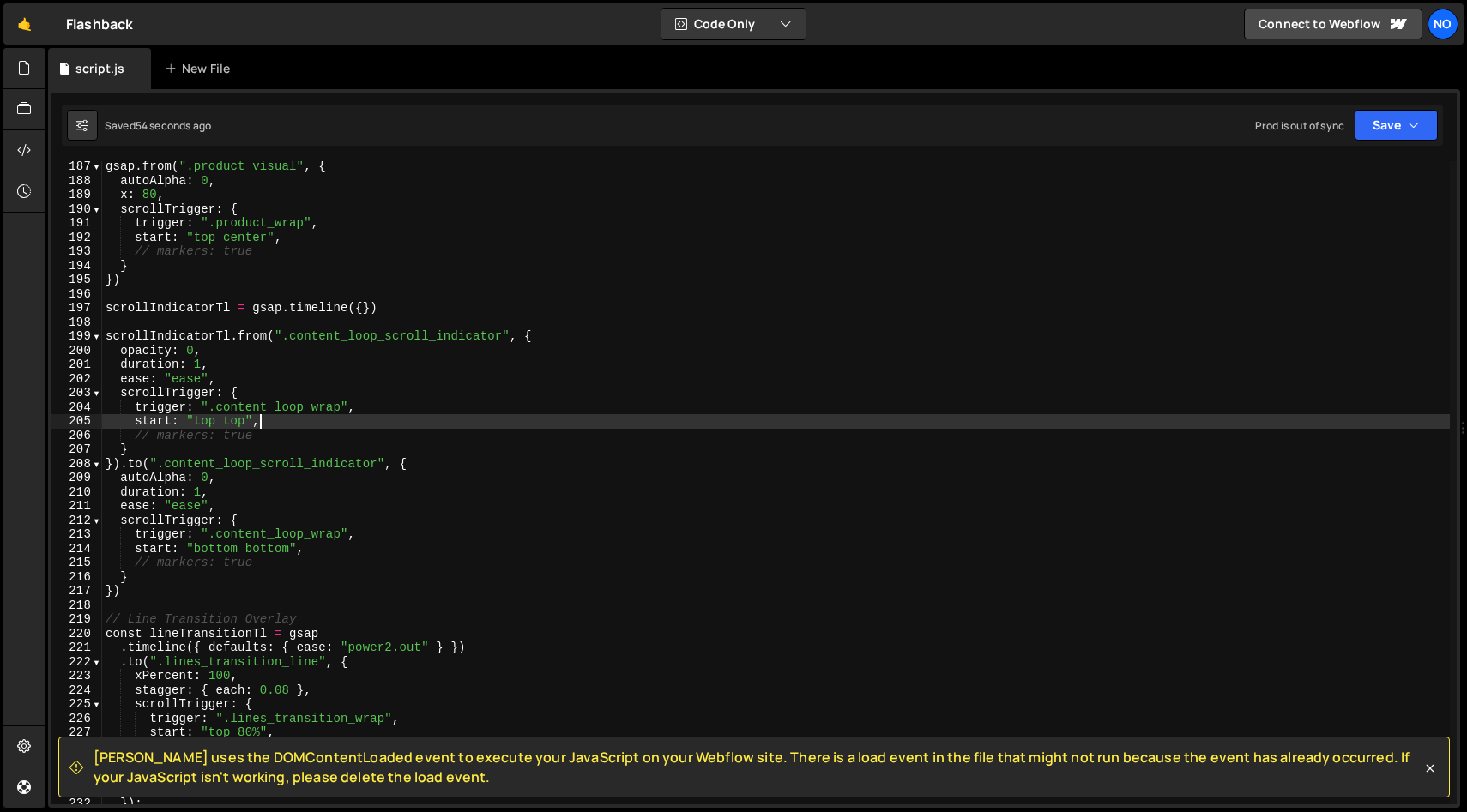
click at [156, 346] on div "gsap . from ( ".product_visual" , { autoAlpha : 0 , x : 80 , scrollTrigger : { …" at bounding box center [775, 496] width 1347 height 672
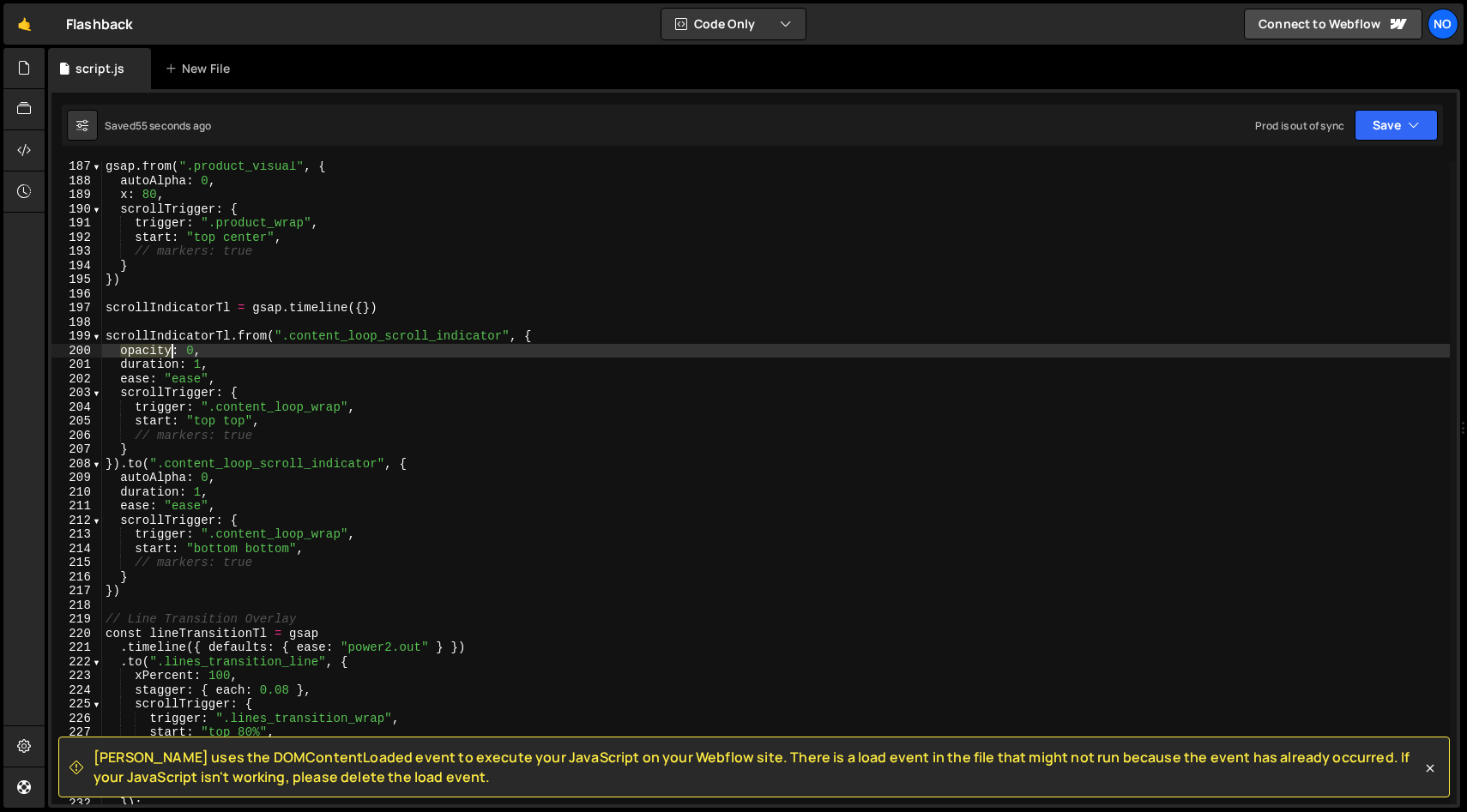
click at [156, 346] on div "gsap . from ( ".product_visual" , { autoAlpha : 0 , x : 80 , scrollTrigger : { …" at bounding box center [775, 496] width 1347 height 672
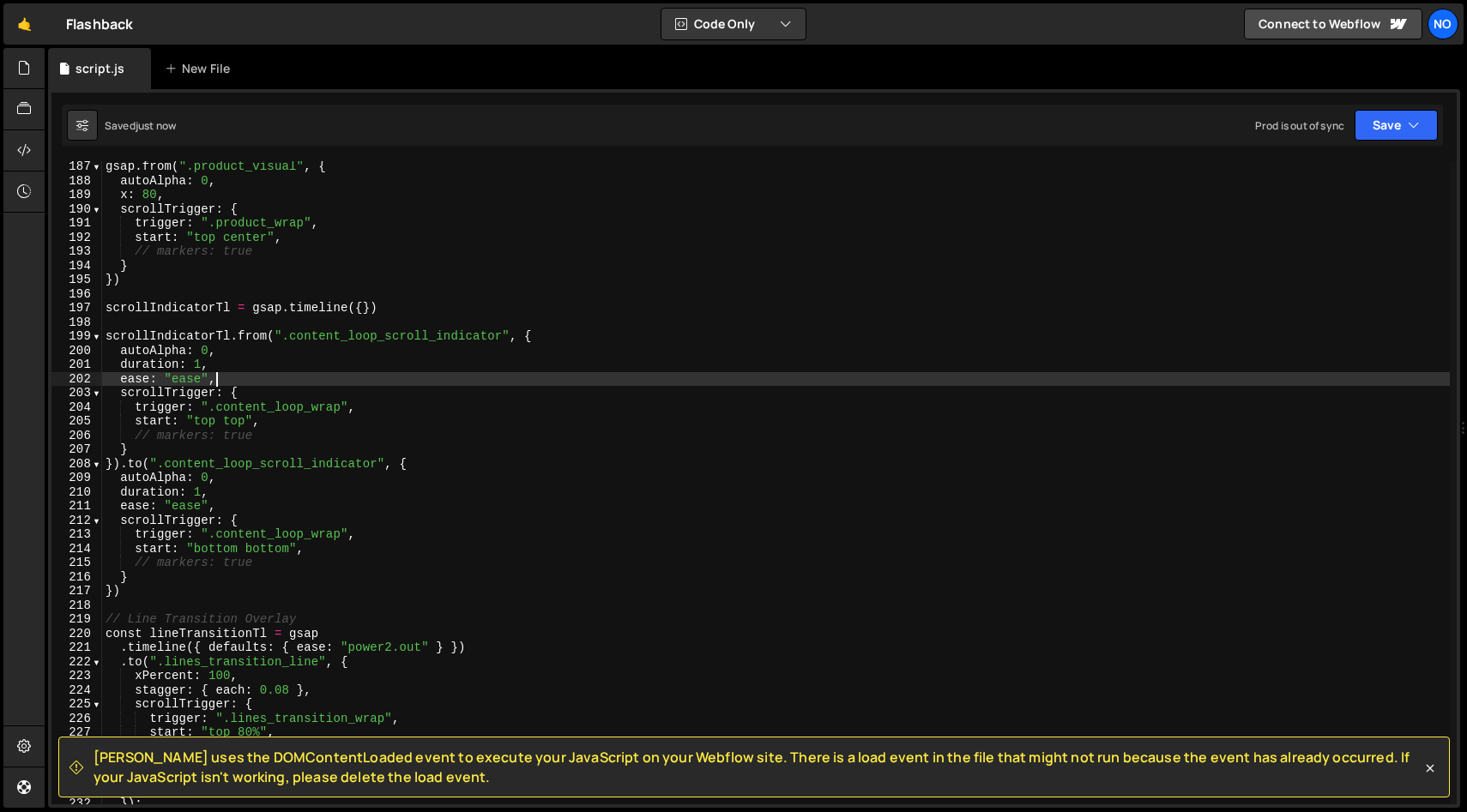
click at [253, 378] on div "gsap . from ( ".product_visual" , { autoAlpha : 0 , x : 80 , scrollTrigger : { …" at bounding box center [775, 496] width 1347 height 672
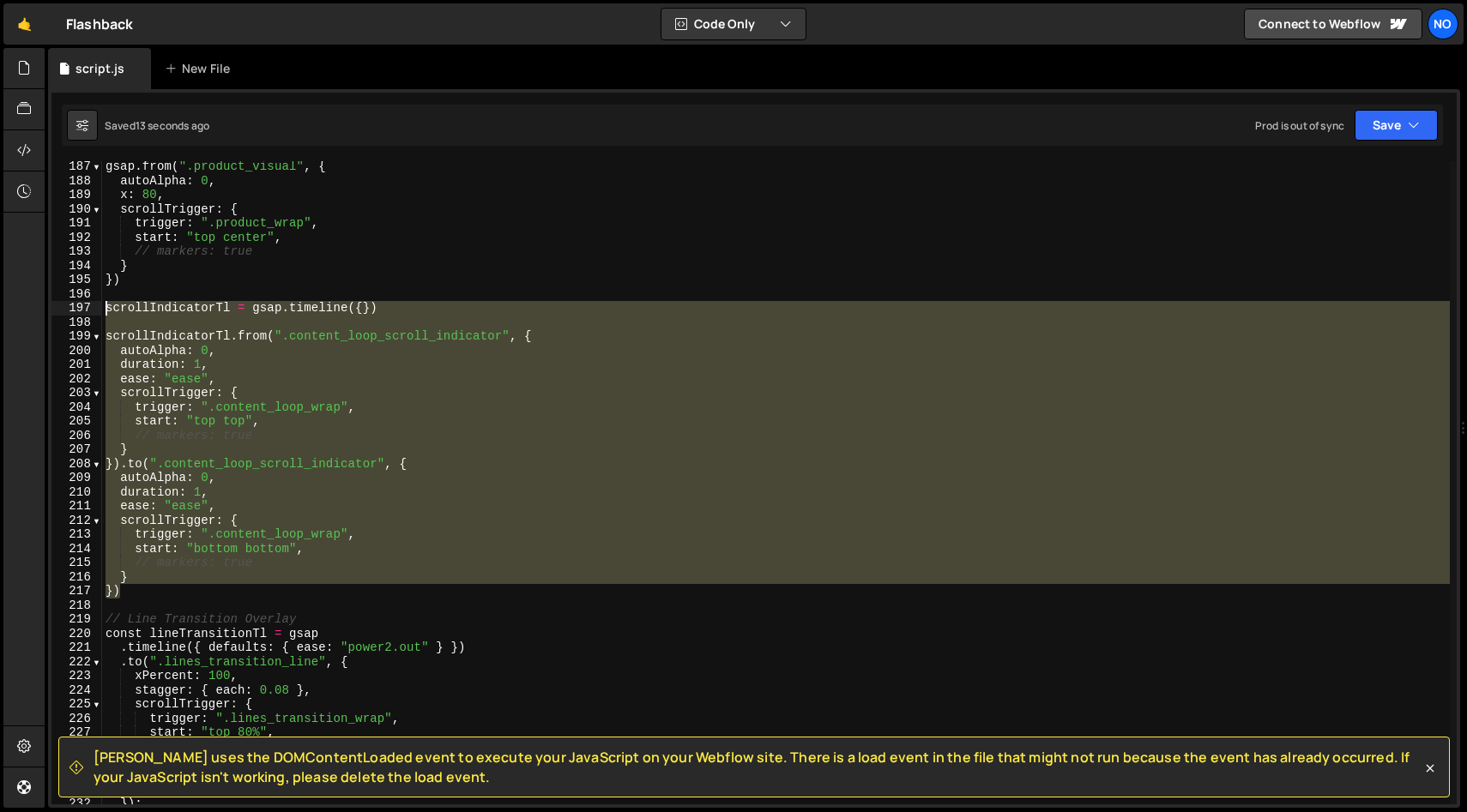
drag, startPoint x: 110, startPoint y: 545, endPoint x: 80, endPoint y: 305, distance: 241.2
click at [80, 305] on div "ease: "ease", 187 188 189 190 191 192 193 194 195 196 197 198 199 200 201 202 2…" at bounding box center [753, 482] width 1405 height 643
type textarea "scrollIndicatorTl = gsap.timeline({})"
click at [191, 318] on div "gsap . from ( ".product_visual" , { autoAlpha : 0 , x : 80 , scrollTrigger : { …" at bounding box center [775, 493] width 1347 height 672
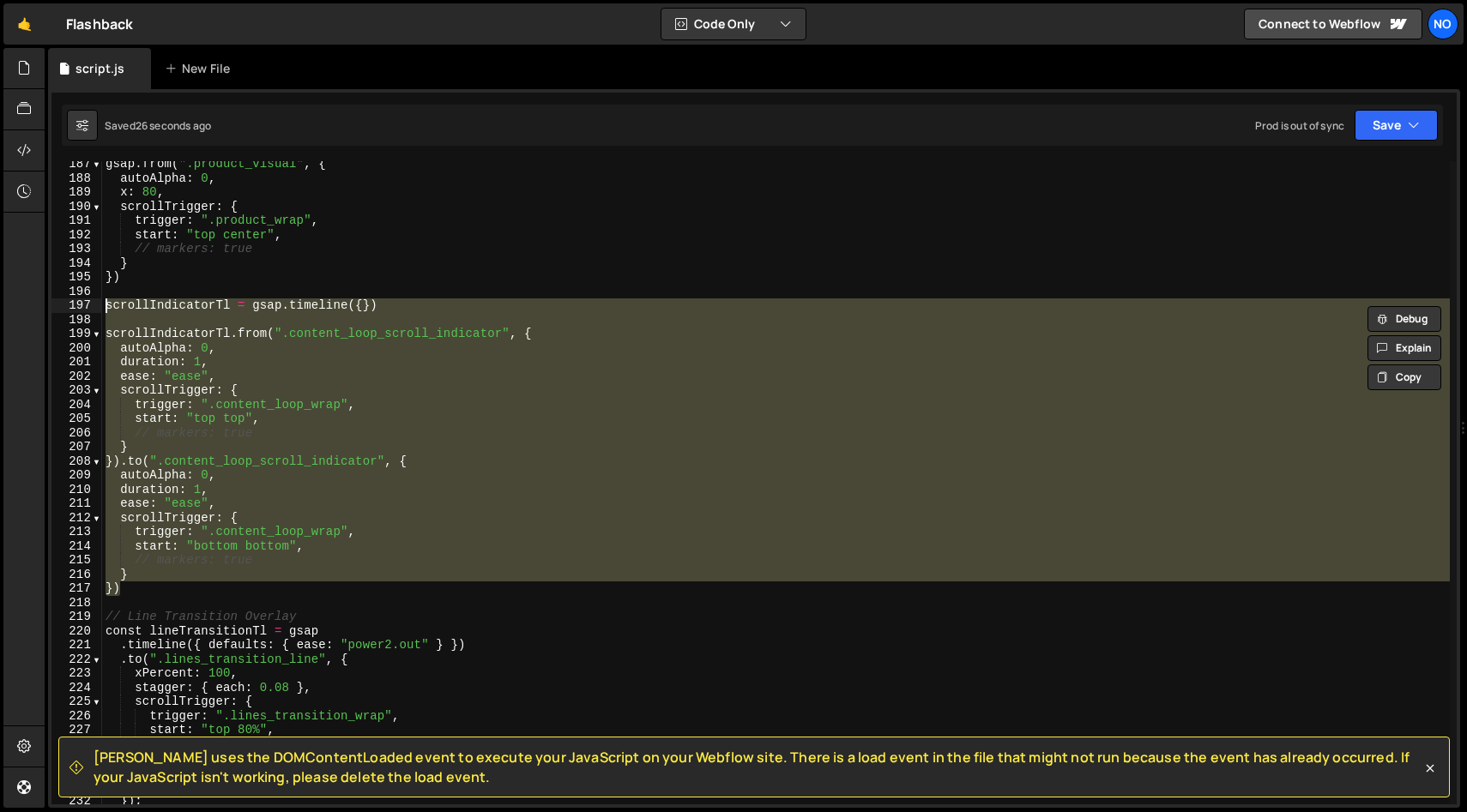
scroll to position [0, 0]
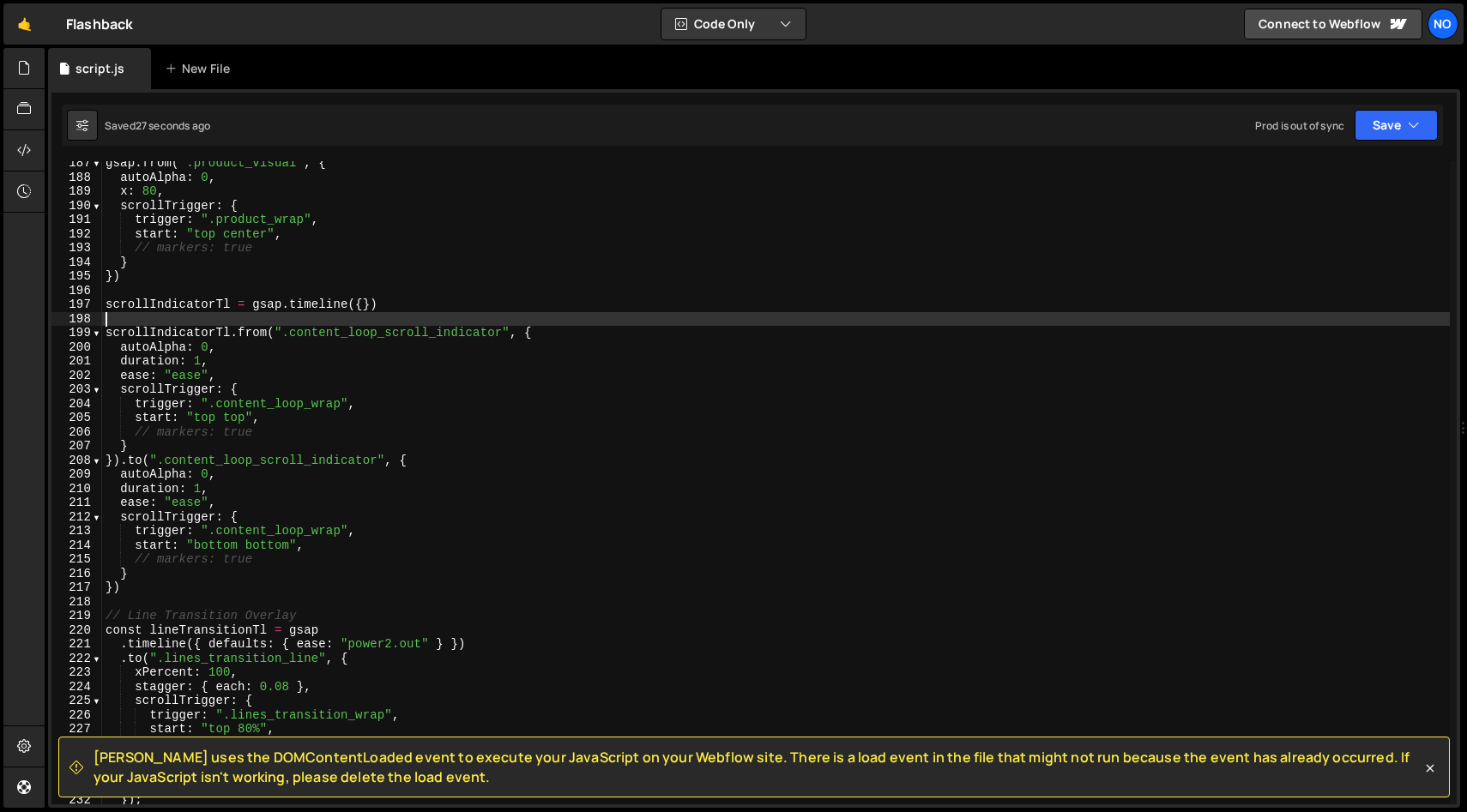
click at [191, 318] on div "gsap . from ( ".product_visual" , { autoAlpha : 0 , x : 80 , scrollTrigger : { …" at bounding box center [775, 492] width 1347 height 672
click at [426, 319] on div "gsap . from ( ".product_visual" , { autoAlpha : 0 , x : 80 , scrollTrigger : { …" at bounding box center [775, 496] width 1347 height 672
click at [426, 309] on div "gsap . from ( ".product_visual" , { autoAlpha : 0 , x : 80 , scrollTrigger : { …" at bounding box center [775, 496] width 1347 height 672
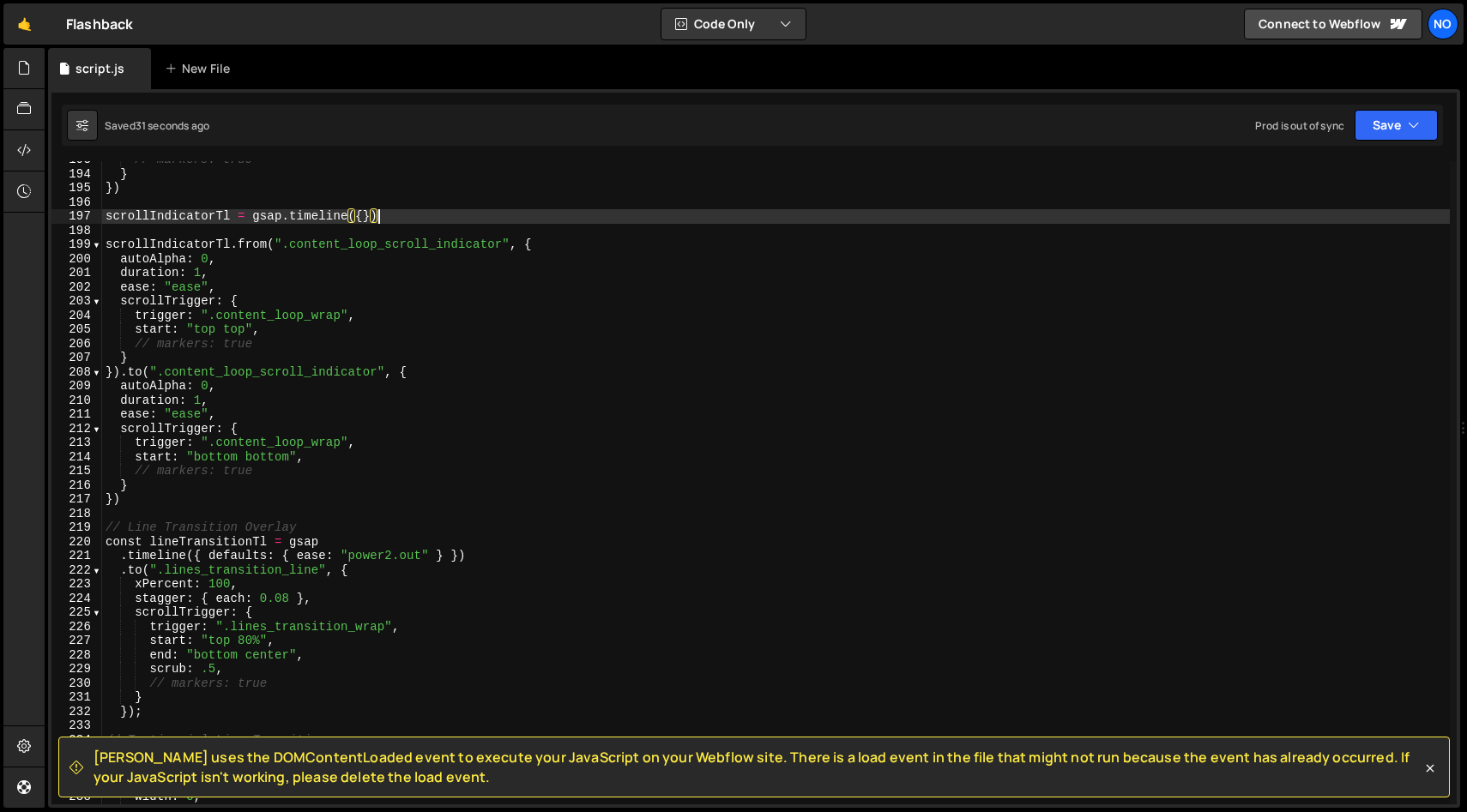
scroll to position [2727, 0]
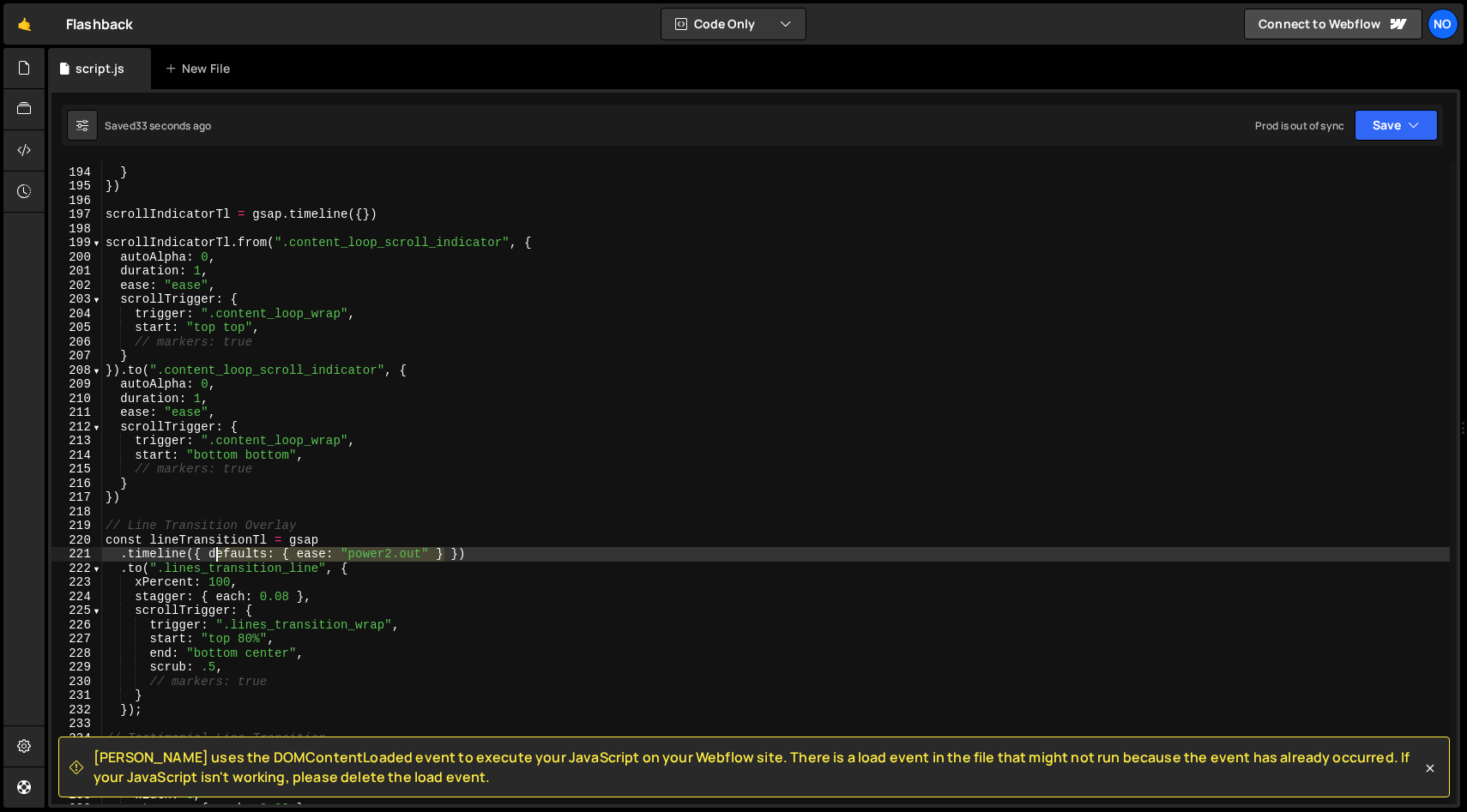
drag, startPoint x: 444, startPoint y: 555, endPoint x: 313, endPoint y: 599, distance: 138.3
click at [209, 557] on div "// markers: true } }) scrollIndicatorTl = gsap . timeline ({ }) scrollIndicator…" at bounding box center [775, 487] width 1347 height 672
click at [361, 213] on div "// markers: true } }) scrollIndicatorTl = gsap . timeline ({ }) scrollIndicator…" at bounding box center [775, 487] width 1347 height 672
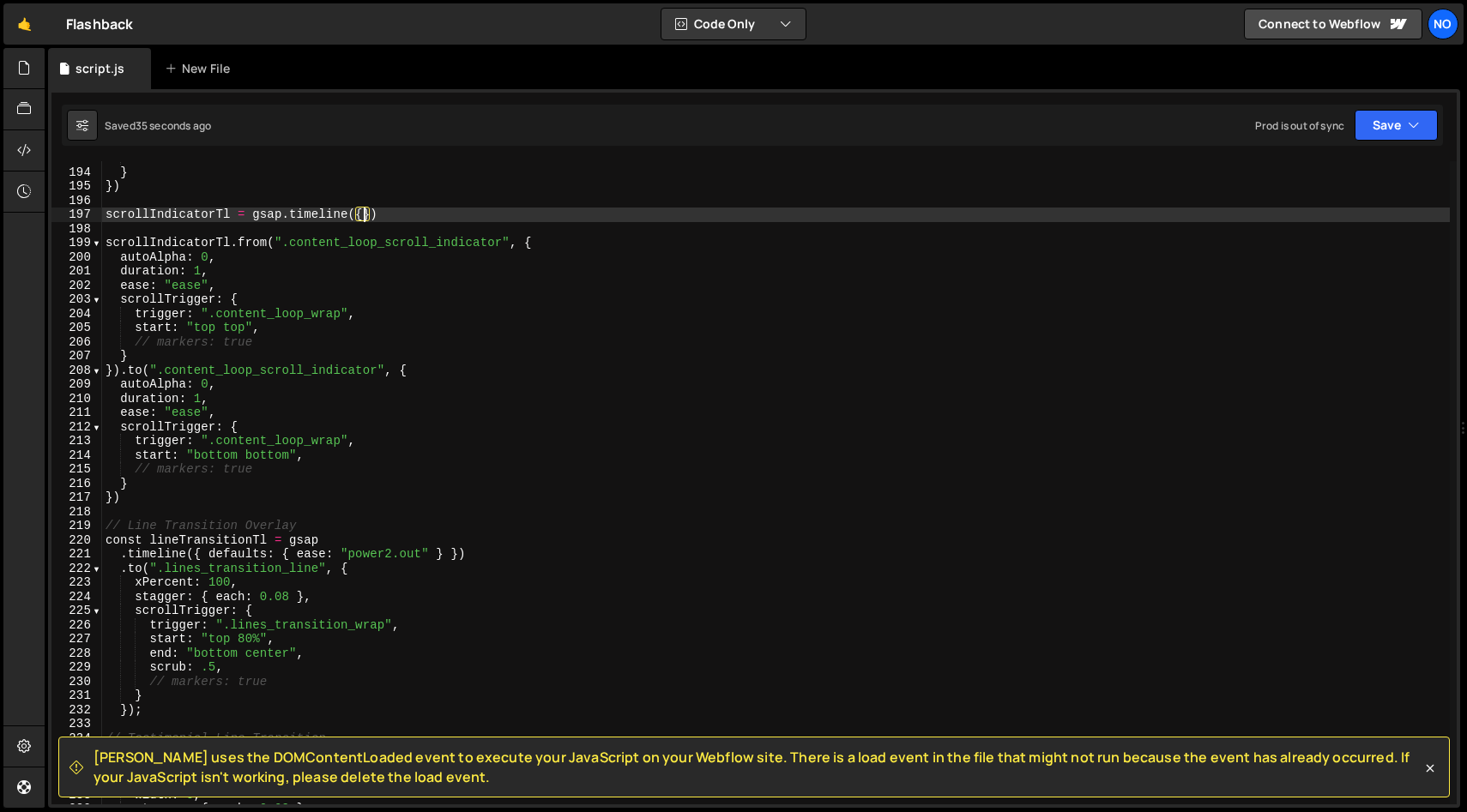
scroll to position [0, 18]
paste textarea "defaults: { ease: "power2.out" }"
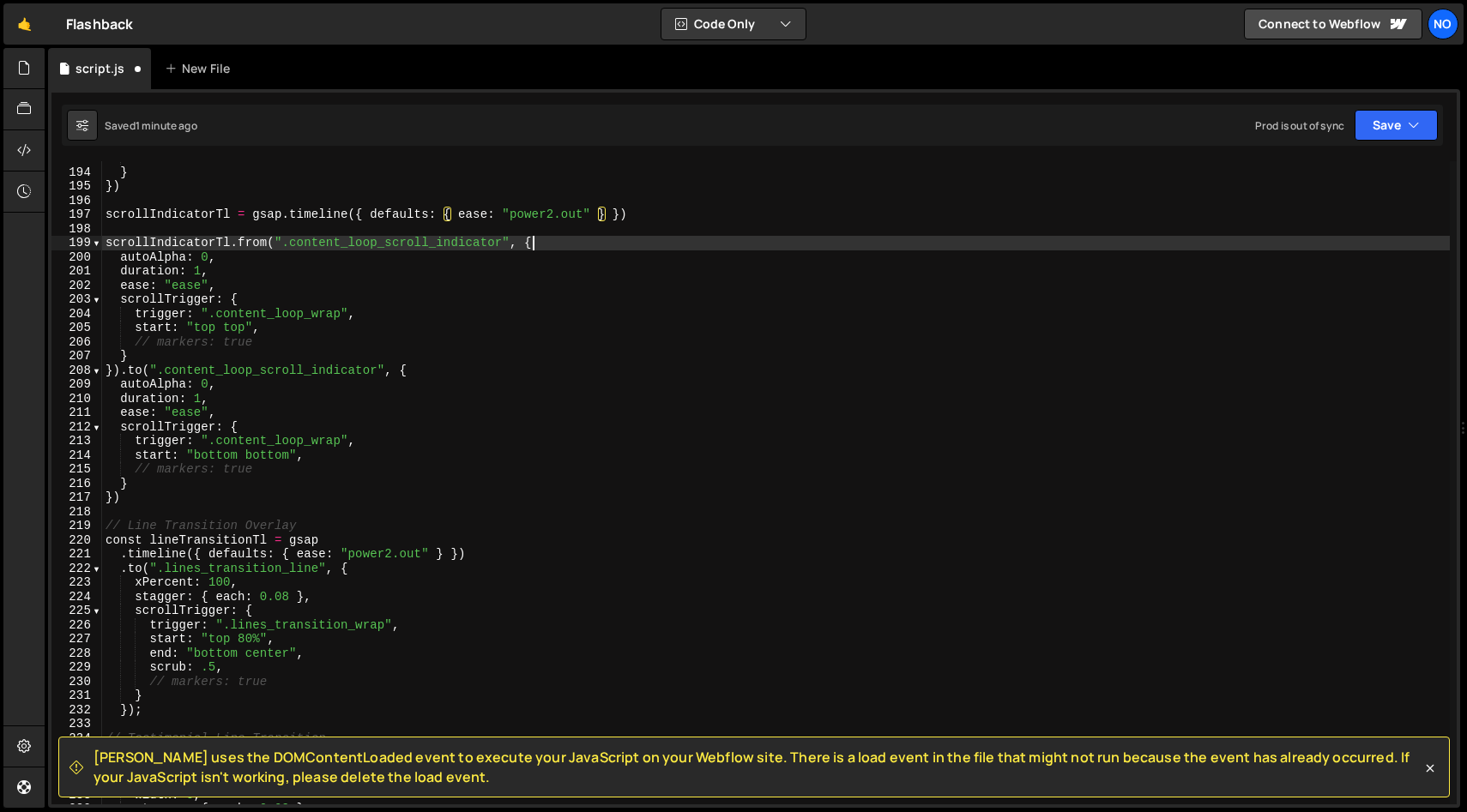
click at [571, 238] on div "// markers: true } }) scrollIndicatorTl = gsap . timeline ({ defaults : { ease …" at bounding box center [775, 487] width 1347 height 672
click at [235, 282] on div "// markers: true } }) scrollIndicatorTl = gsap . timeline ({ defaults : { ease …" at bounding box center [775, 487] width 1347 height 672
type textarea "ease: "ease","
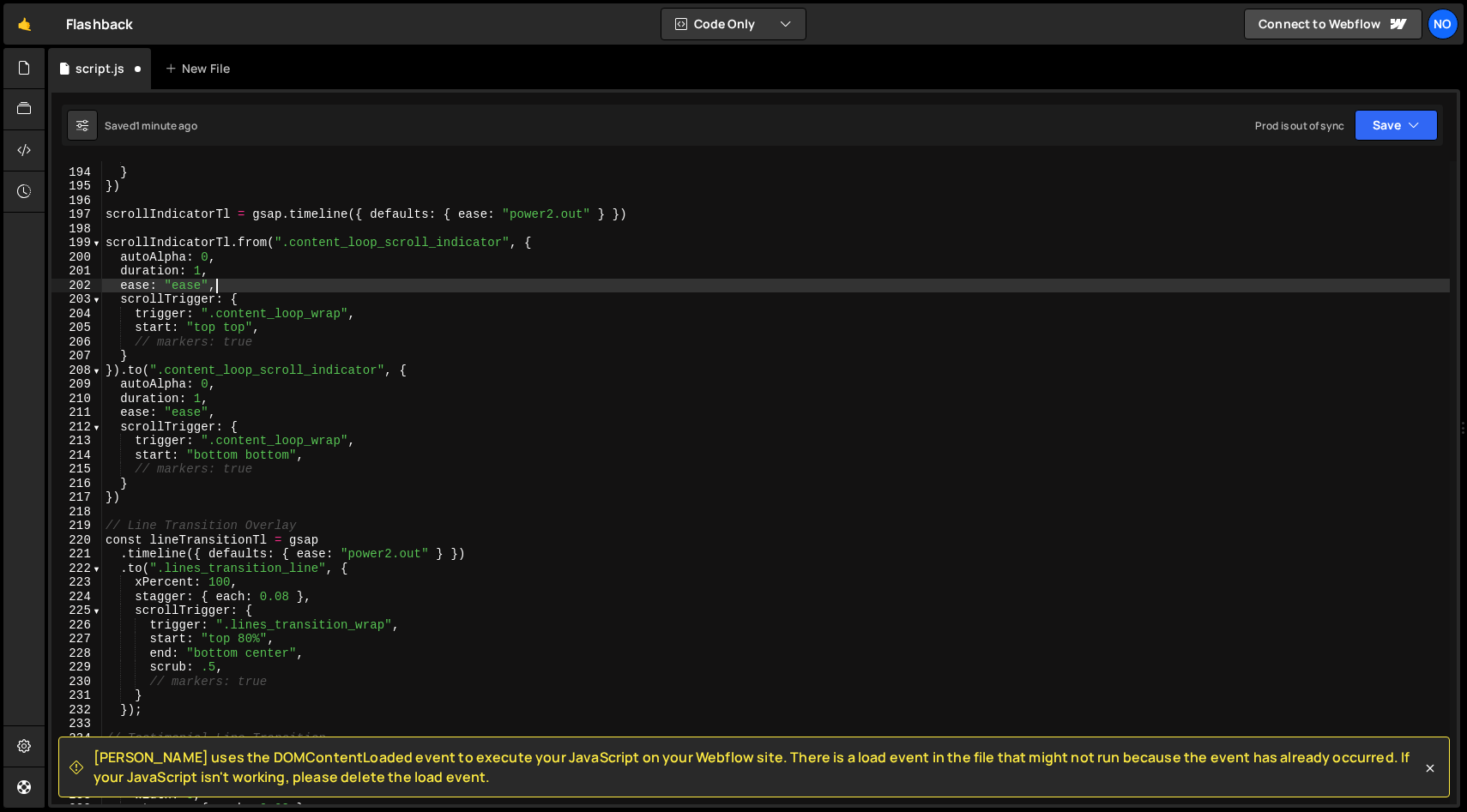
scroll to position [0, 0]
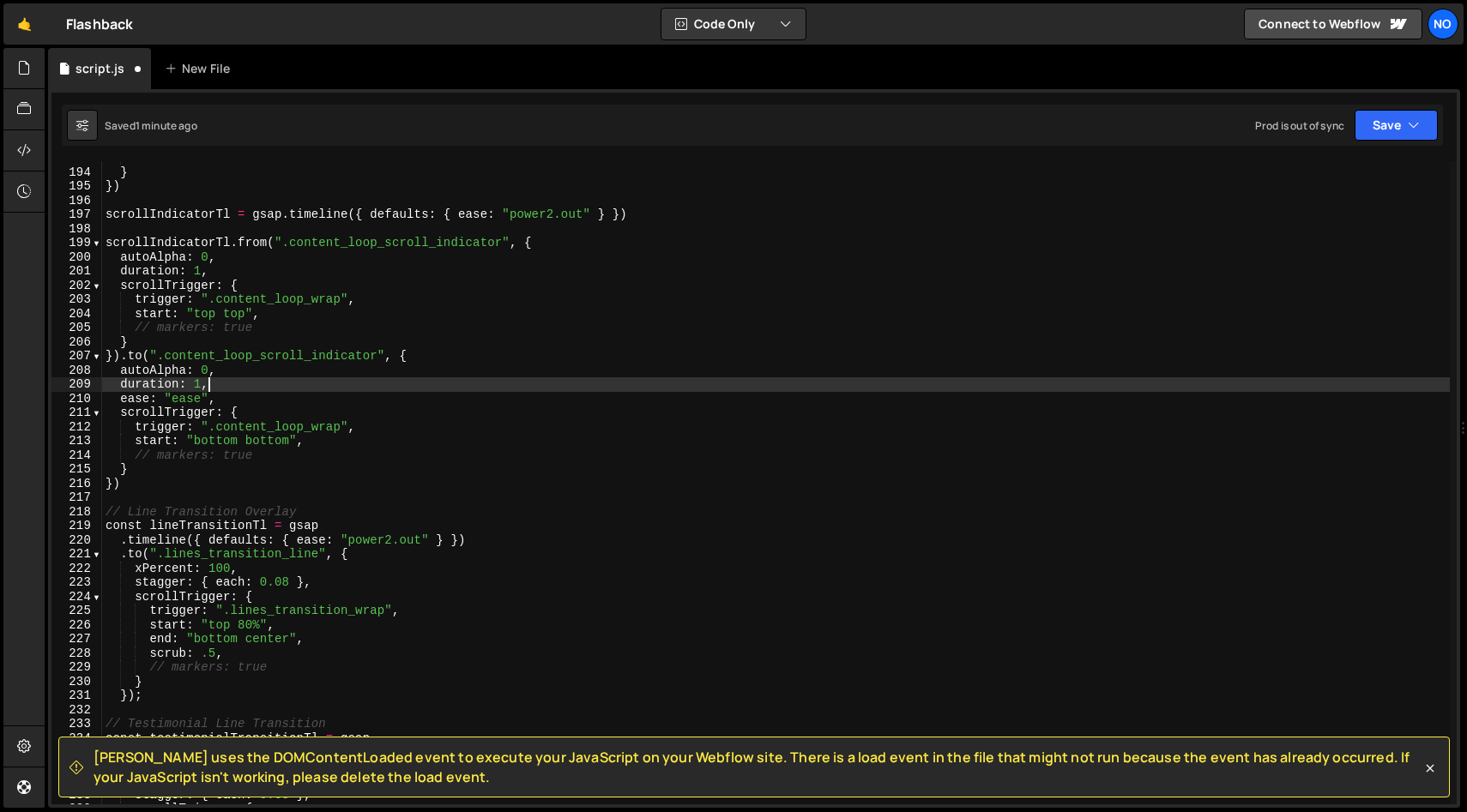
type textarea "ease: "ease","
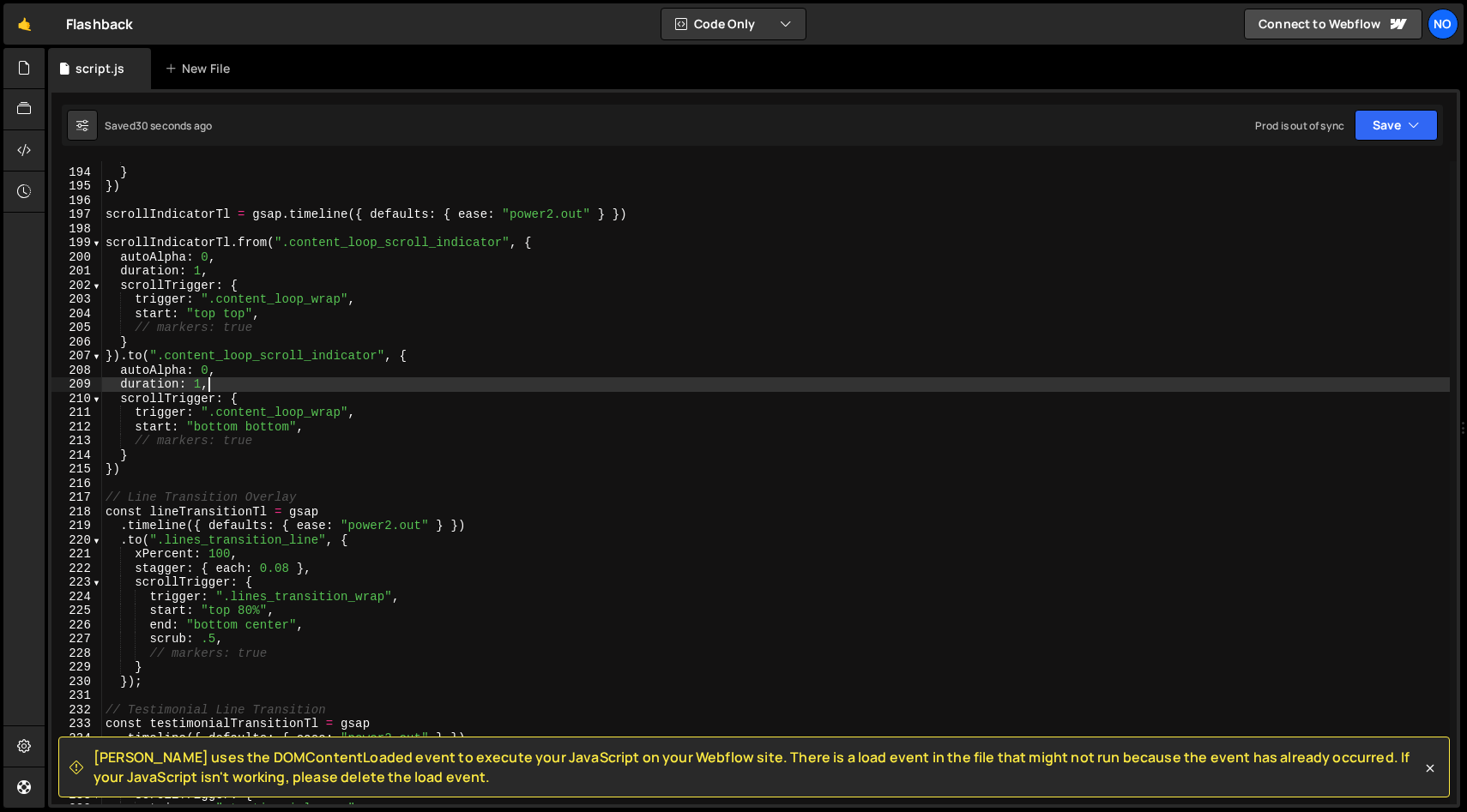
click at [256, 444] on div "// markers: true } }) scrollIndicatorTl = gsap . timeline ({ defaults : { ease …" at bounding box center [775, 487] width 1347 height 672
type textarea "// markers: true"
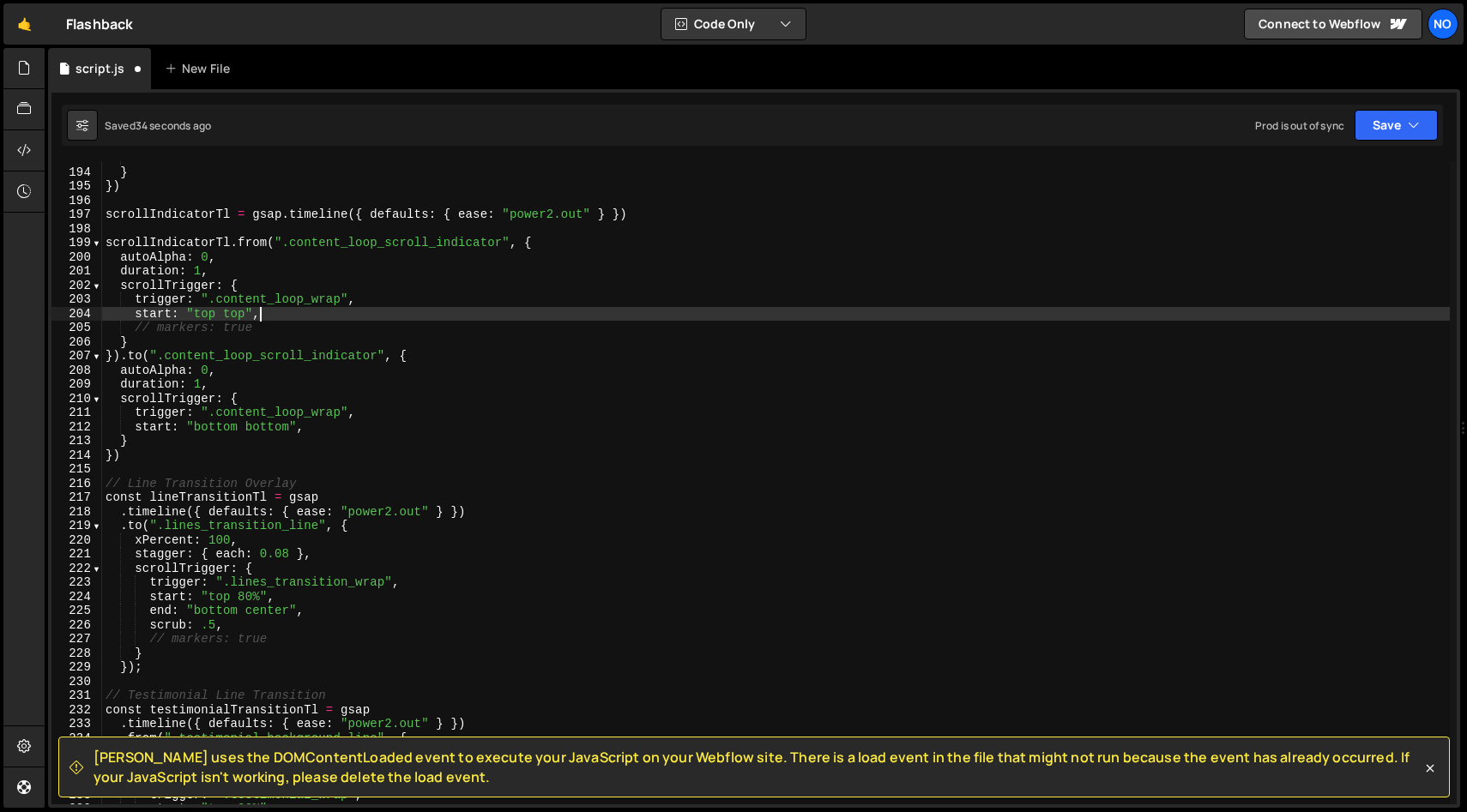
click at [292, 310] on div "// markers: true } }) scrollIndicatorTl = gsap . timeline ({ defaults : { ease …" at bounding box center [775, 487] width 1347 height 672
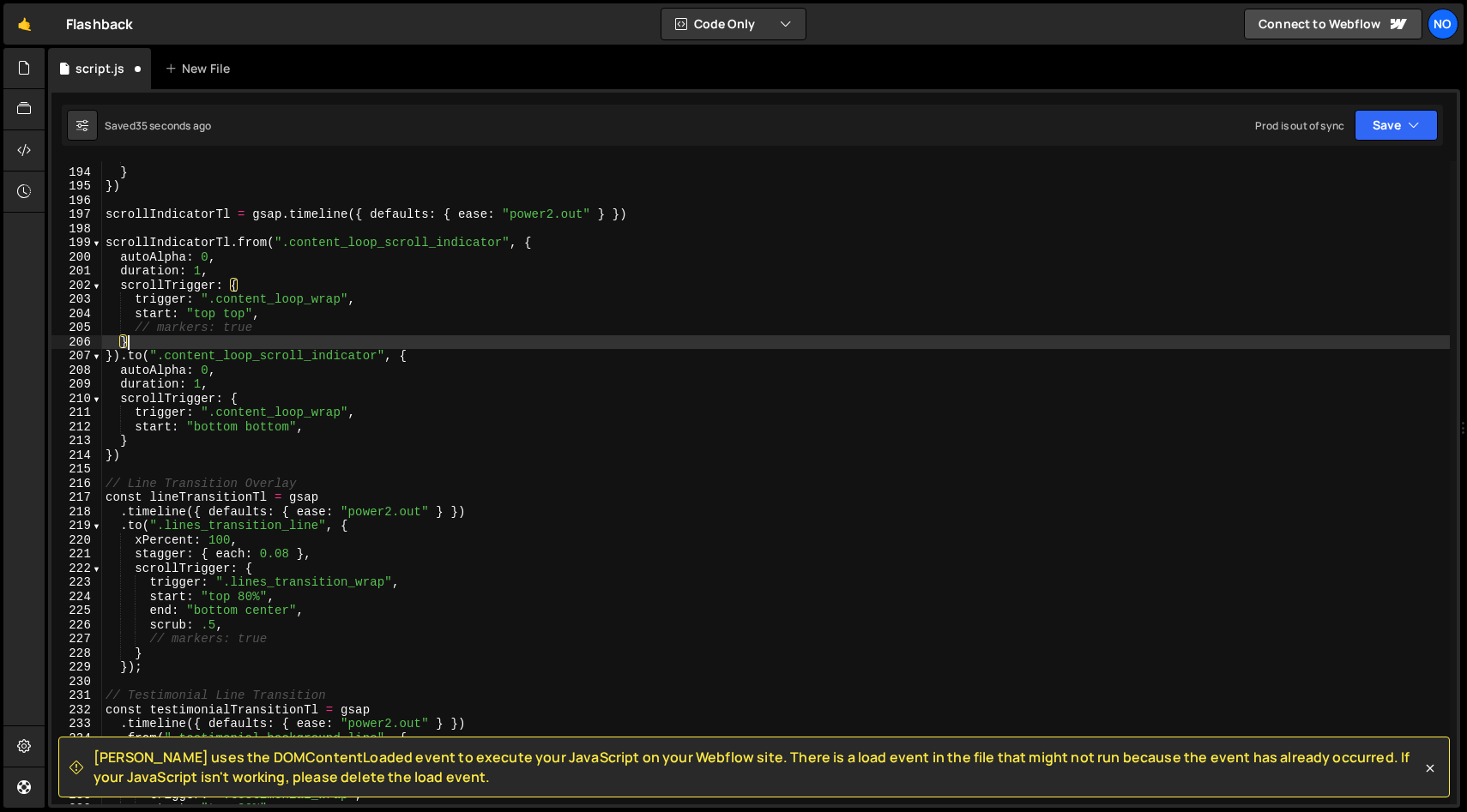
click at [288, 340] on div "// markers: true } }) scrollIndicatorTl = gsap . timeline ({ defaults : { ease …" at bounding box center [775, 487] width 1347 height 672
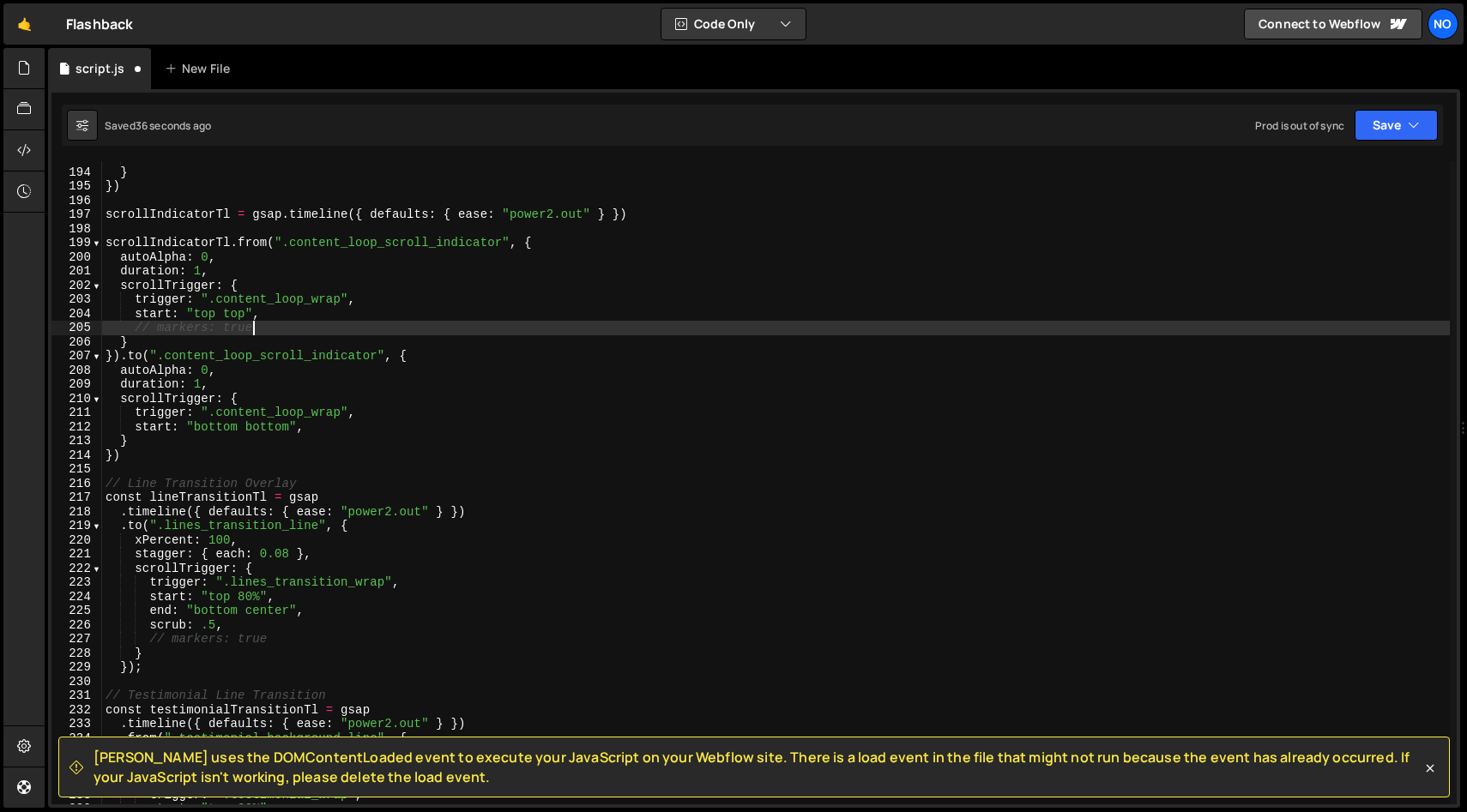
click at [292, 328] on div "// markers: true } }) scrollIndicatorTl = gsap . timeline ({ defaults : { ease …" at bounding box center [775, 487] width 1347 height 672
type textarea "// markers: true"
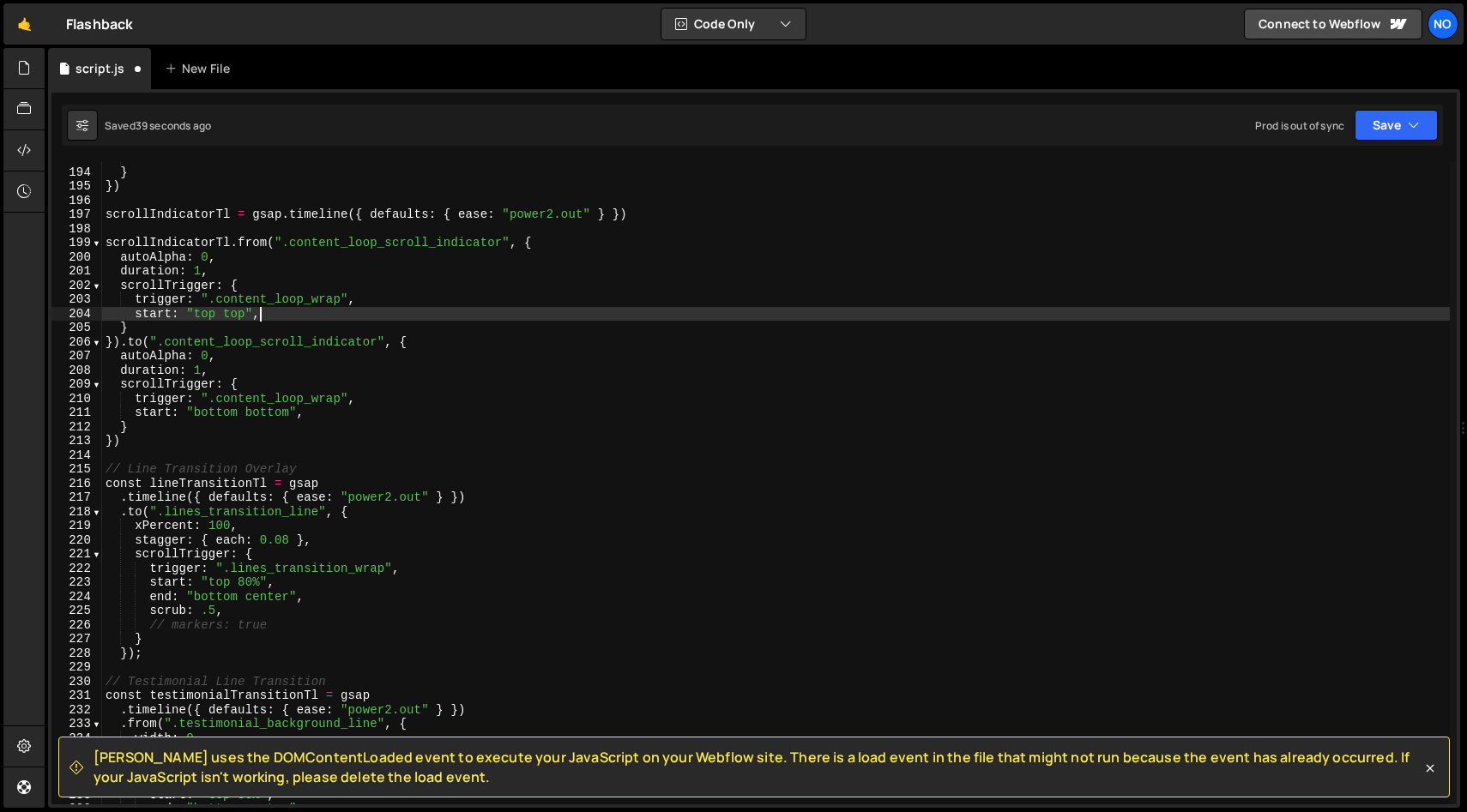
click at [302, 311] on div "// markers: true } }) scrollIndicatorTl = gsap . timeline ({ defaults : { ease …" at bounding box center [775, 487] width 1347 height 672
click at [308, 413] on div "// markers: true } }) scrollIndicatorTl = gsap . timeline ({ defaults : { ease …" at bounding box center [775, 487] width 1347 height 672
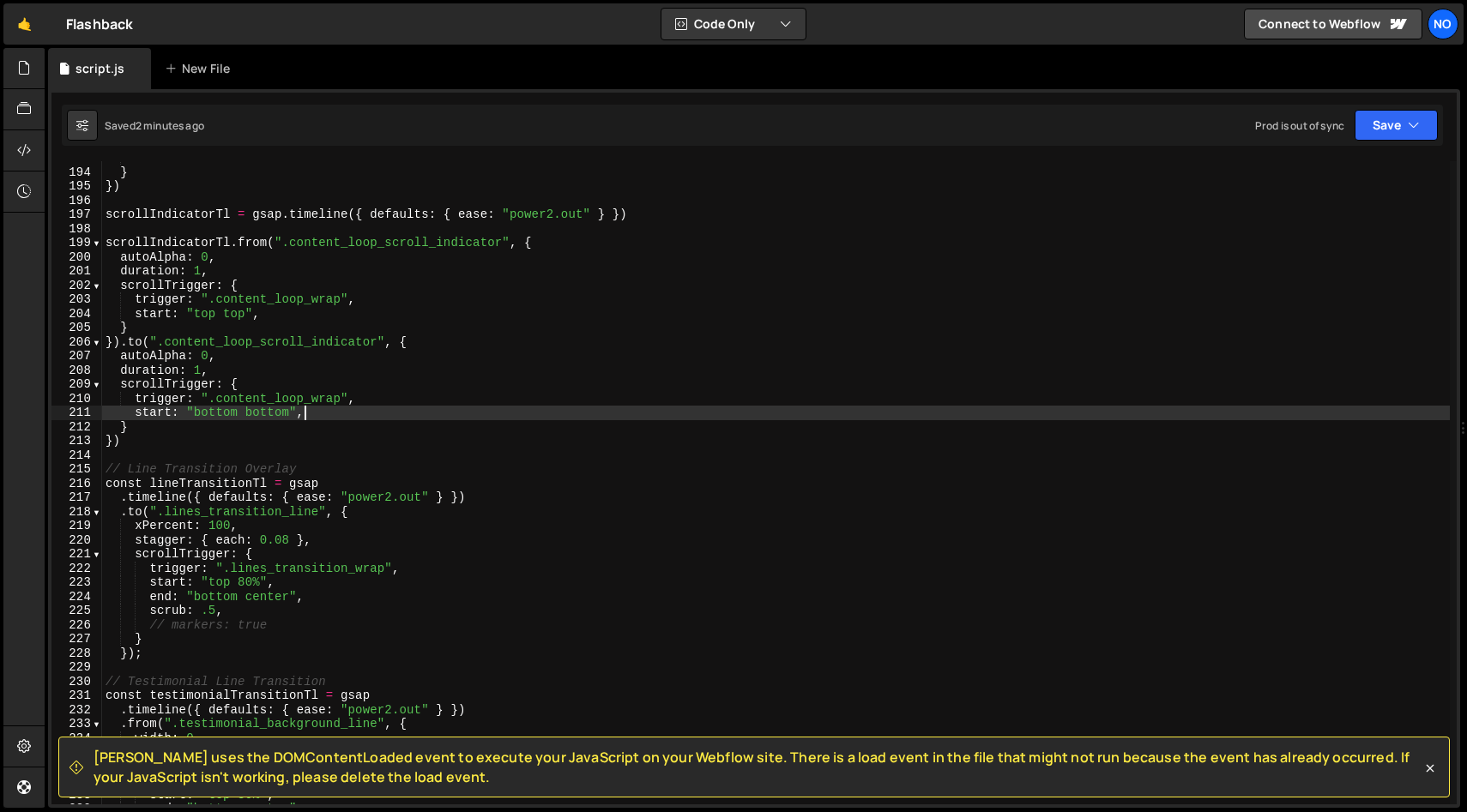
click at [367, 419] on div "// markers: true } }) scrollIndicatorTl = gsap . timeline ({ defaults : { ease …" at bounding box center [775, 487] width 1347 height 672
click at [279, 315] on div "// markers: true } }) scrollIndicatorTl = gsap . timeline ({ defaults : { ease …" at bounding box center [775, 488] width 1347 height 672
type textarea "start: "top top","
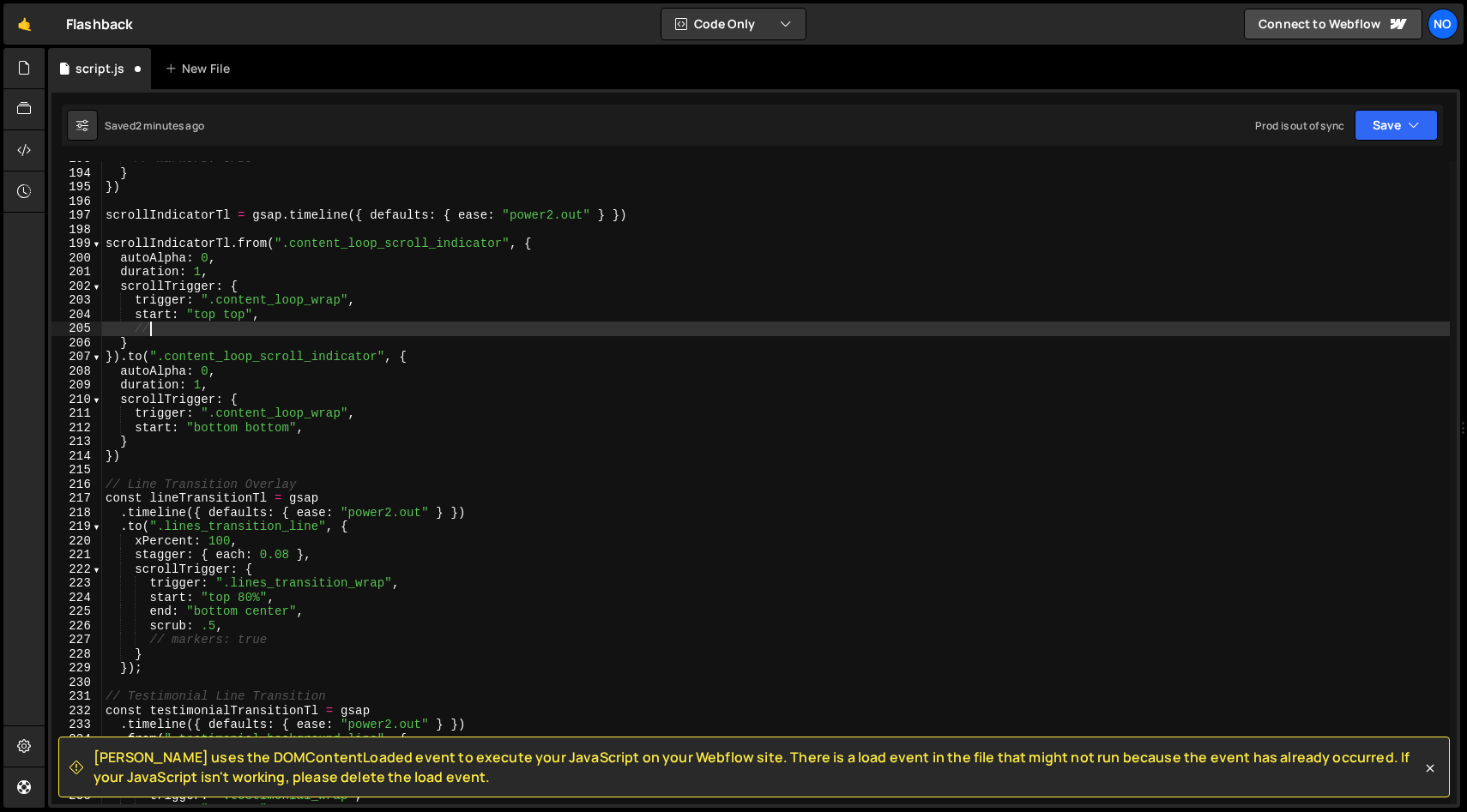
type textarea "/"
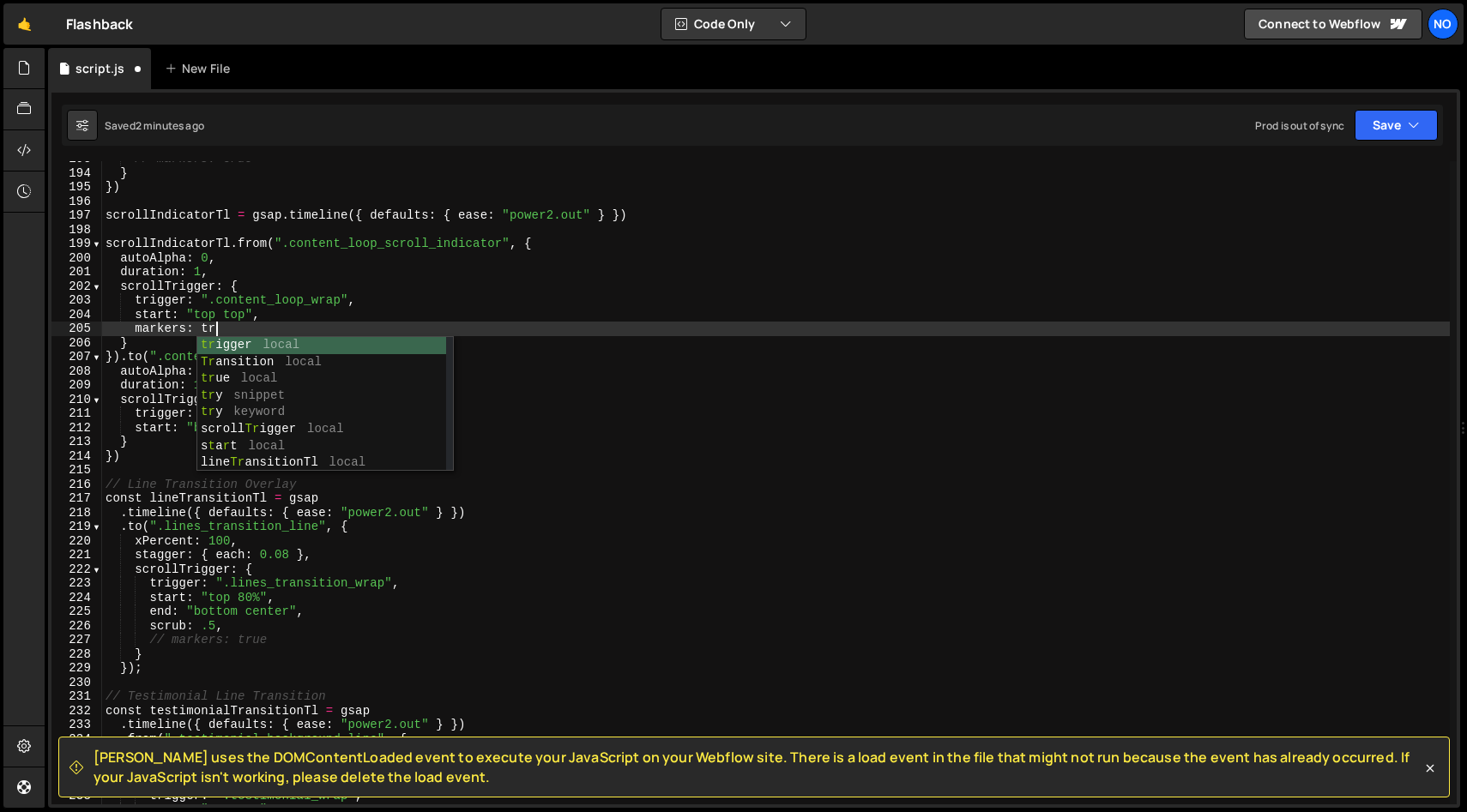
scroll to position [0, 8]
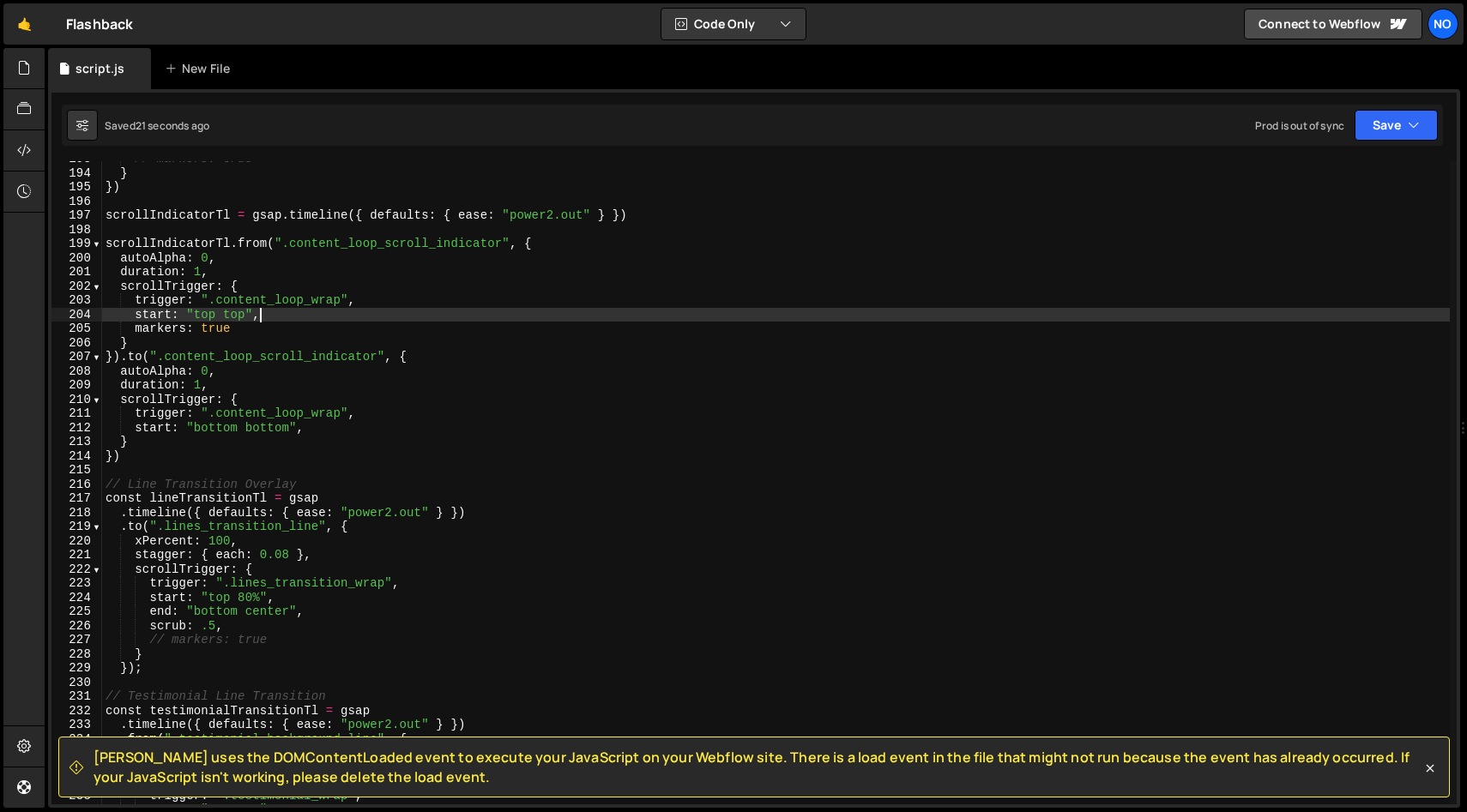
click at [413, 317] on div "// markers: true } }) scrollIndicatorTl = gsap . timeline ({ defaults : { ease …" at bounding box center [775, 488] width 1347 height 672
type textarea "start: "top top","
click at [281, 311] on div "// markers: true } }) scrollIndicatorTl = gsap . timeline ({ defaults : { ease …" at bounding box center [775, 488] width 1347 height 672
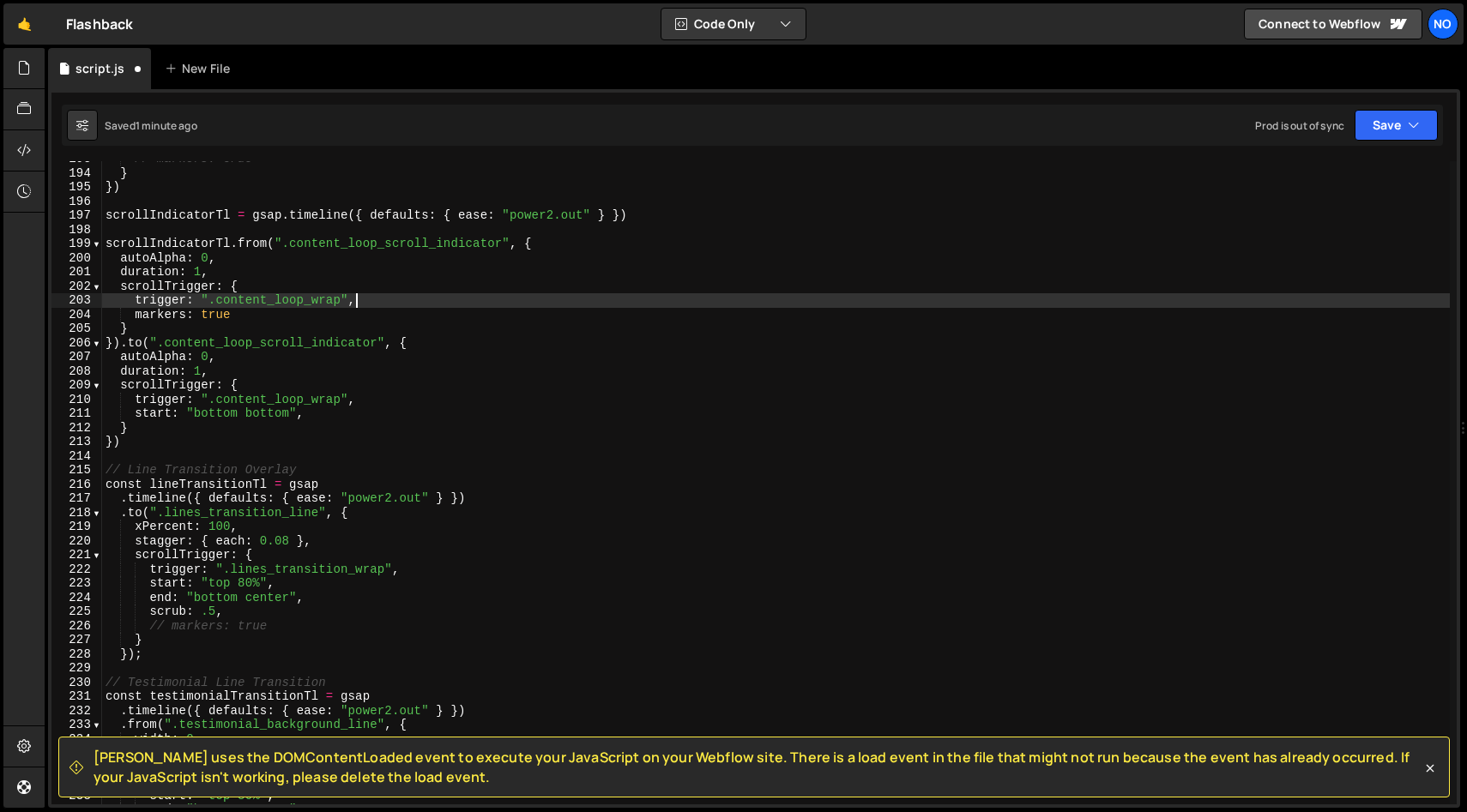
click at [254, 318] on div "// markers: true } }) scrollIndicatorTl = gsap . timeline ({ defaults : { ease …" at bounding box center [775, 488] width 1347 height 672
type textarea "markers: true"
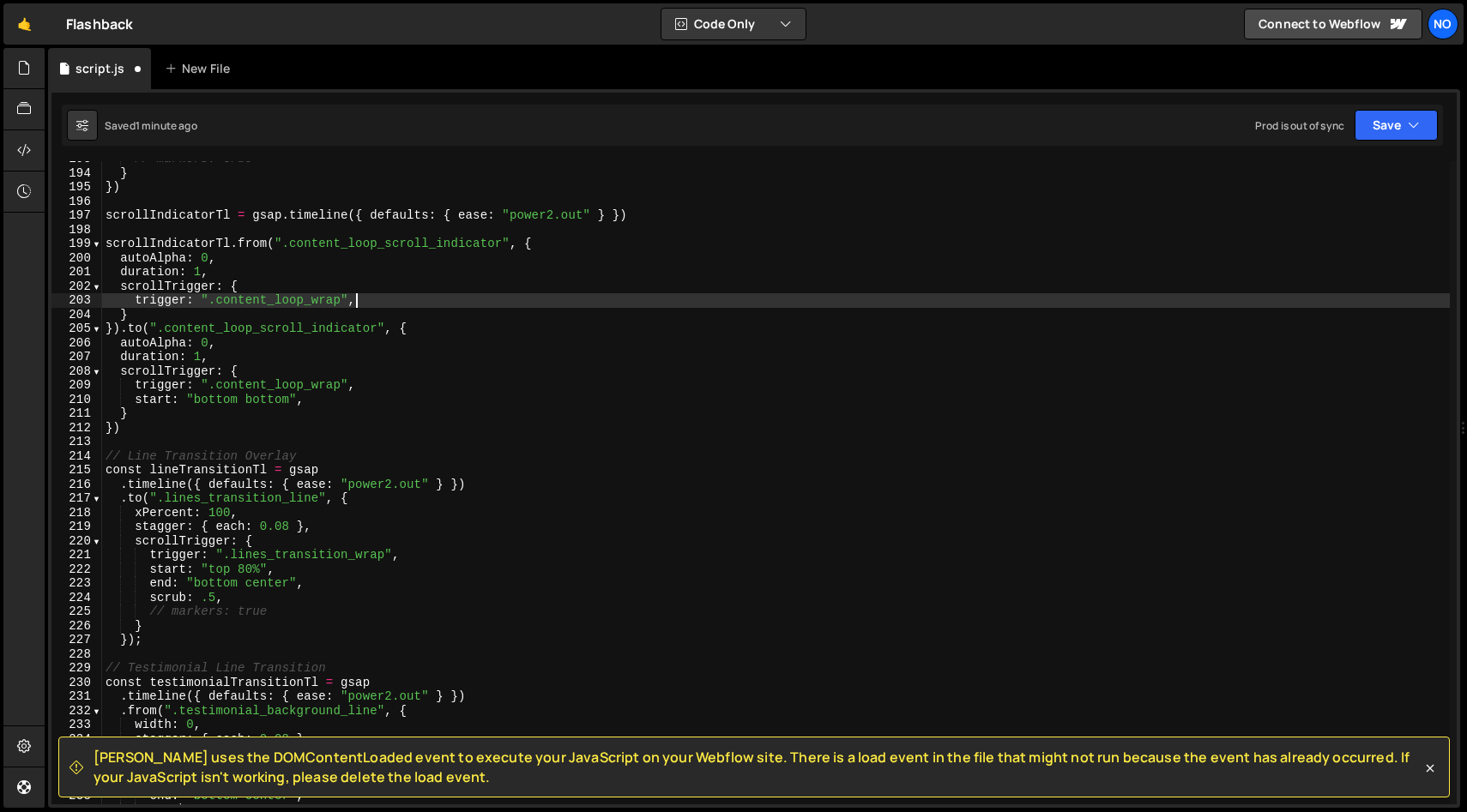
type textarea "}"
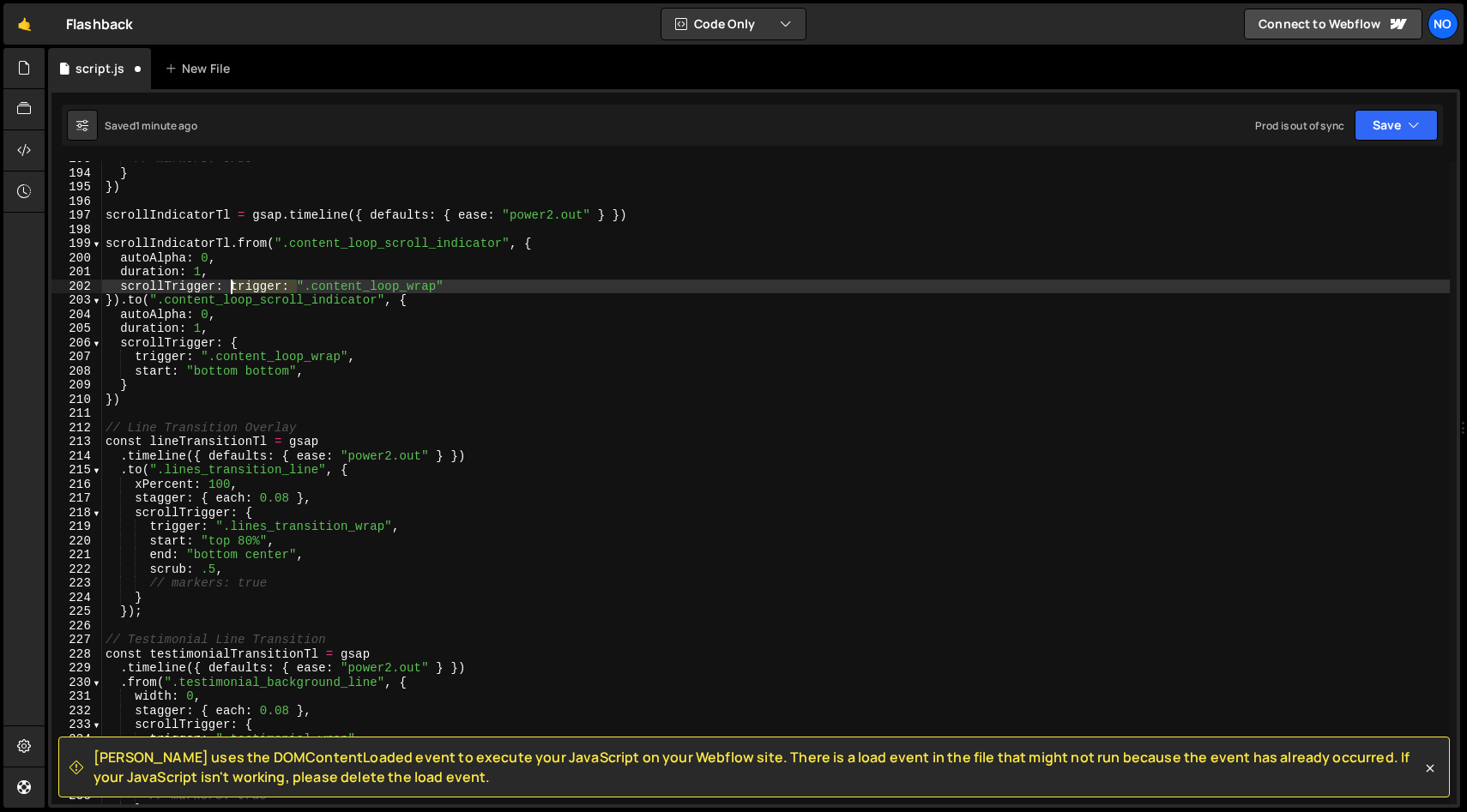
drag, startPoint x: 281, startPoint y: 288, endPoint x: 242, endPoint y: 290, distance: 39.5
click at [232, 287] on div "// markers: true } }) scrollIndicatorTl = gsap . timeline ({ defaults : { ease …" at bounding box center [775, 488] width 1347 height 672
click at [393, 287] on div "// markers: true } }) scrollIndicatorTl = gsap . timeline ({ defaults : { ease …" at bounding box center [775, 488] width 1347 height 672
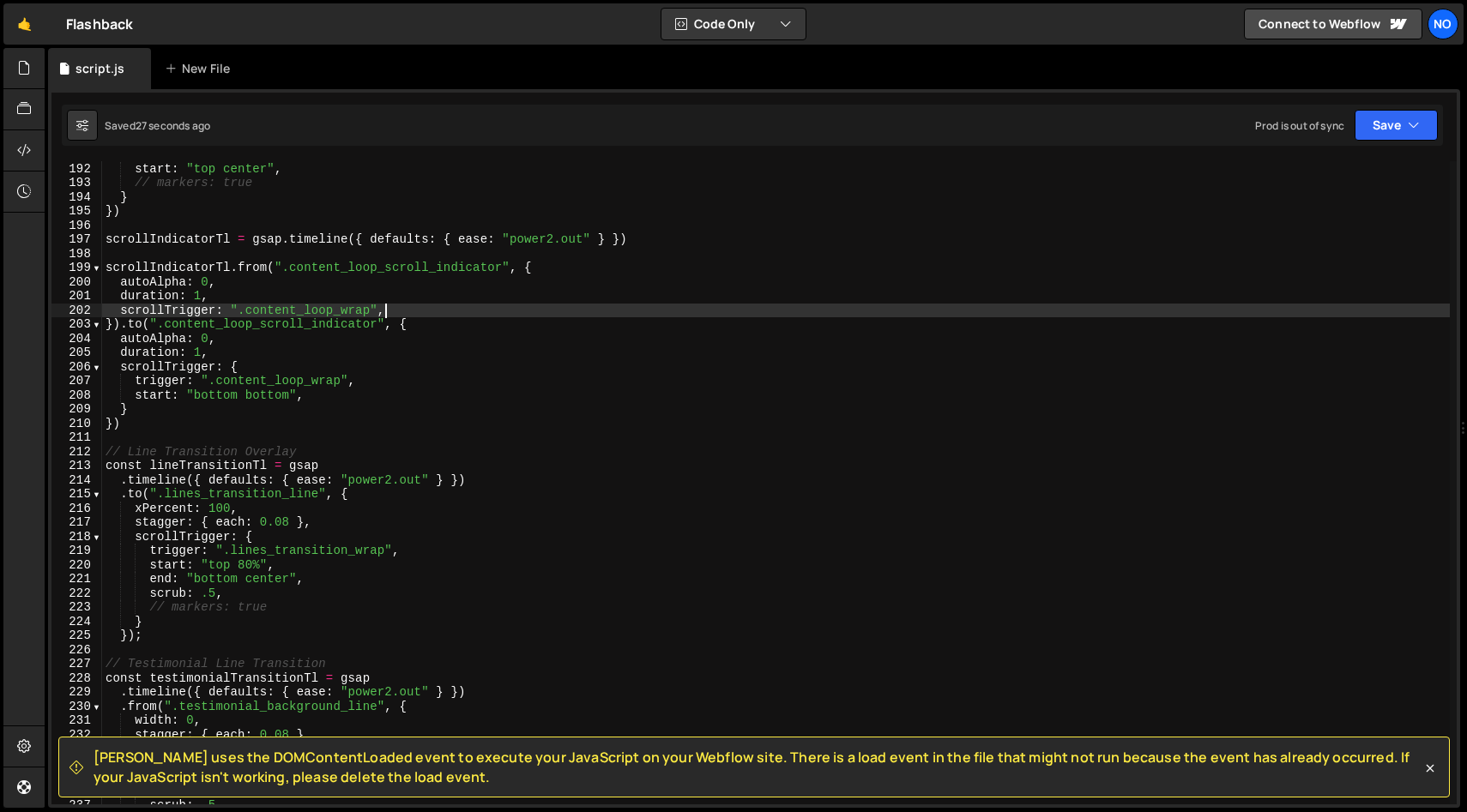
scroll to position [2695, 0]
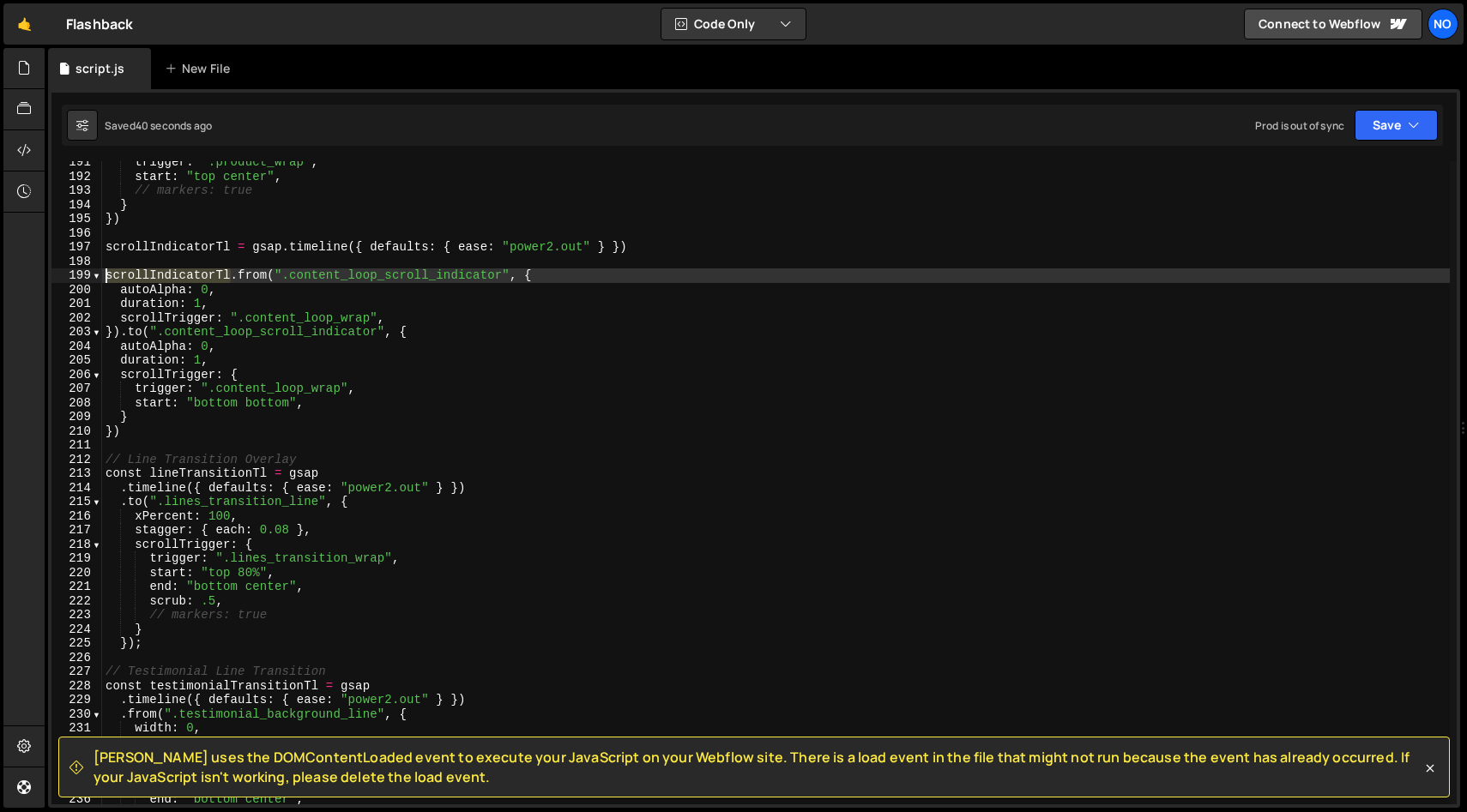
drag, startPoint x: 216, startPoint y: 274, endPoint x: 84, endPoint y: 276, distance: 132.1
click at [83, 276] on div "scrollTrigger: ".content_loop_wrap", 191 192 193 194 195 196 197 198 199 200 20…" at bounding box center [753, 482] width 1405 height 643
click at [268, 240] on div "trigger : ".product_wrap" , start : "top center" , // markers: true } }) scroll…" at bounding box center [775, 491] width 1347 height 672
type textarea "scrollIndicatorTl = gsap.timeline({ defaults: { ease: "power2.out" } })"
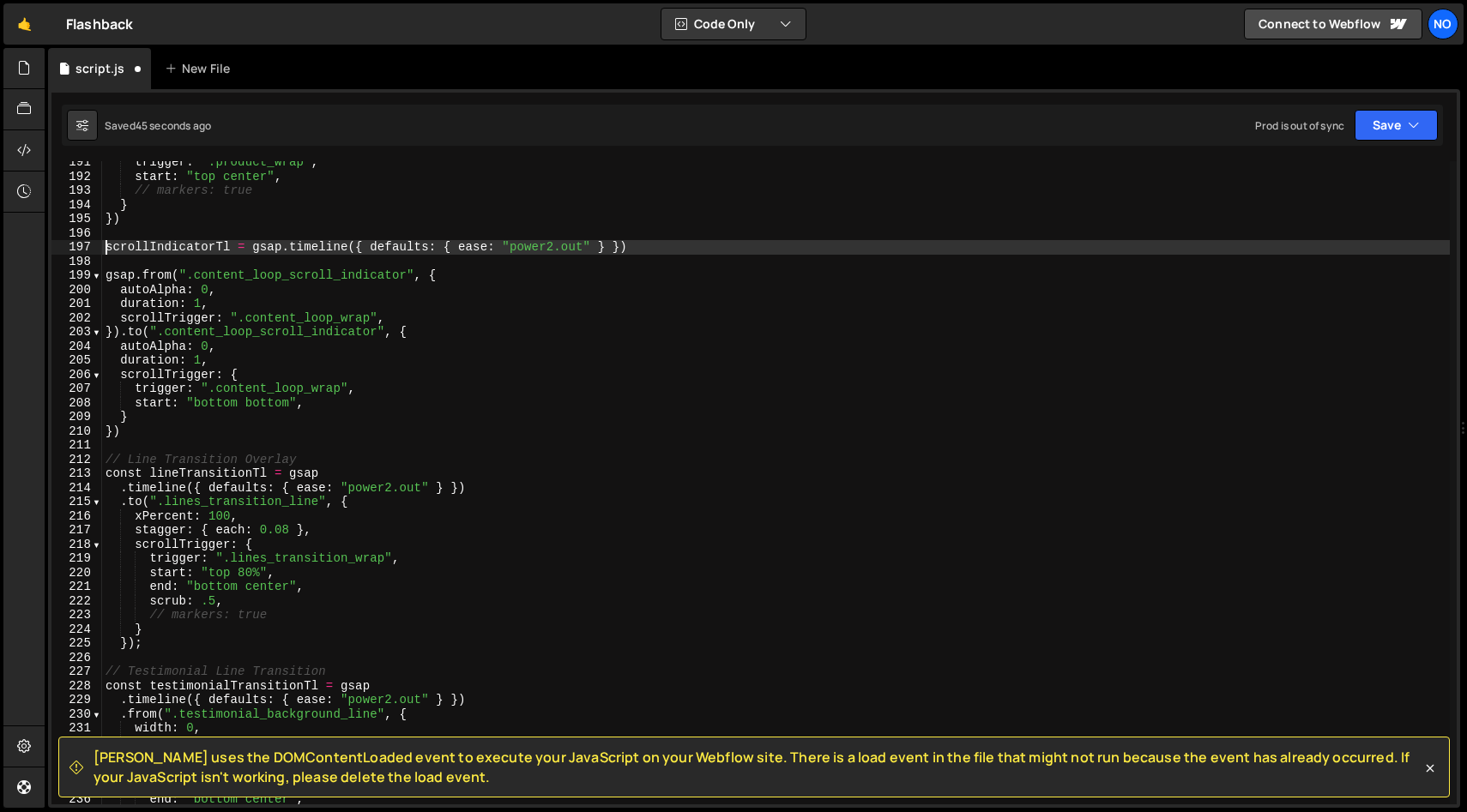
click at [104, 248] on div "trigger : ".product_wrap" , start : "top center" , // markers: true } }) scroll…" at bounding box center [775, 491] width 1347 height 672
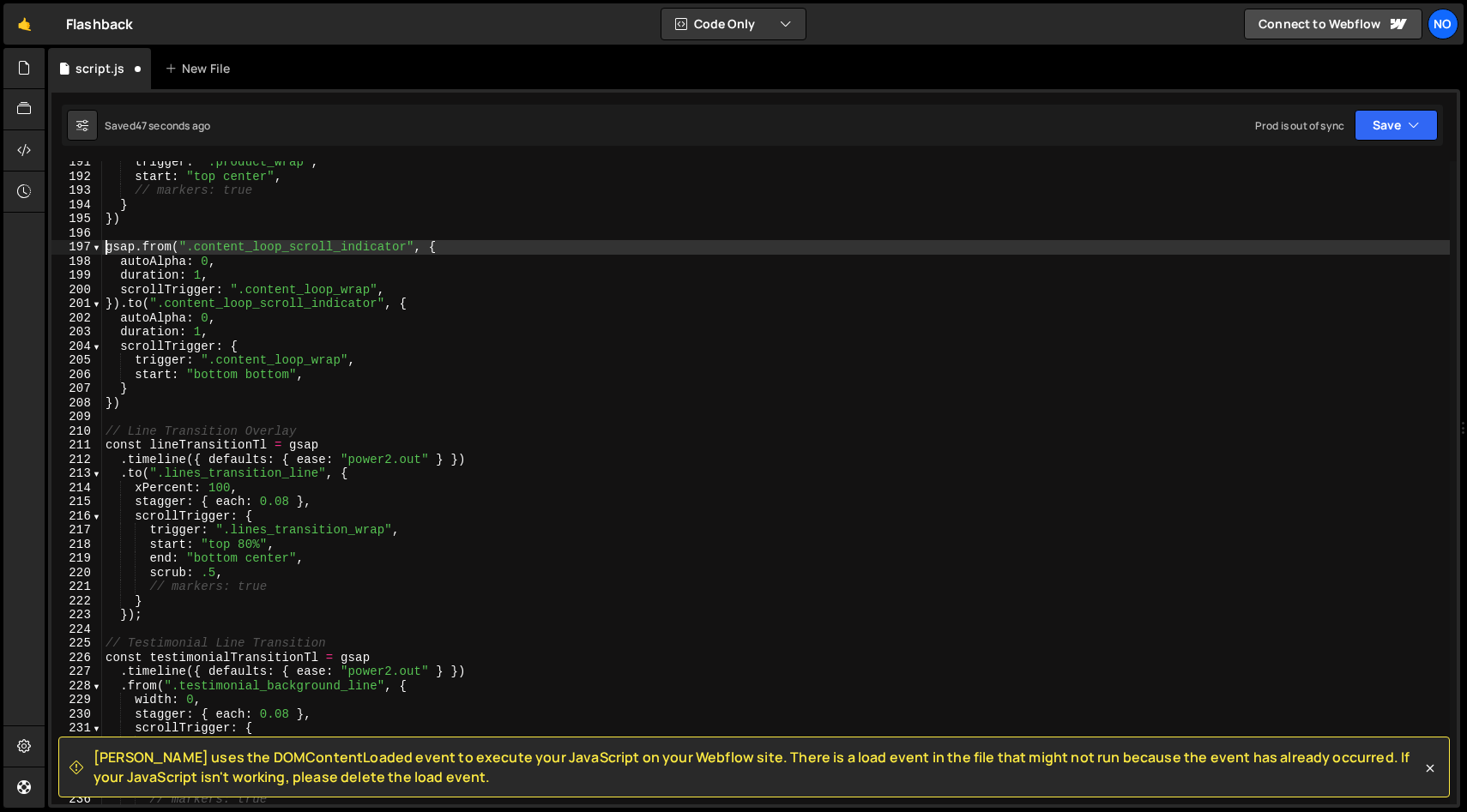
click at [120, 301] on div "trigger : ".product_wrap" , start : "top center" , // markers: true } }) gsap .…" at bounding box center [775, 491] width 1347 height 672
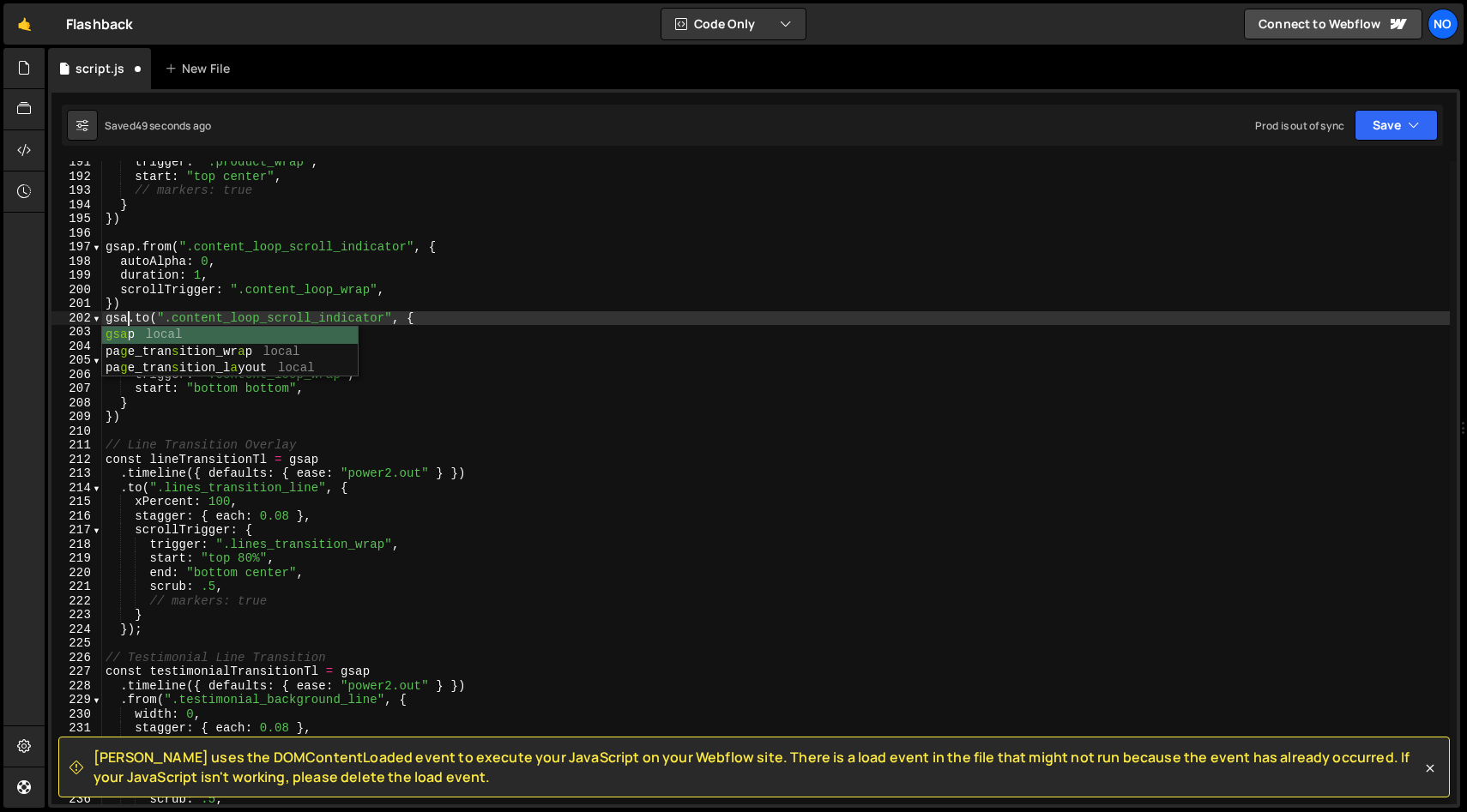
scroll to position [0, 2]
type textarea "})"
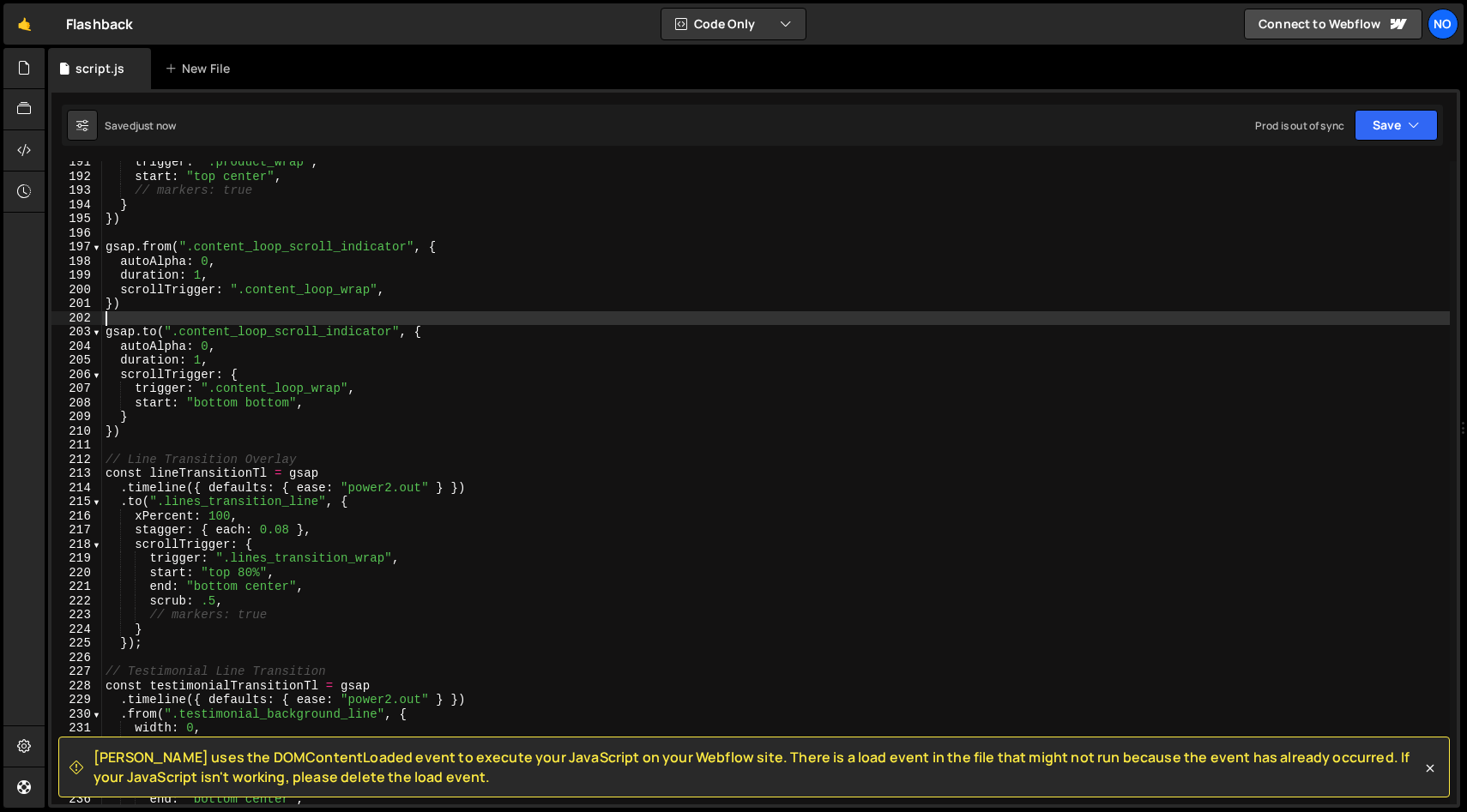
click at [235, 262] on div "trigger : ".product_wrap" , start : "top center" , // markers: true } }) gsap .…" at bounding box center [775, 491] width 1347 height 672
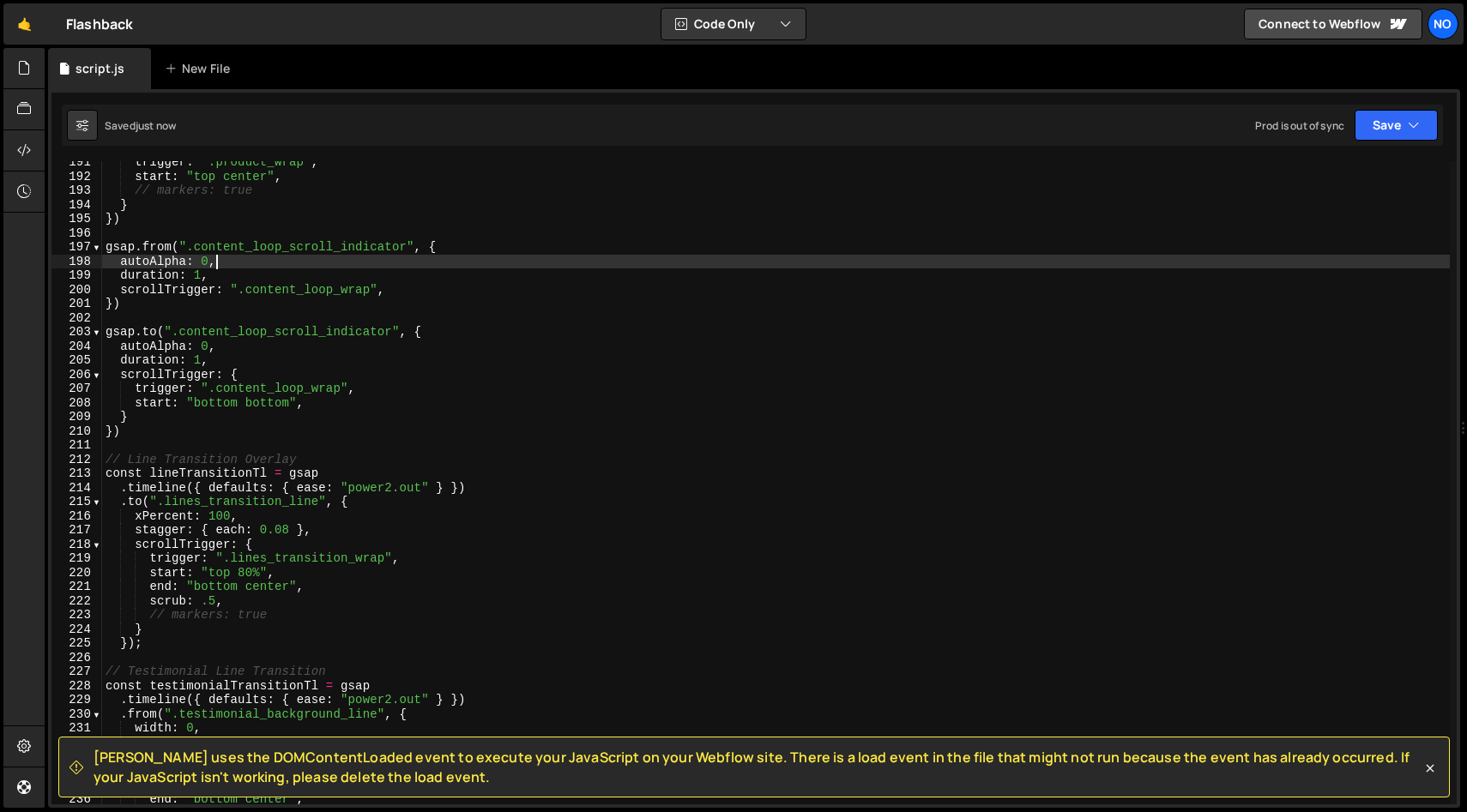
click at [233, 276] on div "trigger : ".product_wrap" , start : "top center" , // markers: true } }) gsap .…" at bounding box center [775, 491] width 1347 height 672
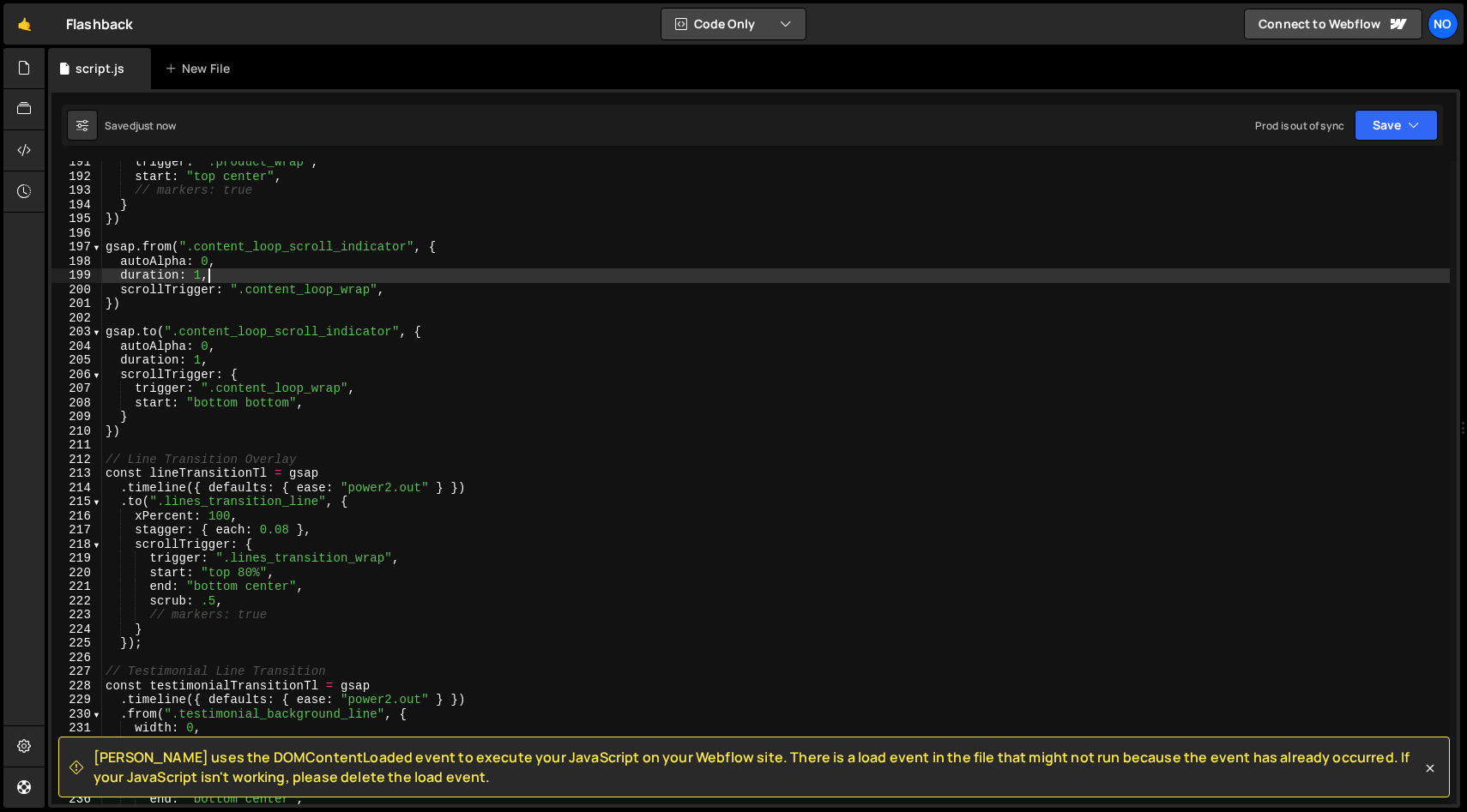
type textarea "duration: 1,"
click at [223, 274] on div "trigger : ".product_wrap" , start : "top center" , // markers: true } }) gsap .…" at bounding box center [775, 491] width 1347 height 672
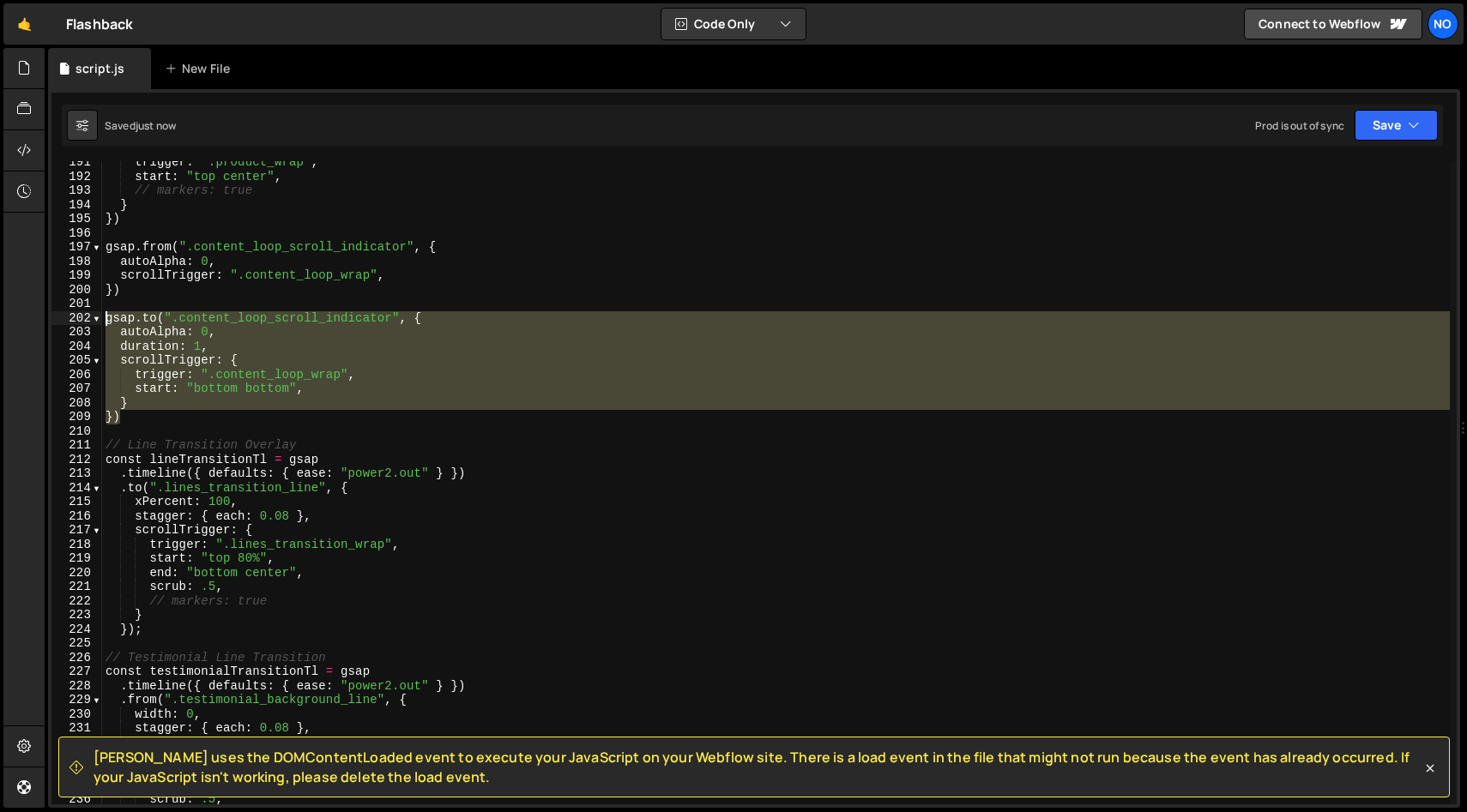
drag, startPoint x: 118, startPoint y: 405, endPoint x: 105, endPoint y: 322, distance: 83.3
click at [105, 322] on div "trigger : ".product_wrap" , start : "top center" , // markers: true } }) gsap .…" at bounding box center [775, 491] width 1347 height 672
type textarea "gsap.to(".content_loop_scroll_indicator", { autoAlpha: 0,"
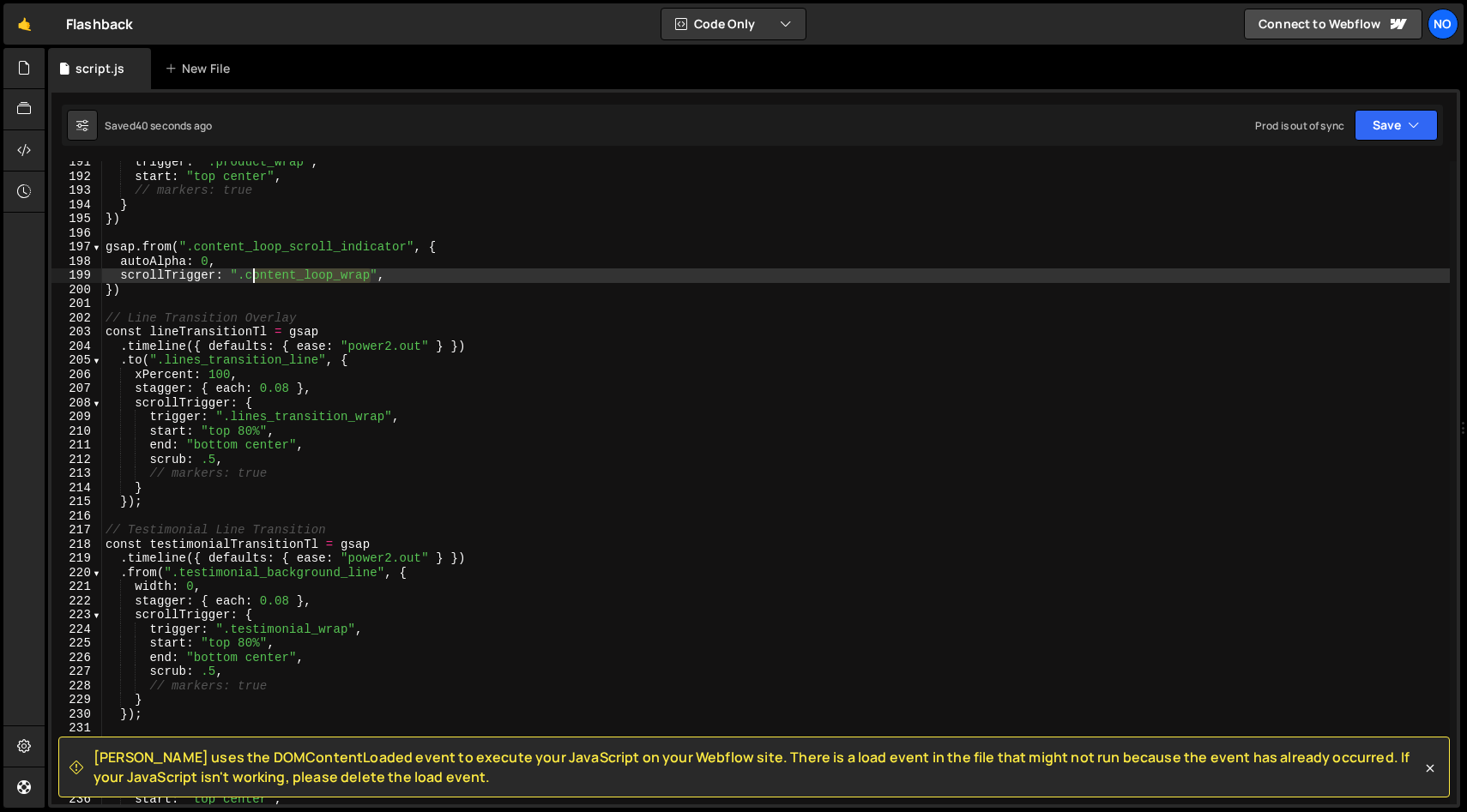
drag, startPoint x: 366, startPoint y: 278, endPoint x: 243, endPoint y: 278, distance: 123.5
click at [244, 278] on div "trigger : ".product_wrap" , start : "top center" , // markers: true } }) gsap .…" at bounding box center [775, 491] width 1347 height 672
paste textarea "about_content_bottom"
click at [434, 283] on div "trigger : ".product_wrap" , start : "top center" , // markers: true } }) gsap .…" at bounding box center [775, 491] width 1347 height 672
type textarea "})"
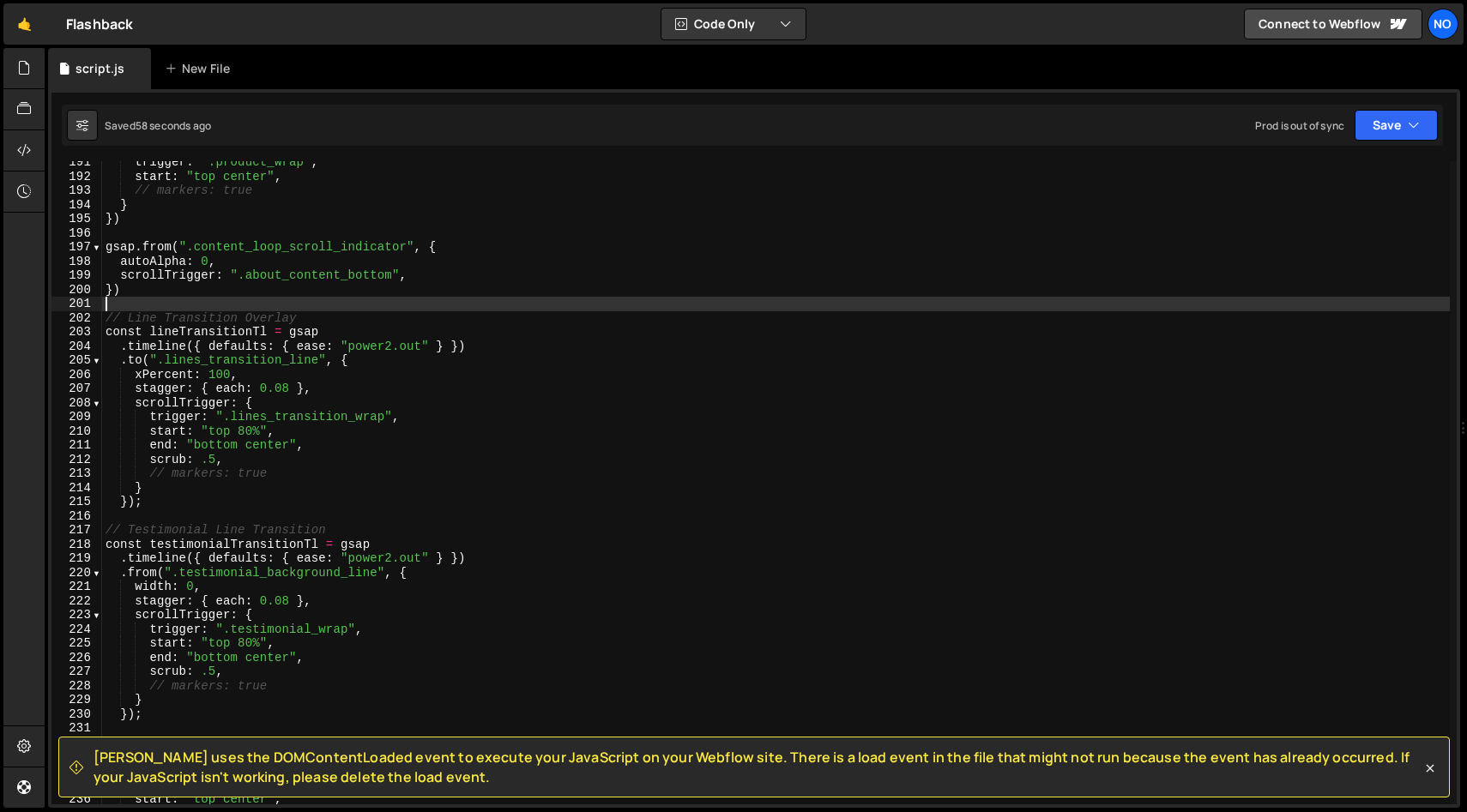
click at [171, 298] on div "trigger : ".product_wrap" , start : "top center" , // markers: true } }) gsap .…" at bounding box center [775, 491] width 1347 height 672
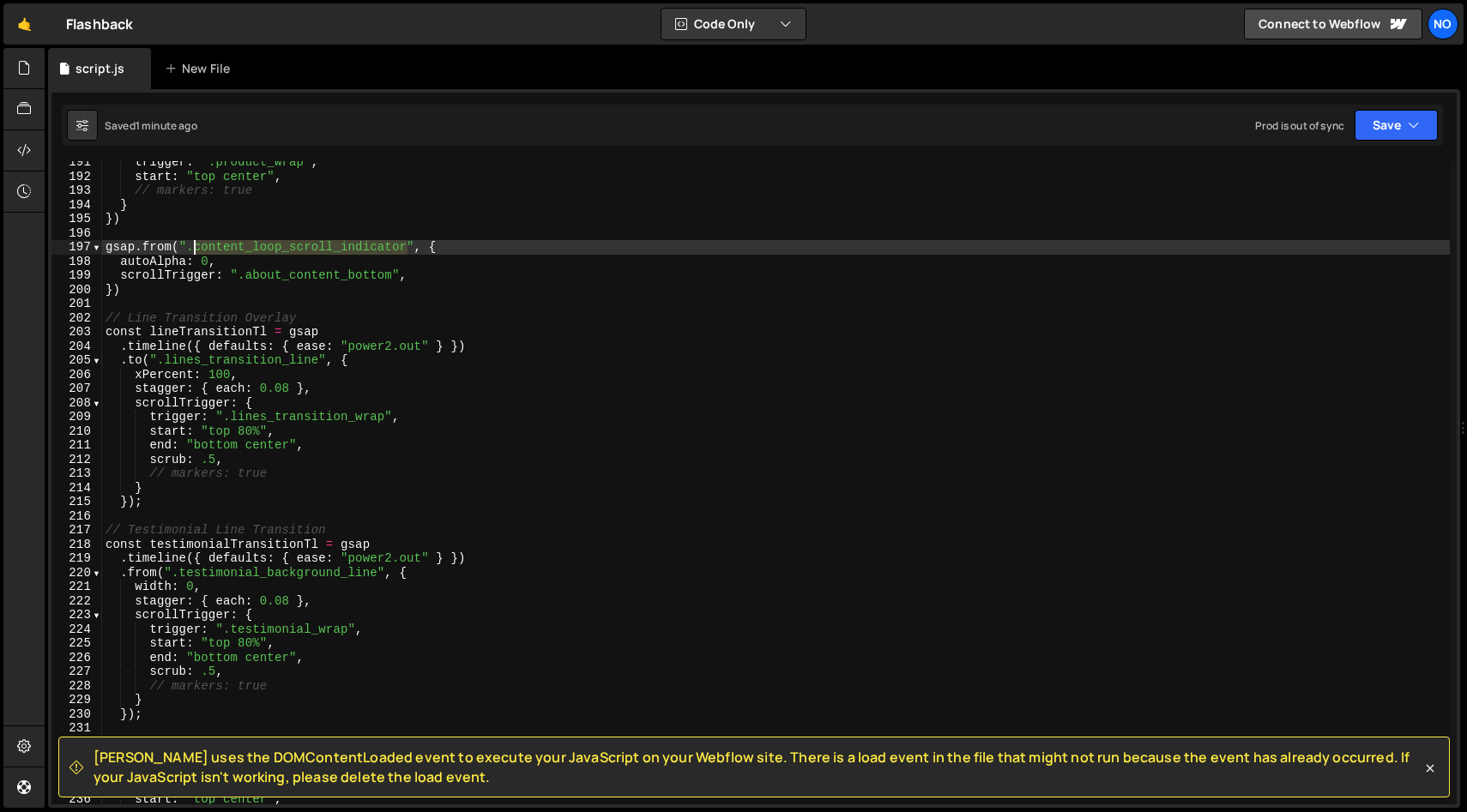
drag, startPoint x: 401, startPoint y: 250, endPoint x: 197, endPoint y: 250, distance: 203.3
click at [193, 248] on div "trigger : ".product_wrap" , start : "top center" , // markers: true } }) gsap .…" at bounding box center [775, 491] width 1347 height 672
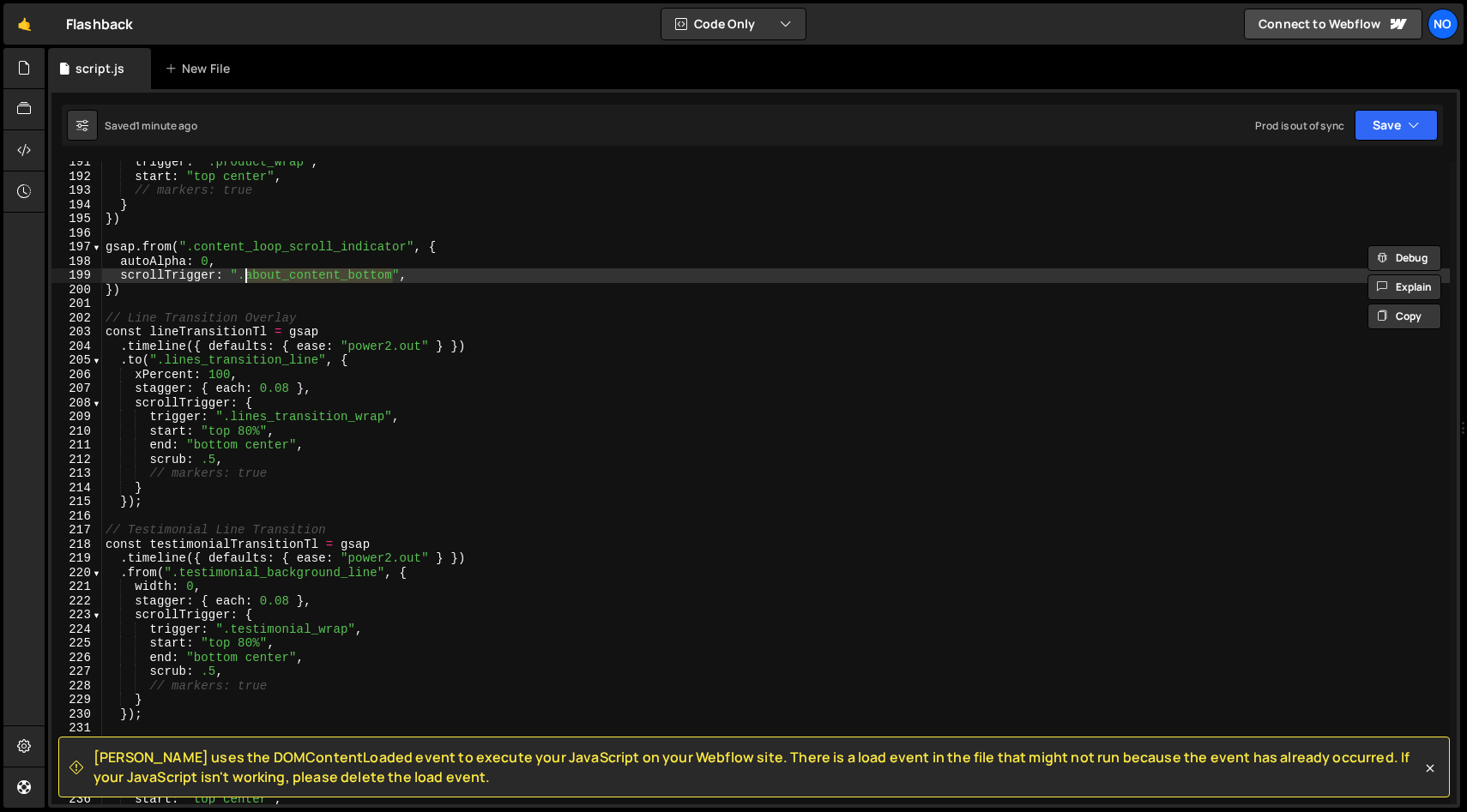
drag, startPoint x: 390, startPoint y: 275, endPoint x: 277, endPoint y: 293, distance: 114.6
click at [245, 278] on div "trigger : ".product_wrap" , start : "top center" , // markers: true } }) gsap .…" at bounding box center [775, 491] width 1347 height 672
paste textarea "content_loop_scroll_indicator"
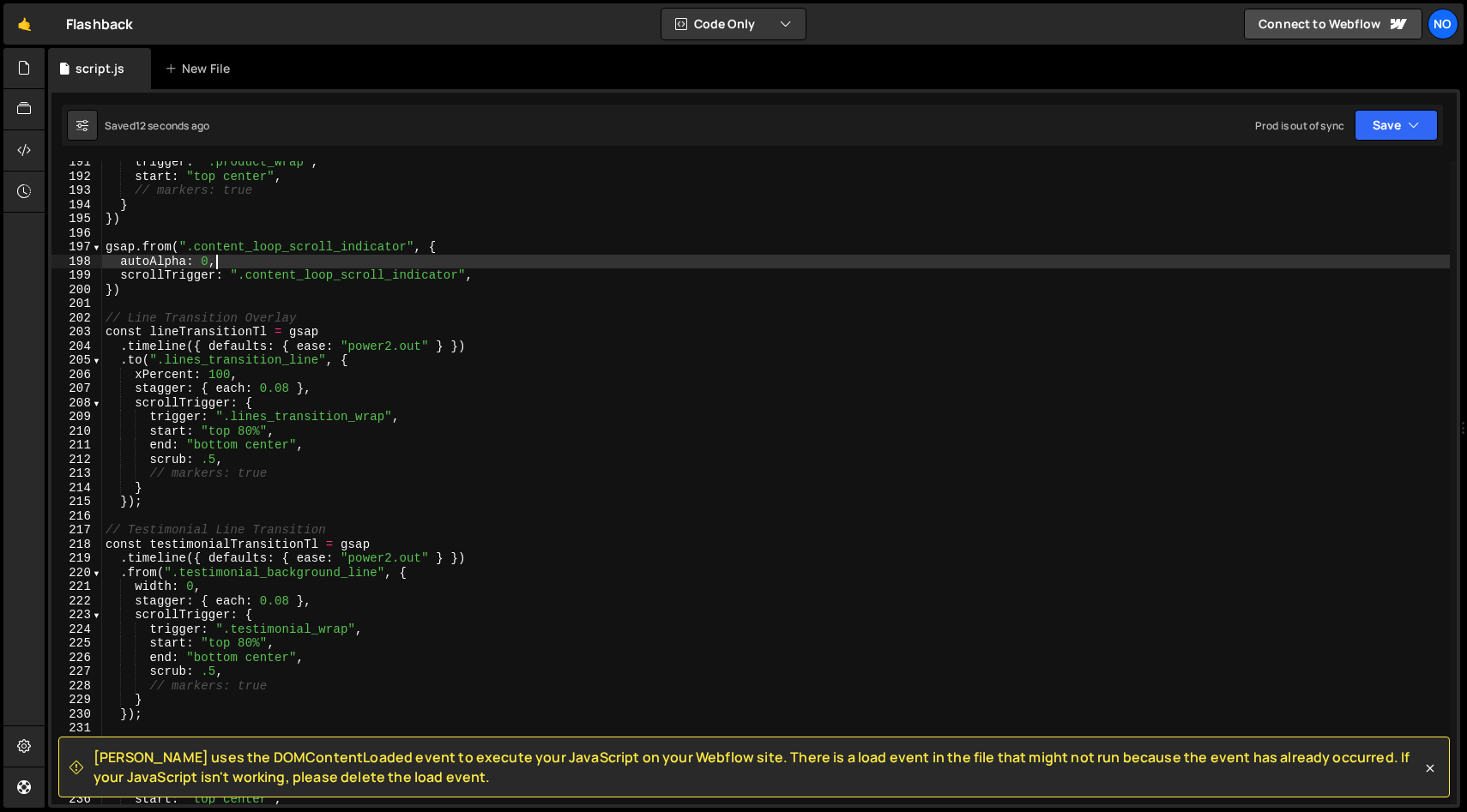
click at [242, 263] on div "trigger : ".product_wrap" , start : "top center" , // markers: true } }) gsap .…" at bounding box center [775, 491] width 1347 height 672
type textarea "autoAlpha: 0,"
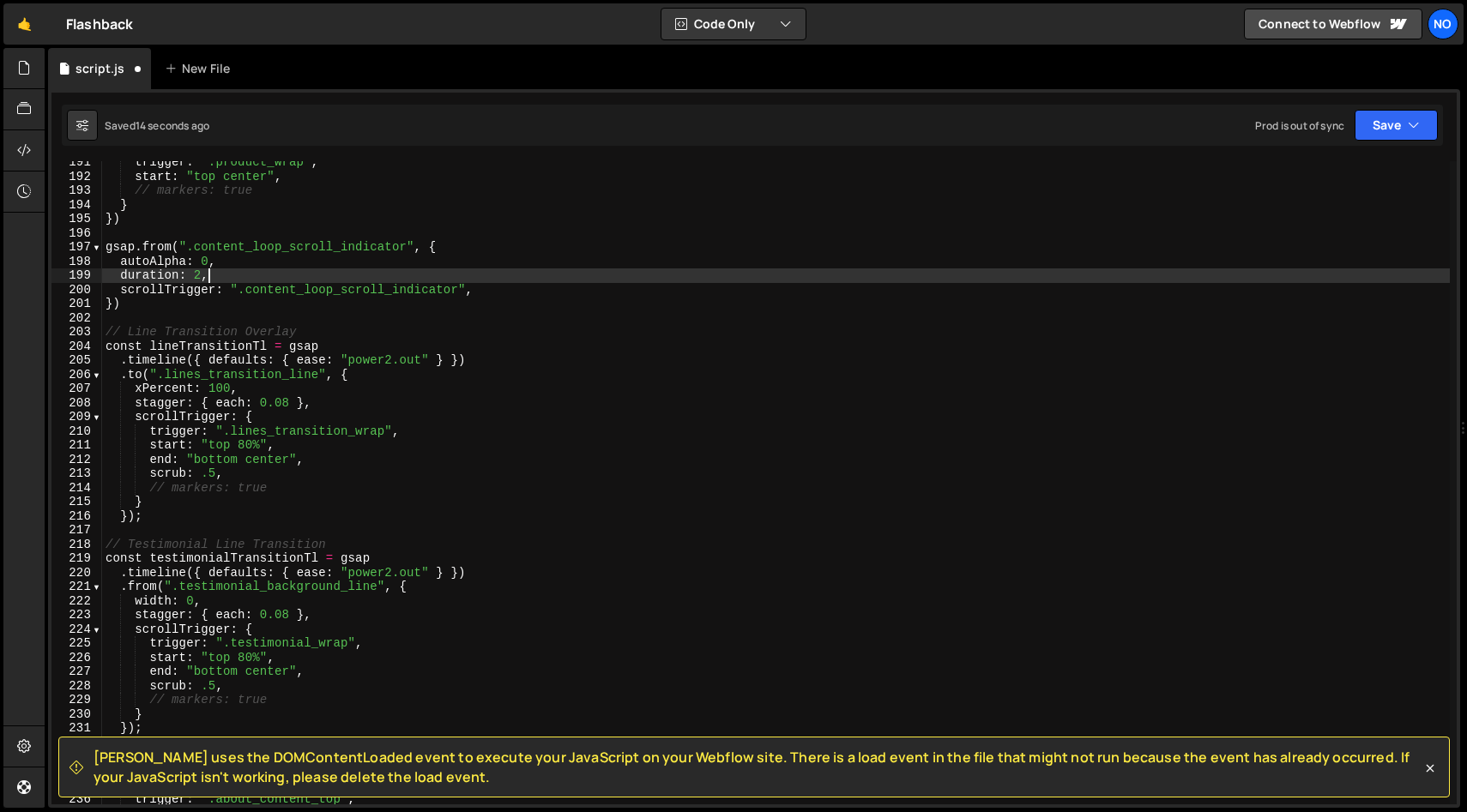
scroll to position [0, 6]
drag, startPoint x: 199, startPoint y: 278, endPoint x: 207, endPoint y: 284, distance: 9.8
click at [202, 278] on div "trigger : ".product_wrap" , start : "top center" , // markers: true } }) gsap .…" at bounding box center [775, 491] width 1347 height 672
type textarea "duration: 1,"
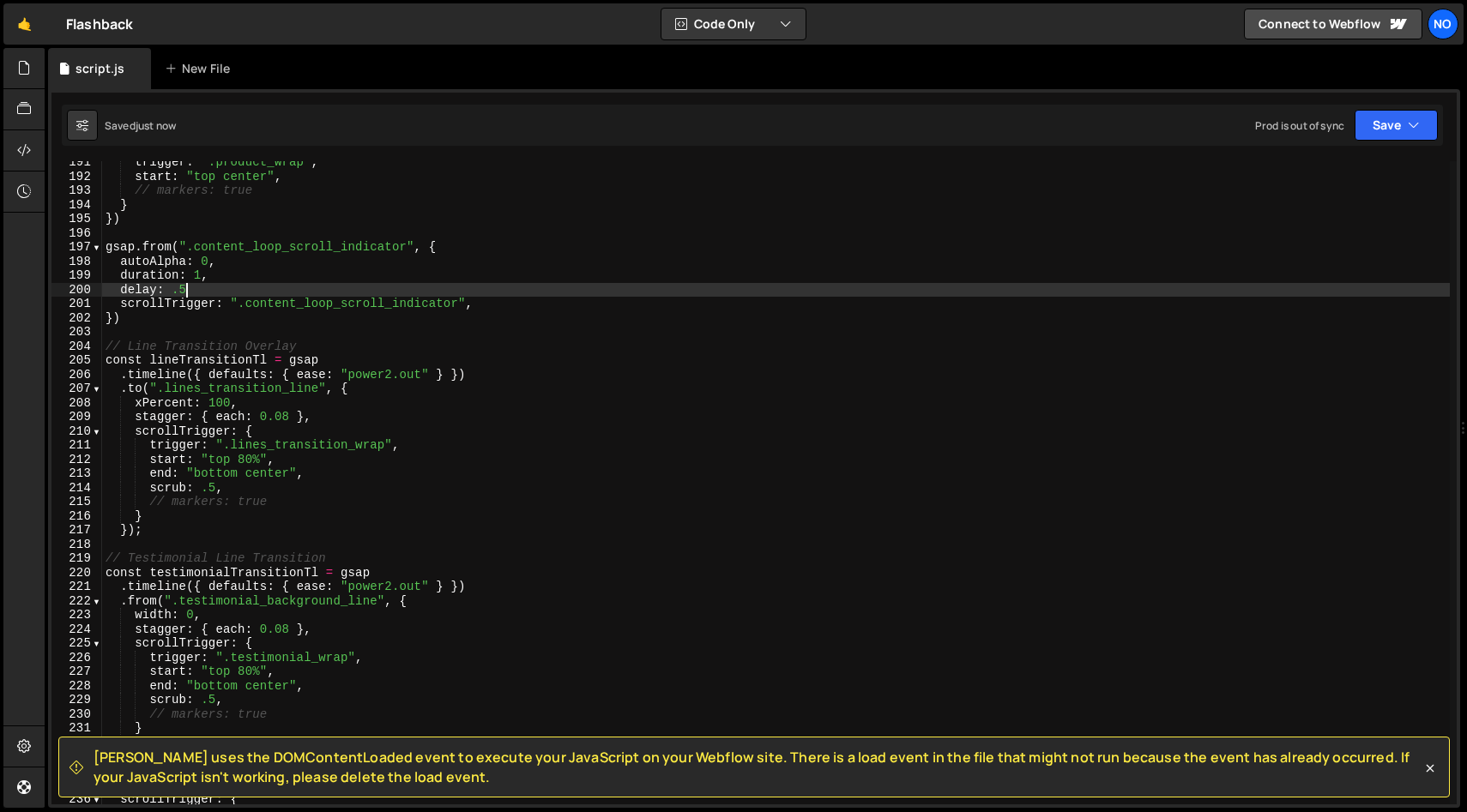
scroll to position [0, 5]
click at [153, 316] on div "trigger : ".product_wrap" , start : "top center" , // markers: true } }) gsap .…" at bounding box center [775, 491] width 1347 height 672
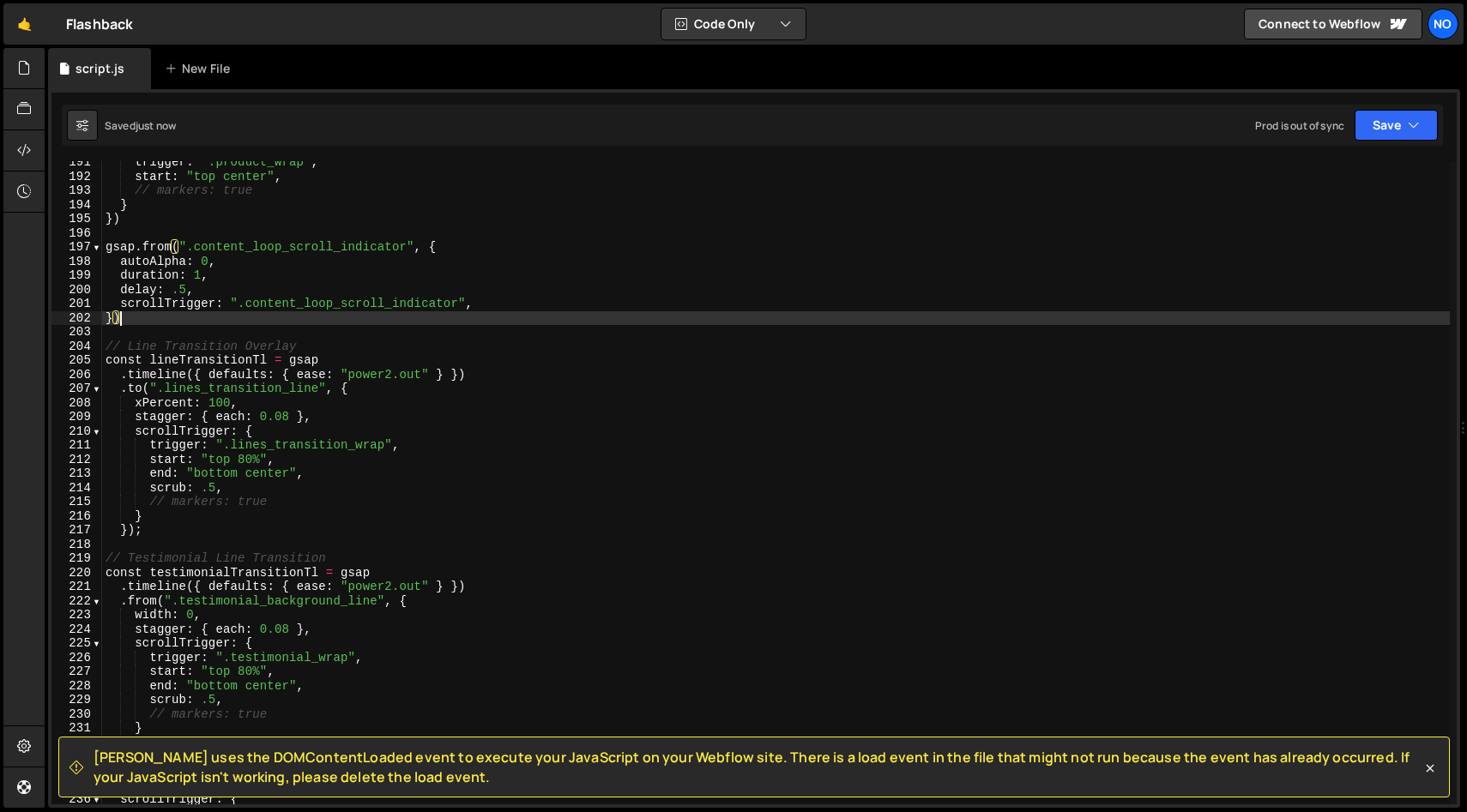
scroll to position [0, 0]
drag, startPoint x: 105, startPoint y: 246, endPoint x: 113, endPoint y: 254, distance: 10.9
click at [105, 246] on div "trigger : ".product_wrap" , start : "top center" , // markers: true } }) gsap .…" at bounding box center [775, 491] width 1347 height 672
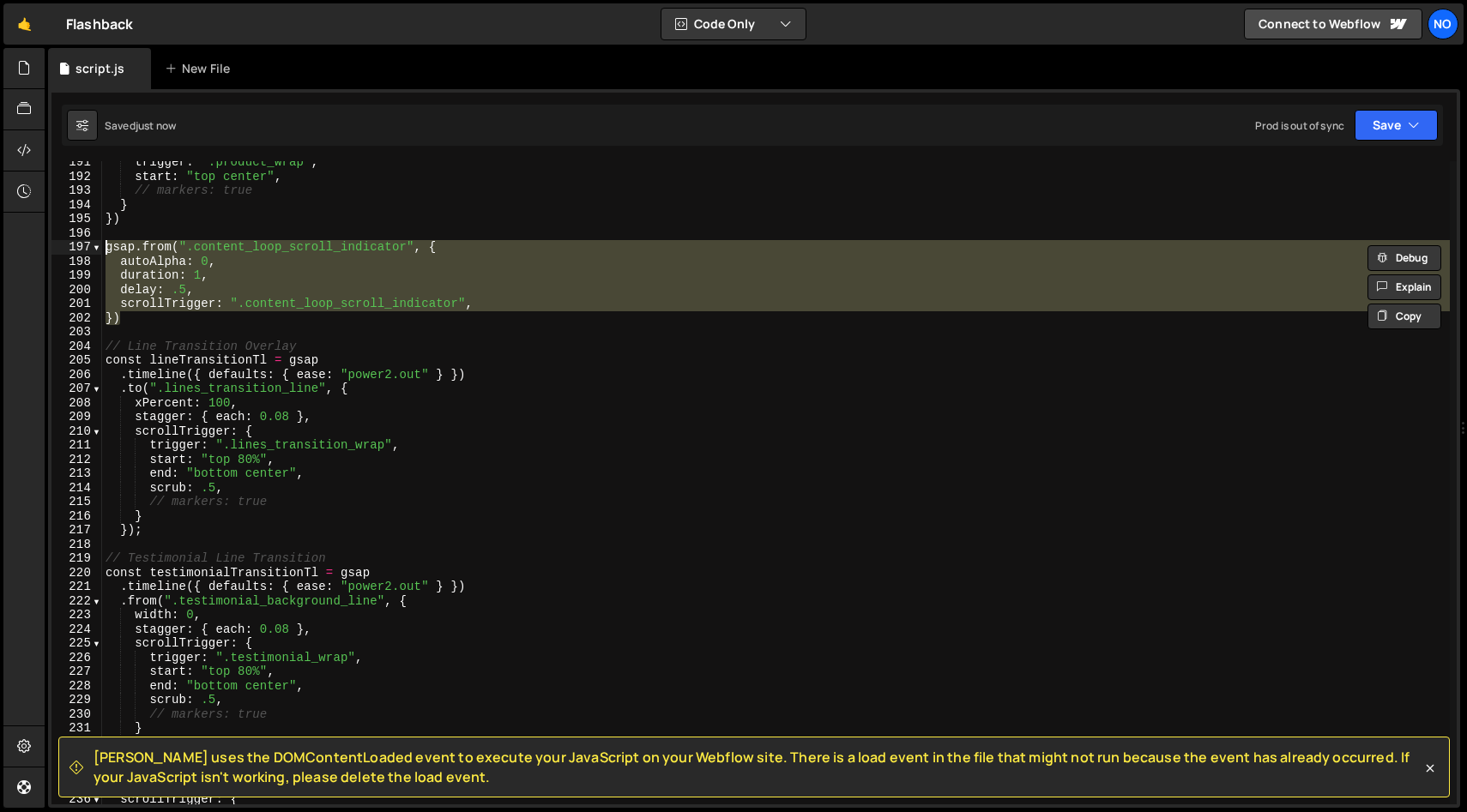
click at [135, 316] on div "trigger : ".product_wrap" , start : "top center" , // markers: true } }) gsap .…" at bounding box center [775, 482] width 1347 height 643
type textarea "})"
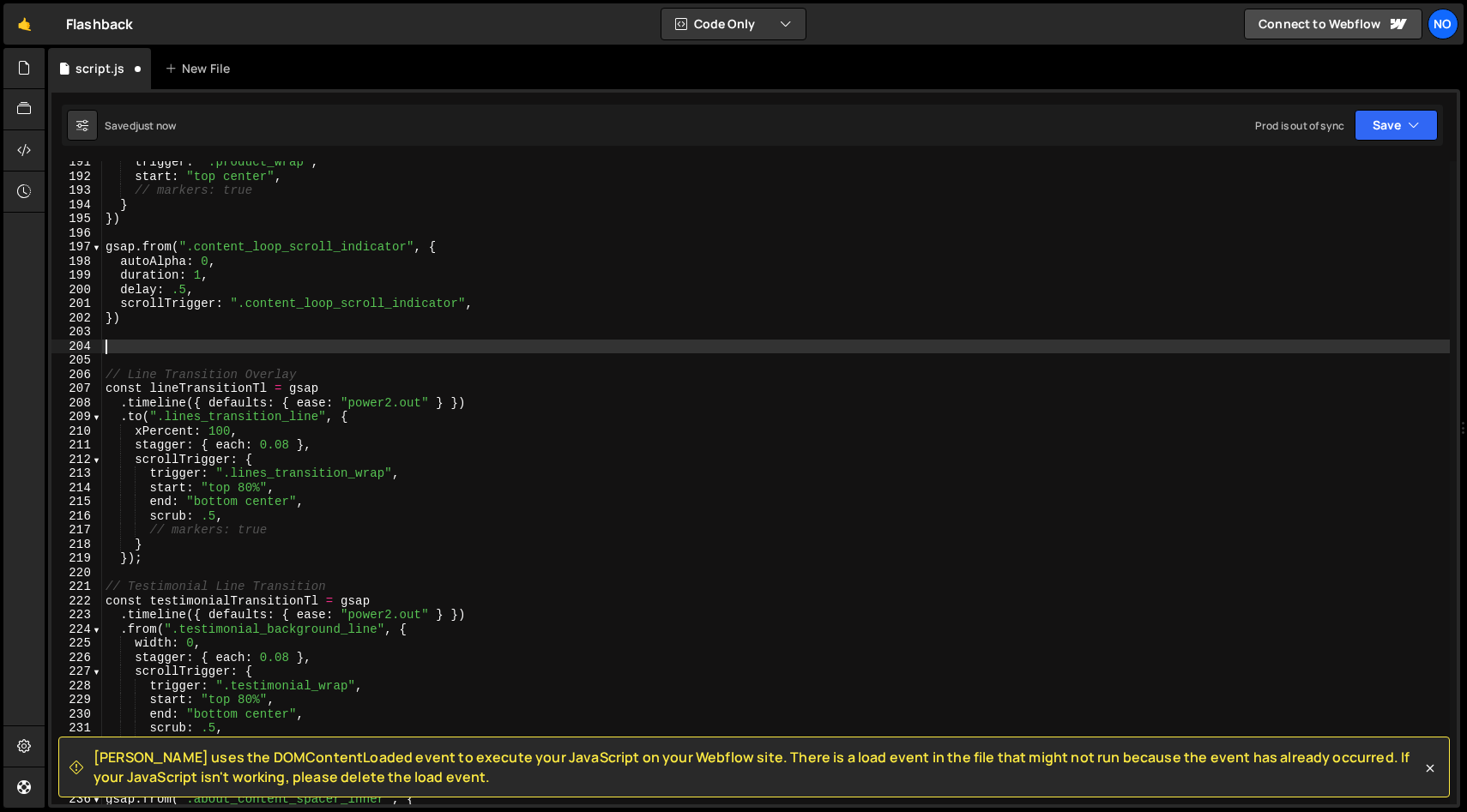
paste textarea "})"
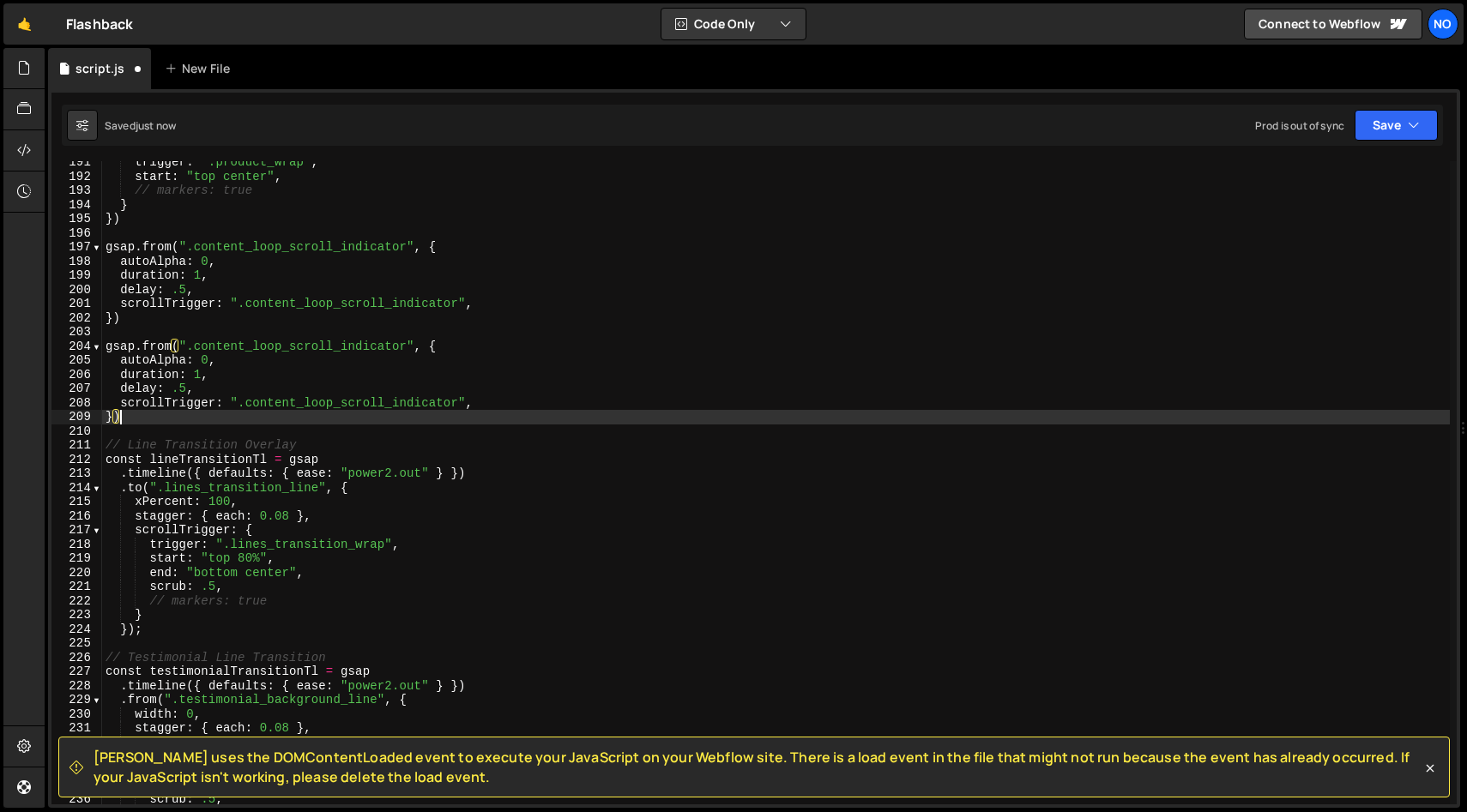
click at [160, 340] on div "trigger : ".product_wrap" , start : "top center" , // markers: true } }) gsap .…" at bounding box center [775, 491] width 1347 height 672
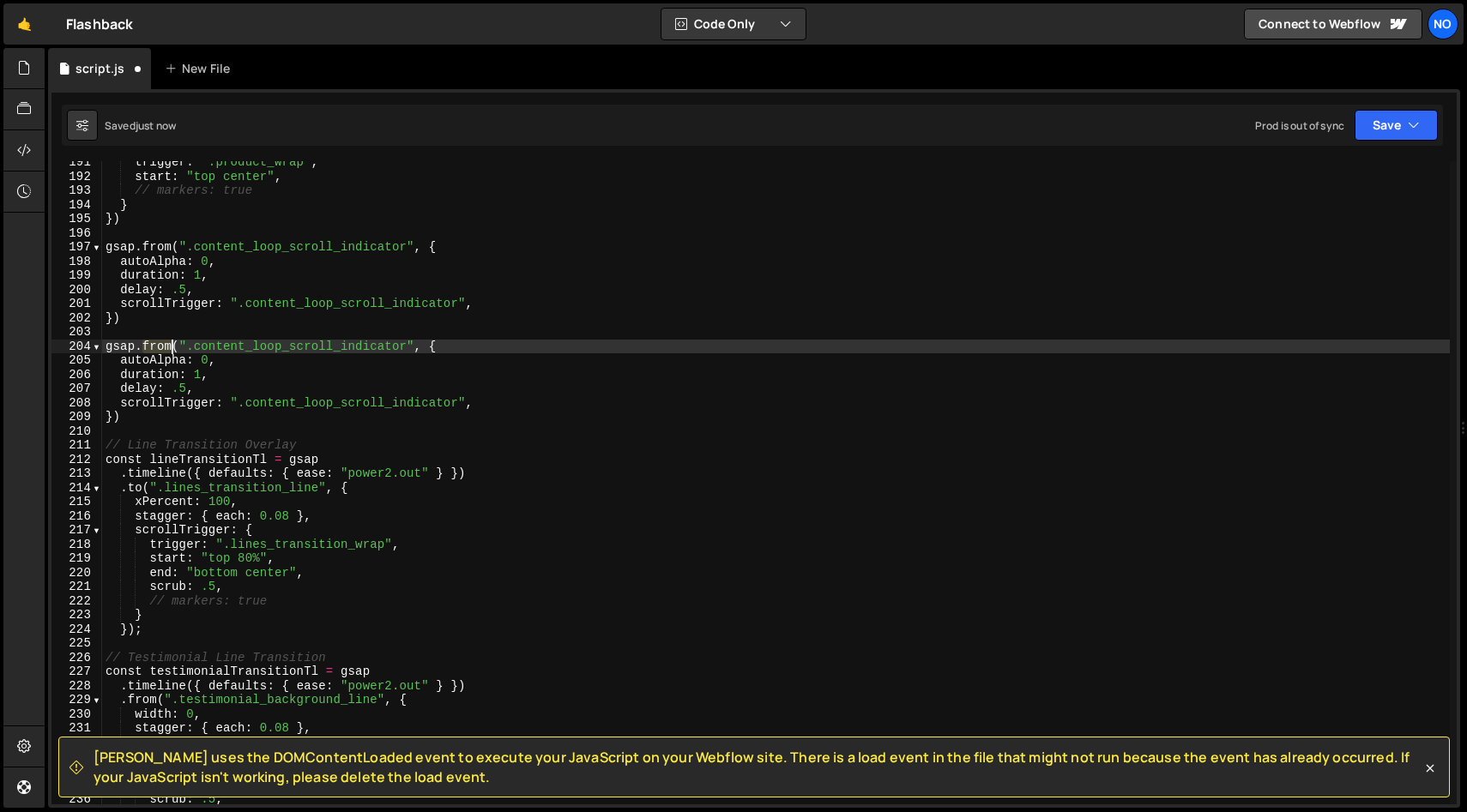
click at [160, 340] on div "trigger : ".product_wrap" , start : "top center" , // markers: true } }) gsap .…" at bounding box center [775, 491] width 1347 height 672
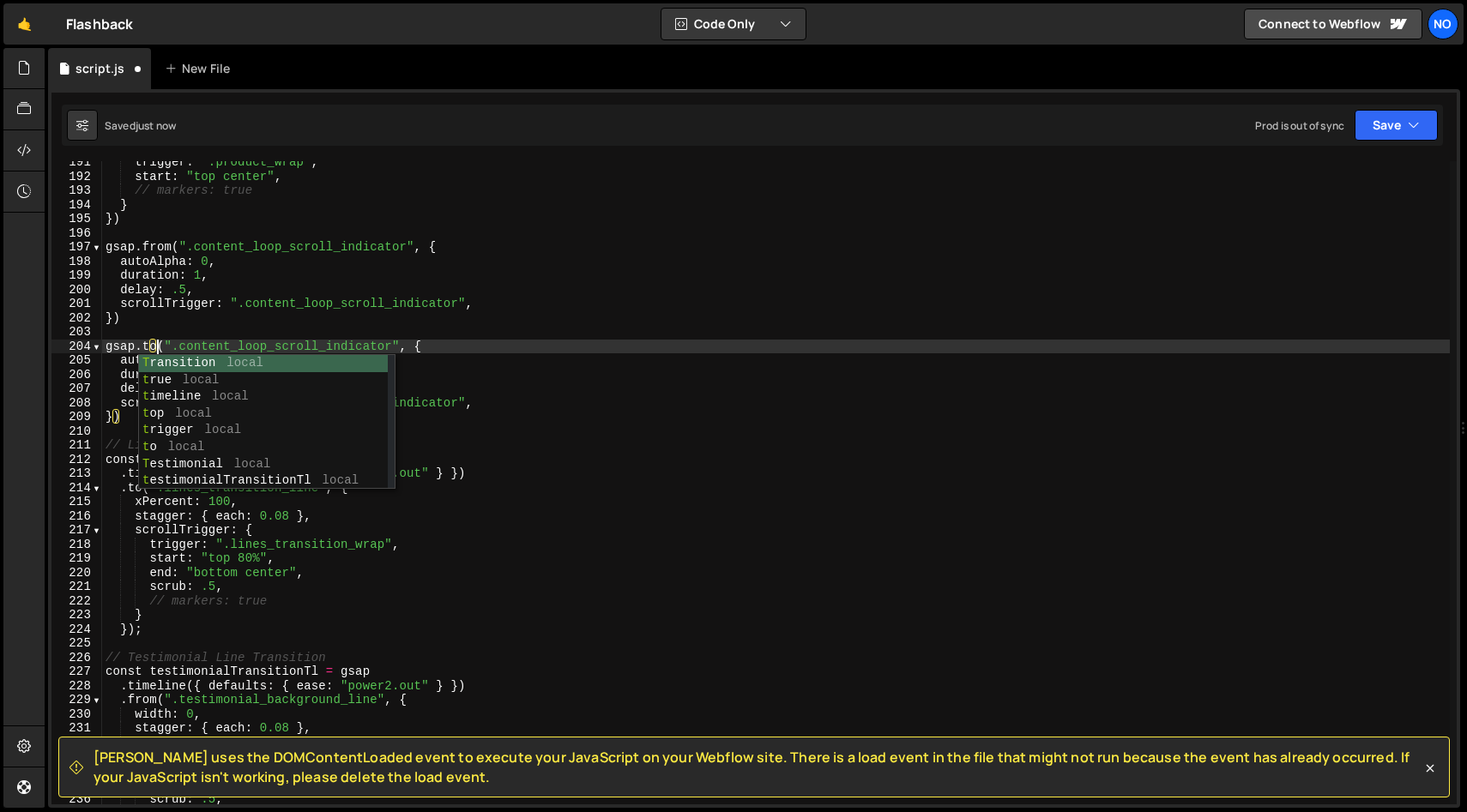
scroll to position [0, 3]
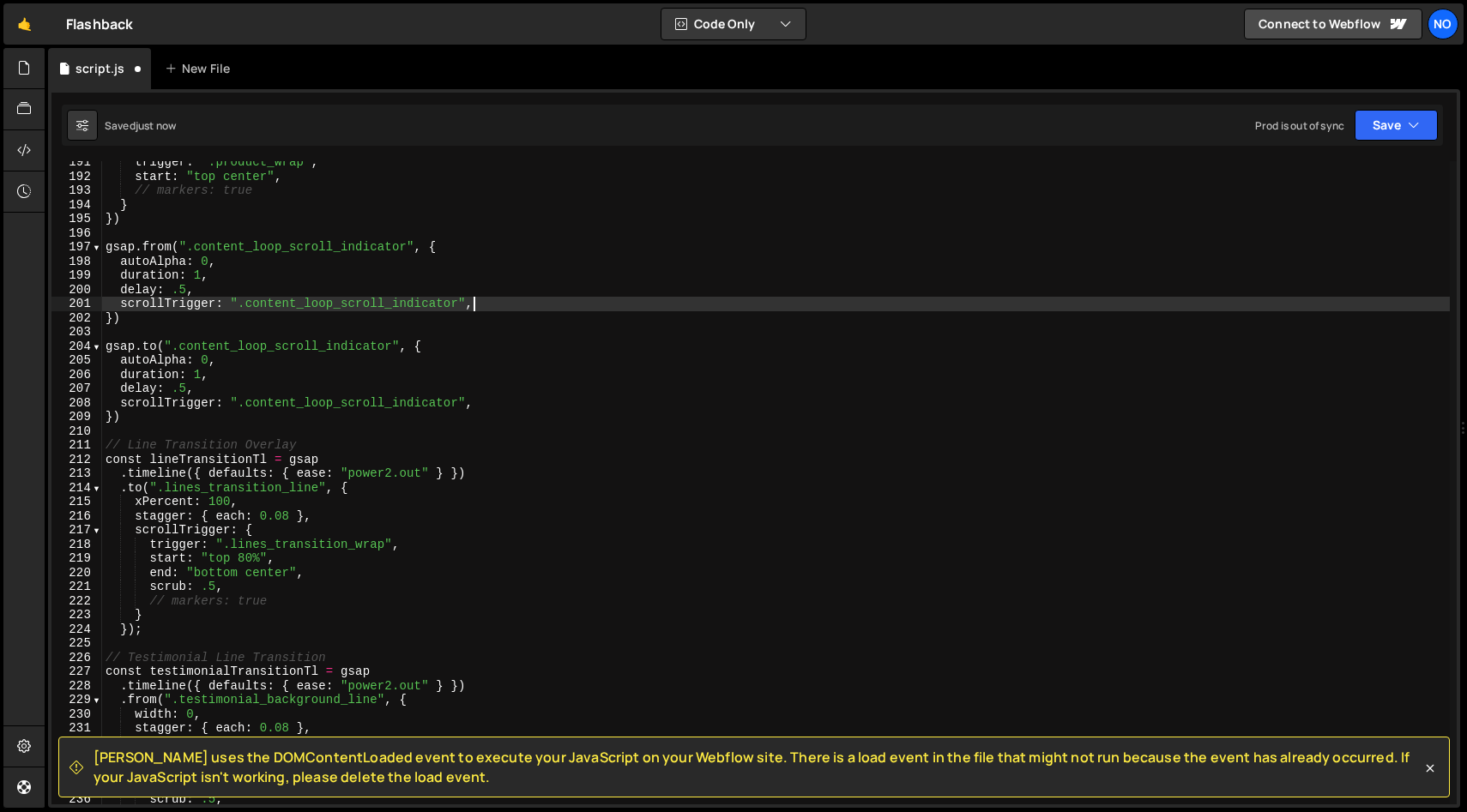
click at [480, 305] on div "trigger : ".product_wrap" , start : "top center" , // markers: true } }) gsap .…" at bounding box center [775, 491] width 1347 height 672
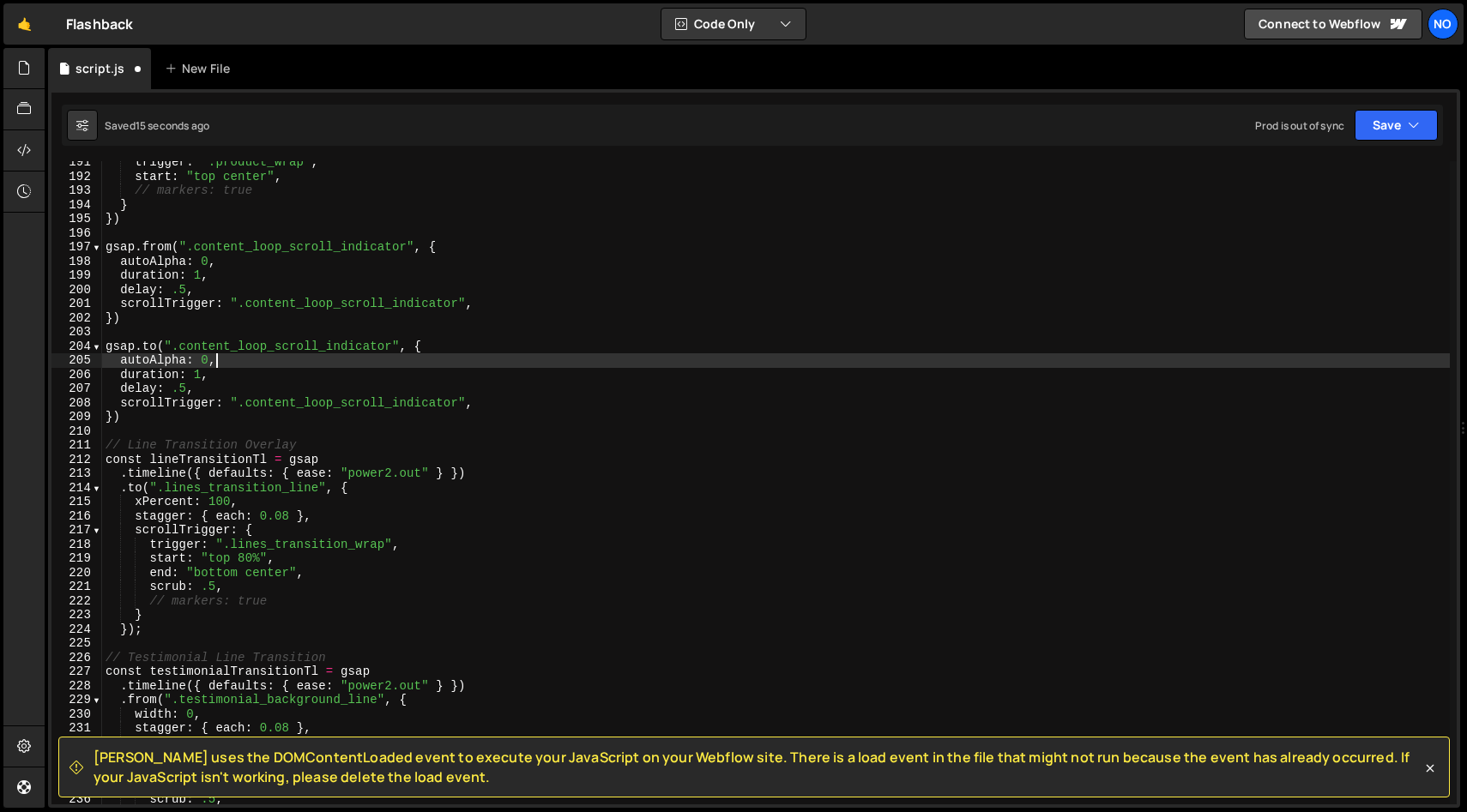
click at [266, 356] on div "trigger : ".product_wrap" , start : "top center" , // markers: true } }) gsap .…" at bounding box center [775, 491] width 1347 height 672
click at [256, 372] on div "trigger : ".product_wrap" , start : "top center" , // markers: true } }) gsap .…" at bounding box center [775, 491] width 1347 height 672
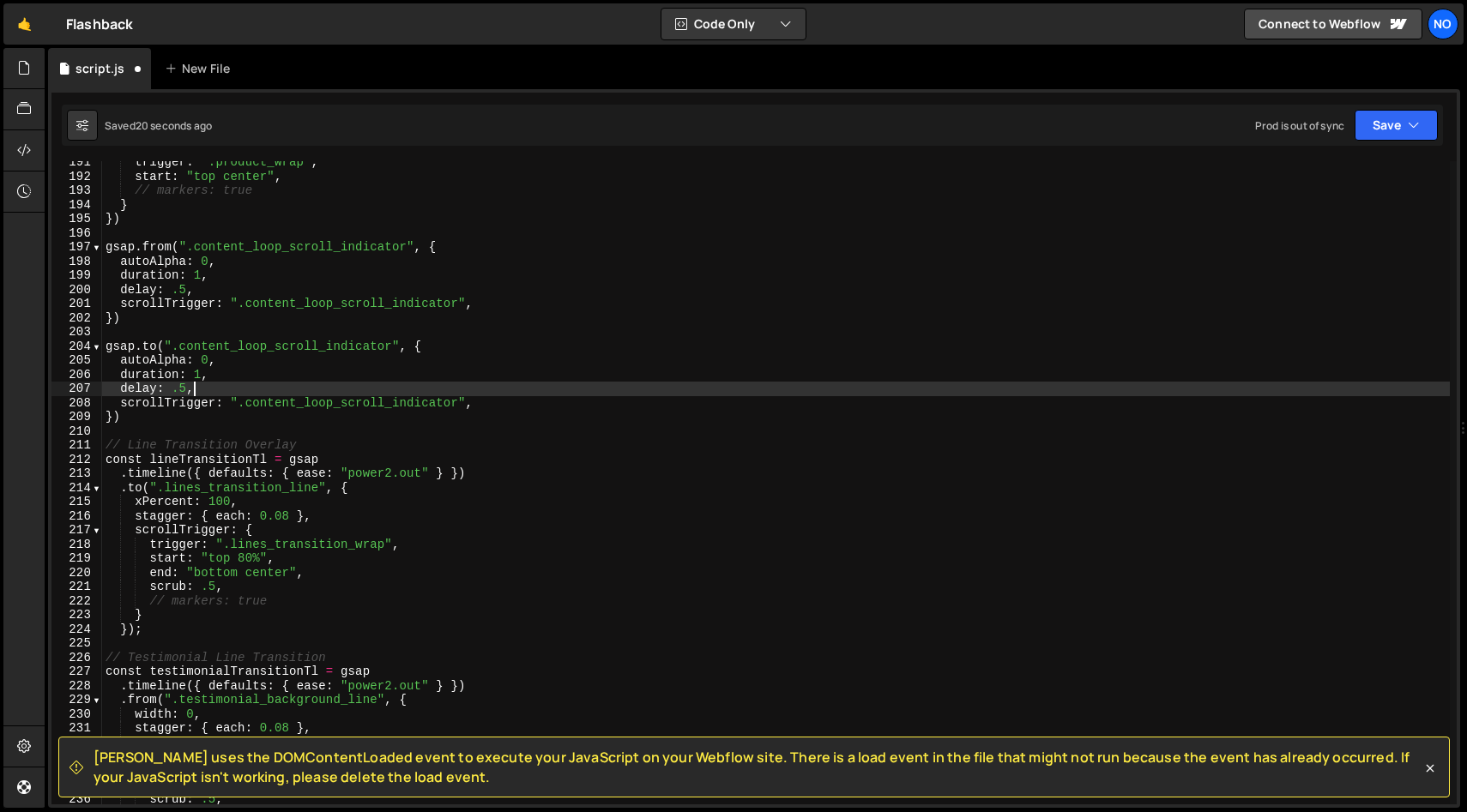
click at [244, 383] on div "trigger : ".product_wrap" , start : "top center" , // markers: true } }) gsap .…" at bounding box center [775, 491] width 1347 height 672
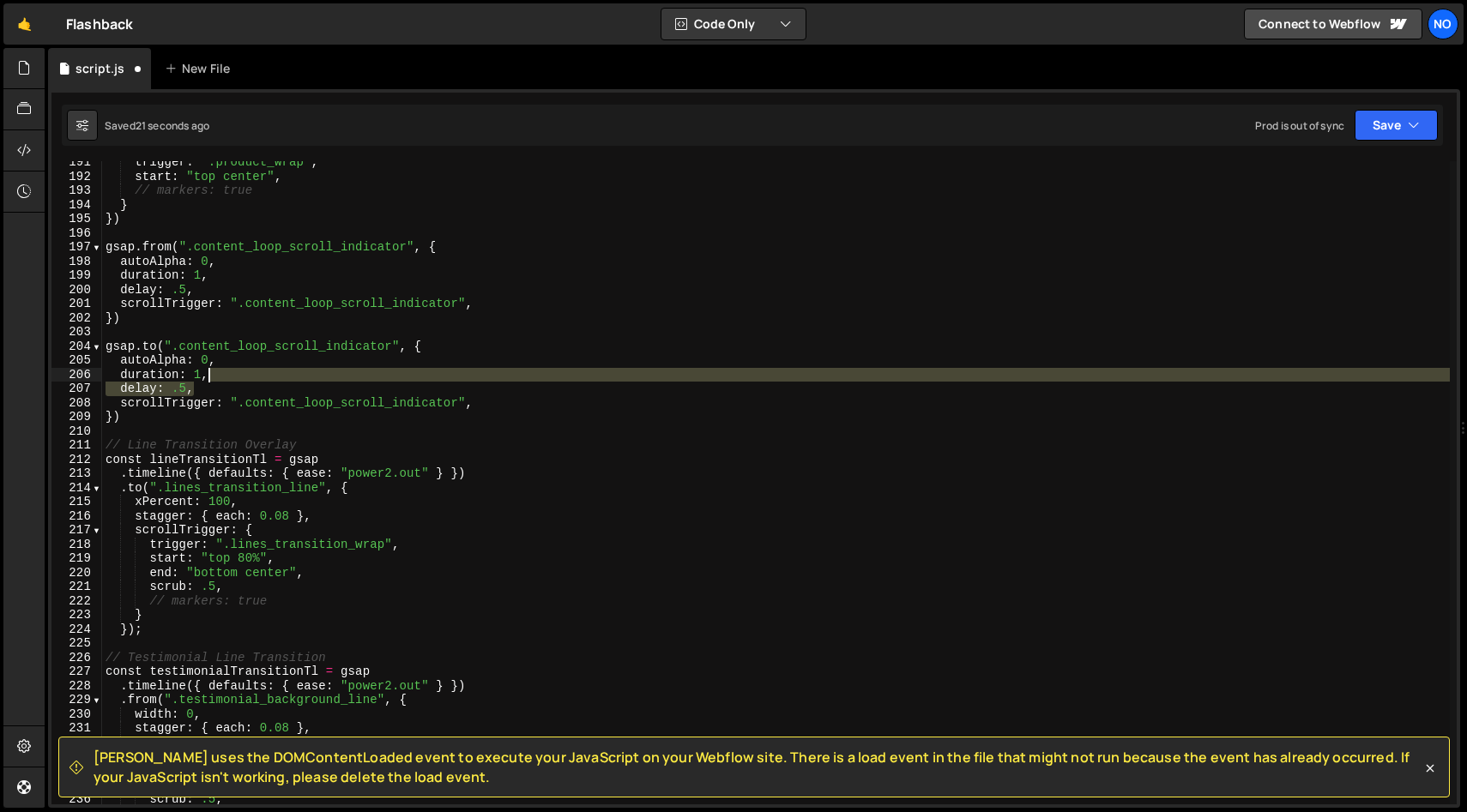
drag, startPoint x: 203, startPoint y: 389, endPoint x: 211, endPoint y: 378, distance: 12.9
click at [211, 378] on div "trigger : ".product_wrap" , start : "top center" , // markers: true } }) gsap .…" at bounding box center [775, 491] width 1347 height 672
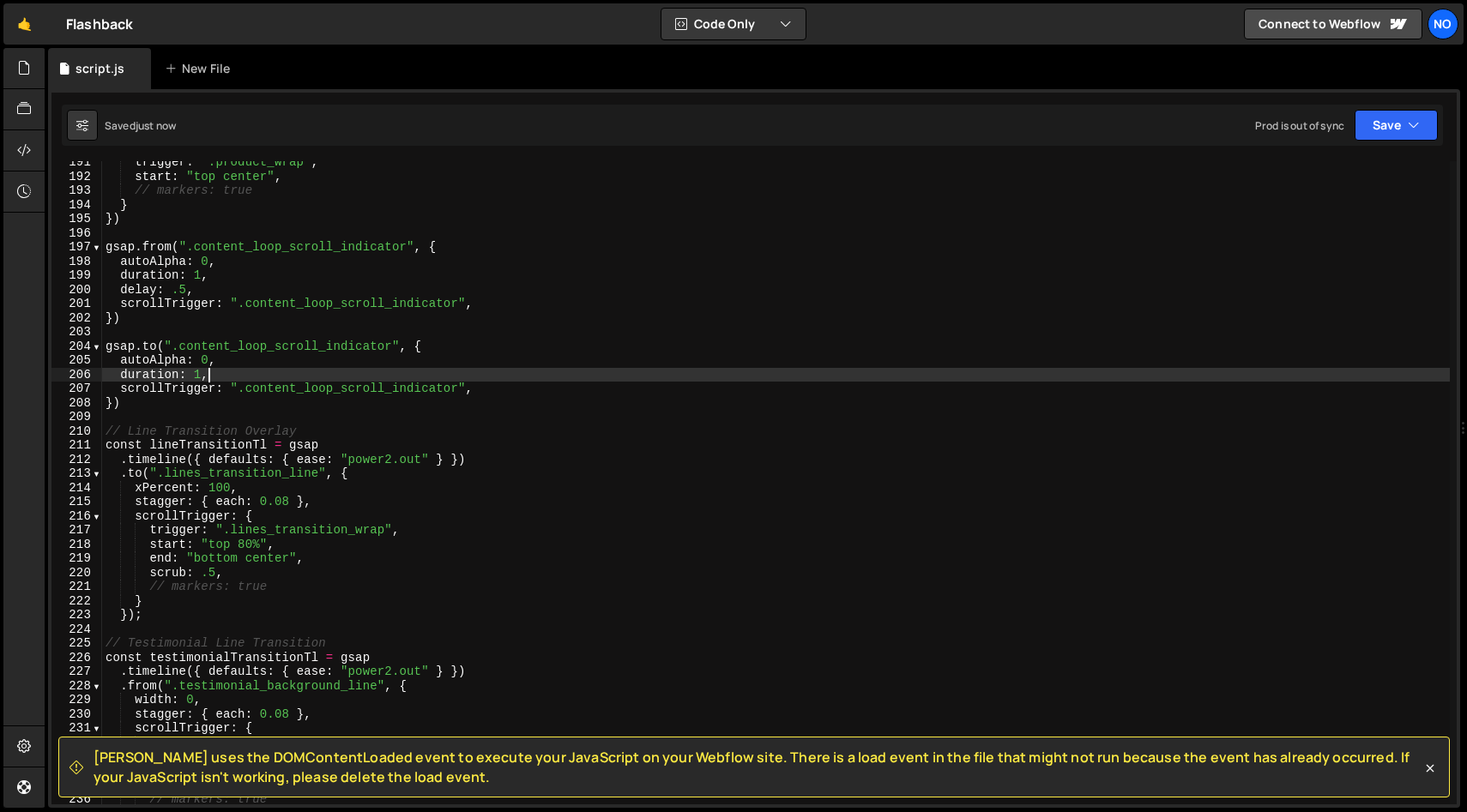
drag, startPoint x: 231, startPoint y: 389, endPoint x: 238, endPoint y: 402, distance: 15.0
click at [231, 389] on div "trigger : ".product_wrap" , start : "top center" , // markers: true } }) gsap .…" at bounding box center [775, 491] width 1347 height 672
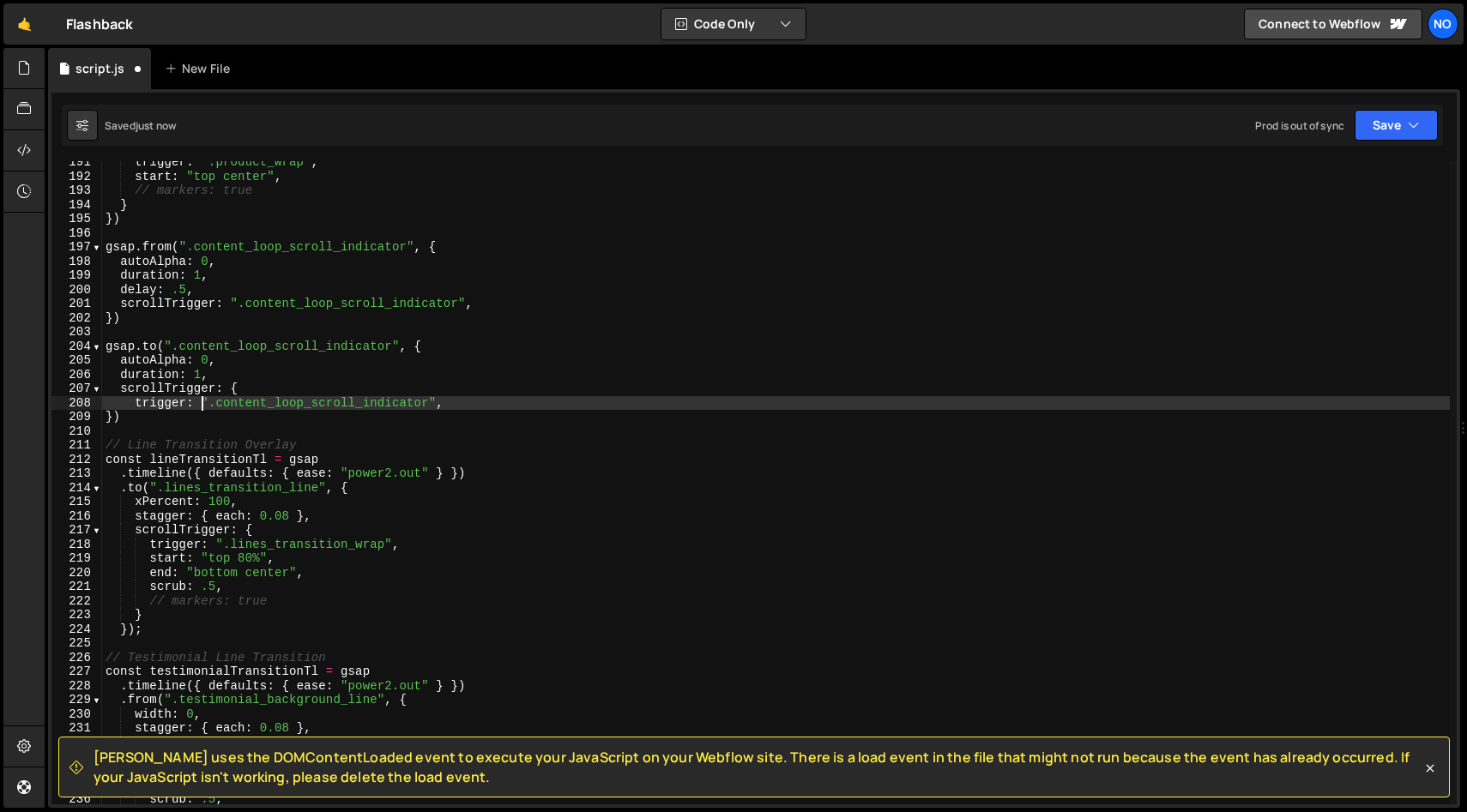
scroll to position [0, 6]
type textarea "trigger: ".content_loop_bottom","
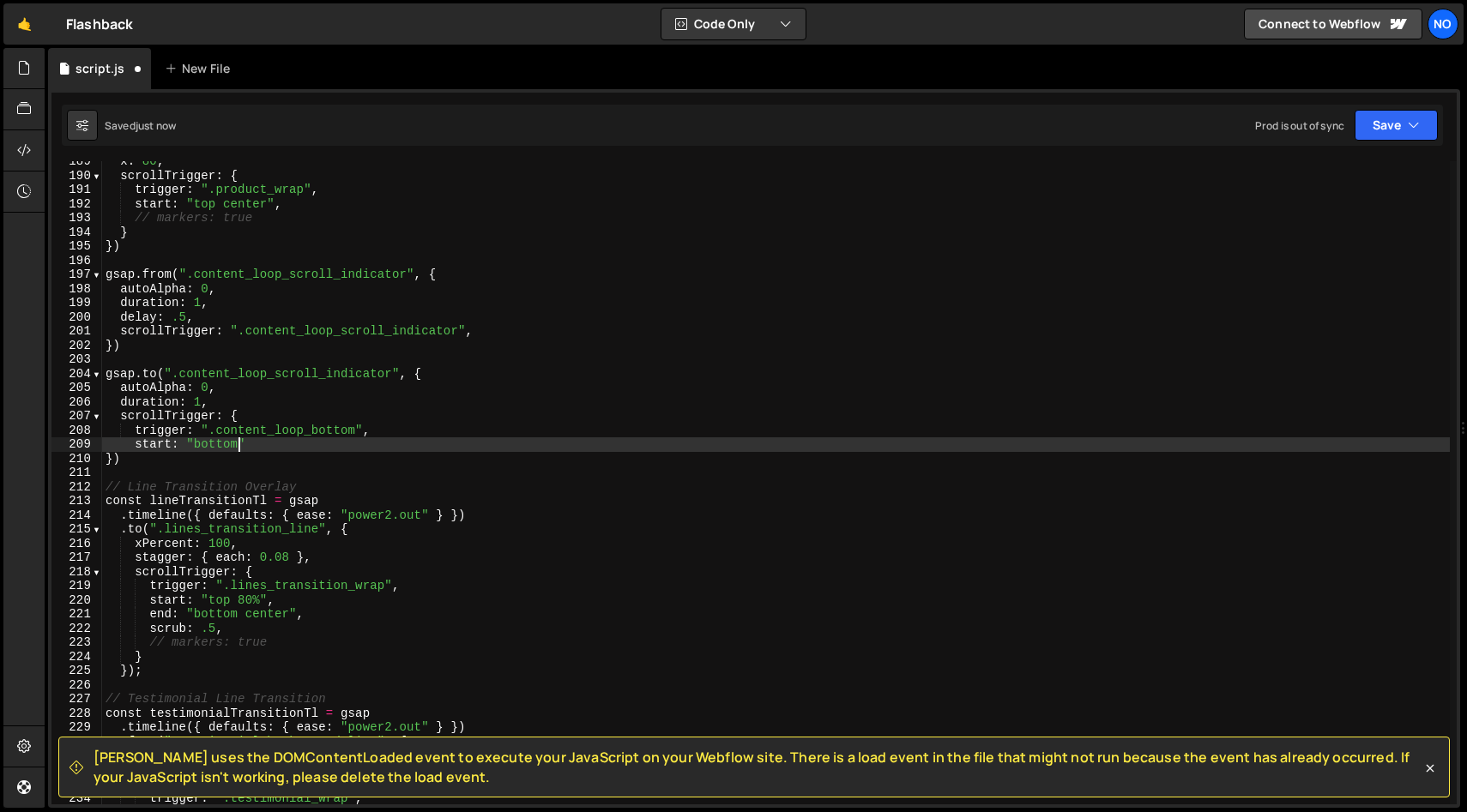
scroll to position [2667, 0]
click at [284, 448] on div "x : 80 , scrollTrigger : { trigger : ".product_wrap" , start : "top center" , /…" at bounding box center [775, 490] width 1347 height 672
click at [253, 413] on div "x : 80 , scrollTrigger : { trigger : ".product_wrap" , start : "top center" , /…" at bounding box center [775, 490] width 1347 height 672
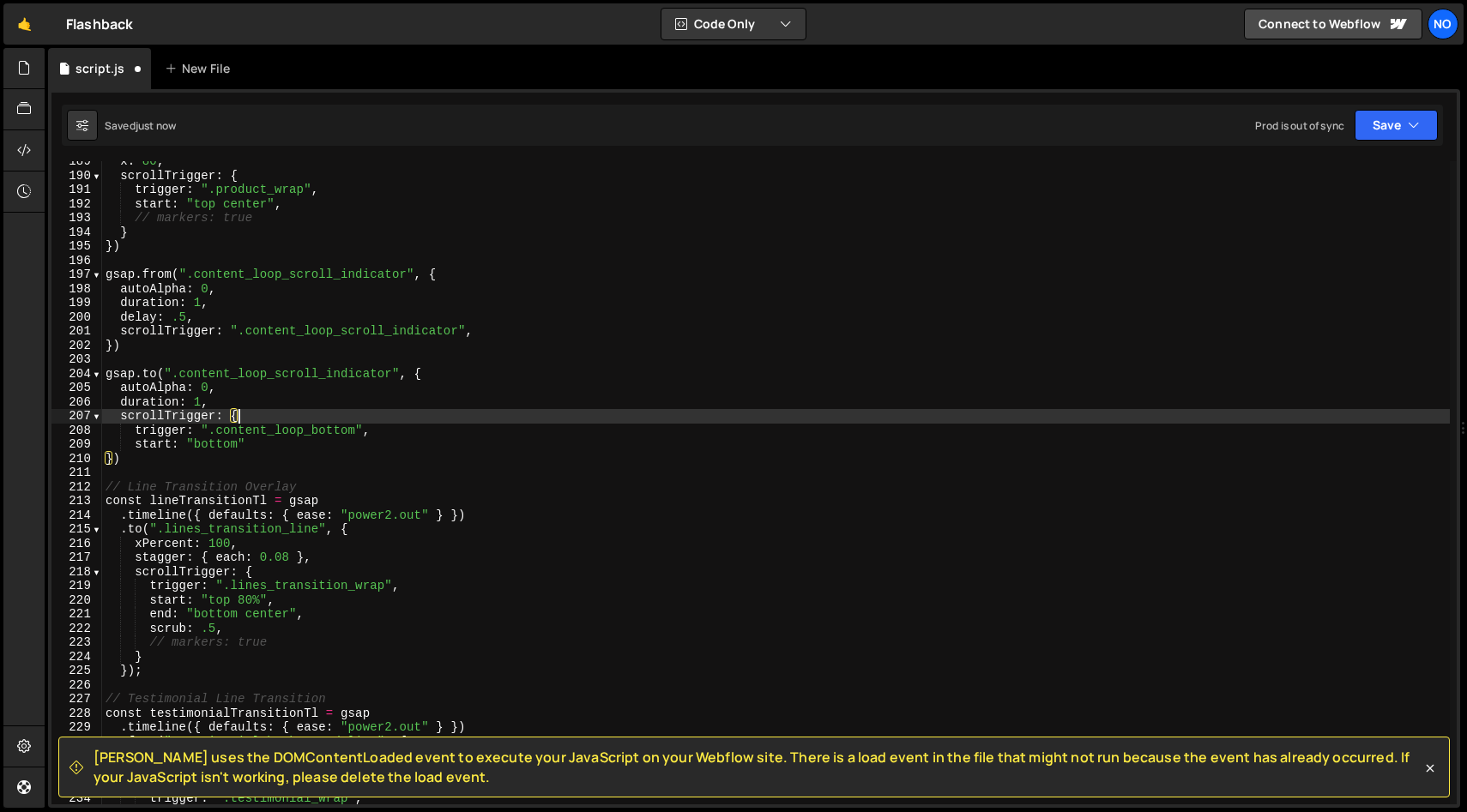
click at [260, 444] on div "x : 80 , scrollTrigger : { trigger : ".product_wrap" , start : "top center" , /…" at bounding box center [775, 490] width 1347 height 672
type textarea "start: "bottom""
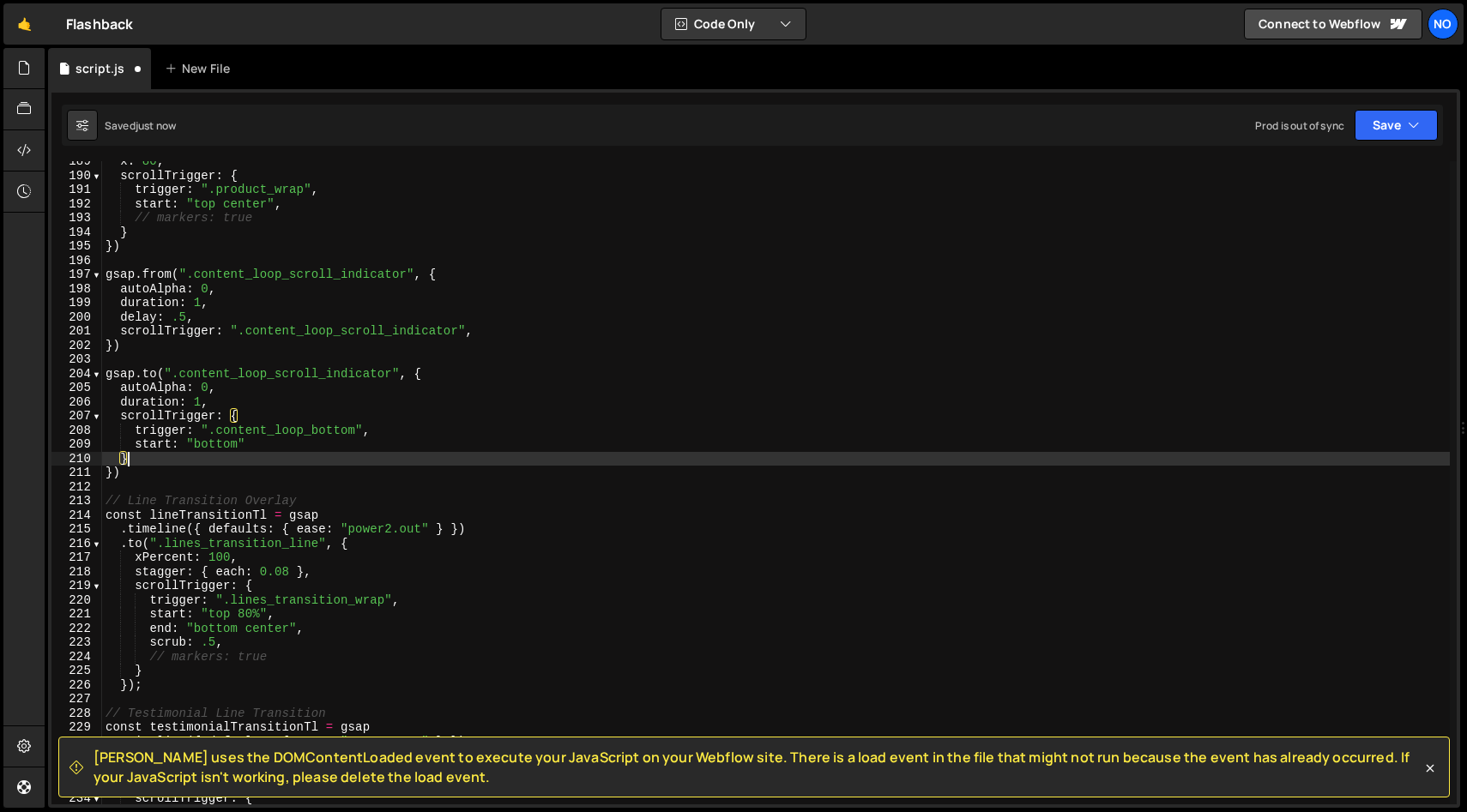
scroll to position [0, 1]
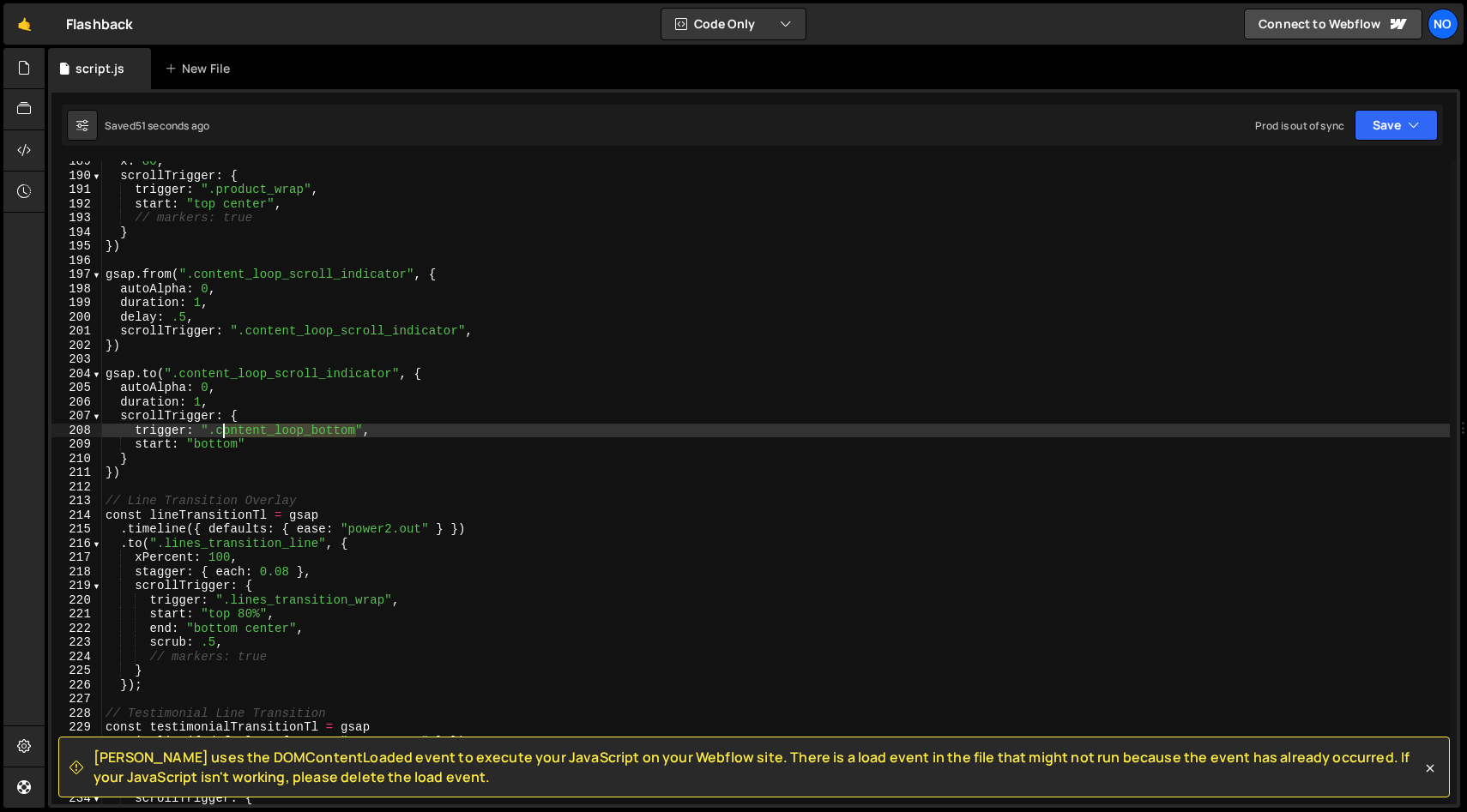
drag, startPoint x: 358, startPoint y: 431, endPoint x: 223, endPoint y: 431, distance: 134.7
click at [222, 431] on div "x : 80 , scrollTrigger : { trigger : ".product_wrap" , start : "top center" , /…" at bounding box center [775, 490] width 1347 height 672
paste textarea "about_content"
click at [243, 443] on div "x : 80 , scrollTrigger : { trigger : ".product_wrap" , start : "top center" , /…" at bounding box center [775, 490] width 1347 height 672
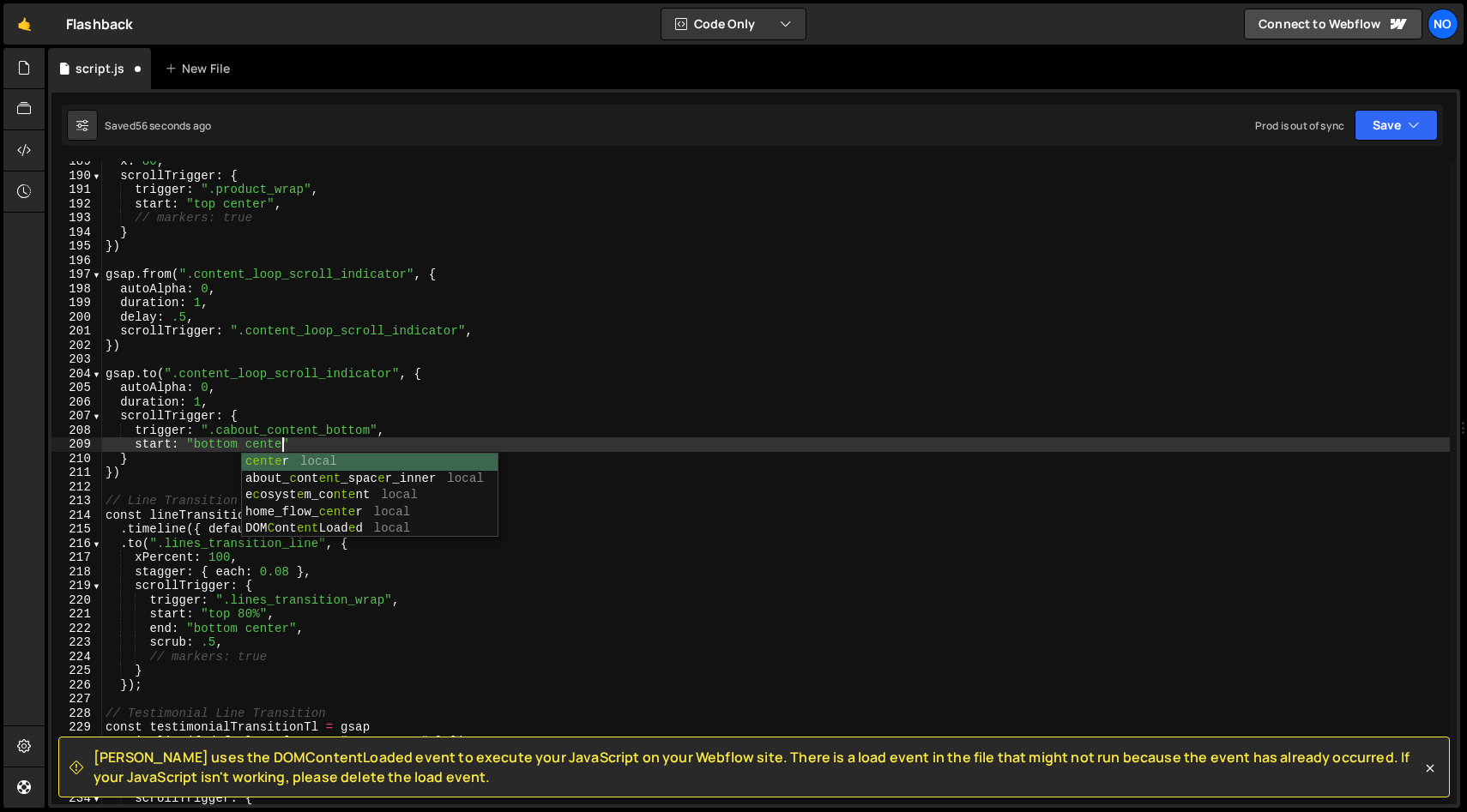
scroll to position [0, 12]
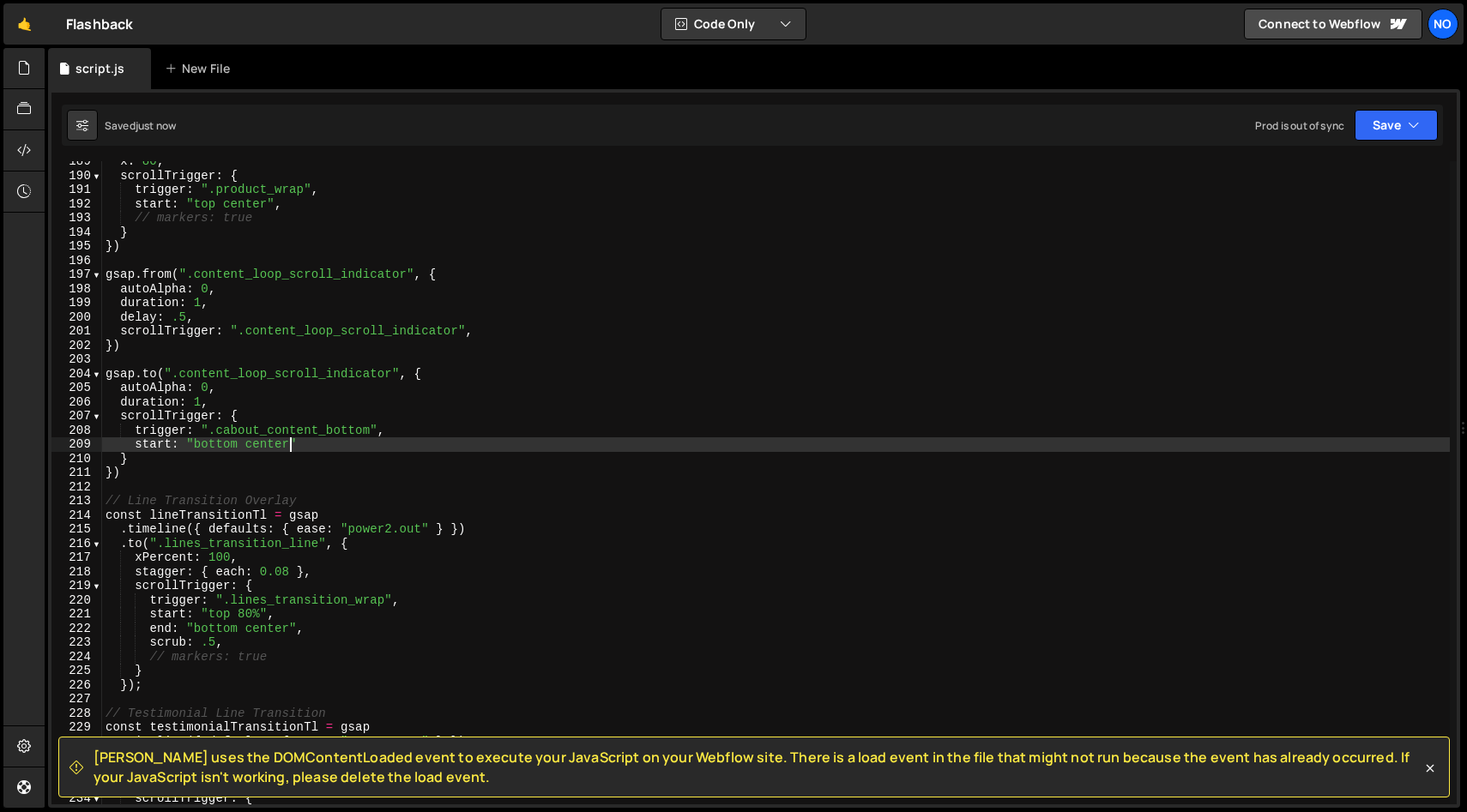
type textarea "start: "bottom center""
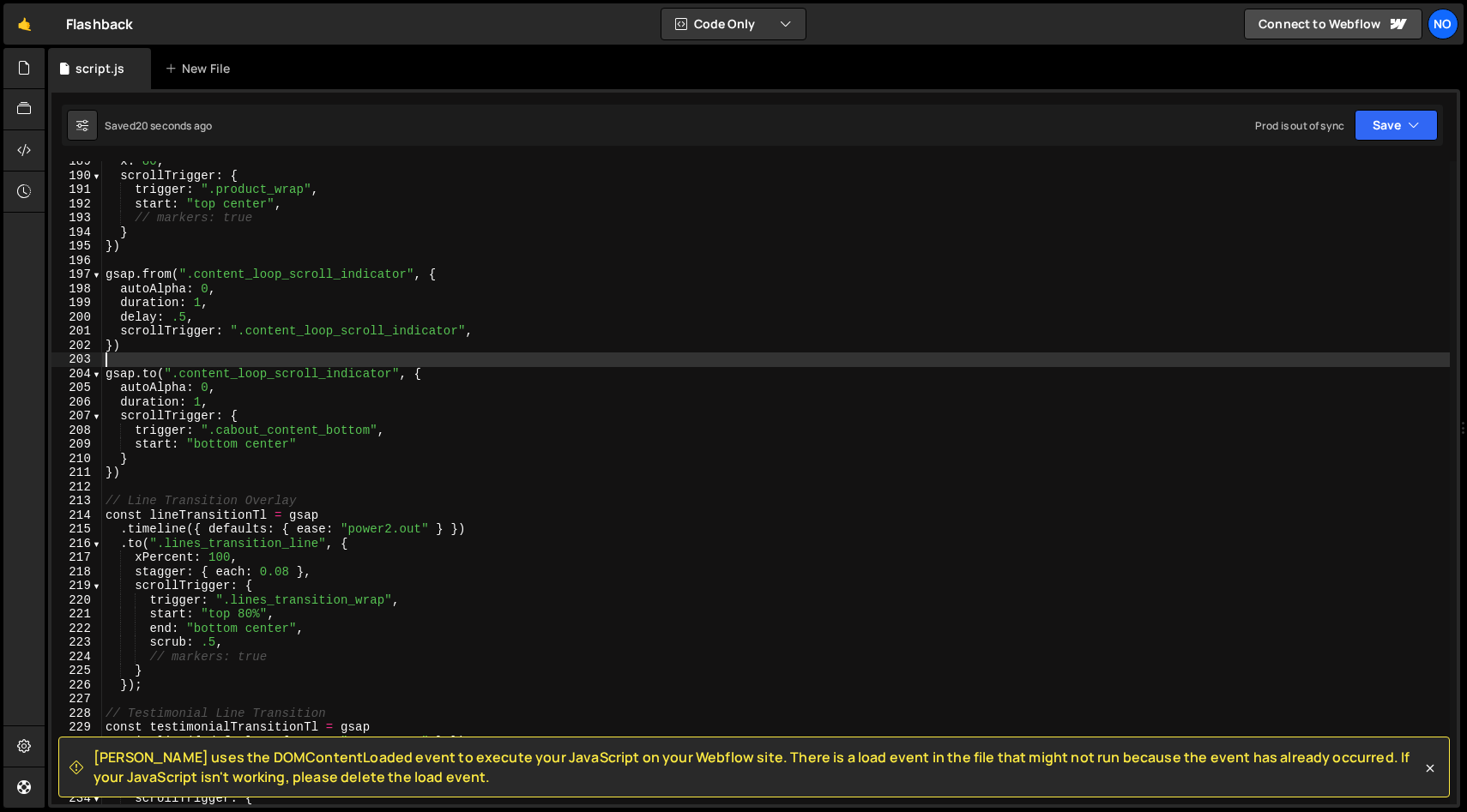
click at [497, 365] on div "x : 80 , scrollTrigger : { trigger : ".product_wrap" , start : "top center" , /…" at bounding box center [775, 490] width 1347 height 672
click at [497, 376] on div "x : 80 , scrollTrigger : { trigger : ".product_wrap" , start : "top center" , /…" at bounding box center [775, 490] width 1347 height 672
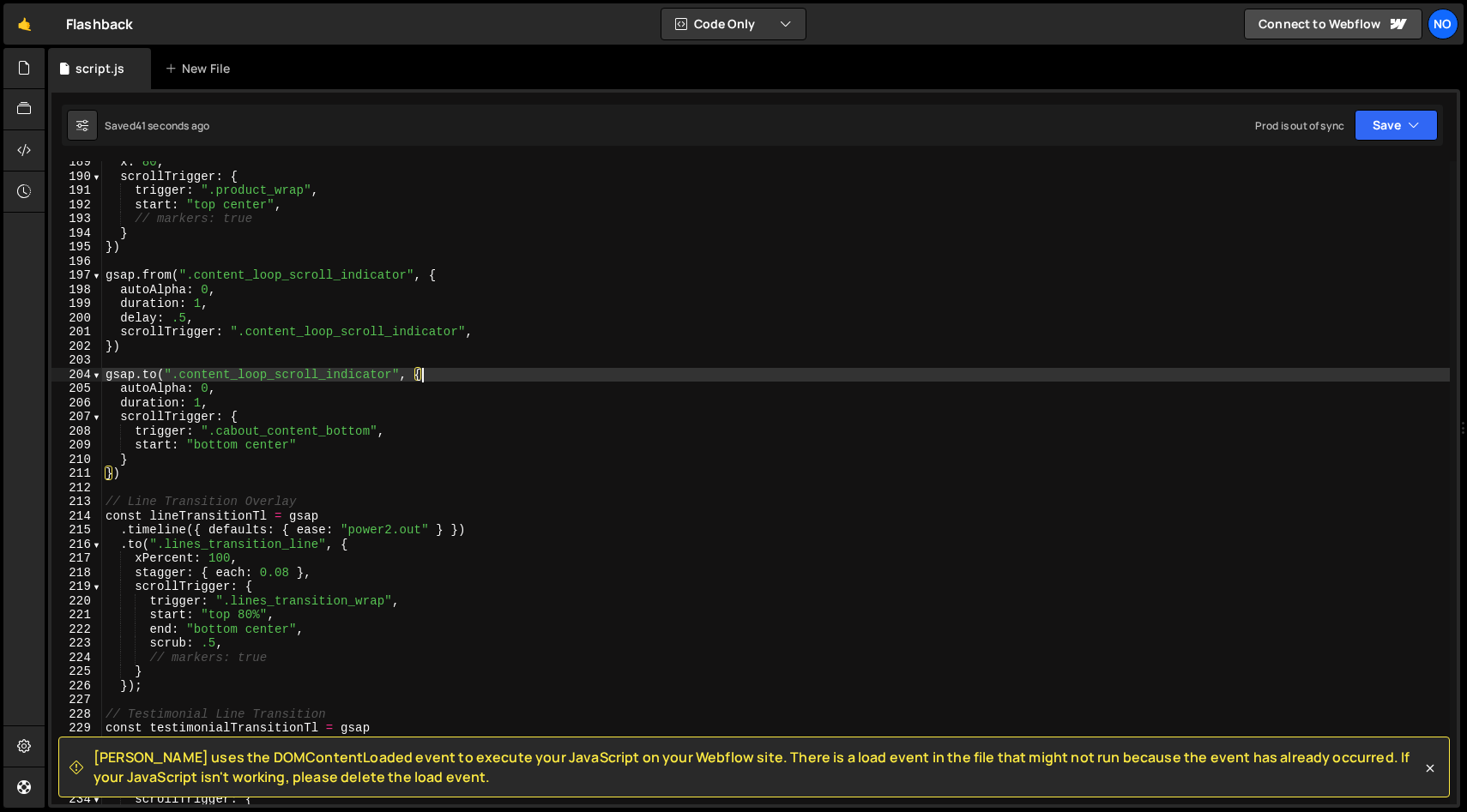
scroll to position [2666, 0]
click at [182, 464] on div "x : 80 , scrollTrigger : { trigger : ".product_wrap" , start : "top center" , /…" at bounding box center [775, 492] width 1347 height 672
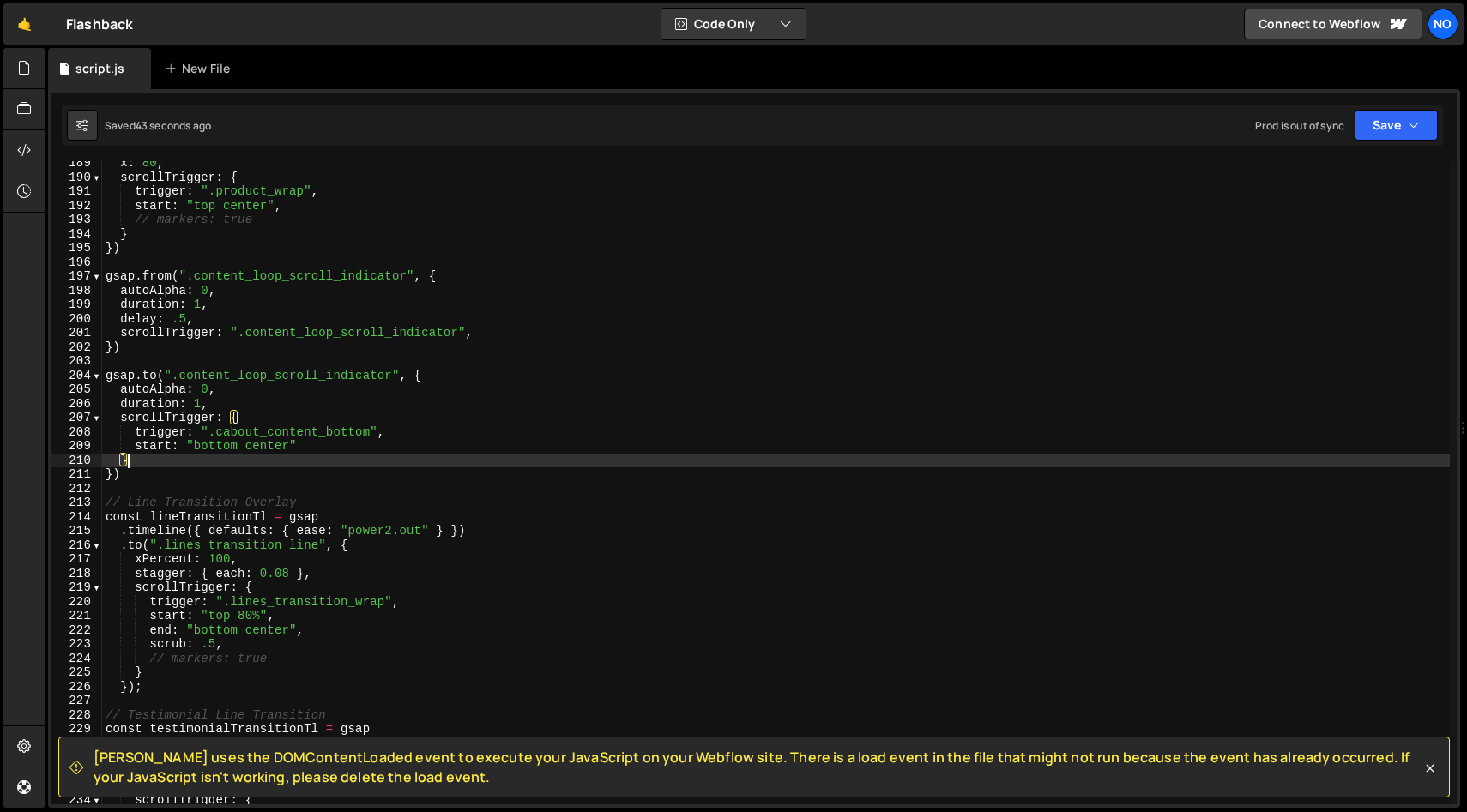
type textarea "})"
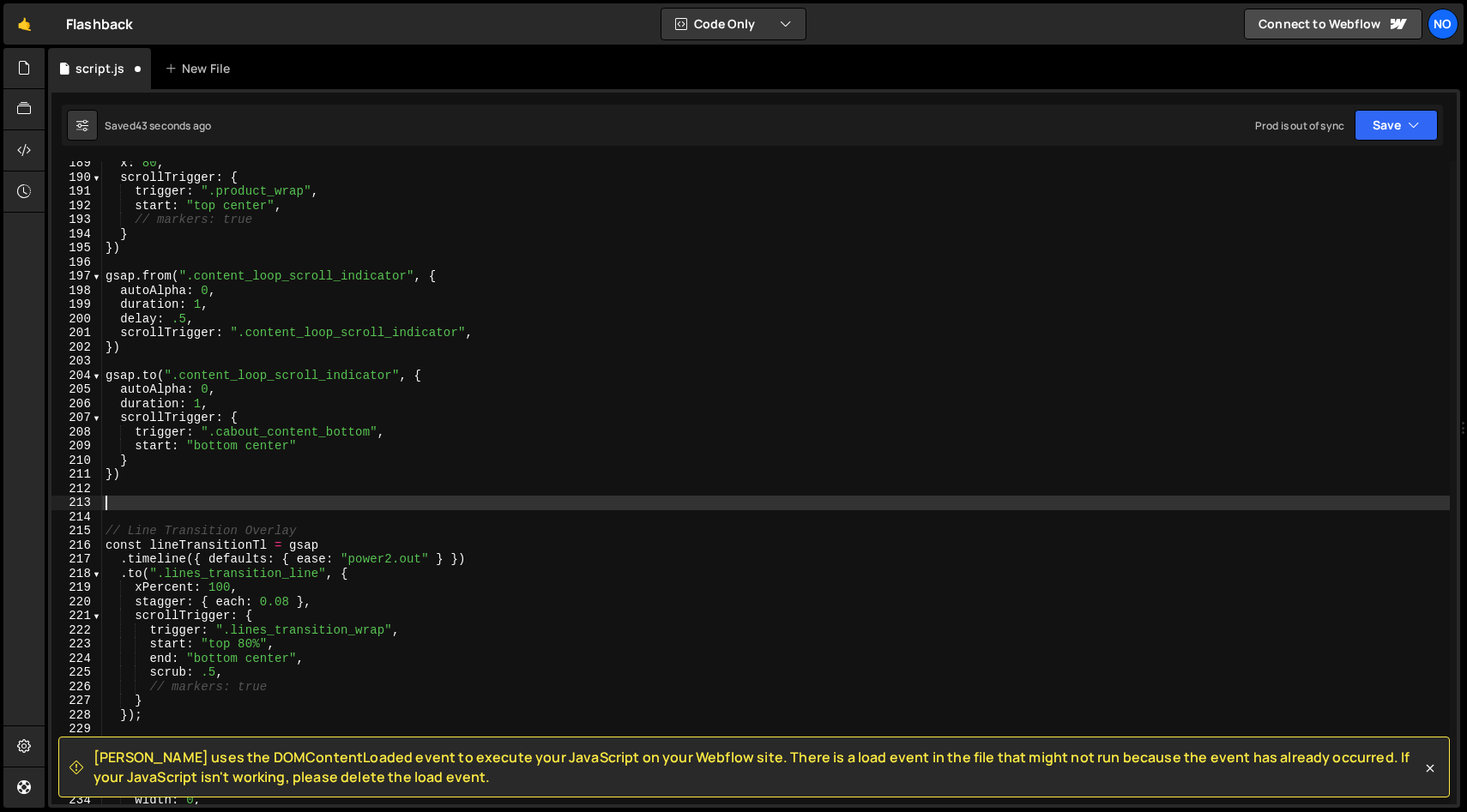
paste textarea "cta_main_wrap"
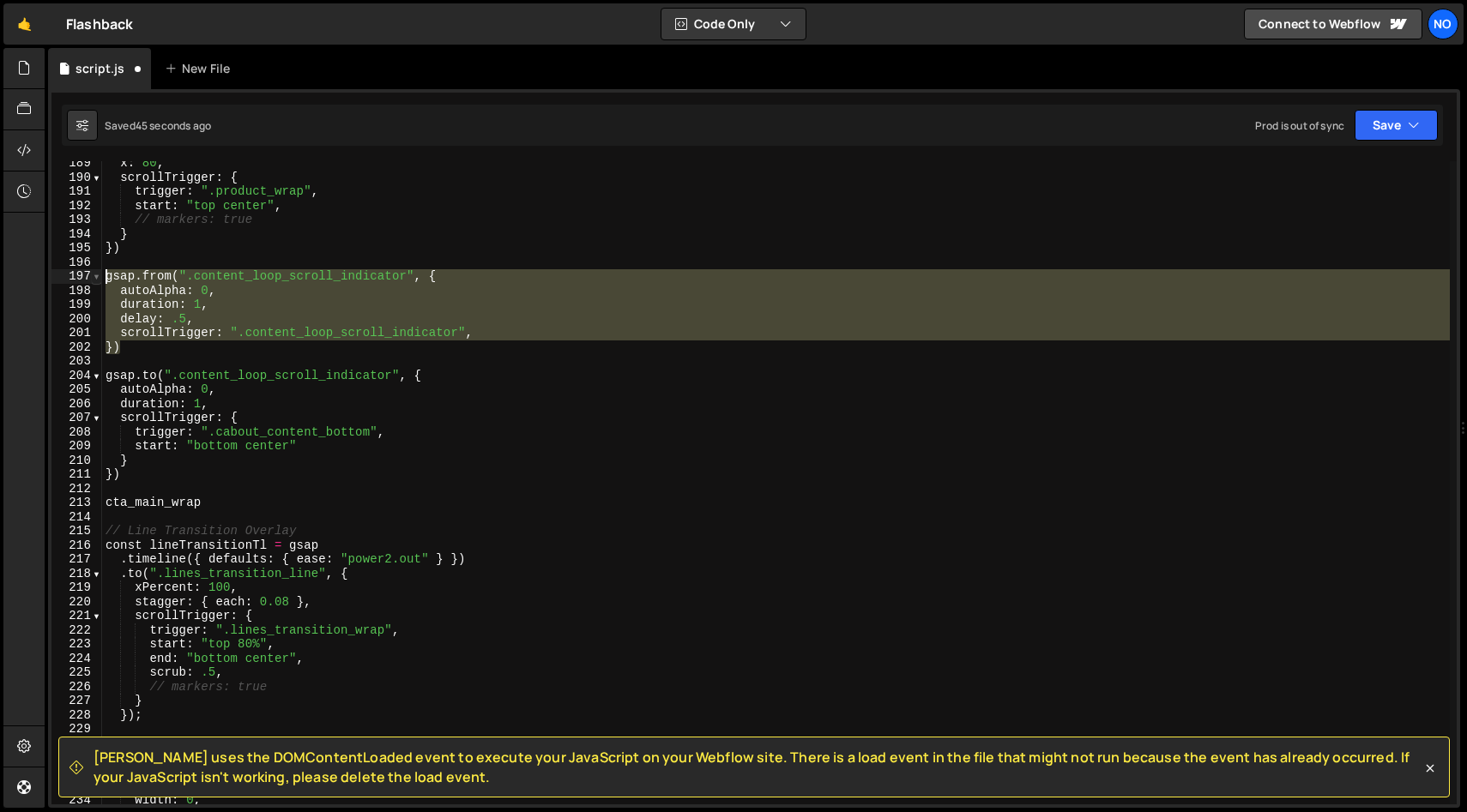
drag, startPoint x: 126, startPoint y: 348, endPoint x: 101, endPoint y: 275, distance: 77.0
click at [100, 275] on div "cta_main_wrap 189 190 191 192 193 194 195 196 197 198 199 200 201 202 203 204 2…" at bounding box center [753, 482] width 1405 height 643
type textarea "})"
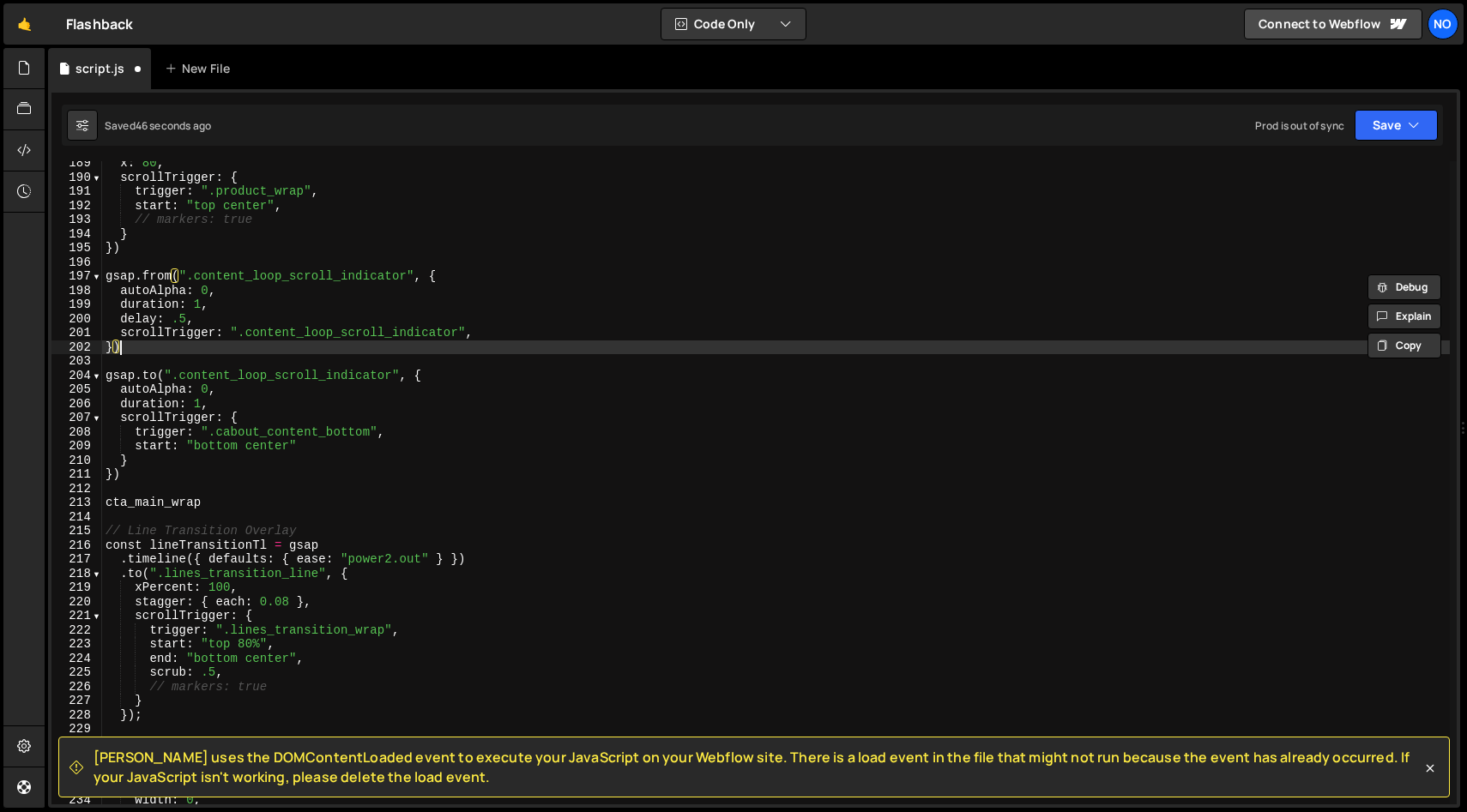
click at [140, 346] on div "x : 80 , scrollTrigger : { trigger : ".product_wrap" , start : "top center" , /…" at bounding box center [775, 492] width 1347 height 672
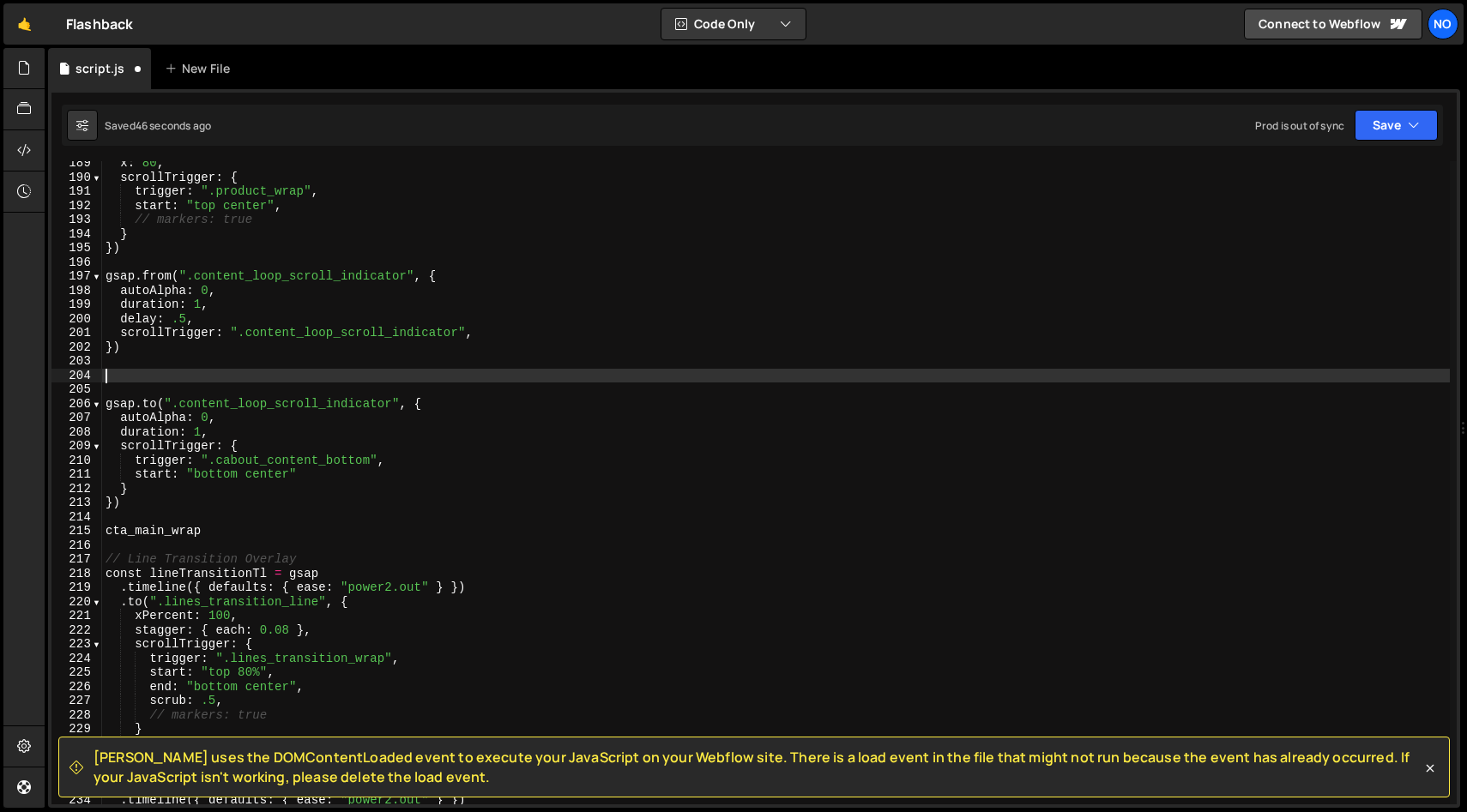
paste textarea "})"
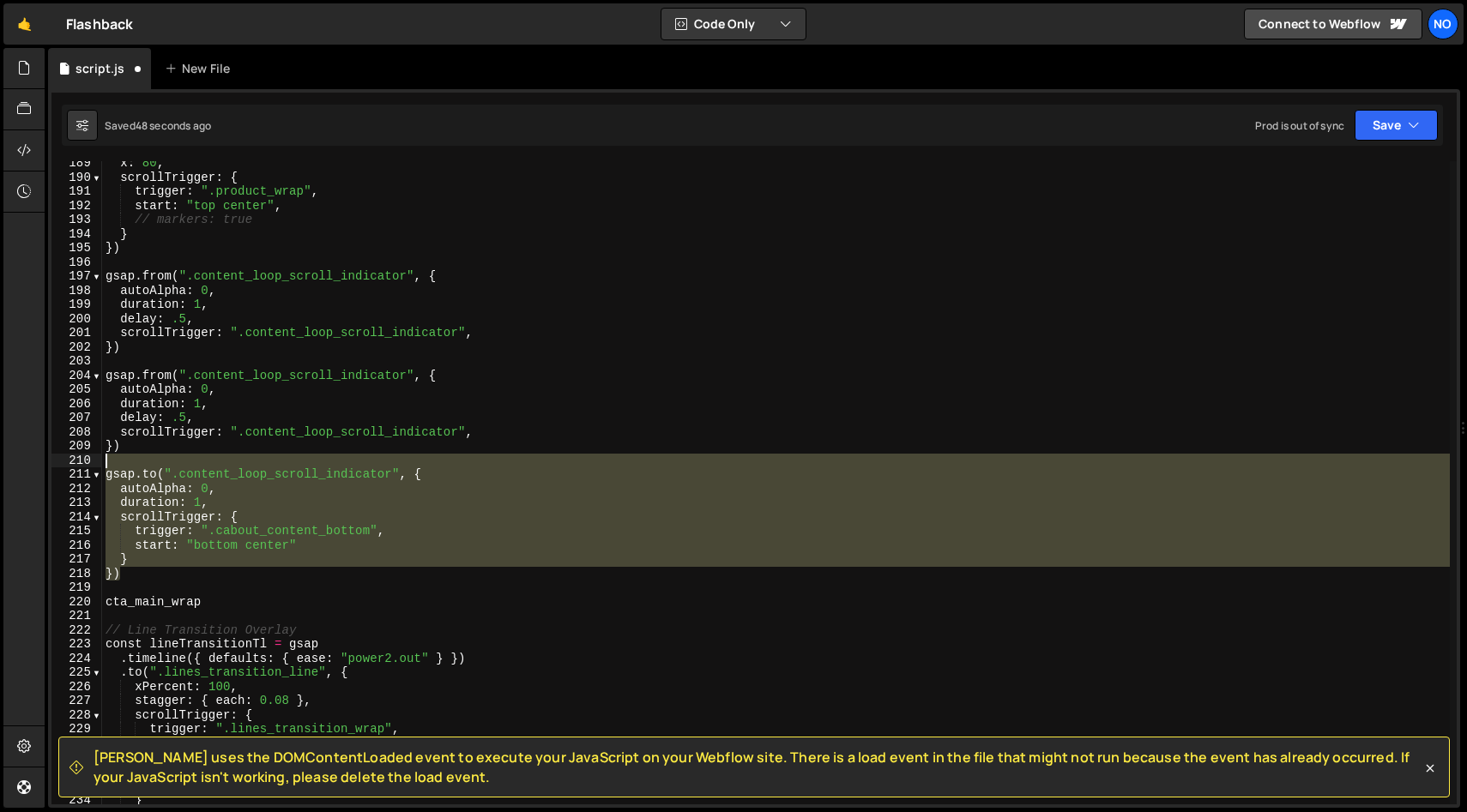
drag, startPoint x: 129, startPoint y: 573, endPoint x: 109, endPoint y: 455, distance: 120.0
click at [109, 455] on div "x : 80 , scrollTrigger : { trigger : ".product_wrap" , start : "top center" , /…" at bounding box center [775, 492] width 1347 height 672
type textarea "gsap.to(".content_loop_scroll_indicator", {"
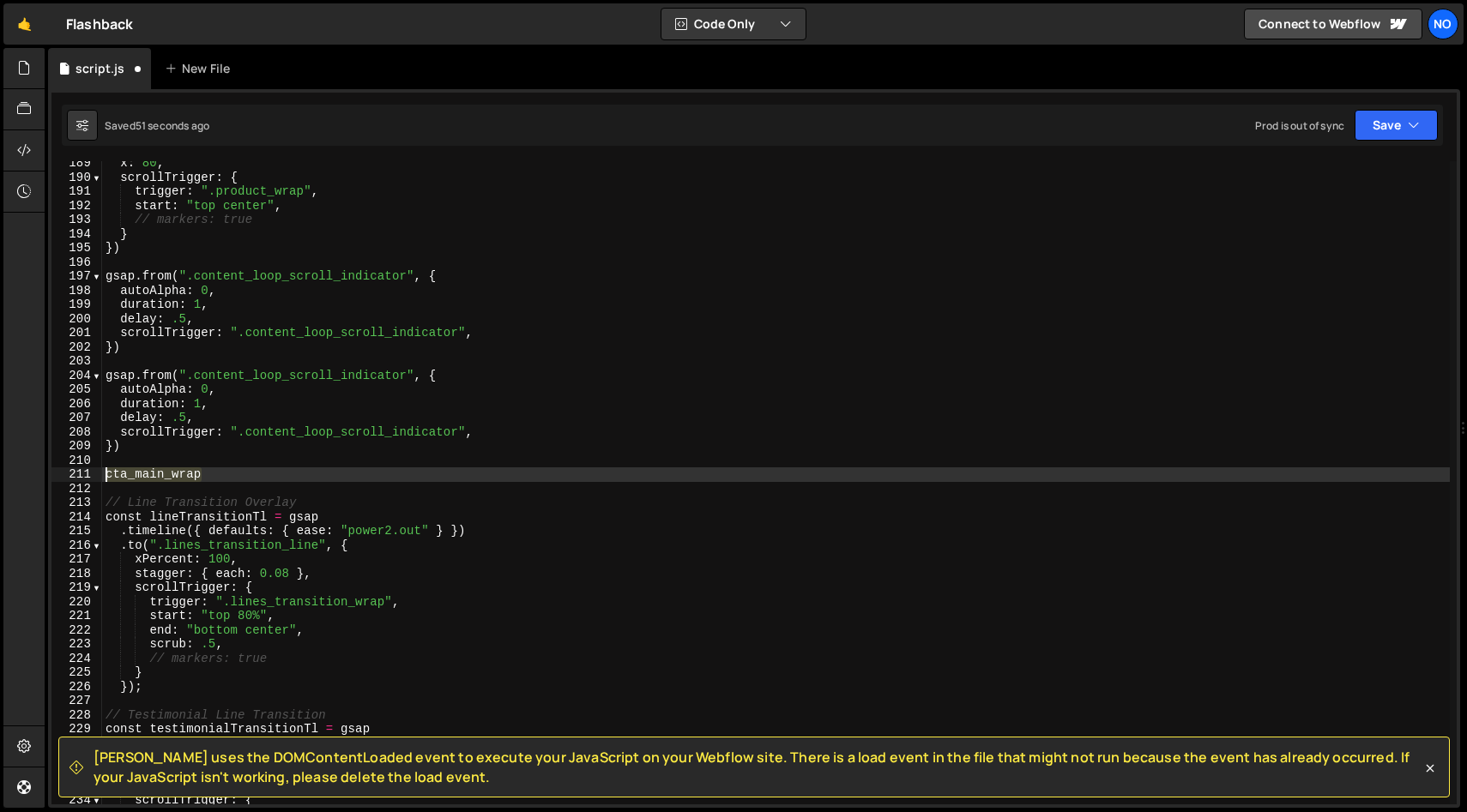
drag, startPoint x: 160, startPoint y: 476, endPoint x: 92, endPoint y: 475, distance: 68.6
click at [92, 475] on div "}) 189 190 191 192 193 194 195 196 197 198 199 200 201 202 203 204 205 206 207 …" at bounding box center [753, 482] width 1405 height 643
type textarea "cta_main_wrap"
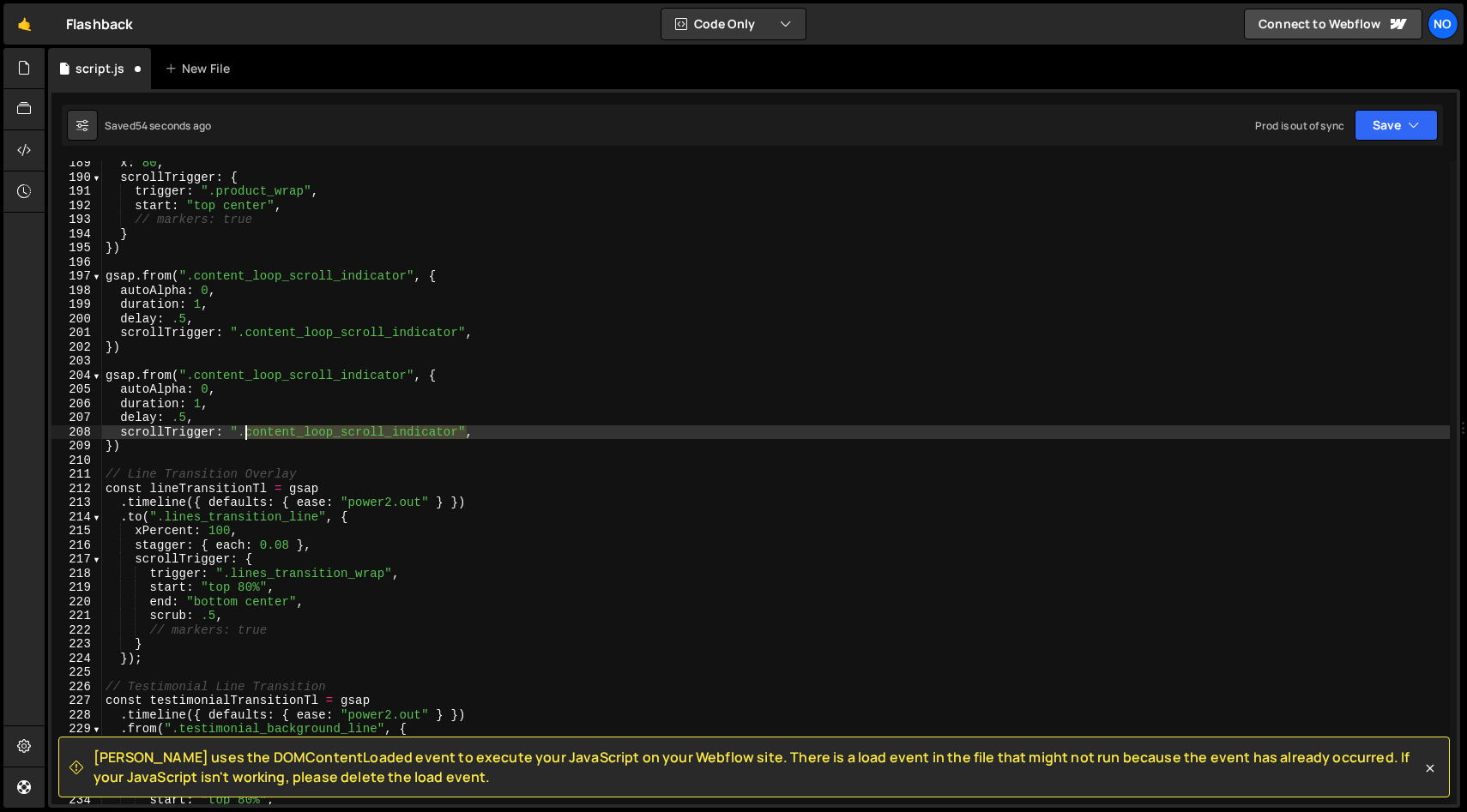
drag, startPoint x: 407, startPoint y: 435, endPoint x: 273, endPoint y: 450, distance: 135.5
click at [250, 436] on div "x : 80 , scrollTrigger : { trigger : ".product_wrap" , start : "top center" , /…" at bounding box center [775, 492] width 1347 height 672
paste textarea "cta_main_wrap"
click at [253, 433] on div "x : 80 , scrollTrigger : { trigger : ".product_wrap" , start : "top center" , /…" at bounding box center [775, 492] width 1347 height 672
click at [159, 377] on div "x : 80 , scrollTrigger : { trigger : ".product_wrap" , start : "top center" , /…" at bounding box center [775, 492] width 1347 height 672
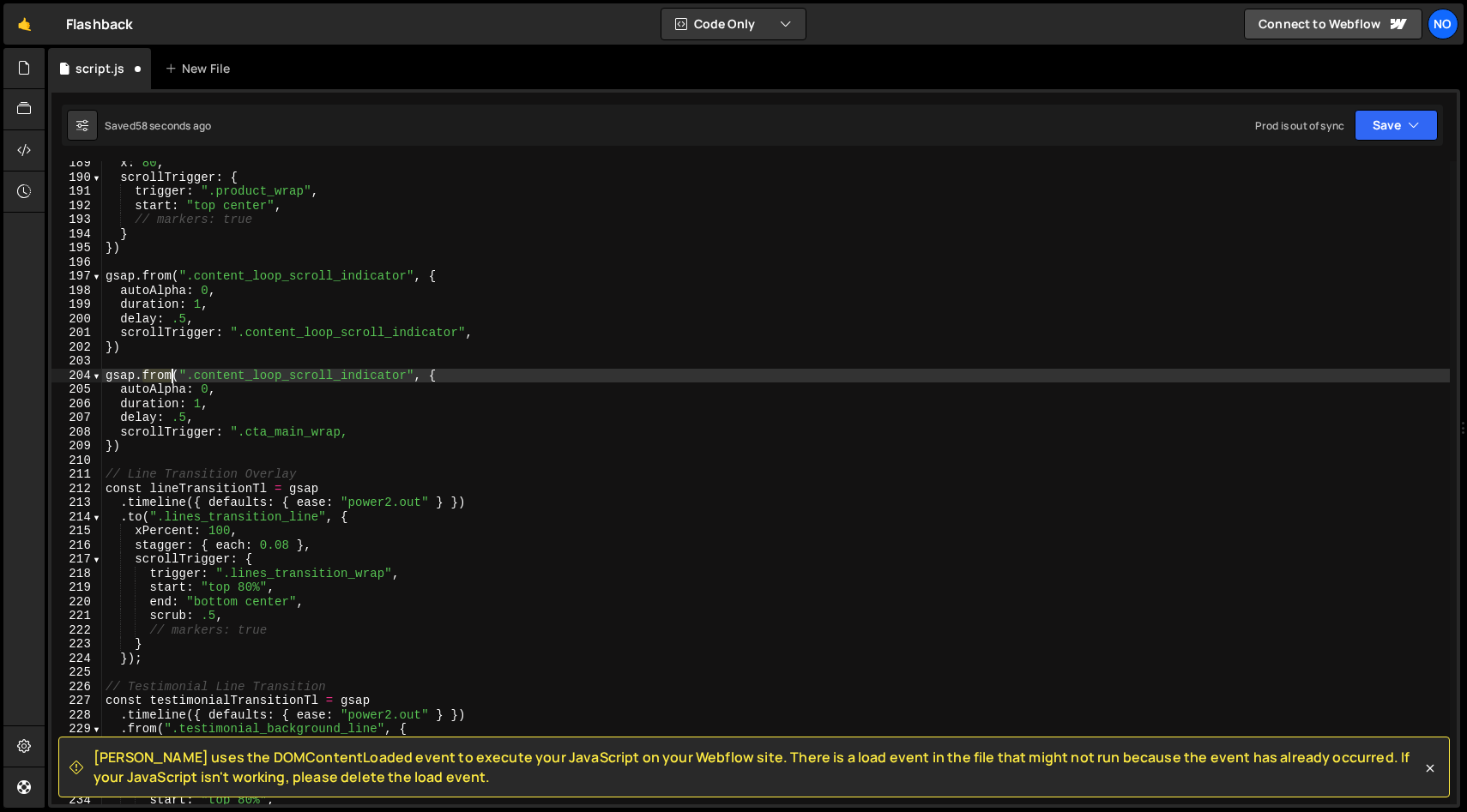
click at [159, 377] on div "x : 80 , scrollTrigger : { trigger : ".product_wrap" , start : "top center" , /…" at bounding box center [775, 492] width 1347 height 672
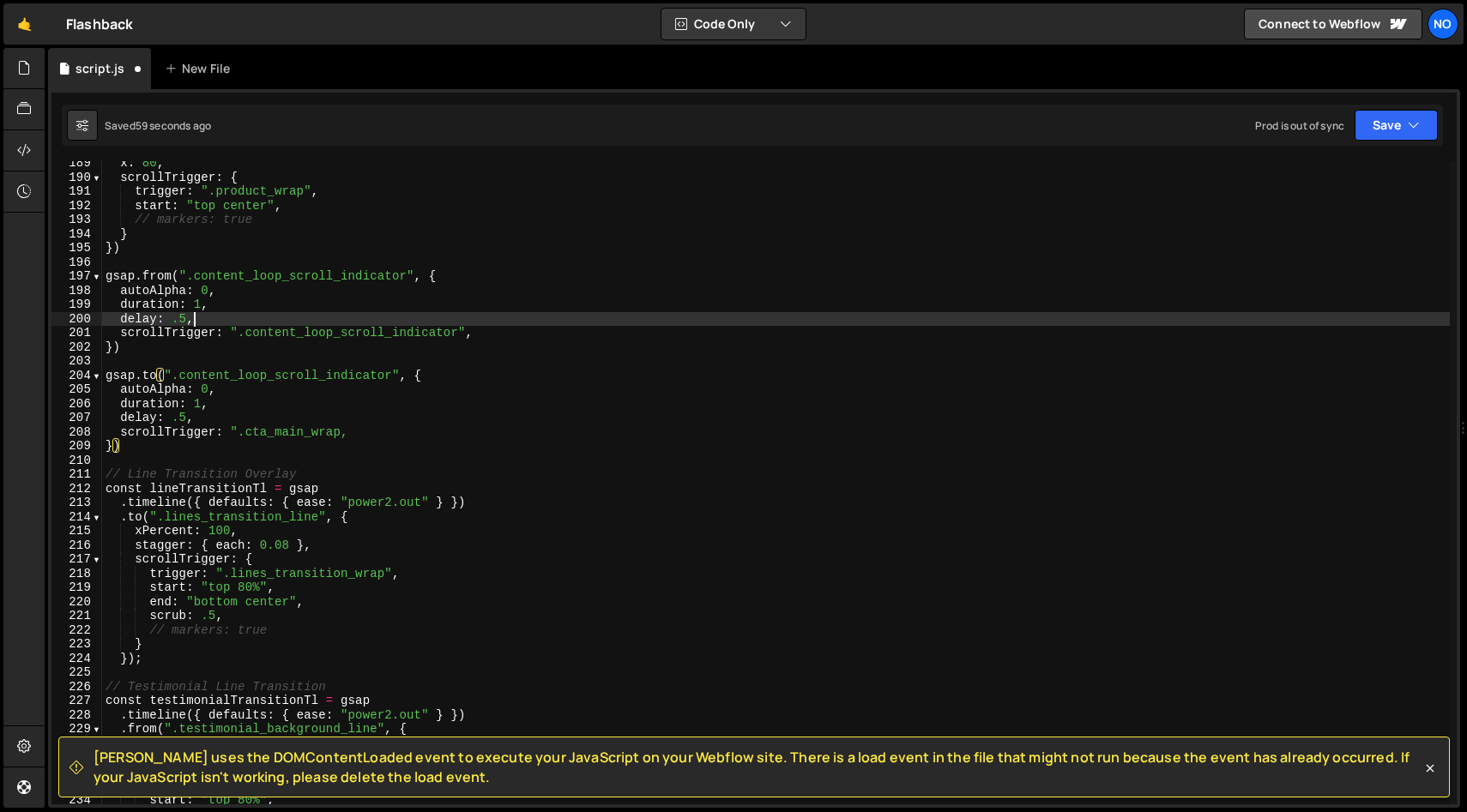
click at [231, 322] on div "x : 80 , scrollTrigger : { trigger : ".product_wrap" , start : "top center" , /…" at bounding box center [775, 492] width 1347 height 672
type textarea "delay: .5,"
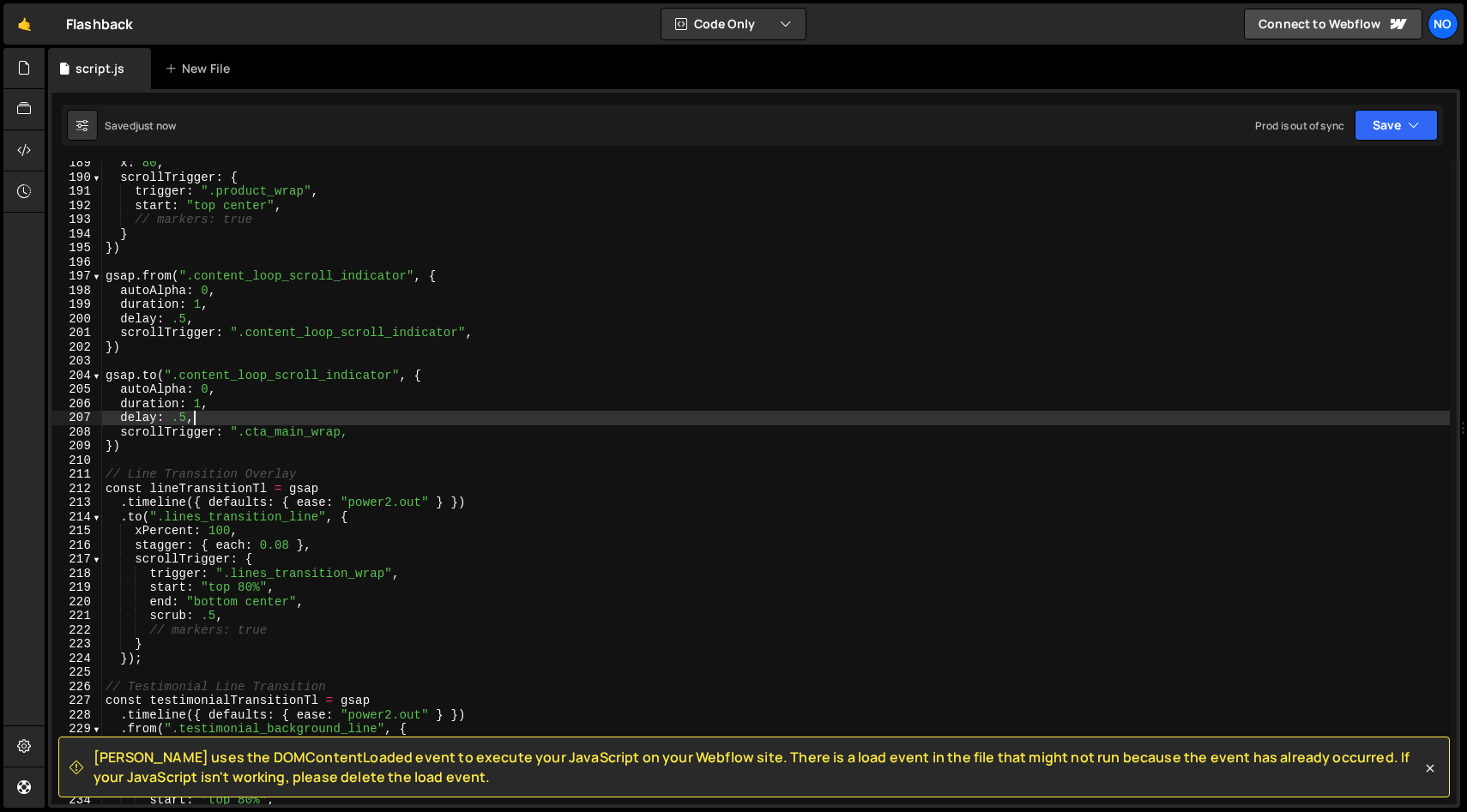
click at [225, 416] on div "x : 80 , scrollTrigger : { trigger : ".product_wrap" , start : "top center" , /…" at bounding box center [775, 492] width 1347 height 672
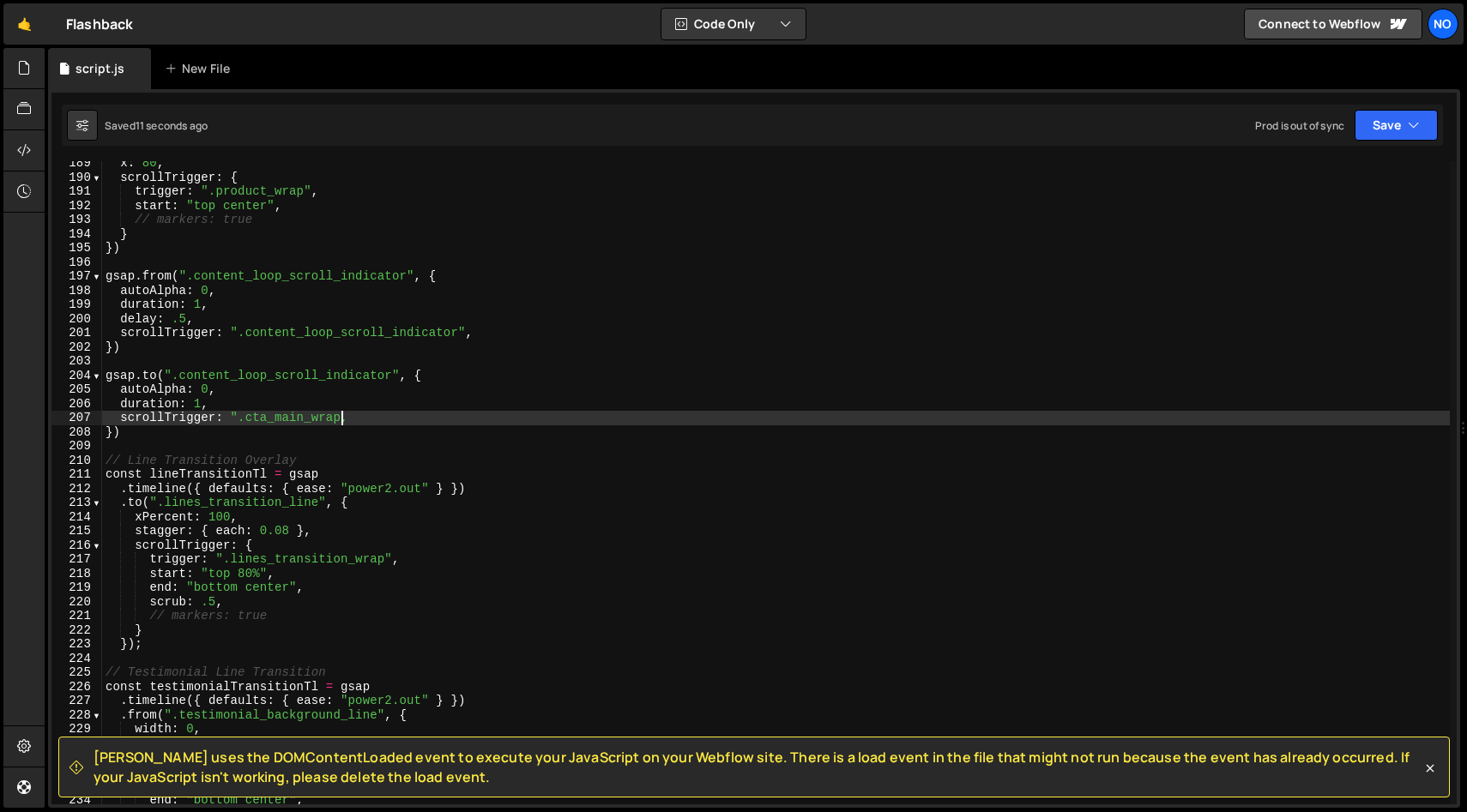
click at [340, 419] on div "x : 80 , scrollTrigger : { trigger : ".product_wrap" , start : "top center" , /…" at bounding box center [775, 492] width 1347 height 672
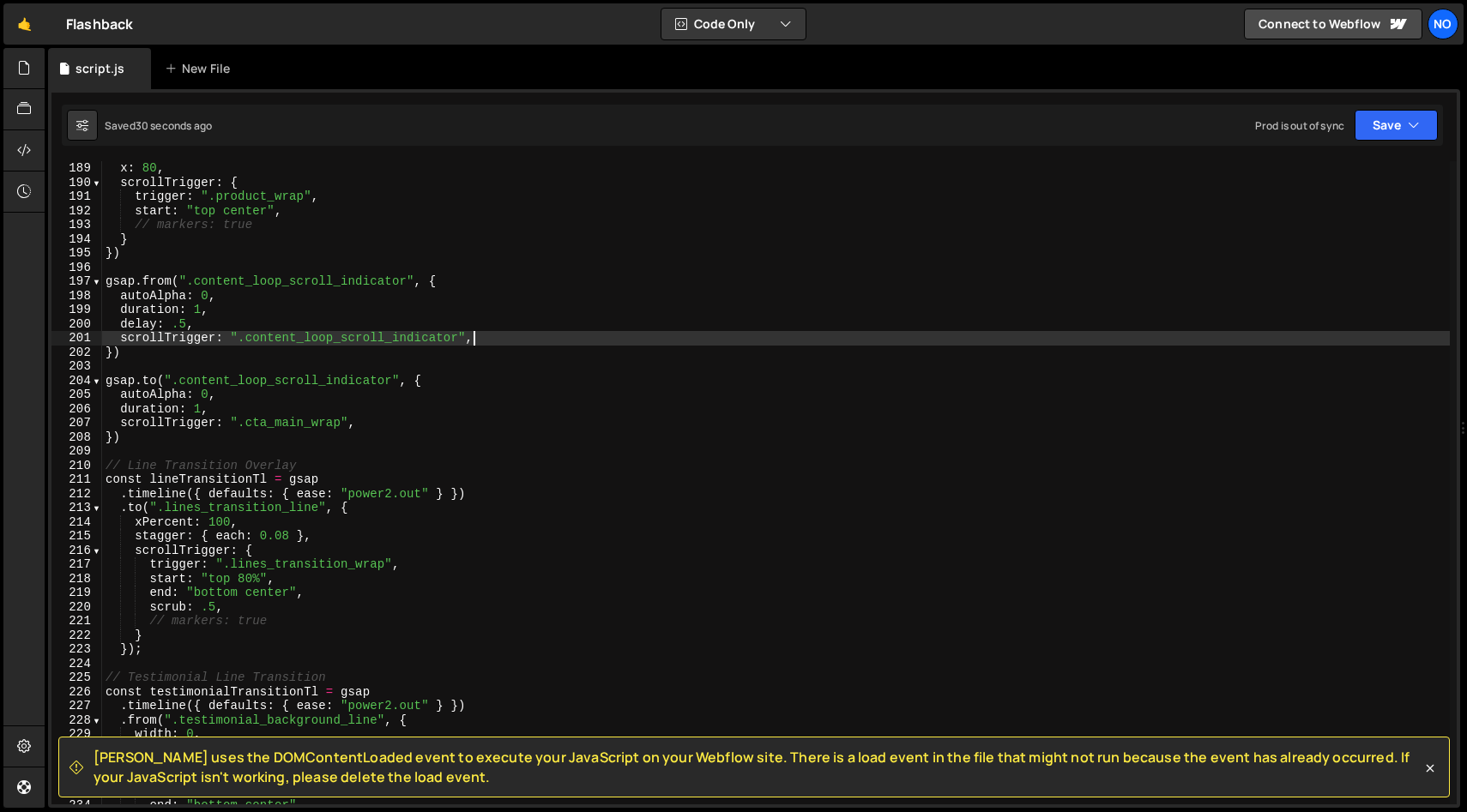
click at [491, 339] on div "x : 80 , scrollTrigger : { trigger : ".product_wrap" , start : "top center" , /…" at bounding box center [775, 497] width 1347 height 672
type textarea "scrollTrigger: ".content_loop_scroll_indicator","
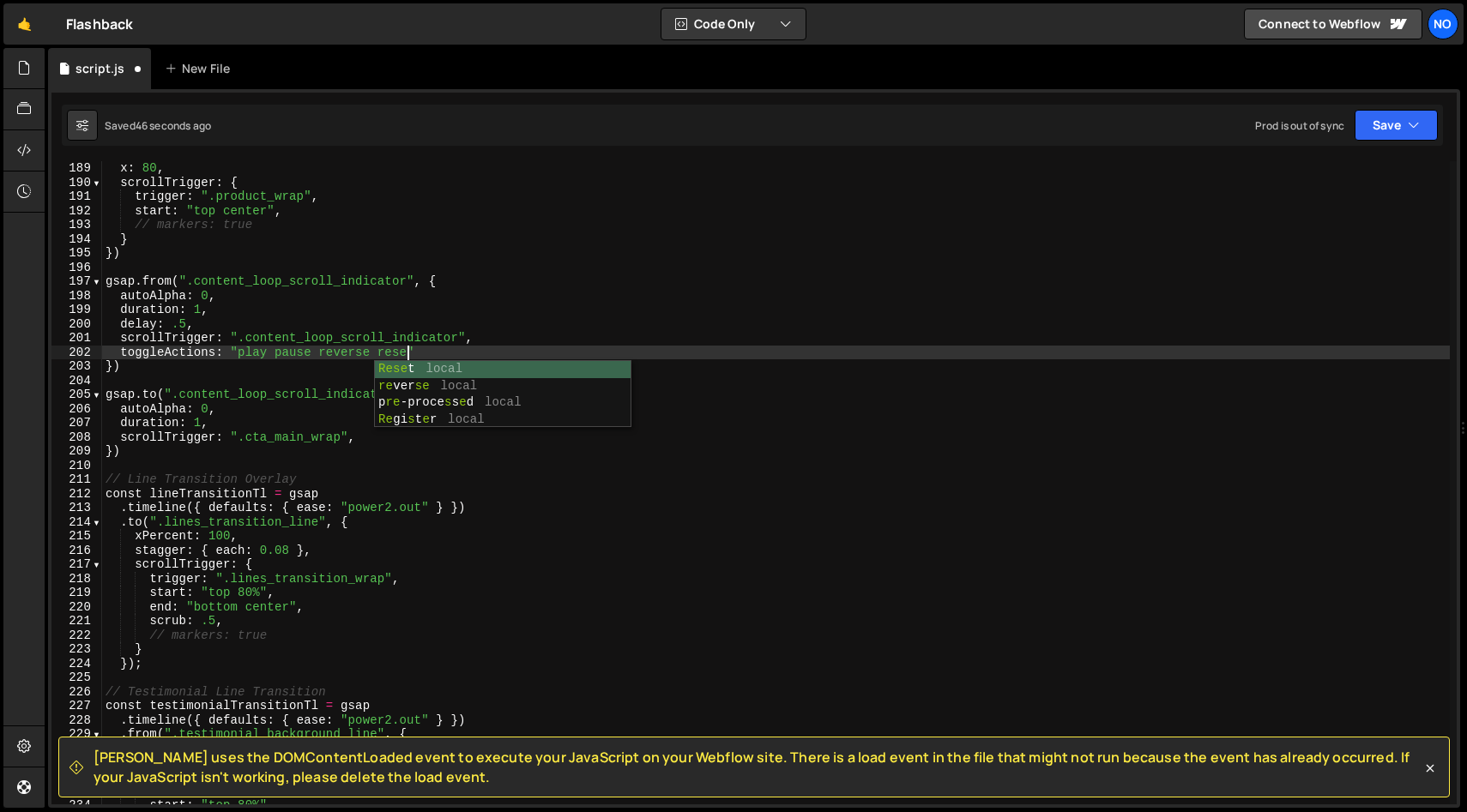
scroll to position [0, 21]
click at [696, 348] on div "x : 80 , scrollTrigger : { trigger : ".product_wrap" , start : "top center" , /…" at bounding box center [775, 497] width 1347 height 672
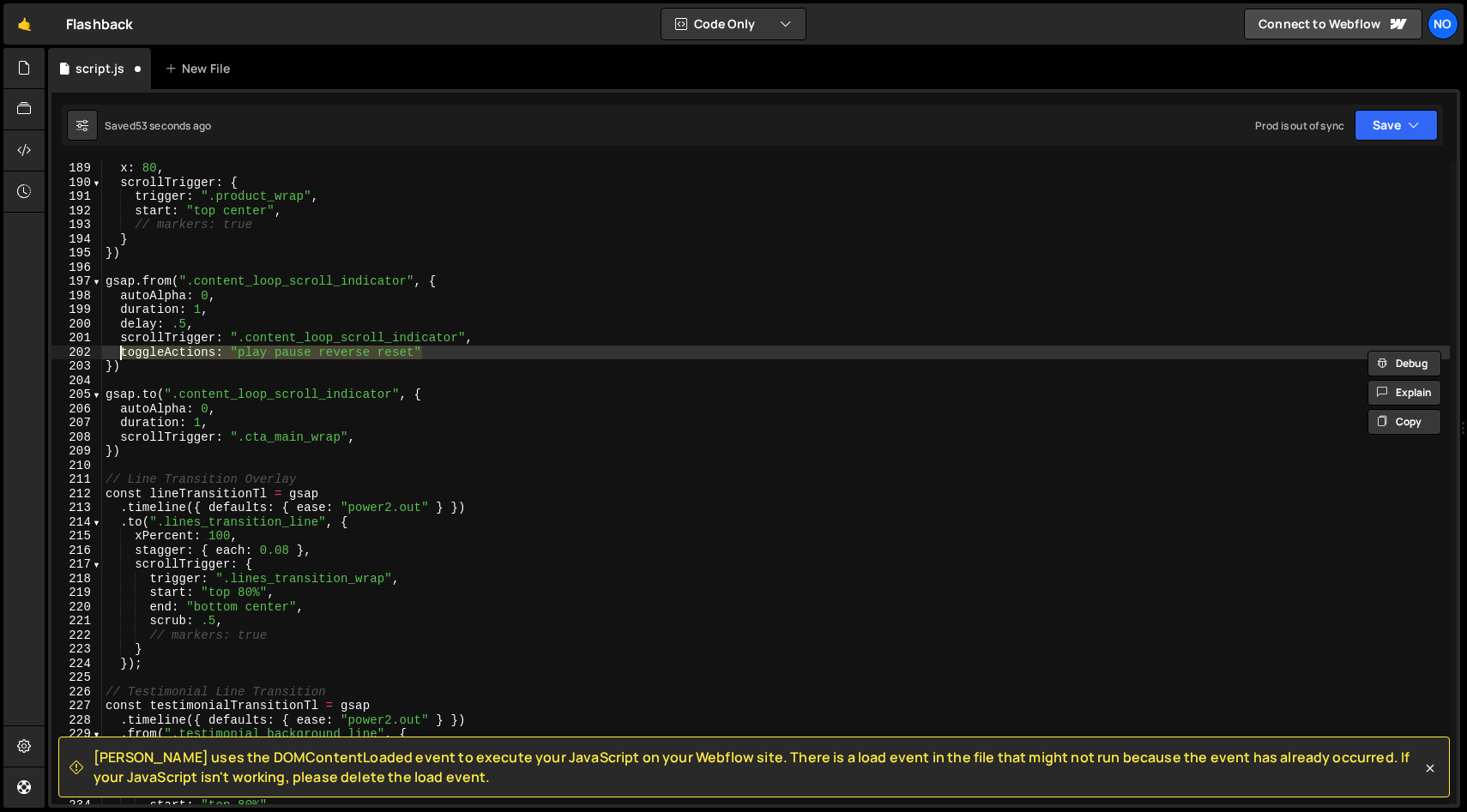
click at [392, 435] on div "x : 80 , scrollTrigger : { trigger : ".product_wrap" , start : "top center" , /…" at bounding box center [775, 497] width 1347 height 672
type textarea "scrollTrigger: ".cta_main_wrap","
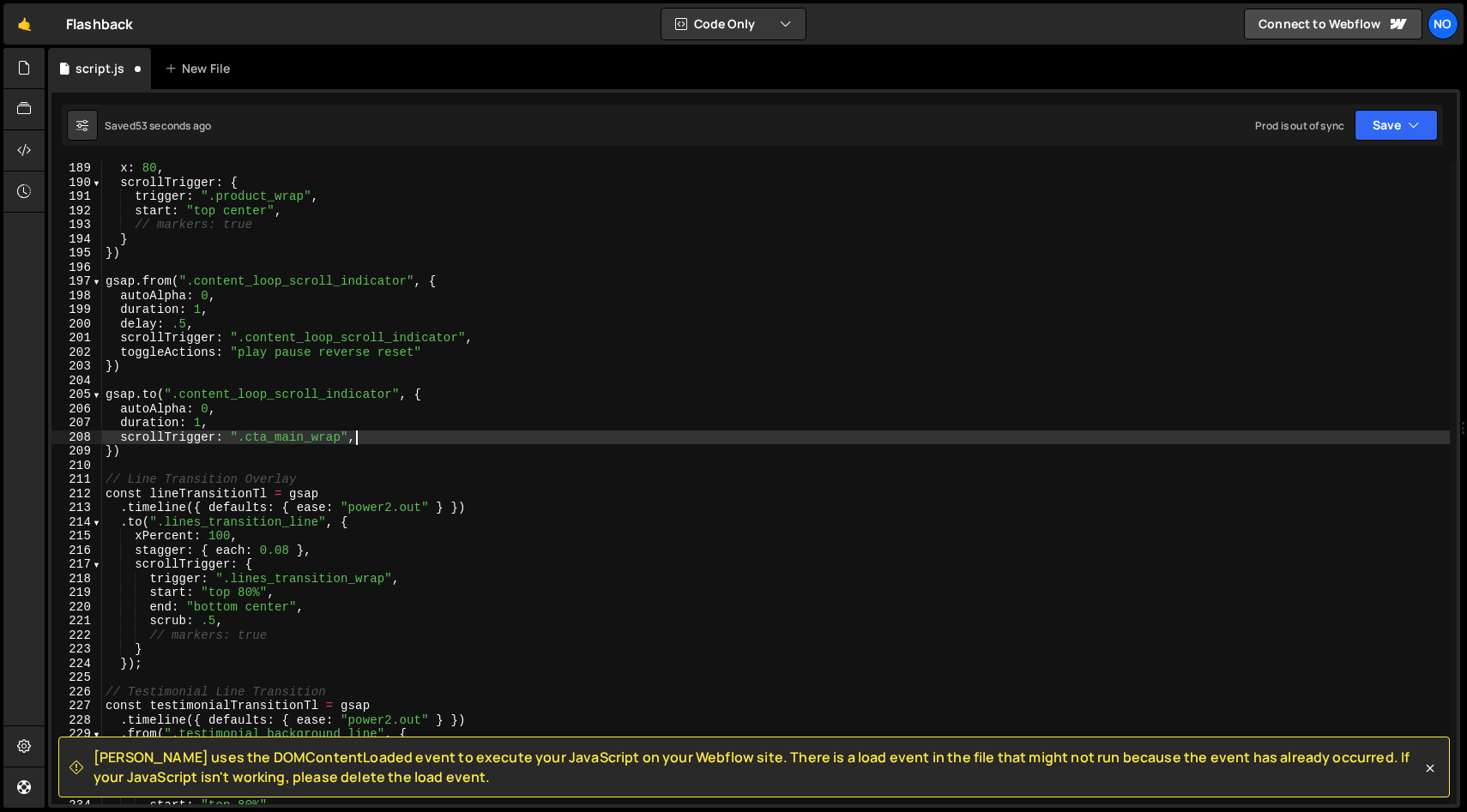
scroll to position [0, 0]
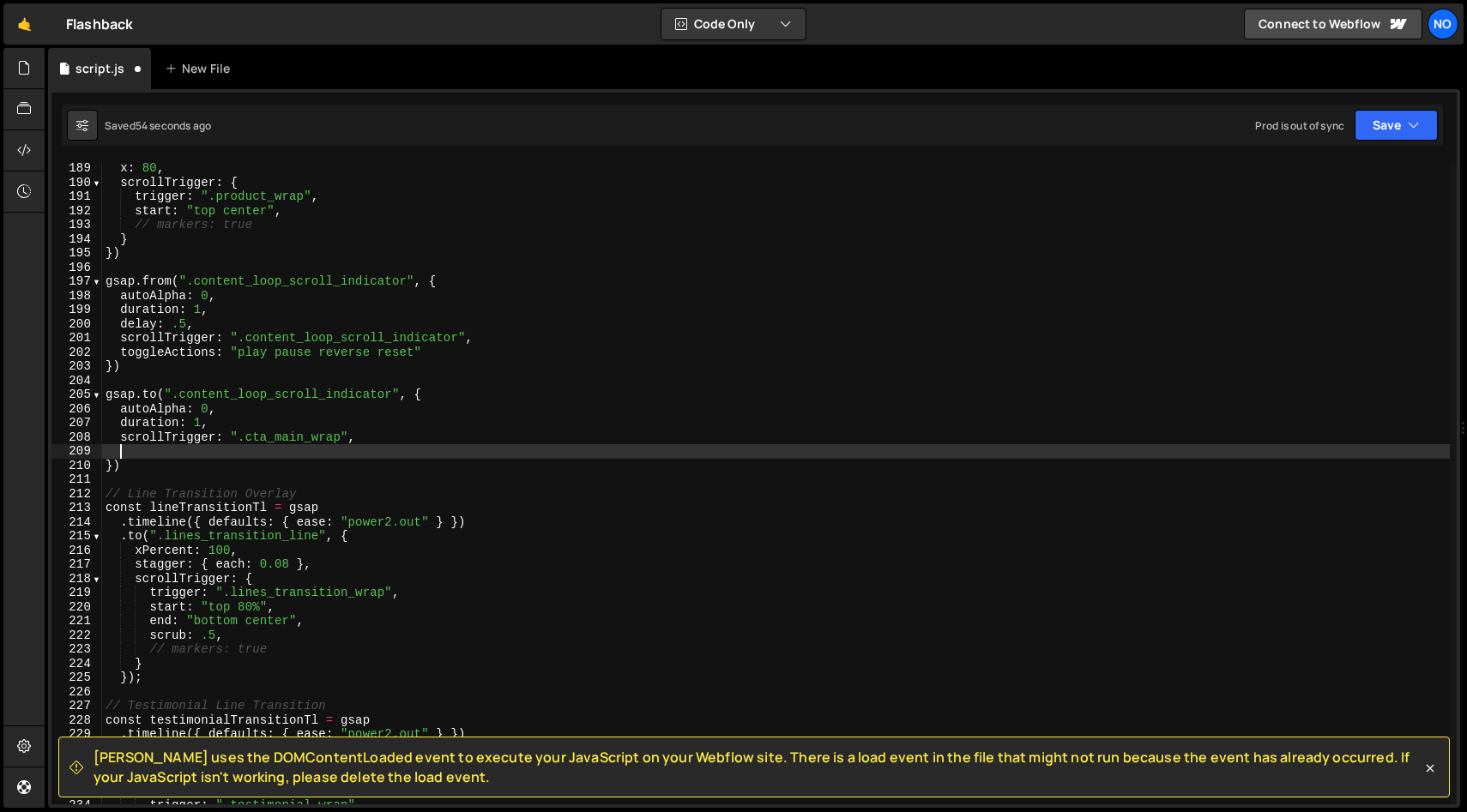
paste textarea "toggleActions: "play pause reverse reset""
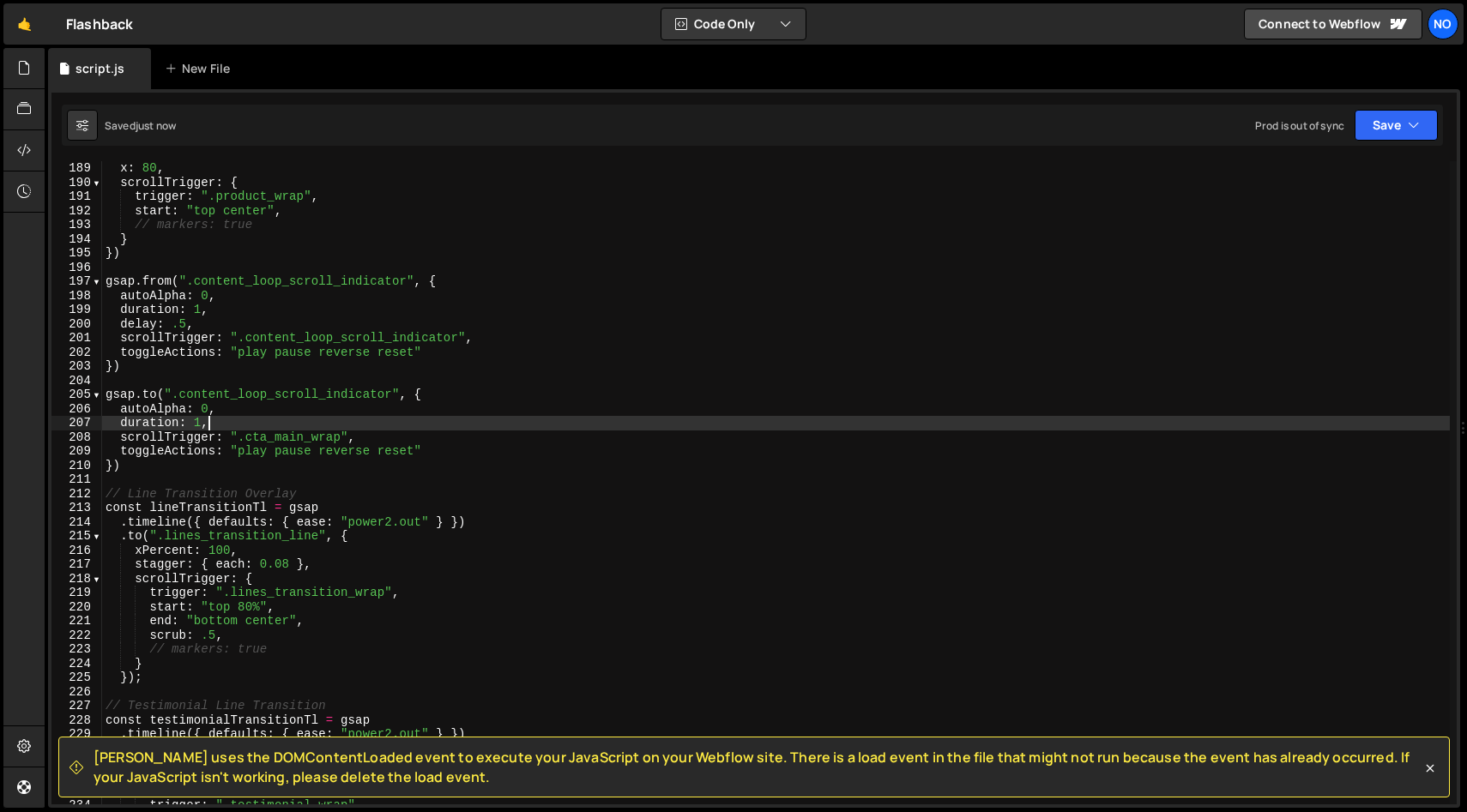
drag, startPoint x: 214, startPoint y: 419, endPoint x: 269, endPoint y: 459, distance: 68.1
click at [214, 419] on div "x : 80 , scrollTrigger : { trigger : ".product_wrap" , start : "top center" , /…" at bounding box center [775, 497] width 1347 height 672
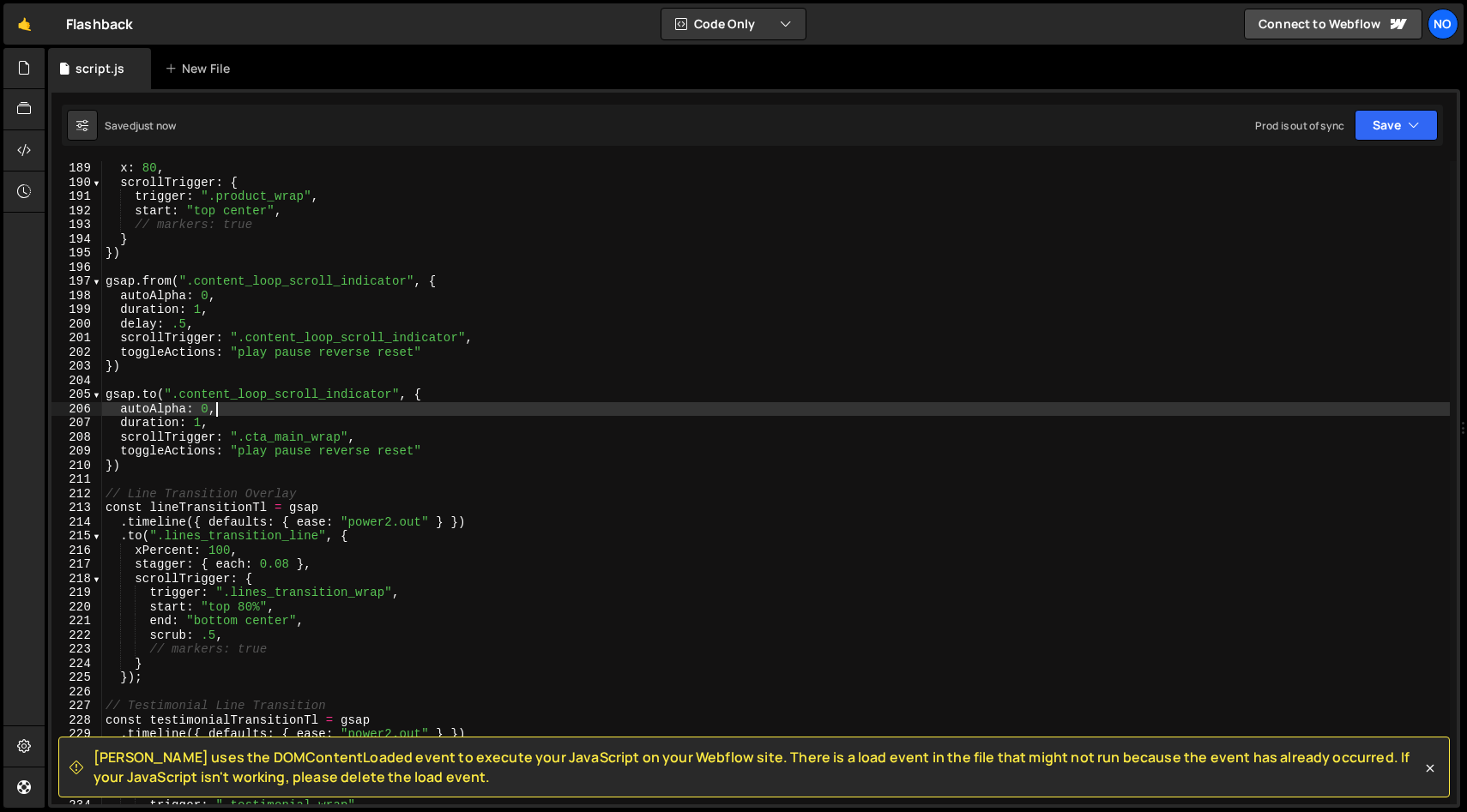
click at [242, 410] on div "x : 80 , scrollTrigger : { trigger : ".product_wrap" , start : "top center" , /…" at bounding box center [775, 497] width 1347 height 672
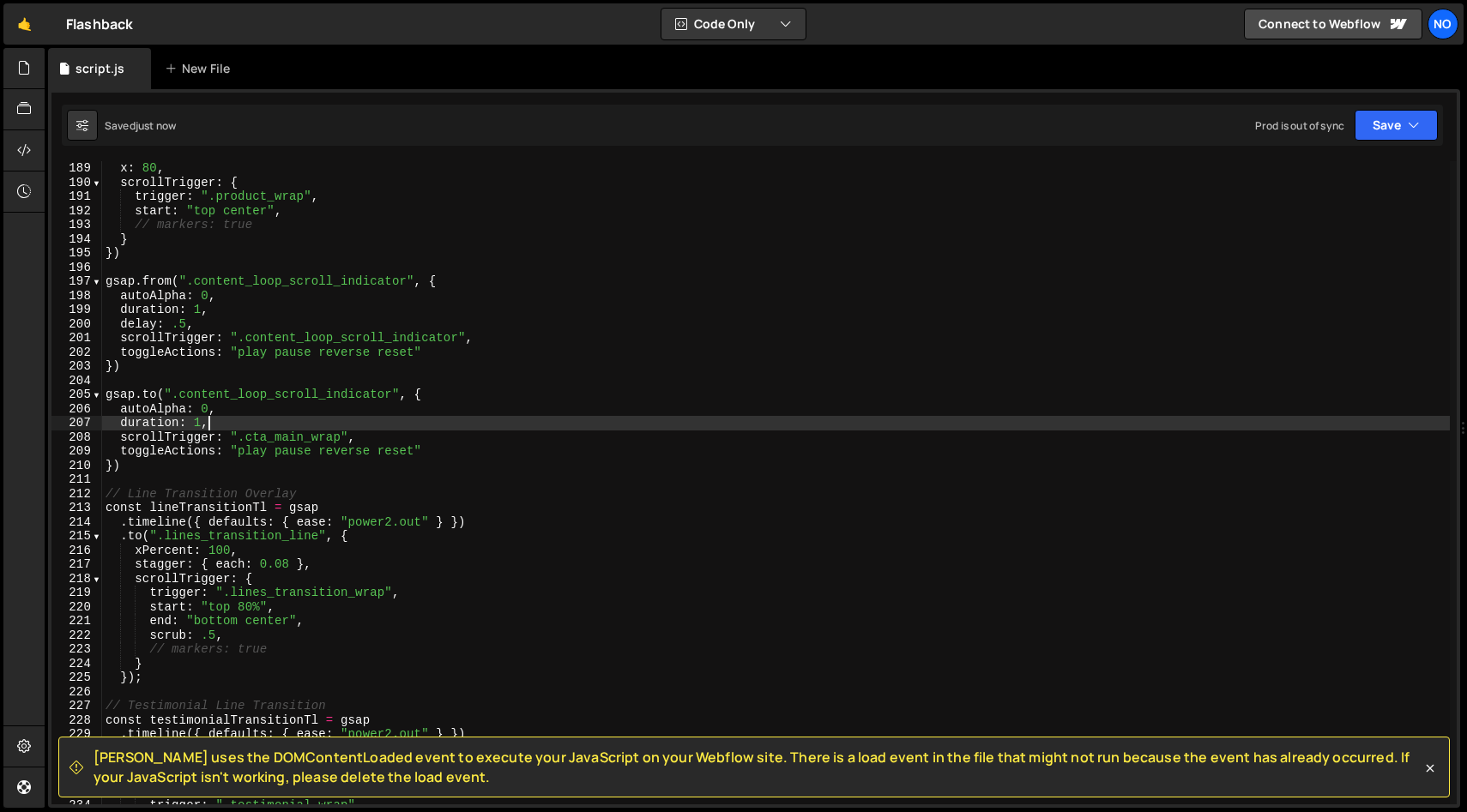
click at [239, 421] on div "x : 80 , scrollTrigger : { trigger : ".product_wrap" , start : "top center" , /…" at bounding box center [775, 497] width 1347 height 672
drag, startPoint x: 472, startPoint y: 456, endPoint x: 451, endPoint y: 463, distance: 21.7
click at [472, 456] on div "x : 80 , scrollTrigger : { trigger : ".product_wrap" , start : "top center" , /…" at bounding box center [775, 497] width 1347 height 672
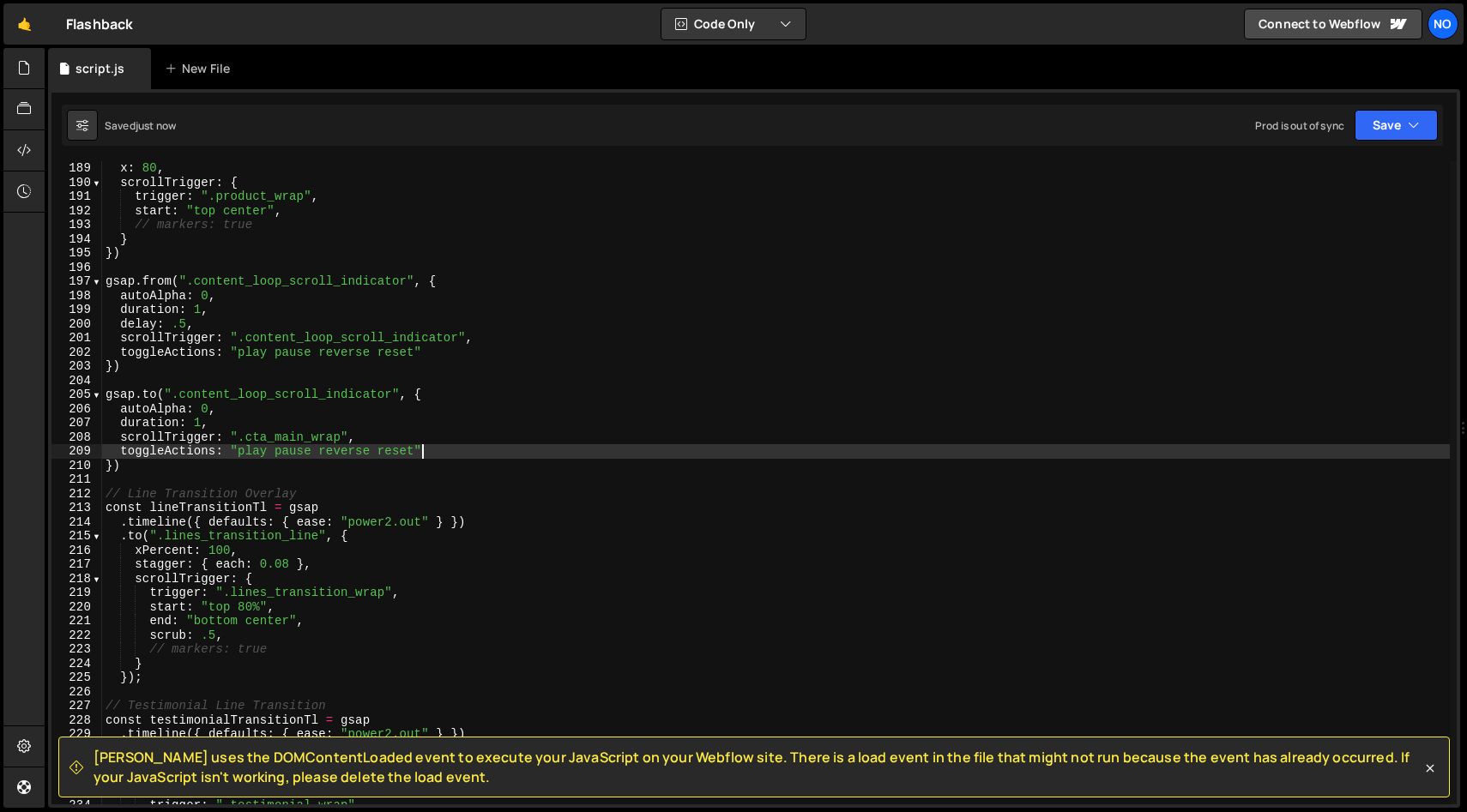
click at [412, 427] on div "x : 80 , scrollTrigger : { trigger : ".product_wrap" , start : "top center" , /…" at bounding box center [775, 497] width 1347 height 672
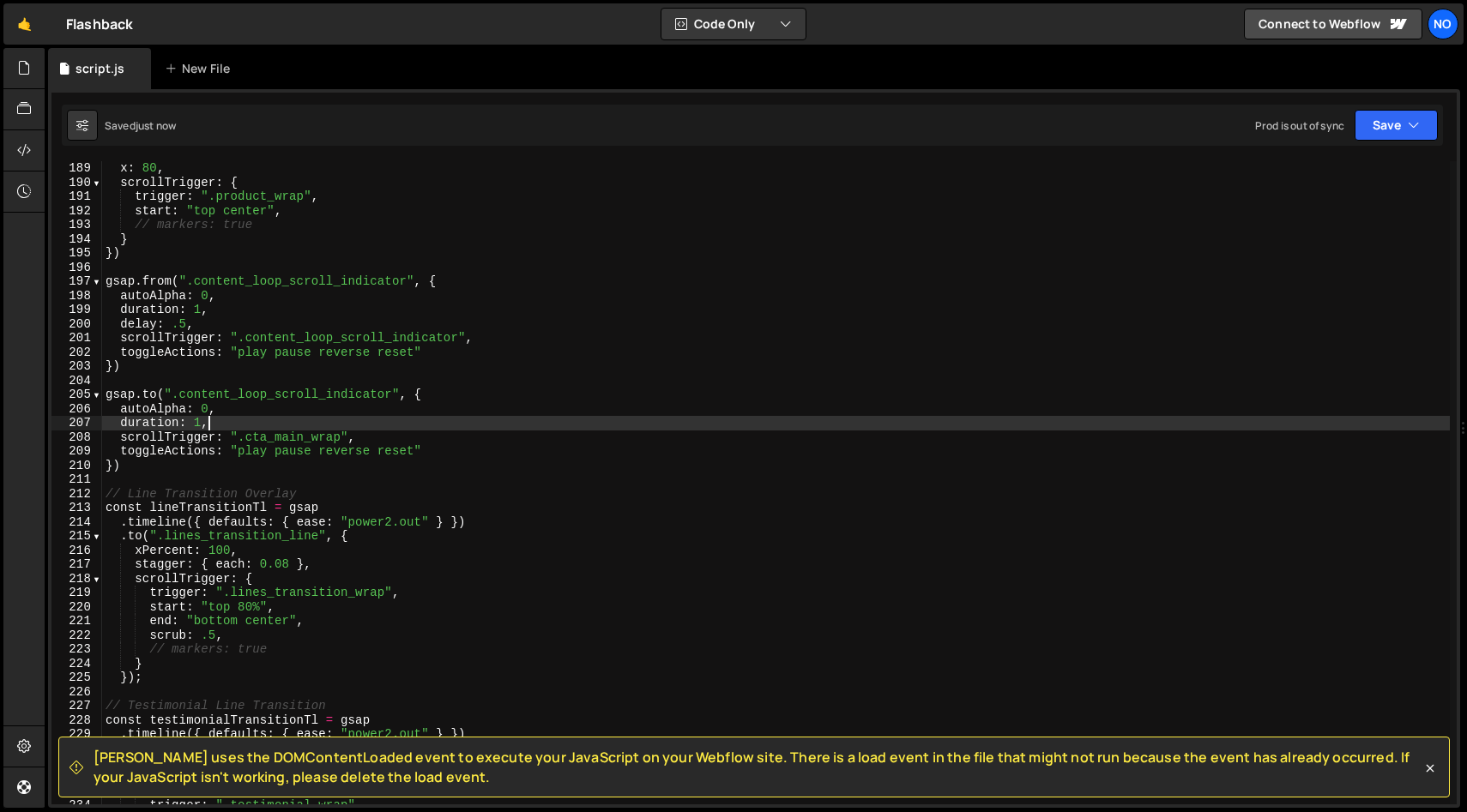
click at [414, 436] on div "x : 80 , scrollTrigger : { trigger : ".product_wrap" , start : "top center" , /…" at bounding box center [775, 497] width 1347 height 672
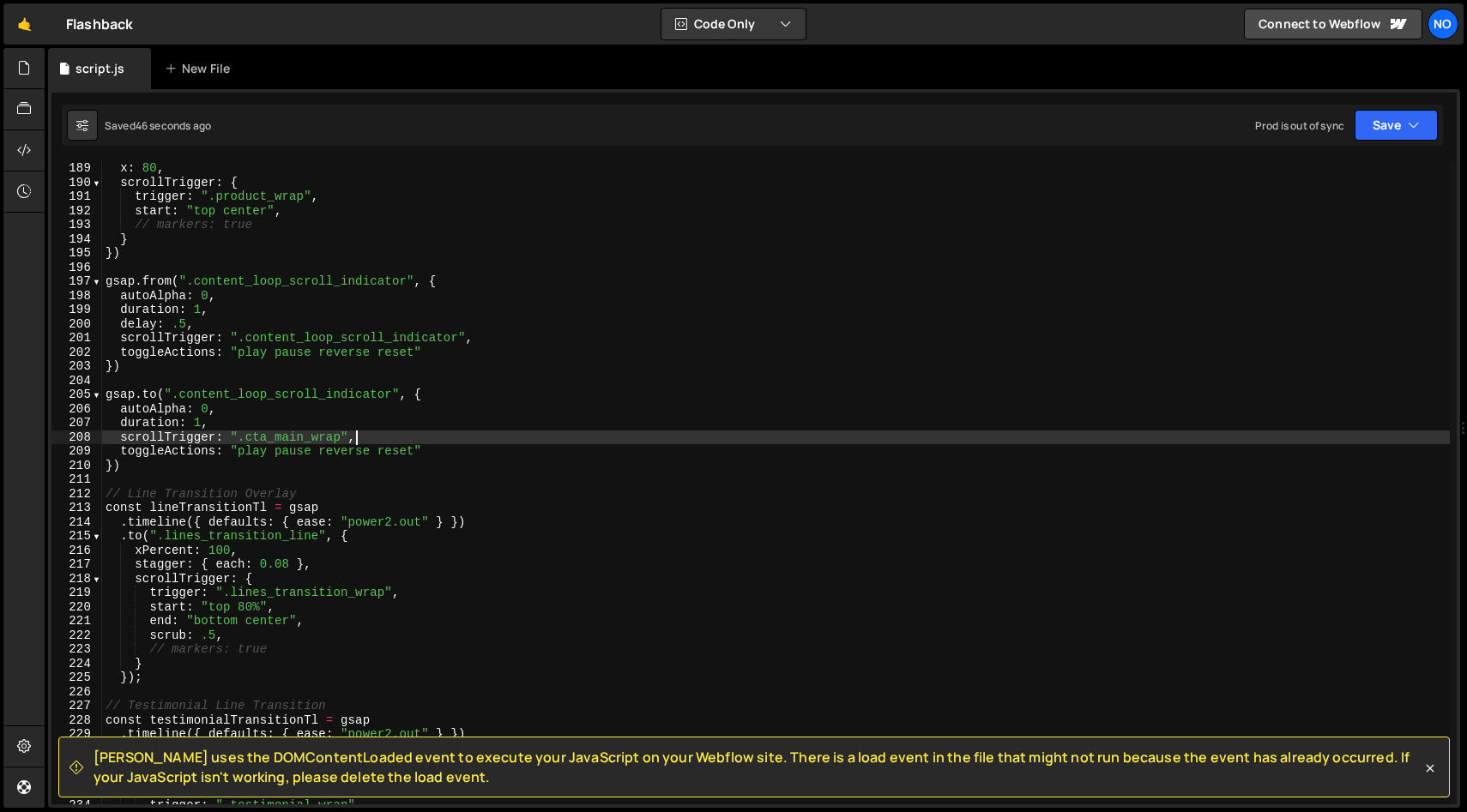
click at [482, 455] on div "x : 80 , scrollTrigger : { trigger : ".product_wrap" , start : "top center" , /…" at bounding box center [775, 497] width 1347 height 672
type textarea "toggleActions: "play pause reverse reset""
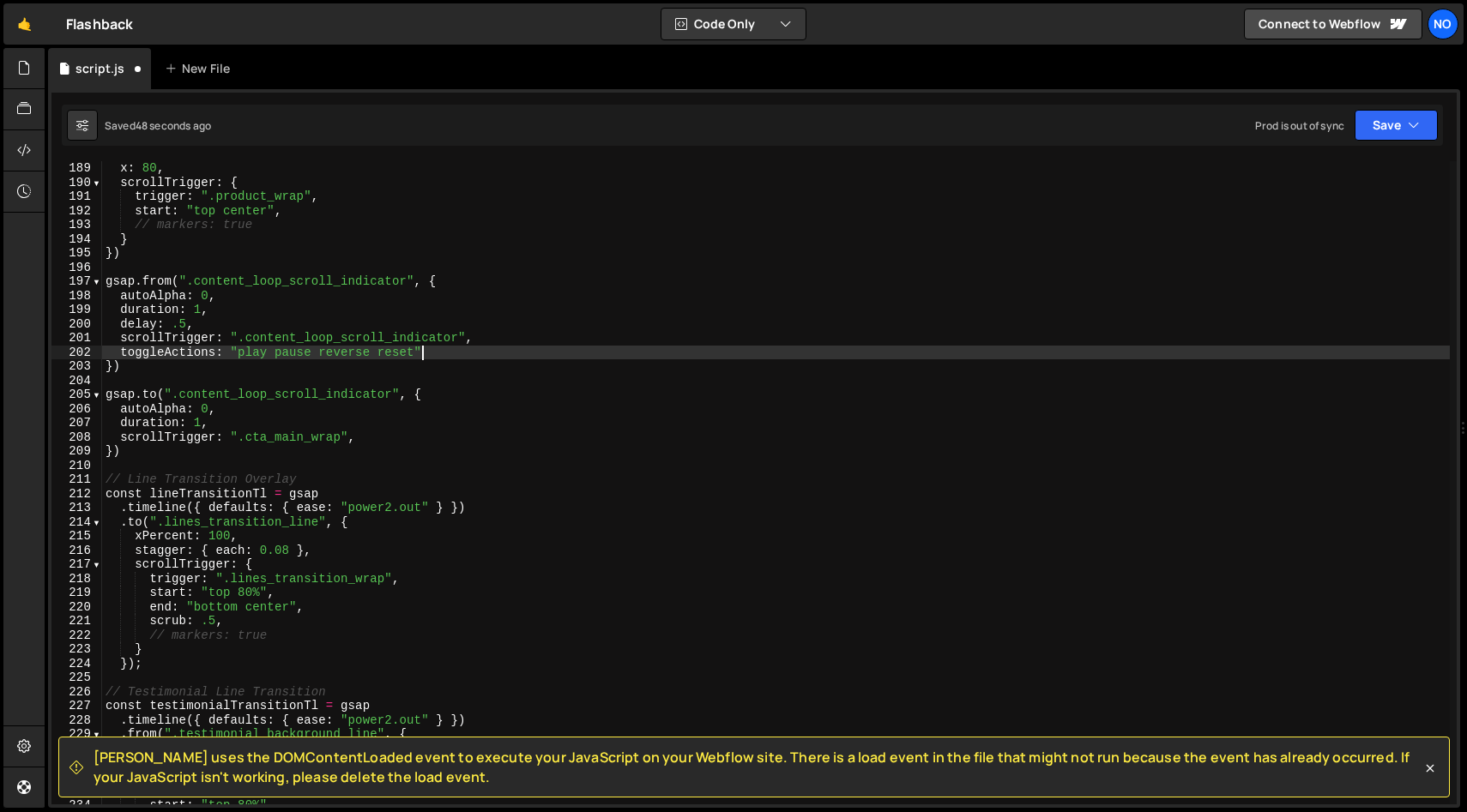
click at [479, 347] on div "x : 80 , scrollTrigger : { trigger : ".product_wrap" , start : "top center" , /…" at bounding box center [775, 497] width 1347 height 672
type textarea "toggleActions: "play pause reverse reset""
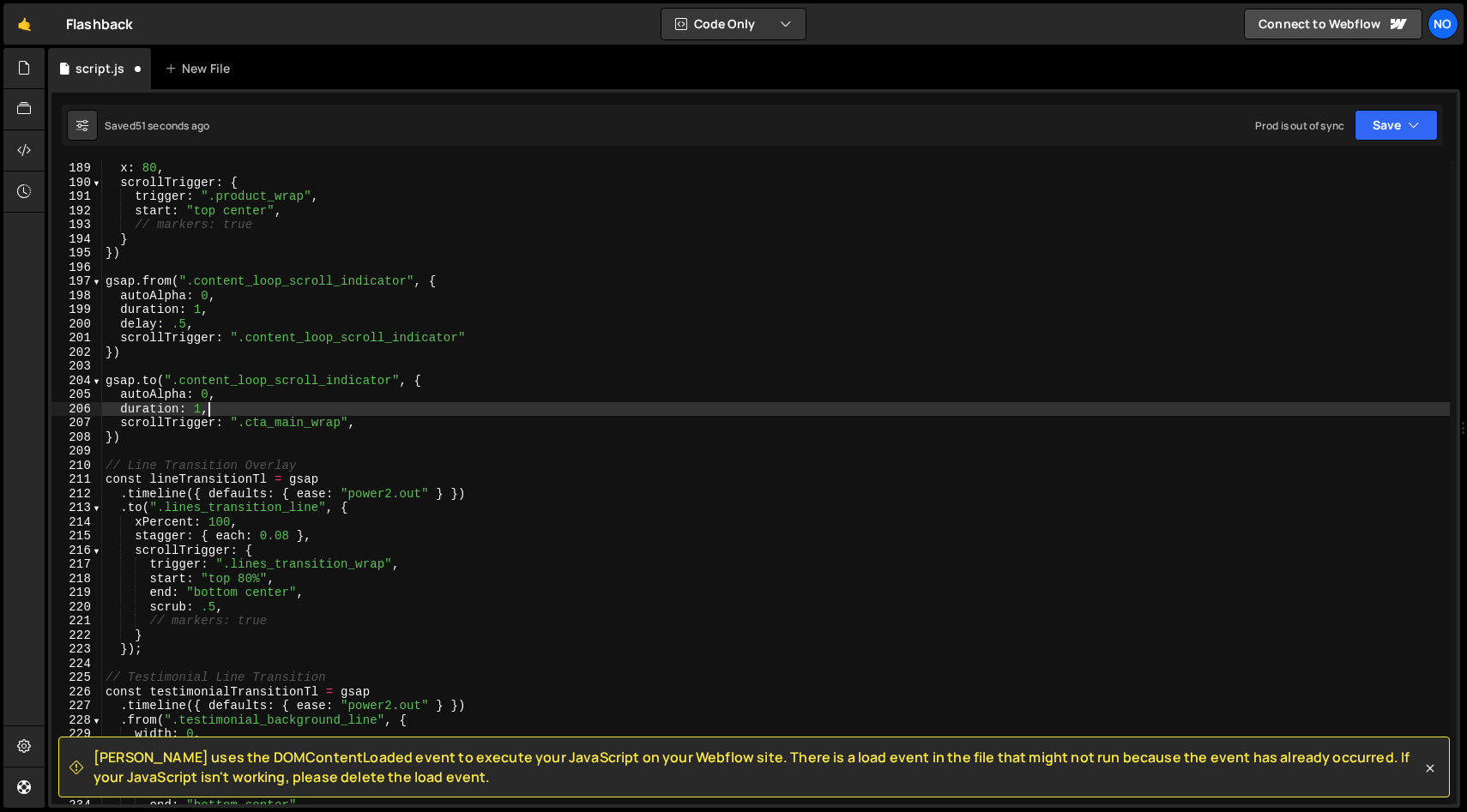
click at [431, 414] on div "x : 80 , scrollTrigger : { trigger : ".product_wrap" , start : "top center" , /…" at bounding box center [775, 497] width 1347 height 672
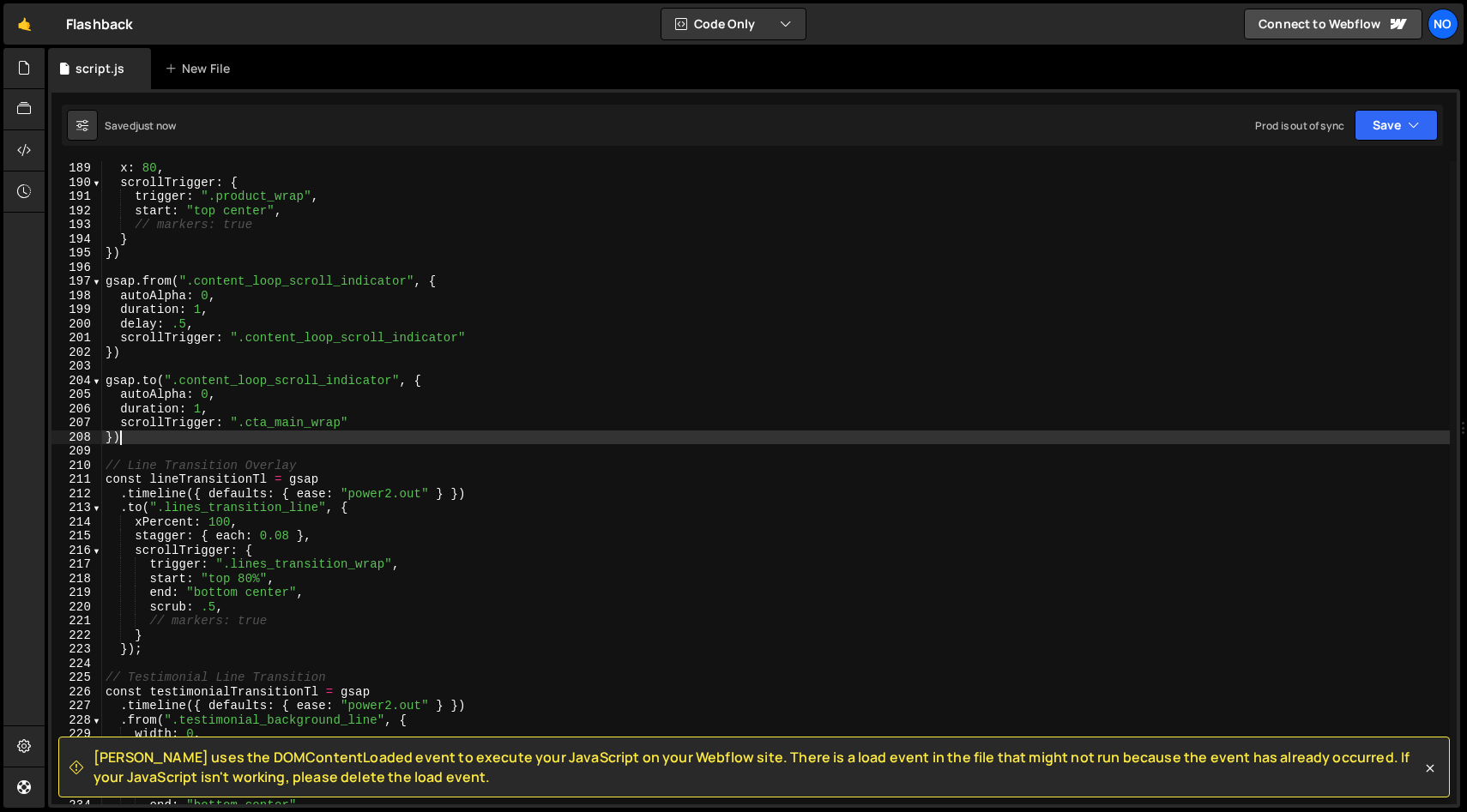
click at [335, 433] on div "x : 80 , scrollTrigger : { trigger : ".product_wrap" , start : "top center" , /…" at bounding box center [775, 497] width 1347 height 672
click at [104, 275] on div "x : 80 , scrollTrigger : { trigger : ".product_wrap" , start : "top center" , /…" at bounding box center [775, 497] width 1347 height 672
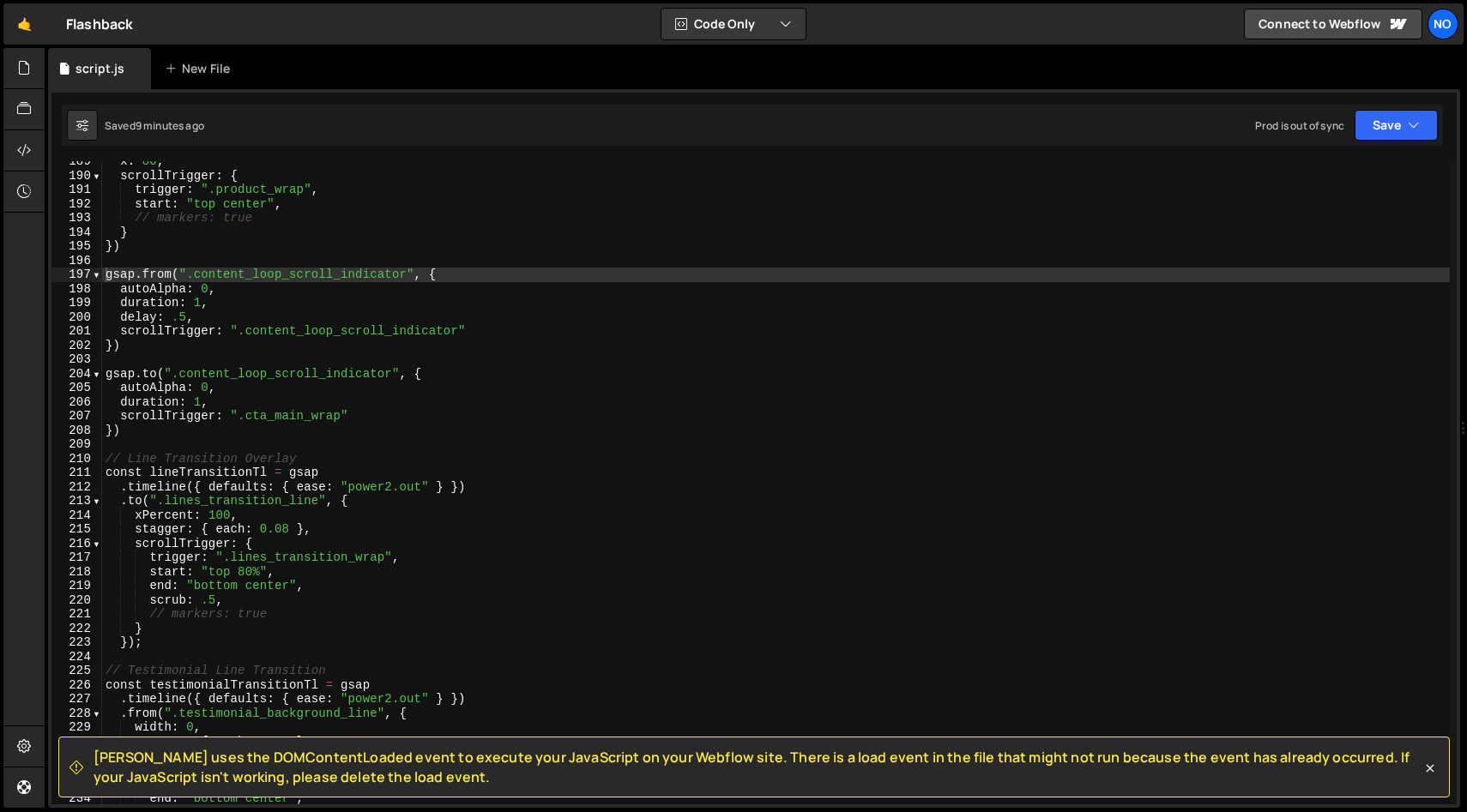
scroll to position [2710, 0]
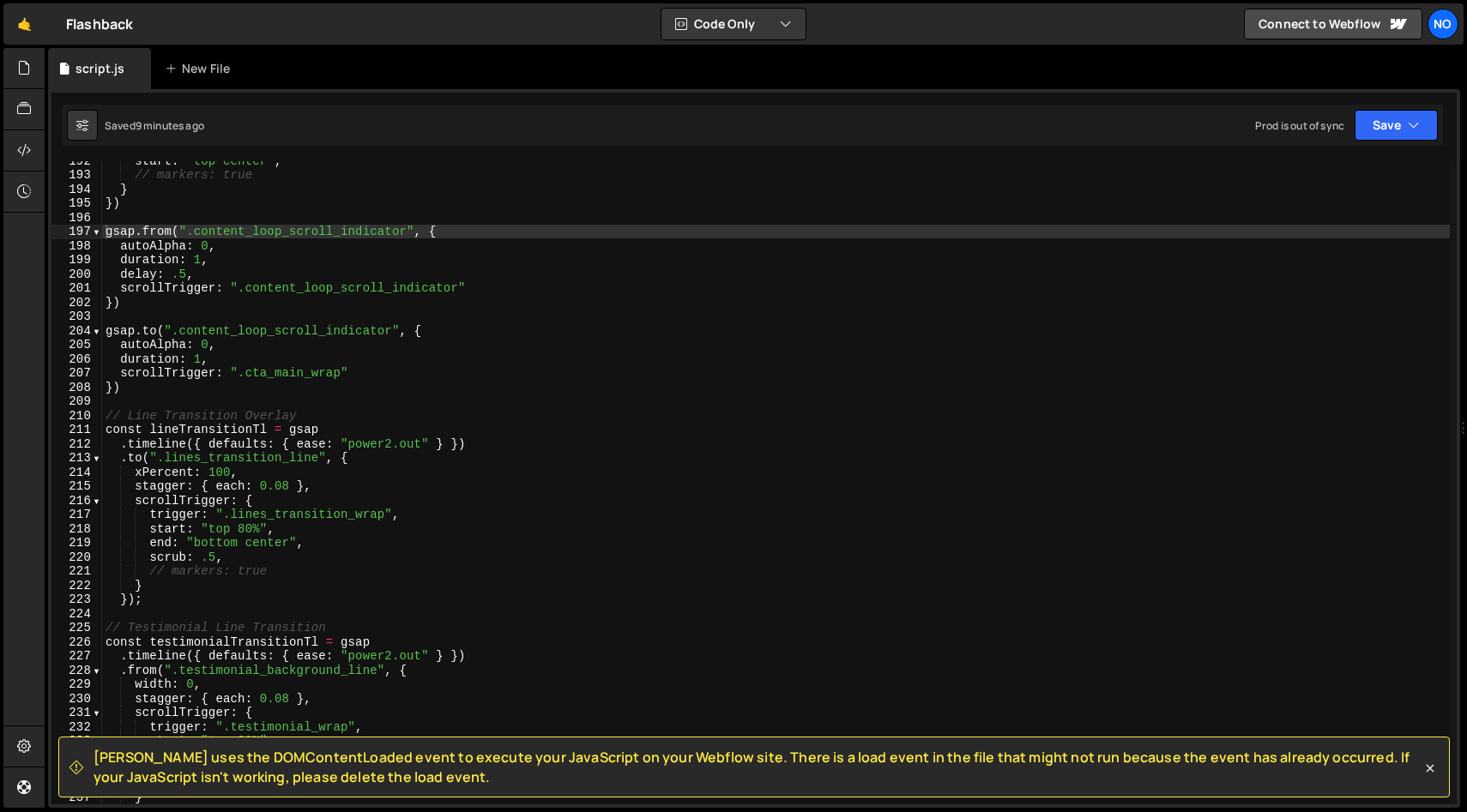
drag, startPoint x: 1423, startPoint y: 766, endPoint x: 1410, endPoint y: 769, distance: 13.3
click at [1423, 766] on icon at bounding box center [1429, 768] width 17 height 17
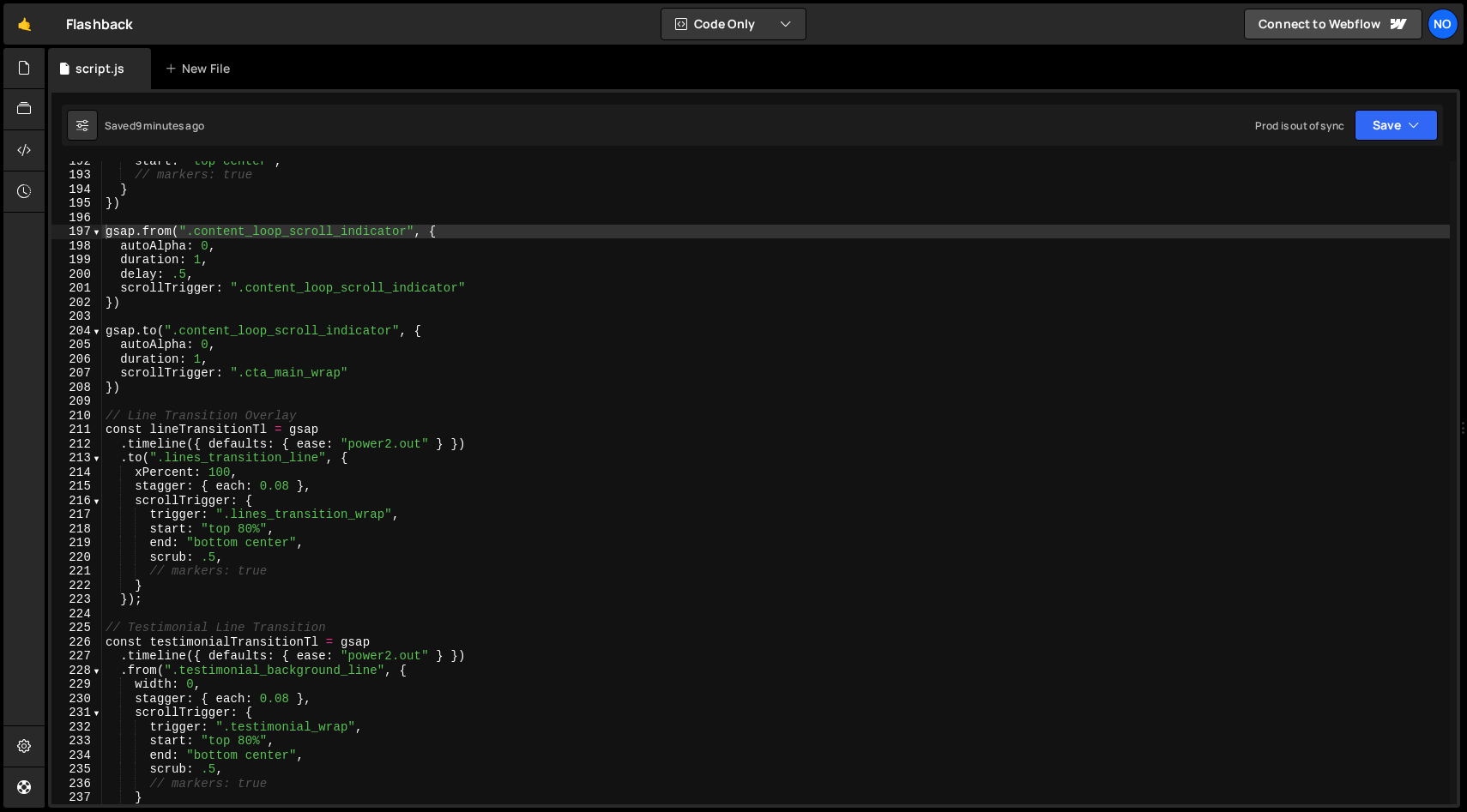
click at [855, 364] on div "start : "top center" , // markers: true } }) gsap . from ( ".content_loop_scrol…" at bounding box center [775, 490] width 1347 height 672
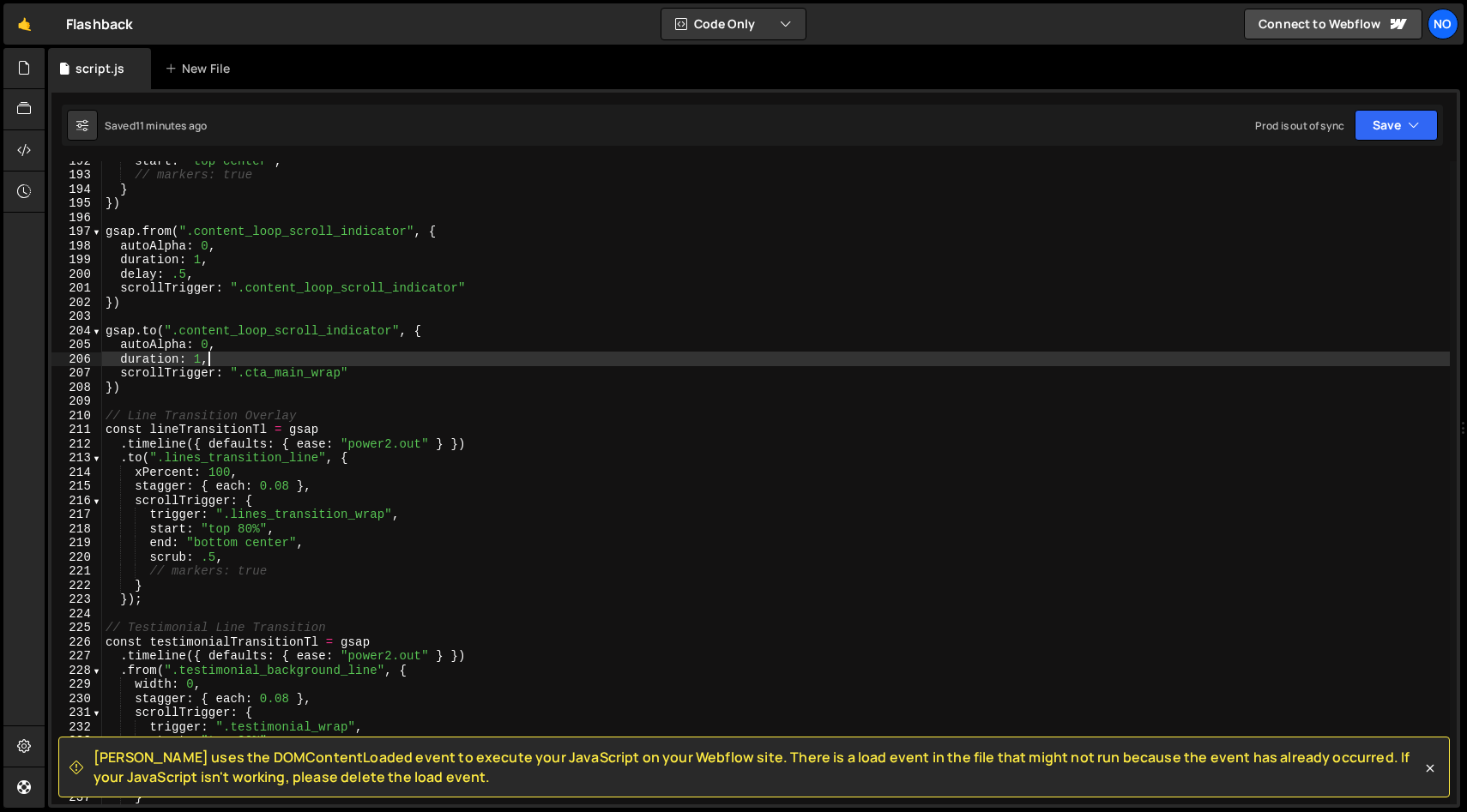
click at [397, 376] on div "start : "top center" , // markers: true } }) gsap . from ( ".content_loop_scrol…" at bounding box center [775, 490] width 1347 height 672
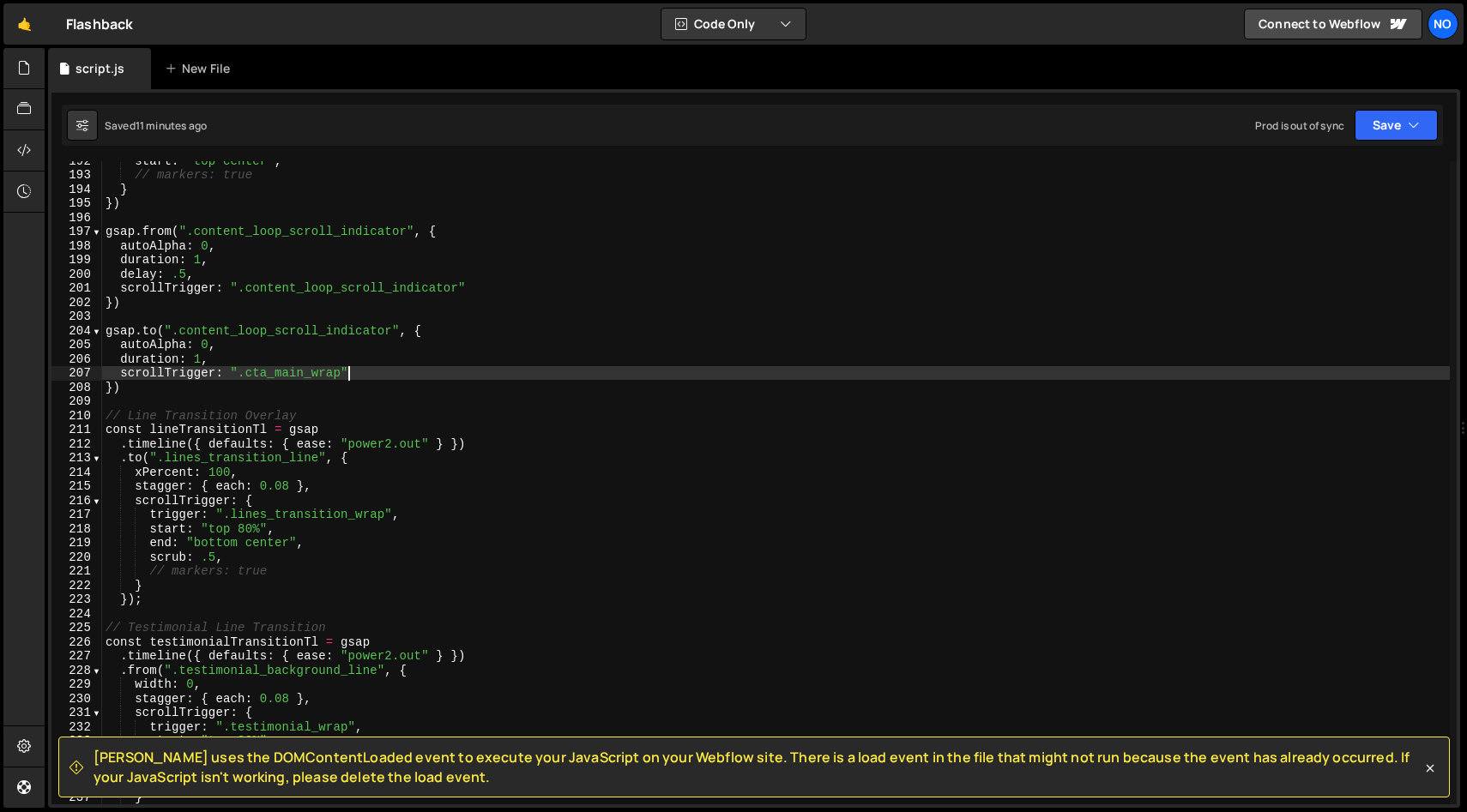
click at [317, 352] on div "start : "top center" , // markers: true } }) gsap . from ( ".content_loop_scrol…" at bounding box center [775, 490] width 1347 height 672
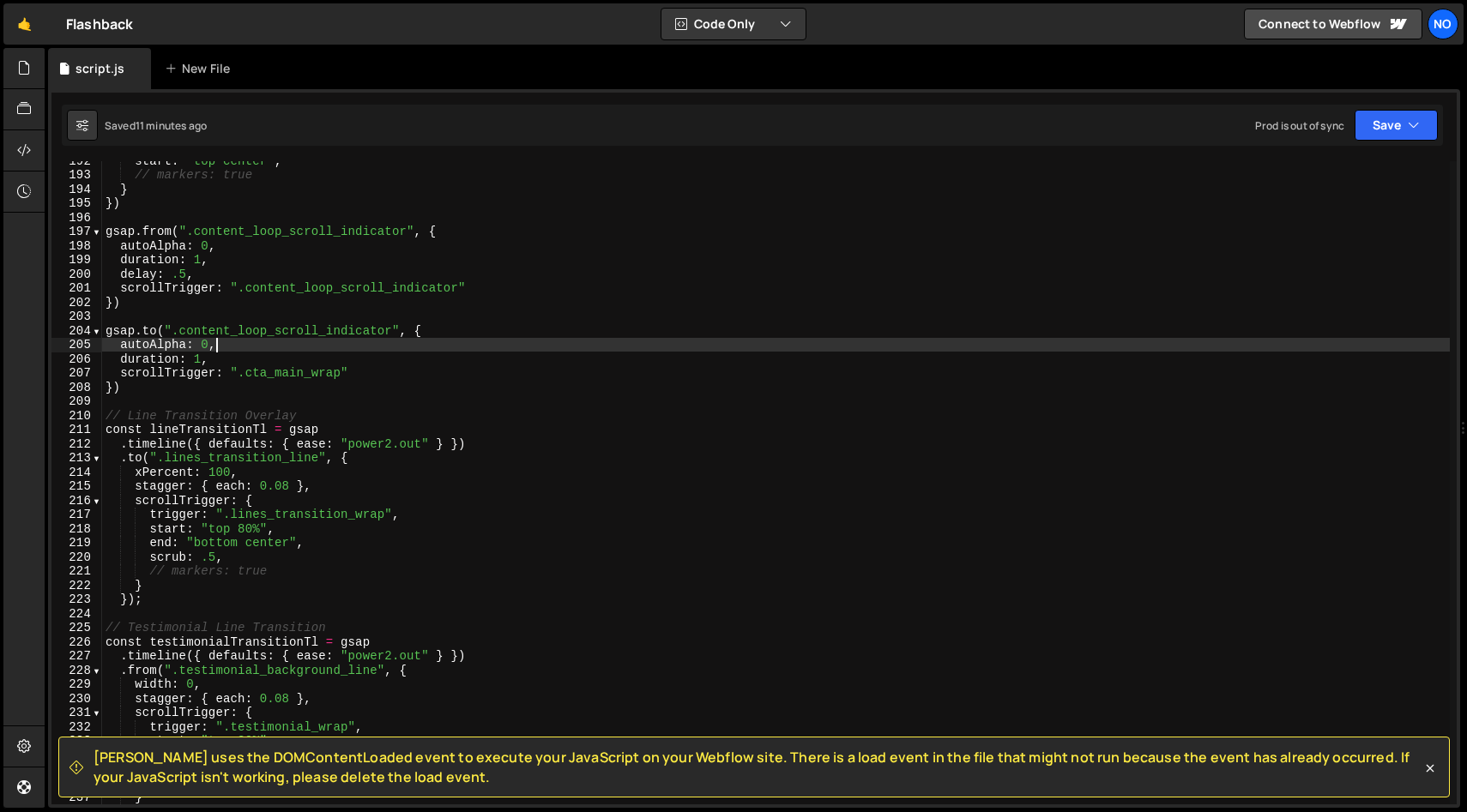
click at [313, 363] on div "start : "top center" , // markers: true } }) gsap . from ( ".content_loop_scrol…" at bounding box center [775, 490] width 1347 height 672
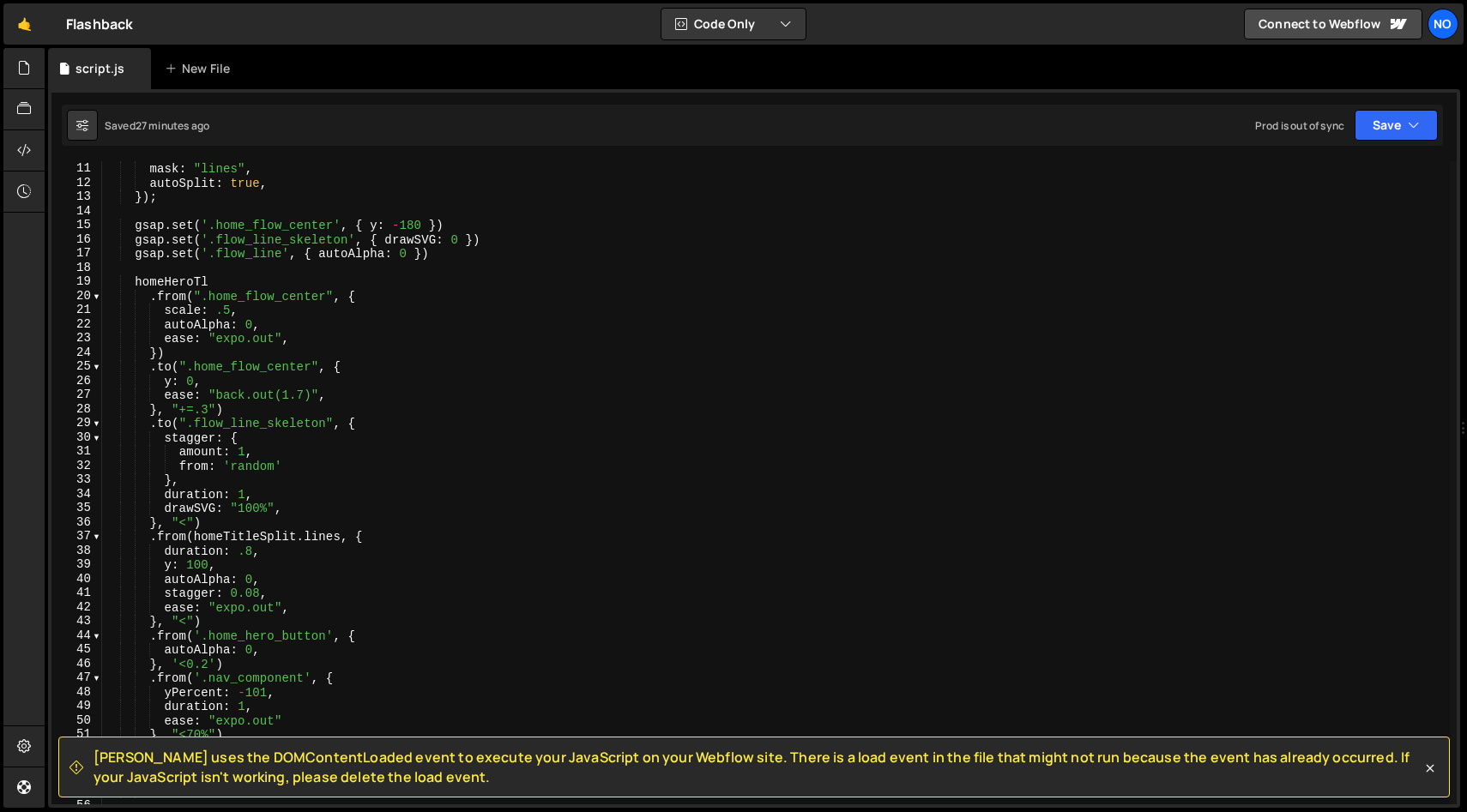
scroll to position [0, 0]
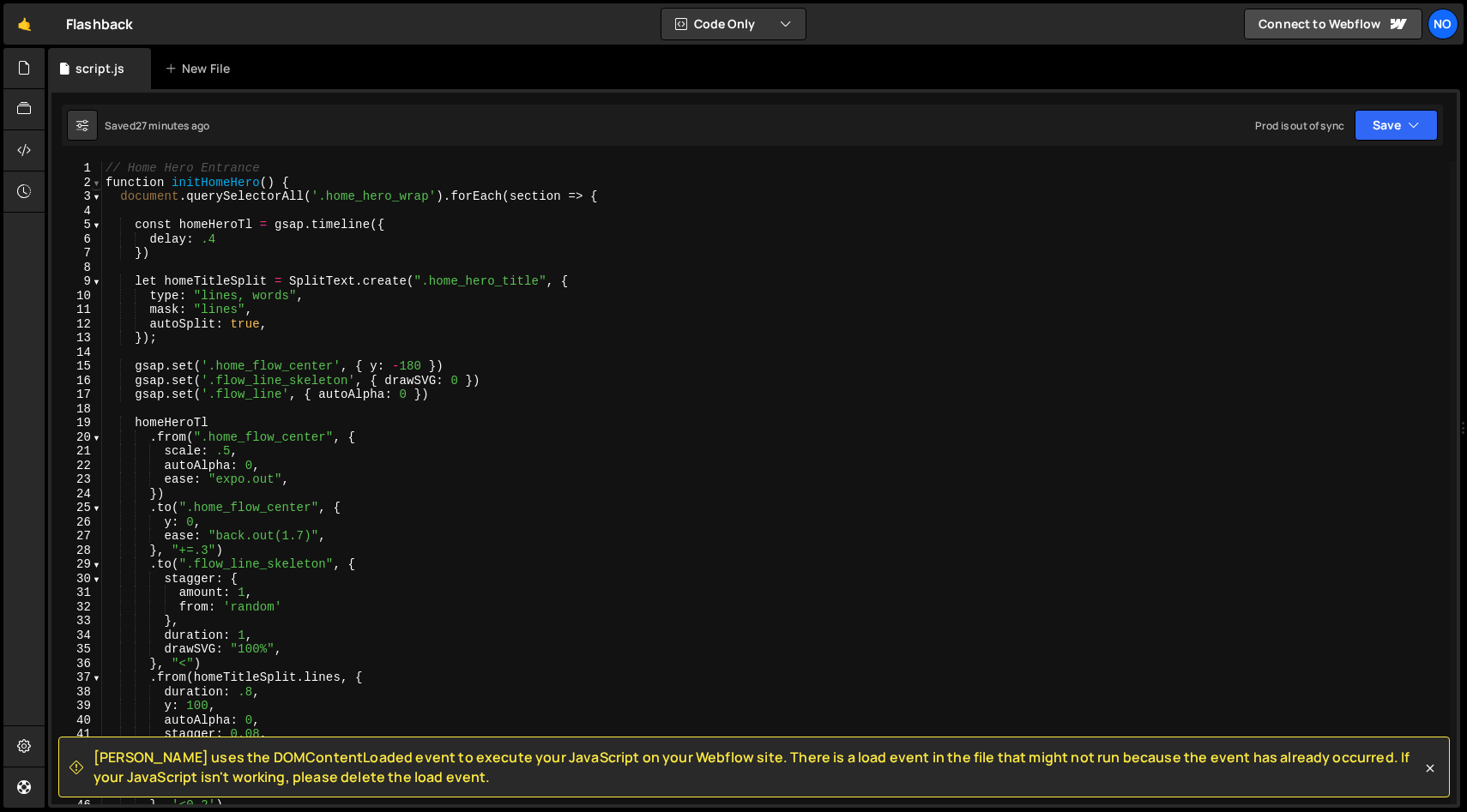
click at [99, 187] on span at bounding box center [96, 183] width 9 height 15
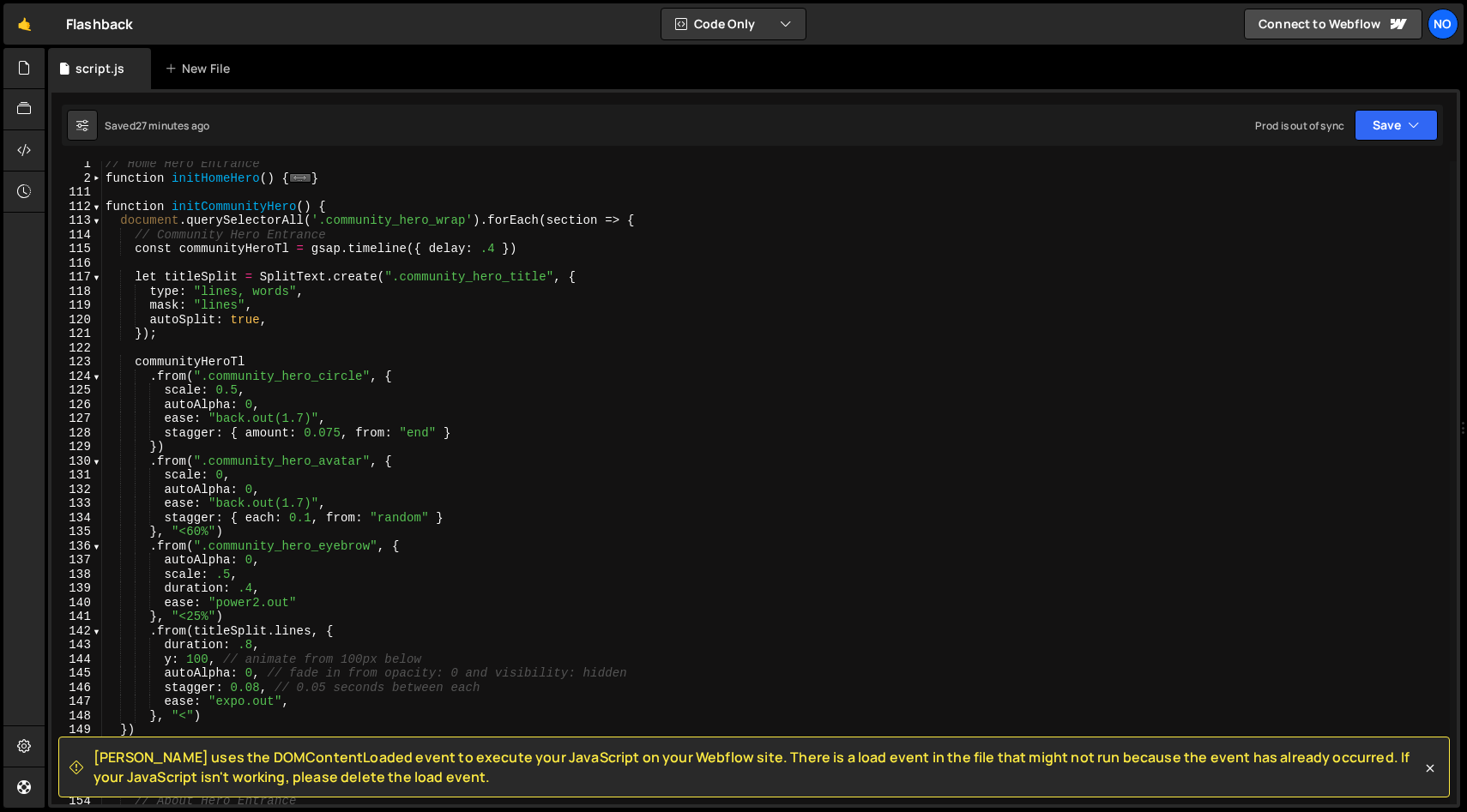
scroll to position [12, 0]
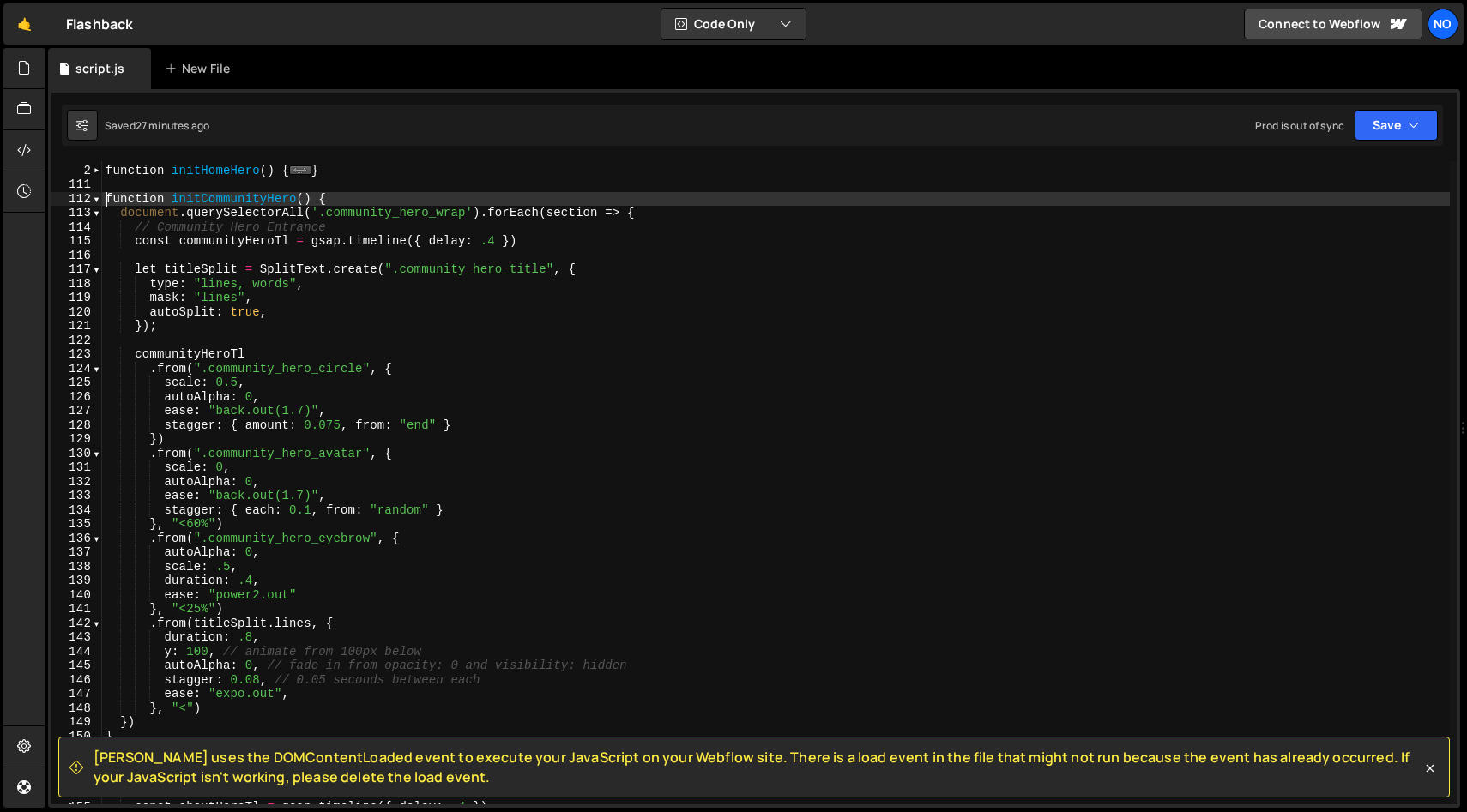
click at [106, 197] on div "// Home Hero Entrance function initHomeHero ( ) { ... } function initCommunityH…" at bounding box center [775, 485] width 1347 height 672
click at [98, 202] on span at bounding box center [96, 199] width 9 height 15
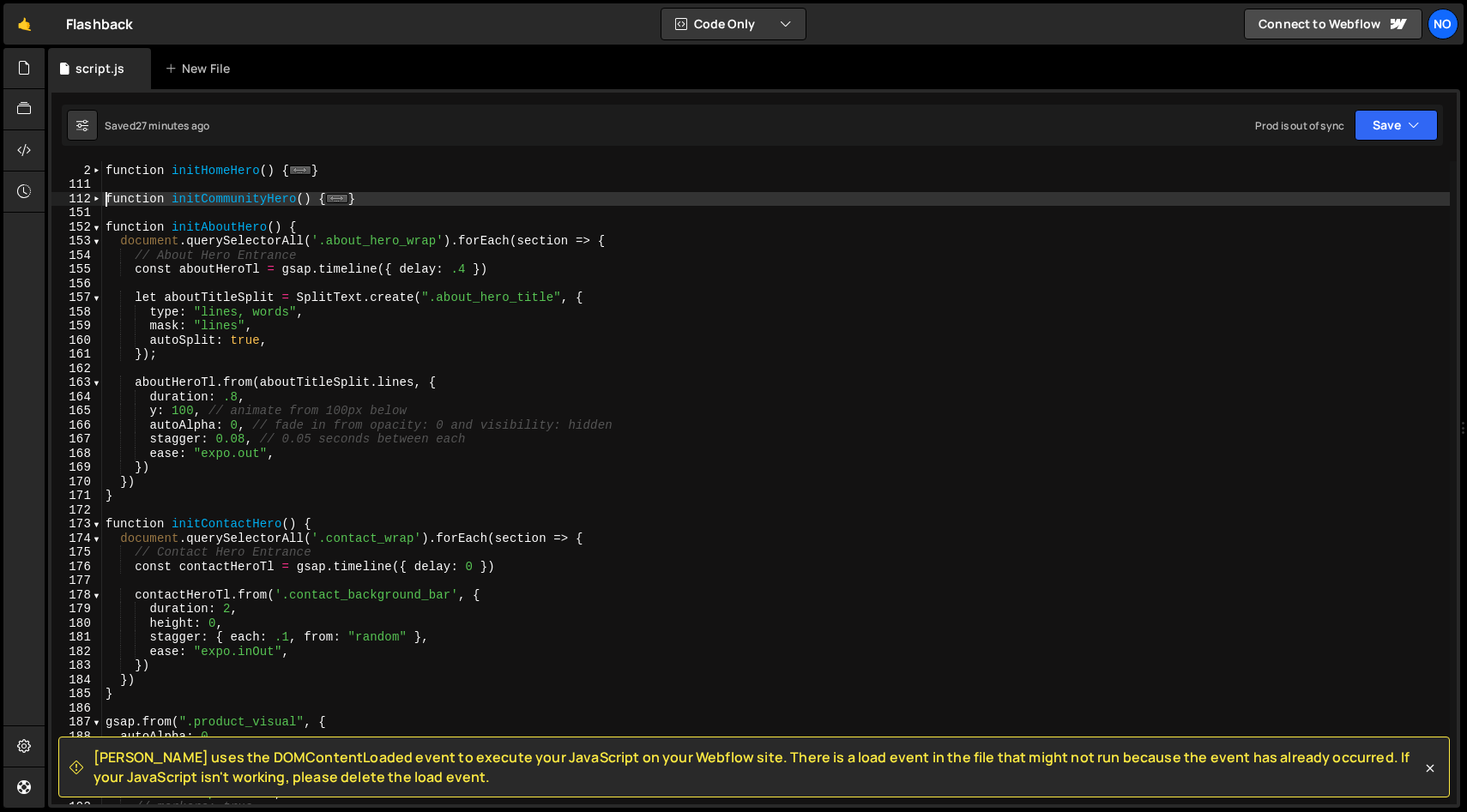
click at [397, 196] on div "// Home Hero Entrance function initHomeHero ( ) { ... } function initCommunityH…" at bounding box center [775, 485] width 1347 height 672
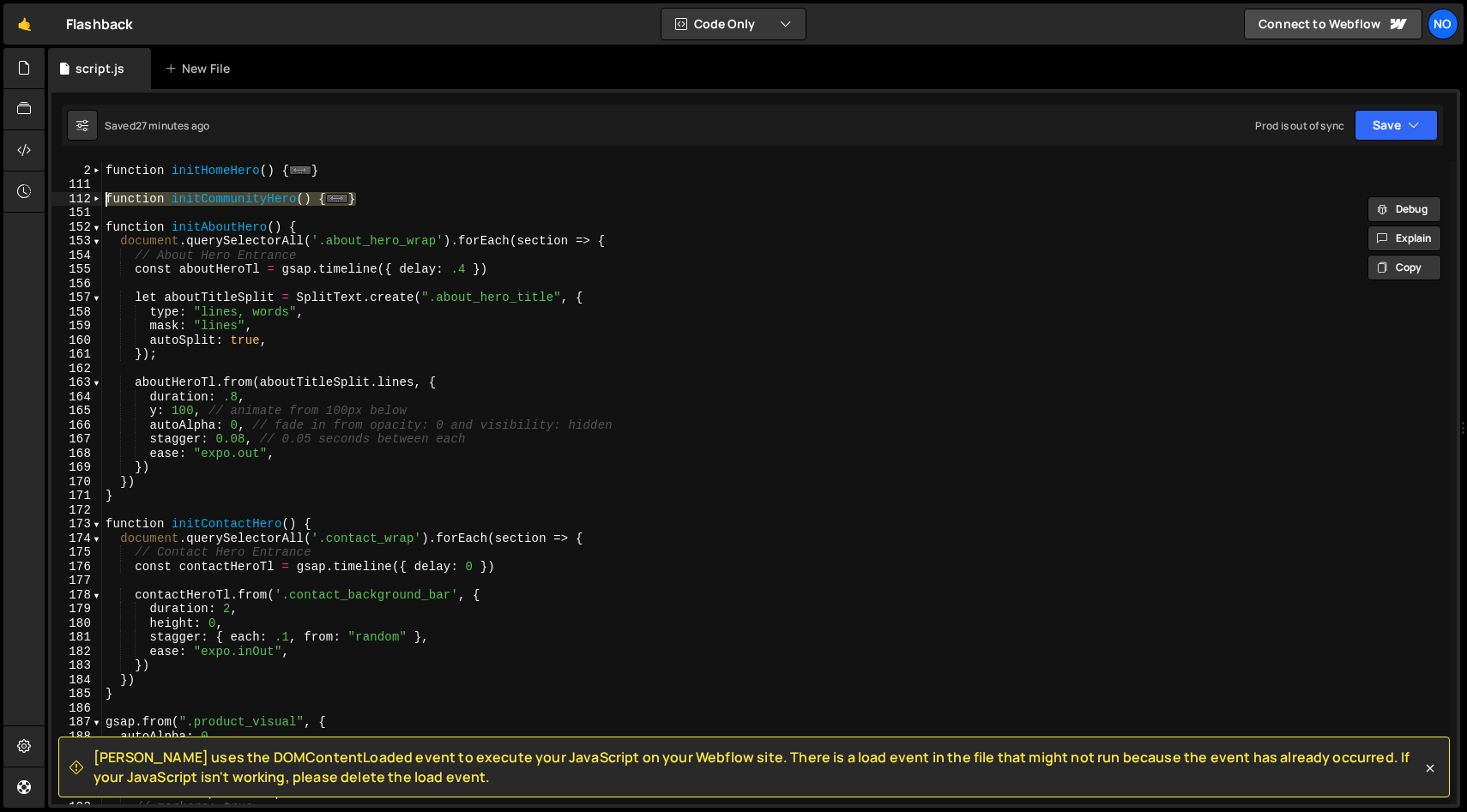
type textarea "}"
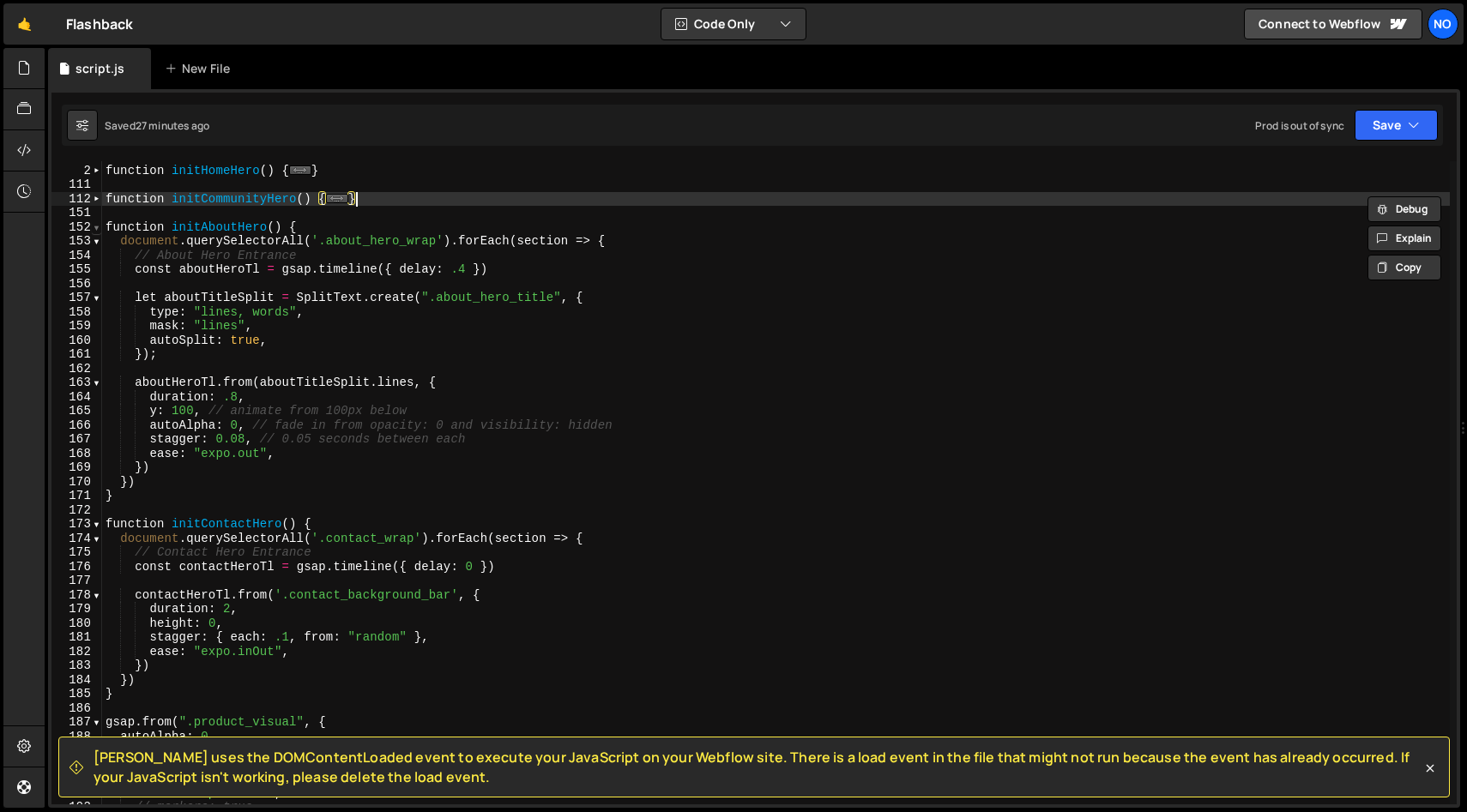
click at [99, 228] on span at bounding box center [96, 227] width 9 height 15
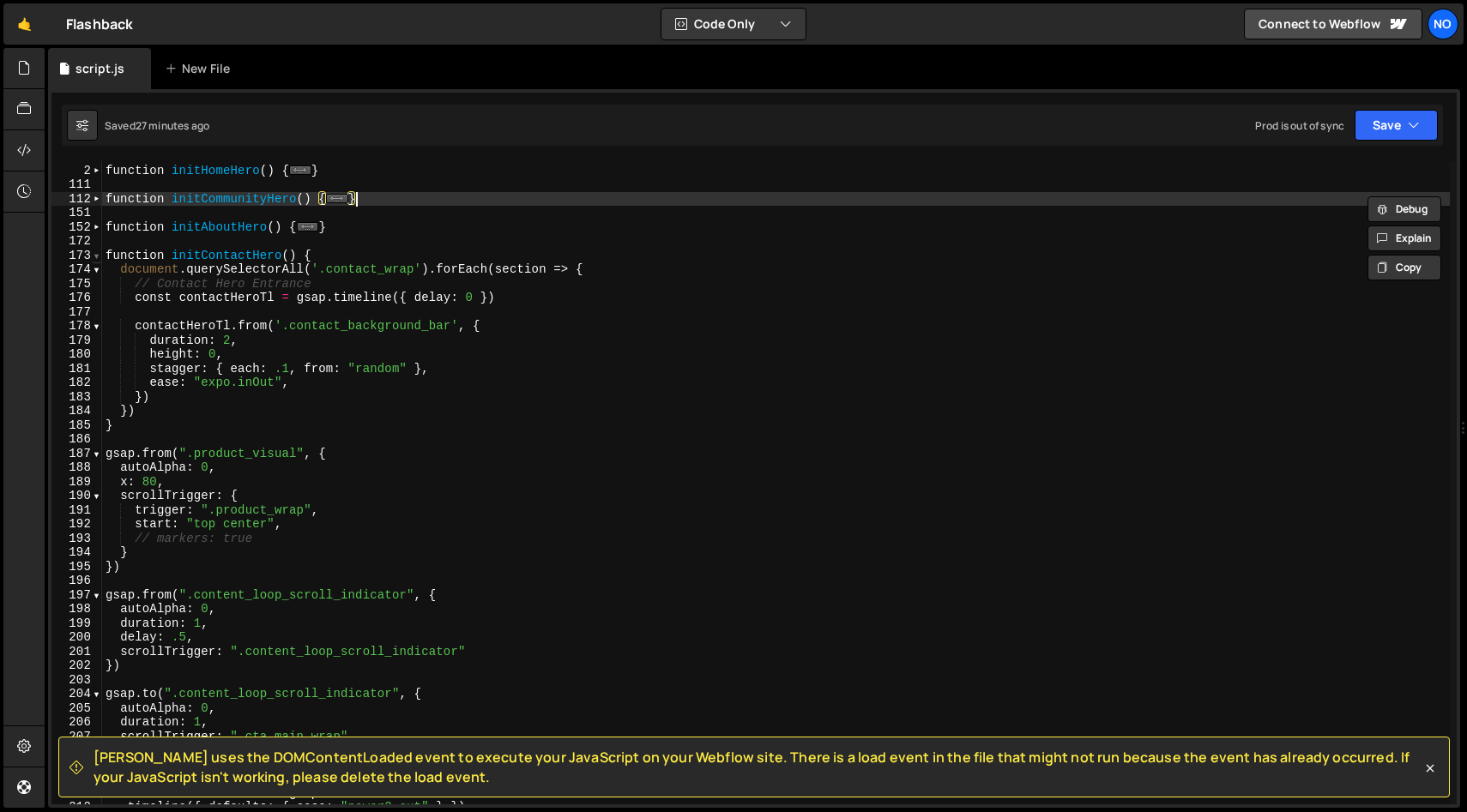
click at [94, 259] on span at bounding box center [96, 256] width 9 height 15
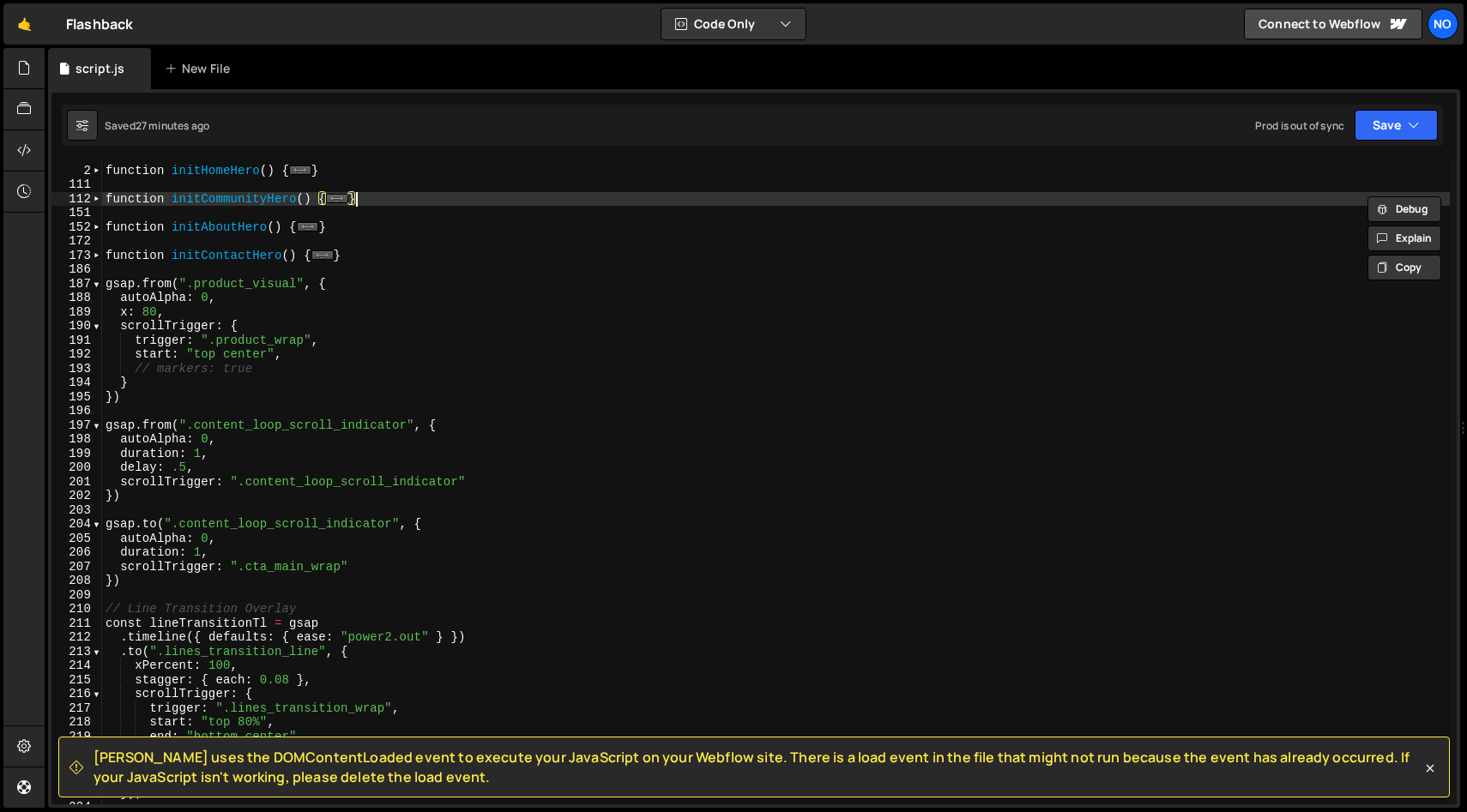
click at [367, 253] on div "// Home Hero Entrance function initHomeHero ( ) { ... } function initCommunityH…" at bounding box center [775, 485] width 1347 height 672
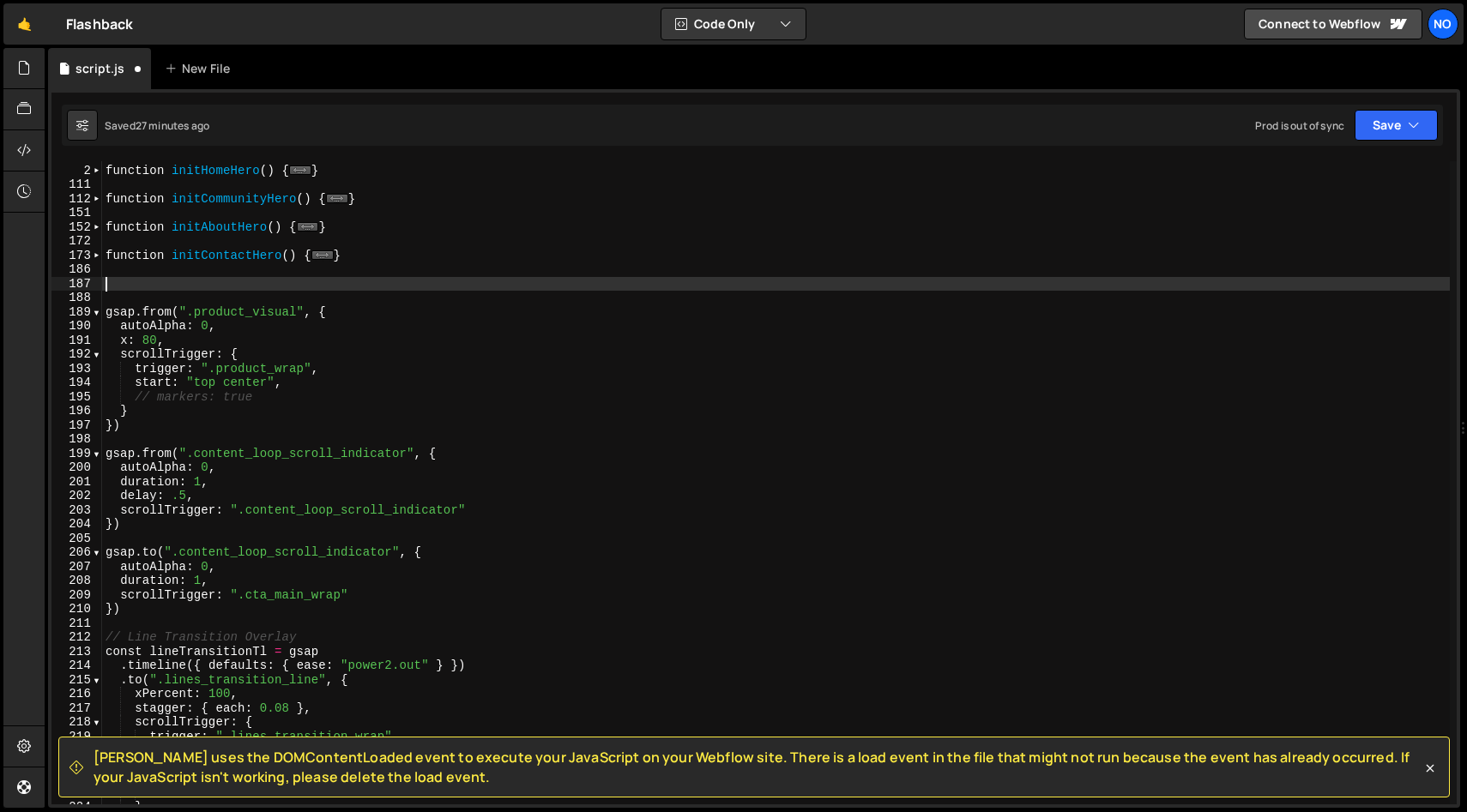
paste textarea "}"
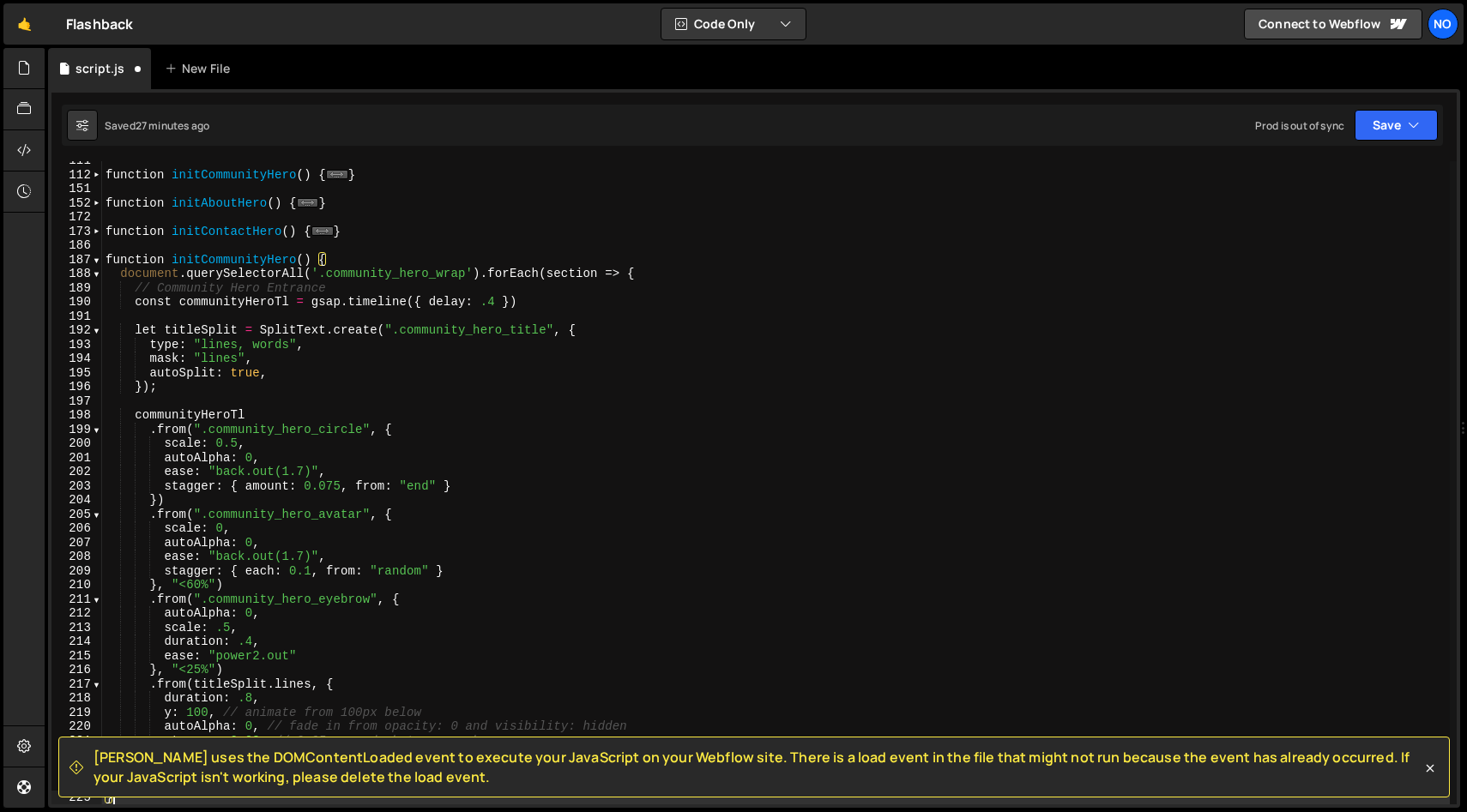
scroll to position [36, 0]
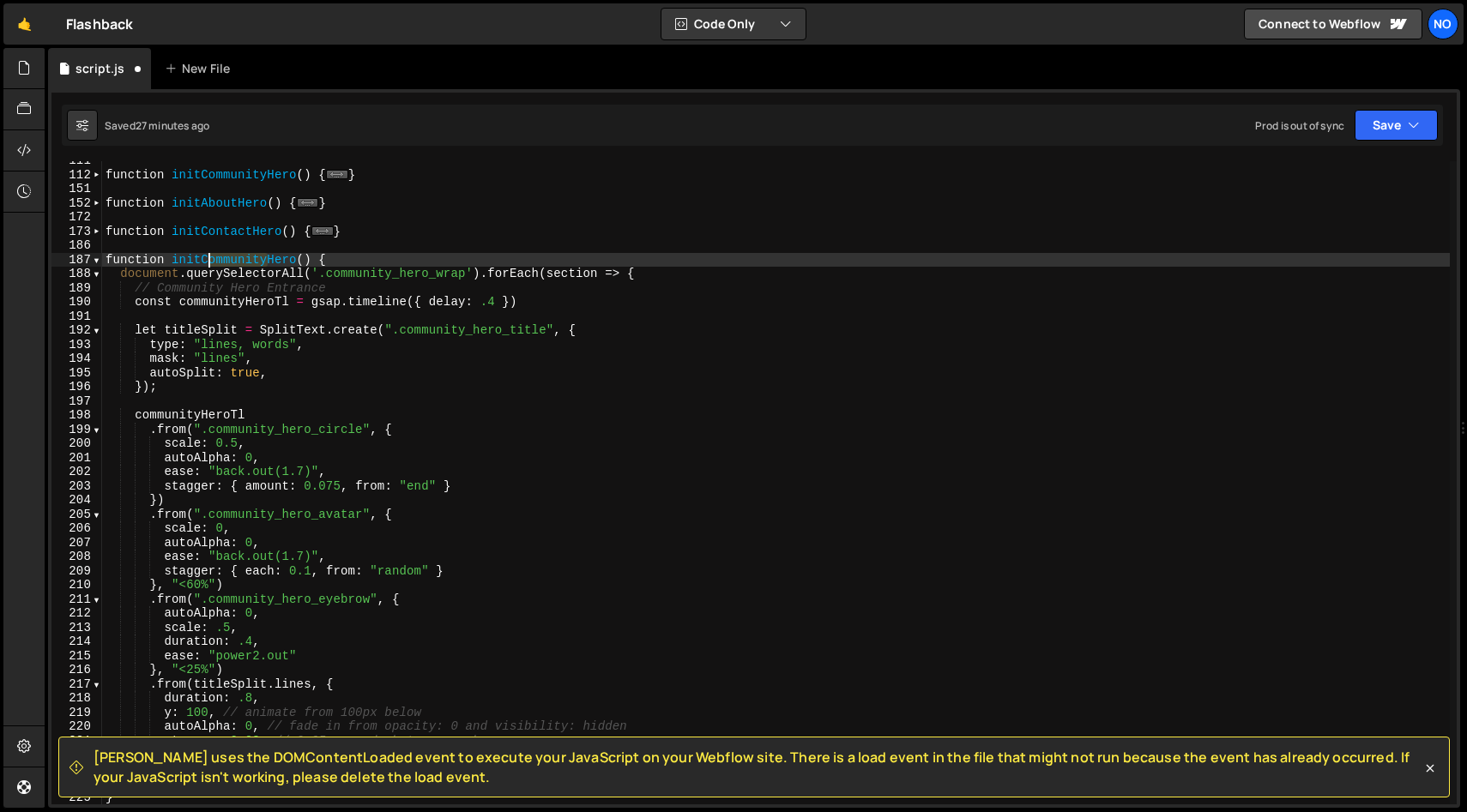
drag, startPoint x: 267, startPoint y: 262, endPoint x: 209, endPoint y: 264, distance: 57.5
click at [207, 262] on div "function initCommunityHero ( ) { ... } function initAboutHero ( ) { ... } funct…" at bounding box center [775, 490] width 1347 height 672
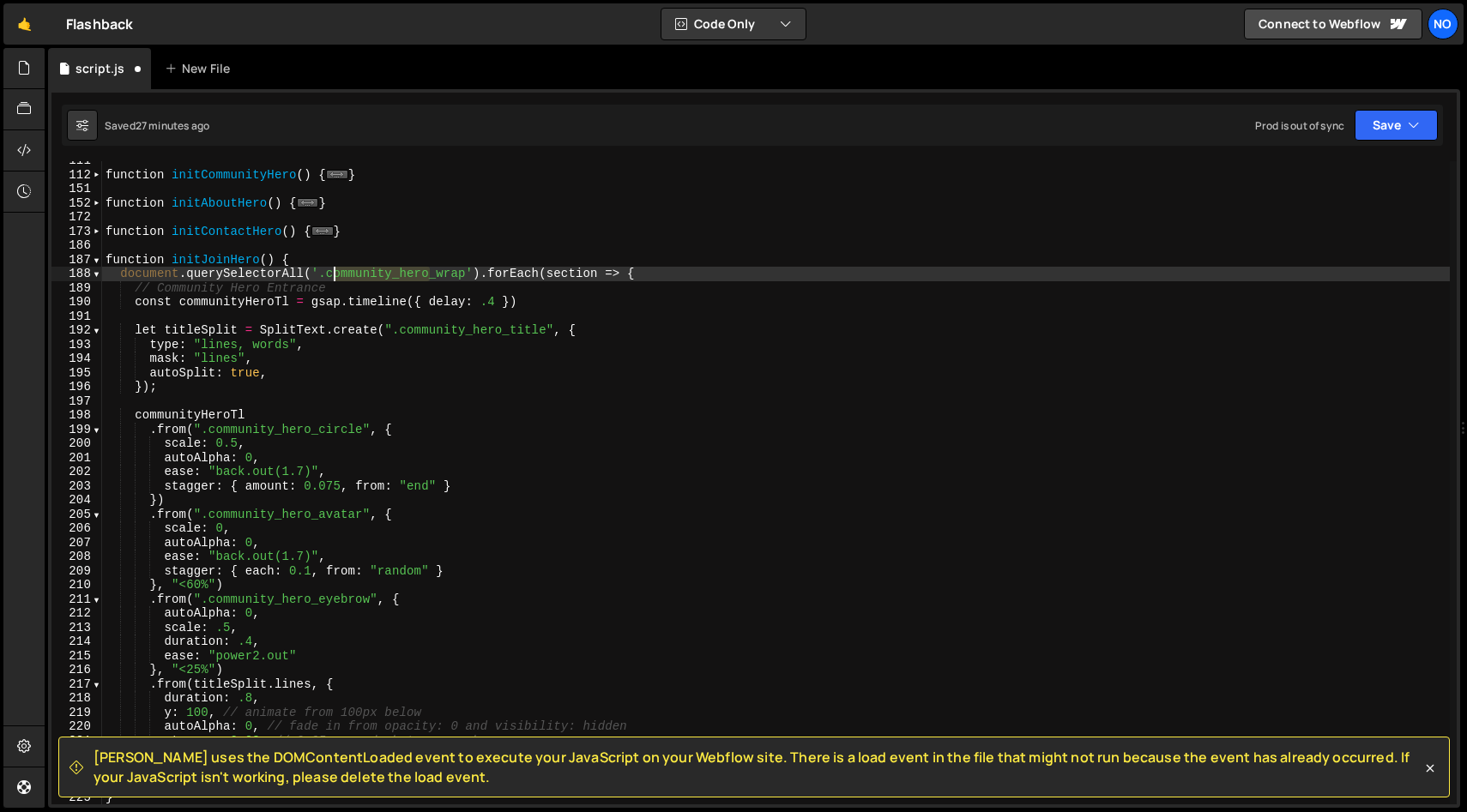
drag, startPoint x: 431, startPoint y: 273, endPoint x: 424, endPoint y: 300, distance: 28.3
click at [329, 274] on div "function initCommunityHero ( ) { ... } function initAboutHero ( ) { ... } funct…" at bounding box center [775, 490] width 1347 height 672
click at [613, 274] on div "function initCommunityHero ( ) { ... } function initAboutHero ( ) { ... } funct…" at bounding box center [775, 490] width 1347 height 672
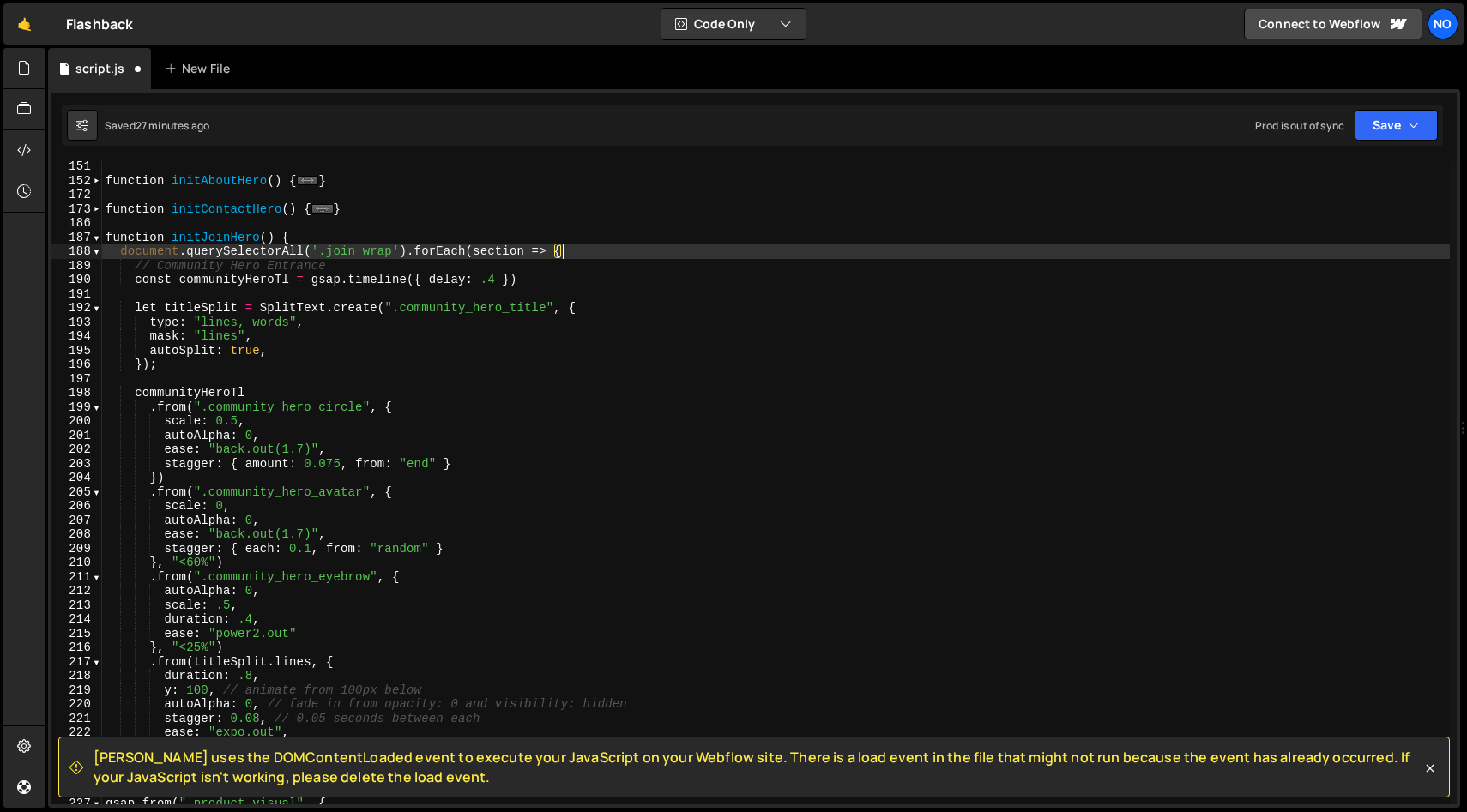
scroll to position [66, 0]
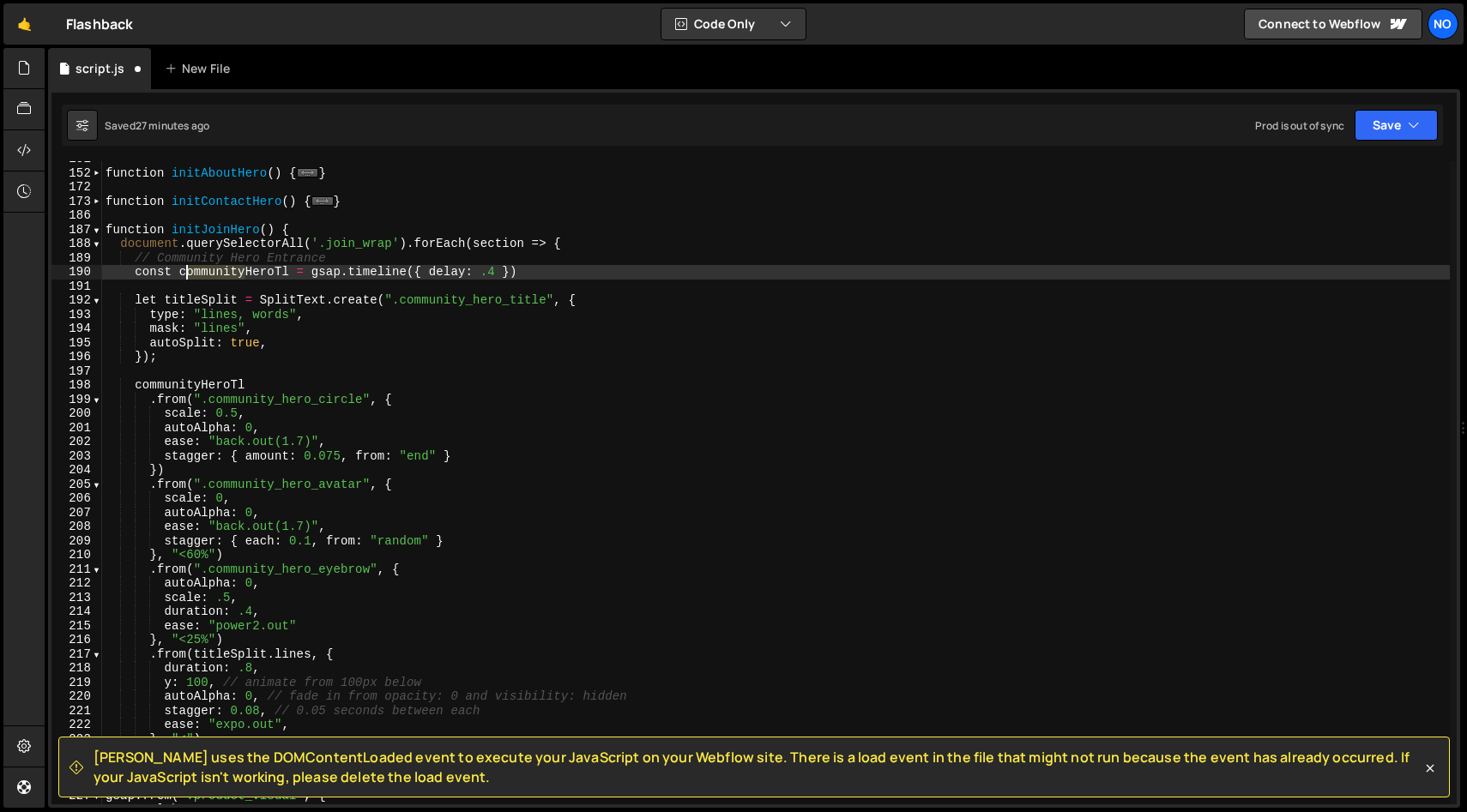
drag, startPoint x: 244, startPoint y: 274, endPoint x: 207, endPoint y: 280, distance: 38.2
click at [181, 272] on div "function initAboutHero ( ) { ... } function initContactHero ( ) { ... } functio…" at bounding box center [775, 488] width 1347 height 672
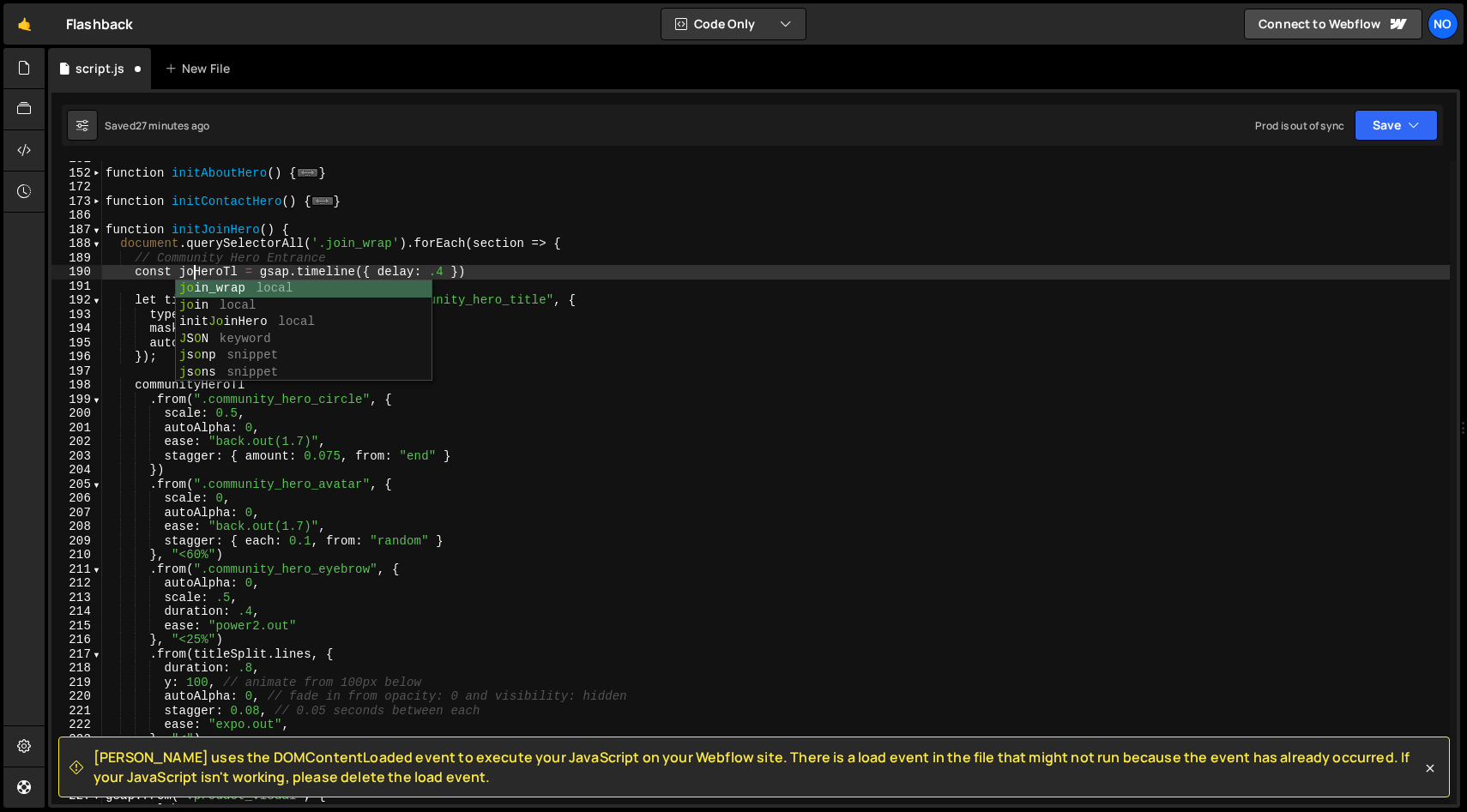
scroll to position [0, 7]
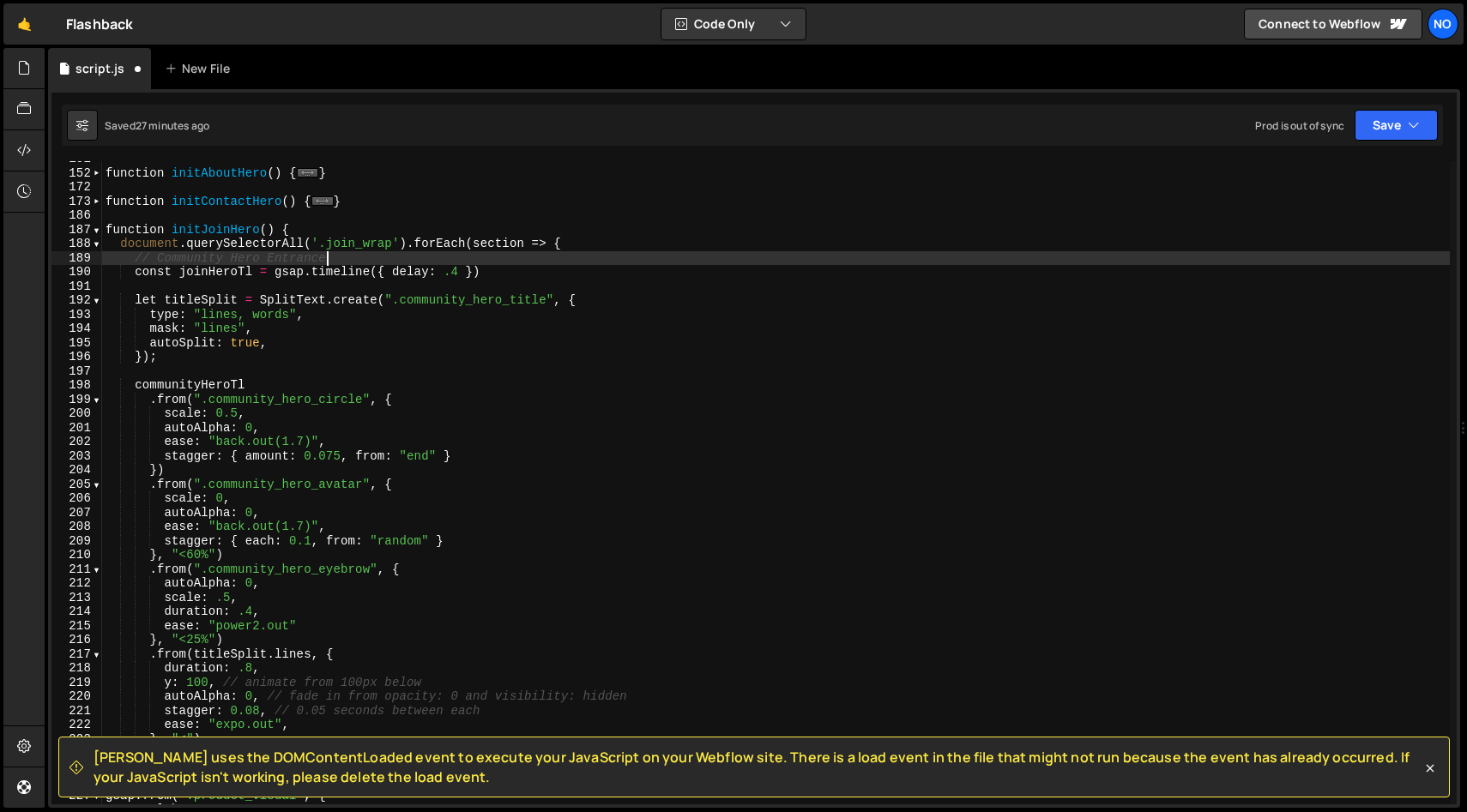
click at [516, 263] on div "function initAboutHero ( ) { ... } function initContactHero ( ) { ... } functio…" at bounding box center [775, 488] width 1347 height 672
click at [166, 303] on div "function initAboutHero ( ) { ... } function initContactHero ( ) { ... } functio…" at bounding box center [775, 488] width 1347 height 672
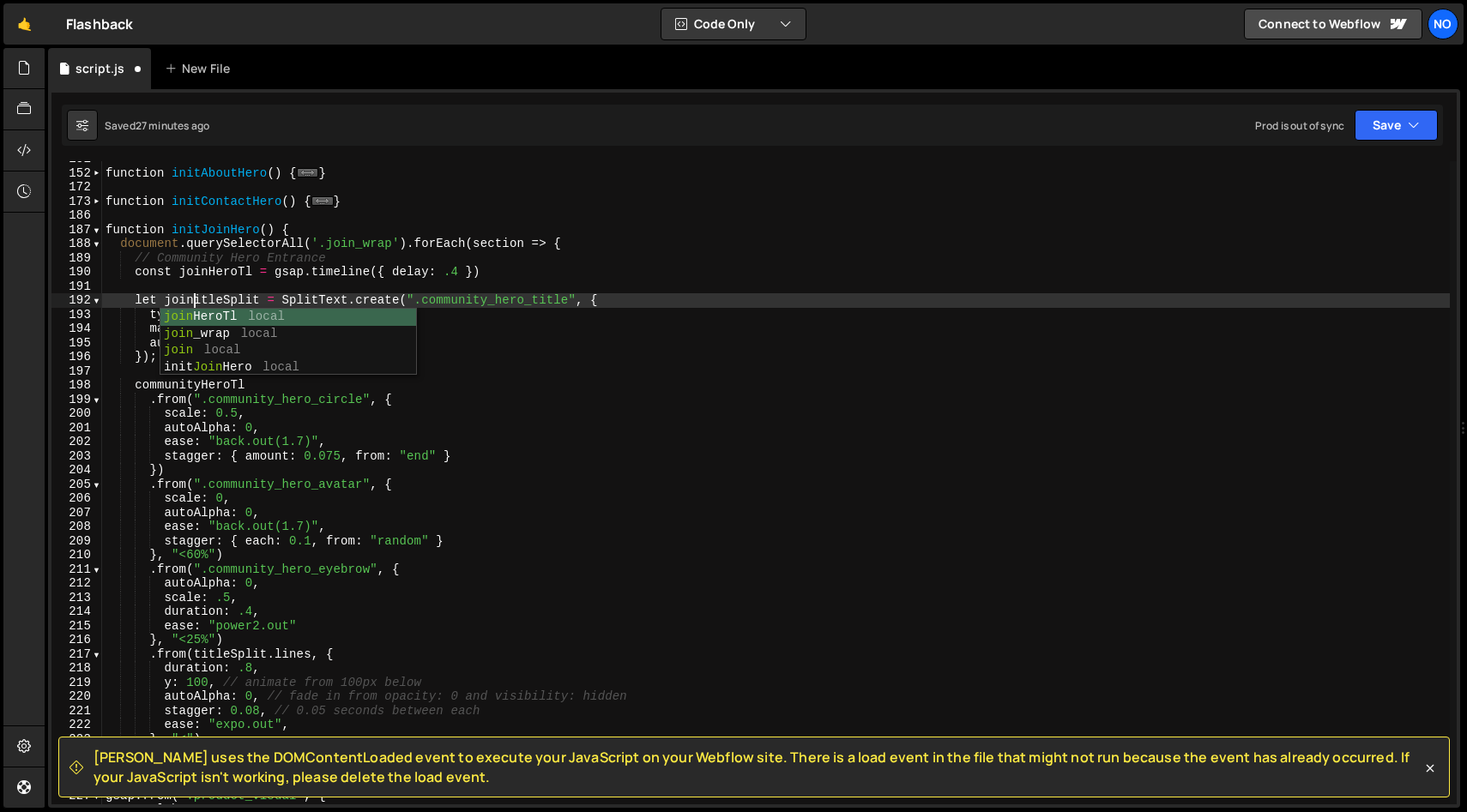
scroll to position [0, 6]
click at [669, 300] on div "function initAboutHero ( ) { ... } function initContactHero ( ) { ... } functio…" at bounding box center [775, 488] width 1347 height 672
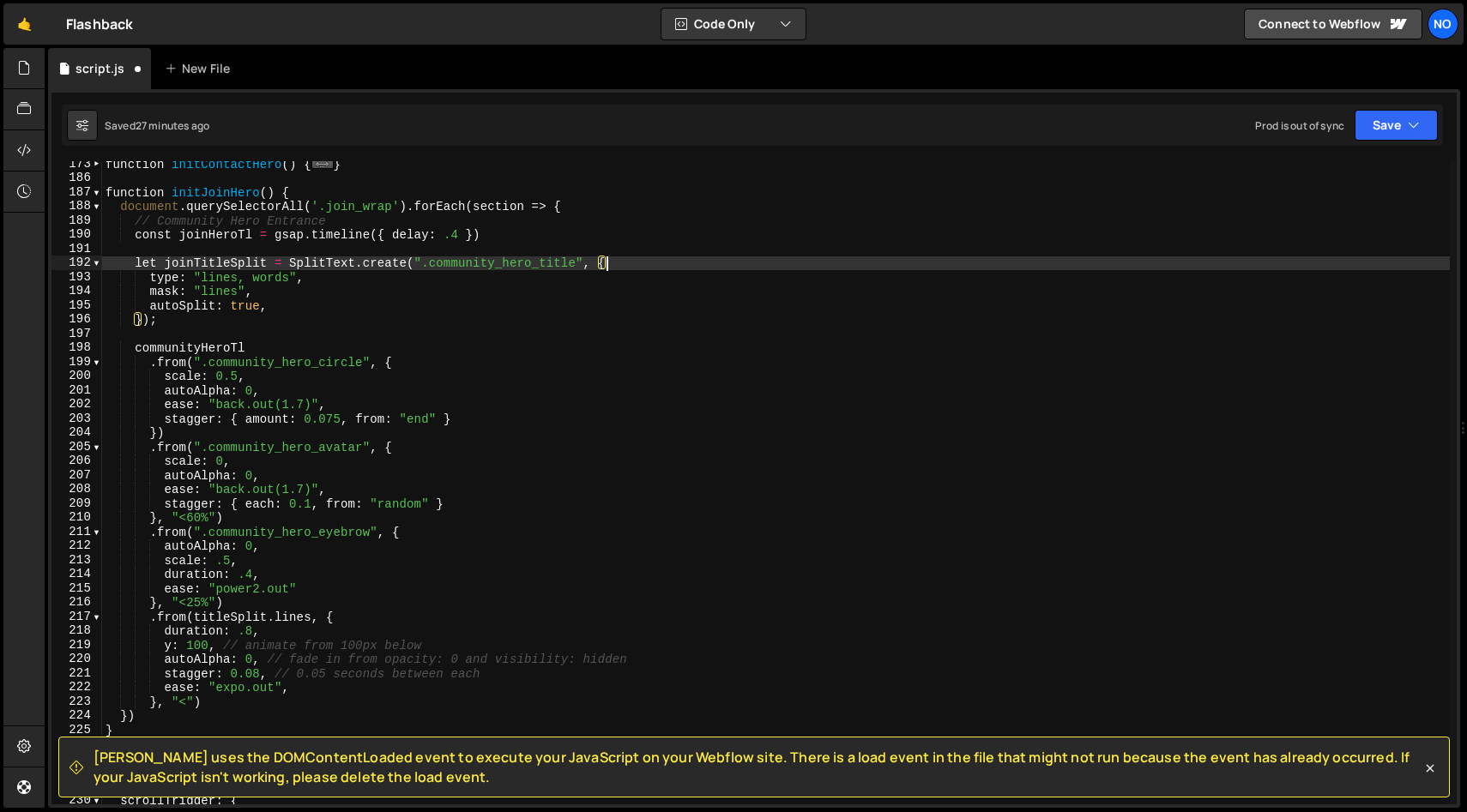
scroll to position [104, 0]
click at [140, 263] on div "function initContactHero ( ) { ... } function initJoinHero ( ) { document . que…" at bounding box center [775, 492] width 1347 height 672
click at [138, 261] on div "function initContactHero ( ) { ... } function initJoinHero ( ) { document . que…" at bounding box center [775, 492] width 1347 height 672
click at [136, 347] on div "function initContactHero ( ) { ... } function initJoinHero ( ) { document . que…" at bounding box center [775, 492] width 1347 height 672
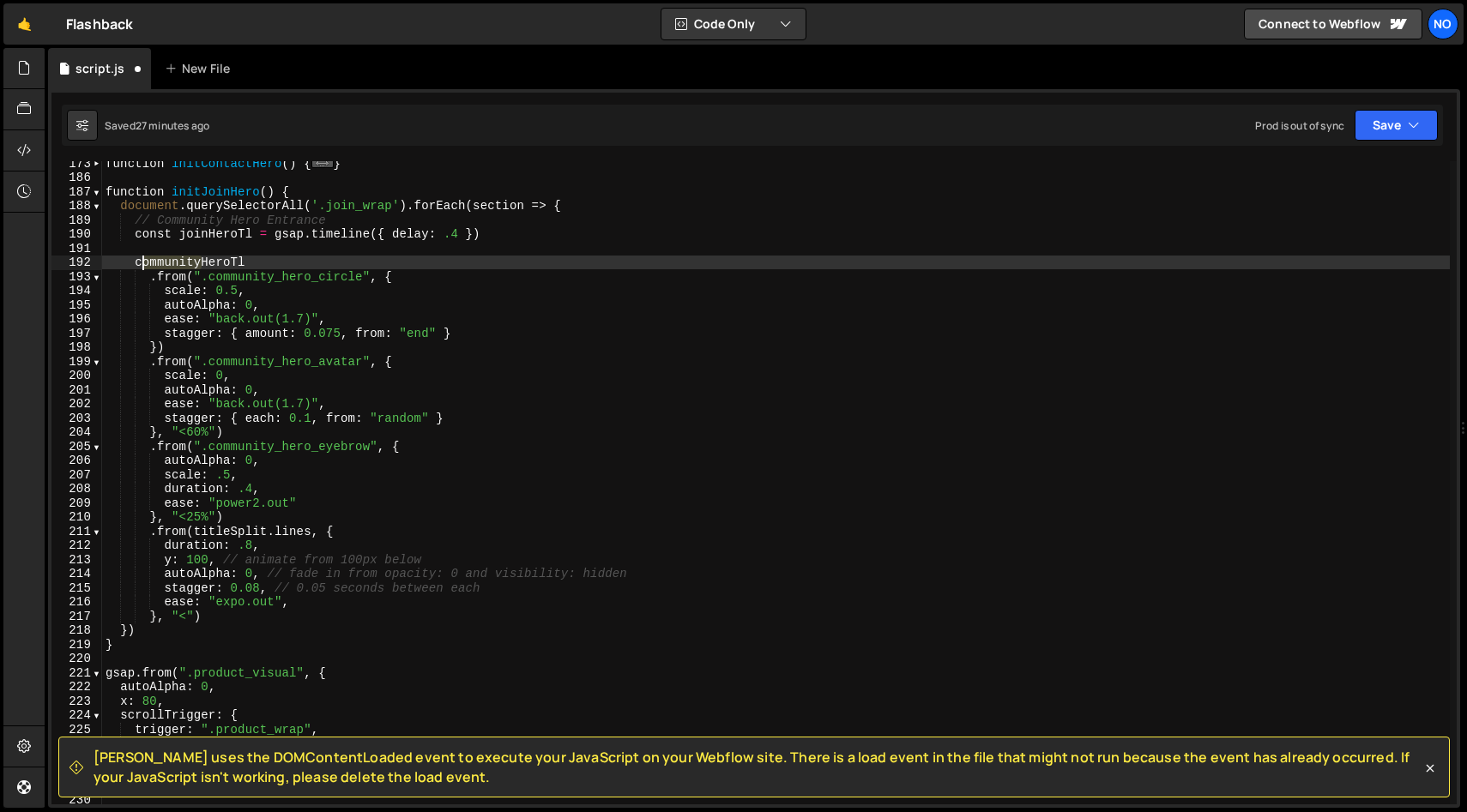
drag, startPoint x: 200, startPoint y: 267, endPoint x: 139, endPoint y: 268, distance: 60.9
click at [139, 268] on div "function initContactHero ( ) { ... } function initJoinHero ( ) { document . que…" at bounding box center [775, 492] width 1347 height 672
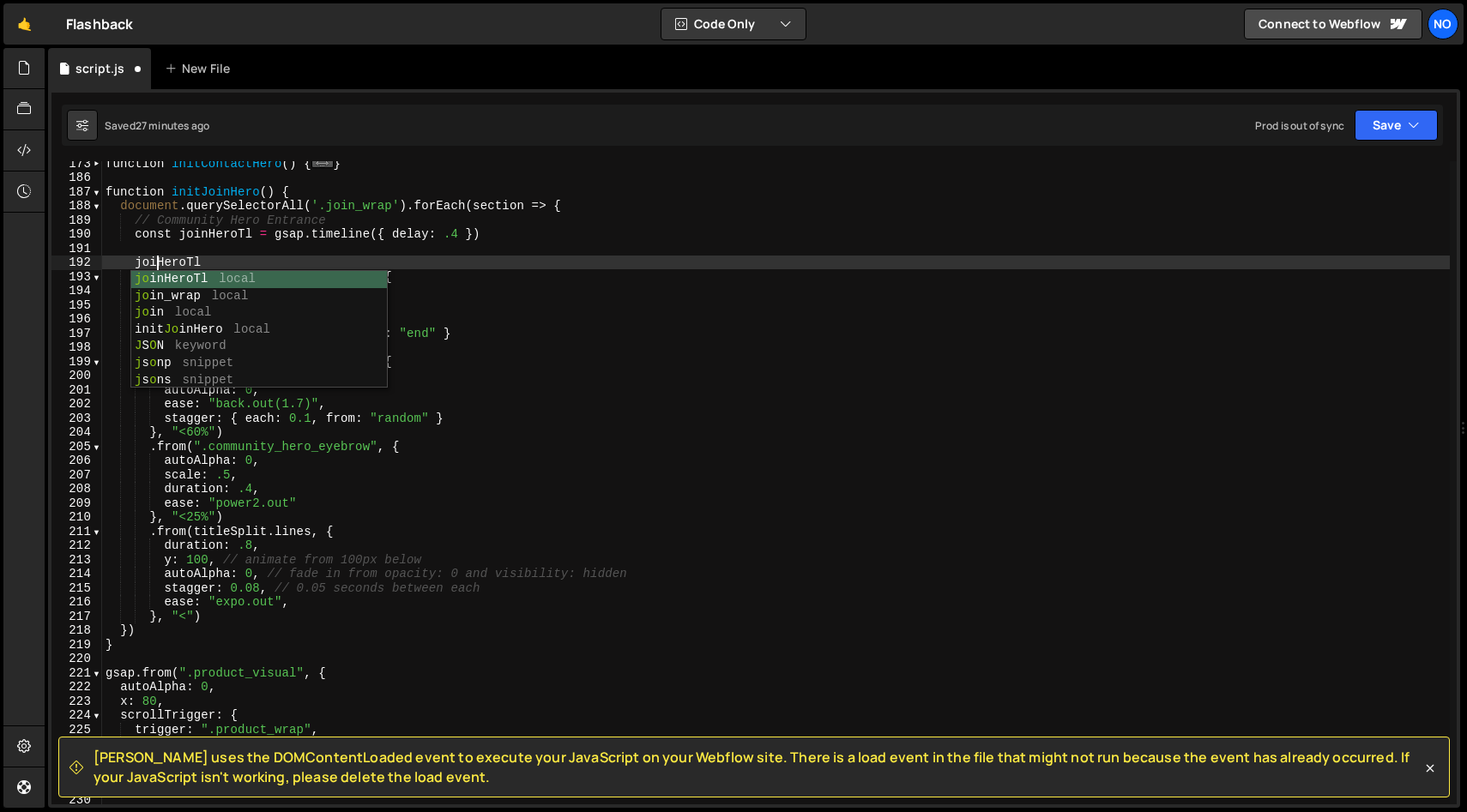
scroll to position [0, 3]
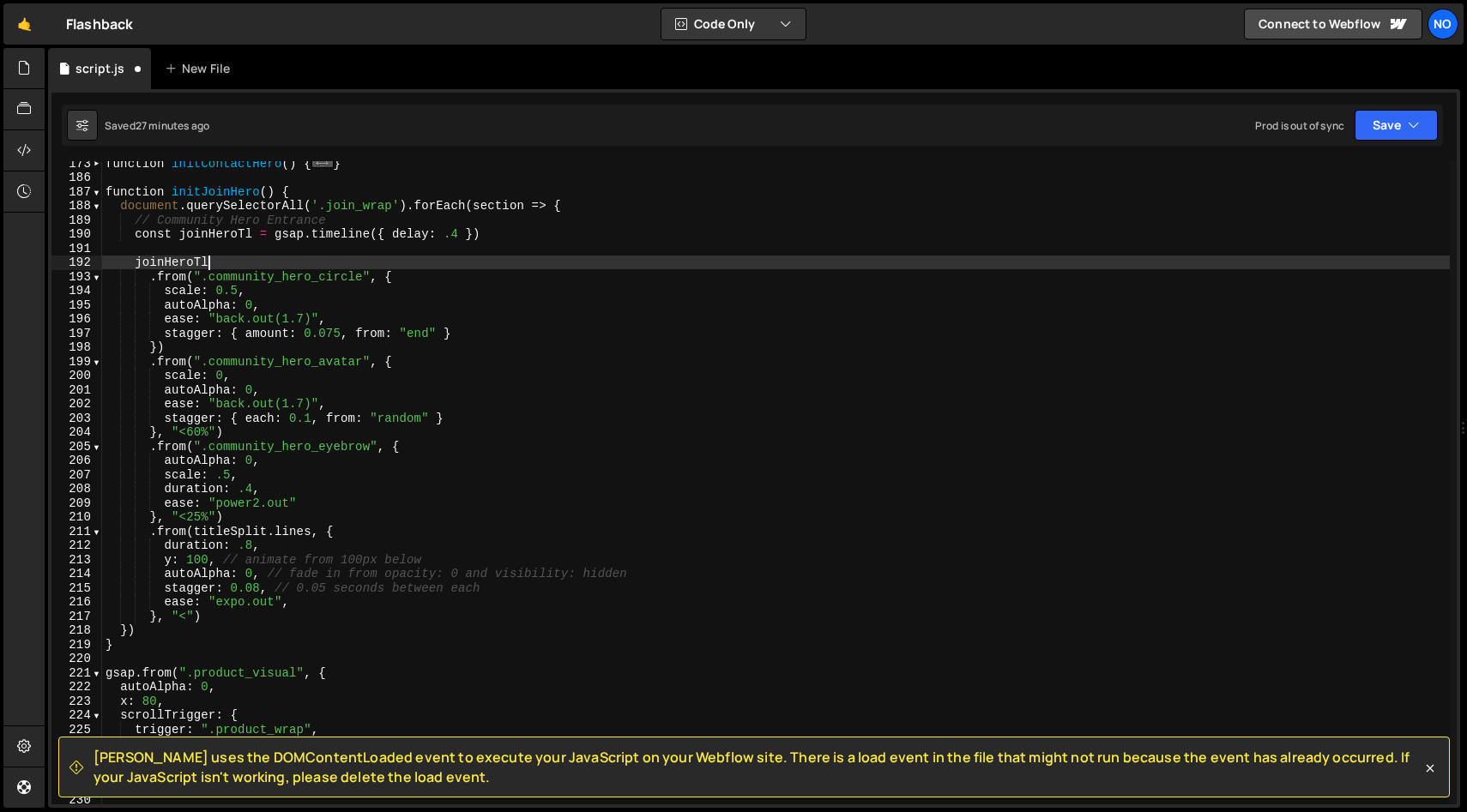
click at [232, 265] on div "function initContactHero ( ) { ... } function initJoinHero ( ) { document . que…" at bounding box center [775, 492] width 1347 height 672
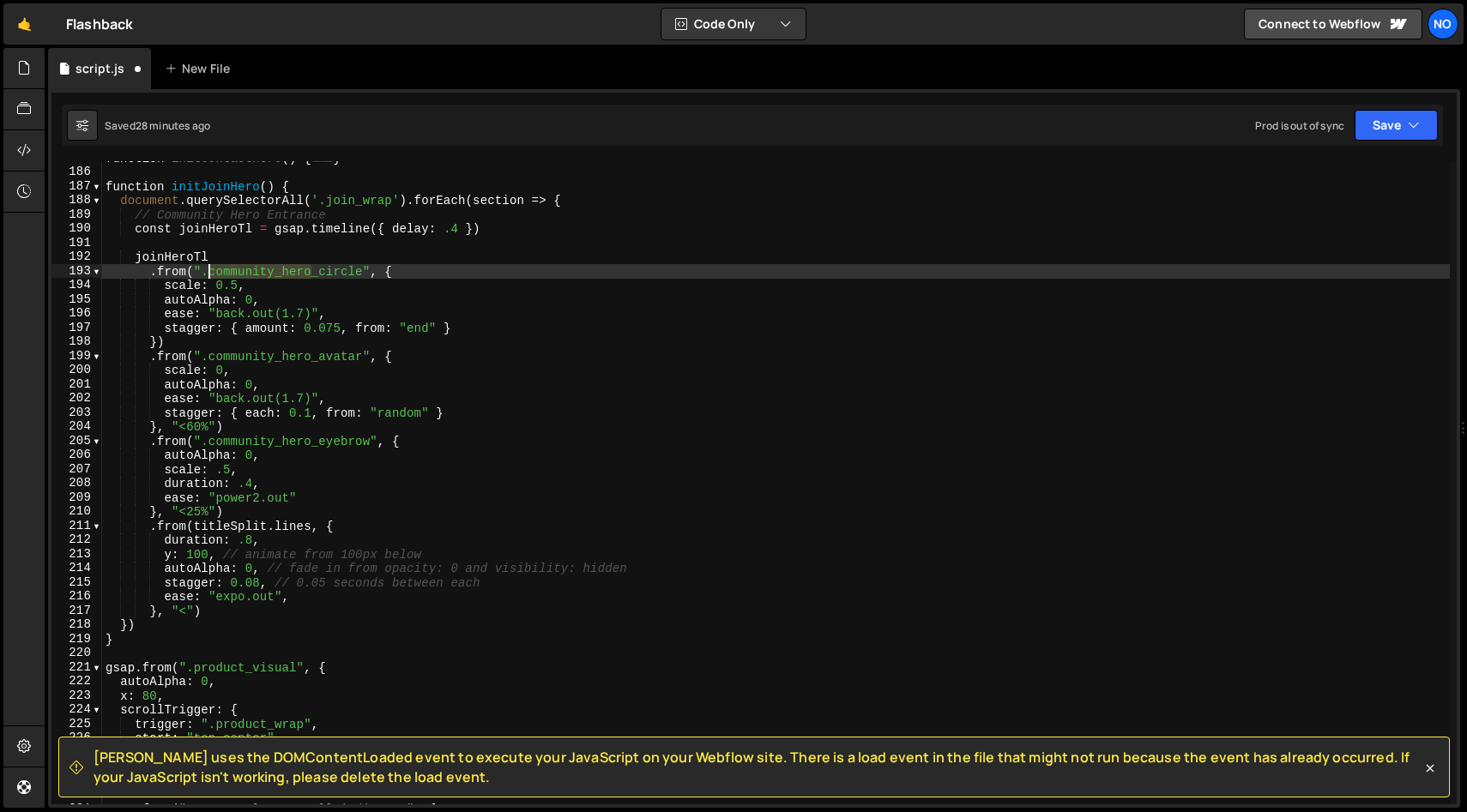
drag, startPoint x: 310, startPoint y: 274, endPoint x: 246, endPoint y: 283, distance: 64.2
click at [210, 274] on div "function initContactHero ( ) { ... } function initJoinHero ( ) { document . que…" at bounding box center [775, 487] width 1347 height 672
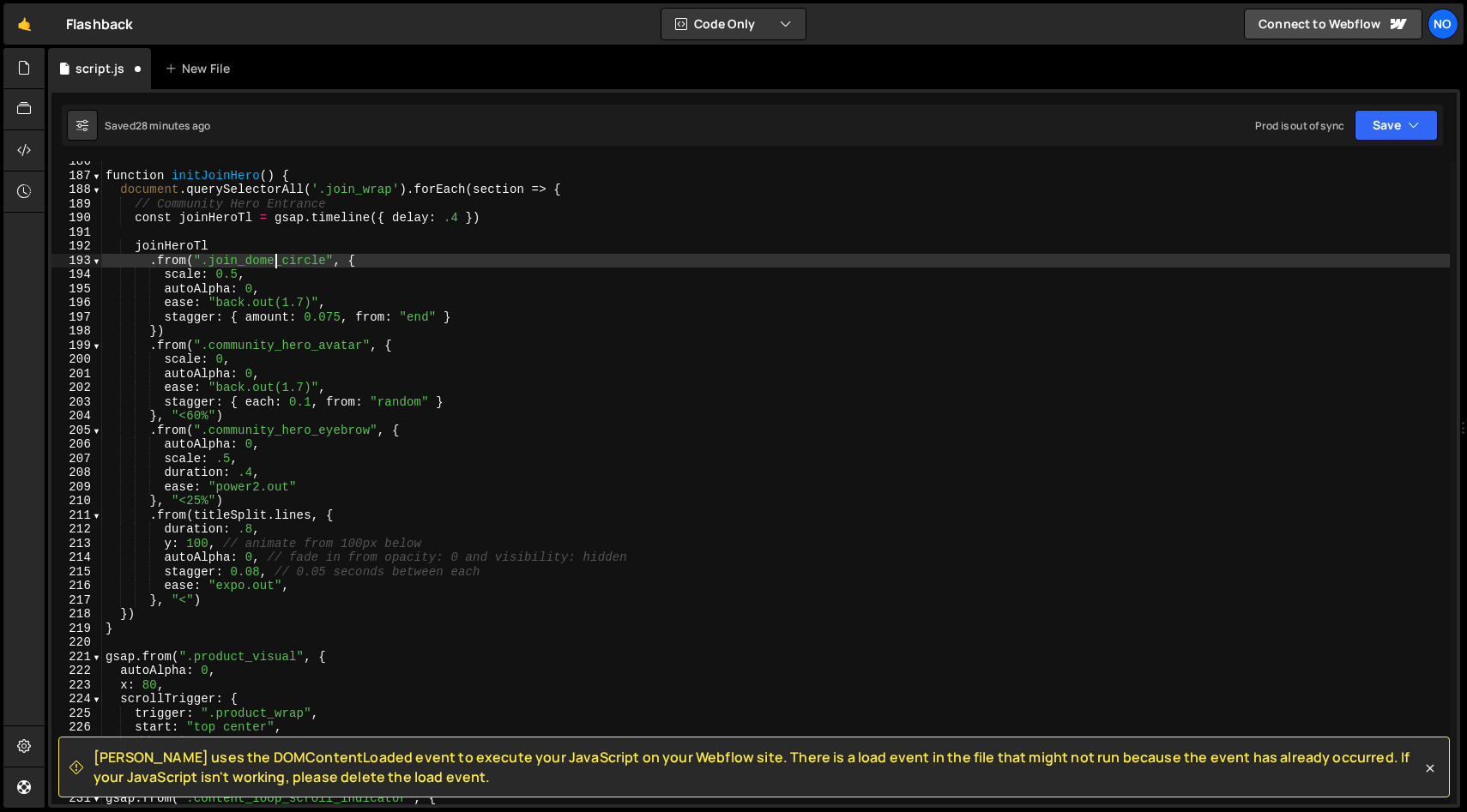
scroll to position [139, 0]
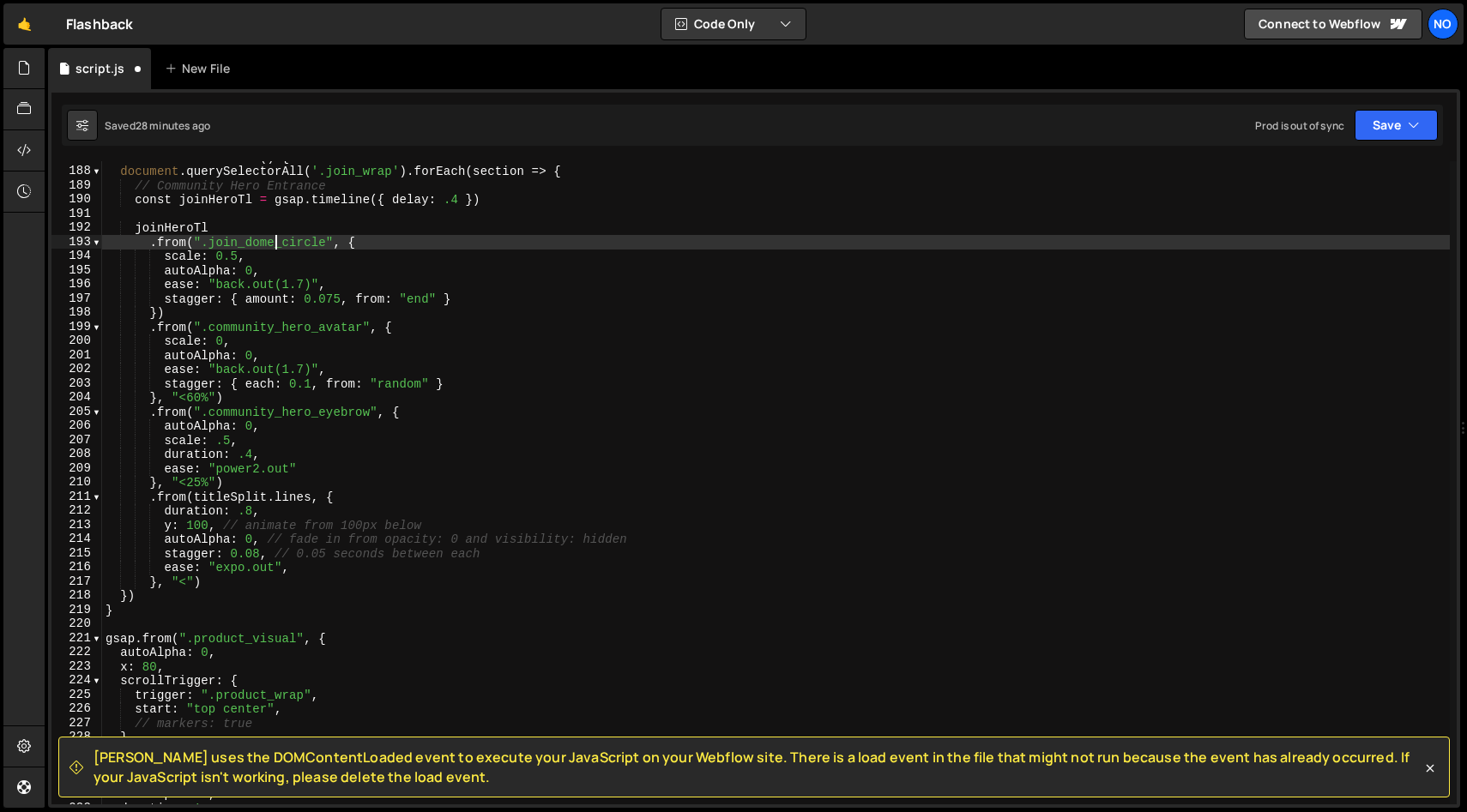
click at [152, 330] on div "function initJoinHero ( ) { document . querySelectorAll ( '.join_wrap' ) . forE…" at bounding box center [775, 486] width 1347 height 672
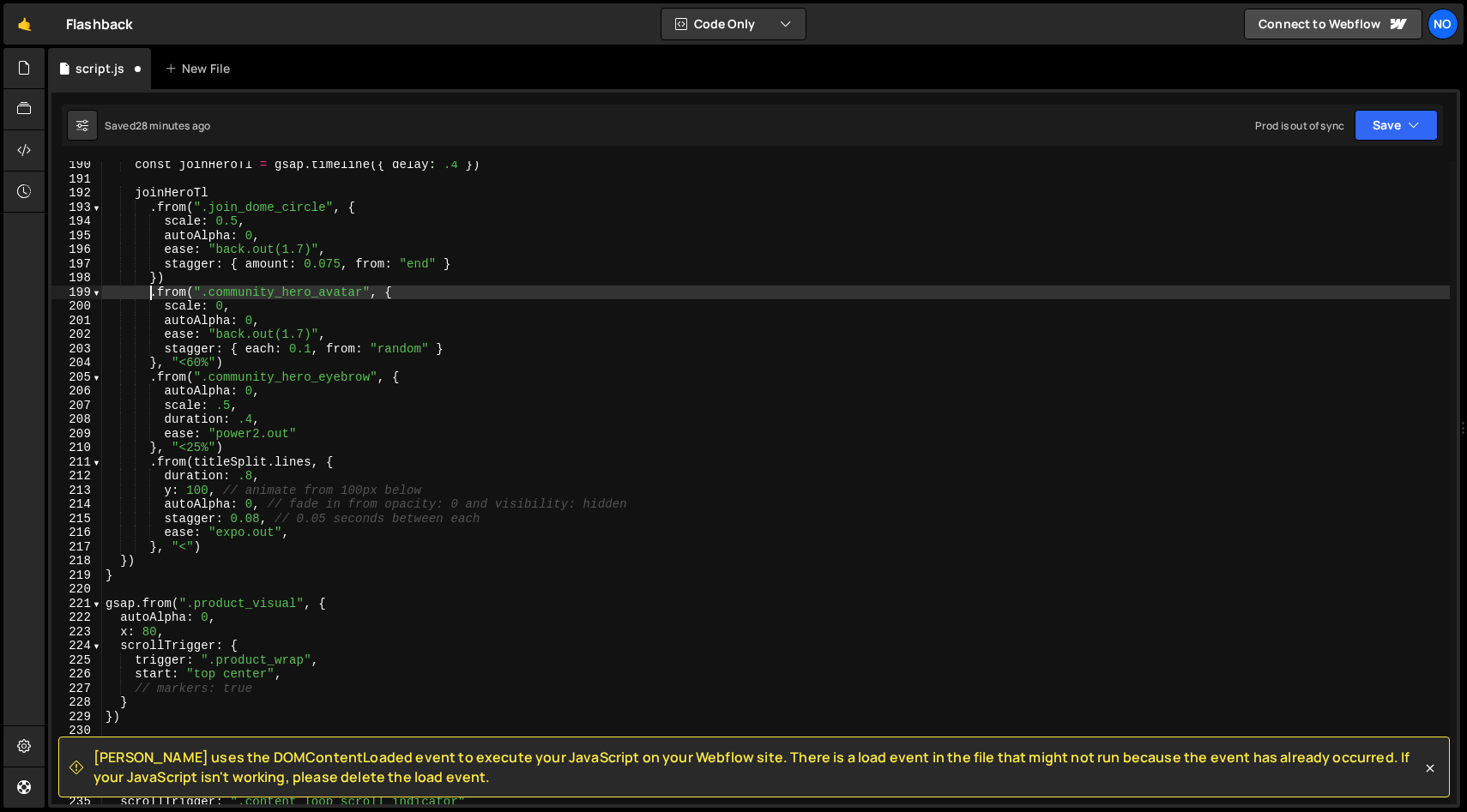
scroll to position [176, 0]
click at [206, 543] on div "const joinHeroTl = gsap . timeline ({ delay : .4 }) joinHeroTl . from ( ".join_…" at bounding box center [775, 491] width 1347 height 672
type textarea "ease: "expo.out", }, "<")"
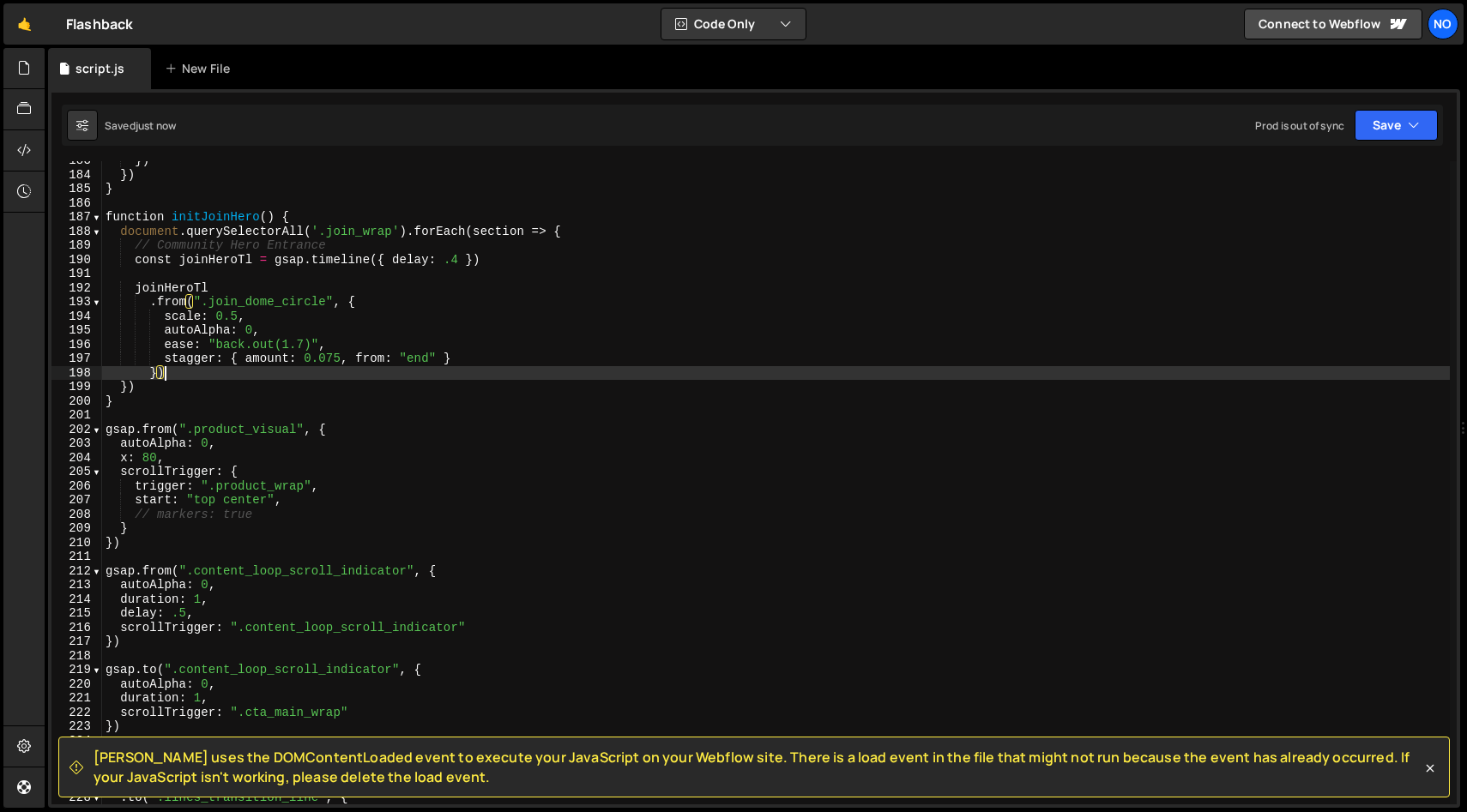
scroll to position [2583, 0]
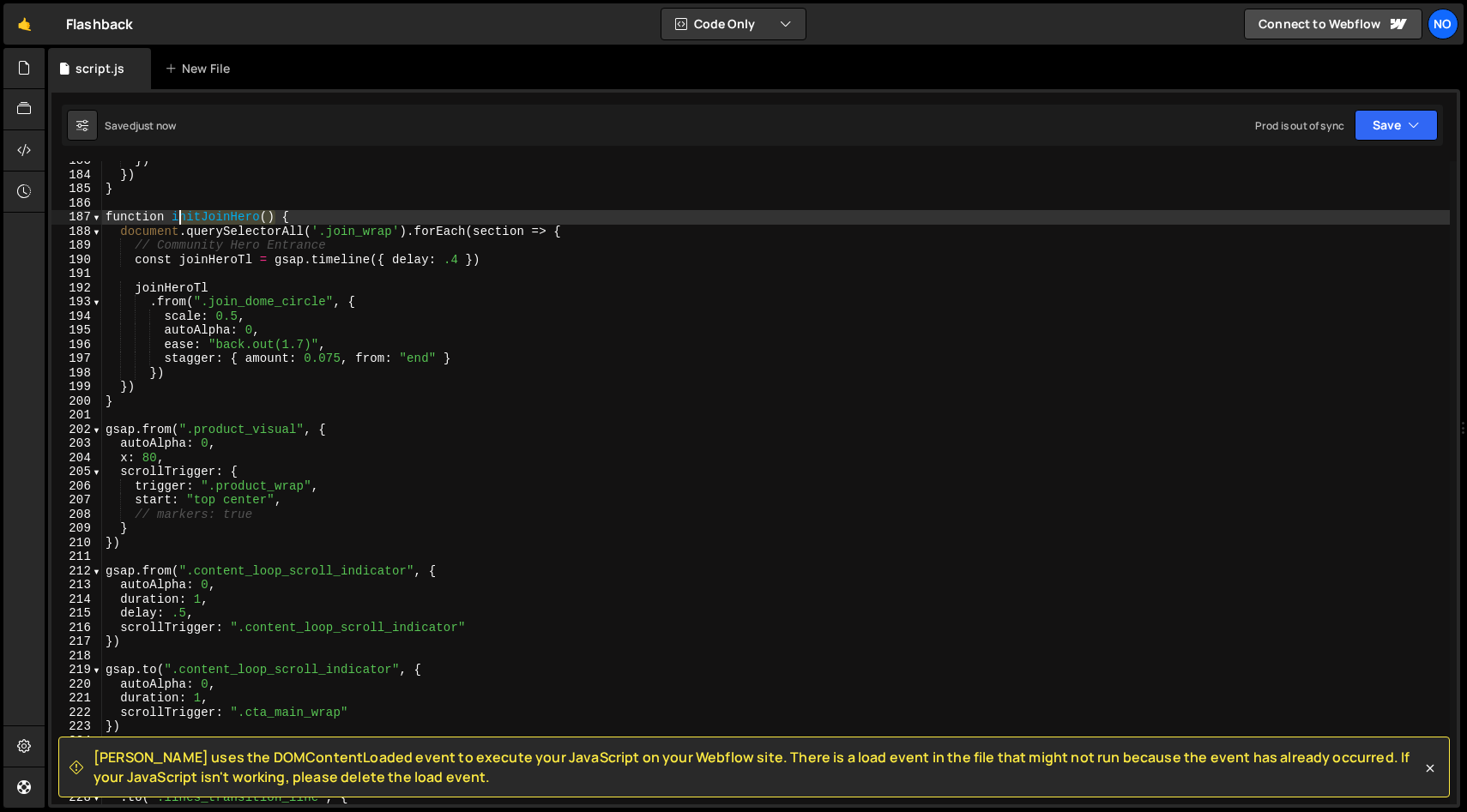
drag, startPoint x: 275, startPoint y: 221, endPoint x: 220, endPoint y: 265, distance: 70.9
click at [172, 220] on div "}) }) } function initJoinHero ( ) { document . querySelectorAll ( '.join_wrap' …" at bounding box center [775, 490] width 1347 height 672
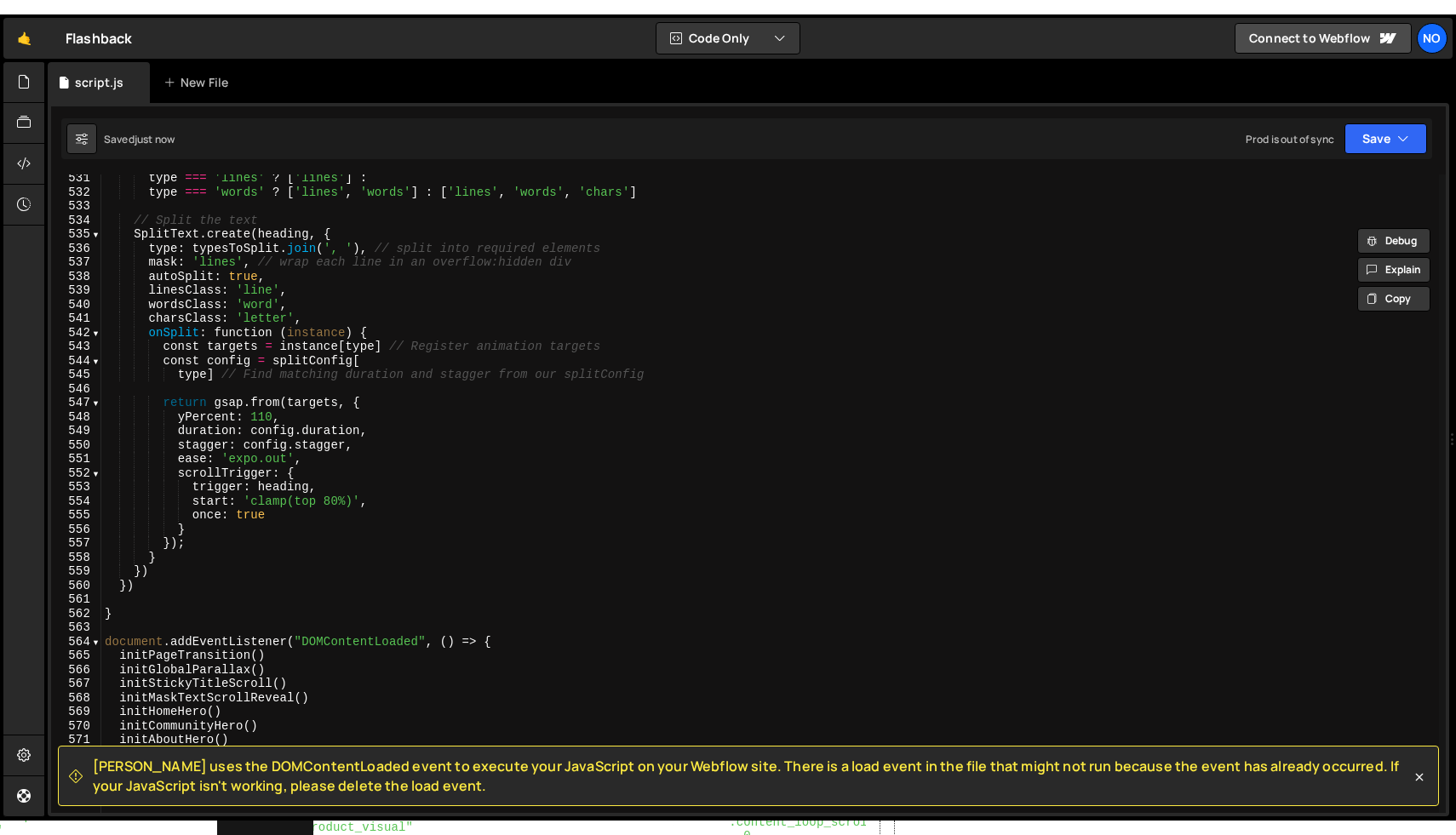
scroll to position [7739, 0]
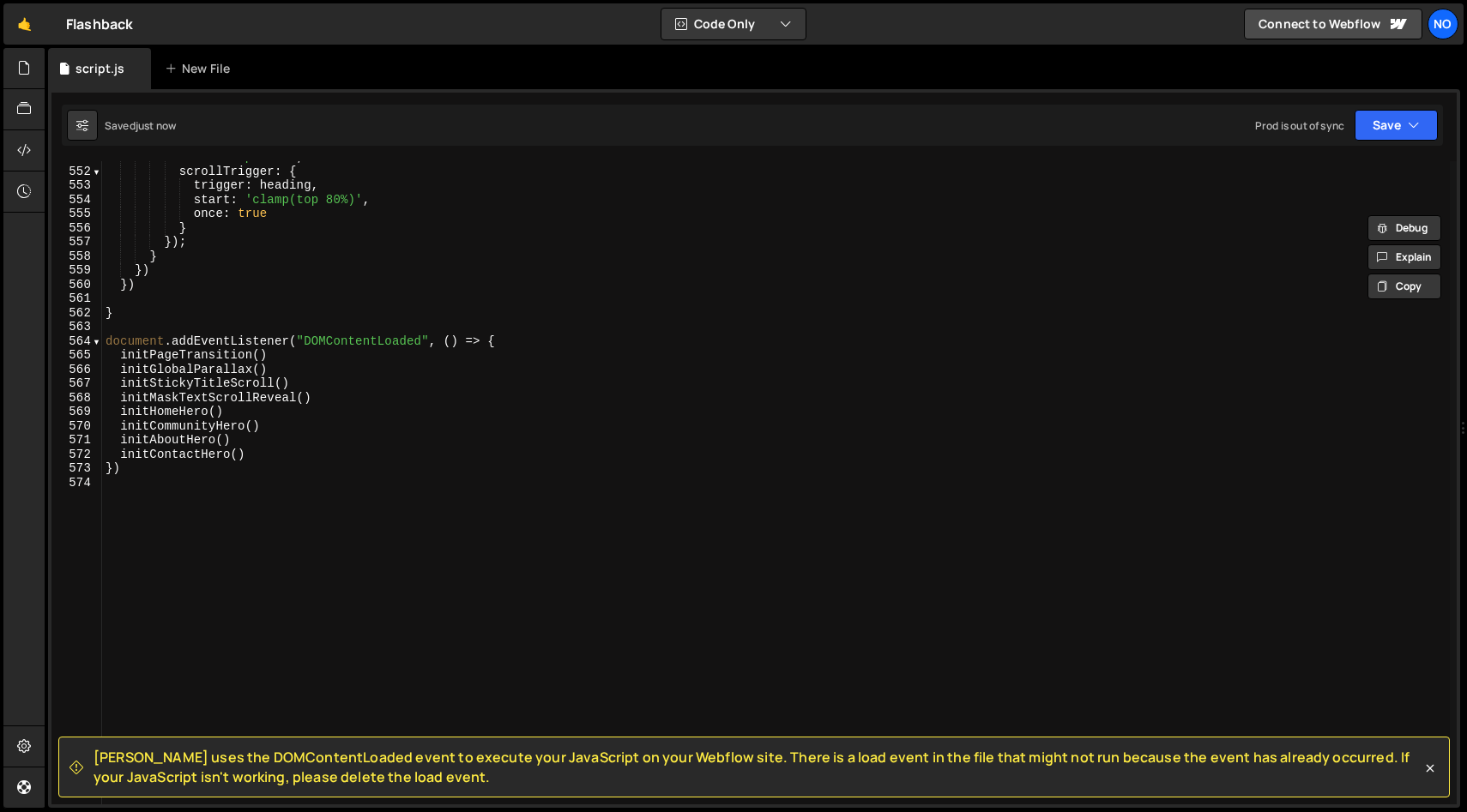
click at [256, 455] on div "ease : 'expo.out' , scrollTrigger : { trigger : heading , start : 'clamp(top 80…" at bounding box center [775, 486] width 1347 height 672
type textarea "initContactHero()"
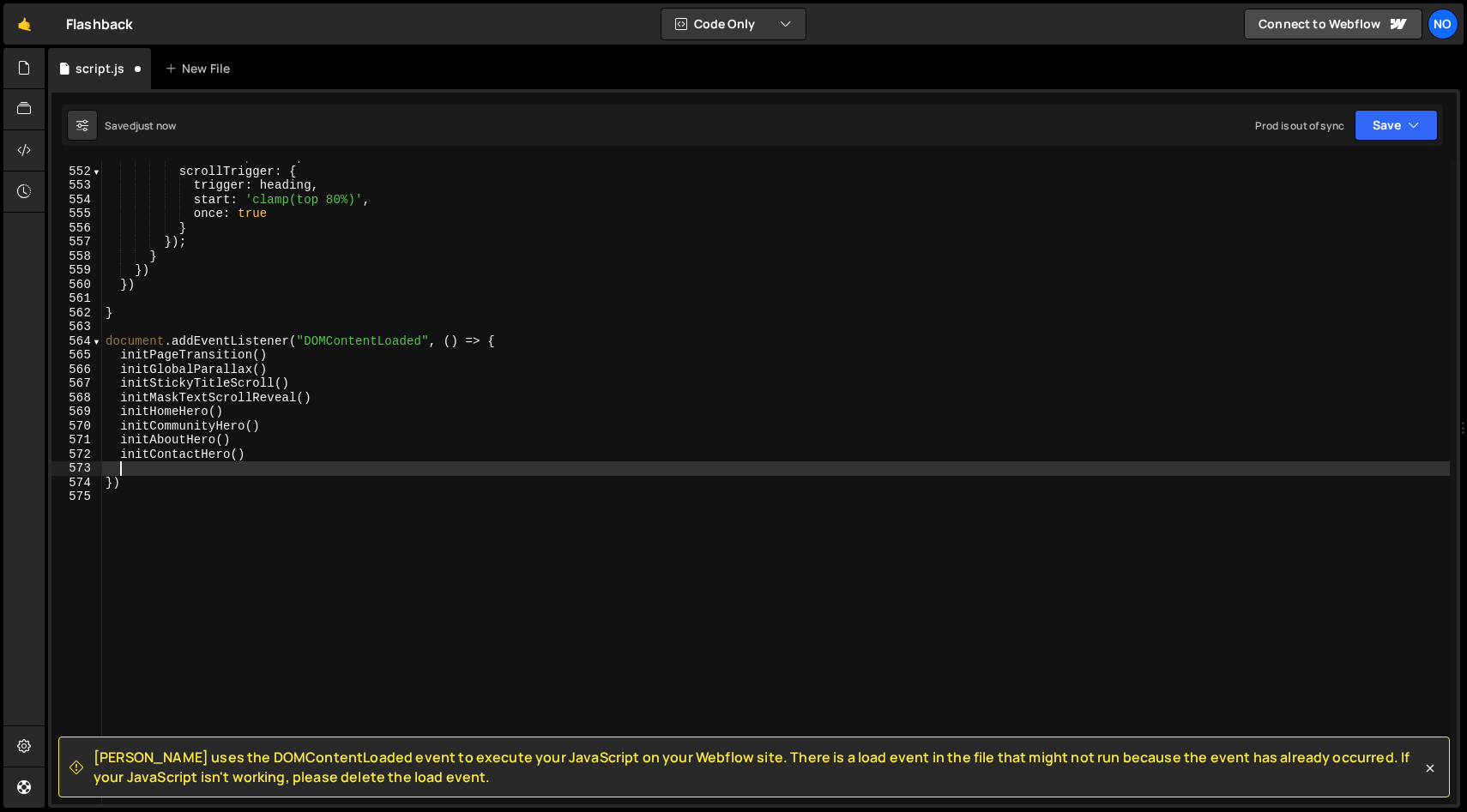
paste textarea "initJoinHero()"
type textarea "initJoinHero()"
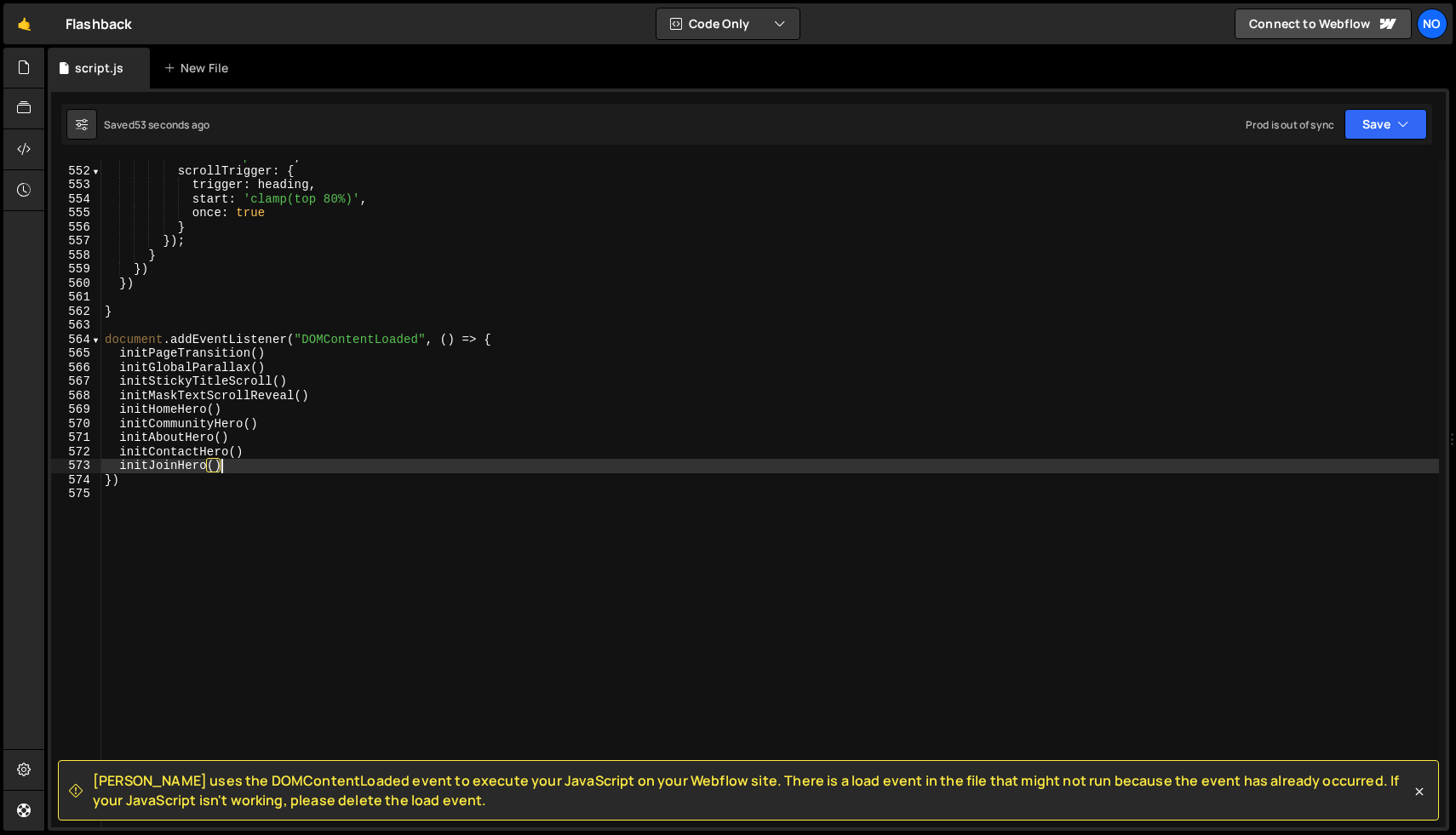
scroll to position [7738, 0]
